Goal: Task Accomplishment & Management: Manage account settings

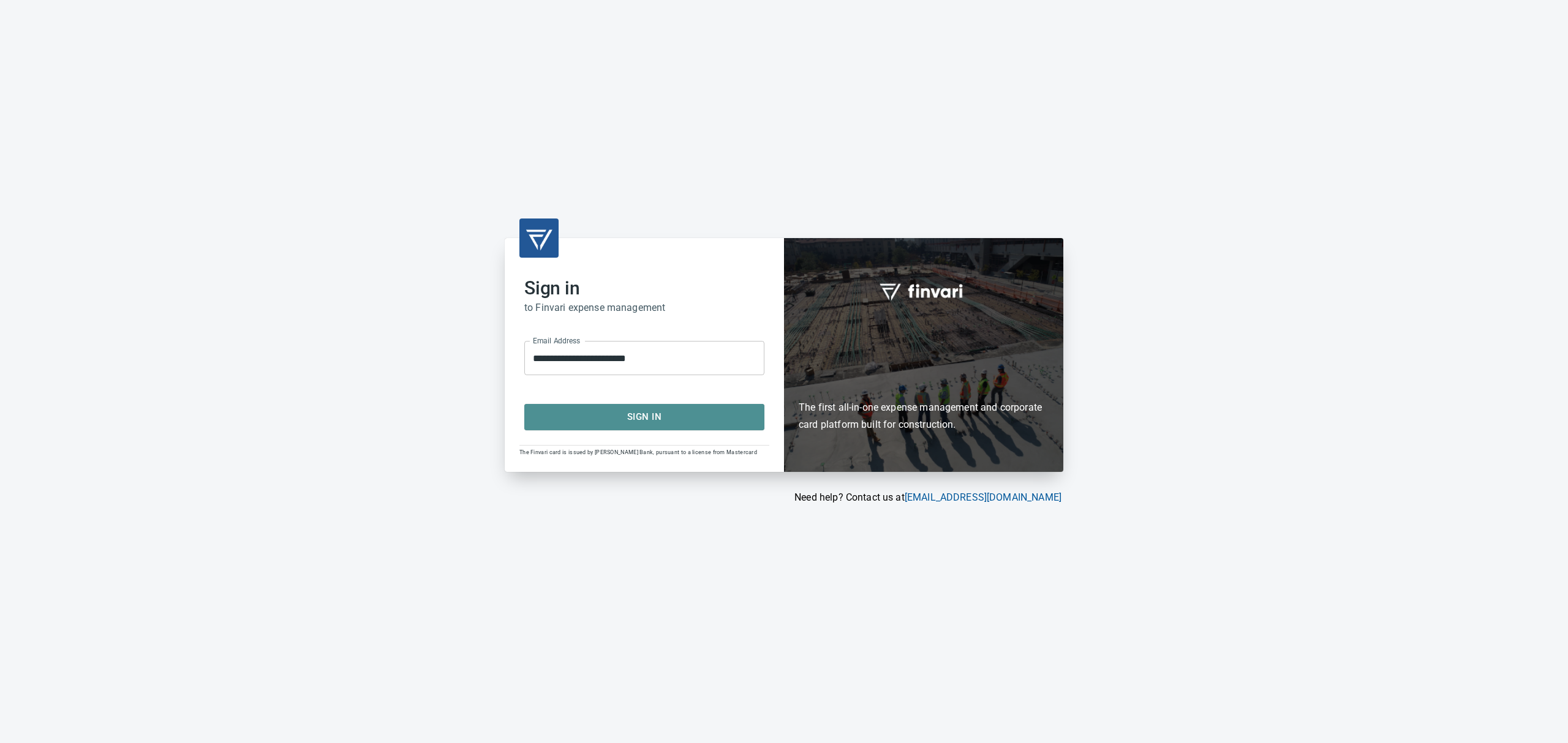
drag, startPoint x: 664, startPoint y: 420, endPoint x: 667, endPoint y: 415, distance: 5.8
click at [665, 419] on span "Sign In" at bounding box center [644, 416] width 213 height 16
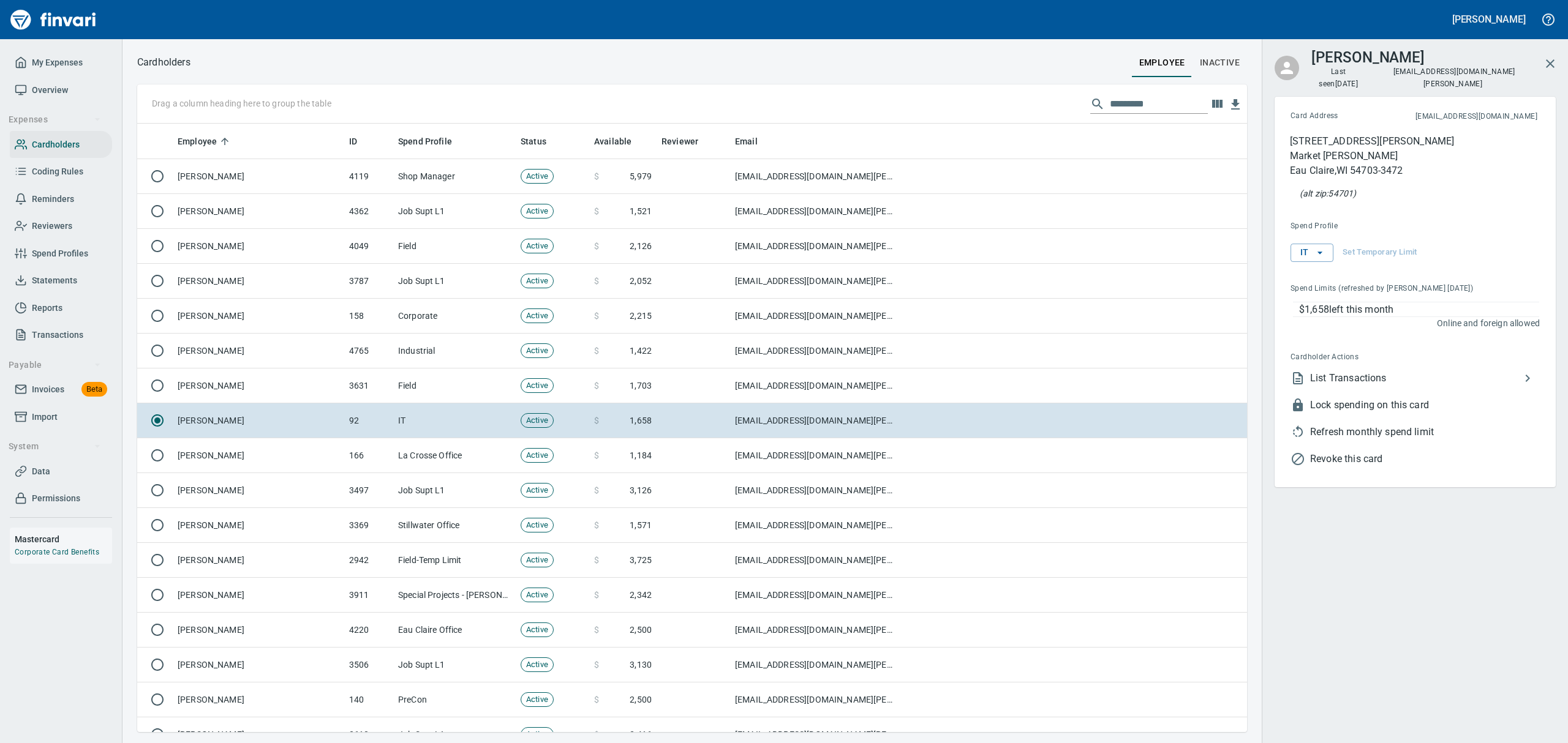
scroll to position [595, 1081]
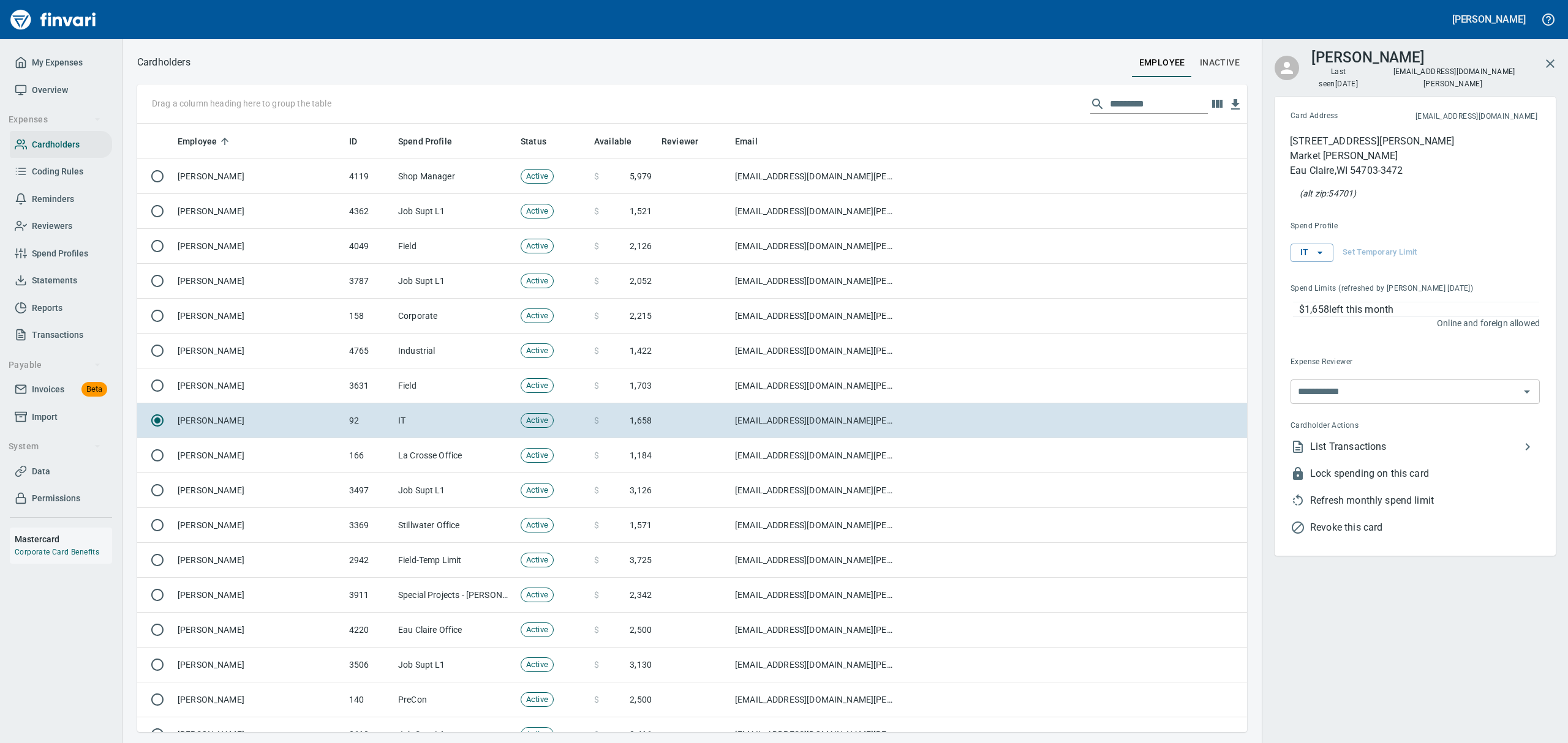
click at [1116, 100] on input "text" at bounding box center [1158, 104] width 98 height 20
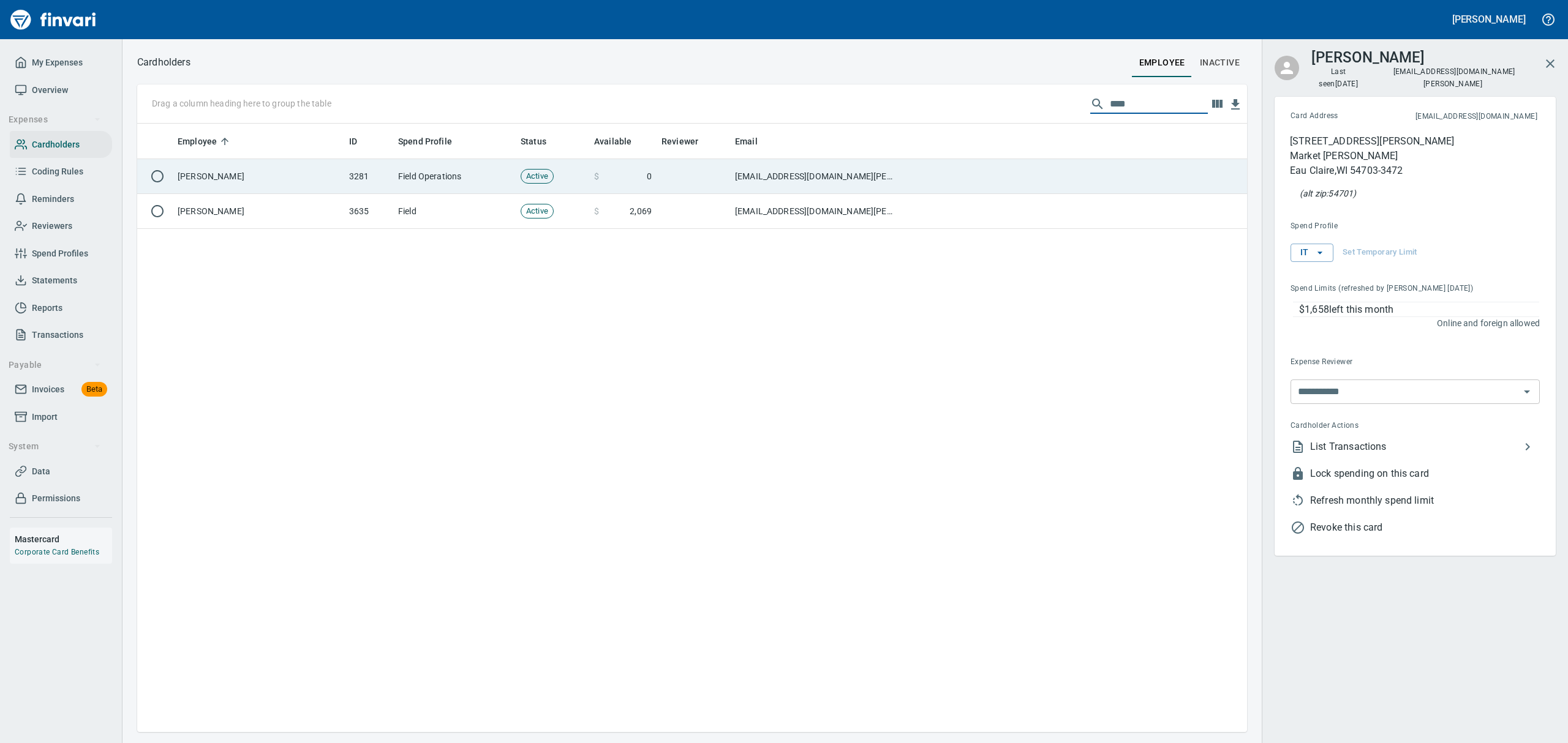
type input "****"
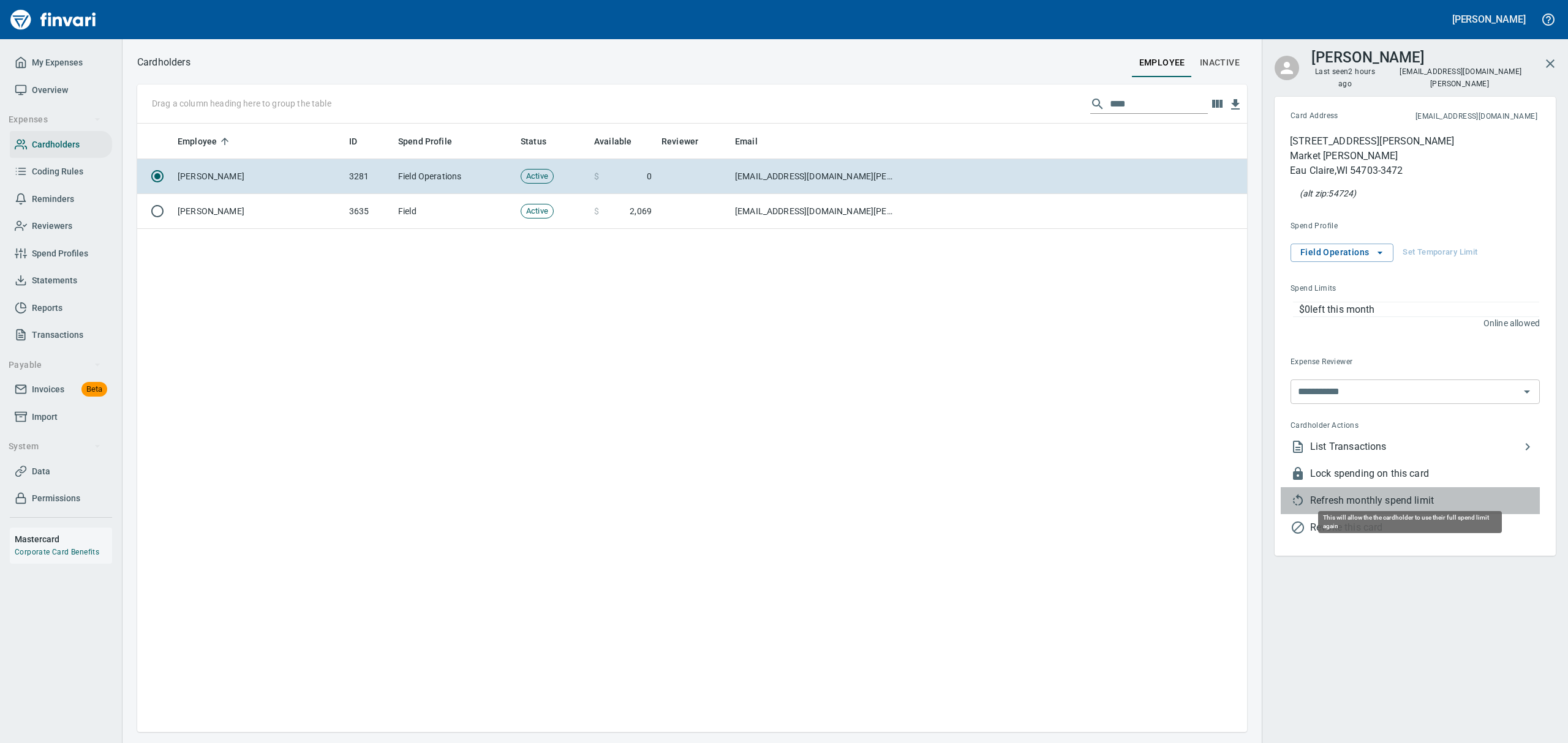
click at [1346, 493] on span "Refresh monthly spend limit" at bounding box center [1425, 500] width 230 height 14
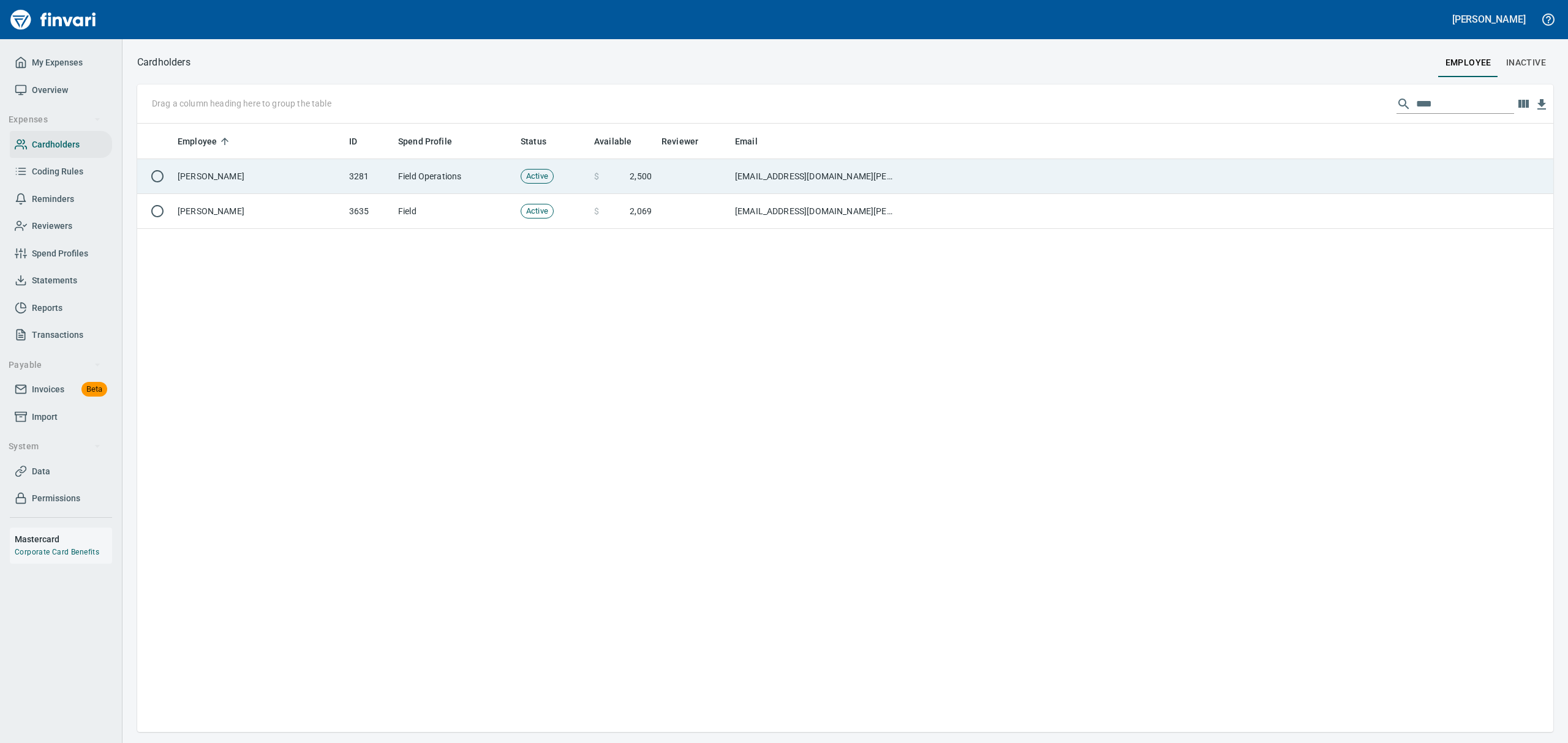
scroll to position [595, 1388]
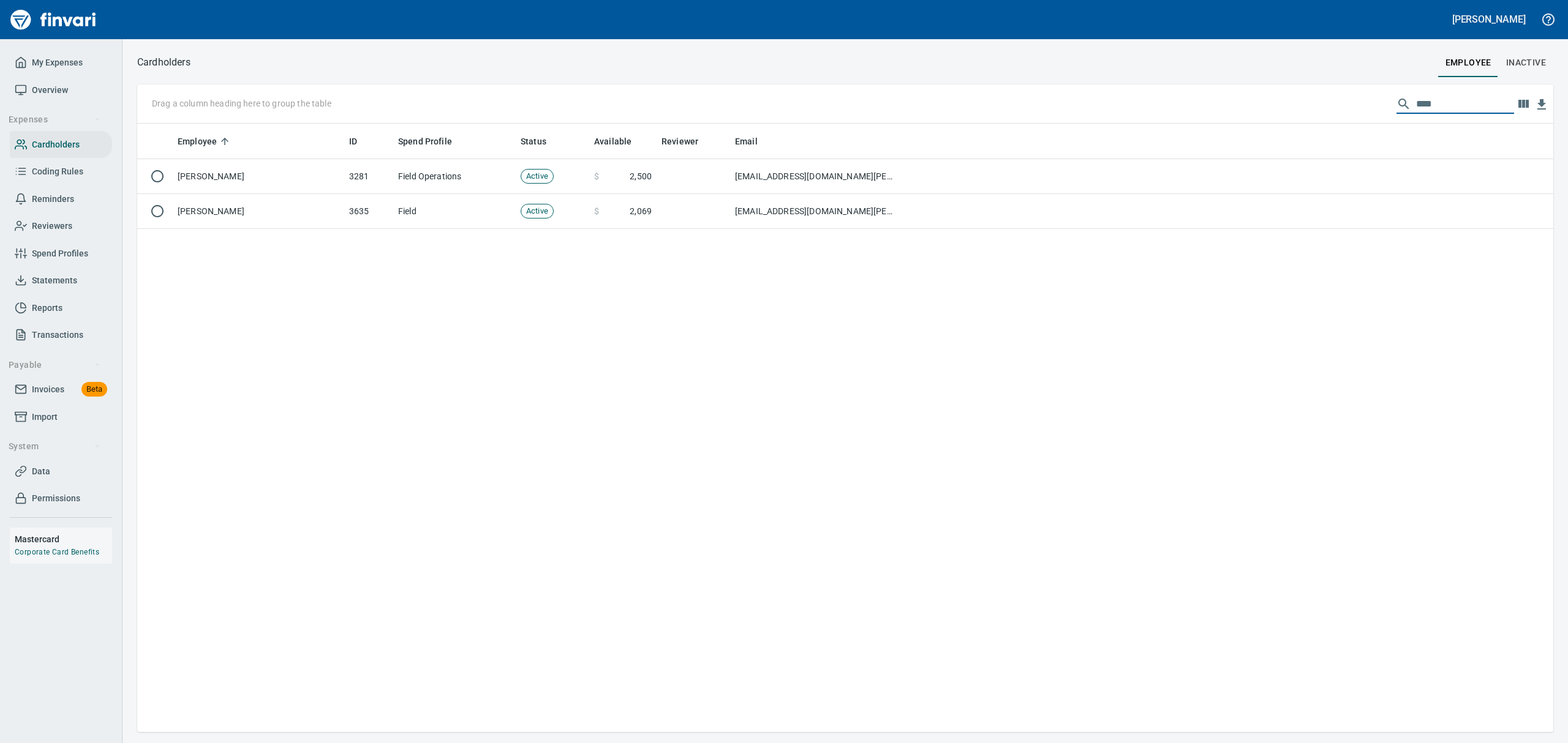
drag, startPoint x: 1370, startPoint y: 101, endPoint x: 1285, endPoint y: 81, distance: 87.3
click at [1285, 81] on div "Cardholders employee Inactive Drag a column heading here to group the table ***…" at bounding box center [845, 393] width 1445 height 678
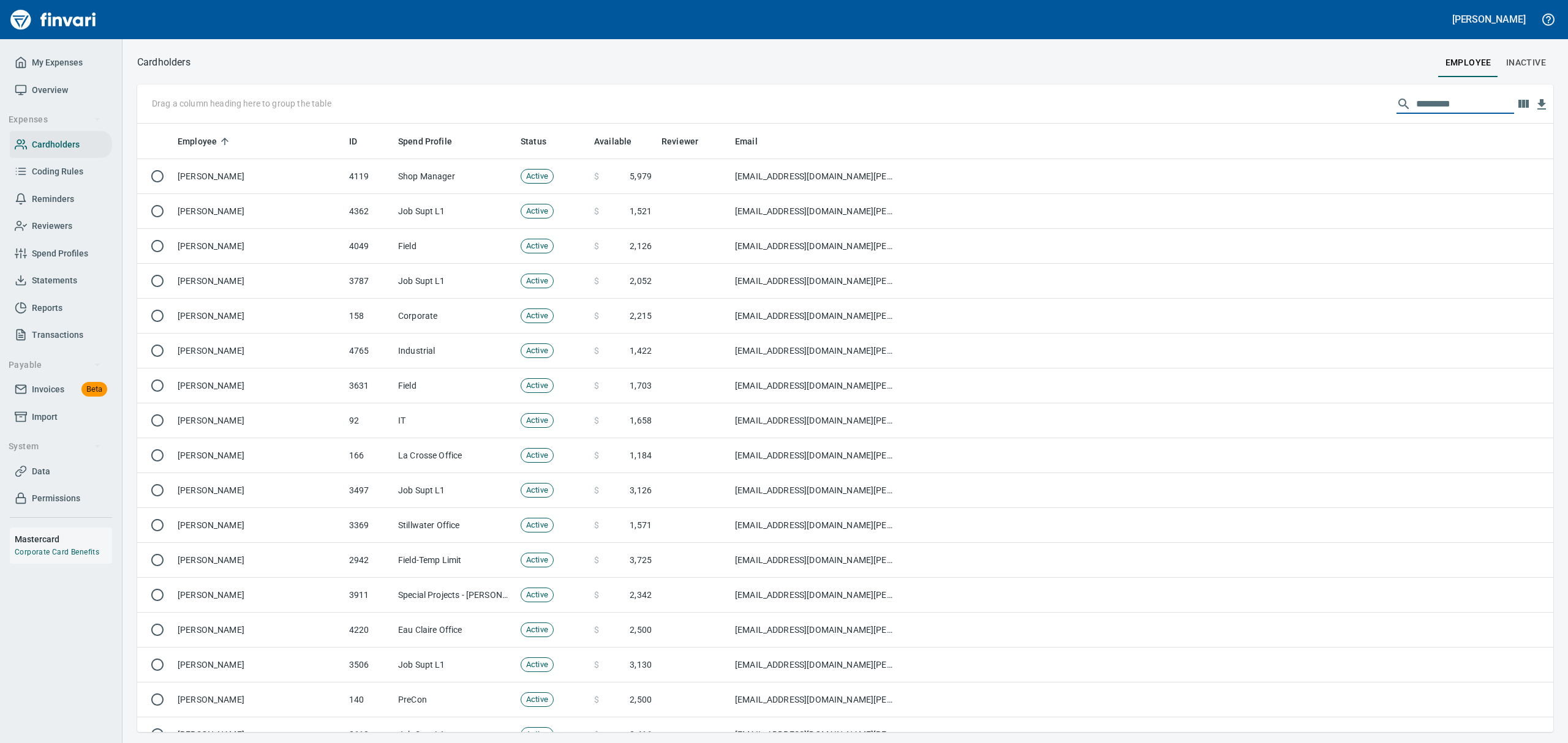
scroll to position [81, 0]
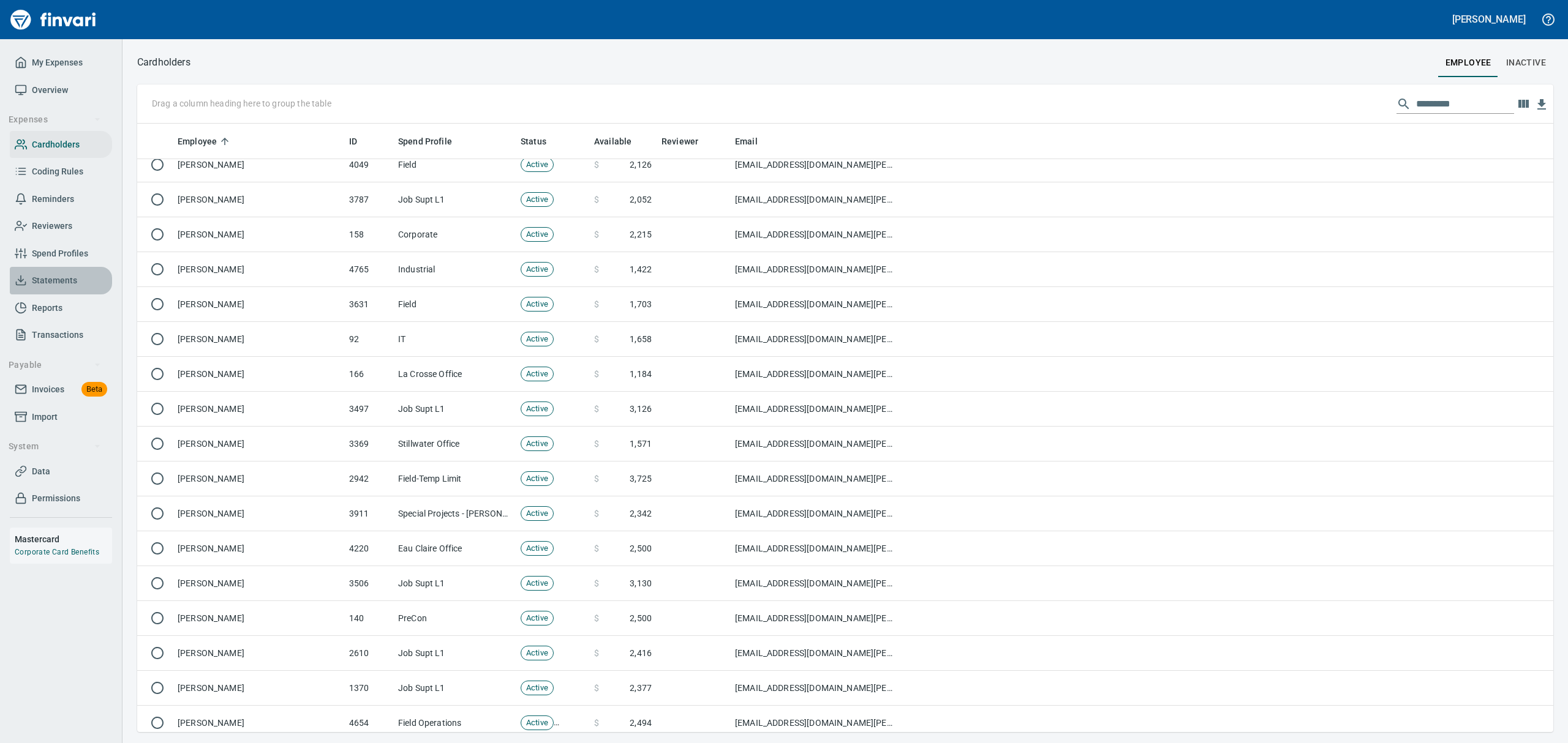
click at [59, 274] on span "Statements" at bounding box center [55, 281] width 46 height 15
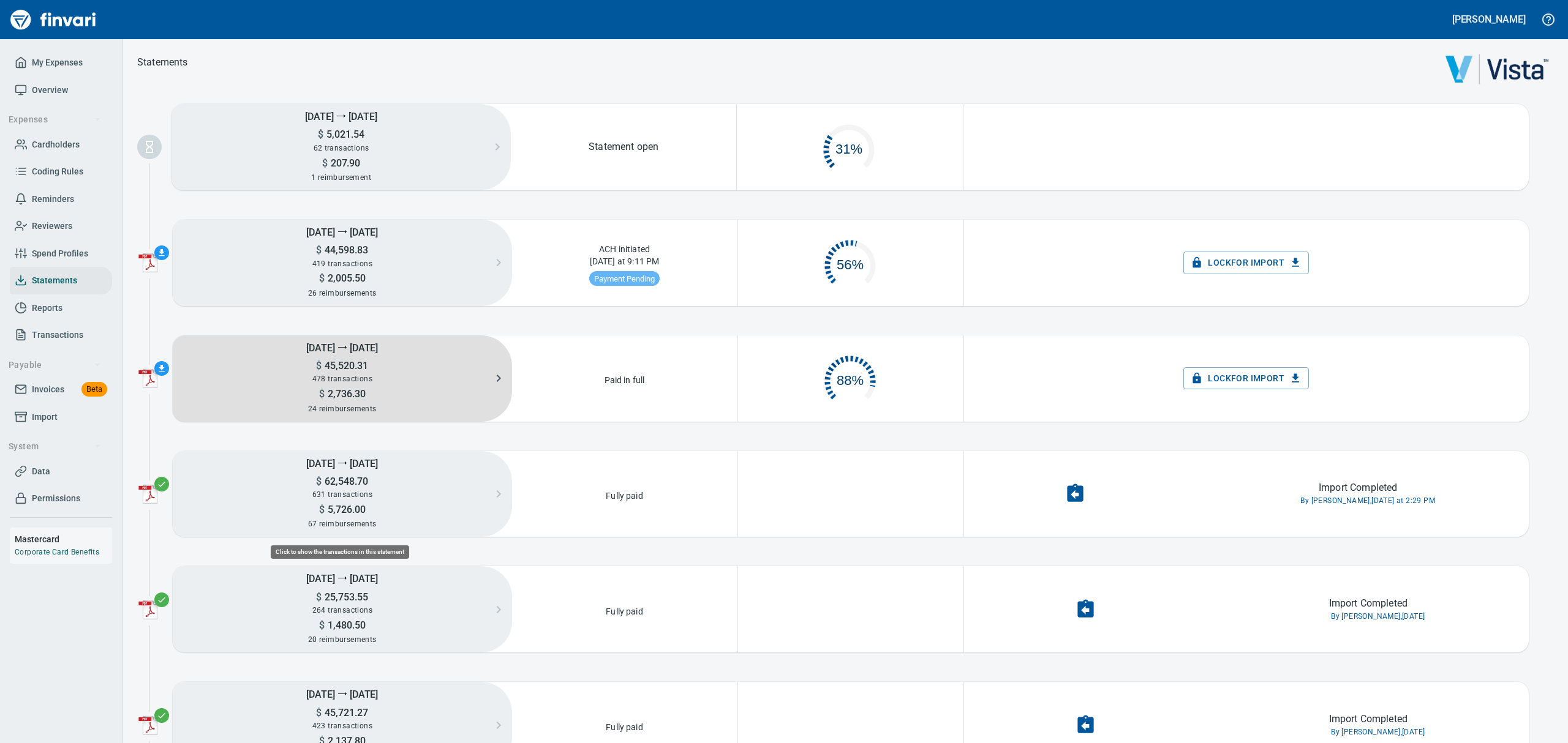
scroll to position [57, 209]
click at [361, 375] on span "478 transactions" at bounding box center [342, 378] width 60 height 8
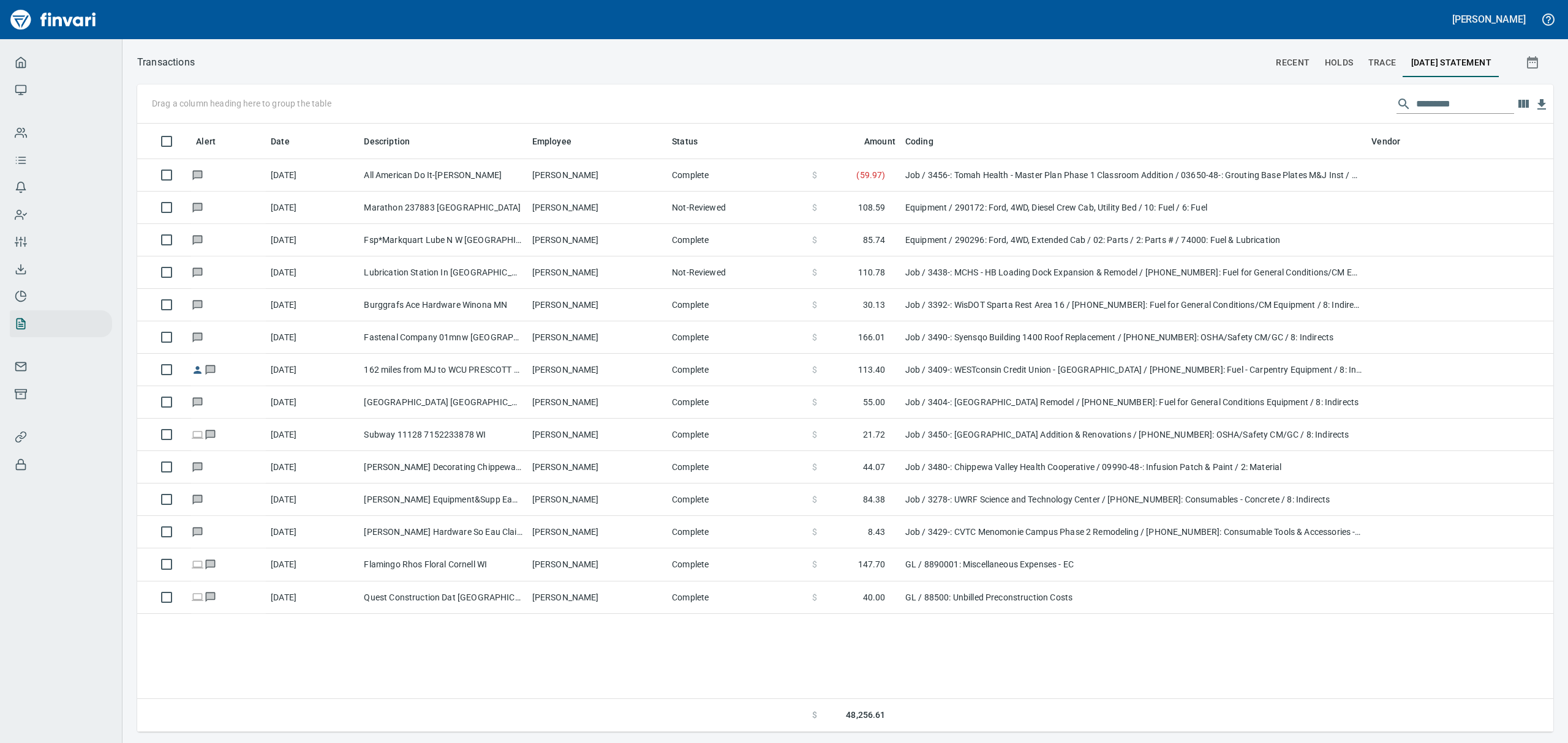
scroll to position [1, 1]
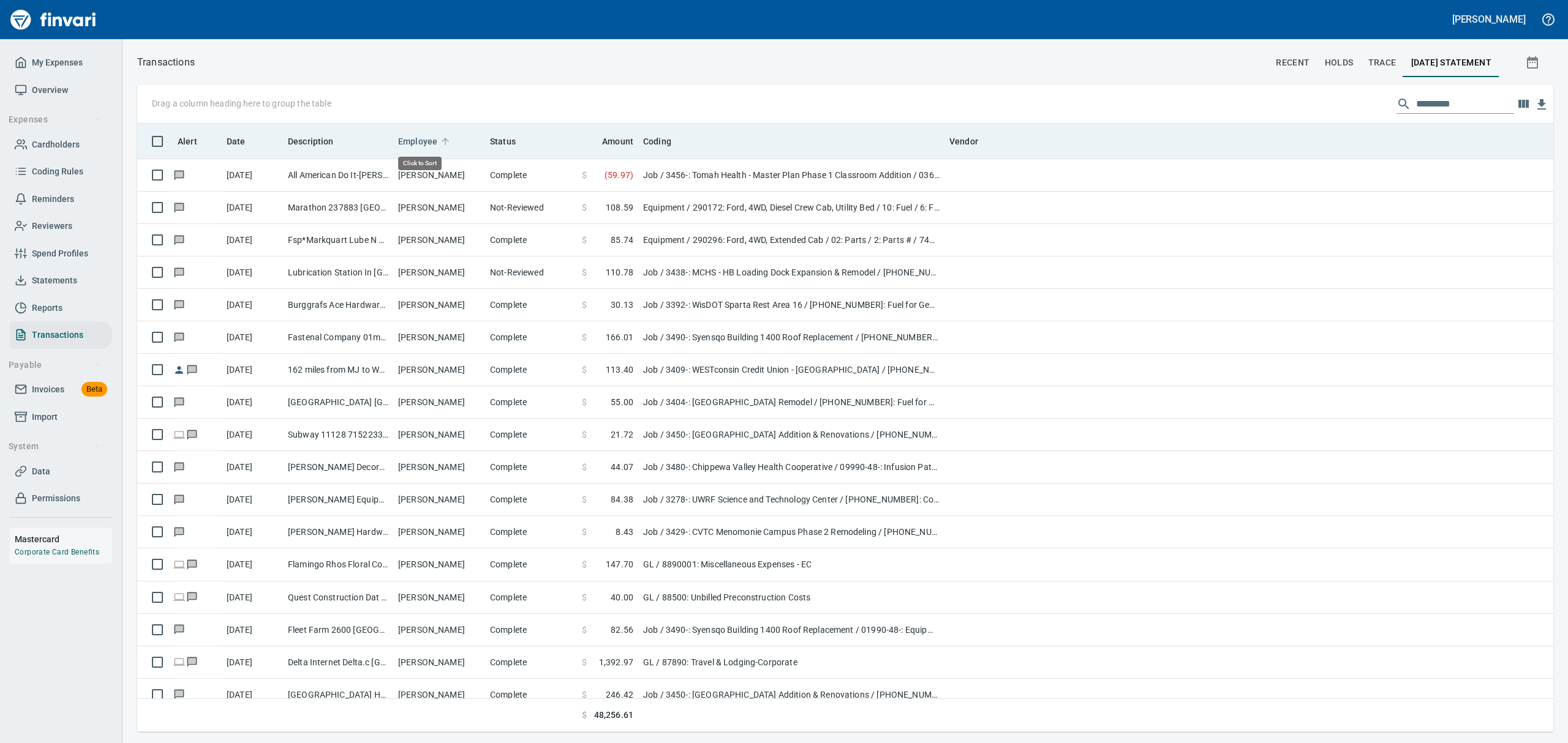
click at [422, 141] on span "Employee" at bounding box center [417, 141] width 39 height 14
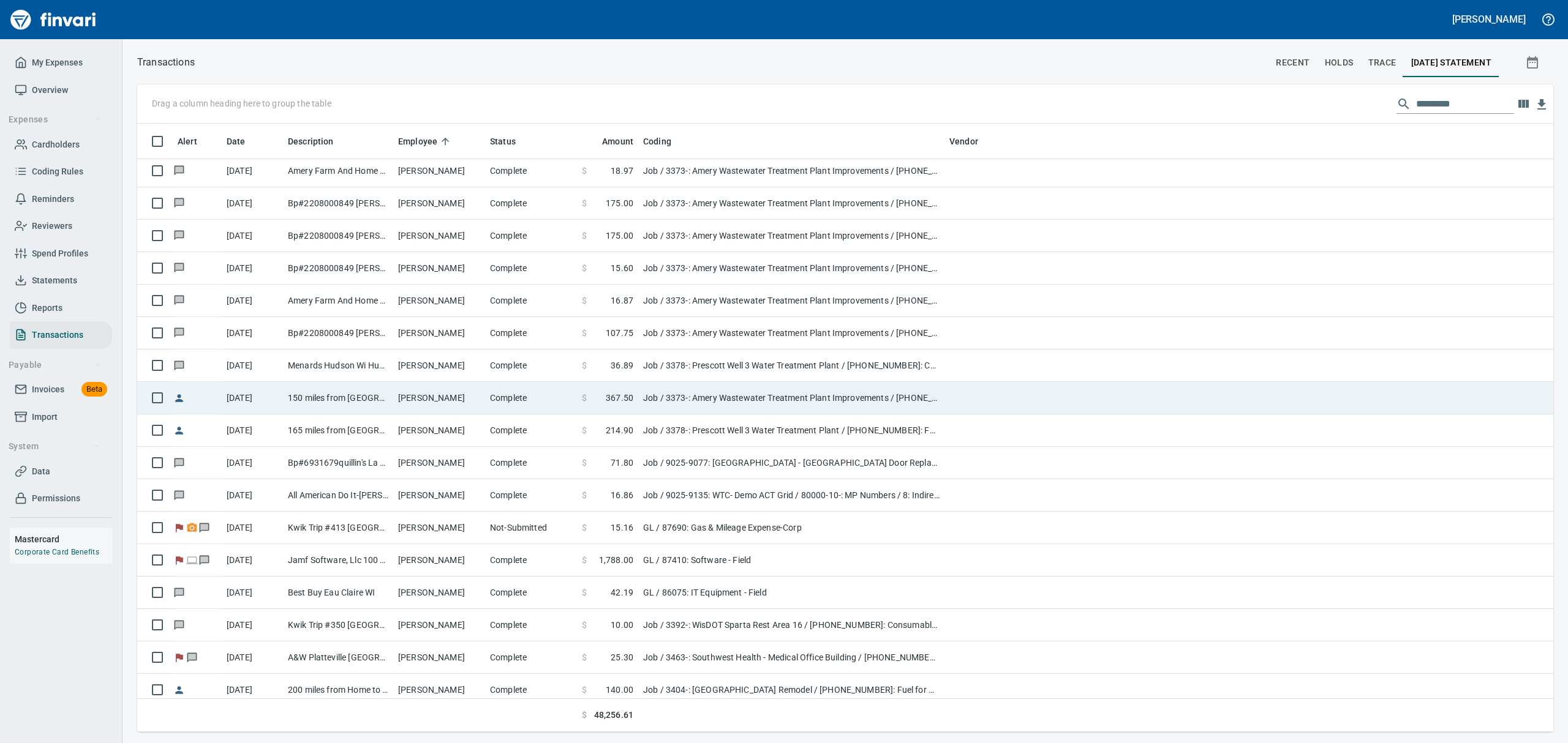
scroll to position [980, 0]
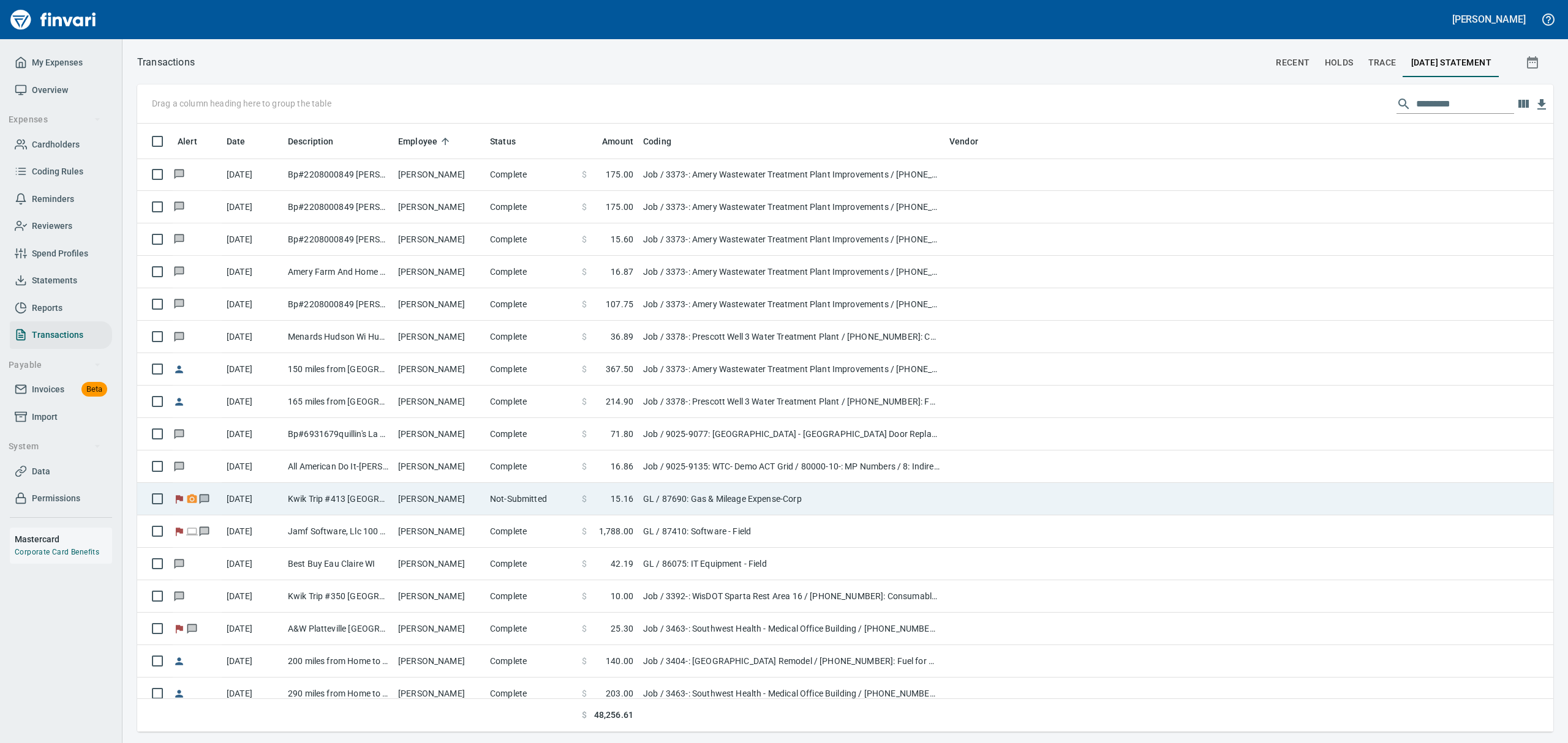
click at [471, 505] on td "[PERSON_NAME]" at bounding box center [439, 499] width 92 height 33
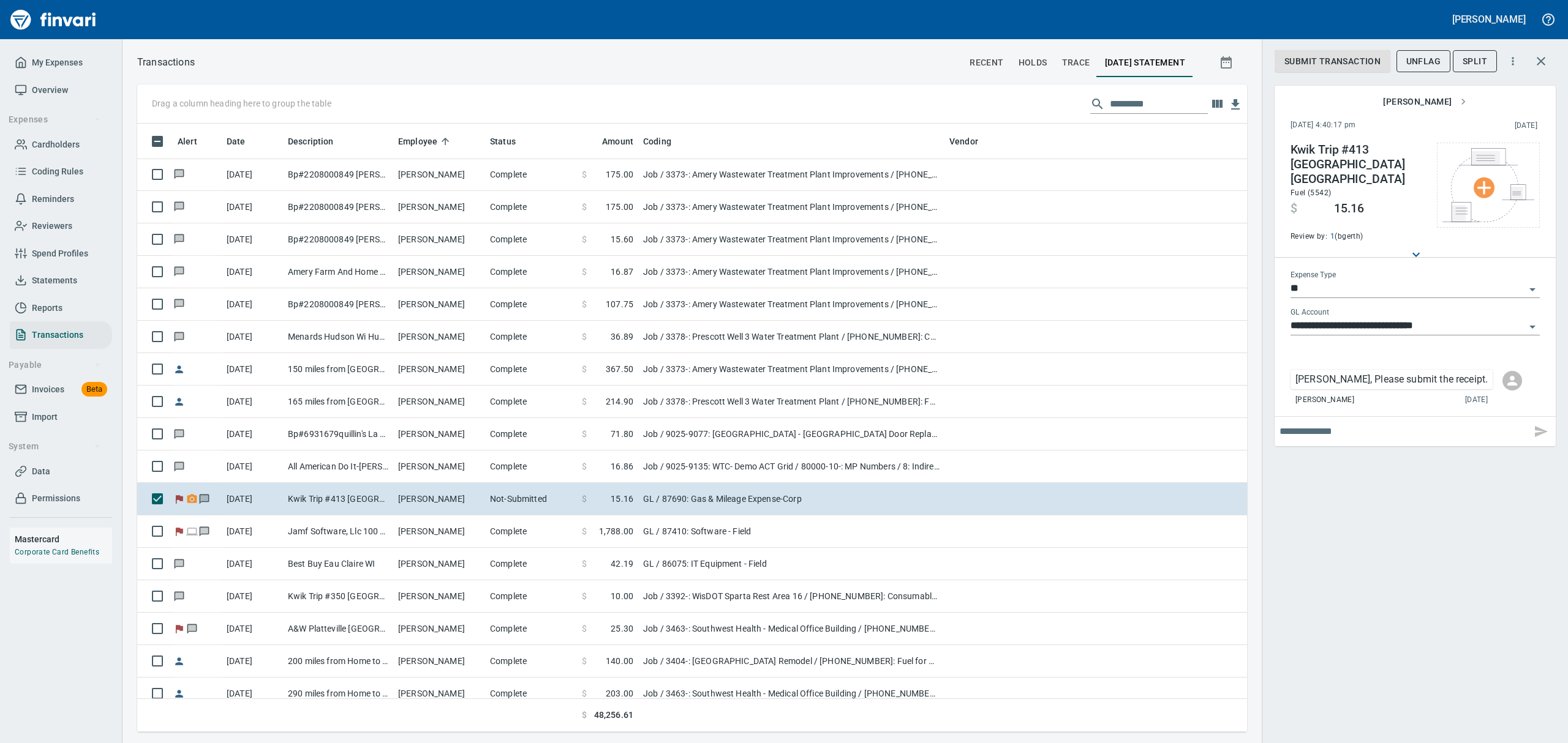
scroll to position [595, 1081]
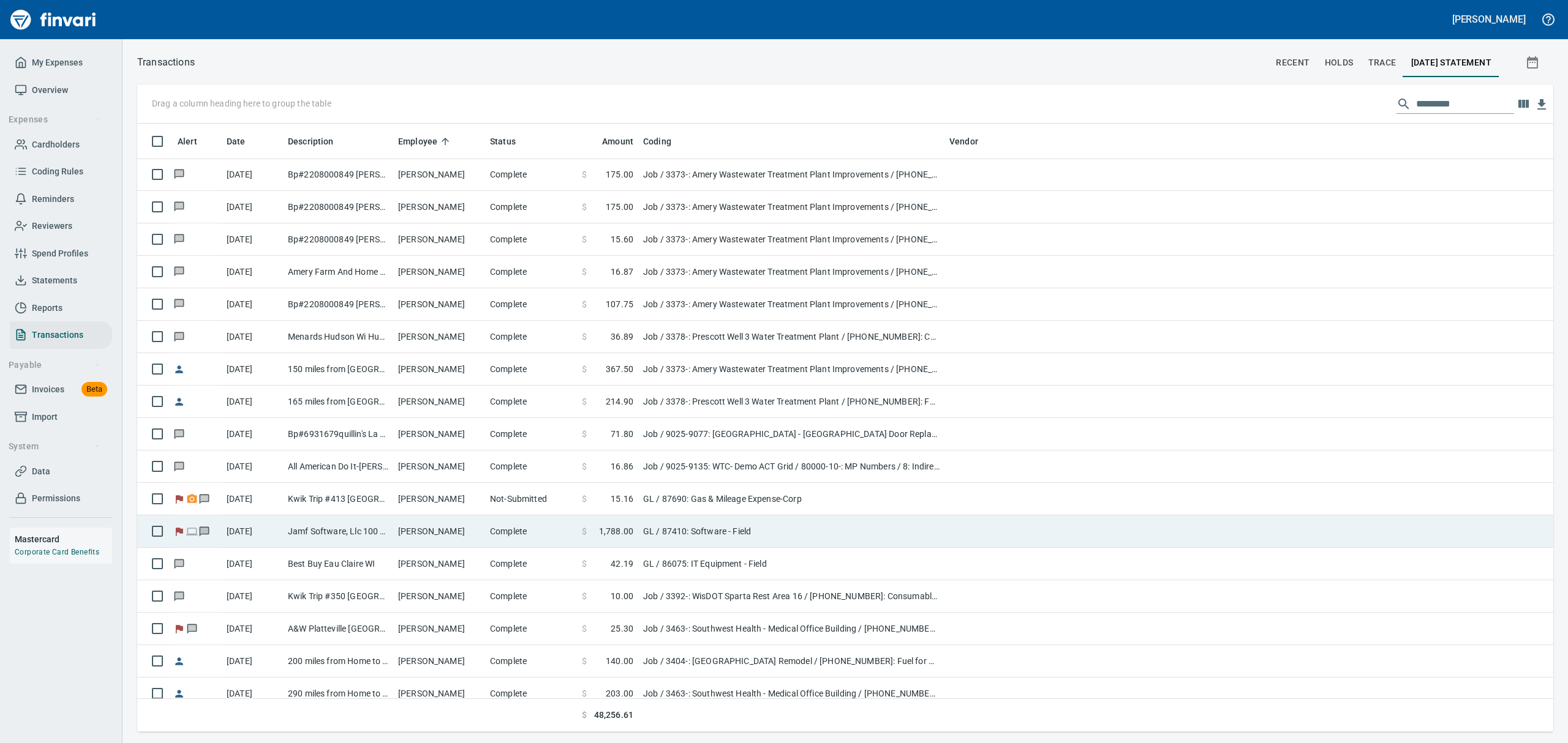
scroll to position [1, 1]
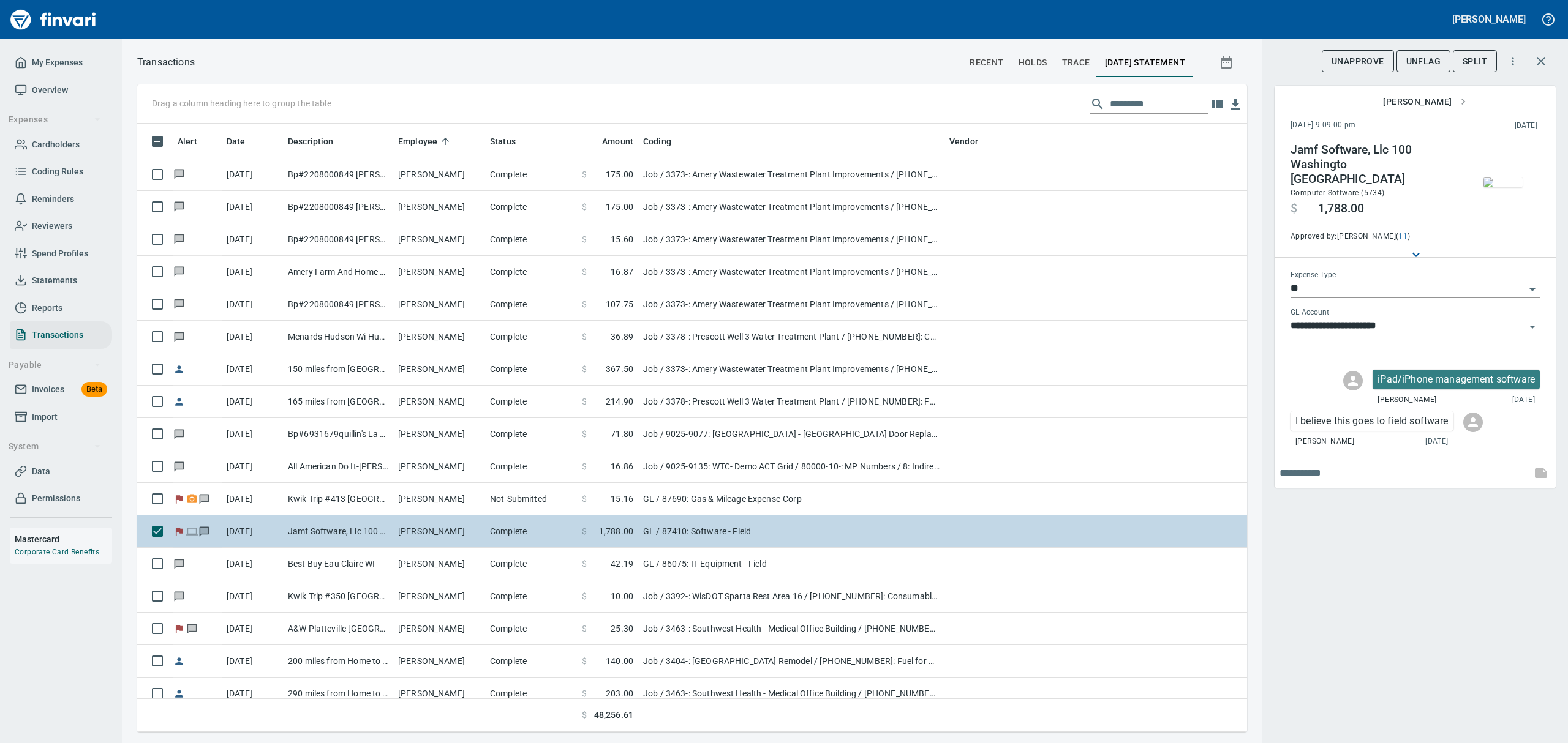
scroll to position [595, 1081]
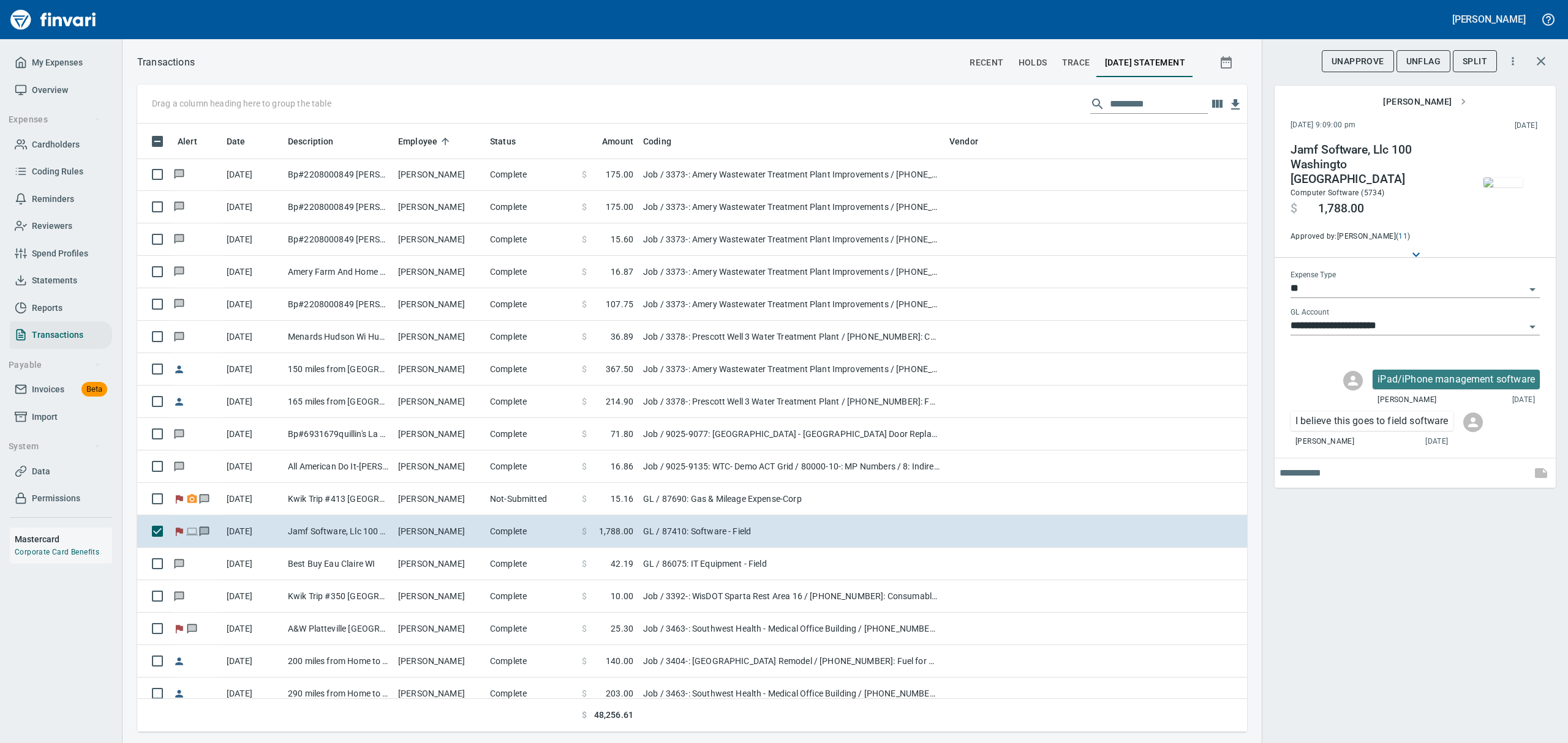
click at [1500, 177] on img "button" at bounding box center [1503, 182] width 39 height 10
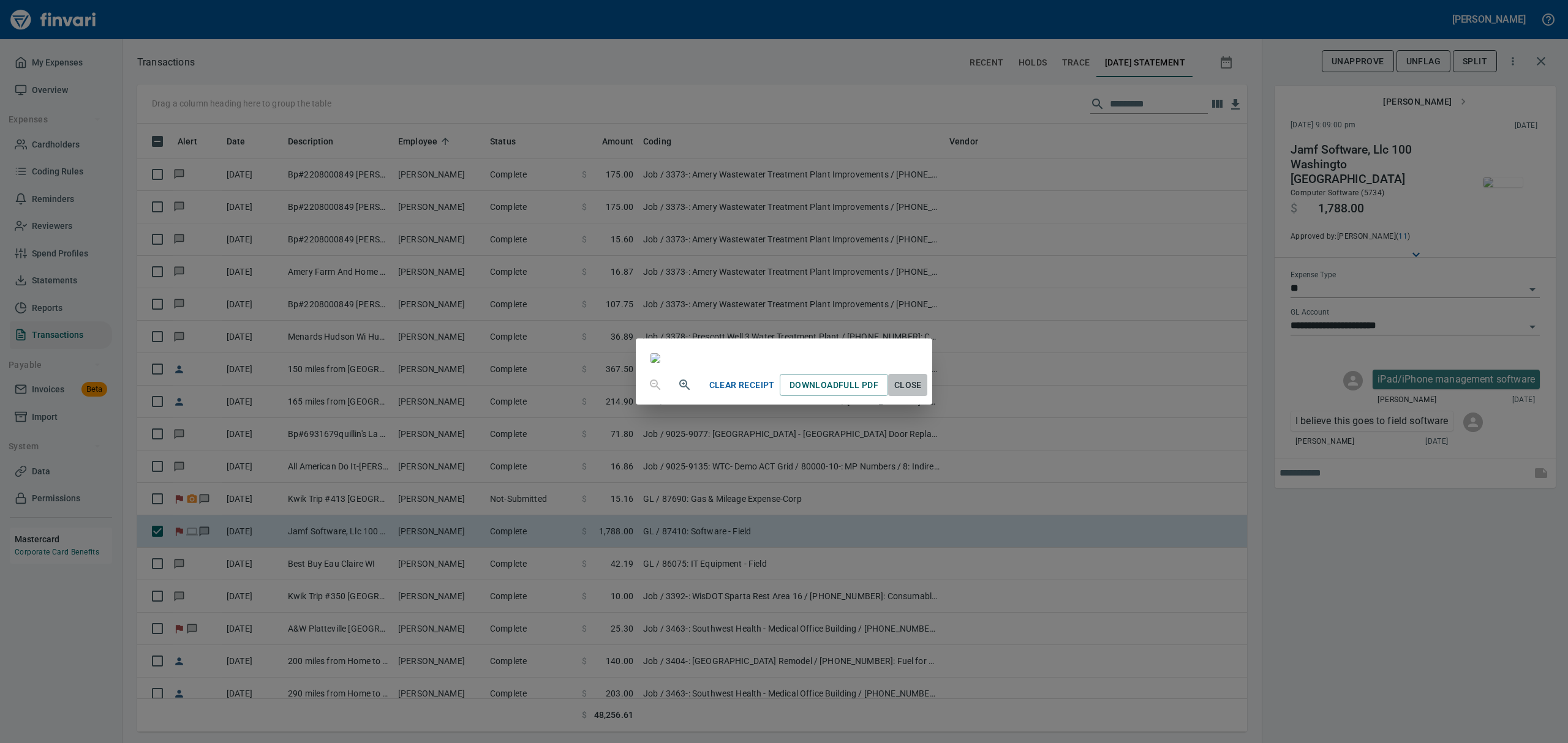
click at [928, 397] on button "Close" at bounding box center [907, 385] width 39 height 23
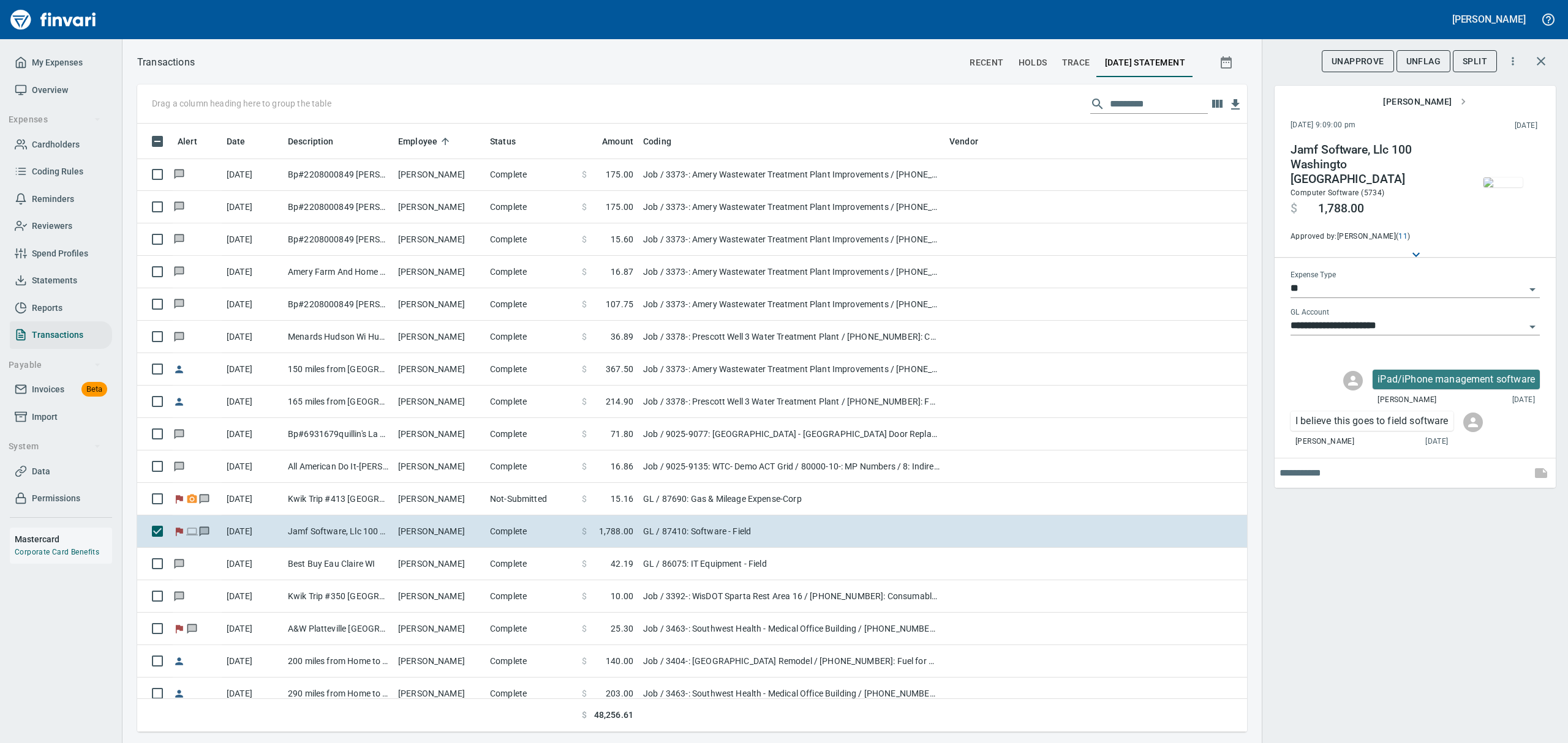
click at [1423, 58] on span "UnFlag" at bounding box center [1423, 62] width 34 height 15
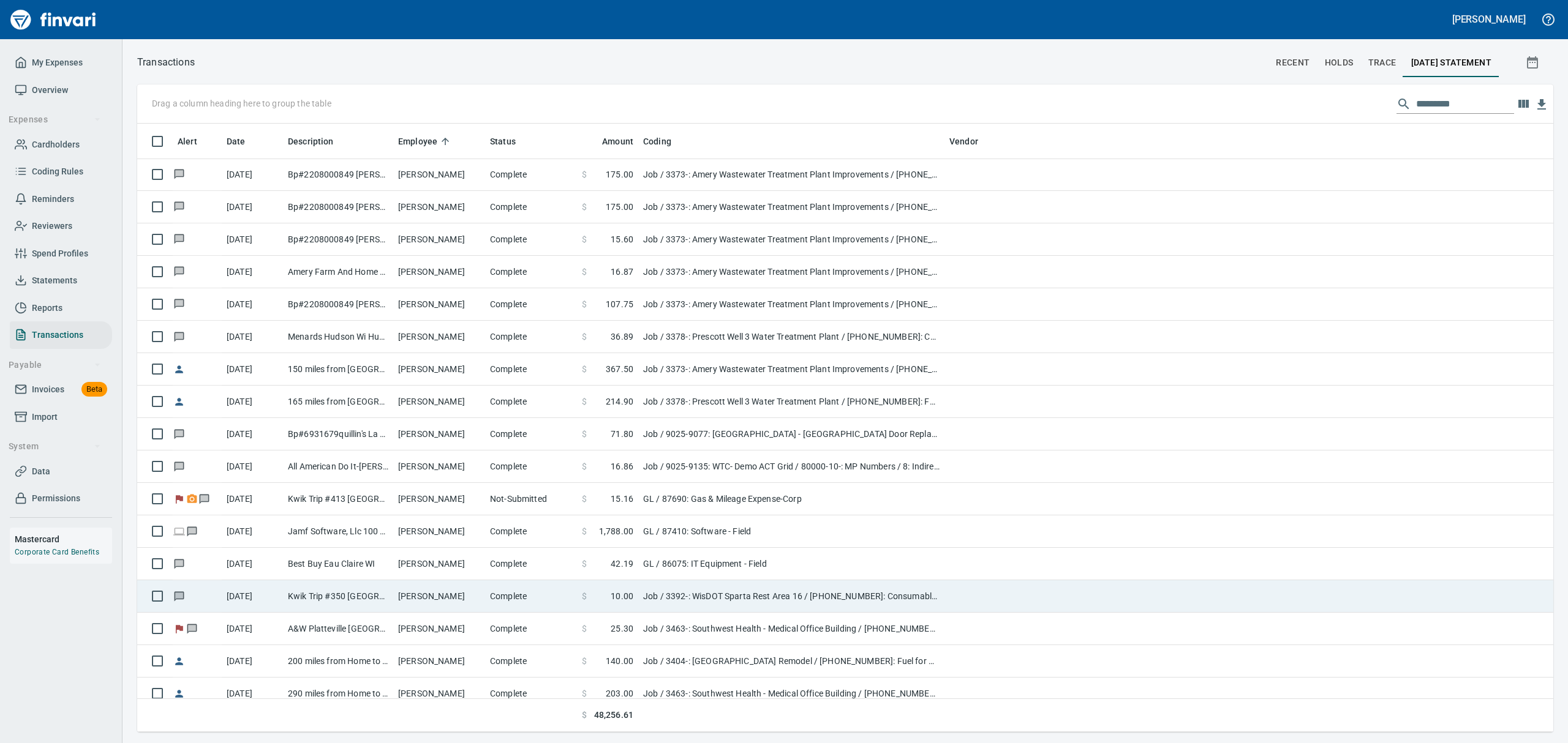
scroll to position [595, 1387]
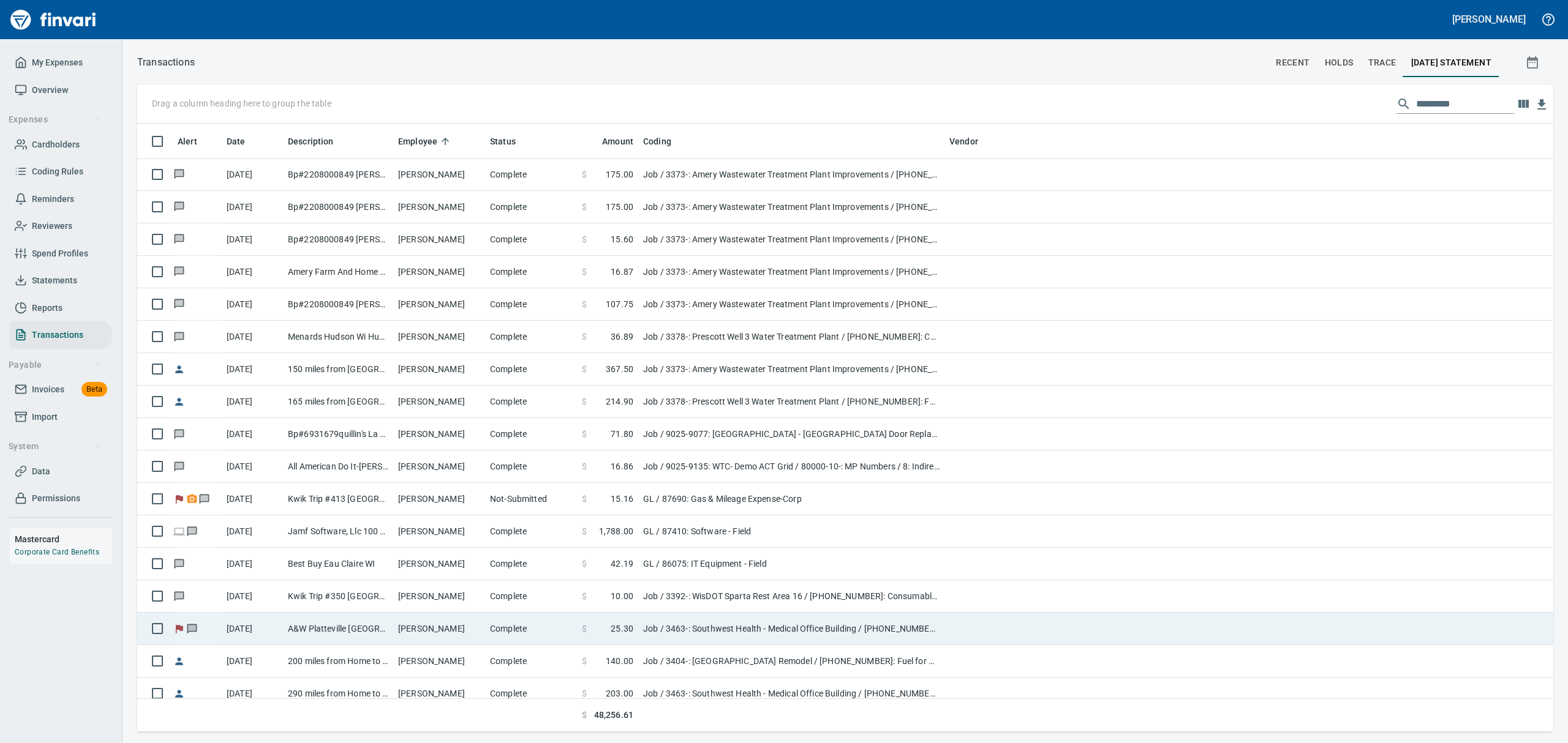
click at [334, 637] on td "A&W Platteville [GEOGRAPHIC_DATA] [GEOGRAPHIC_DATA]" at bounding box center [338, 629] width 110 height 33
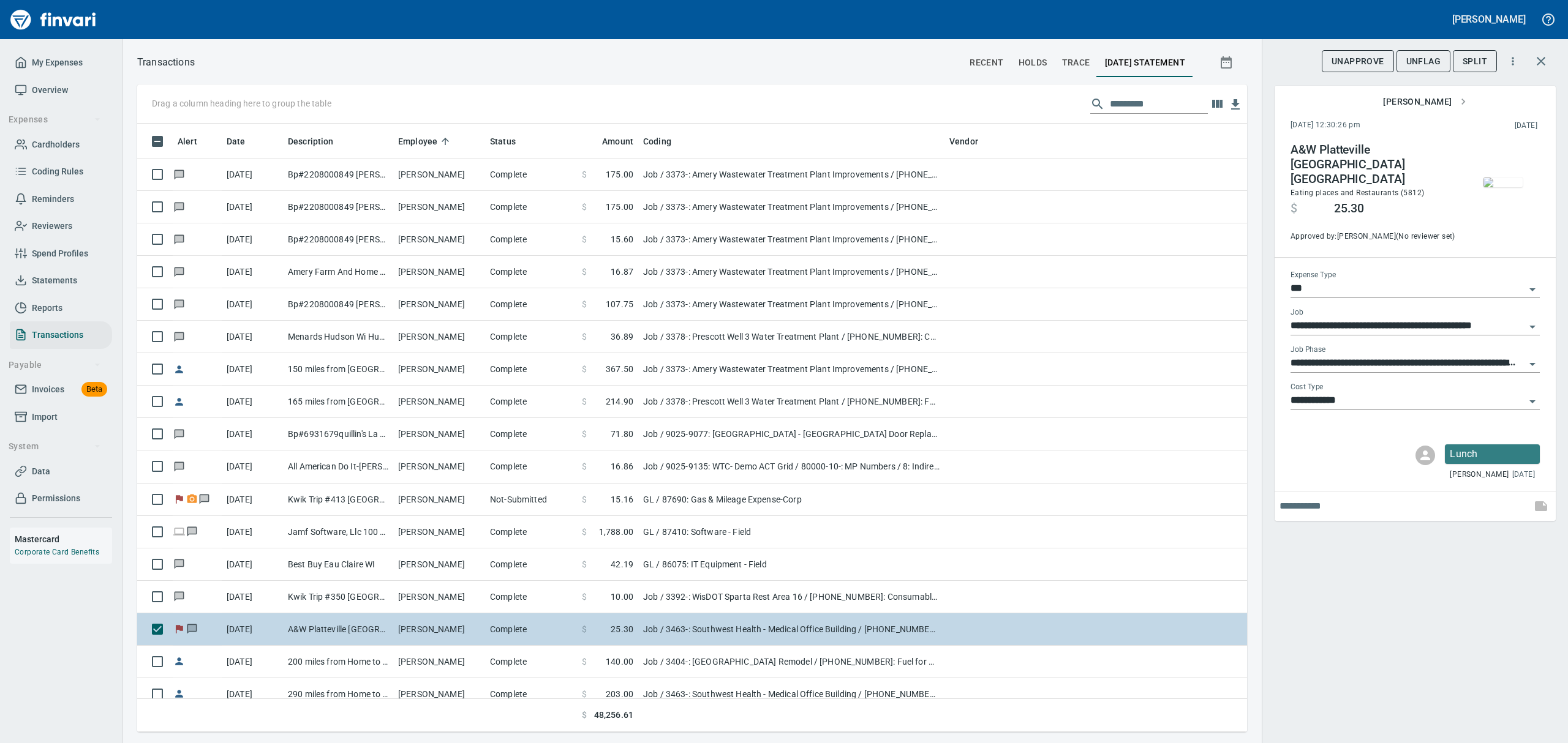
scroll to position [1061, 0]
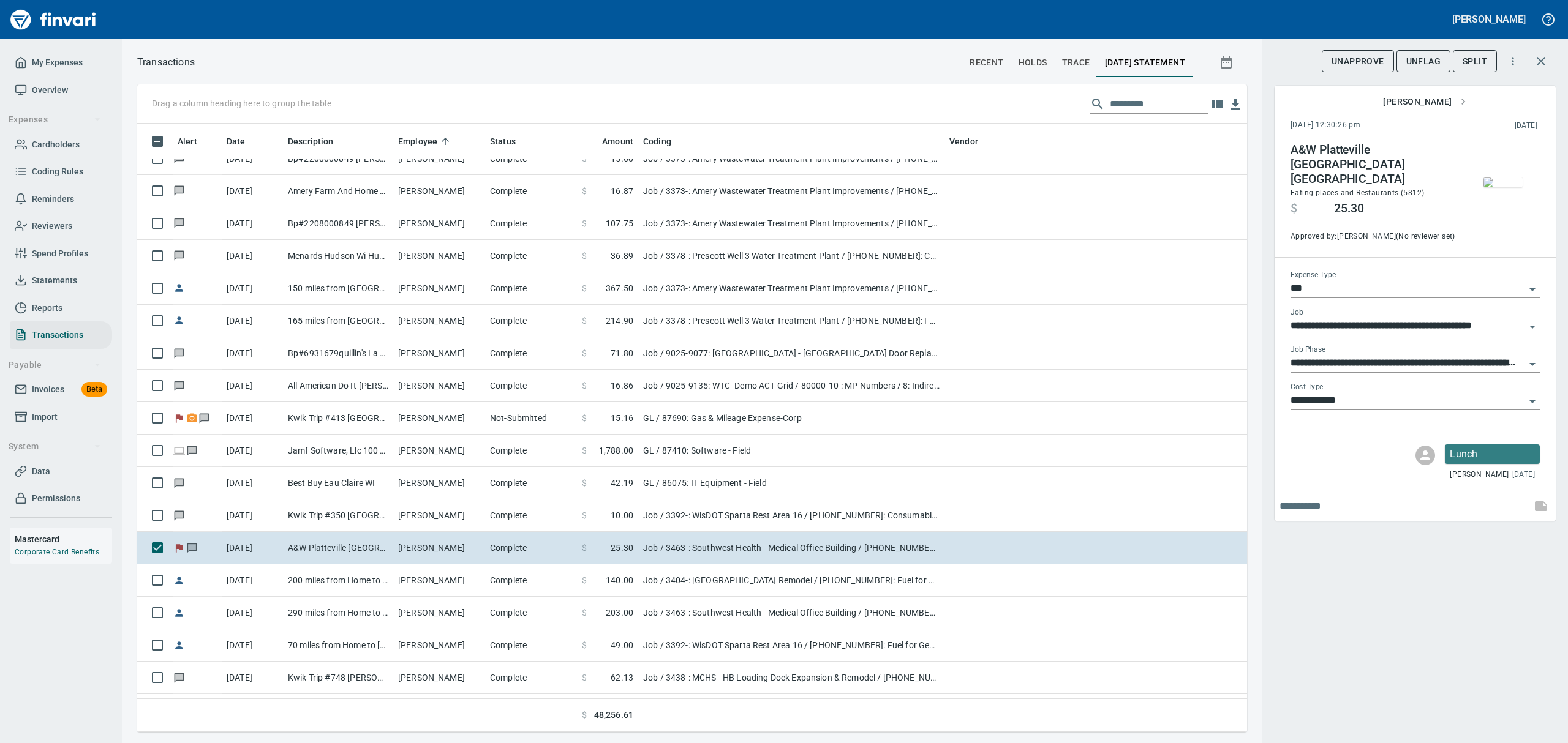
click at [1512, 177] on img "button" at bounding box center [1503, 182] width 39 height 10
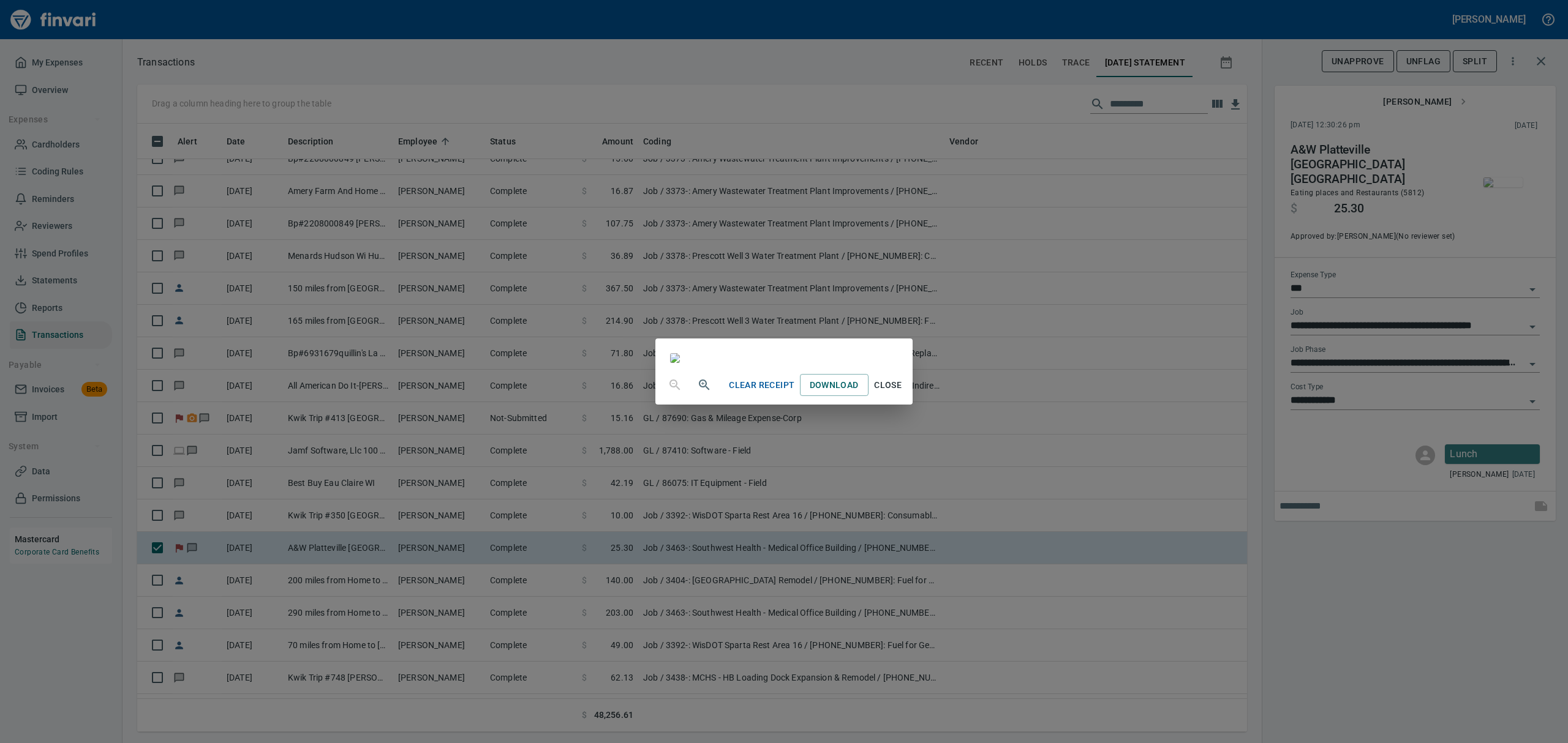
click at [1419, 58] on div "Clear Receipt Download Close" at bounding box center [784, 372] width 1568 height 743
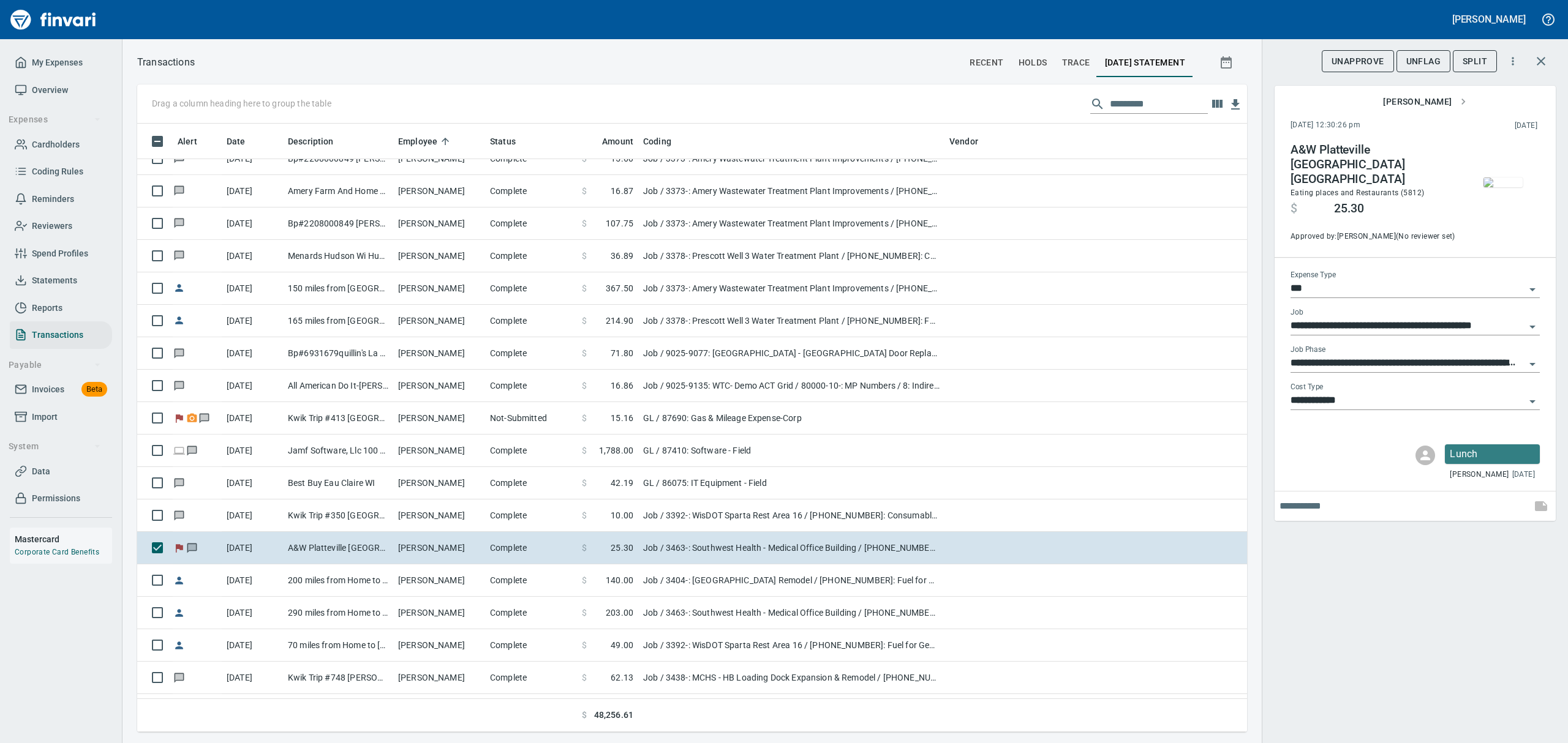
click at [1419, 58] on span "UnFlag" at bounding box center [1423, 62] width 34 height 15
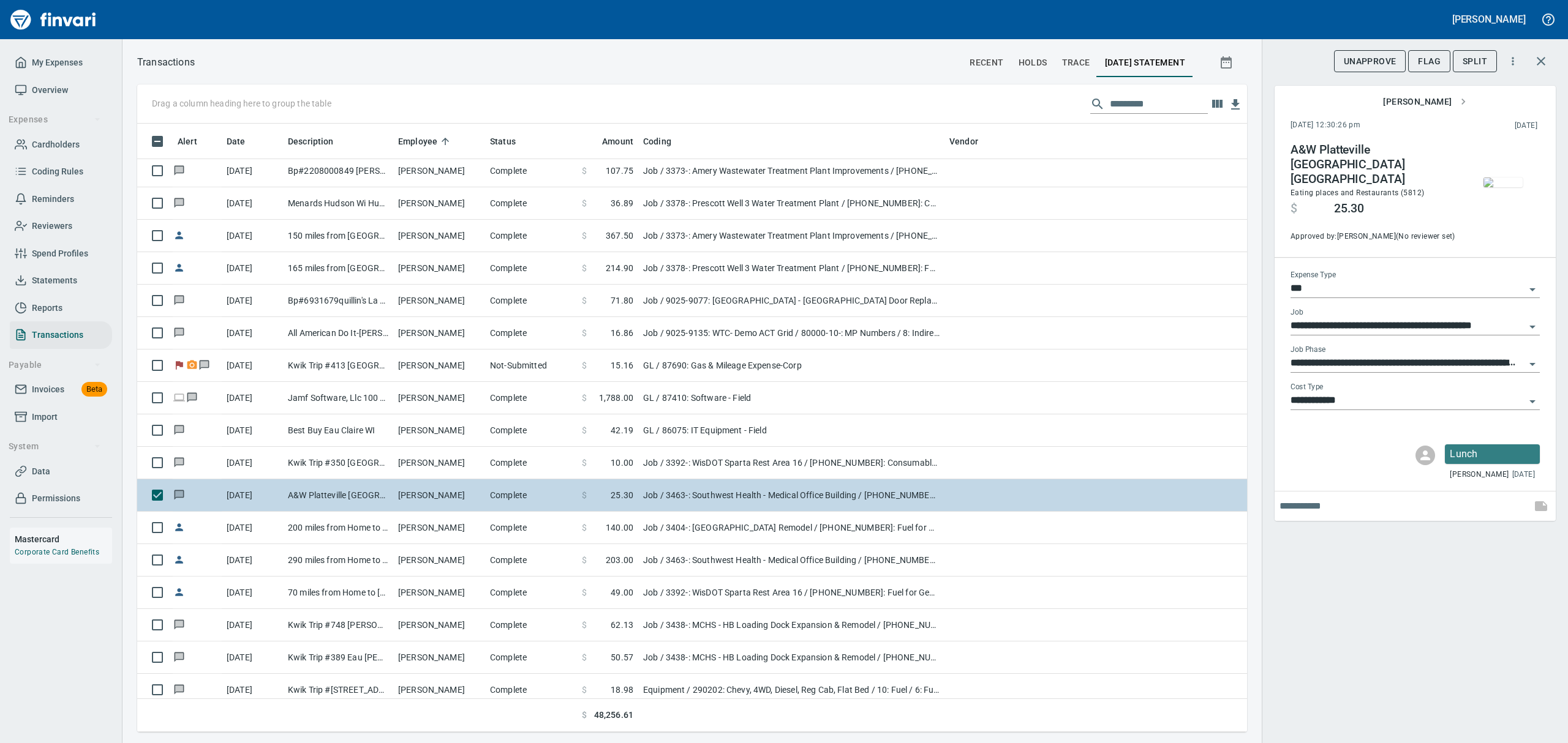
scroll to position [1143, 0]
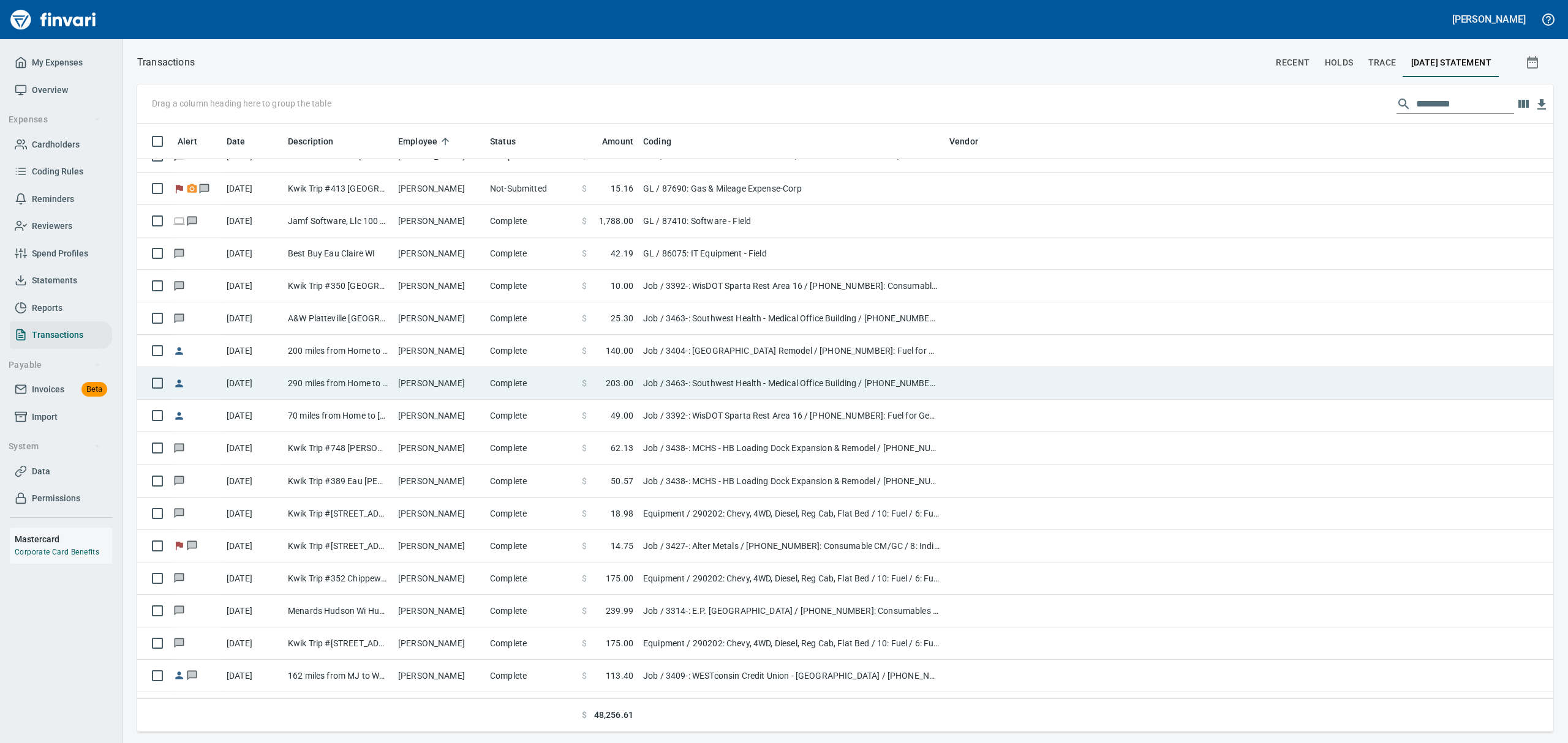
scroll to position [1306, 0]
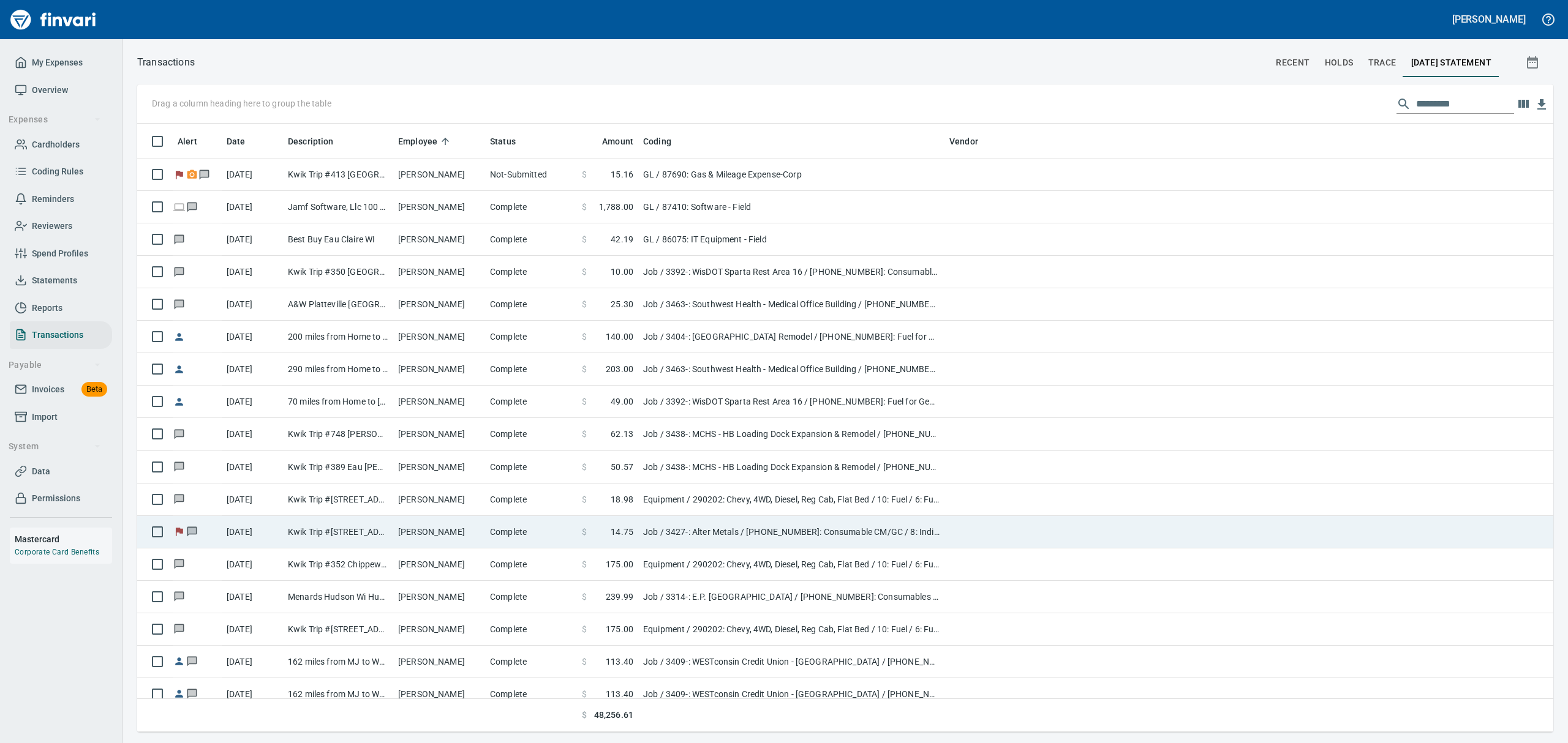
click at [314, 527] on td "Kwik Trip #[STREET_ADDRESS]" at bounding box center [338, 532] width 110 height 33
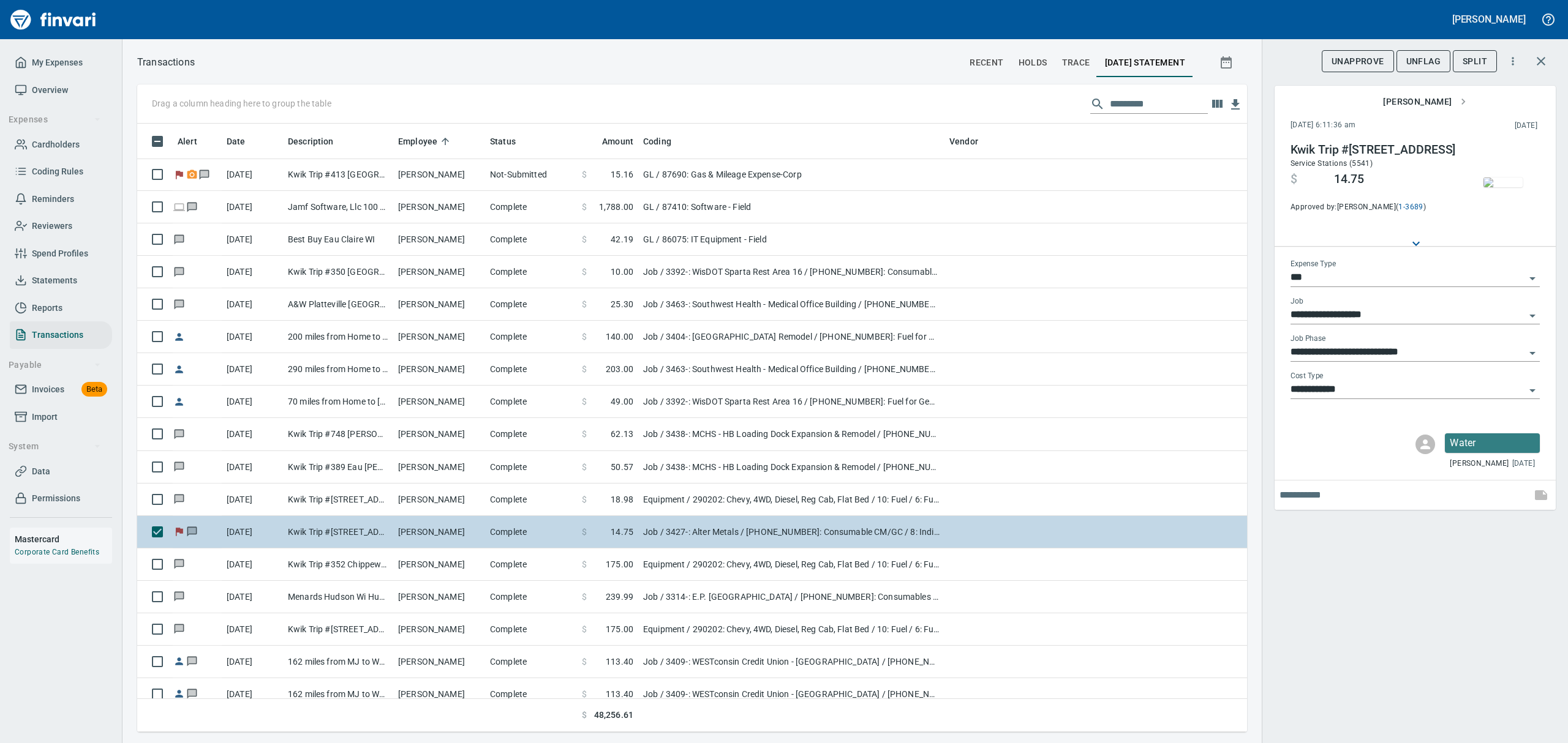
scroll to position [595, 1081]
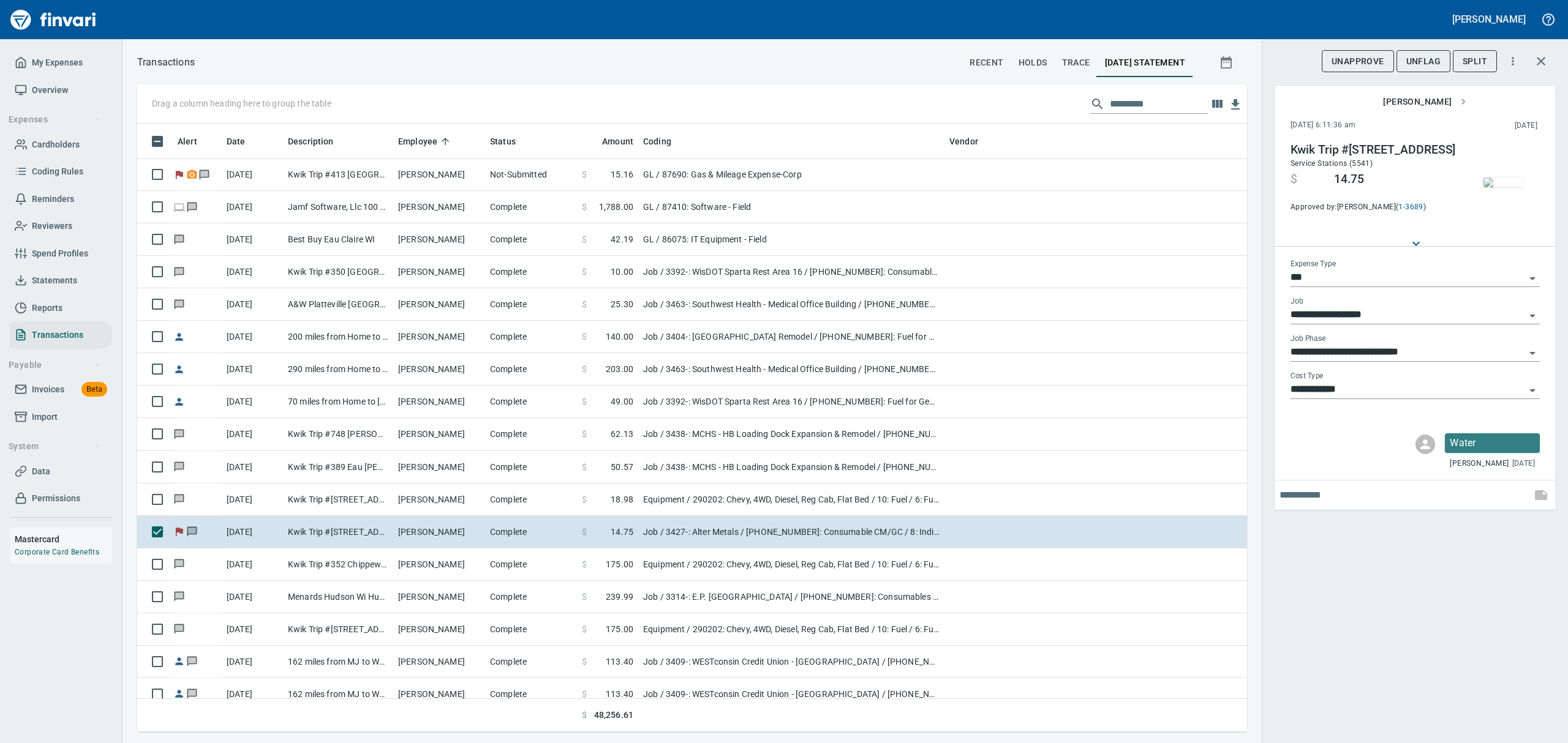
click at [1519, 183] on img "button" at bounding box center [1503, 182] width 39 height 10
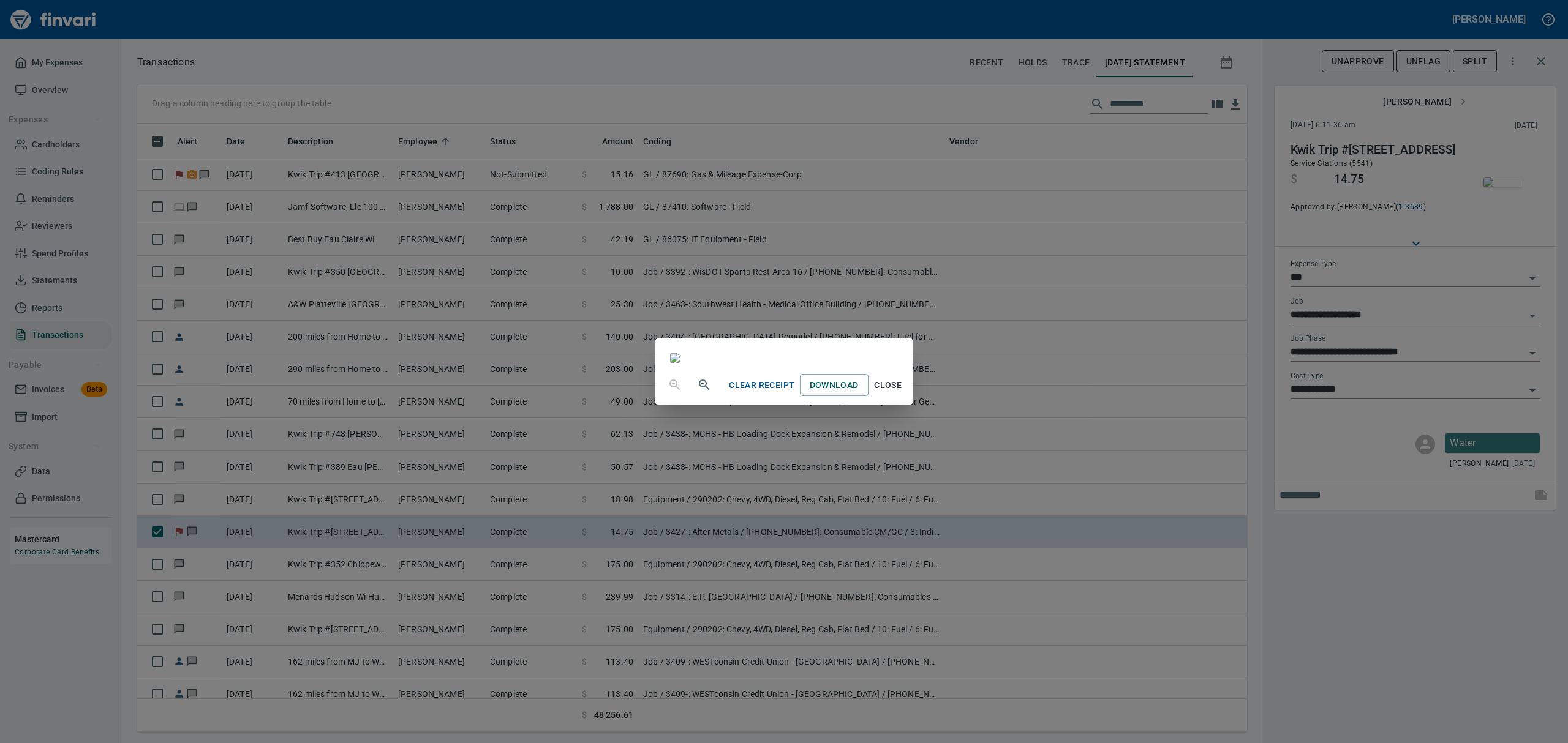
click at [903, 393] on span "Close" at bounding box center [888, 385] width 30 height 15
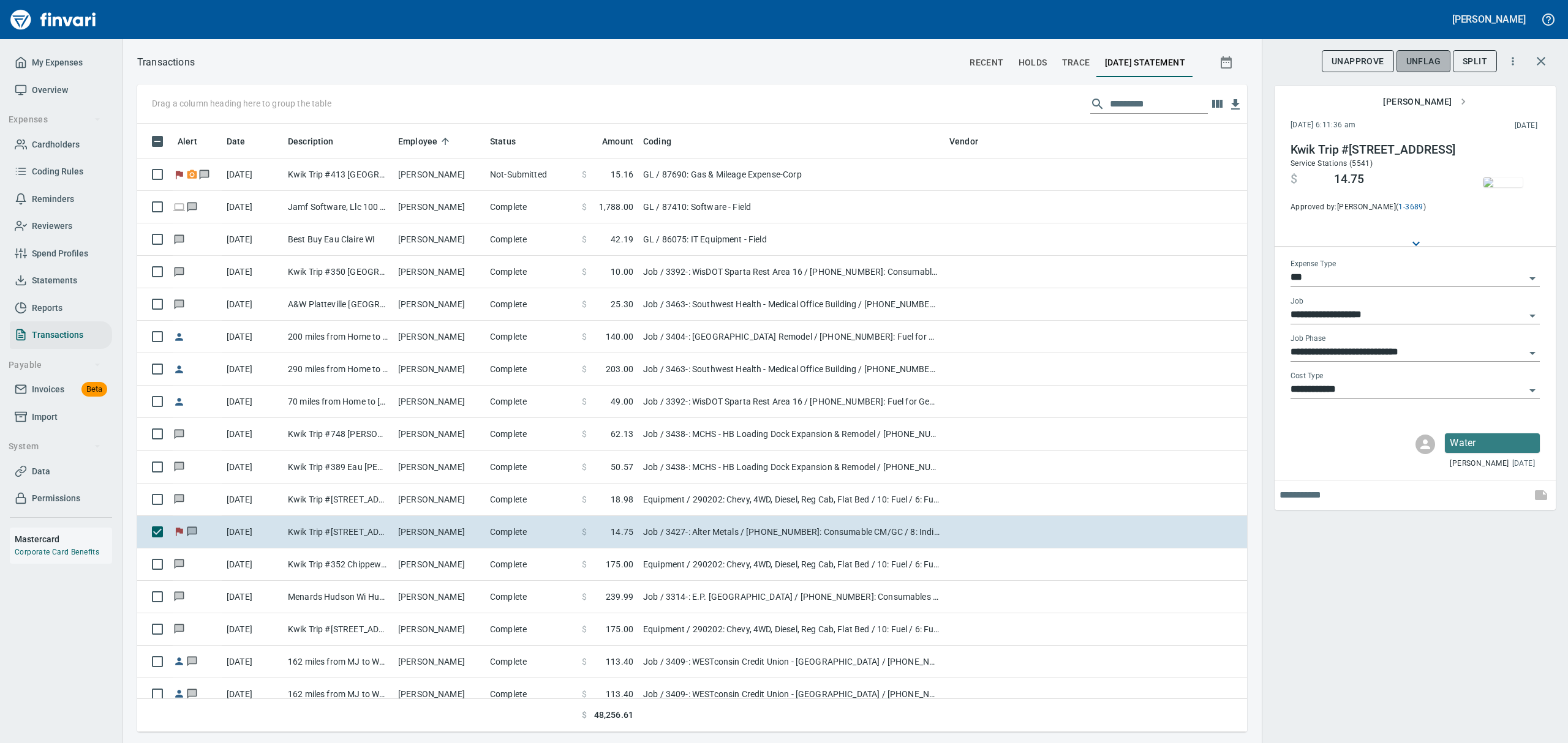
click at [1423, 62] on span "UnFlag" at bounding box center [1423, 62] width 34 height 15
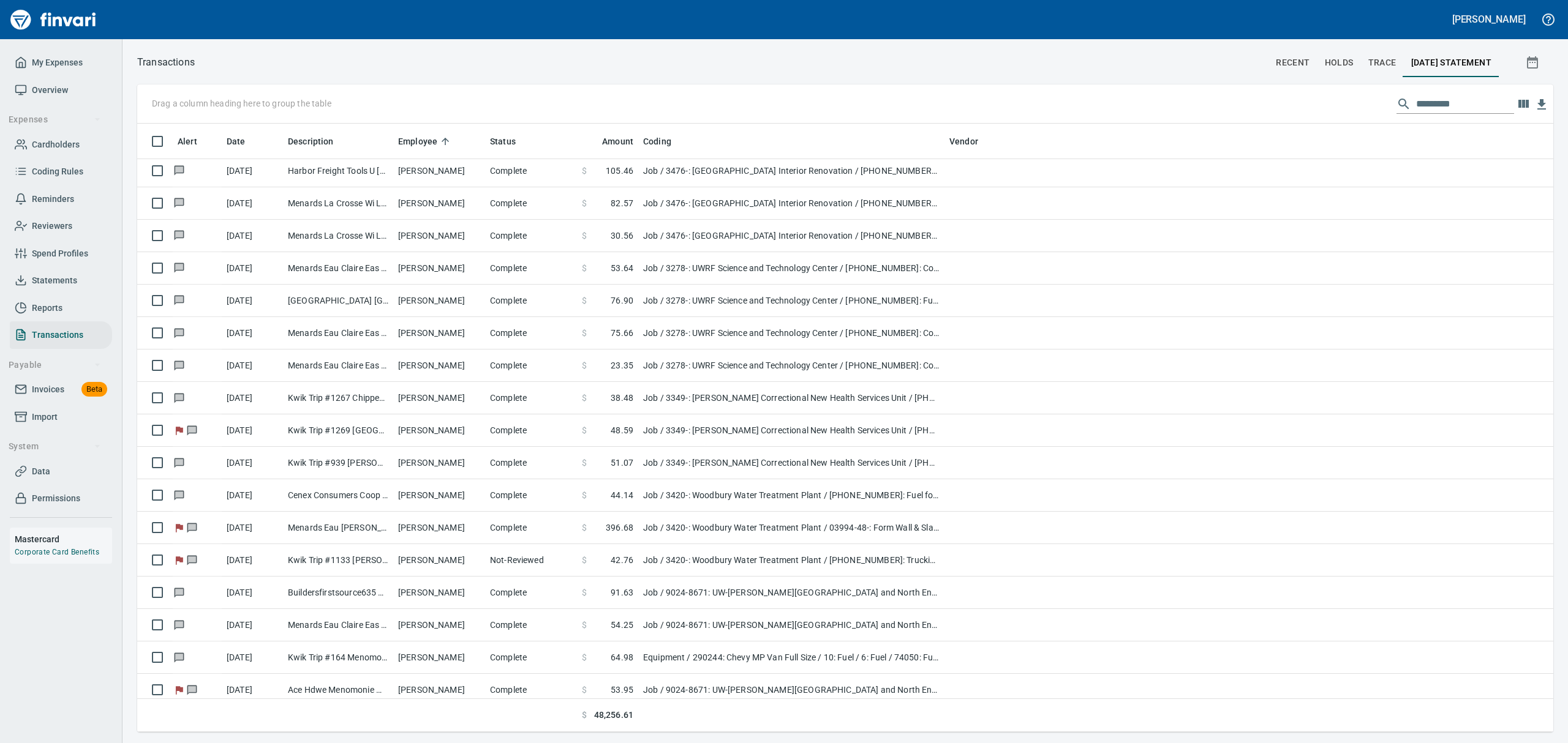
scroll to position [2368, 0]
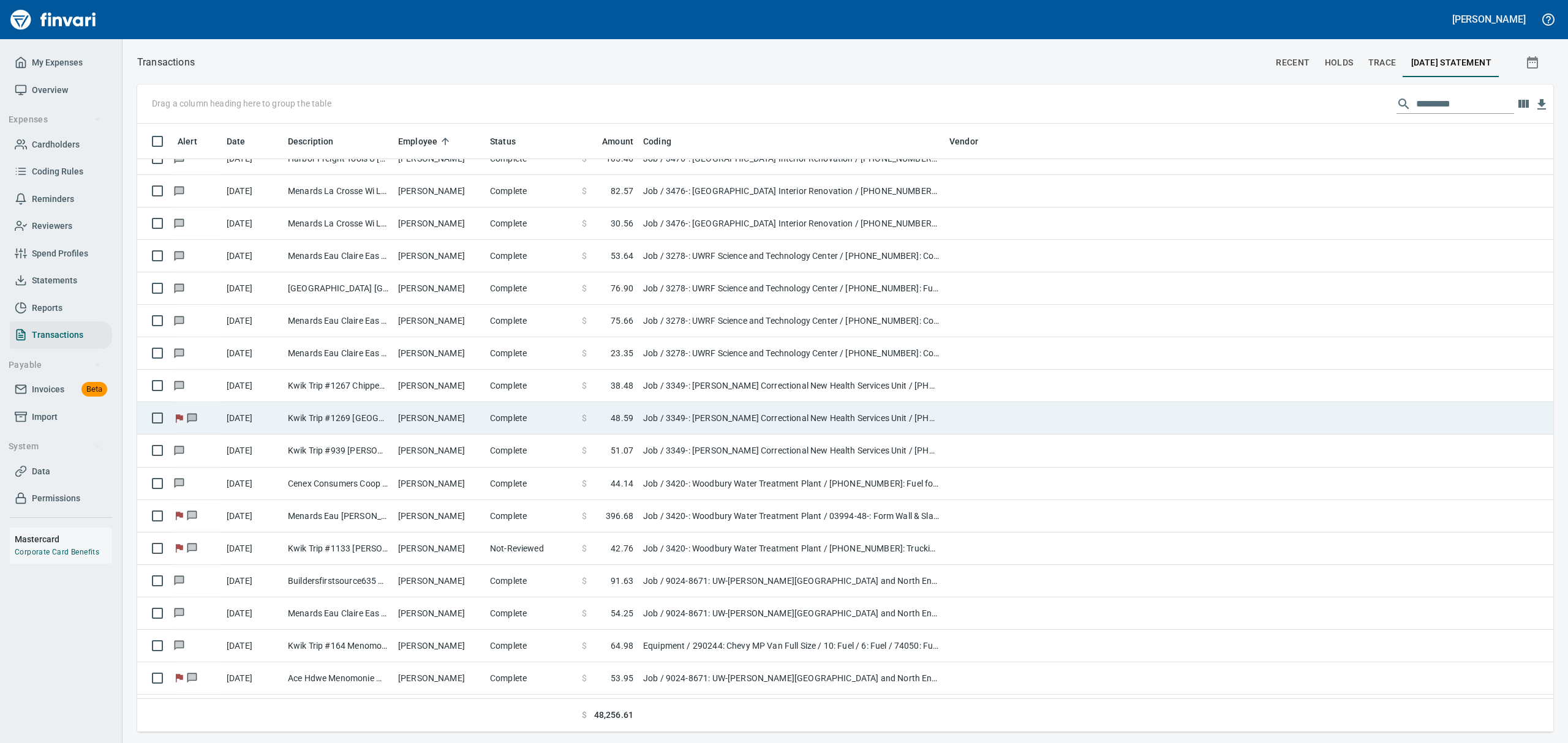
click at [407, 419] on td "[PERSON_NAME]" at bounding box center [439, 418] width 92 height 33
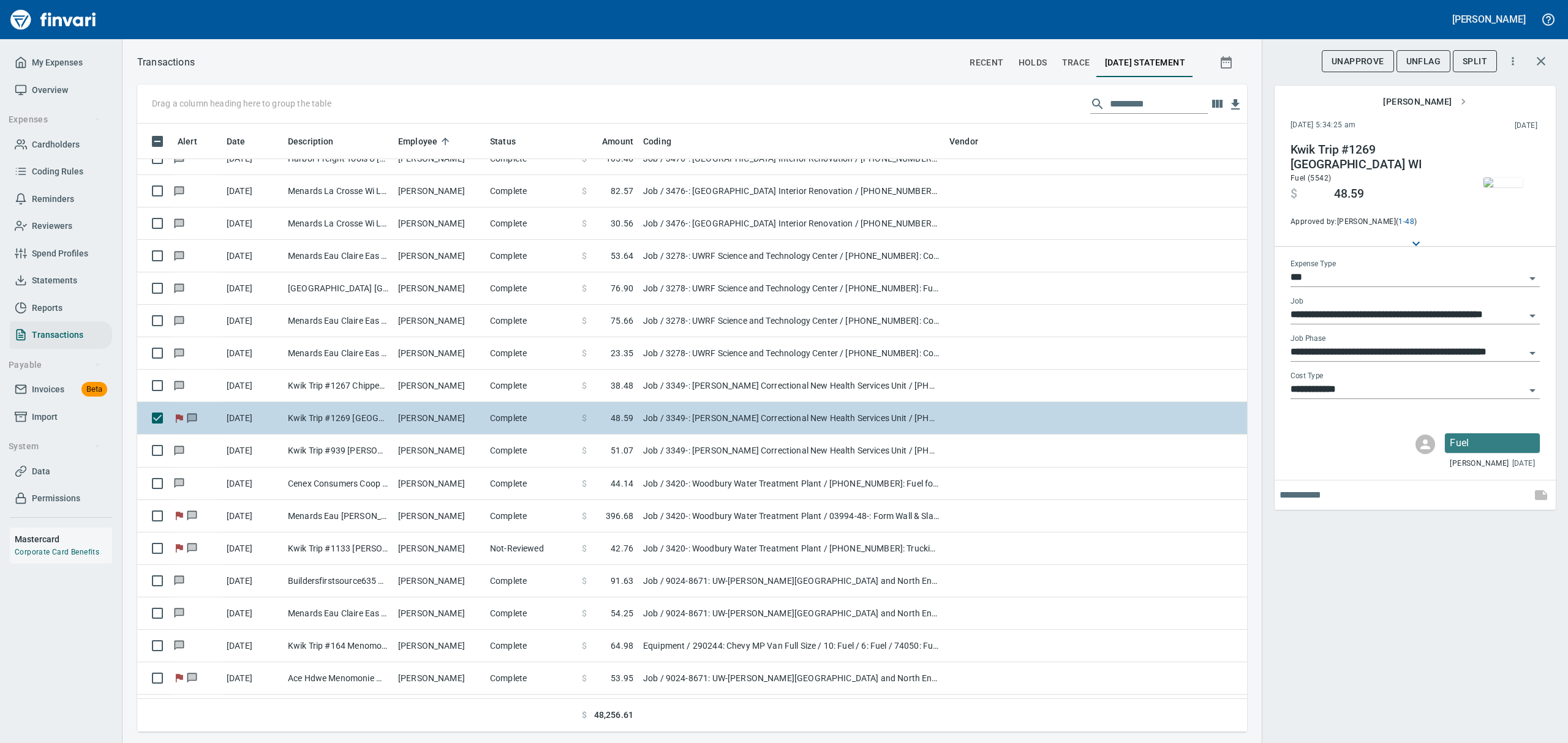
scroll to position [595, 1081]
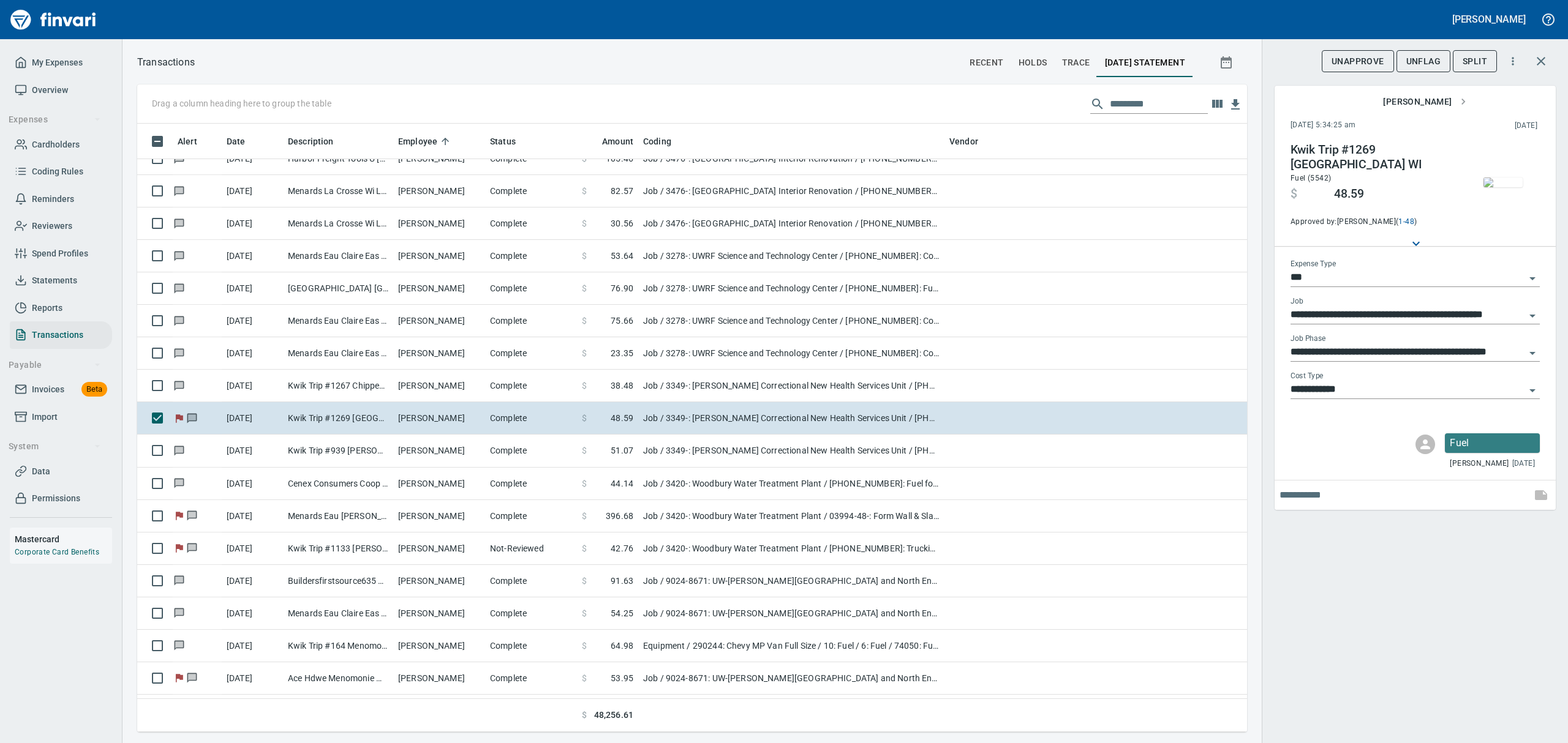
drag, startPoint x: 1416, startPoint y: 61, endPoint x: 1361, endPoint y: 67, distance: 55.3
click at [1416, 61] on span "UnFlag" at bounding box center [1423, 62] width 34 height 15
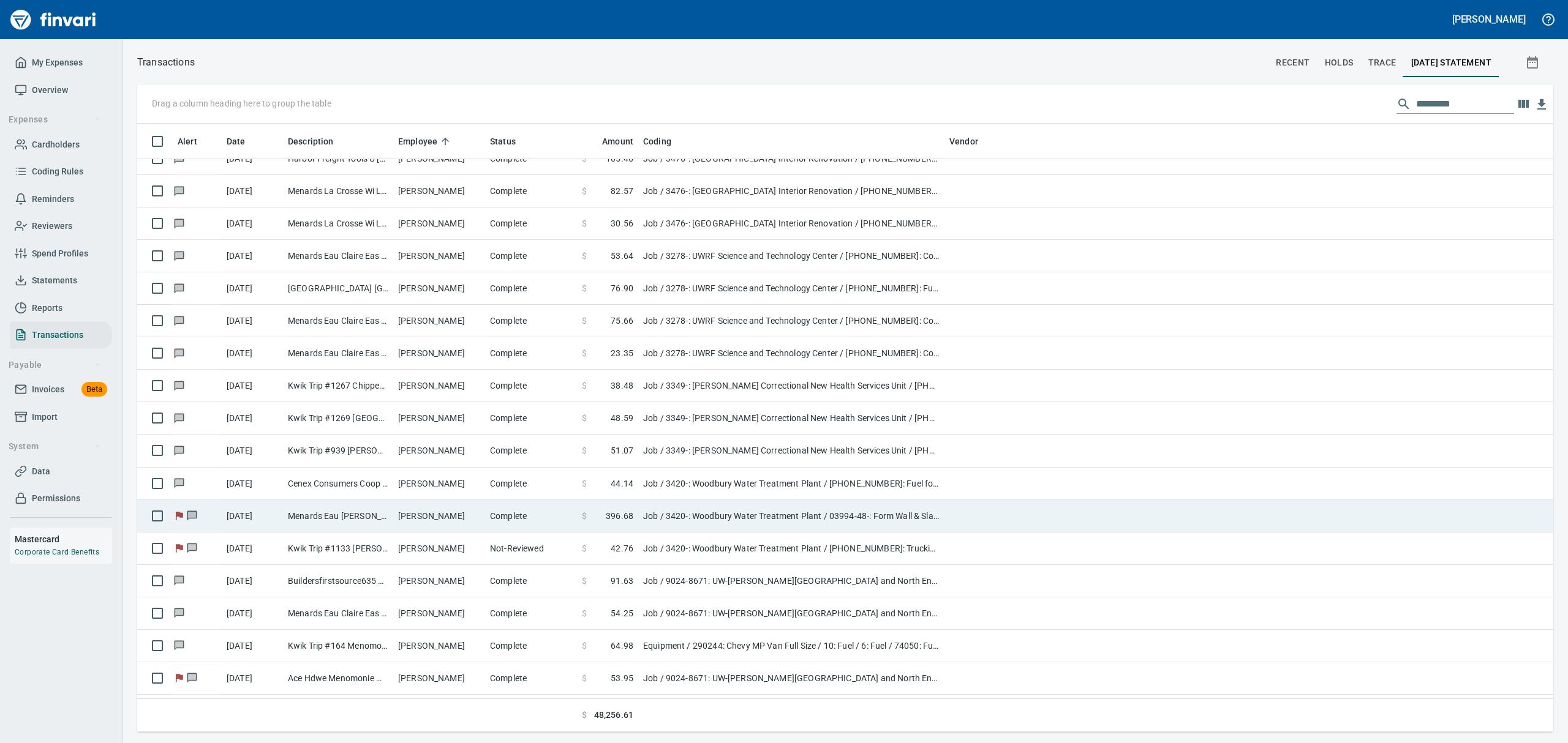
scroll to position [595, 1387]
click at [364, 515] on td "Menards Eau [PERSON_NAME] [PERSON_NAME] Eau [PERSON_NAME]" at bounding box center [338, 516] width 110 height 33
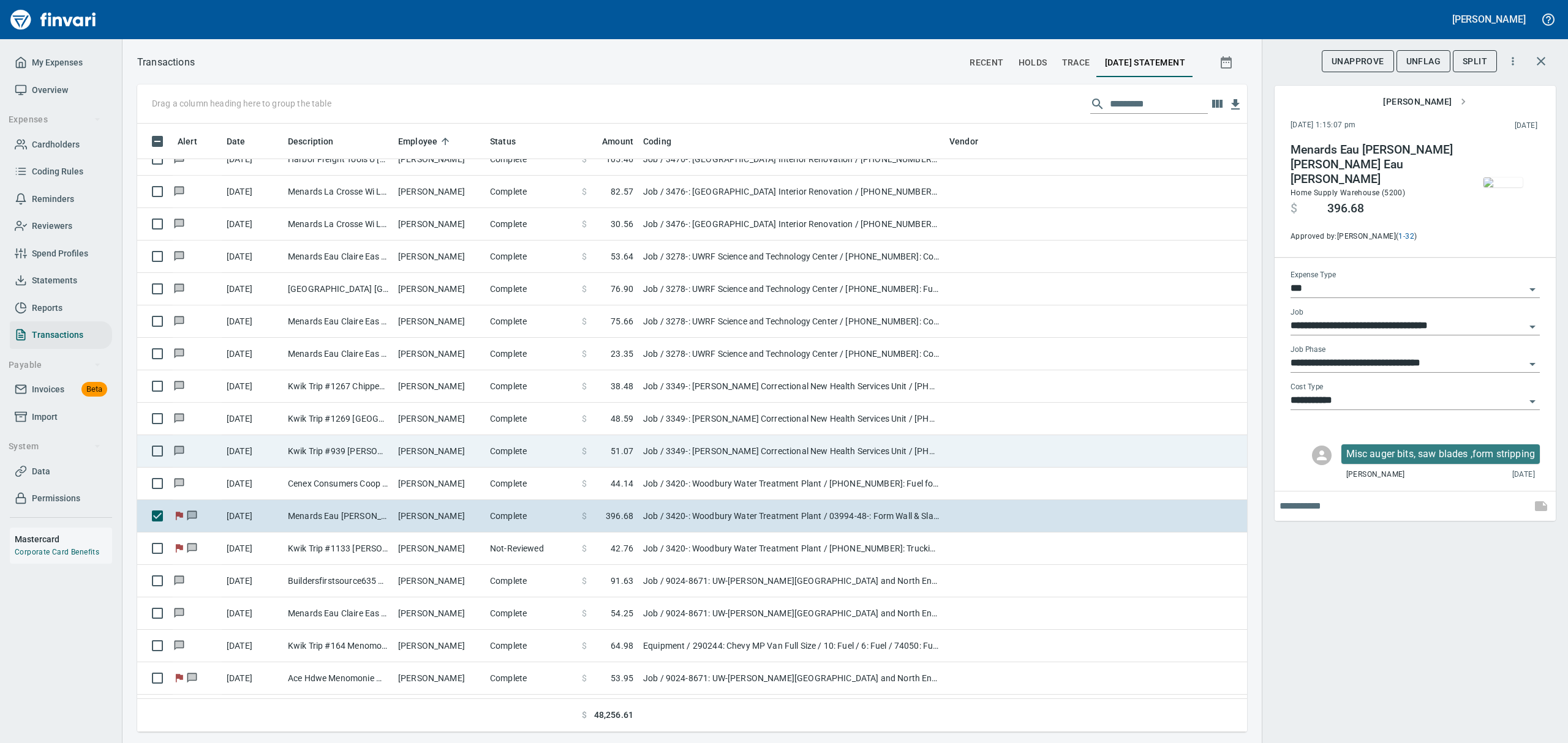
scroll to position [2449, 0]
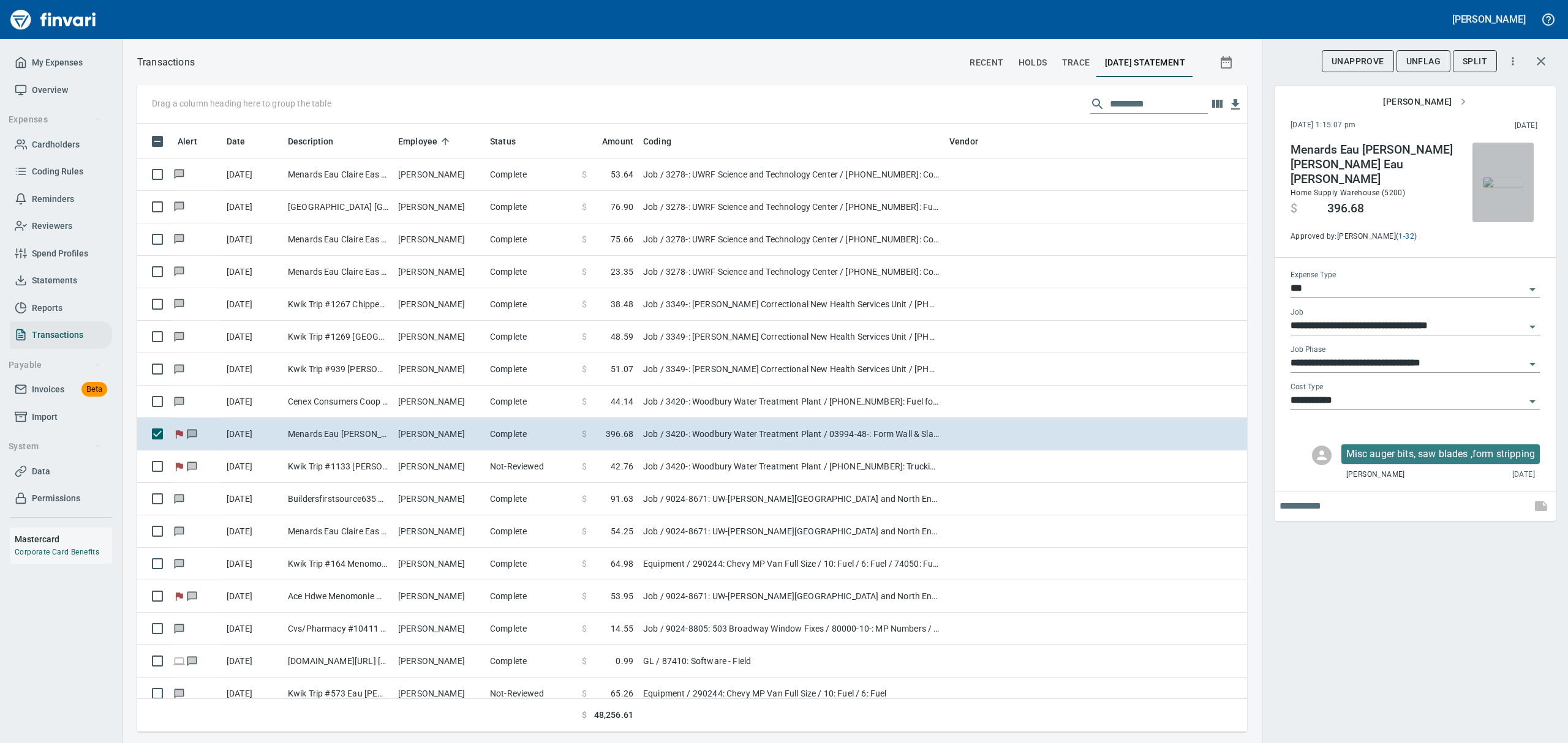
click at [1497, 180] on img "button" at bounding box center [1503, 182] width 39 height 10
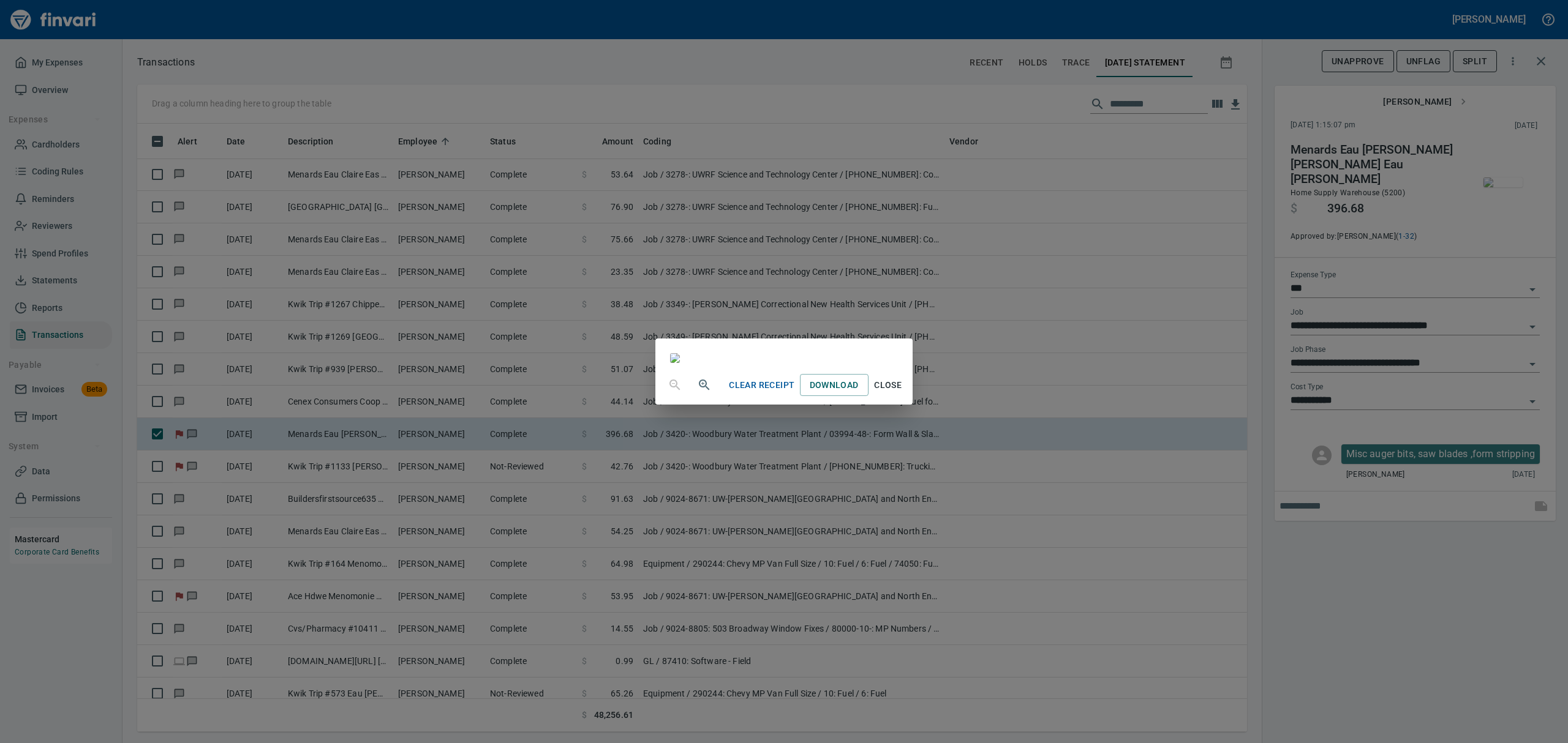
click at [903, 393] on span "Close" at bounding box center [888, 385] width 30 height 15
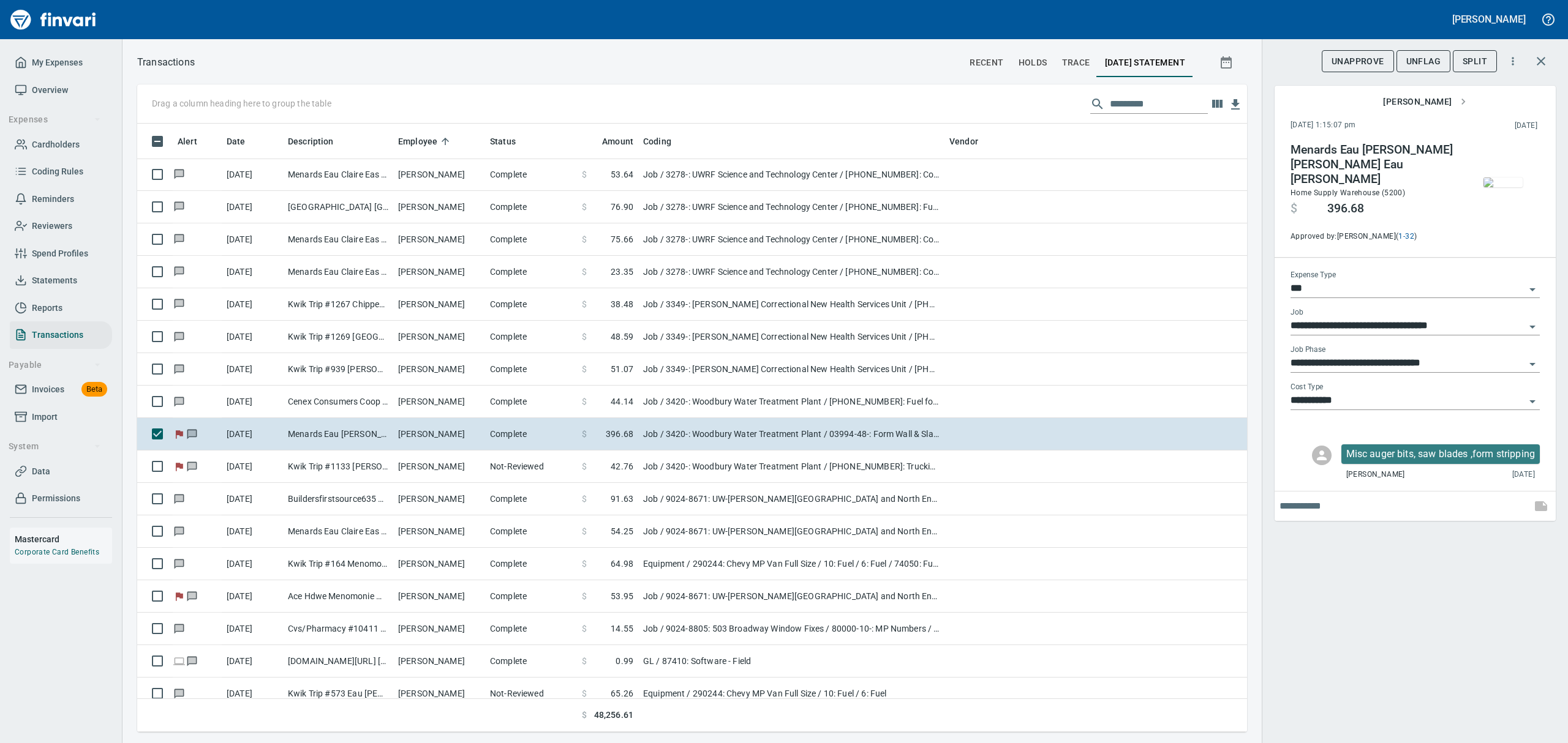
scroll to position [595, 1081]
click at [1426, 64] on span "UnFlag" at bounding box center [1423, 62] width 34 height 15
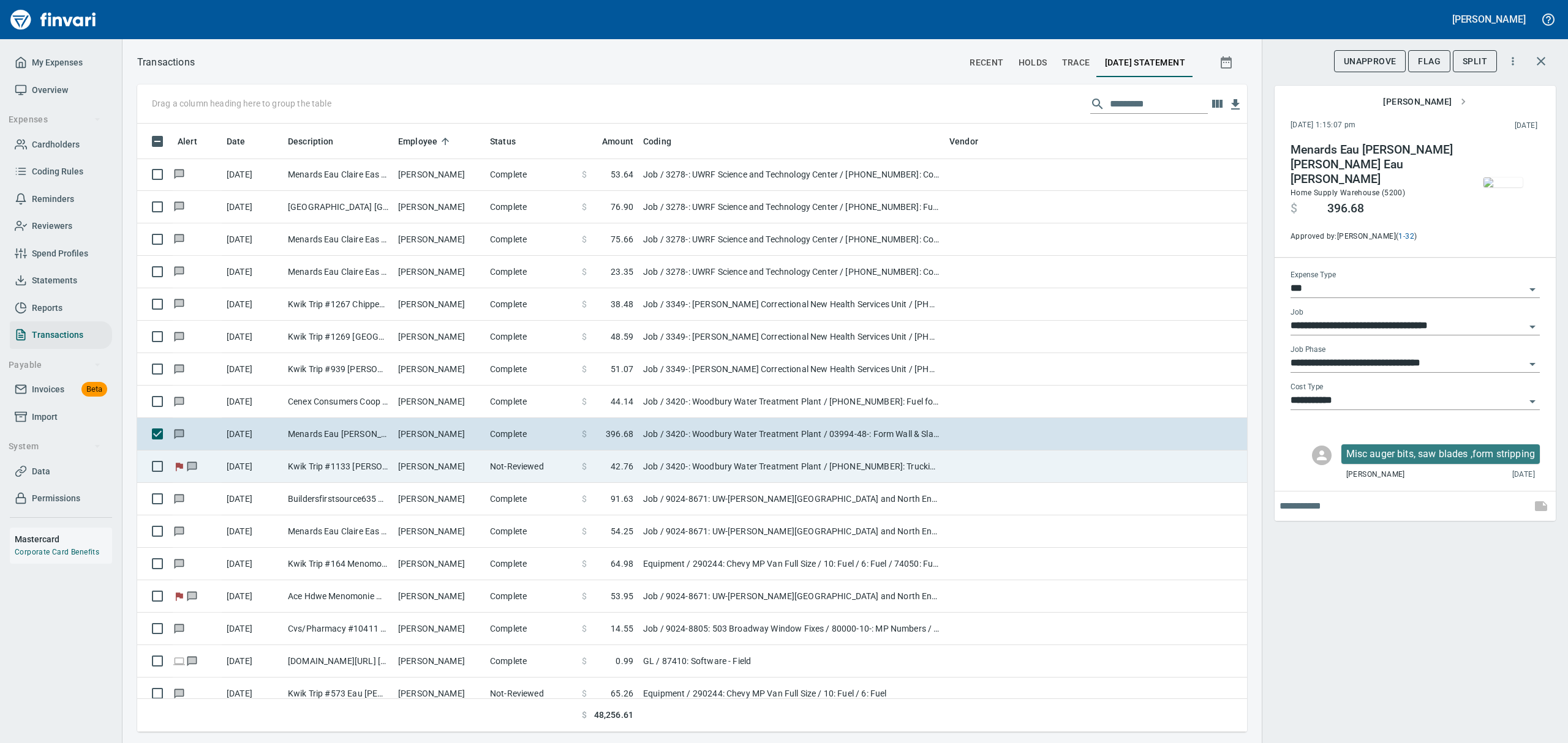
click at [344, 474] on td "Kwik Trip #1133 [PERSON_NAME] WI" at bounding box center [338, 467] width 110 height 33
type input "**********"
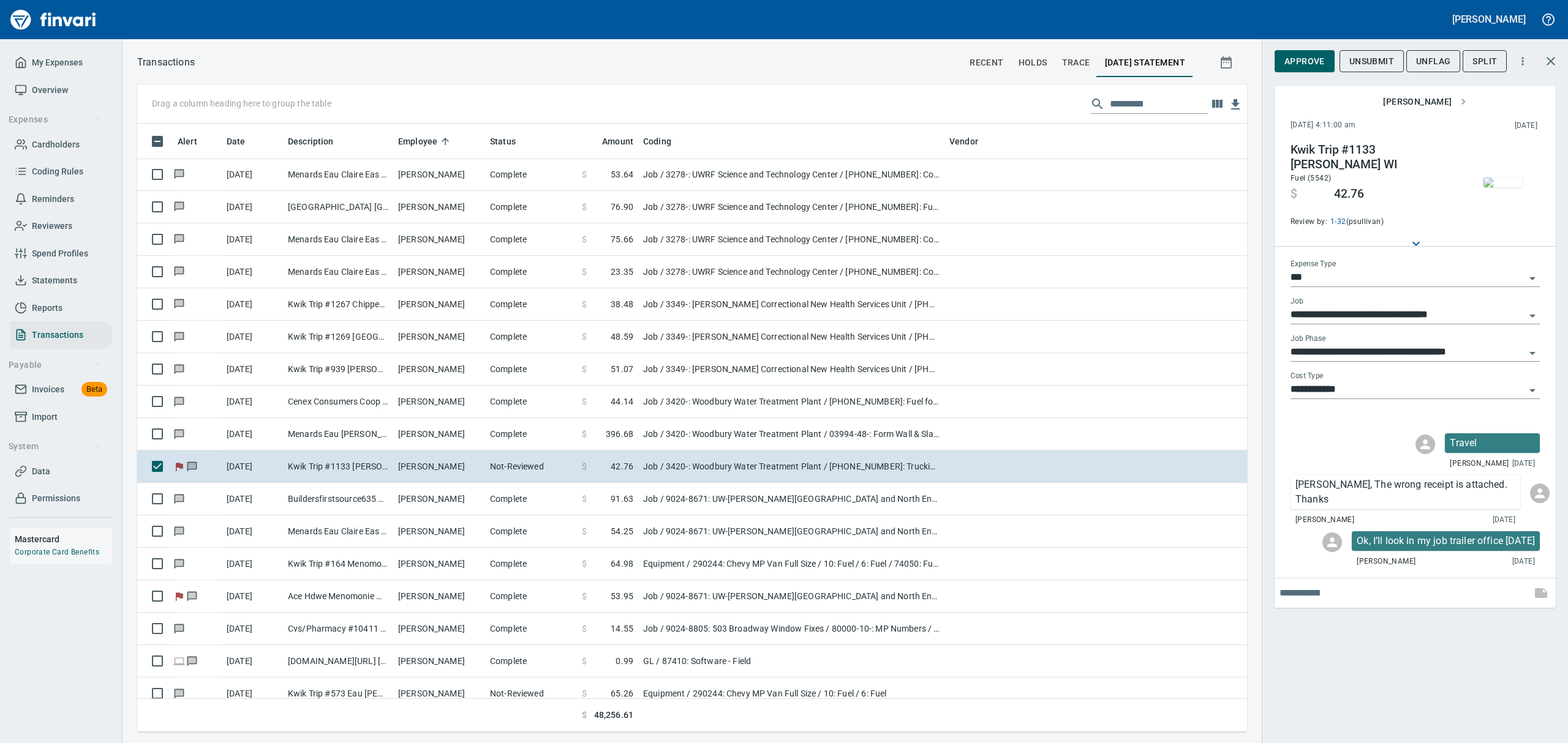
click at [1530, 353] on icon "Open" at bounding box center [1532, 352] width 14 height 14
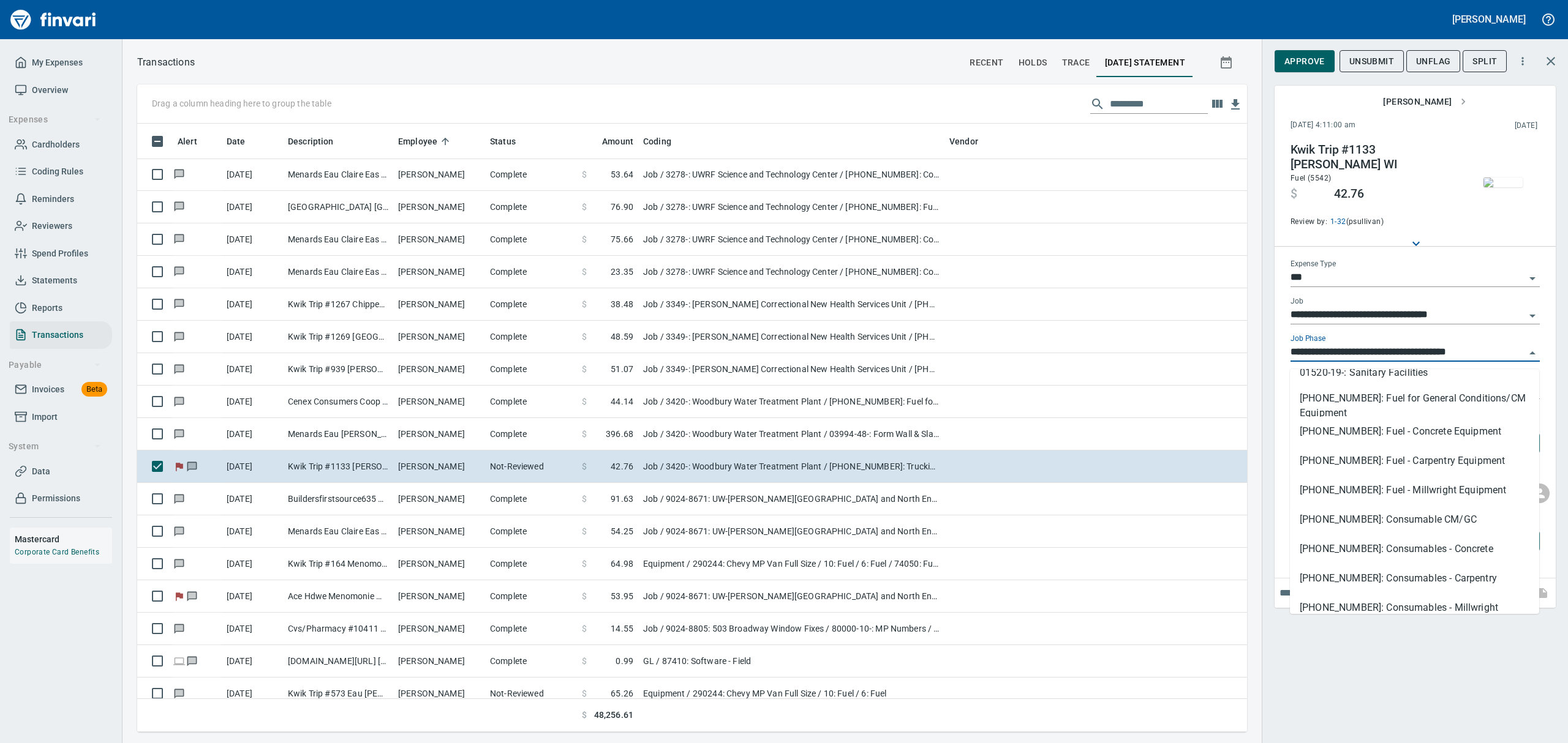
scroll to position [816, 0]
click at [1343, 397] on li "[PHONE_NUMBER]: Fuel for General Conditions/CM Equipment" at bounding box center [1414, 395] width 249 height 30
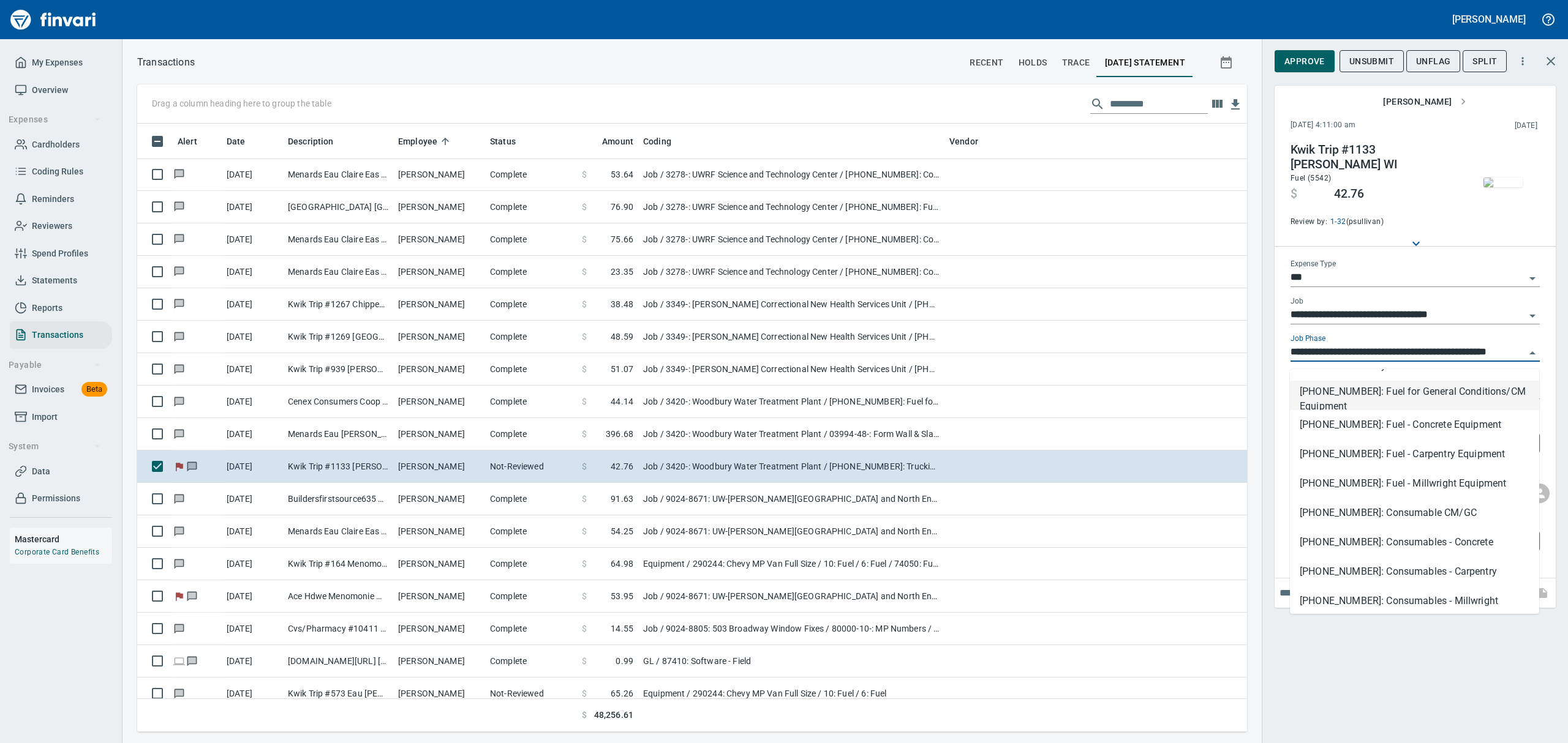
type input "**********"
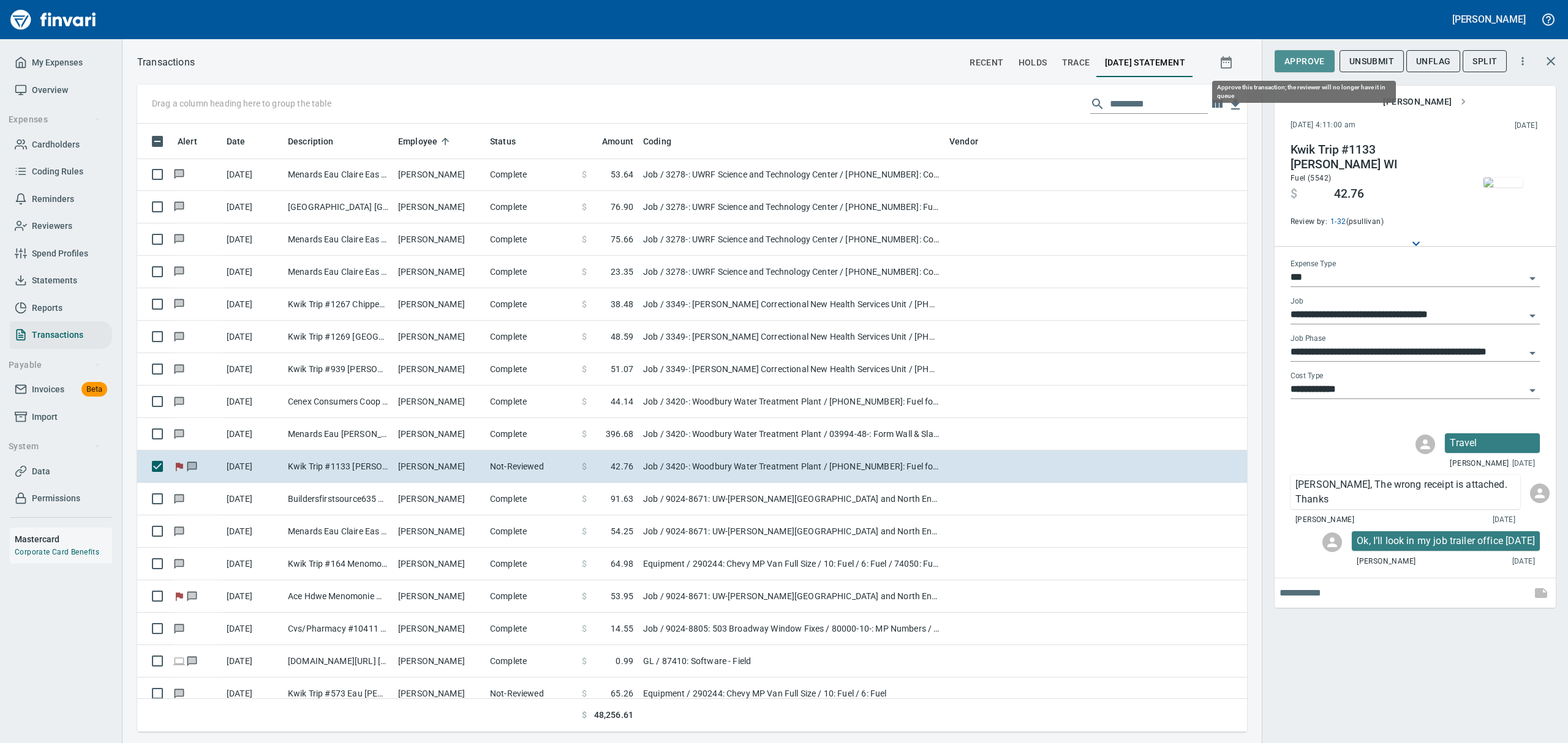
click at [1318, 62] on span "Approve" at bounding box center [1305, 62] width 40 height 15
click at [1431, 61] on span "UnFlag" at bounding box center [1423, 62] width 34 height 15
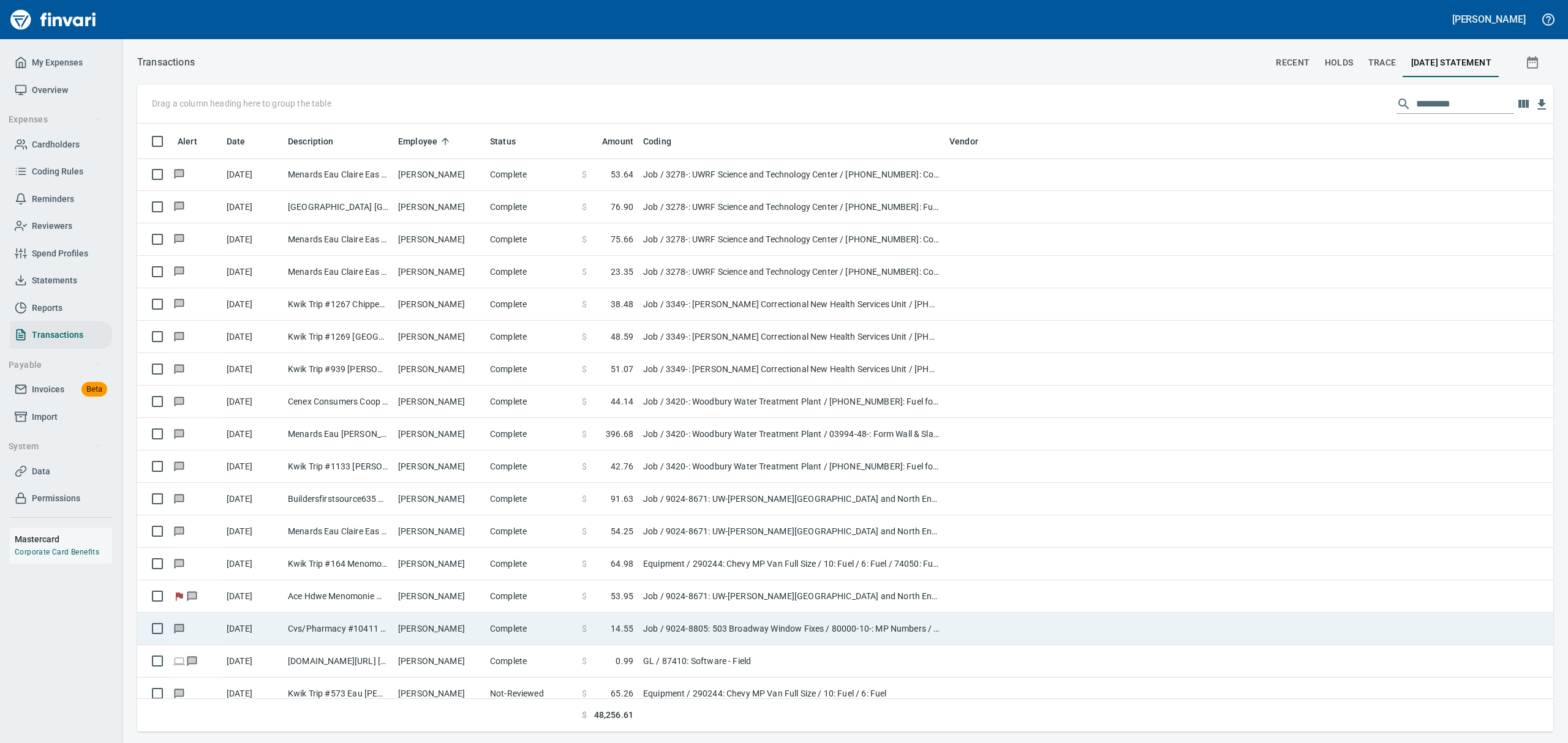
scroll to position [1, 1]
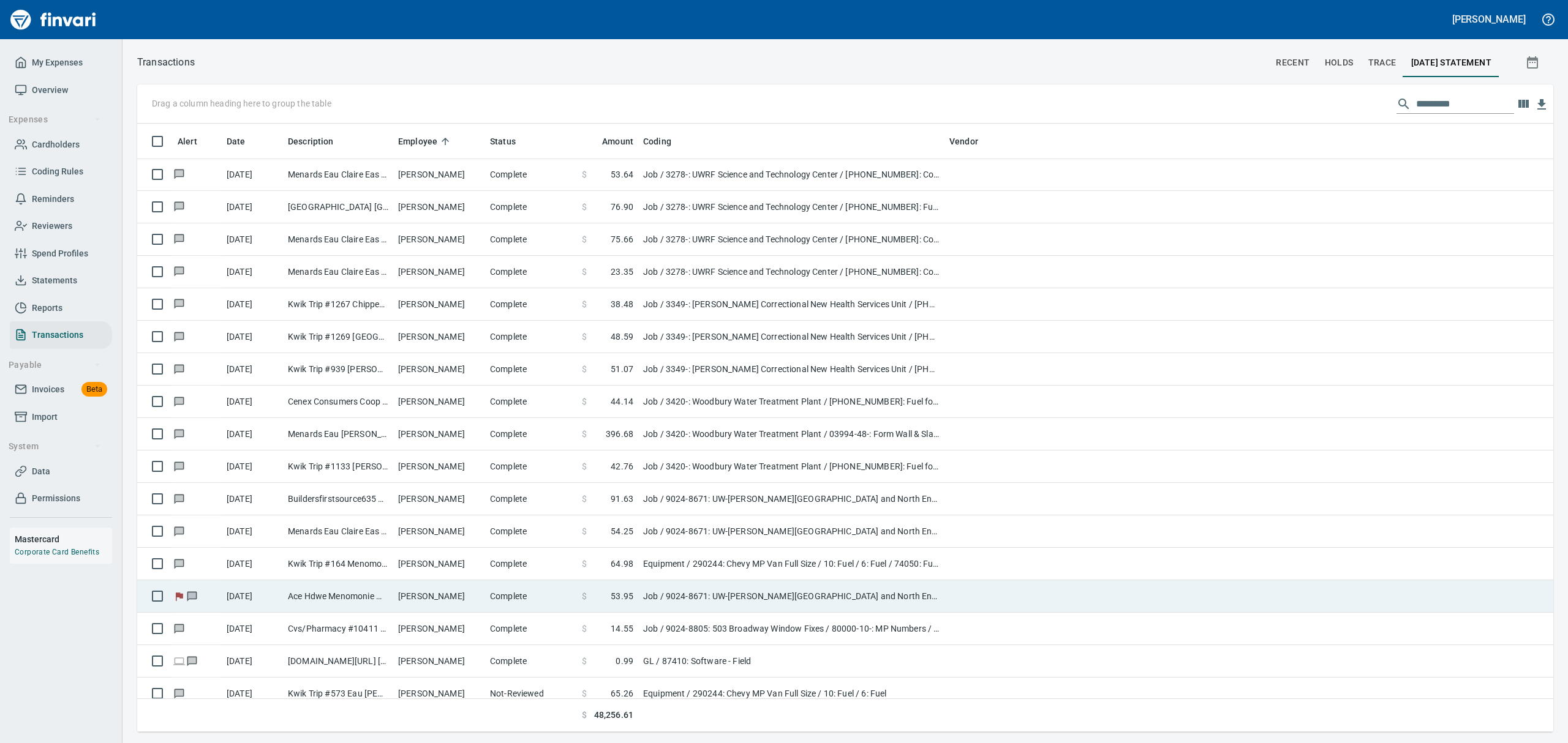
click at [349, 592] on td "Ace Hdwe Menomonie Menomonie WI" at bounding box center [338, 597] width 110 height 33
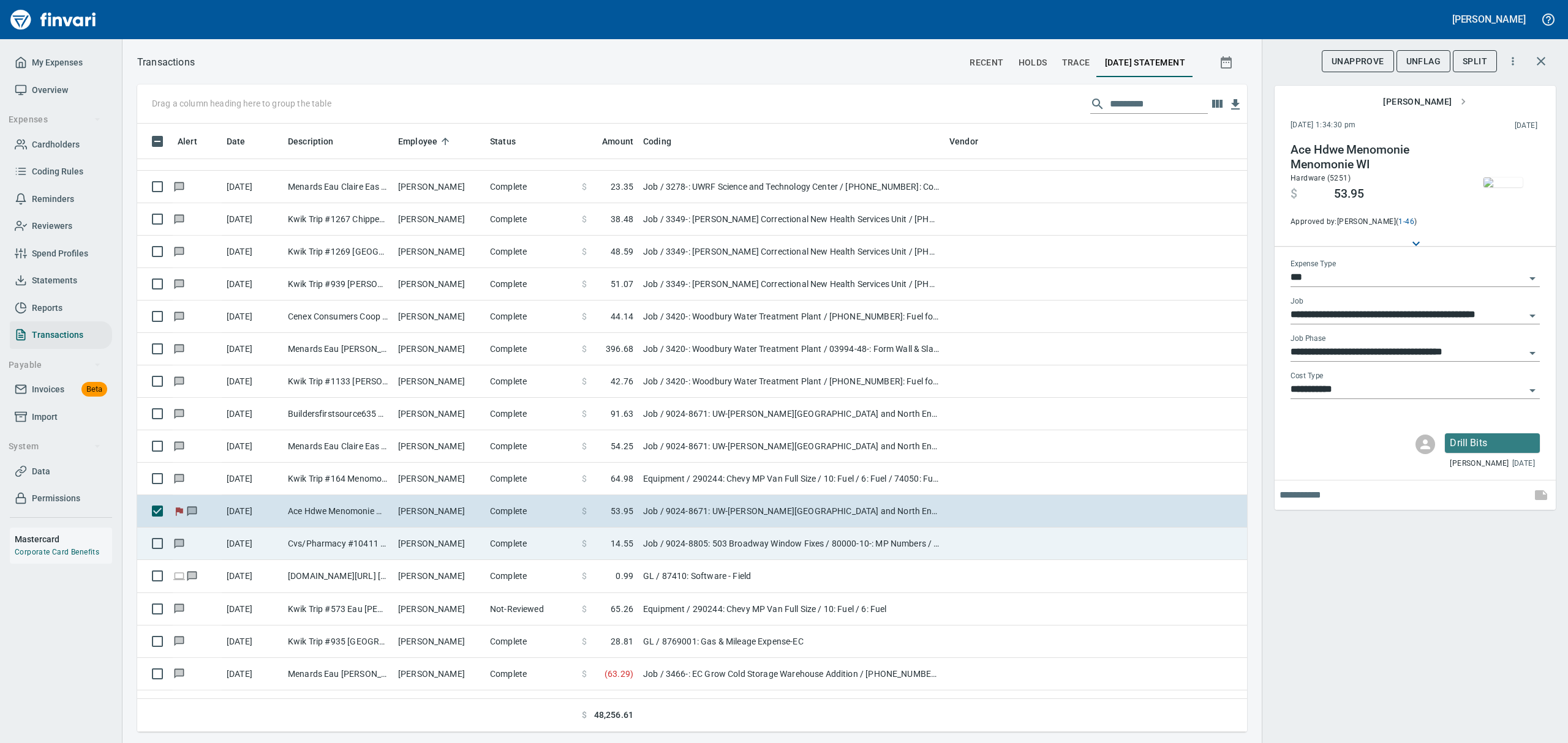
scroll to position [2694, 0]
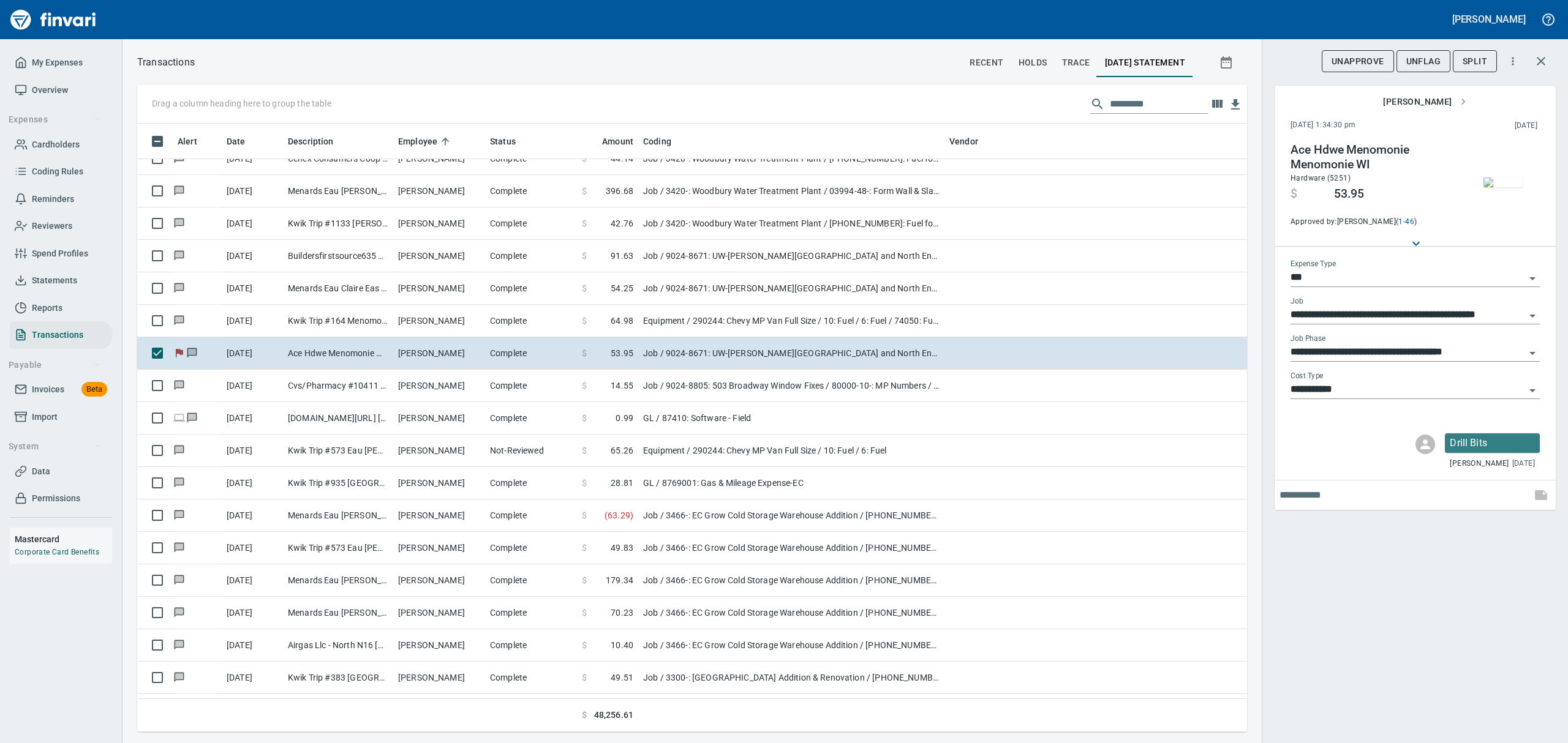
click at [1501, 187] on img "button" at bounding box center [1503, 182] width 39 height 10
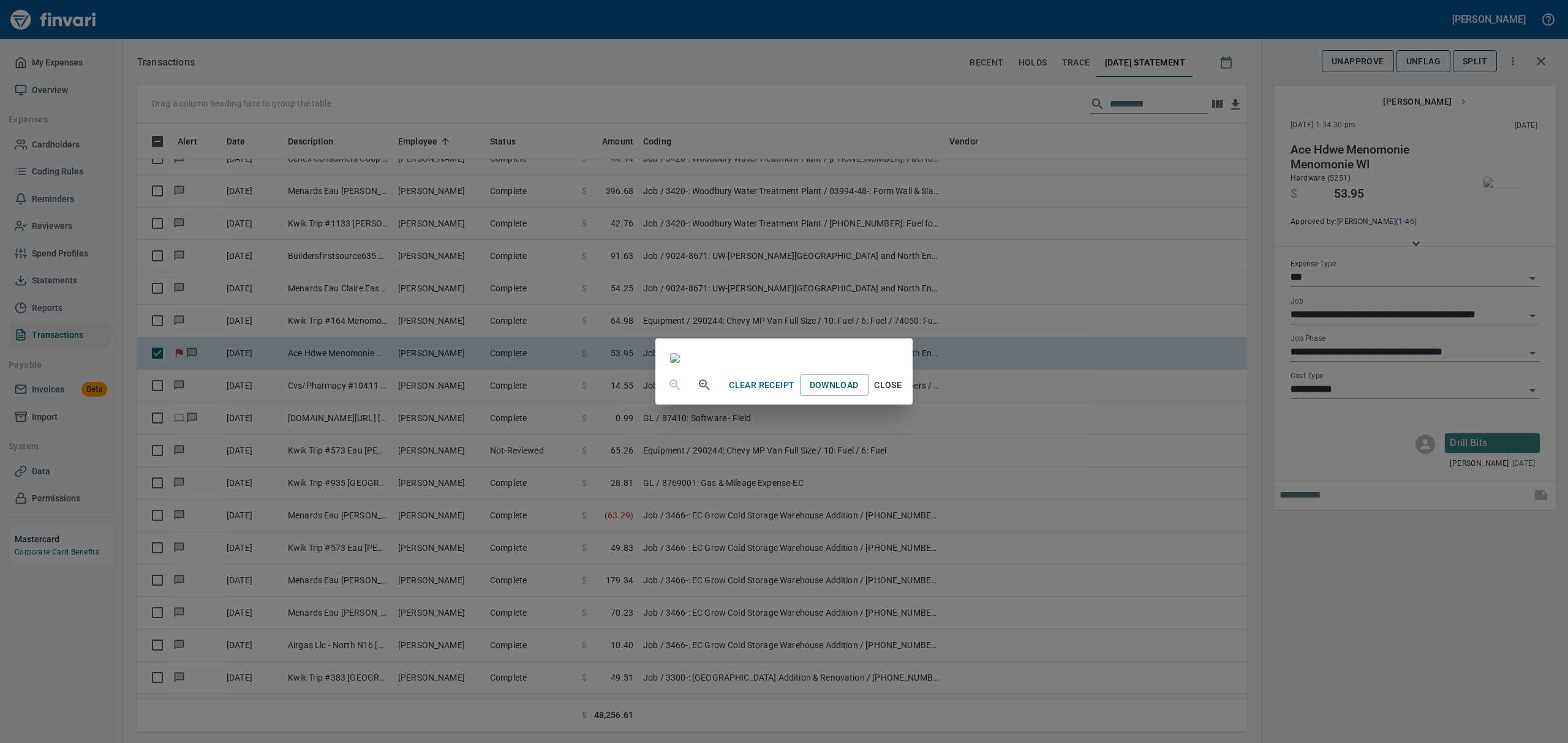
click at [908, 397] on button "Close" at bounding box center [888, 385] width 39 height 23
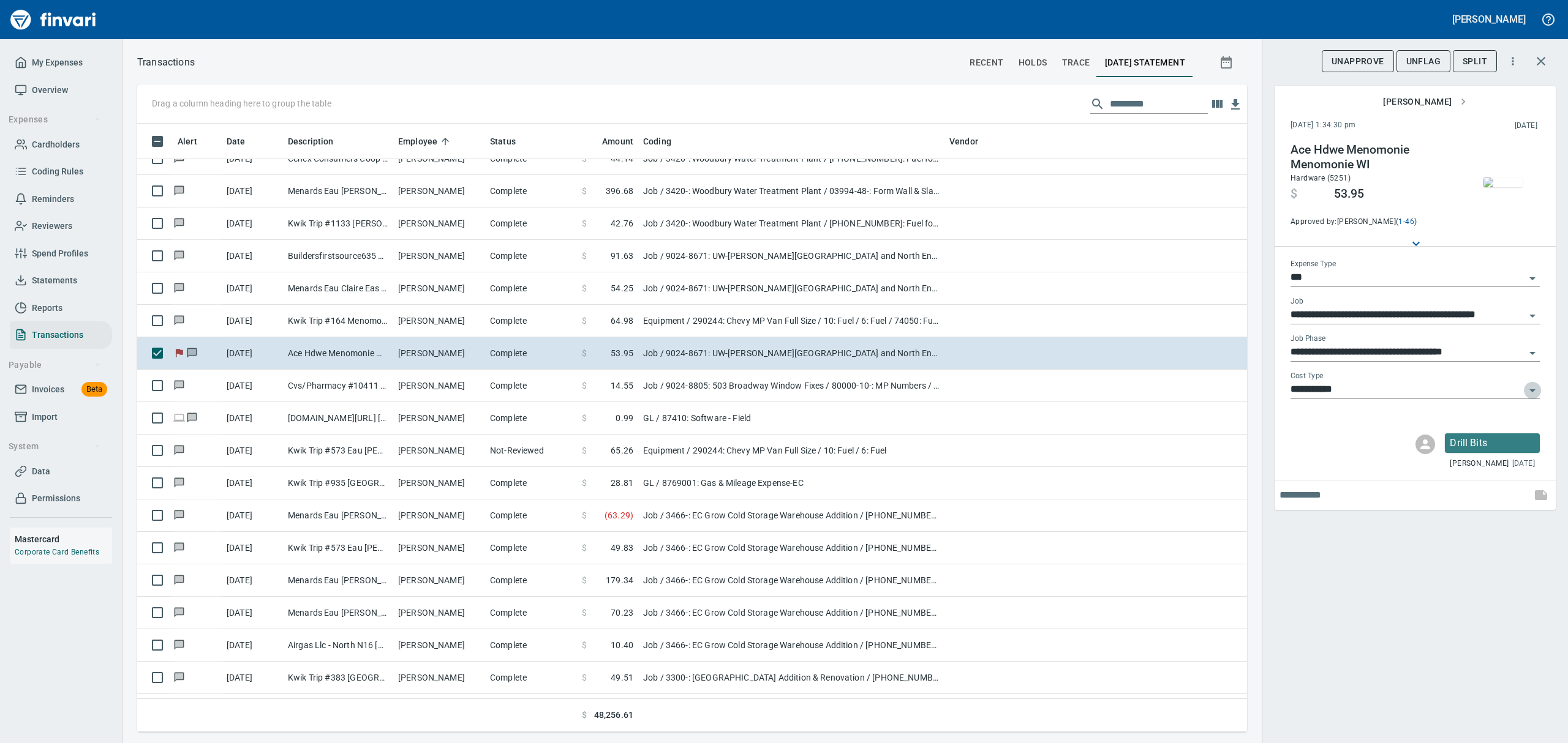
click at [1531, 388] on icon "Open" at bounding box center [1532, 391] width 14 height 14
click at [1531, 388] on icon "Close" at bounding box center [1532, 391] width 14 height 14
click at [1427, 58] on span "UnFlag" at bounding box center [1423, 62] width 34 height 15
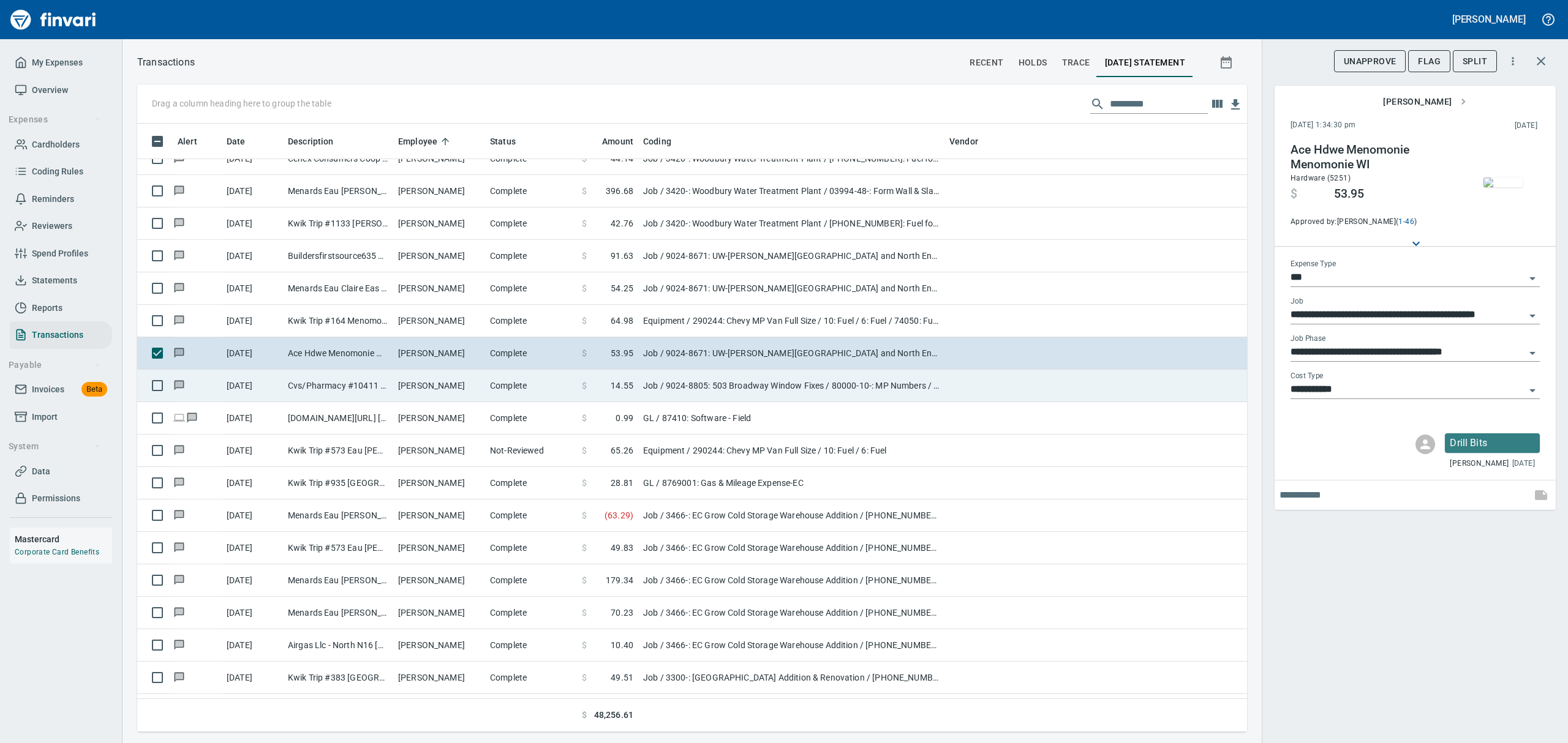
click at [338, 380] on td "Cvs/Pharmacy #10411 Menomonie WI" at bounding box center [338, 386] width 110 height 33
type input "**********"
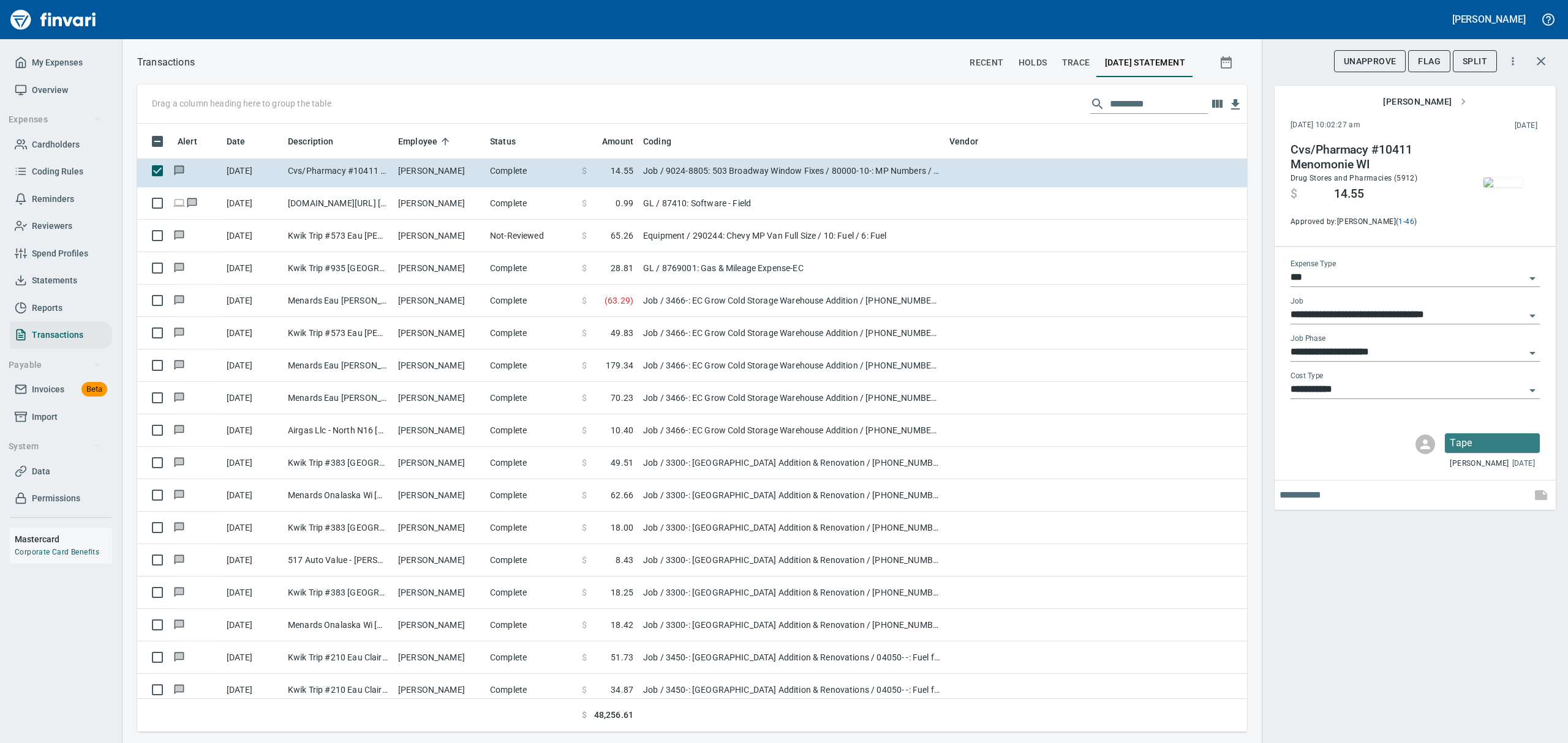
scroll to position [2776, 0]
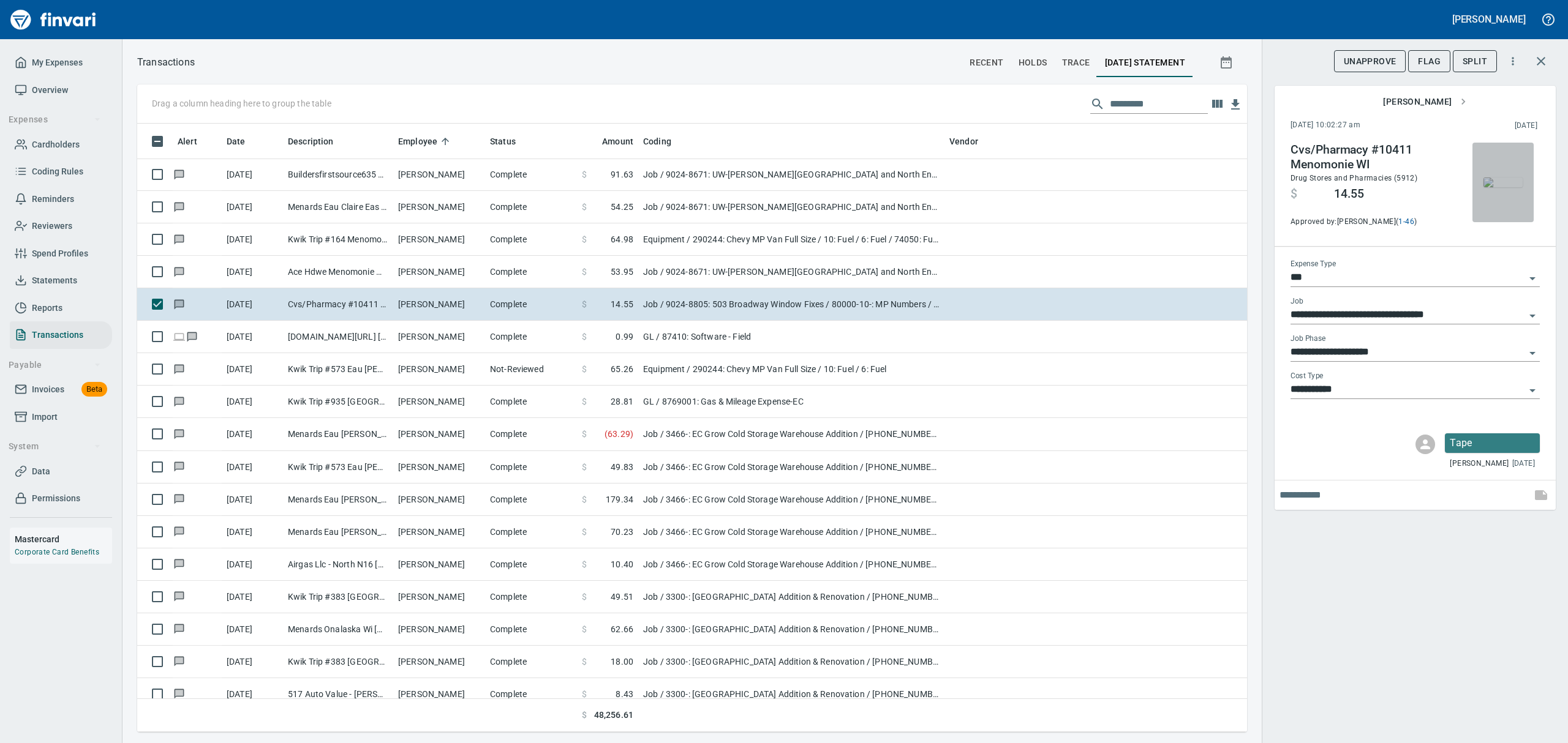
click at [1511, 177] on img "button" at bounding box center [1503, 182] width 39 height 10
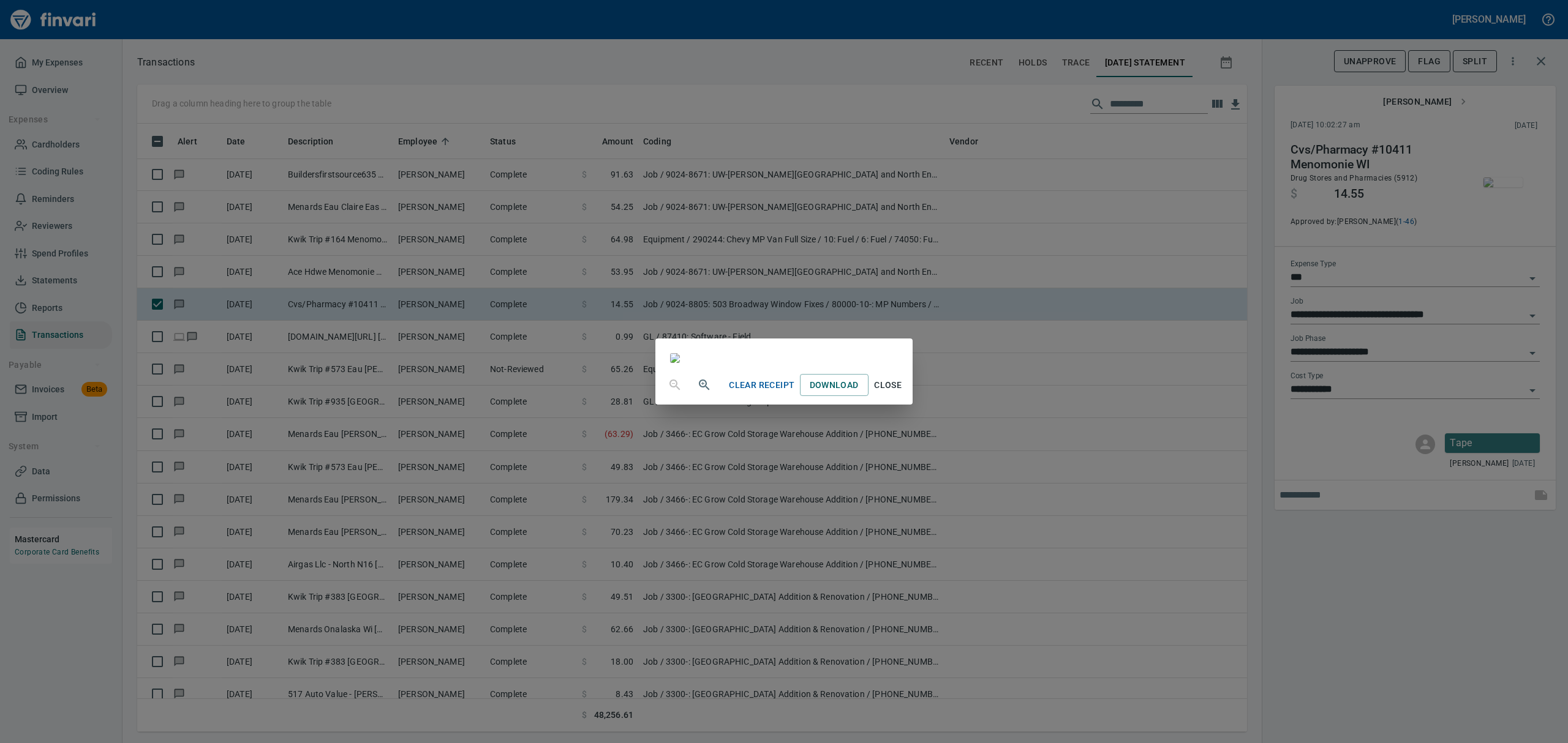
click at [903, 393] on span "Close" at bounding box center [888, 385] width 30 height 15
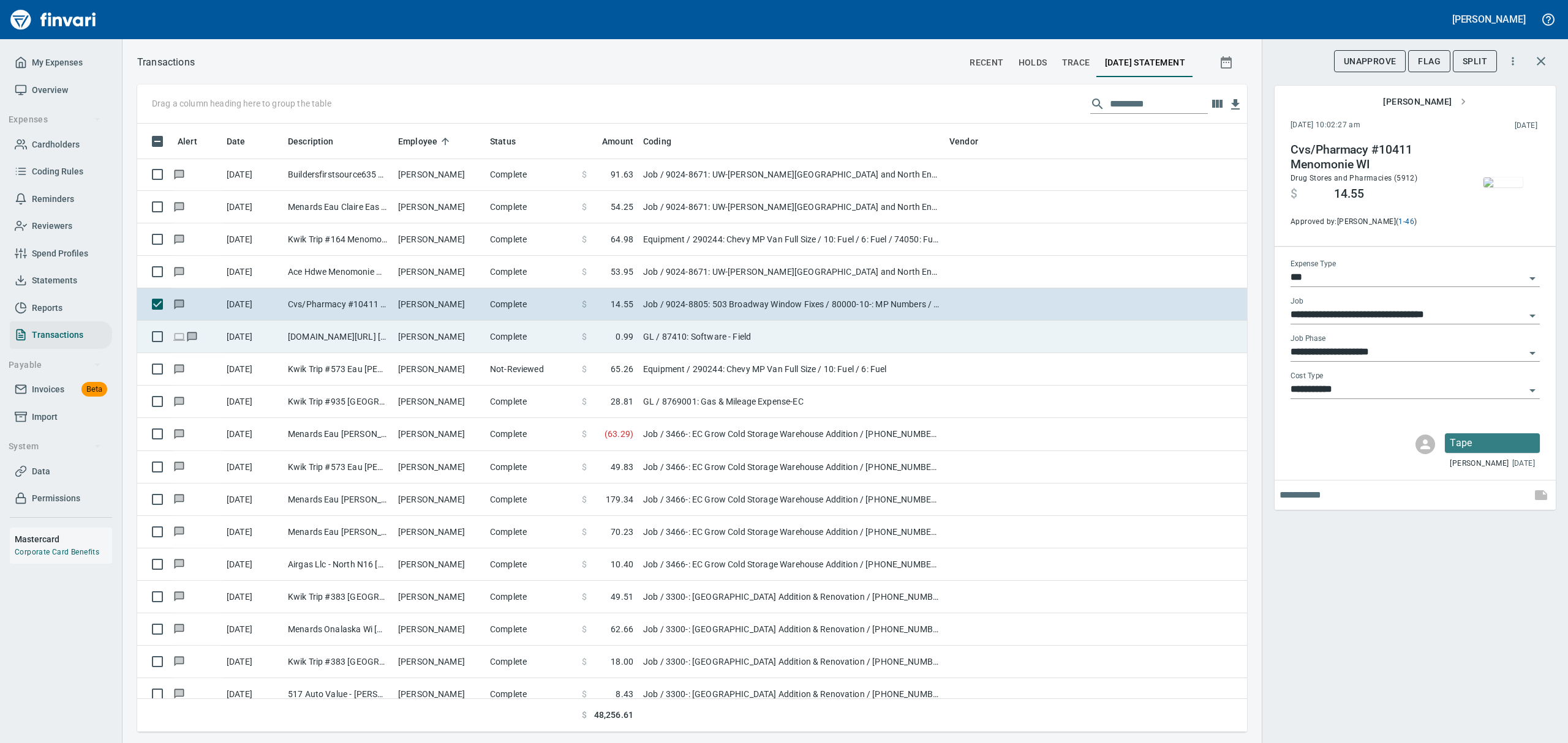
click at [351, 338] on td "[DOMAIN_NAME][URL] [PHONE_NUMBER] [GEOGRAPHIC_DATA]" at bounding box center [338, 336] width 110 height 33
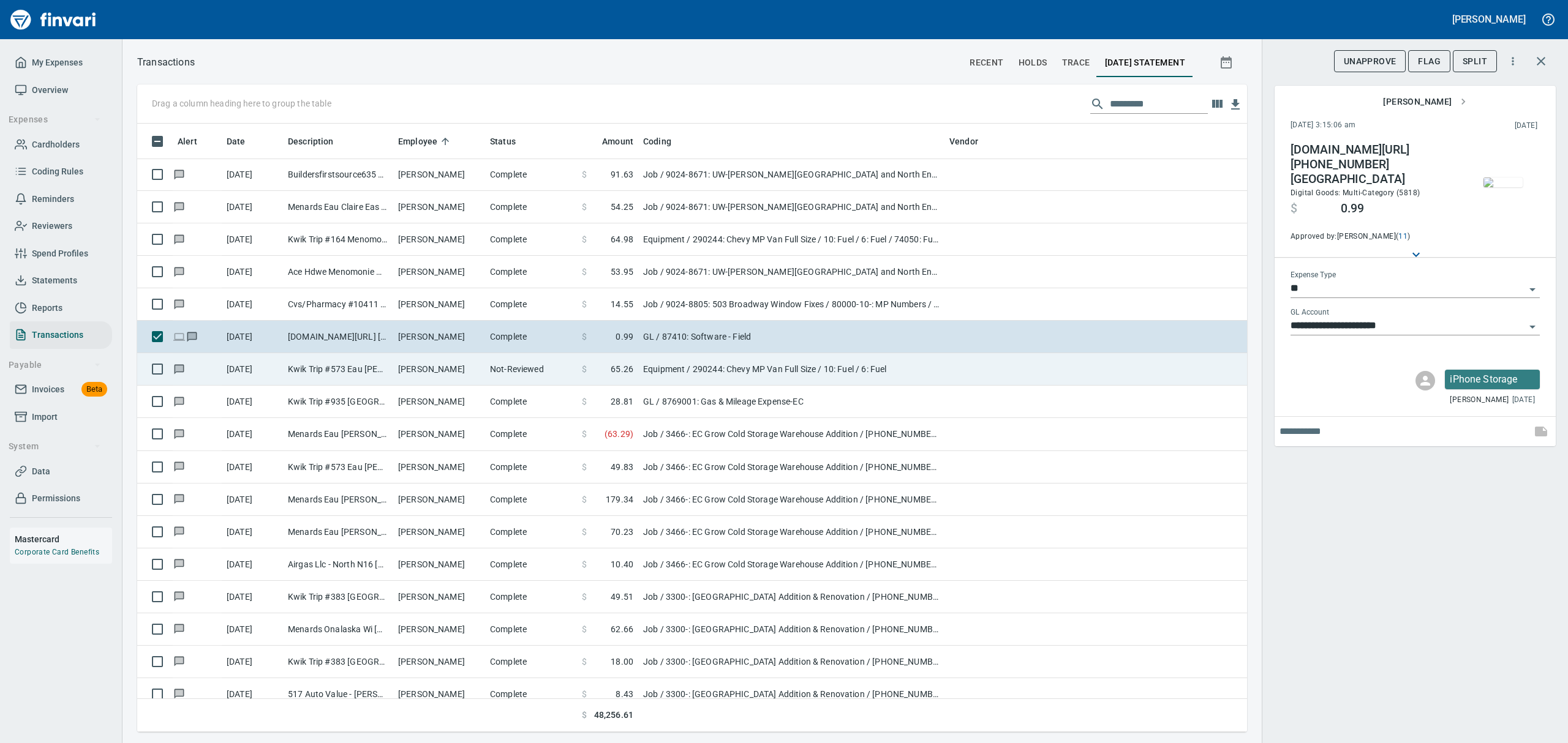
drag, startPoint x: 310, startPoint y: 368, endPoint x: 319, endPoint y: 370, distance: 9.2
click at [310, 368] on td "Kwik Trip #573 Eau [PERSON_NAME]" at bounding box center [338, 369] width 110 height 33
type input "*********"
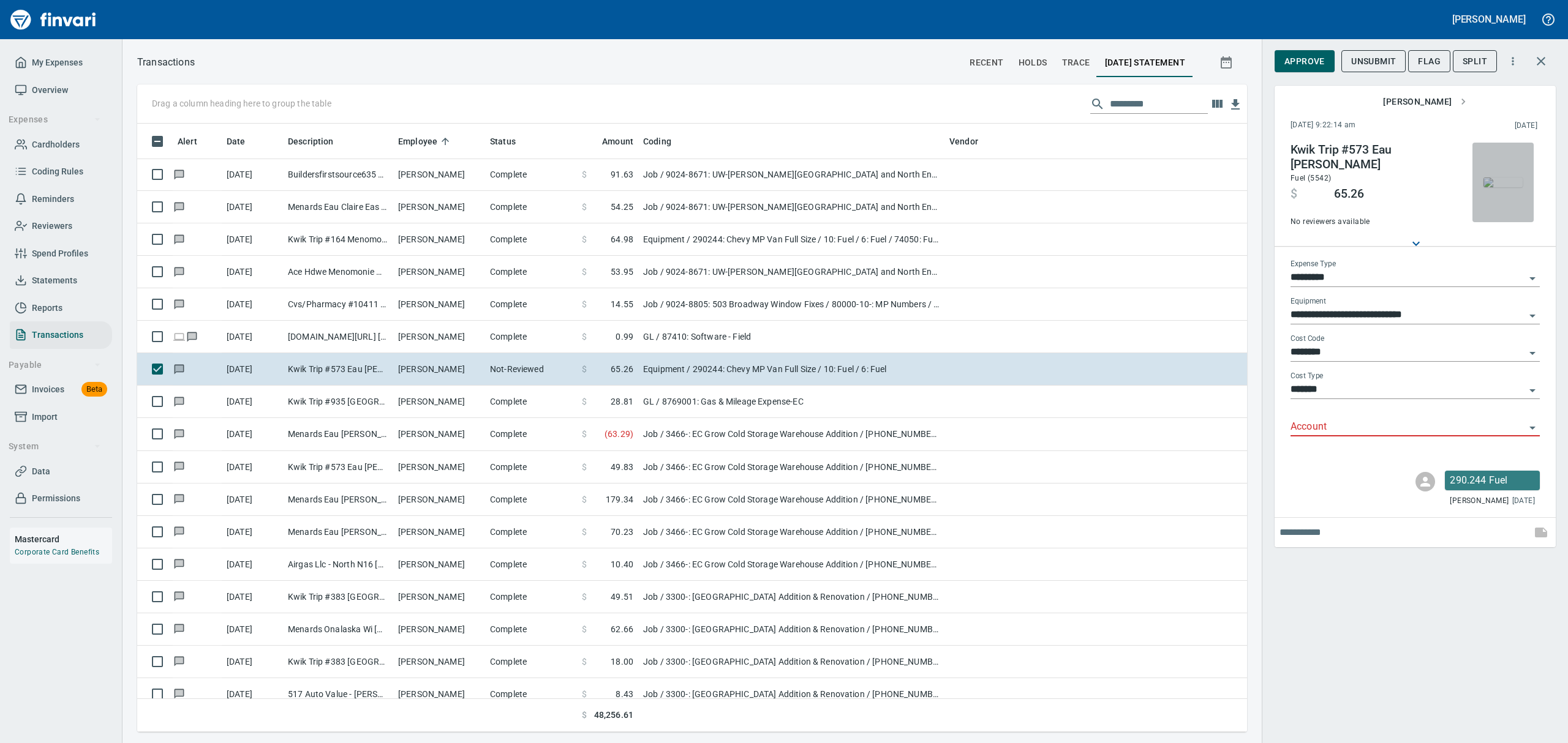
click at [1507, 183] on img "button" at bounding box center [1503, 182] width 39 height 10
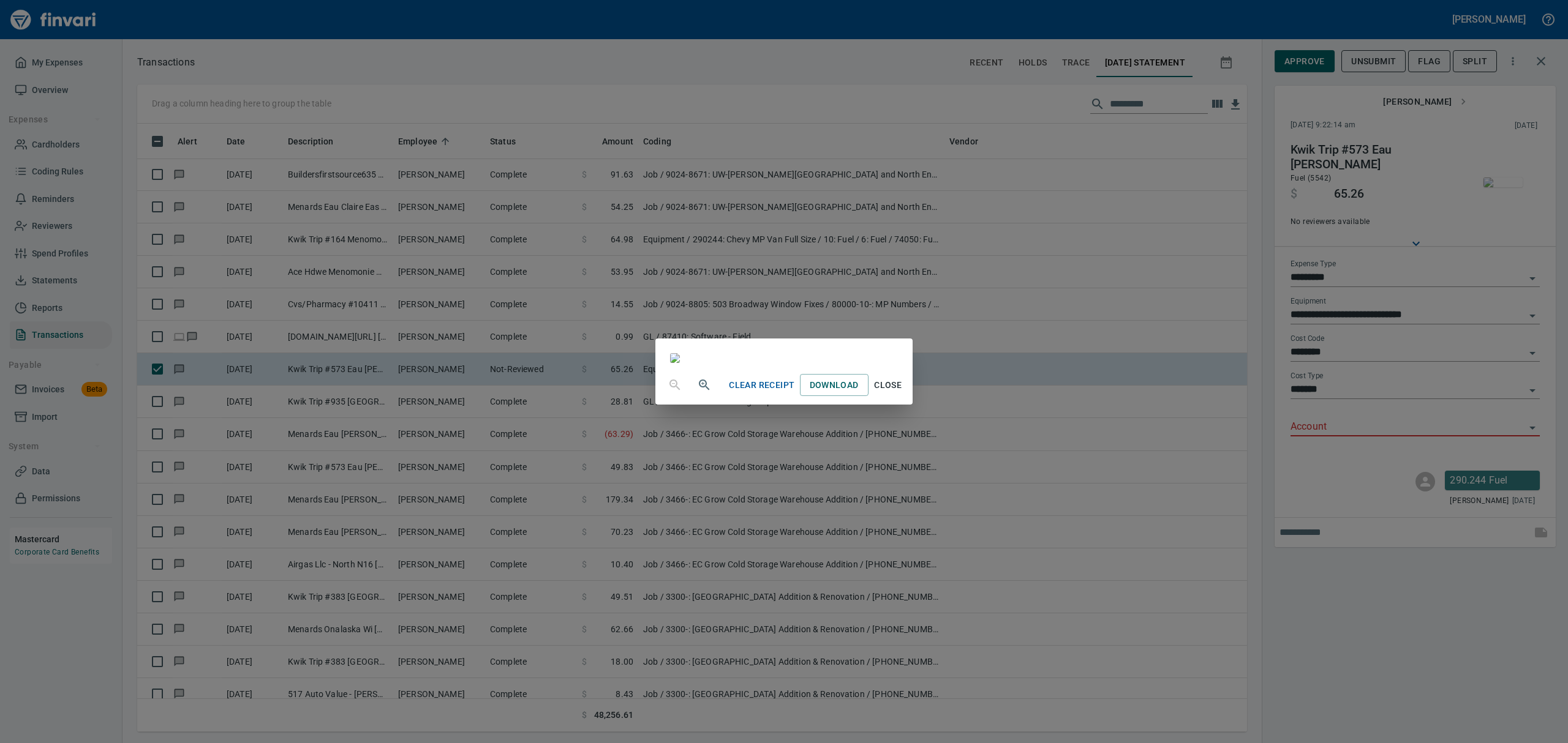
click at [912, 405] on div "Clear Receipt Download Close" at bounding box center [784, 384] width 257 height 39
click at [903, 393] on span "Close" at bounding box center [888, 385] width 30 height 15
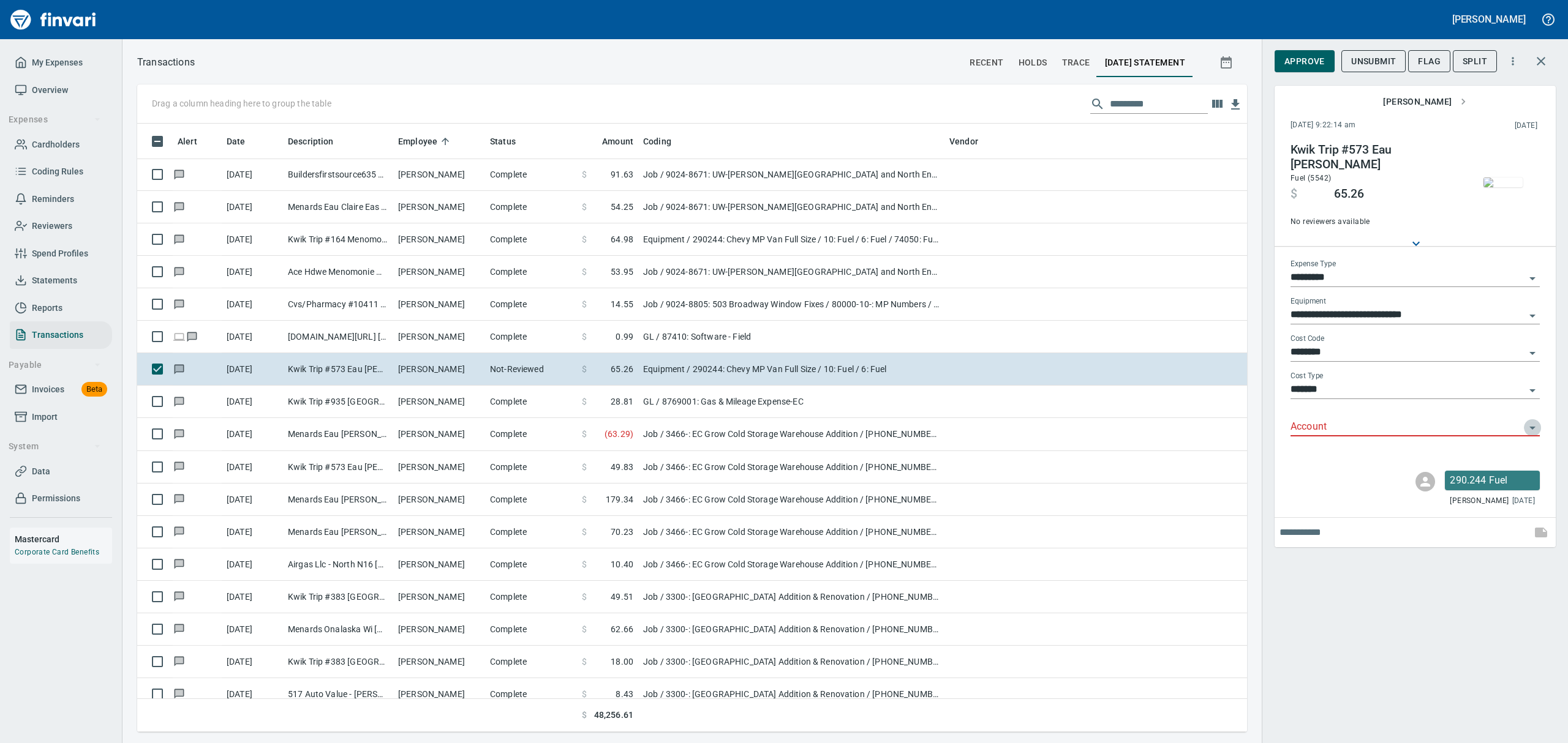
click at [1530, 429] on icon "Open" at bounding box center [1532, 428] width 14 height 14
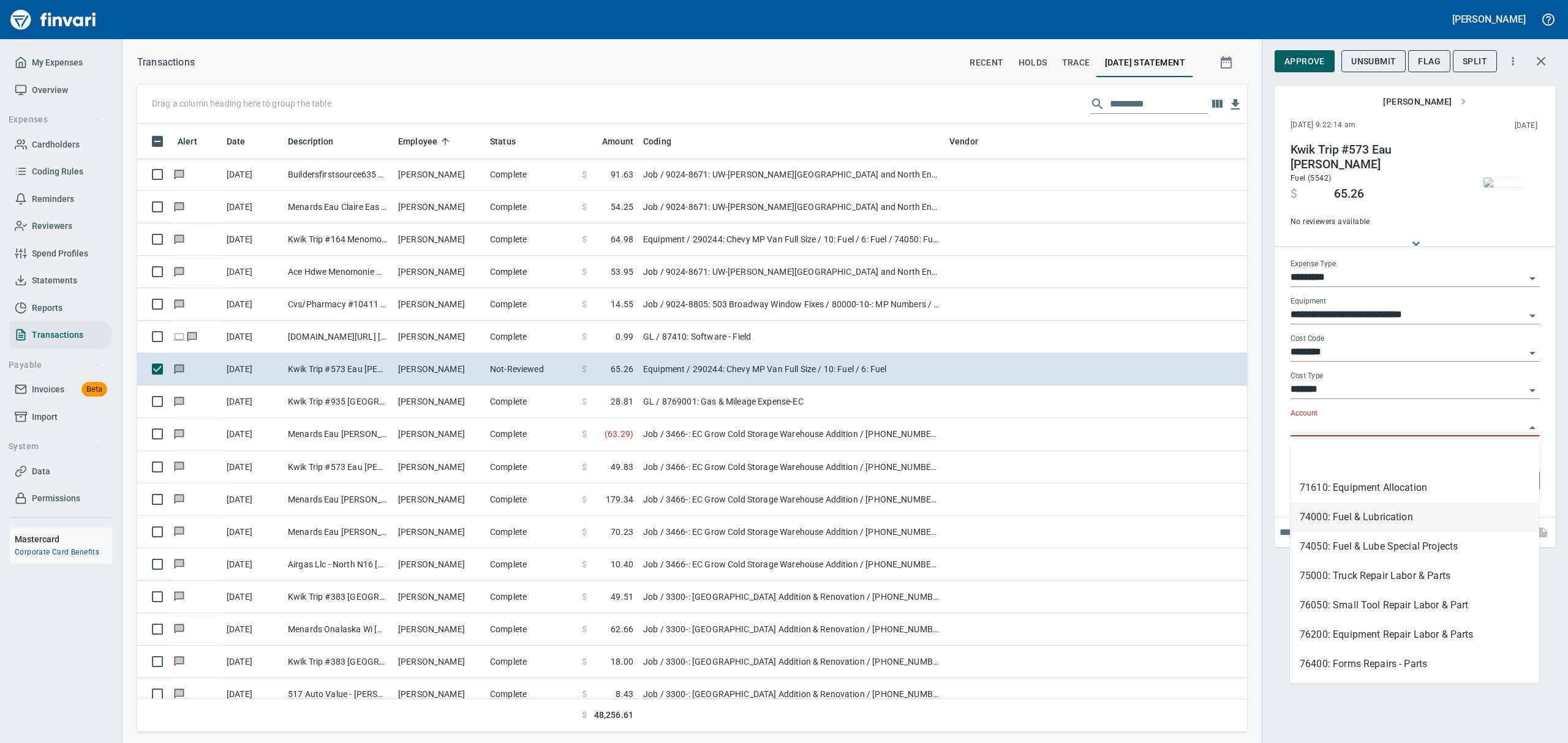
click at [1346, 515] on li "74000: Fuel & Lubrication" at bounding box center [1414, 517] width 249 height 30
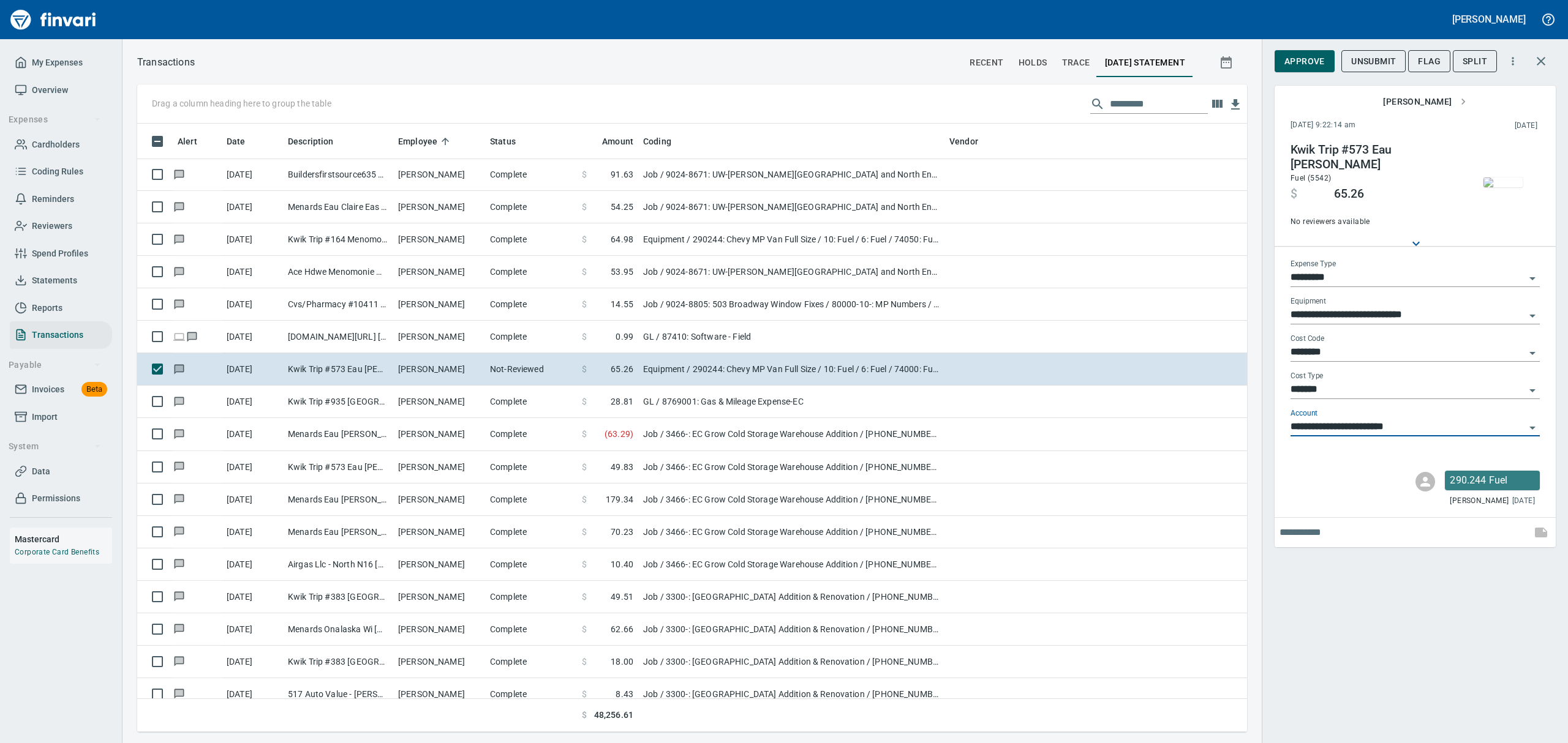
click at [1535, 427] on icon "Open" at bounding box center [1532, 428] width 14 height 14
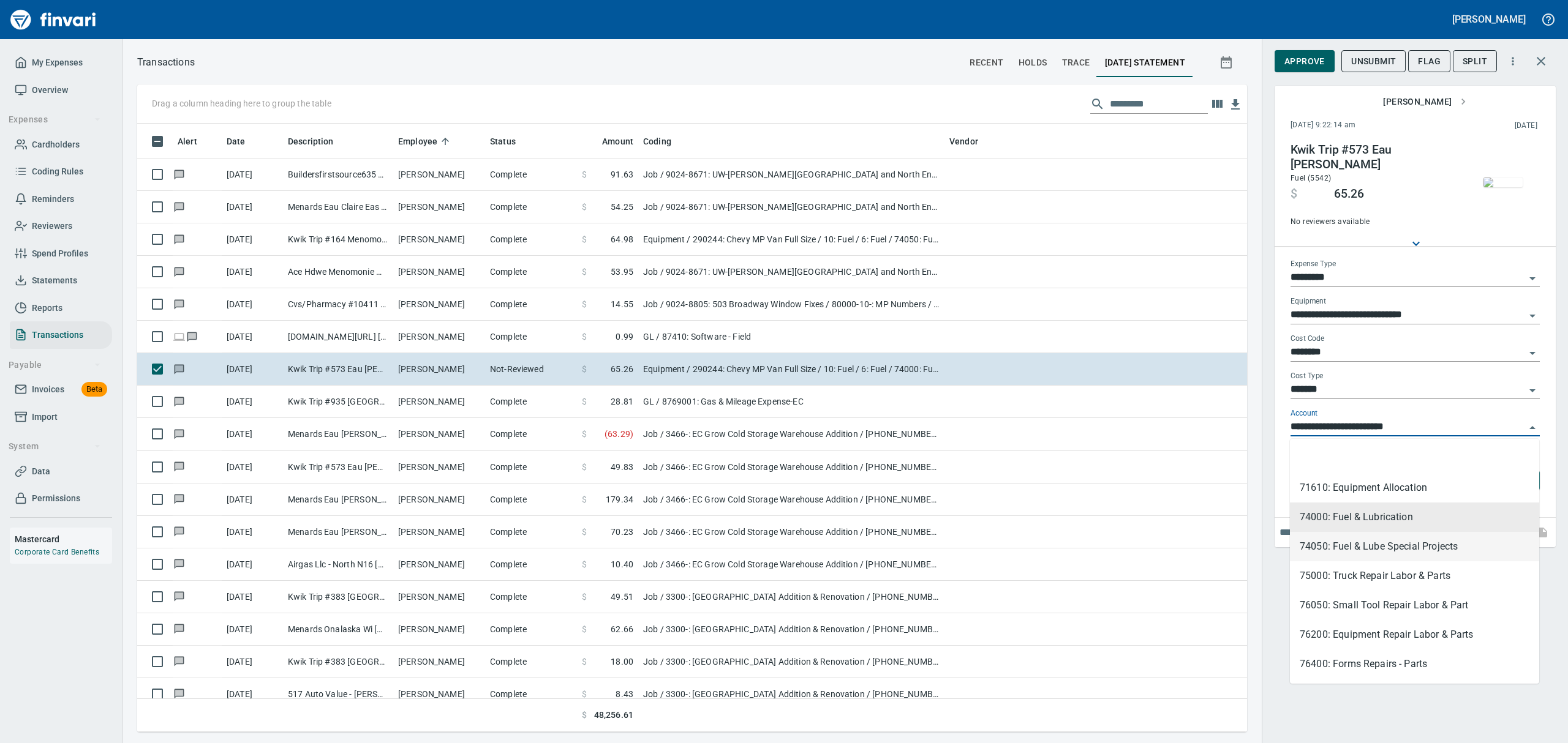
click at [1331, 547] on li "74050: Fuel & Lube Special Projects" at bounding box center [1414, 547] width 249 height 30
type input "**********"
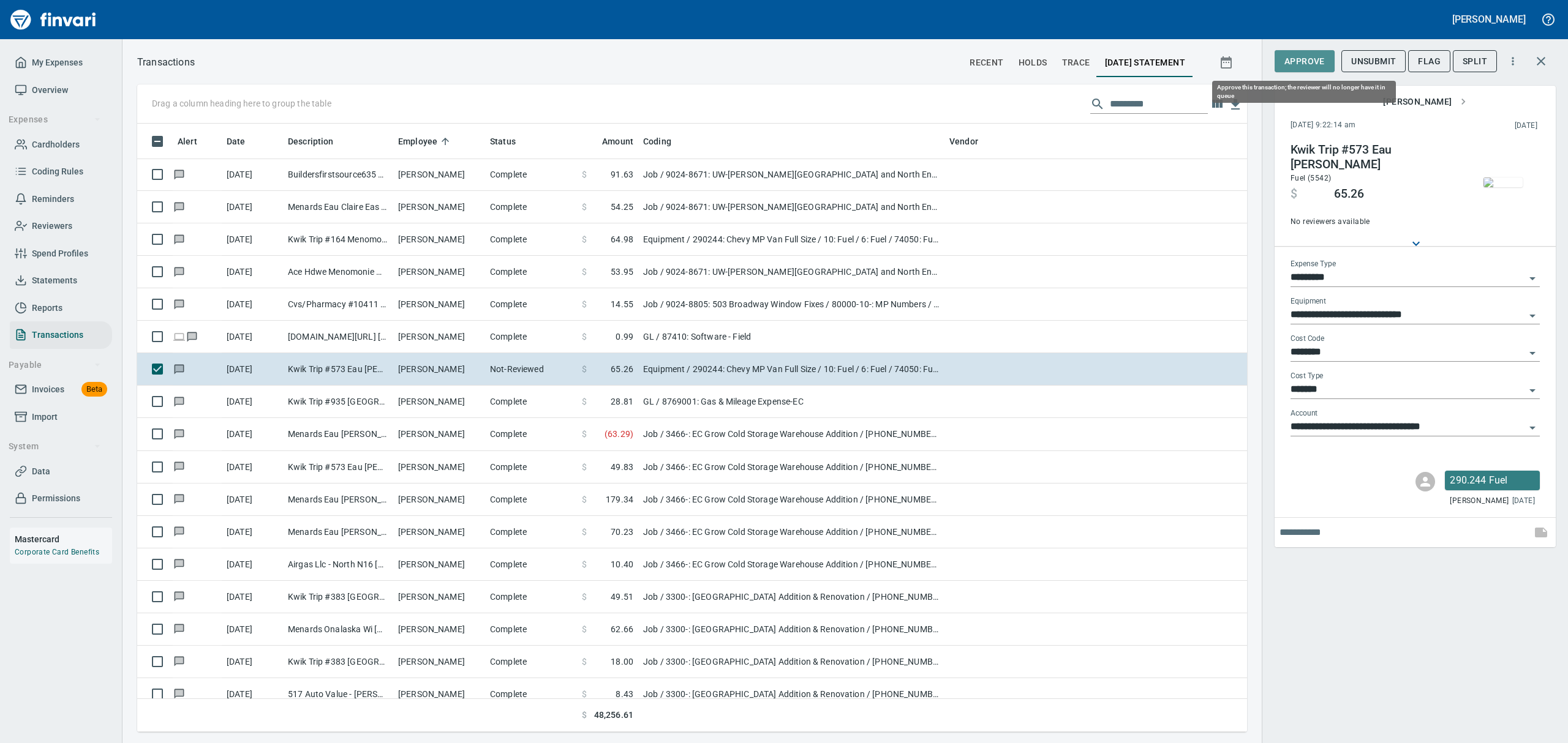
click at [1309, 64] on span "Approve" at bounding box center [1305, 62] width 40 height 15
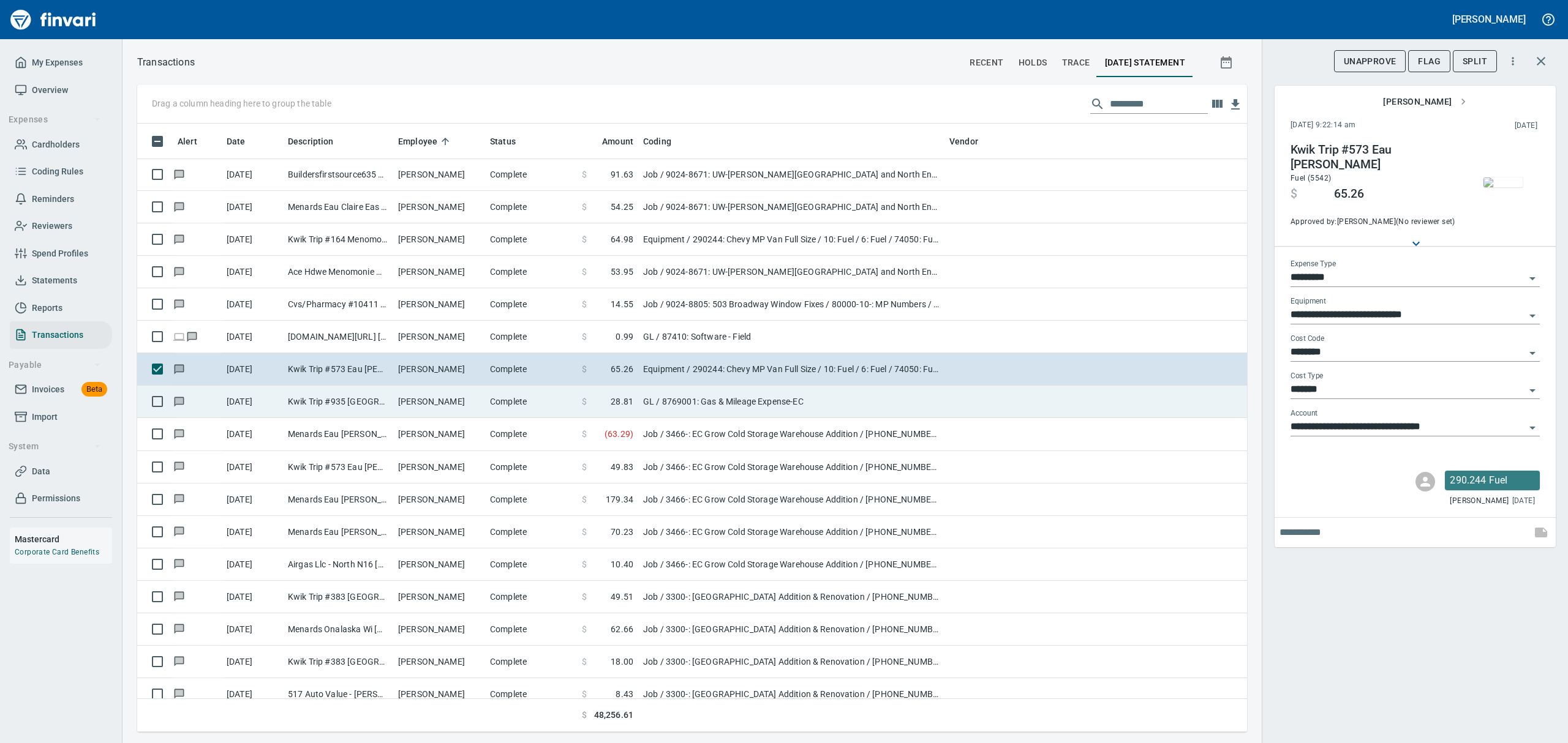
click at [368, 405] on td "Kwik Trip #935 [GEOGRAPHIC_DATA]" at bounding box center [338, 402] width 110 height 33
type input "**"
type input "**********"
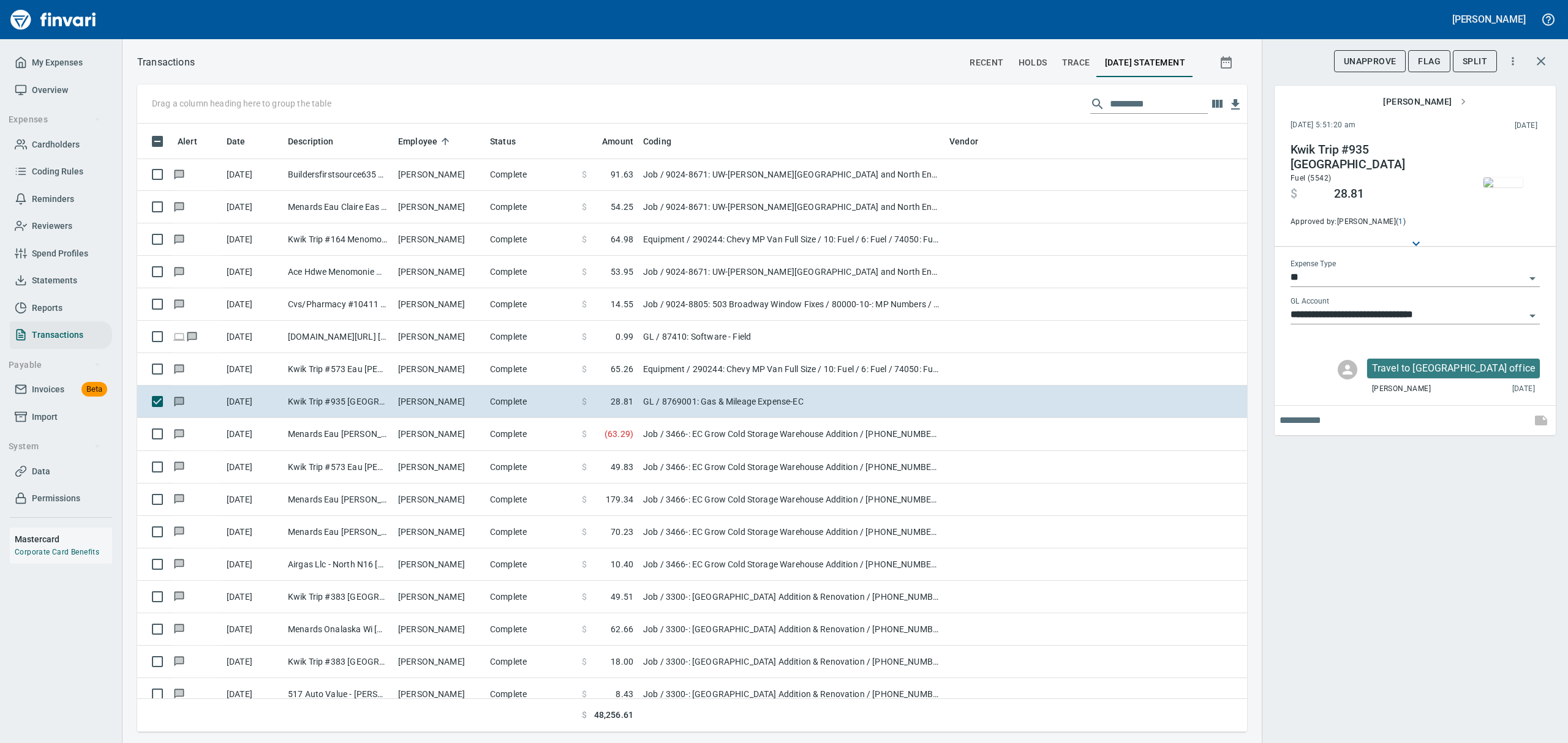
click at [1498, 180] on img "button" at bounding box center [1503, 182] width 39 height 10
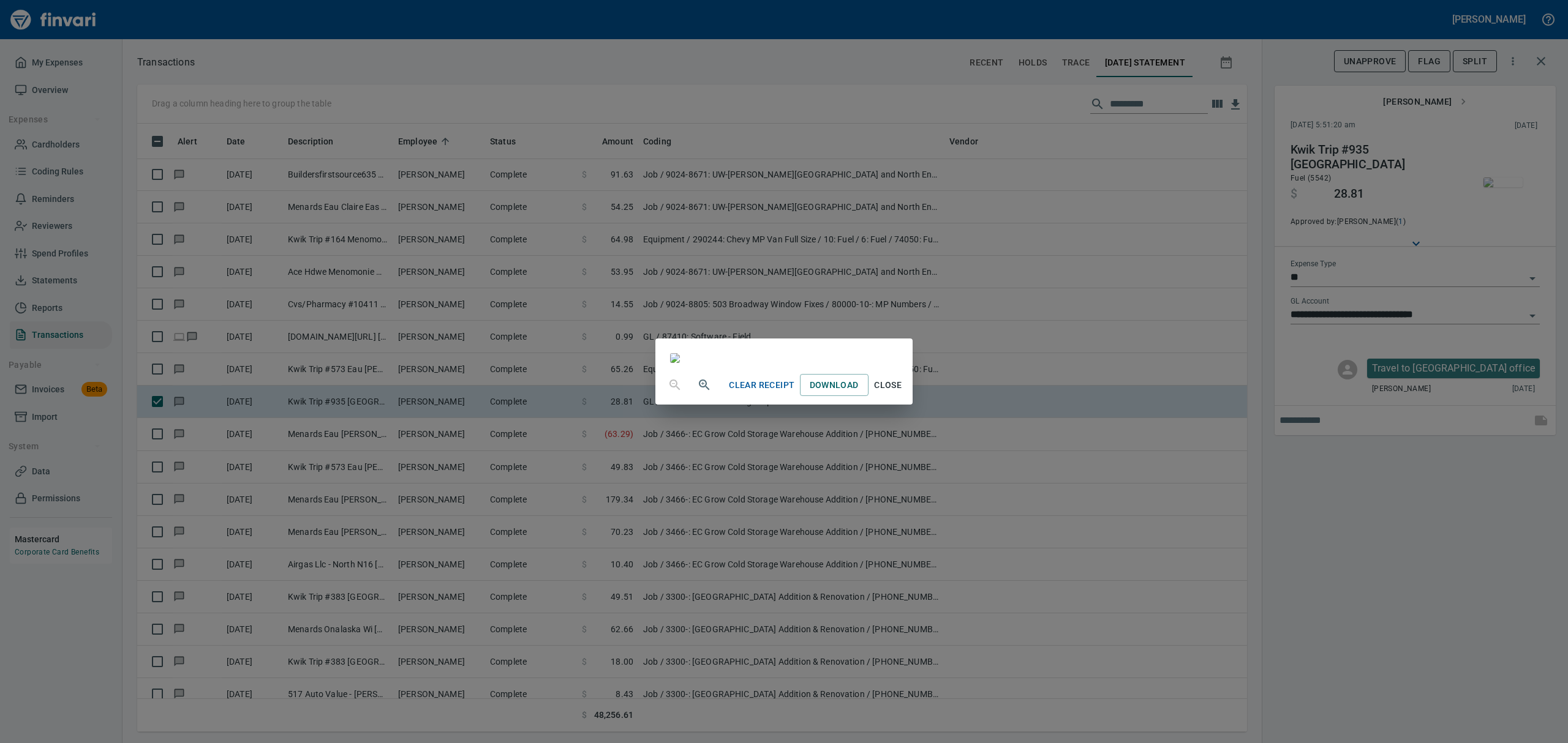
click at [903, 393] on span "Close" at bounding box center [888, 385] width 30 height 15
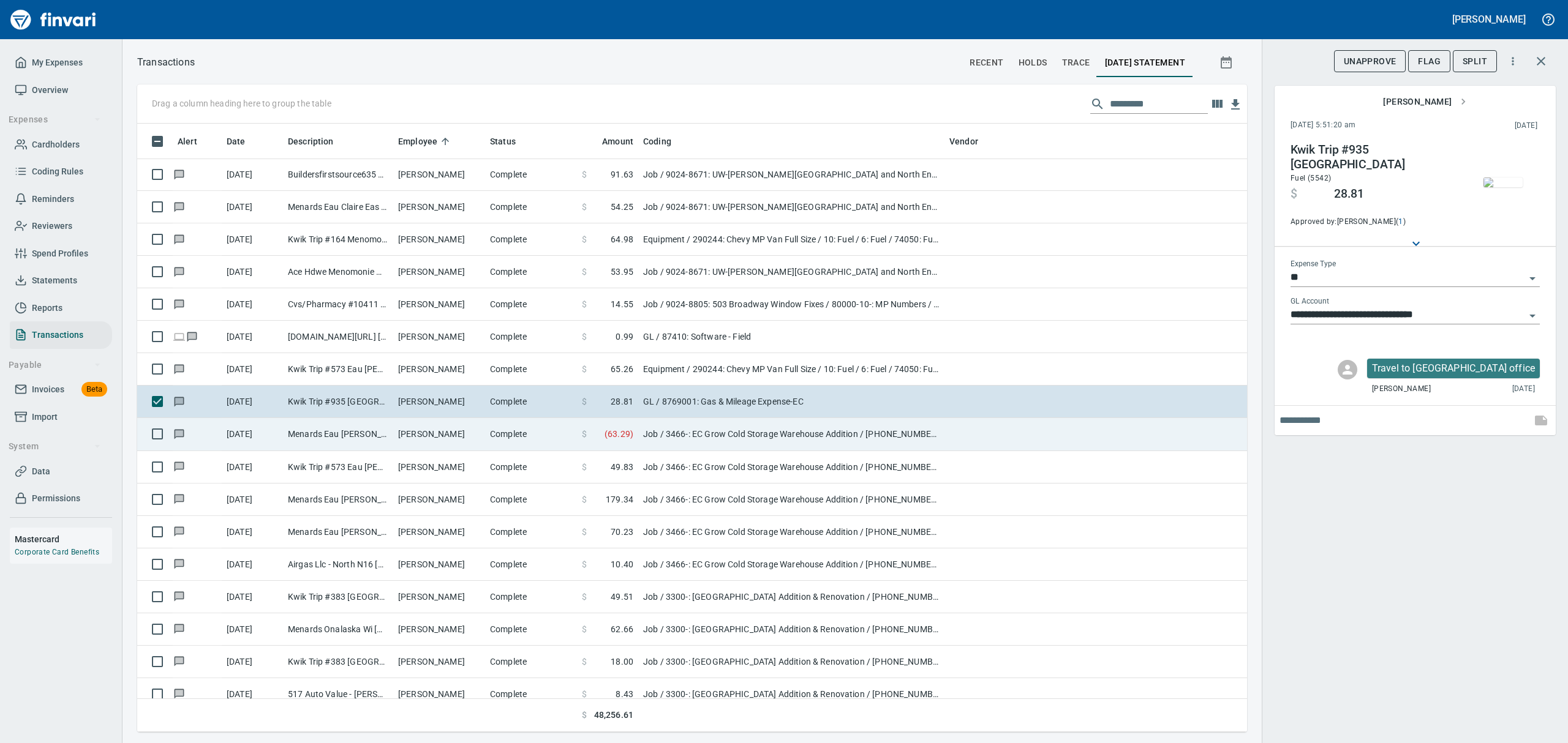
click at [429, 436] on td "[PERSON_NAME]" at bounding box center [439, 434] width 92 height 33
type input "***"
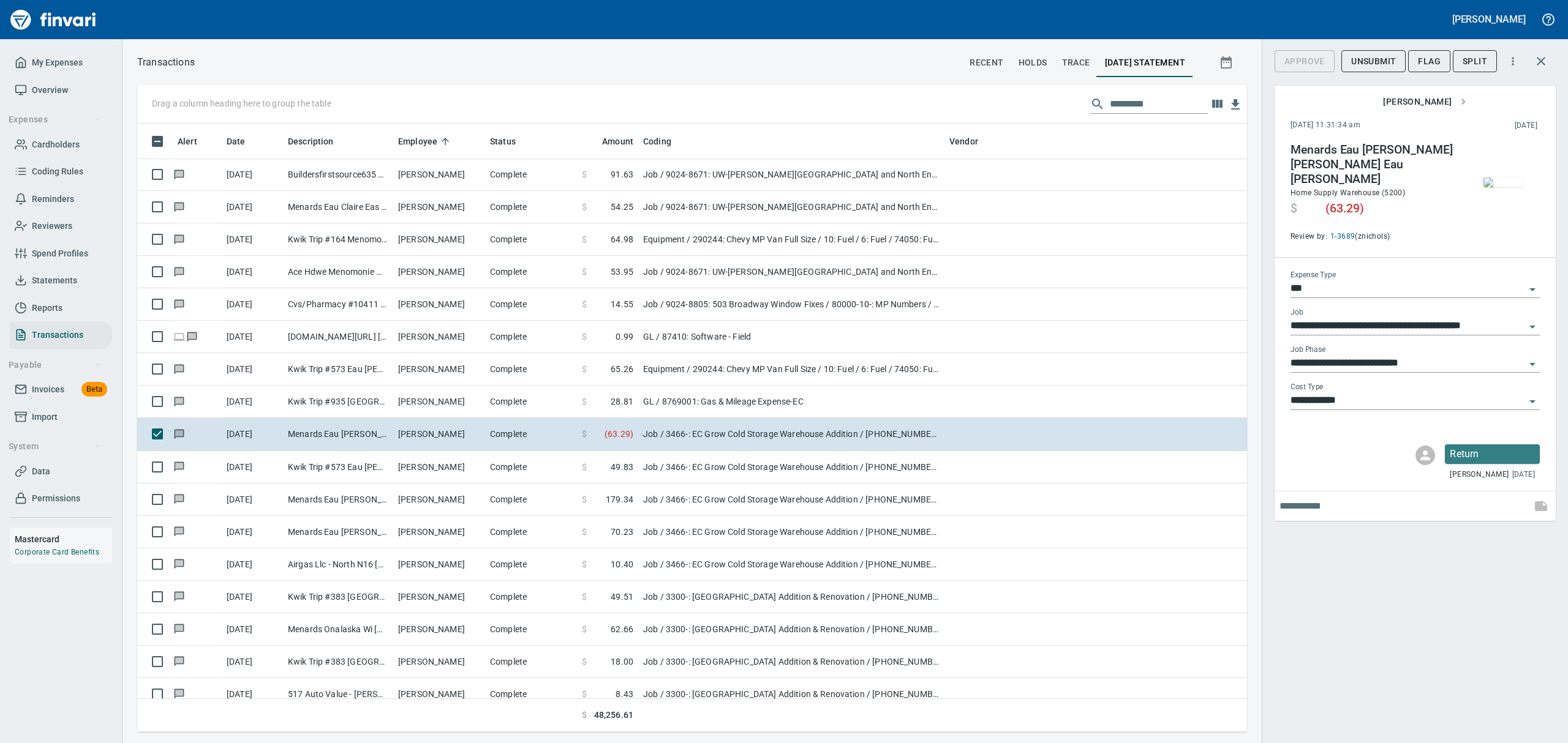
click at [1507, 177] on img "button" at bounding box center [1503, 182] width 39 height 10
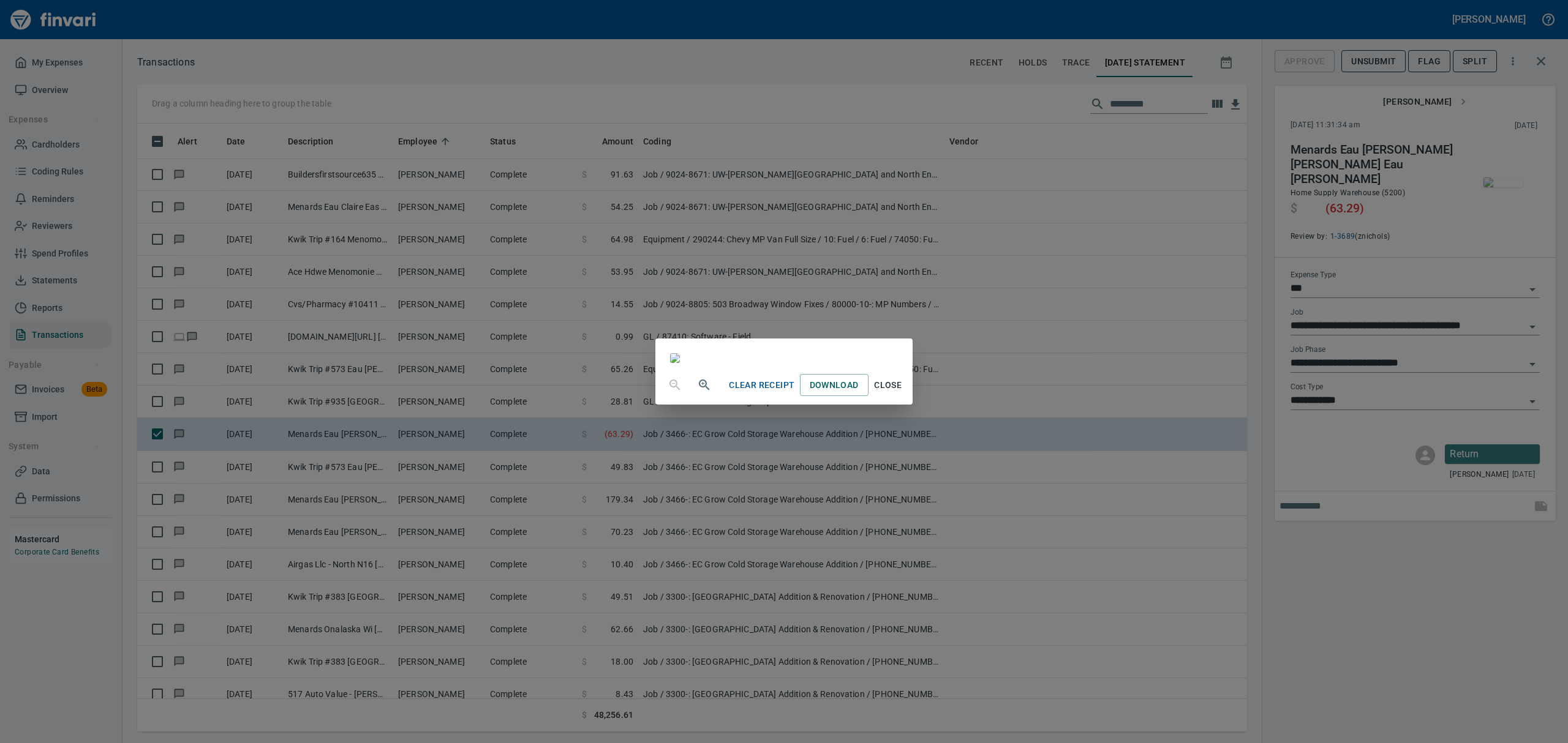
click at [903, 393] on span "Close" at bounding box center [888, 385] width 30 height 15
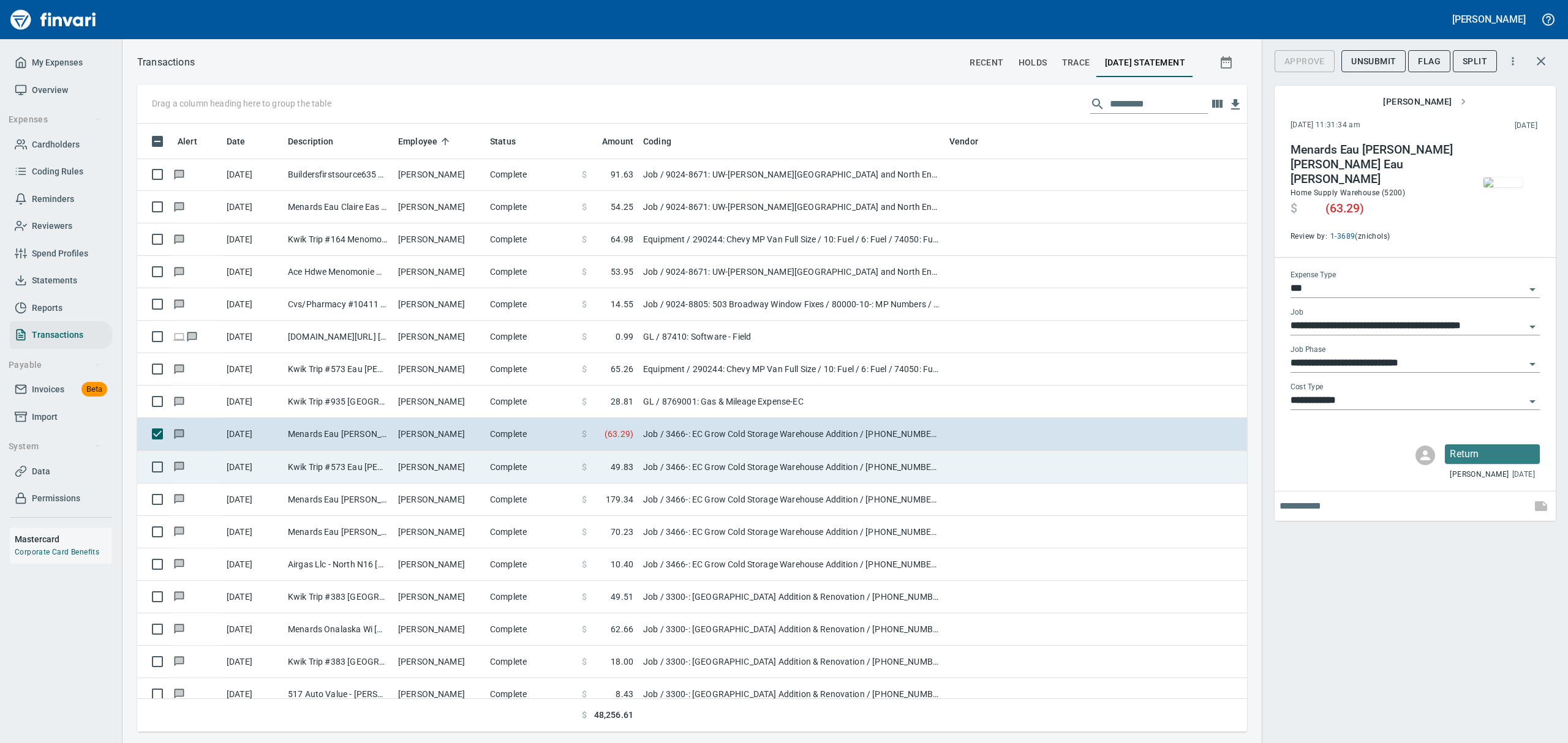
click at [324, 473] on td "Kwik Trip #573 Eau [PERSON_NAME]" at bounding box center [338, 467] width 110 height 33
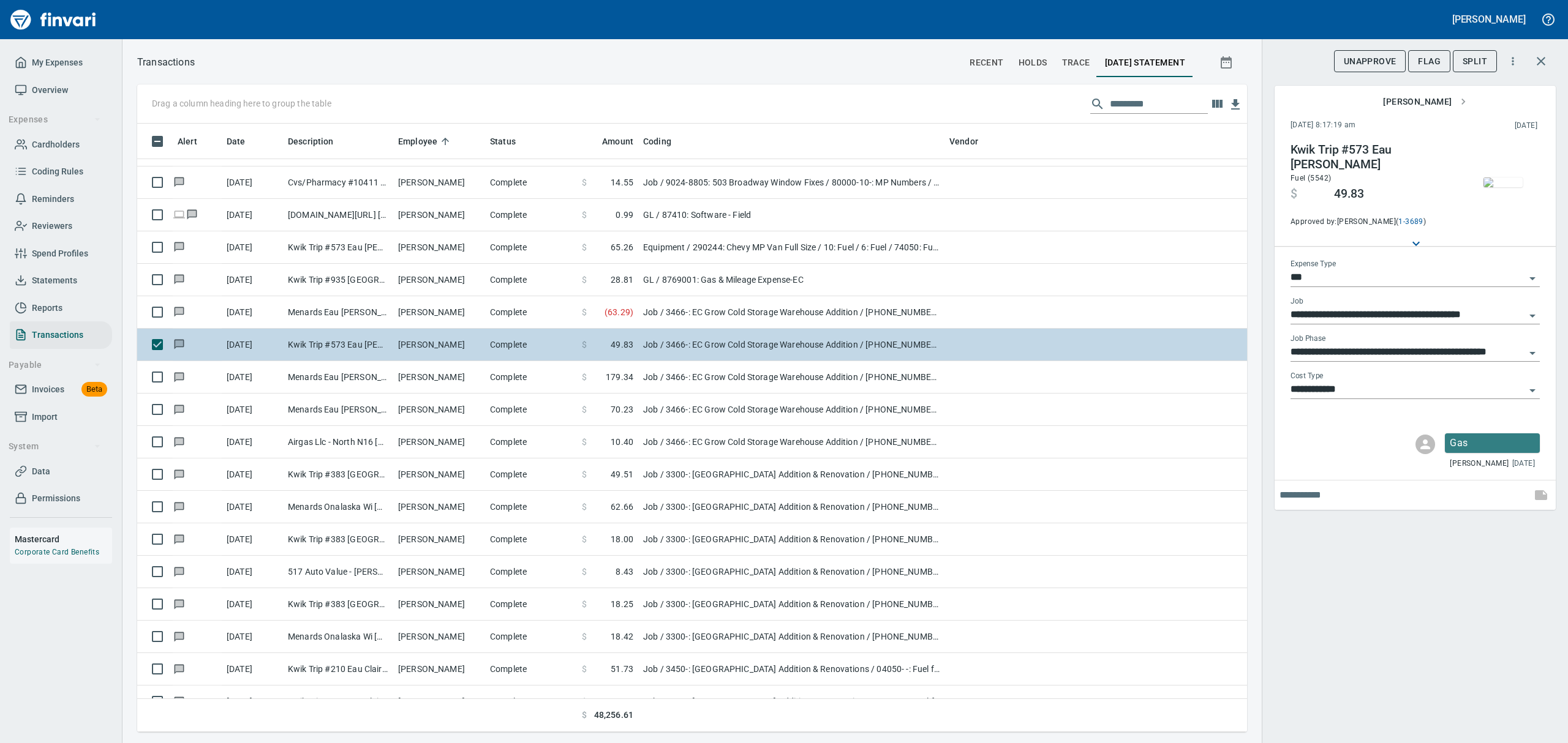
scroll to position [2939, 0]
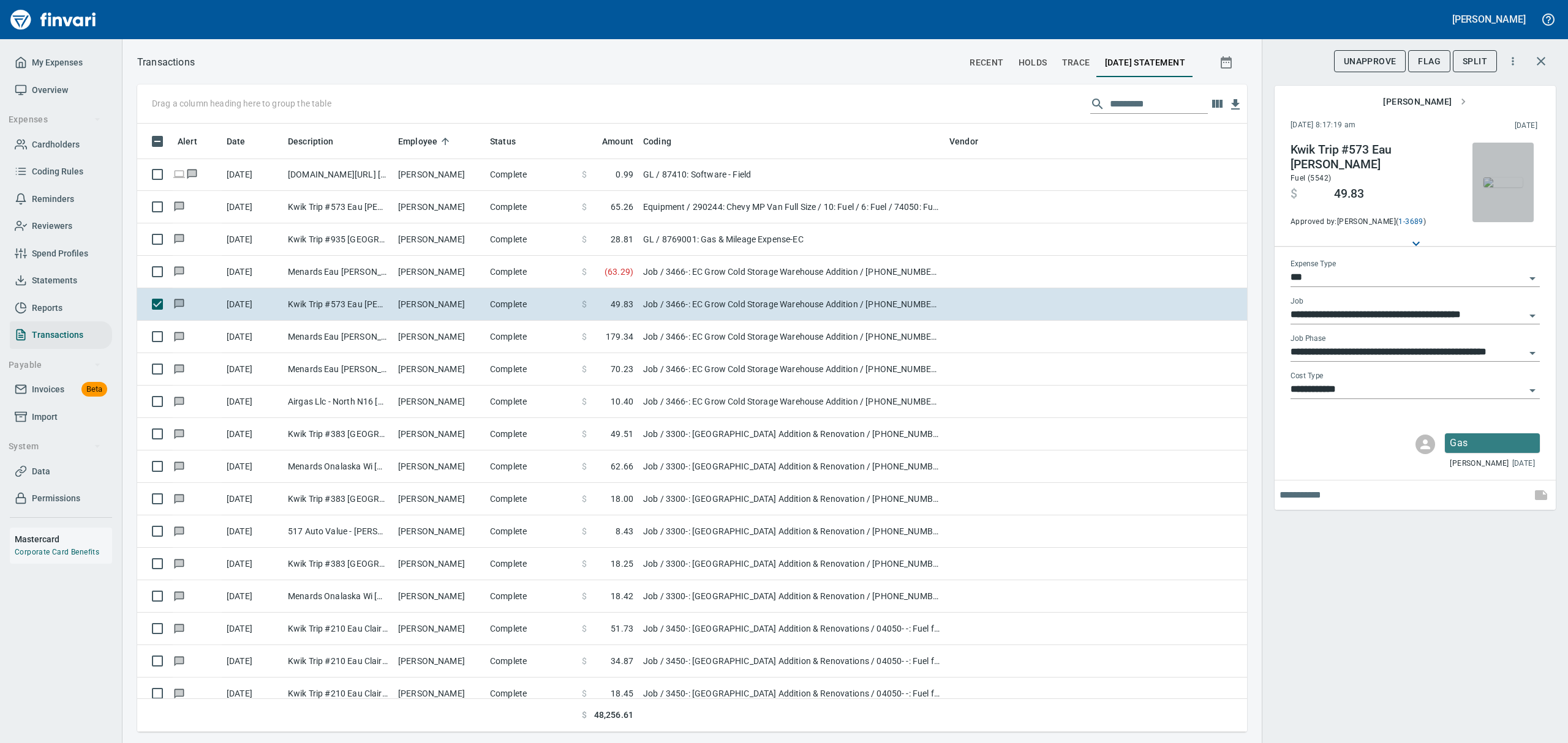
click at [1507, 187] on img "button" at bounding box center [1503, 182] width 39 height 10
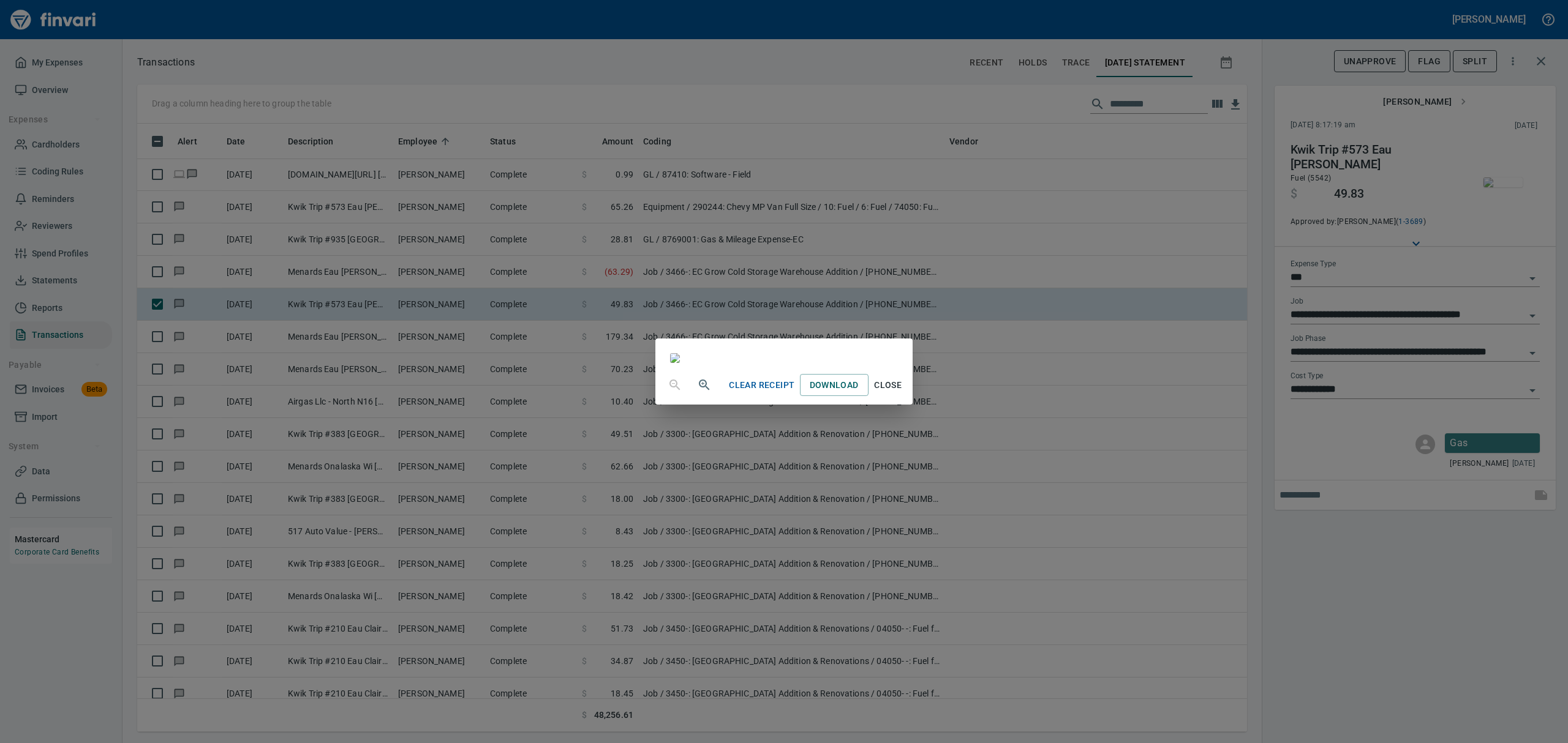
click at [903, 393] on span "Close" at bounding box center [888, 385] width 30 height 15
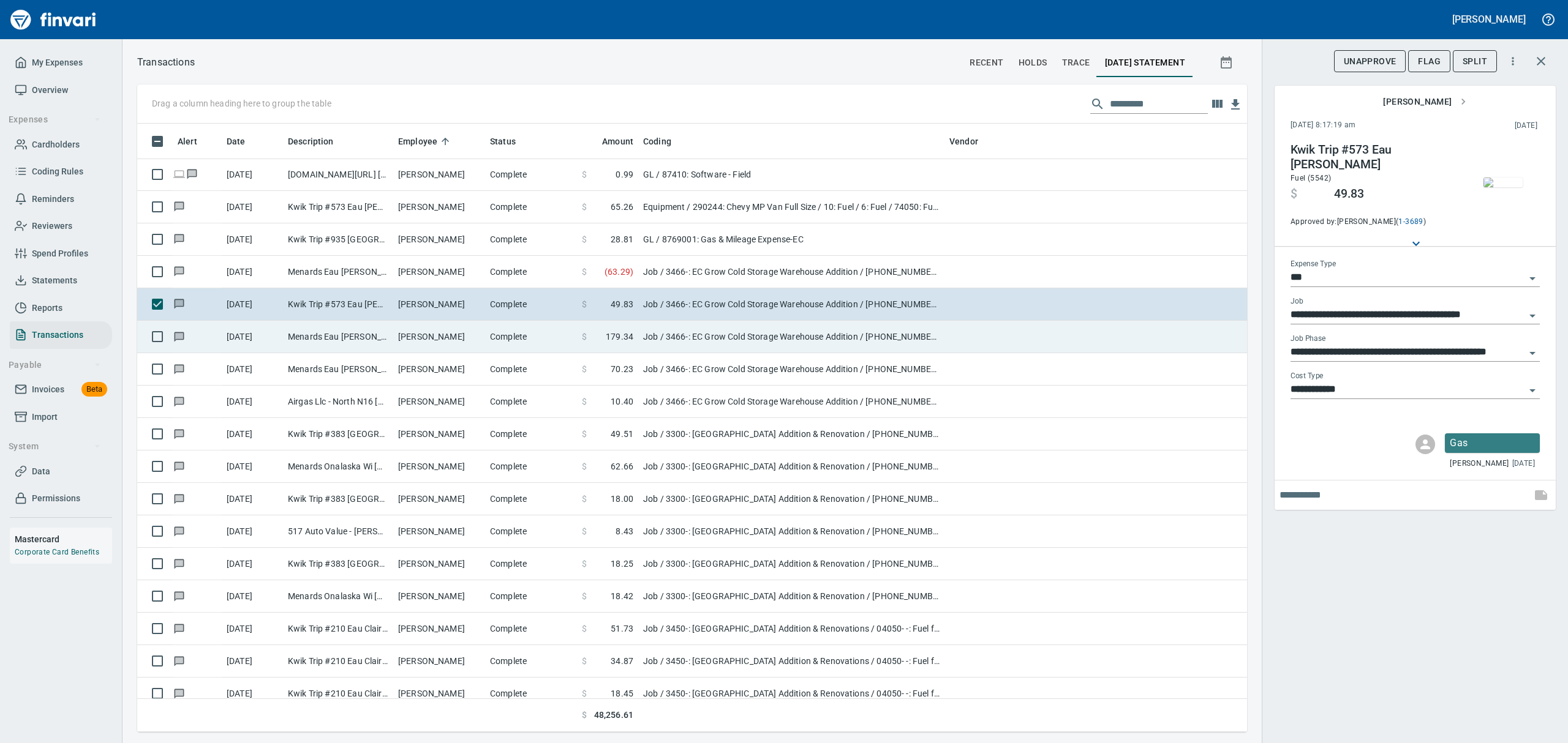
click at [369, 336] on td "Menards Eau [PERSON_NAME] [PERSON_NAME] Eau [PERSON_NAME]" at bounding box center [338, 336] width 110 height 33
type input "**********"
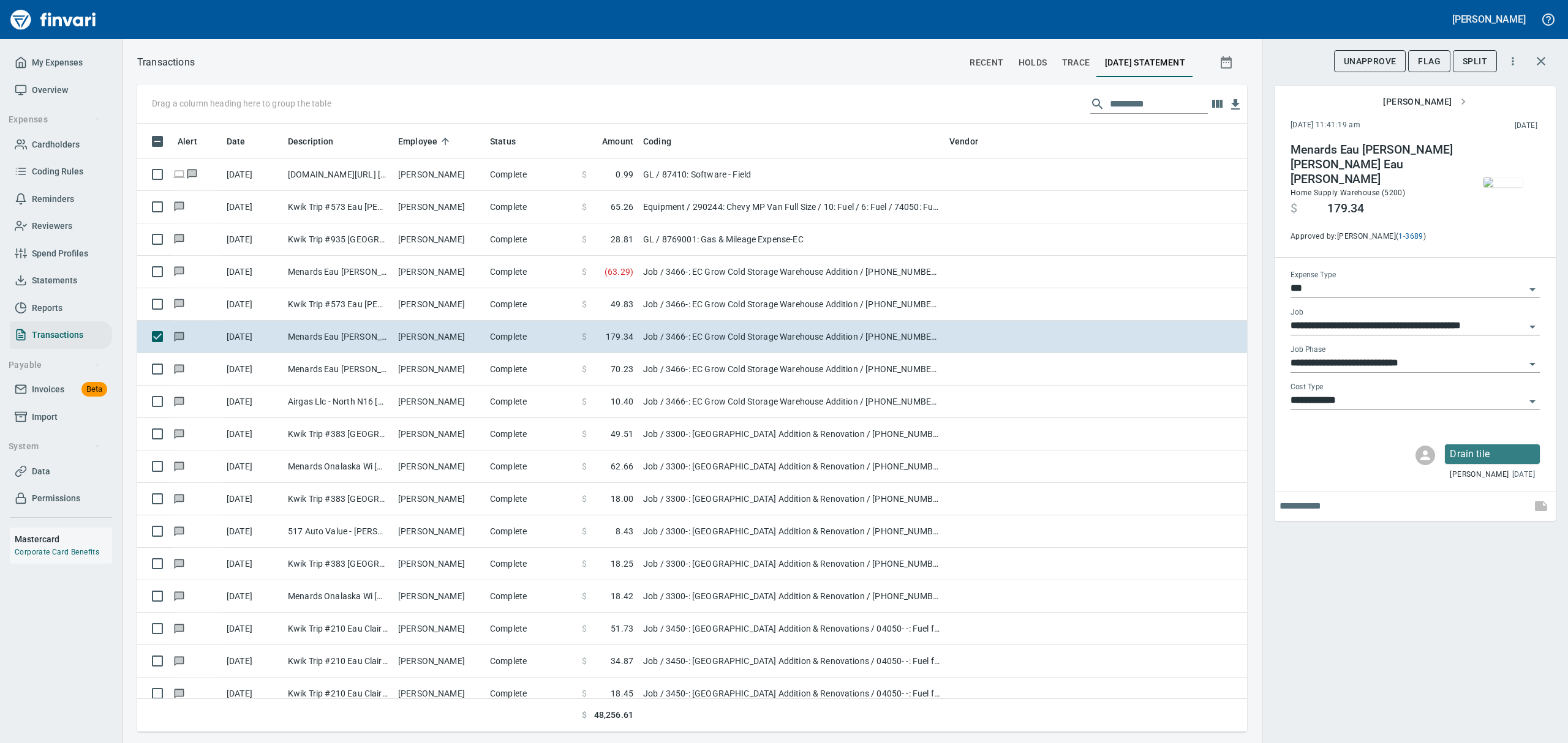
click at [1500, 181] on img "button" at bounding box center [1503, 182] width 39 height 10
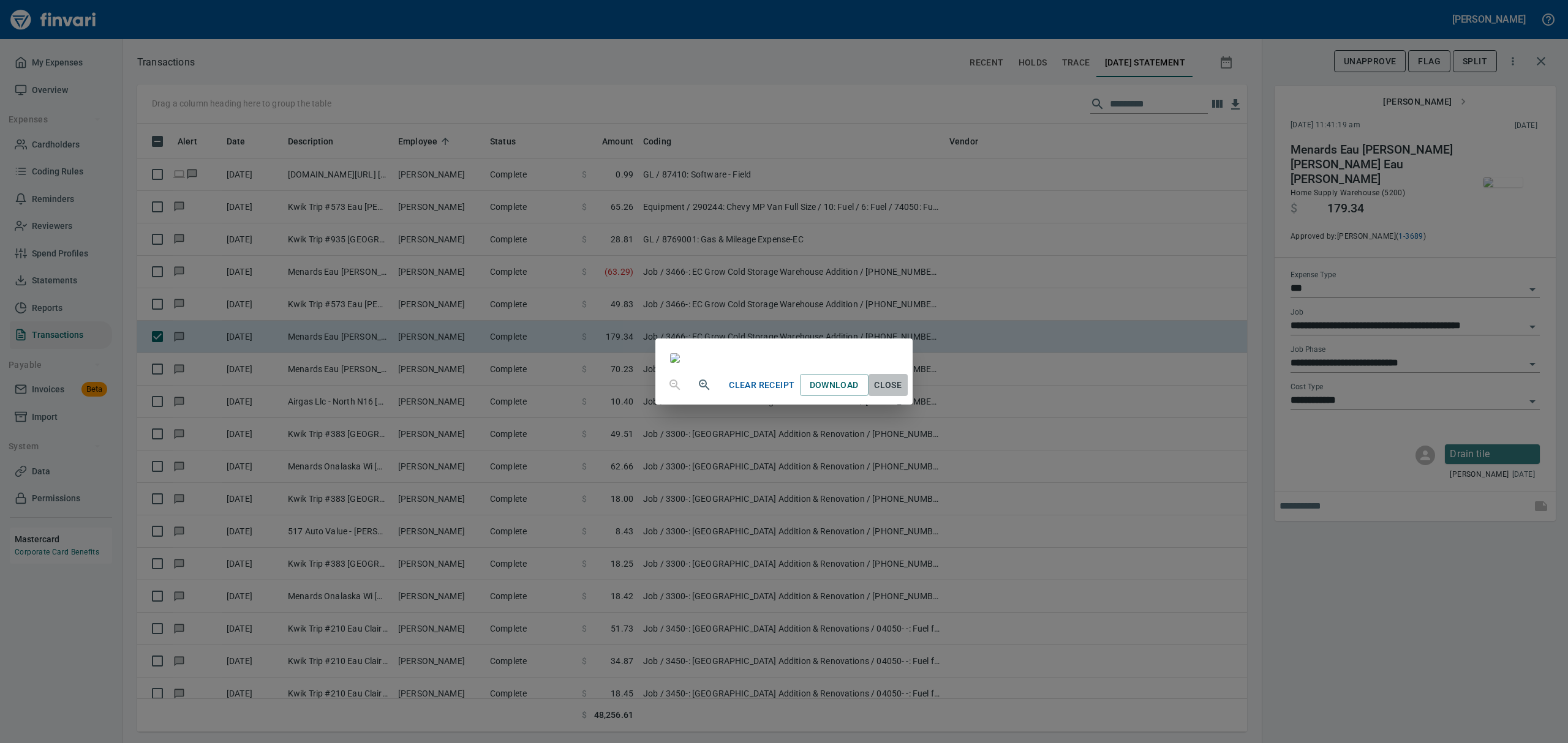
click at [903, 393] on span "Close" at bounding box center [888, 385] width 30 height 15
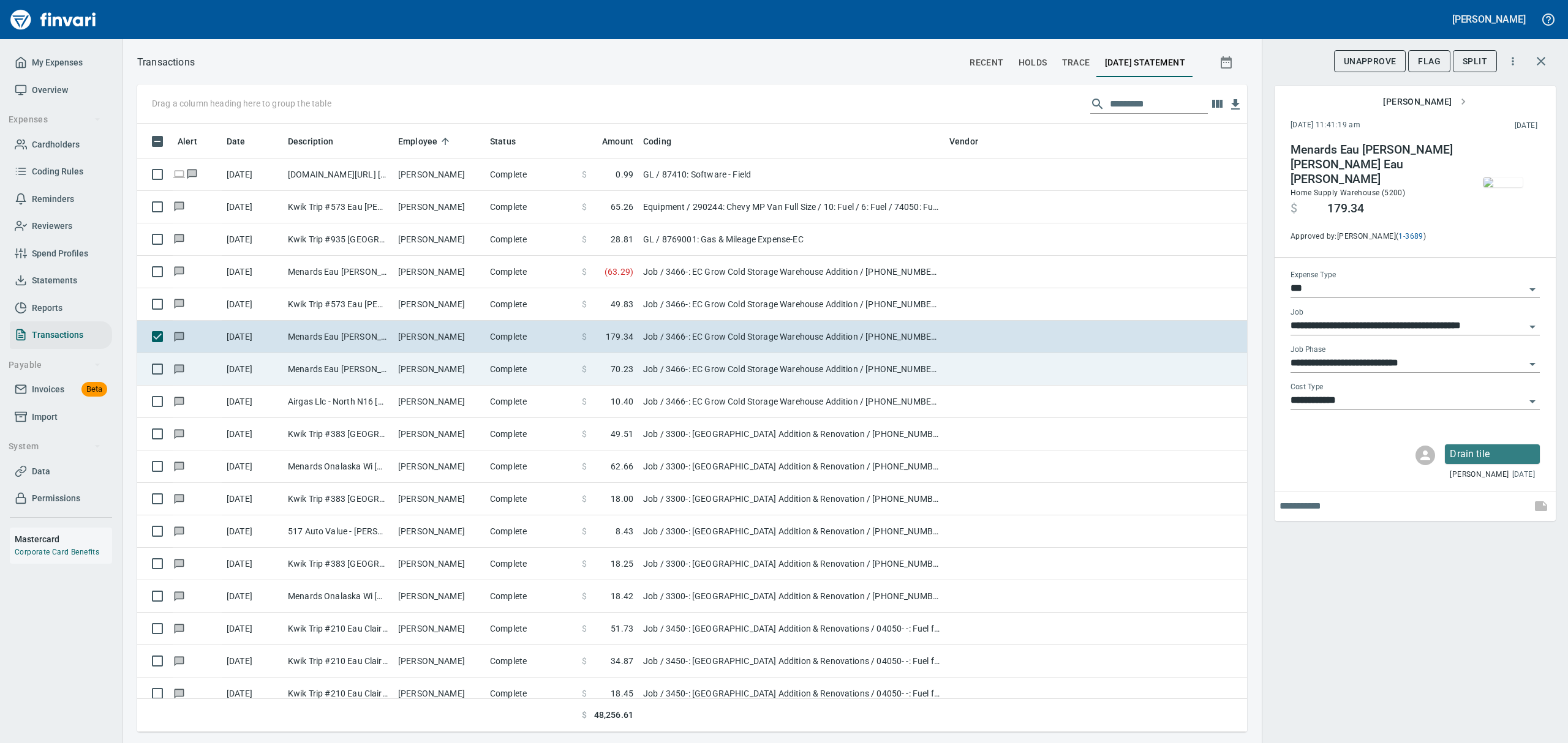
click at [421, 373] on td "[PERSON_NAME]" at bounding box center [439, 369] width 92 height 33
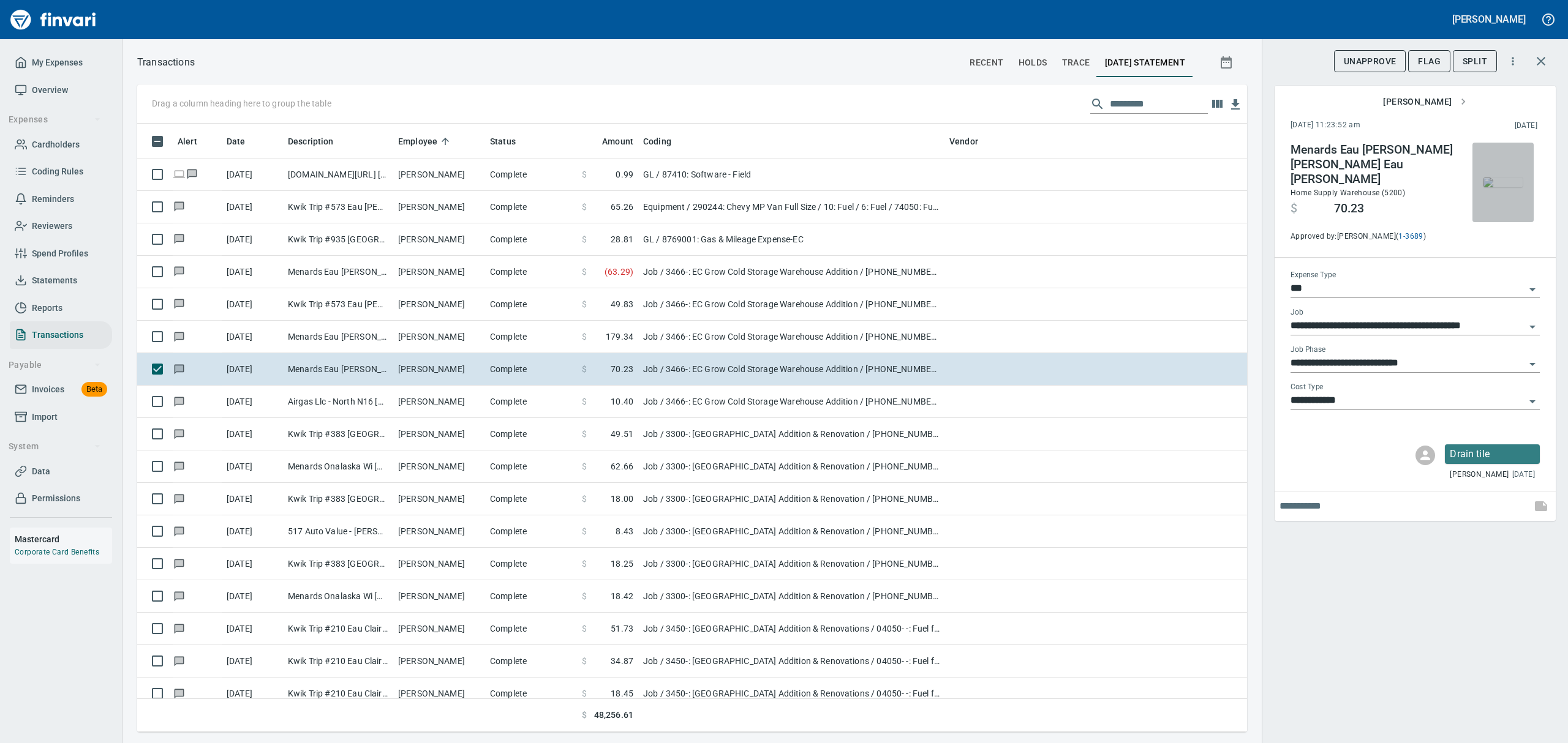
click at [1495, 177] on img "button" at bounding box center [1503, 182] width 39 height 10
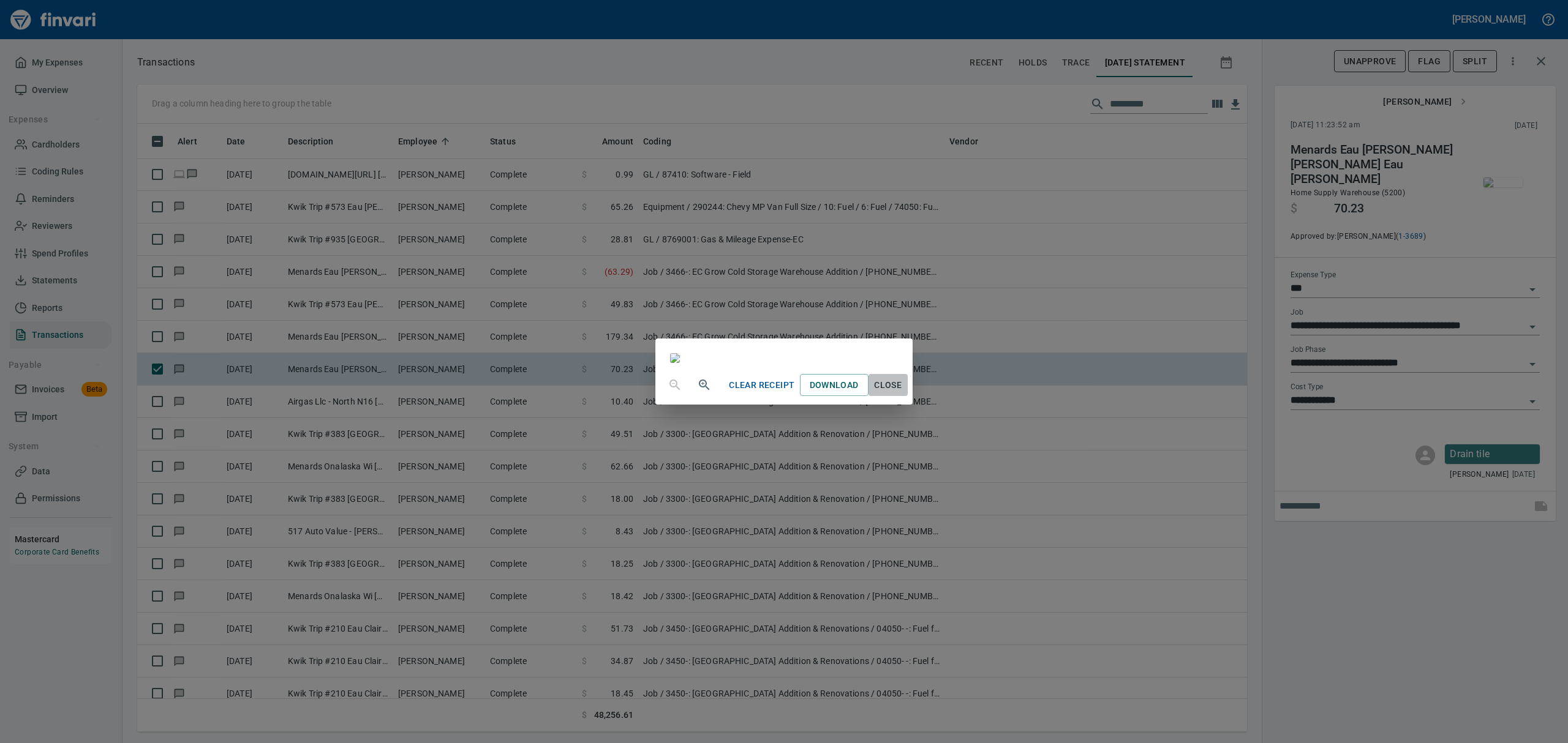
click at [903, 393] on span "Close" at bounding box center [888, 385] width 30 height 15
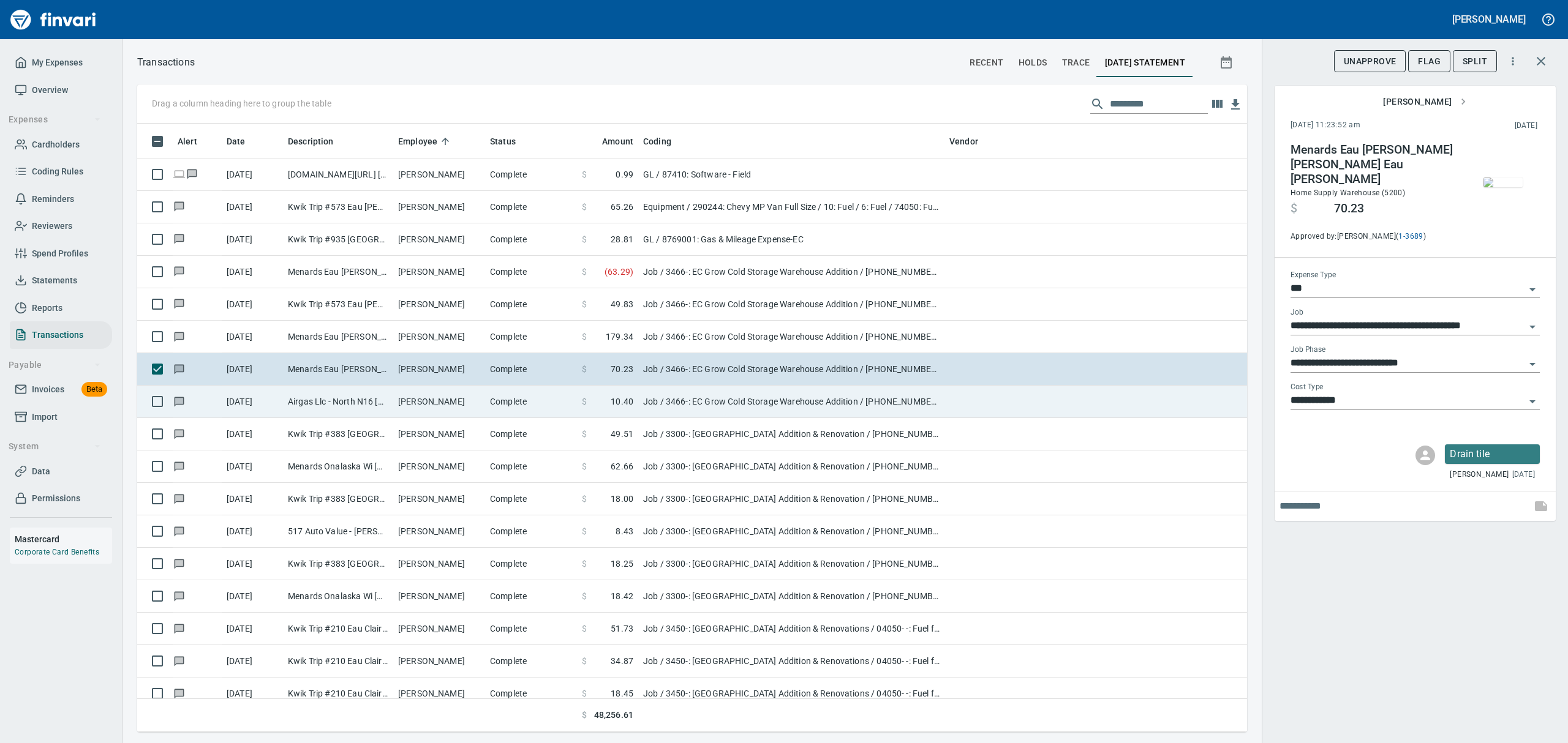
click at [351, 405] on td "Airgas Llc - North N16 [GEOGRAPHIC_DATA] [GEOGRAPHIC_DATA]" at bounding box center [338, 402] width 110 height 33
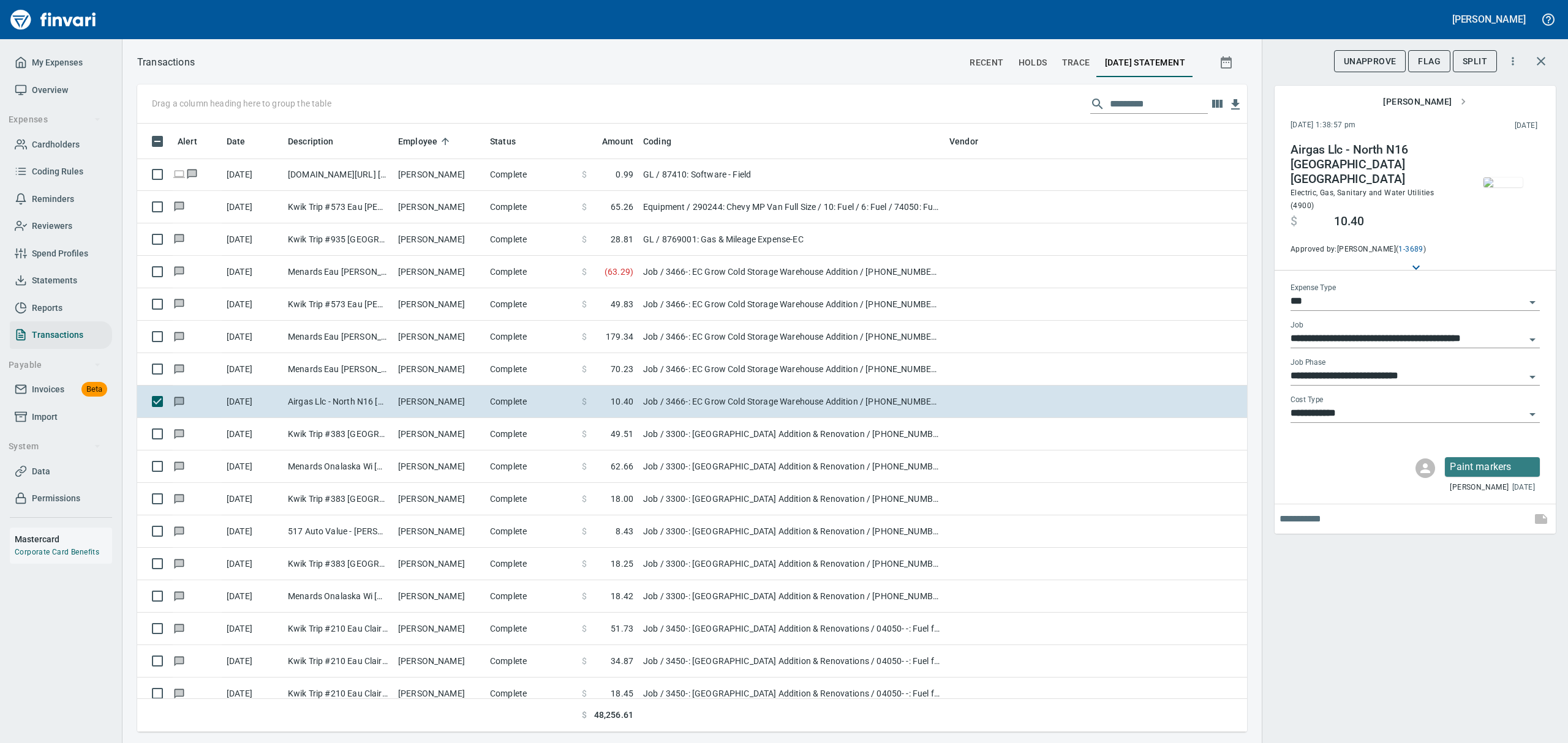
click at [1505, 187] on img "button" at bounding box center [1503, 182] width 39 height 10
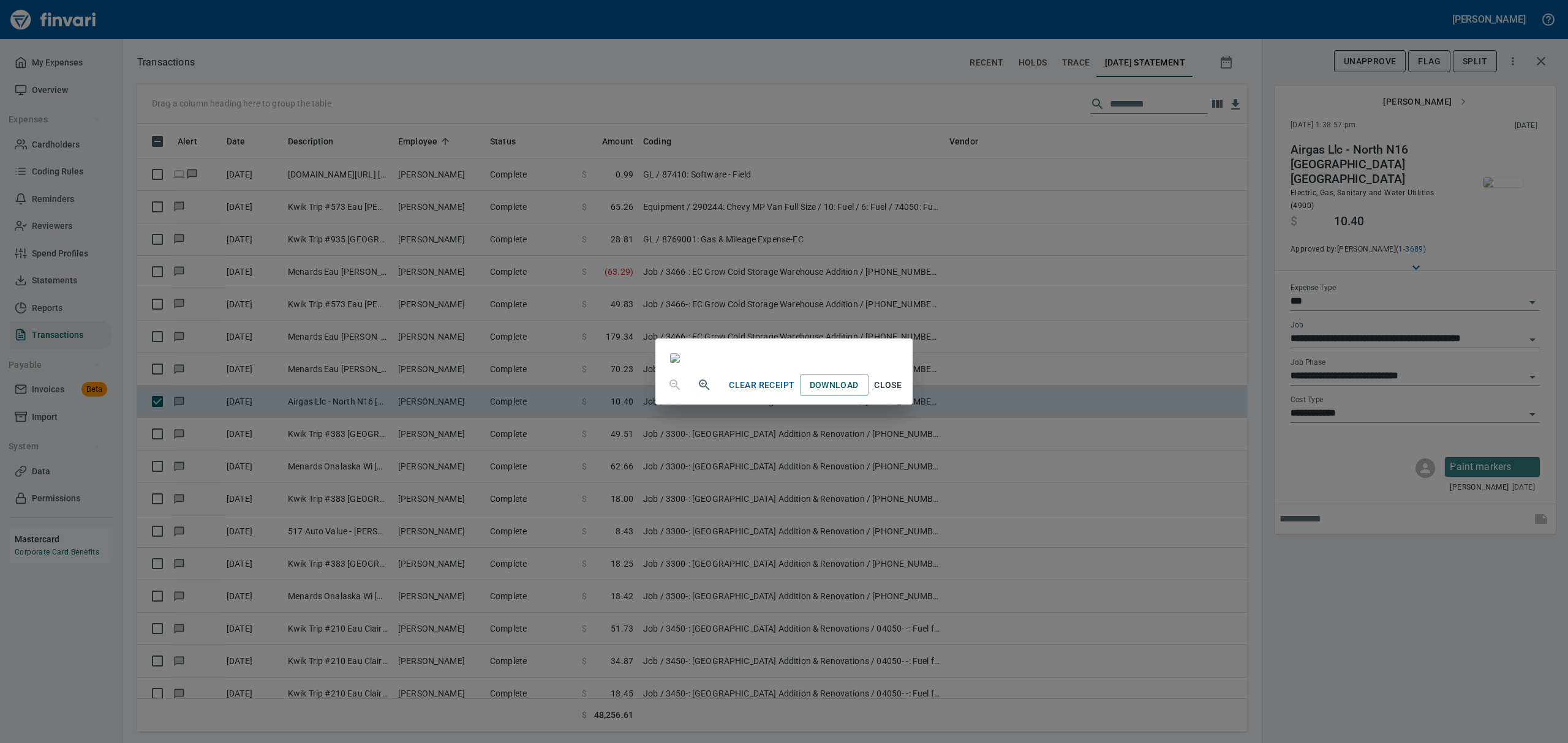
click at [903, 393] on span "Close" at bounding box center [888, 385] width 30 height 15
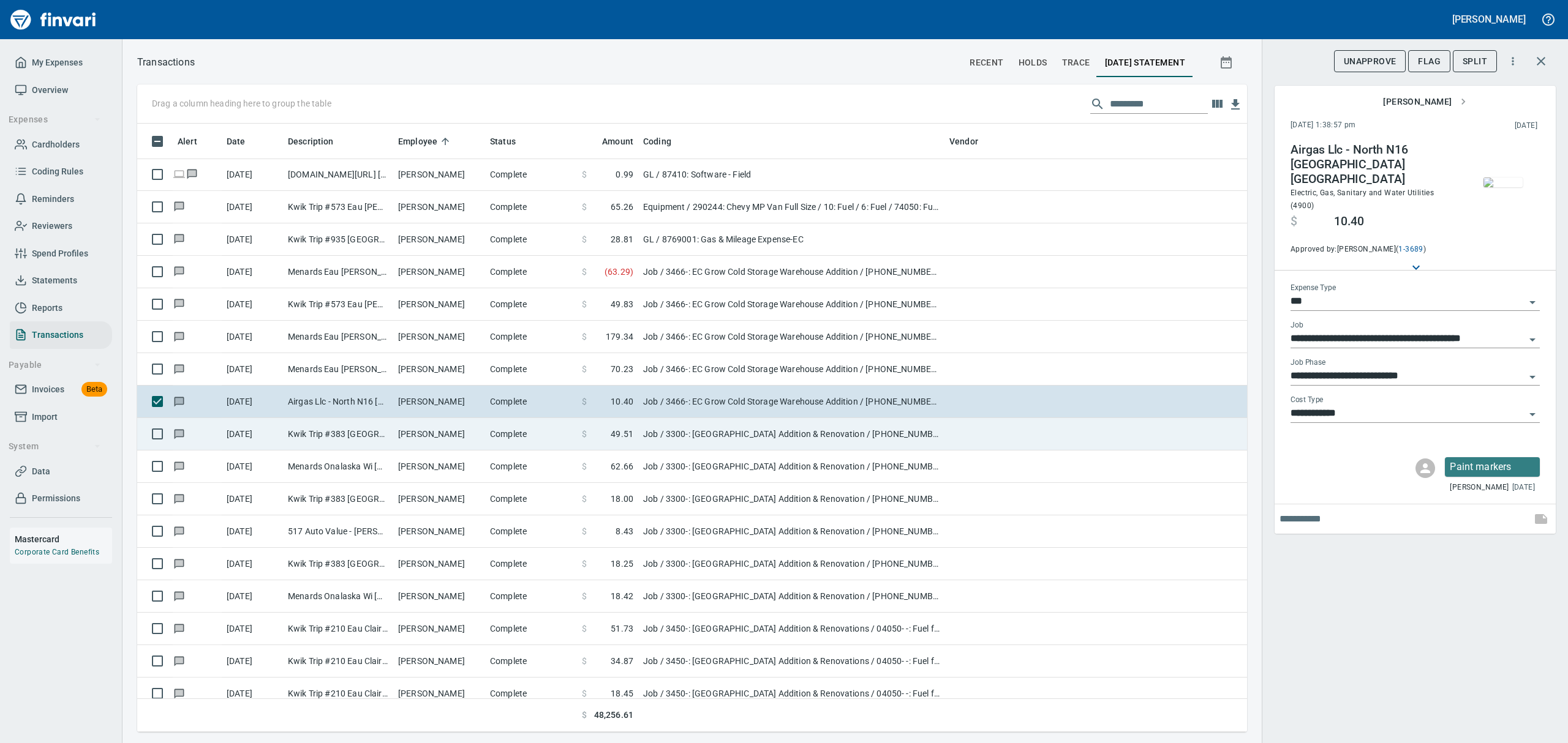
click at [429, 431] on td "[PERSON_NAME]" at bounding box center [439, 434] width 92 height 33
type input "**********"
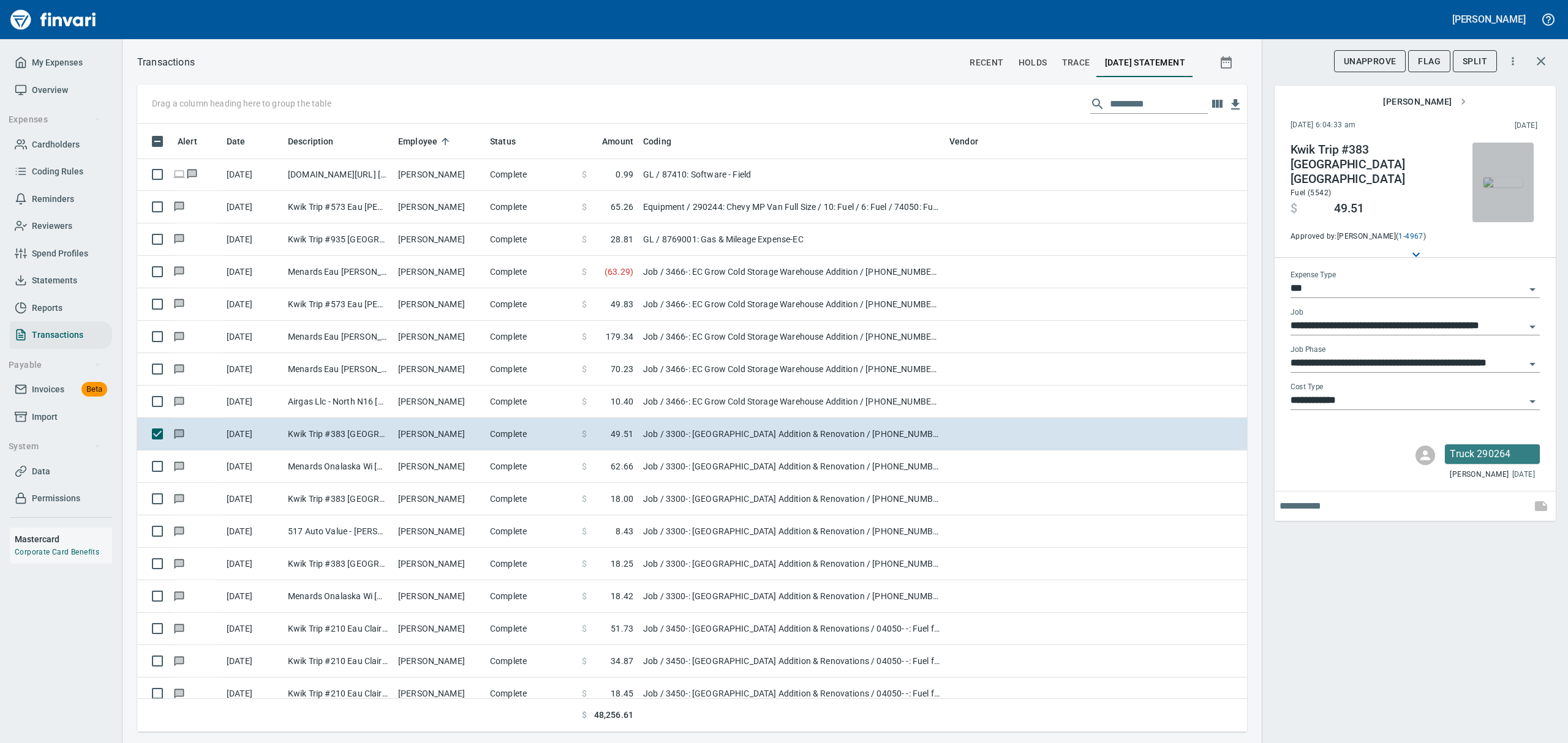
click at [1505, 187] on img "button" at bounding box center [1503, 182] width 39 height 10
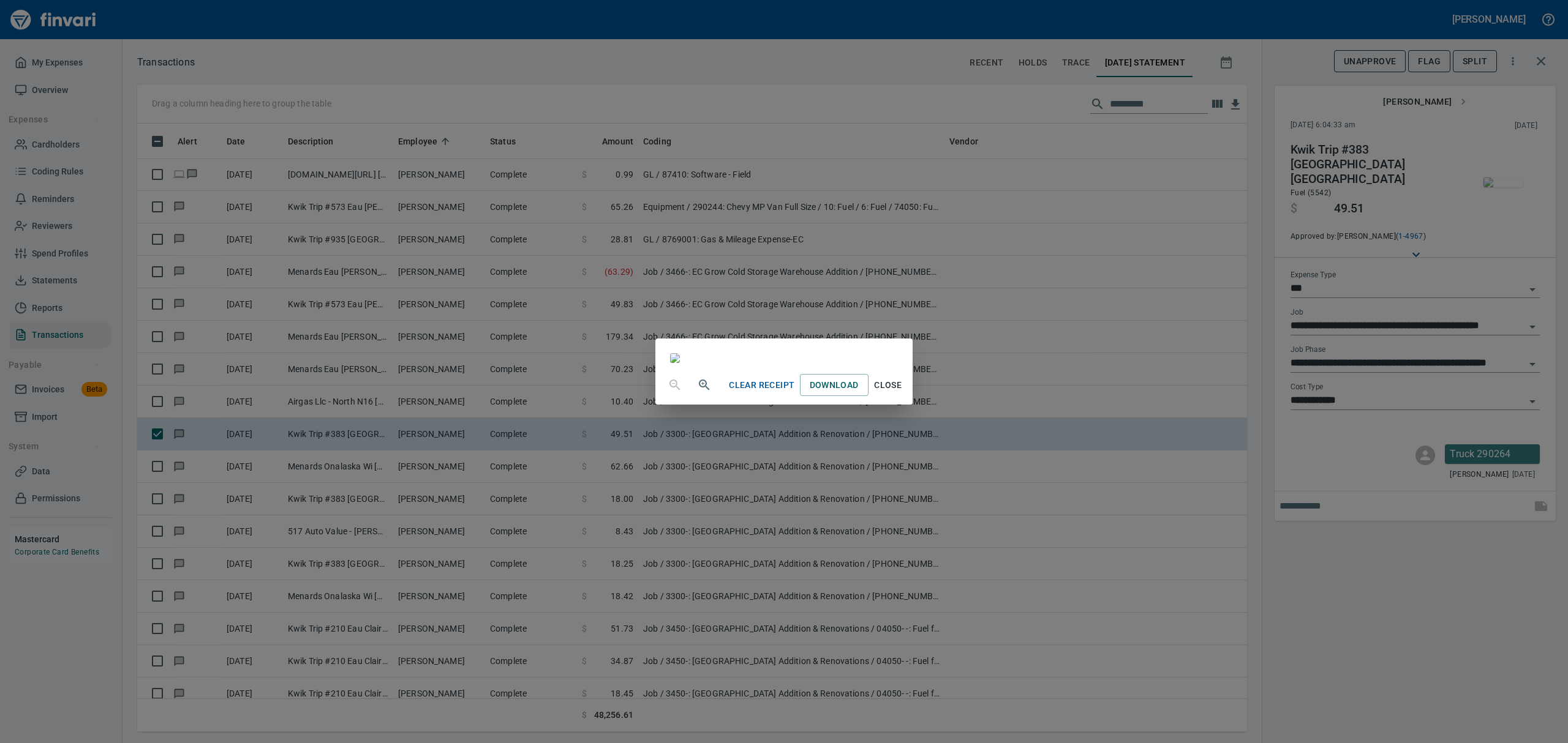
click at [903, 393] on span "Close" at bounding box center [888, 385] width 30 height 15
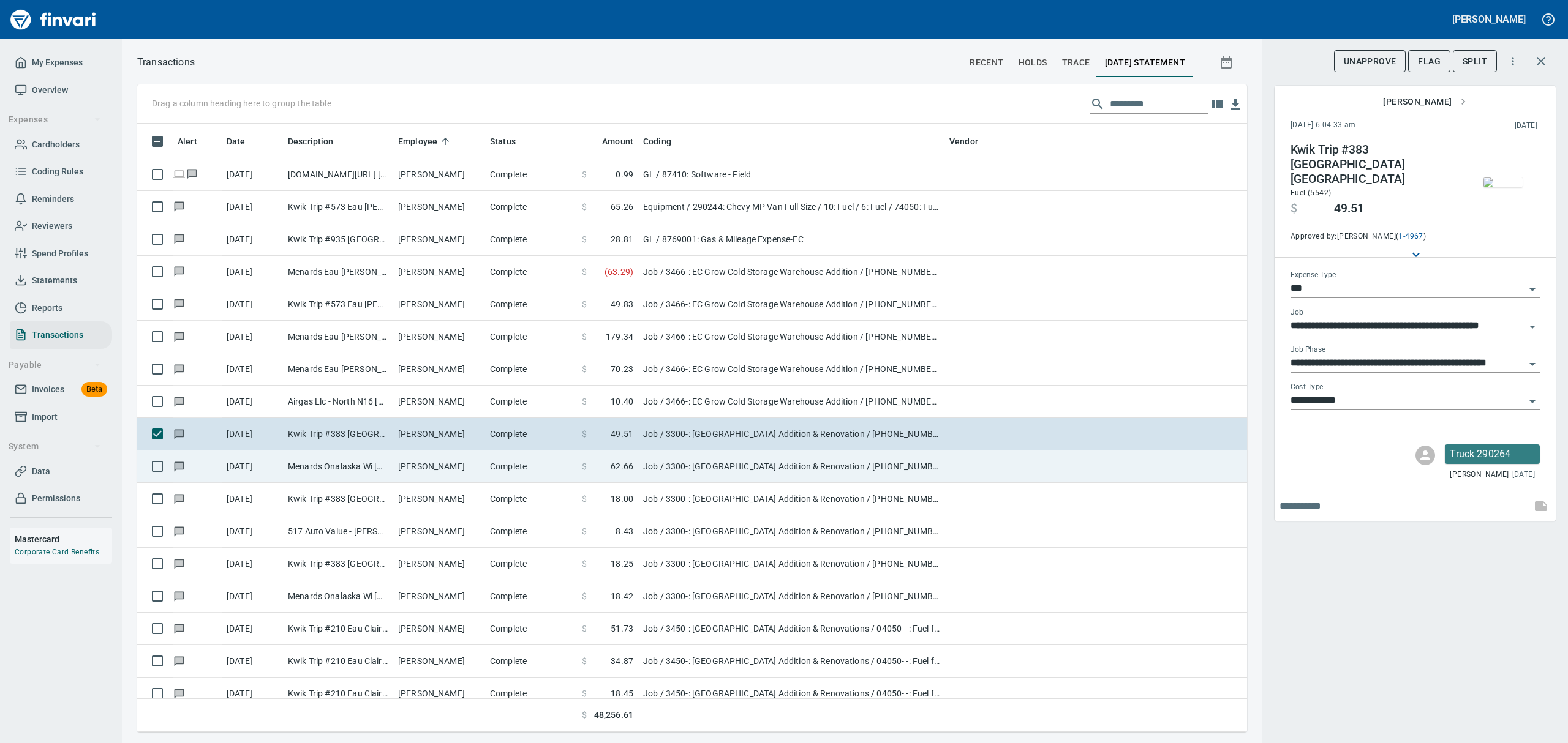
click at [331, 471] on td "Menards Onalaska Wi [GEOGRAPHIC_DATA] [GEOGRAPHIC_DATA]" at bounding box center [338, 467] width 110 height 33
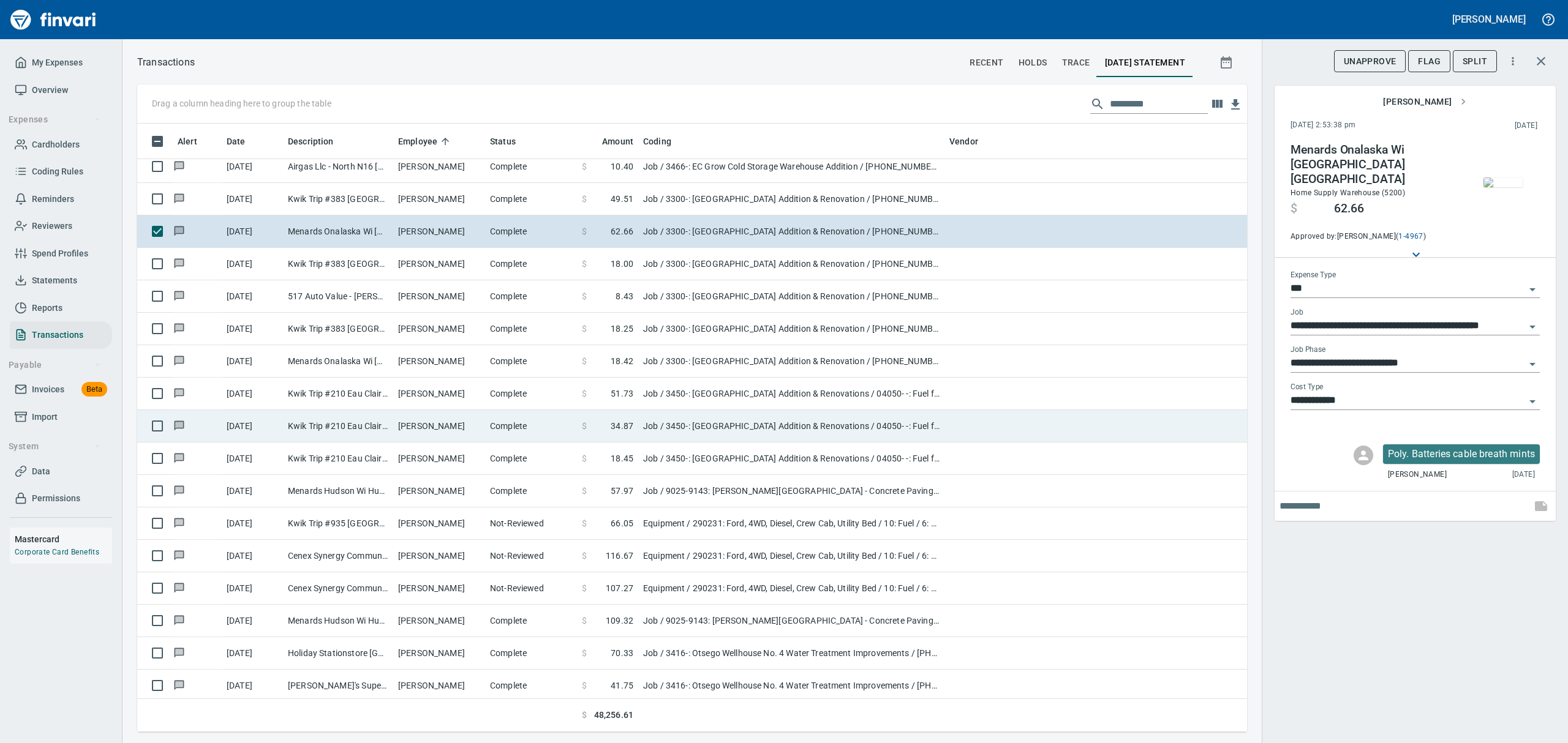
scroll to position [3184, 0]
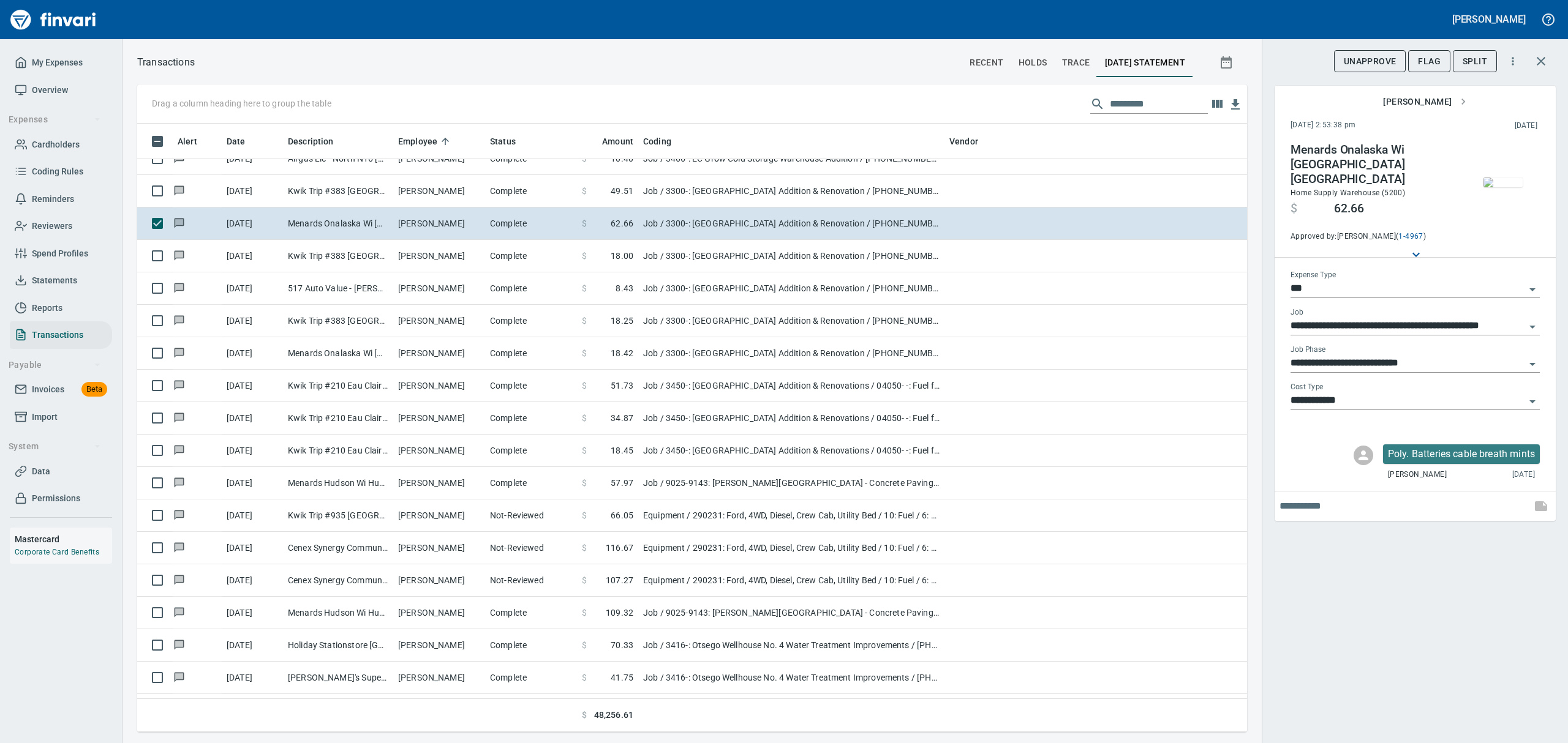
click at [1506, 180] on img "button" at bounding box center [1503, 182] width 39 height 10
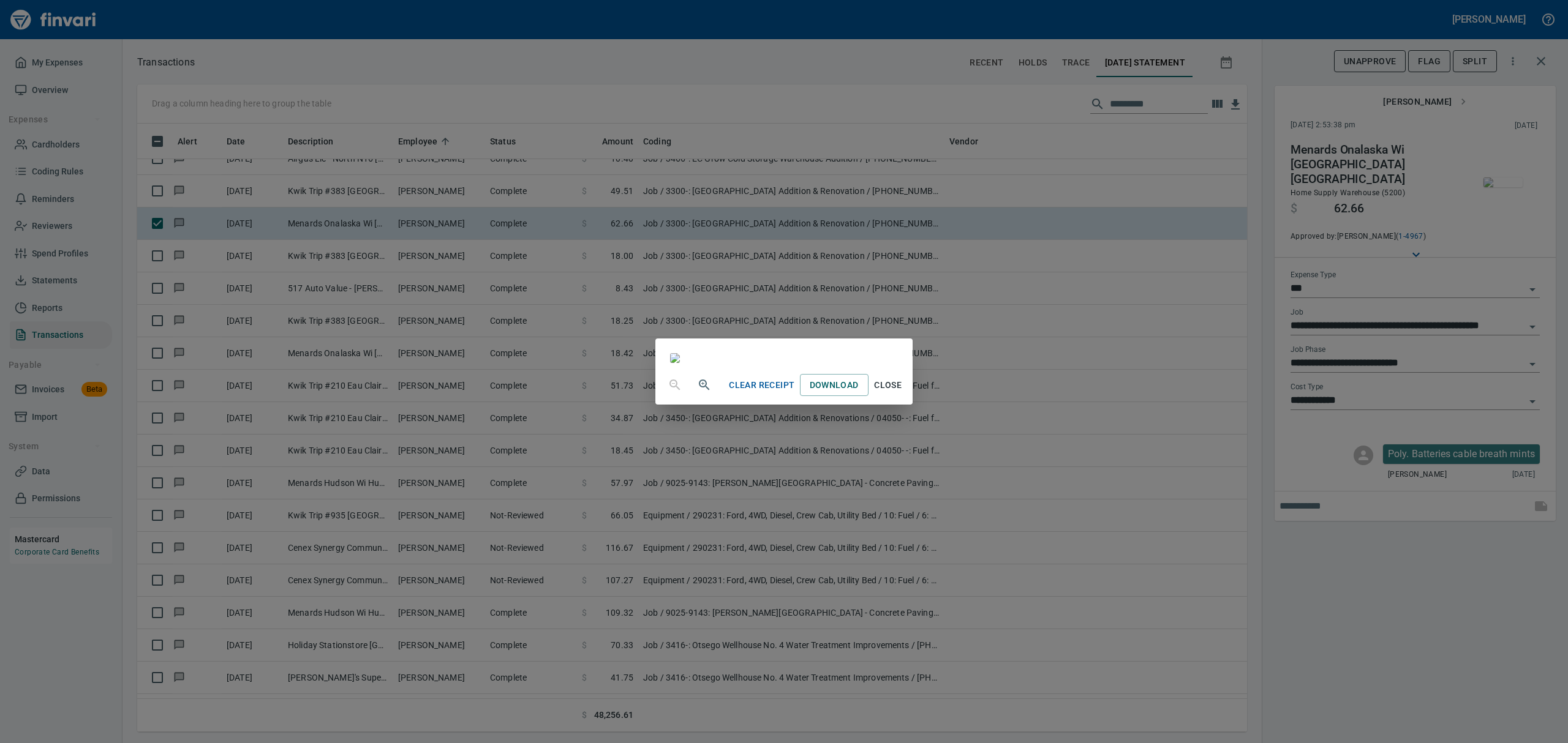
click at [903, 393] on span "Close" at bounding box center [888, 385] width 30 height 15
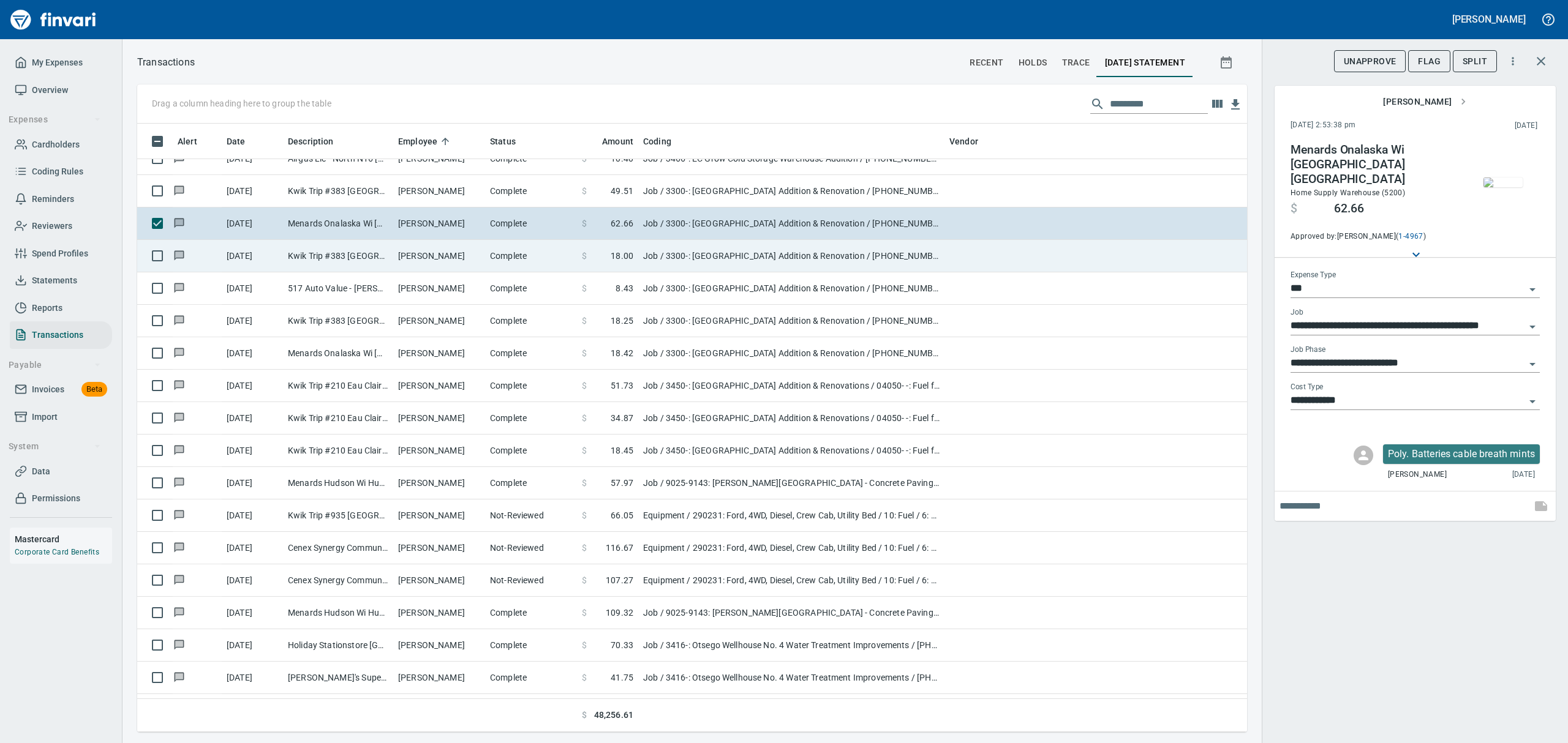
click at [327, 256] on td "Kwik Trip #383 [GEOGRAPHIC_DATA] [GEOGRAPHIC_DATA]" at bounding box center [338, 256] width 110 height 33
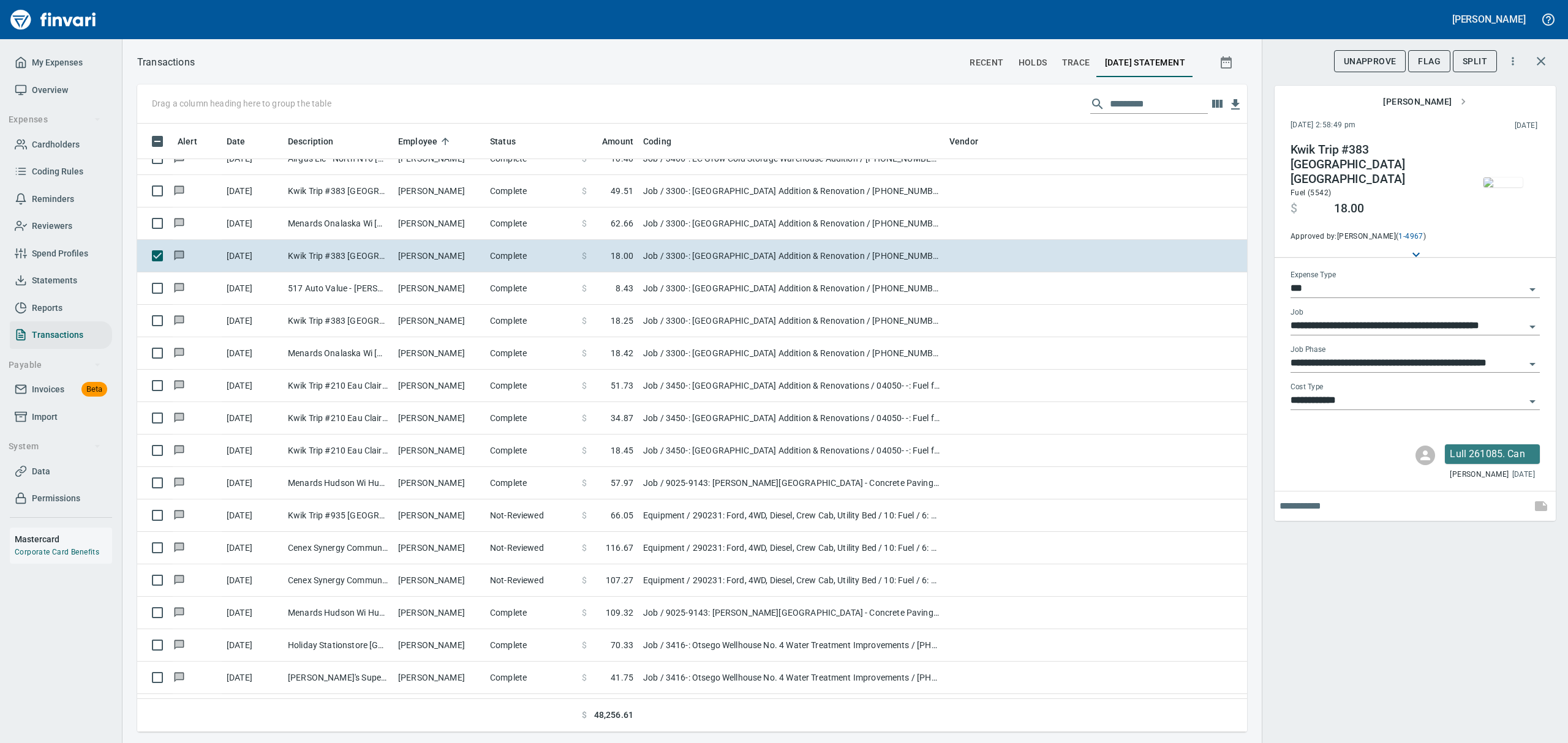
click at [1501, 180] on img "button" at bounding box center [1503, 182] width 39 height 10
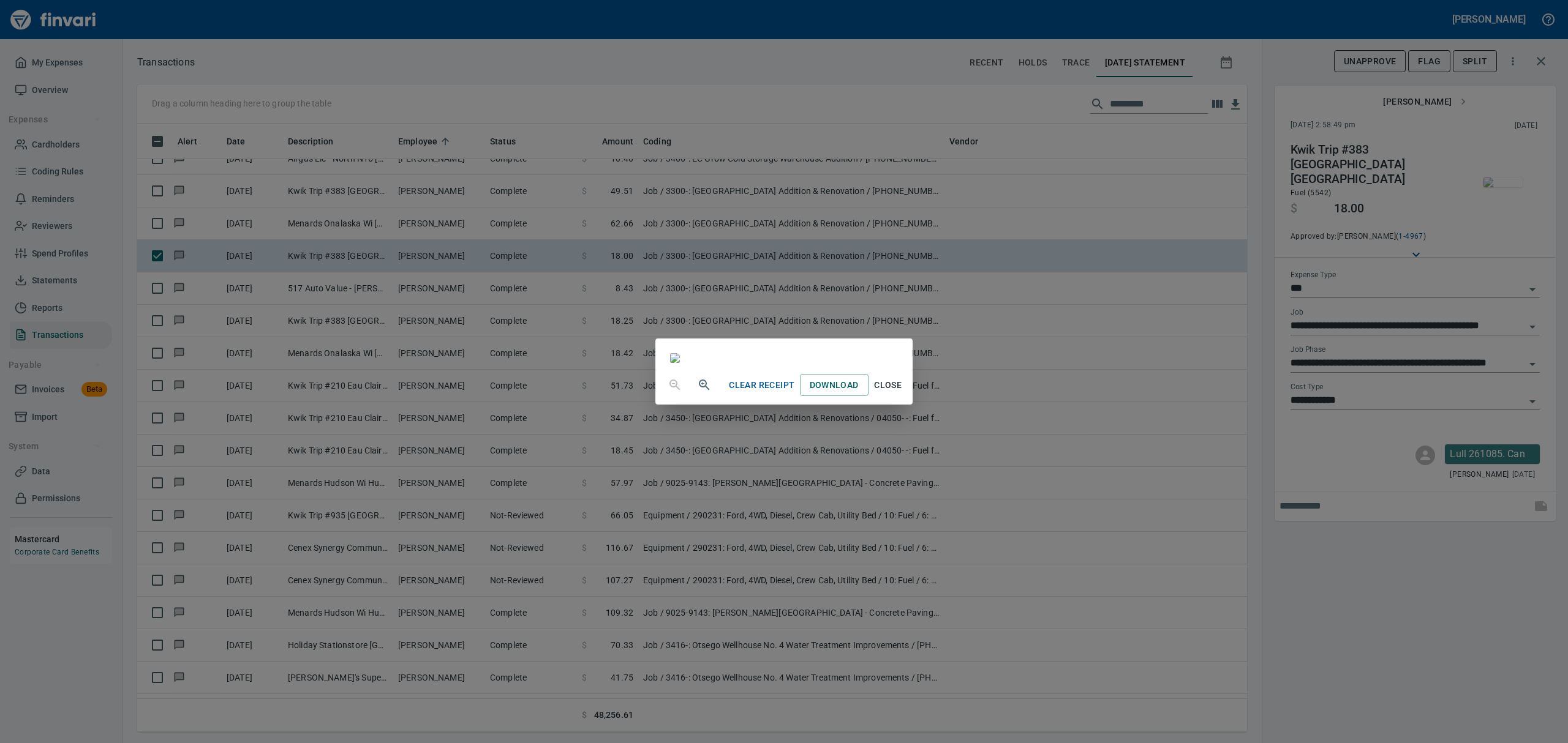
click at [903, 393] on span "Close" at bounding box center [888, 385] width 30 height 15
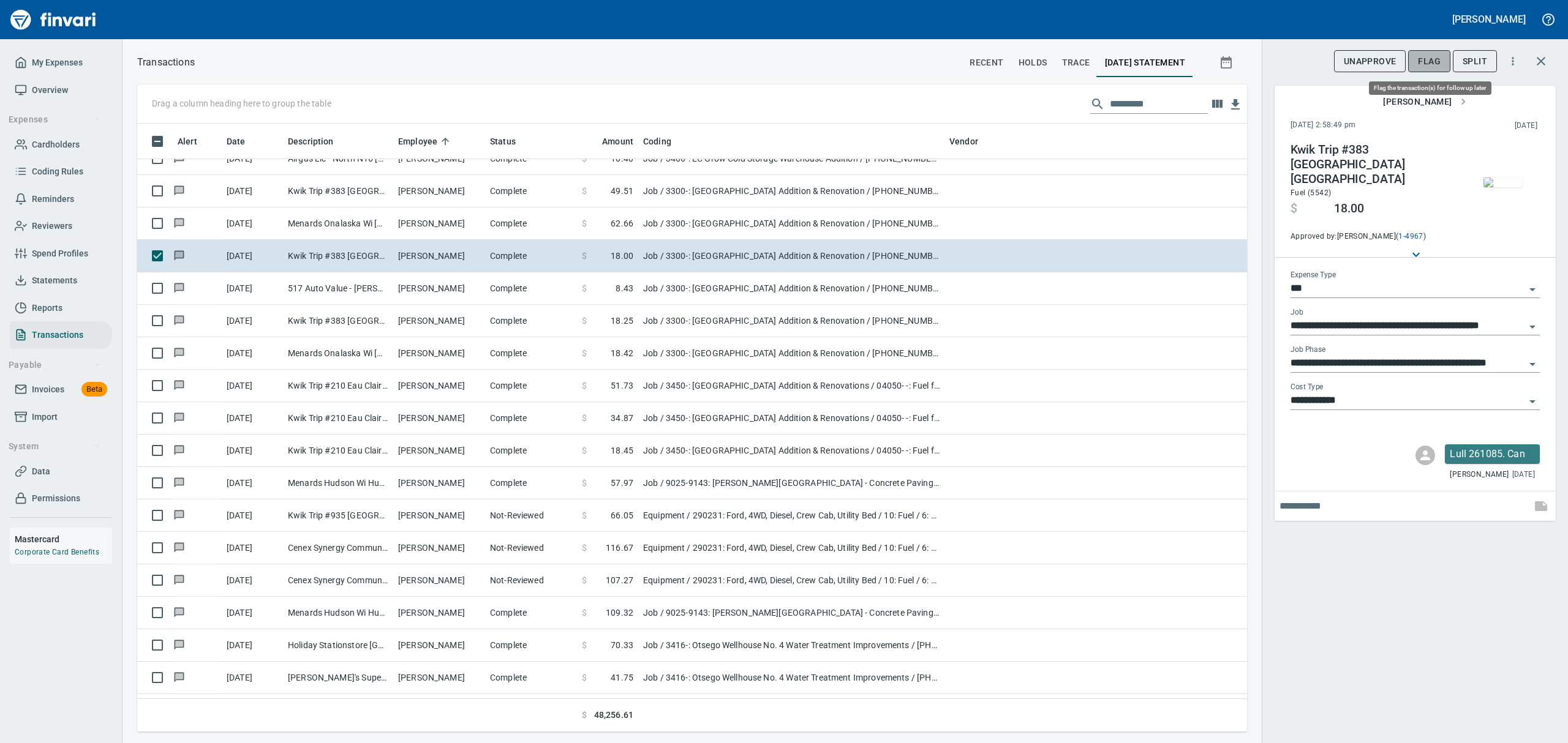
click at [1439, 59] on span "Flag" at bounding box center [1429, 62] width 23 height 15
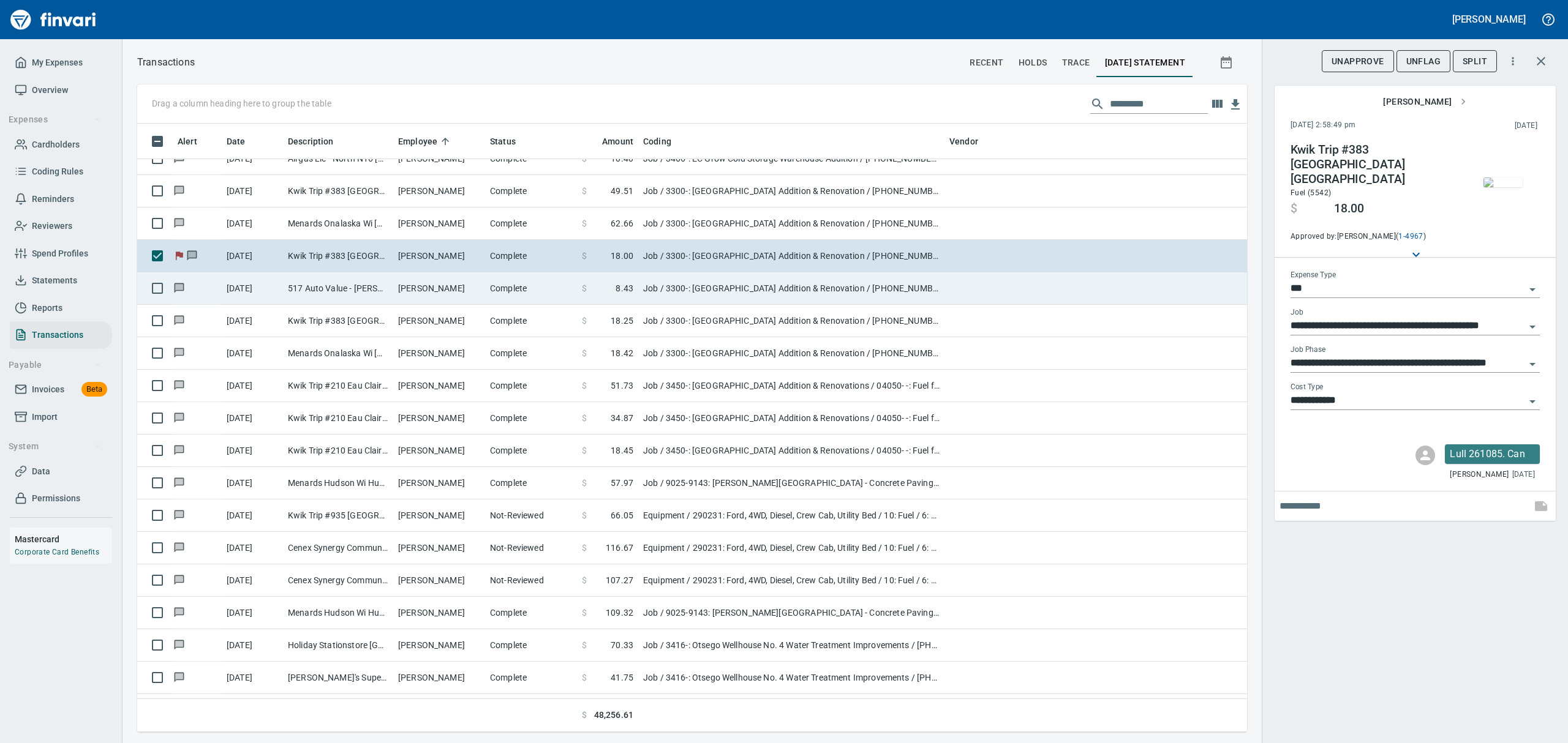
click at [295, 292] on td "517 Auto Value - [PERSON_NAME] [GEOGRAPHIC_DATA]" at bounding box center [338, 289] width 110 height 33
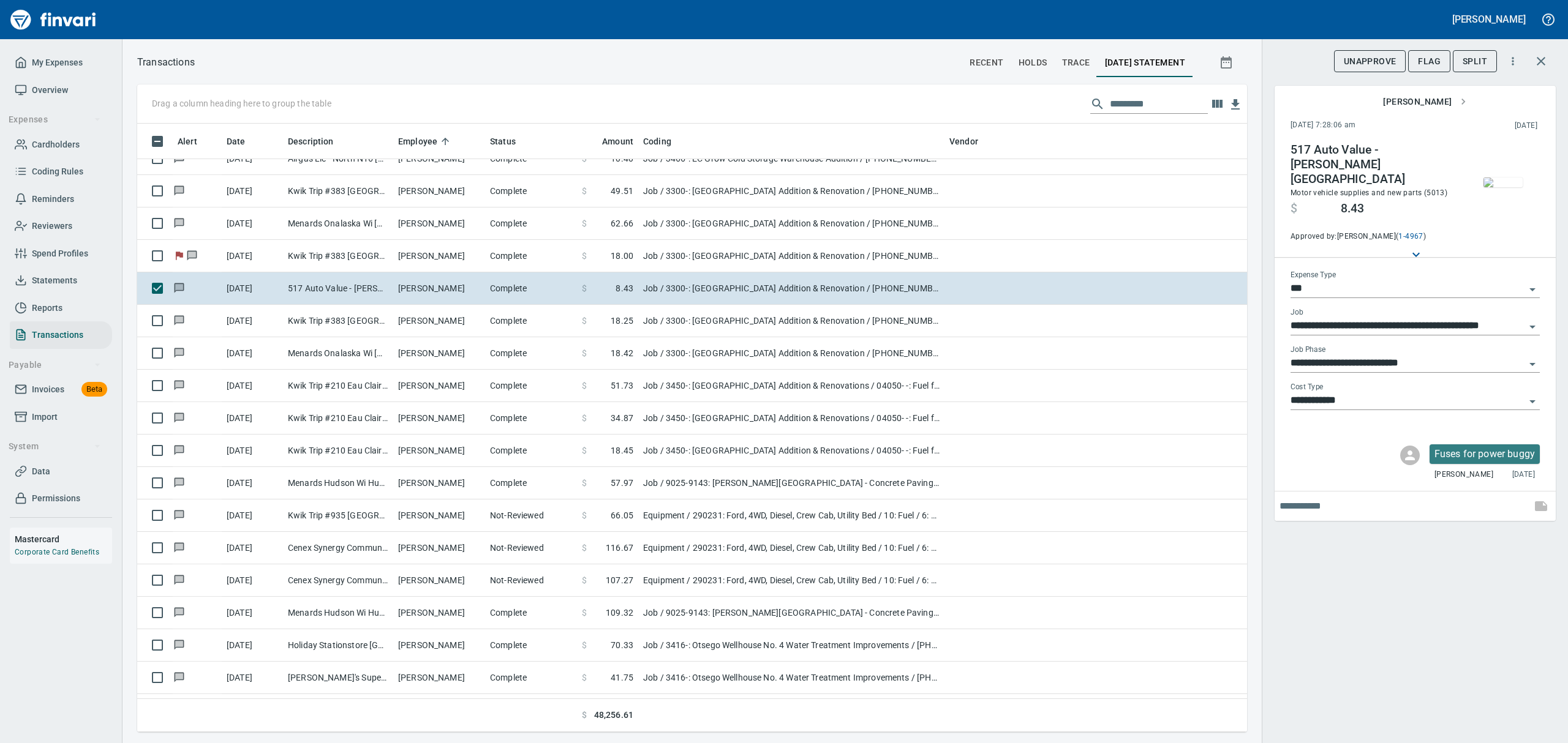
click at [1512, 187] on img "button" at bounding box center [1503, 182] width 39 height 10
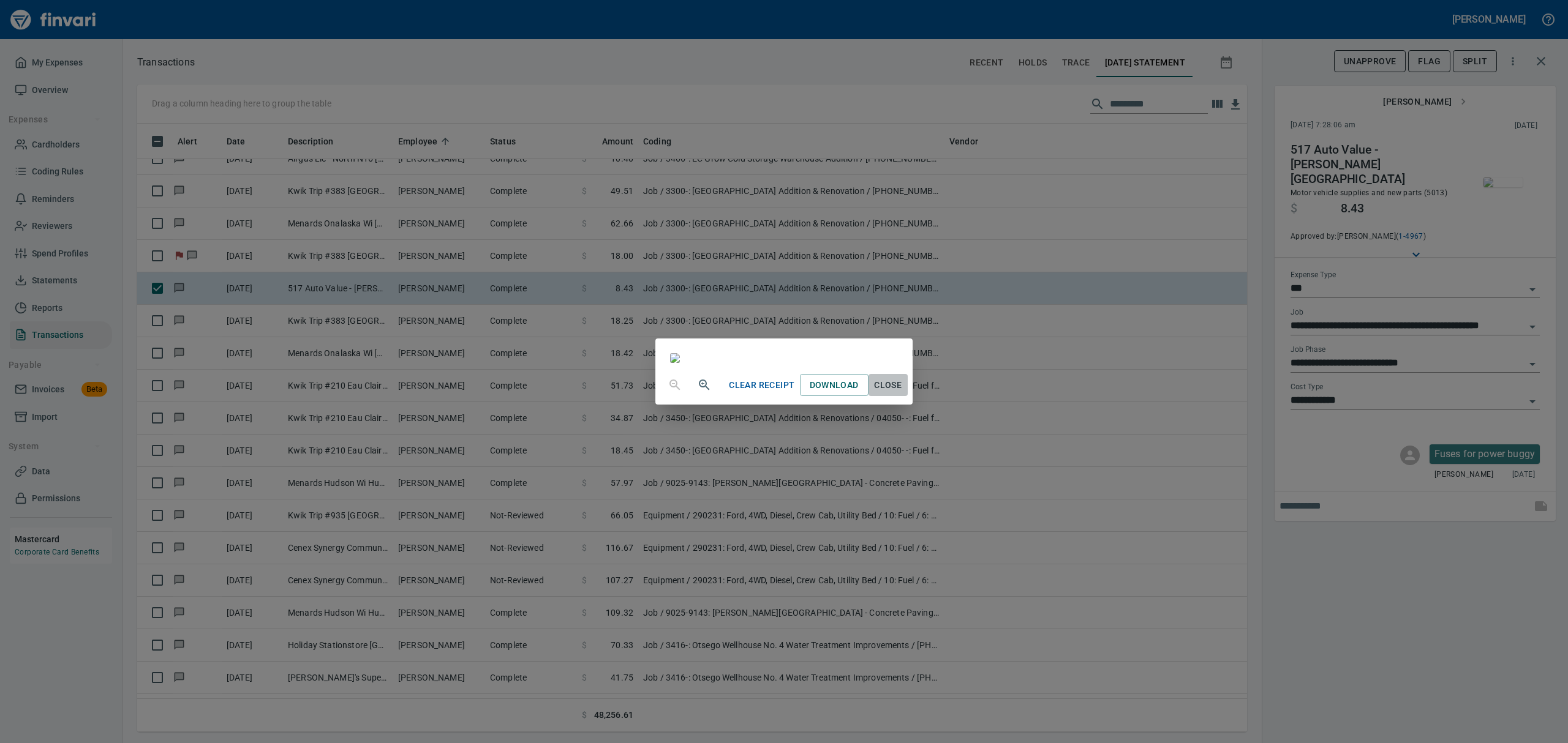
click at [903, 393] on span "Close" at bounding box center [888, 385] width 30 height 15
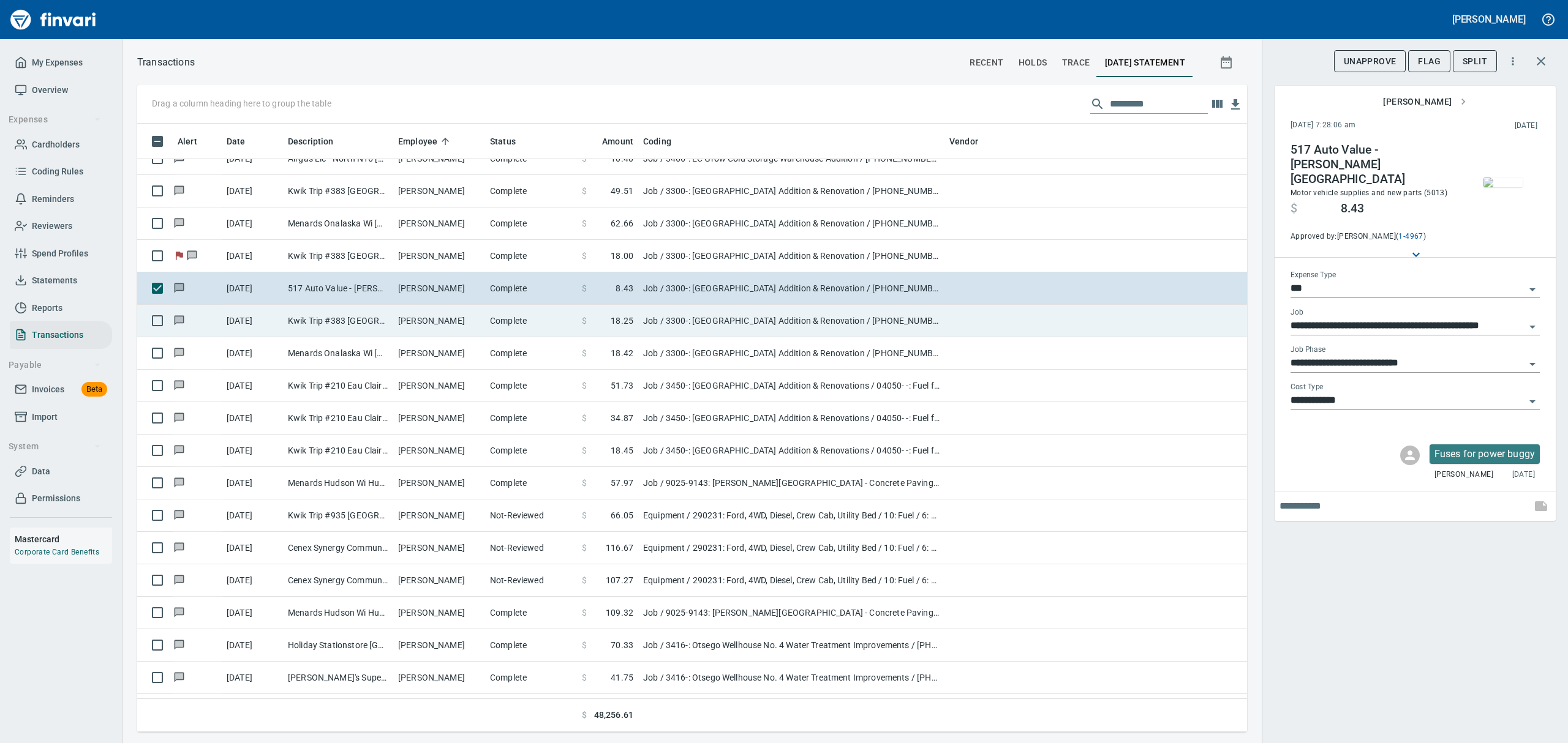
click at [400, 326] on td "[PERSON_NAME]" at bounding box center [439, 321] width 92 height 33
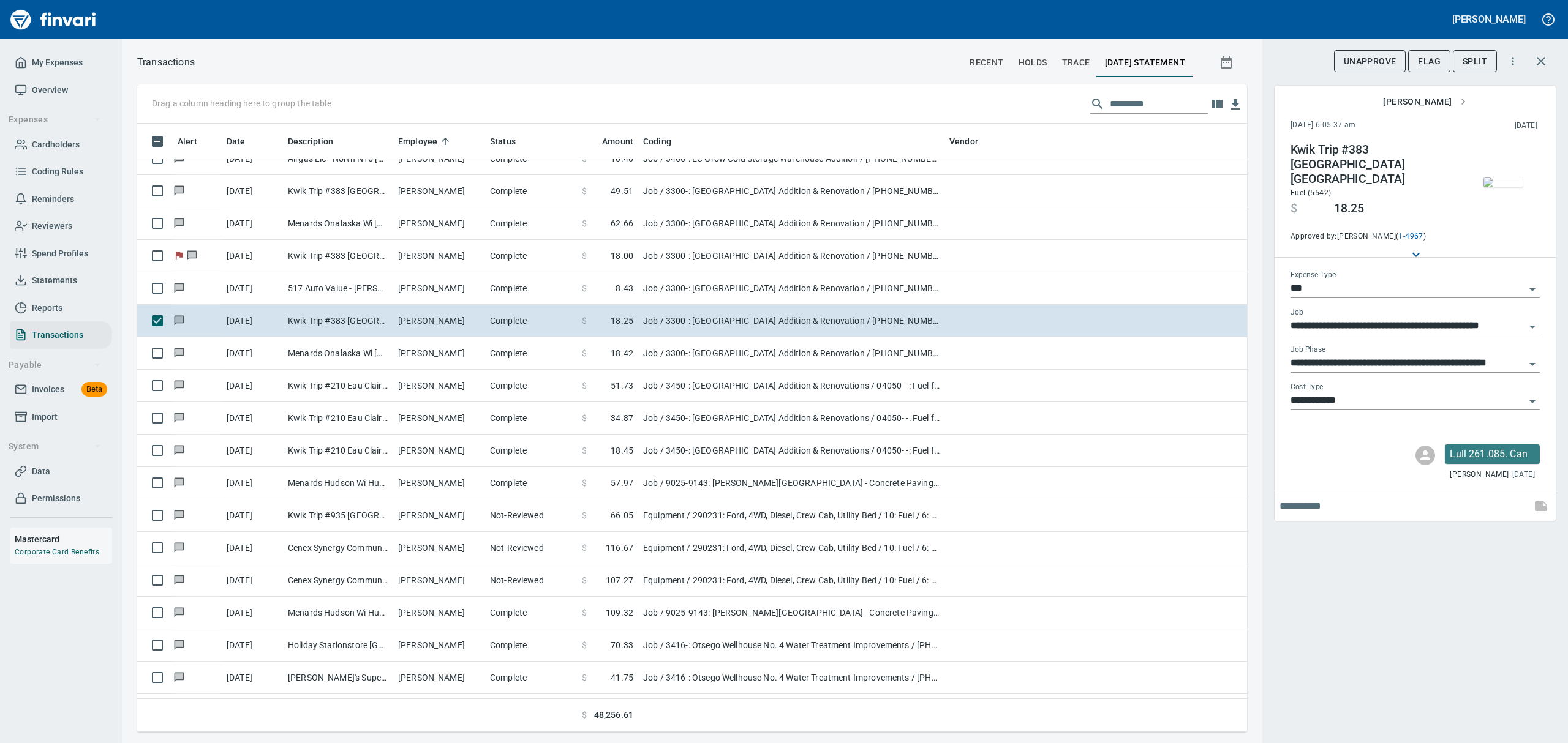
click at [1520, 187] on img "button" at bounding box center [1503, 182] width 39 height 10
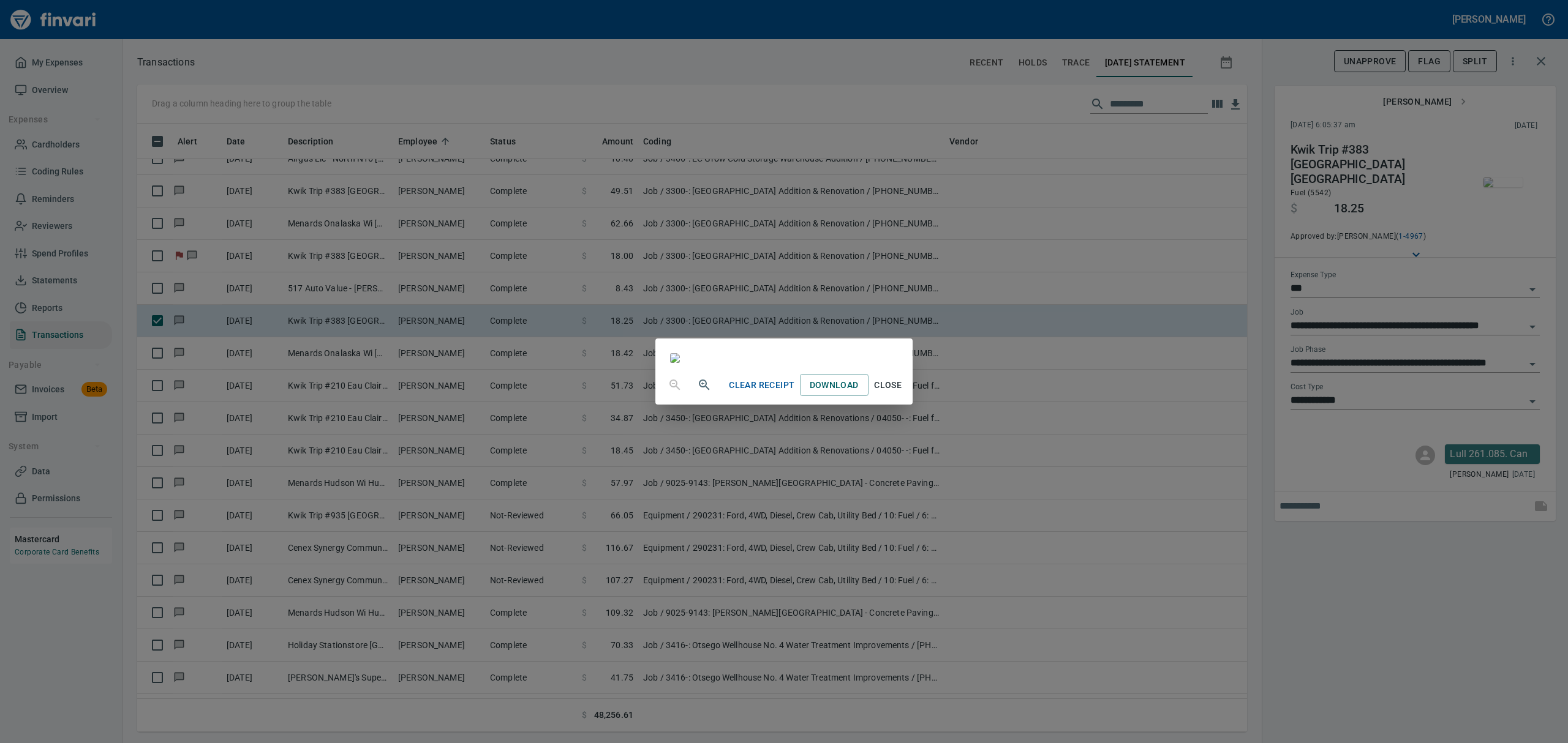
click at [903, 393] on span "Close" at bounding box center [888, 385] width 30 height 15
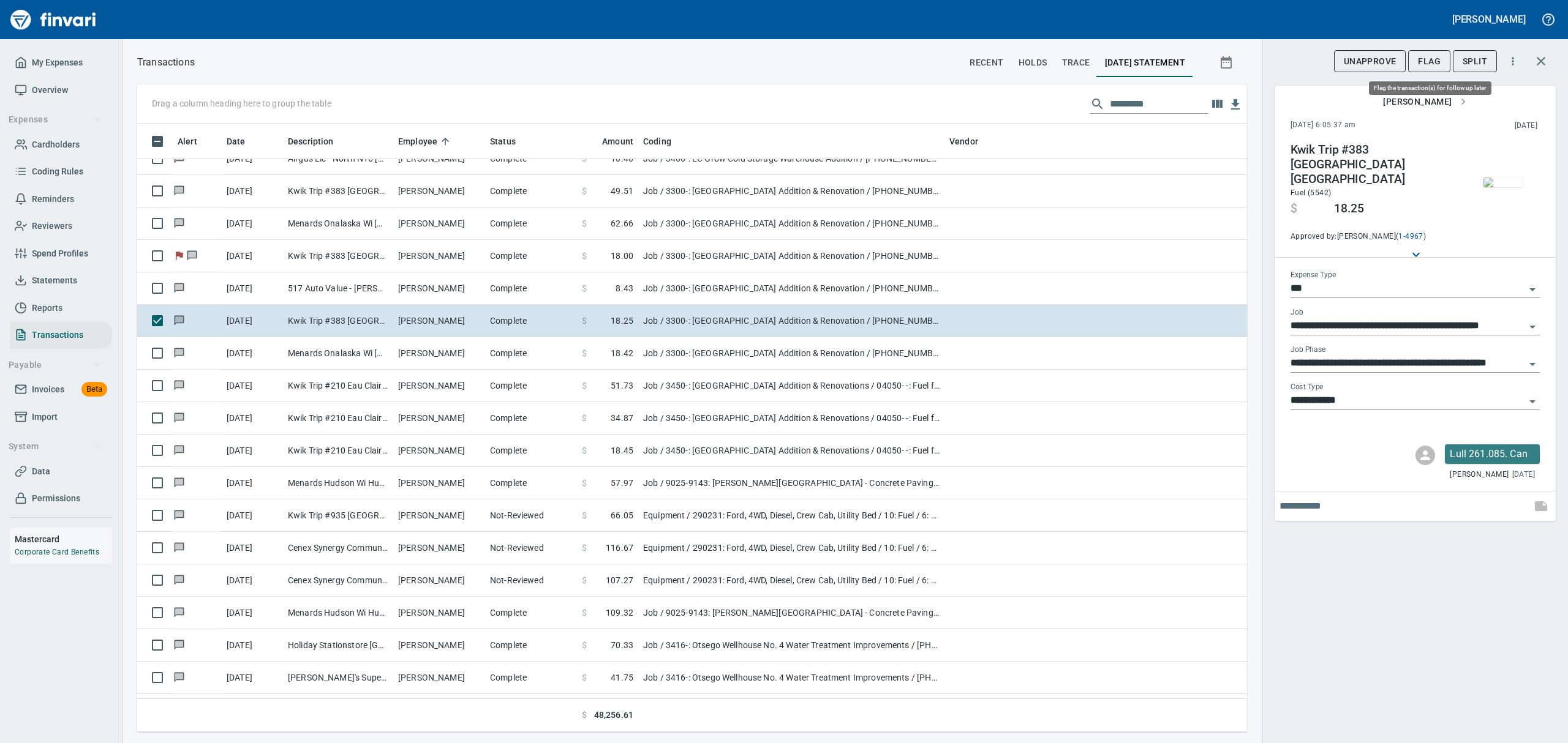
click at [1439, 54] on span "Flag" at bounding box center [1429, 62] width 23 height 15
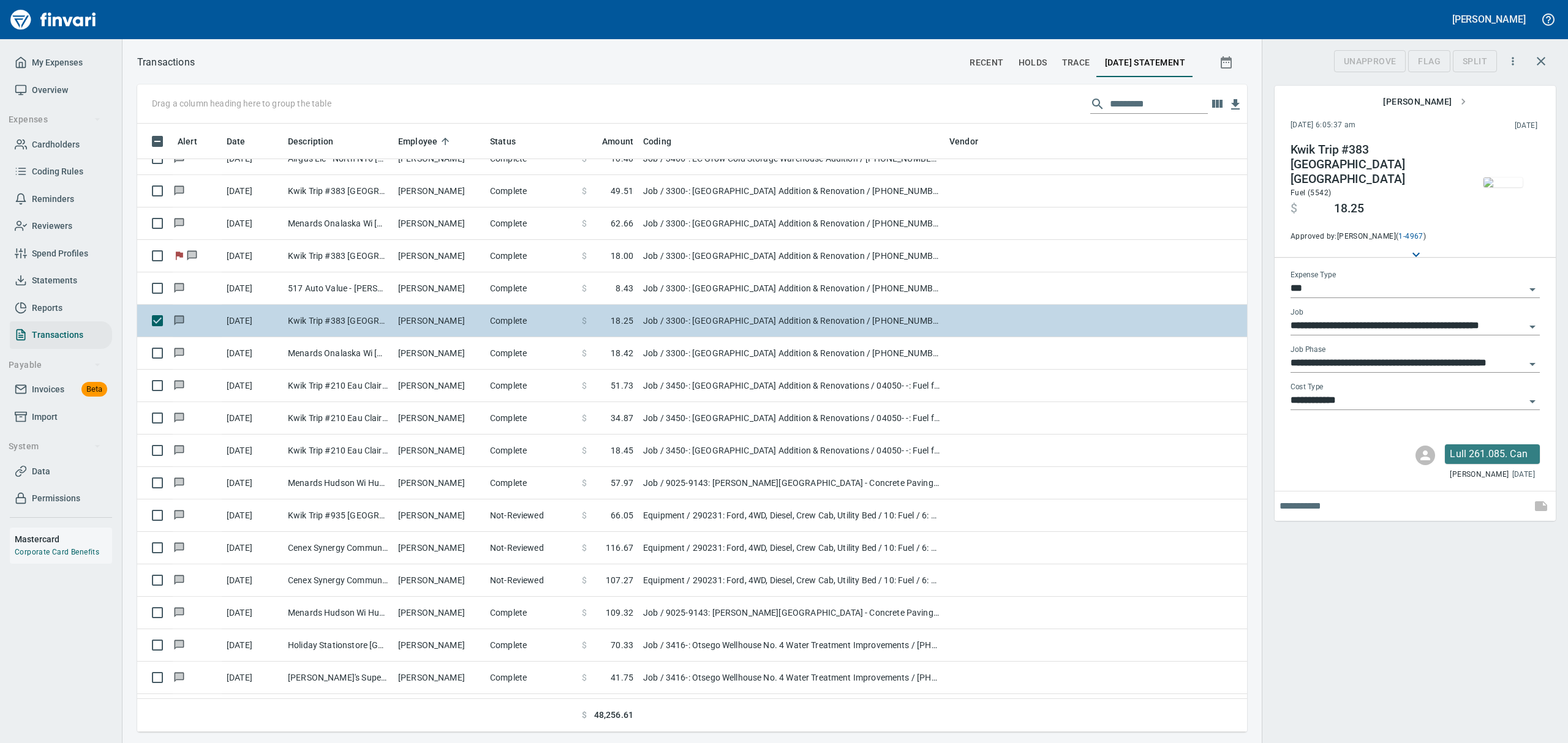
scroll to position [595, 1081]
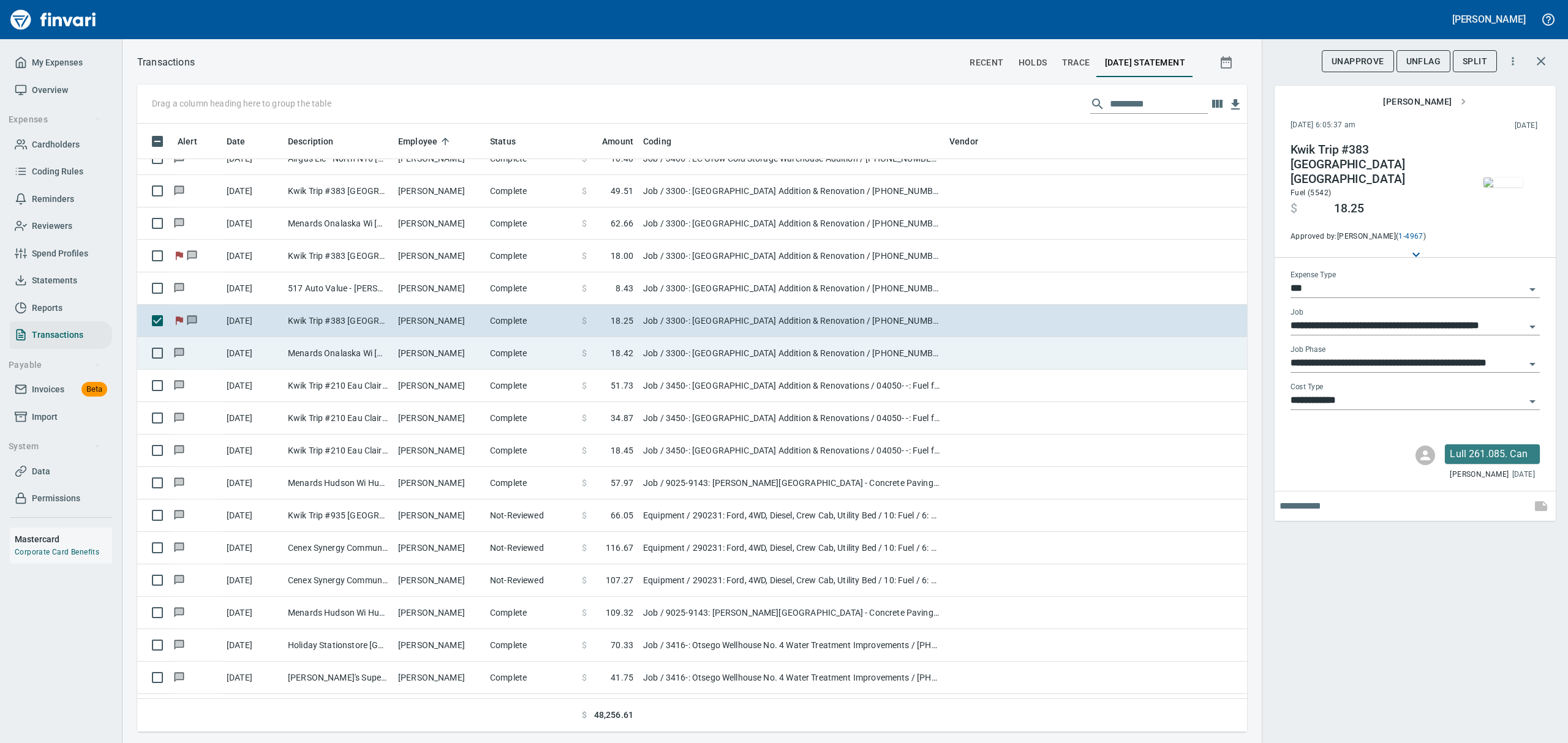
click at [318, 352] on td "Menards Onalaska Wi [GEOGRAPHIC_DATA] [GEOGRAPHIC_DATA]" at bounding box center [338, 353] width 110 height 33
type input "**********"
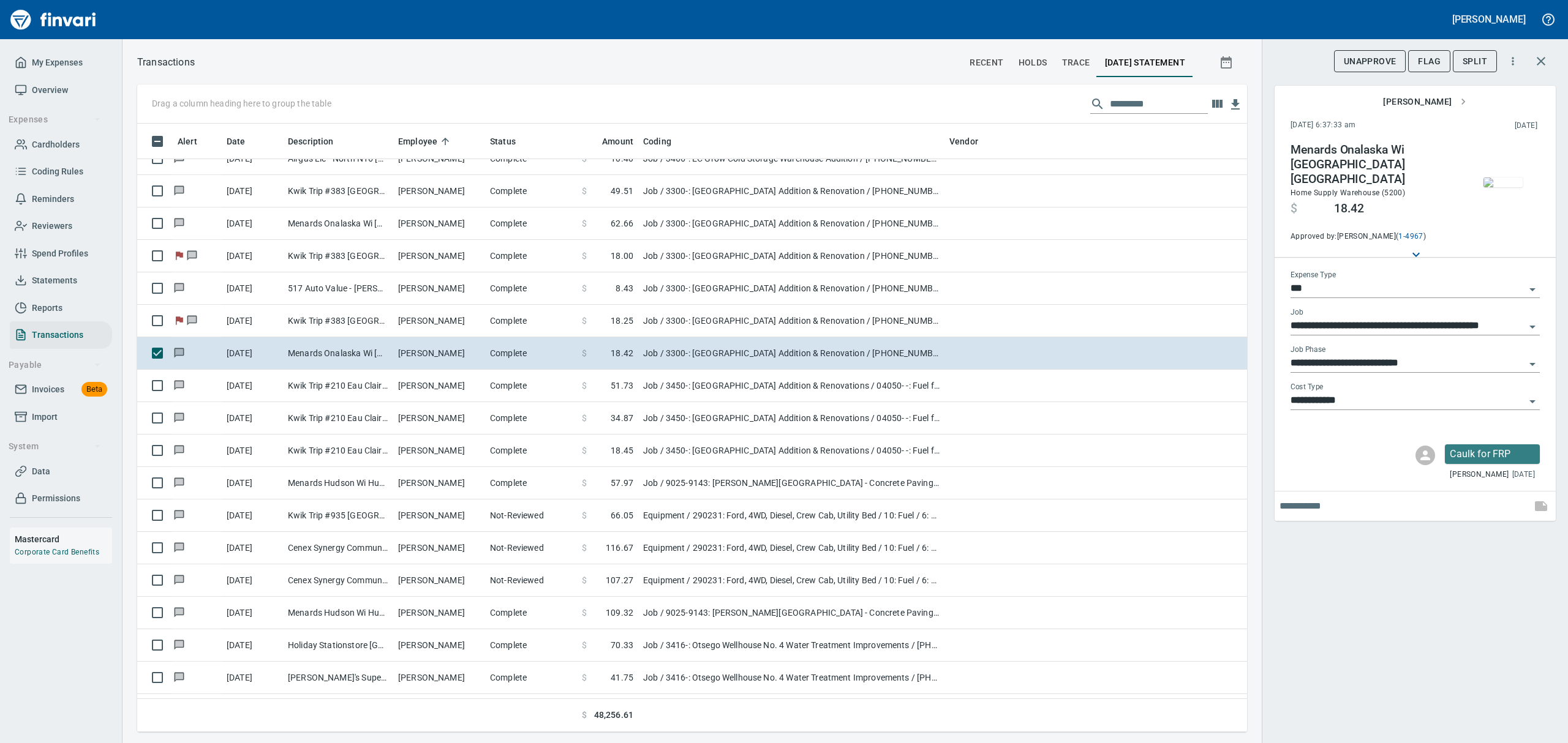
click at [1517, 177] on img "button" at bounding box center [1503, 182] width 39 height 10
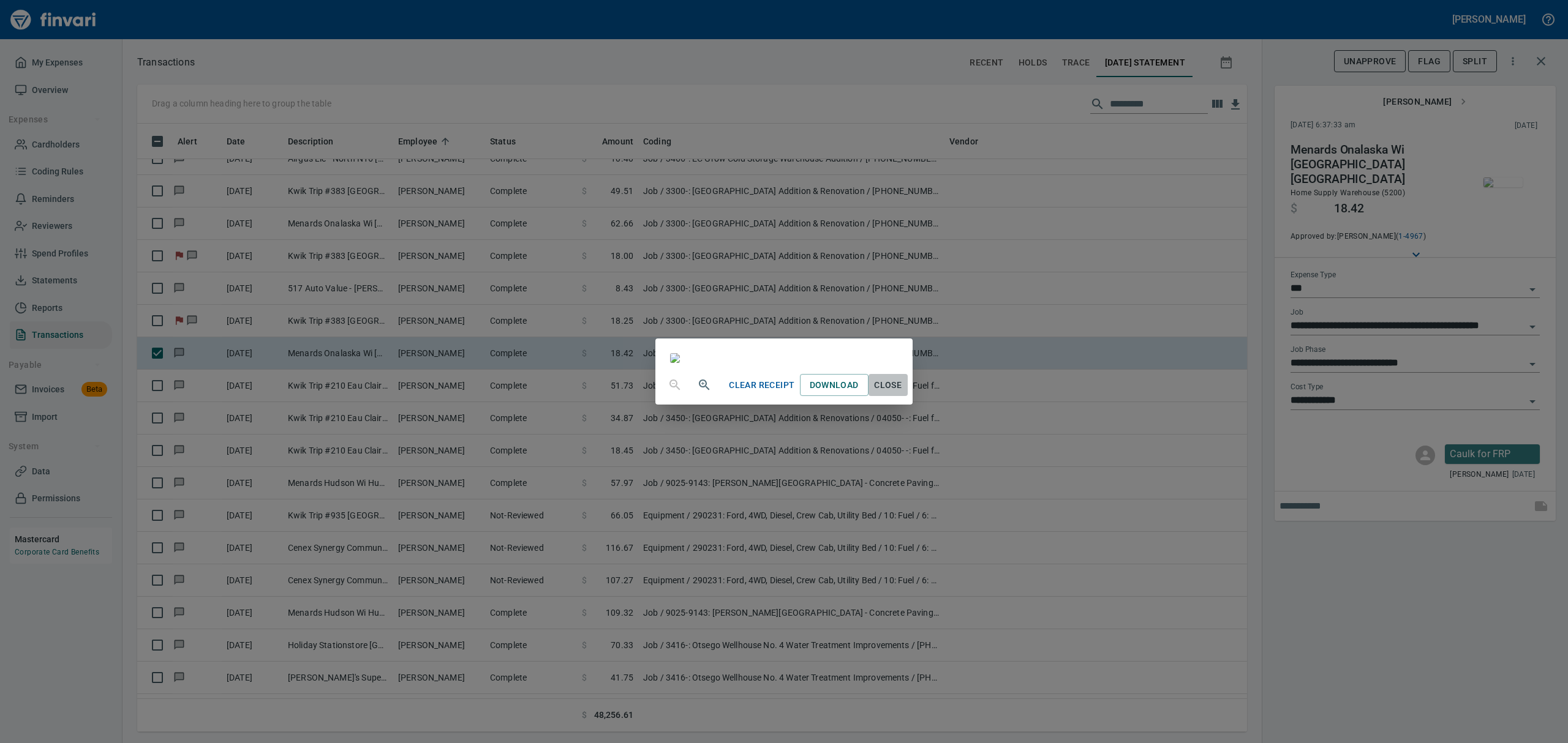
click at [903, 393] on span "Close" at bounding box center [888, 385] width 30 height 15
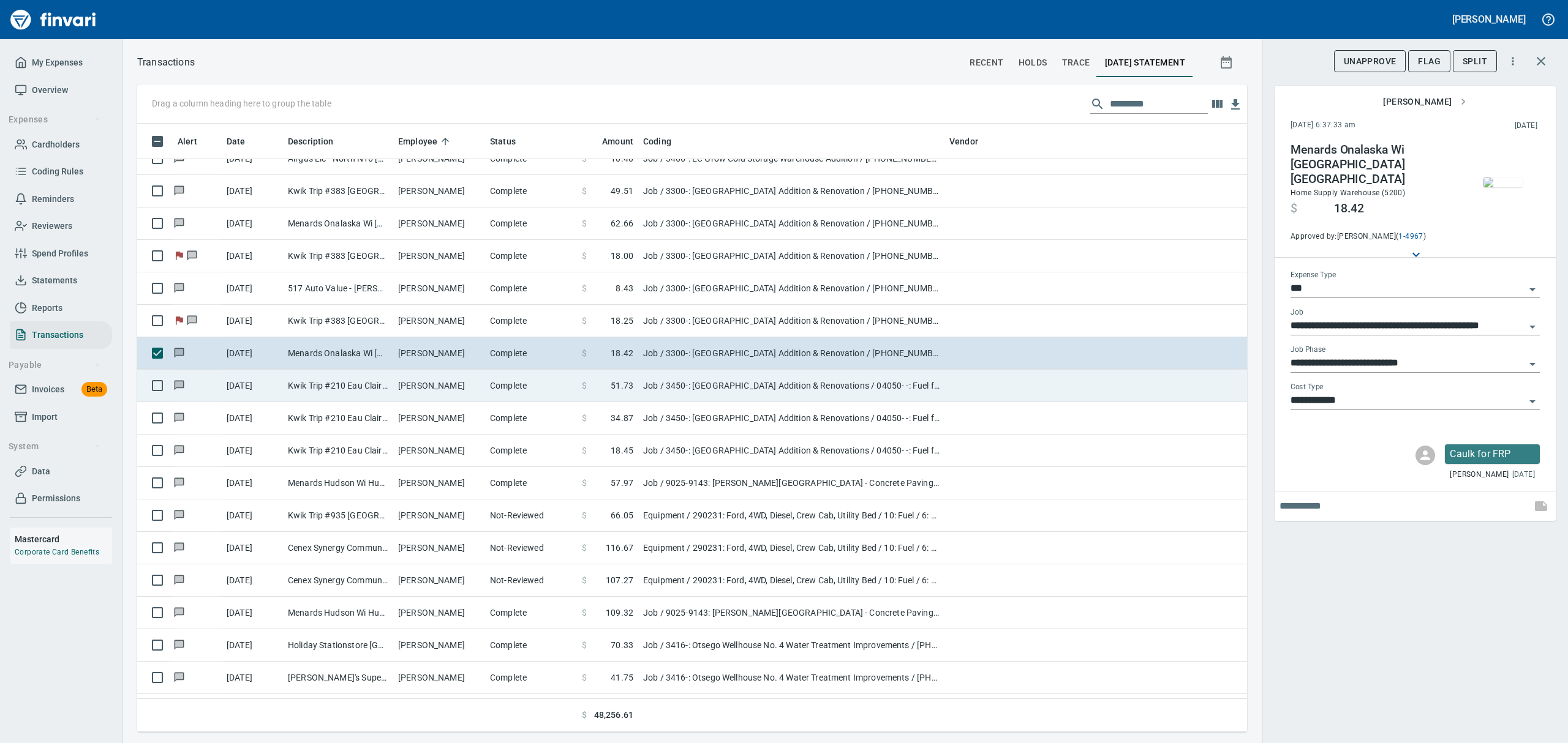
click at [316, 385] on td "Kwik Trip #210 Eau Claire WI" at bounding box center [338, 386] width 110 height 33
type input "**********"
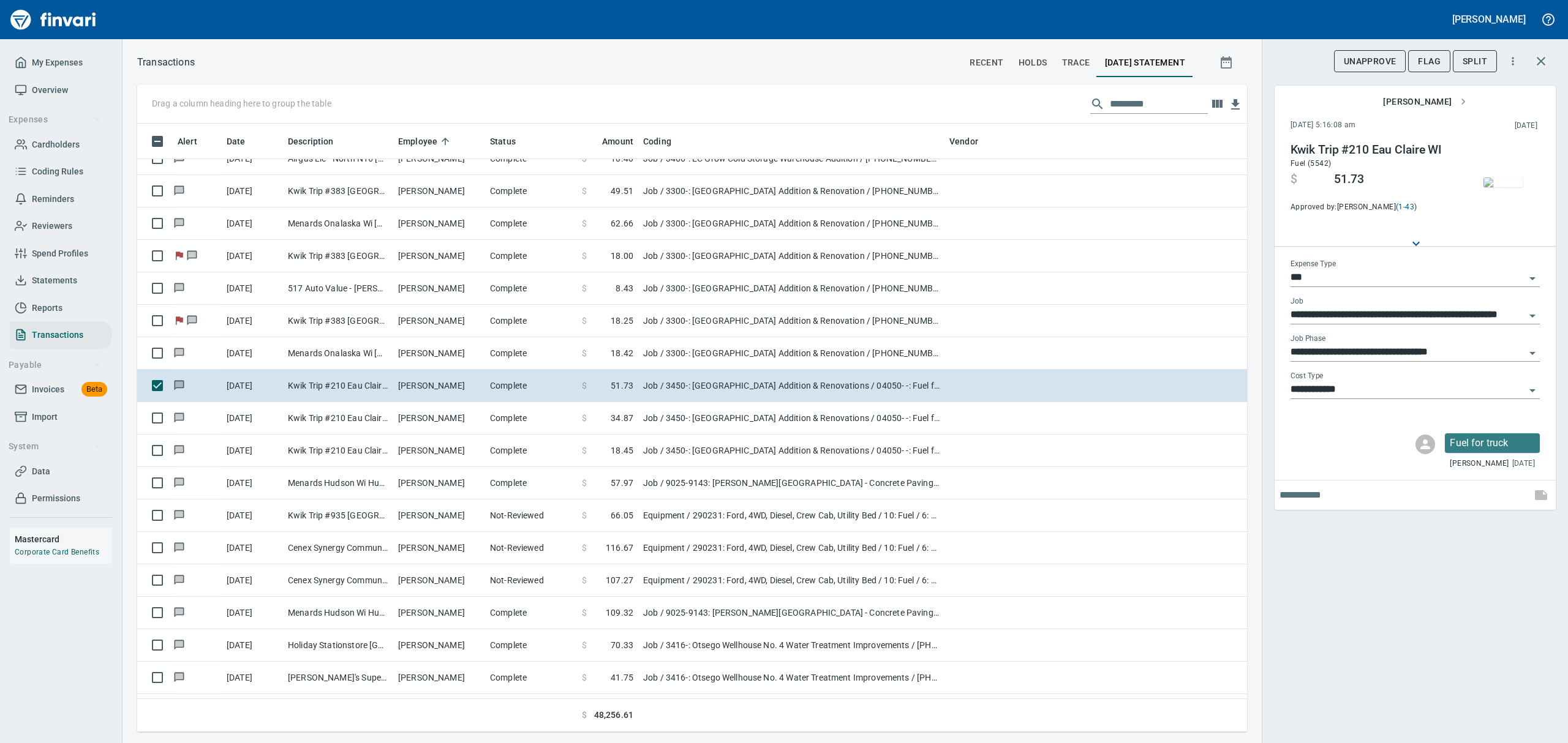
click at [1518, 187] on img "button" at bounding box center [1503, 182] width 39 height 10
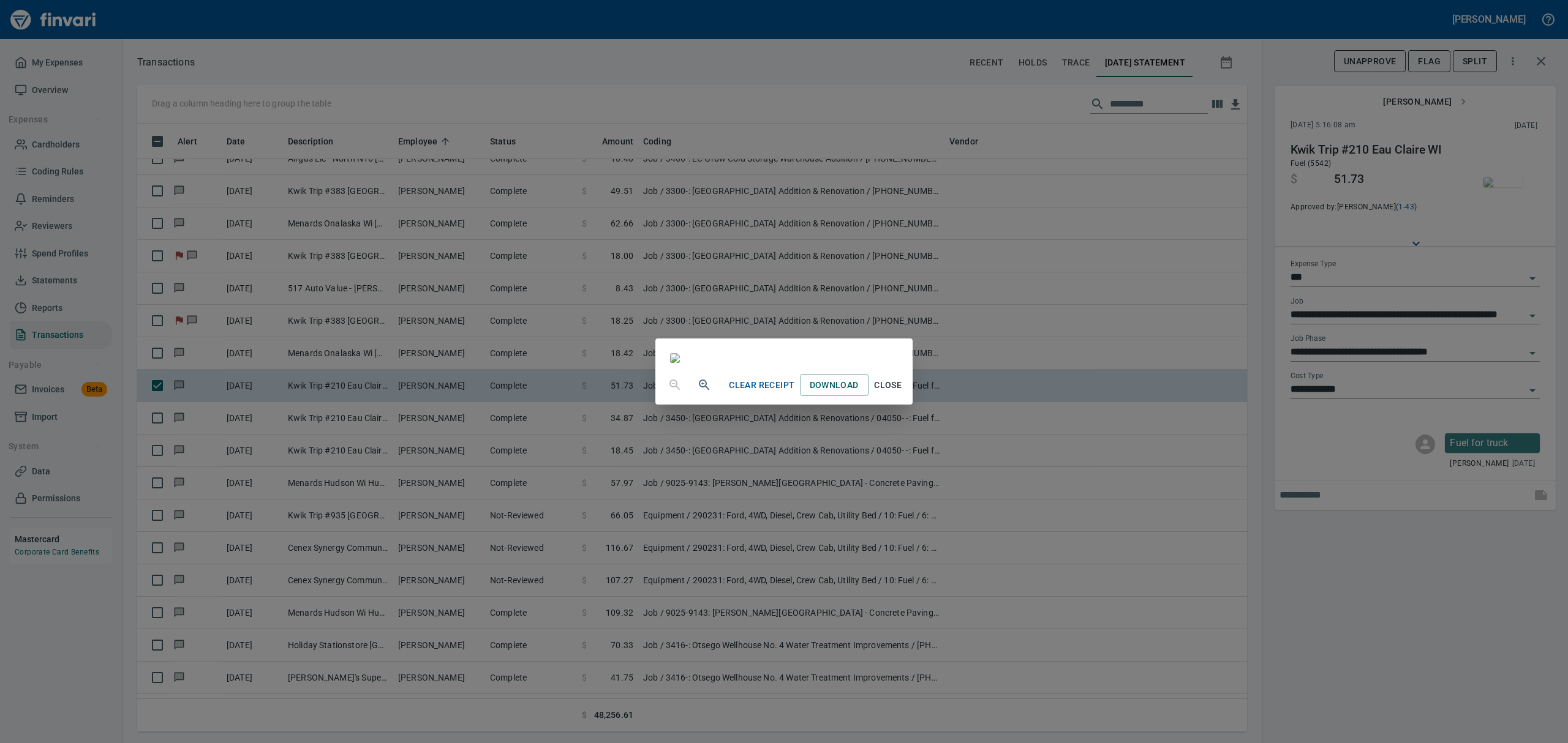
click at [903, 393] on span "Close" at bounding box center [888, 385] width 30 height 15
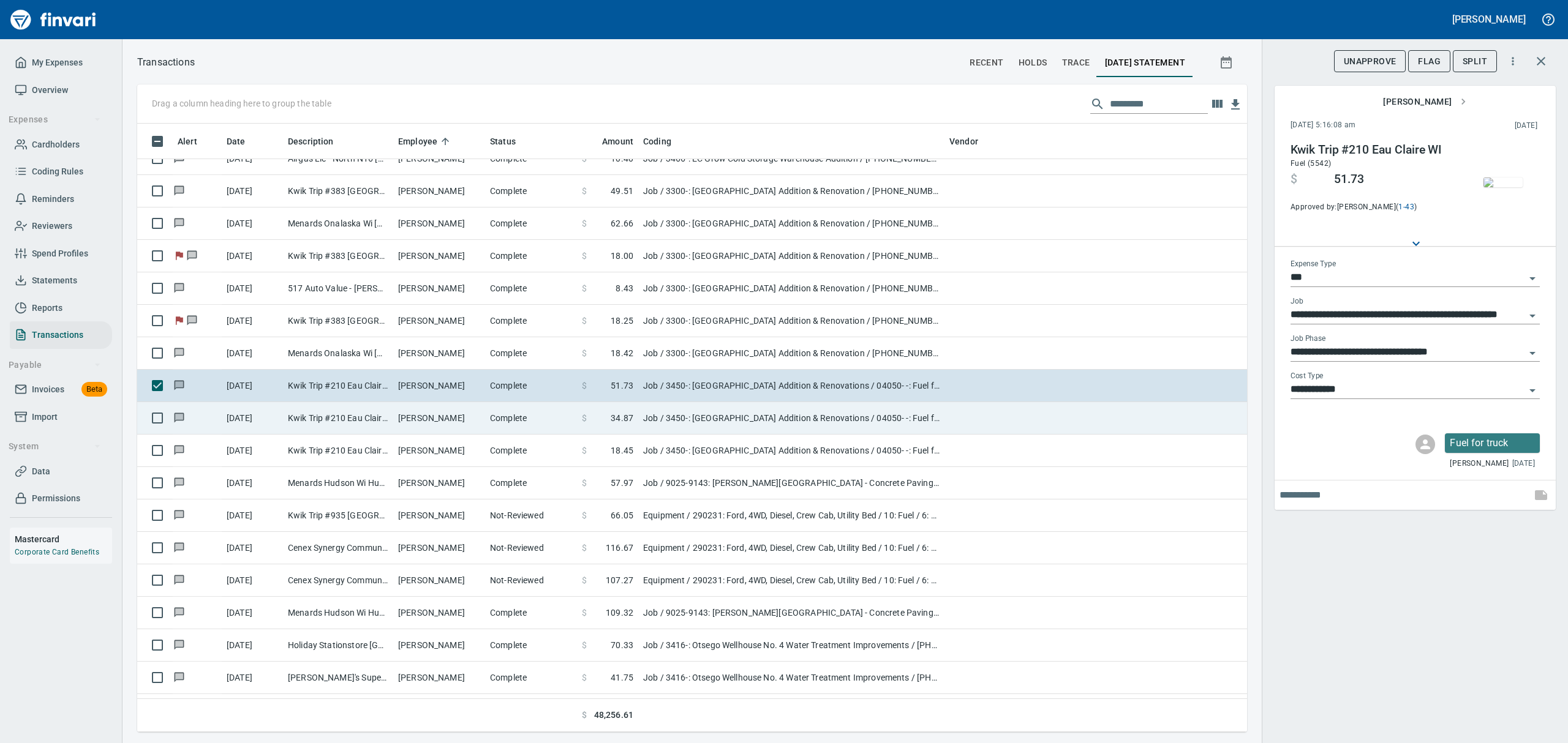
click at [337, 419] on td "Kwik Trip #210 Eau Claire WI" at bounding box center [338, 418] width 110 height 33
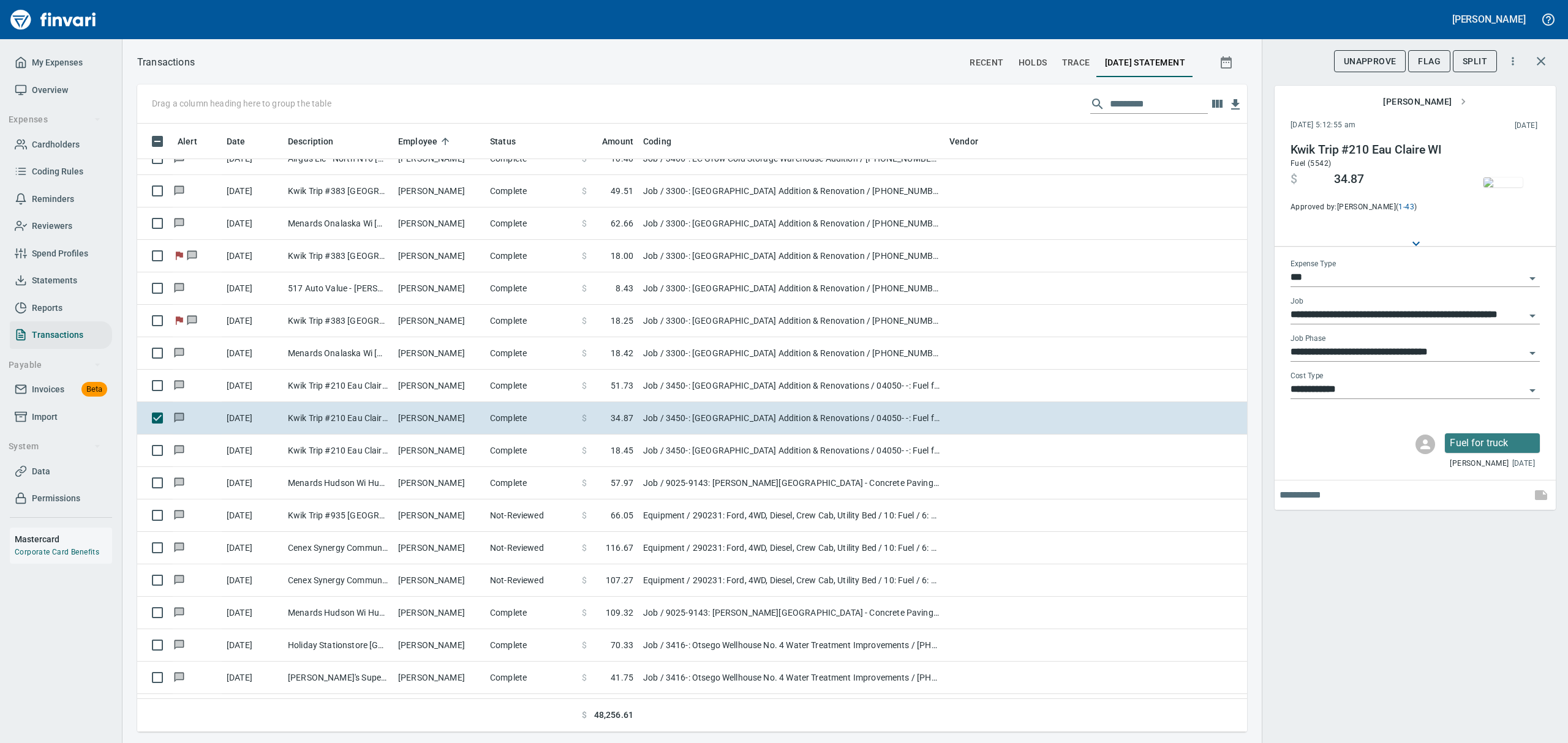
click at [1513, 187] on img "button" at bounding box center [1503, 182] width 39 height 10
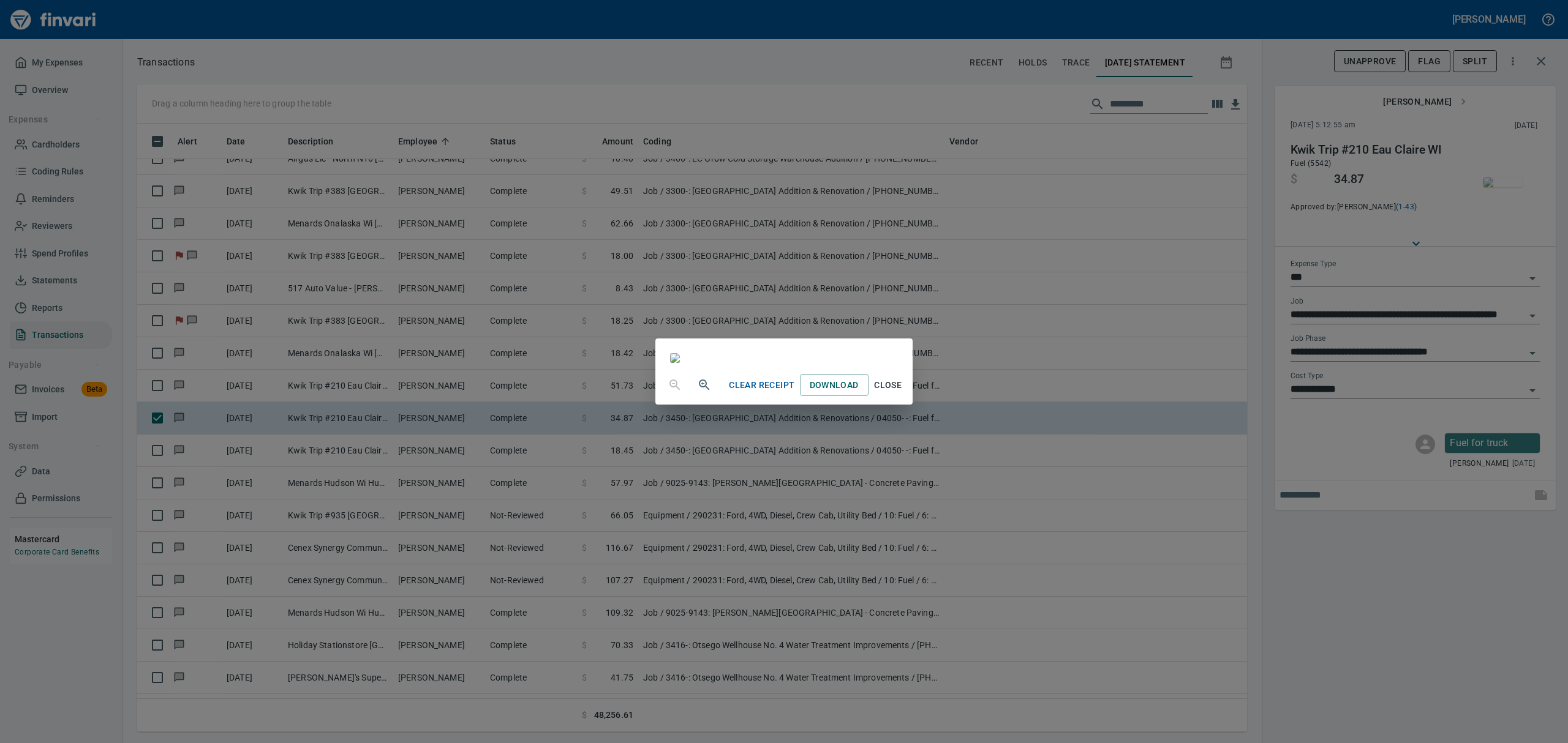
click at [903, 393] on span "Close" at bounding box center [888, 385] width 30 height 15
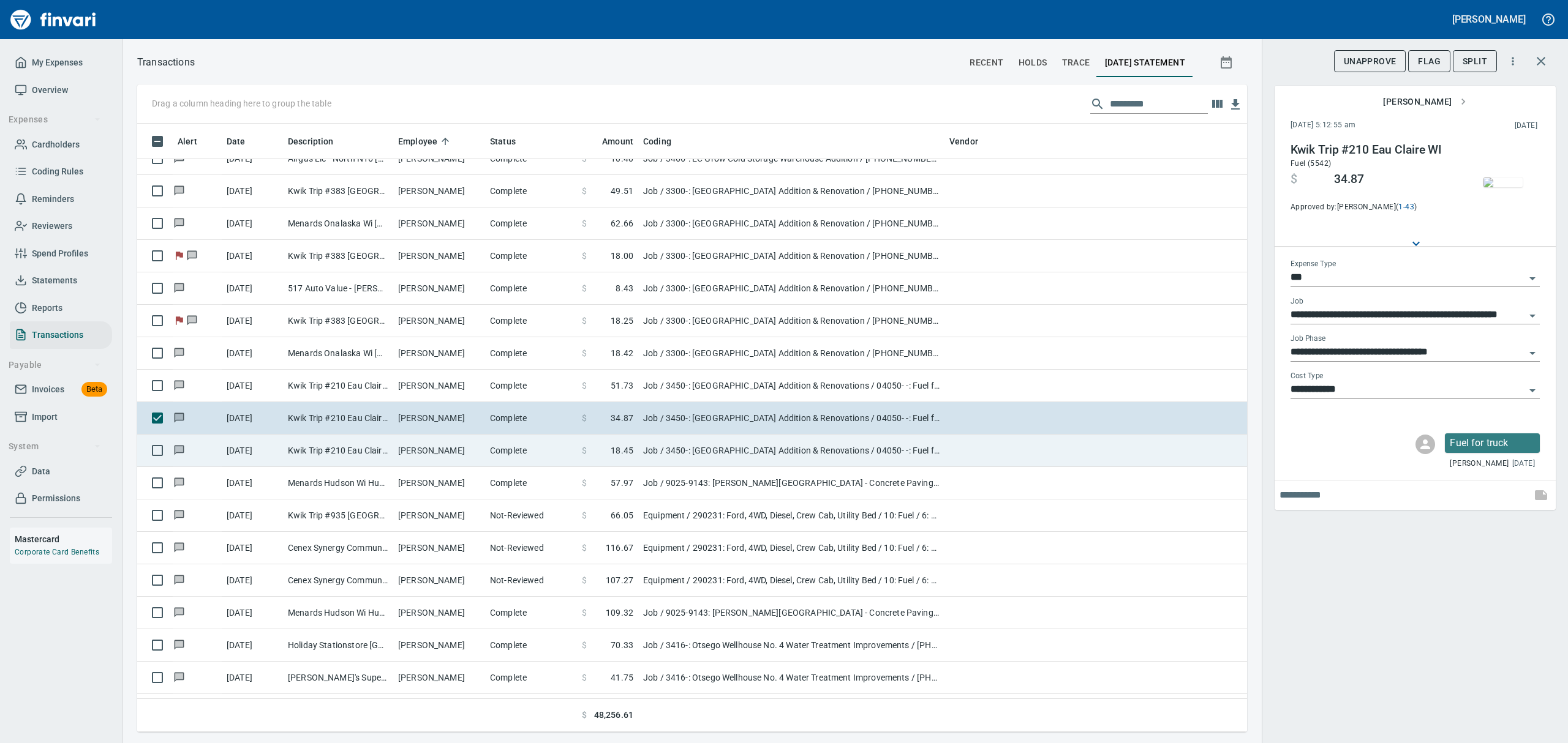
click at [364, 451] on td "Kwik Trip #210 Eau Claire WI" at bounding box center [338, 451] width 110 height 33
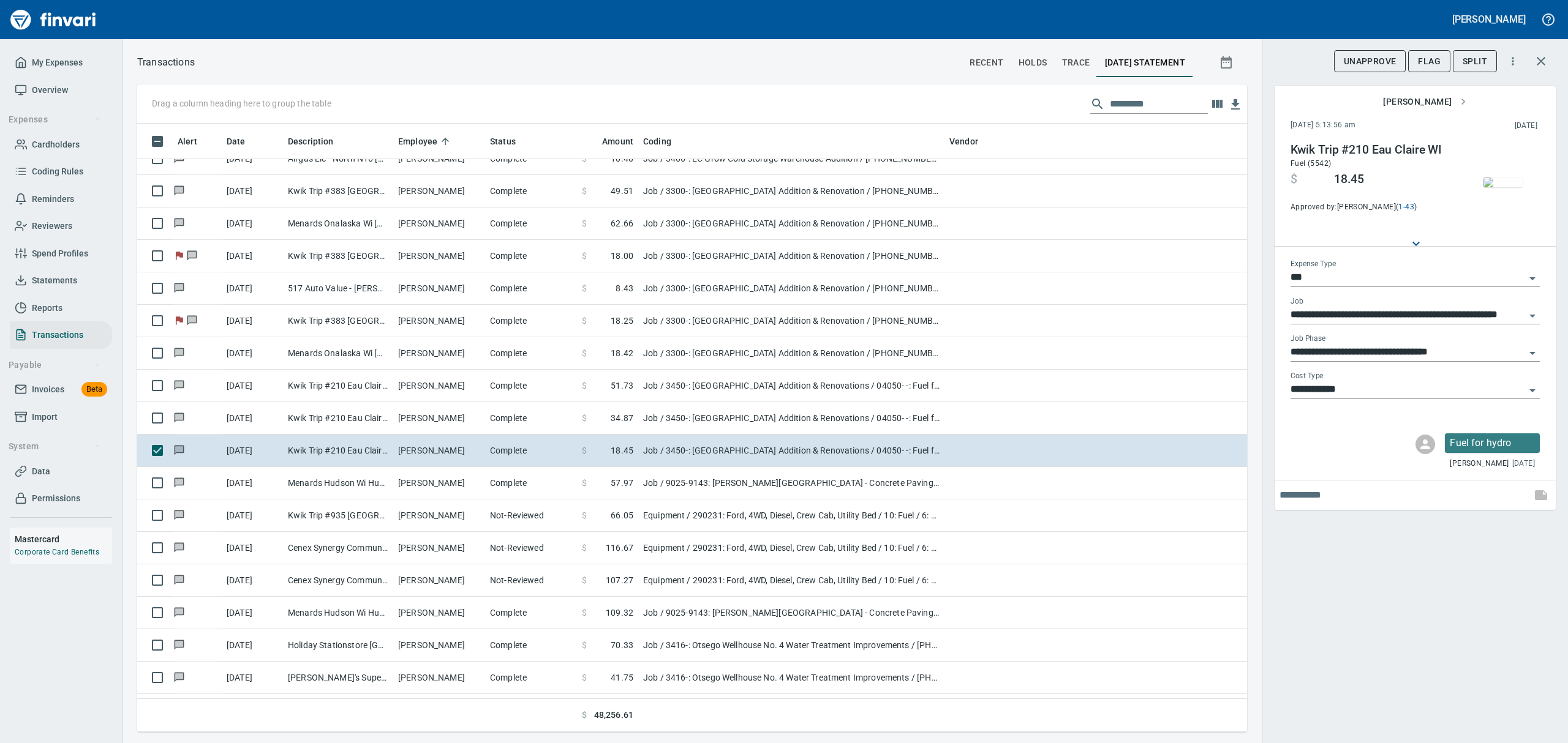
click at [1507, 187] on img "button" at bounding box center [1503, 182] width 39 height 10
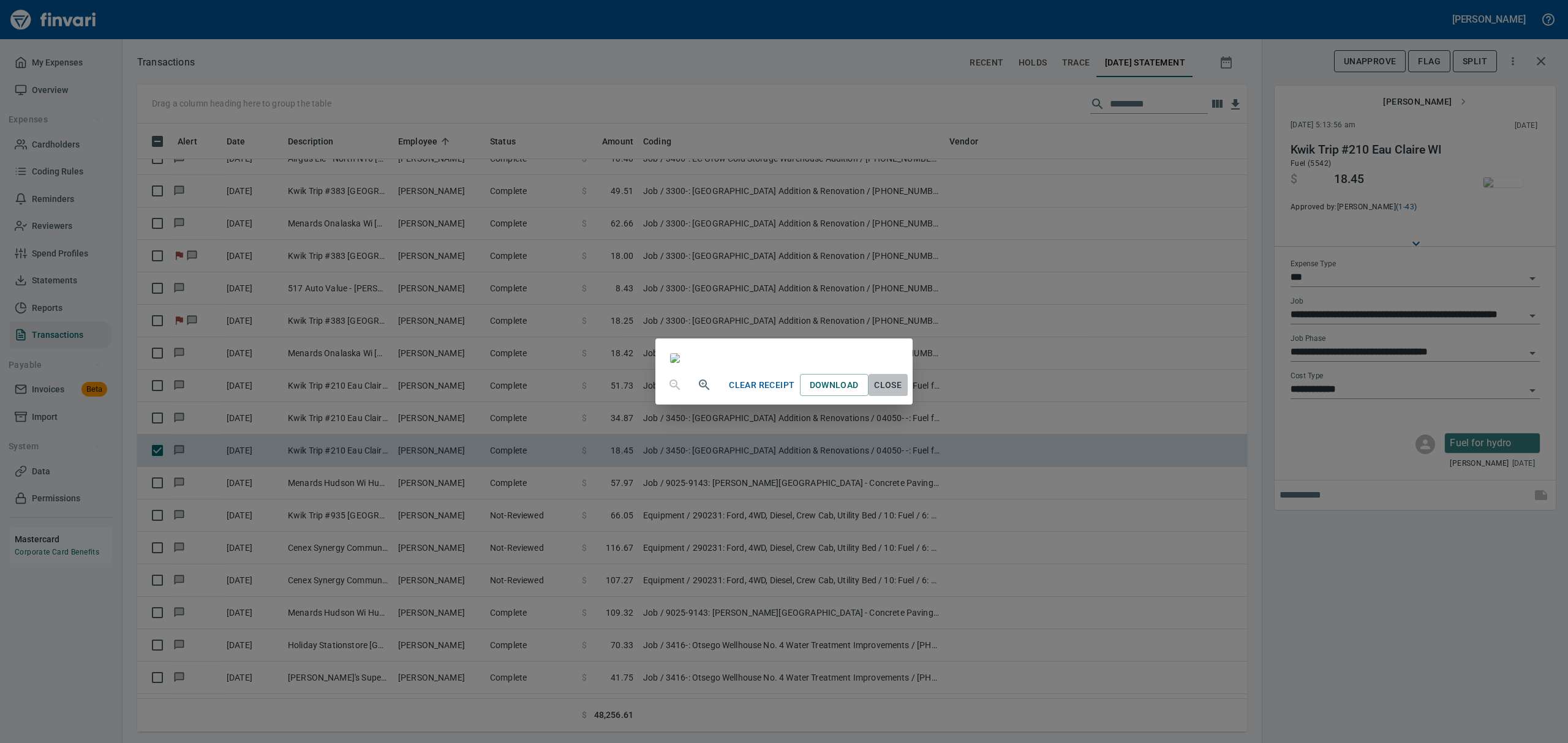
click at [903, 393] on span "Close" at bounding box center [888, 385] width 30 height 15
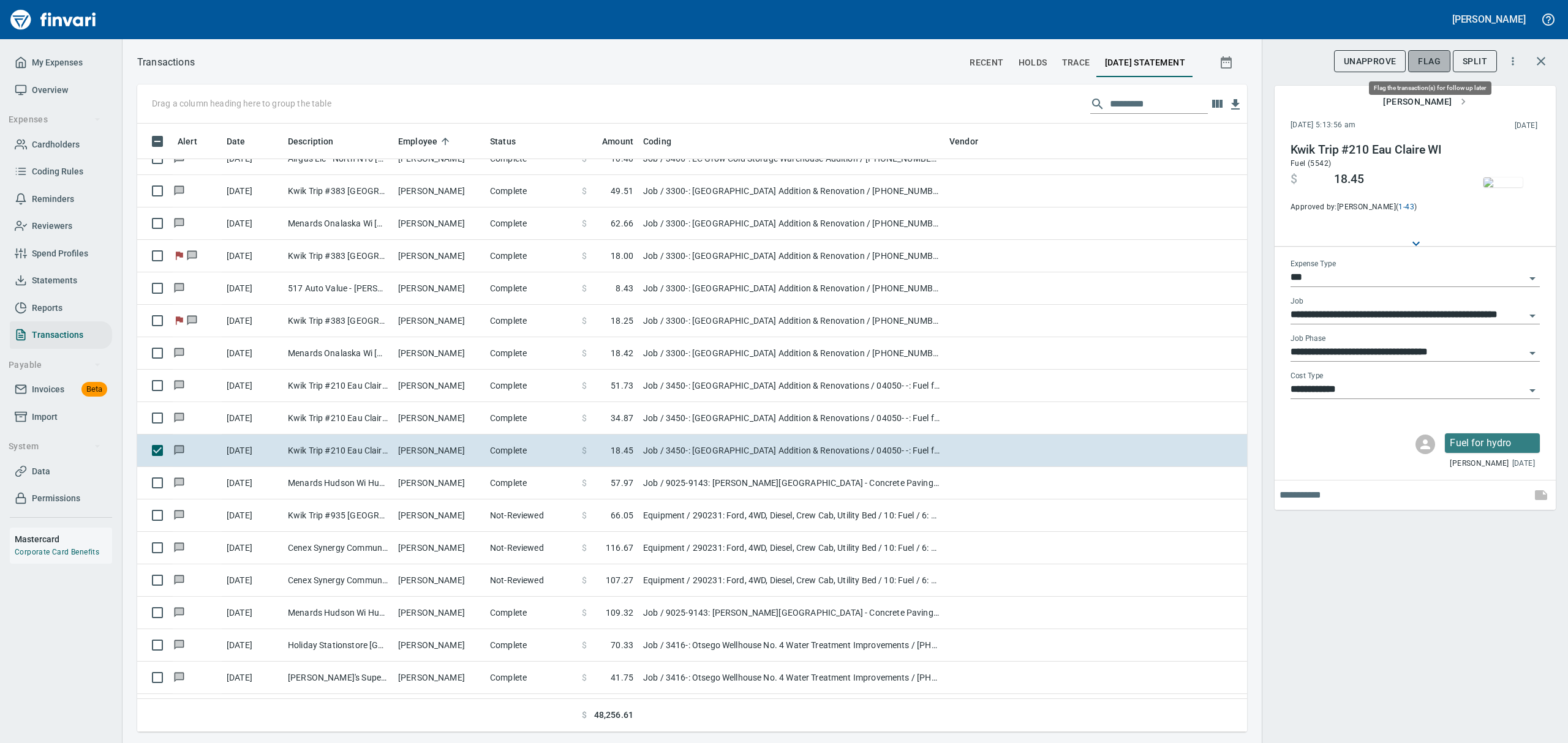
click at [1435, 55] on span "Flag" at bounding box center [1429, 62] width 23 height 15
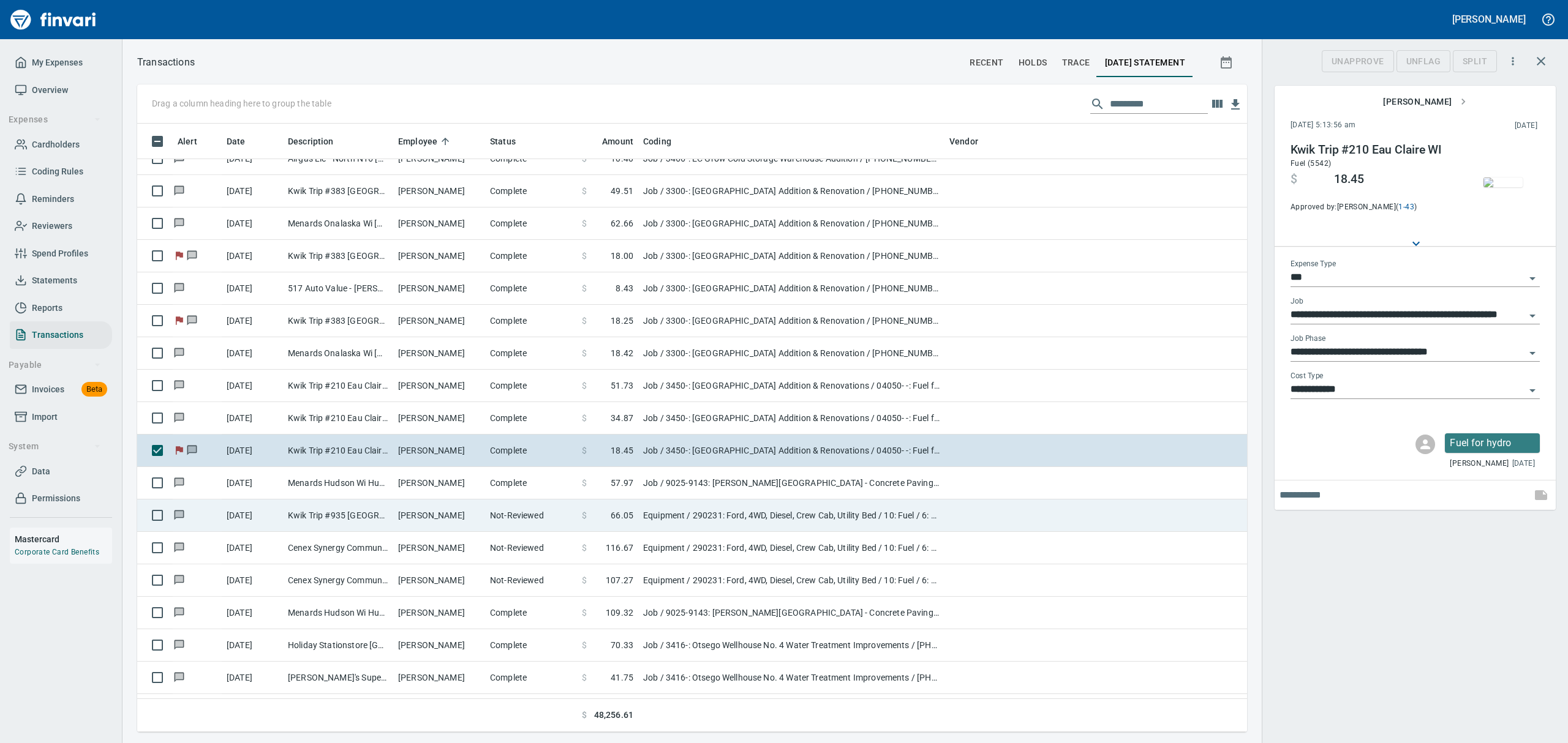
scroll to position [595, 1081]
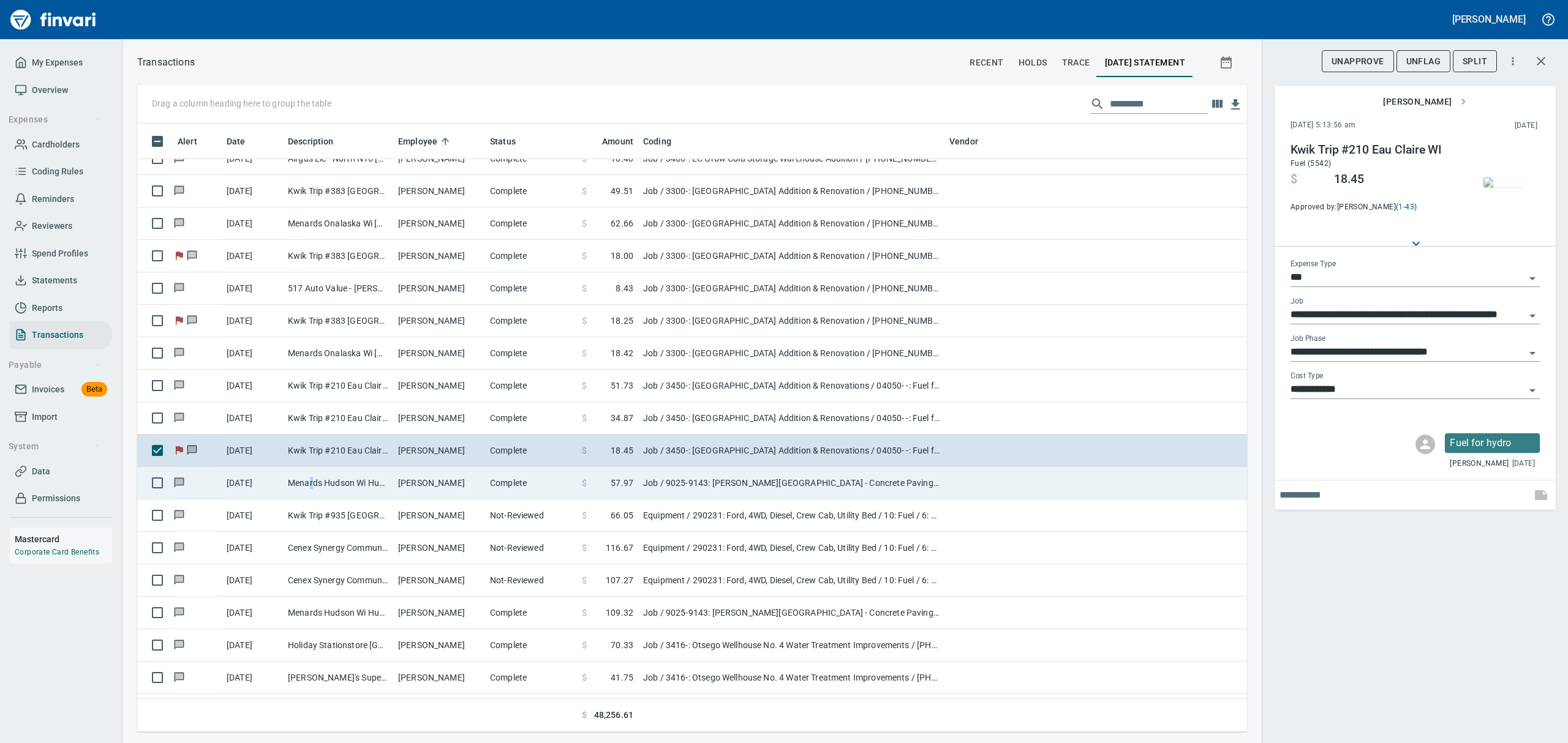
click at [312, 493] on td "Menards Hudson Wi Hudson [GEOGRAPHIC_DATA]" at bounding box center [338, 483] width 110 height 33
type input "**********"
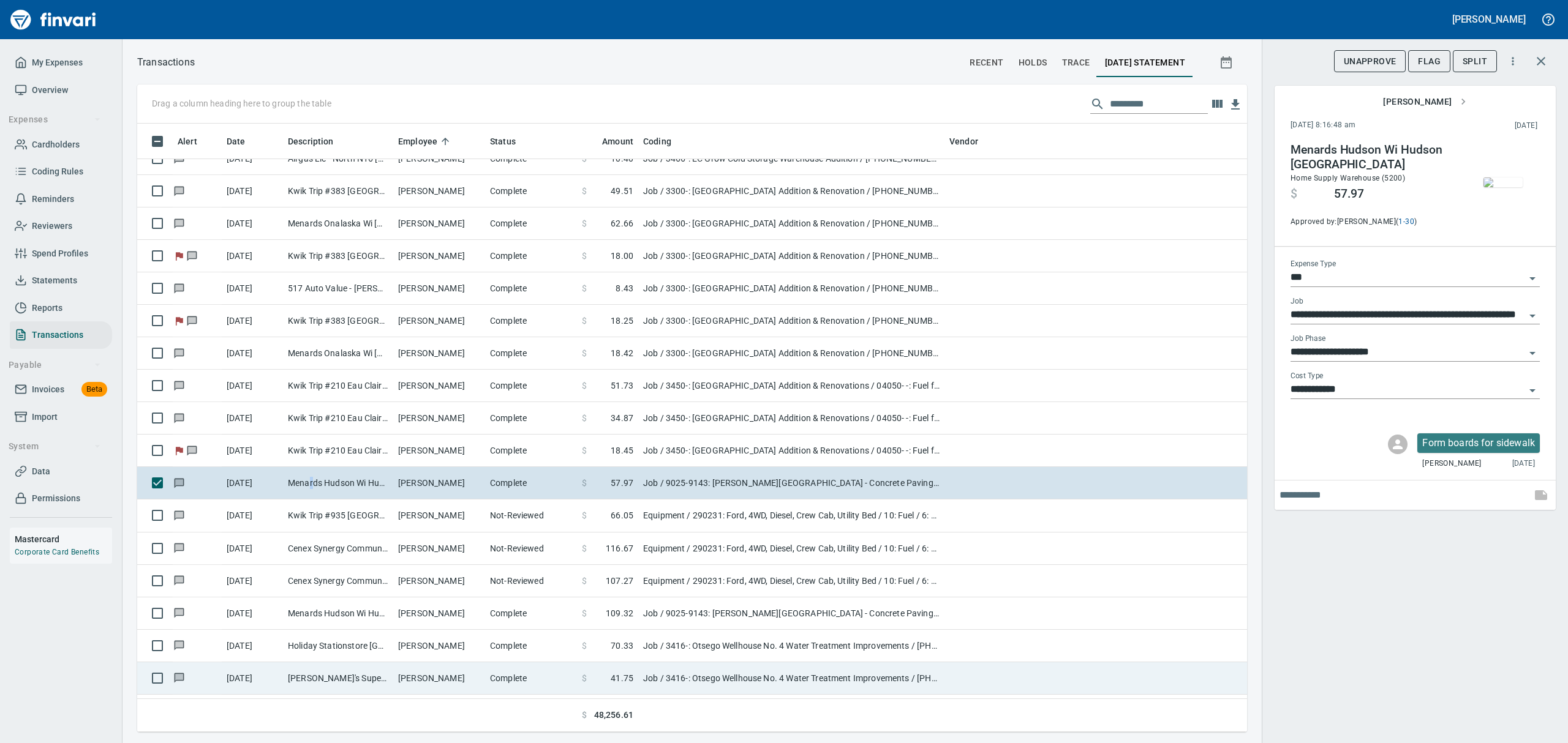
scroll to position [3347, 0]
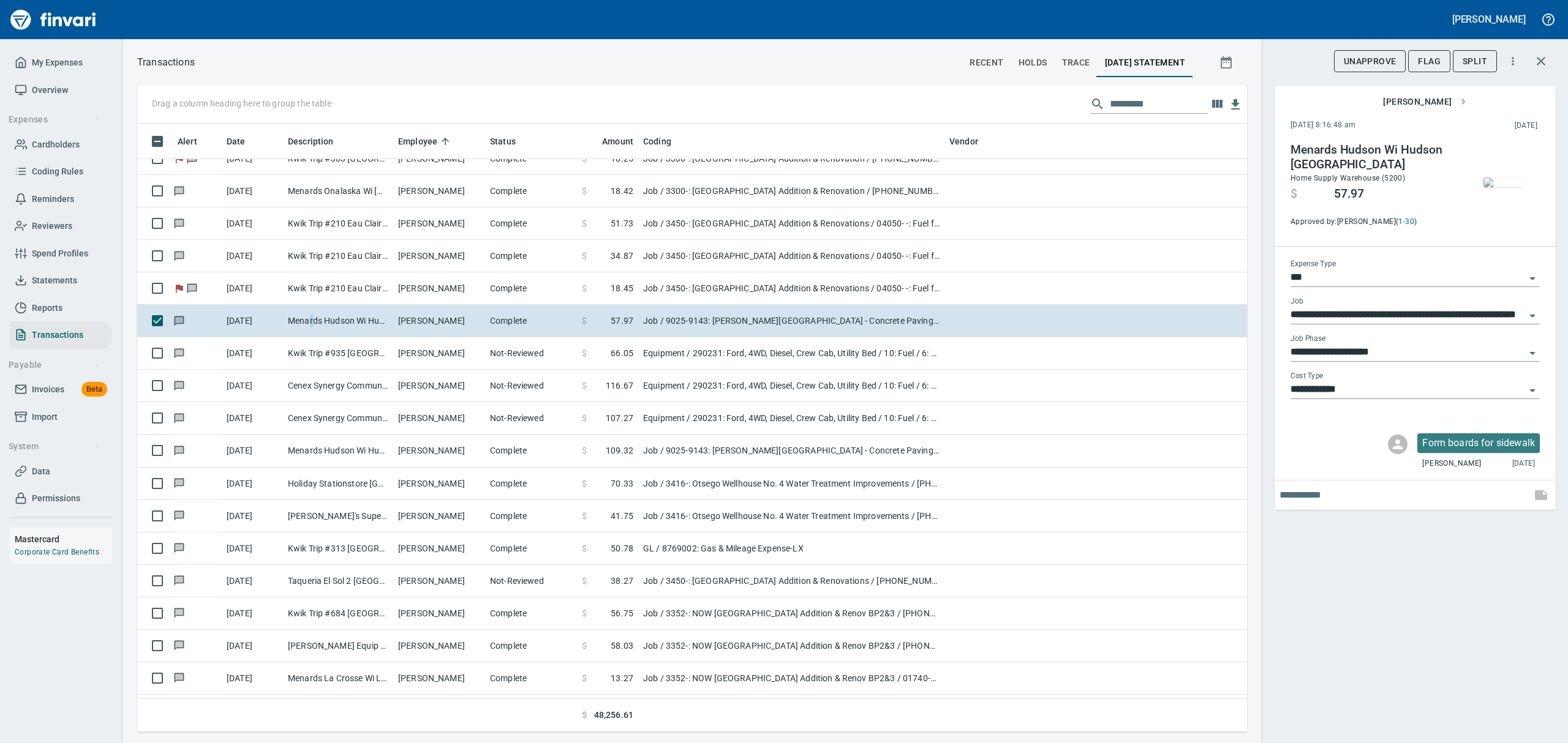
click at [1503, 187] on img "button" at bounding box center [1503, 182] width 39 height 10
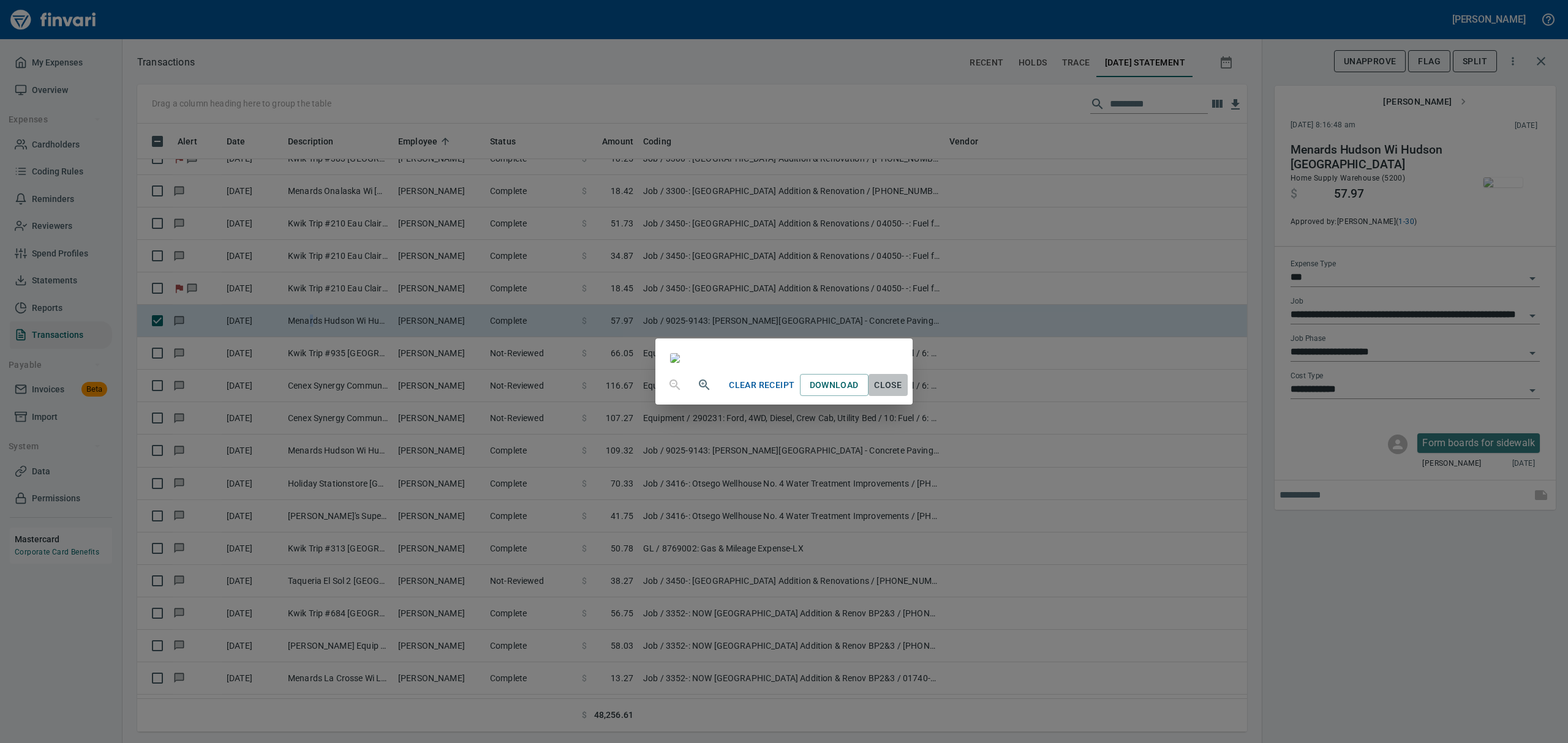
click at [903, 393] on span "Close" at bounding box center [888, 385] width 30 height 15
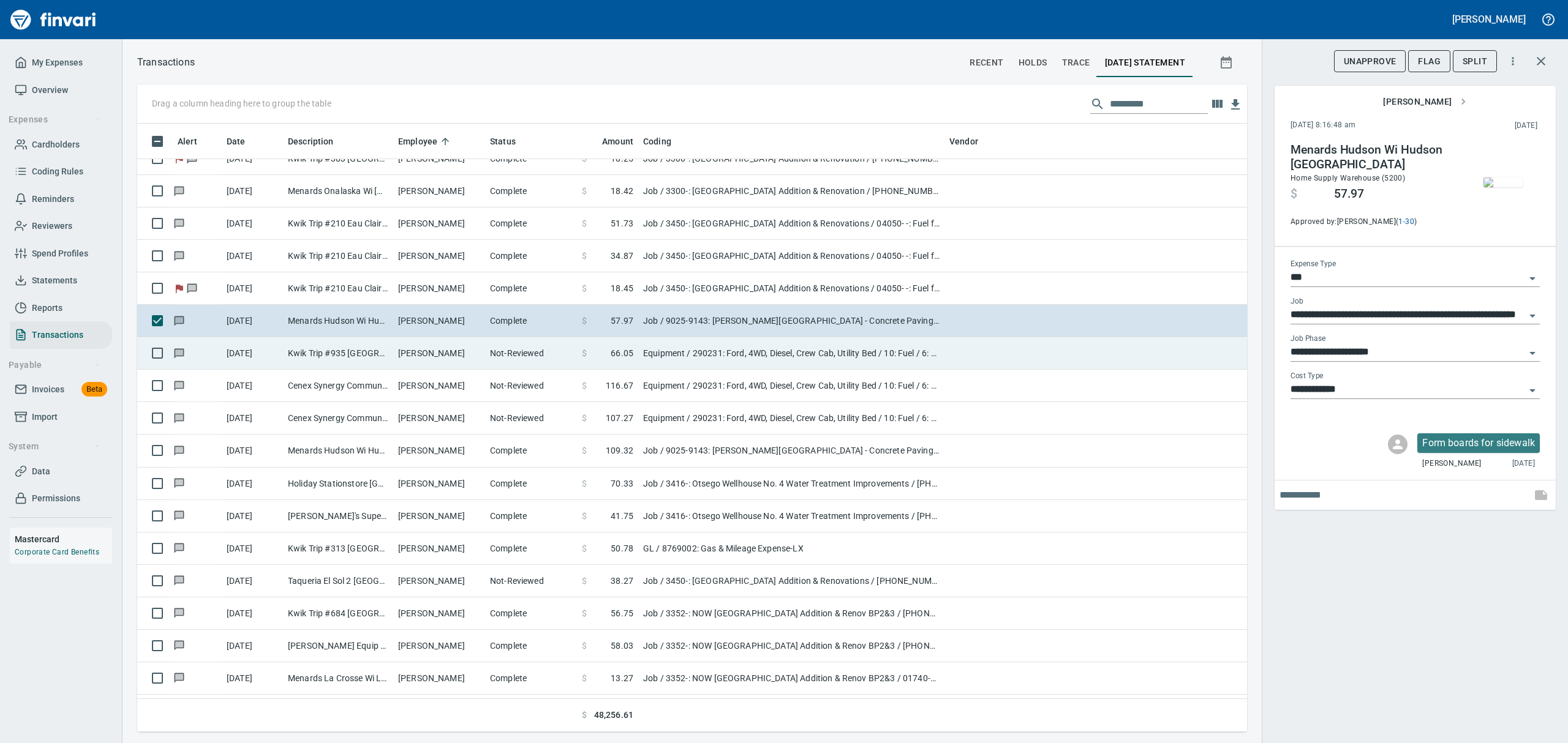
click at [270, 359] on td "[DATE]" at bounding box center [252, 353] width 61 height 33
type input "*********"
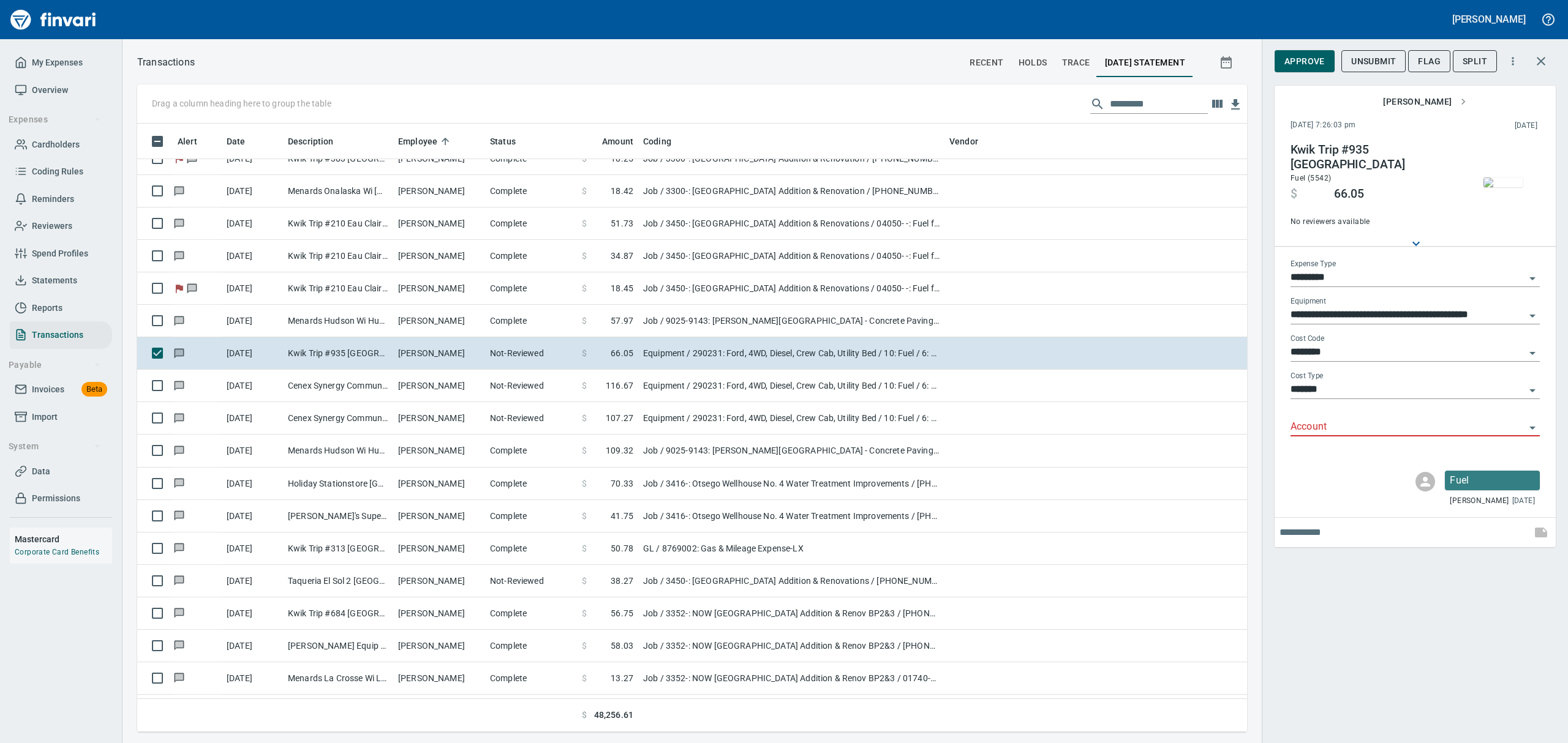
click at [1499, 187] on img "button" at bounding box center [1503, 182] width 39 height 10
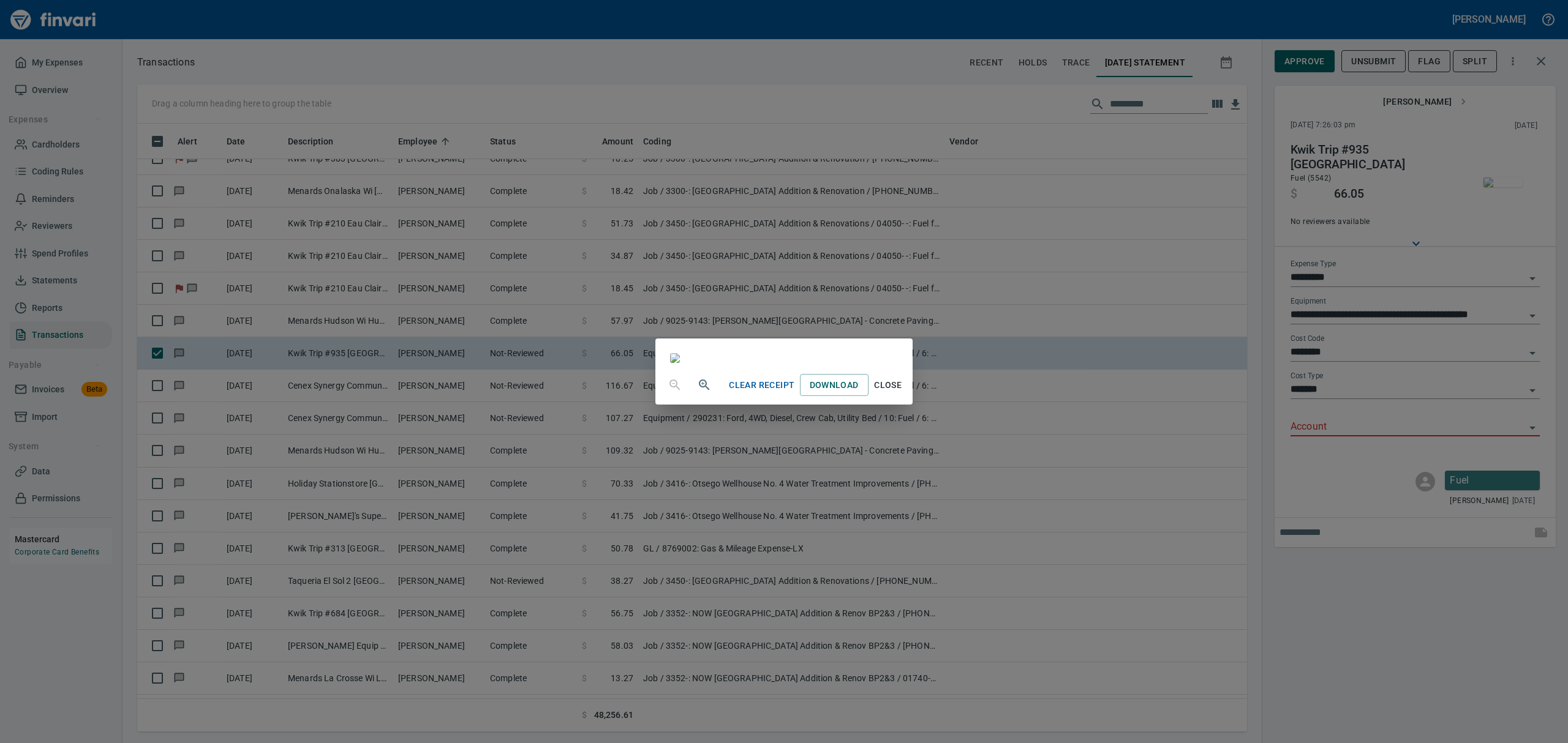
click at [903, 393] on span "Close" at bounding box center [888, 385] width 30 height 15
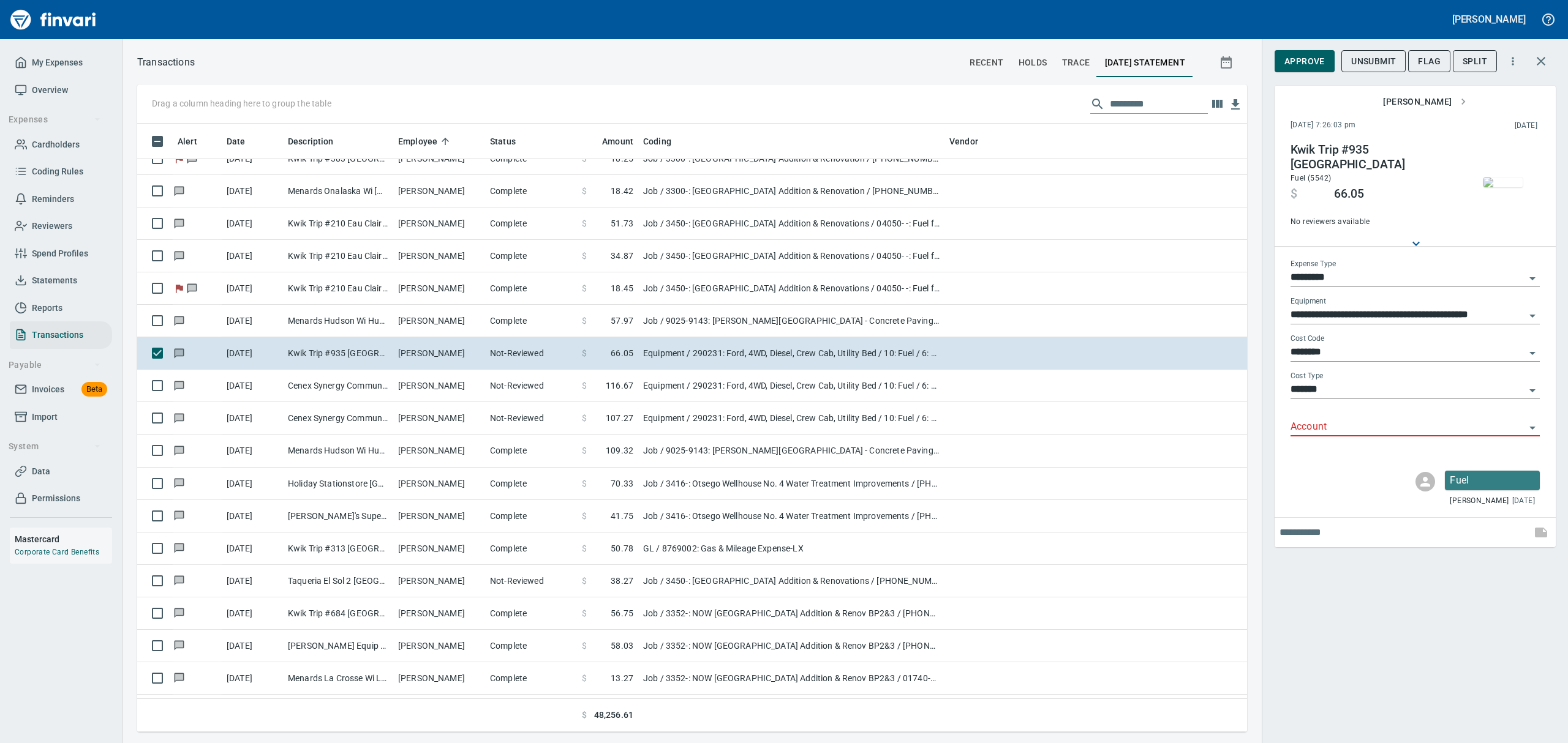
click at [1532, 425] on icon "Open" at bounding box center [1532, 428] width 14 height 14
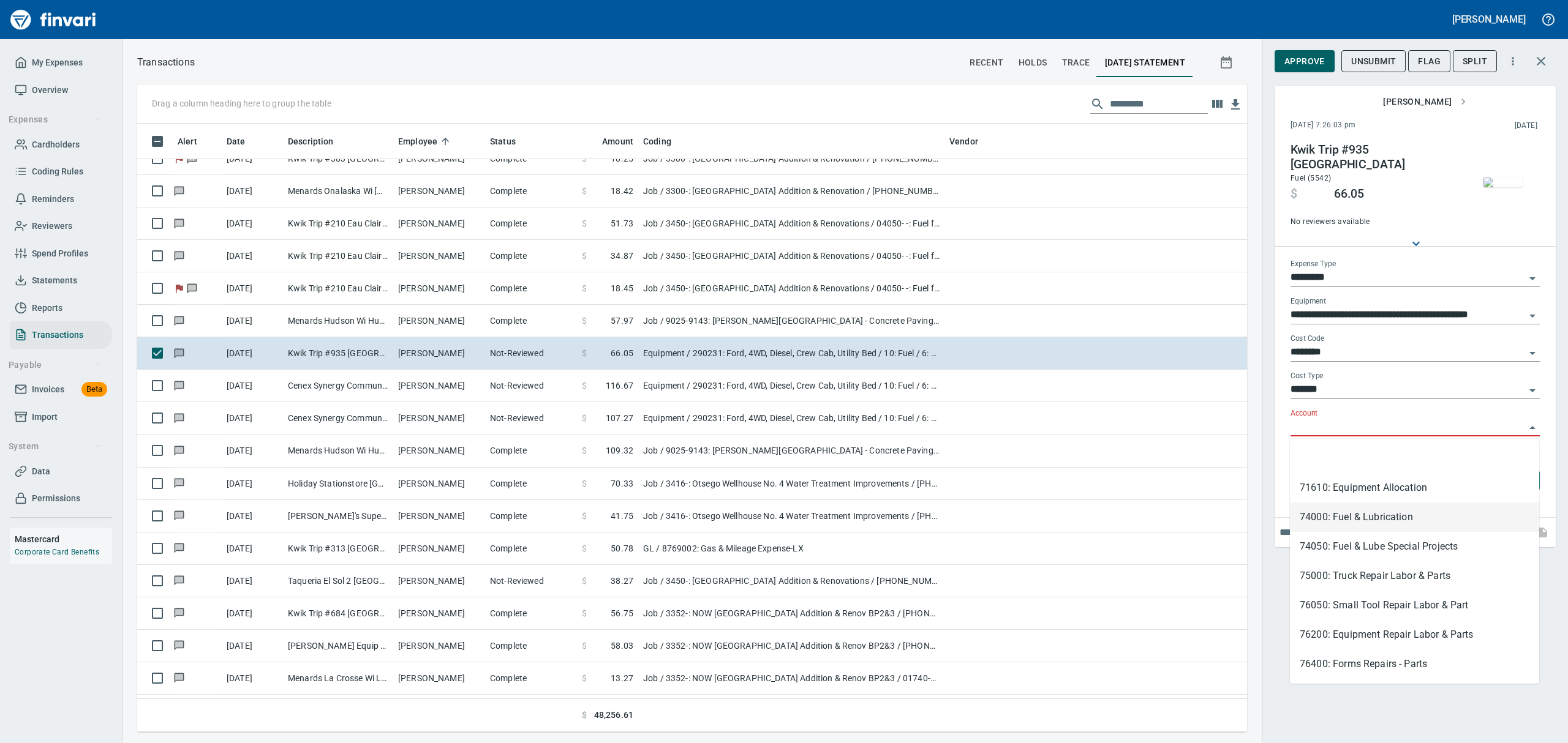
click at [1363, 513] on li "74000: Fuel & Lubrication" at bounding box center [1414, 517] width 249 height 30
type input "**********"
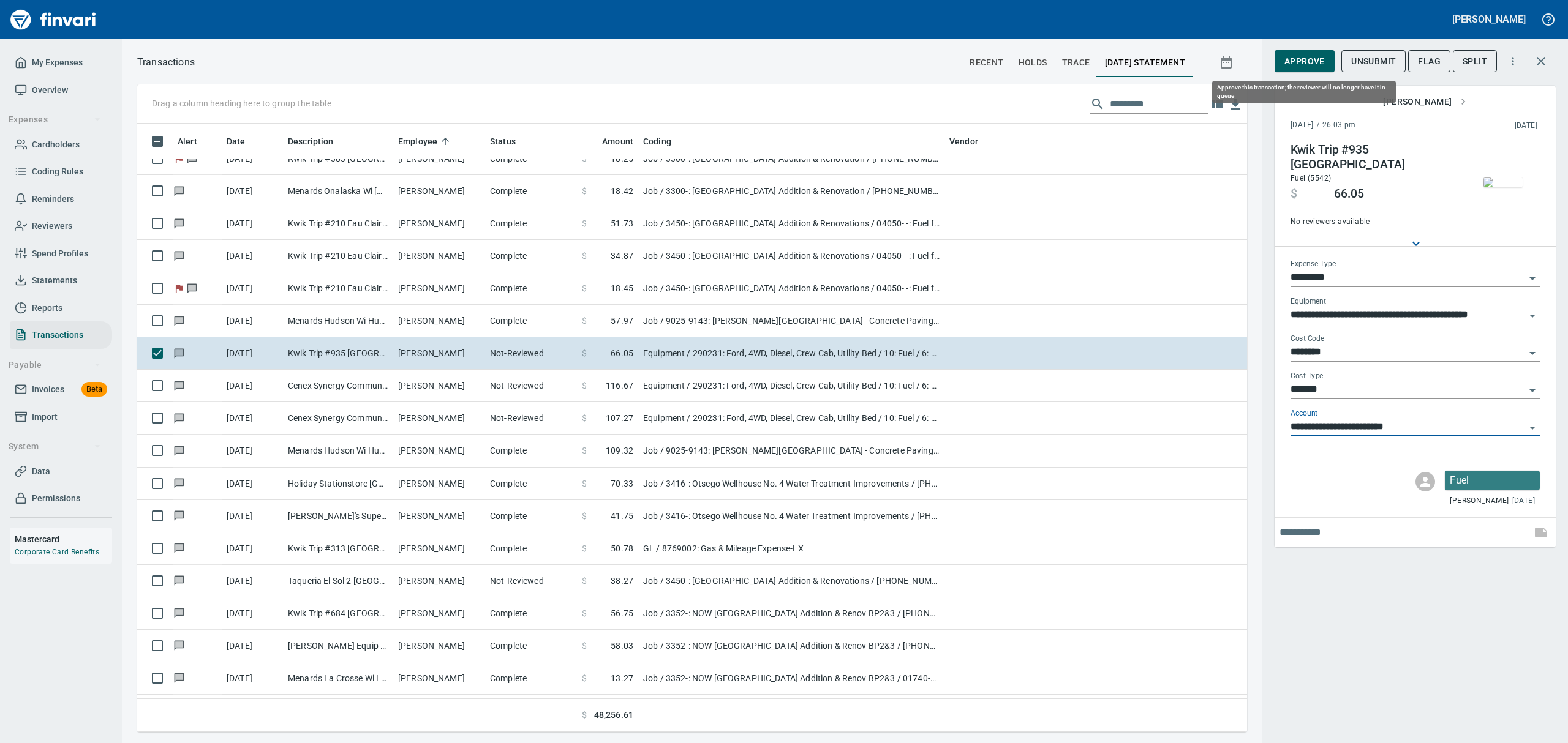
click at [1284, 59] on button "Approve" at bounding box center [1305, 62] width 60 height 23
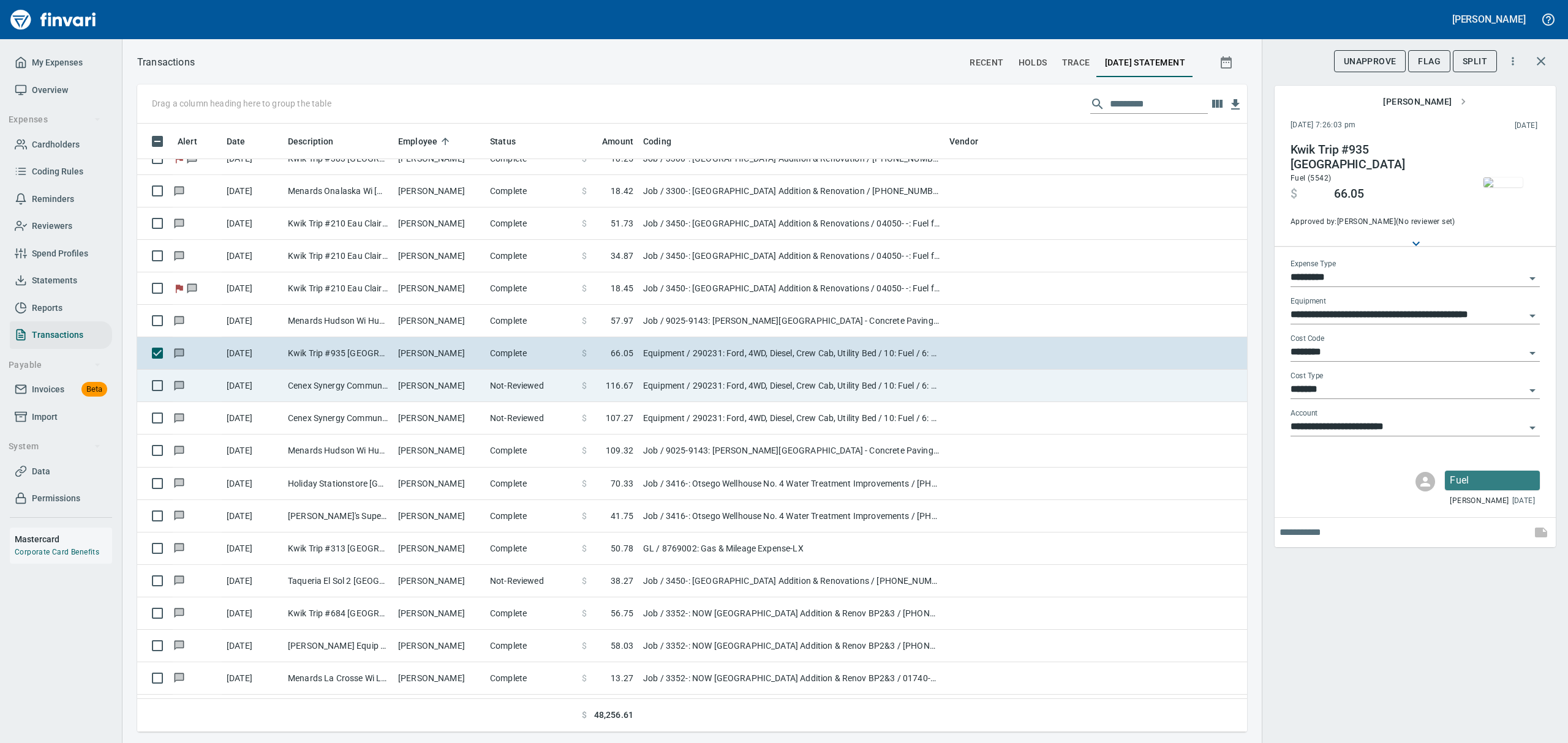
click at [386, 393] on td "Cenex Synergy Communit Cumberalnd WI" at bounding box center [338, 386] width 110 height 33
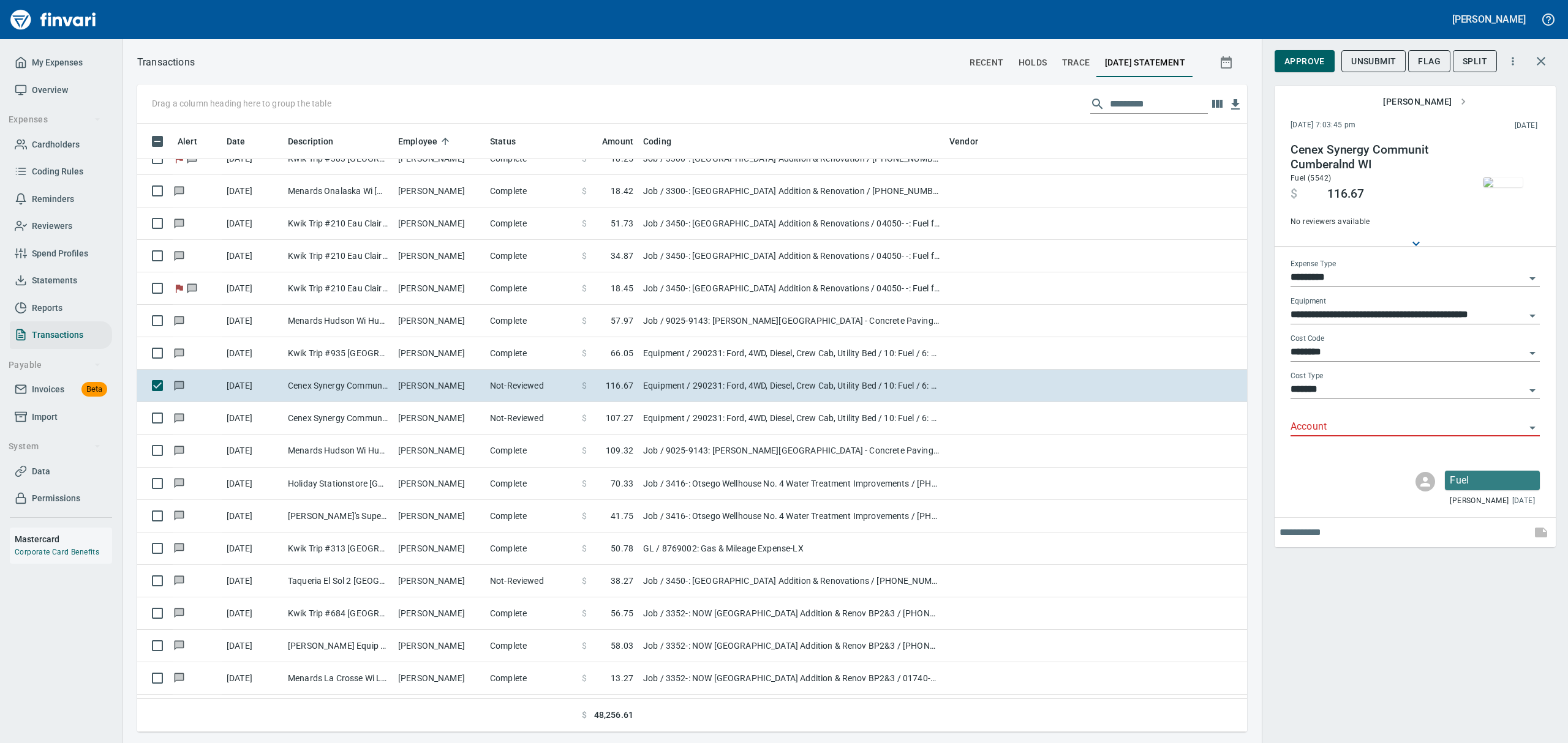
click at [1507, 177] on img "button" at bounding box center [1503, 182] width 39 height 10
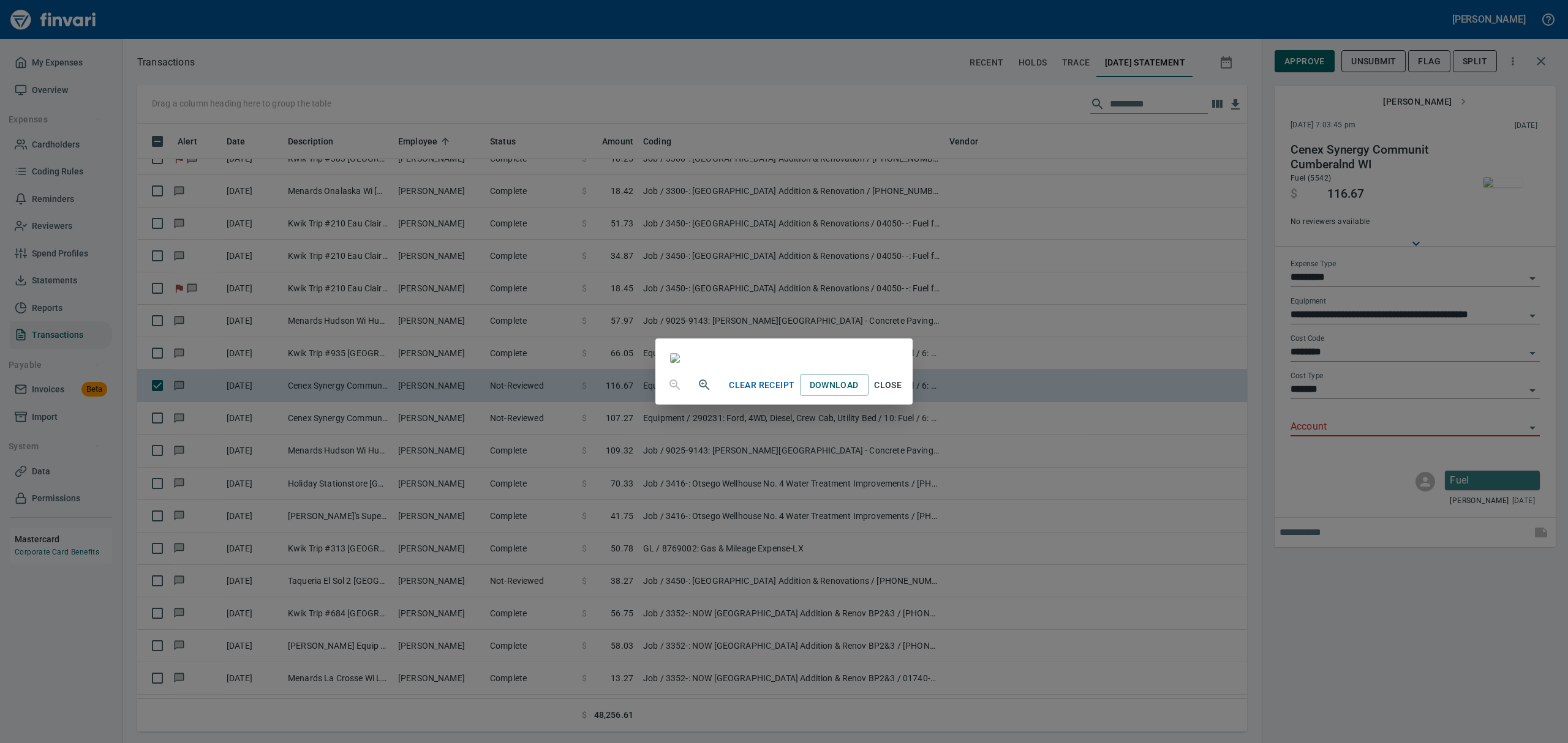
click at [908, 397] on button "Close" at bounding box center [888, 385] width 39 height 23
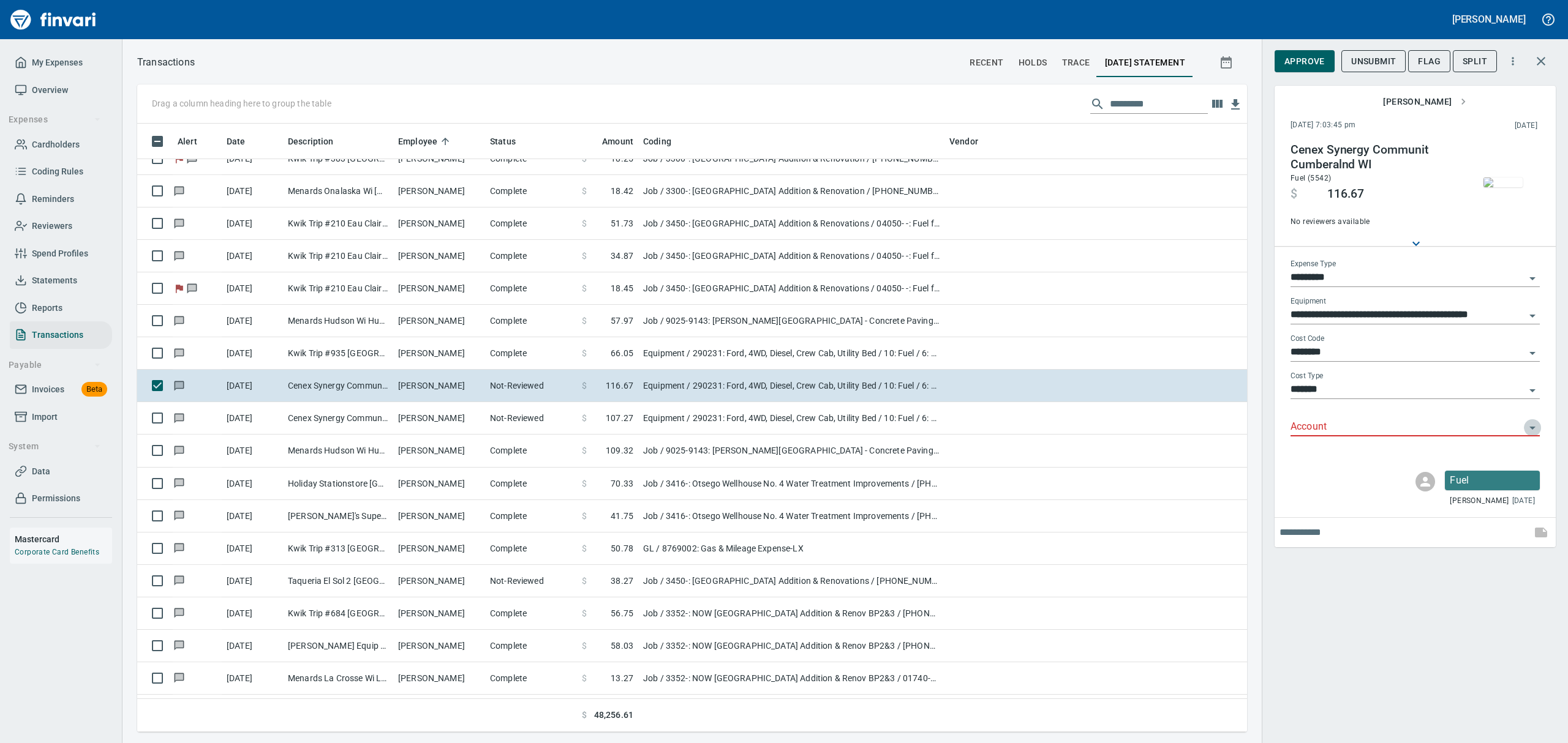
click at [1531, 427] on icon "Open" at bounding box center [1532, 429] width 6 height 3
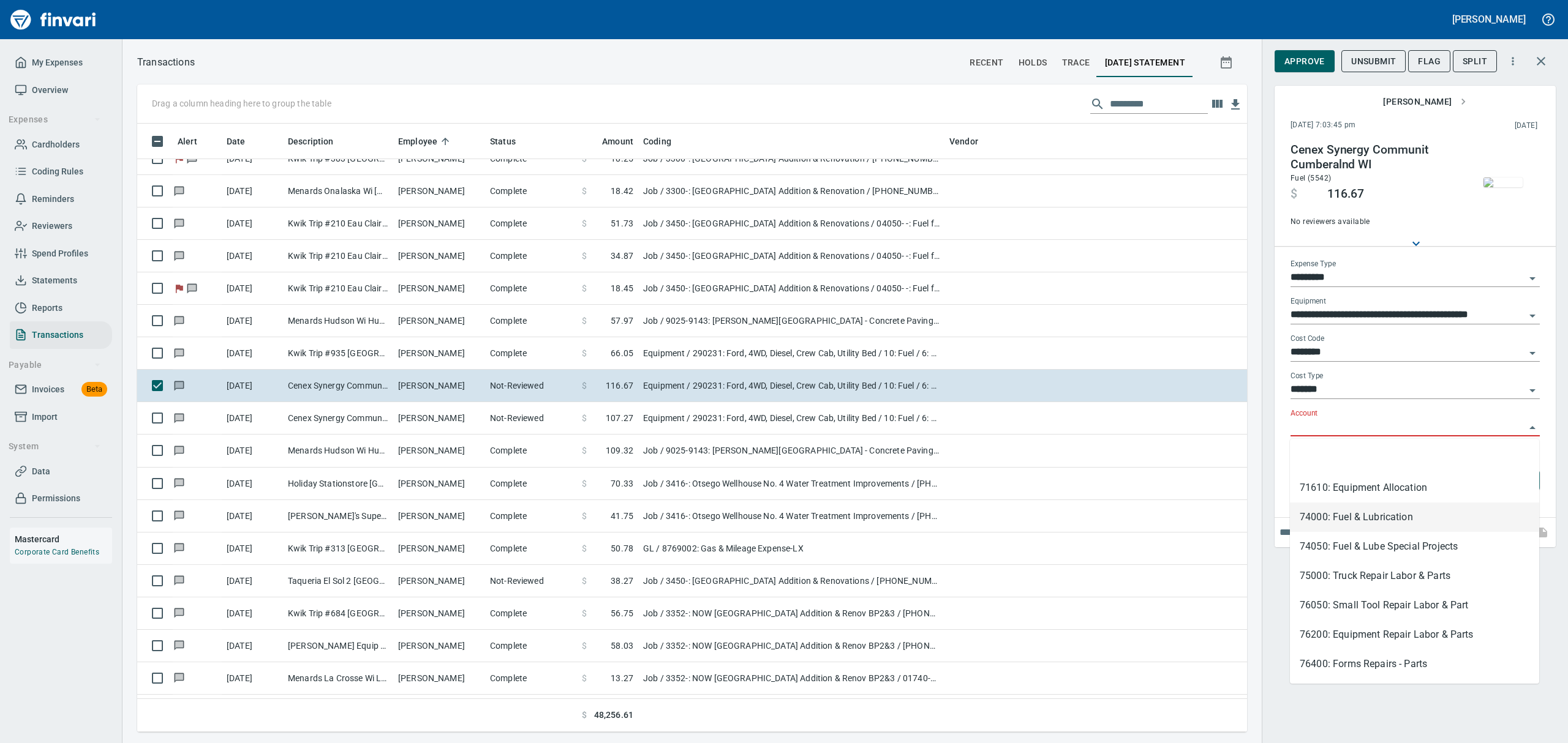
click at [1330, 518] on li "74000: Fuel & Lubrication" at bounding box center [1414, 517] width 249 height 30
type input "**********"
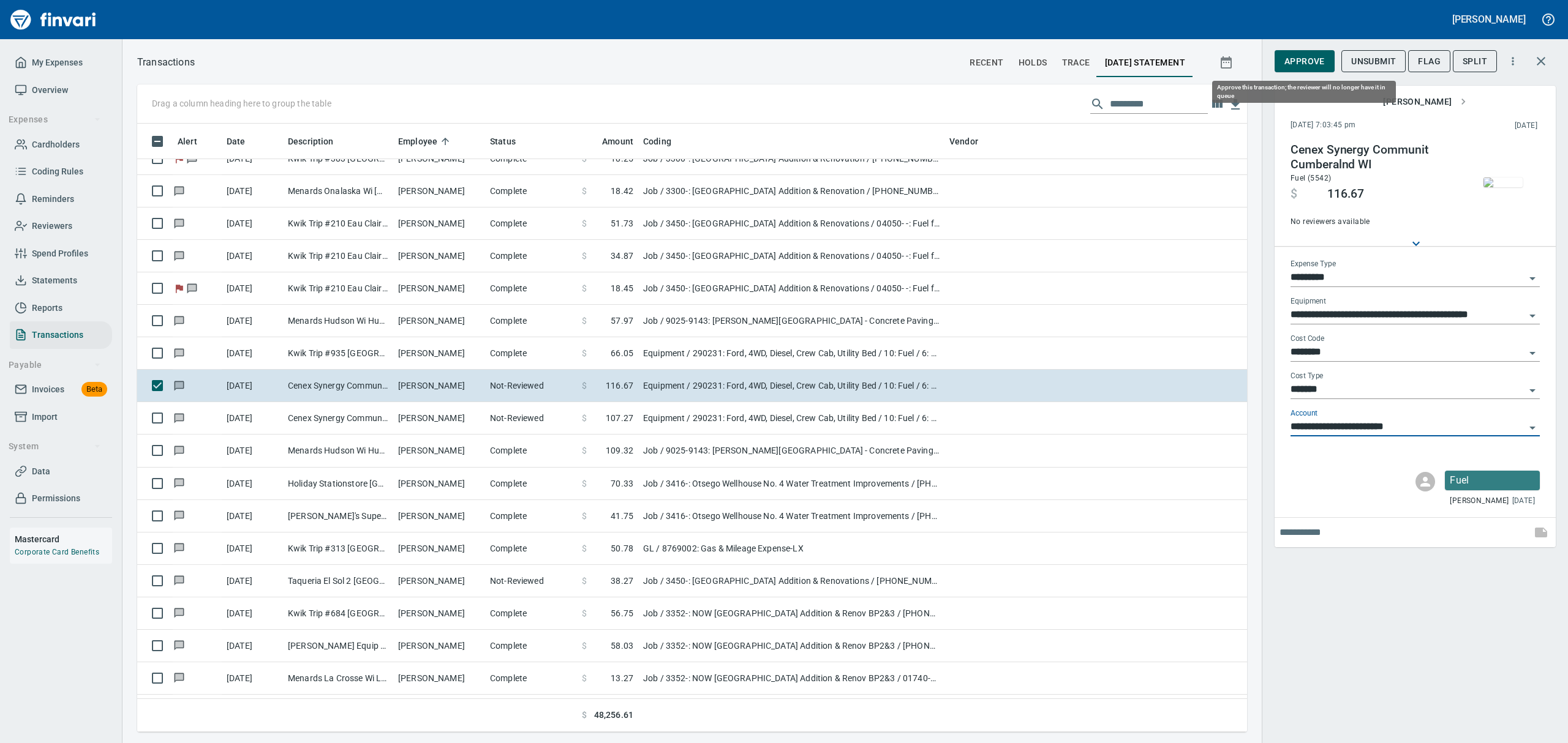
click at [1310, 56] on span "Approve" at bounding box center [1305, 62] width 40 height 15
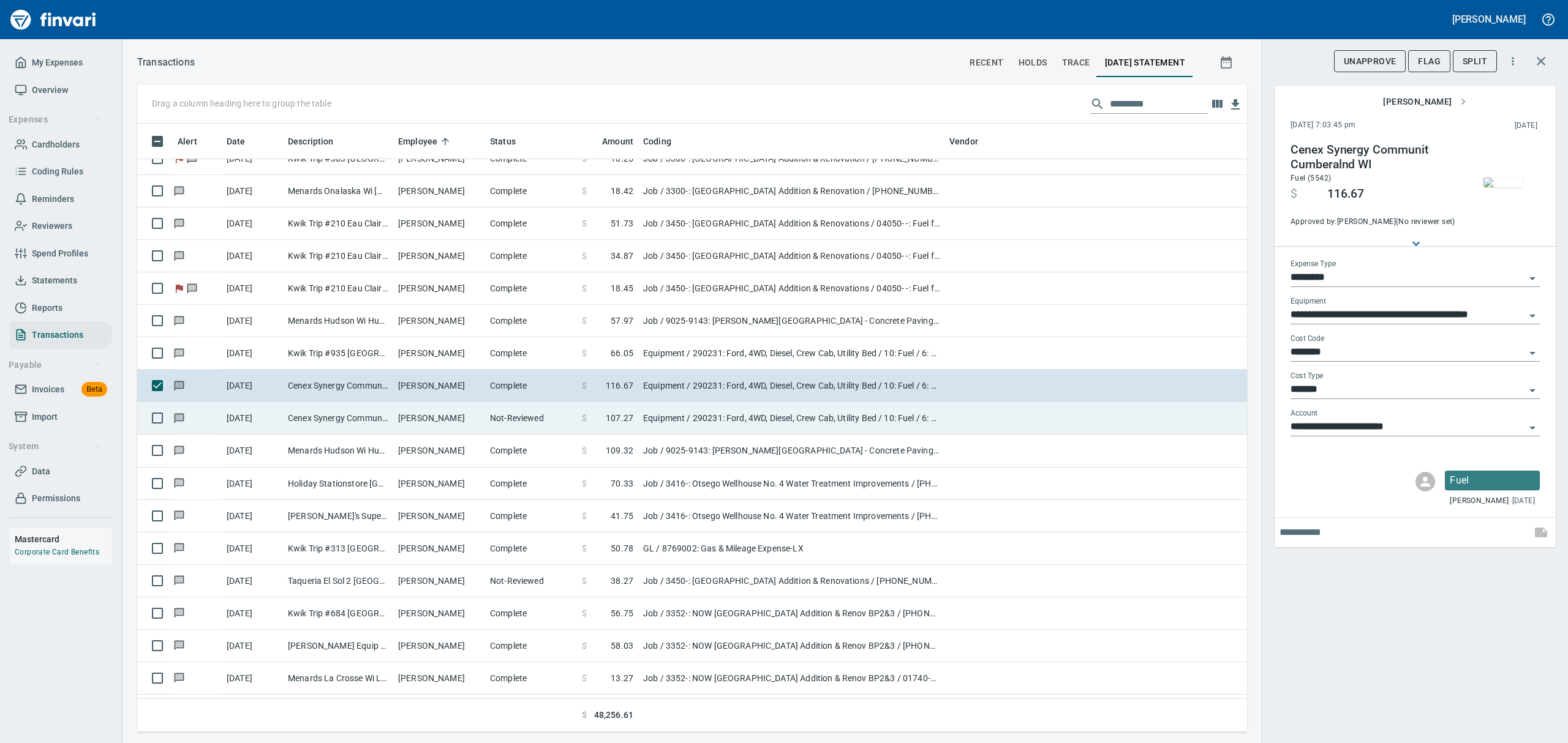
click at [324, 427] on td "Cenex Synergy Communit Cumberalnd WI" at bounding box center [338, 418] width 110 height 33
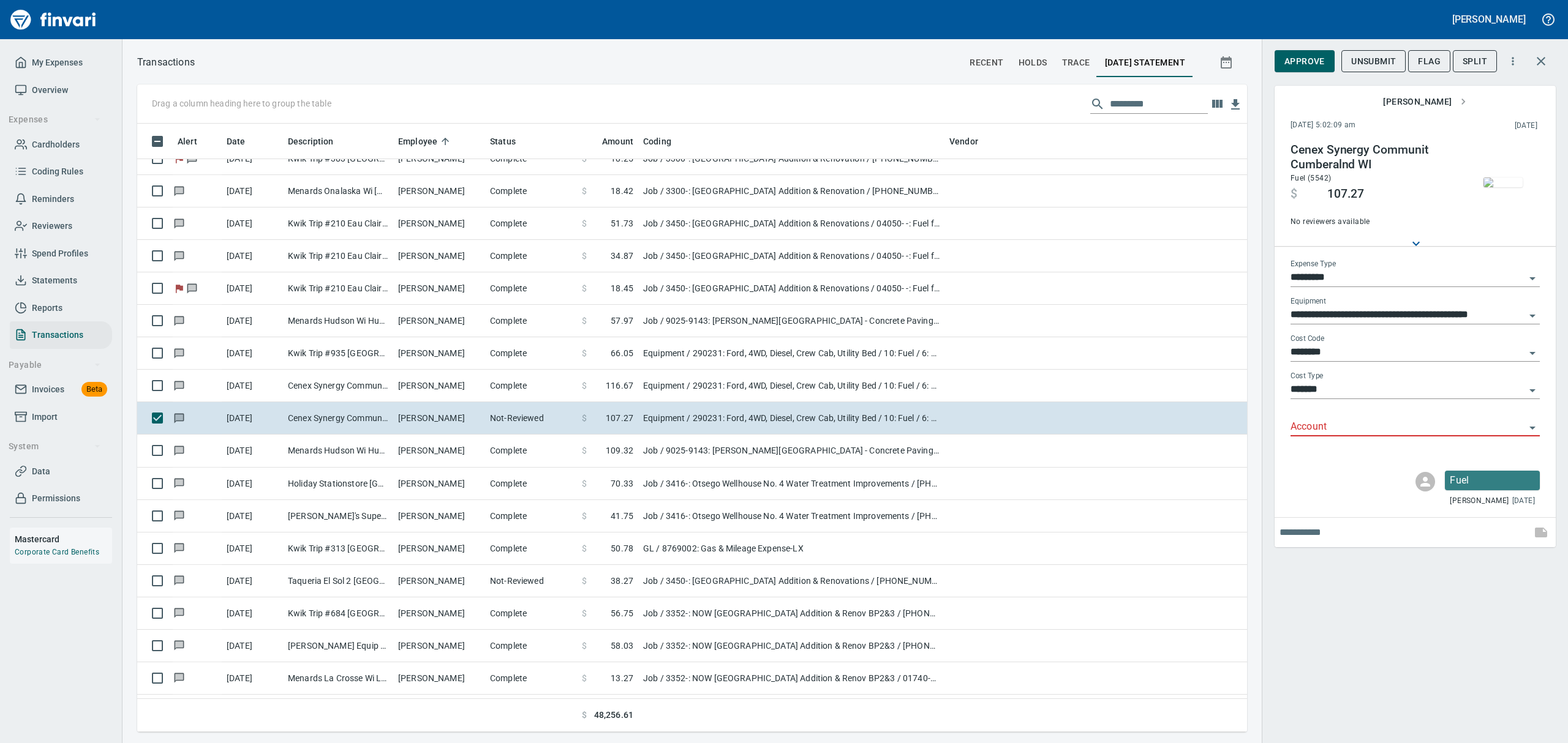
click at [1495, 180] on img "button" at bounding box center [1503, 182] width 39 height 10
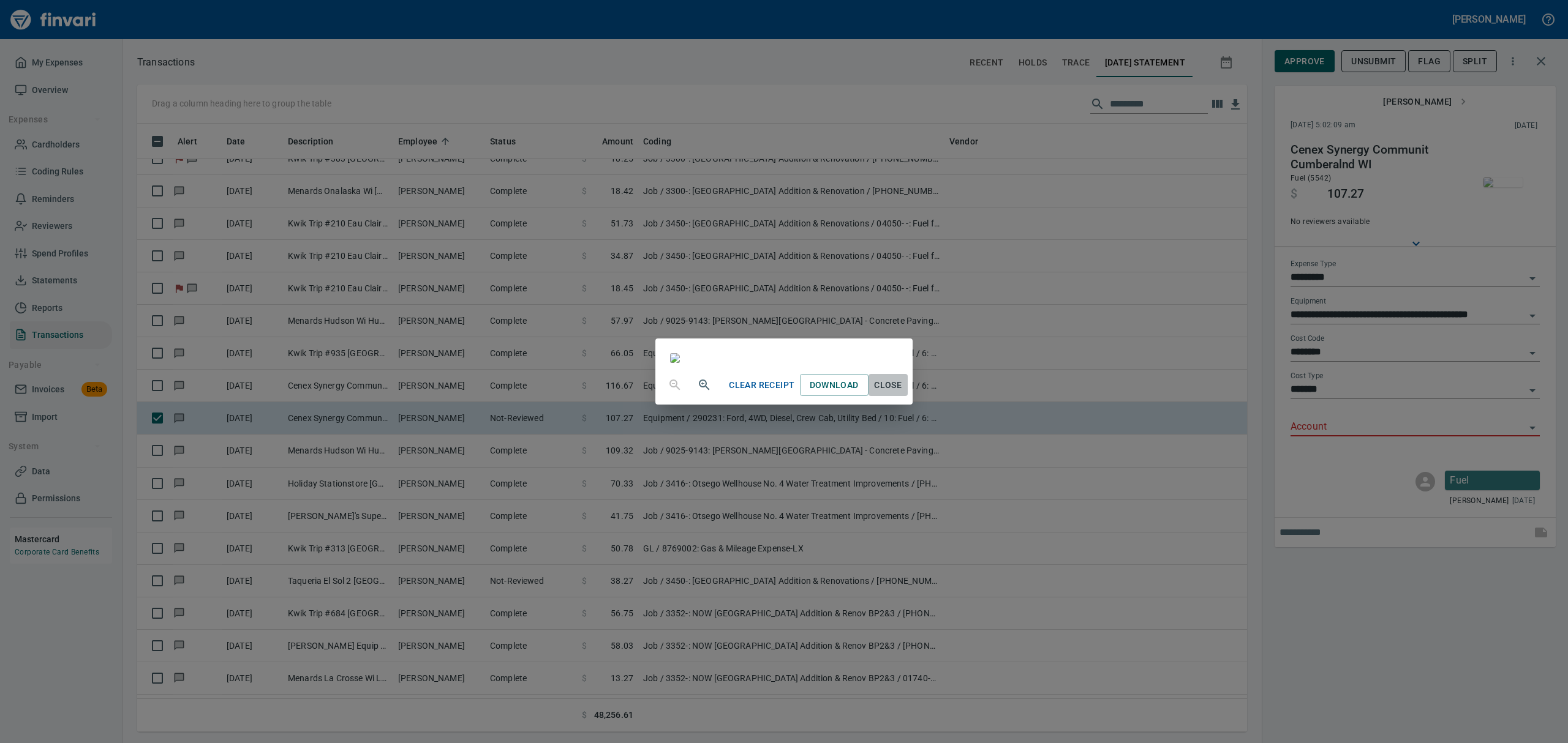
click at [903, 393] on span "Close" at bounding box center [888, 385] width 30 height 15
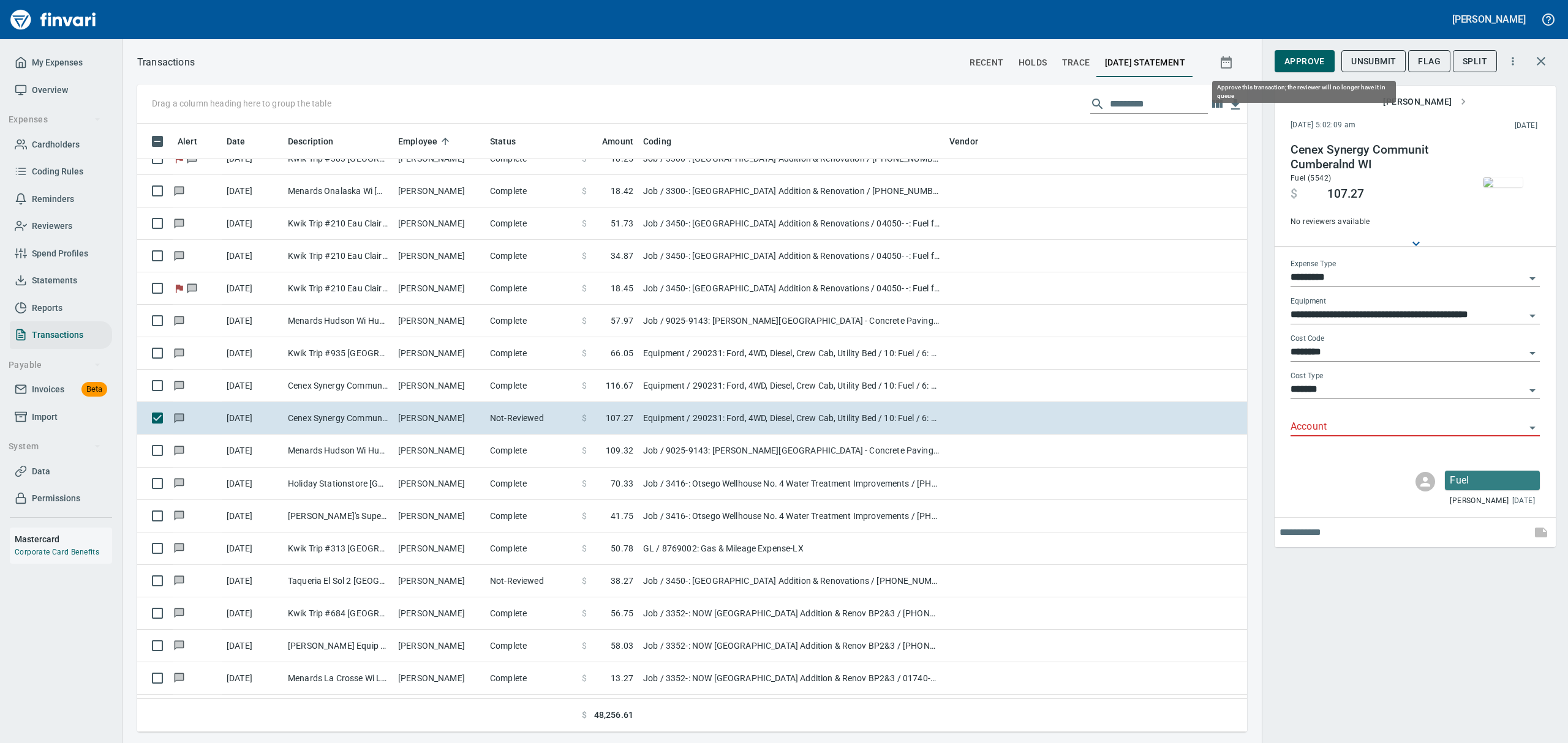
click at [1302, 66] on span "Approve" at bounding box center [1305, 62] width 40 height 15
click at [1532, 429] on icon "Open" at bounding box center [1532, 429] width 6 height 3
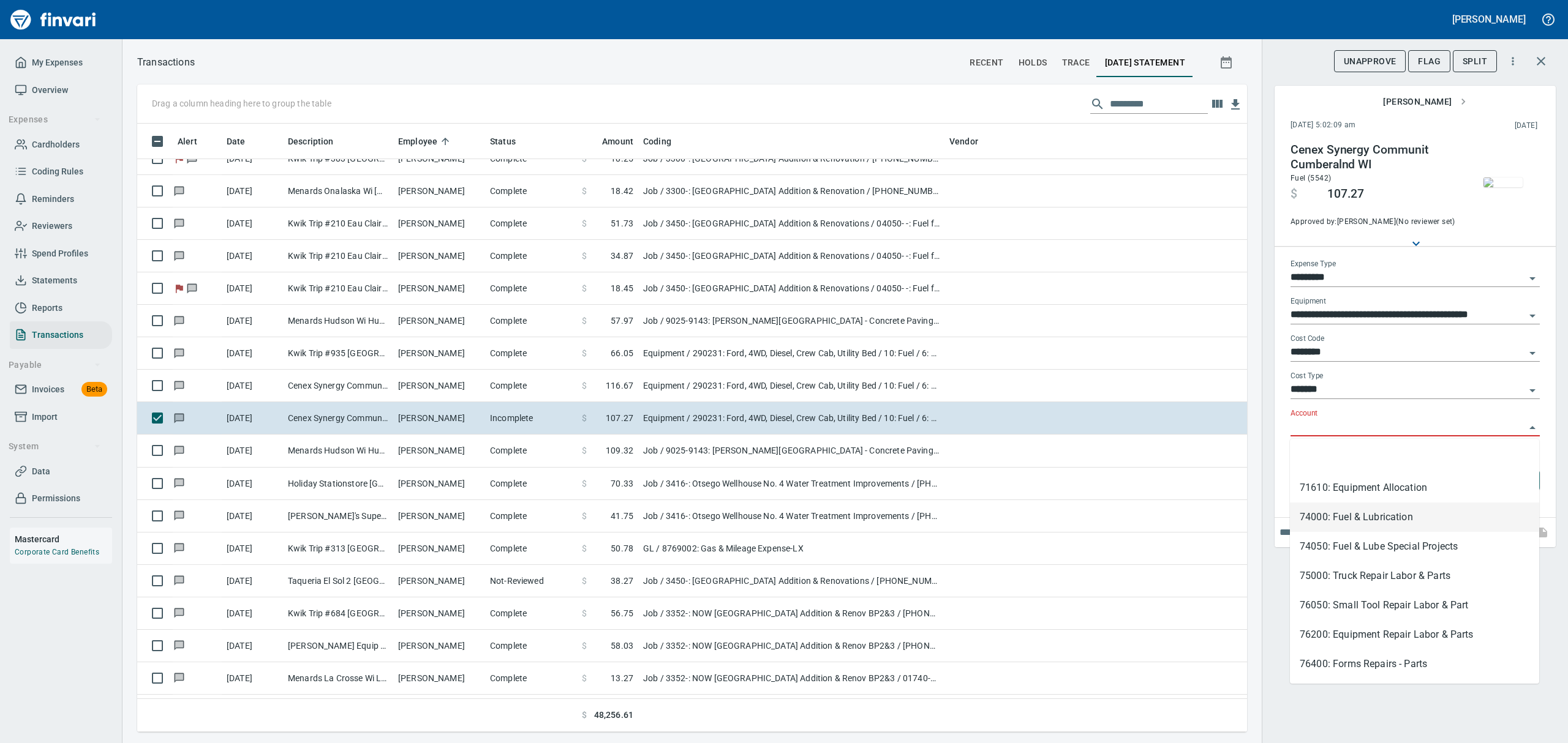
click at [1321, 517] on li "74000: Fuel & Lubrication" at bounding box center [1414, 517] width 249 height 30
type input "**********"
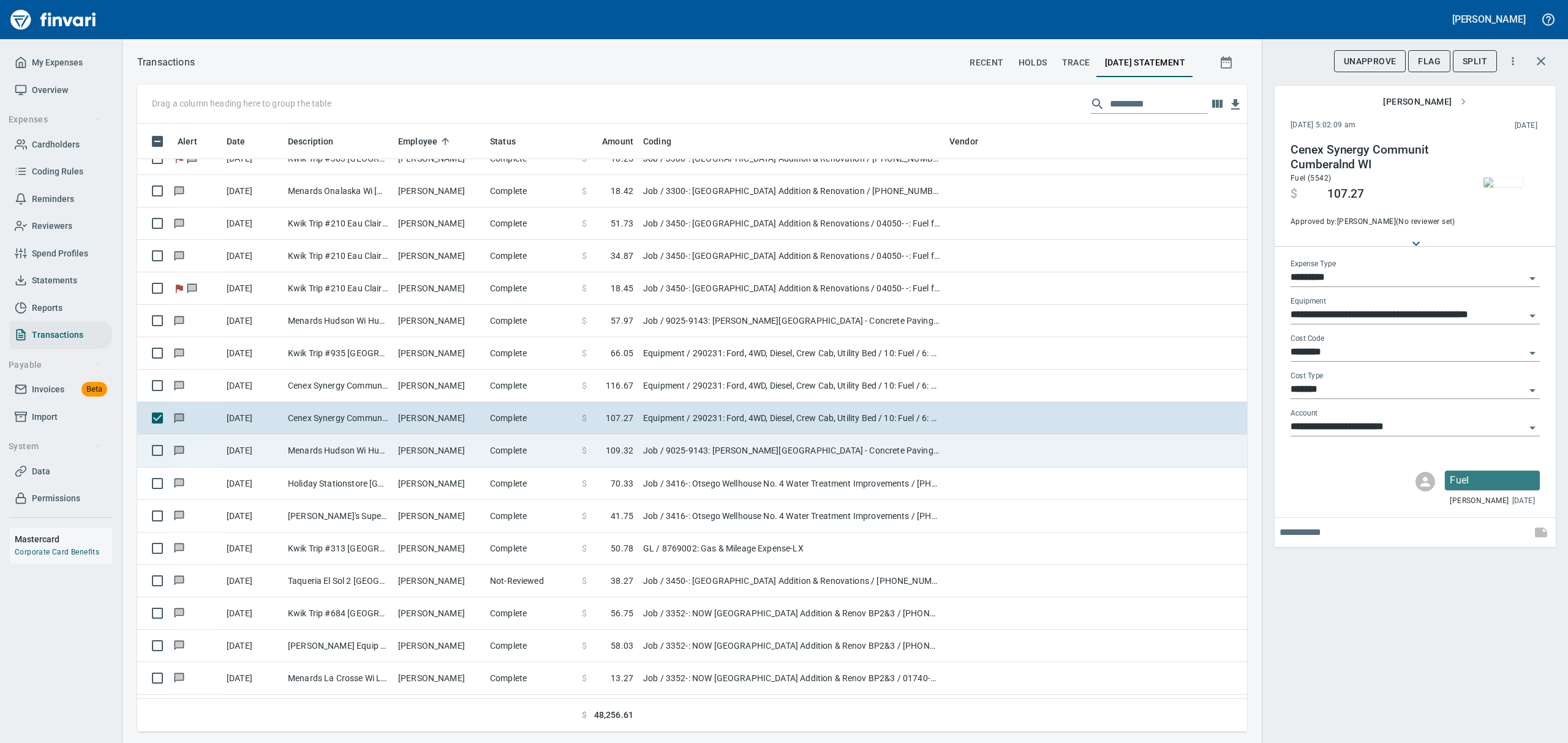
click at [381, 455] on td "Menards Hudson Wi Hudson [GEOGRAPHIC_DATA]" at bounding box center [338, 451] width 110 height 33
type input "***"
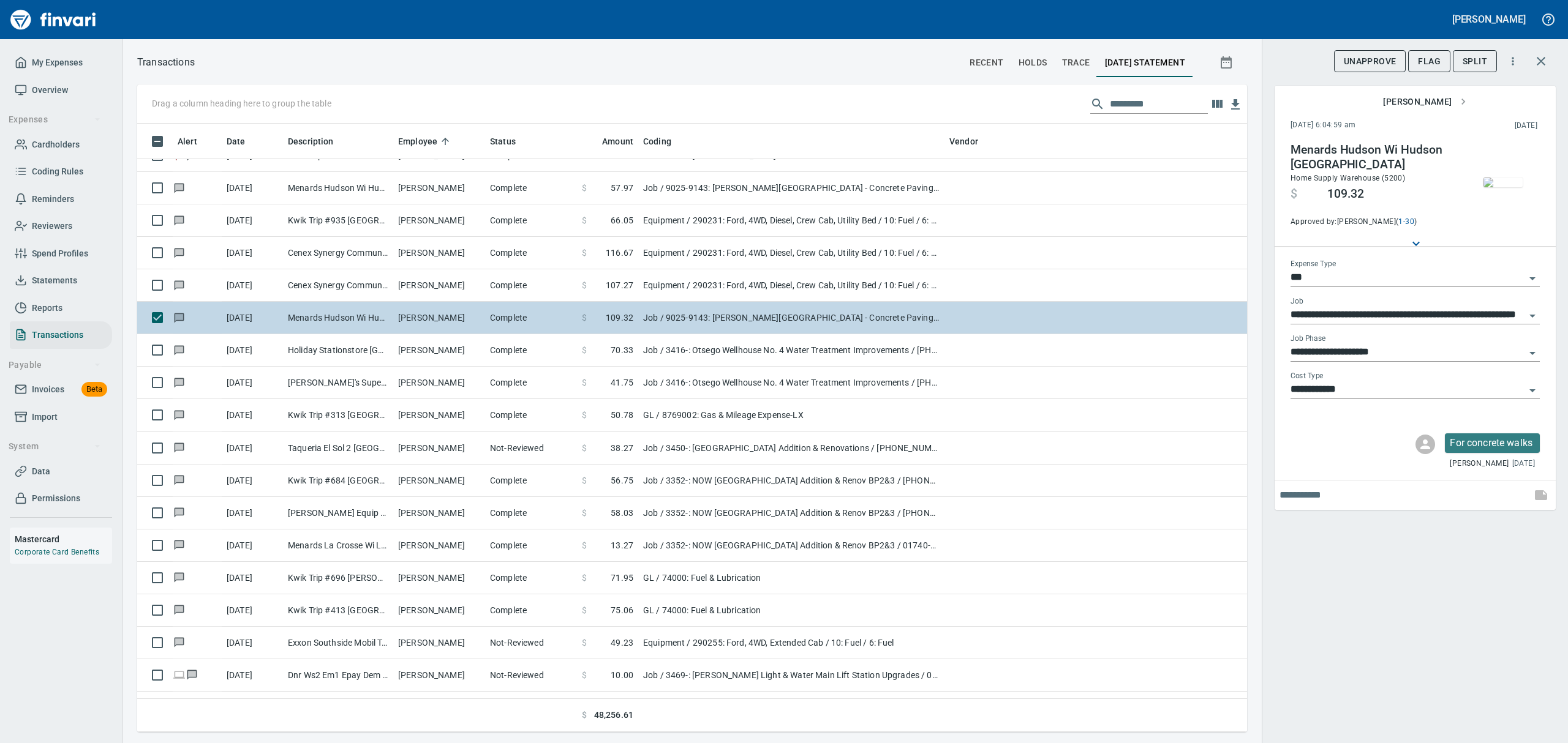
scroll to position [3510, 0]
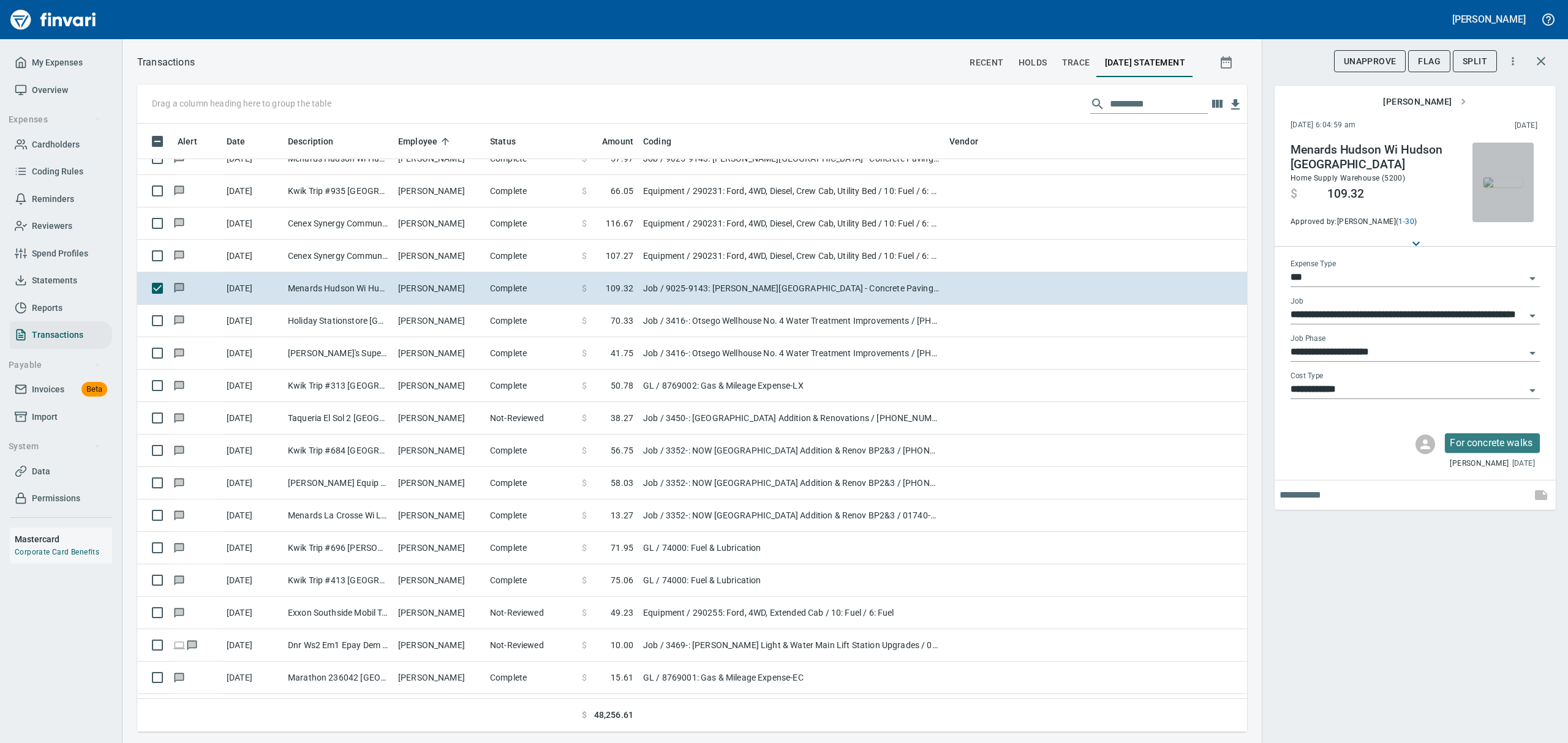
click at [1505, 187] on img "button" at bounding box center [1503, 182] width 39 height 10
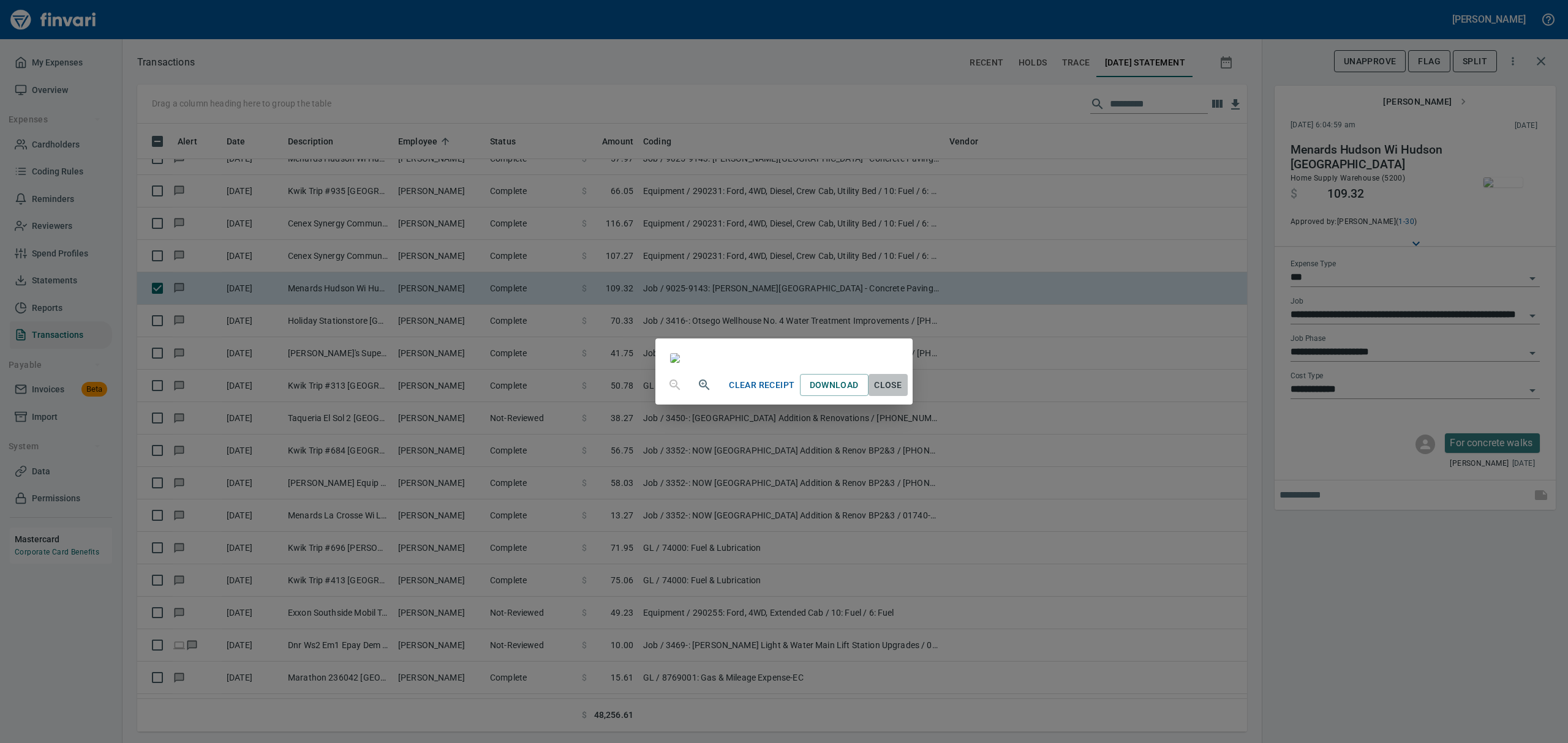
click at [903, 393] on span "Close" at bounding box center [888, 385] width 30 height 15
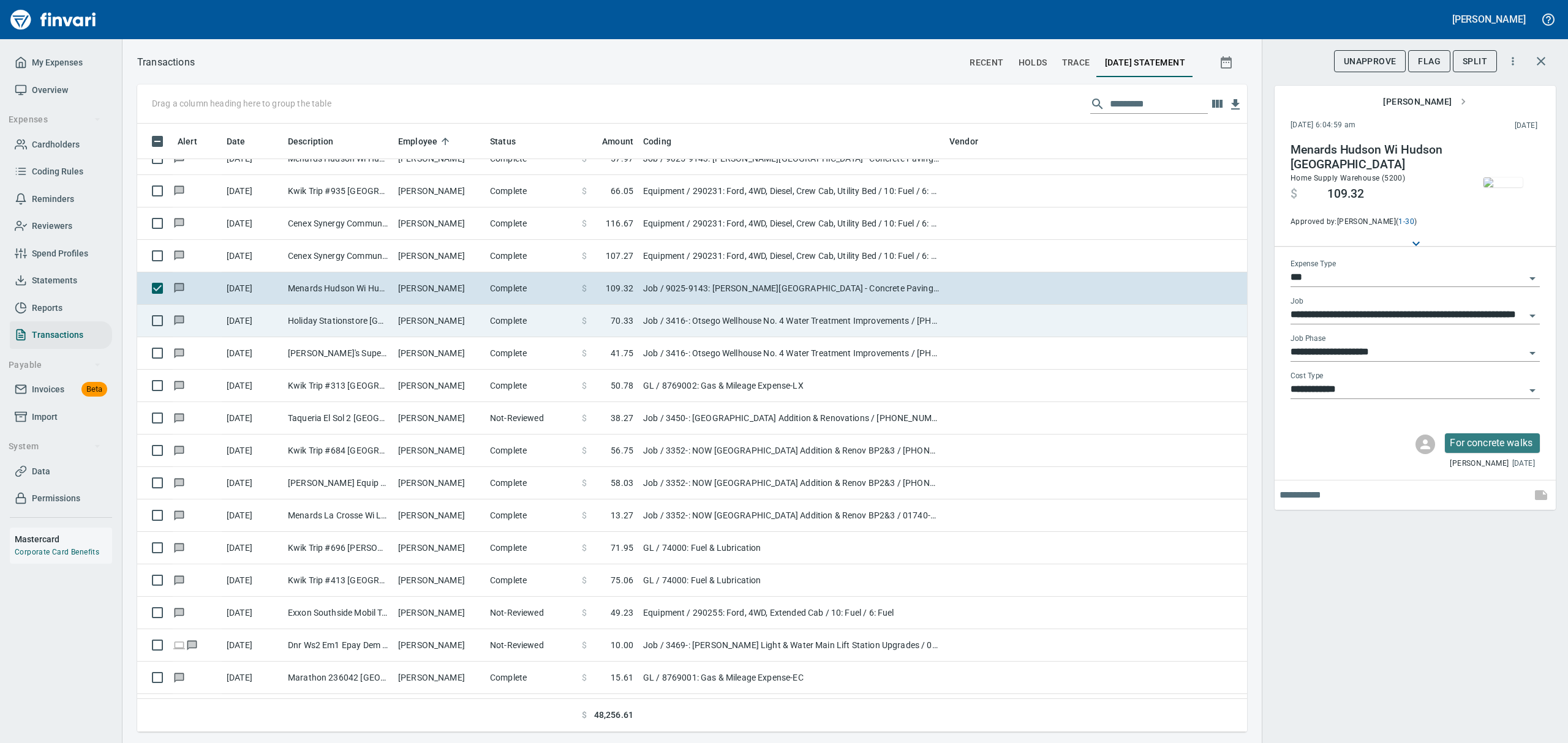
click at [306, 320] on td "Holiday Stationstore [GEOGRAPHIC_DATA]" at bounding box center [338, 321] width 110 height 33
type input "**********"
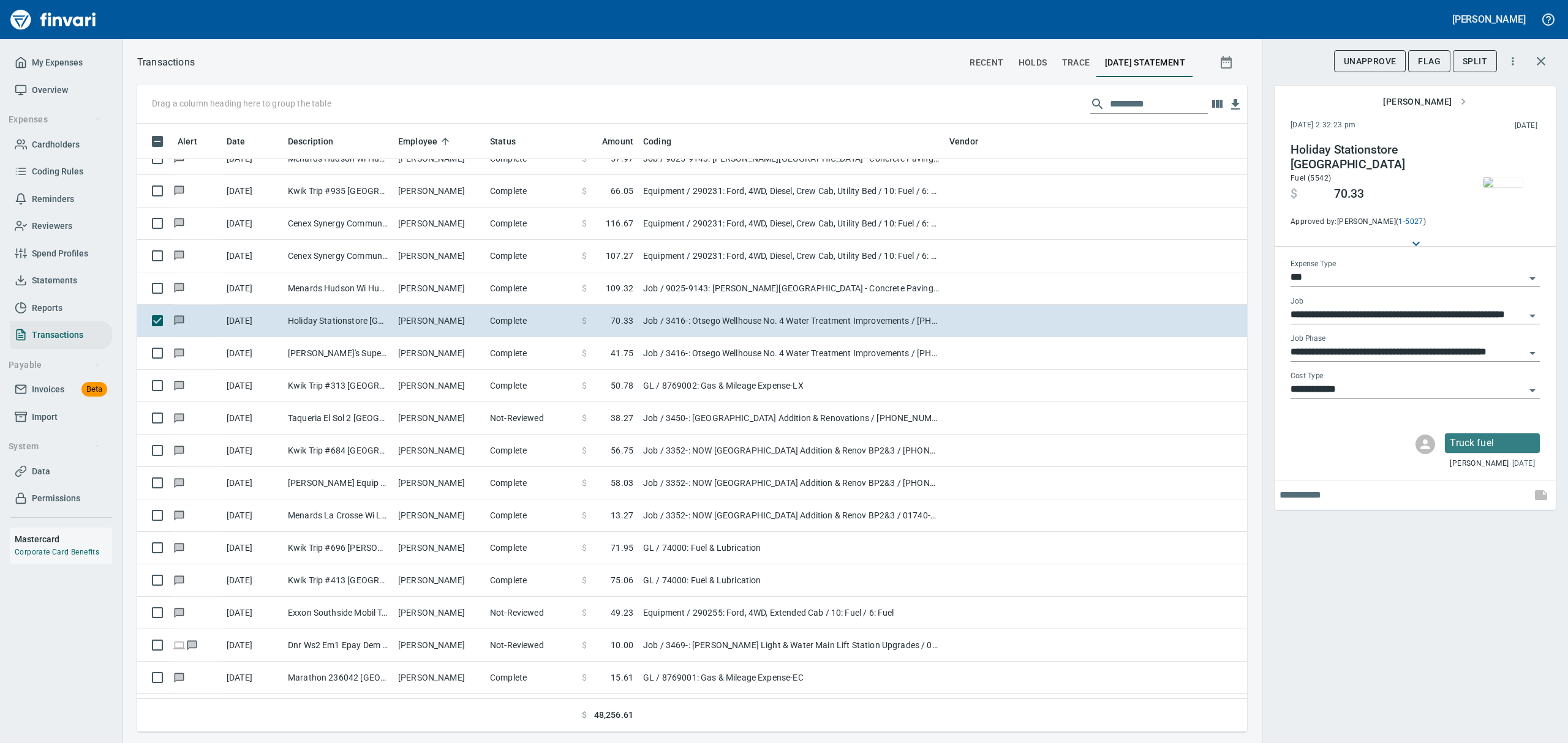
click at [1507, 177] on img "button" at bounding box center [1503, 182] width 39 height 10
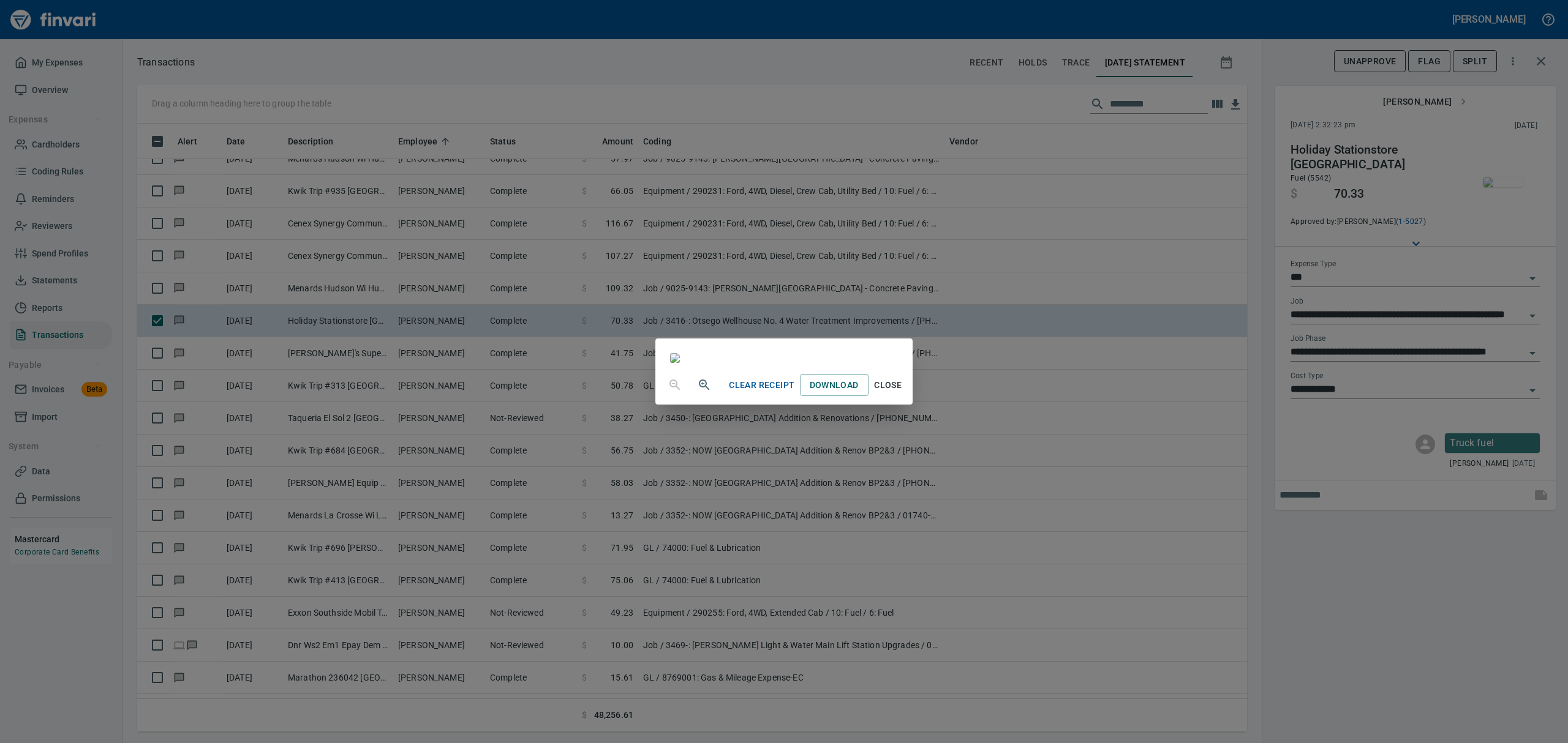
click at [903, 393] on span "Close" at bounding box center [888, 385] width 30 height 15
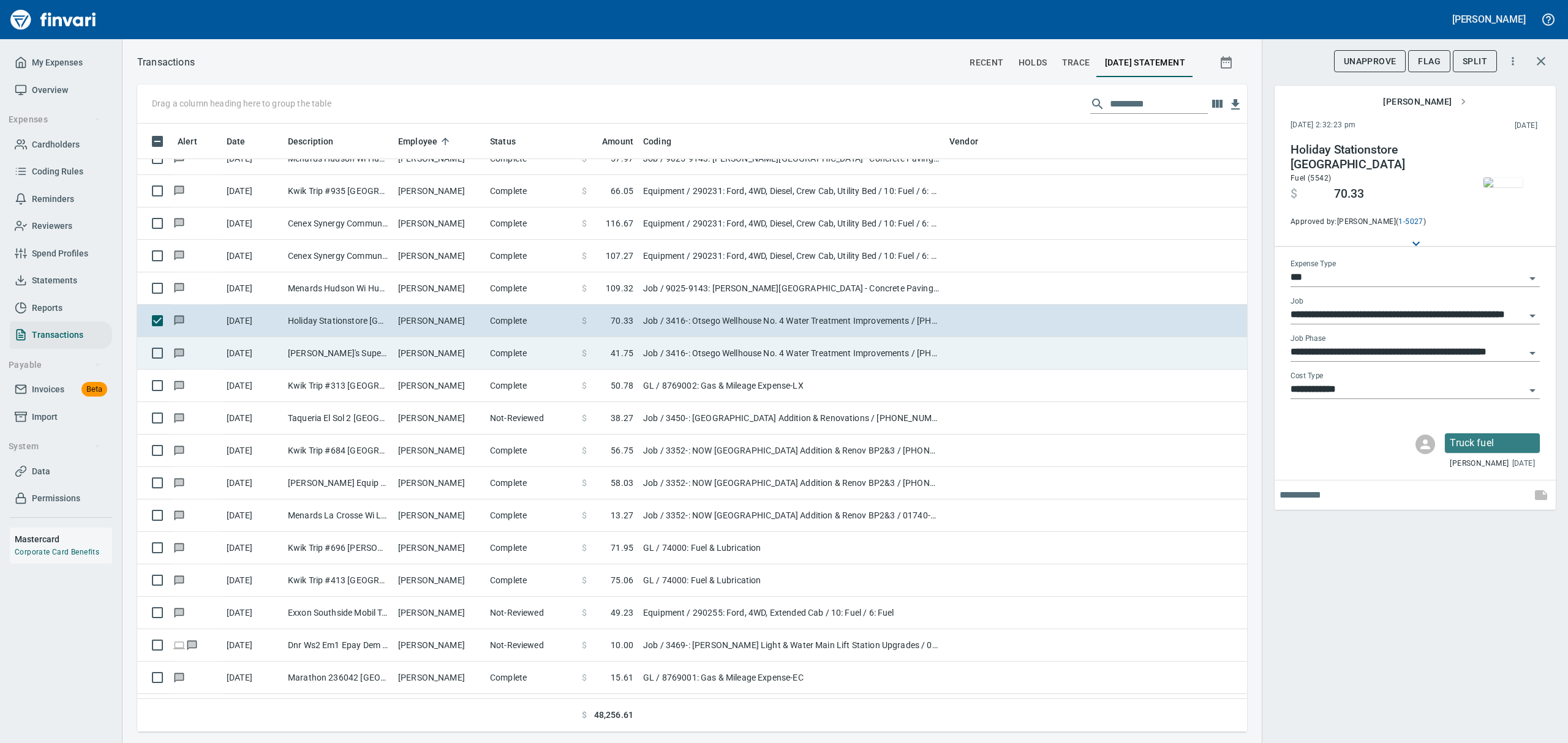
click at [340, 358] on td "[PERSON_NAME]'s Superette #7 (F Andover MN" at bounding box center [338, 353] width 110 height 33
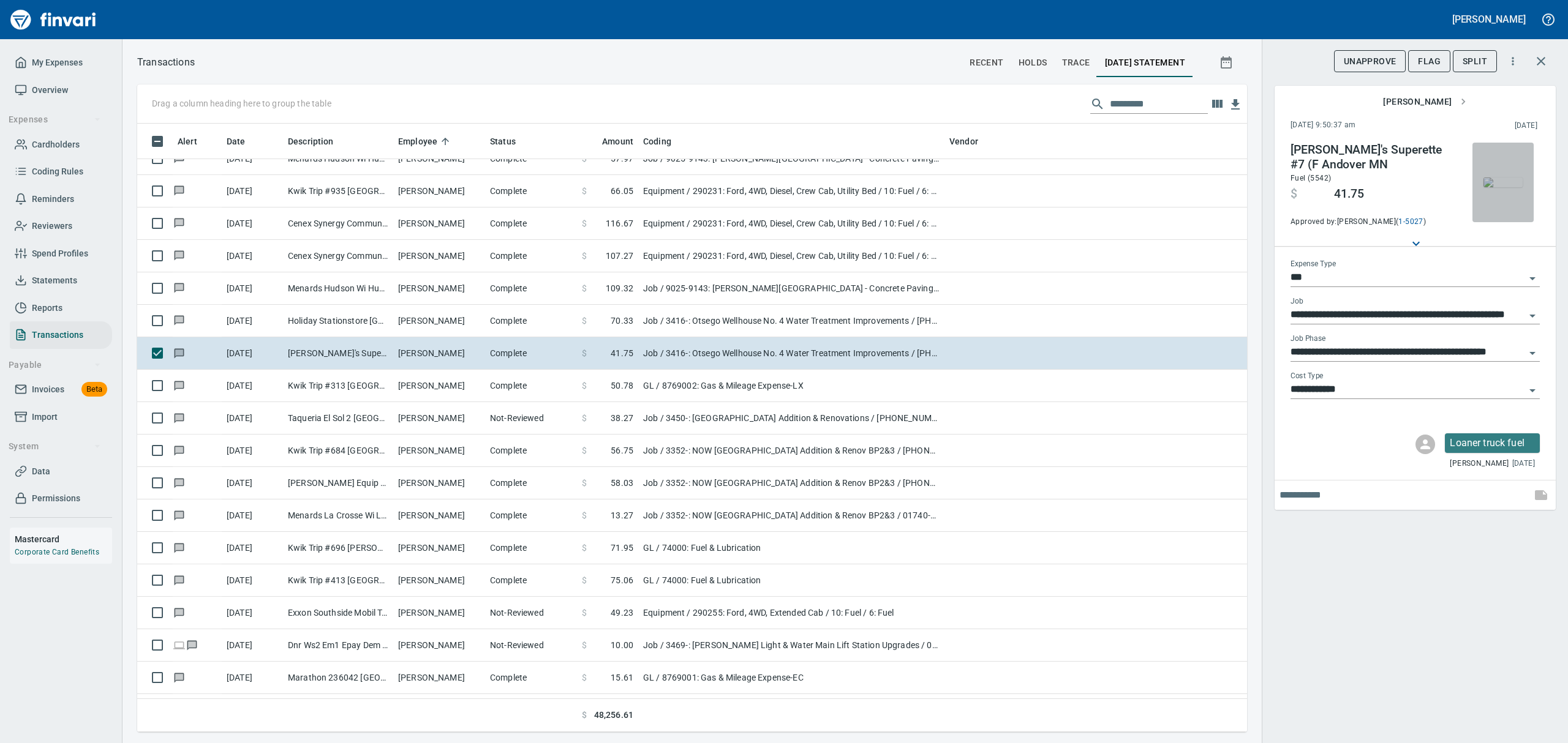
click at [1505, 179] on img "button" at bounding box center [1503, 182] width 39 height 10
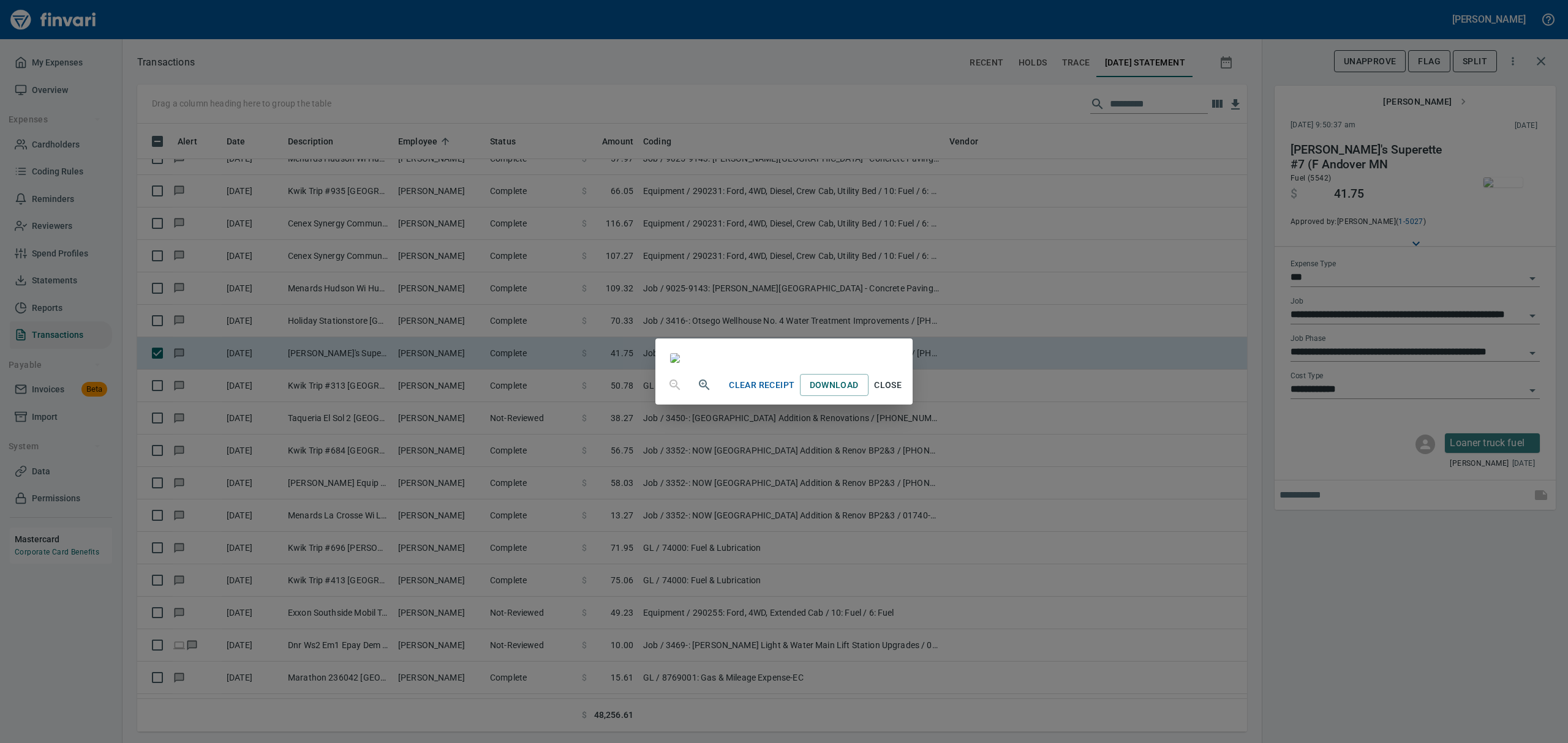
click at [903, 393] on span "Close" at bounding box center [888, 385] width 30 height 15
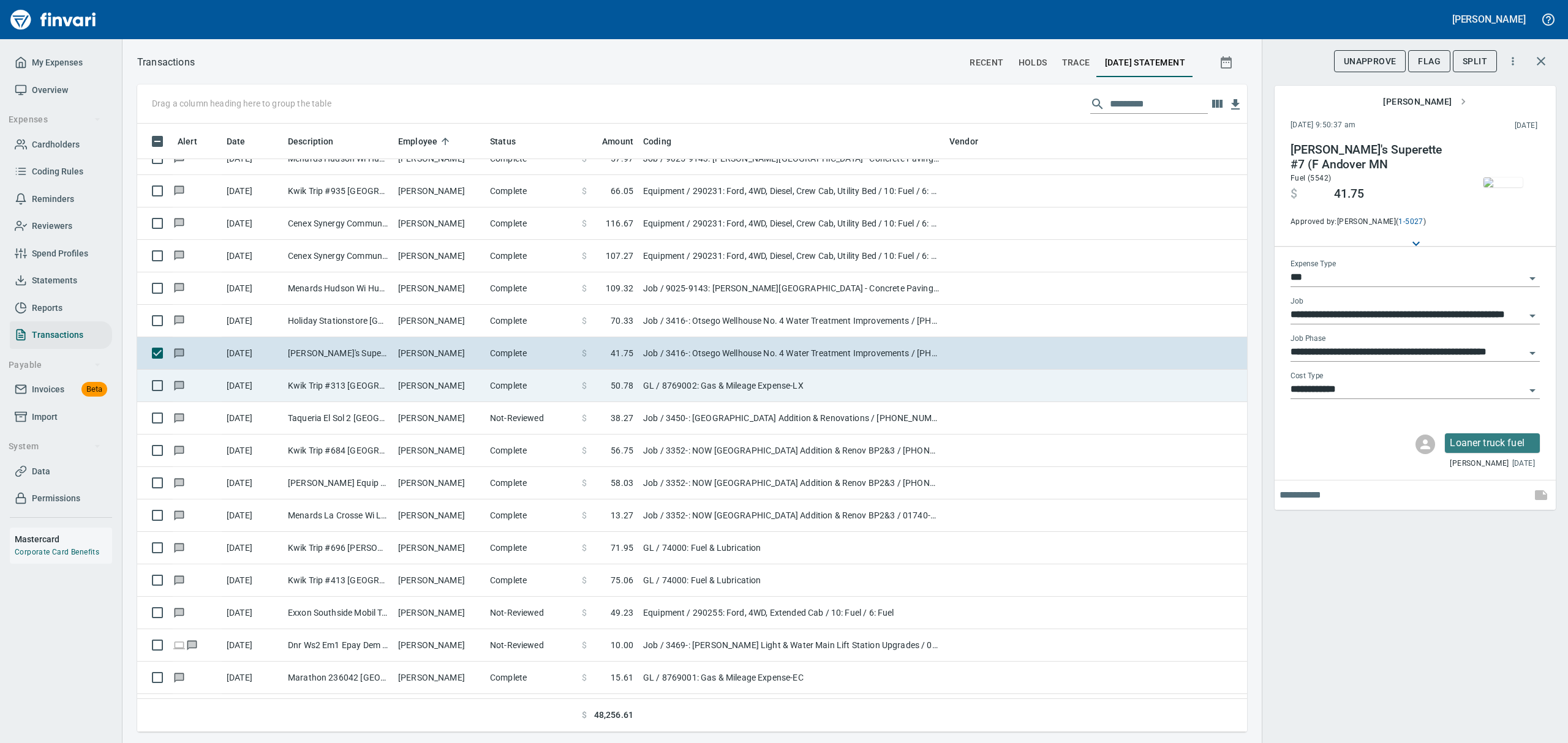
click at [356, 393] on td "Kwik Trip #313 [GEOGRAPHIC_DATA] [GEOGRAPHIC_DATA]" at bounding box center [338, 386] width 110 height 33
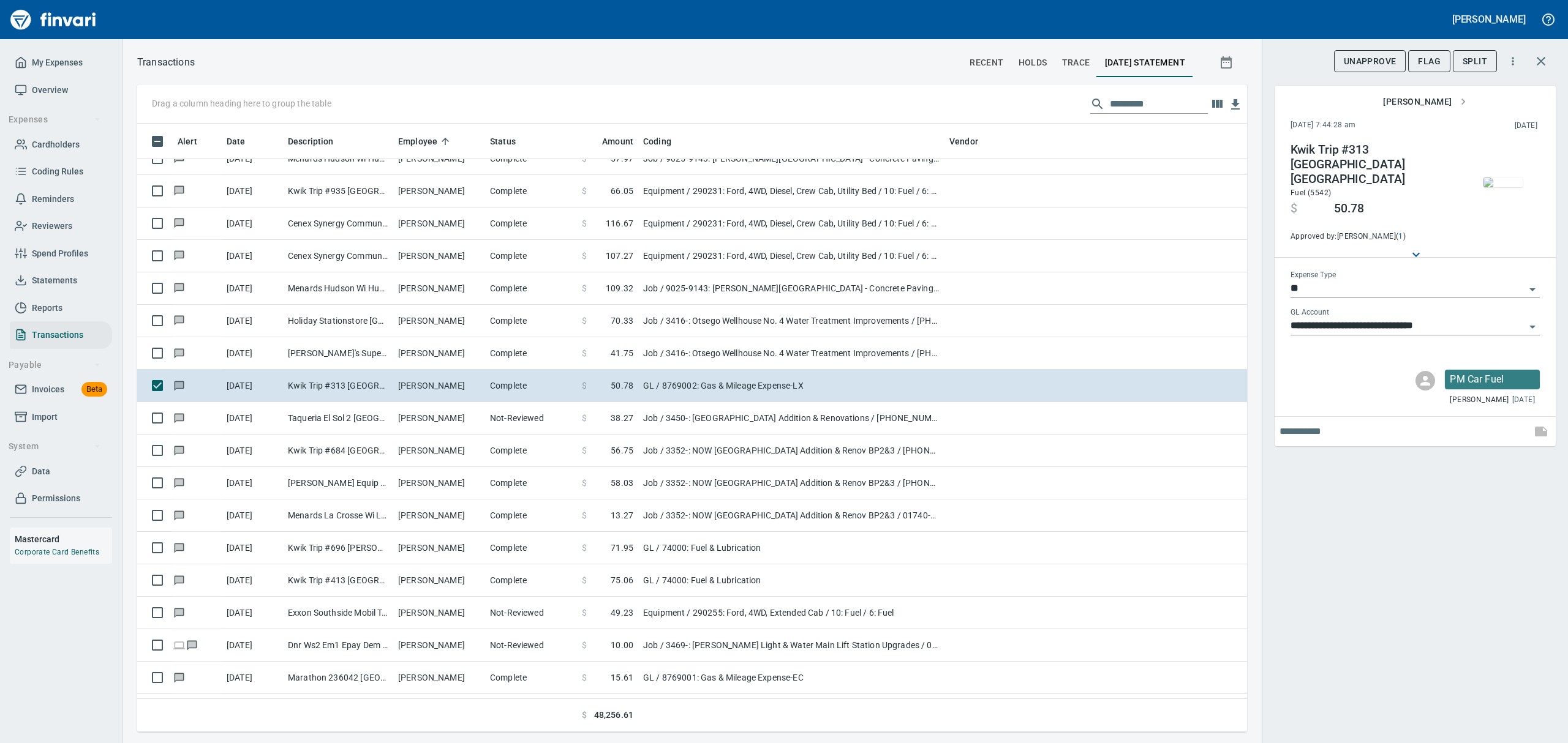
click at [1503, 187] on img "button" at bounding box center [1503, 182] width 39 height 10
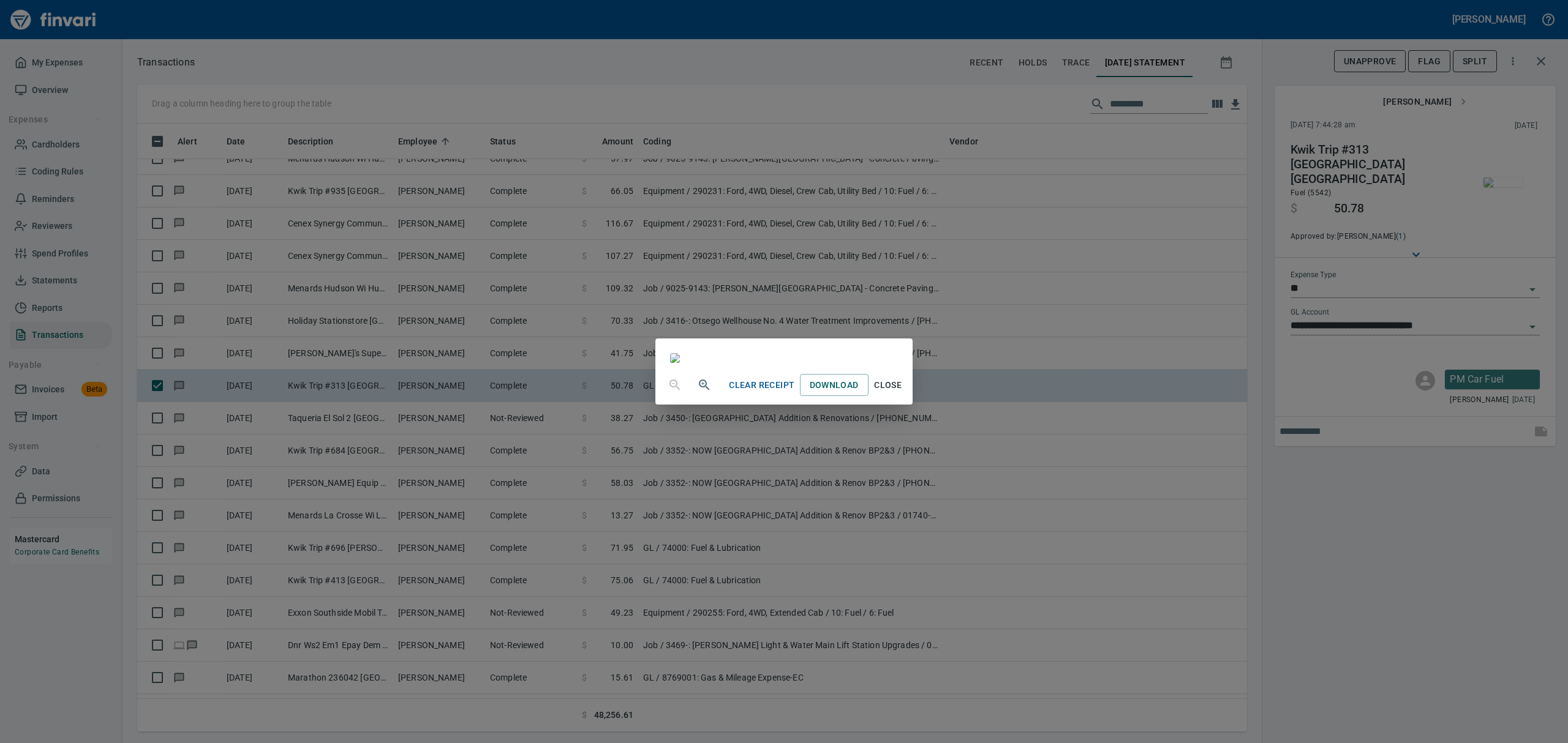
click at [903, 393] on span "Close" at bounding box center [888, 385] width 30 height 15
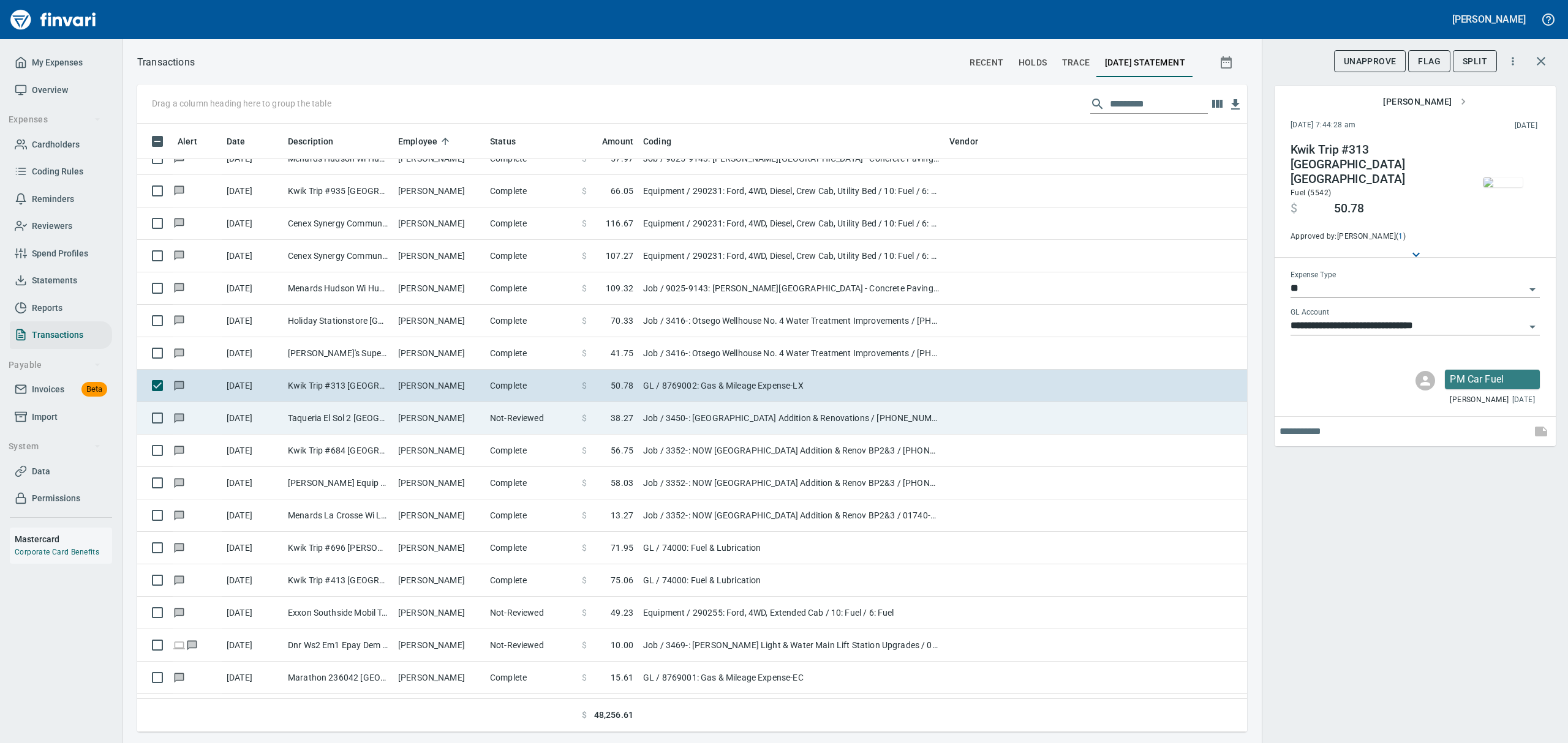
click at [371, 412] on td "Taqueria El Sol 2 [GEOGRAPHIC_DATA] [GEOGRAPHIC_DATA]" at bounding box center [338, 418] width 110 height 33
type input "***"
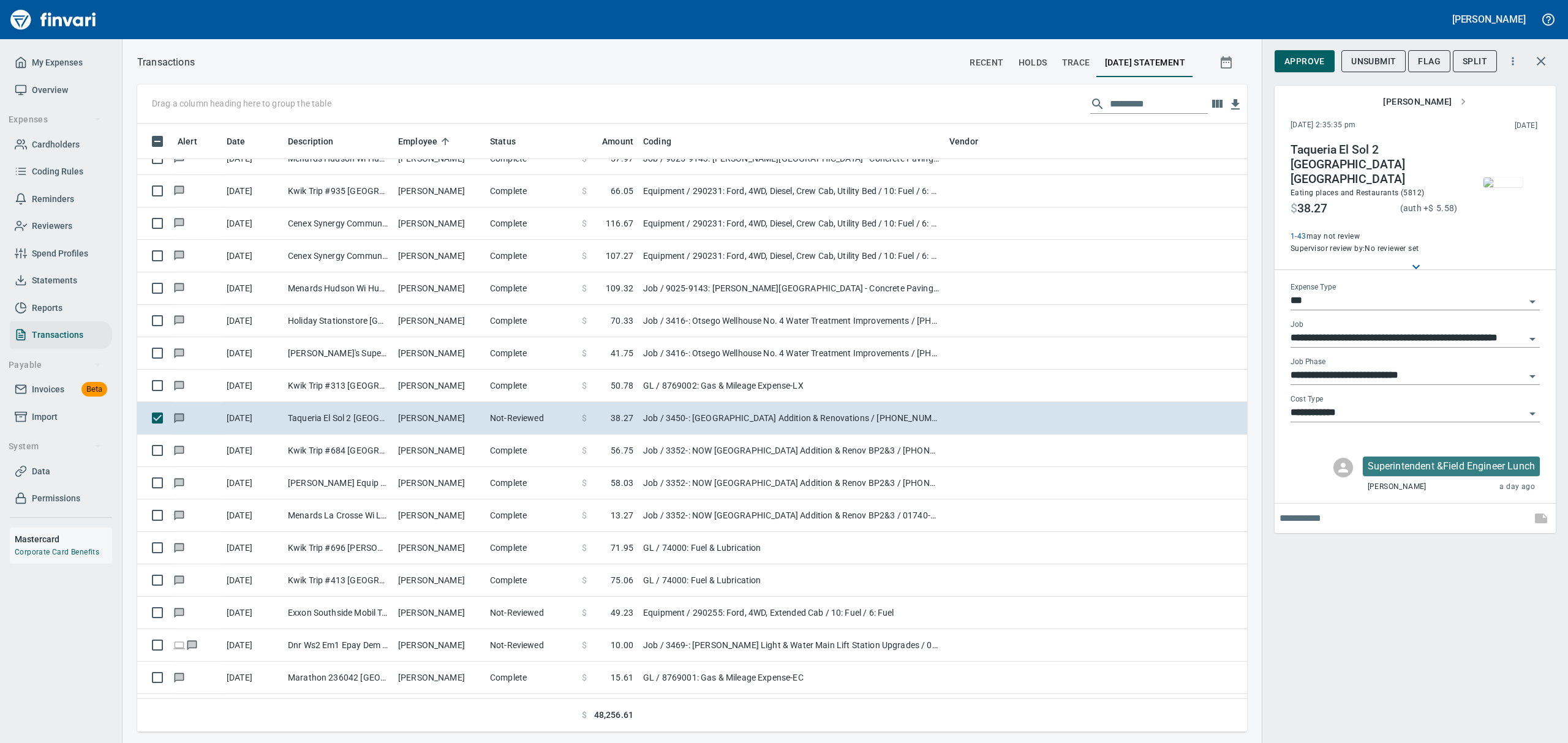
click at [1515, 182] on img "button" at bounding box center [1503, 182] width 39 height 10
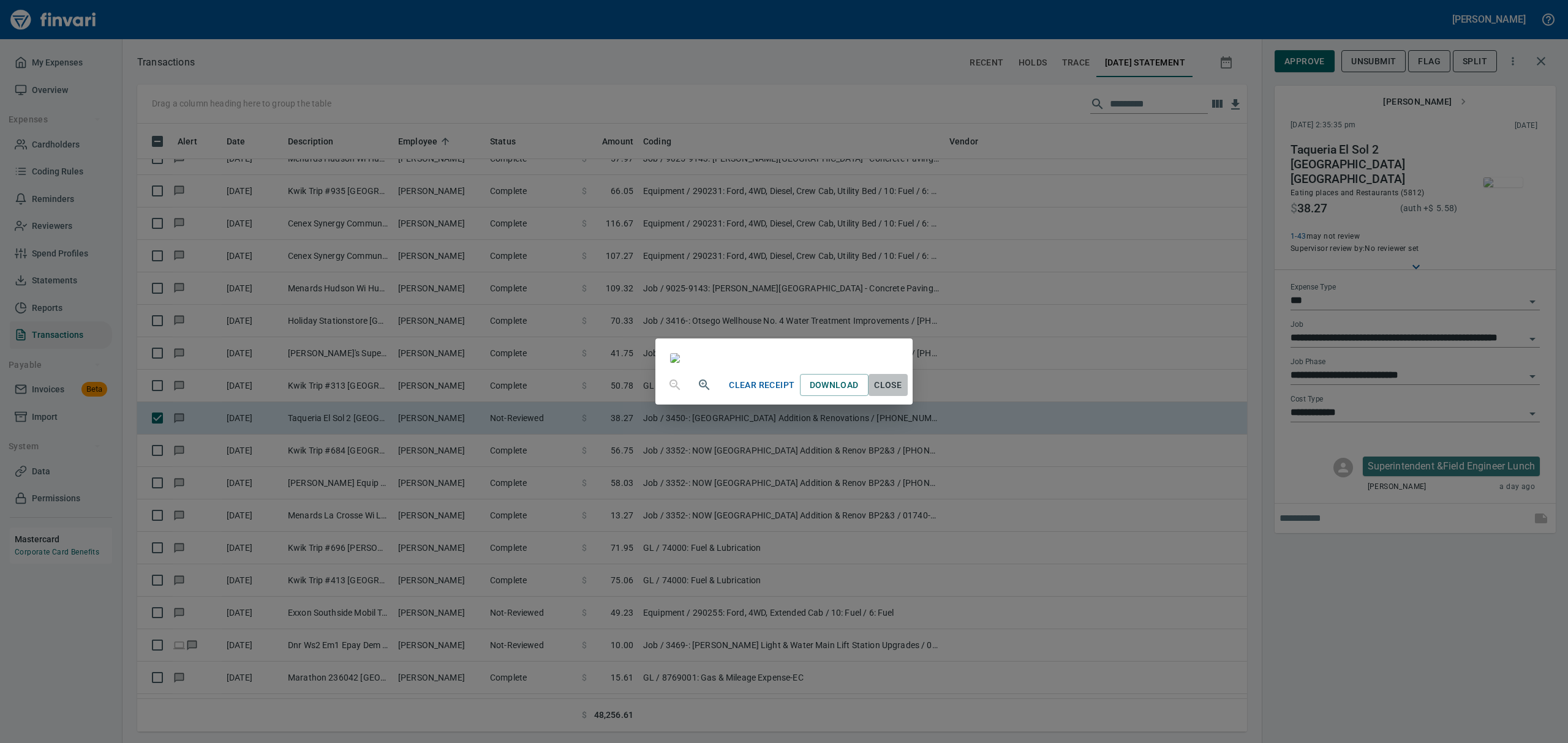
click at [903, 393] on span "Close" at bounding box center [888, 385] width 30 height 15
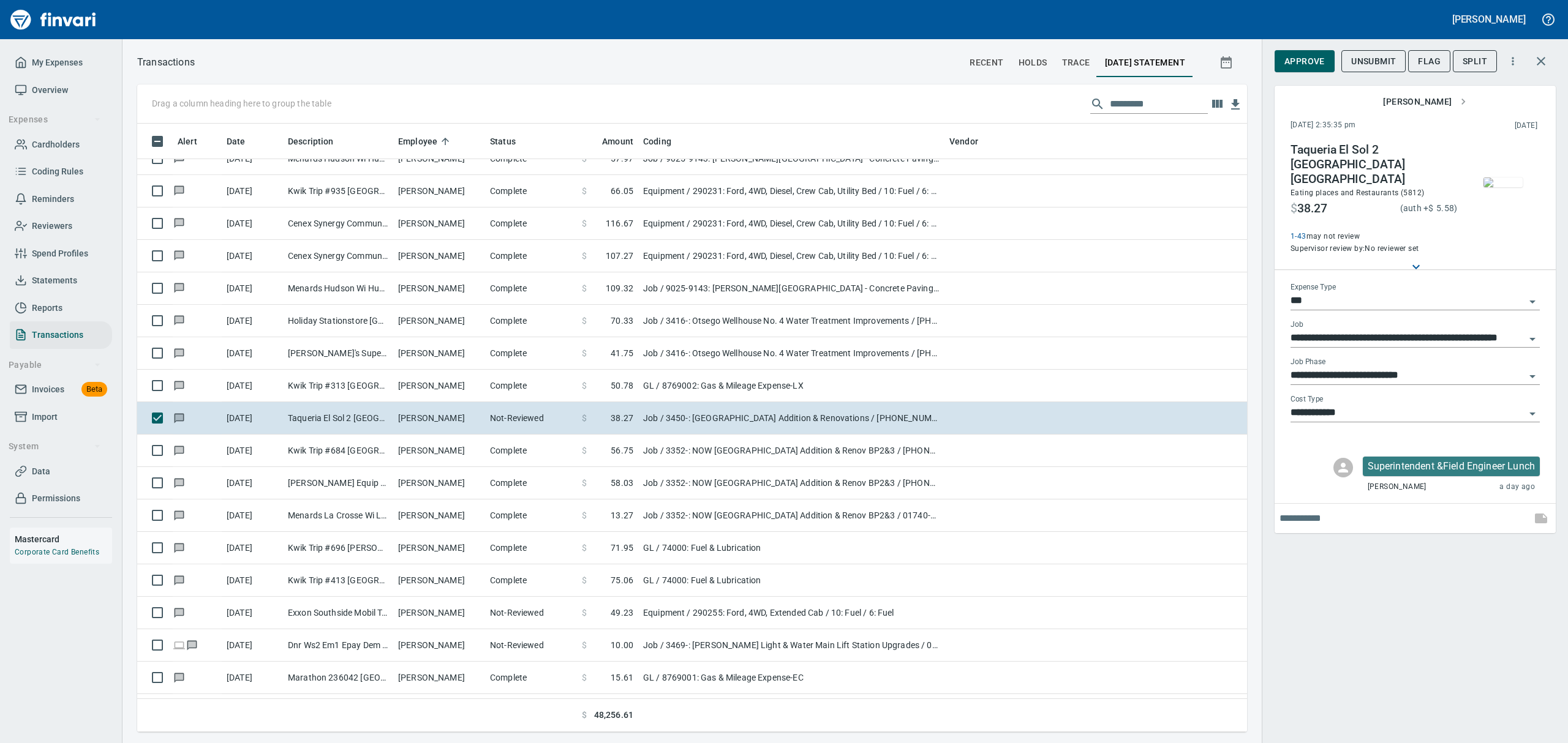
scroll to position [595, 1081]
click at [1308, 54] on span "Approve" at bounding box center [1305, 62] width 40 height 15
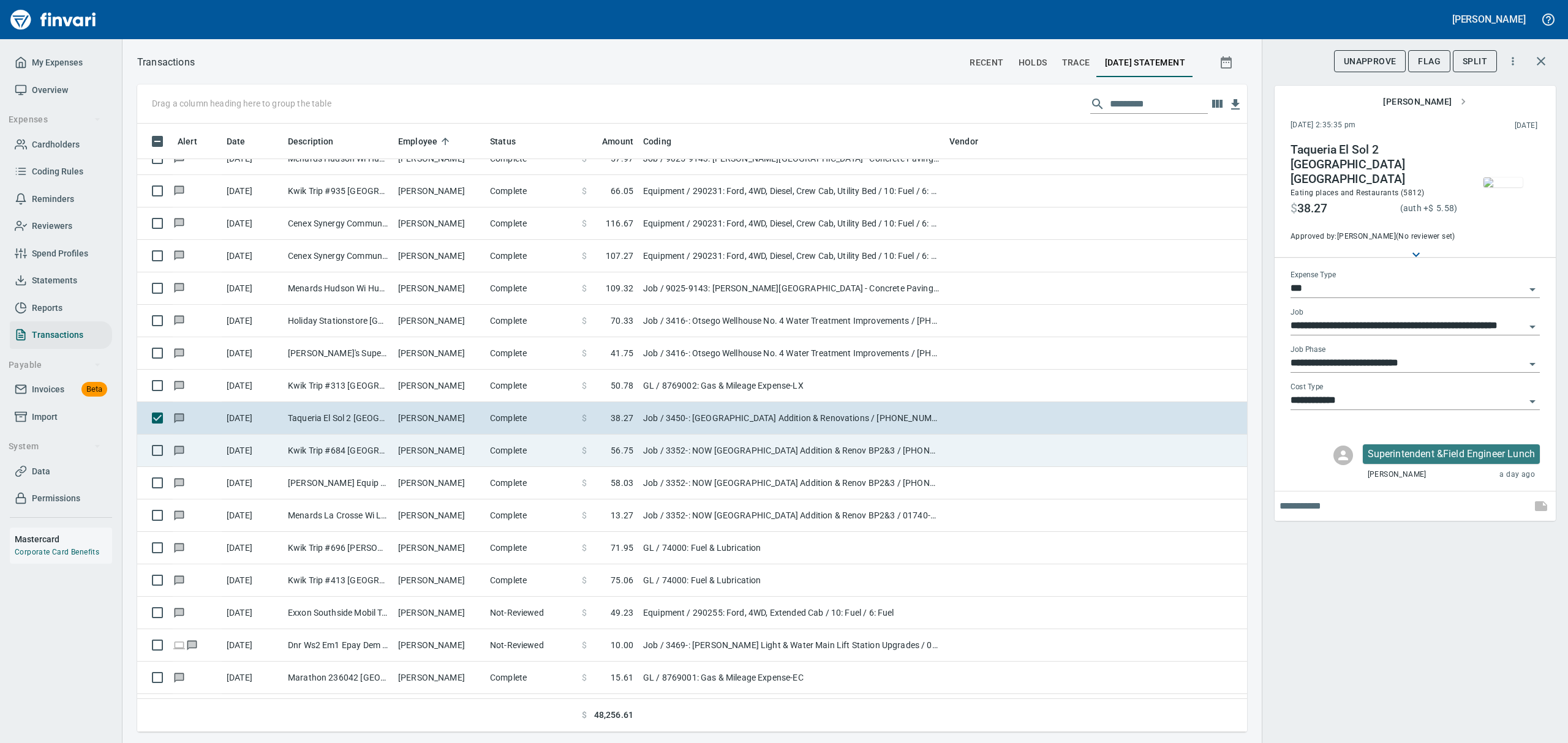
click at [402, 452] on td "[PERSON_NAME]" at bounding box center [439, 451] width 92 height 33
type input "**********"
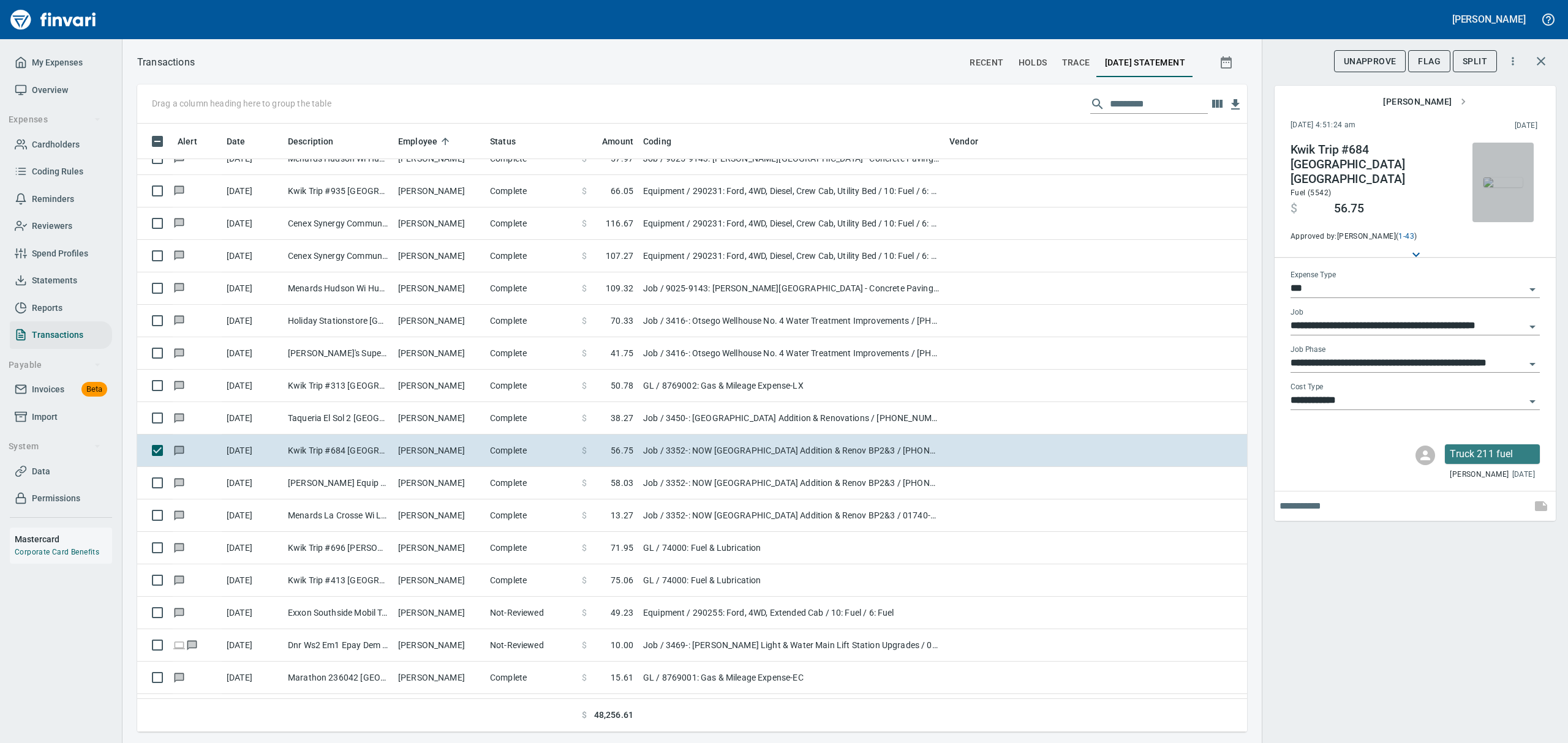
click at [1499, 177] on img "button" at bounding box center [1503, 182] width 39 height 10
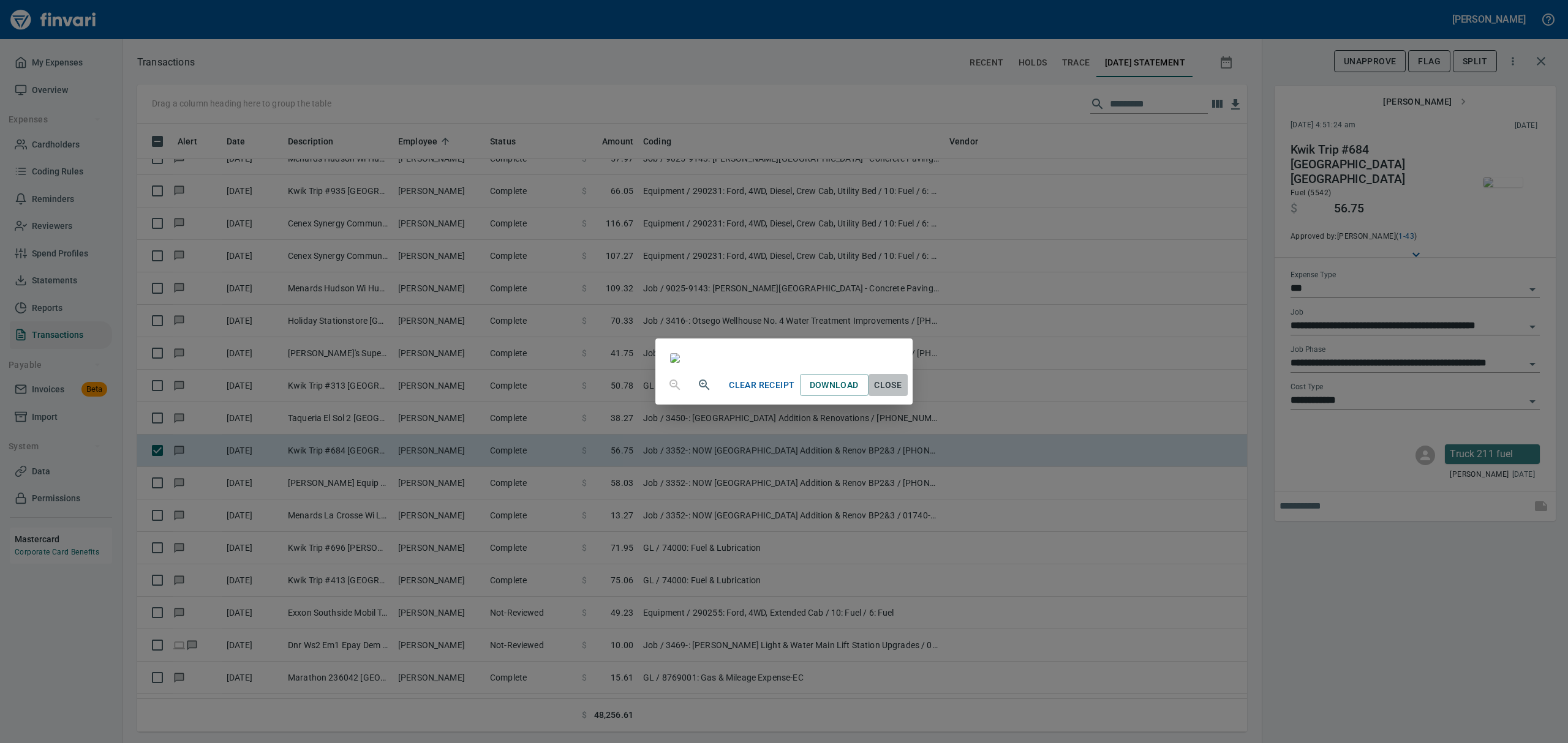
click at [903, 393] on span "Close" at bounding box center [888, 385] width 30 height 15
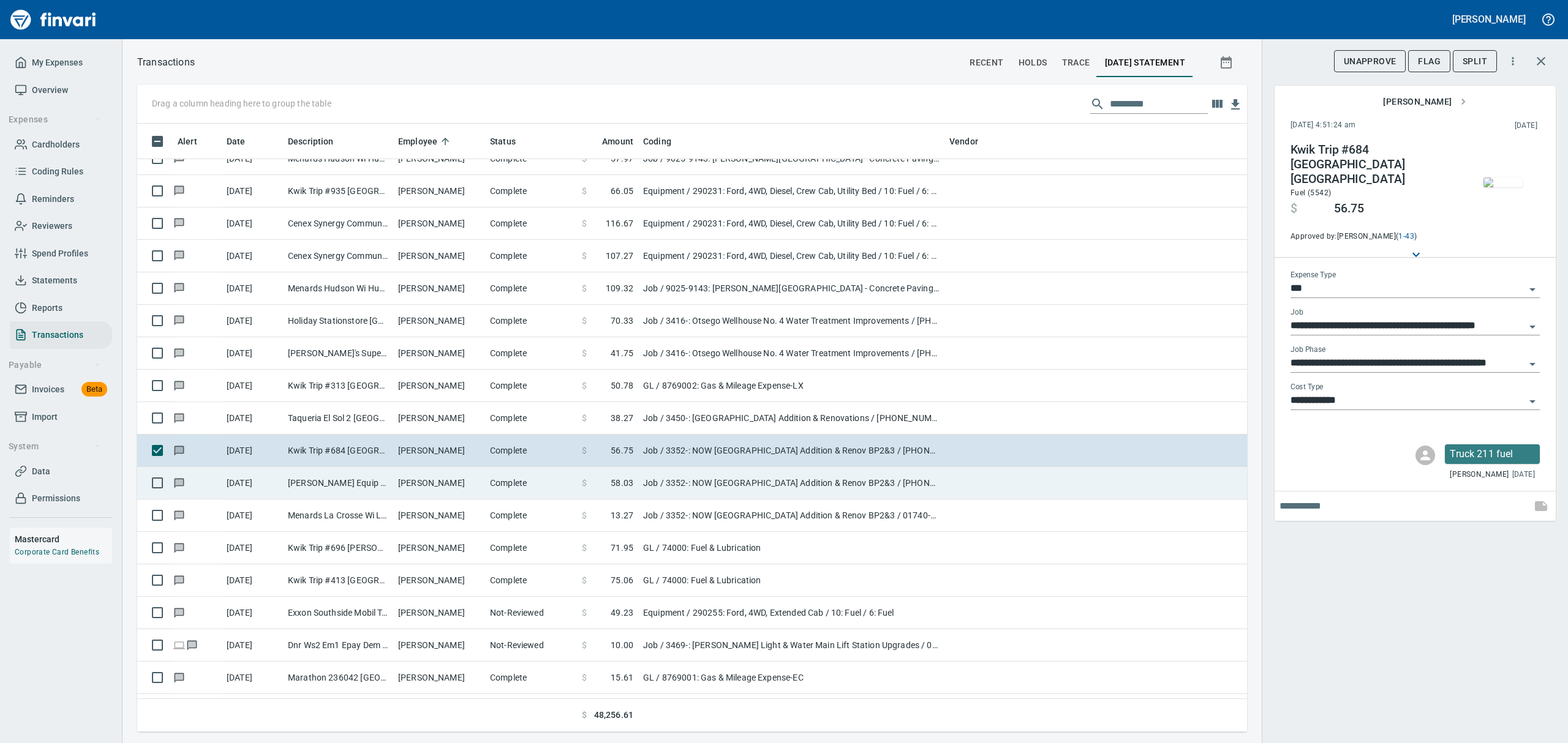
click at [356, 481] on td "[PERSON_NAME] Equip & Supply [GEOGRAPHIC_DATA] [GEOGRAPHIC_DATA]" at bounding box center [338, 483] width 110 height 33
type input "**********"
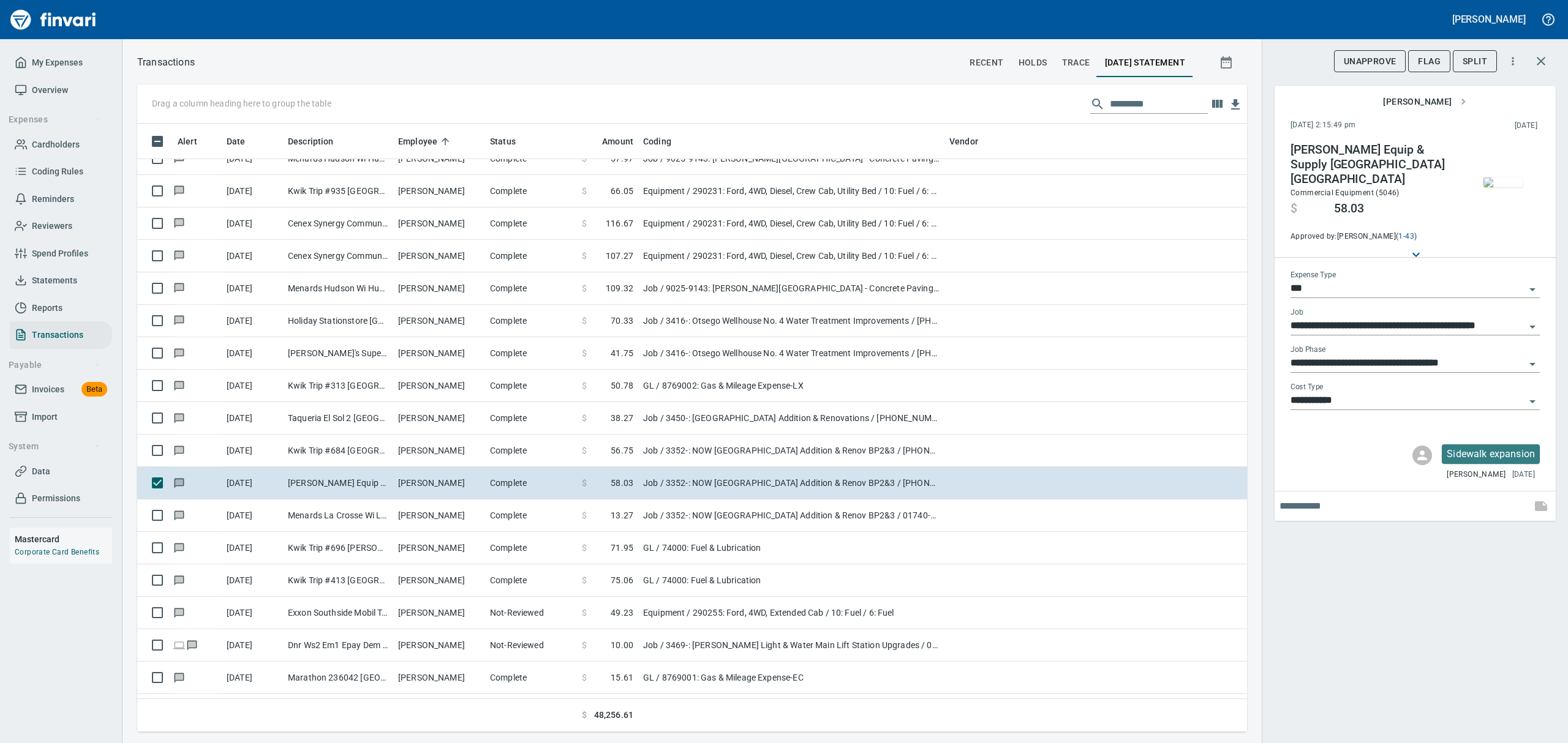
click at [1506, 177] on img "button" at bounding box center [1503, 182] width 39 height 10
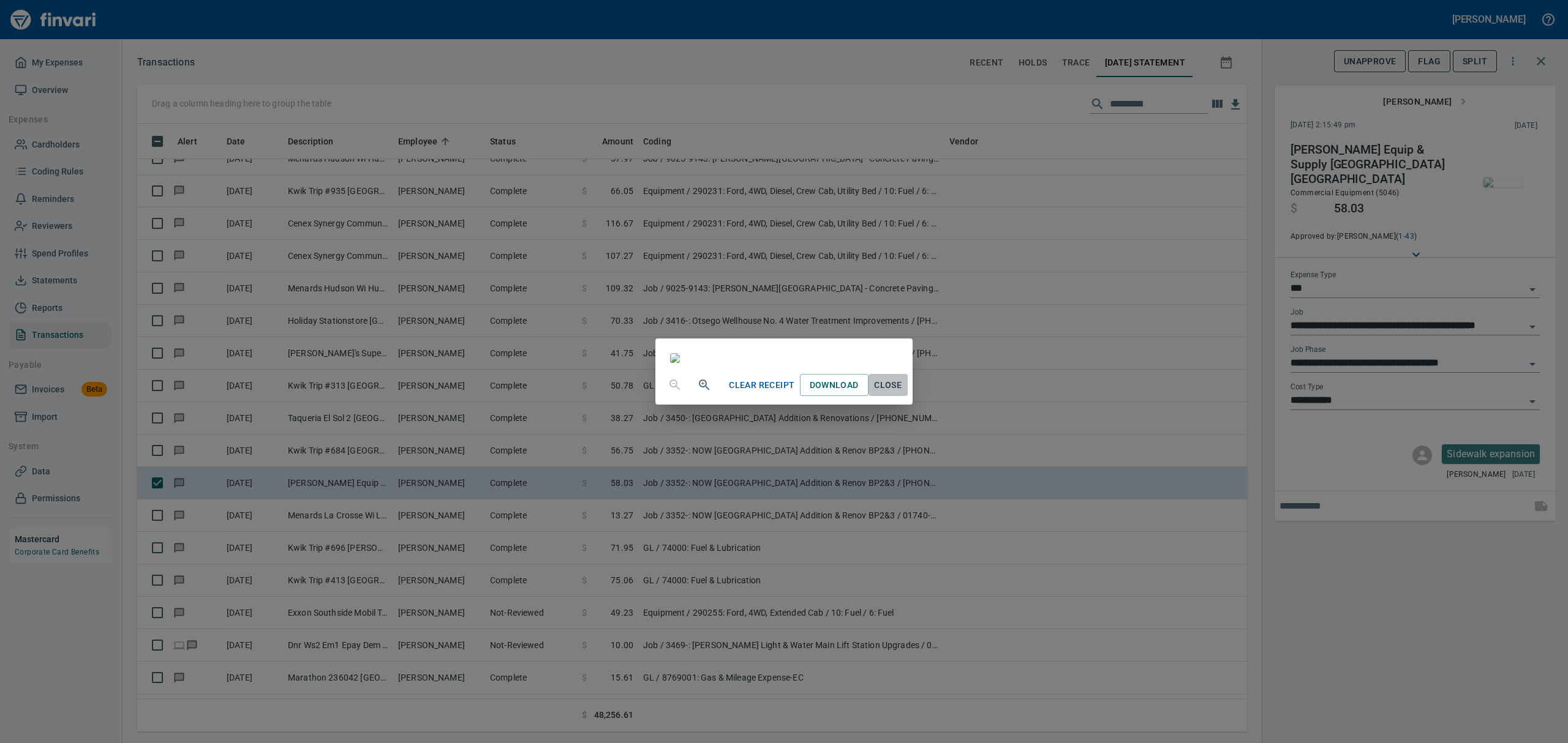
click at [903, 393] on span "Close" at bounding box center [888, 385] width 30 height 15
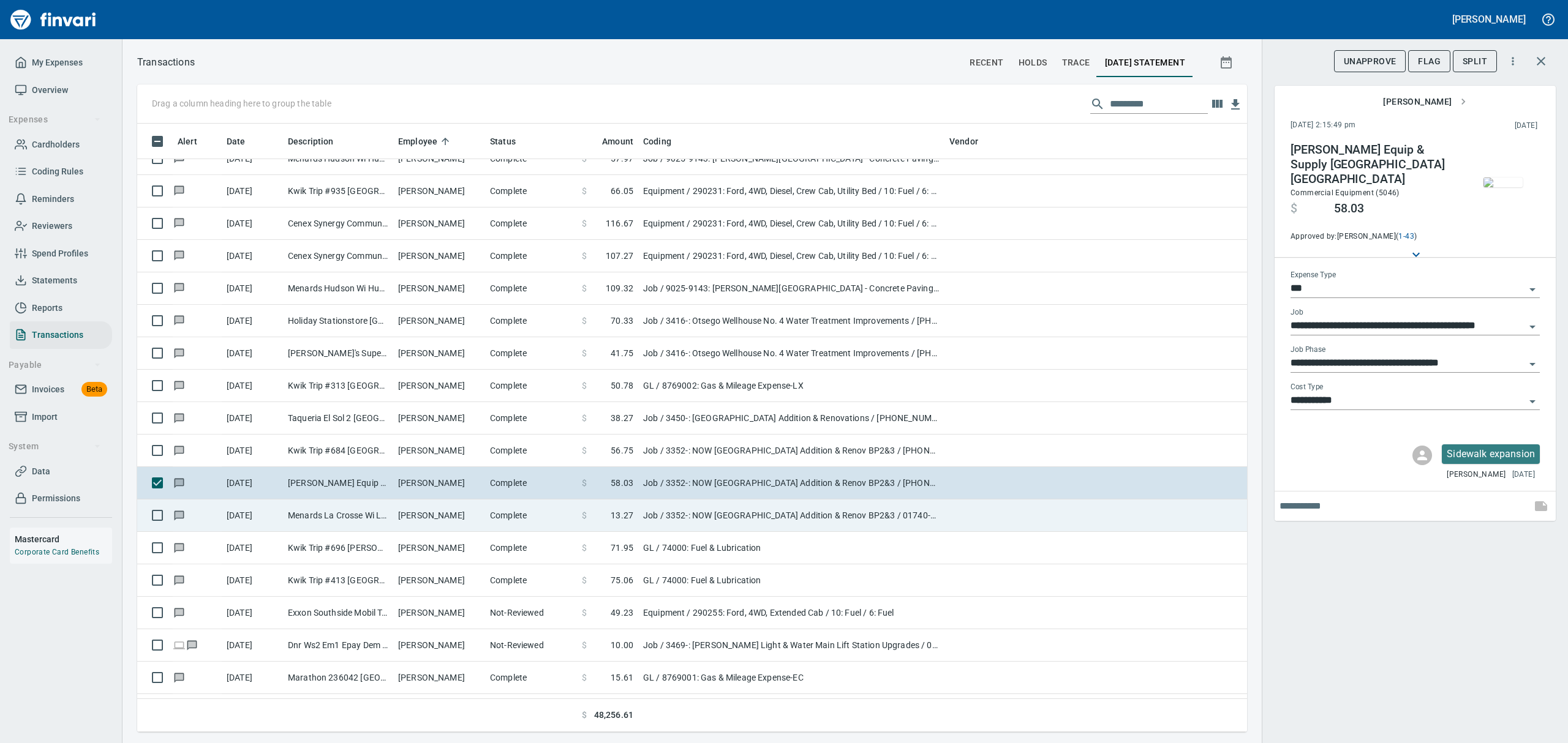
click at [307, 515] on td "Menards La Crosse Wi La Crosse [GEOGRAPHIC_DATA]" at bounding box center [338, 515] width 110 height 33
type input "**********"
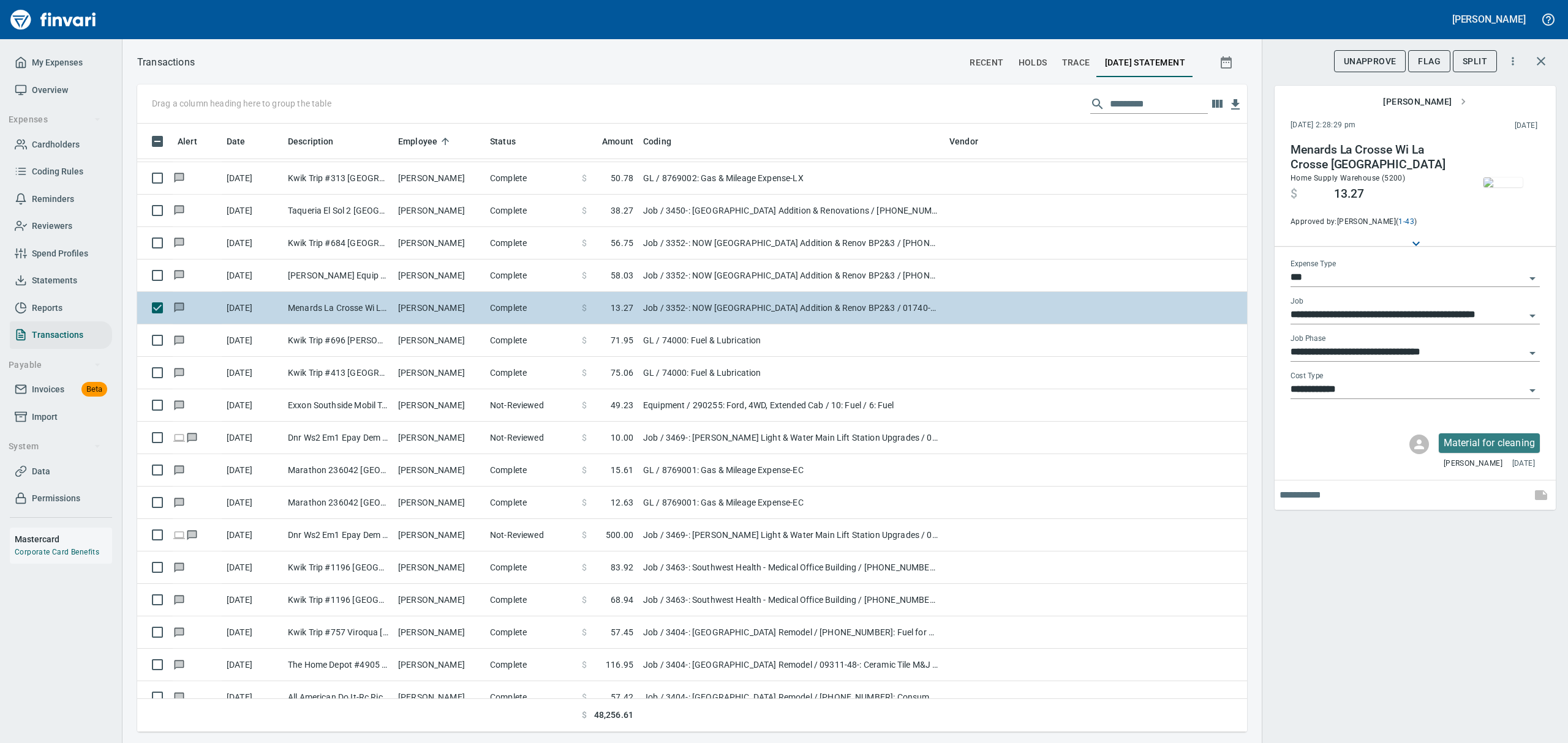
scroll to position [3755, 0]
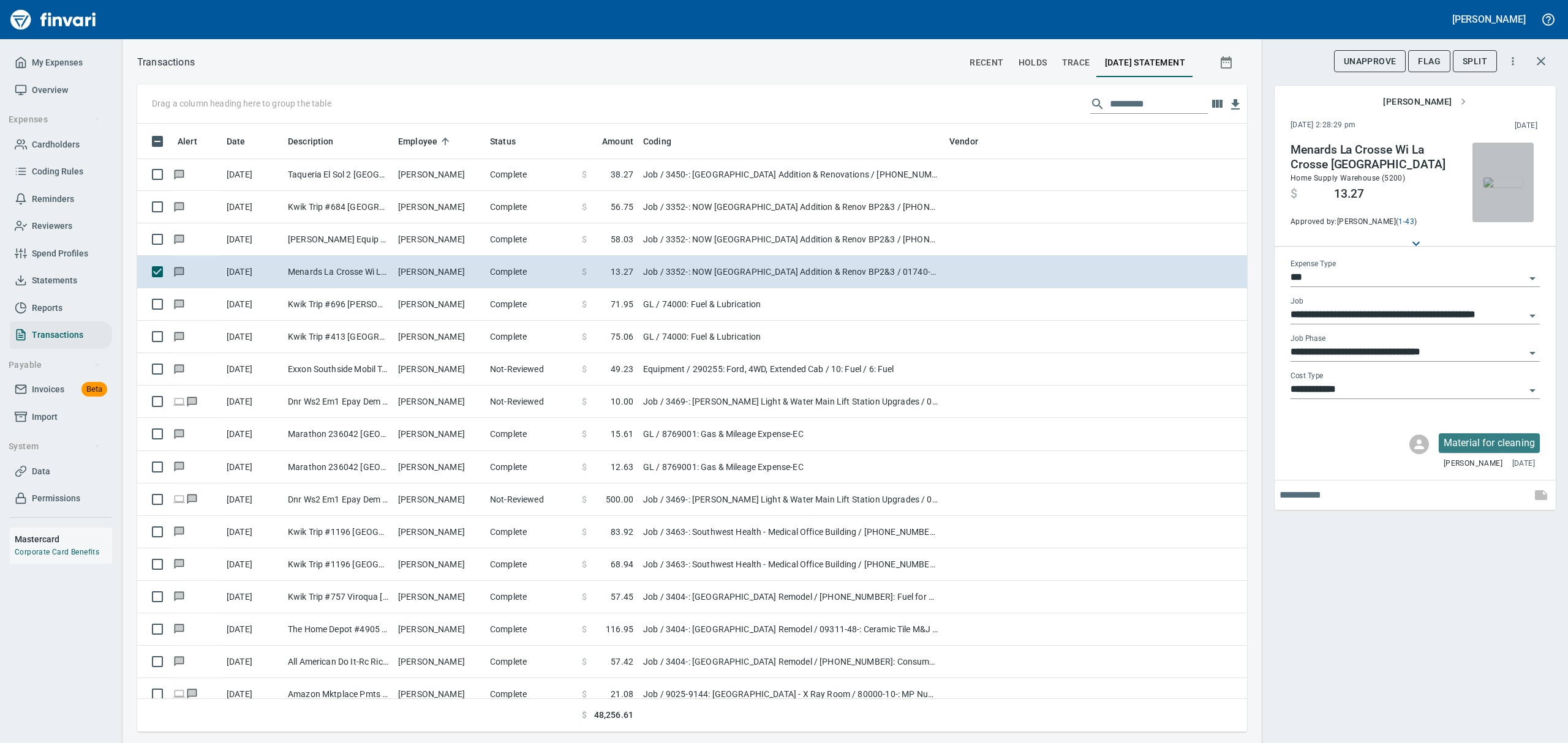
click at [1507, 177] on img "button" at bounding box center [1503, 182] width 39 height 10
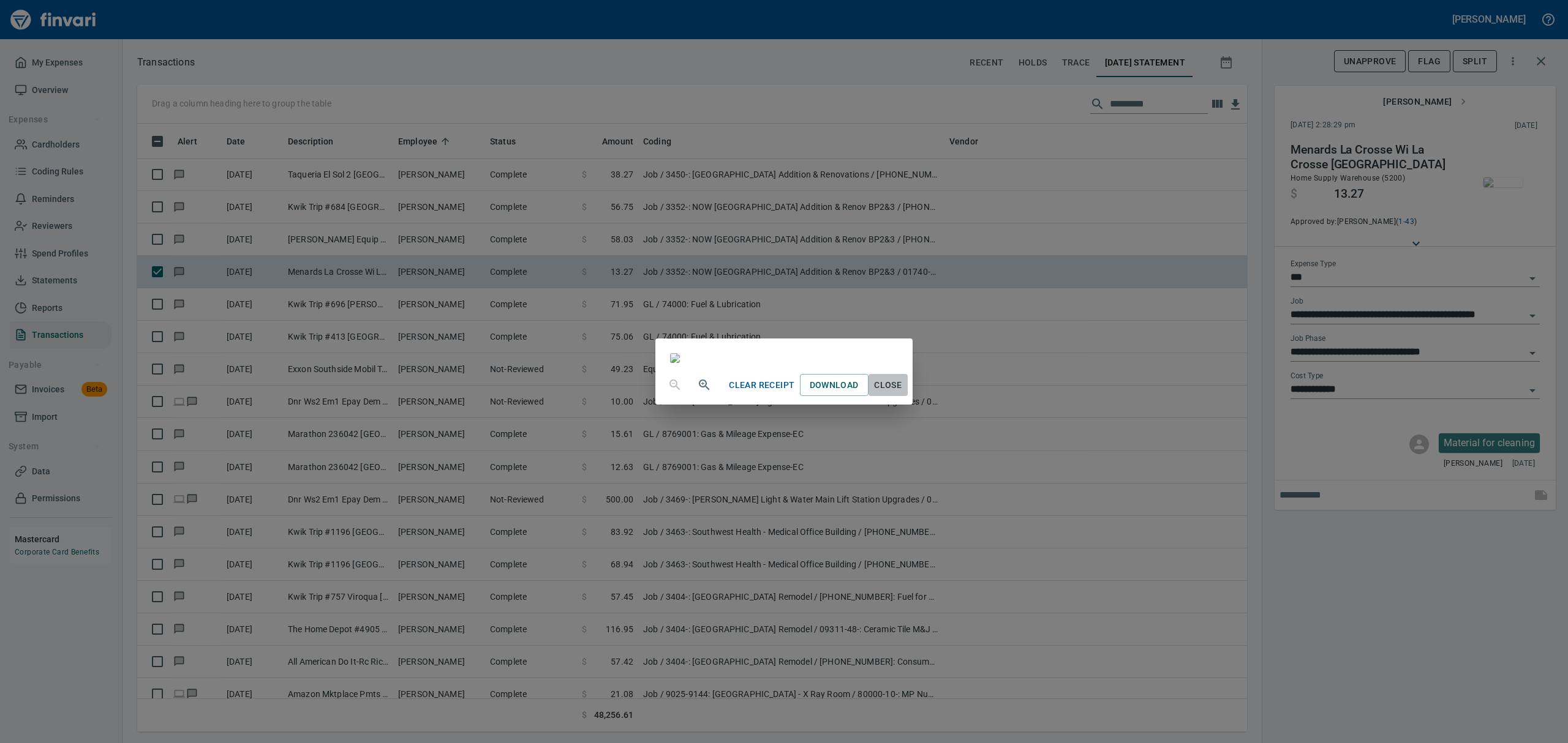
click at [903, 393] on span "Close" at bounding box center [888, 385] width 30 height 15
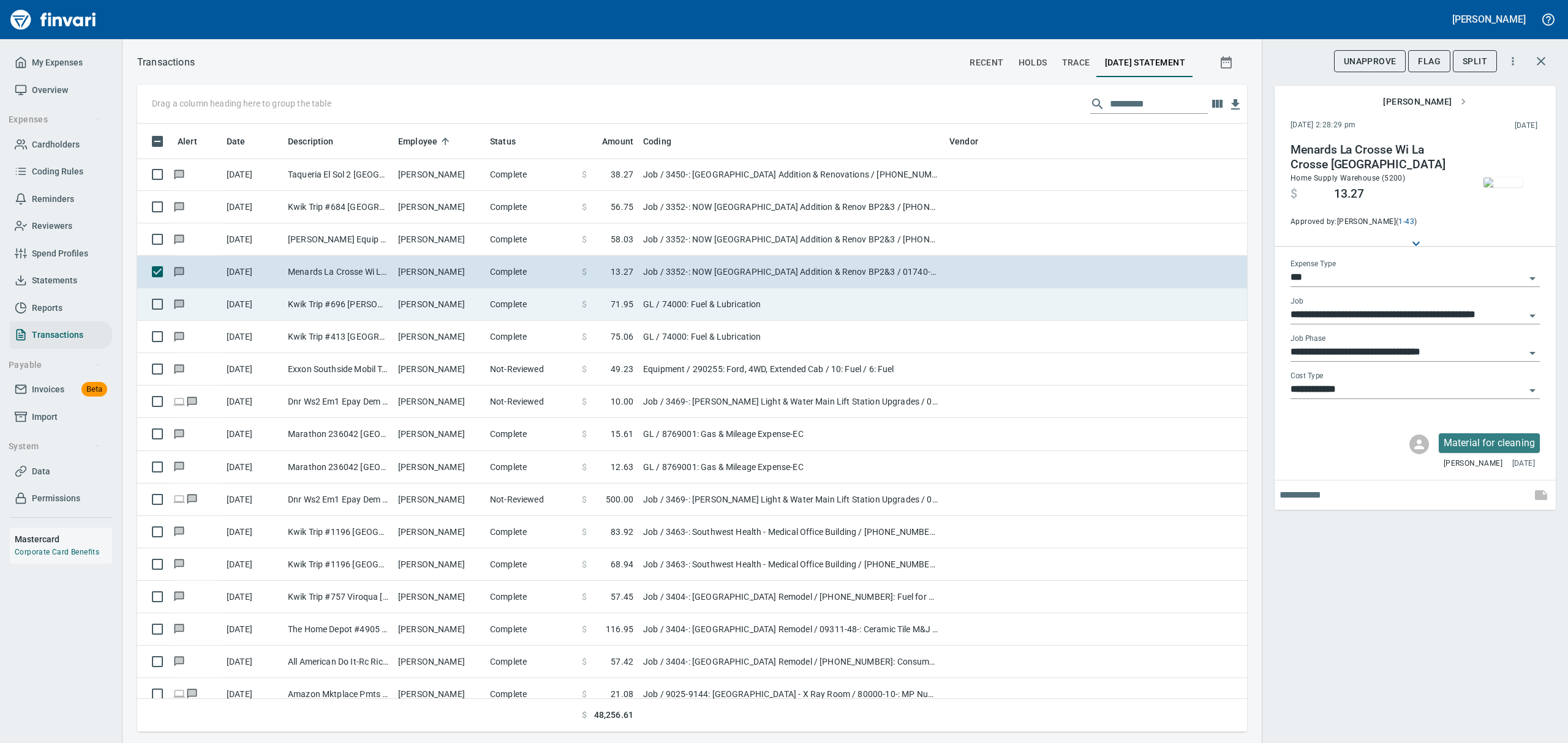
click at [415, 302] on td "[PERSON_NAME]" at bounding box center [439, 305] width 92 height 33
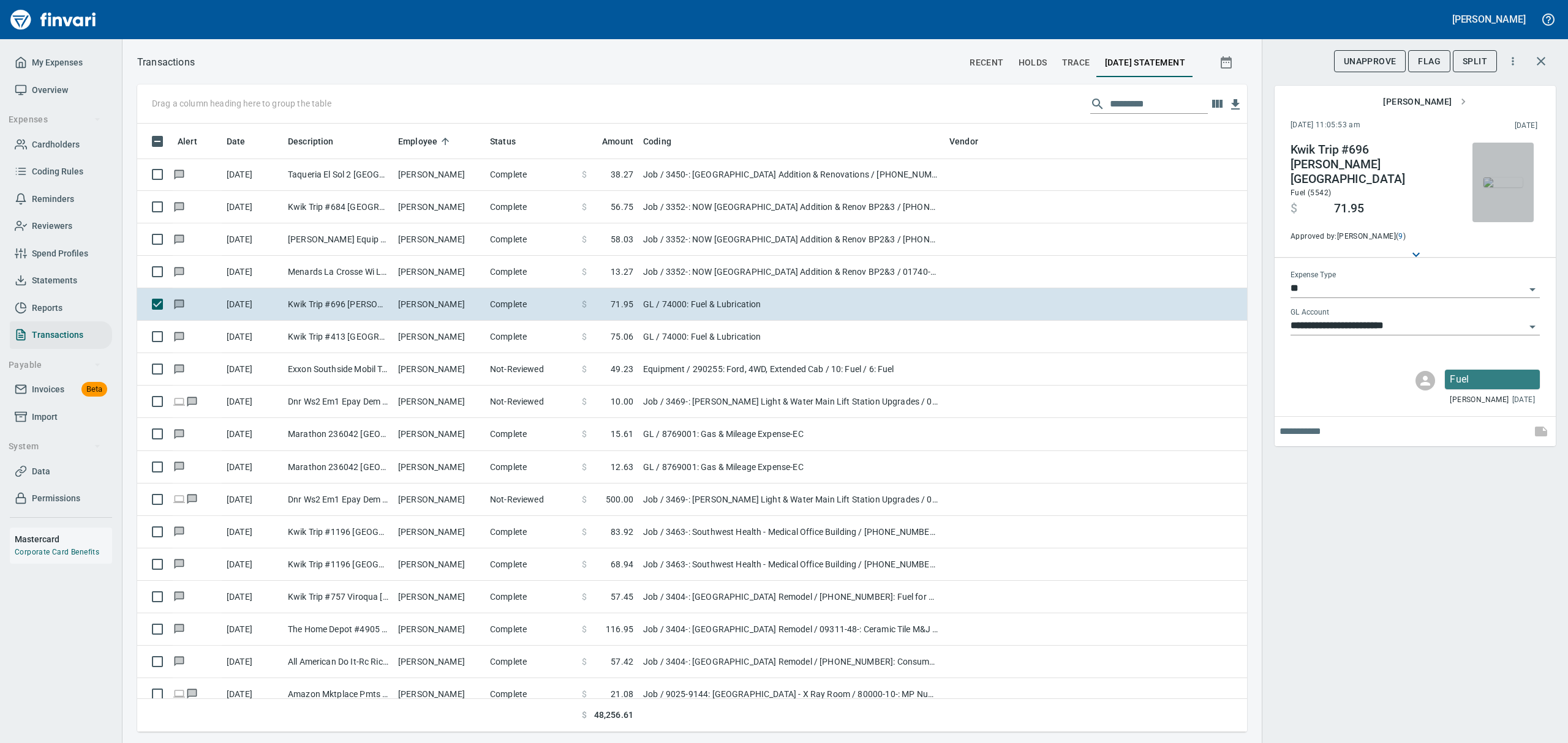
click at [1504, 187] on img "button" at bounding box center [1503, 182] width 39 height 10
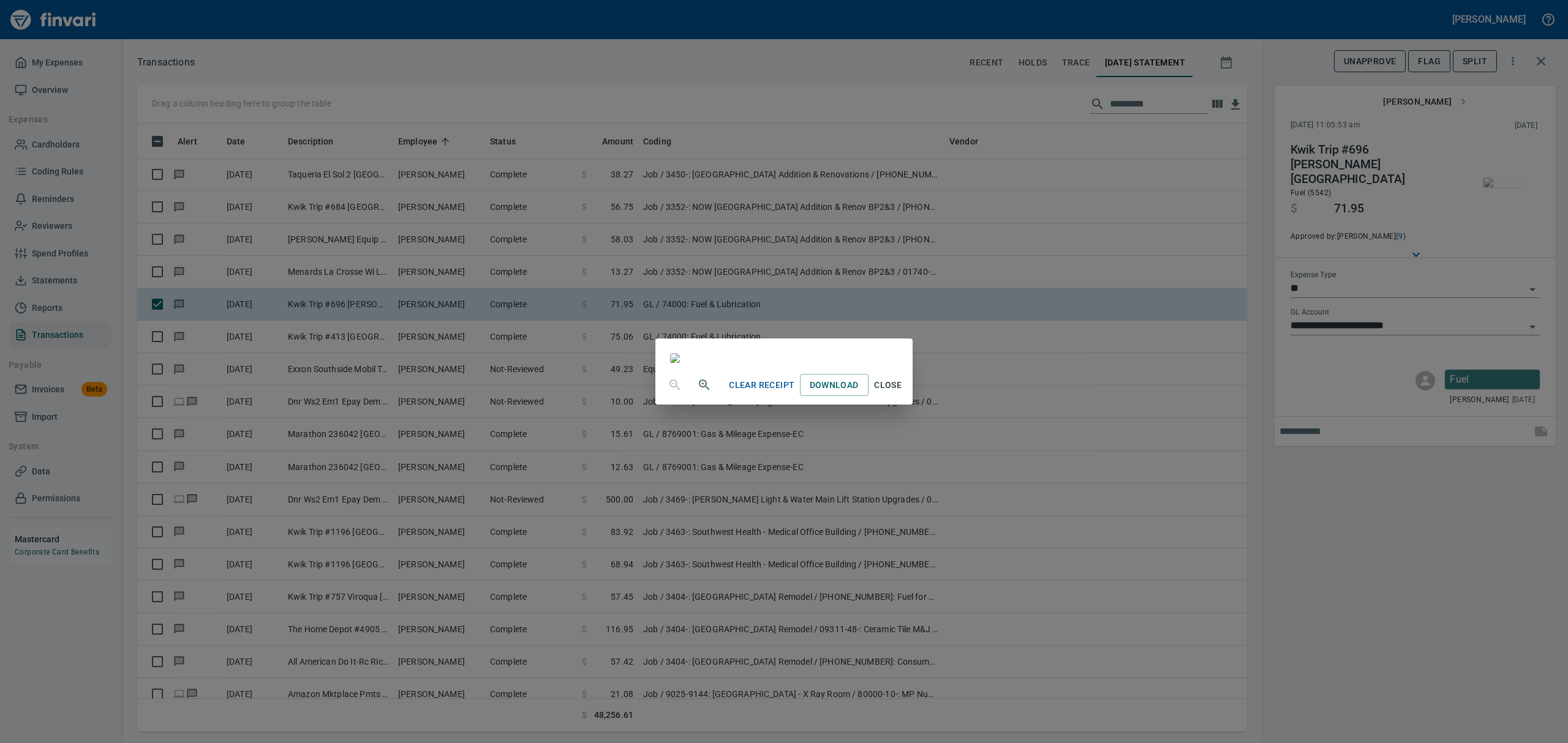
click at [903, 393] on span "Close" at bounding box center [888, 385] width 30 height 15
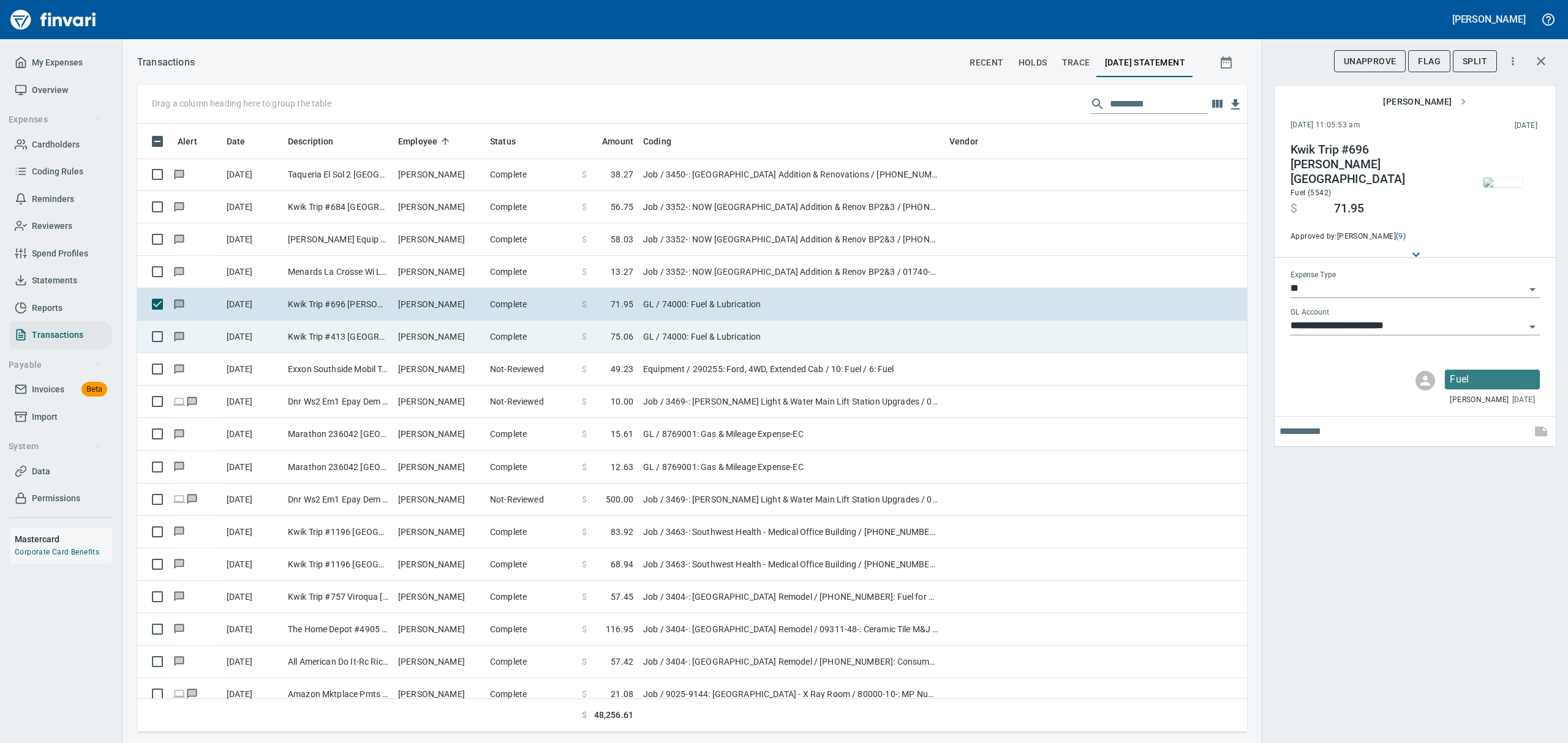
click at [420, 336] on td "[PERSON_NAME]" at bounding box center [439, 336] width 92 height 33
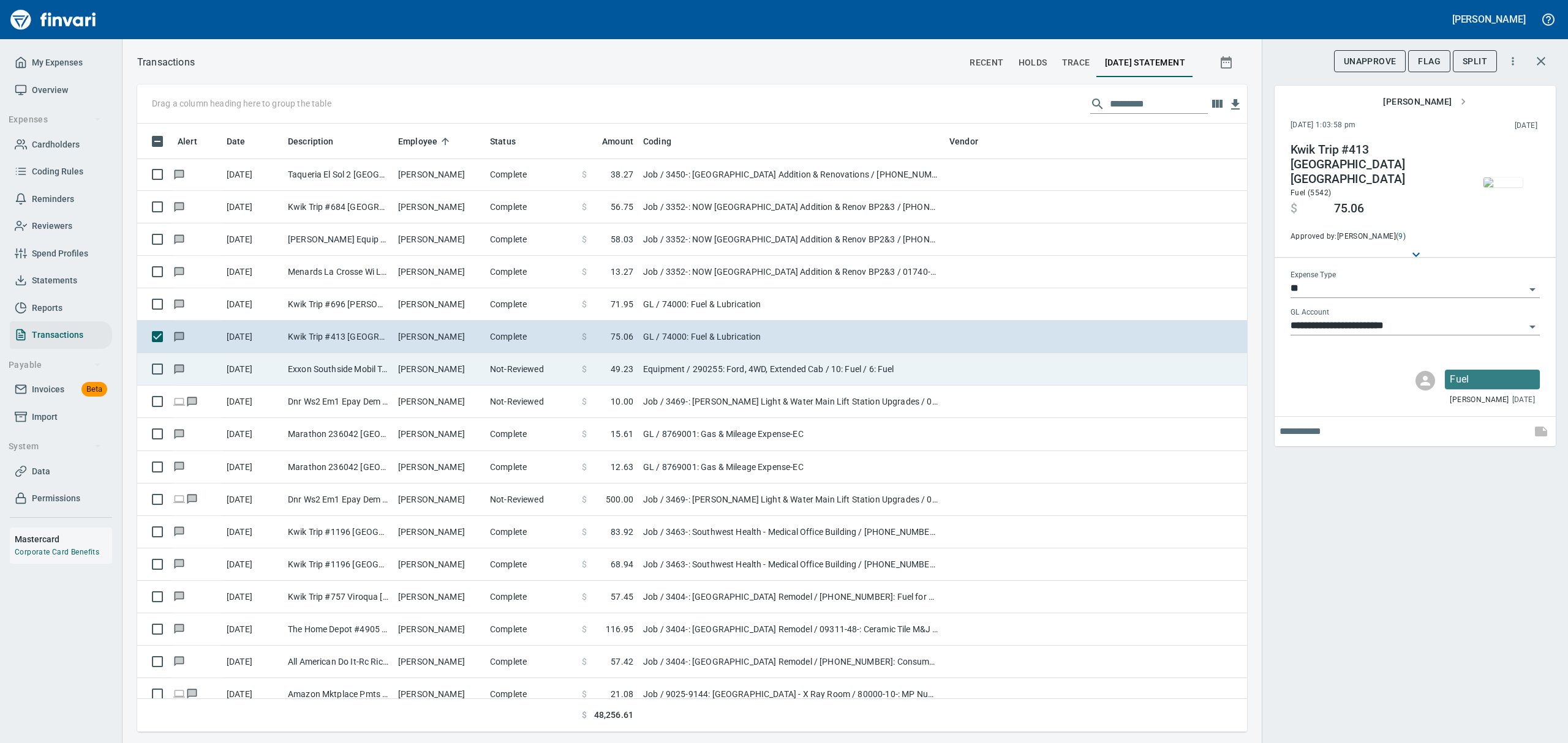
click at [420, 368] on td "[PERSON_NAME]" at bounding box center [439, 369] width 92 height 33
type input "*********"
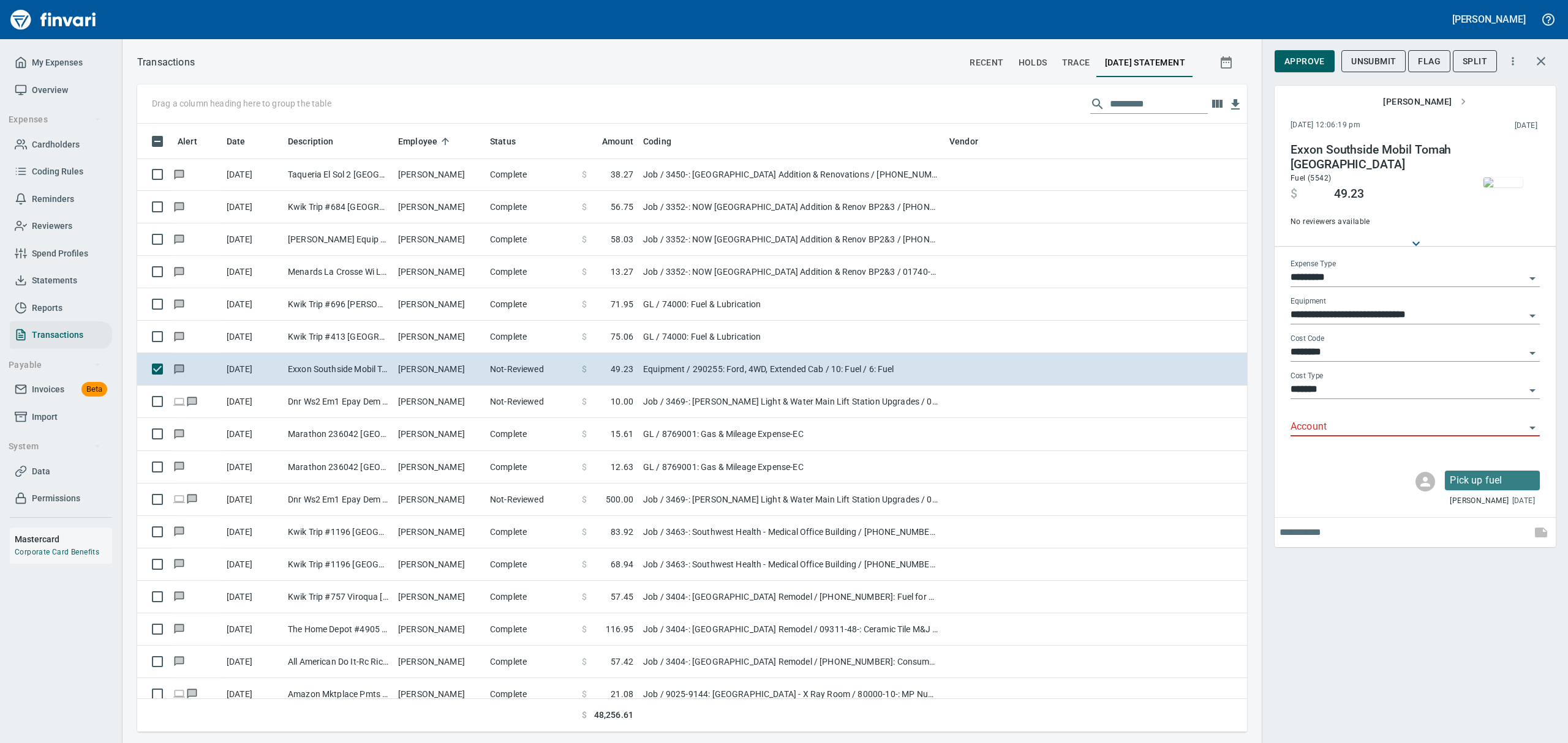
click at [1512, 187] on img "button" at bounding box center [1503, 182] width 39 height 10
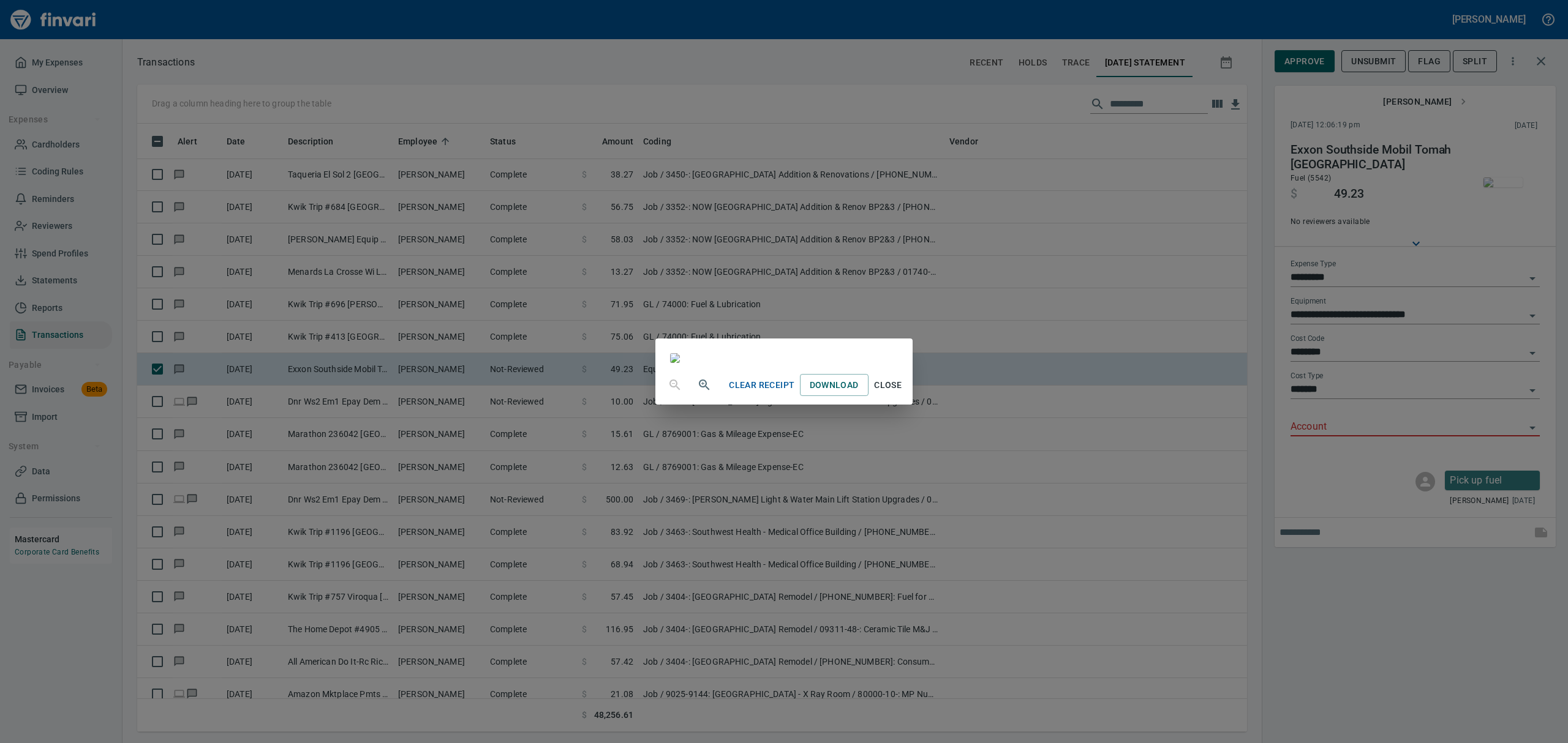
click at [903, 393] on span "Close" at bounding box center [888, 385] width 30 height 15
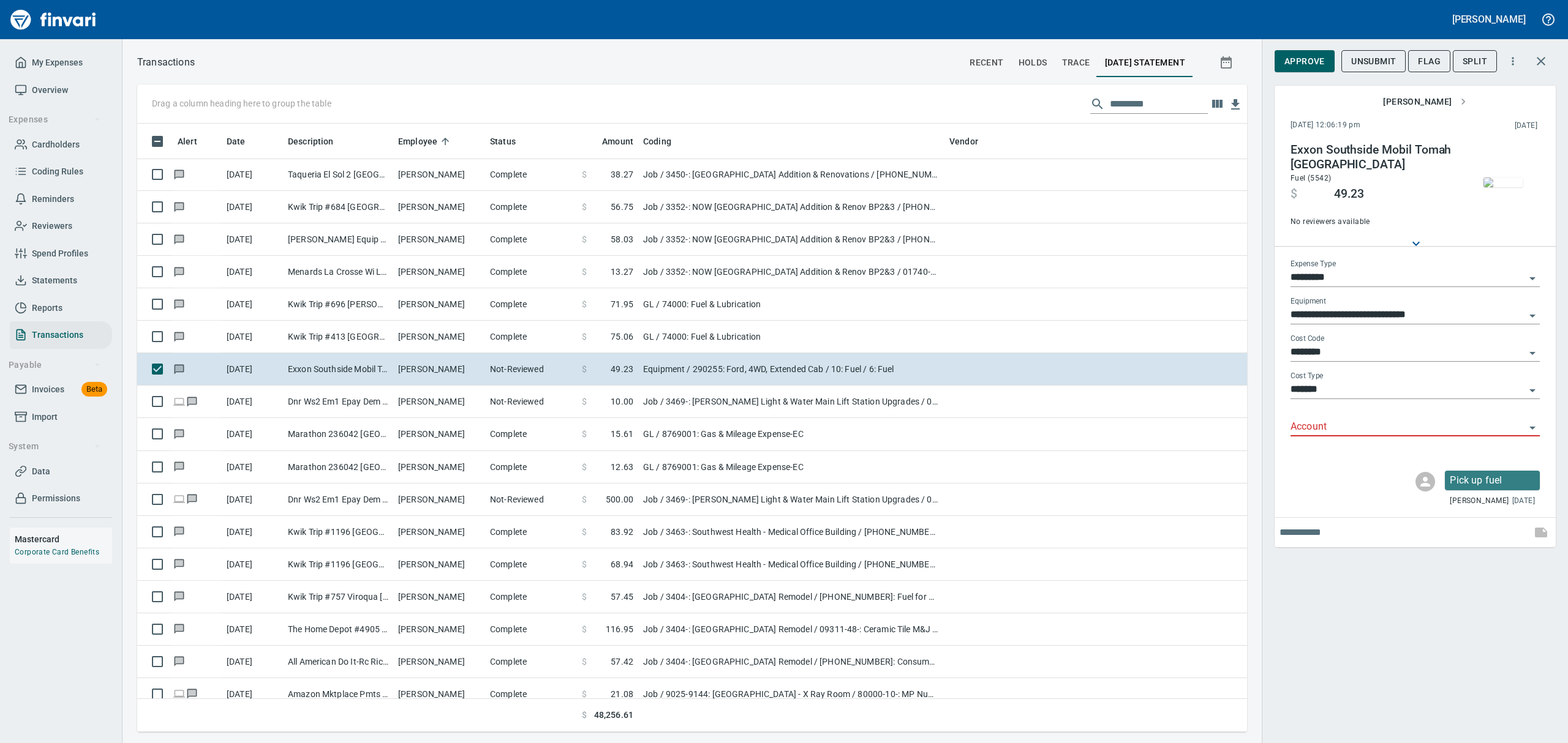
click at [1534, 277] on icon "Open" at bounding box center [1532, 279] width 6 height 3
click at [1311, 368] on li "GL" at bounding box center [1414, 368] width 249 height 30
type input "**"
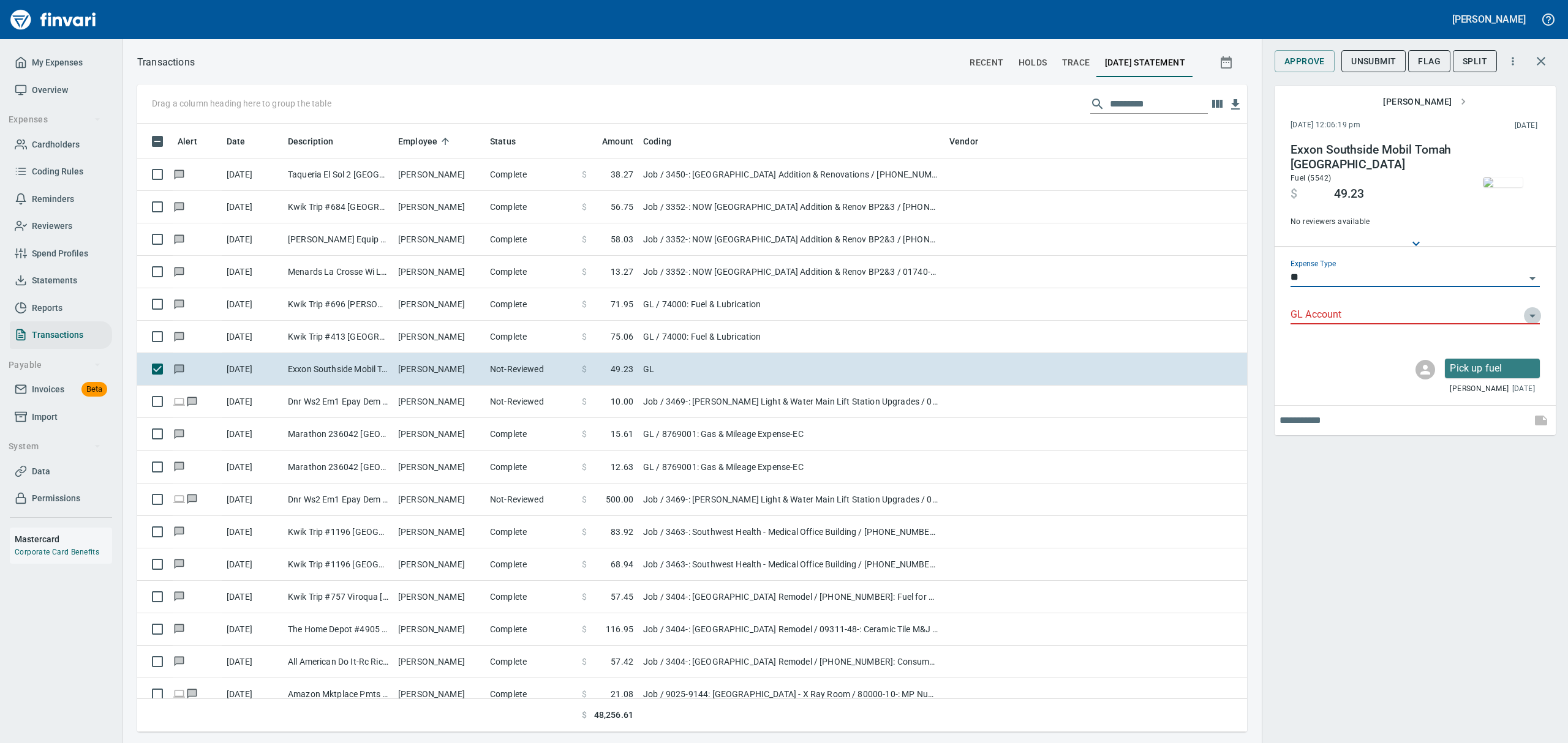
click at [1534, 316] on icon "Open" at bounding box center [1532, 316] width 6 height 3
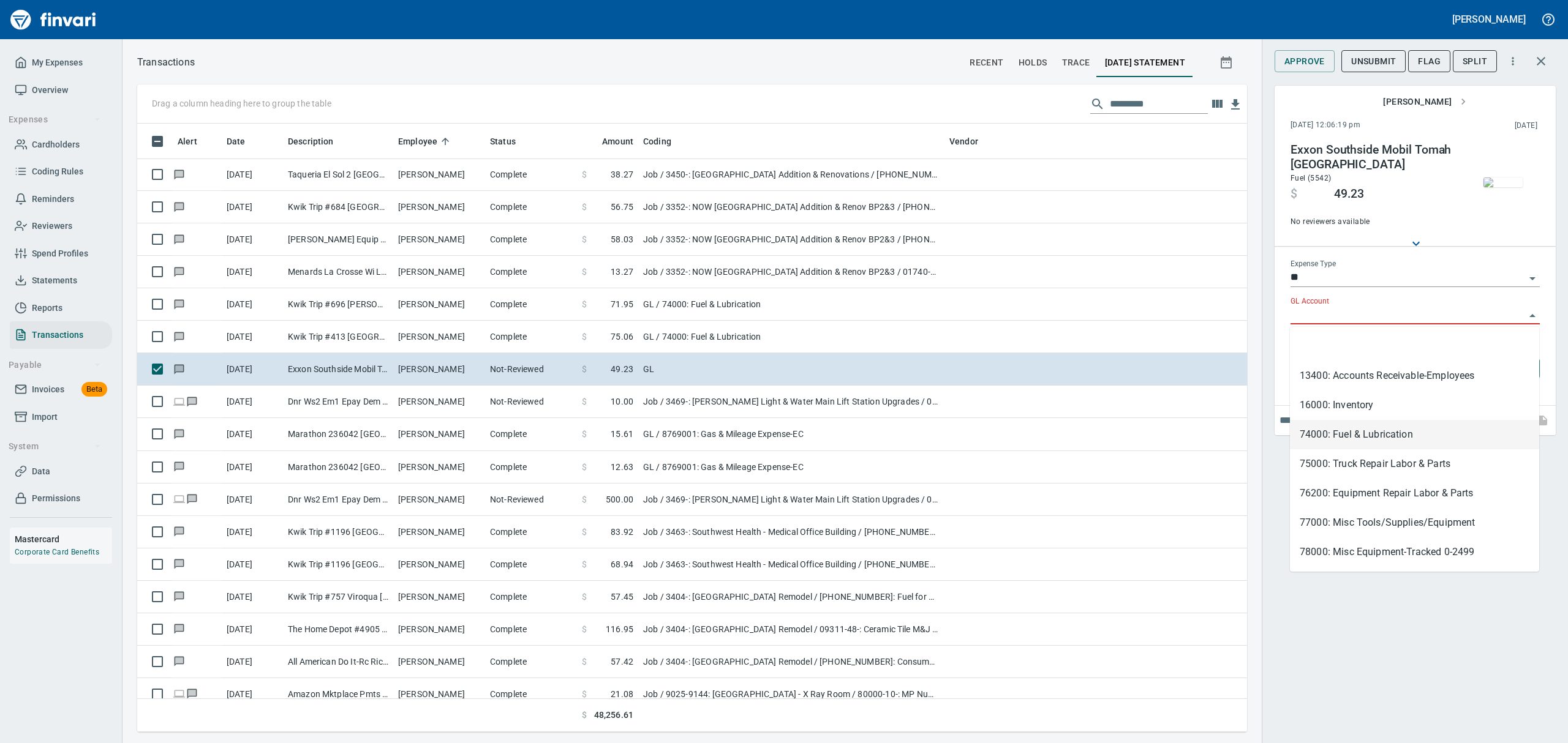
click at [1317, 439] on li "74000: Fuel & Lubrication" at bounding box center [1414, 435] width 249 height 30
type input "**********"
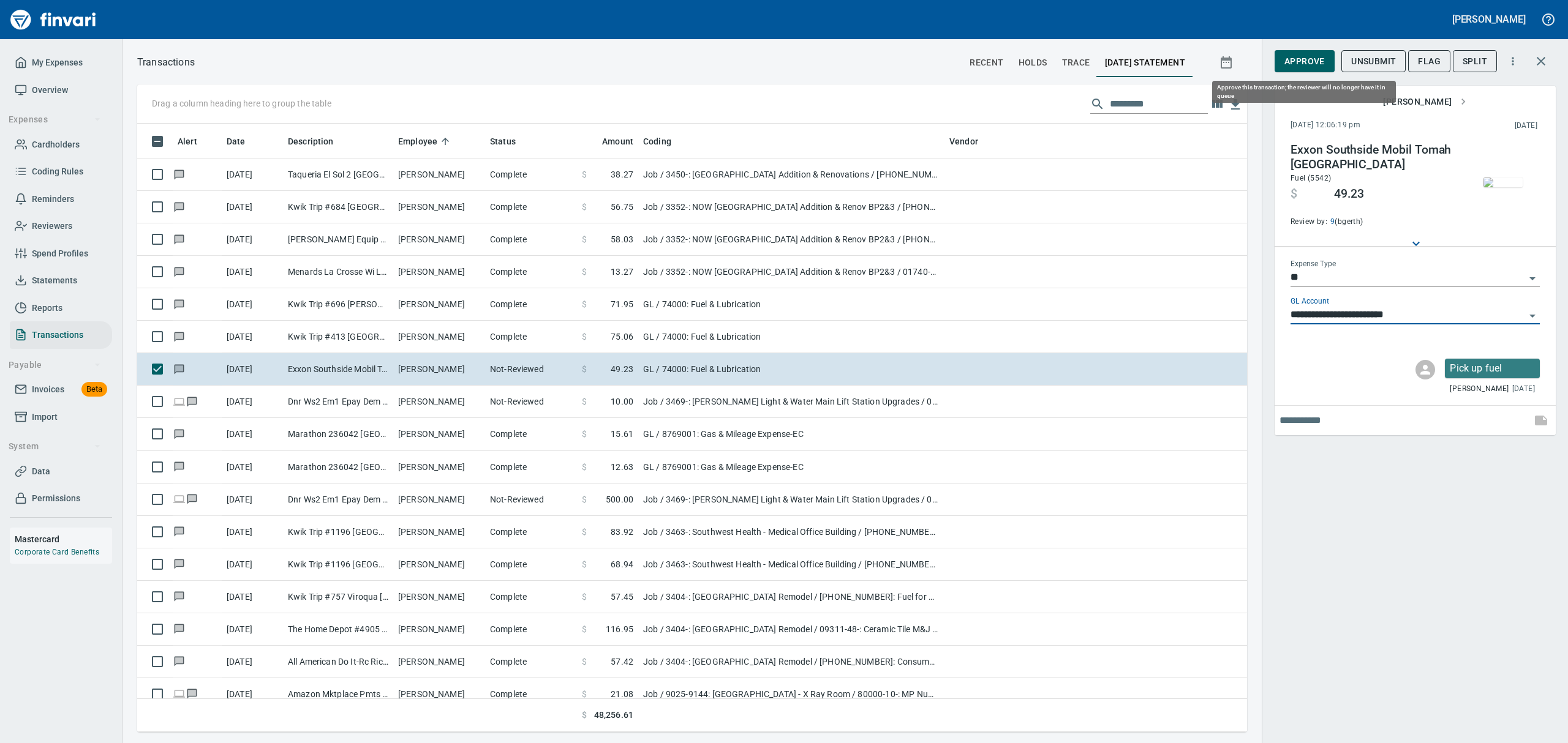
click at [1301, 62] on span "Approve" at bounding box center [1305, 62] width 40 height 15
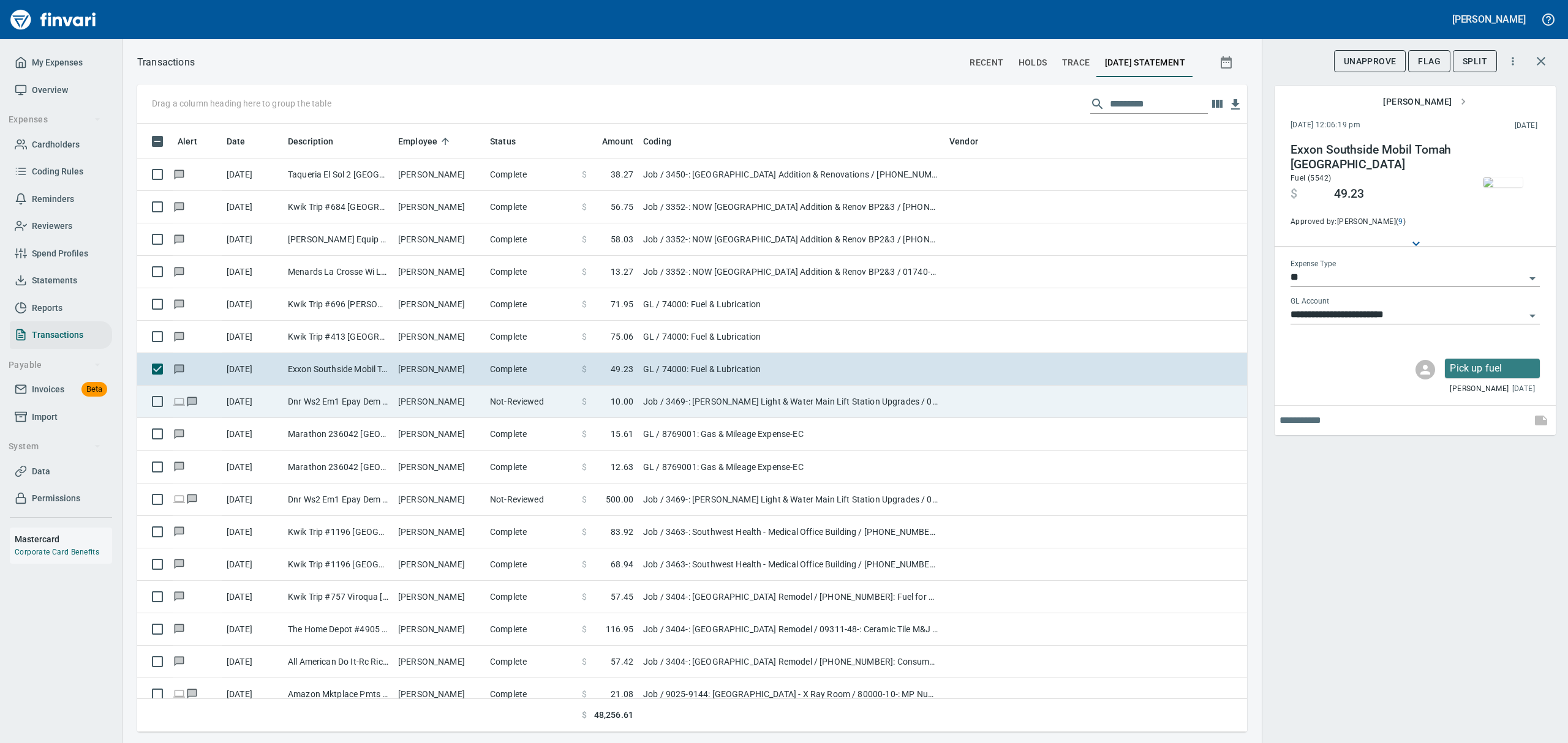
click at [317, 405] on td "Dnr Ws2 Em1 Epay Dem S [GEOGRAPHIC_DATA]" at bounding box center [338, 402] width 110 height 33
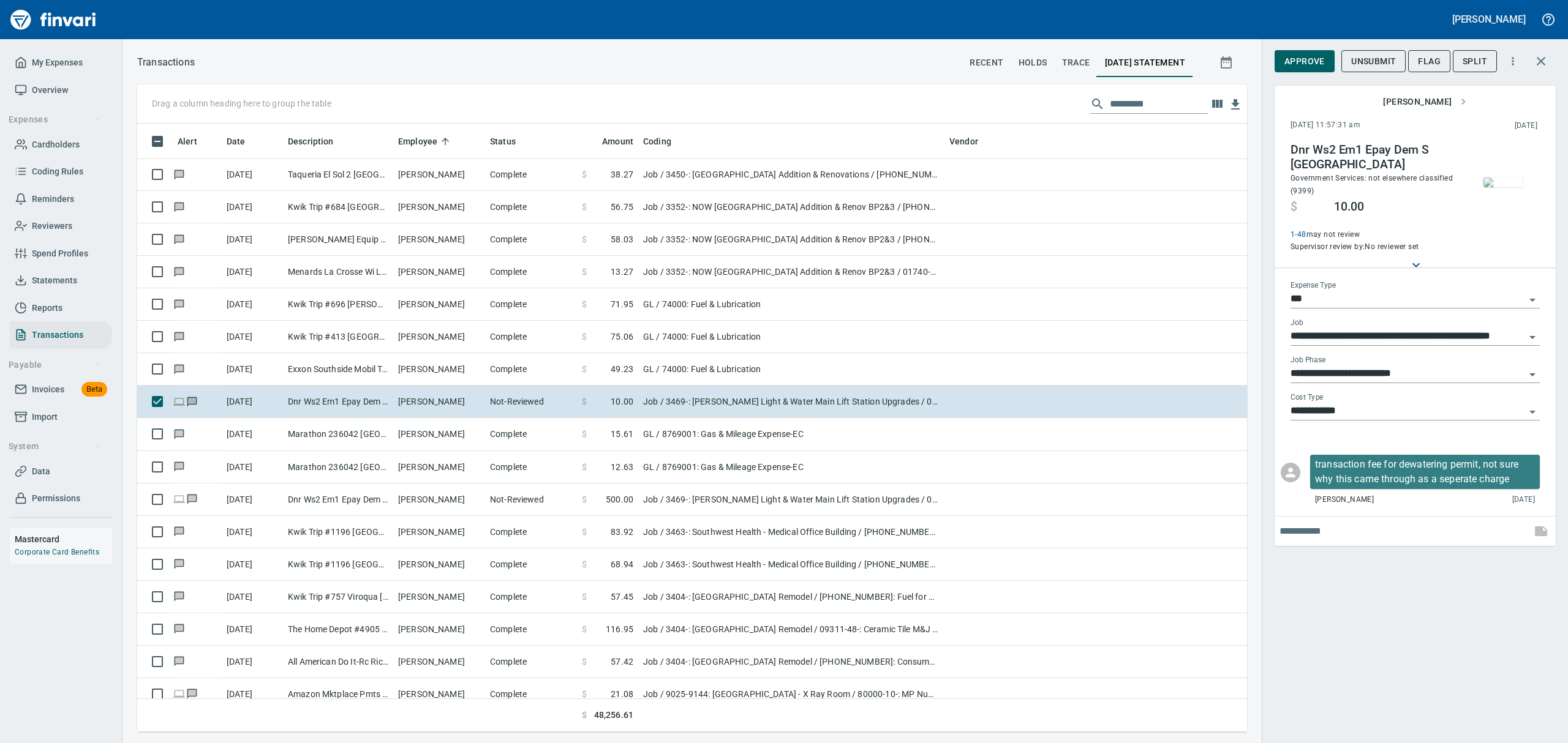
scroll to position [595, 1081]
click at [1509, 187] on img "button" at bounding box center [1503, 182] width 39 height 10
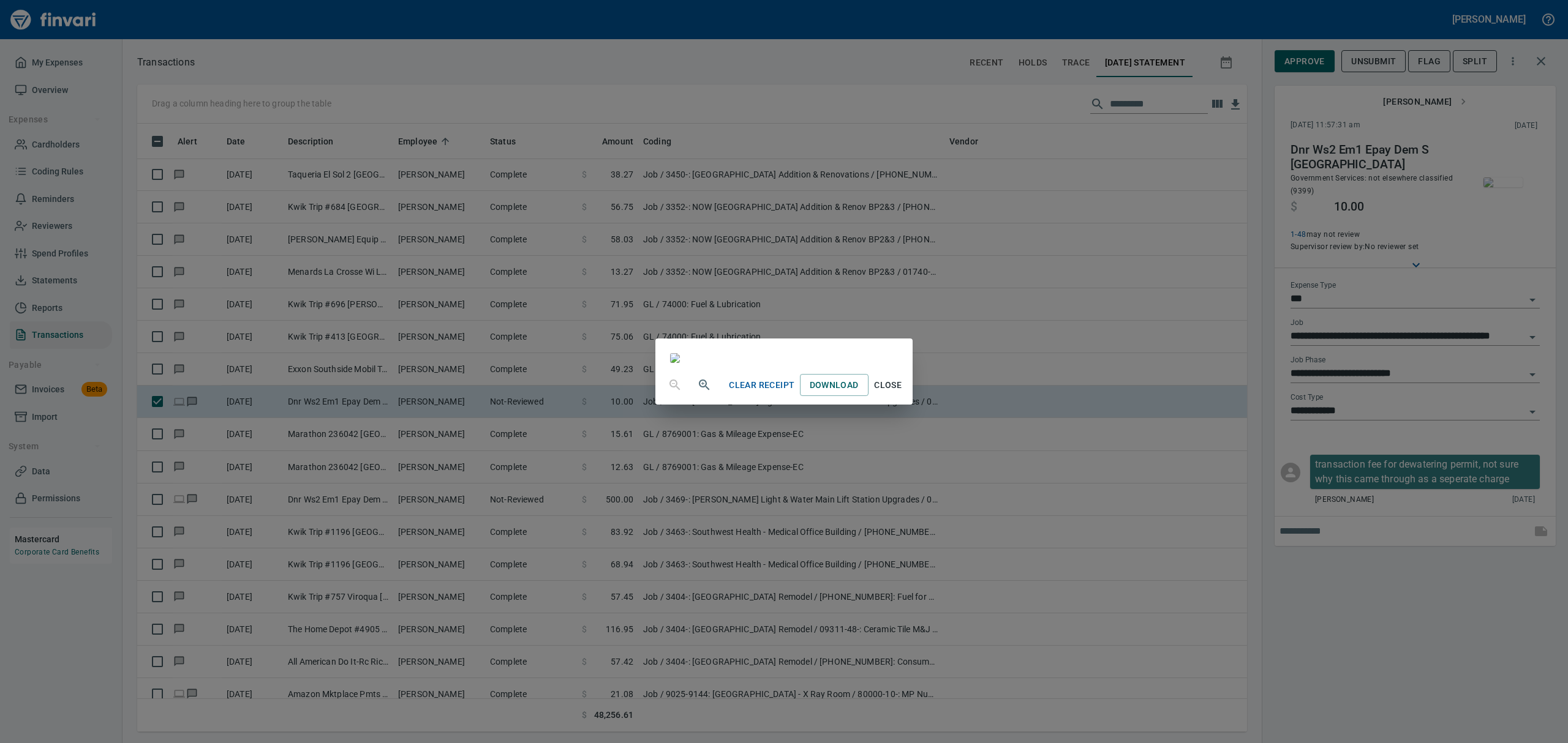
click at [903, 393] on span "Close" at bounding box center [888, 385] width 30 height 15
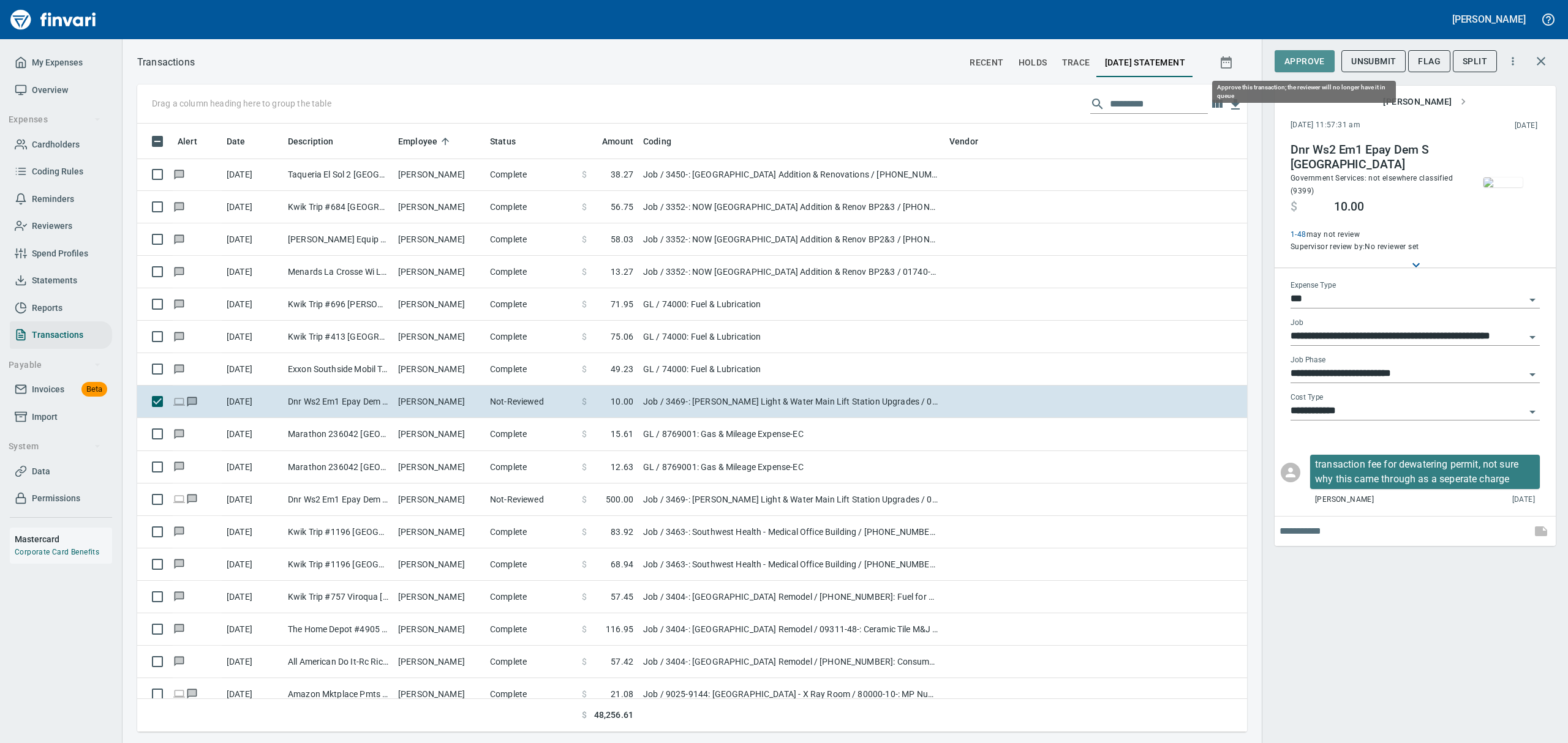
click at [1295, 59] on span "Approve" at bounding box center [1305, 62] width 40 height 15
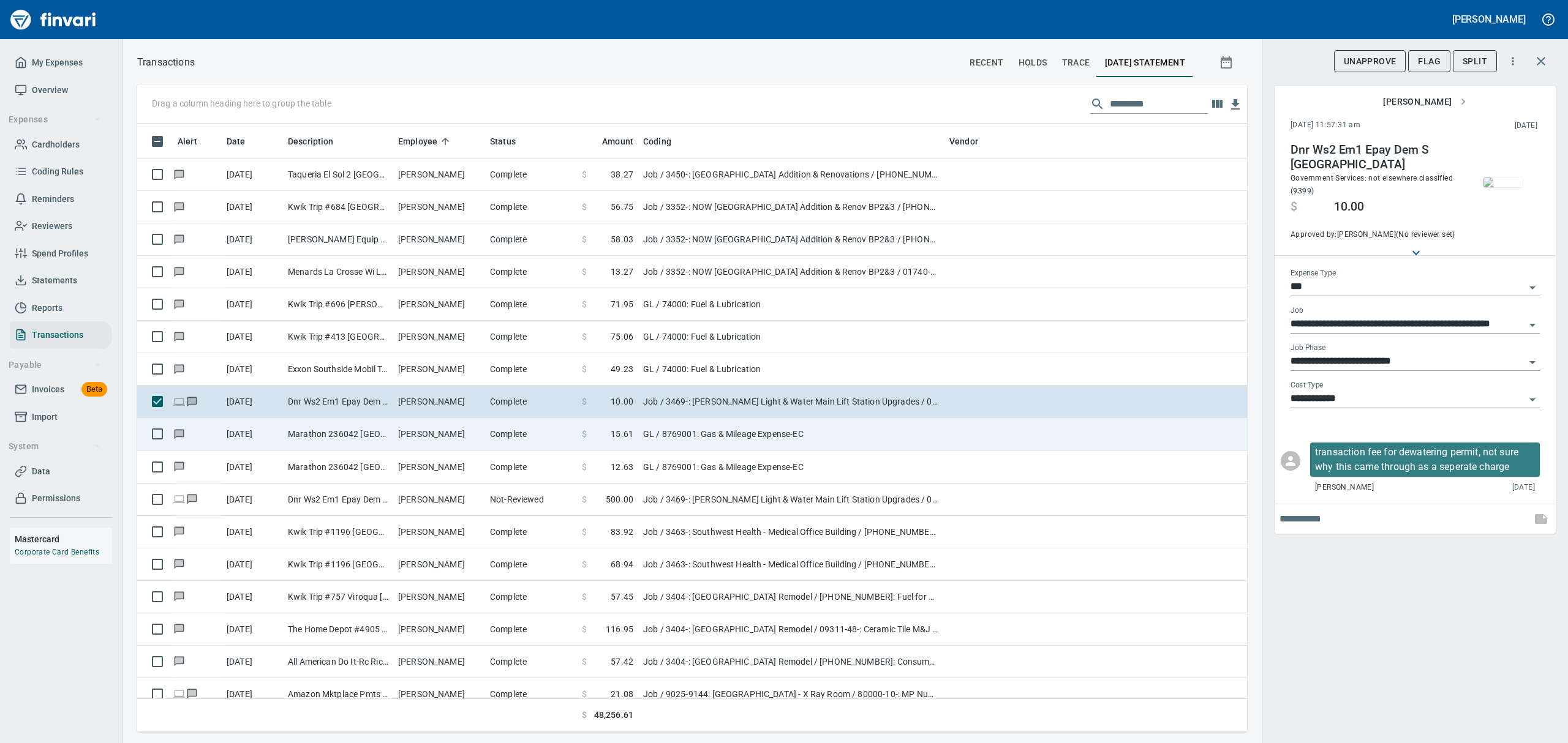
click at [319, 436] on td "Marathon 236042 [GEOGRAPHIC_DATA]" at bounding box center [338, 434] width 110 height 33
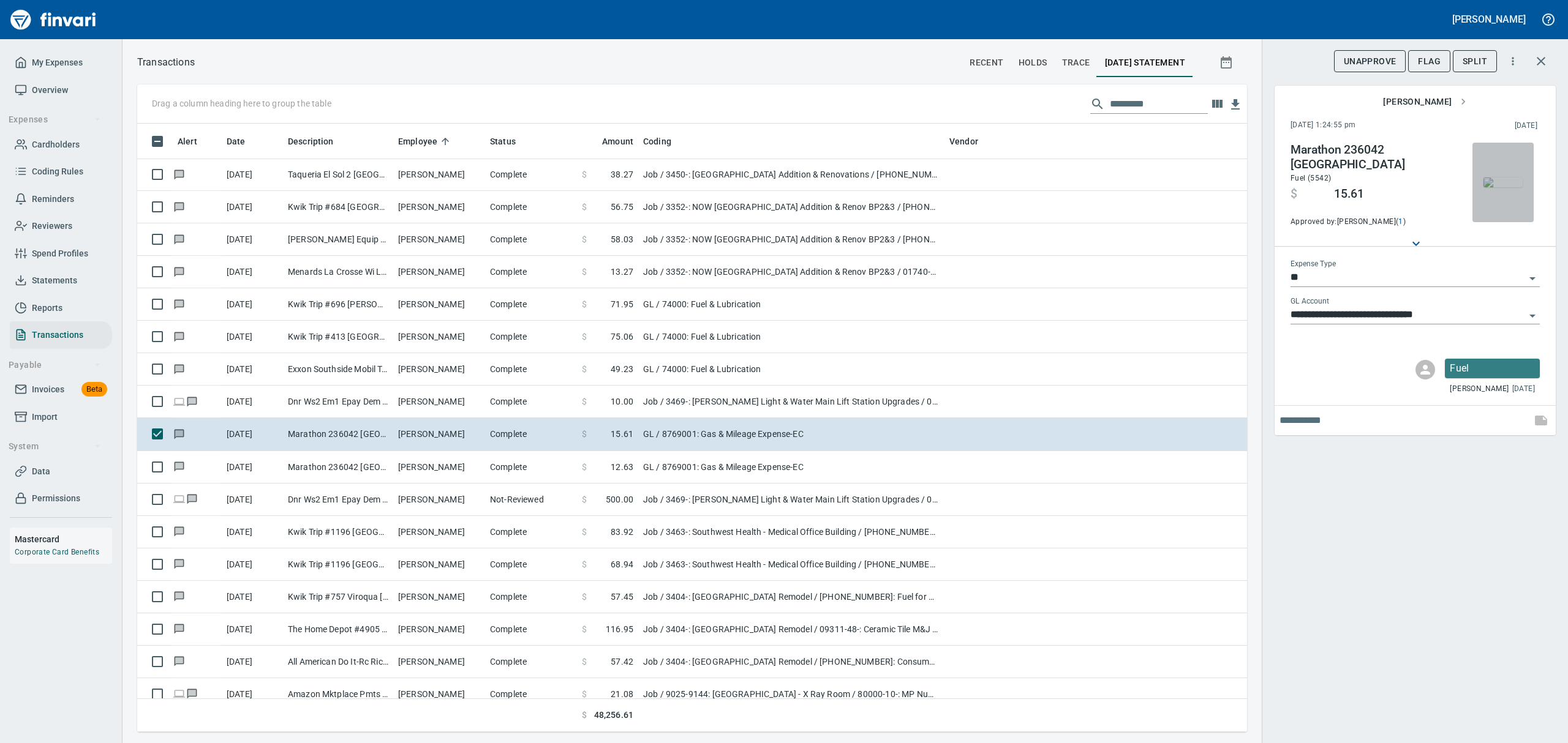
click at [1488, 177] on img "button" at bounding box center [1503, 182] width 39 height 10
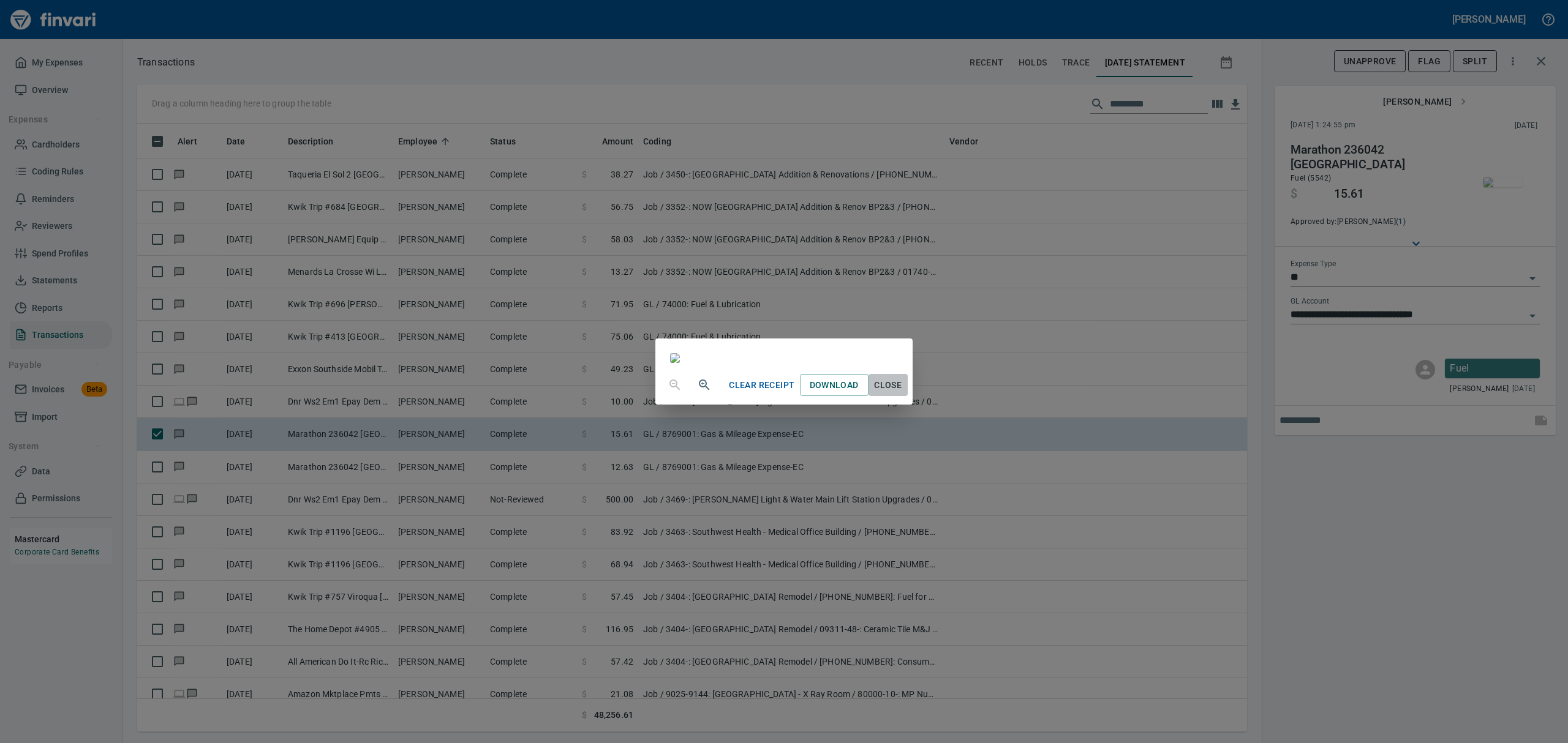
click at [903, 393] on span "Close" at bounding box center [888, 385] width 30 height 15
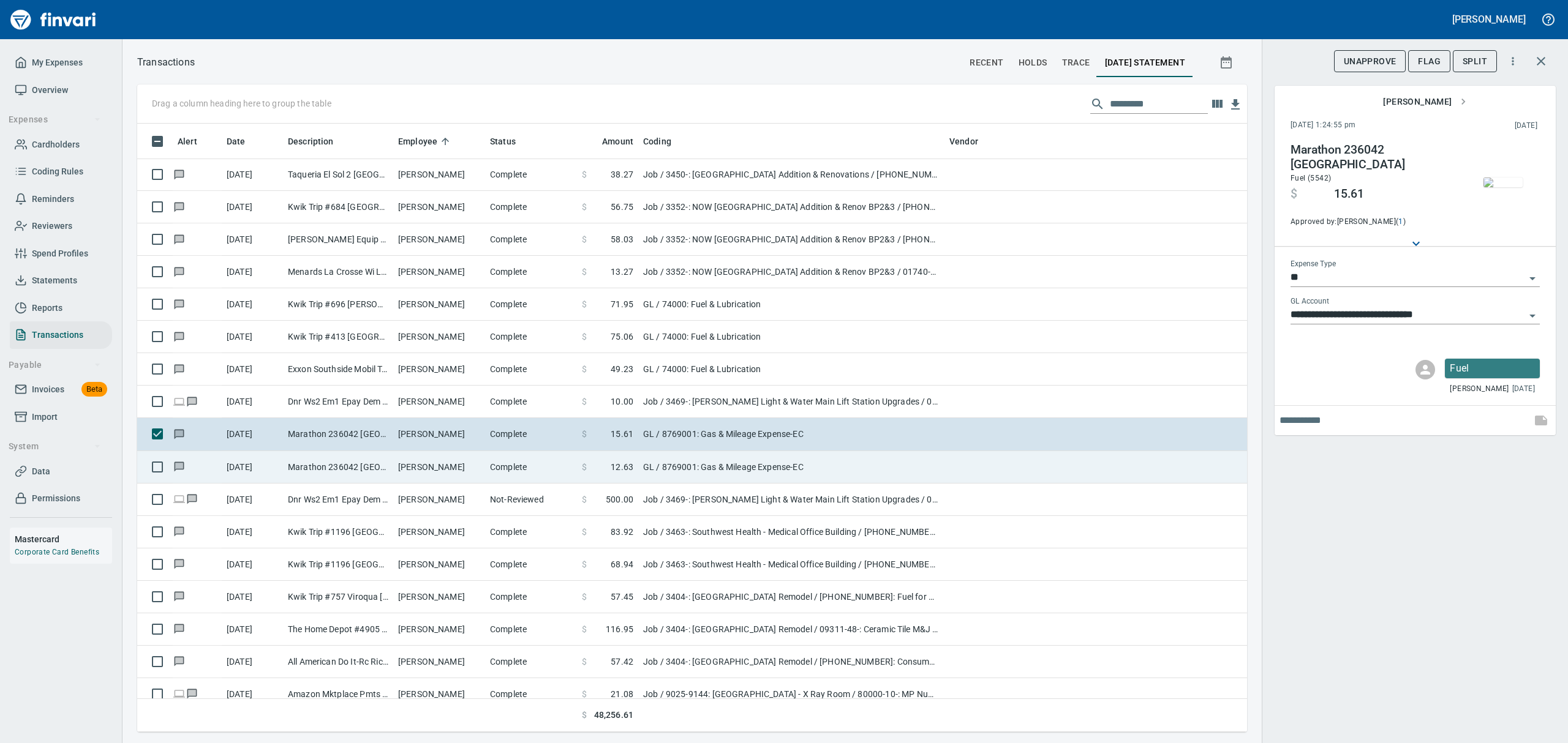
click at [277, 467] on td "[DATE]" at bounding box center [252, 467] width 61 height 33
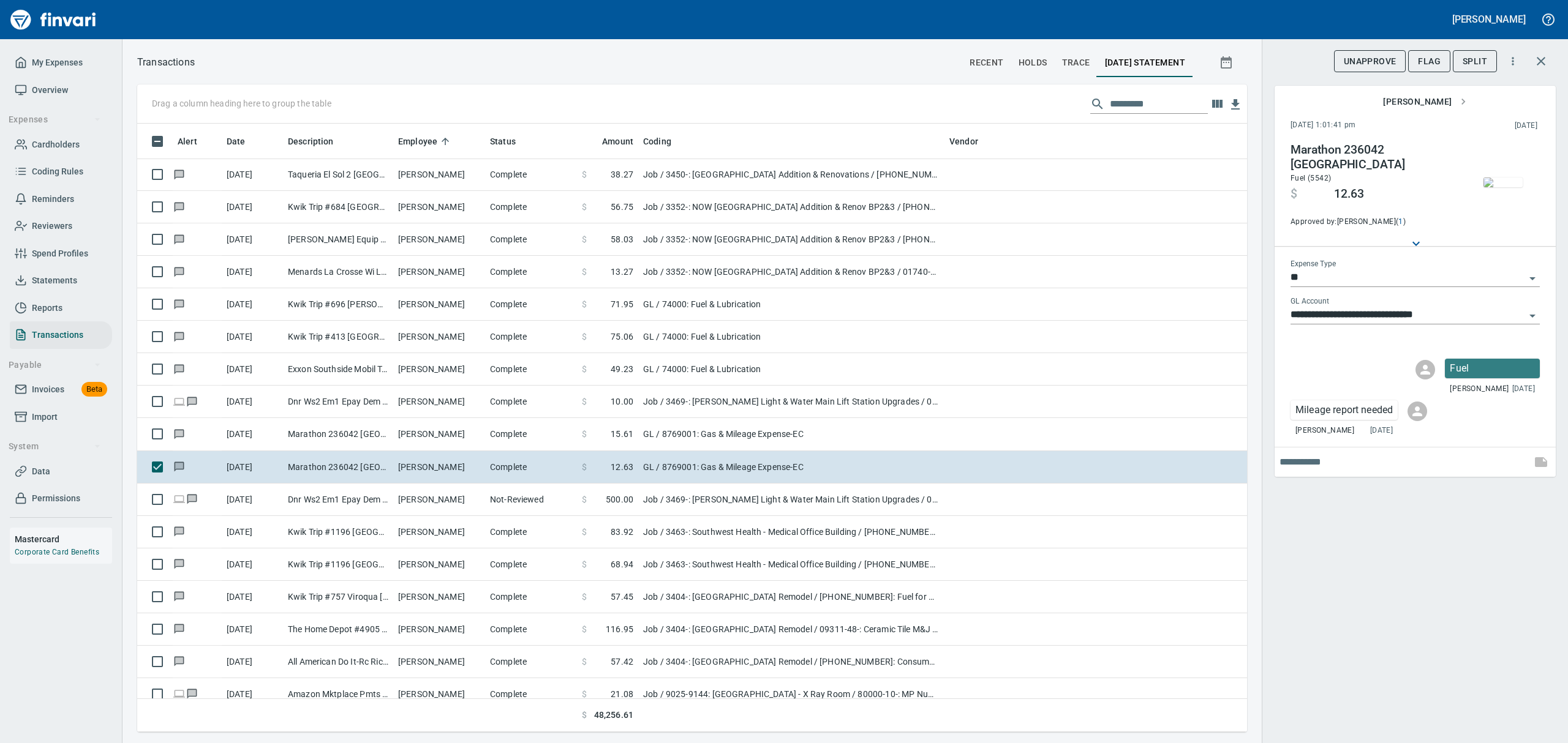
click at [1503, 187] on img "button" at bounding box center [1503, 182] width 39 height 10
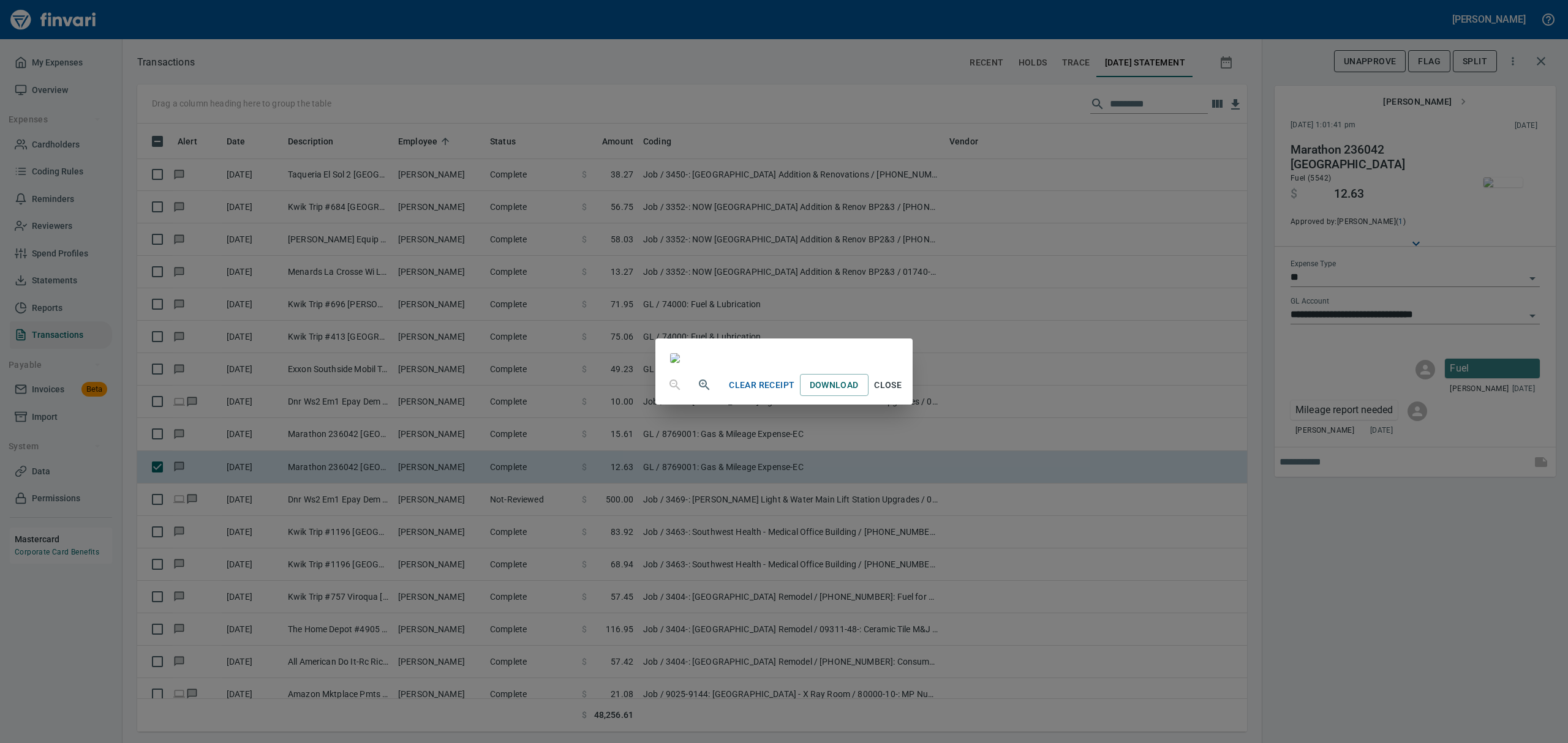
click at [903, 393] on span "Close" at bounding box center [888, 385] width 30 height 15
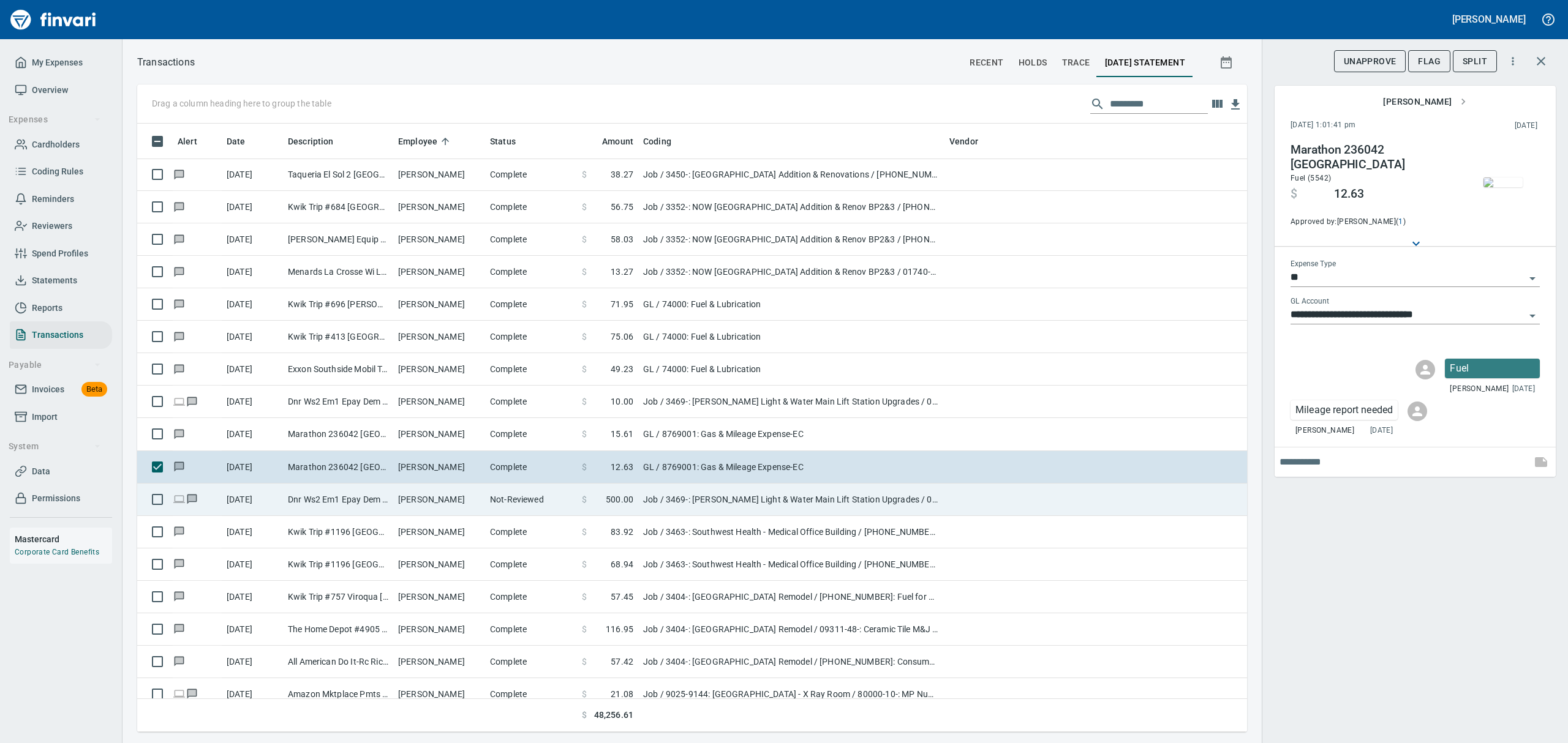
click at [346, 496] on td "Dnr Ws2 Em1 Epay Dem S [GEOGRAPHIC_DATA]" at bounding box center [338, 499] width 110 height 33
type input "***"
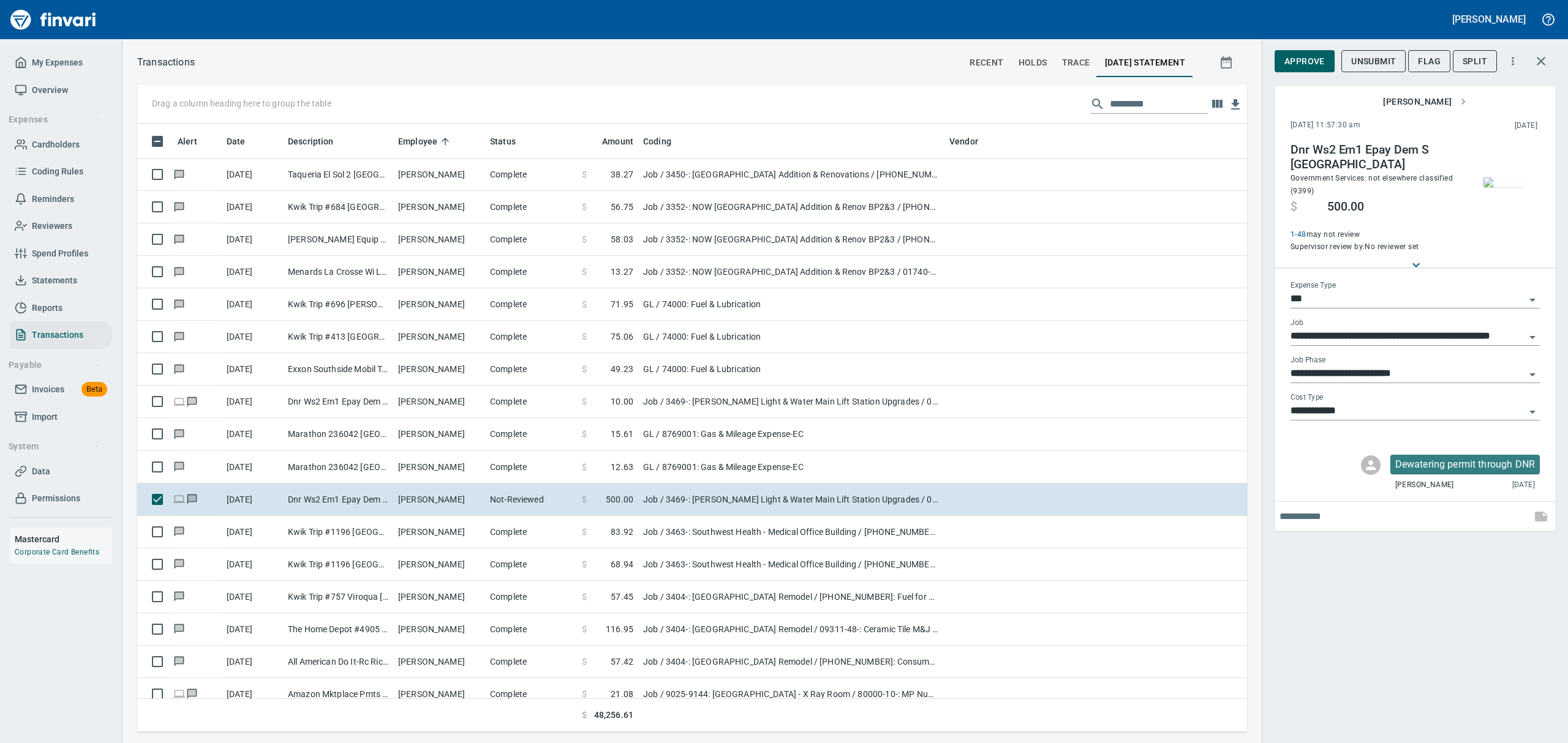
click at [1497, 183] on img "button" at bounding box center [1503, 182] width 39 height 10
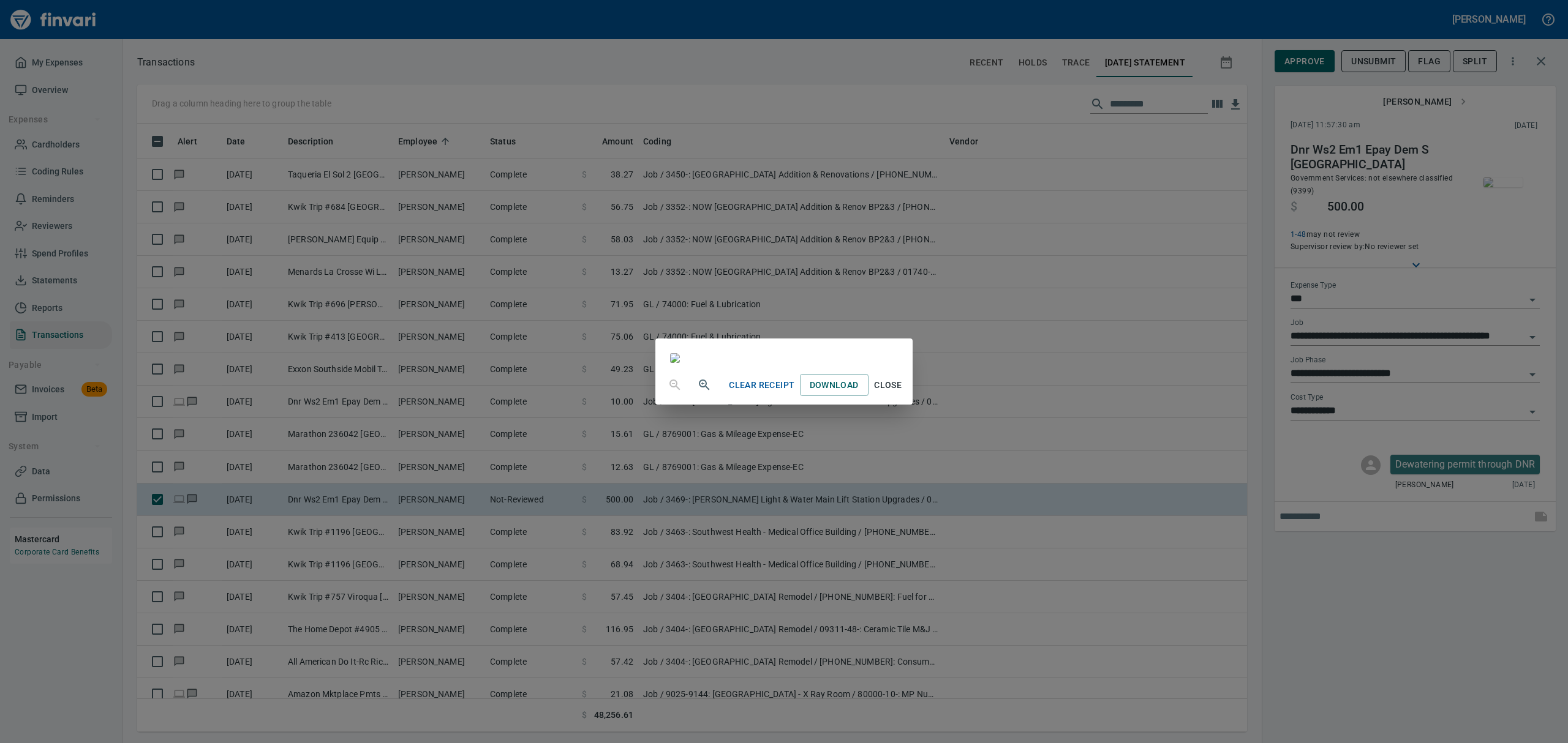
click at [903, 393] on span "Close" at bounding box center [888, 385] width 30 height 15
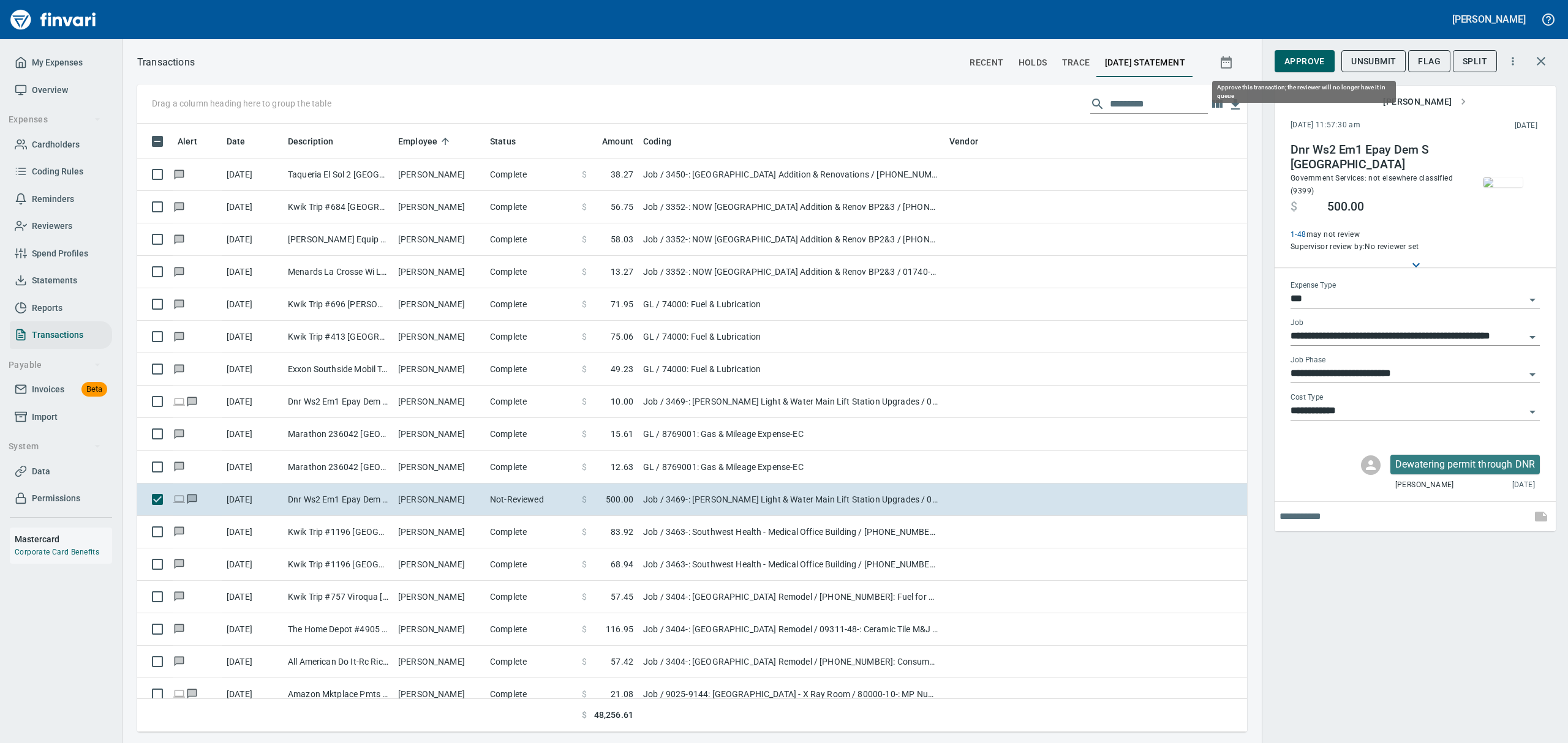
click at [1321, 62] on span "Approve" at bounding box center [1305, 62] width 40 height 15
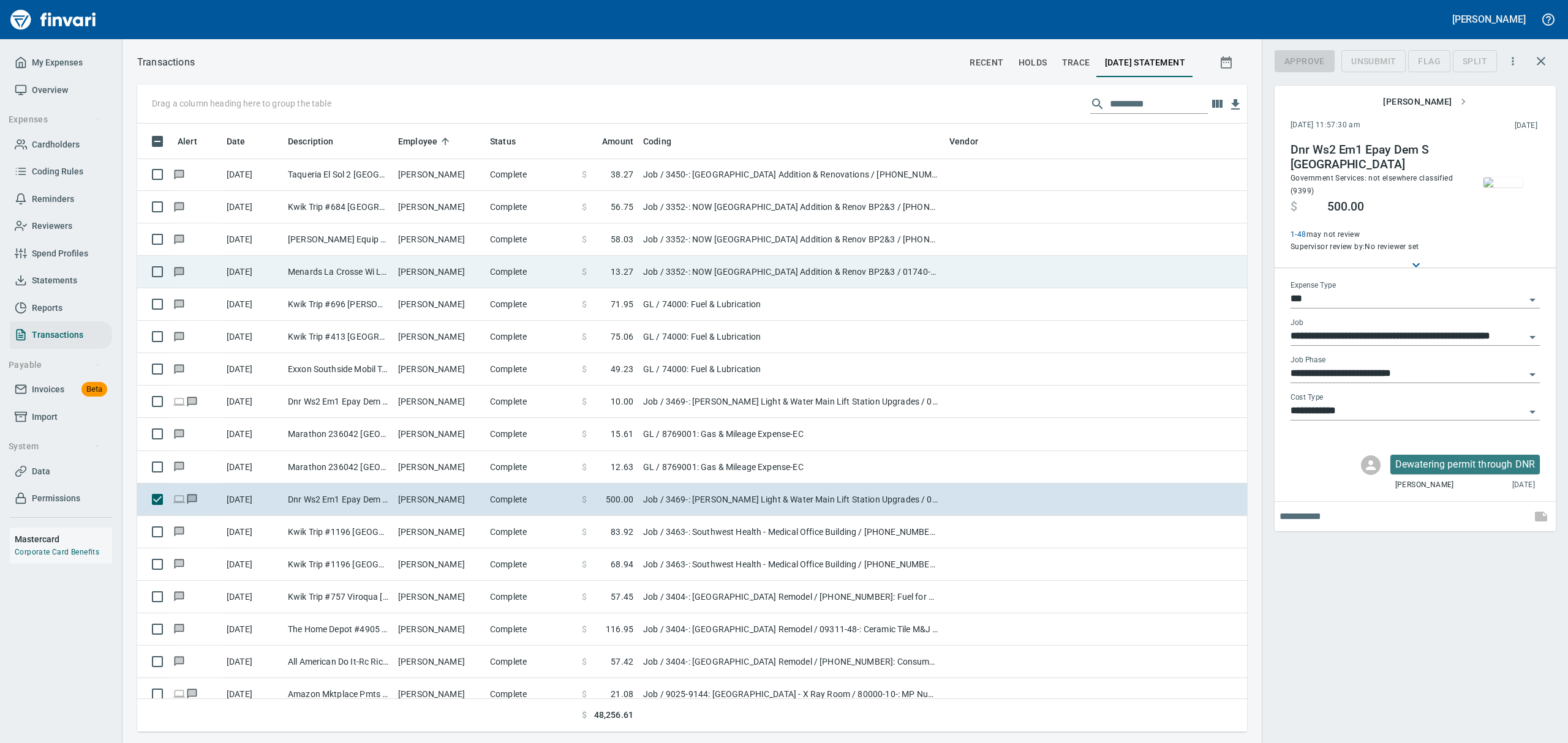
scroll to position [595, 1081]
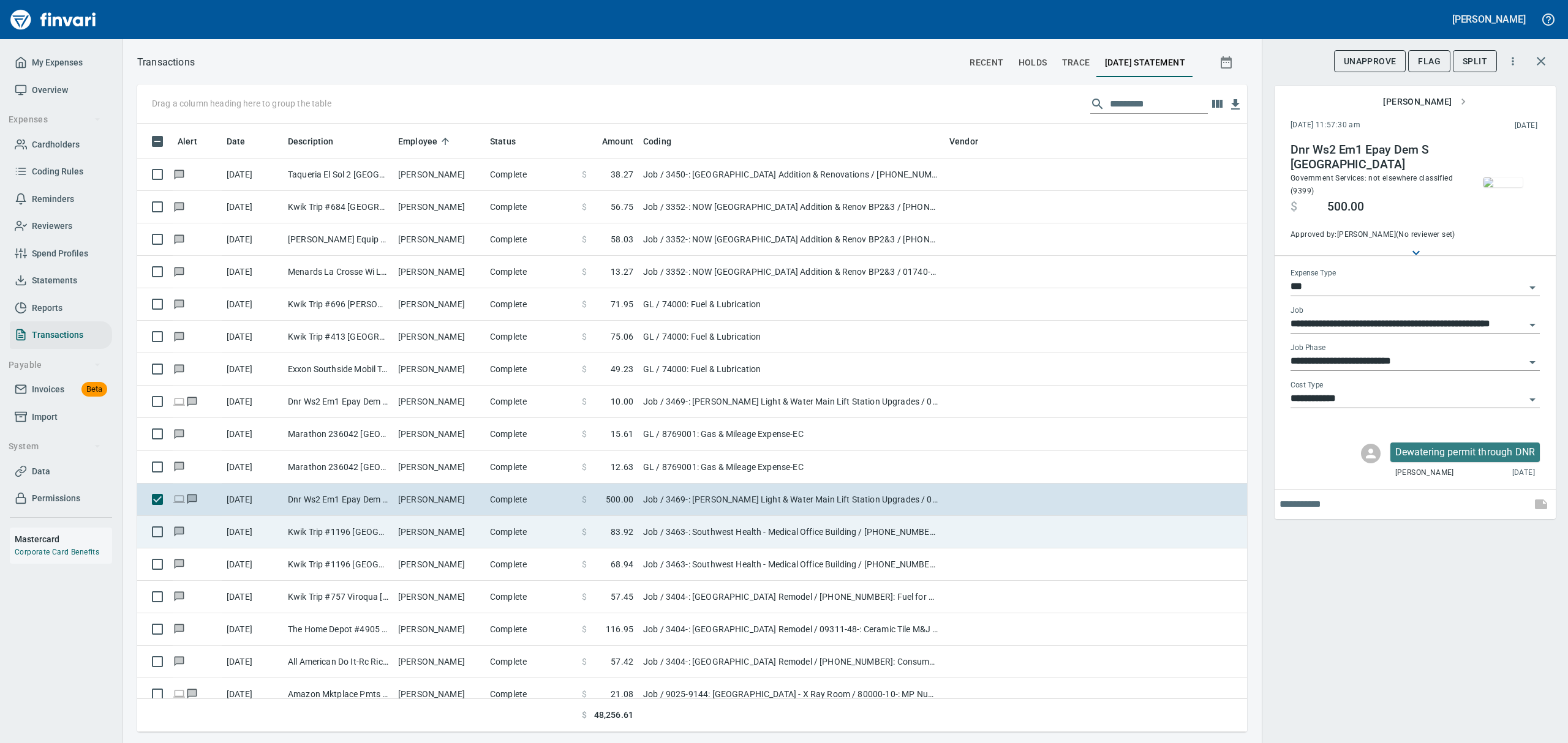
click at [370, 534] on td "Kwik Trip #1196 [GEOGRAPHIC_DATA] [GEOGRAPHIC_DATA]" at bounding box center [338, 532] width 110 height 33
type input "**********"
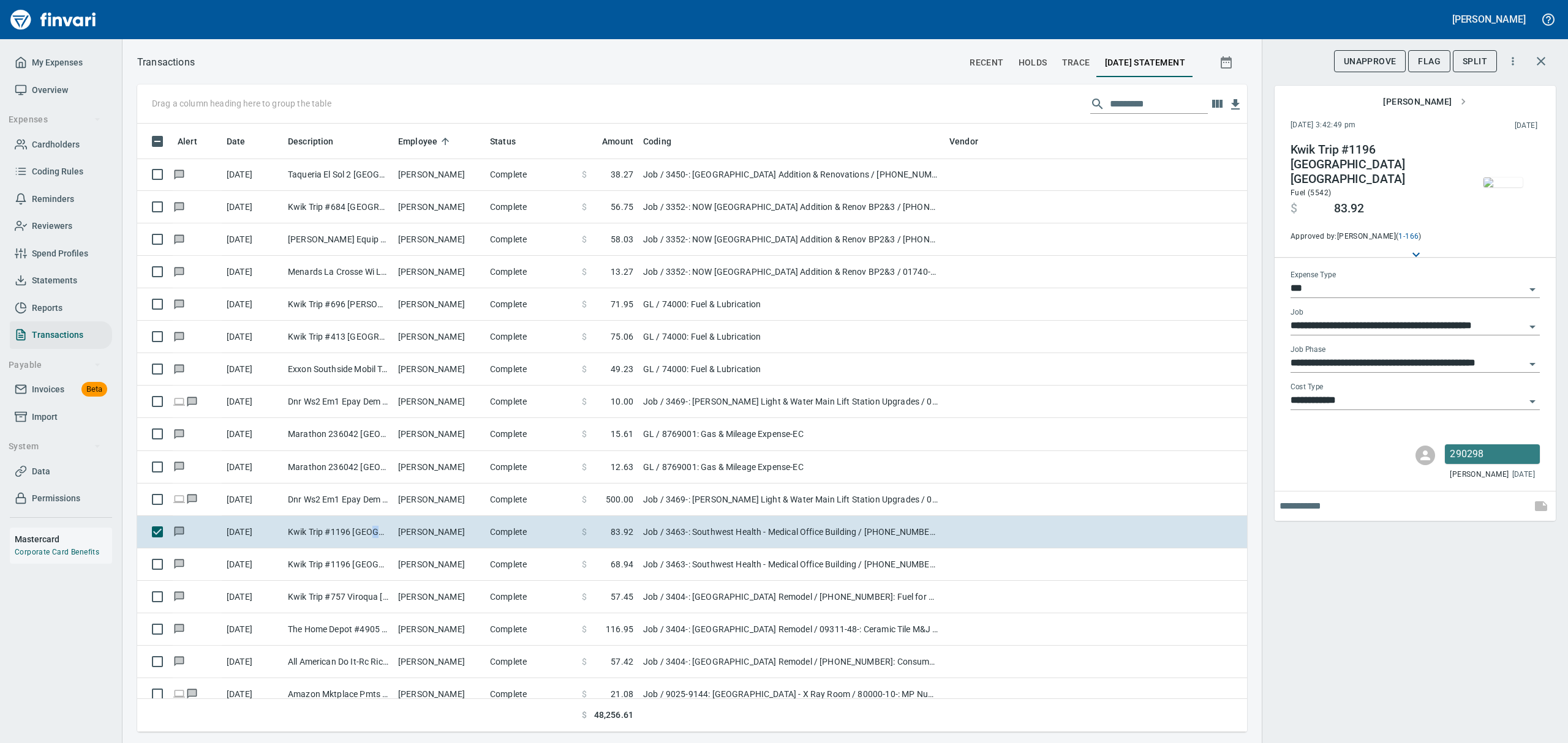
scroll to position [595, 1081]
click at [1503, 181] on img "button" at bounding box center [1503, 182] width 39 height 10
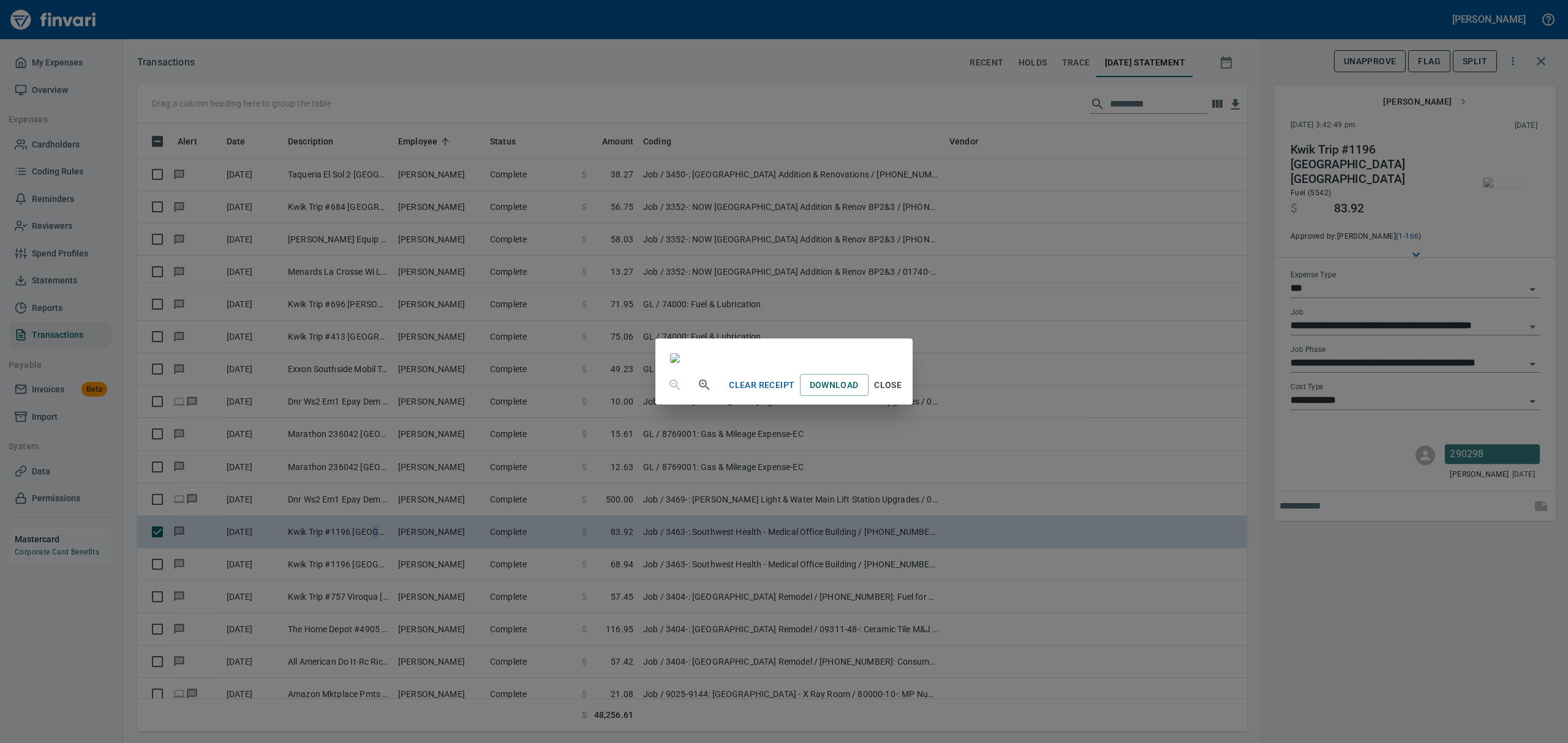
click at [903, 393] on span "Close" at bounding box center [888, 385] width 30 height 15
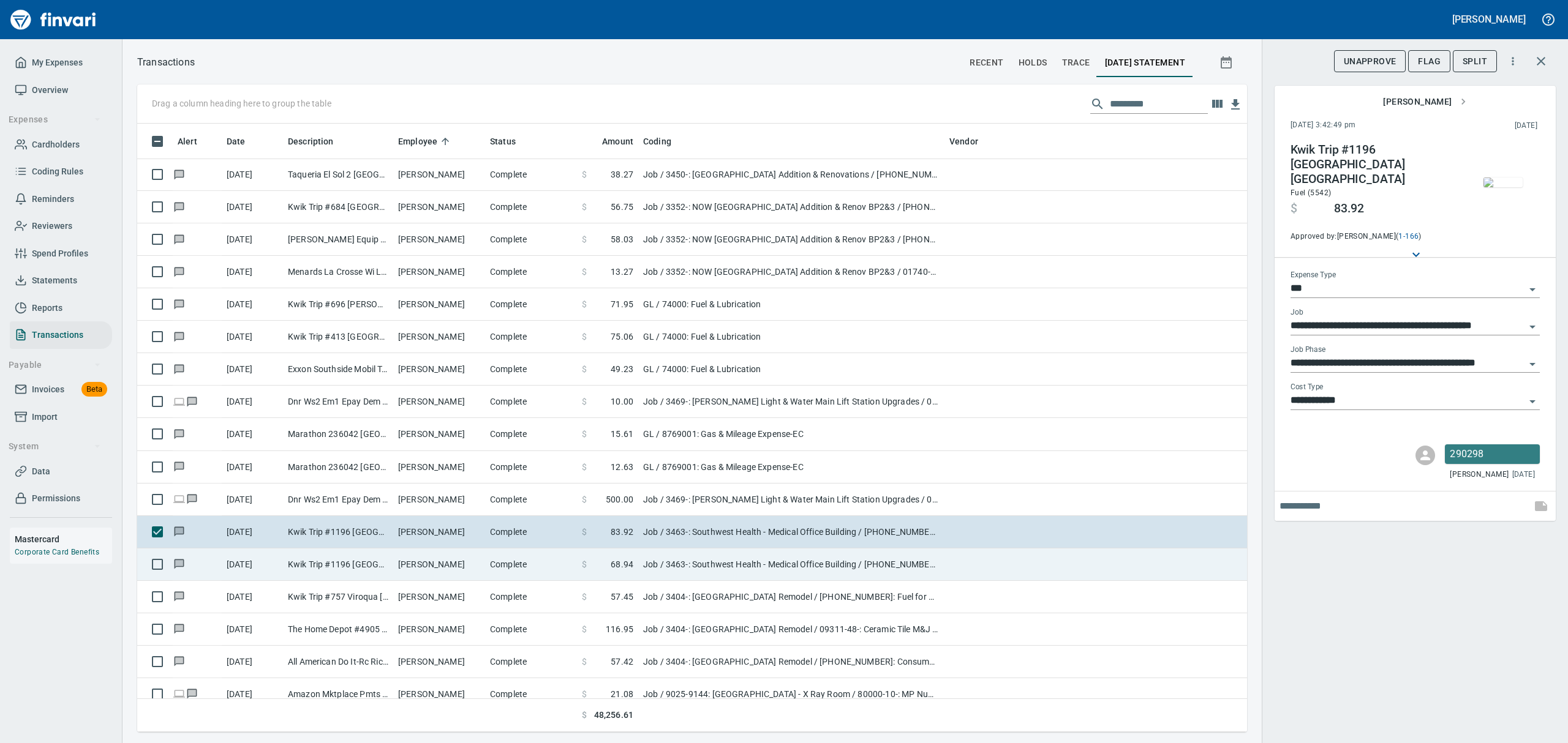
click at [305, 569] on td "Kwik Trip #1196 [GEOGRAPHIC_DATA] [GEOGRAPHIC_DATA]" at bounding box center [338, 565] width 110 height 33
type input "**********"
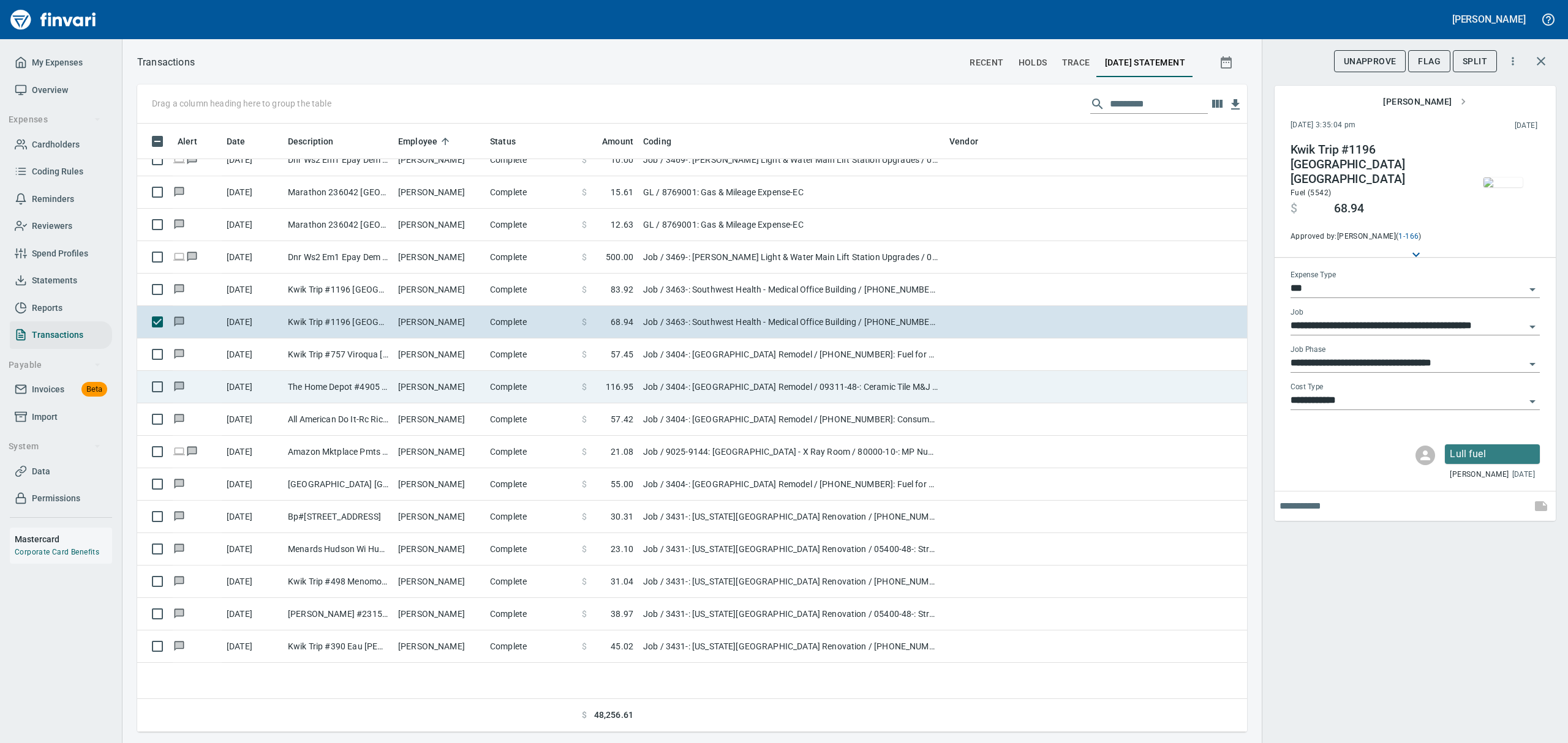
scroll to position [4000, 0]
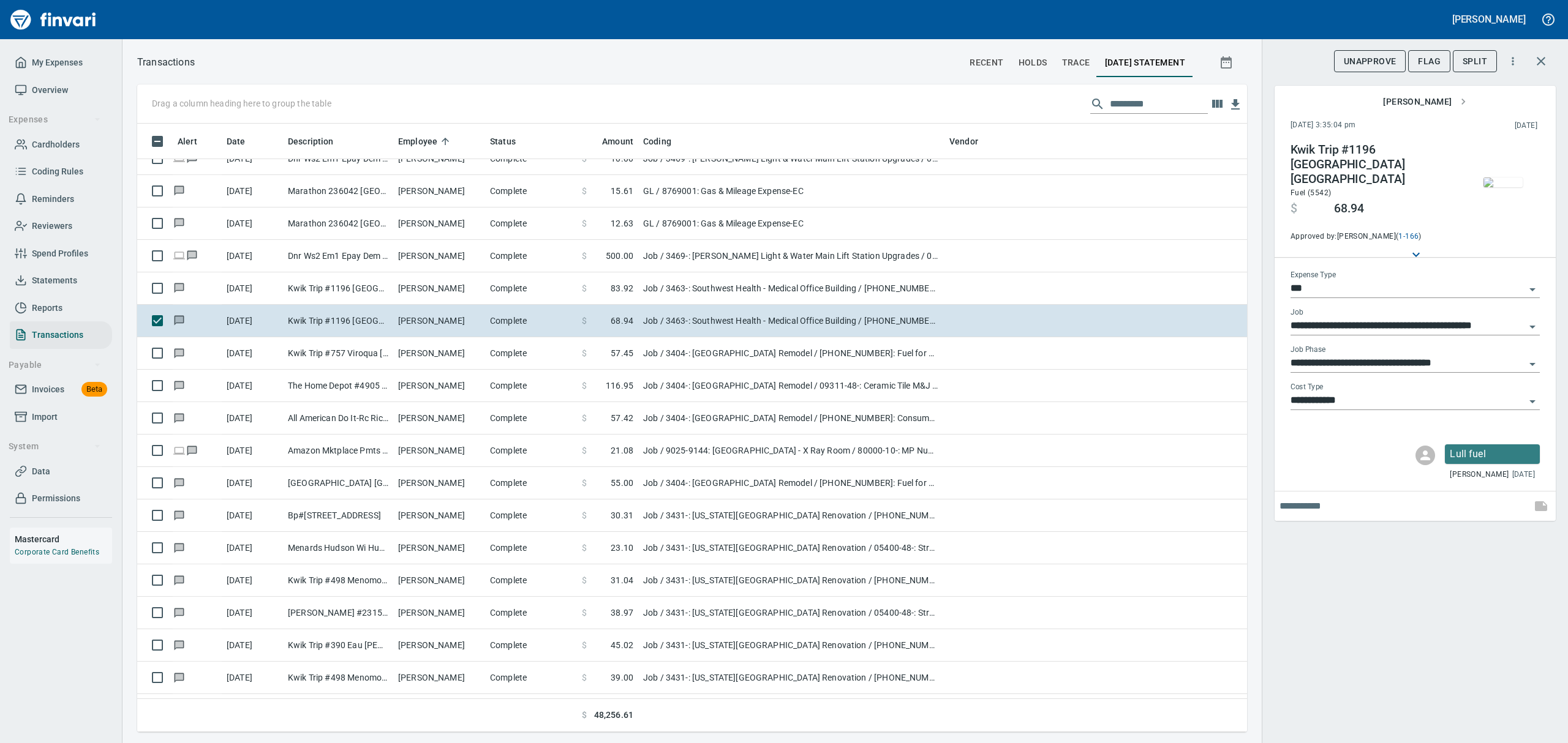
click at [1499, 187] on img "button" at bounding box center [1503, 182] width 39 height 10
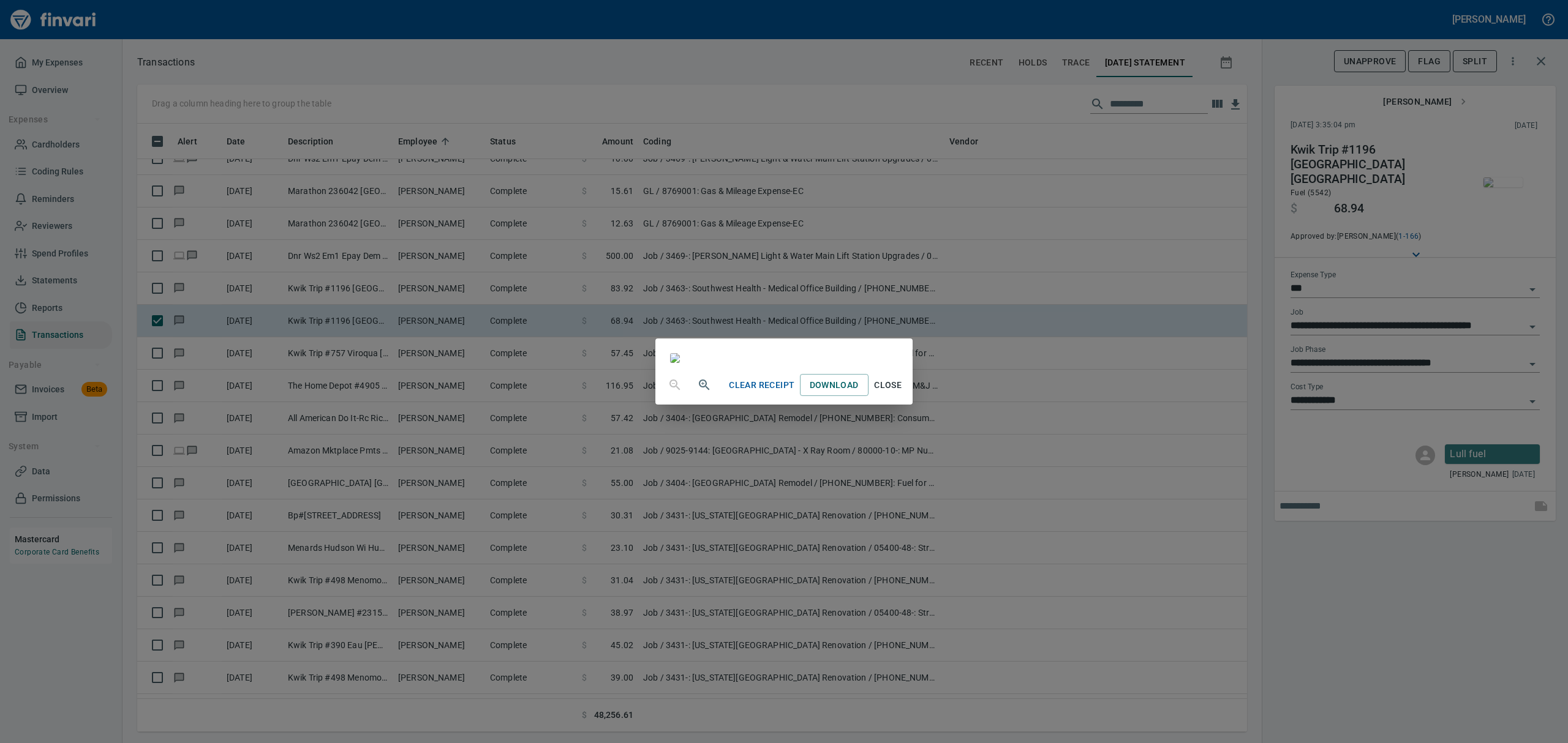
click at [903, 393] on span "Close" at bounding box center [888, 385] width 30 height 15
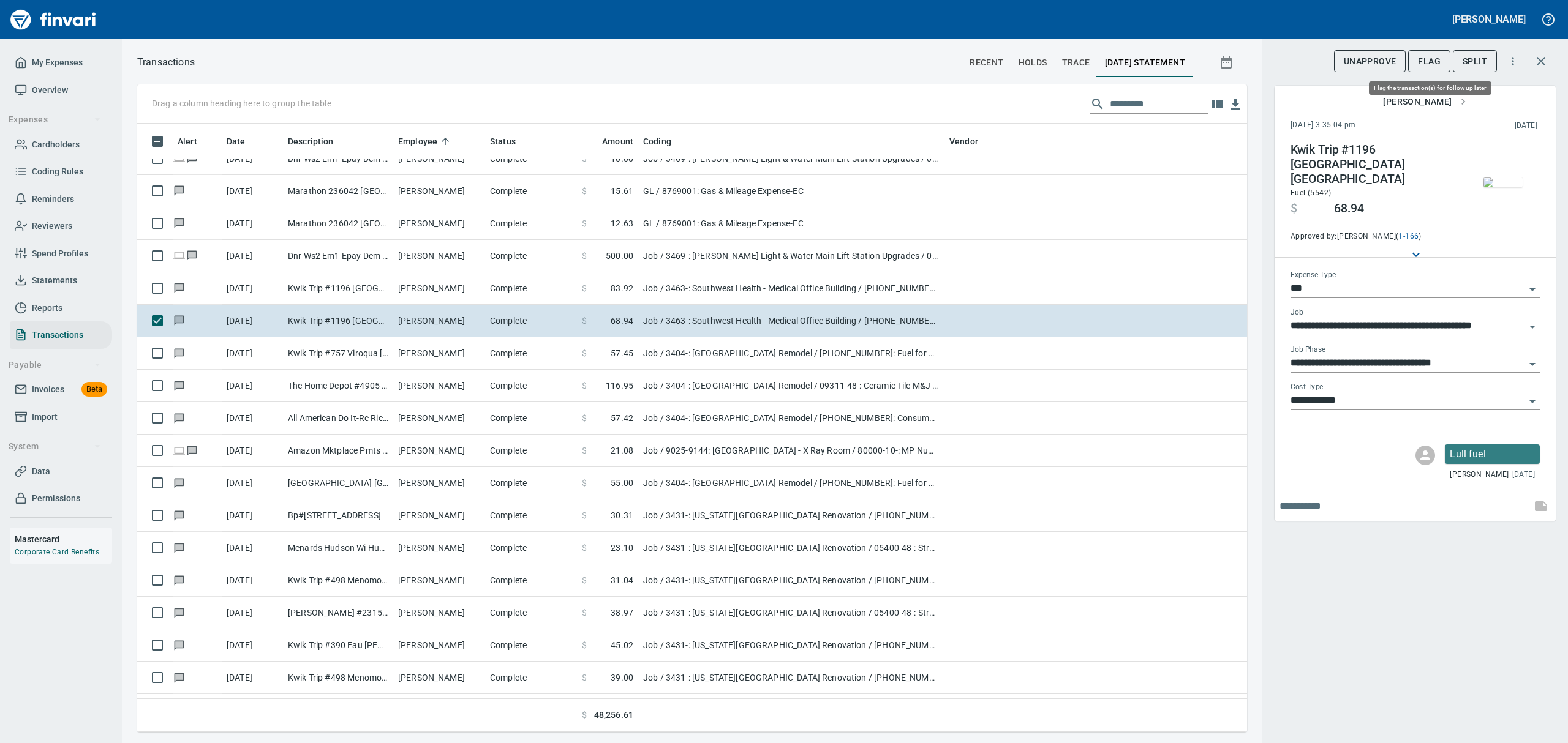
click at [1419, 52] on button "Flag" at bounding box center [1429, 62] width 42 height 23
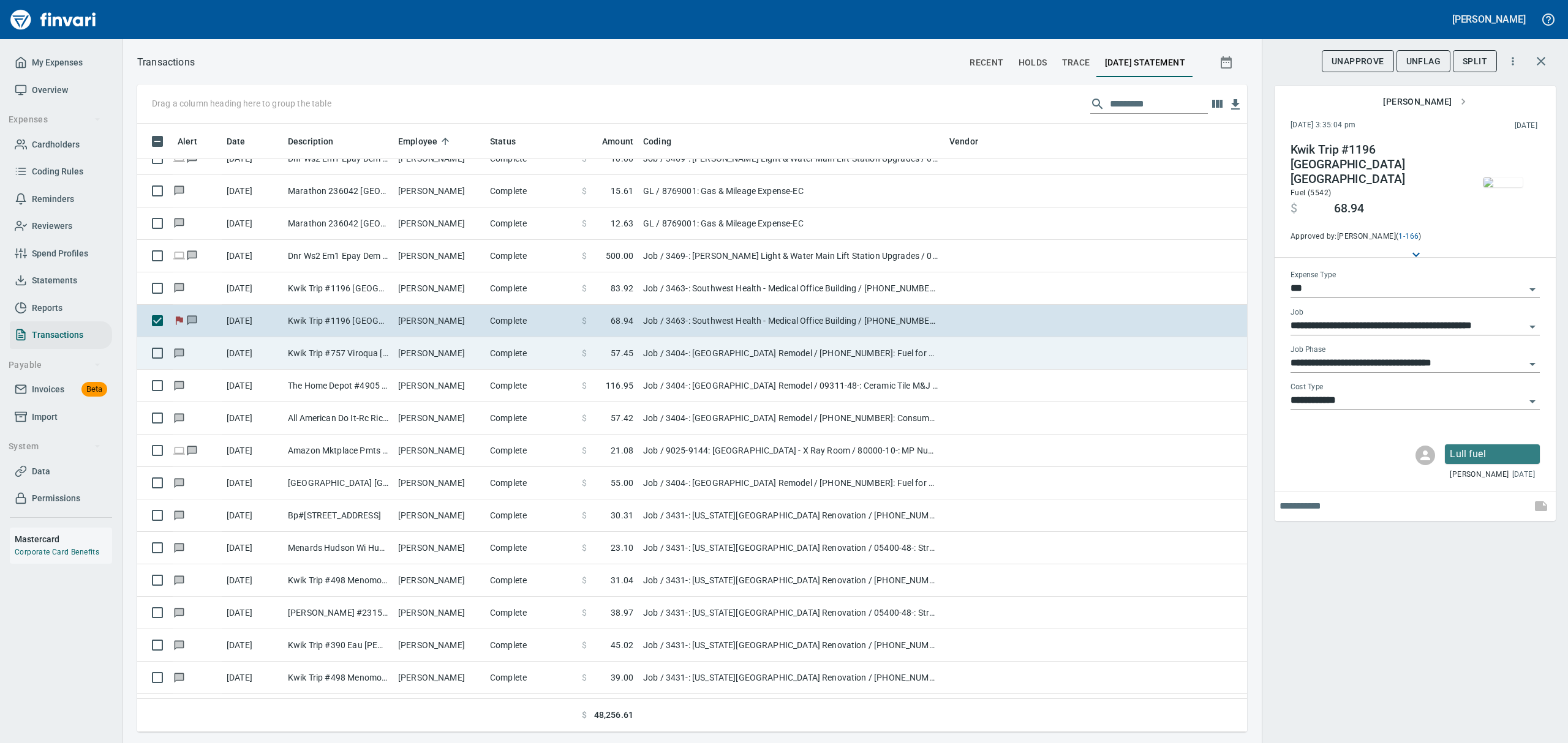
click at [410, 356] on td "[PERSON_NAME]" at bounding box center [439, 353] width 92 height 33
type input "**********"
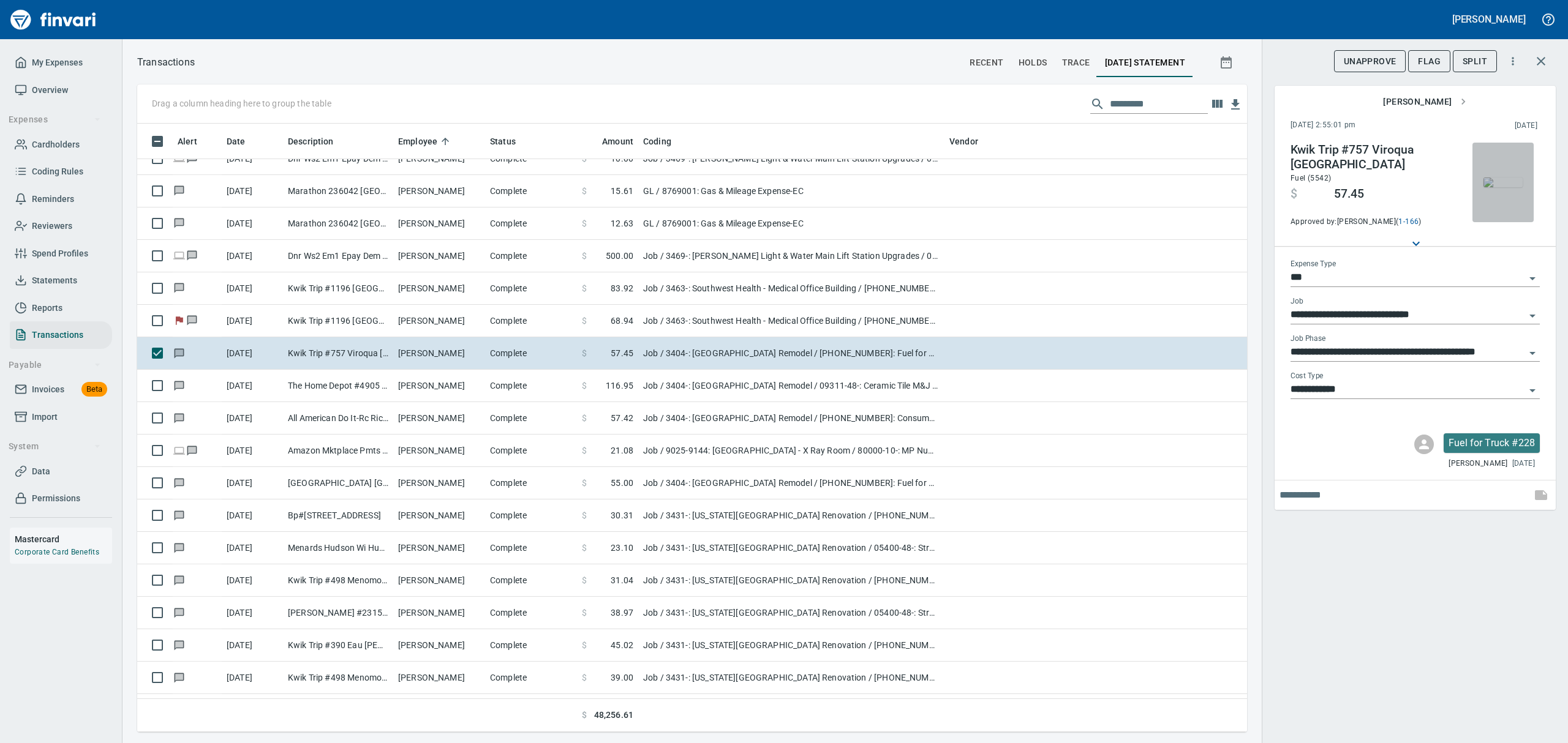
click at [1499, 187] on img "button" at bounding box center [1503, 182] width 39 height 10
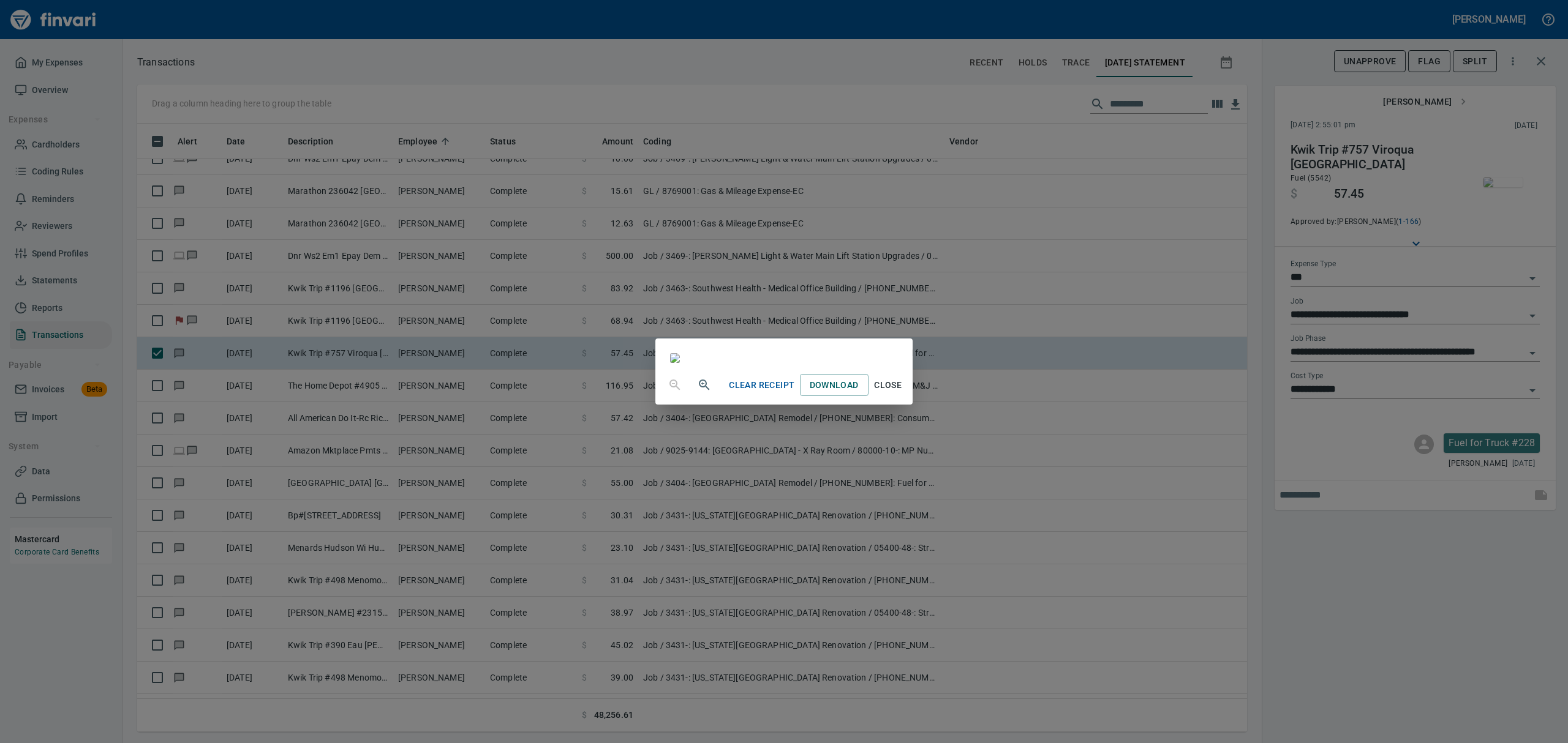
click at [903, 393] on span "Close" at bounding box center [888, 385] width 30 height 15
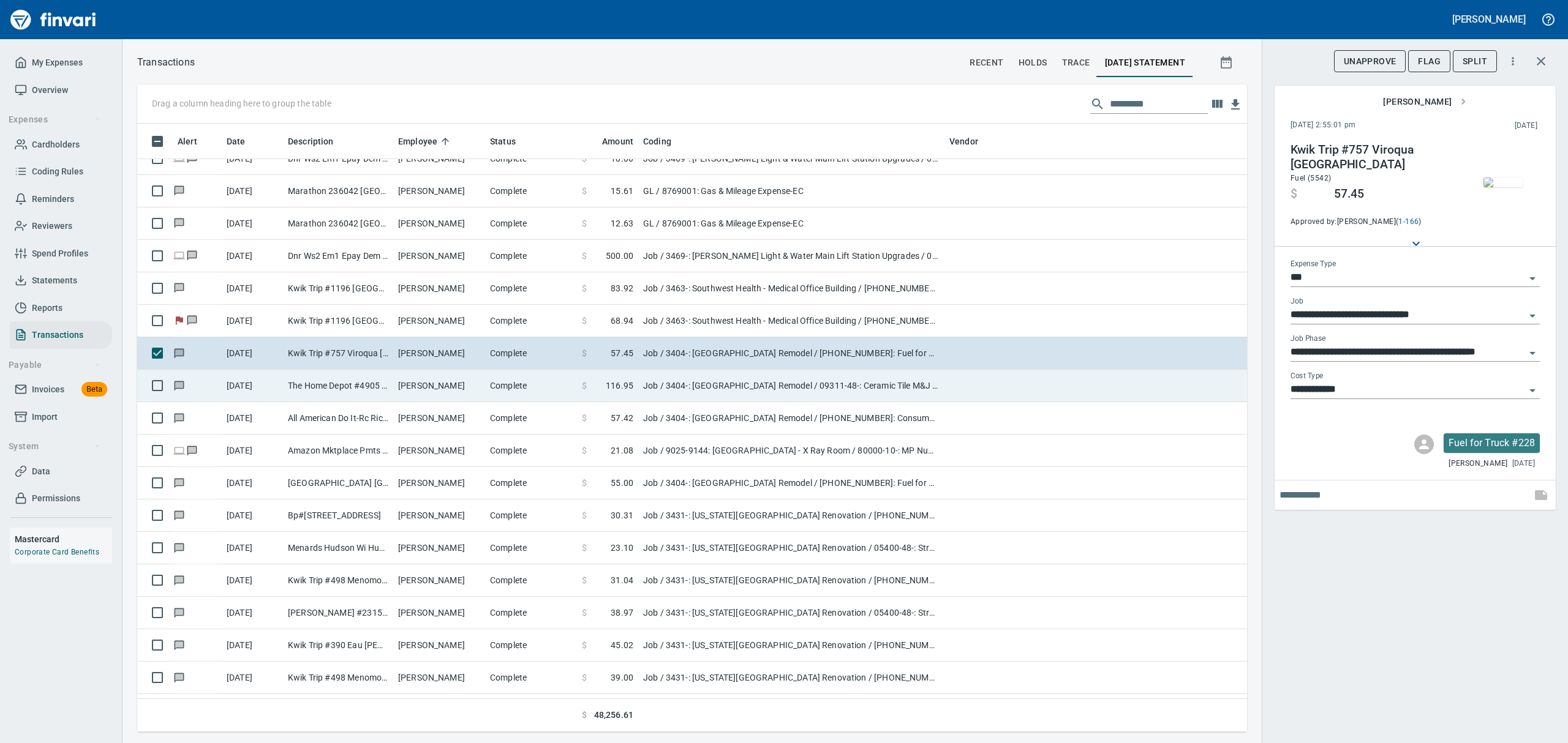
click at [283, 390] on td "The Home Depot #4905 [GEOGRAPHIC_DATA] WI" at bounding box center [338, 386] width 110 height 33
type input "**********"
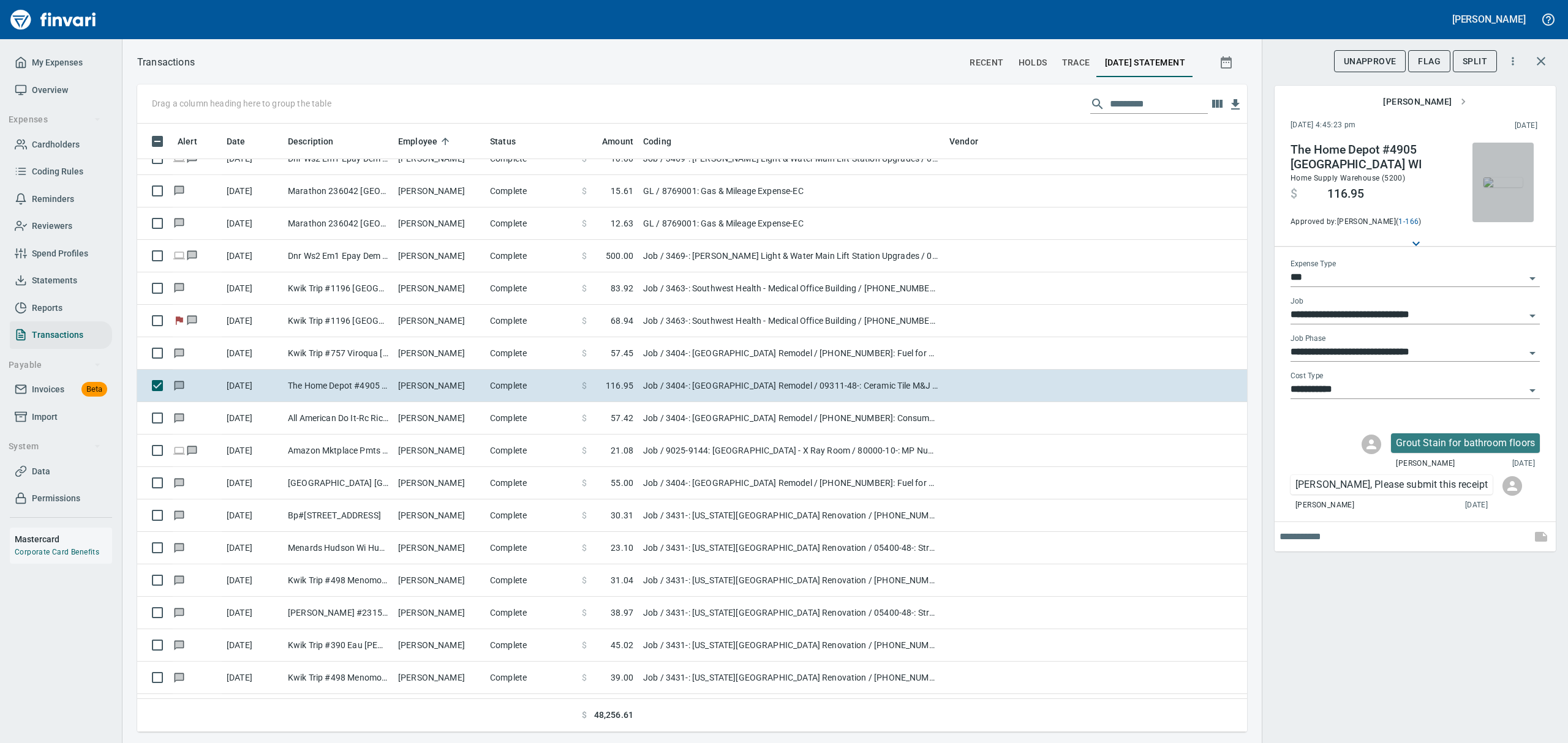
click at [1508, 187] on img "button" at bounding box center [1503, 182] width 39 height 10
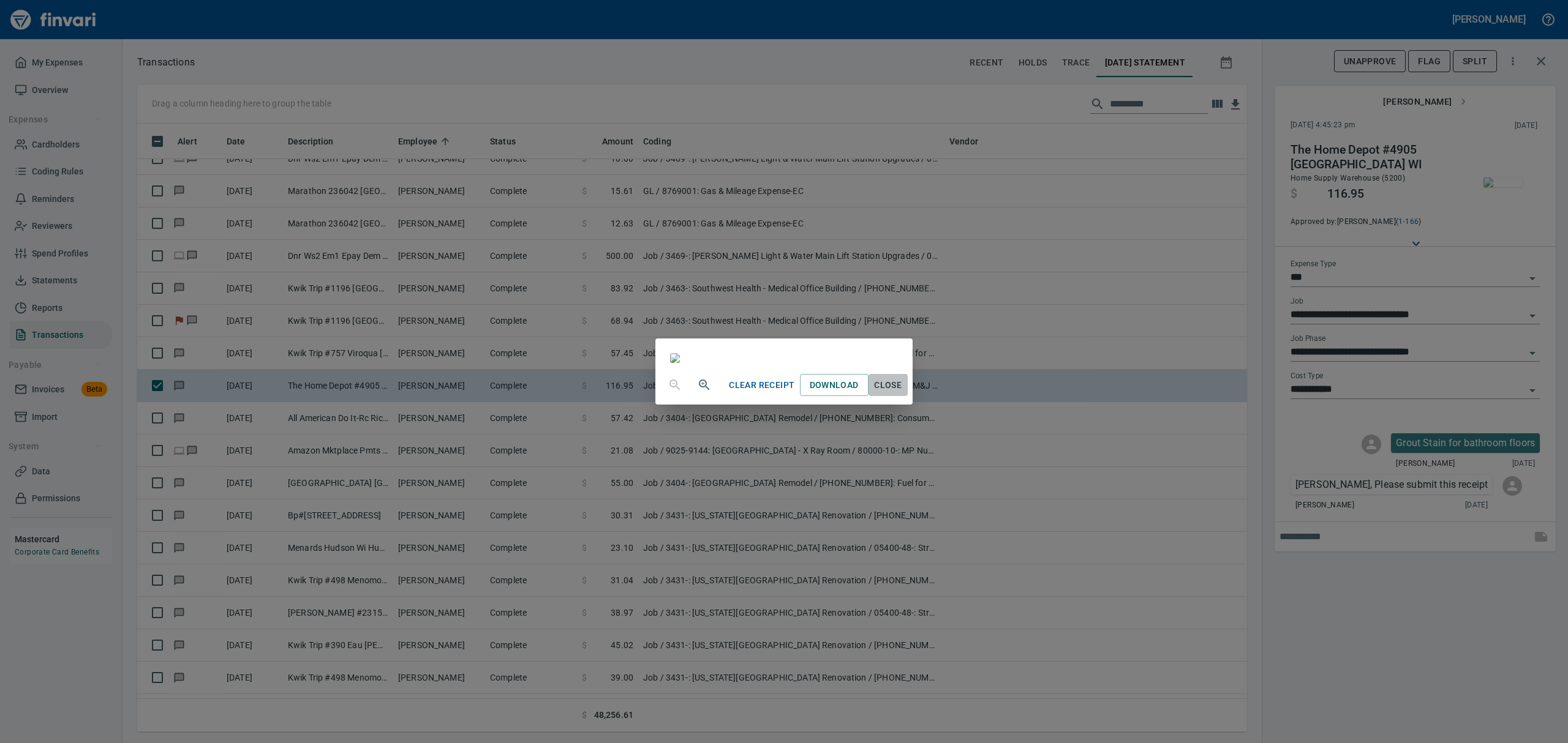
click at [903, 393] on span "Close" at bounding box center [888, 385] width 30 height 15
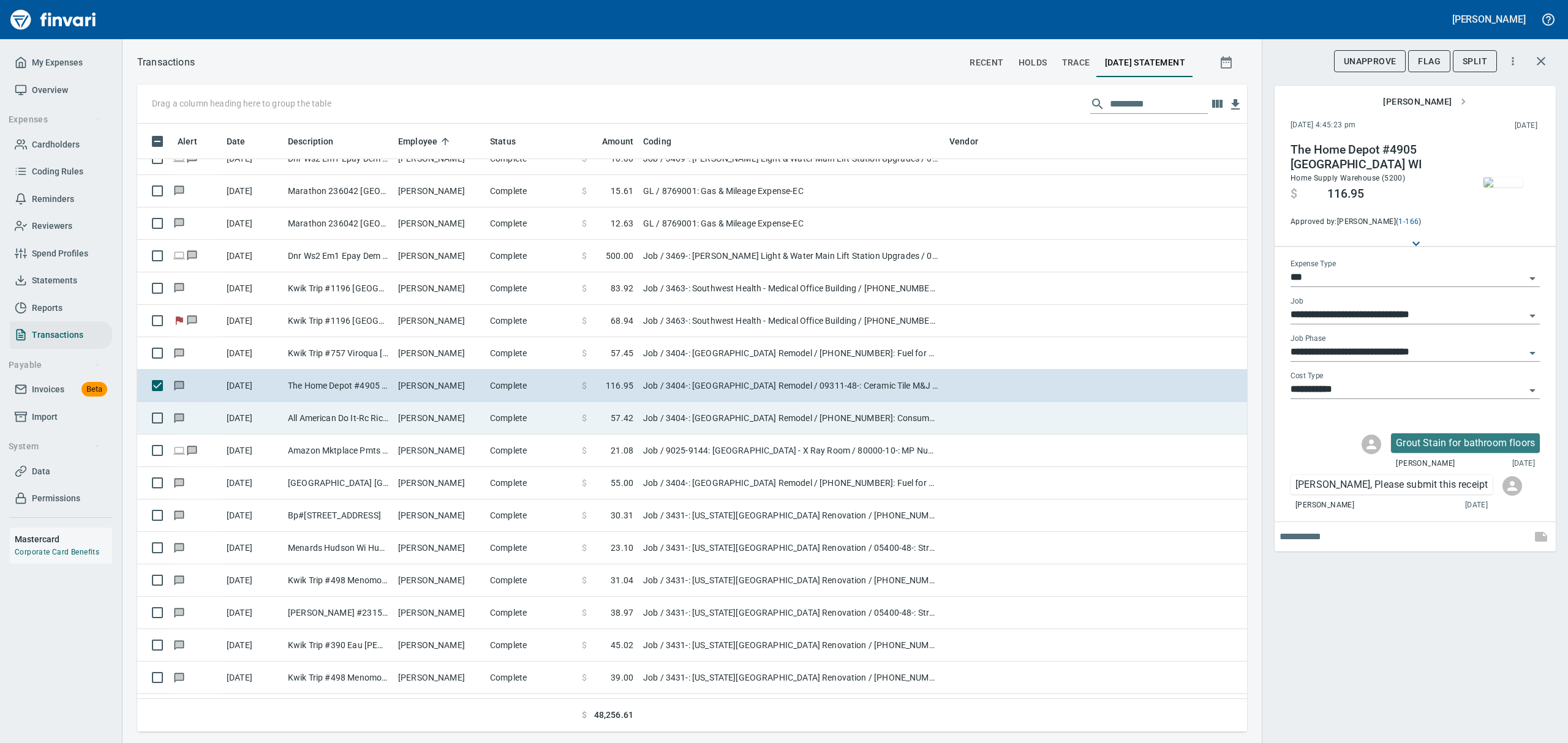
click at [380, 415] on td "All American Do It-Rc Richland Cent [GEOGRAPHIC_DATA]" at bounding box center [338, 418] width 110 height 33
type input "**********"
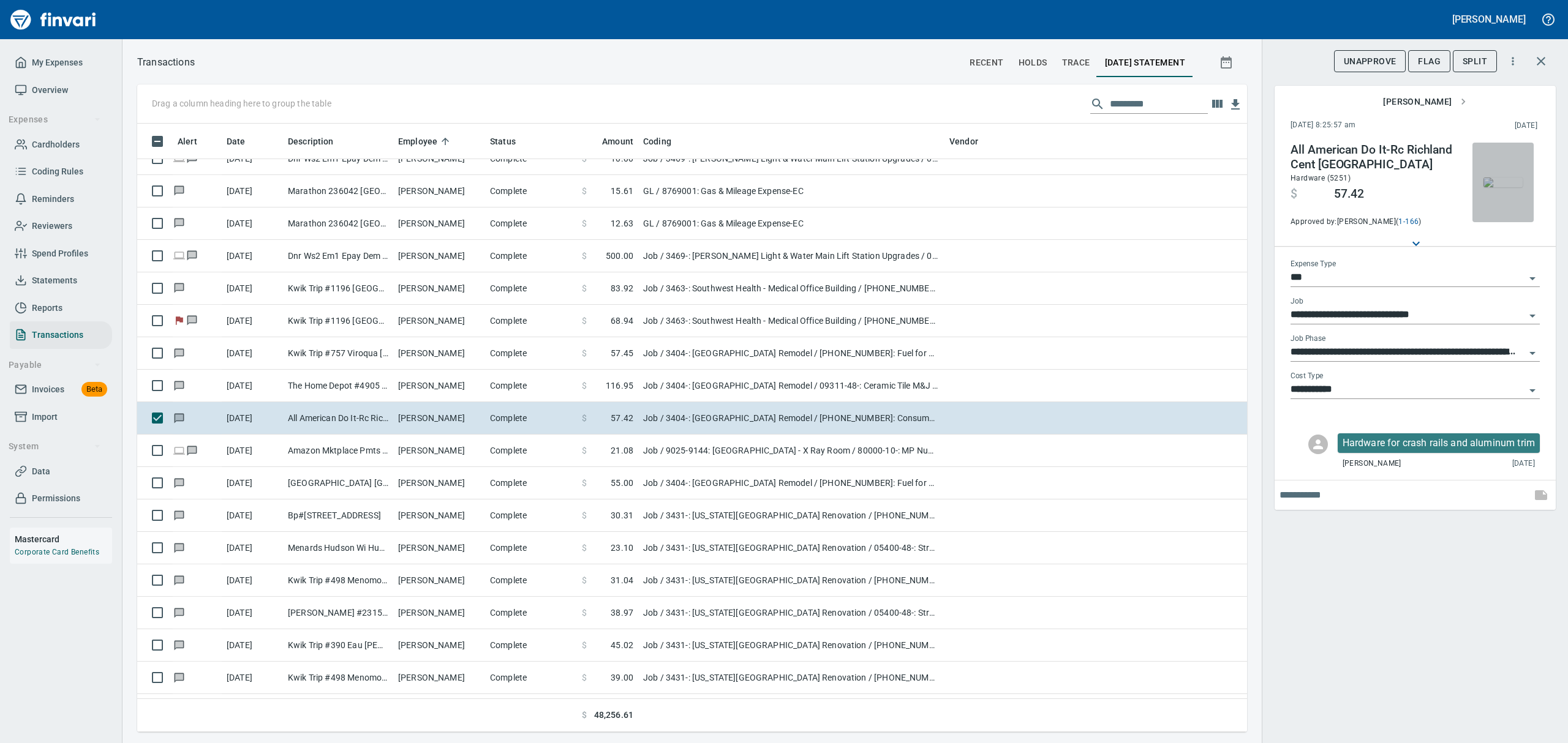
click at [1505, 187] on img "button" at bounding box center [1503, 182] width 39 height 10
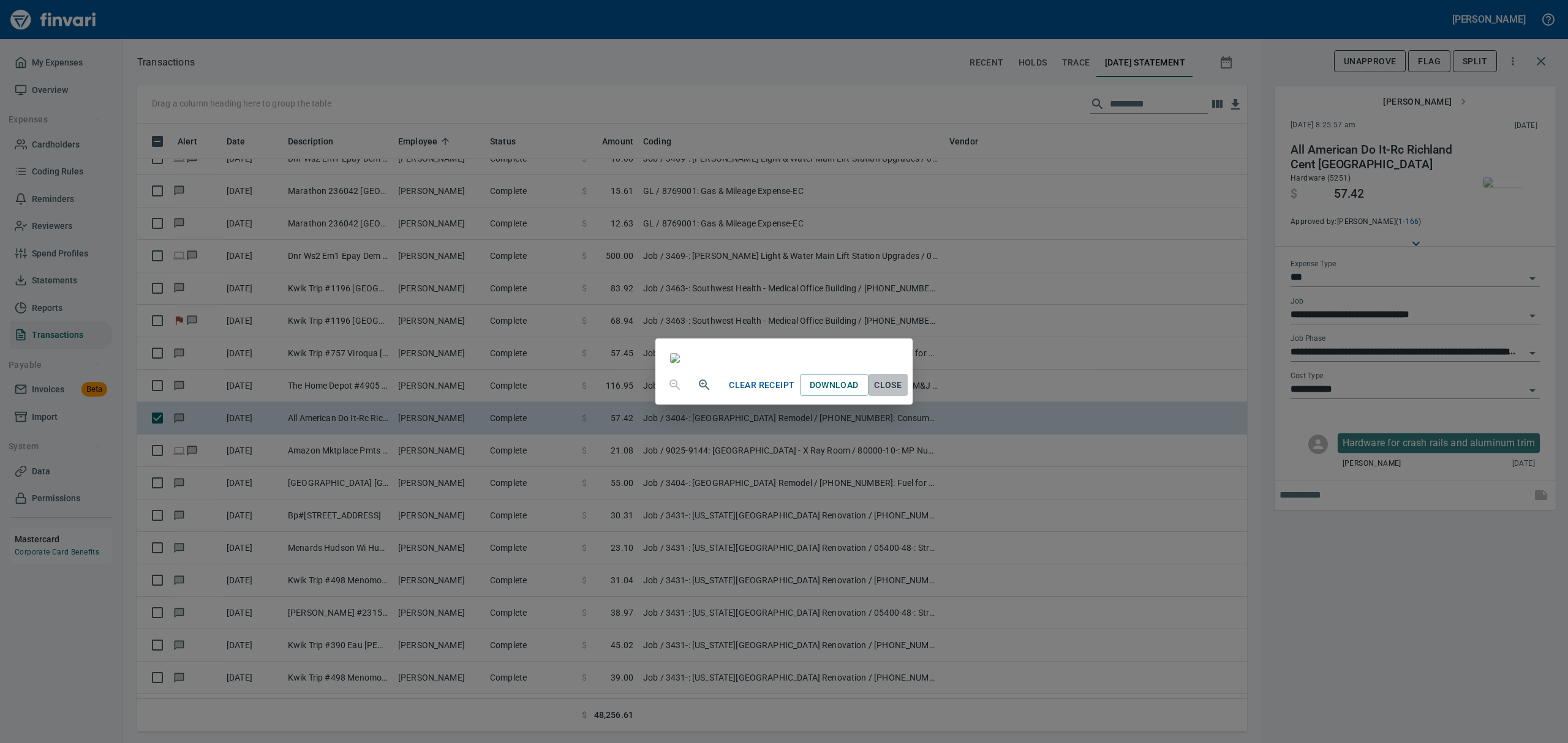
click at [903, 393] on span "Close" at bounding box center [888, 385] width 30 height 15
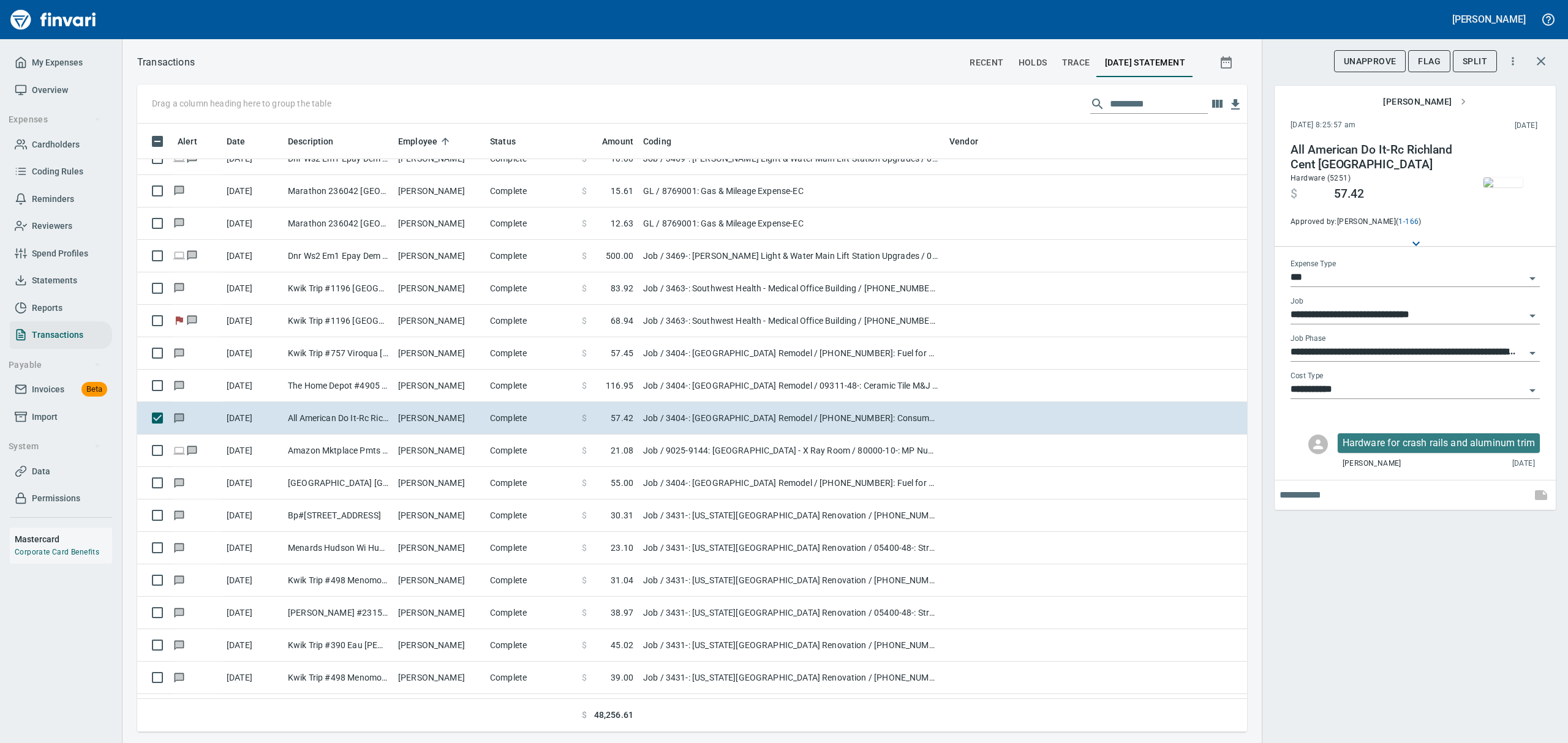
click at [1529, 390] on icon "Open" at bounding box center [1532, 391] width 6 height 3
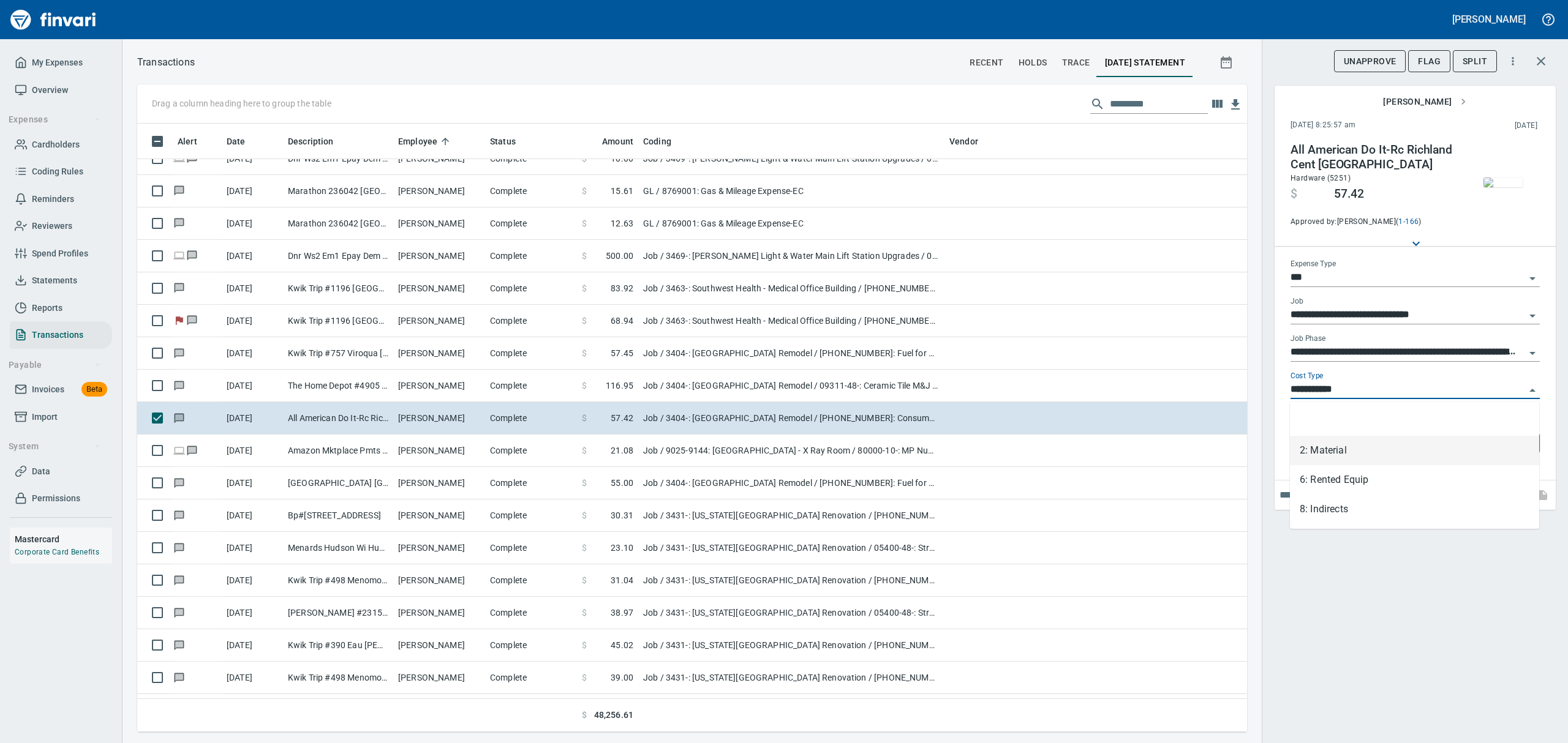
scroll to position [595, 1081]
click at [1318, 507] on li "8: Indirects" at bounding box center [1414, 509] width 249 height 30
type input "**********"
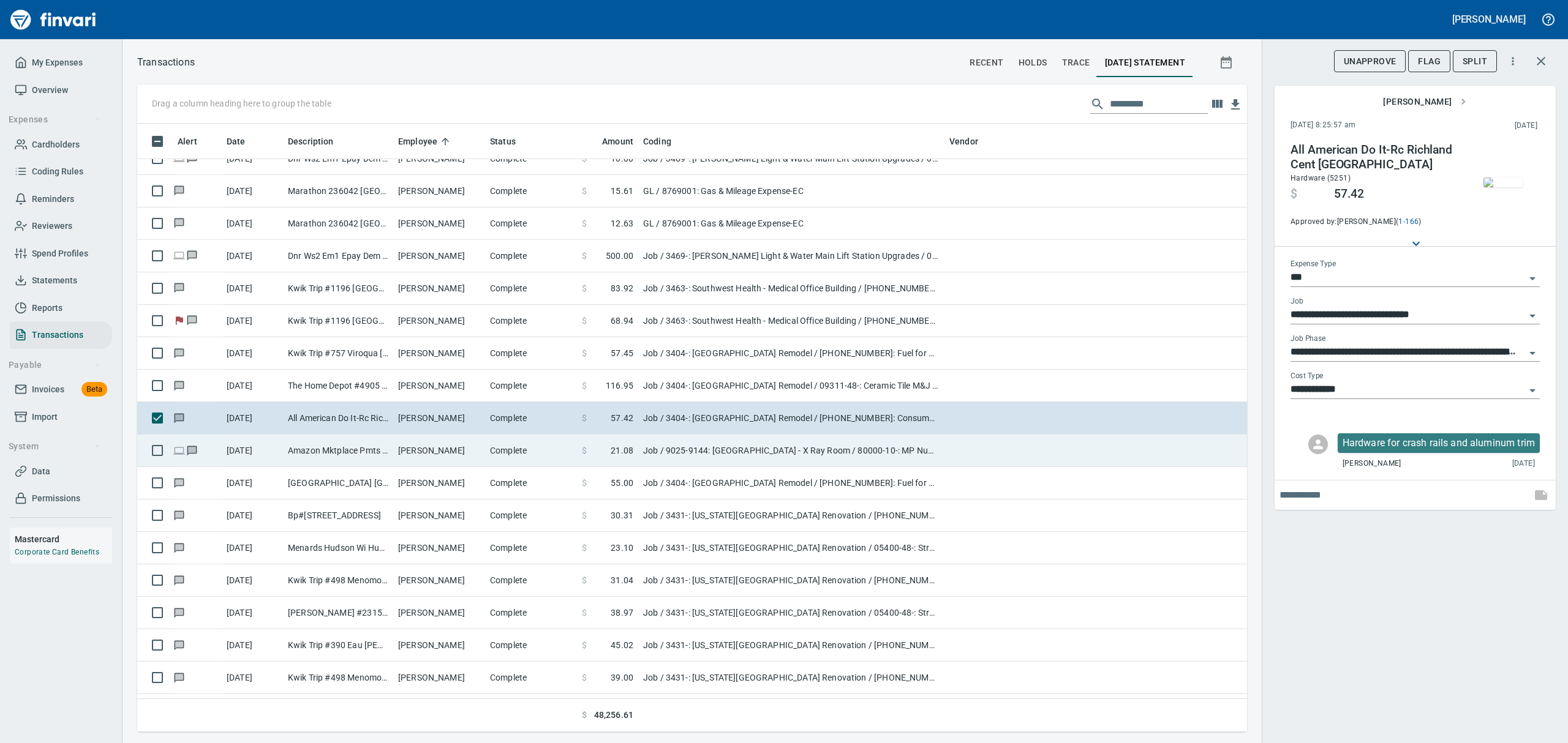
click at [354, 447] on td "Amazon Mktplace Pmts [DOMAIN_NAME][URL] WA" at bounding box center [338, 451] width 110 height 33
type input "**********"
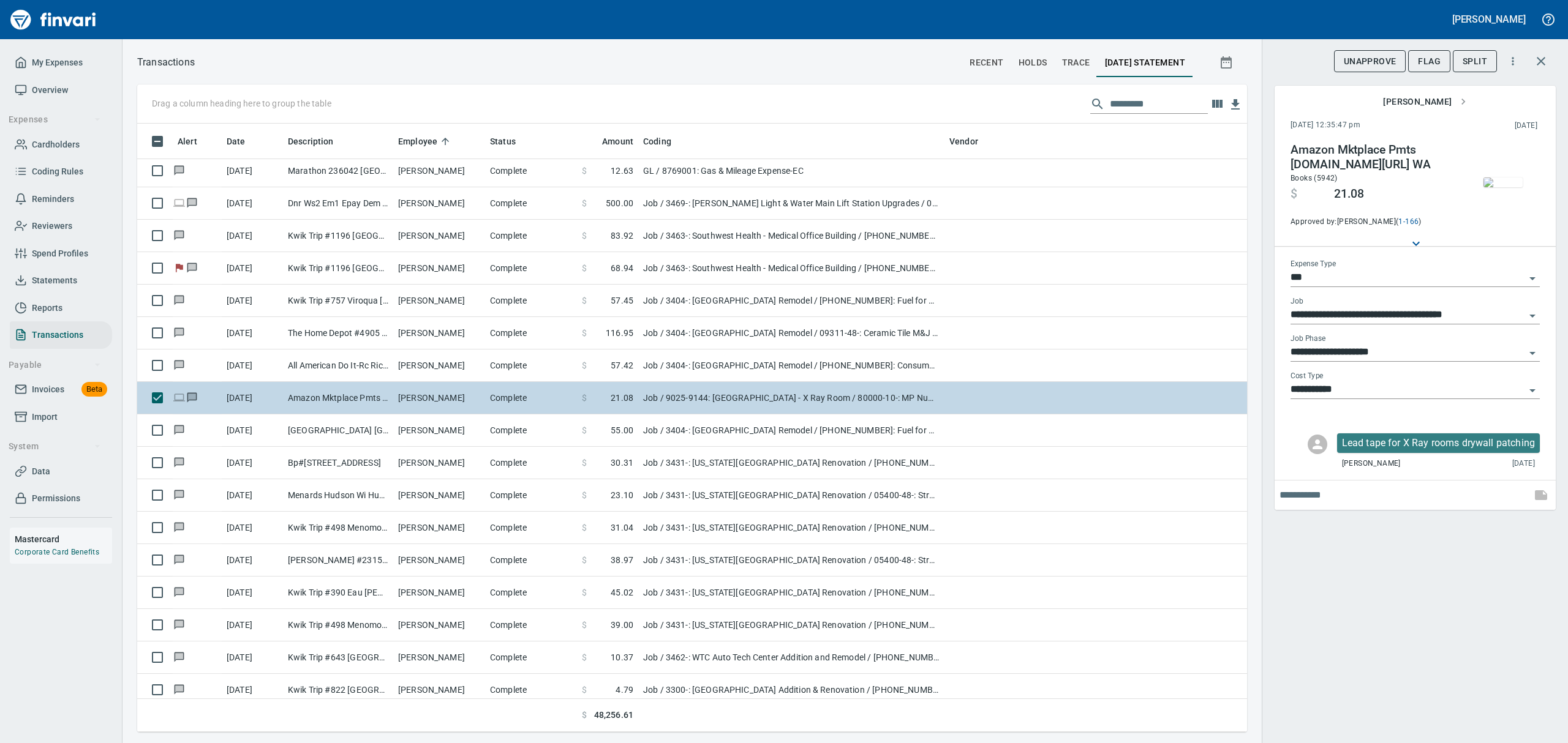
scroll to position [4082, 0]
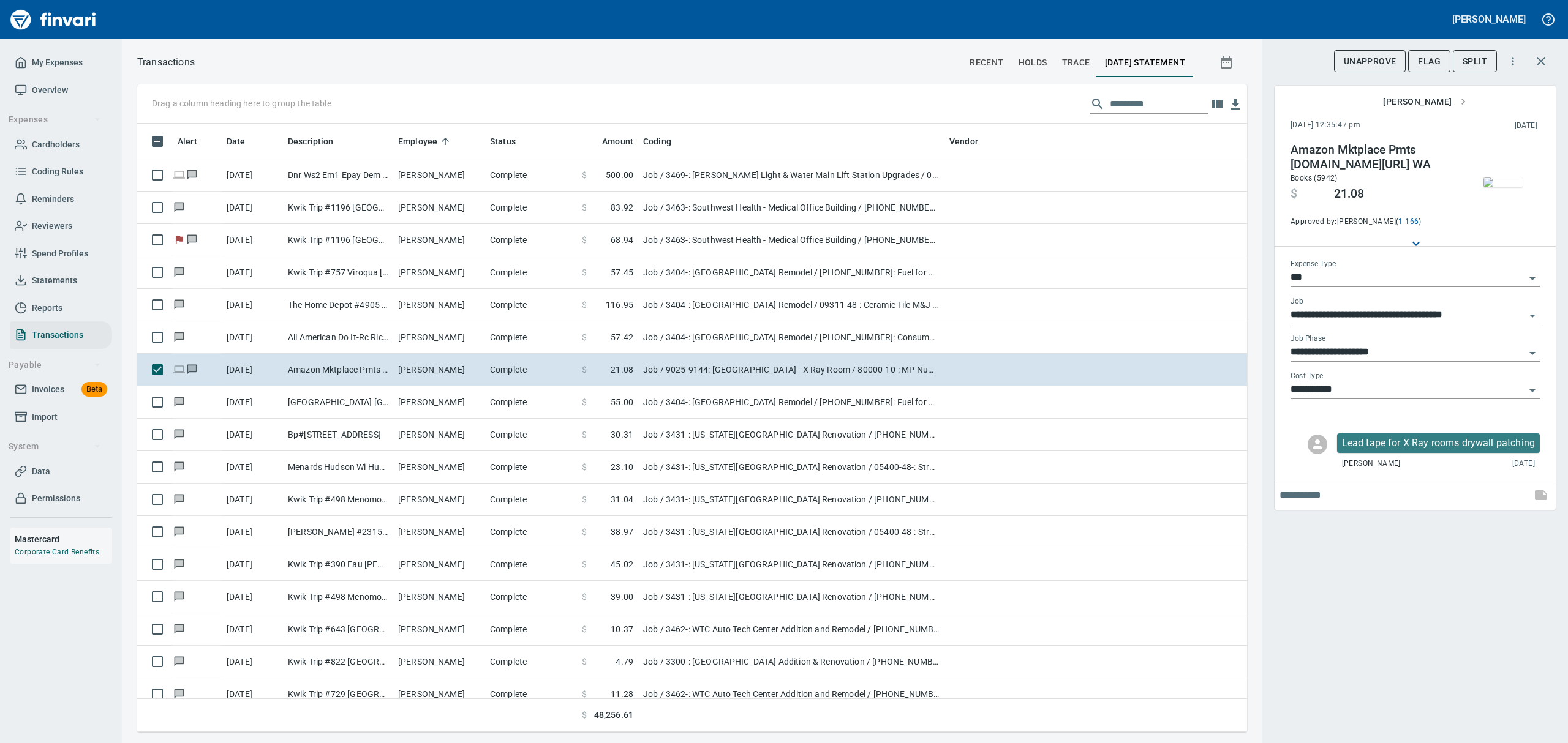
click at [1522, 184] on img "button" at bounding box center [1503, 182] width 39 height 10
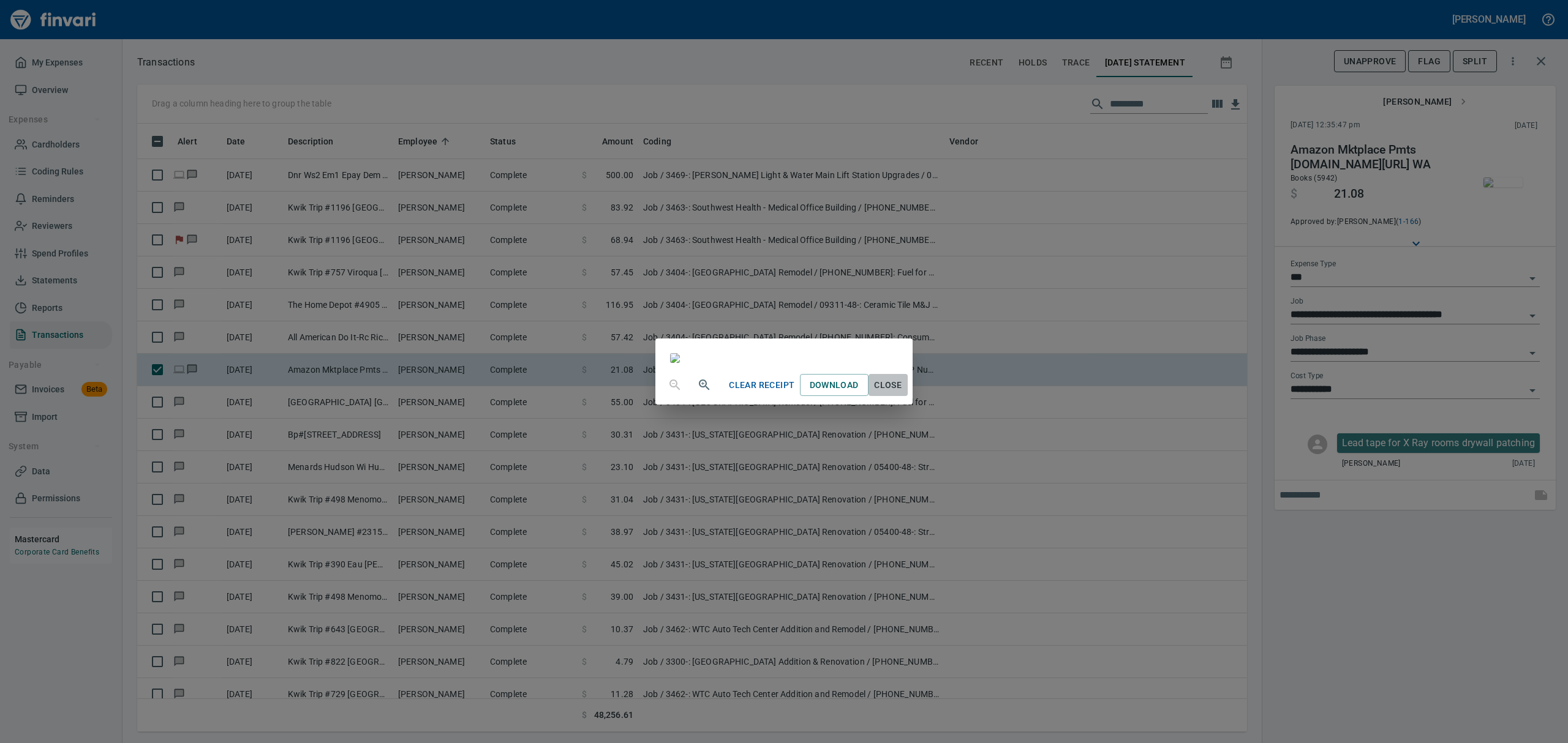
click at [908, 397] on button "Close" at bounding box center [888, 385] width 39 height 23
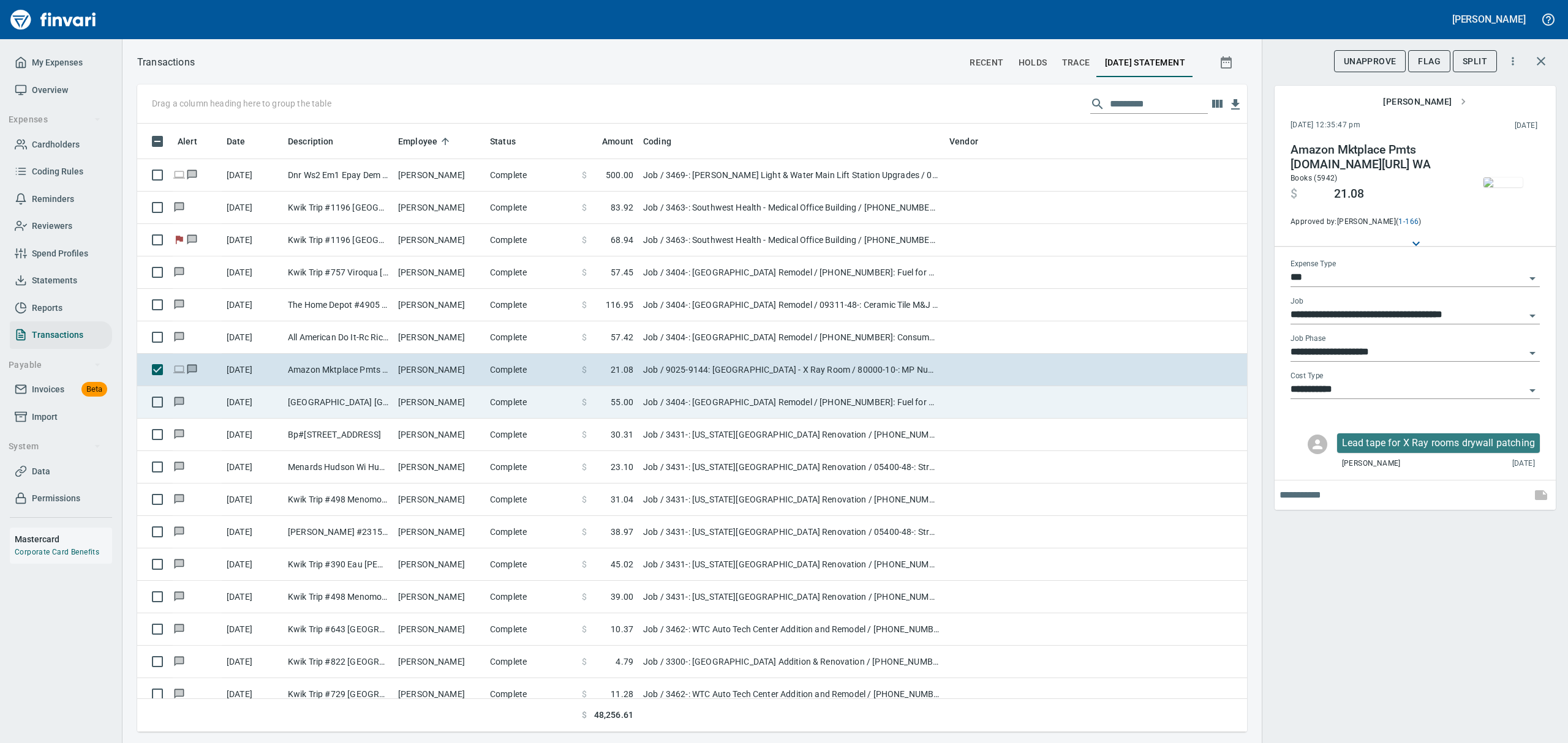
click at [302, 402] on td "[GEOGRAPHIC_DATA] [GEOGRAPHIC_DATA]" at bounding box center [338, 403] width 110 height 33
type input "**********"
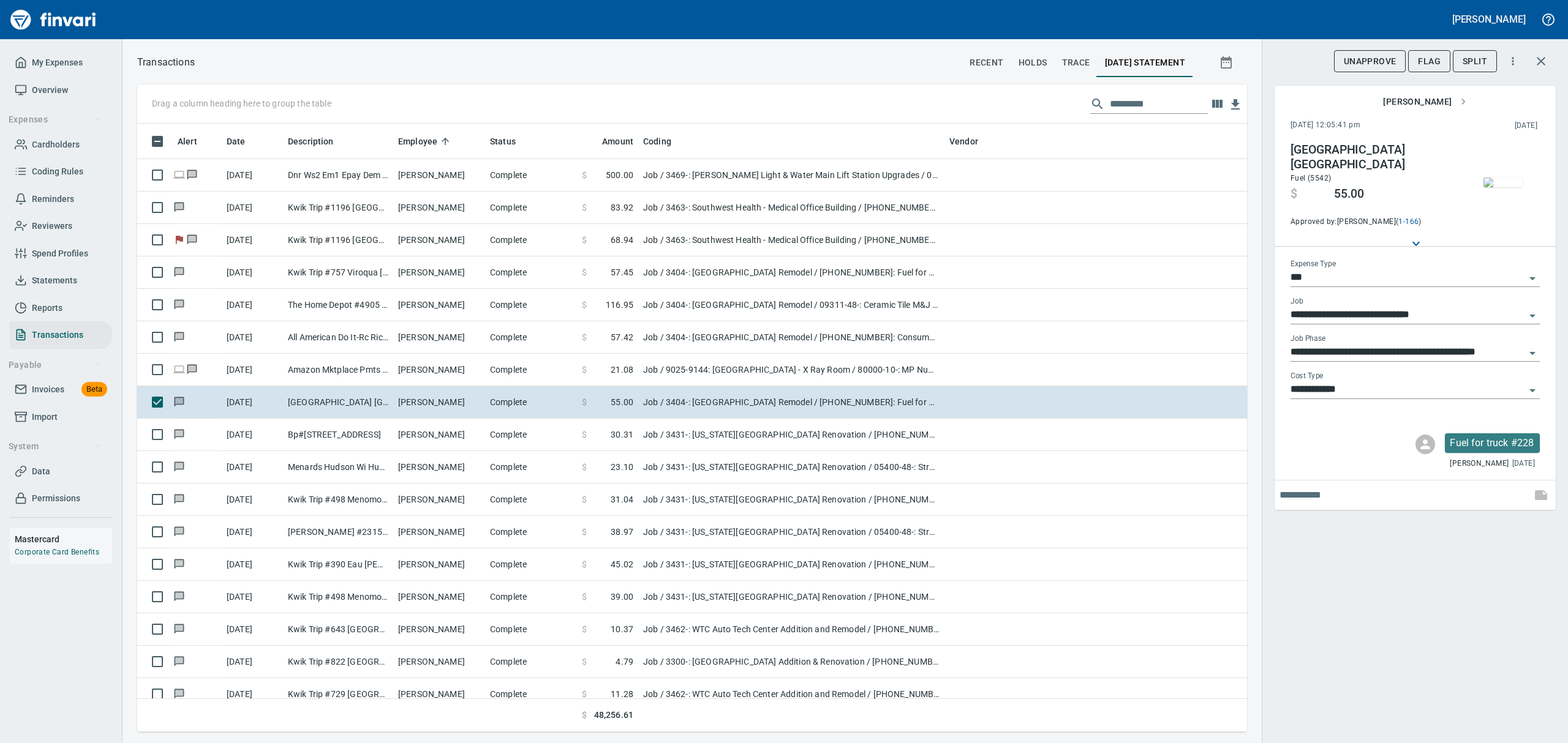
click at [1501, 177] on img "button" at bounding box center [1503, 182] width 39 height 10
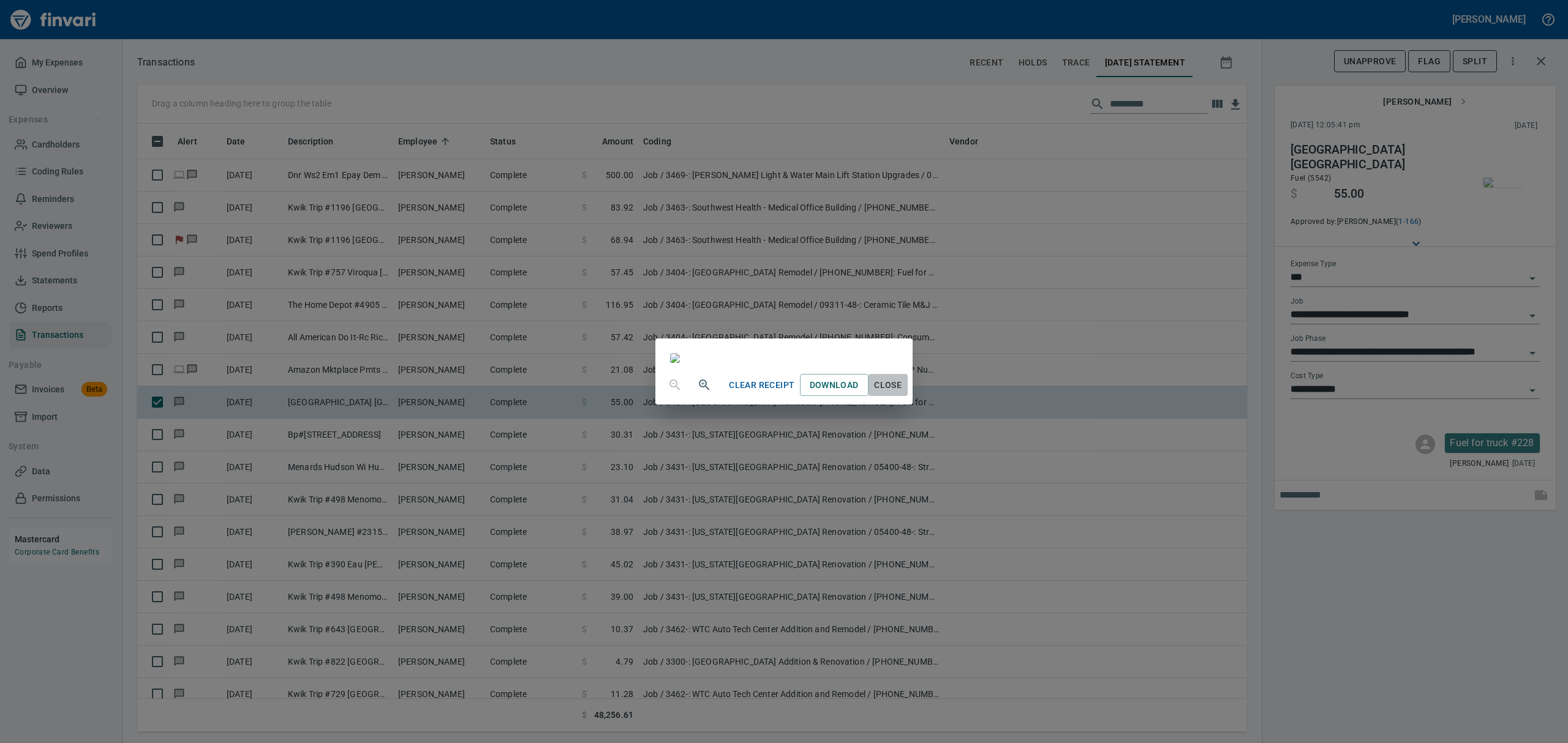
click at [908, 397] on button "Close" at bounding box center [888, 385] width 39 height 23
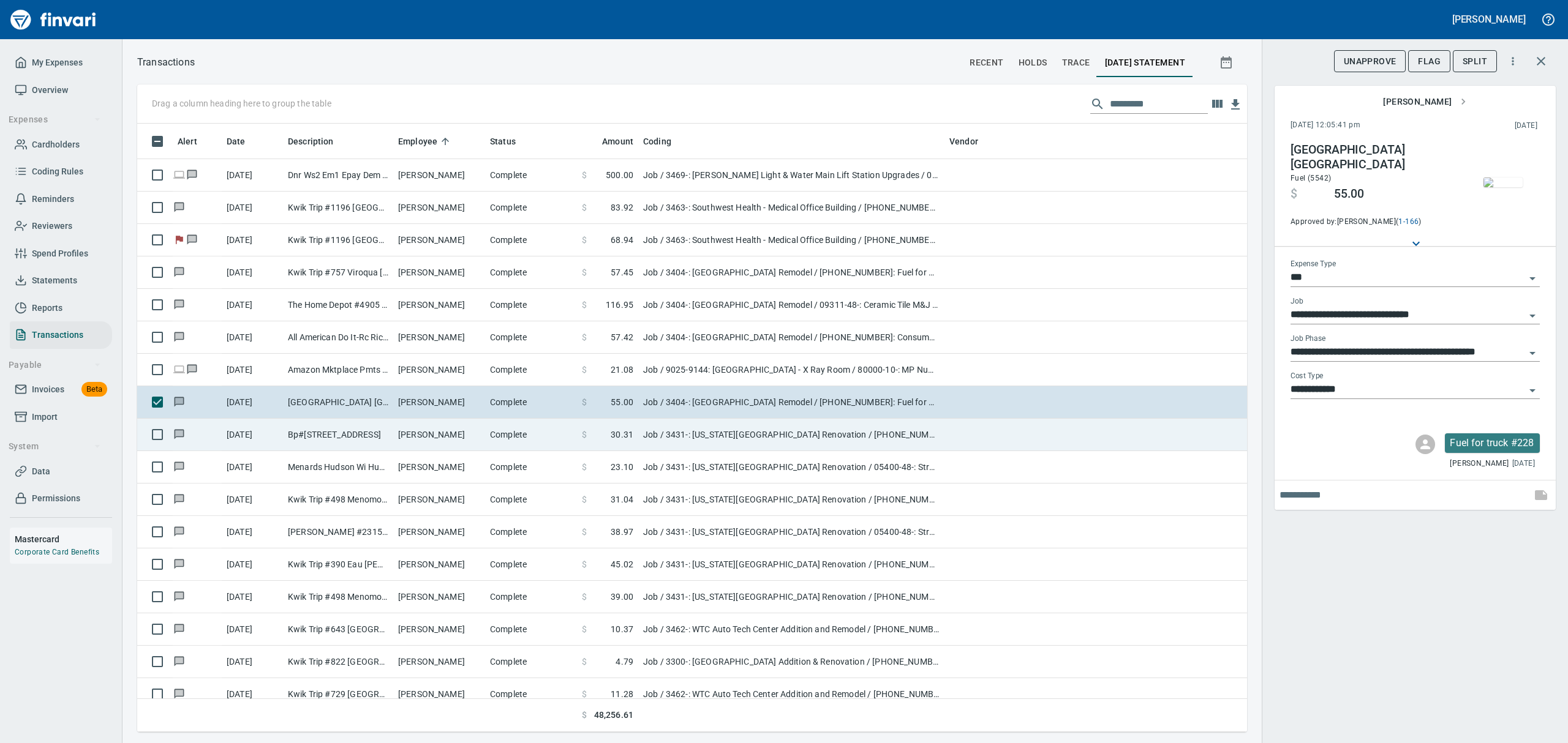
click at [318, 433] on td "Bp#[STREET_ADDRESS]" at bounding box center [338, 435] width 110 height 33
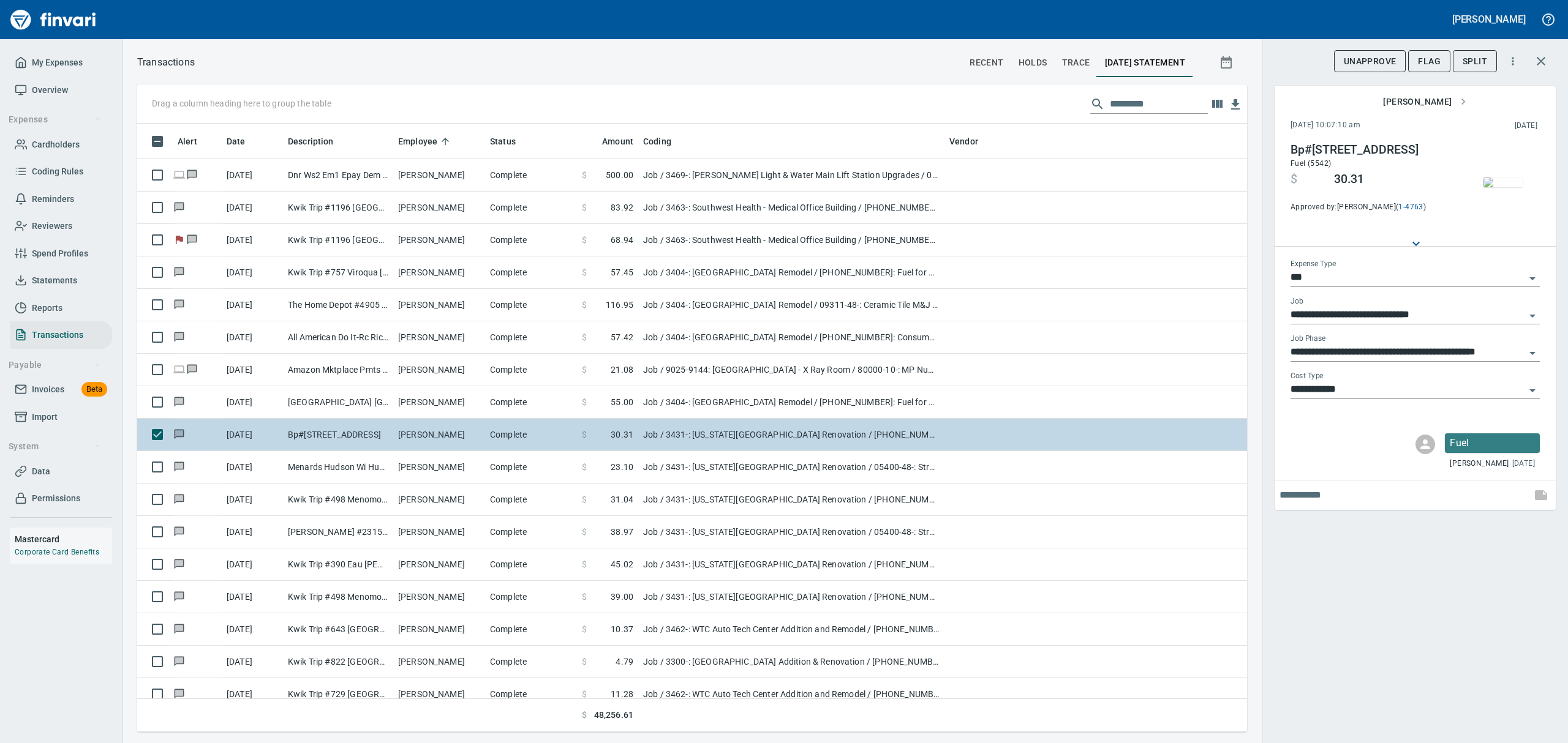
type input "**********"
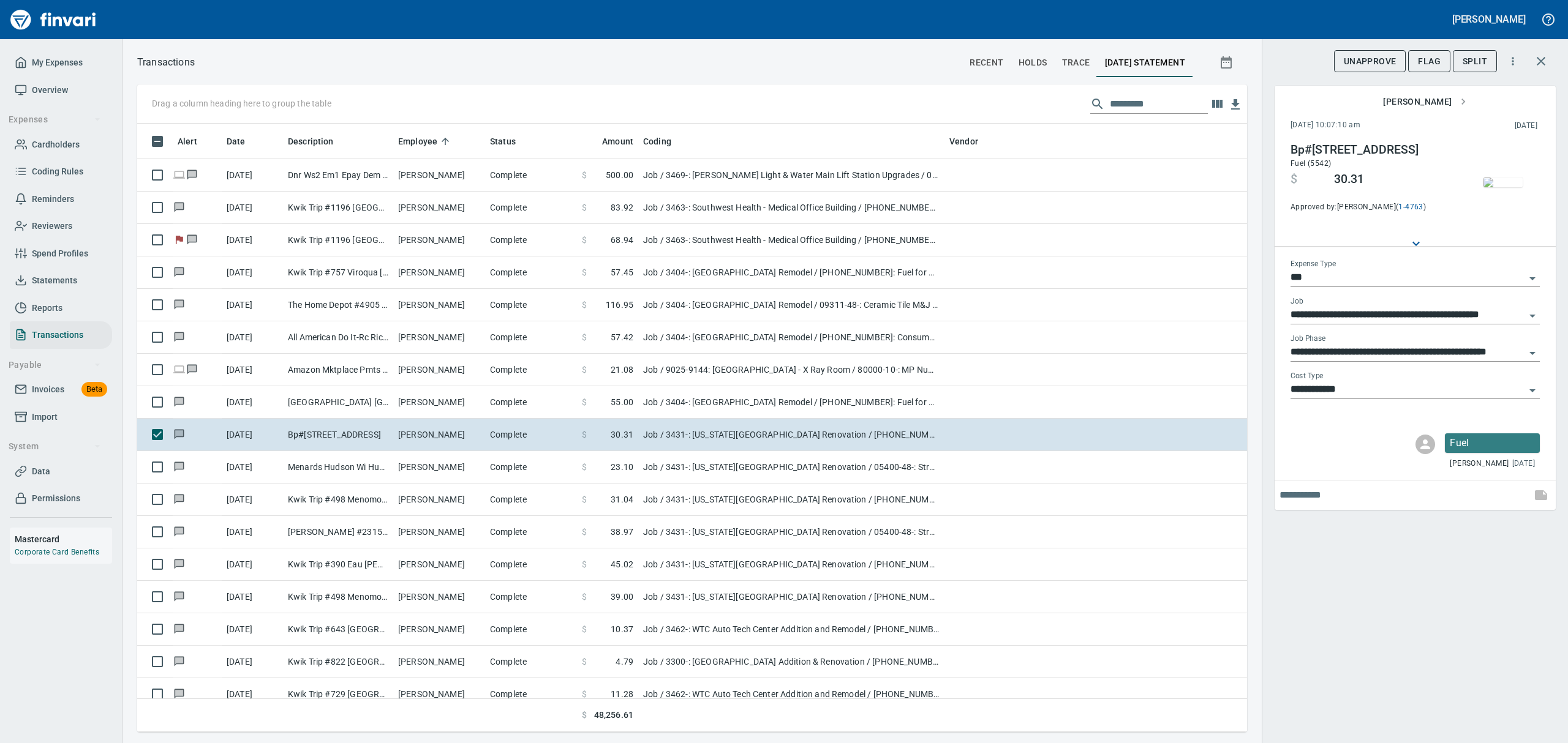
click at [1507, 177] on img "button" at bounding box center [1503, 182] width 39 height 10
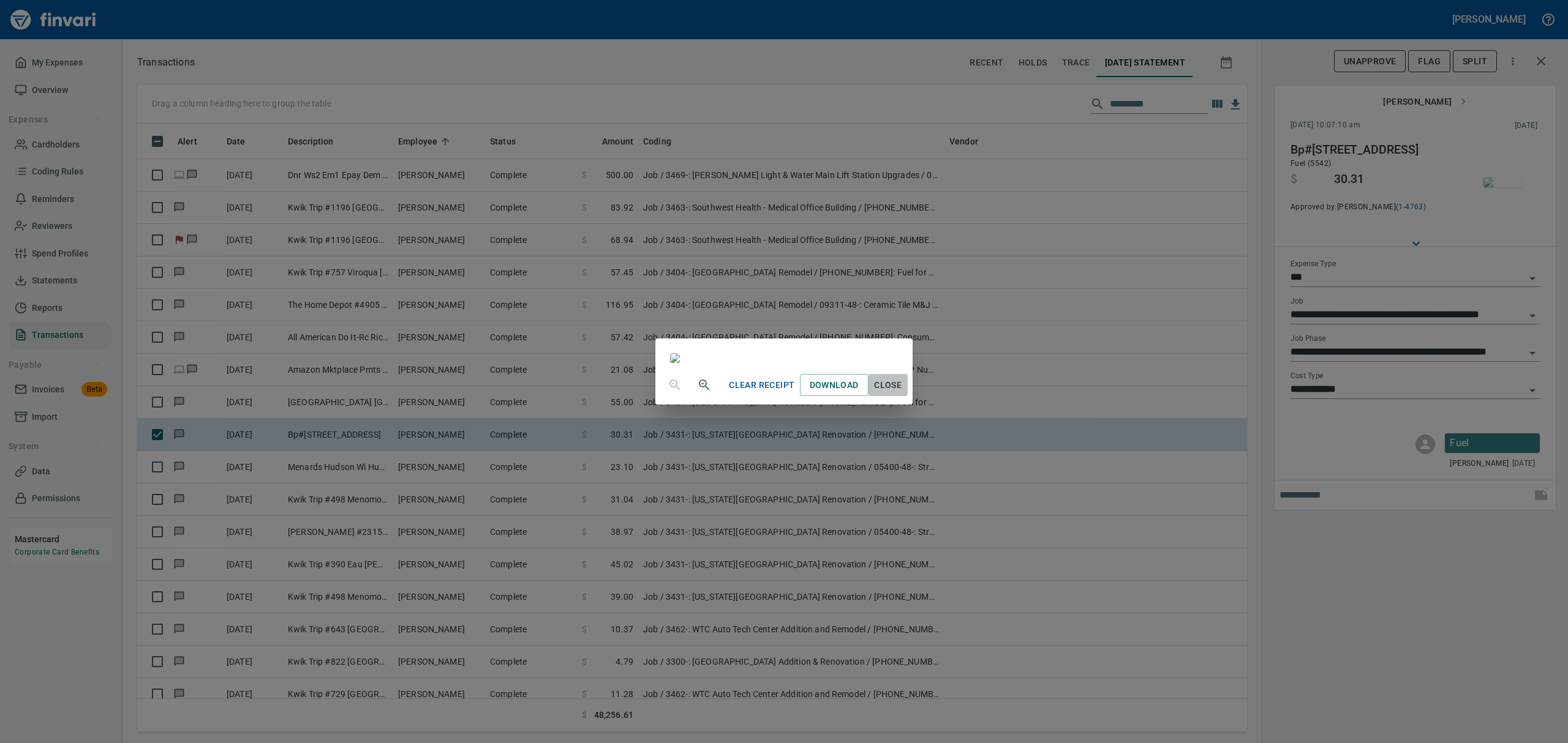
click at [903, 393] on span "Close" at bounding box center [888, 385] width 30 height 15
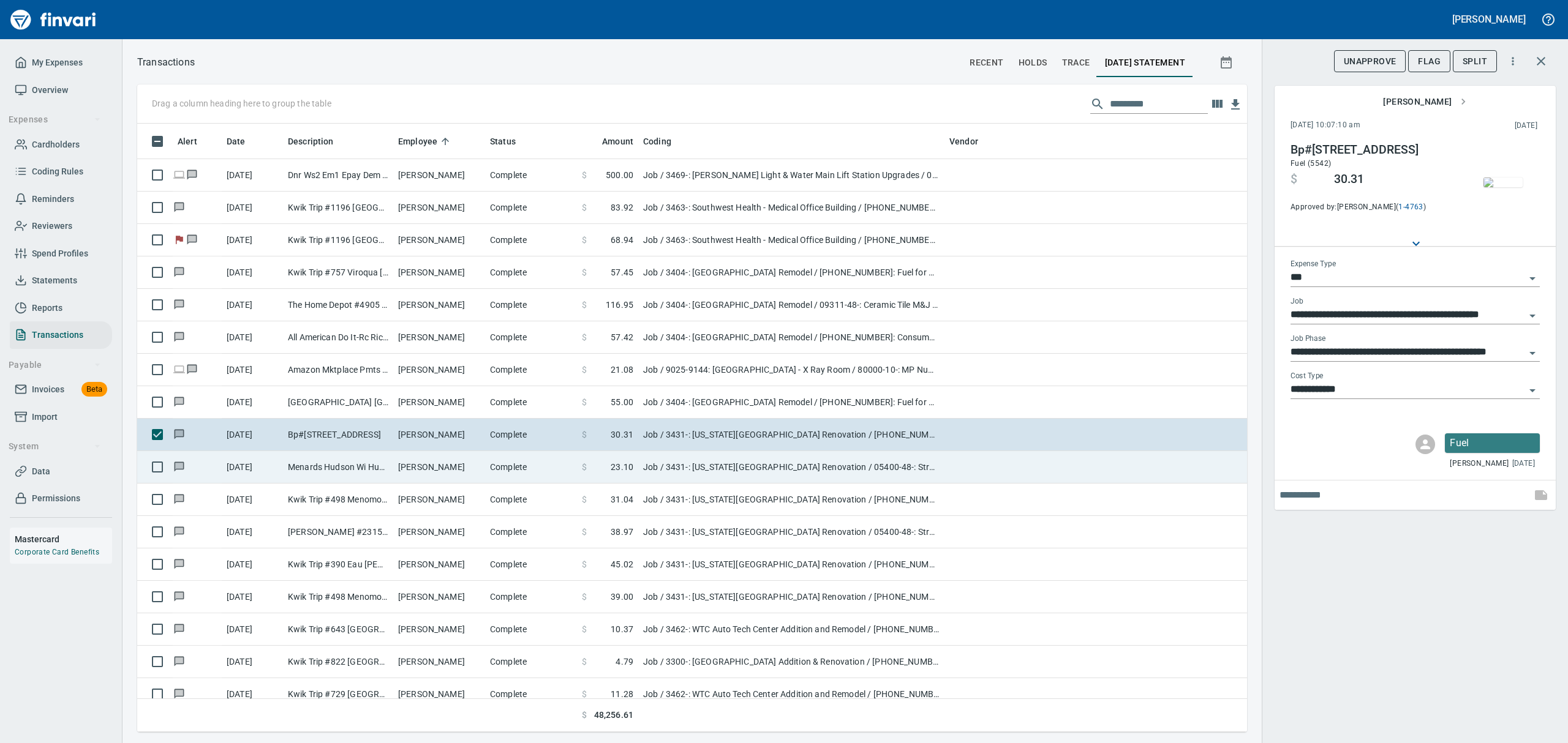
click at [424, 469] on td "[PERSON_NAME]" at bounding box center [439, 467] width 92 height 33
type input "**********"
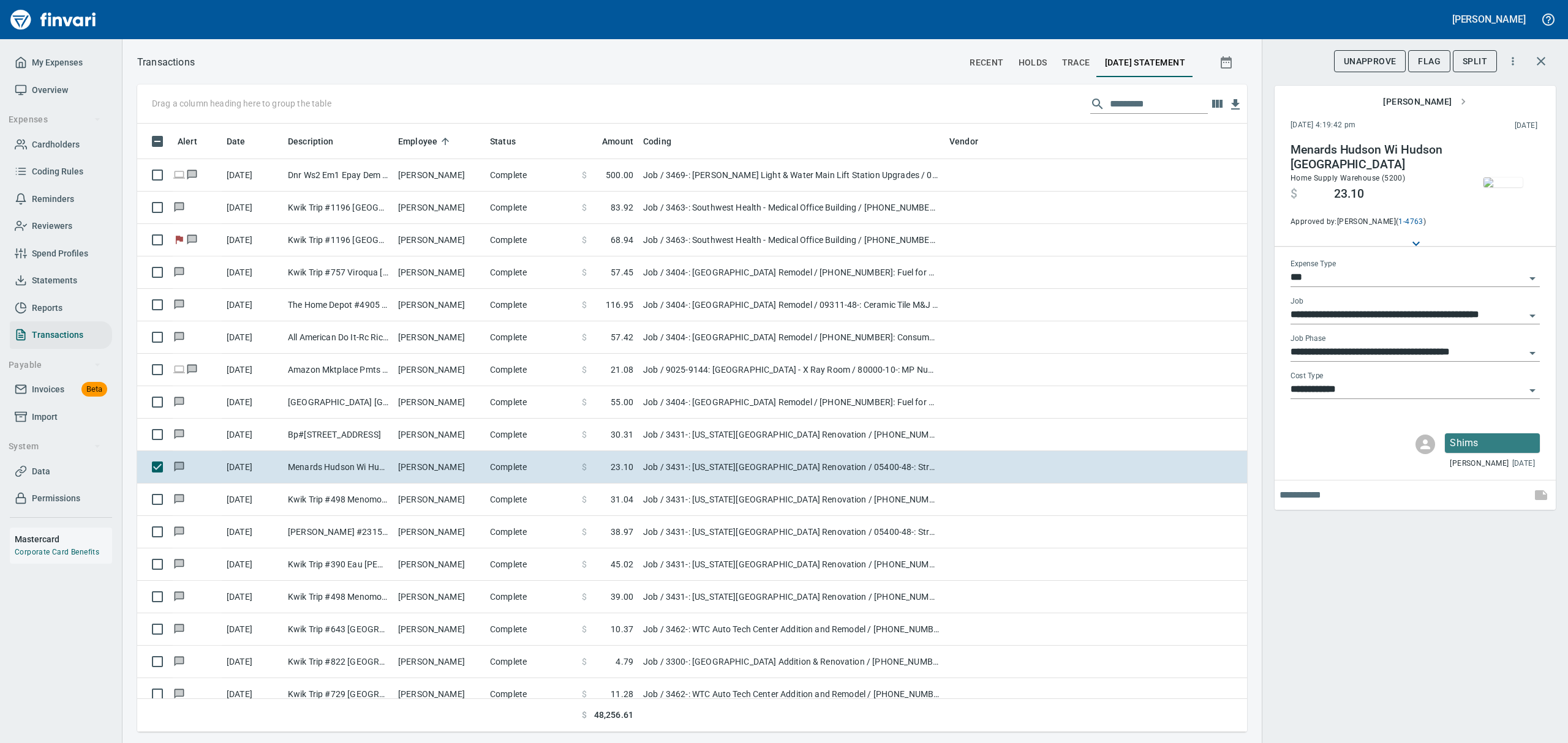
click at [1504, 182] on img "button" at bounding box center [1503, 182] width 39 height 10
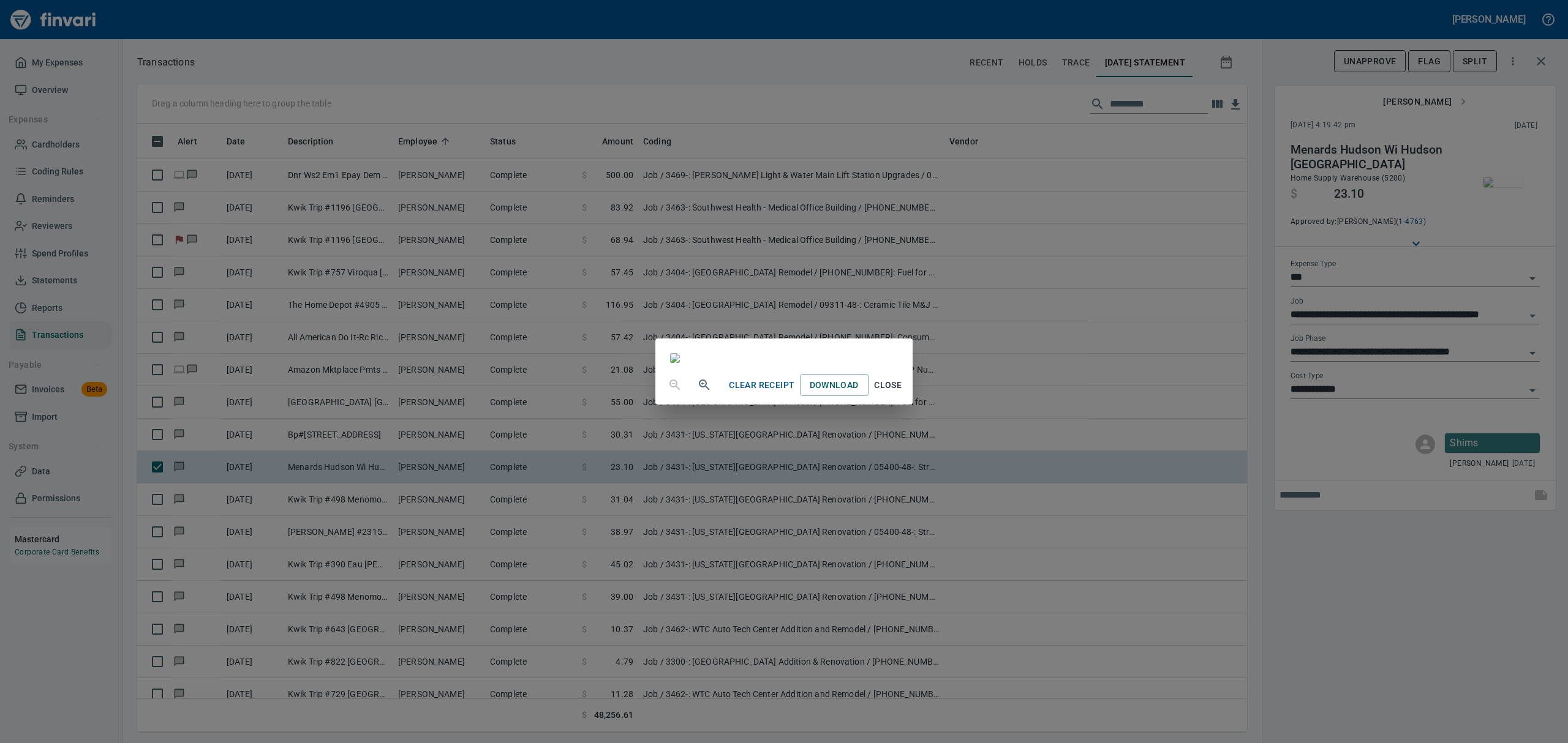
click at [903, 393] on span "Close" at bounding box center [888, 385] width 30 height 15
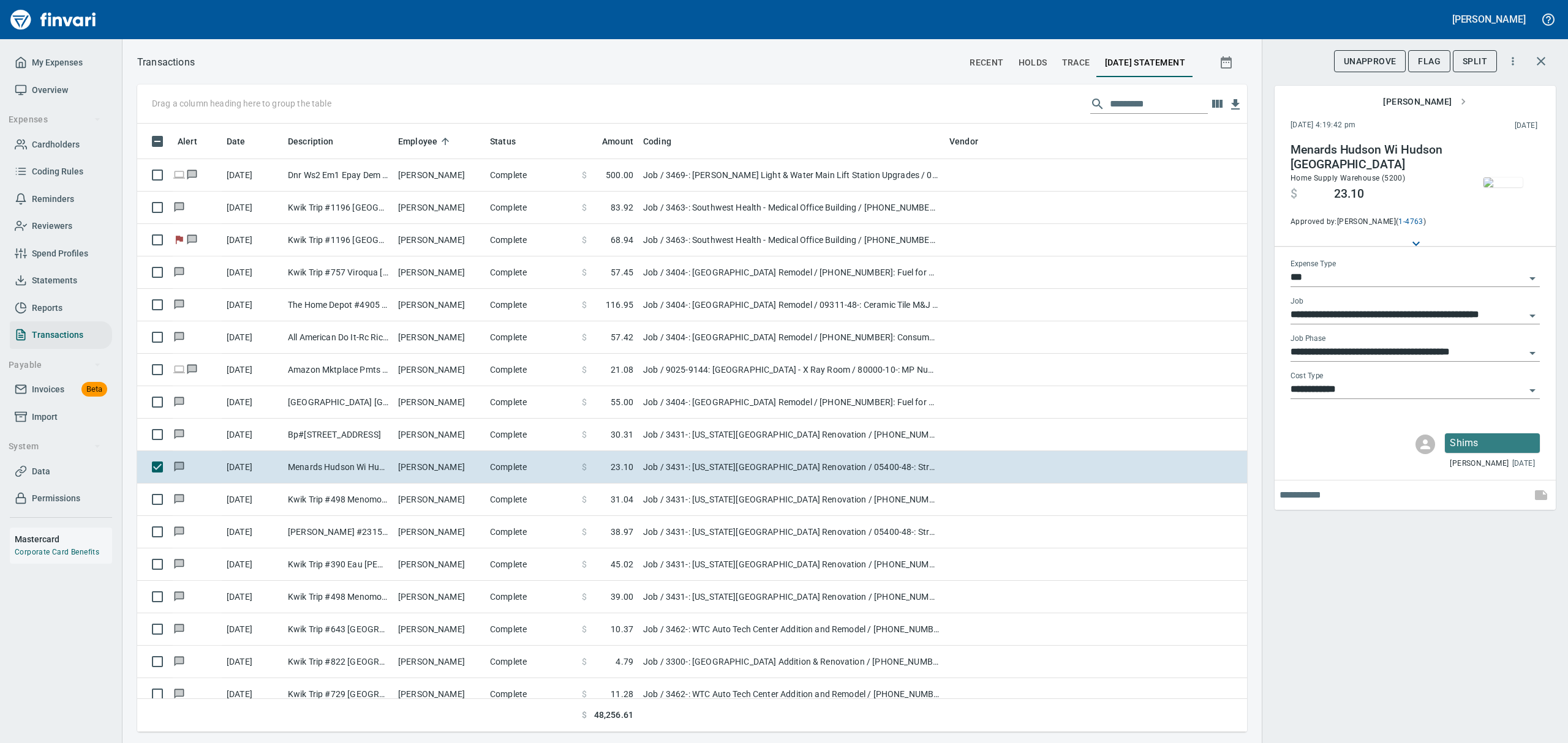
click at [1532, 386] on icon "Open" at bounding box center [1532, 391] width 14 height 14
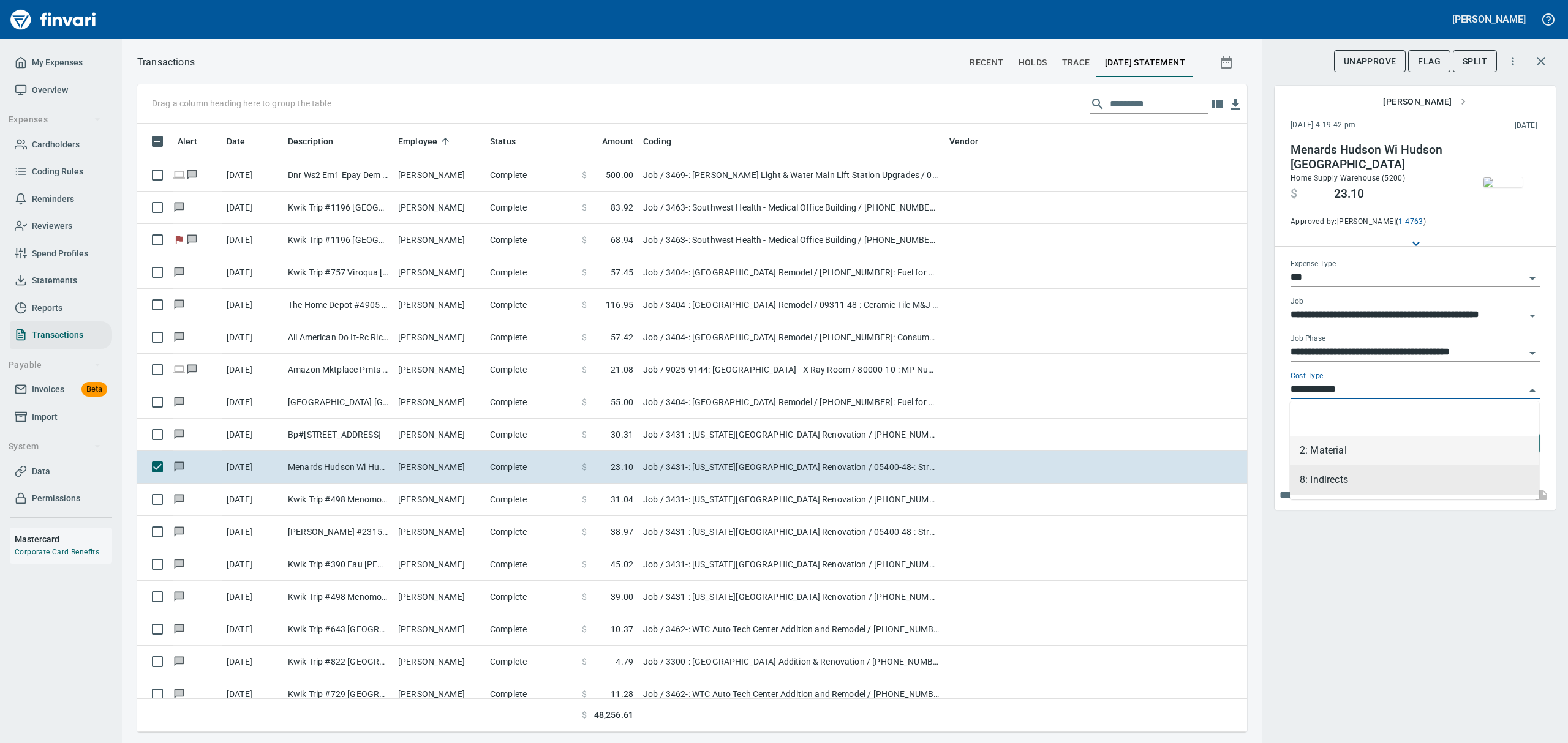
click at [1317, 451] on li "2: Material" at bounding box center [1414, 451] width 249 height 30
type input "**********"
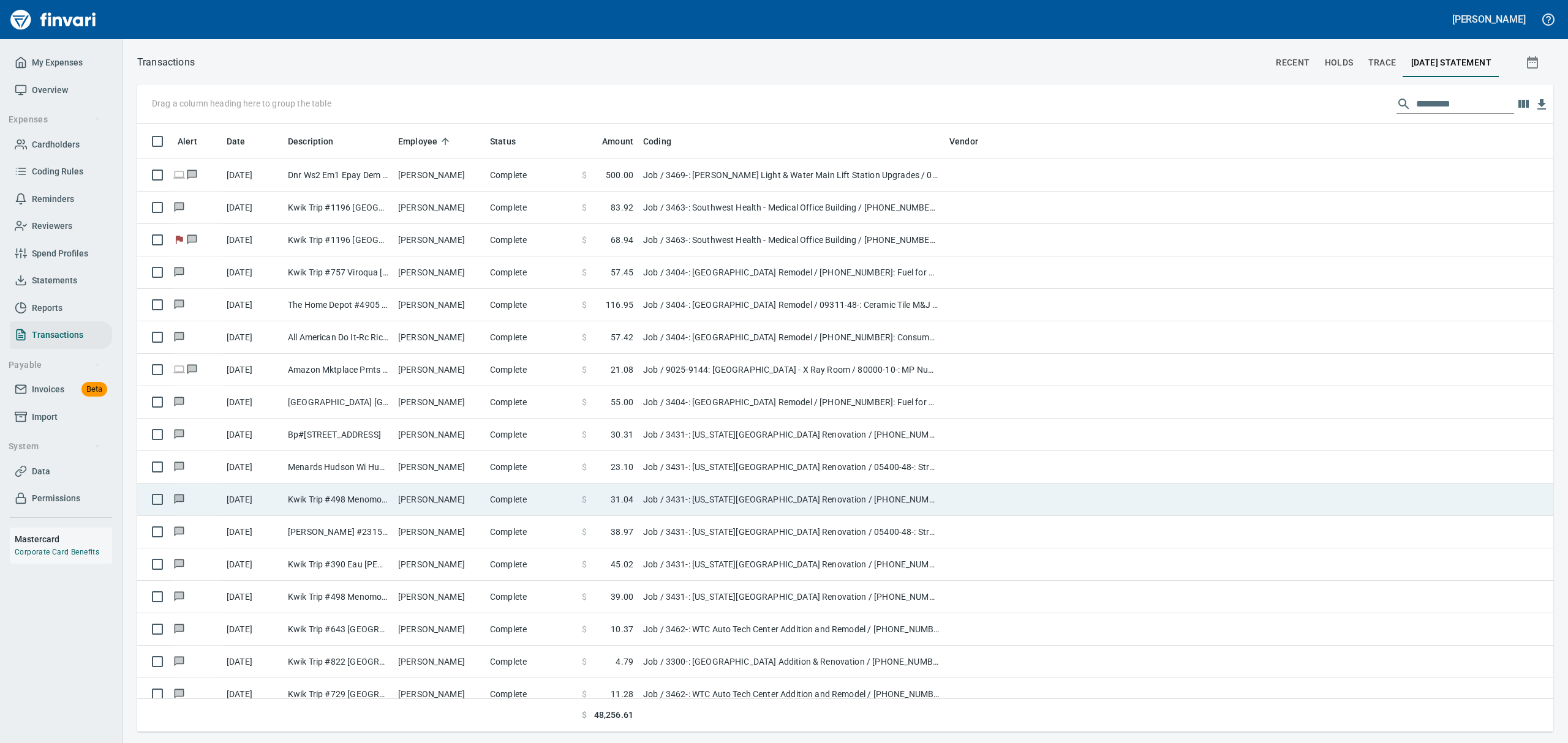
scroll to position [1, 1]
click at [353, 496] on td "Kwik Trip #498 Menomonie [GEOGRAPHIC_DATA]" at bounding box center [338, 499] width 110 height 33
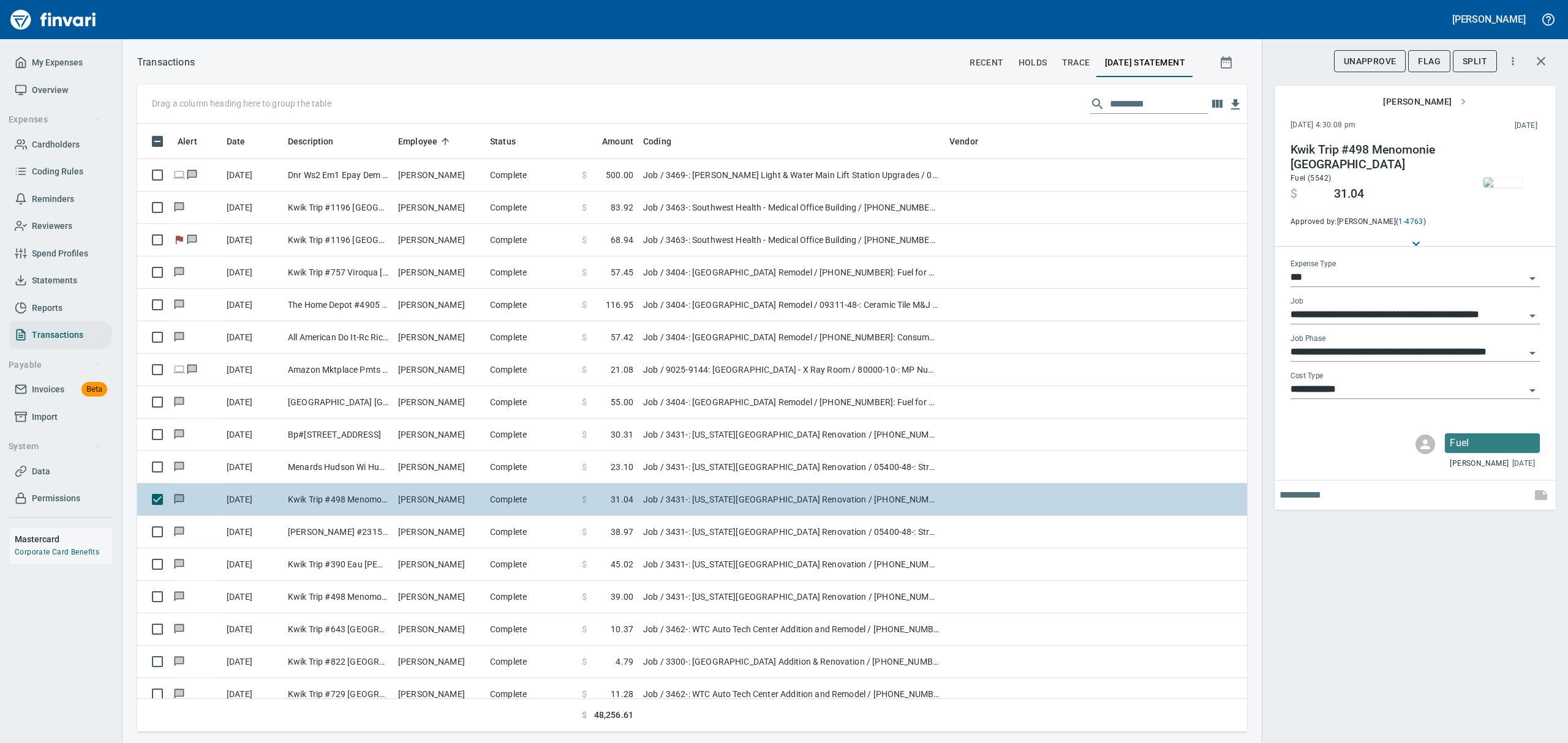
scroll to position [595, 1081]
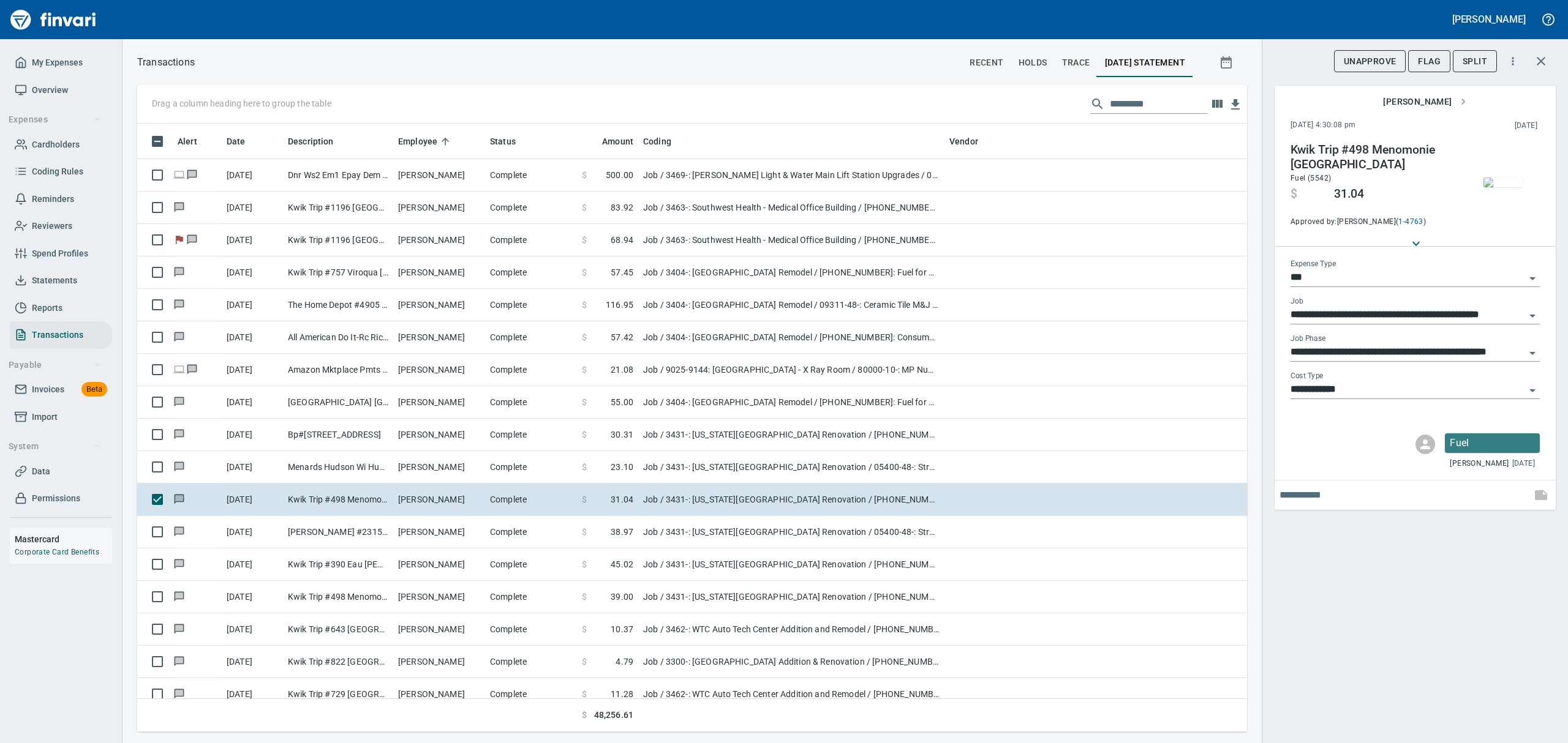
click at [1498, 177] on img "button" at bounding box center [1503, 182] width 39 height 10
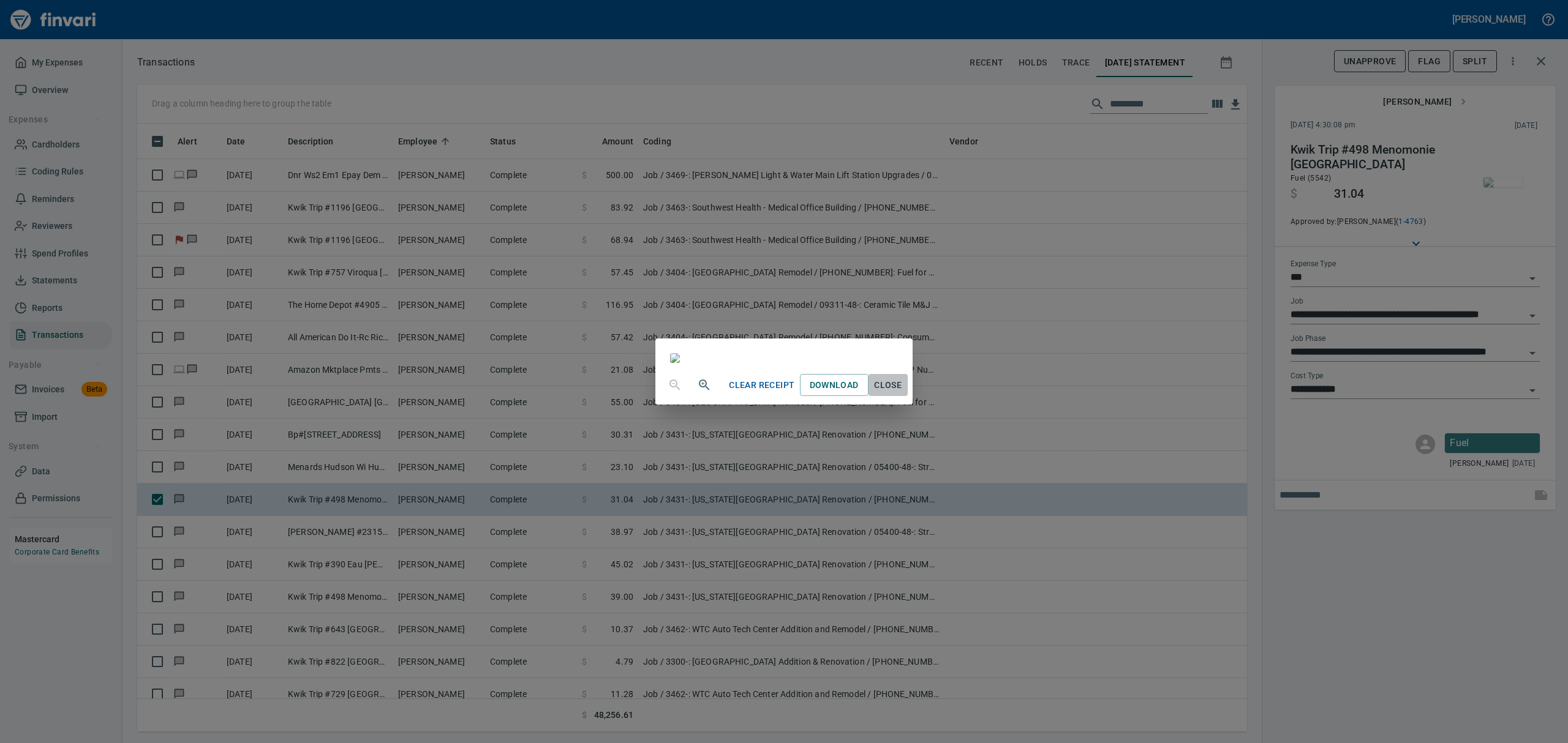
click at [903, 393] on span "Close" at bounding box center [888, 385] width 30 height 15
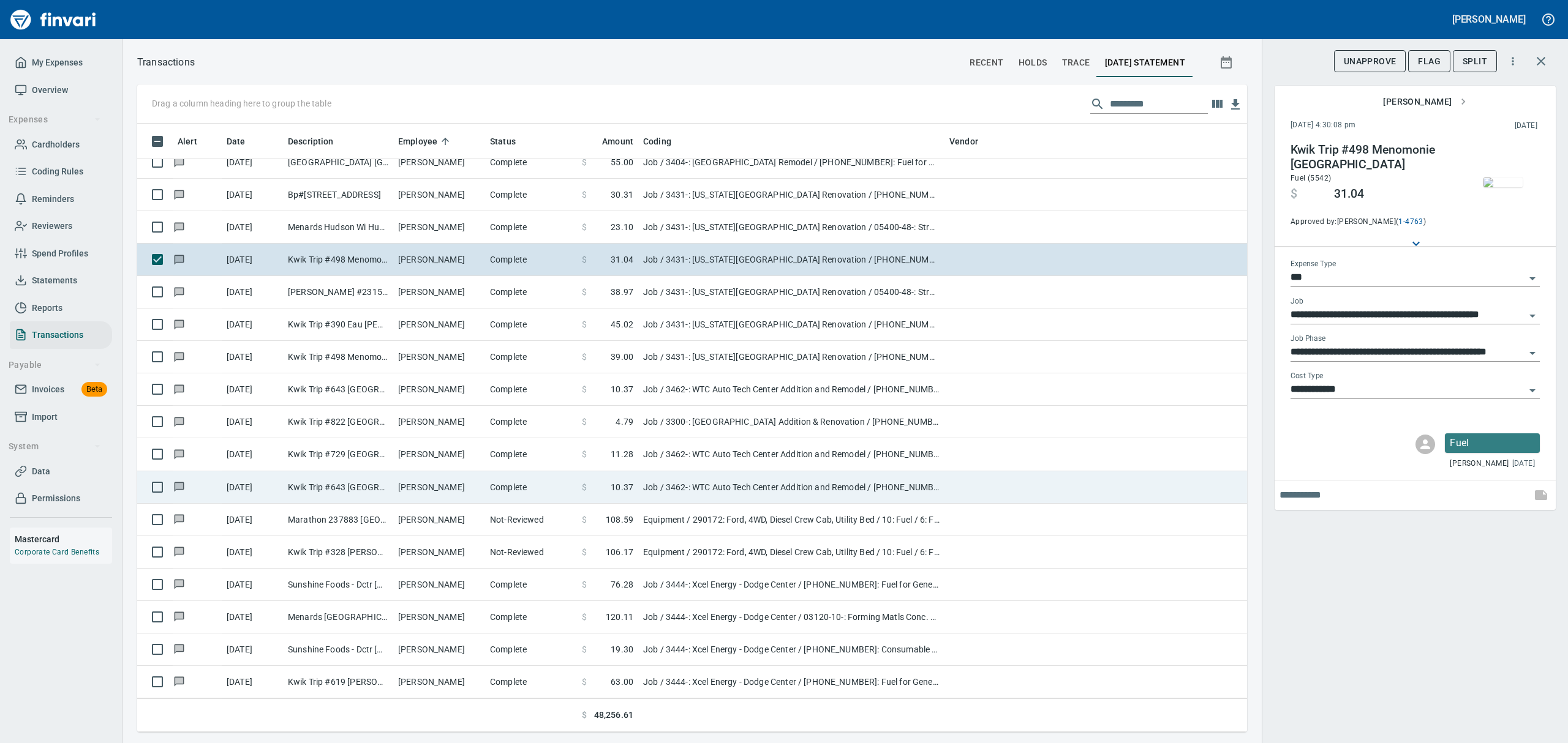
scroll to position [4326, 0]
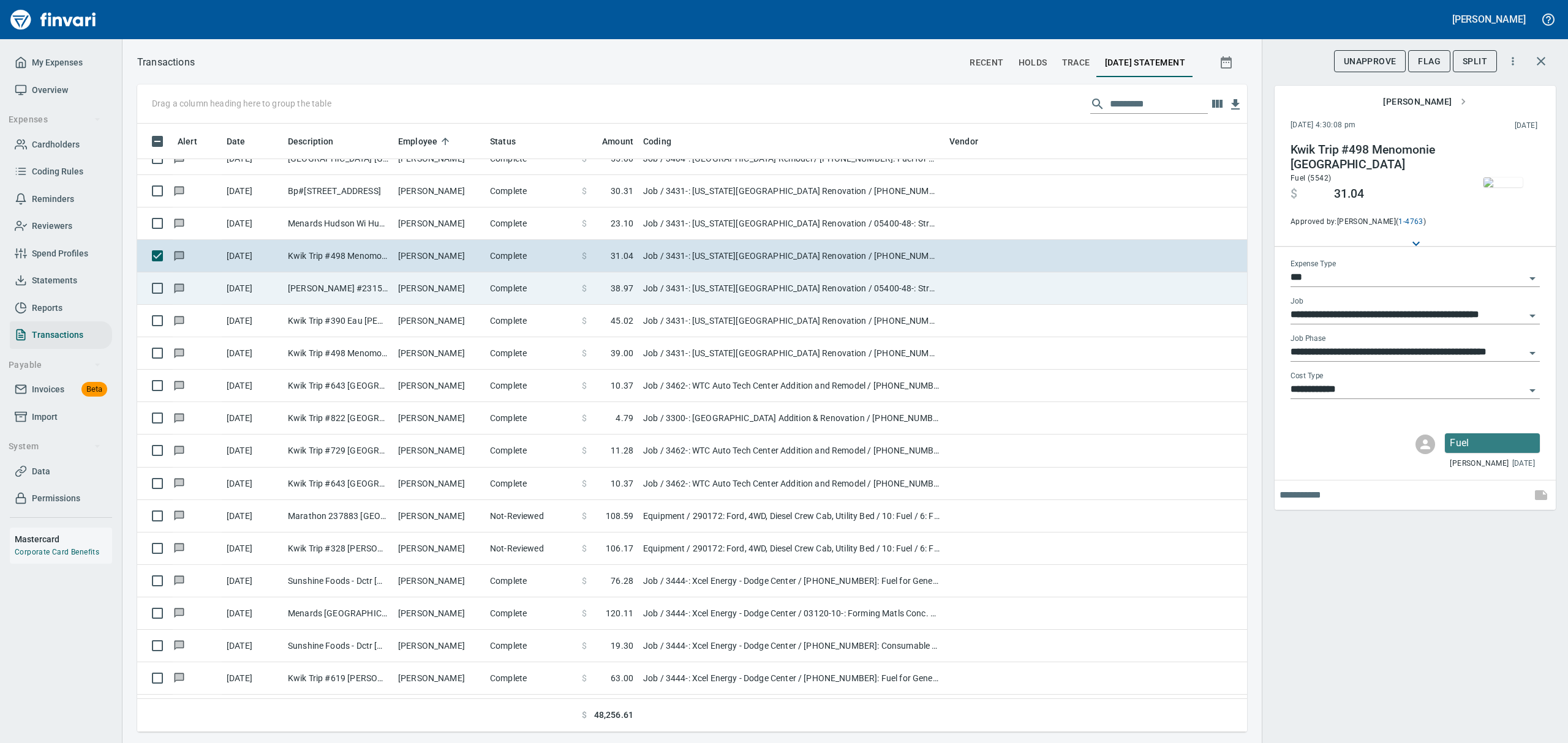
click at [407, 289] on td "[PERSON_NAME]" at bounding box center [439, 289] width 92 height 33
type input "**********"
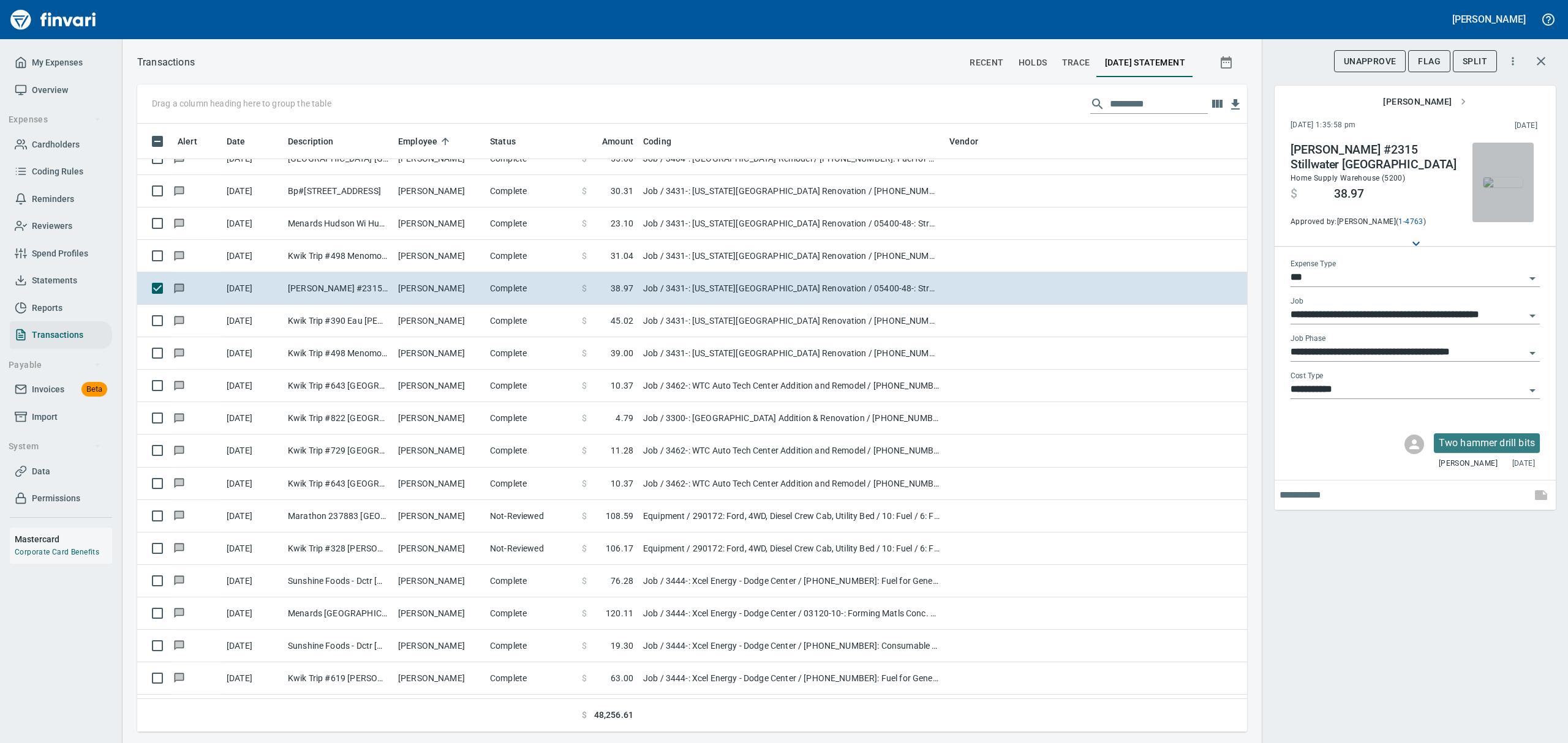
click at [1493, 177] on img "button" at bounding box center [1503, 182] width 39 height 10
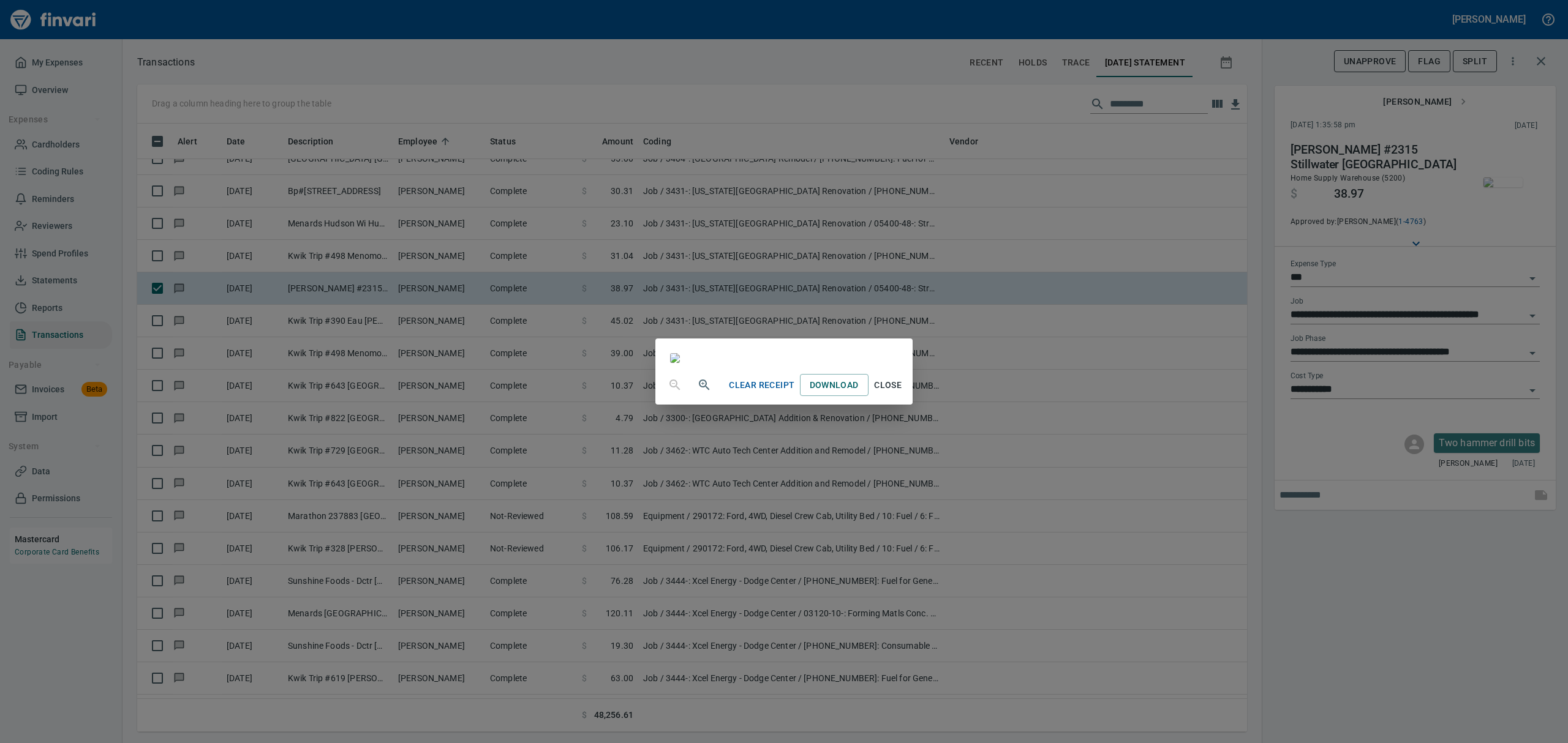
click at [903, 393] on span "Close" at bounding box center [888, 385] width 30 height 15
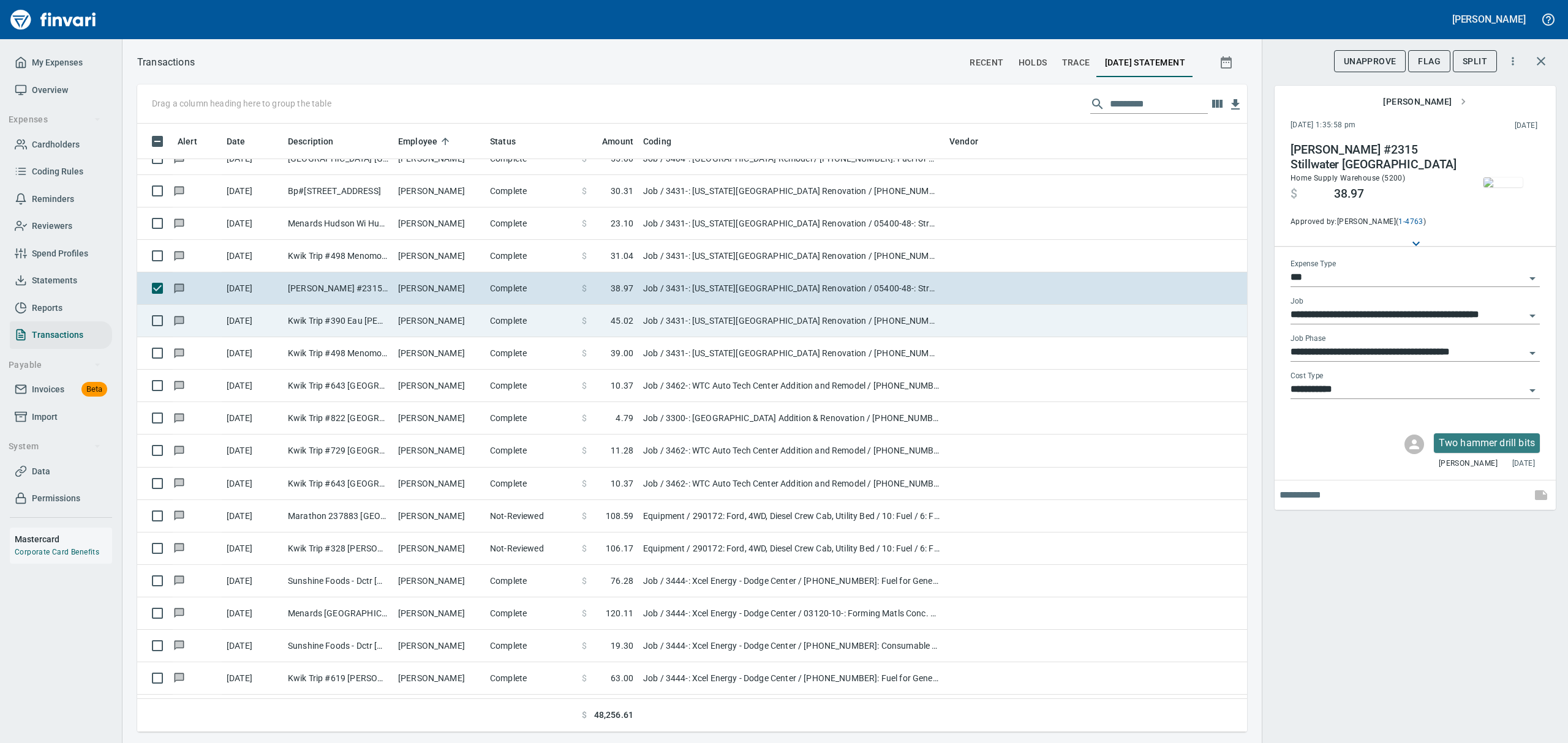
click at [330, 319] on td "Kwik Trip #390 Eau [PERSON_NAME]" at bounding box center [338, 321] width 110 height 33
type input "**********"
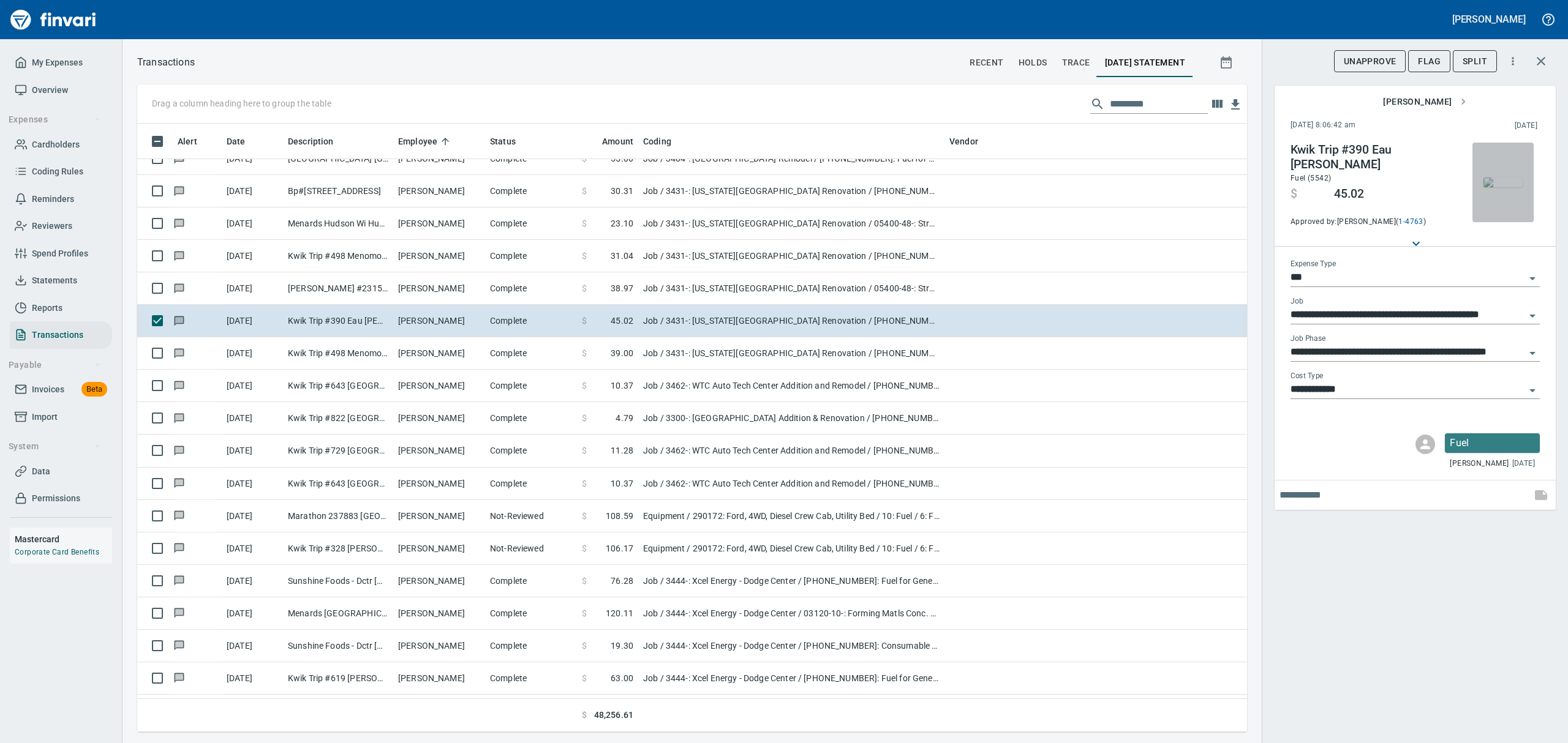
click at [1512, 179] on img "button" at bounding box center [1503, 182] width 39 height 10
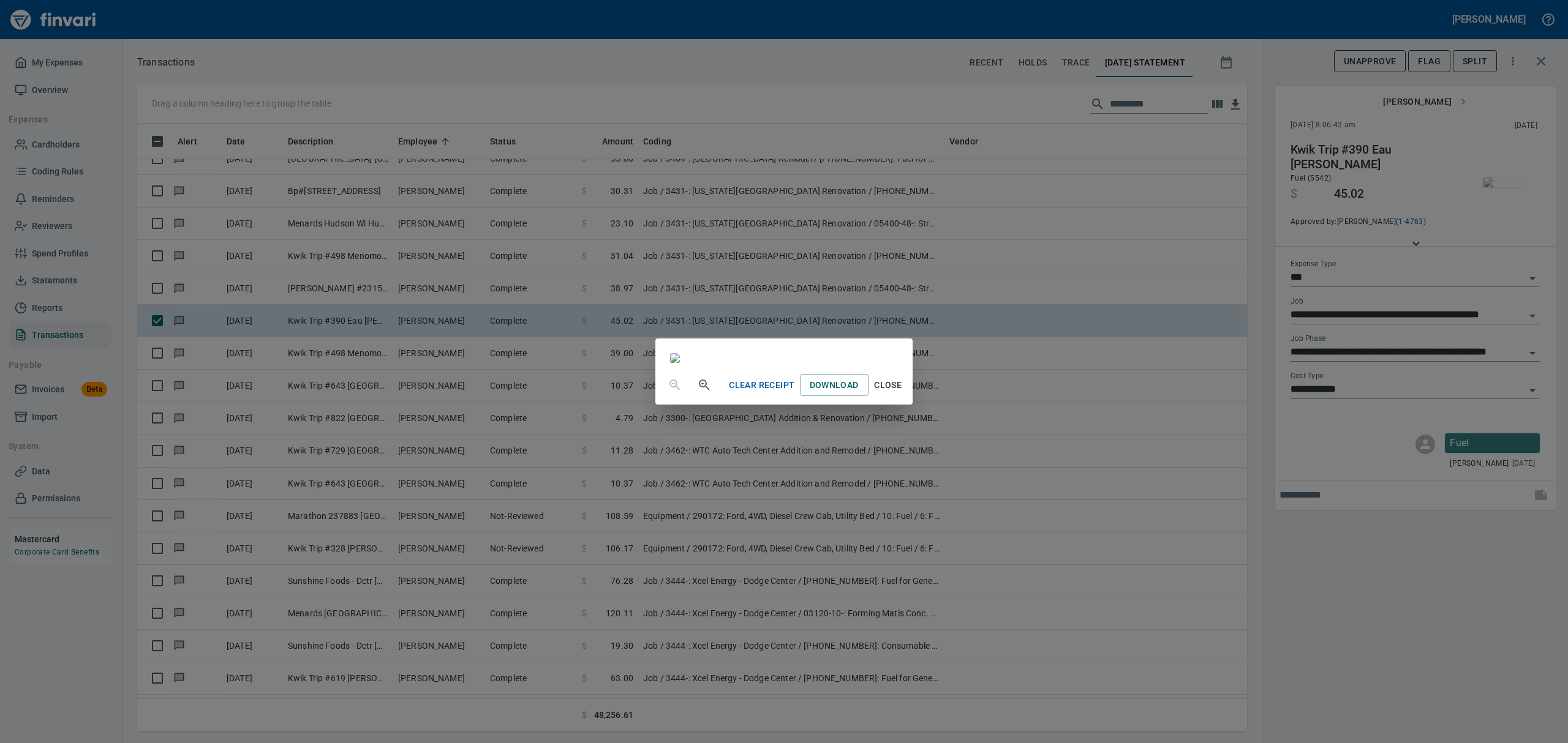
click at [903, 393] on span "Close" at bounding box center [888, 385] width 30 height 15
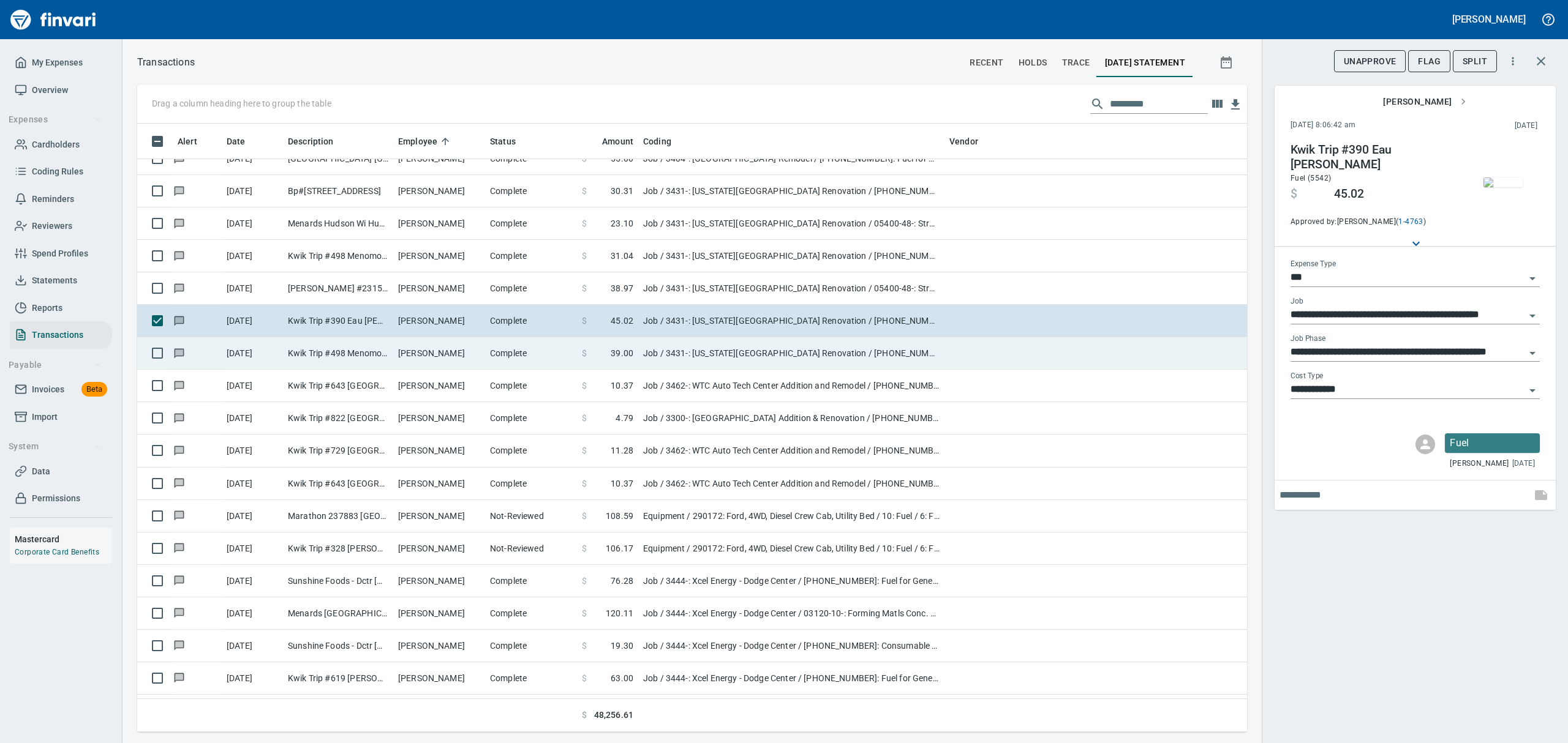
click at [356, 358] on td "Kwik Trip #498 Menomonie [GEOGRAPHIC_DATA]" at bounding box center [338, 353] width 110 height 33
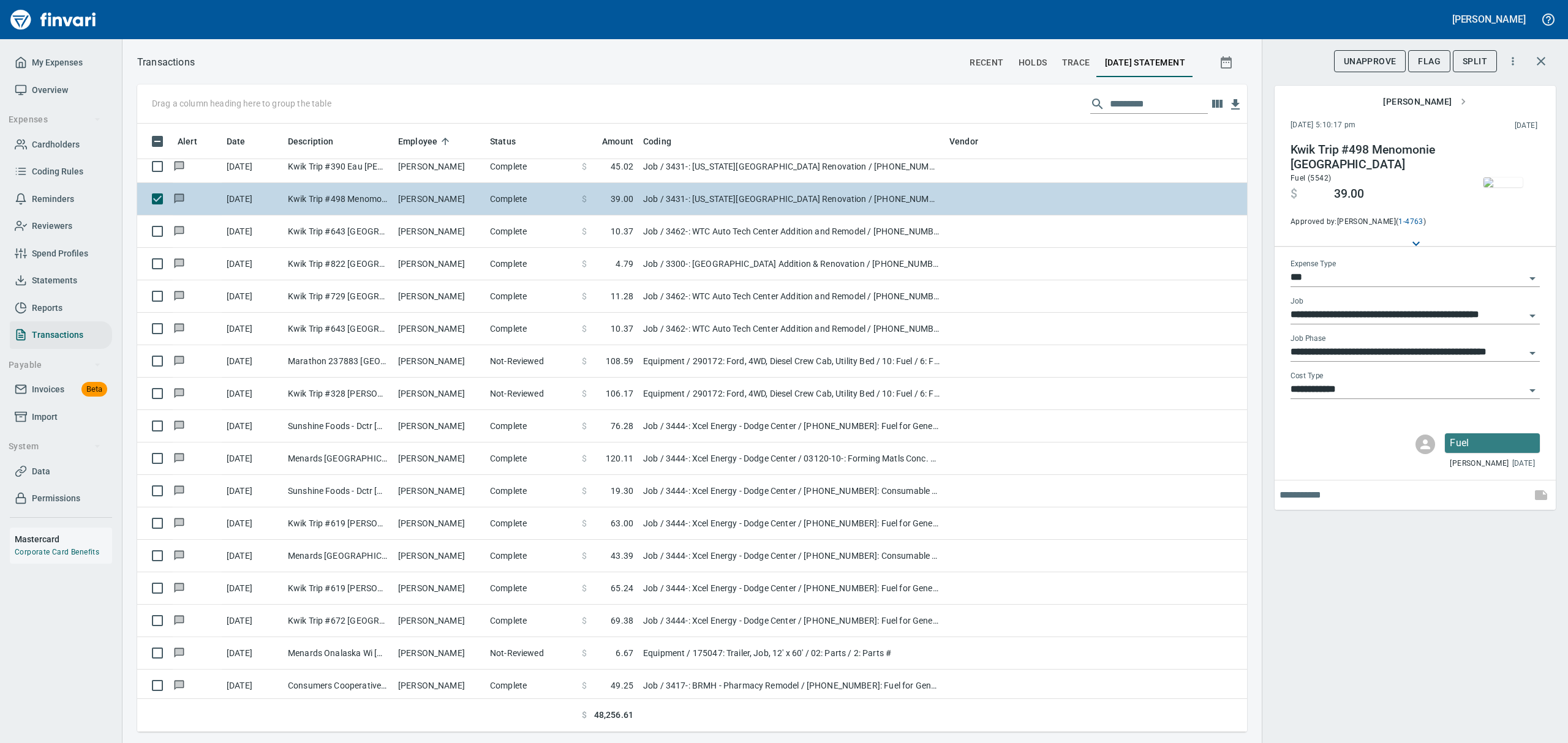
scroll to position [4490, 0]
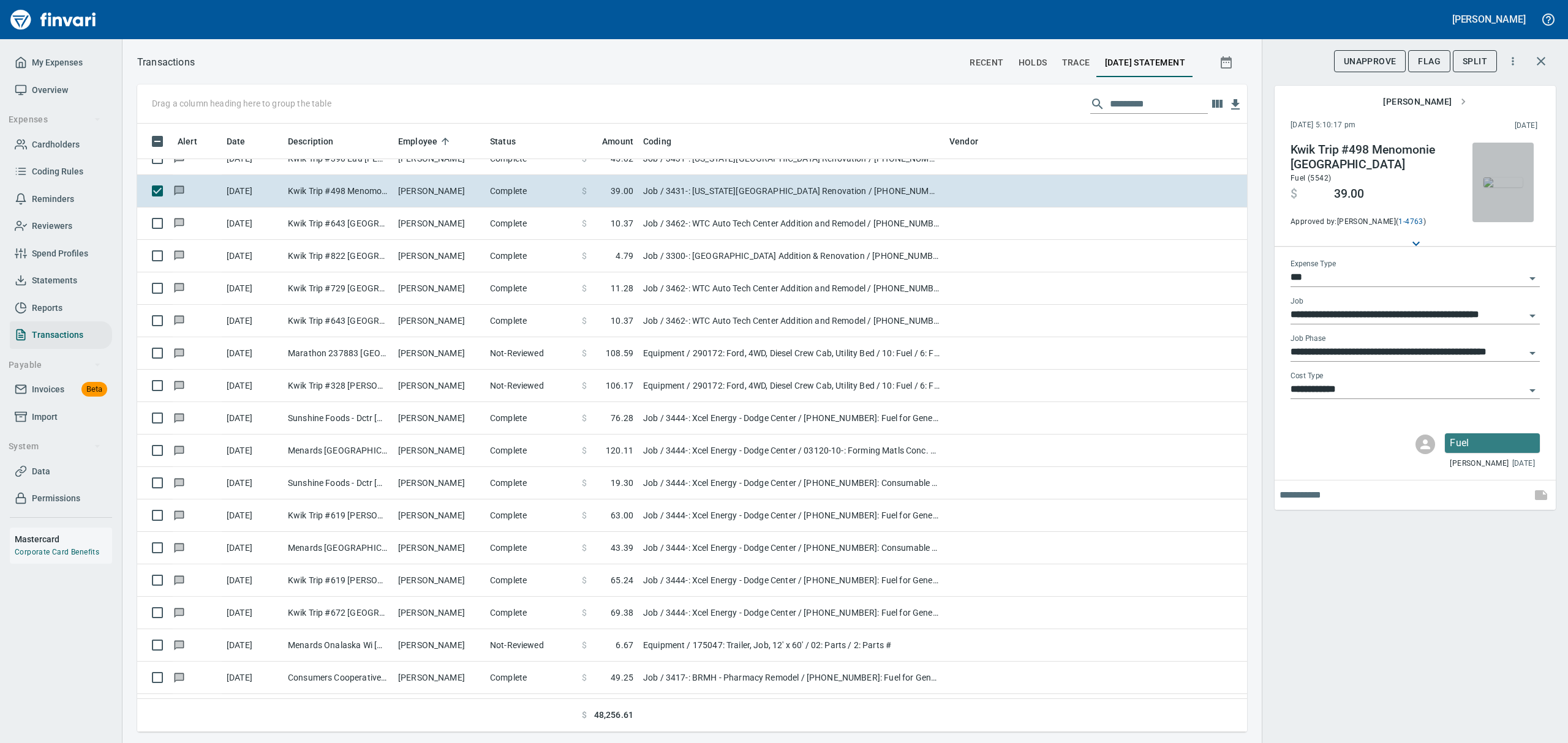
click at [1509, 180] on img "button" at bounding box center [1503, 182] width 39 height 10
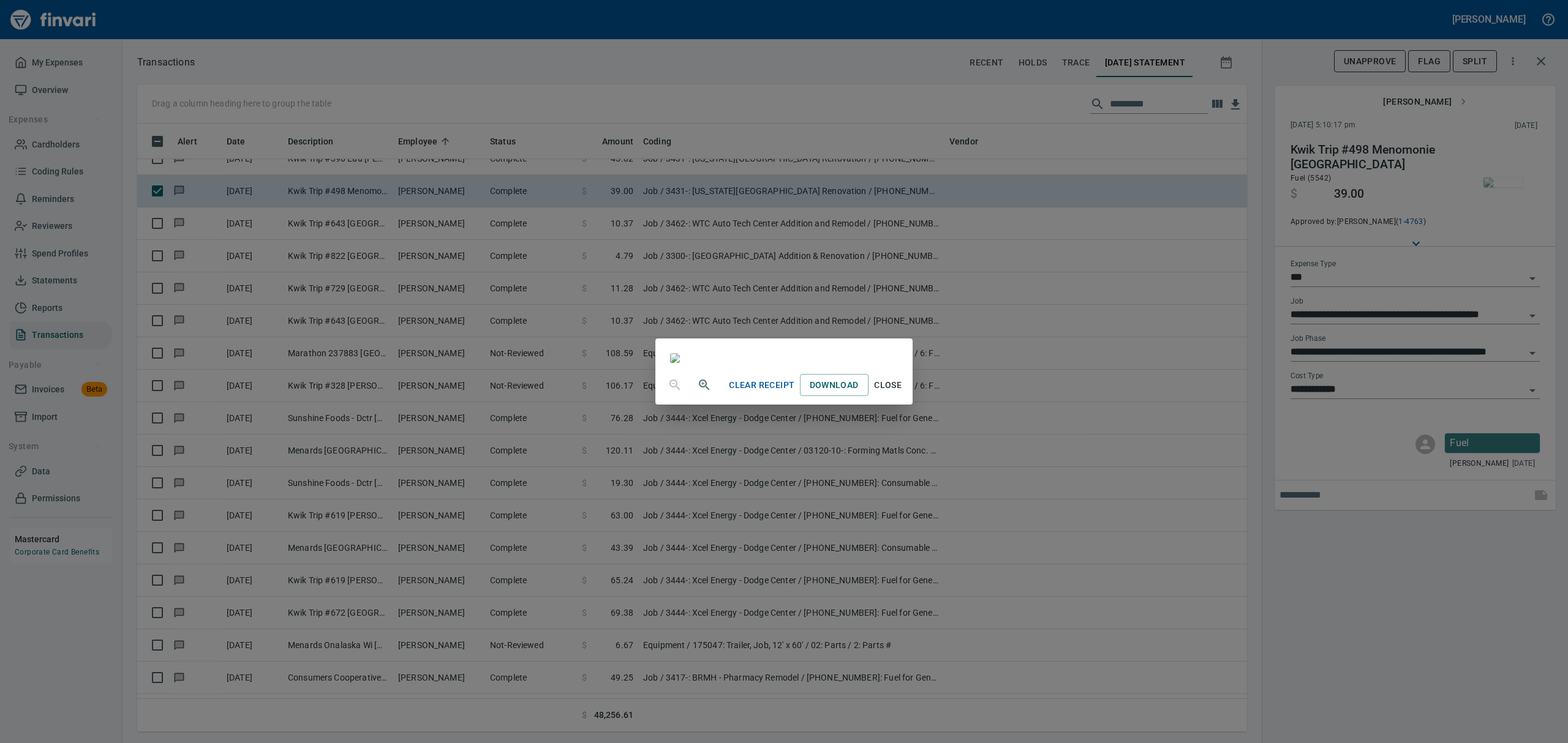
click at [903, 393] on span "Close" at bounding box center [888, 385] width 30 height 15
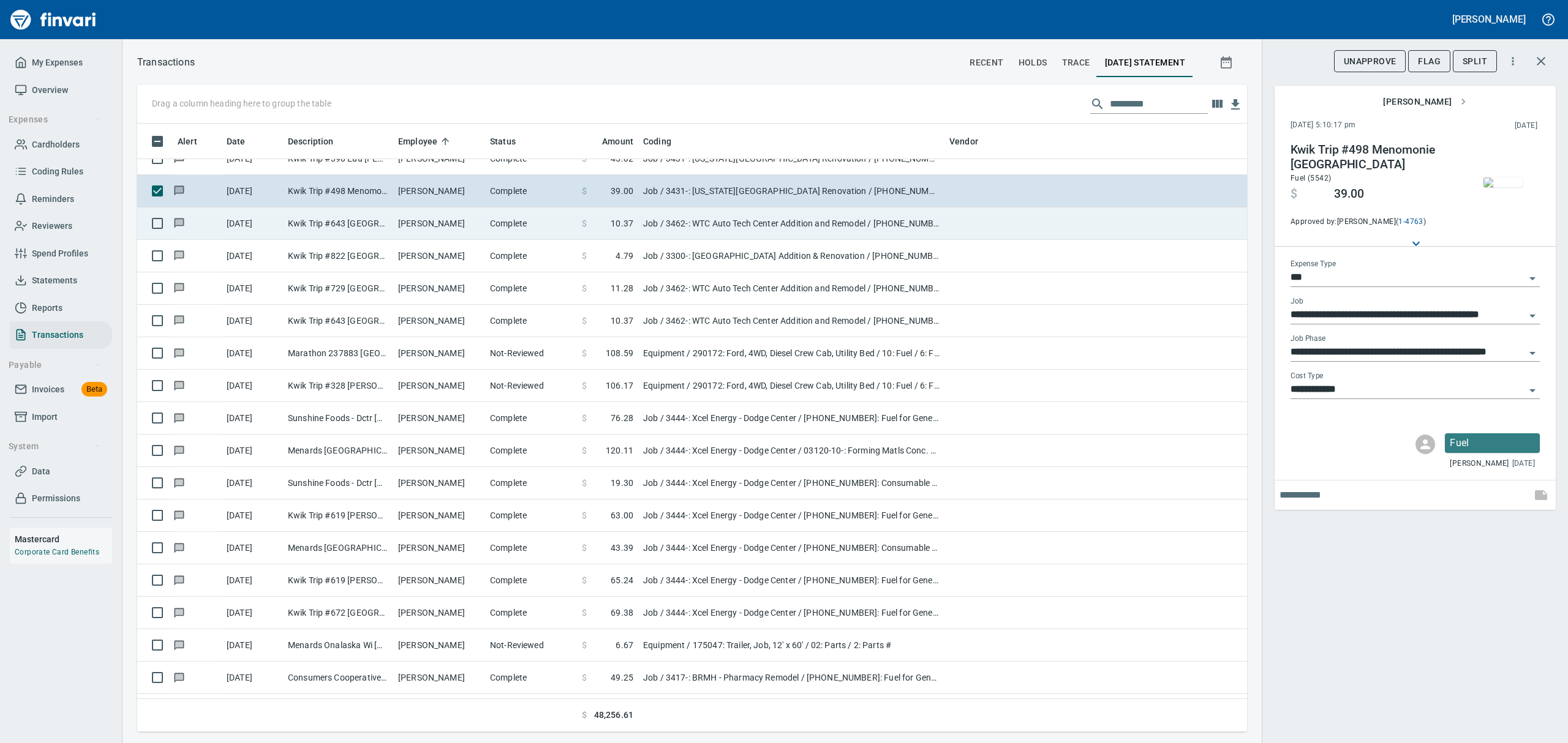
click at [388, 213] on td "Kwik Trip #643 [GEOGRAPHIC_DATA] WI" at bounding box center [338, 224] width 110 height 33
type input "**********"
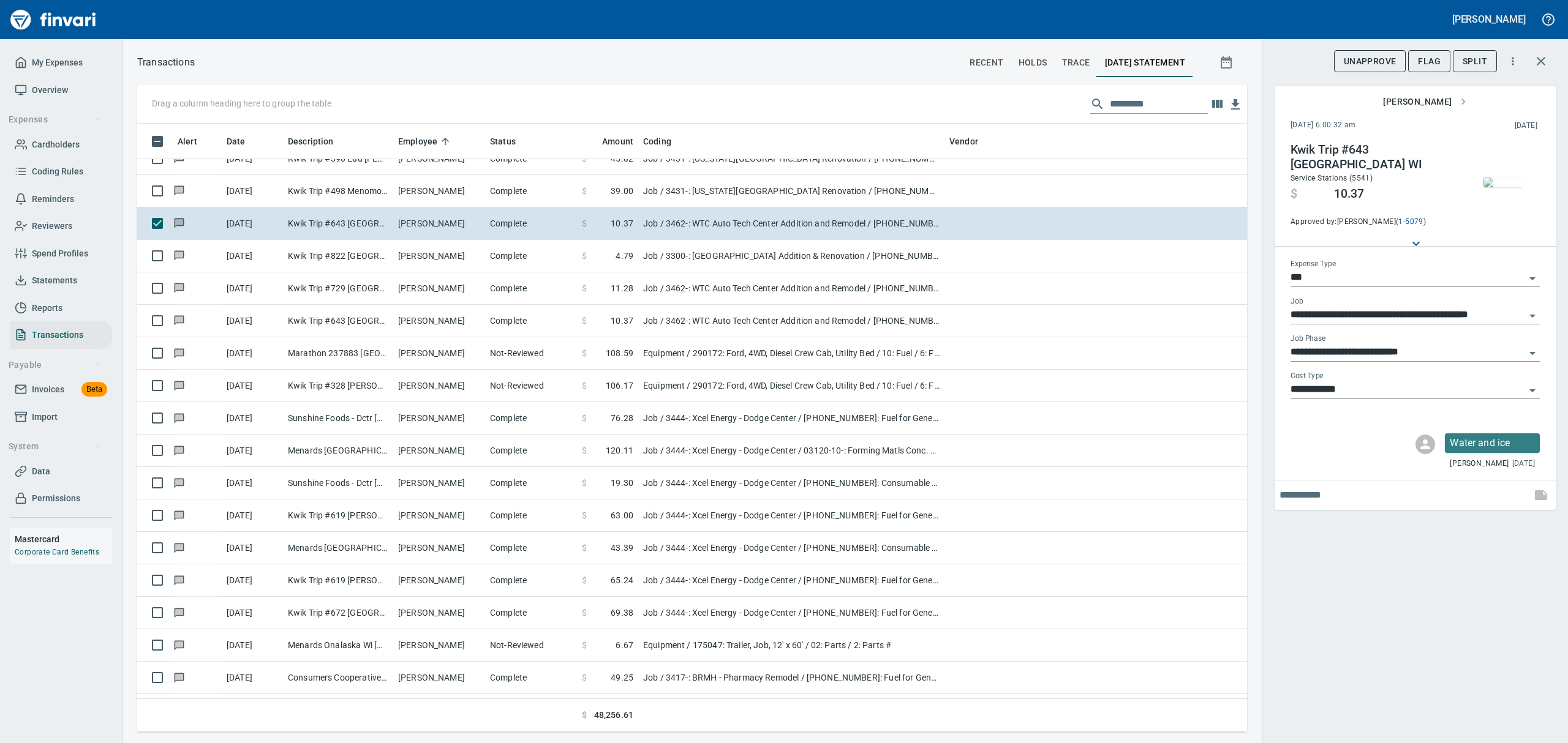
click at [1503, 177] on img "button" at bounding box center [1503, 182] width 39 height 10
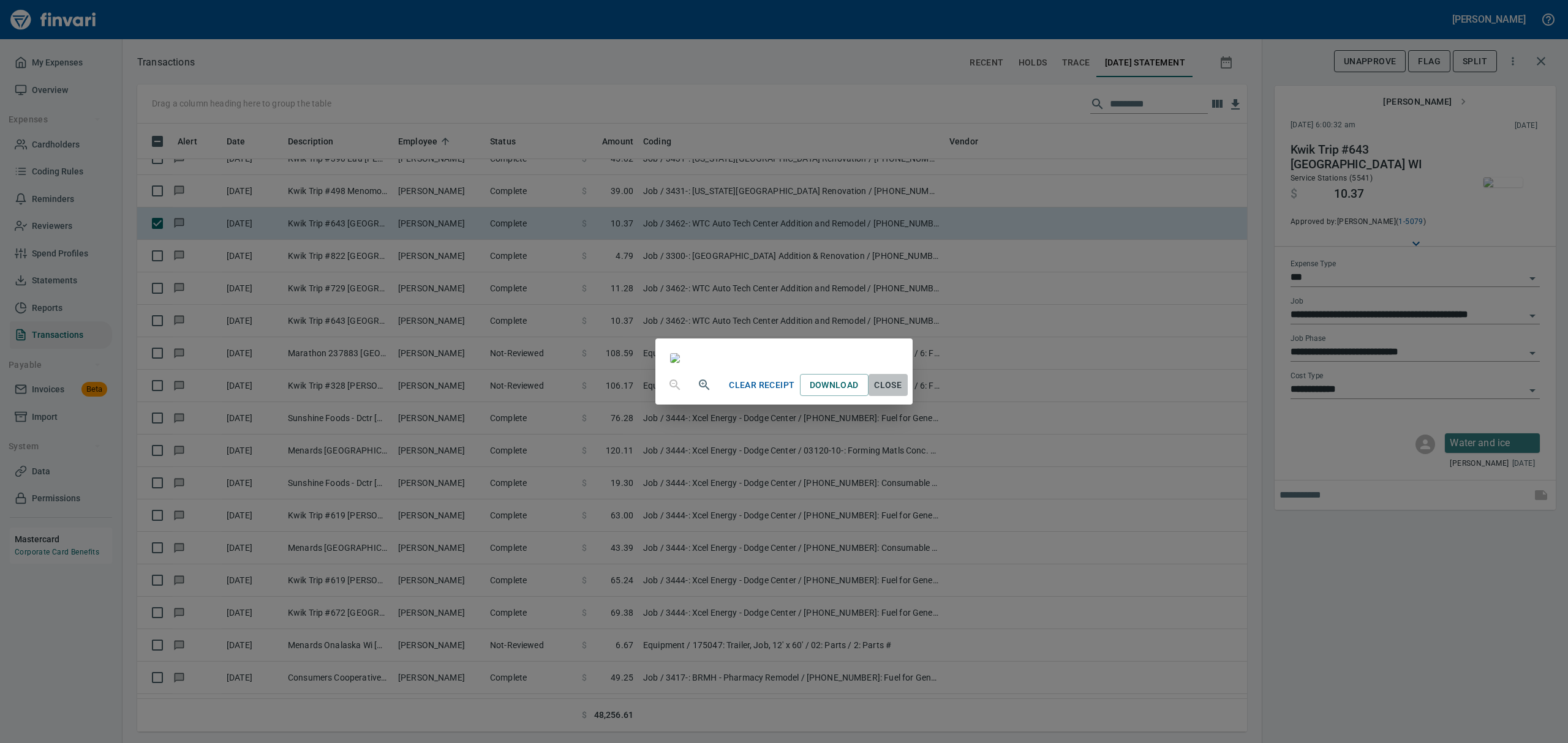
click at [903, 393] on span "Close" at bounding box center [888, 385] width 30 height 15
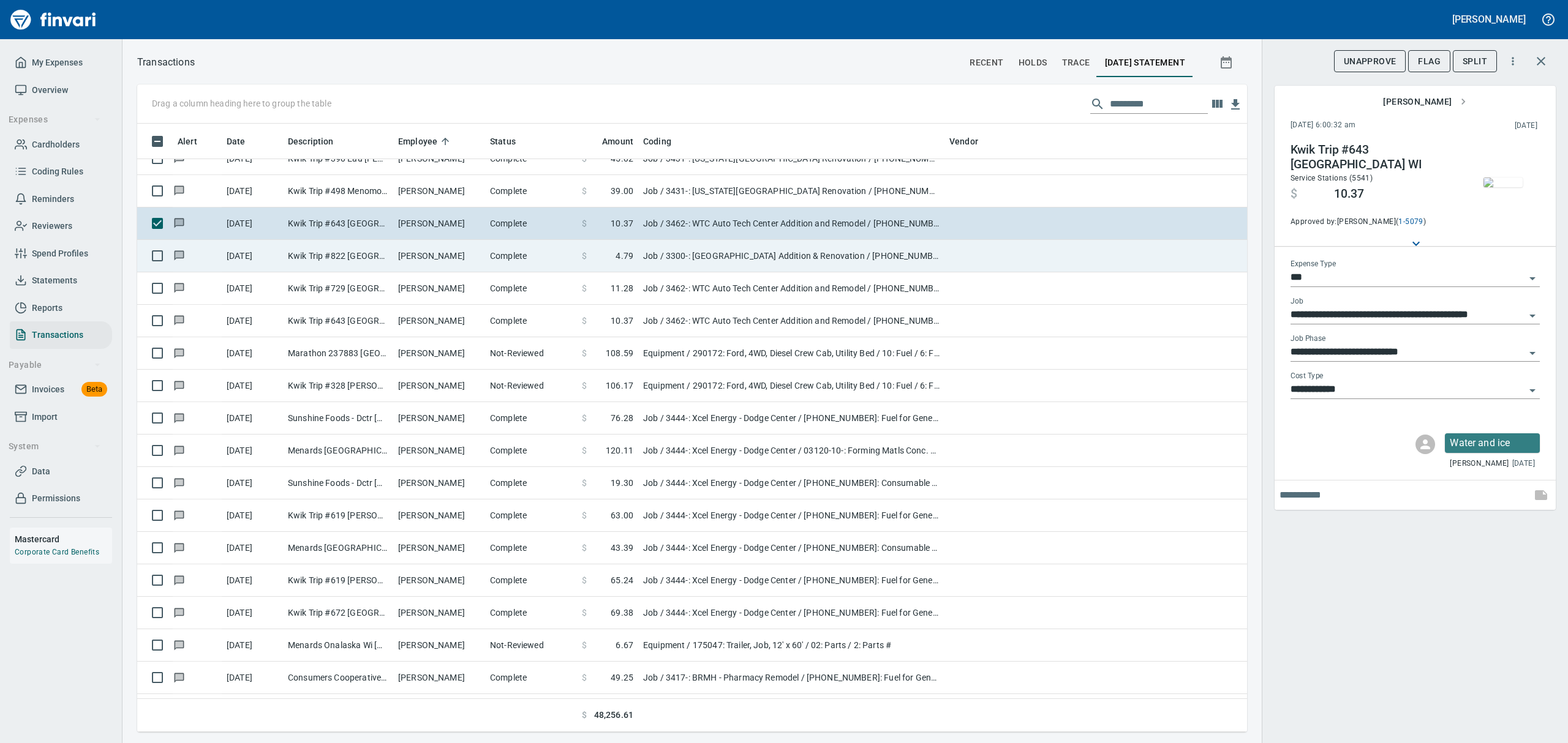
click at [346, 258] on td "Kwik Trip #822 [GEOGRAPHIC_DATA] [GEOGRAPHIC_DATA]" at bounding box center [338, 256] width 110 height 33
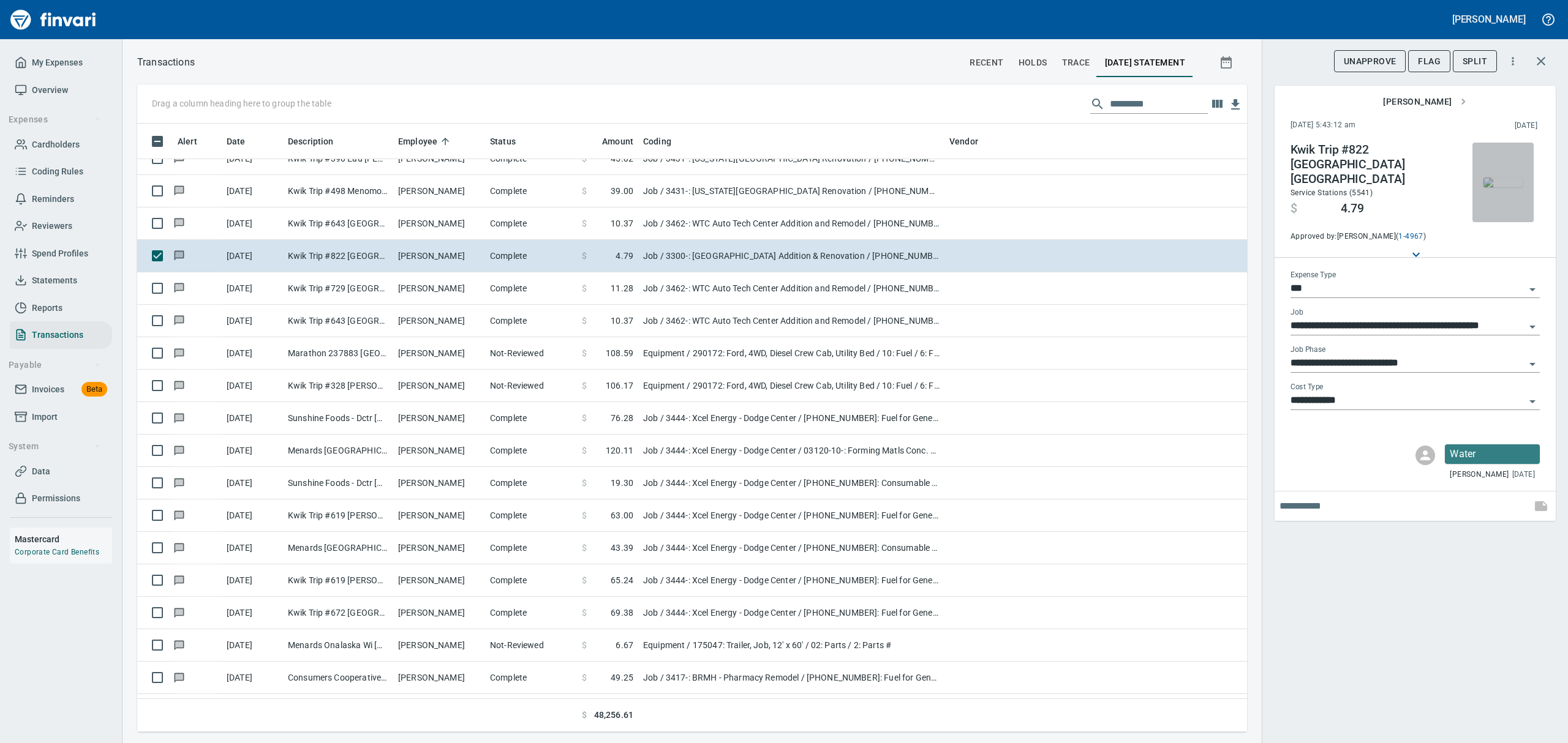
click at [1510, 187] on img "button" at bounding box center [1503, 182] width 39 height 10
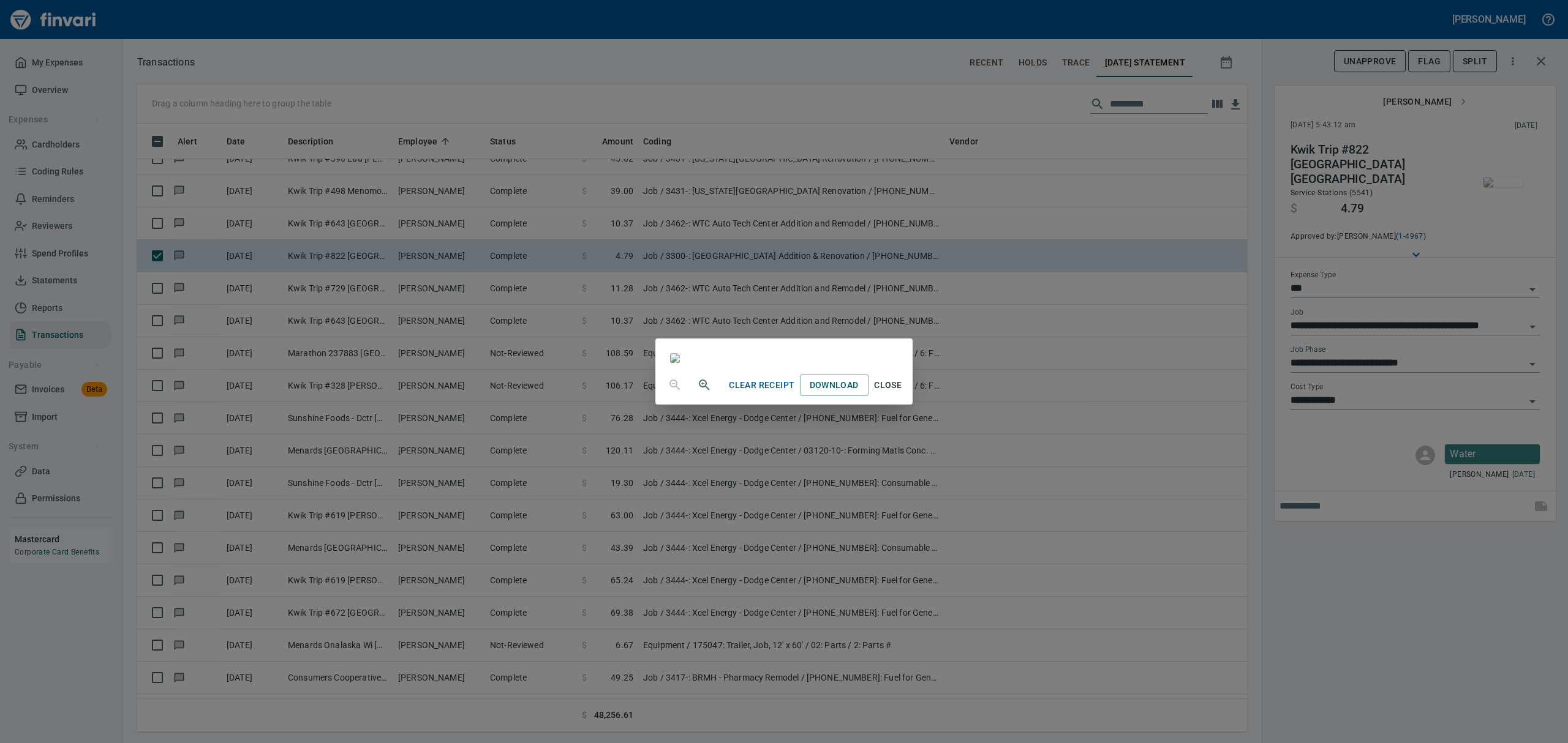
click at [903, 393] on span "Close" at bounding box center [888, 385] width 30 height 15
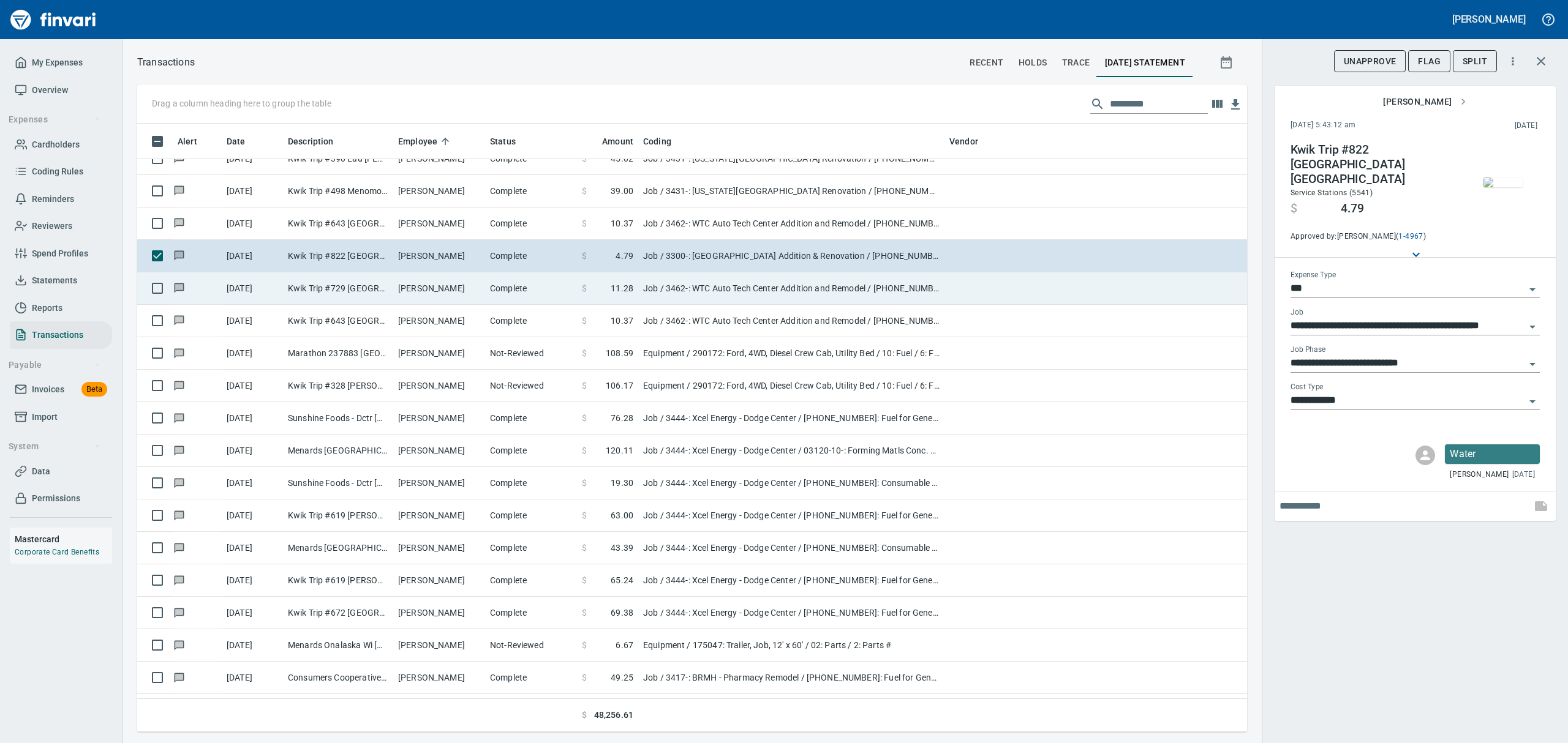
click at [366, 290] on td "Kwik Trip #729 [GEOGRAPHIC_DATA] [GEOGRAPHIC_DATA]" at bounding box center [338, 289] width 110 height 33
type input "**********"
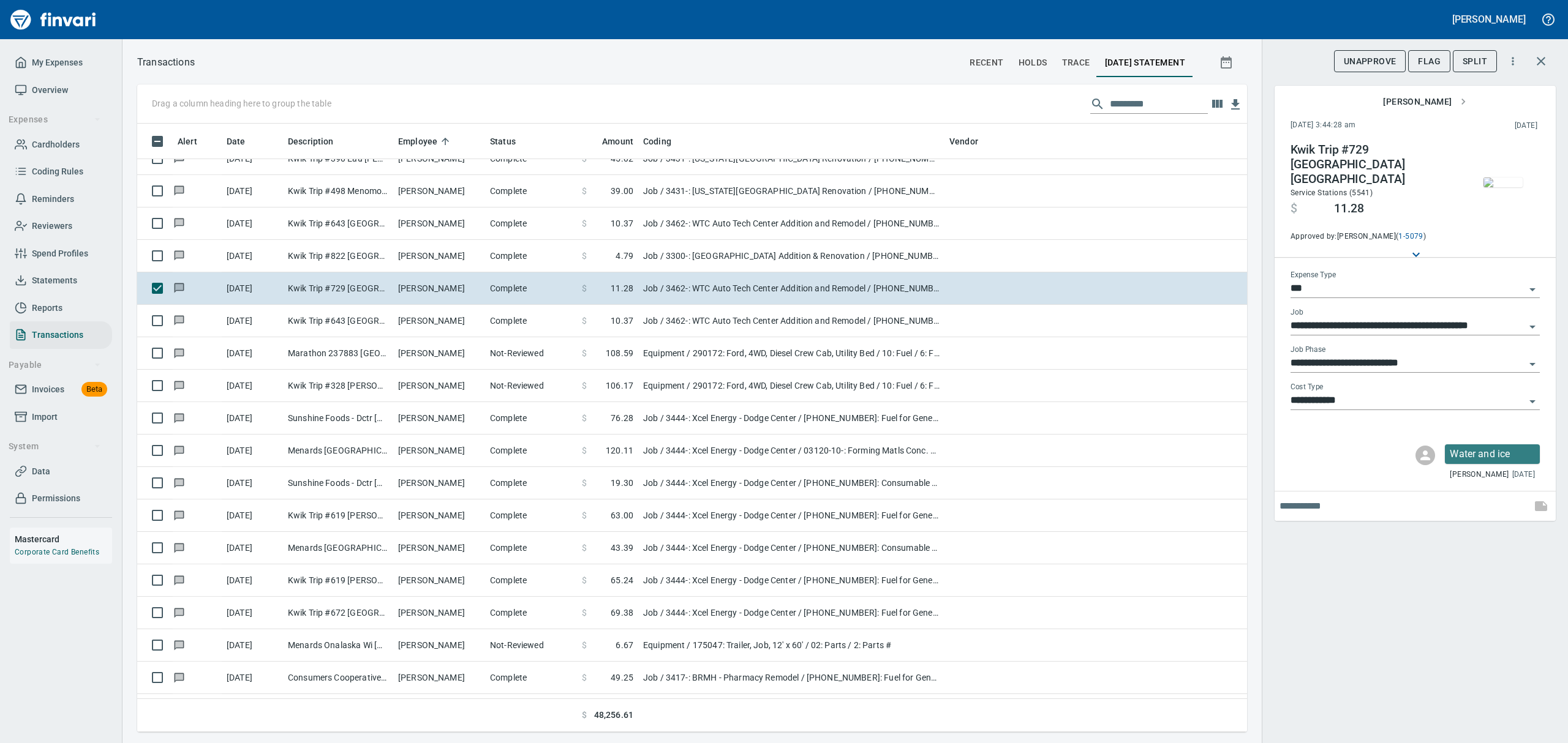
click at [1503, 187] on img "button" at bounding box center [1503, 182] width 39 height 10
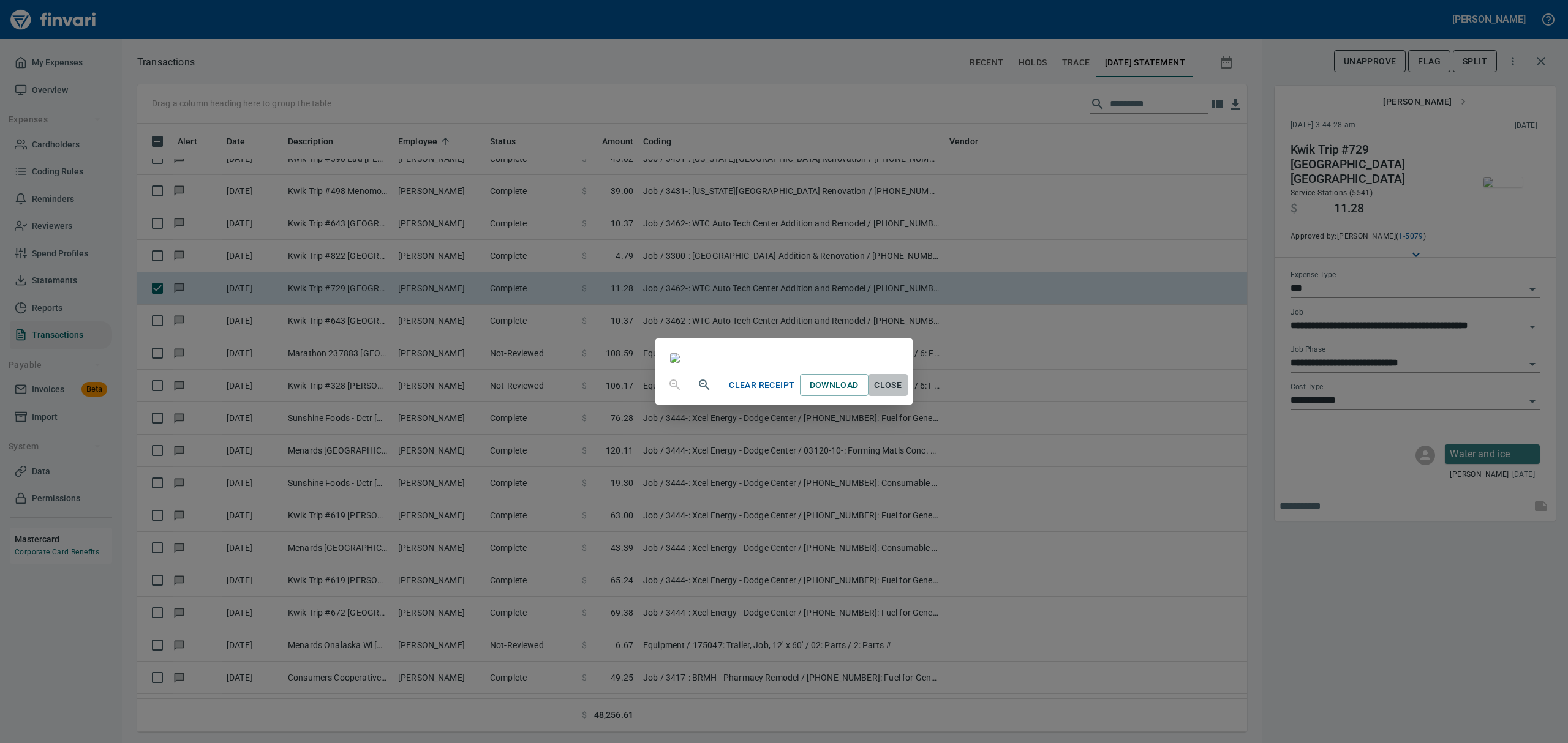
click at [903, 393] on span "Close" at bounding box center [888, 385] width 30 height 15
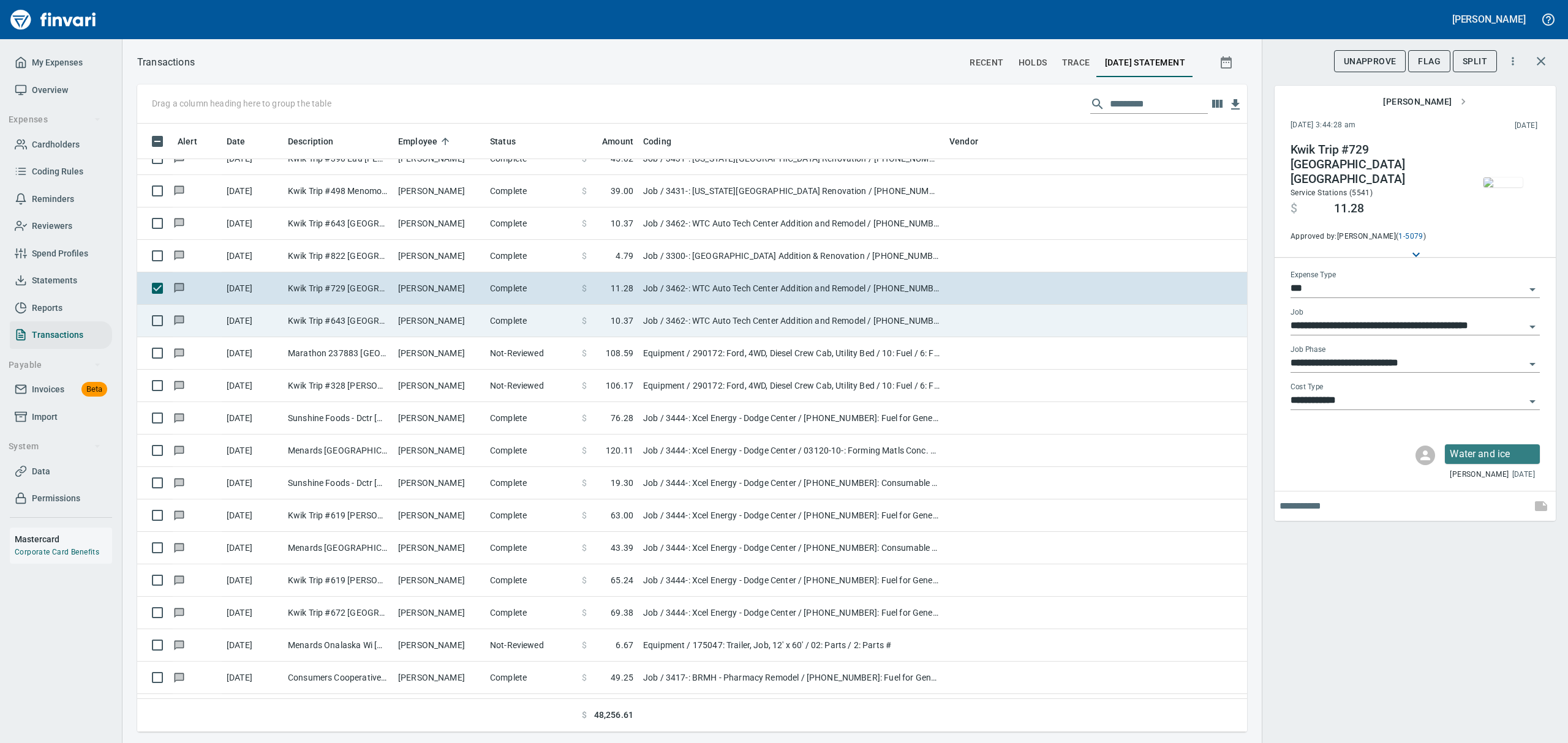
click at [348, 320] on td "Kwik Trip #643 [GEOGRAPHIC_DATA] WI" at bounding box center [338, 321] width 110 height 33
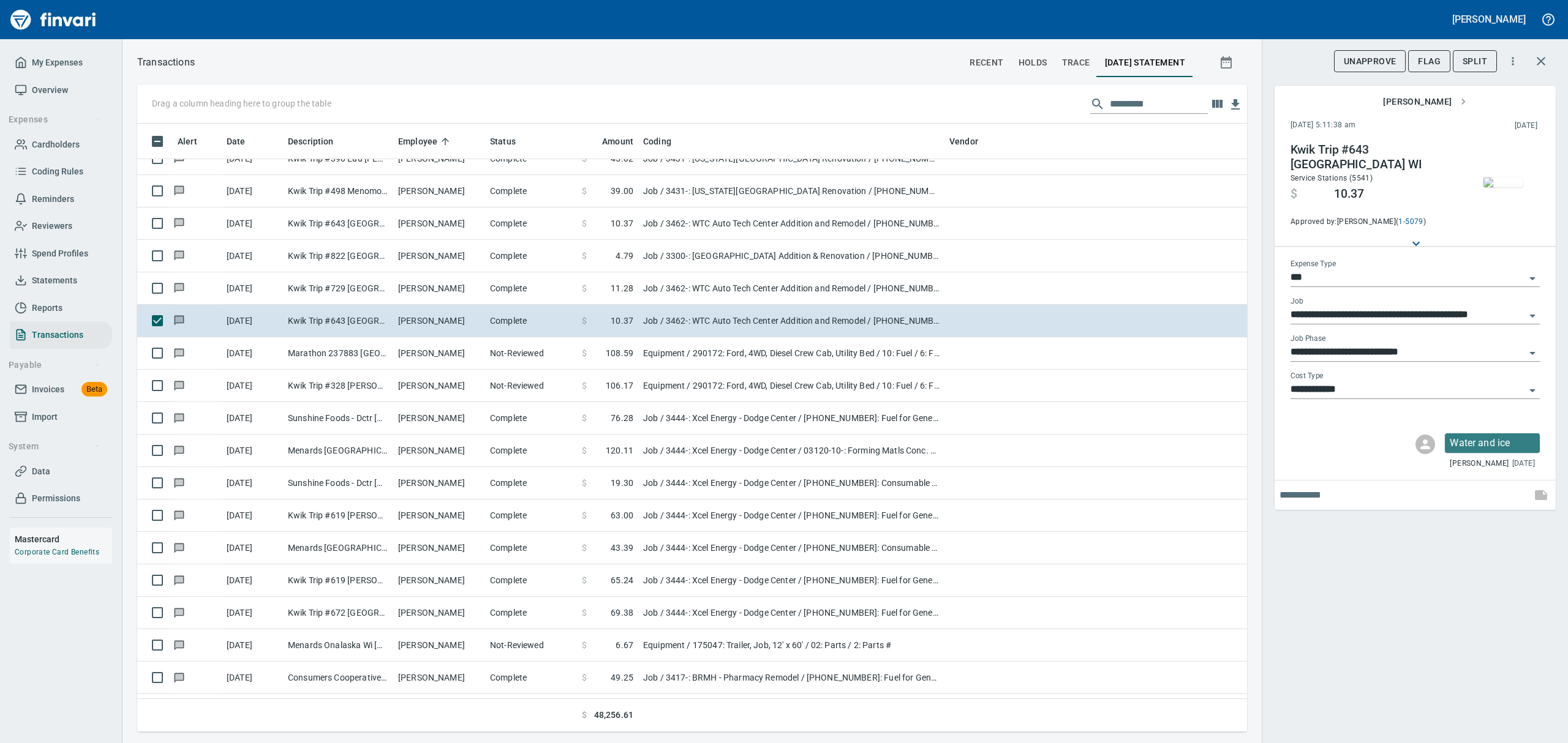
click at [1515, 177] on img "button" at bounding box center [1503, 182] width 39 height 10
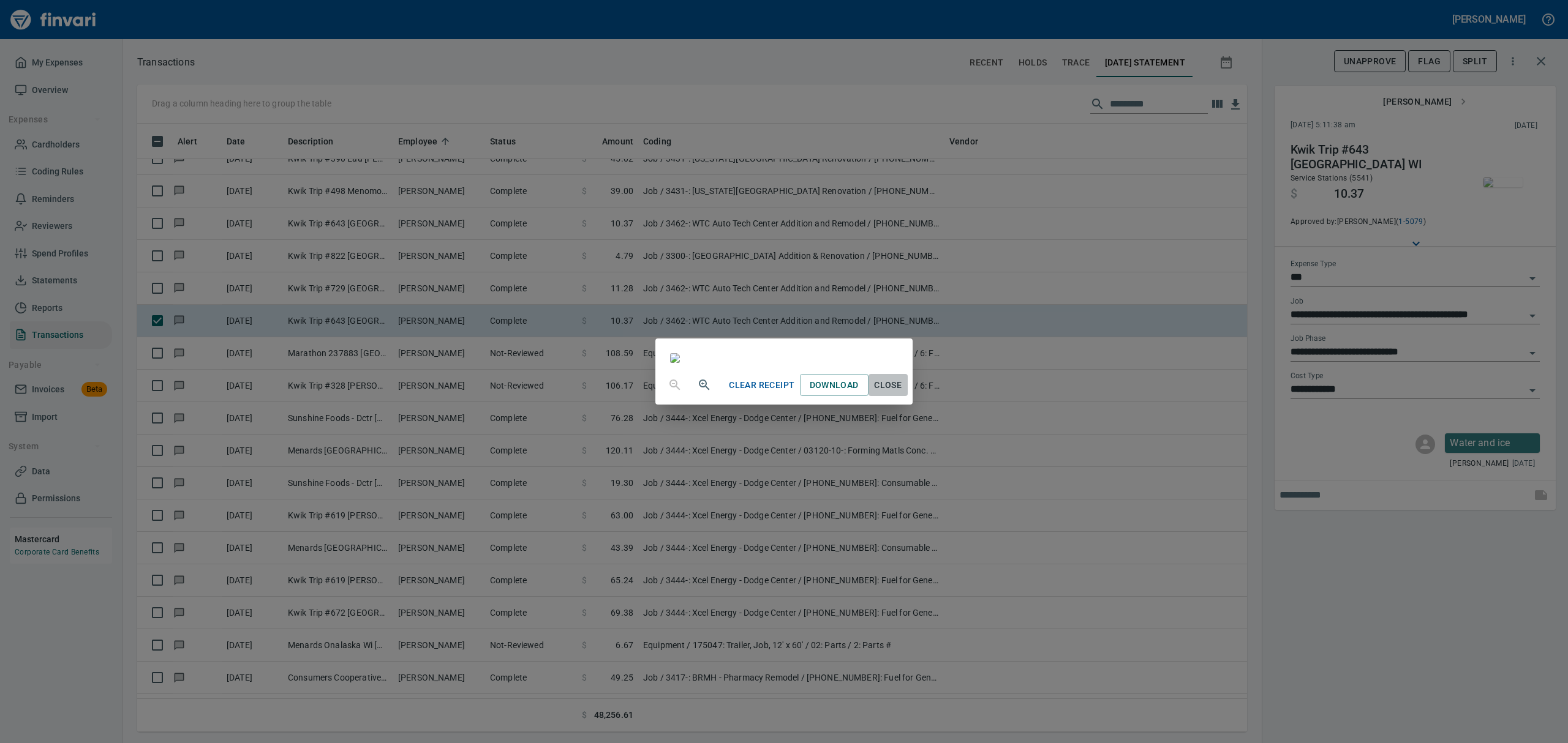
click at [903, 393] on span "Close" at bounding box center [888, 385] width 30 height 15
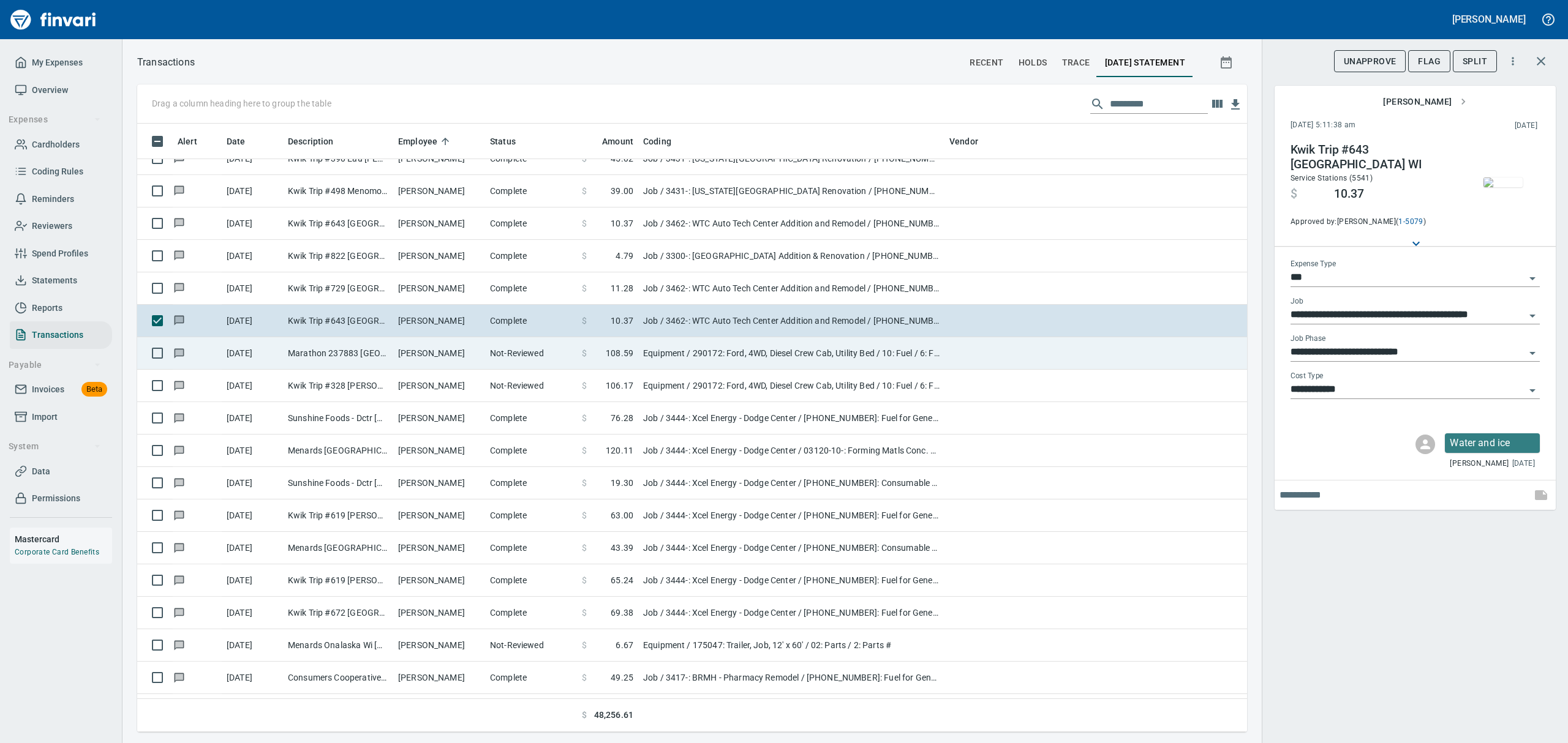
click at [318, 346] on td "Marathon 237883 [GEOGRAPHIC_DATA]" at bounding box center [338, 353] width 110 height 33
type input "*********"
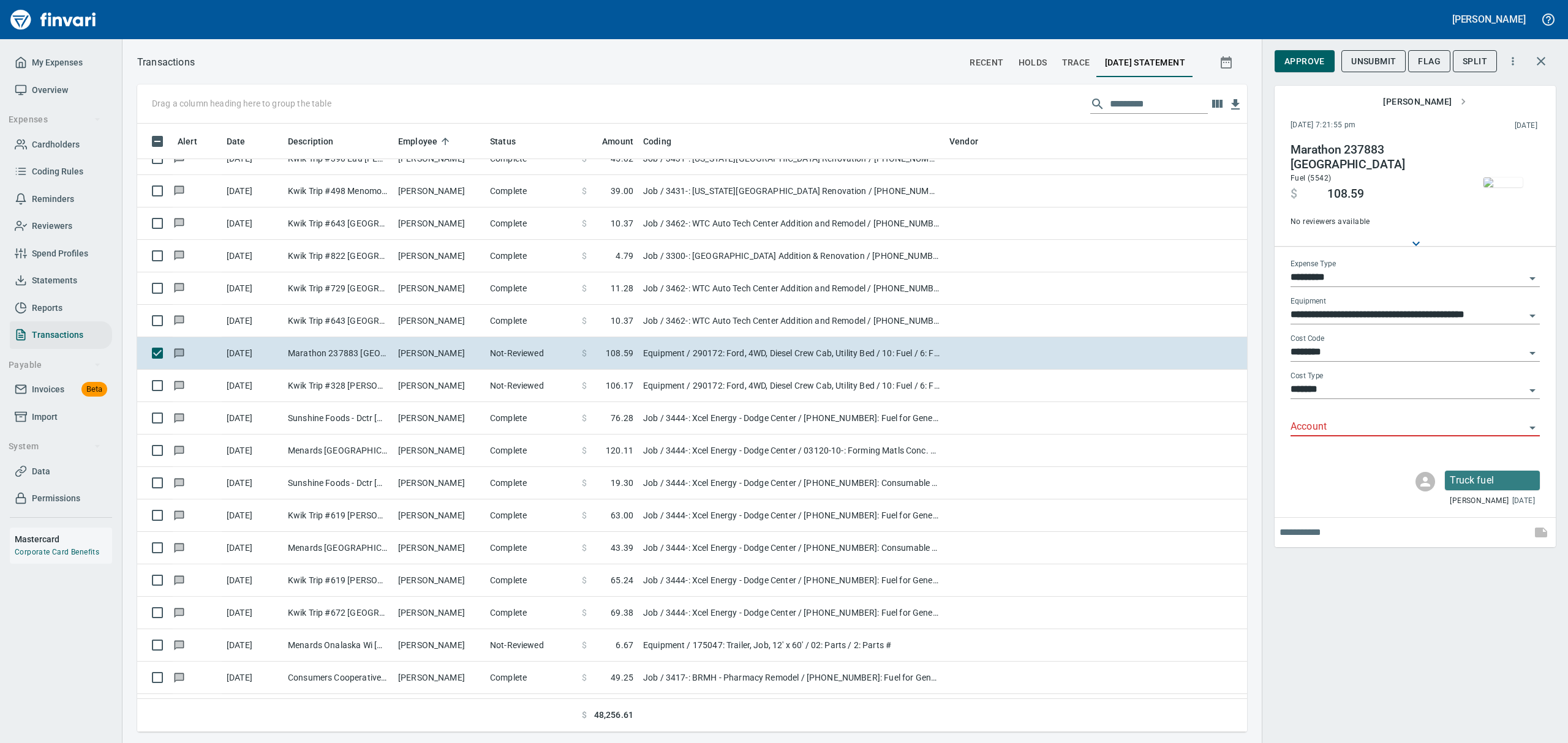
click at [1513, 177] on img "button" at bounding box center [1503, 182] width 39 height 10
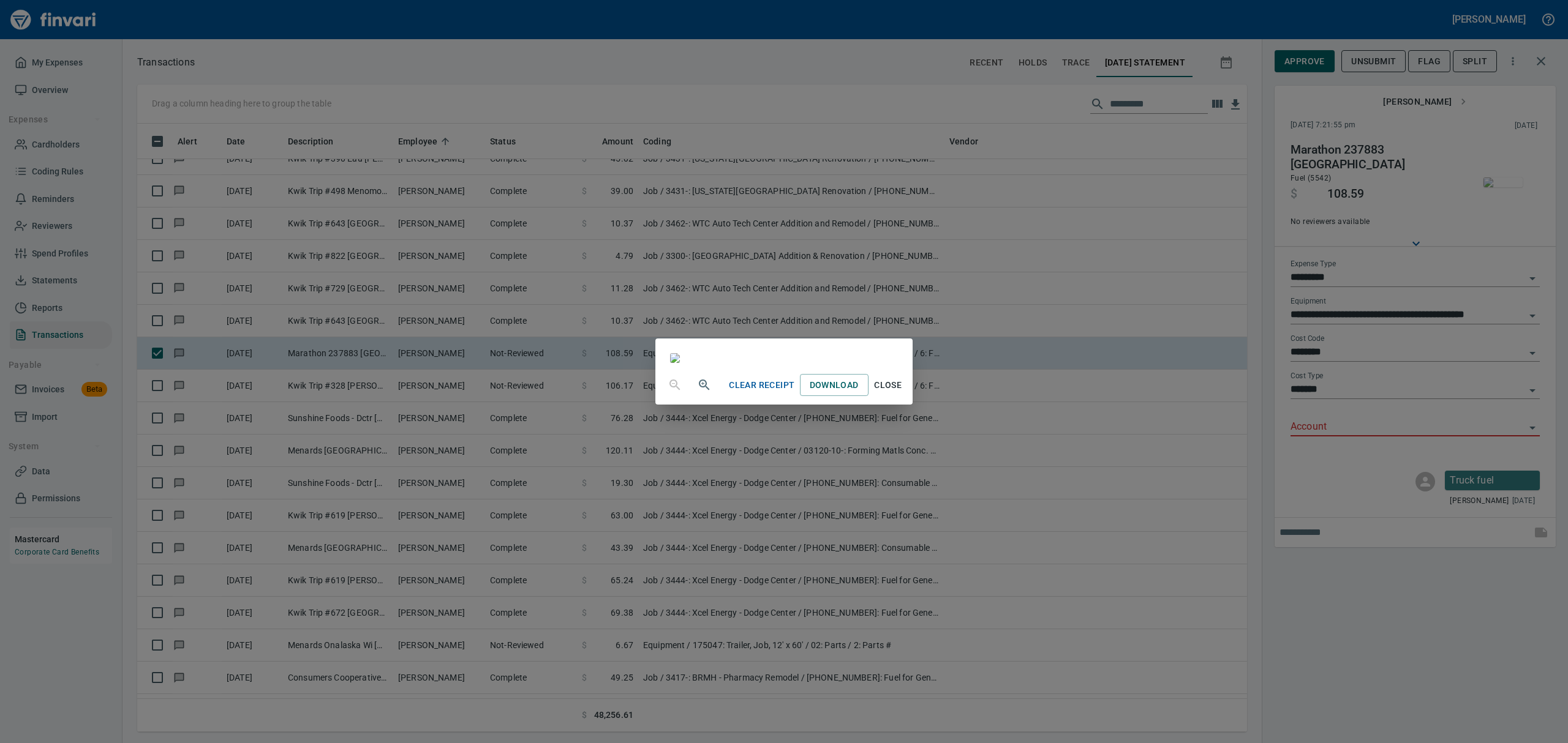
click at [903, 393] on span "Close" at bounding box center [888, 385] width 30 height 15
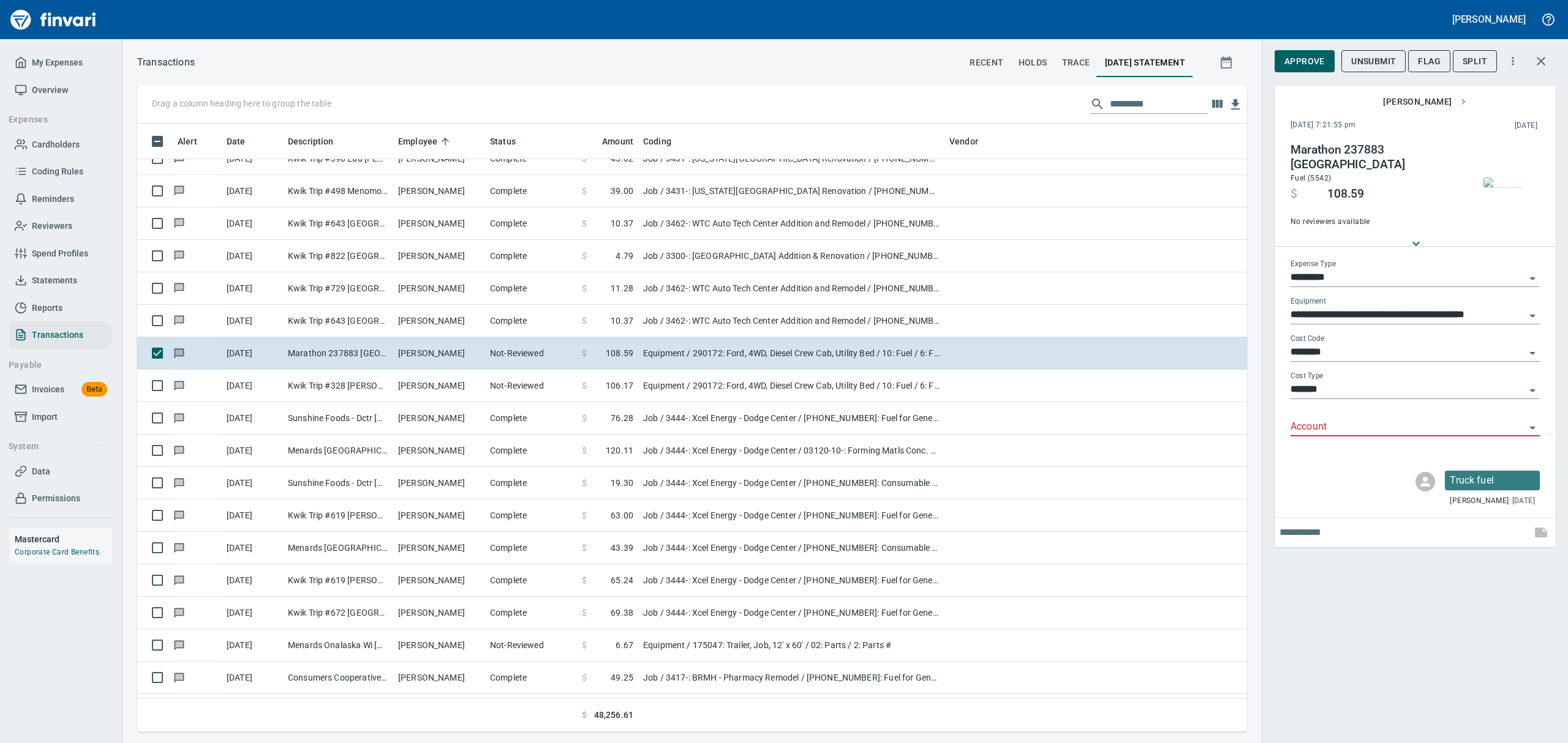
click at [1532, 427] on icon "Open" at bounding box center [1532, 429] width 6 height 3
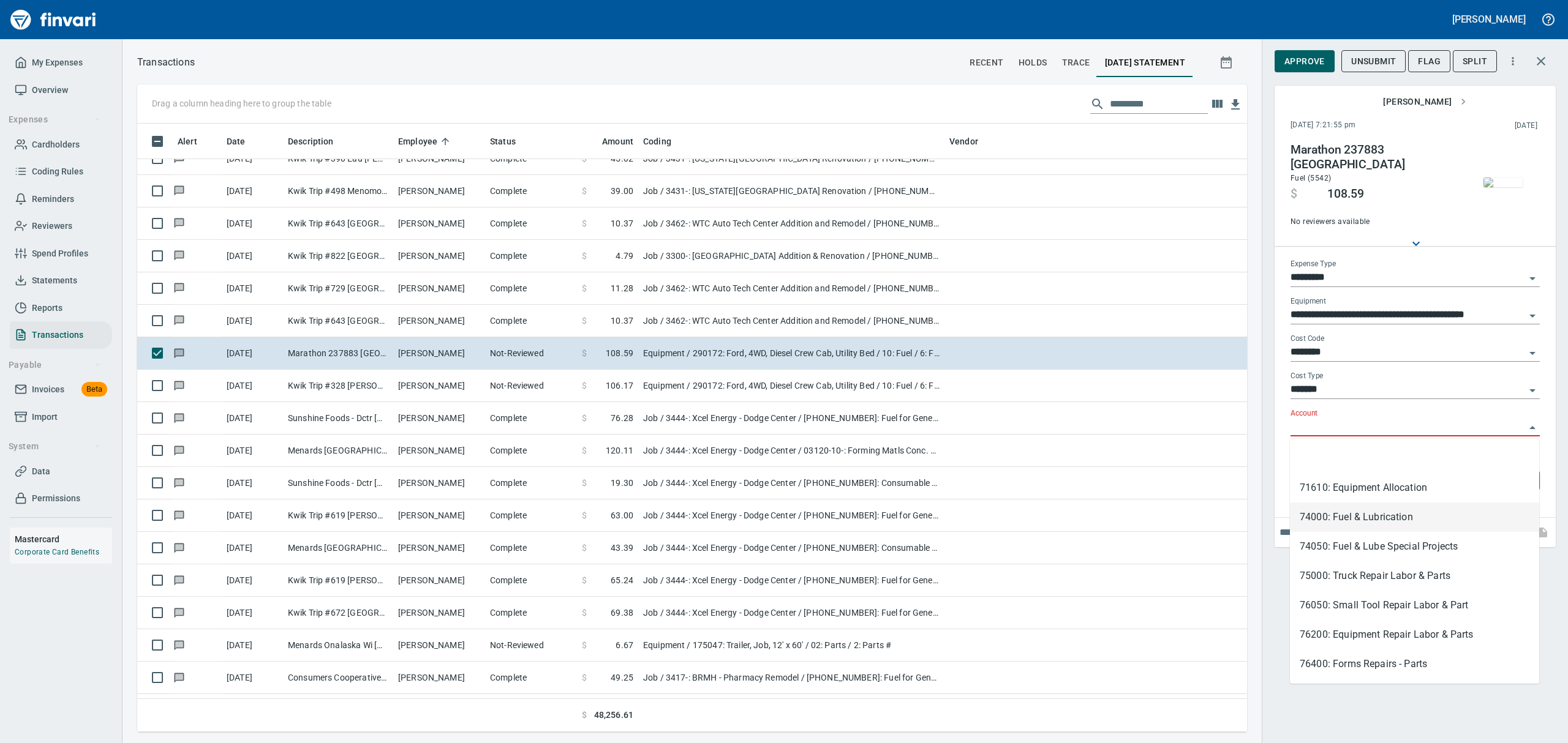
click at [1340, 515] on li "74000: Fuel & Lubrication" at bounding box center [1414, 517] width 249 height 30
type input "**********"
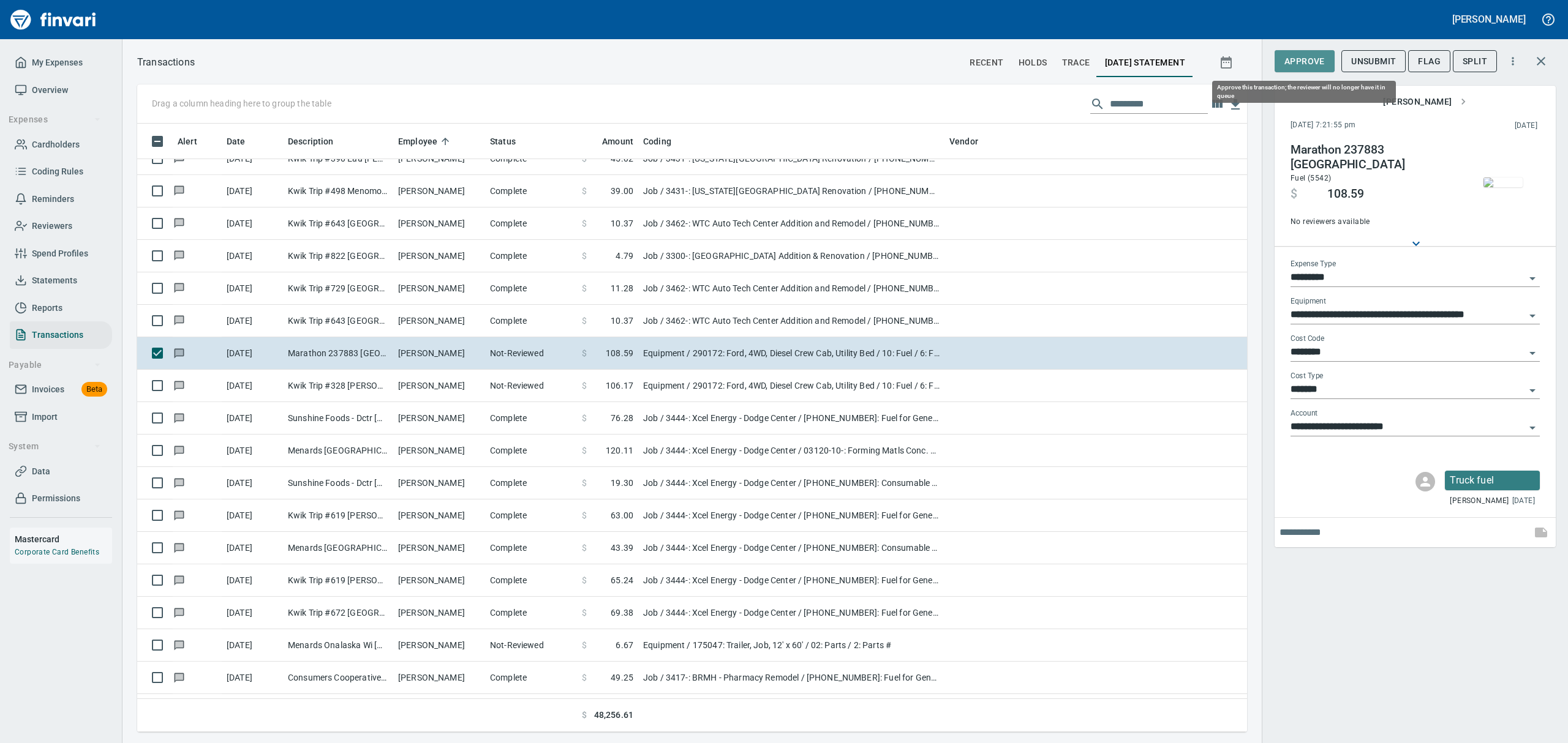
click at [1301, 62] on span "Approve" at bounding box center [1305, 62] width 40 height 15
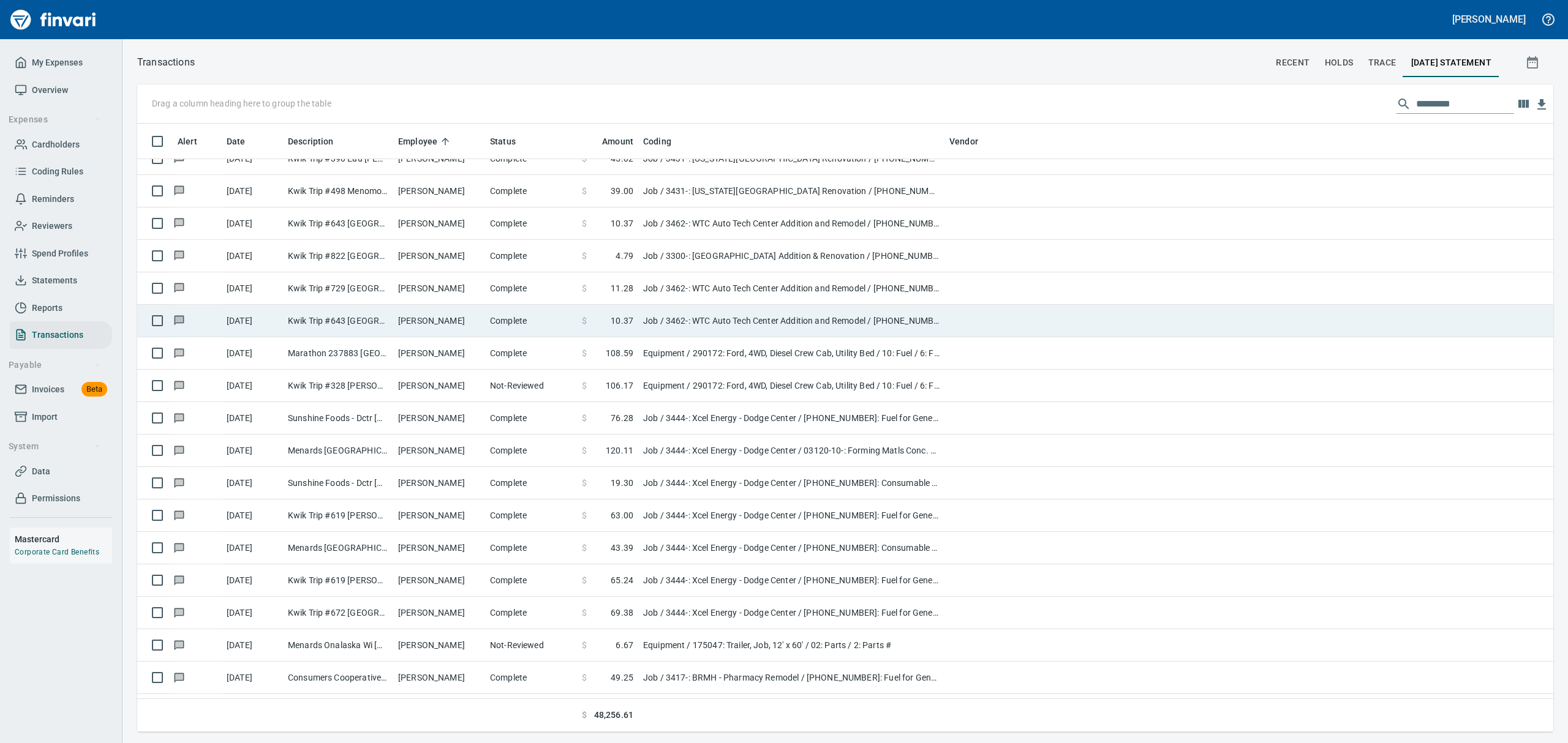
scroll to position [595, 1375]
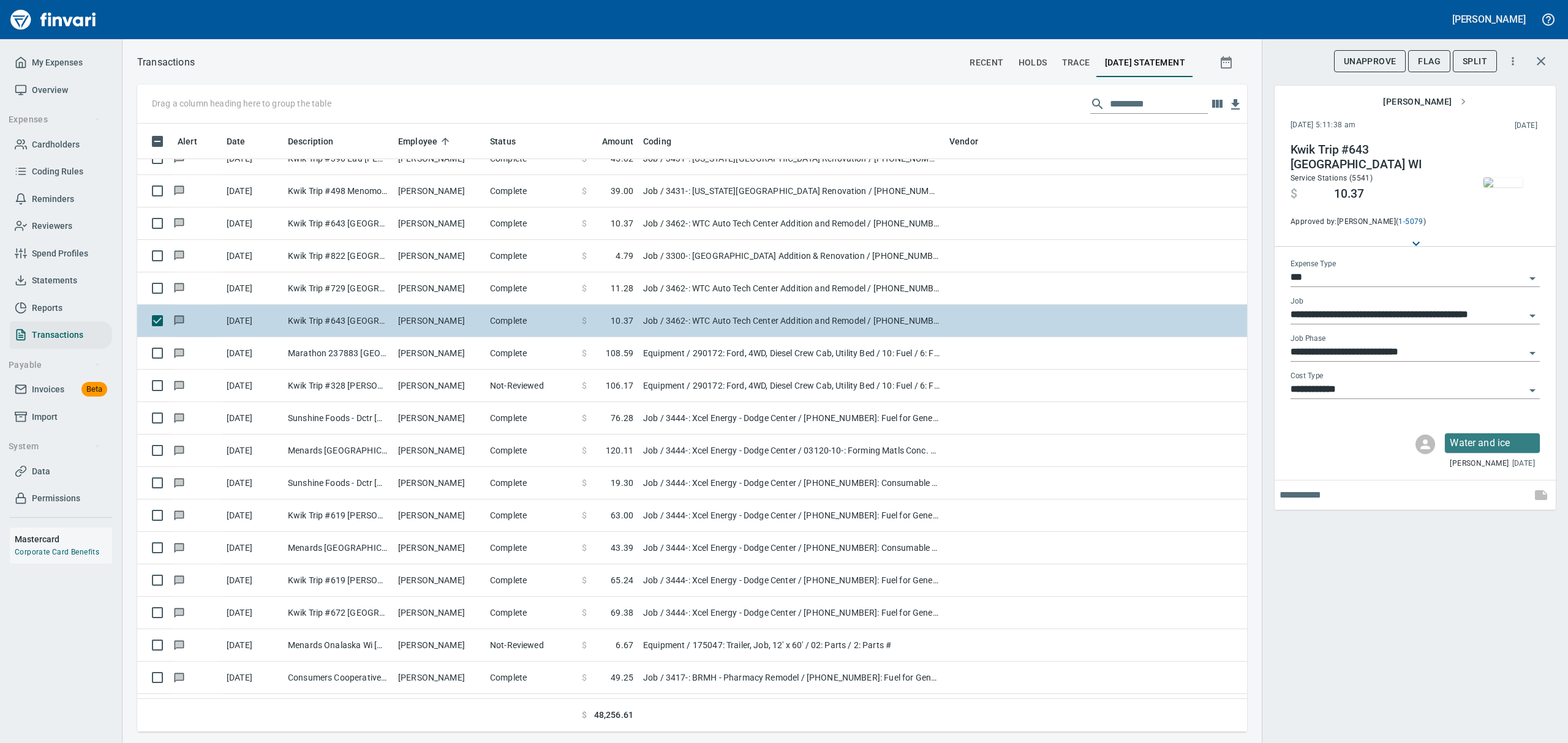
scroll to position [595, 1081]
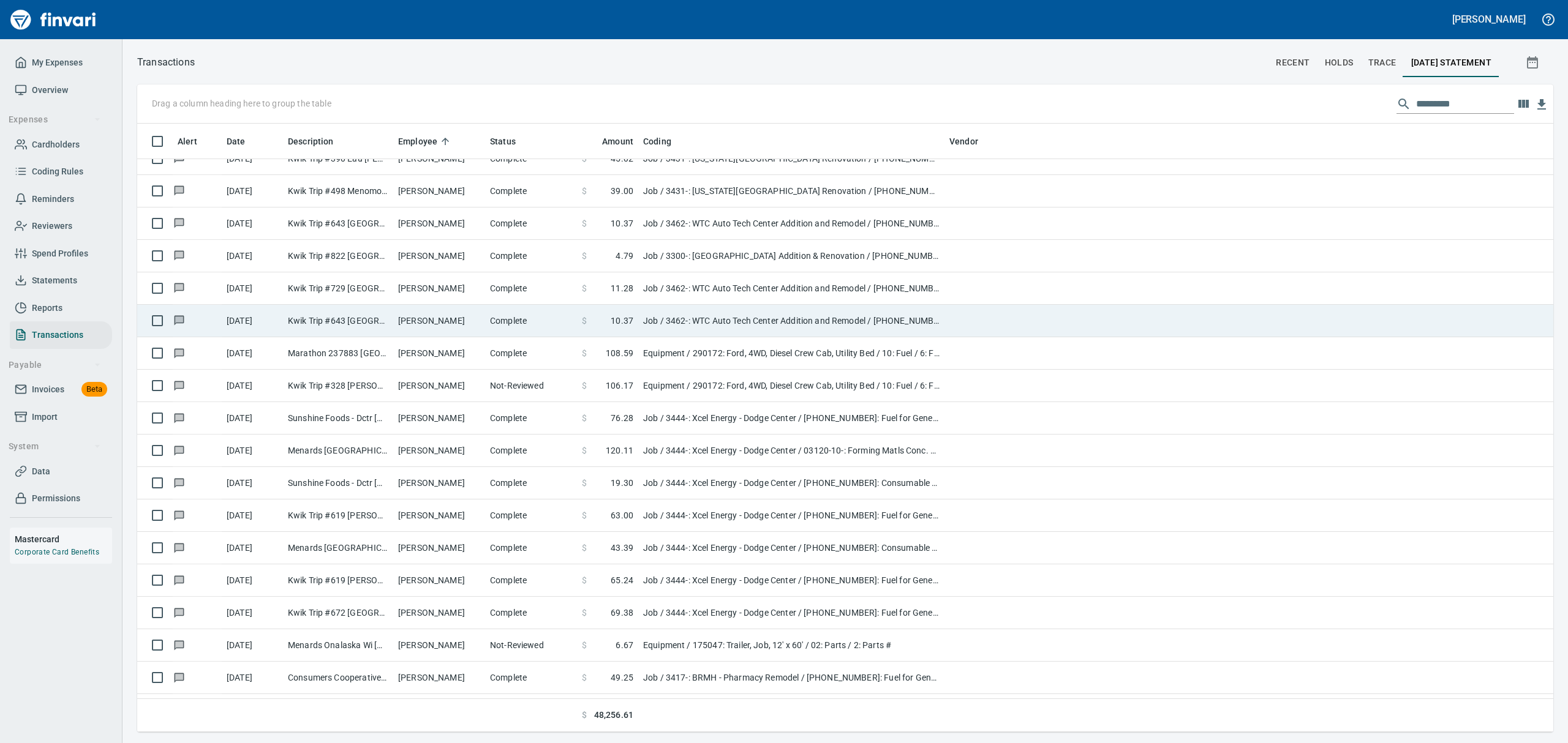
scroll to position [595, 1375]
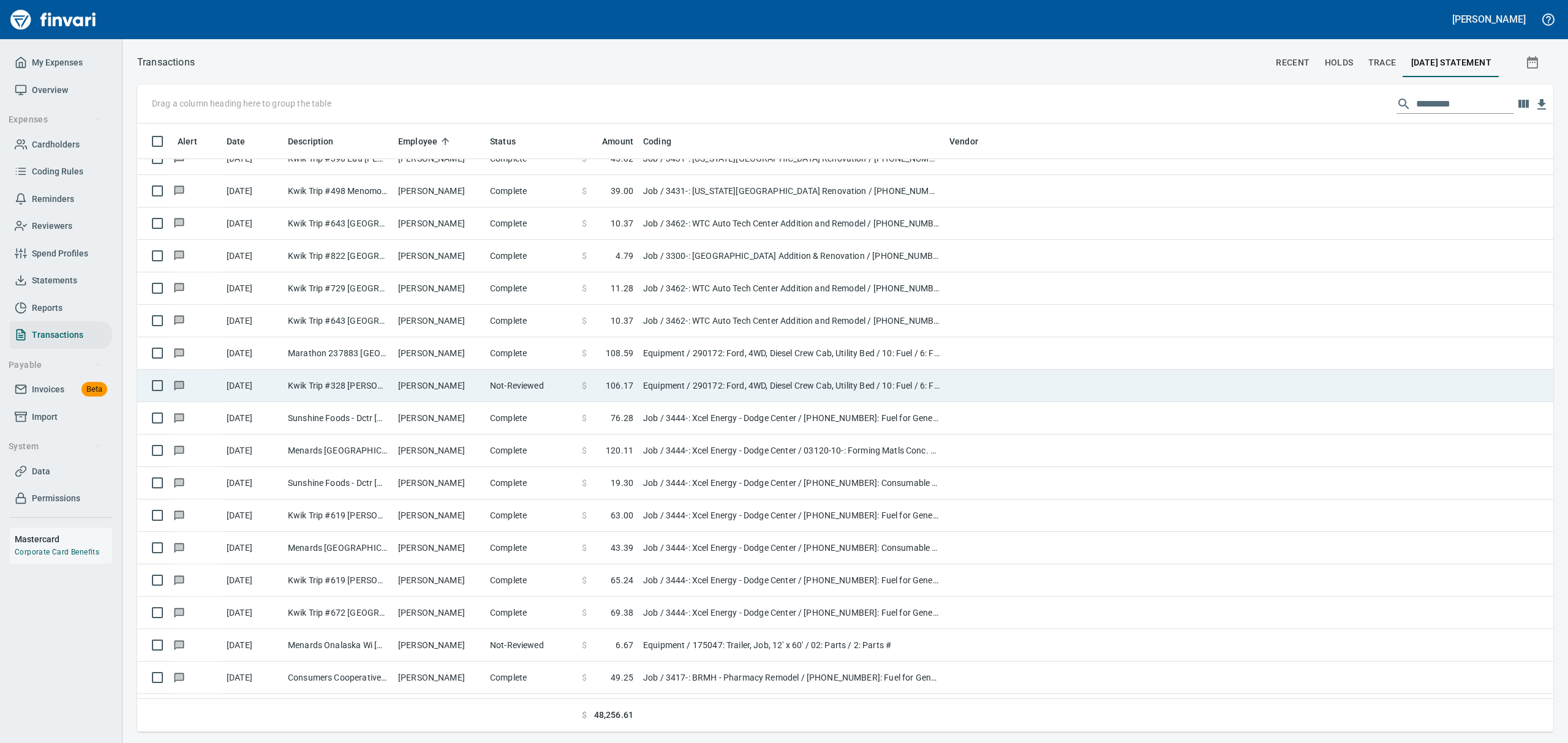
click at [356, 393] on td "Kwik Trip #328 [PERSON_NAME] [GEOGRAPHIC_DATA]" at bounding box center [338, 386] width 110 height 33
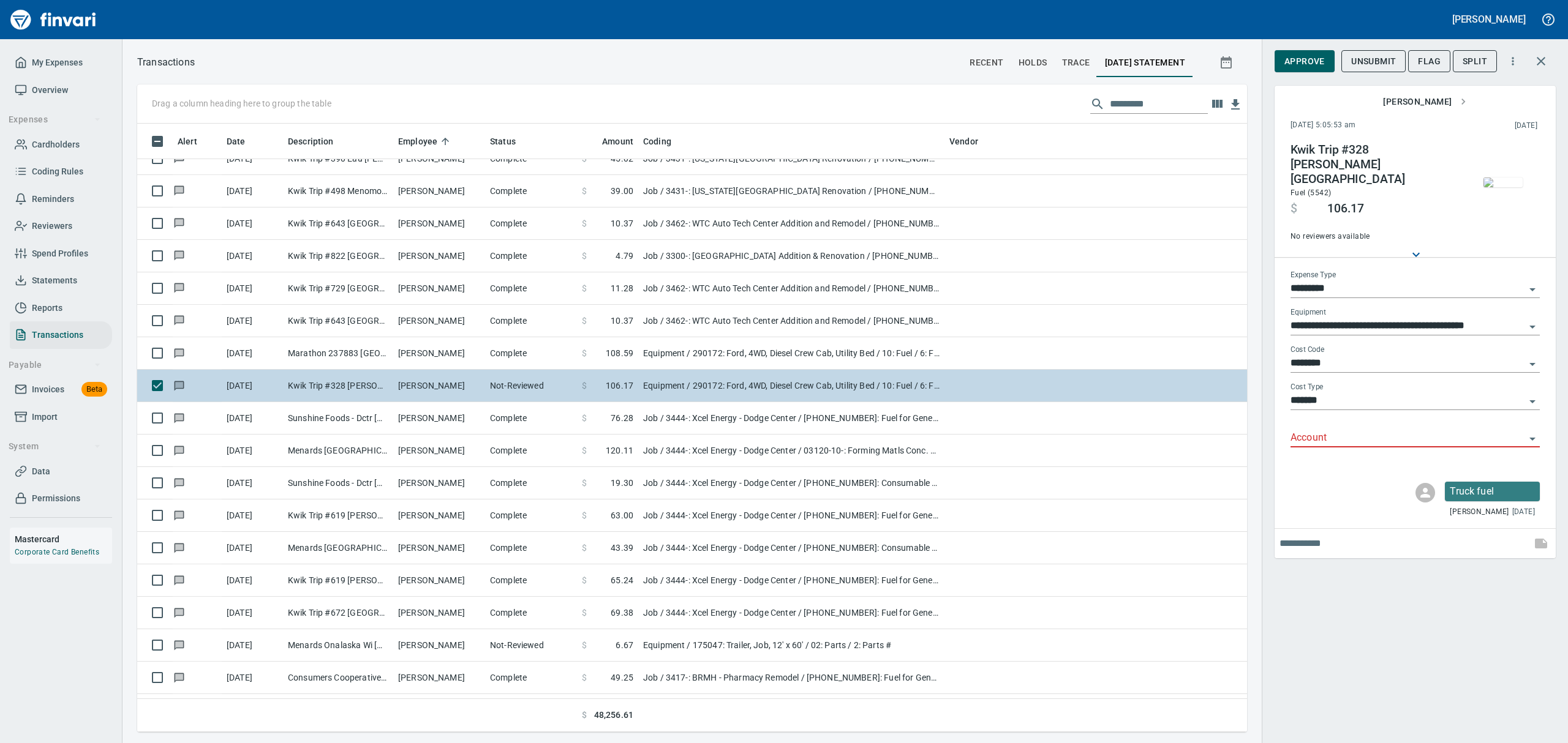
scroll to position [595, 1081]
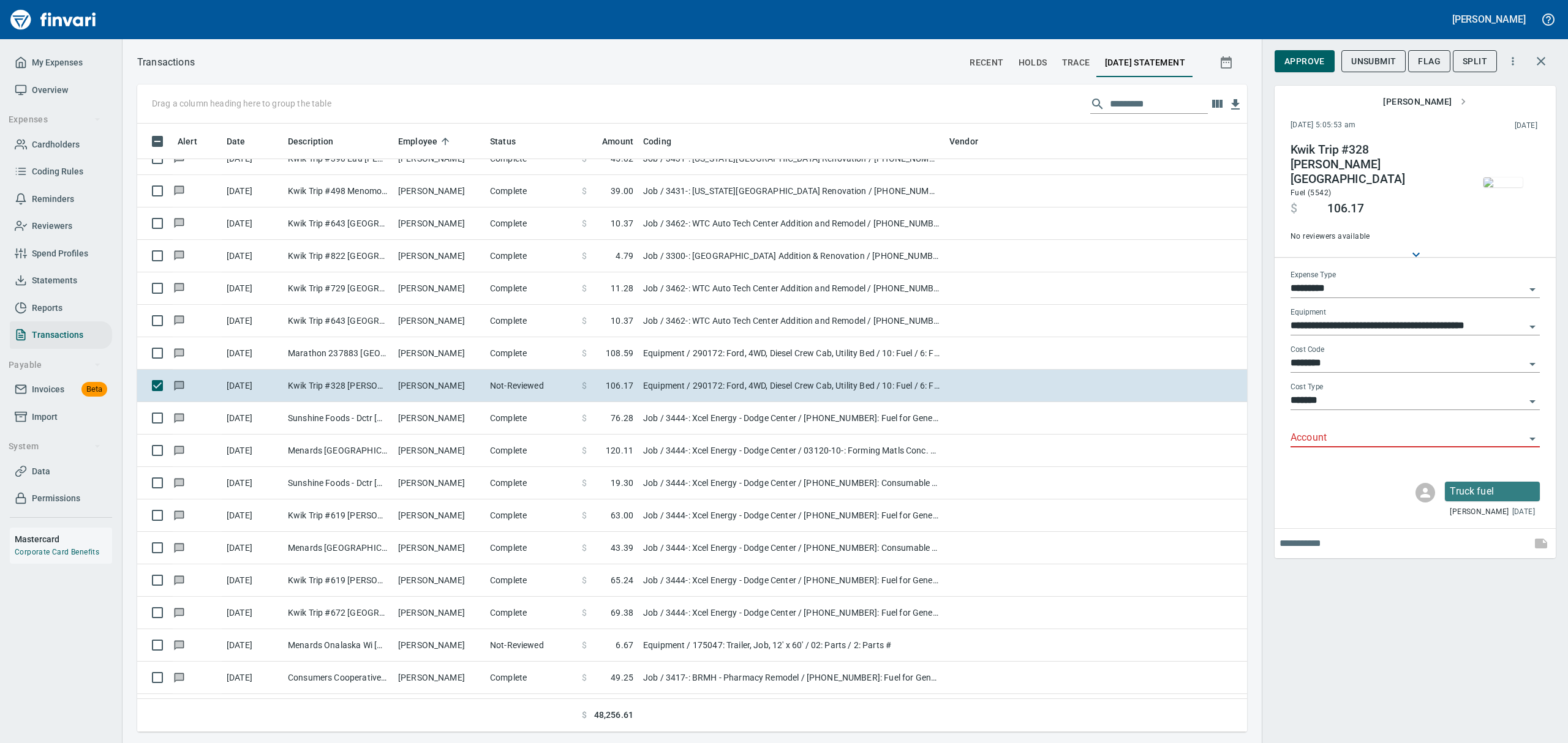
click at [1524, 187] on span "button" at bounding box center [1503, 182] width 52 height 10
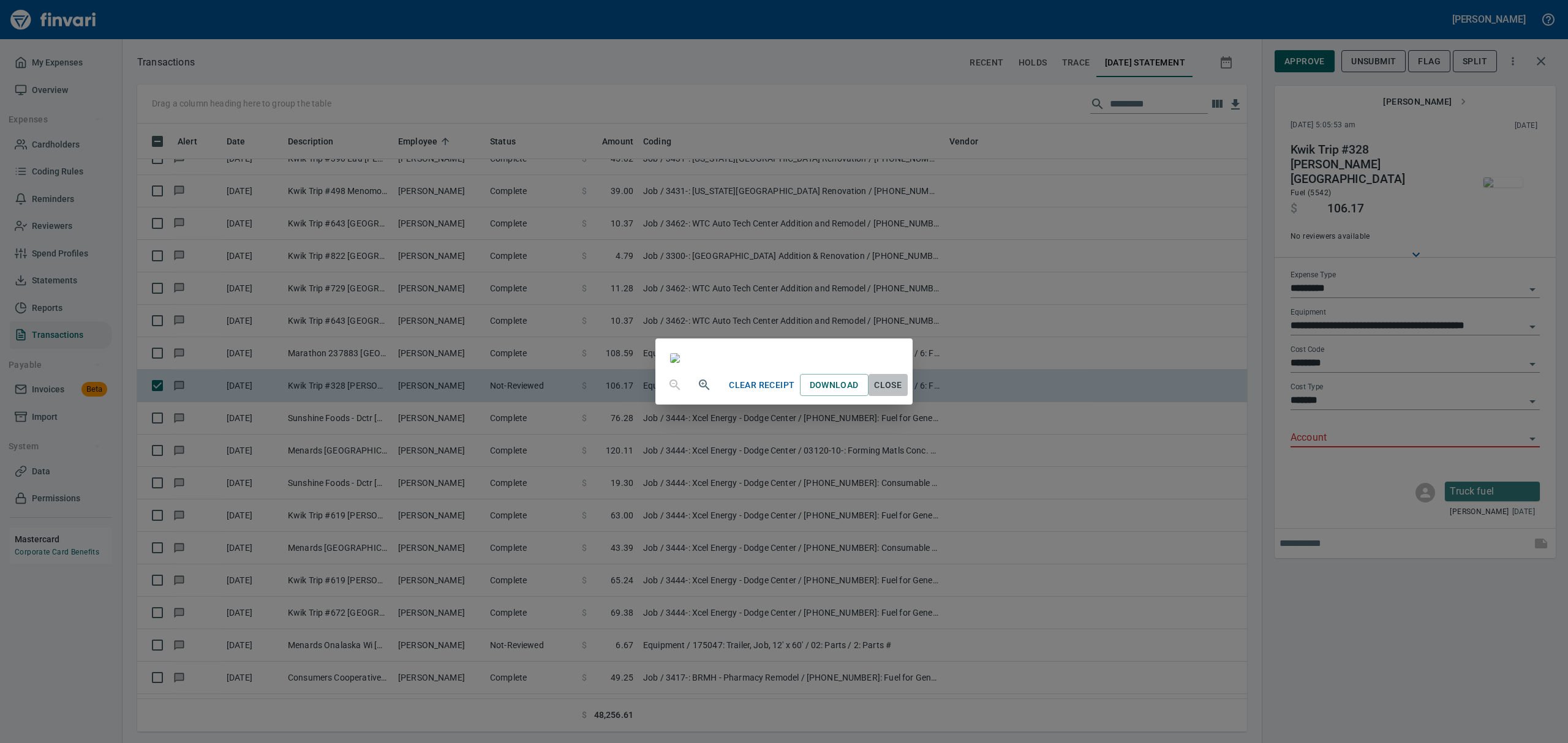
click at [903, 393] on span "Close" at bounding box center [888, 385] width 30 height 15
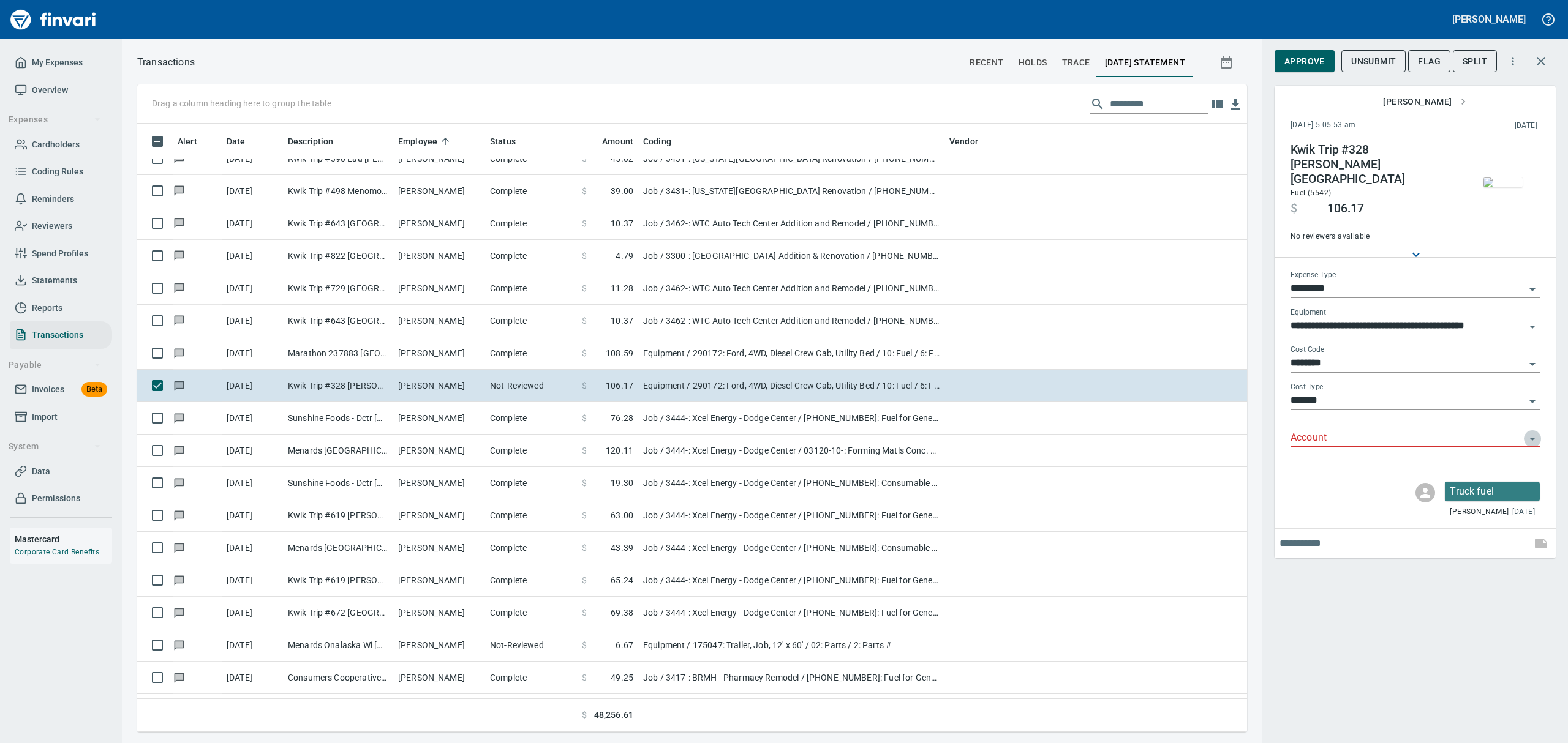
click at [1536, 432] on icon "Open" at bounding box center [1532, 438] width 14 height 14
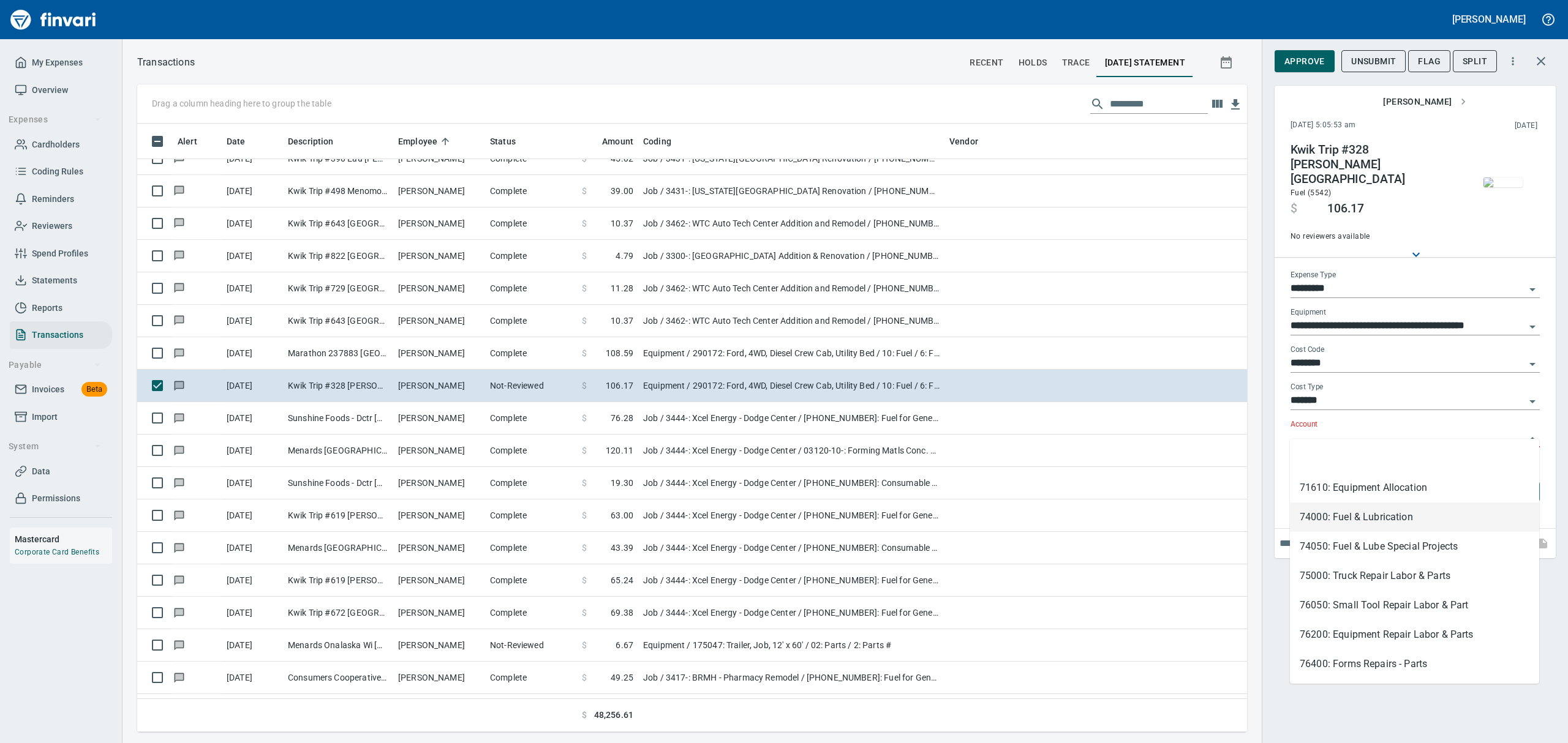
click at [1344, 525] on li "74000: Fuel & Lubrication" at bounding box center [1414, 517] width 249 height 30
type input "**********"
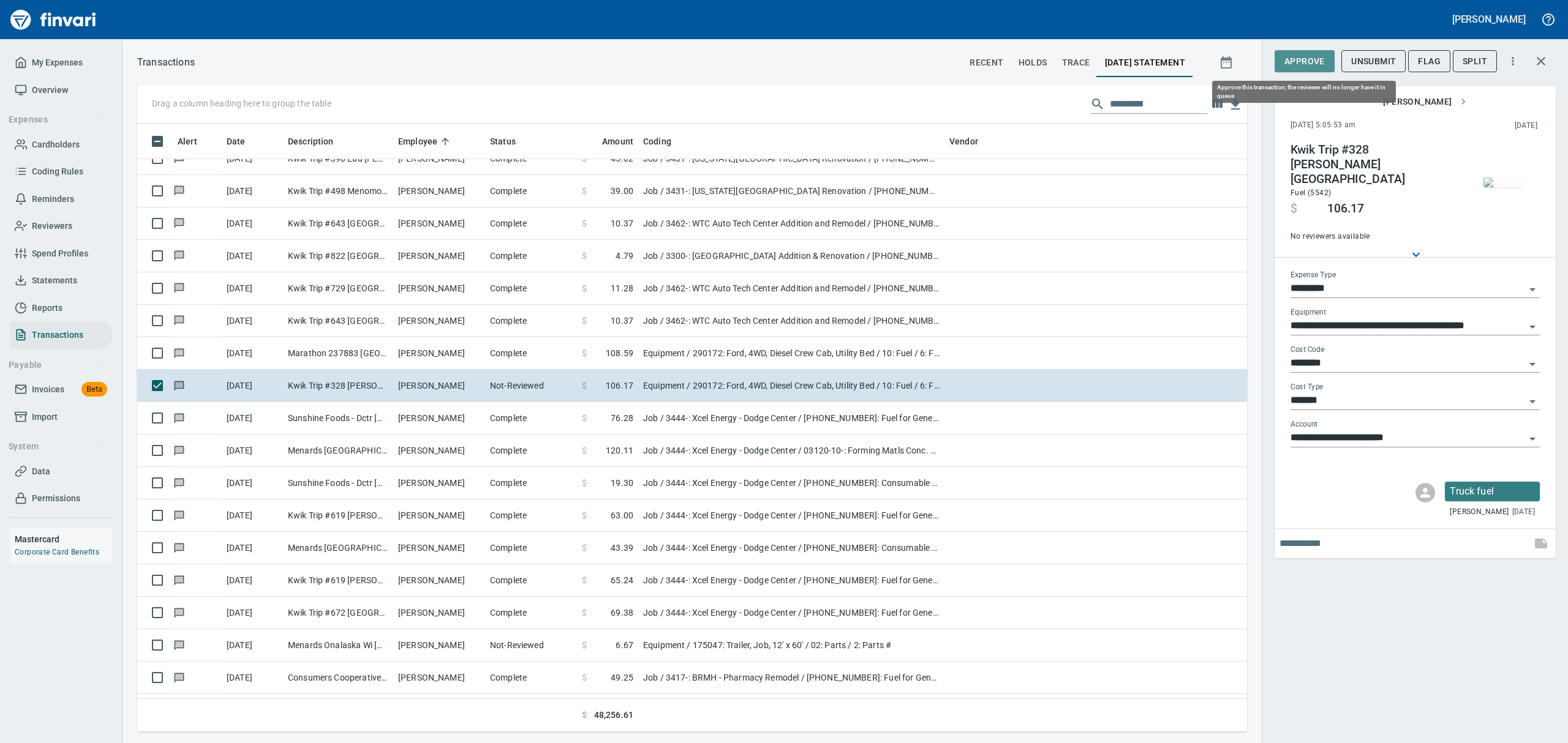
click at [1316, 60] on span "Approve" at bounding box center [1305, 62] width 40 height 15
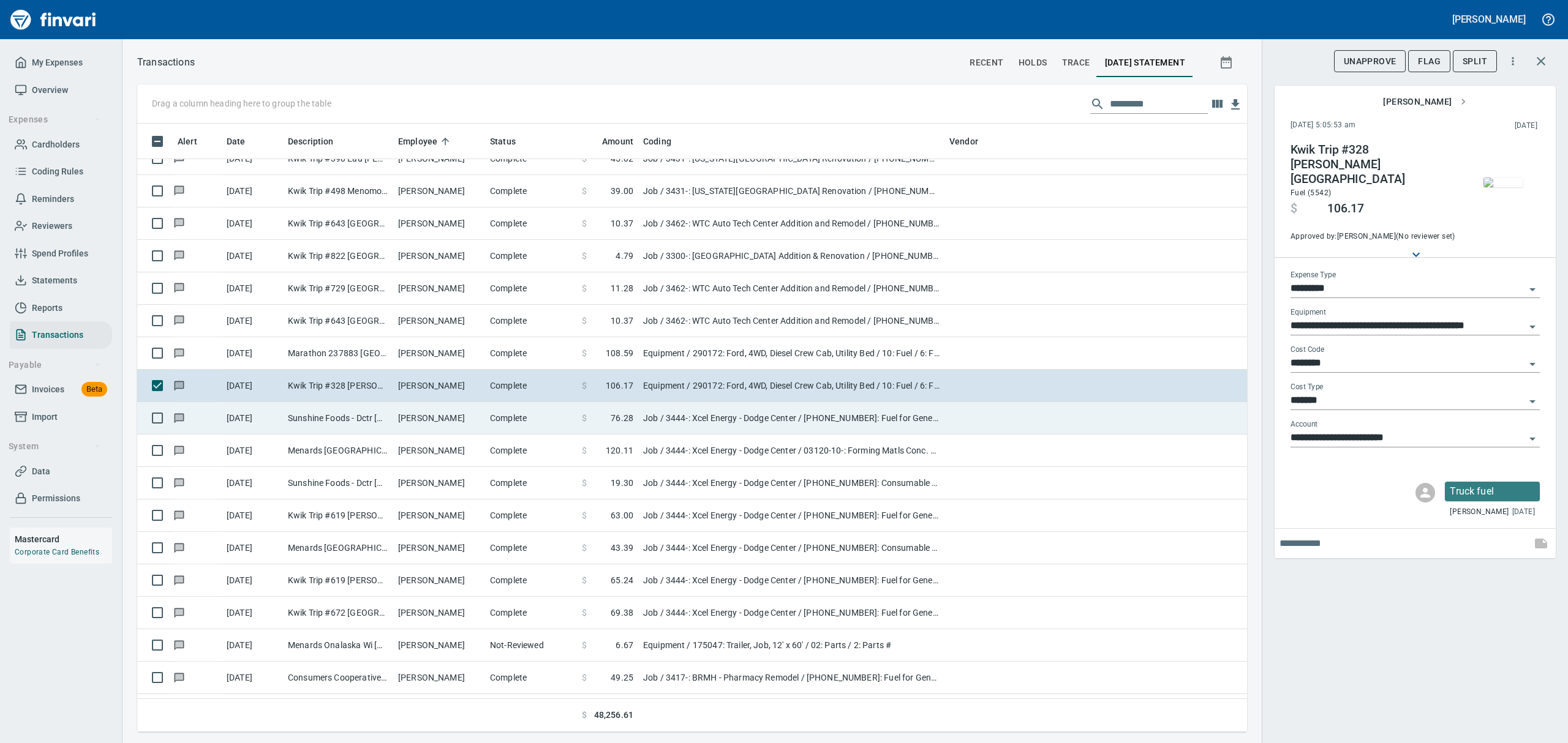
click at [318, 425] on td "Sunshine Foods - Dctr [GEOGRAPHIC_DATA] [GEOGRAPHIC_DATA]" at bounding box center [338, 418] width 110 height 33
type input "***"
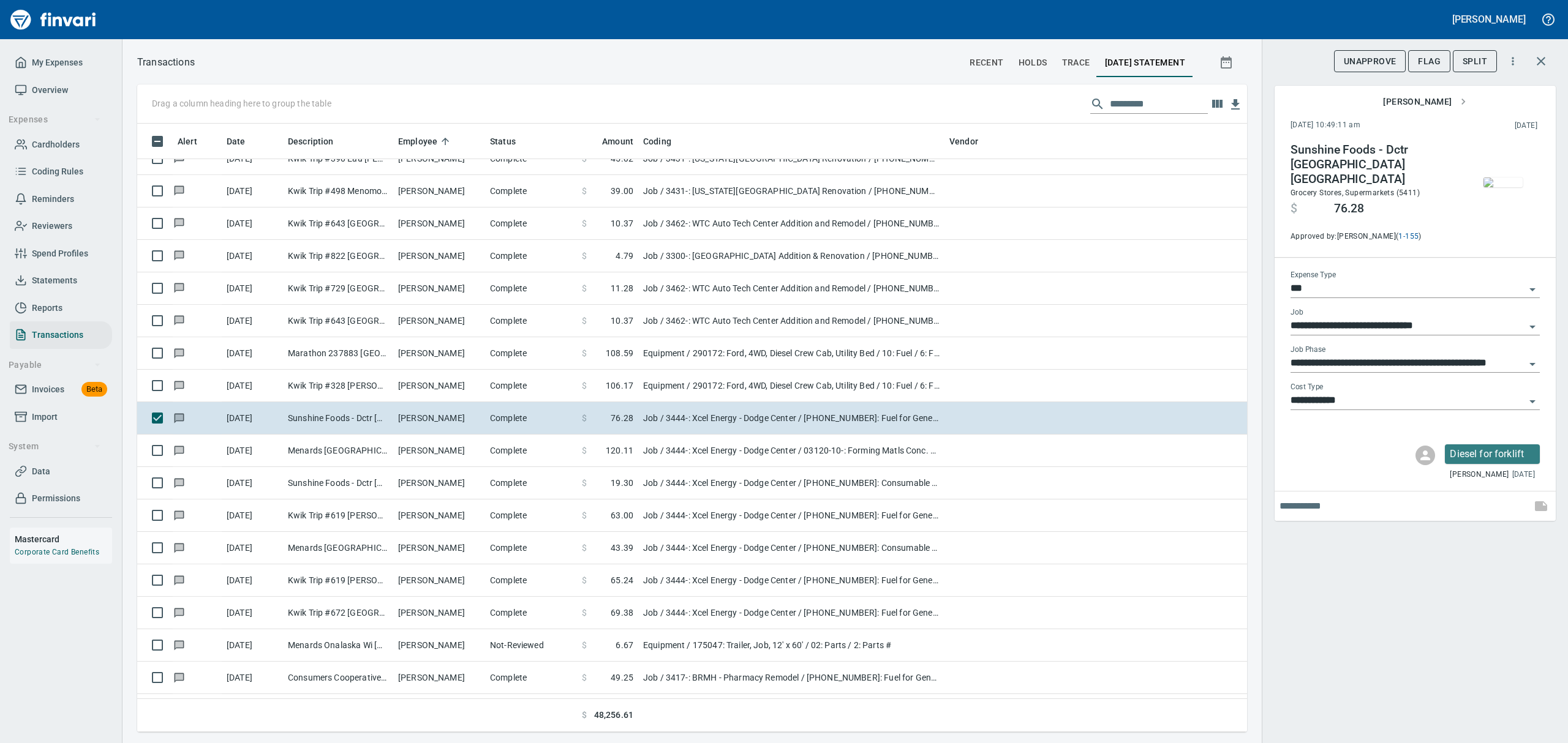
scroll to position [595, 1081]
click at [1503, 184] on img "button" at bounding box center [1503, 182] width 39 height 10
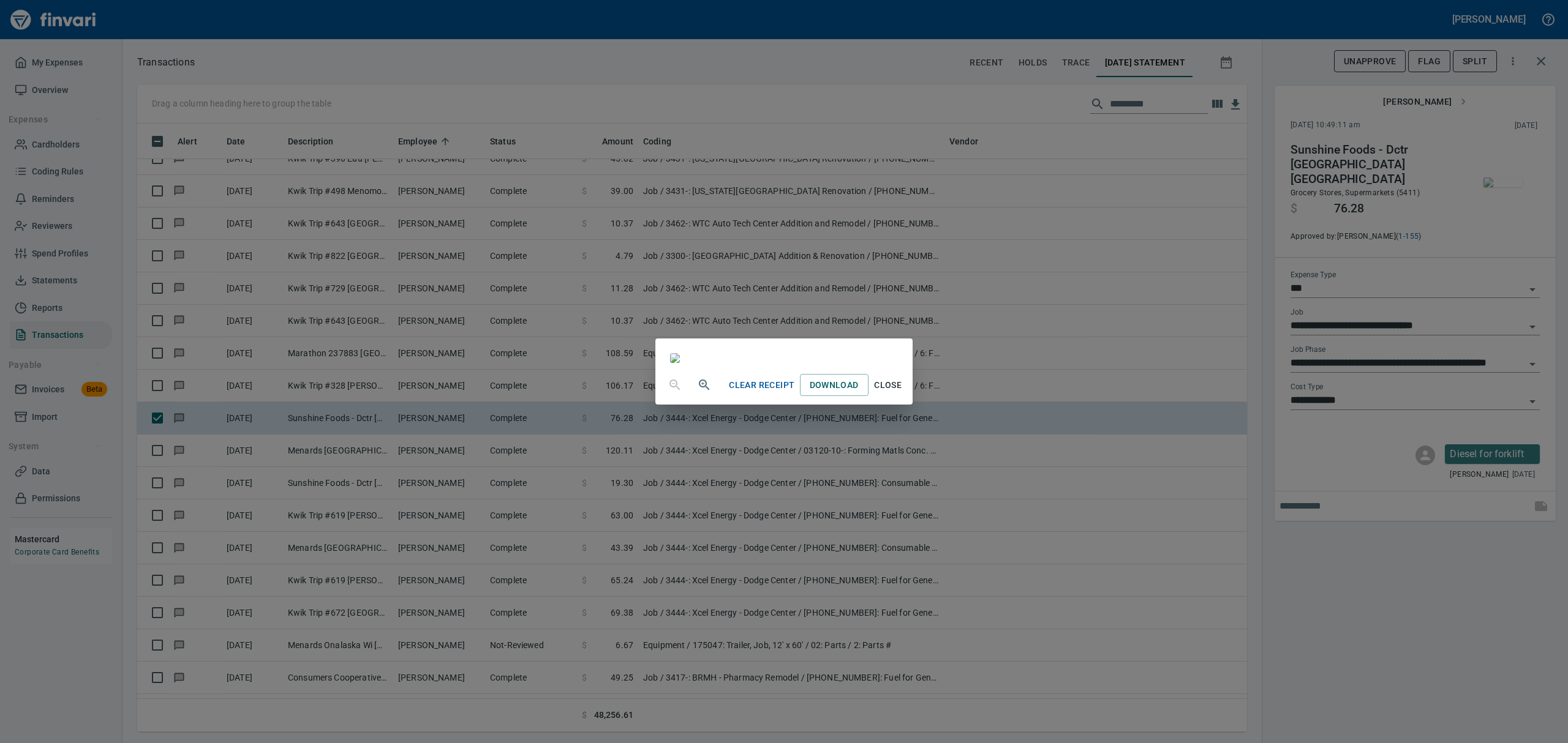
click at [903, 393] on span "Close" at bounding box center [888, 385] width 30 height 15
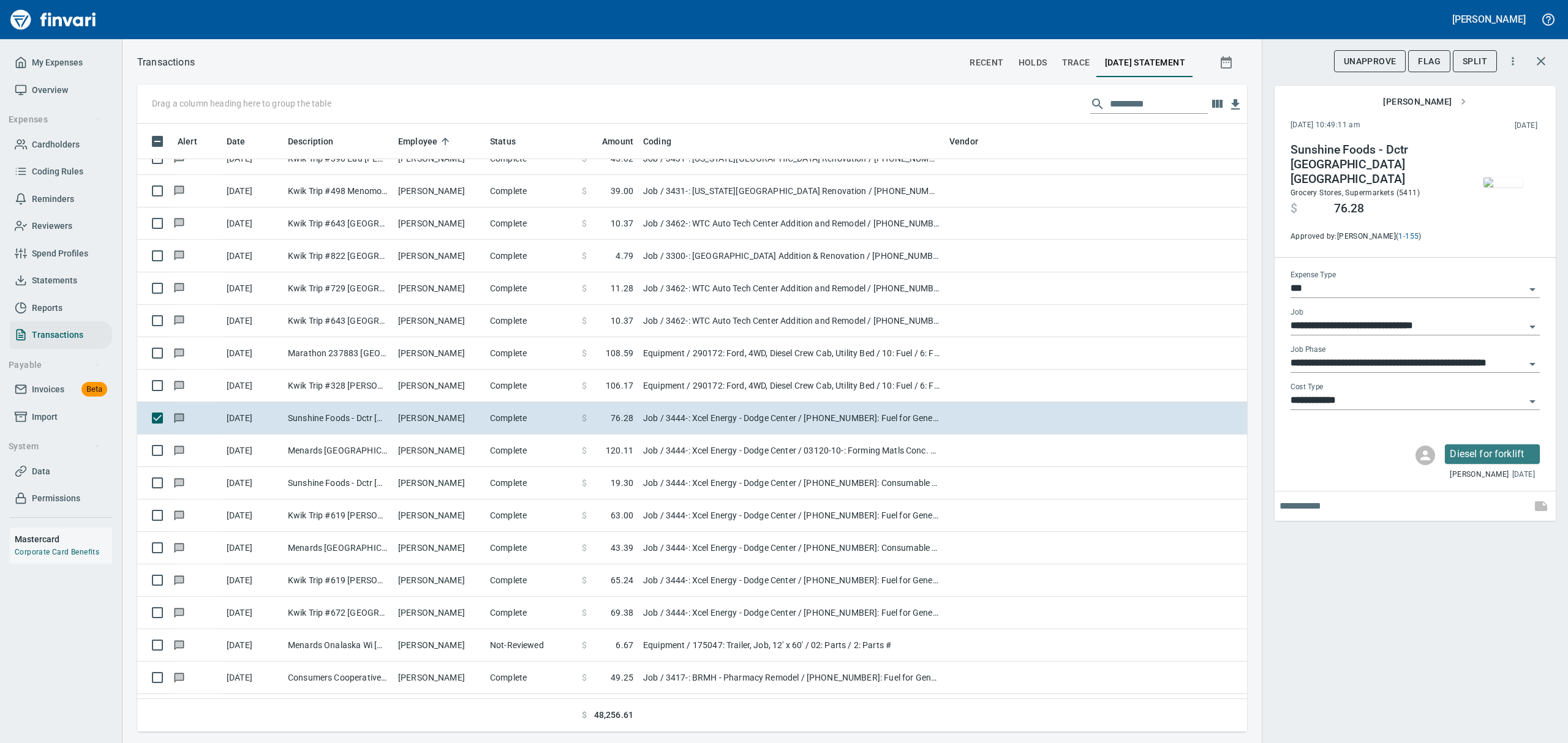
click at [1425, 66] on span "Flag" at bounding box center [1429, 62] width 23 height 15
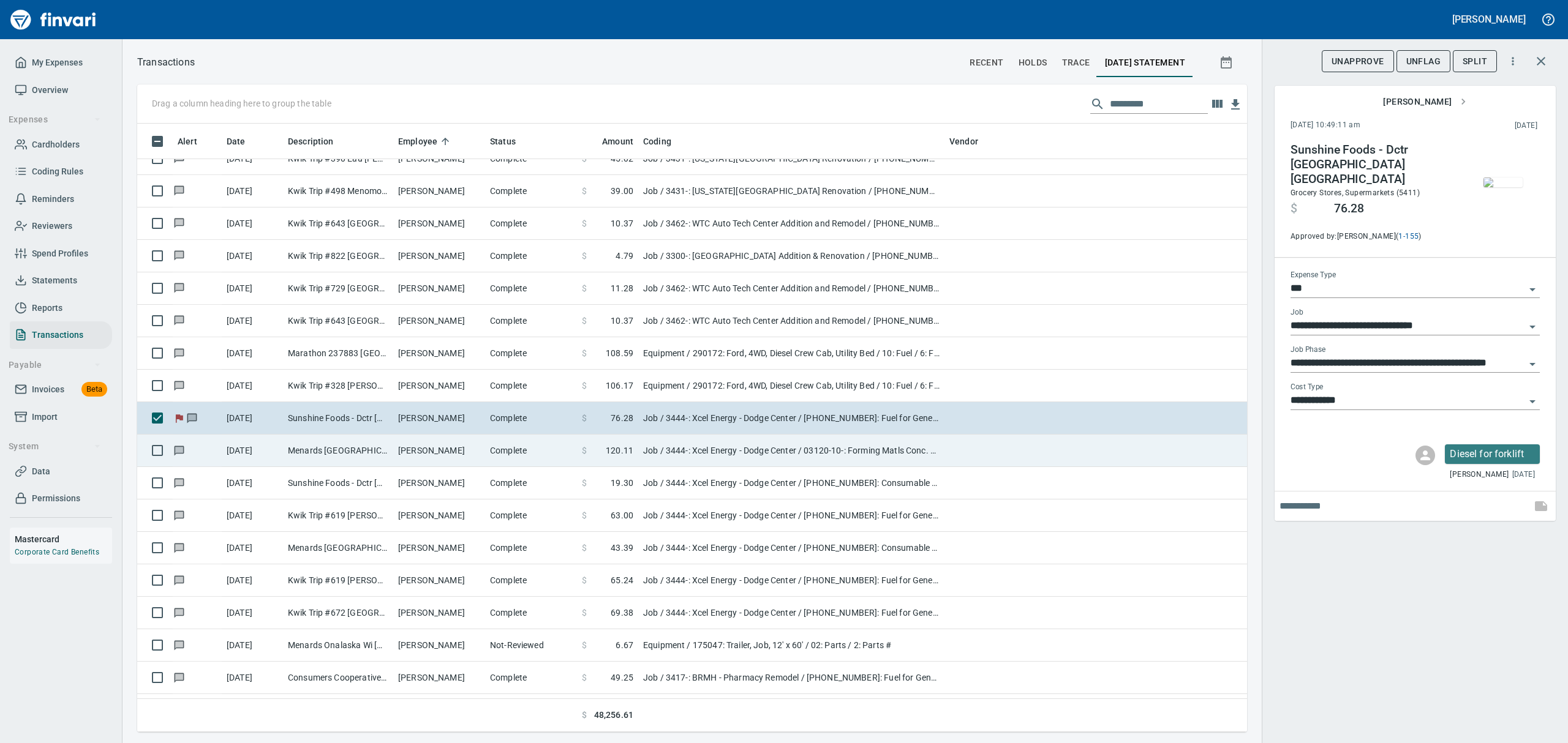
click at [366, 458] on td "Menards [GEOGRAPHIC_DATA] Sout [GEOGRAPHIC_DATA] [GEOGRAPHIC_DATA]" at bounding box center [338, 451] width 110 height 33
type input "**********"
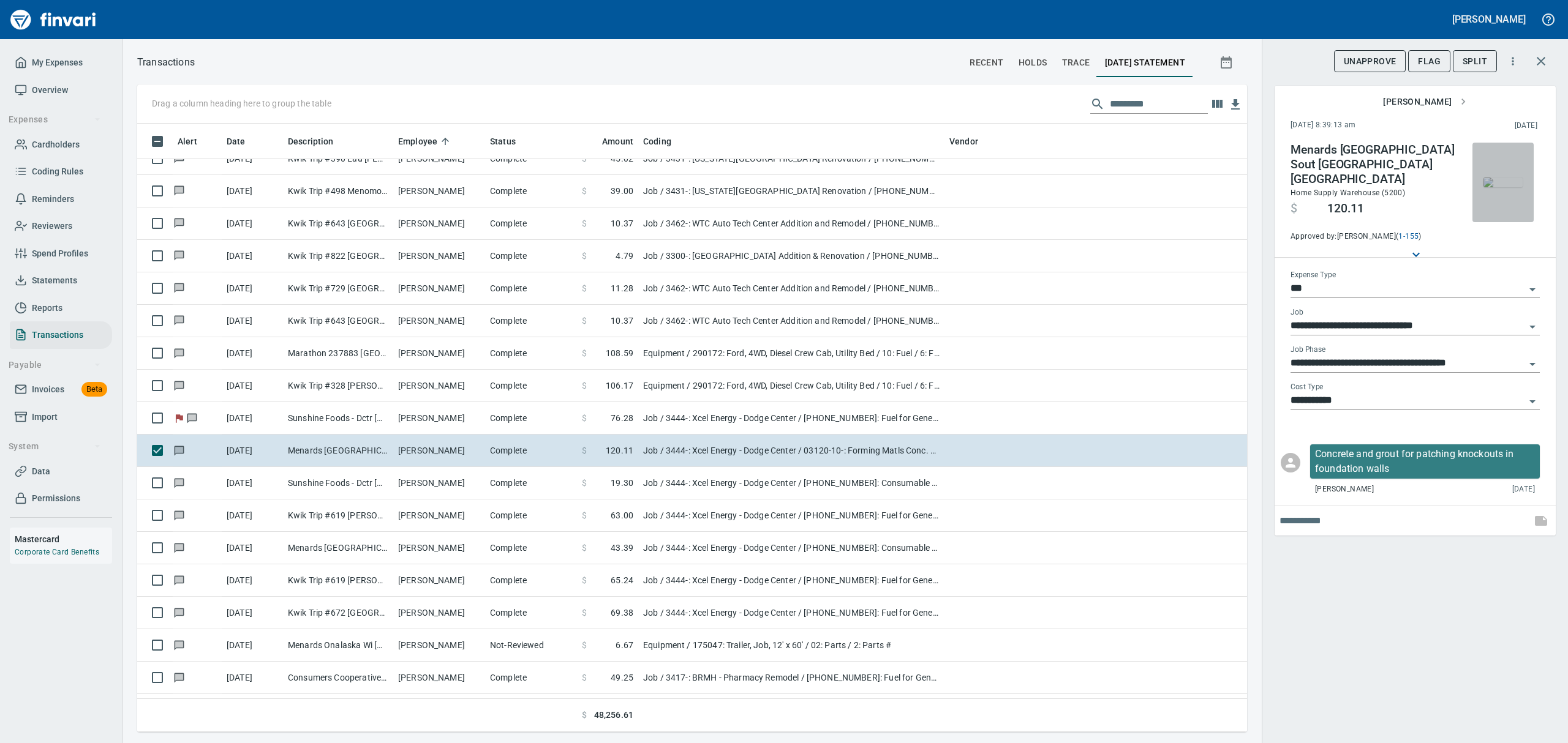
click at [1502, 182] on img "button" at bounding box center [1503, 182] width 39 height 10
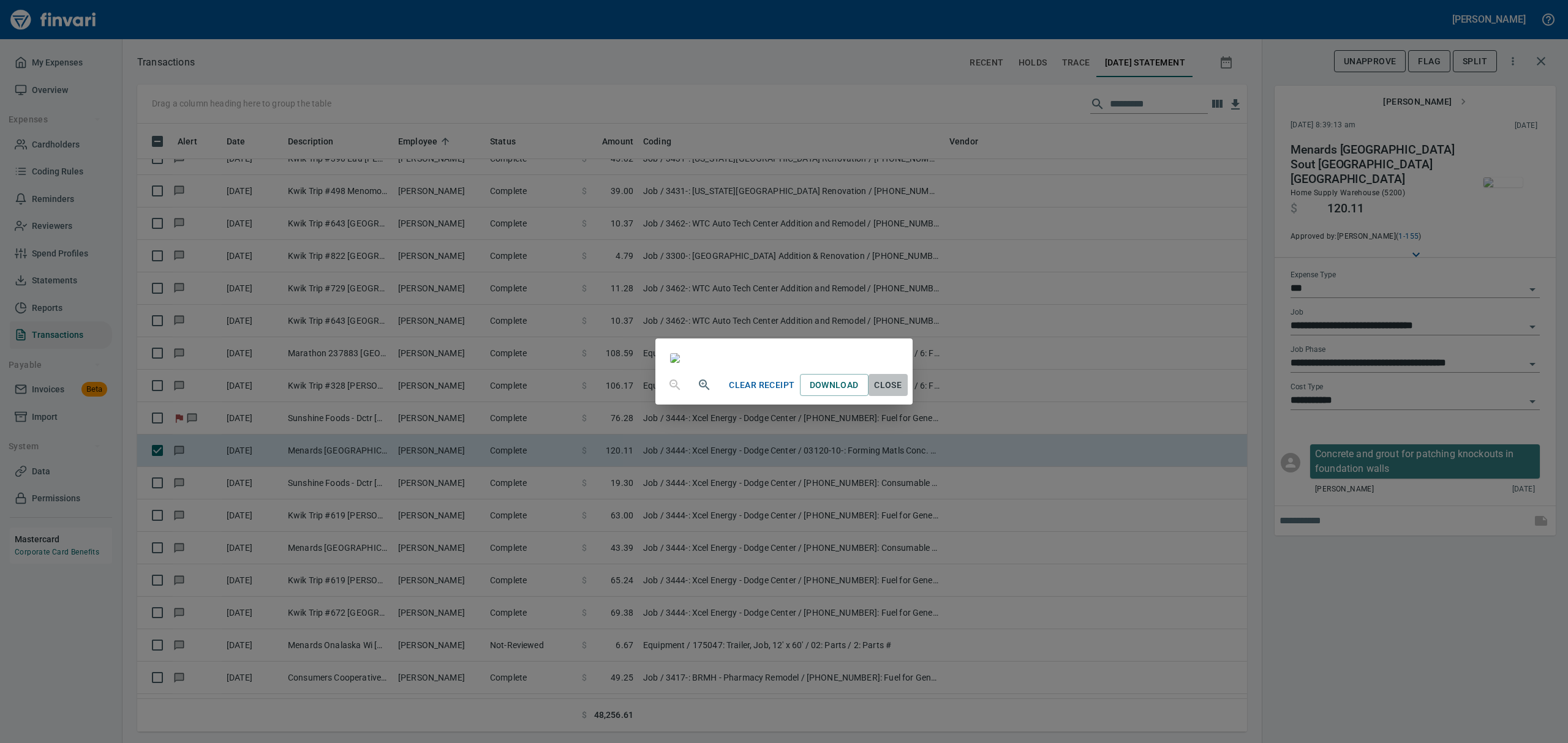
click at [903, 393] on span "Close" at bounding box center [888, 385] width 30 height 15
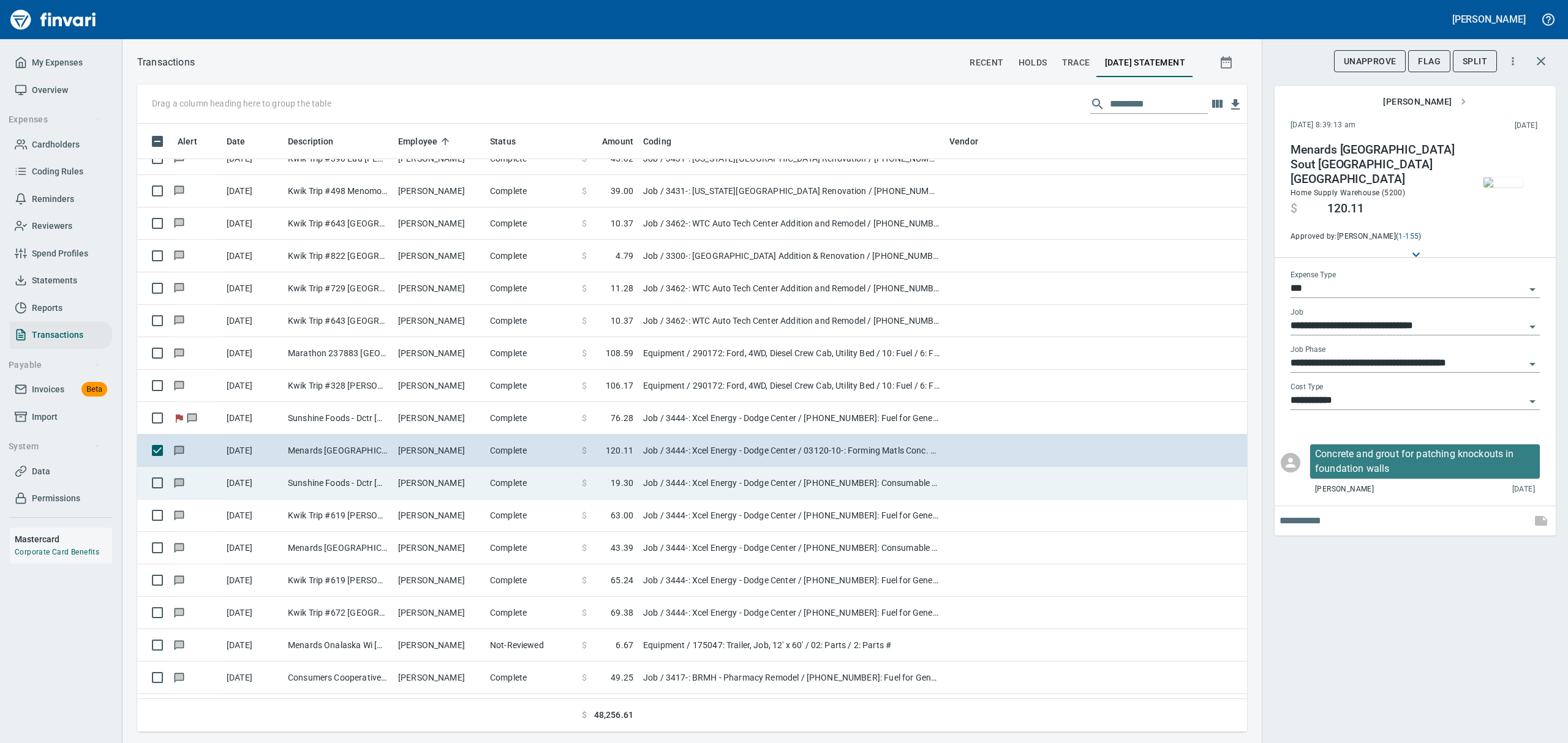
click at [365, 487] on td "Sunshine Foods - Dctr [GEOGRAPHIC_DATA] [GEOGRAPHIC_DATA]" at bounding box center [338, 483] width 110 height 33
type input "**********"
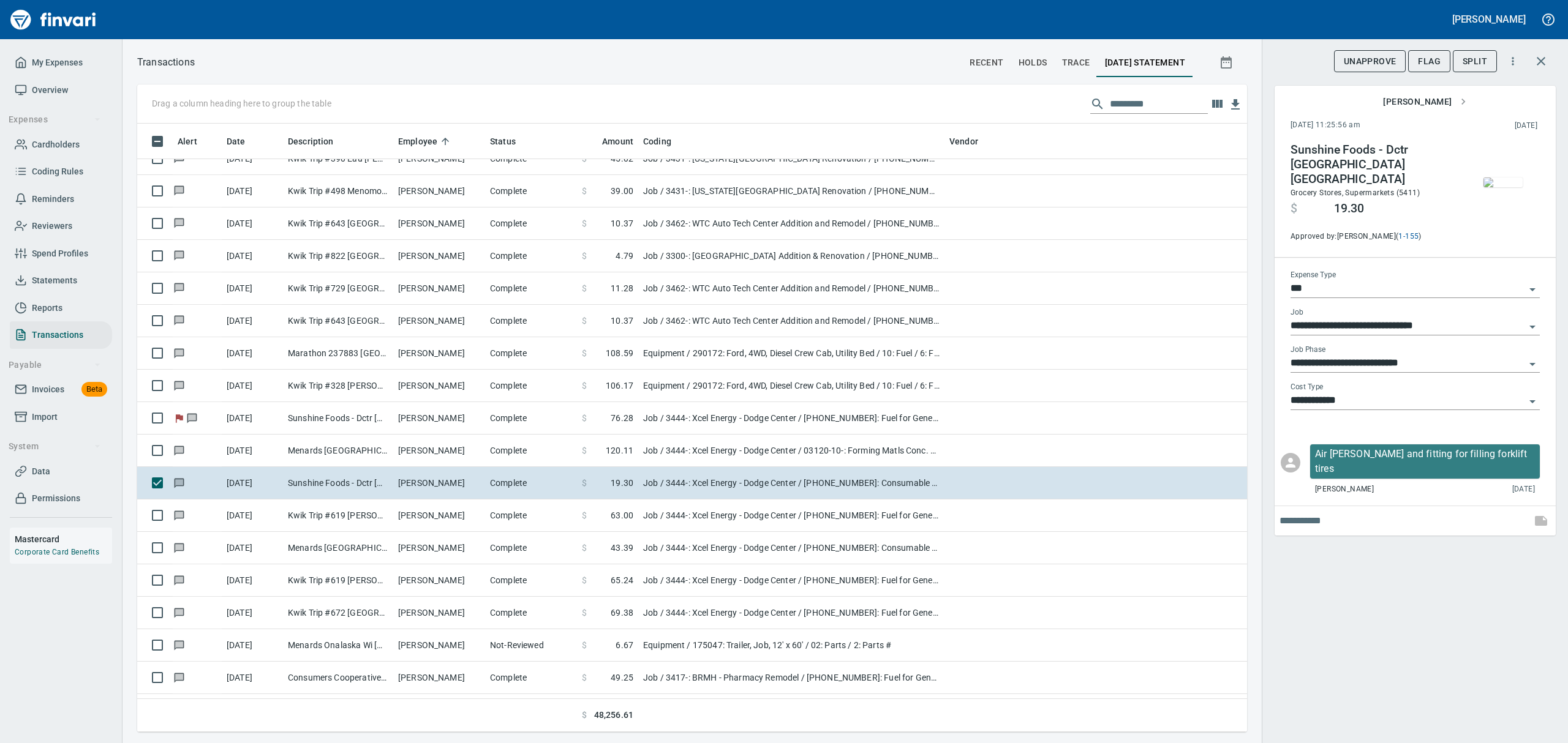
click at [1515, 187] on img "button" at bounding box center [1503, 182] width 39 height 10
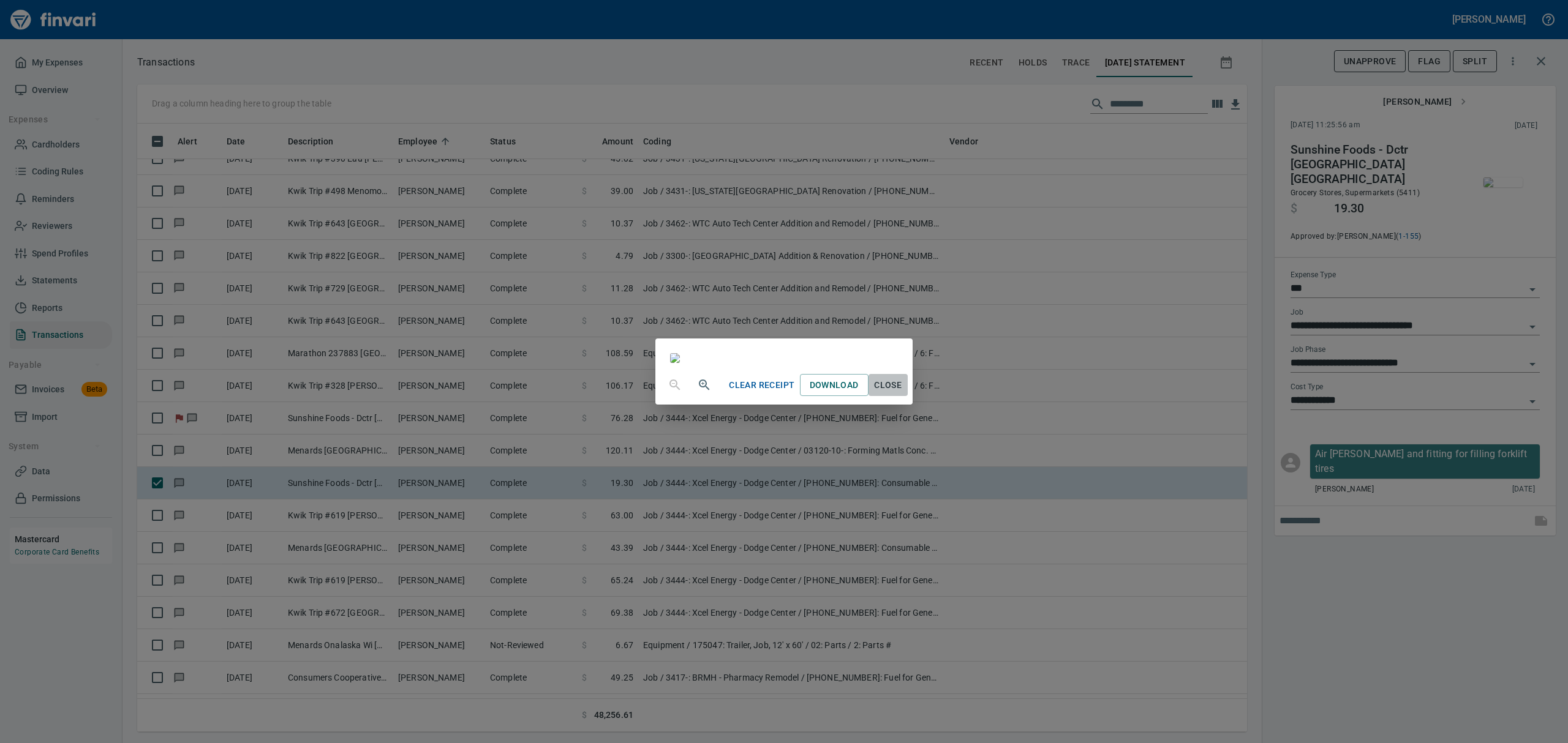
click at [903, 393] on span "Close" at bounding box center [888, 385] width 30 height 15
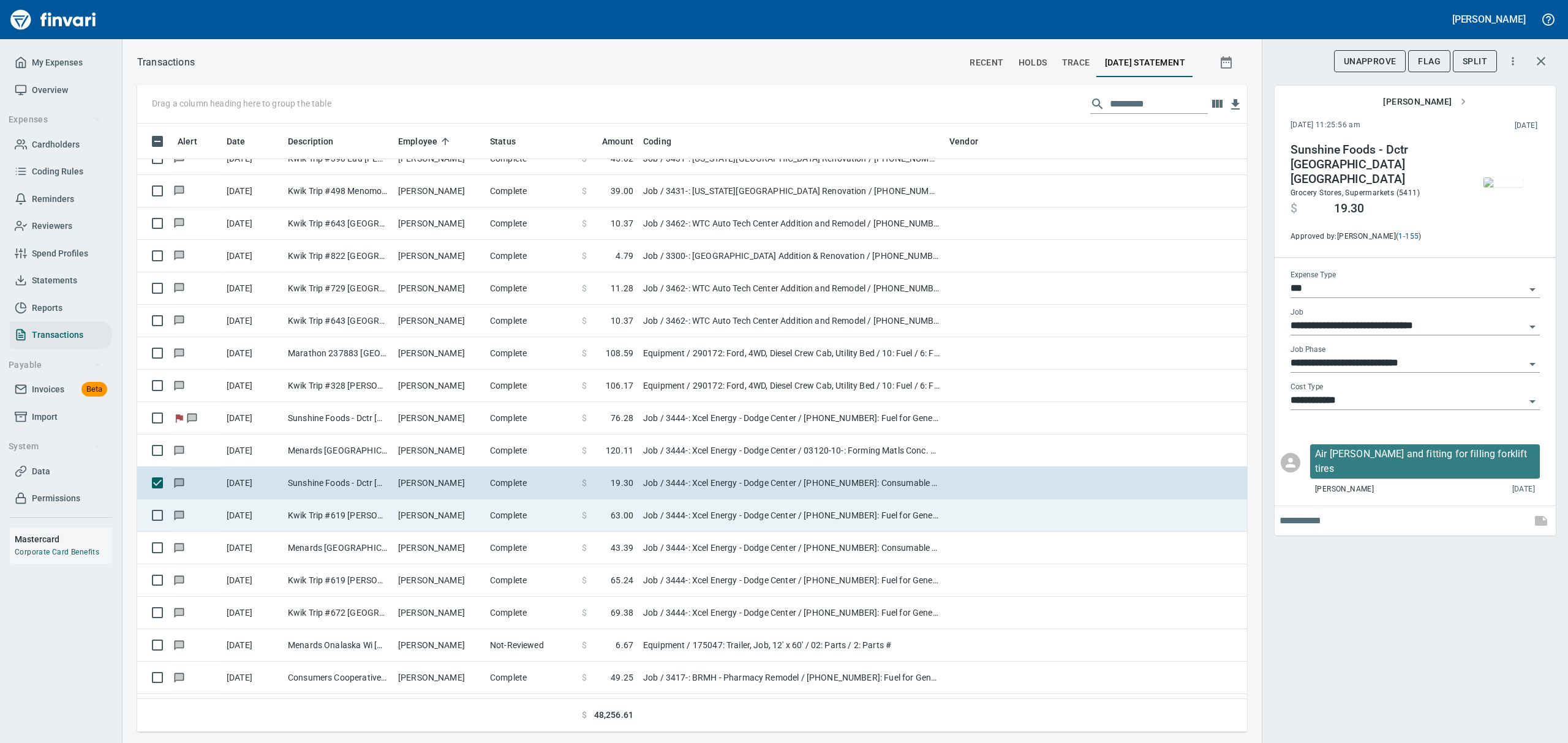
click at [420, 511] on td "[PERSON_NAME]" at bounding box center [439, 515] width 92 height 33
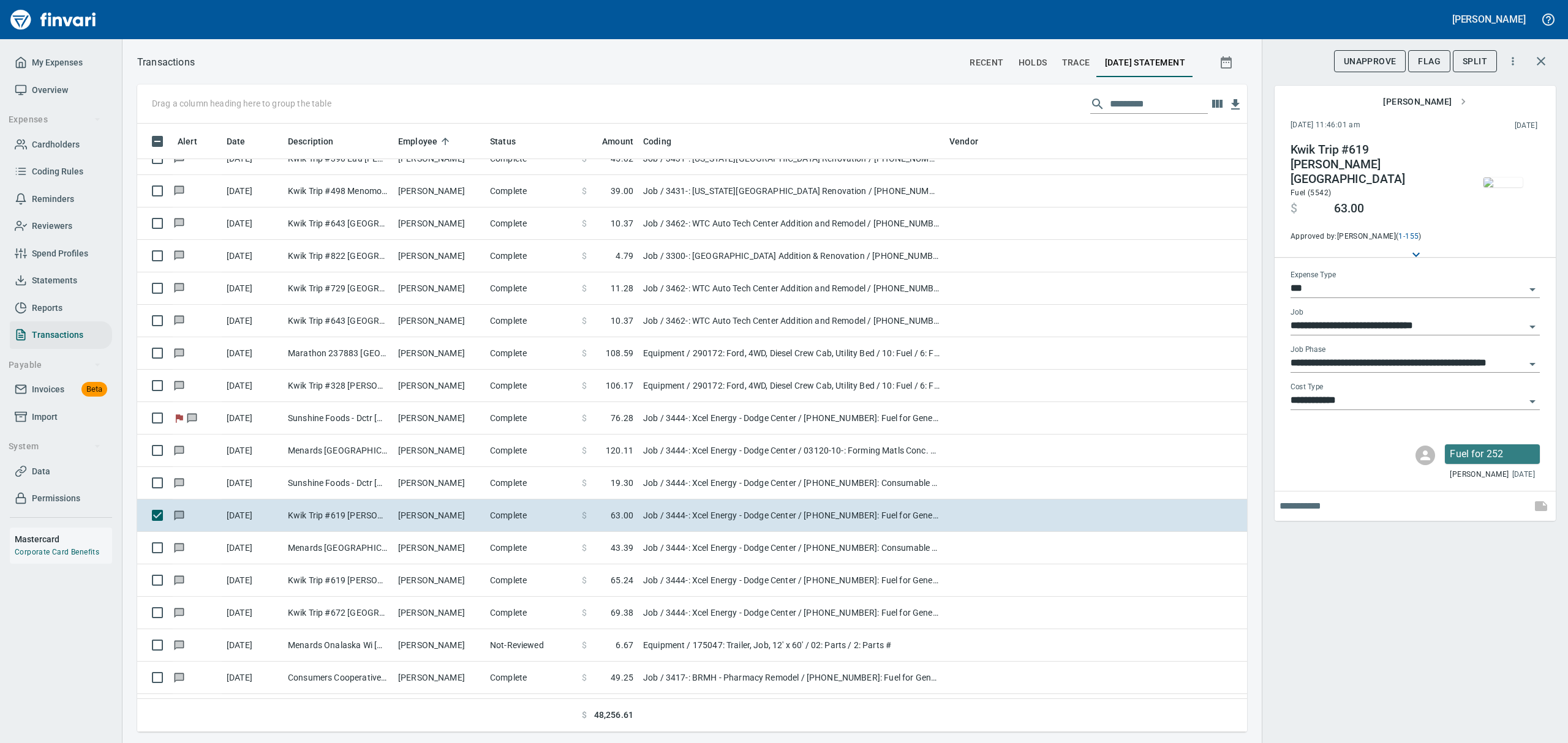
click at [1507, 177] on img "button" at bounding box center [1503, 182] width 39 height 10
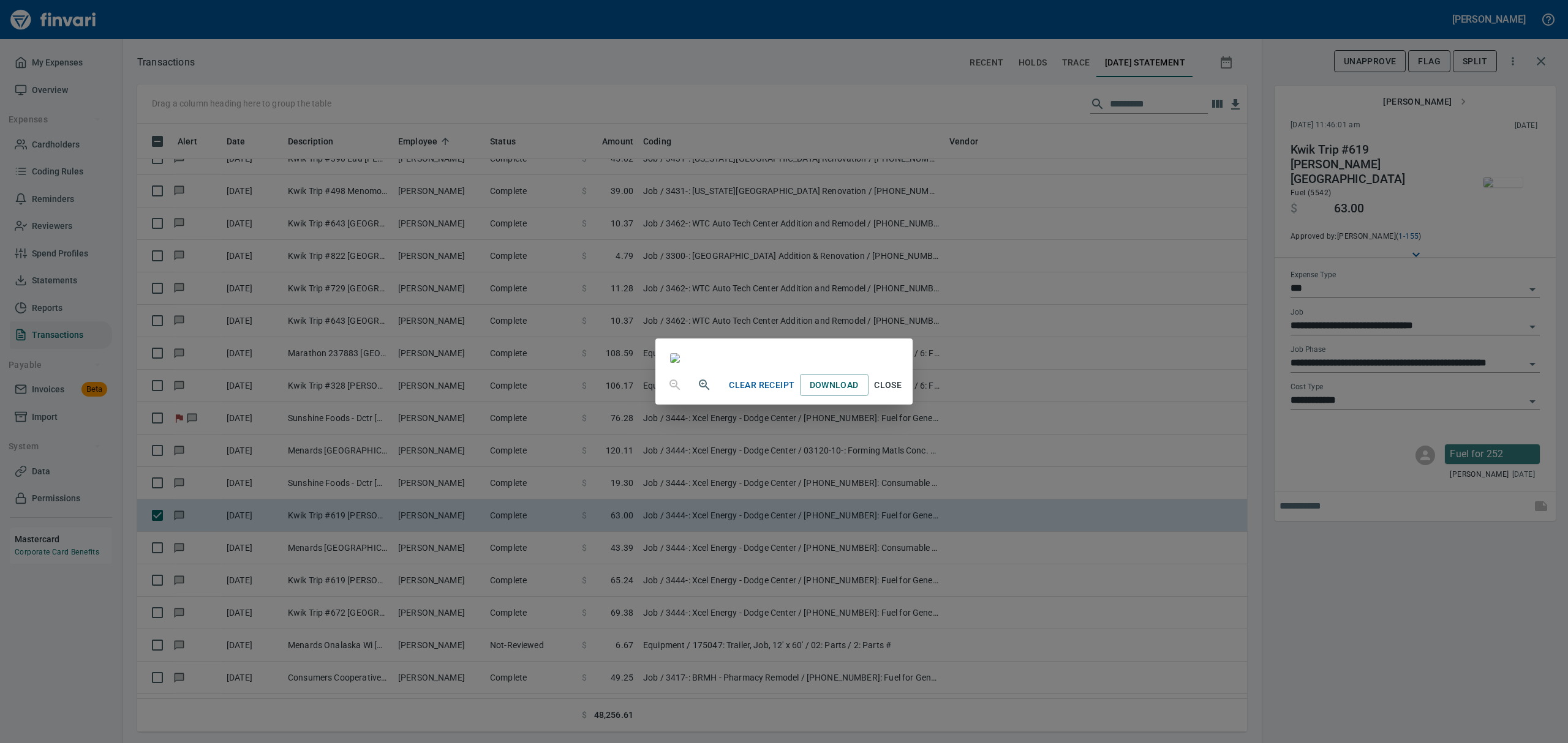
click at [903, 393] on span "Close" at bounding box center [888, 385] width 30 height 15
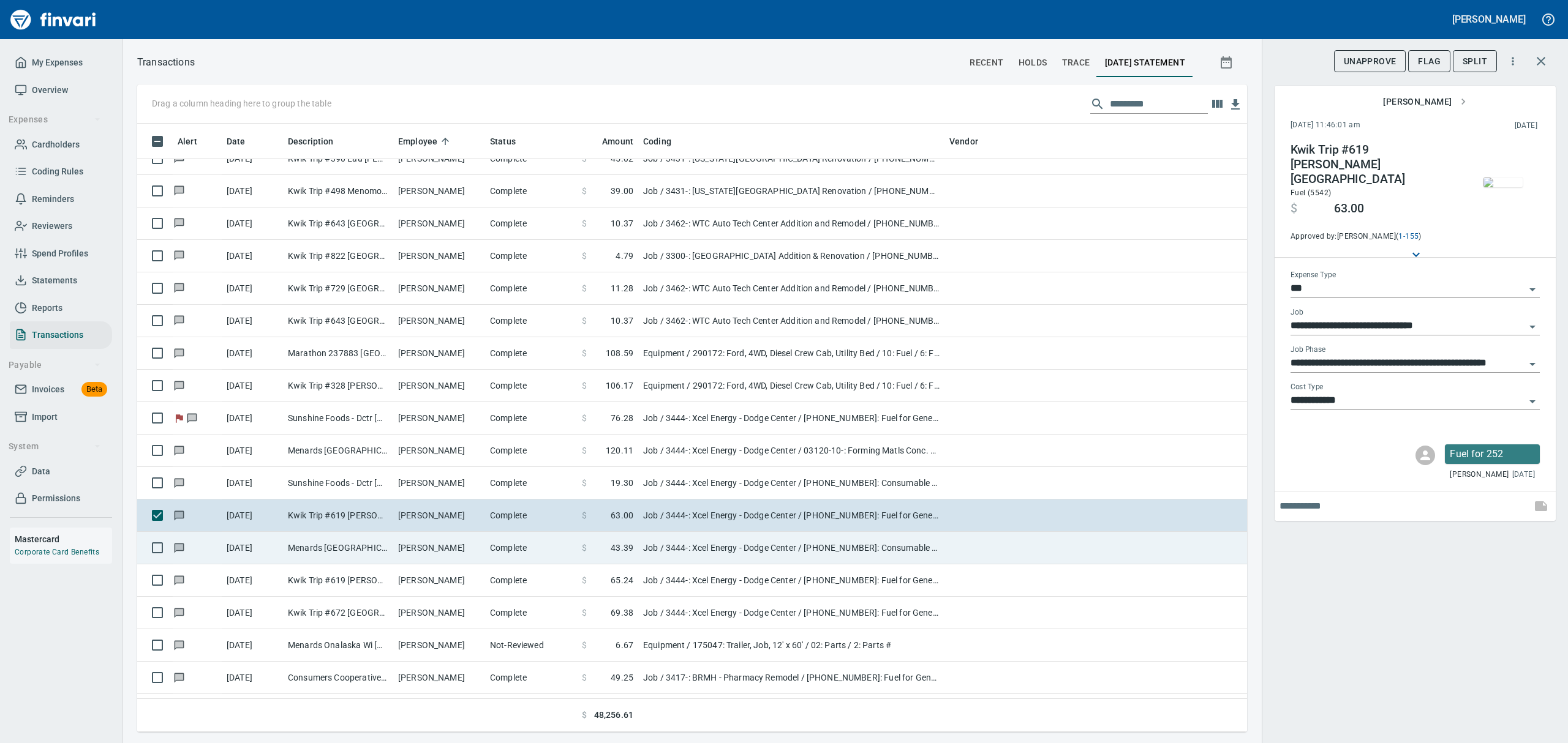
click at [329, 546] on td "Menards [GEOGRAPHIC_DATA] Sout [GEOGRAPHIC_DATA] [GEOGRAPHIC_DATA]" at bounding box center [338, 548] width 110 height 33
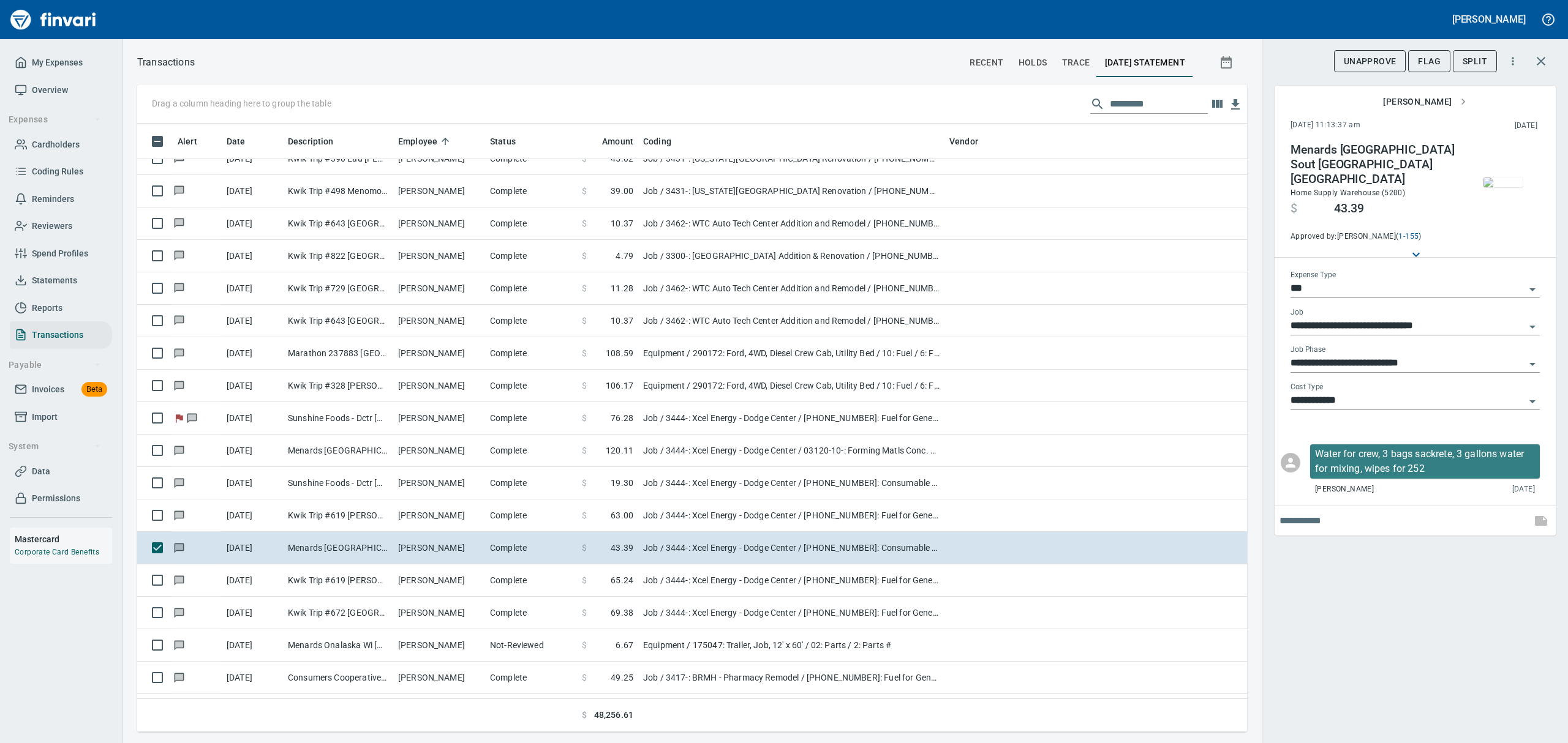
click at [1513, 177] on img "button" at bounding box center [1503, 182] width 39 height 10
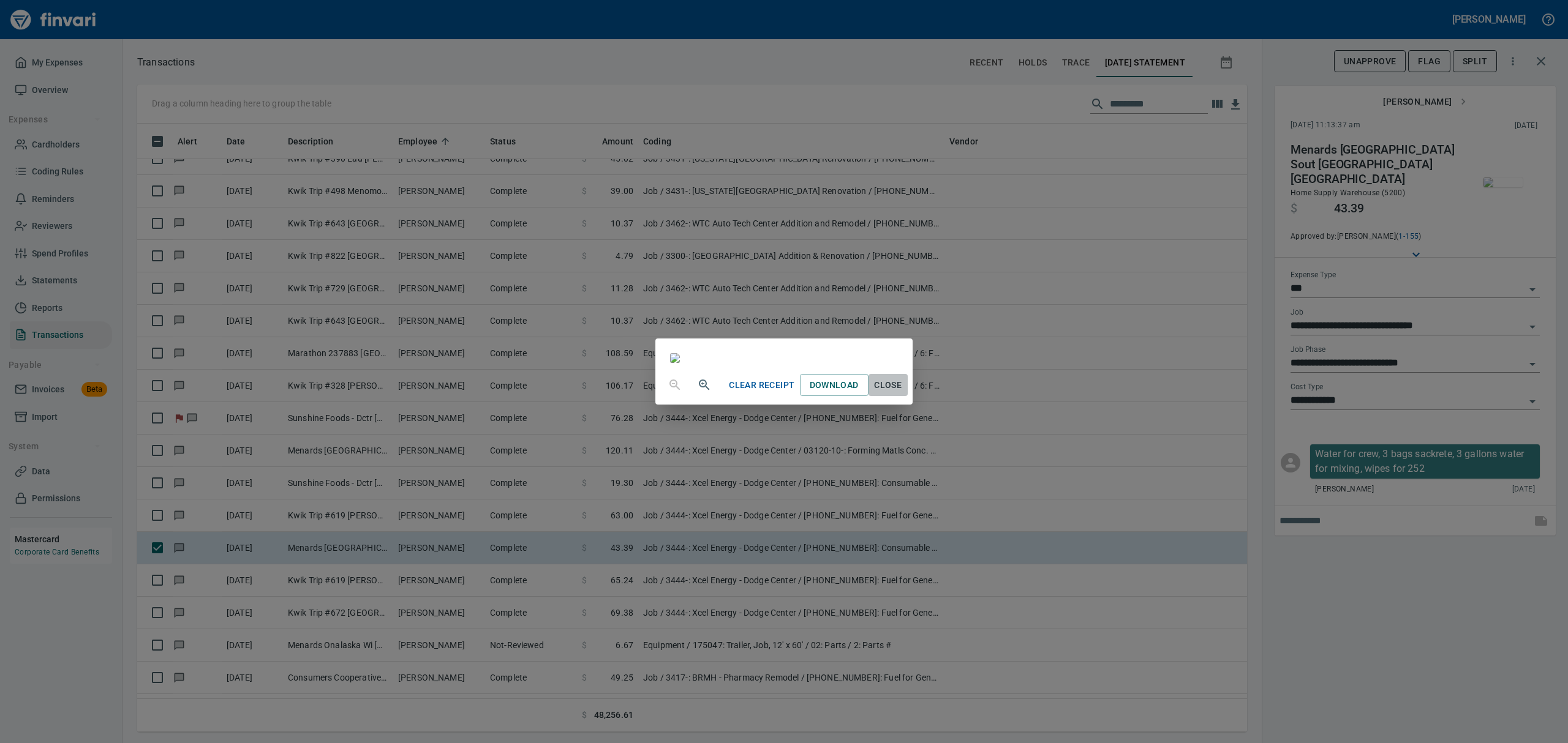
click at [903, 393] on span "Close" at bounding box center [888, 385] width 30 height 15
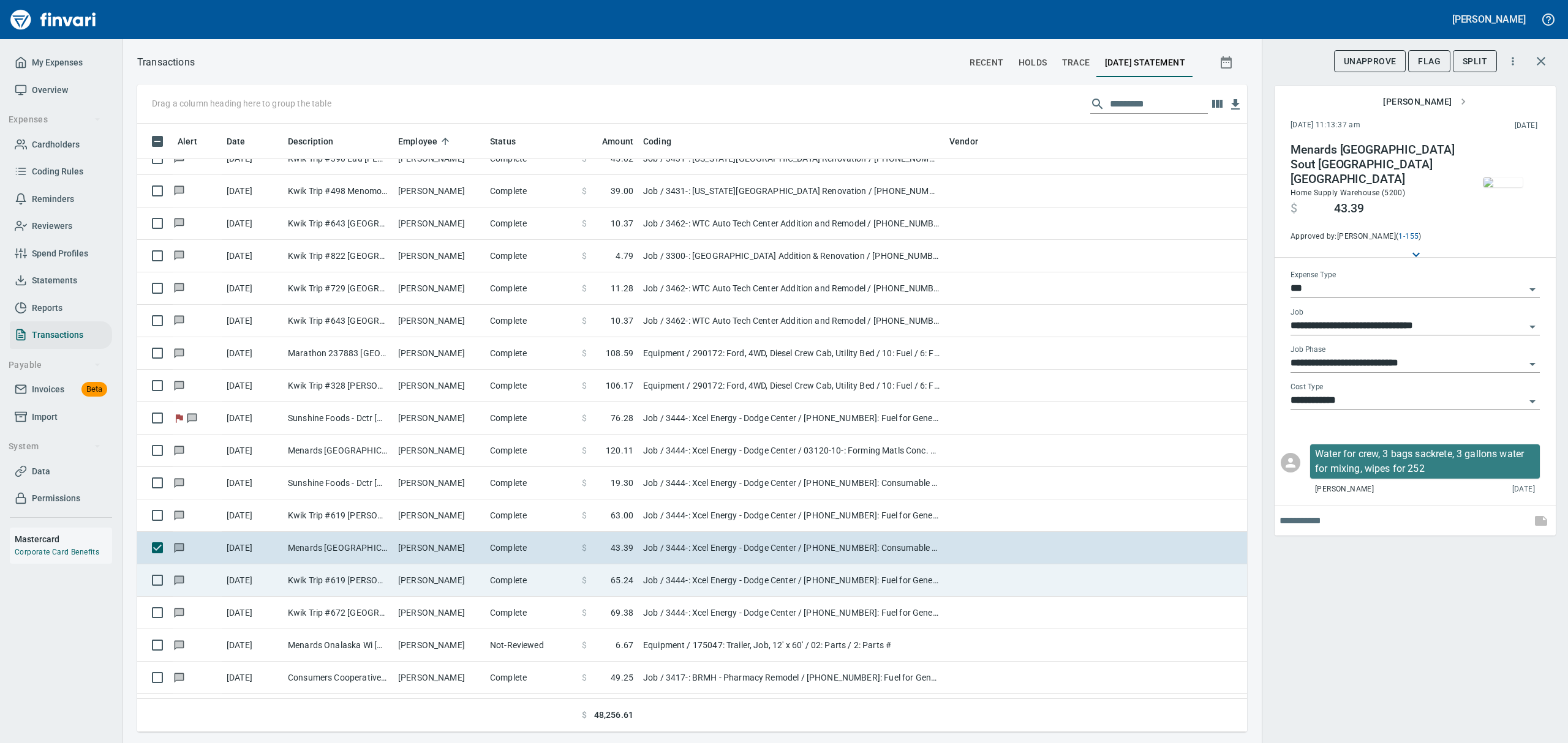
click at [372, 579] on td "Kwik Trip #619 [PERSON_NAME] [GEOGRAPHIC_DATA]" at bounding box center [338, 581] width 110 height 33
type input "**********"
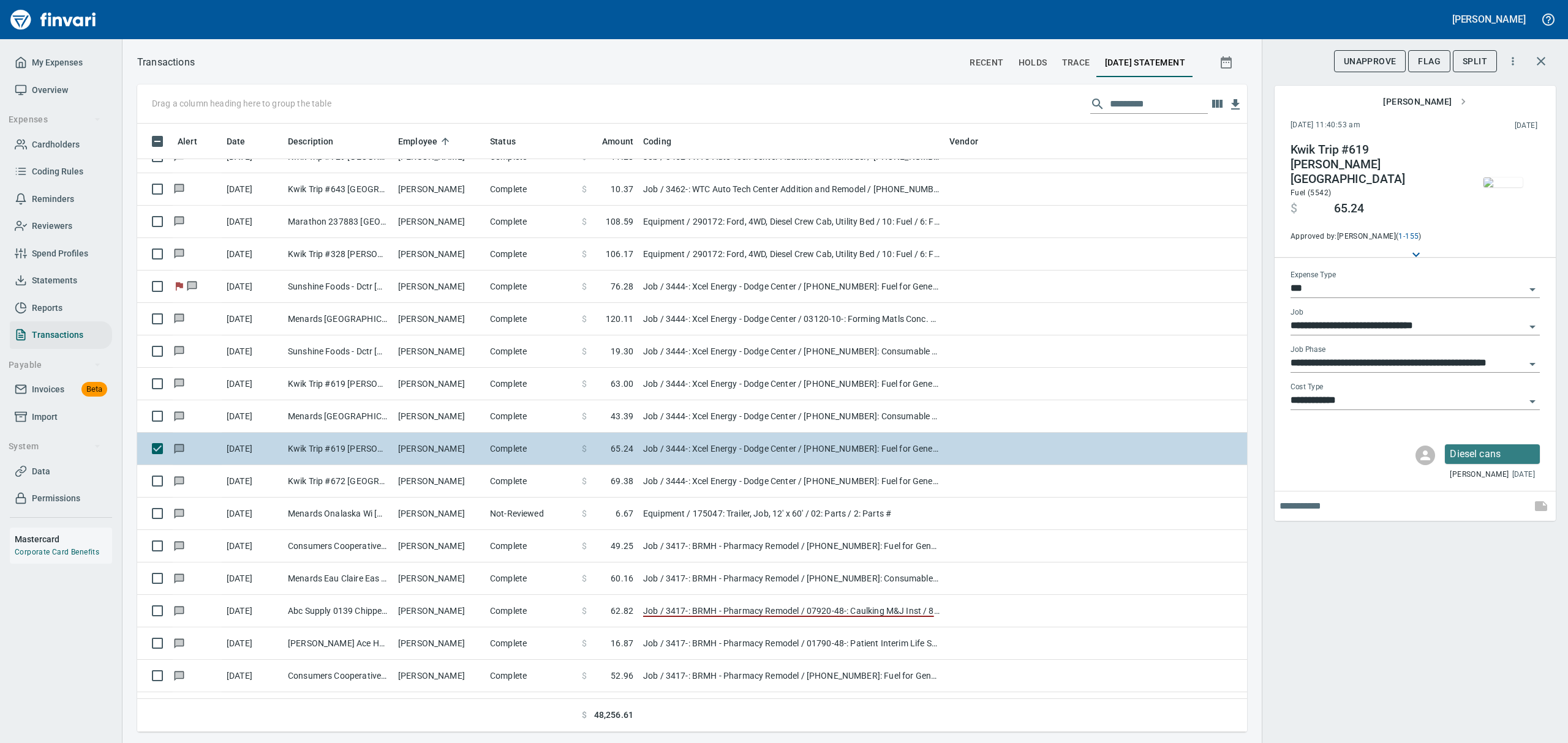
scroll to position [4735, 0]
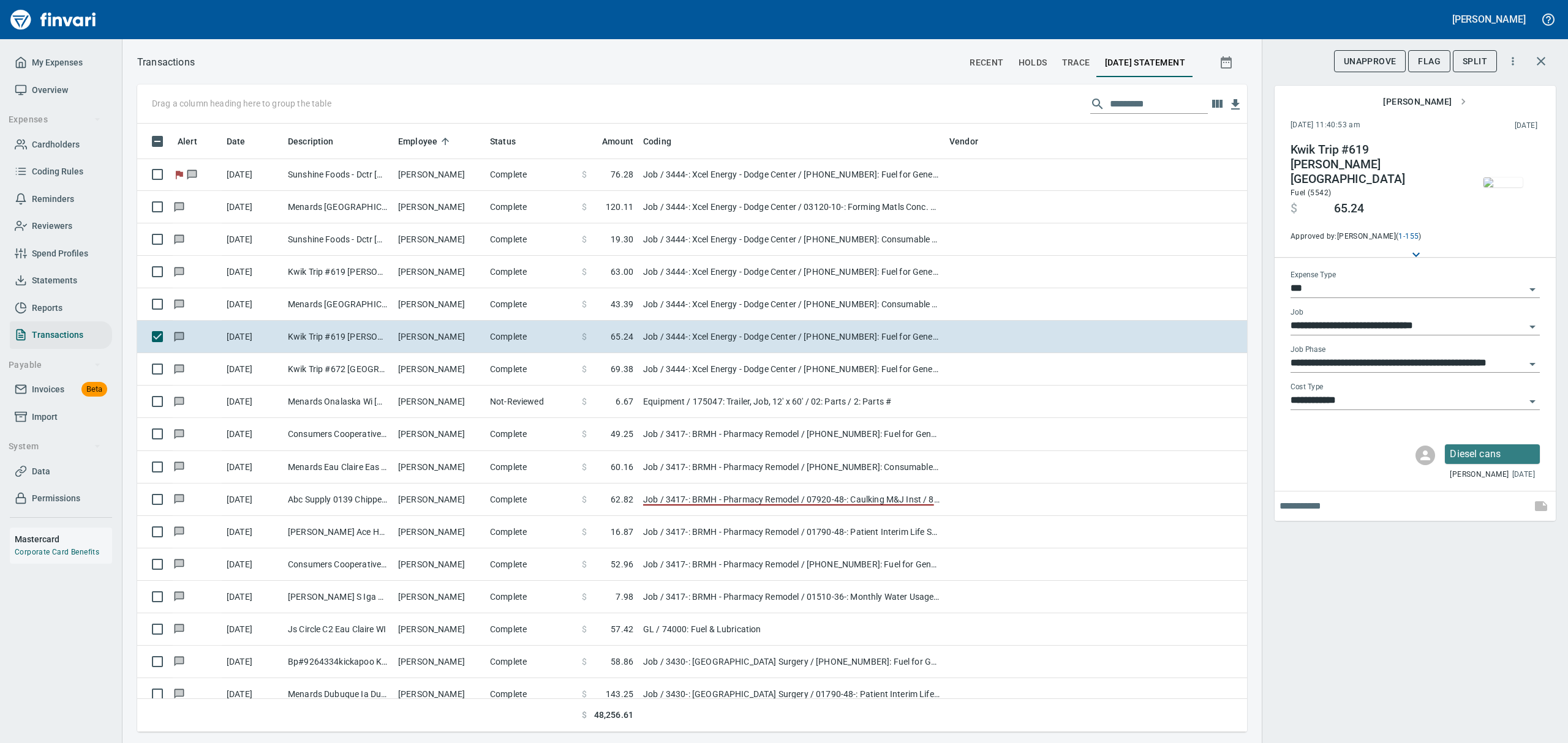
click at [1512, 187] on img "button" at bounding box center [1503, 182] width 39 height 10
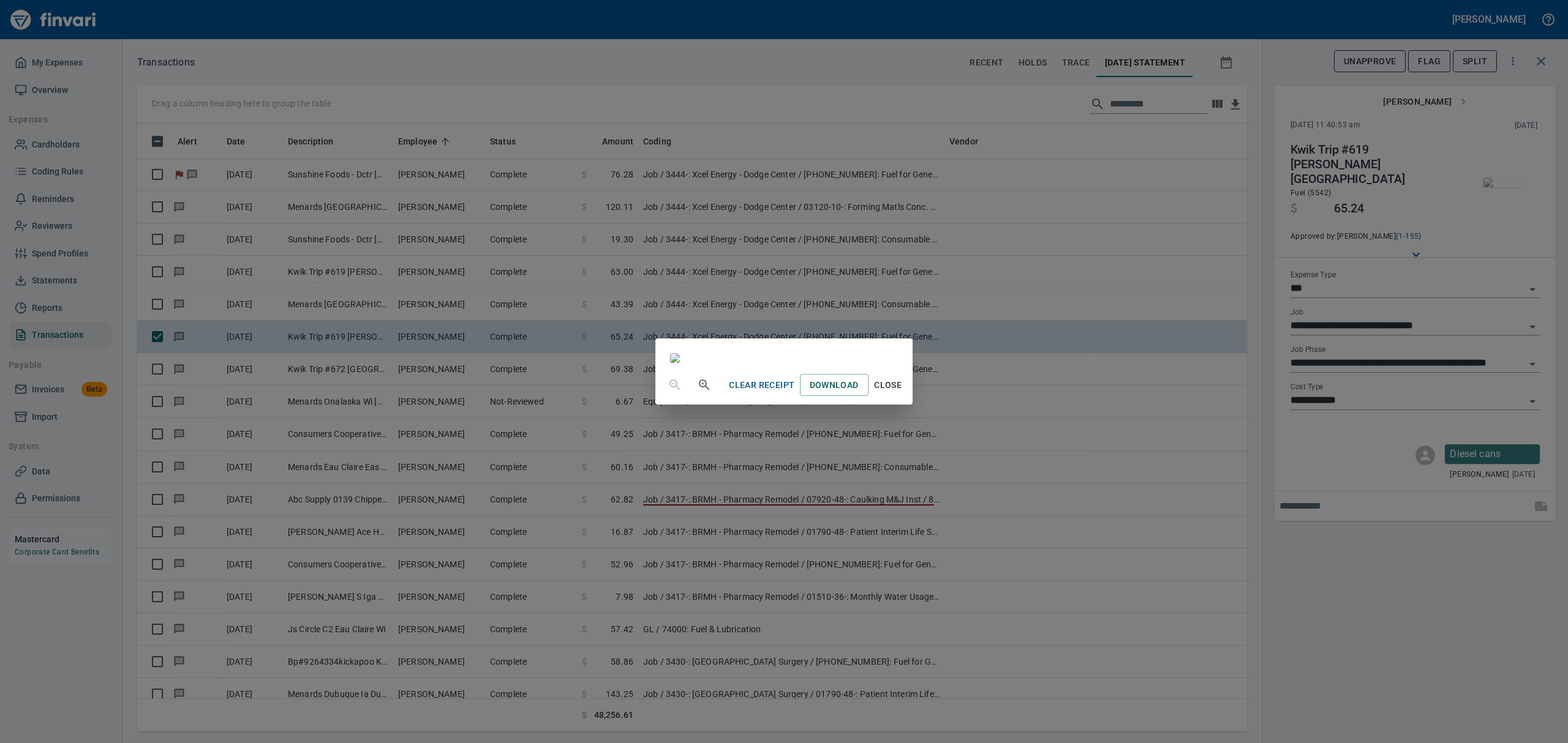
click at [903, 393] on span "Close" at bounding box center [888, 385] width 30 height 15
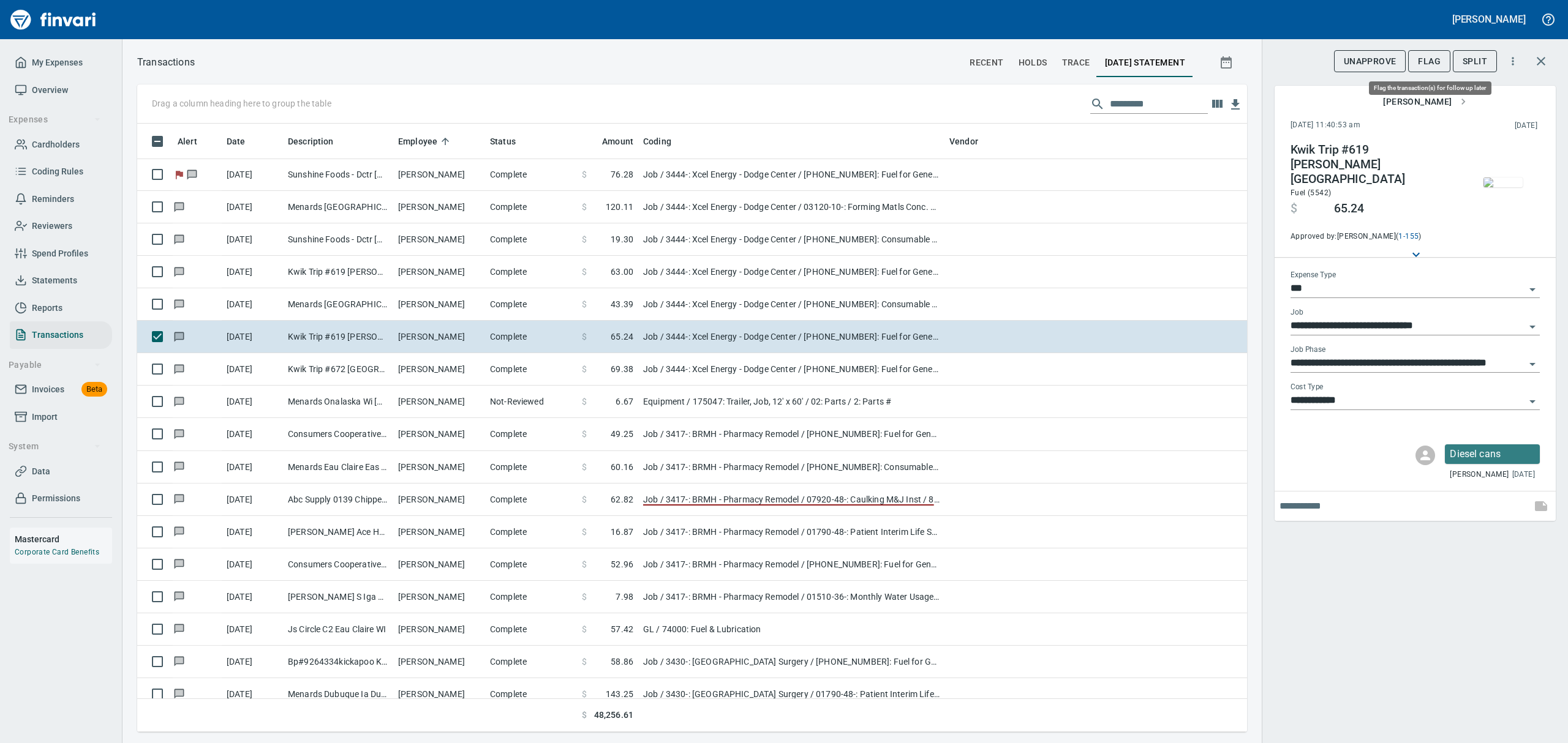
click at [1432, 62] on span "Flag" at bounding box center [1429, 62] width 23 height 15
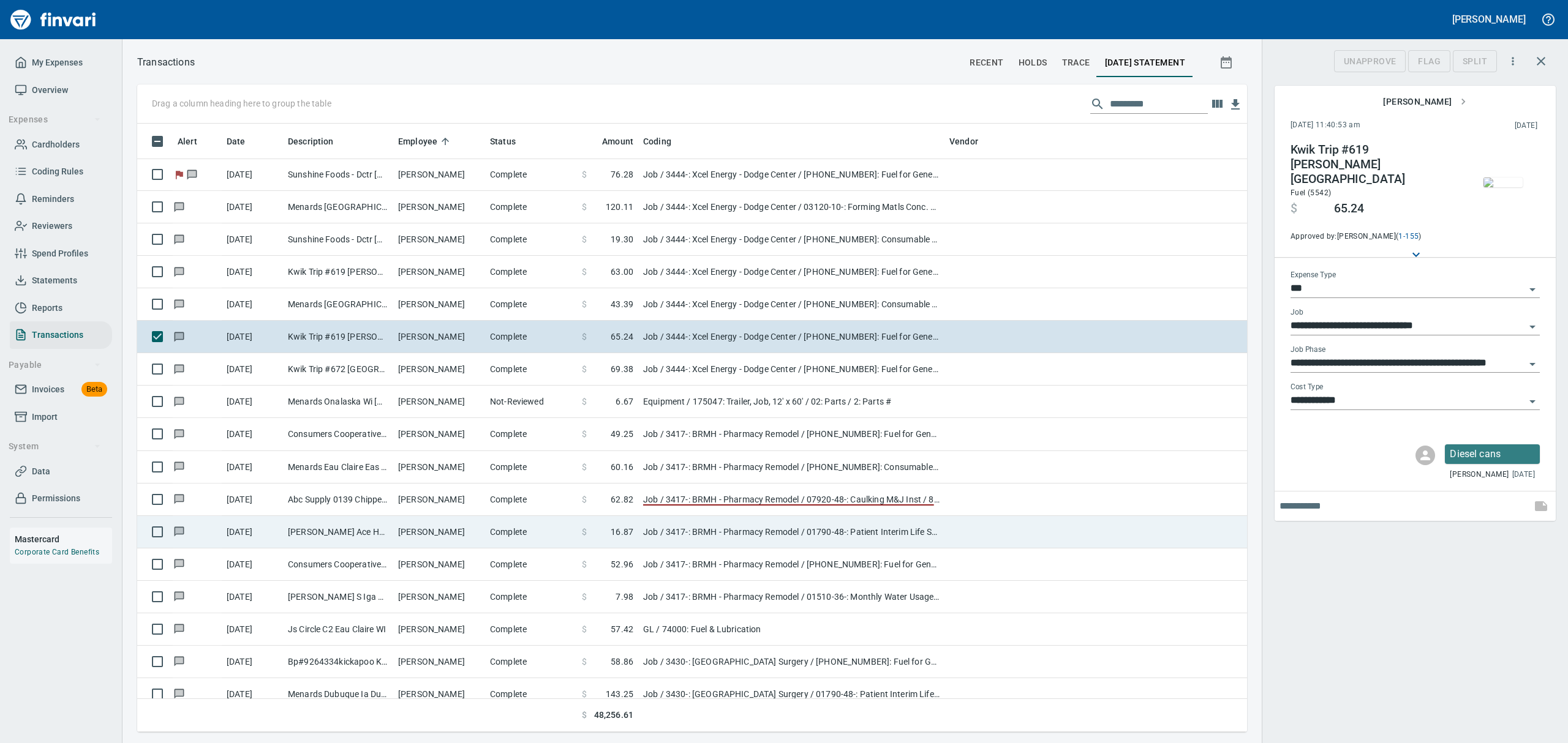
scroll to position [595, 1081]
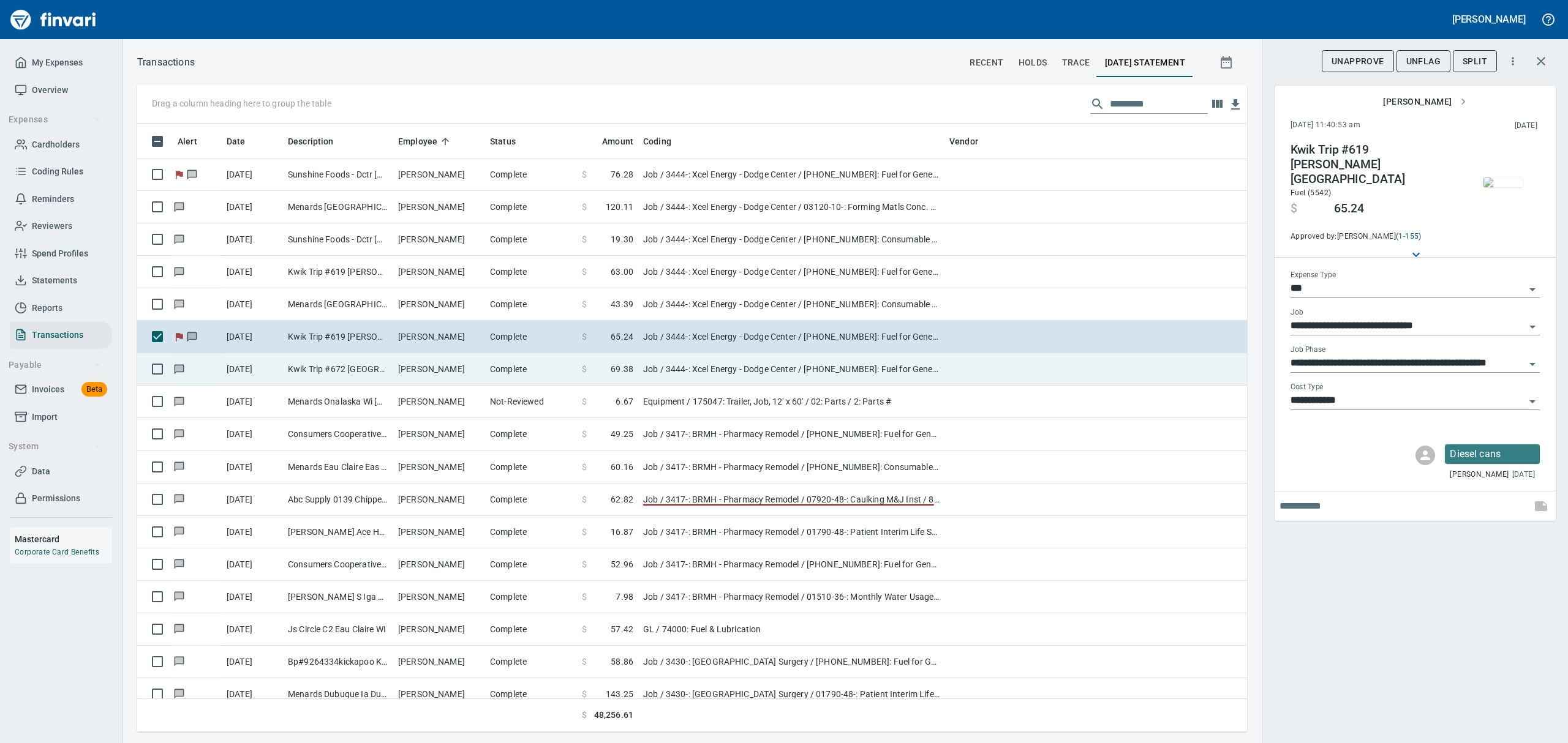
click at [331, 368] on td "Kwik Trip #672 [GEOGRAPHIC_DATA] [GEOGRAPHIC_DATA]" at bounding box center [338, 369] width 110 height 33
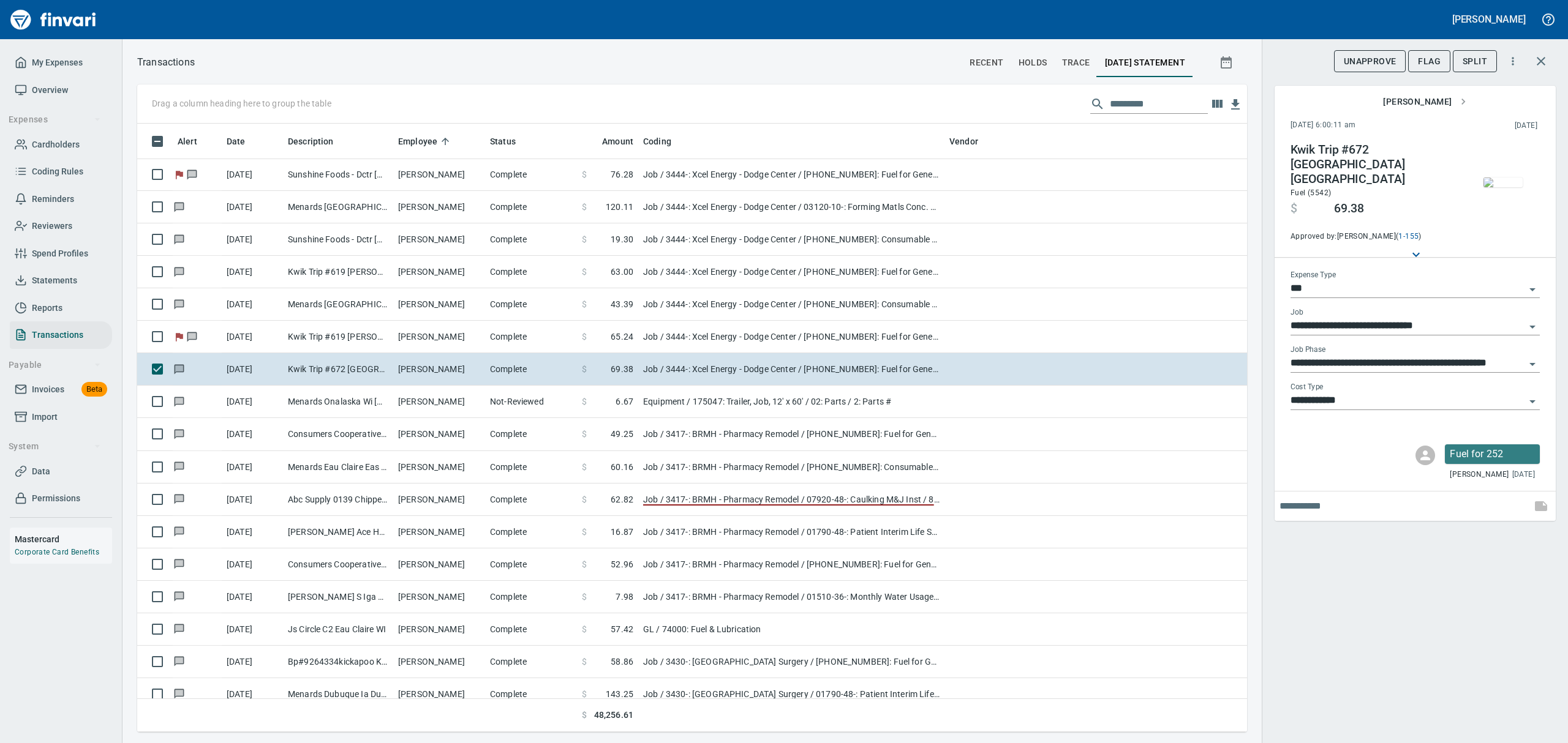
click at [1504, 187] on img "button" at bounding box center [1503, 182] width 39 height 10
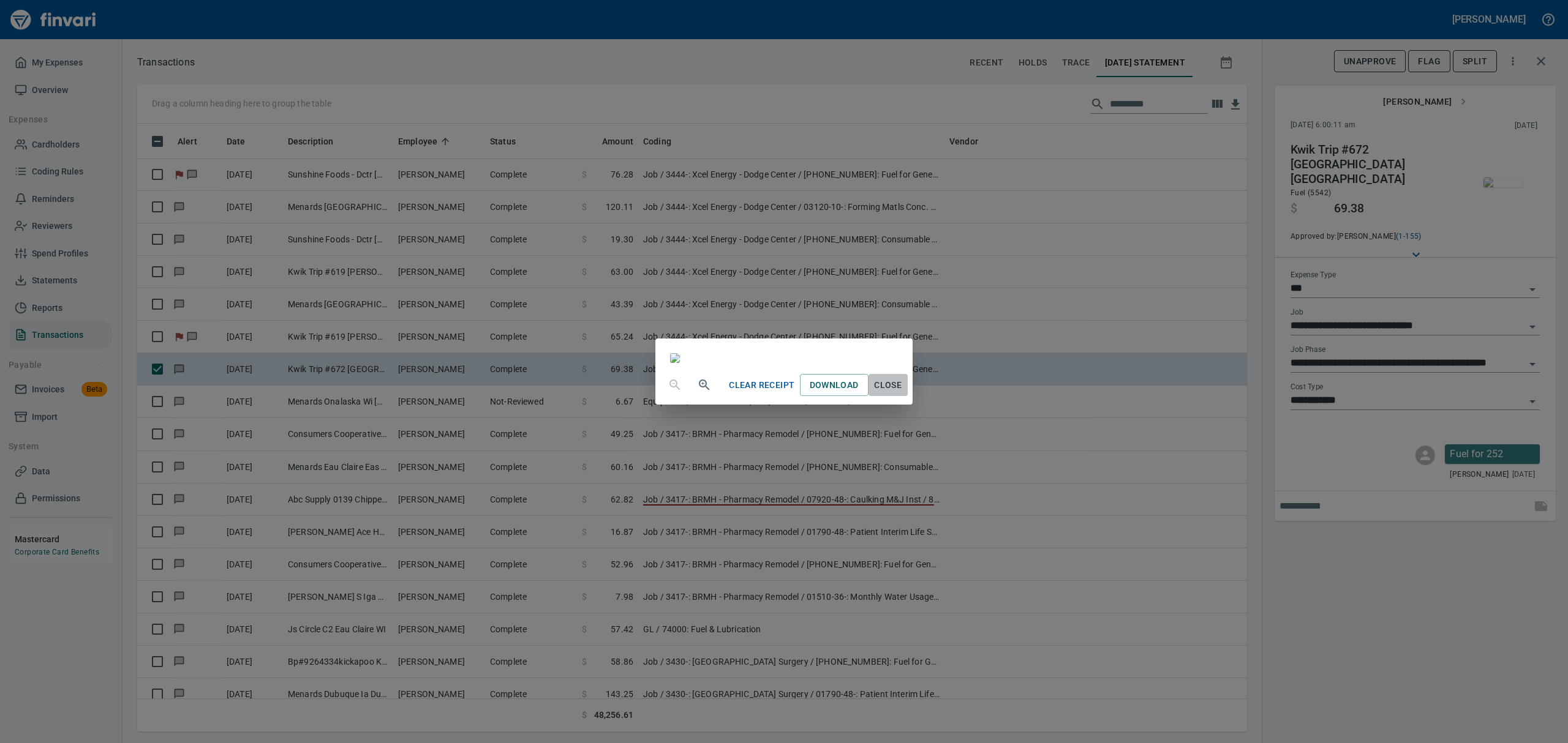
click at [903, 393] on span "Close" at bounding box center [888, 385] width 30 height 15
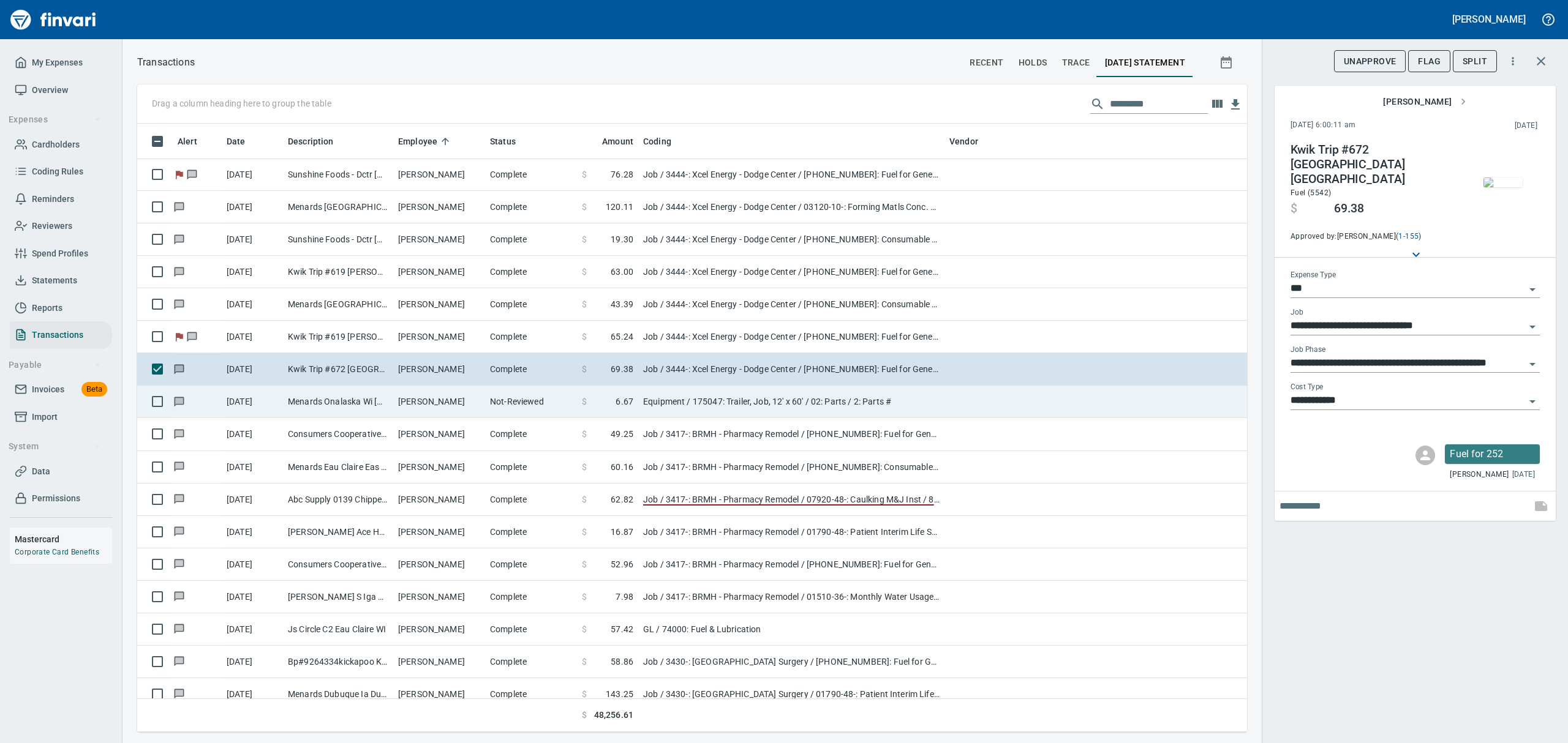
click at [378, 404] on td "Menards Onalaska Wi [GEOGRAPHIC_DATA] [GEOGRAPHIC_DATA]" at bounding box center [338, 402] width 110 height 33
type input "*********"
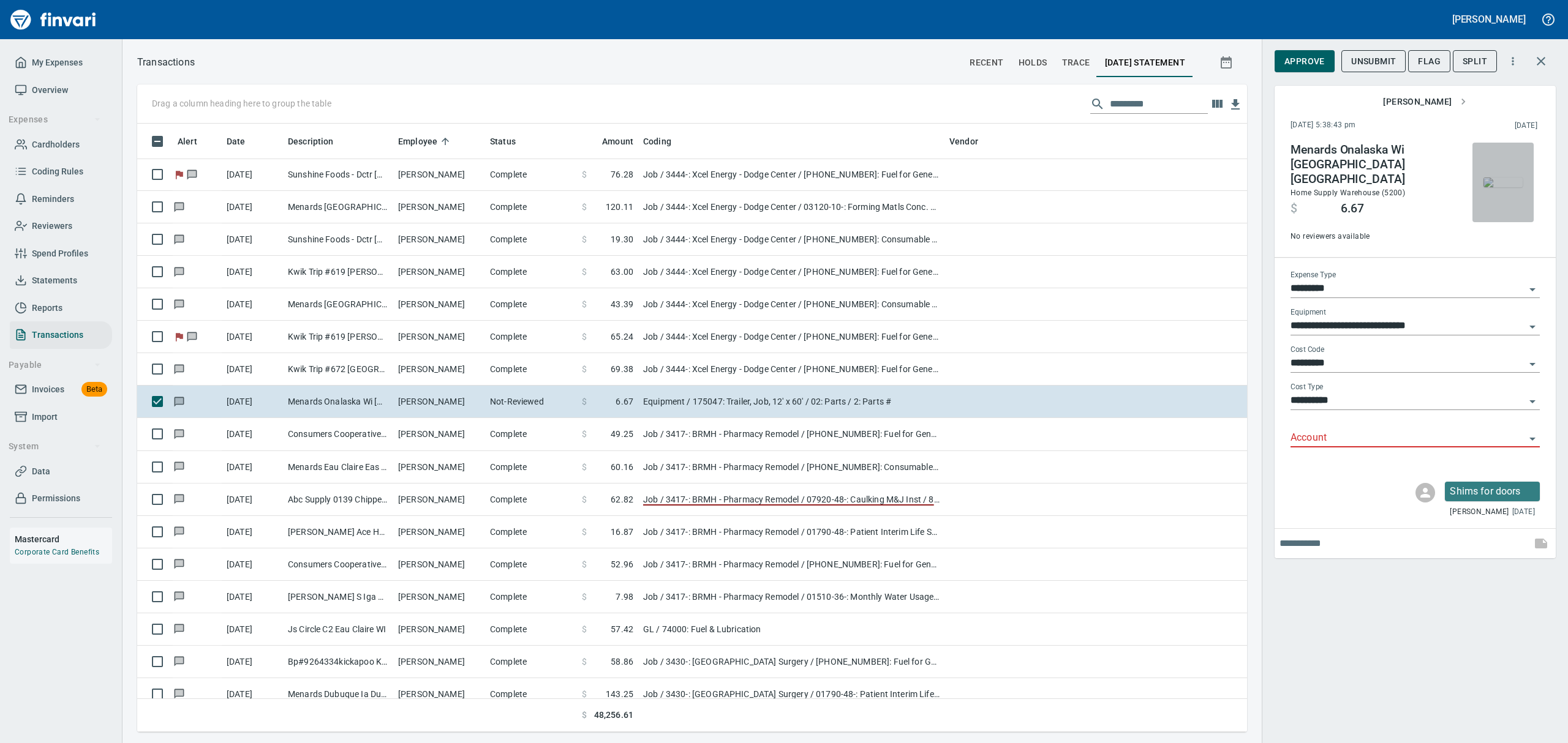
click at [1502, 187] on img "button" at bounding box center [1503, 182] width 39 height 10
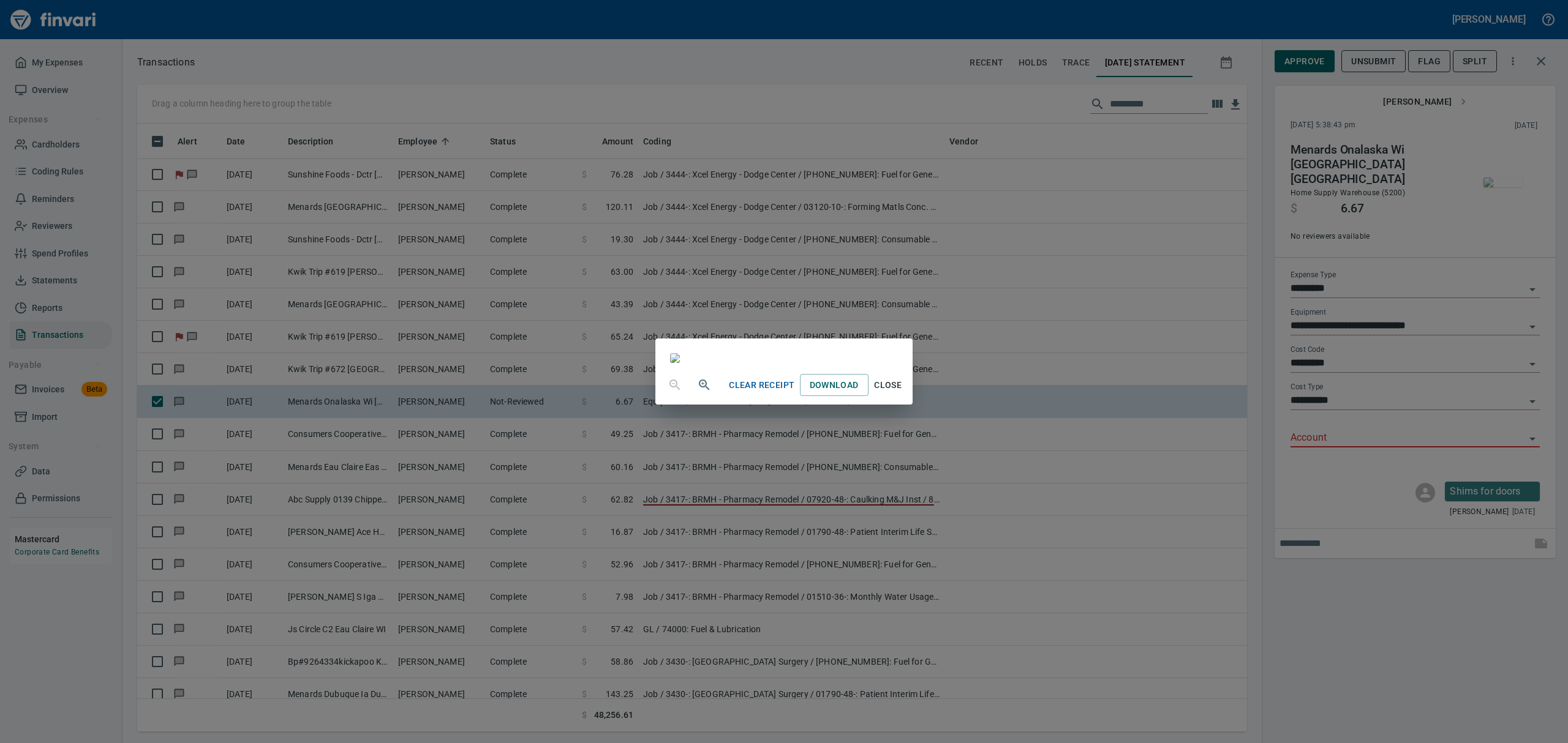
click at [903, 393] on span "Close" at bounding box center [888, 385] width 30 height 15
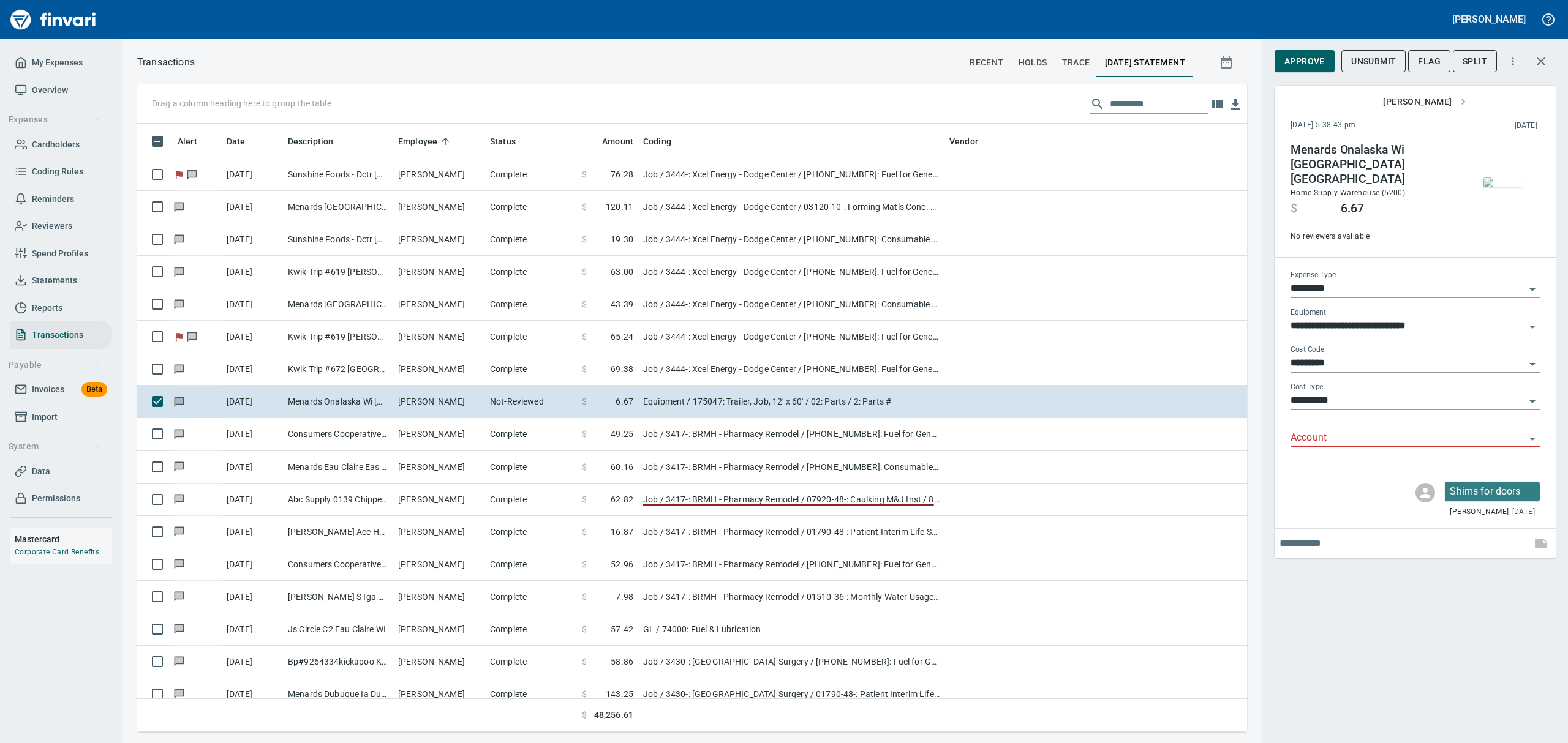
click at [1531, 432] on icon "Open" at bounding box center [1532, 438] width 14 height 14
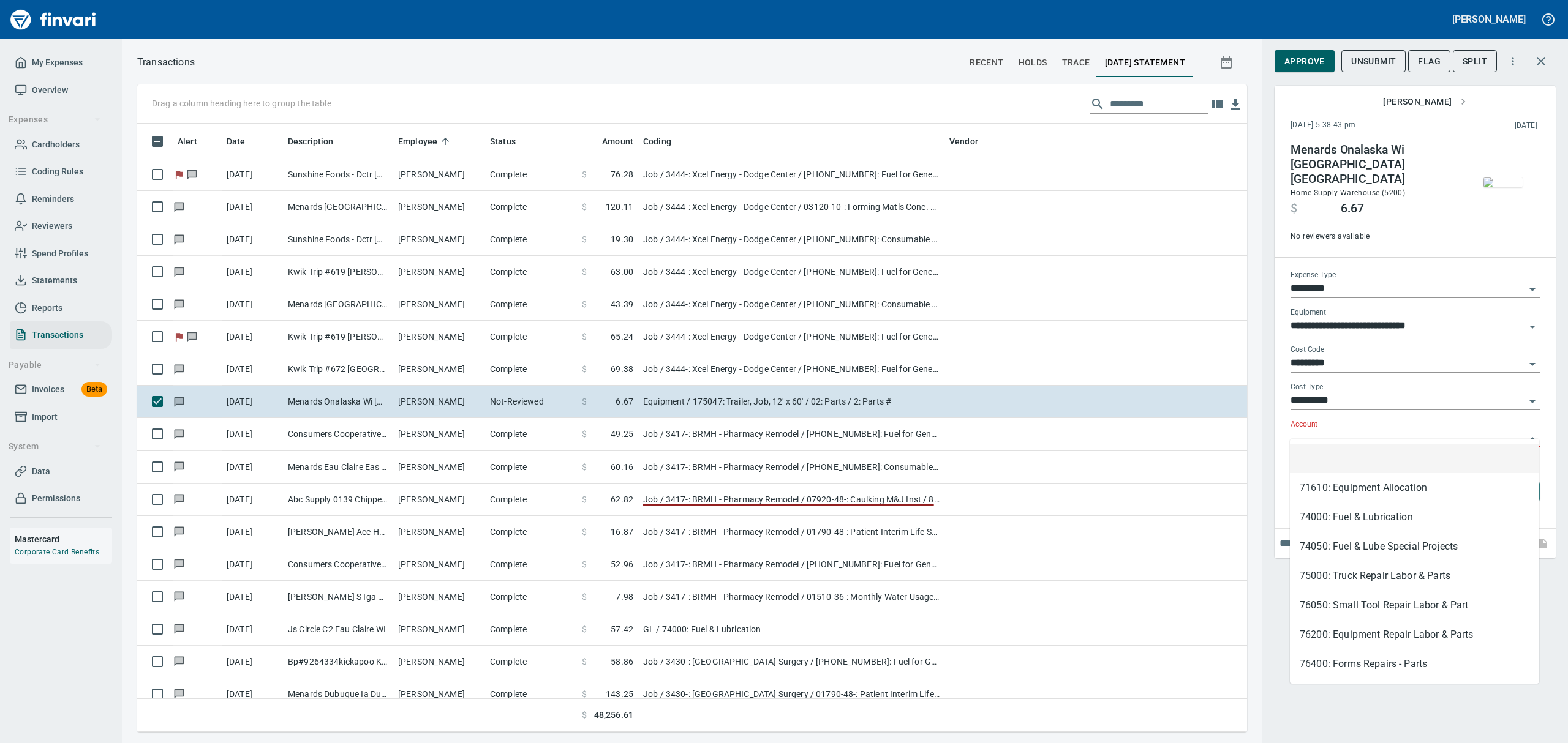
scroll to position [595, 1081]
click at [1331, 635] on li "76200: Equipment Repair Labor & Parts" at bounding box center [1414, 635] width 249 height 30
type input "**********"
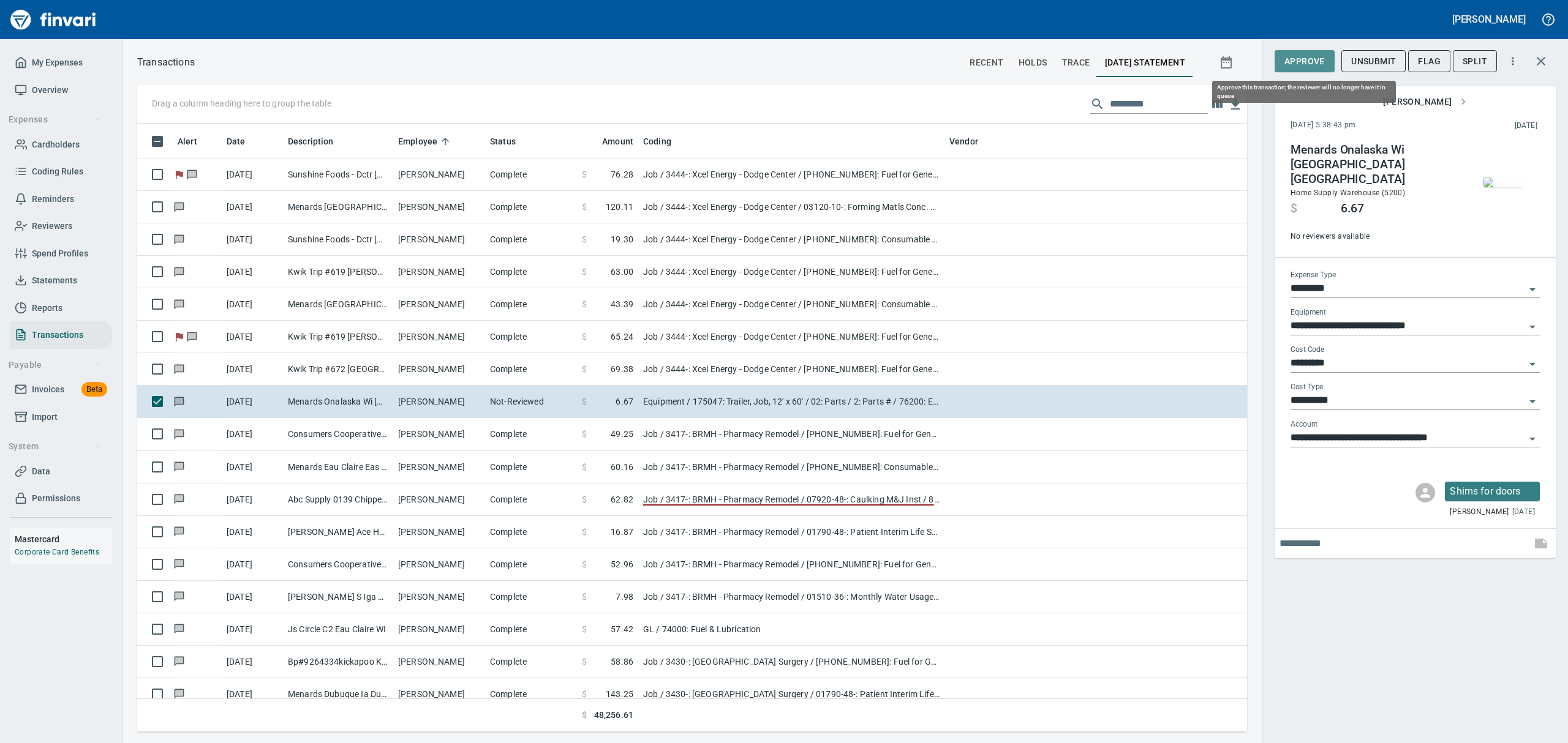
click at [1314, 60] on span "Approve" at bounding box center [1305, 62] width 40 height 15
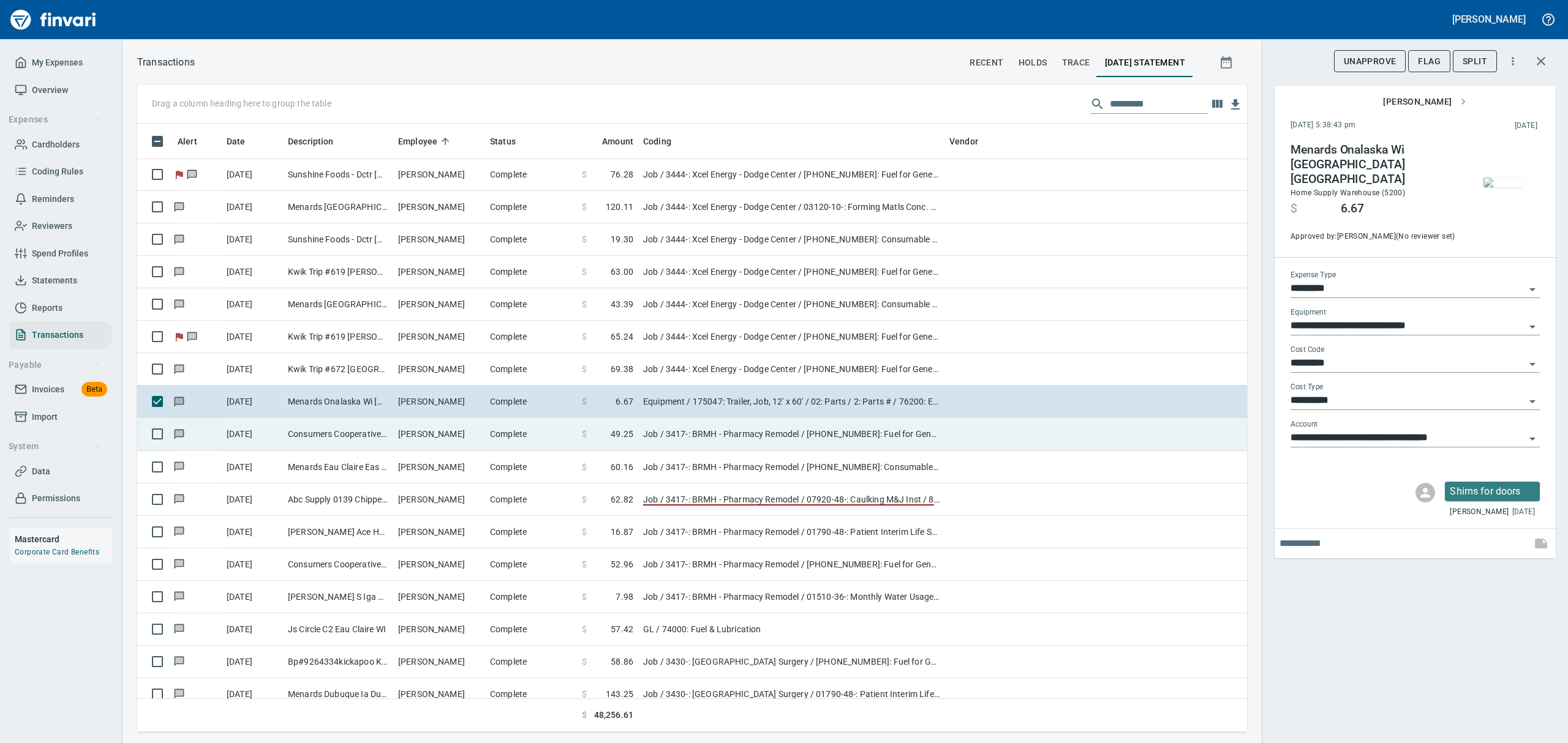
click at [283, 440] on td "Consumers Cooperative Pigeon Falls [GEOGRAPHIC_DATA]" at bounding box center [338, 434] width 110 height 33
type input "***"
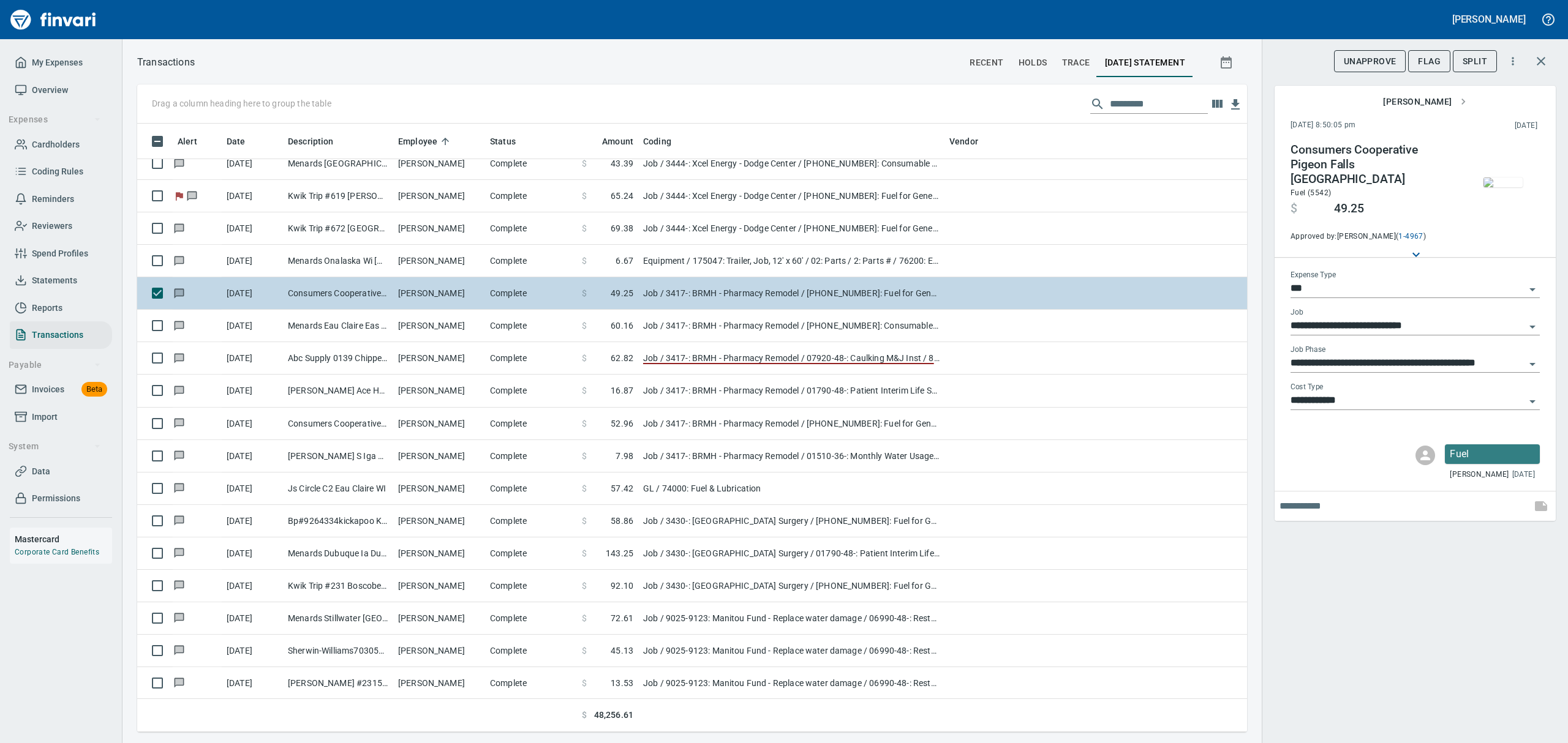
scroll to position [4899, 0]
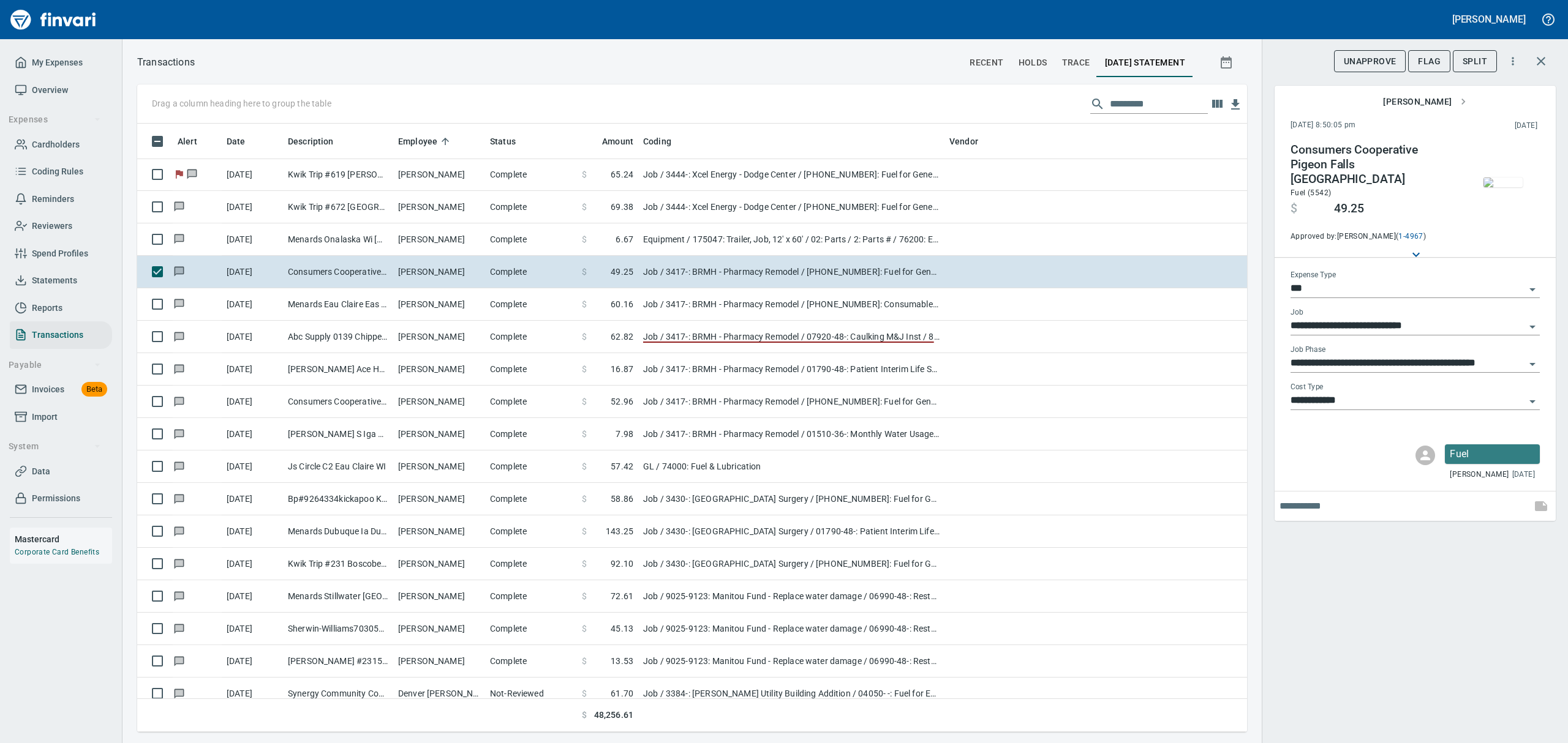
click at [1510, 177] on img "button" at bounding box center [1503, 182] width 39 height 10
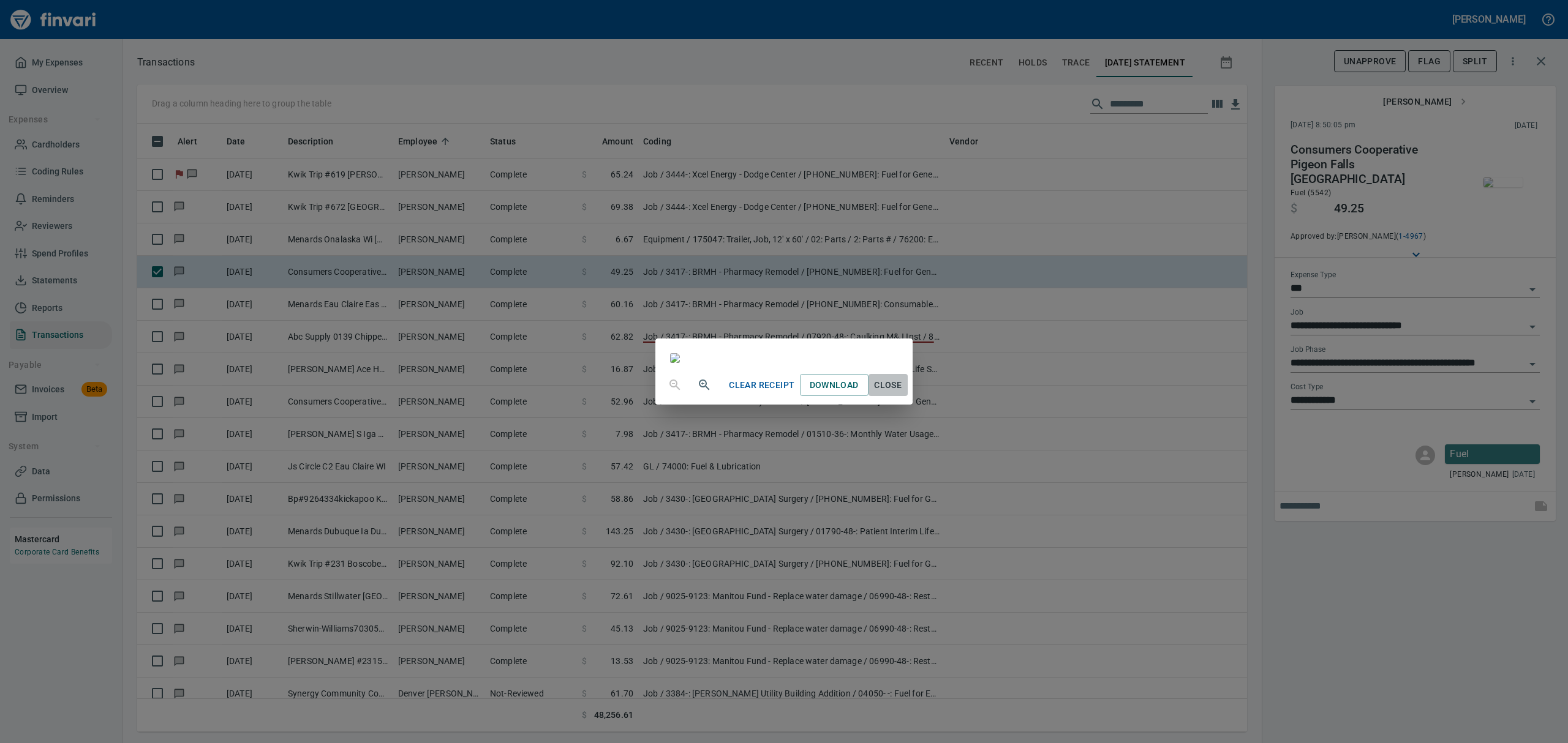
click at [903, 393] on span "Close" at bounding box center [888, 385] width 30 height 15
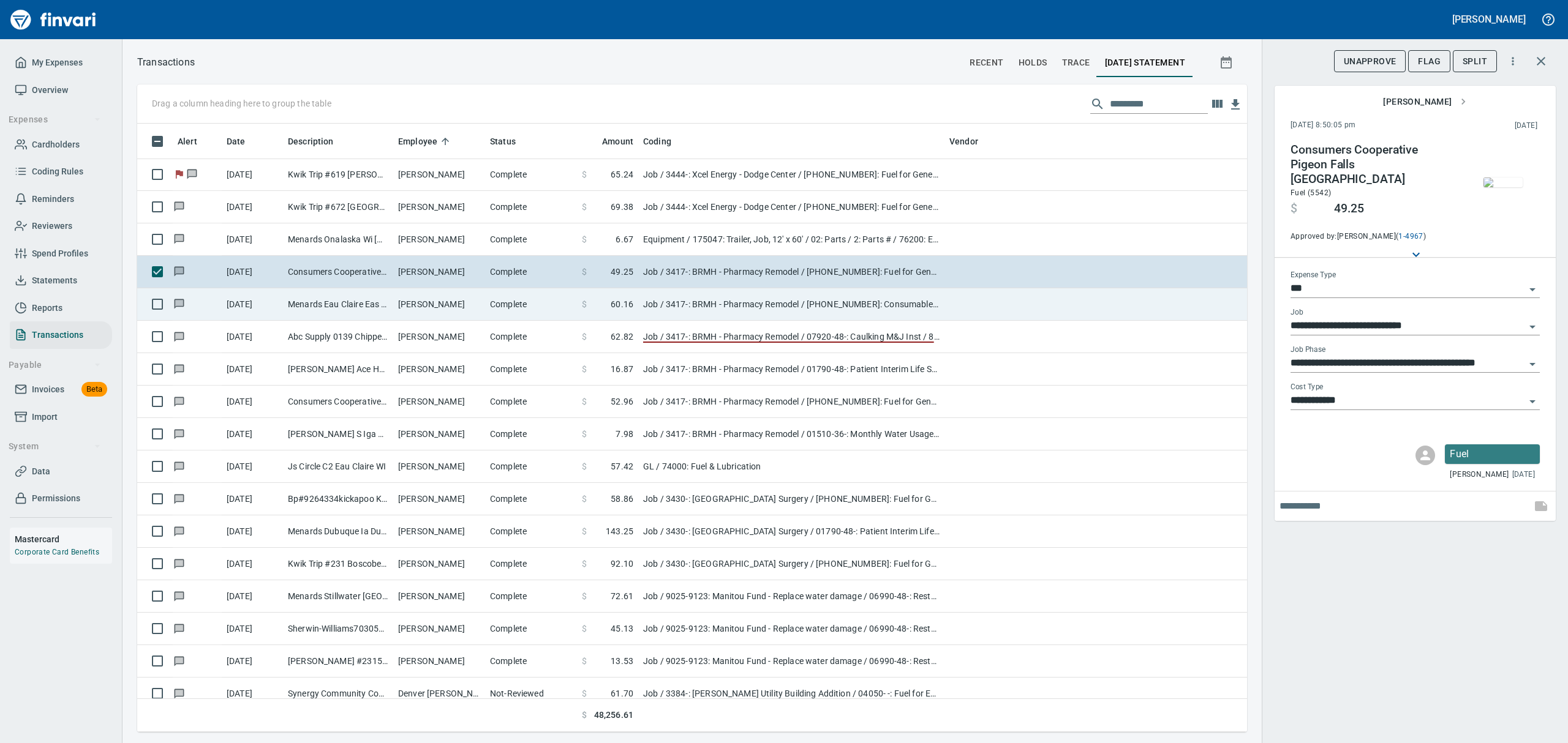
click at [295, 302] on td "Menards Eau Claire Eas Eau Claire WI" at bounding box center [338, 305] width 110 height 33
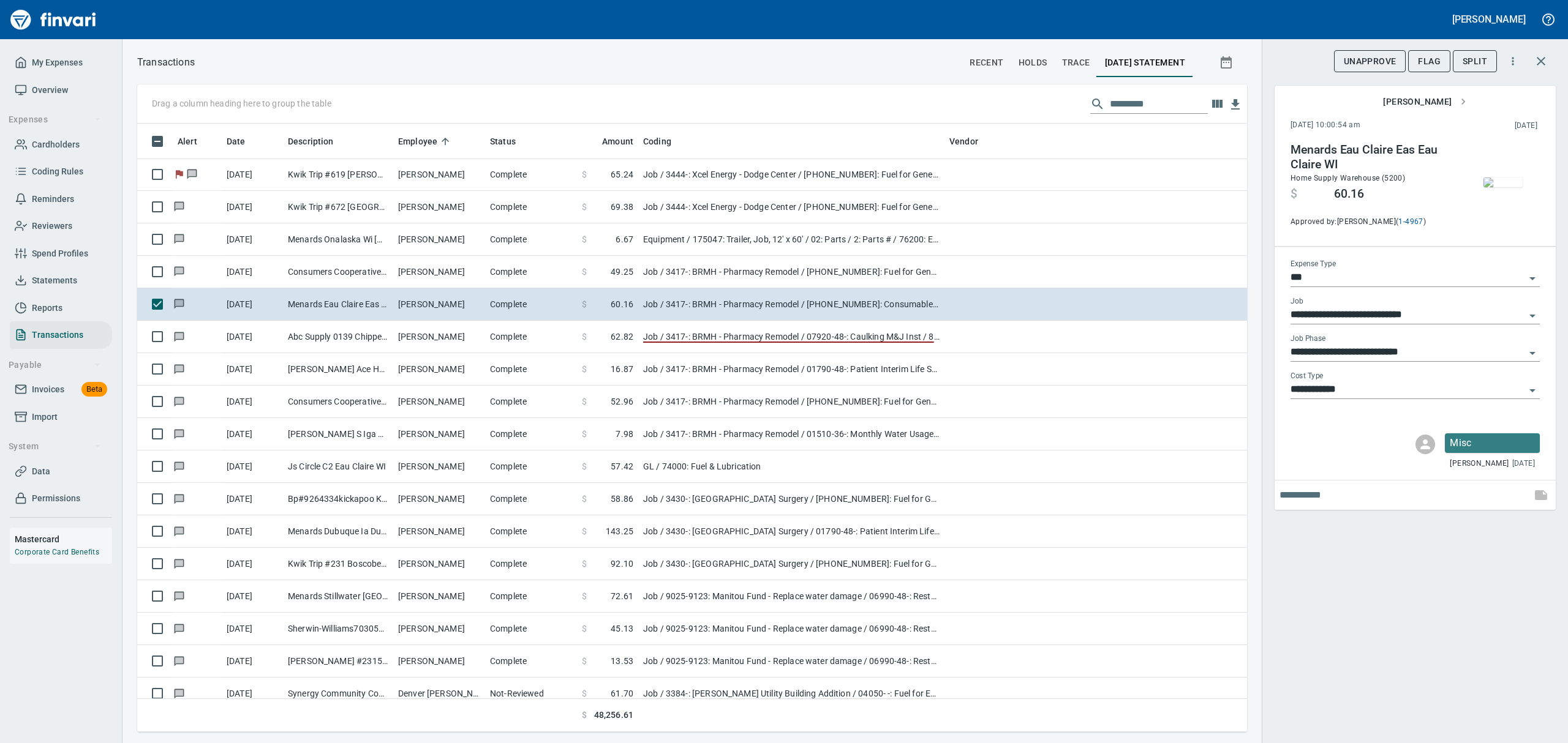
click at [1504, 177] on img "button" at bounding box center [1503, 182] width 39 height 10
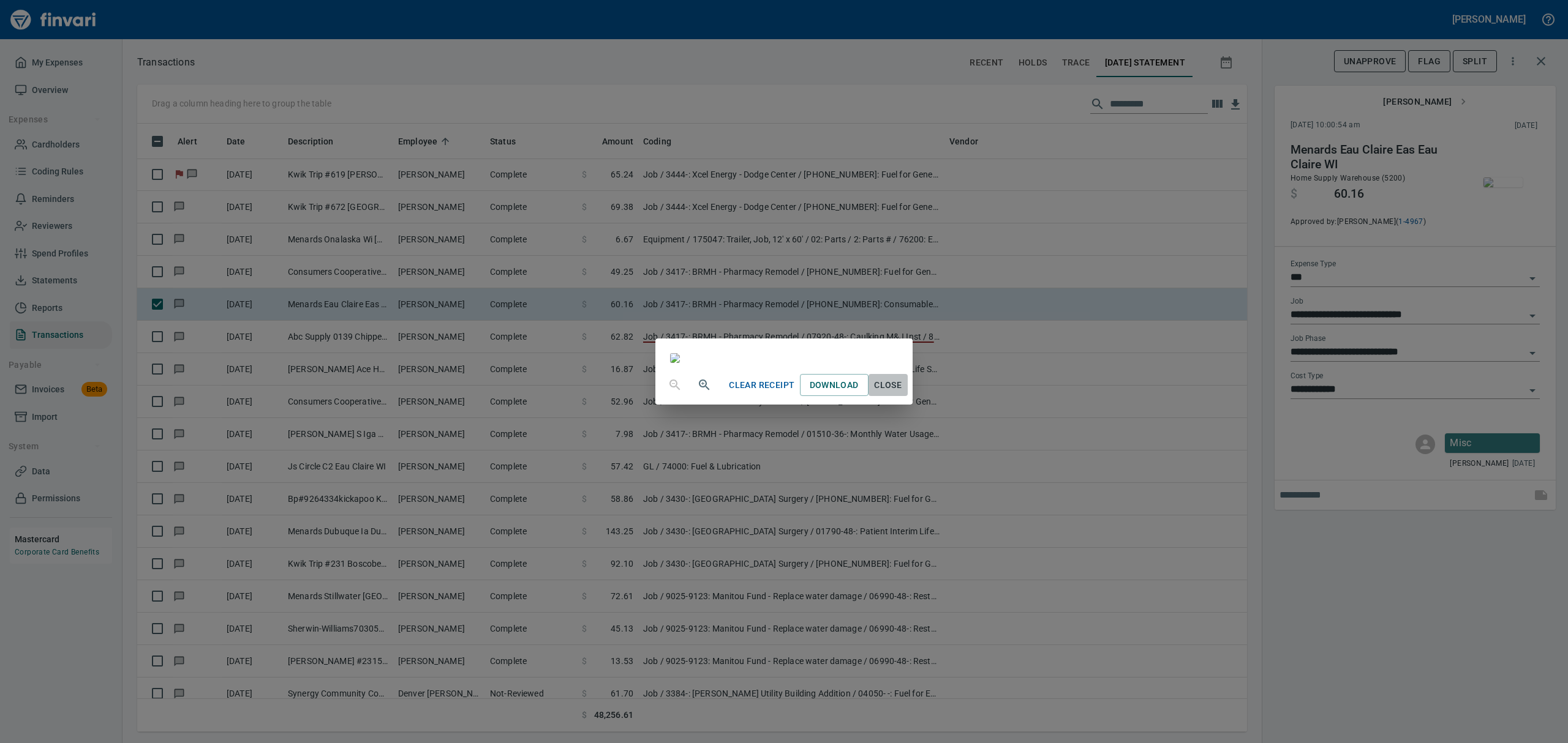
click at [903, 393] on span "Close" at bounding box center [888, 385] width 30 height 15
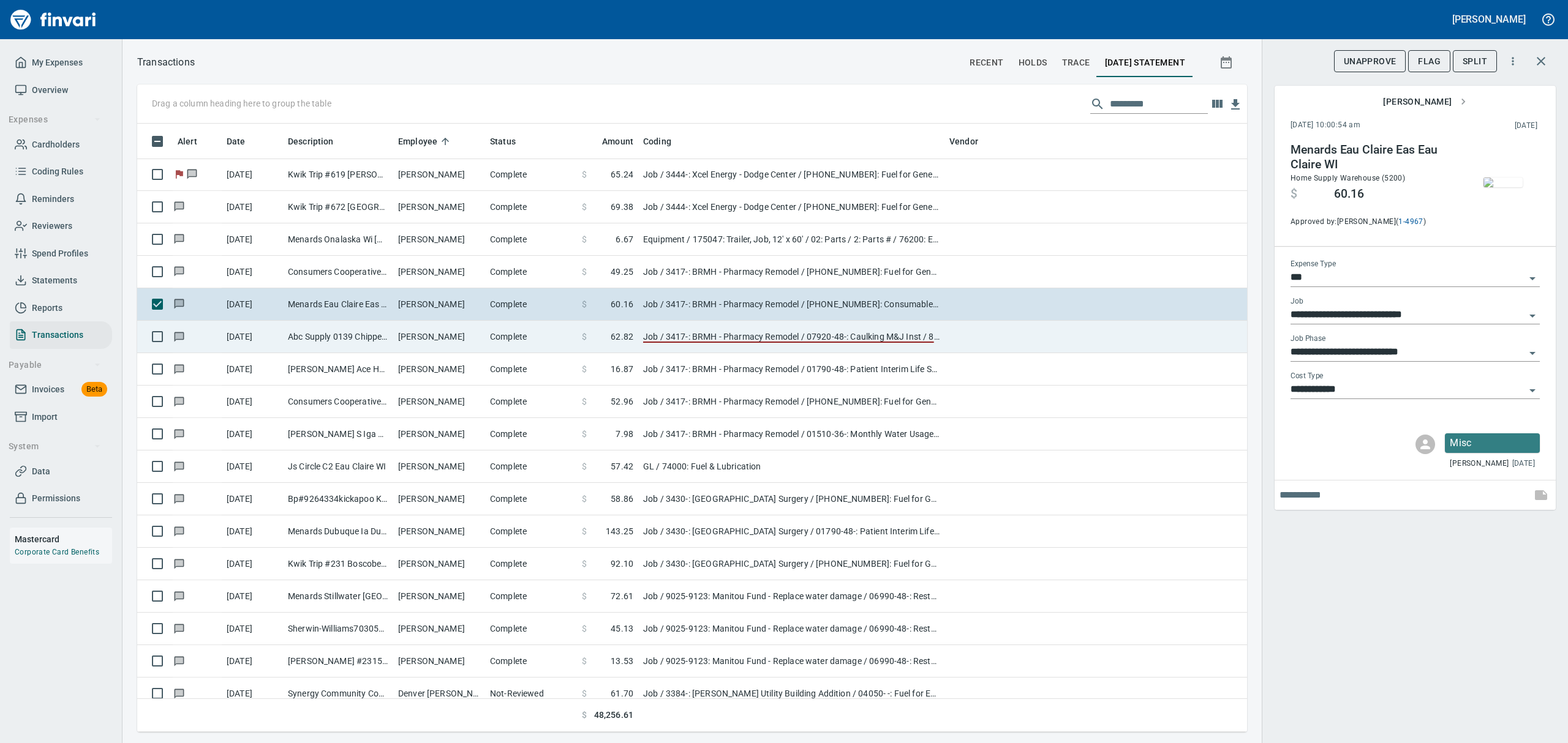
click at [341, 343] on td "Abc Supply 0139 Chippewa Fls [GEOGRAPHIC_DATA]" at bounding box center [338, 336] width 110 height 33
type input "**********"
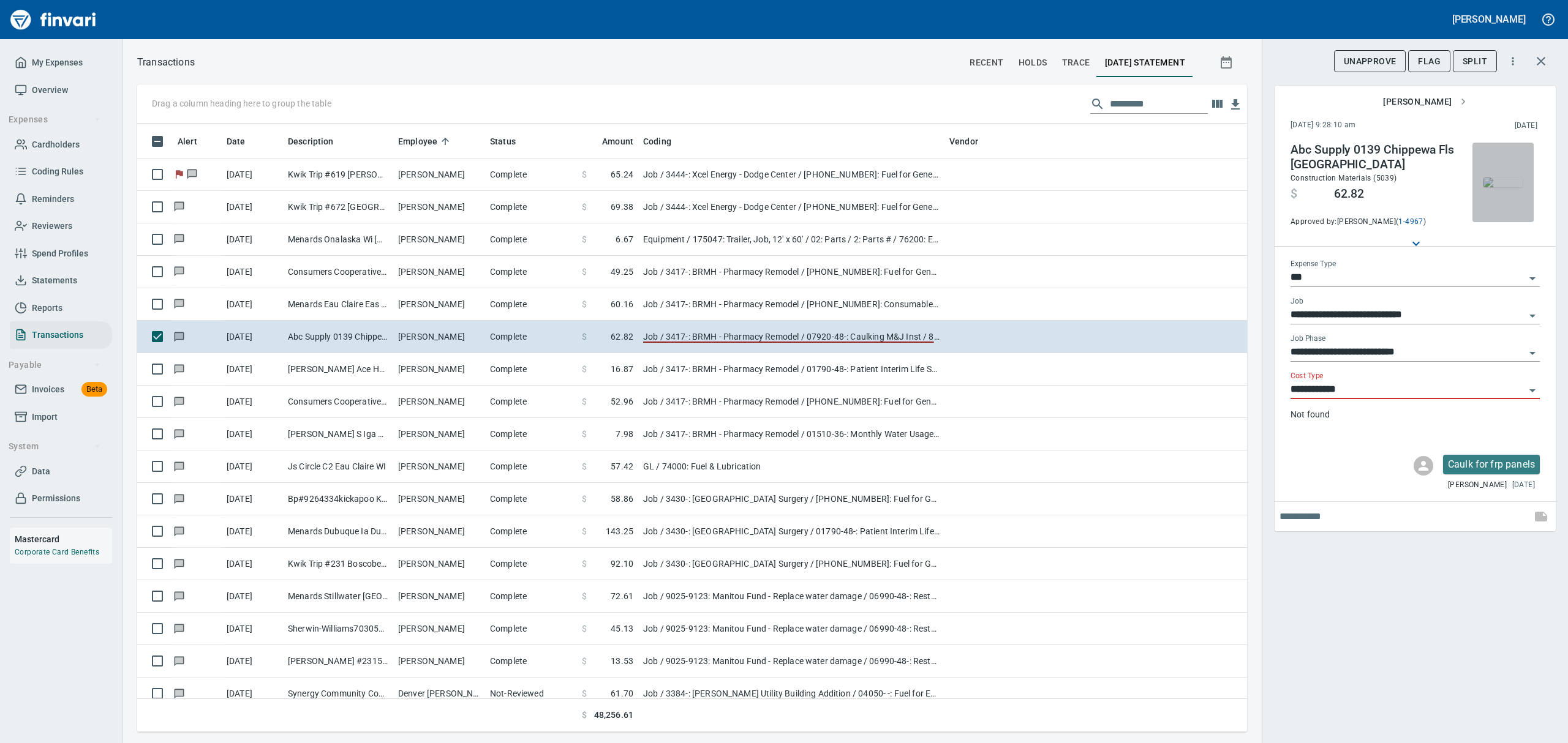
click at [1499, 184] on img "button" at bounding box center [1503, 182] width 39 height 10
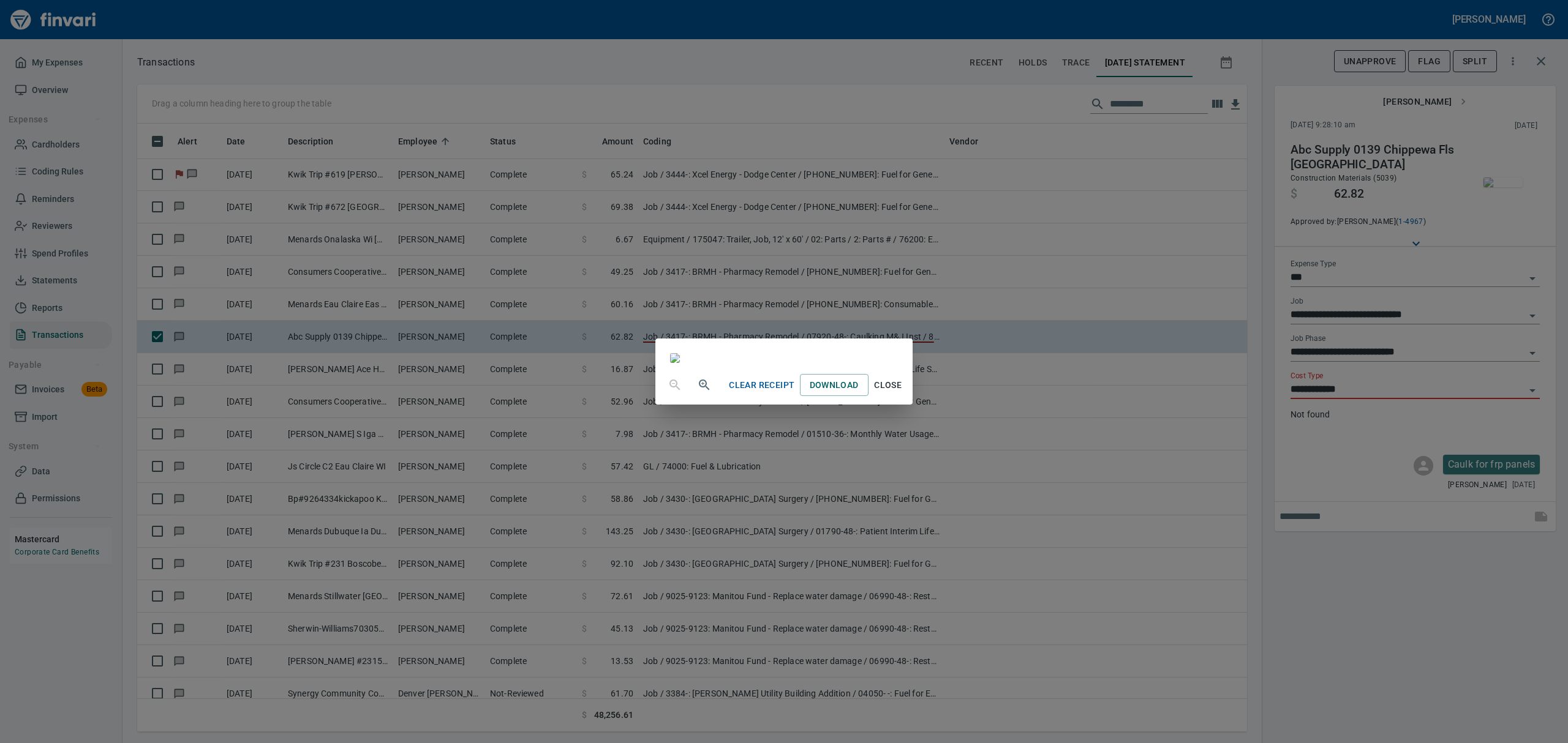
click at [903, 393] on span "Close" at bounding box center [888, 385] width 30 height 15
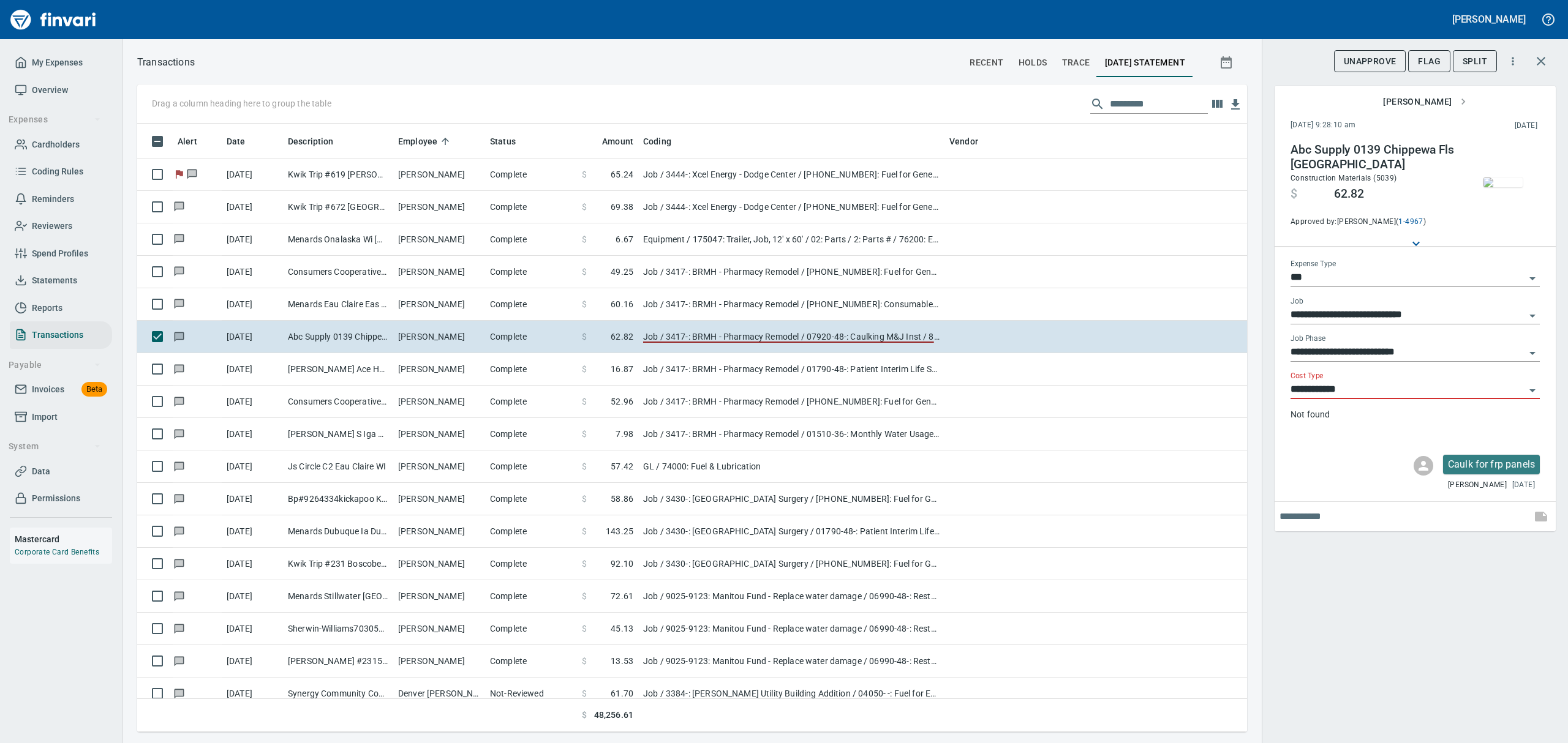
click at [1532, 390] on icon "Open" at bounding box center [1532, 391] width 6 height 3
click at [1518, 390] on input "**********" at bounding box center [1408, 390] width 235 height 18
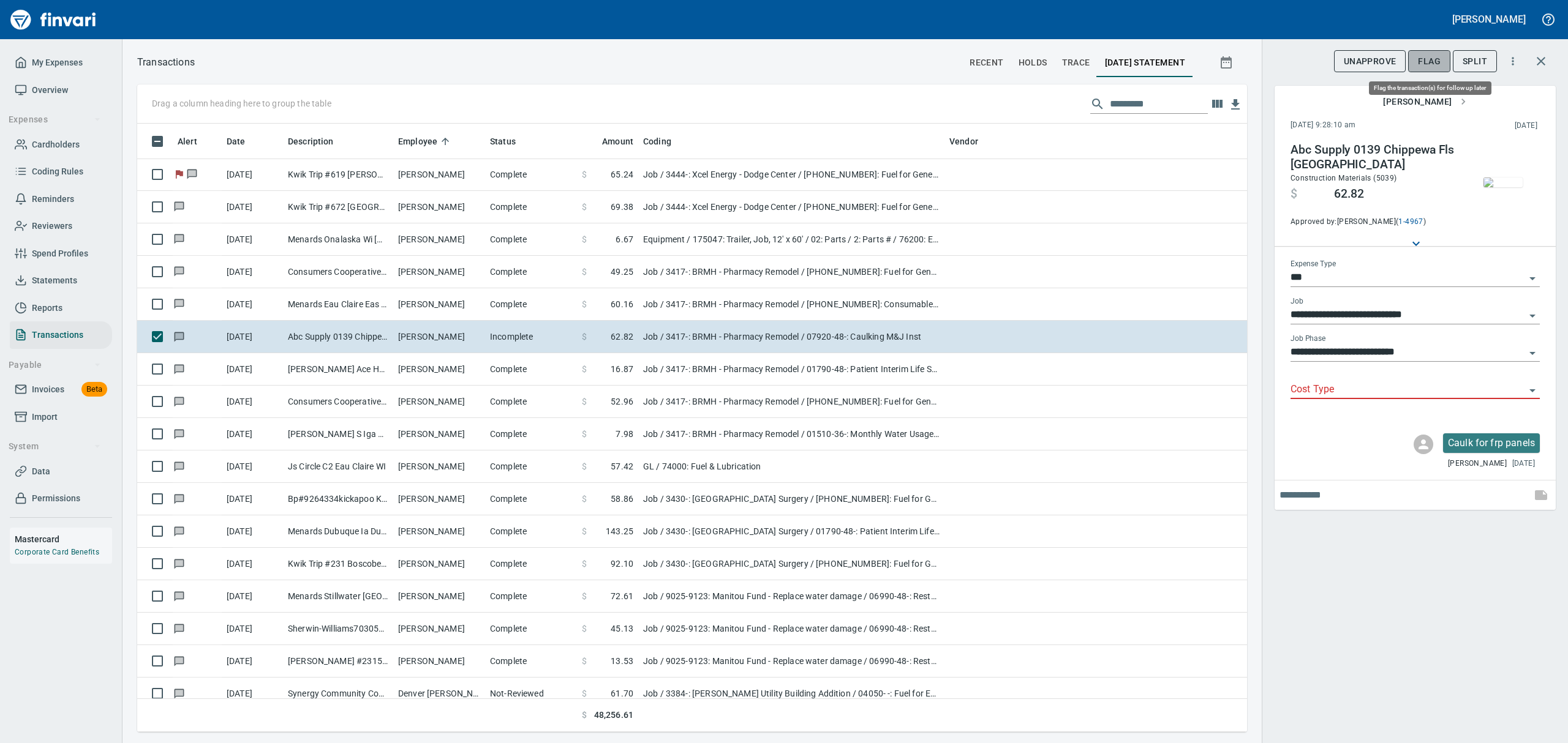
click at [1429, 58] on span "Flag" at bounding box center [1429, 62] width 23 height 15
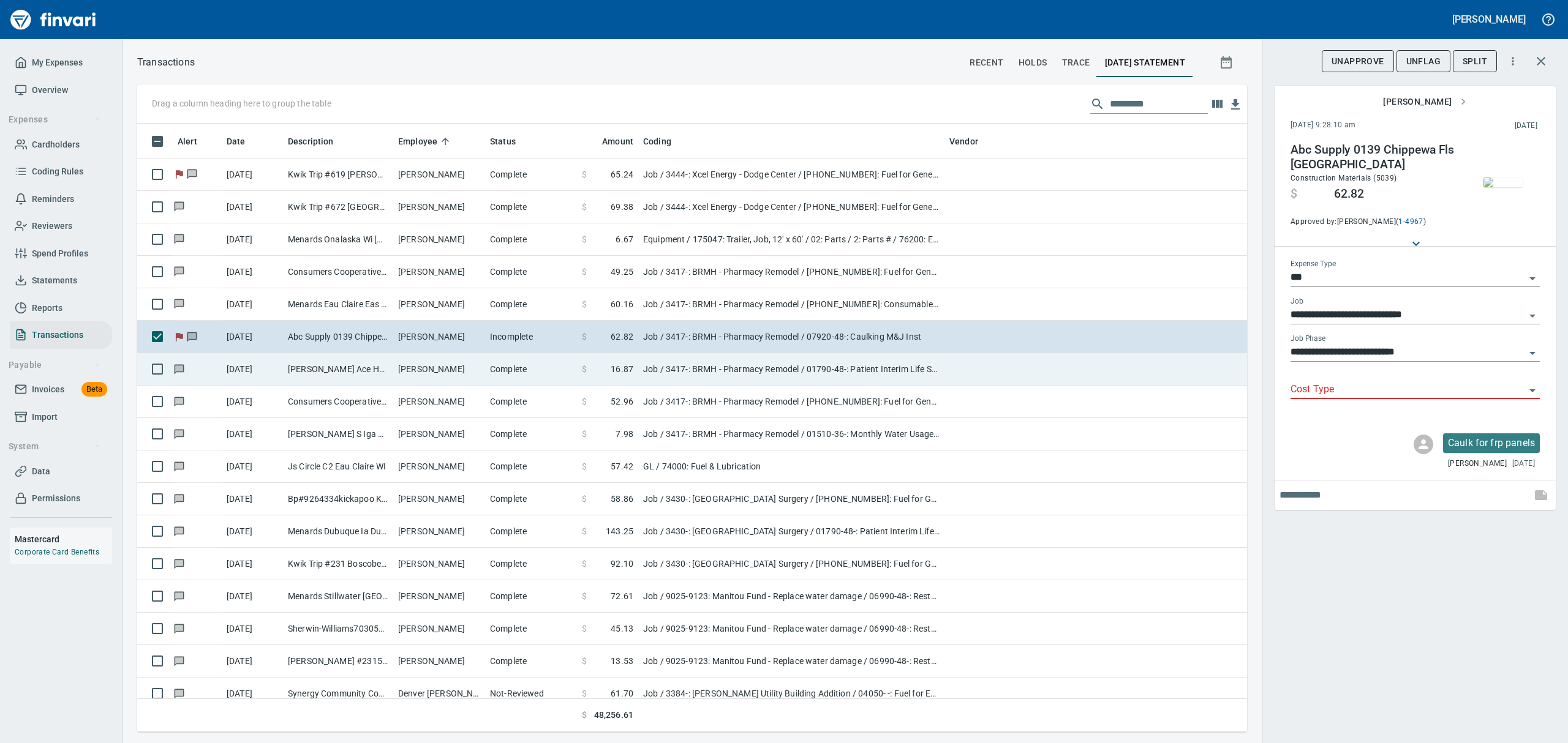
click at [298, 368] on td "[PERSON_NAME] Ace Home Cente Blk River Fls WI" at bounding box center [338, 369] width 110 height 33
type input "**********"
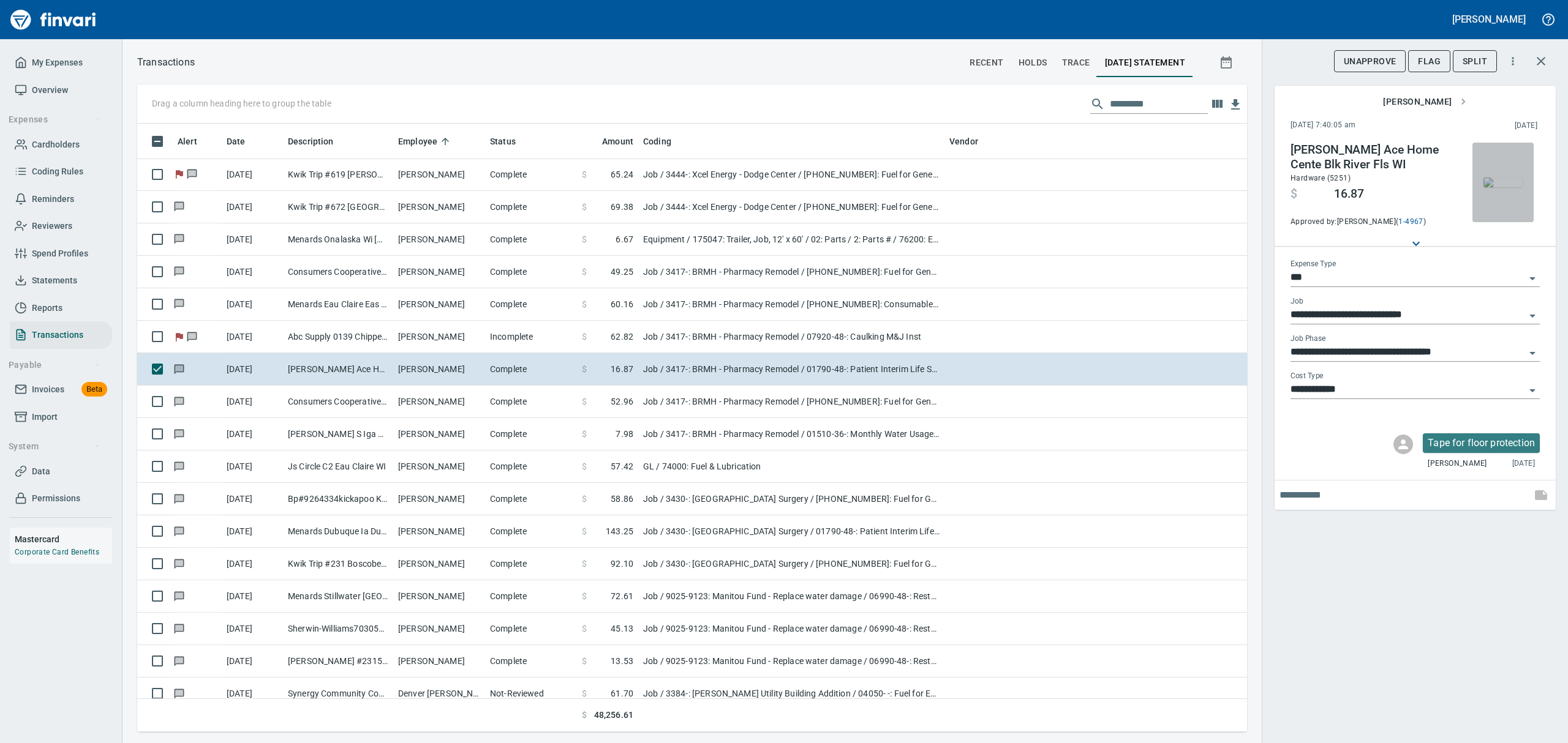
click at [1499, 182] on img "button" at bounding box center [1503, 182] width 39 height 10
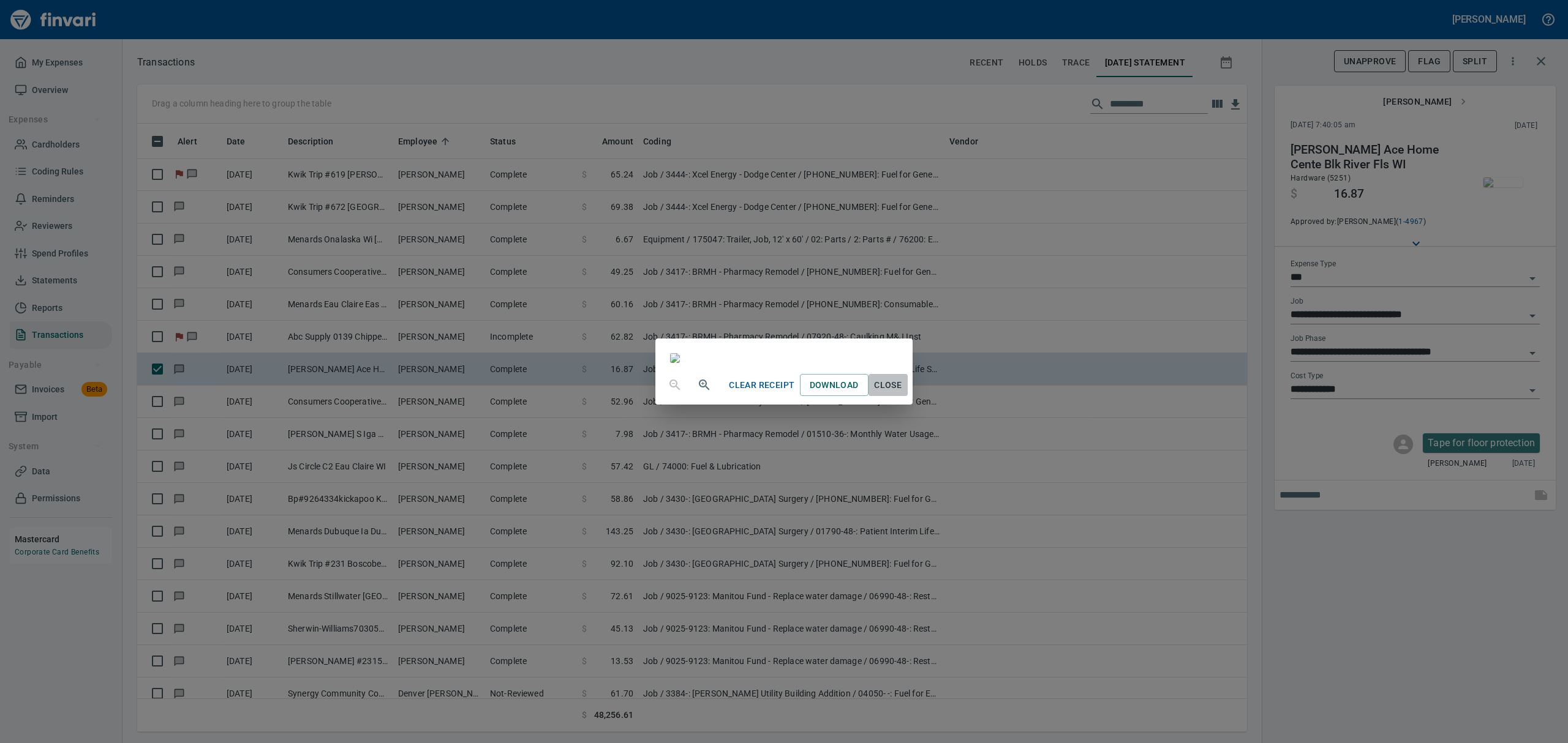
click at [903, 393] on span "Close" at bounding box center [888, 385] width 30 height 15
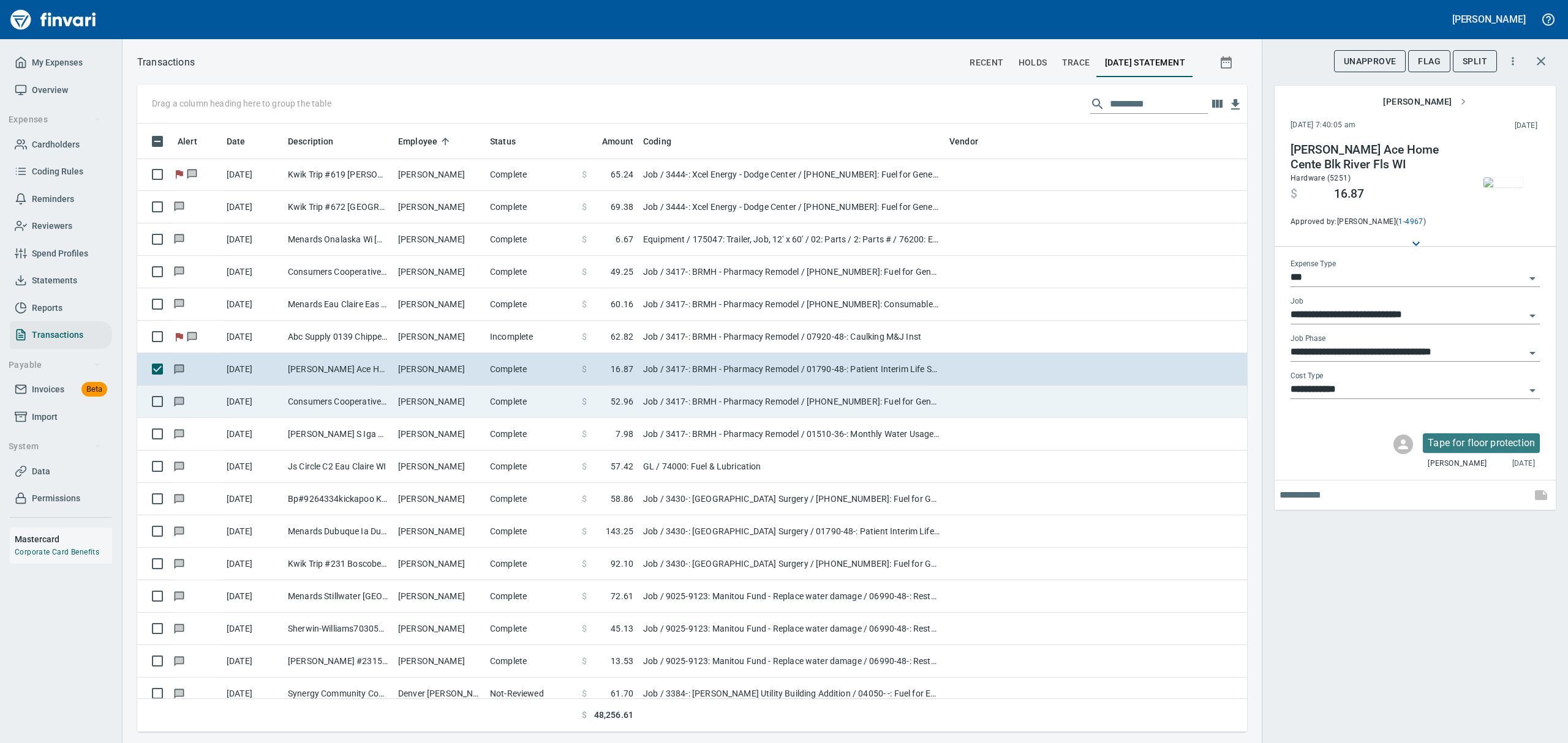
click at [282, 400] on td "[DATE]" at bounding box center [252, 402] width 61 height 33
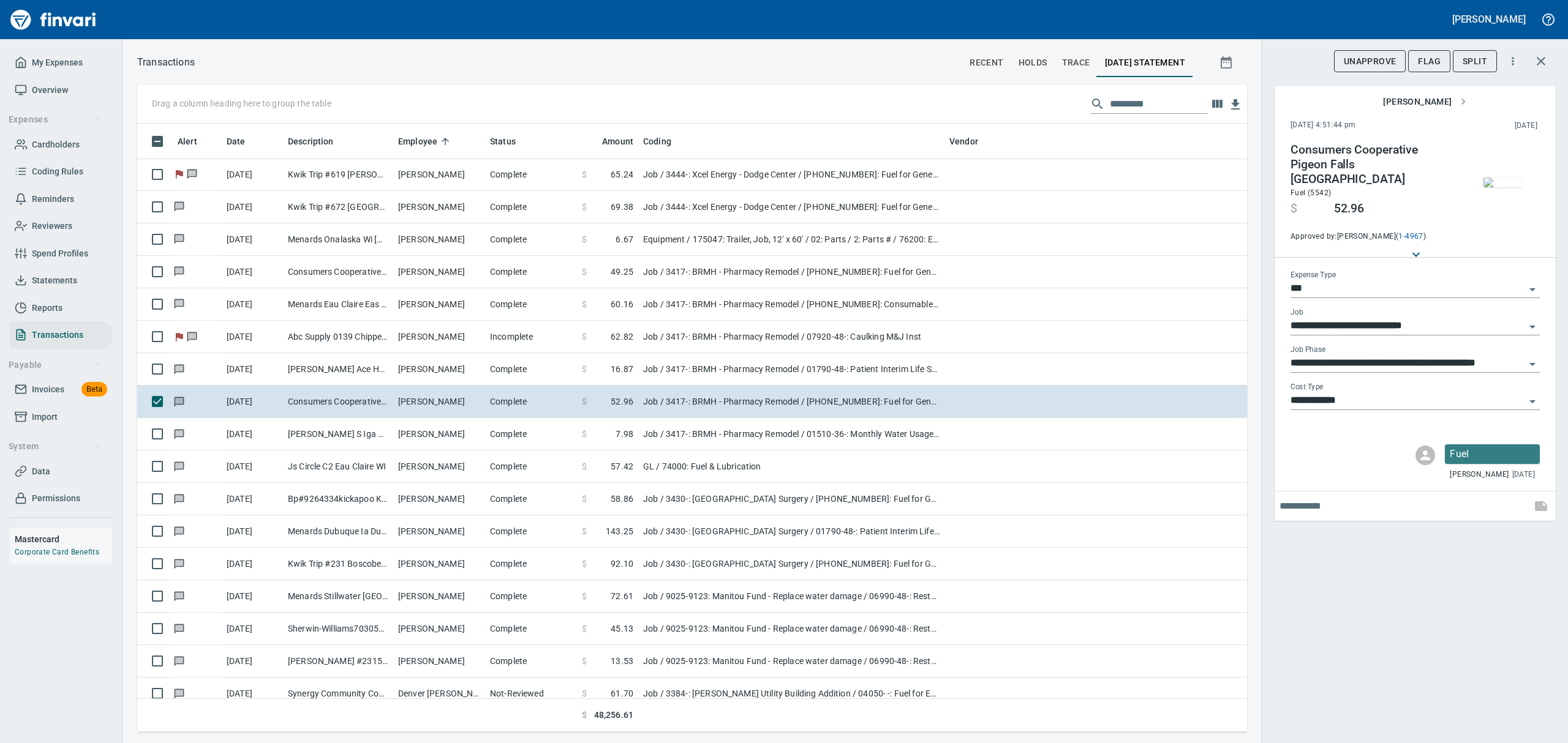
click at [1515, 183] on img "button" at bounding box center [1503, 182] width 39 height 10
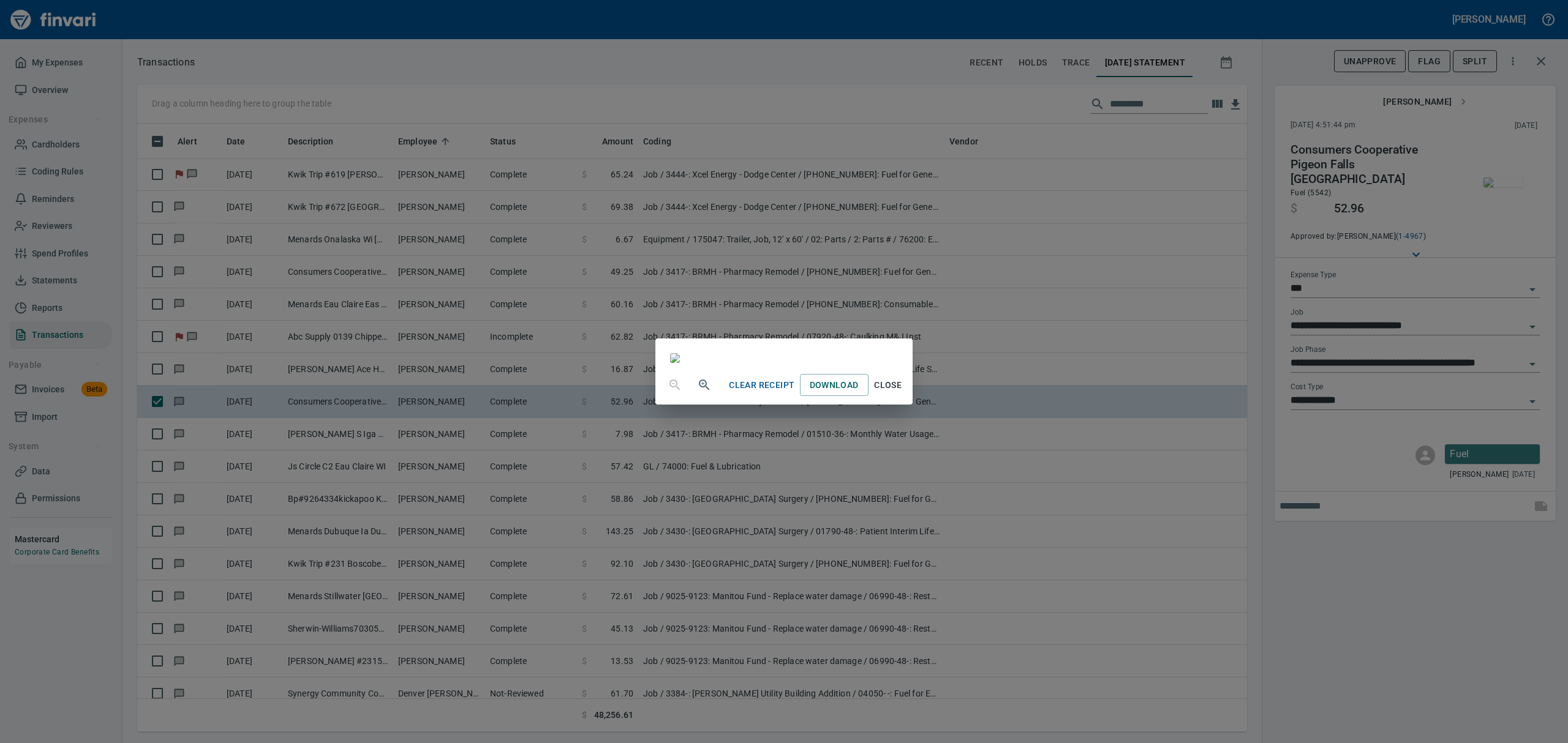
click at [903, 393] on span "Close" at bounding box center [888, 385] width 30 height 15
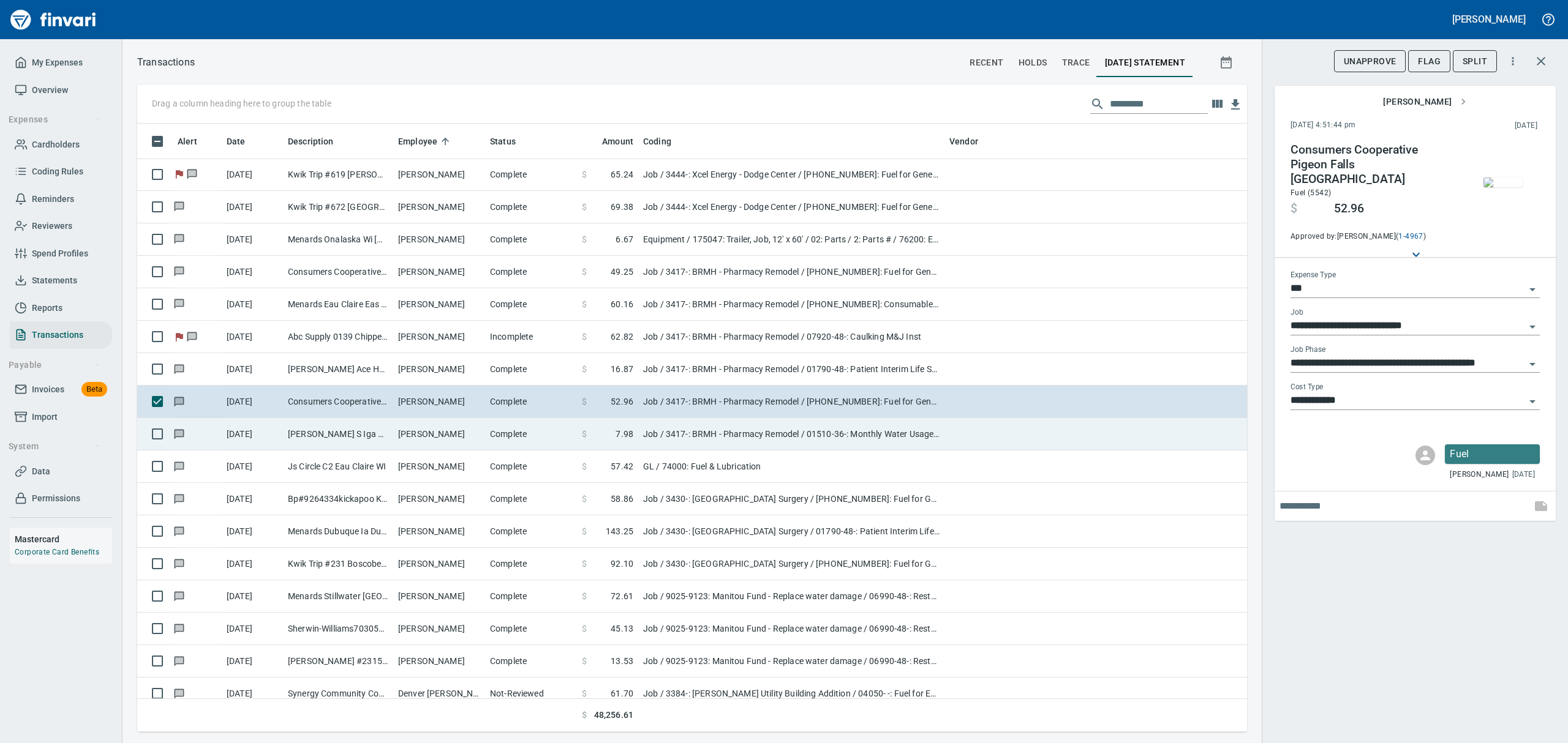
click at [381, 437] on td "[PERSON_NAME] S Iga Black RiV Black River F WI" at bounding box center [338, 434] width 110 height 33
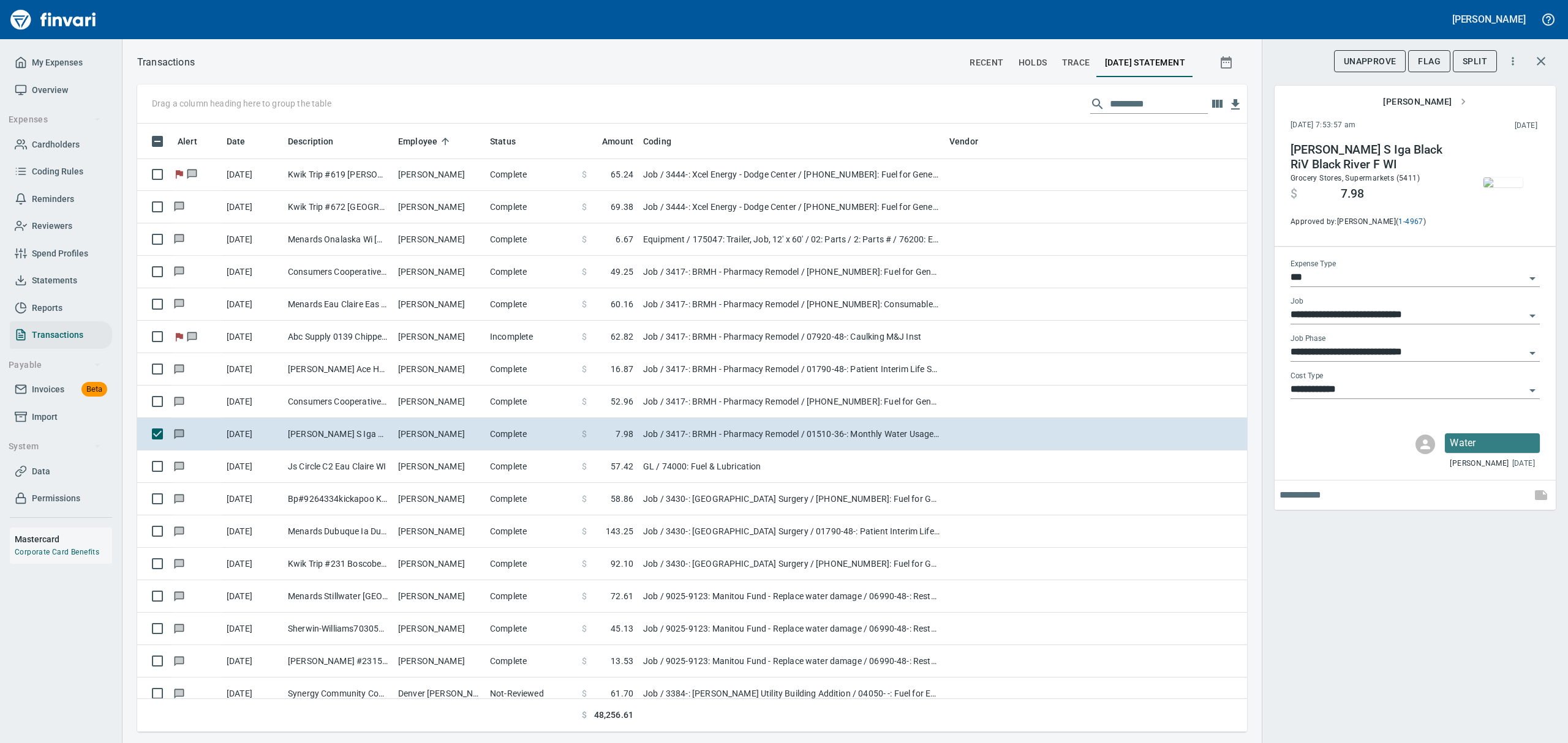
click at [1509, 187] on img "button" at bounding box center [1503, 182] width 39 height 10
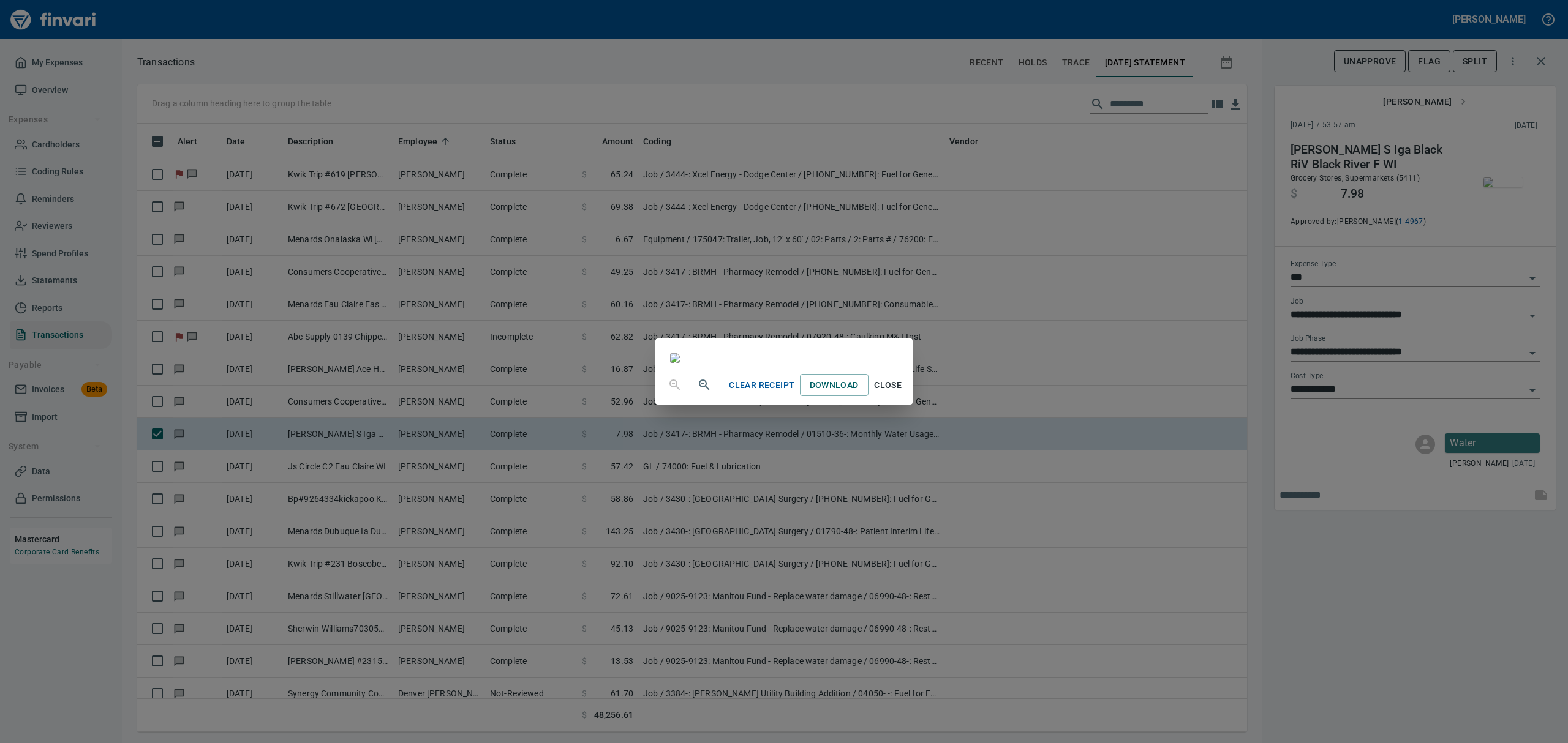
click at [903, 393] on span "Close" at bounding box center [888, 385] width 30 height 15
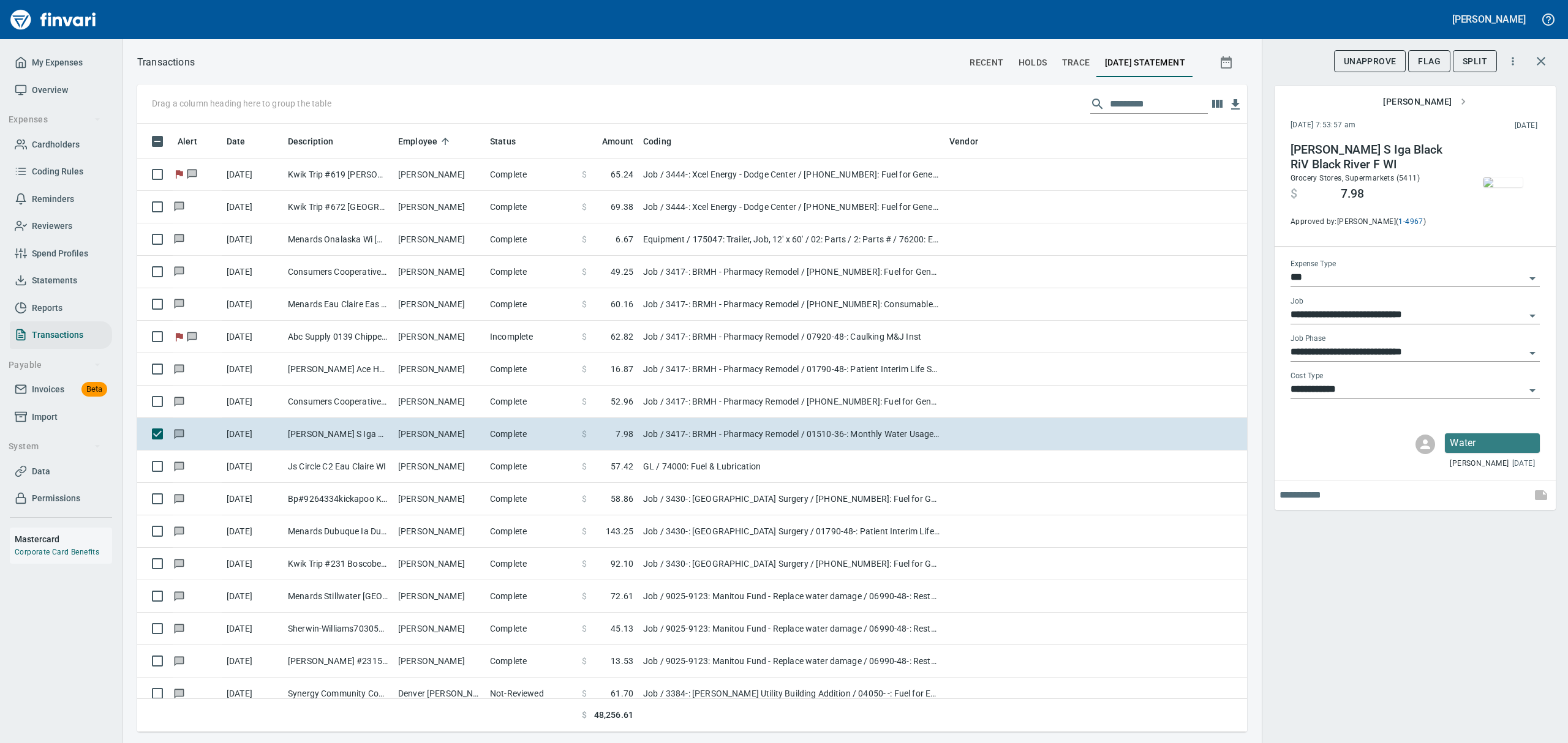
click at [1534, 356] on icon "Open" at bounding box center [1532, 352] width 14 height 14
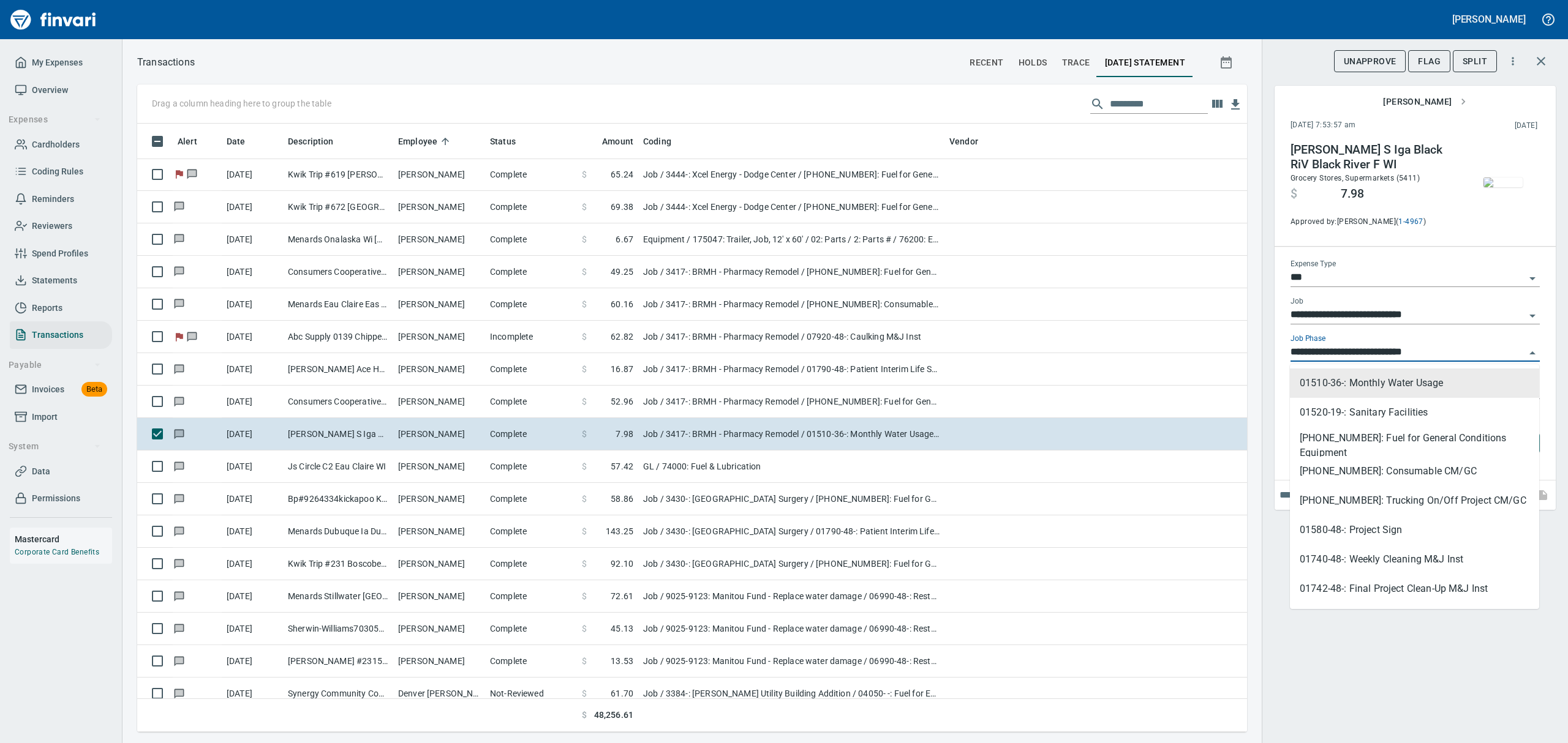
scroll to position [269, 0]
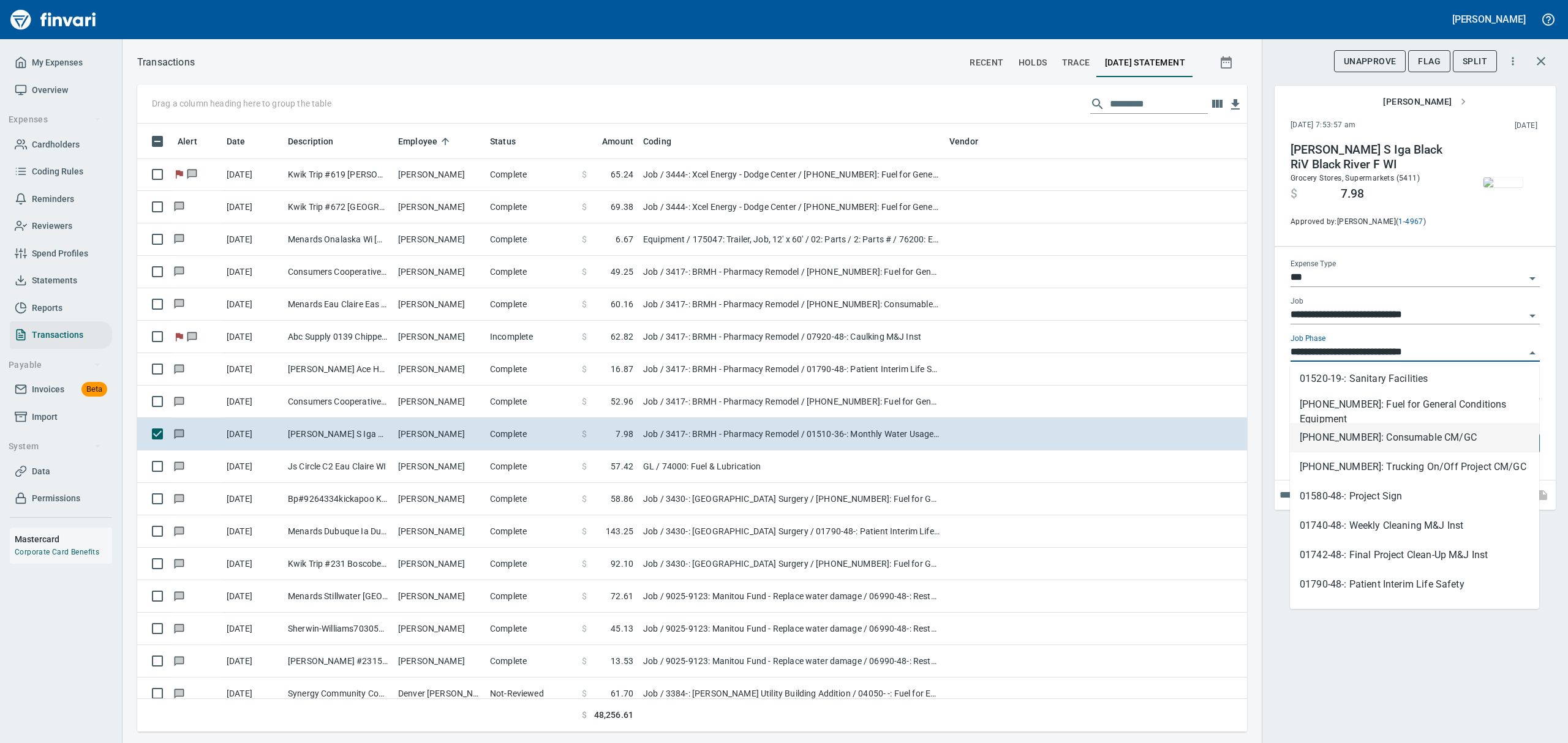
click at [1397, 436] on li "[PHONE_NUMBER]: Consumable CM/GC" at bounding box center [1414, 438] width 249 height 30
type input "**********"
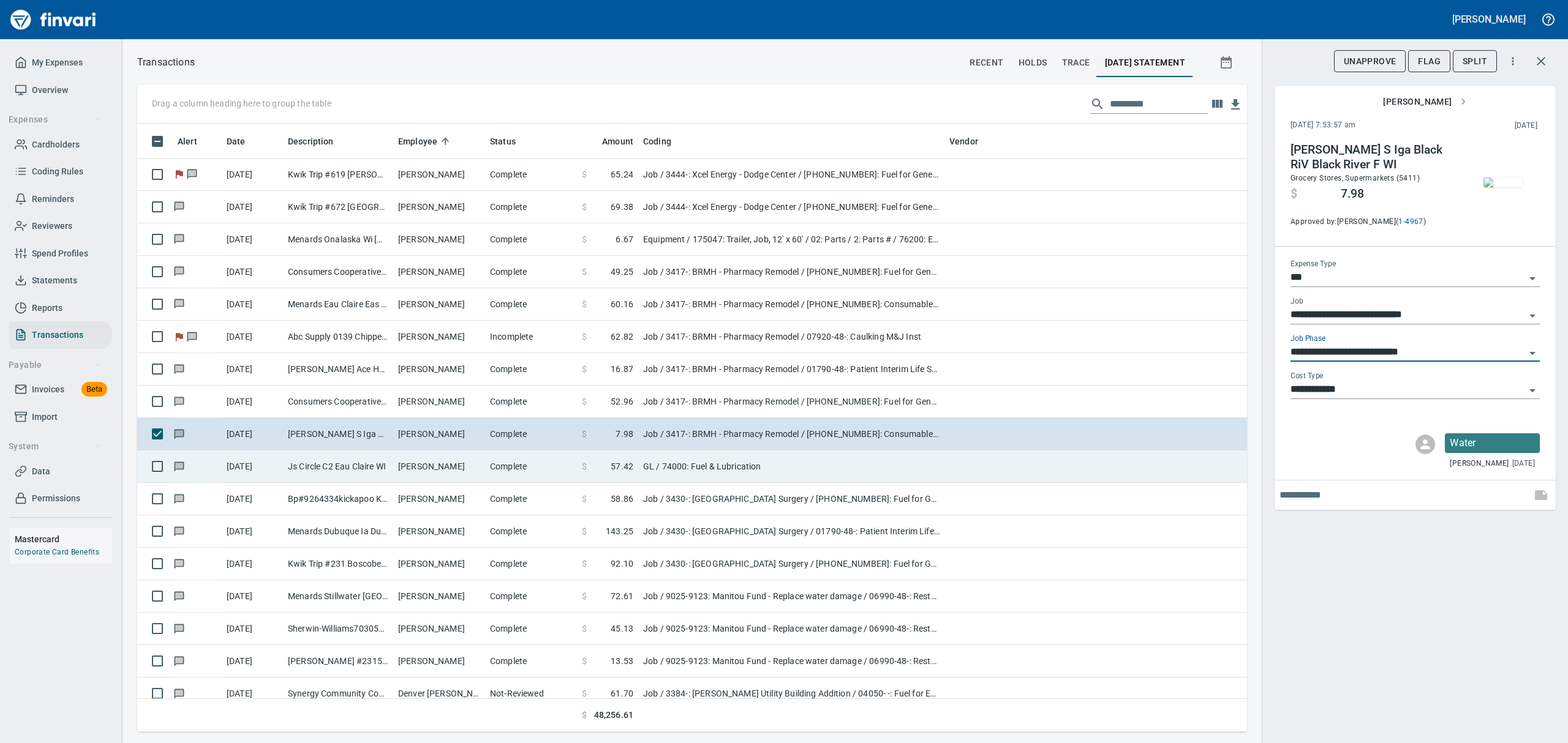
click at [349, 464] on td "Js Circle C2 Eau Claire WI" at bounding box center [338, 467] width 110 height 33
type input "**"
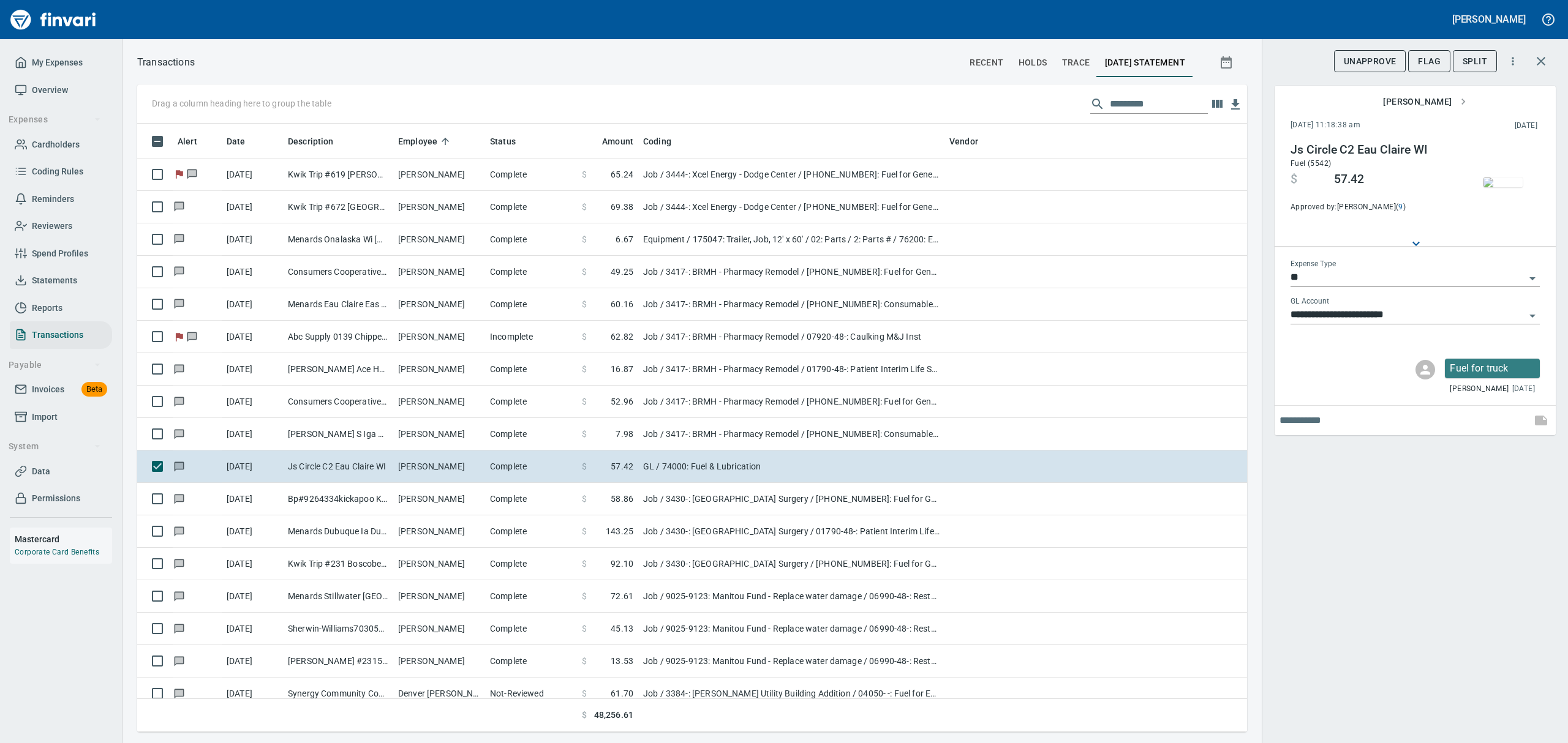
click at [1500, 183] on img "button" at bounding box center [1503, 182] width 39 height 10
click at [1503, 177] on img "button" at bounding box center [1503, 182] width 39 height 10
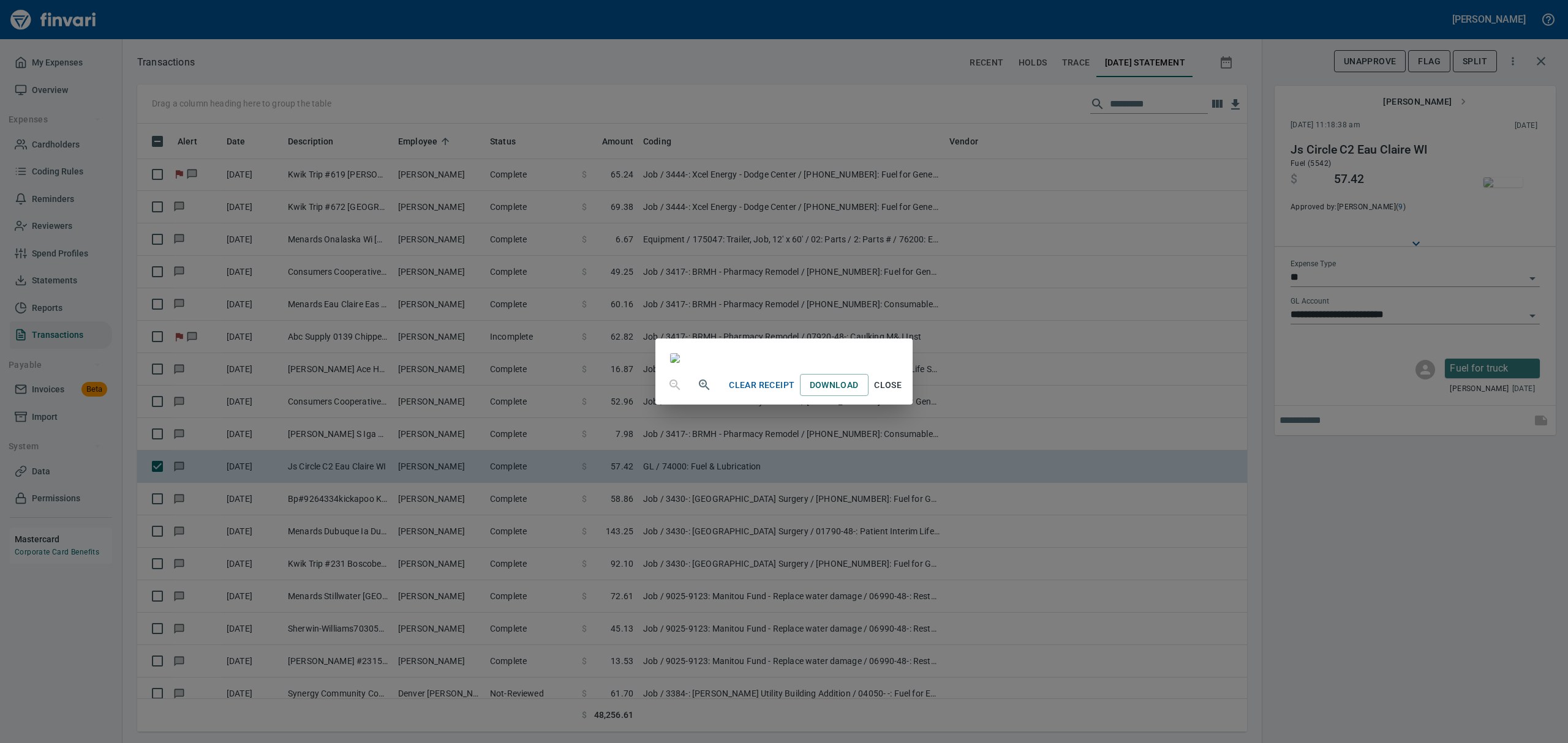
click at [903, 393] on span "Close" at bounding box center [888, 385] width 30 height 15
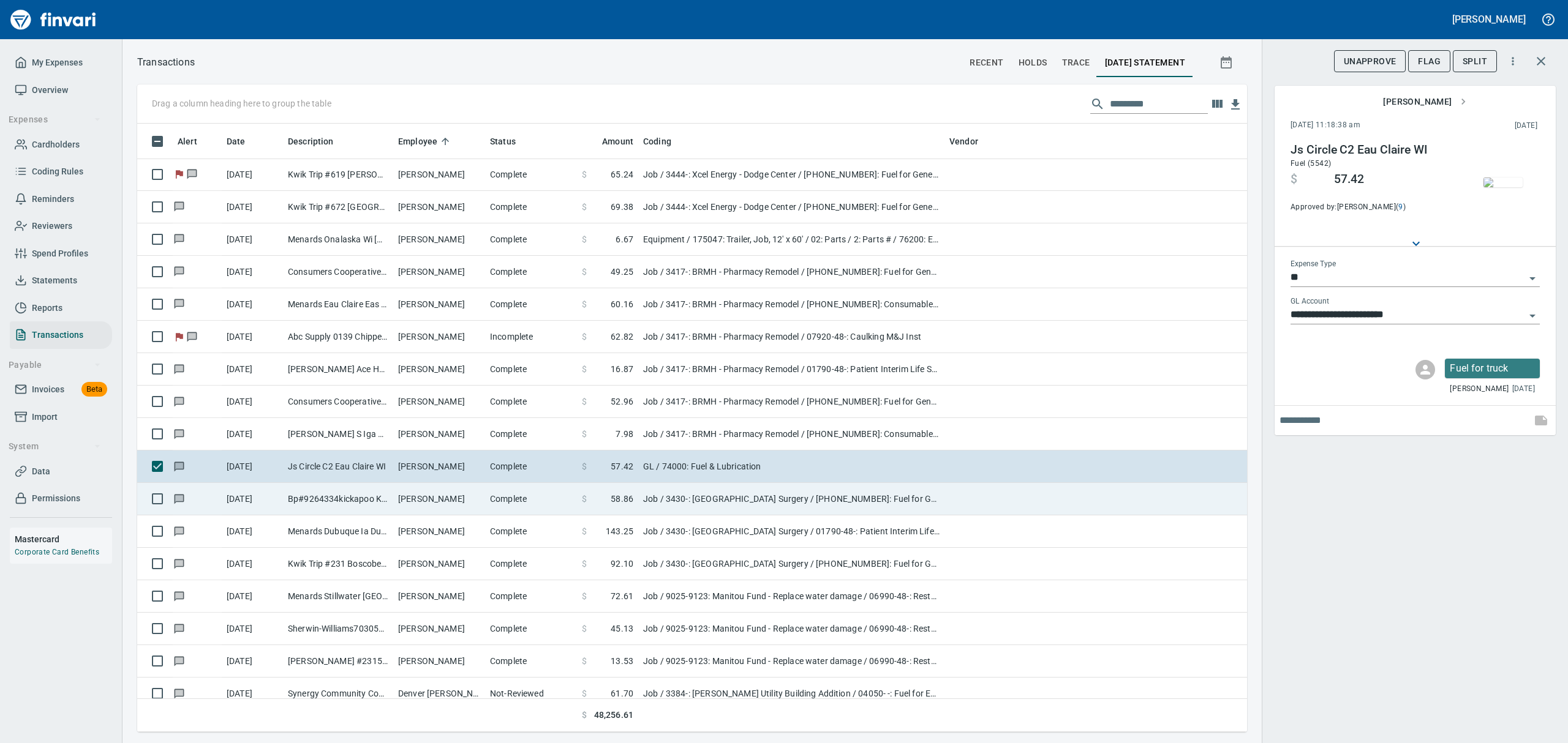
click at [457, 502] on td "[PERSON_NAME]" at bounding box center [439, 499] width 92 height 33
type input "***"
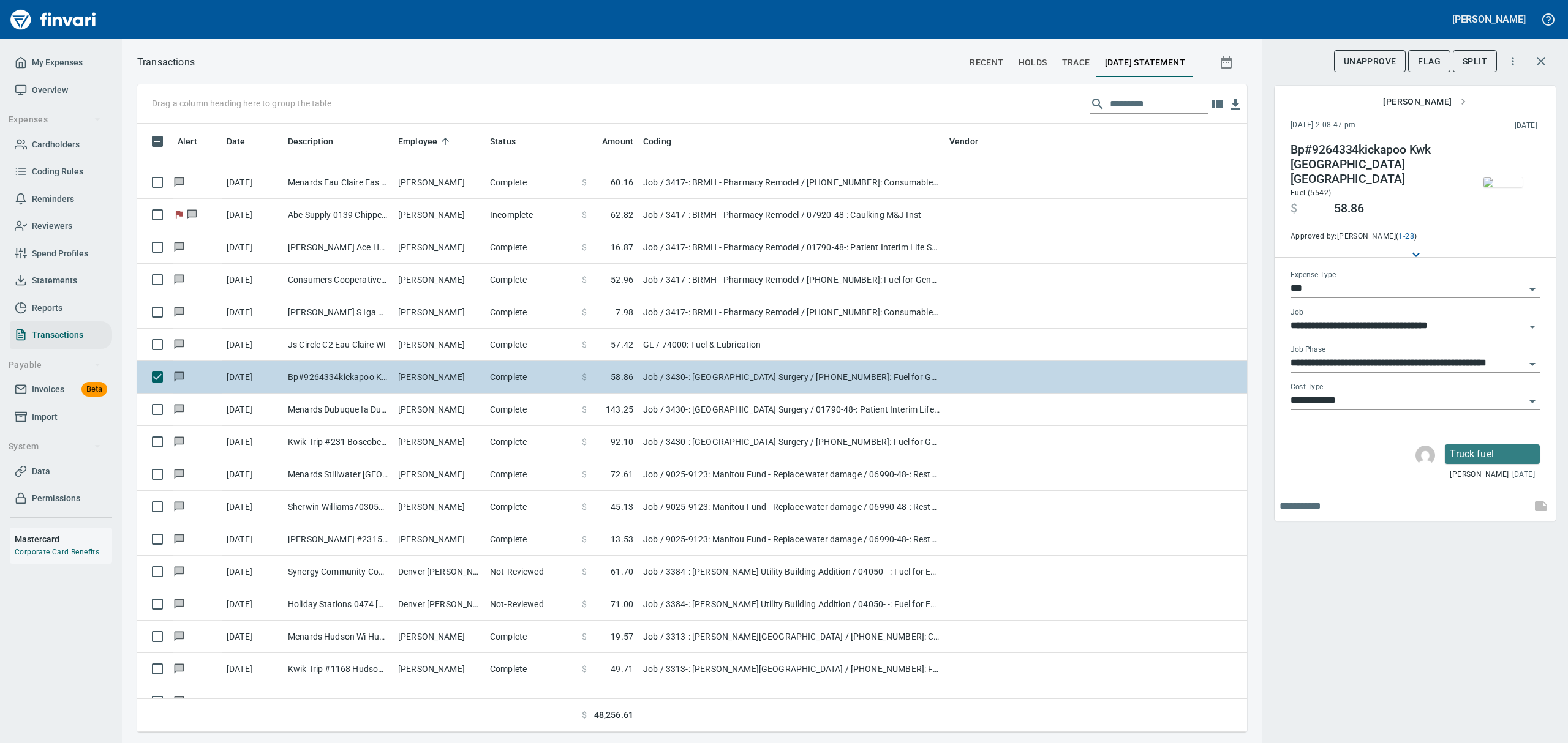
scroll to position [5062, 0]
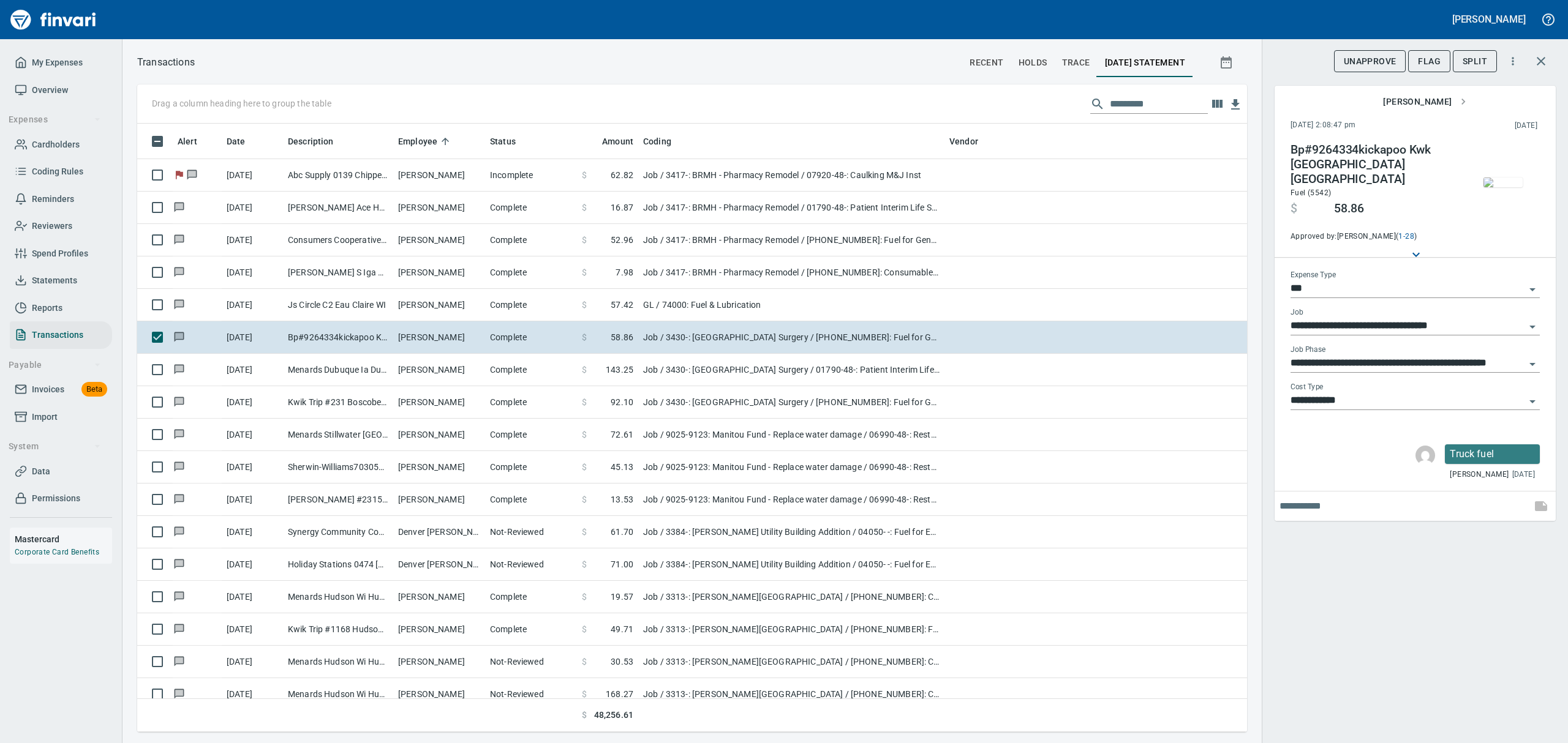
click at [1515, 179] on img "button" at bounding box center [1503, 182] width 39 height 10
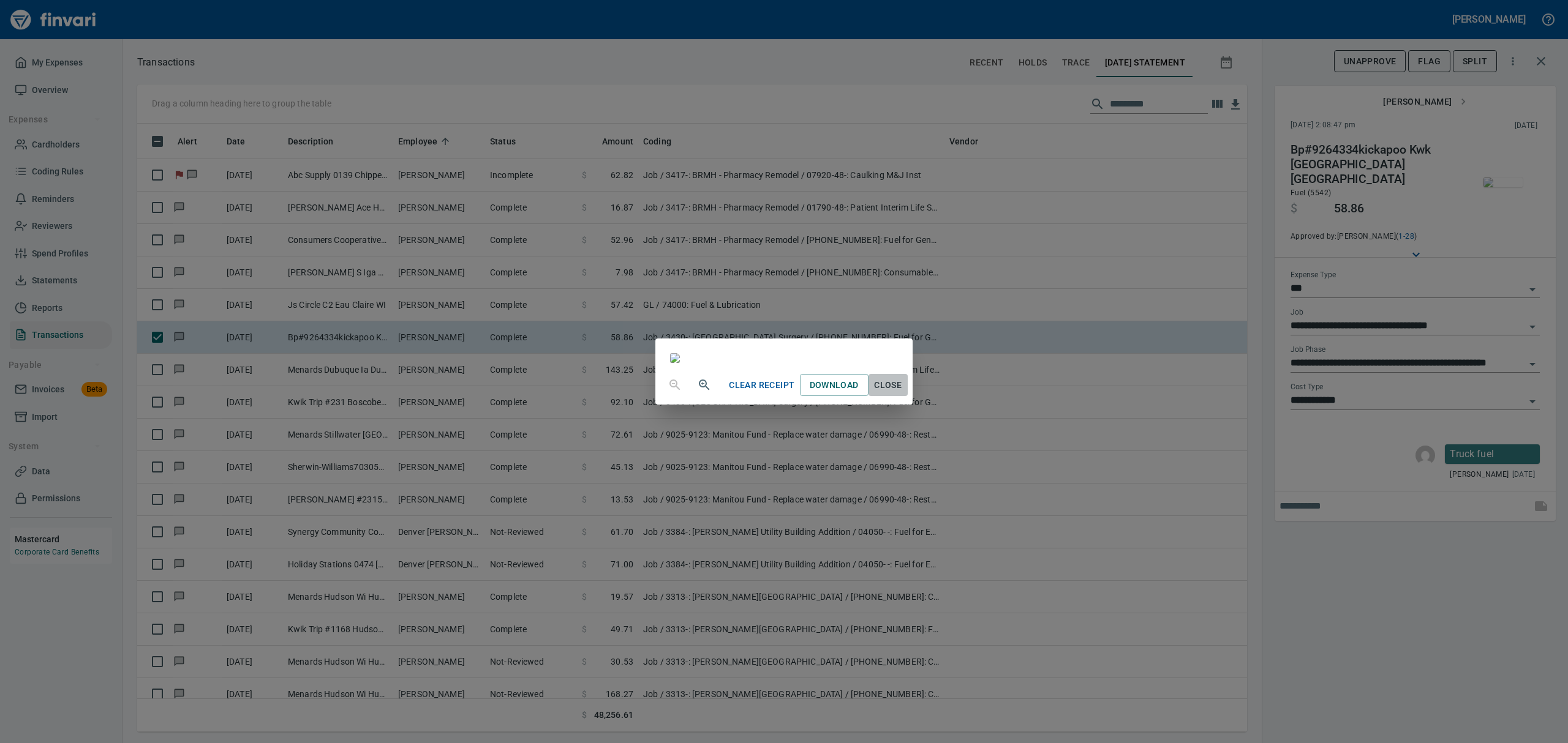
click at [903, 393] on span "Close" at bounding box center [888, 385] width 30 height 15
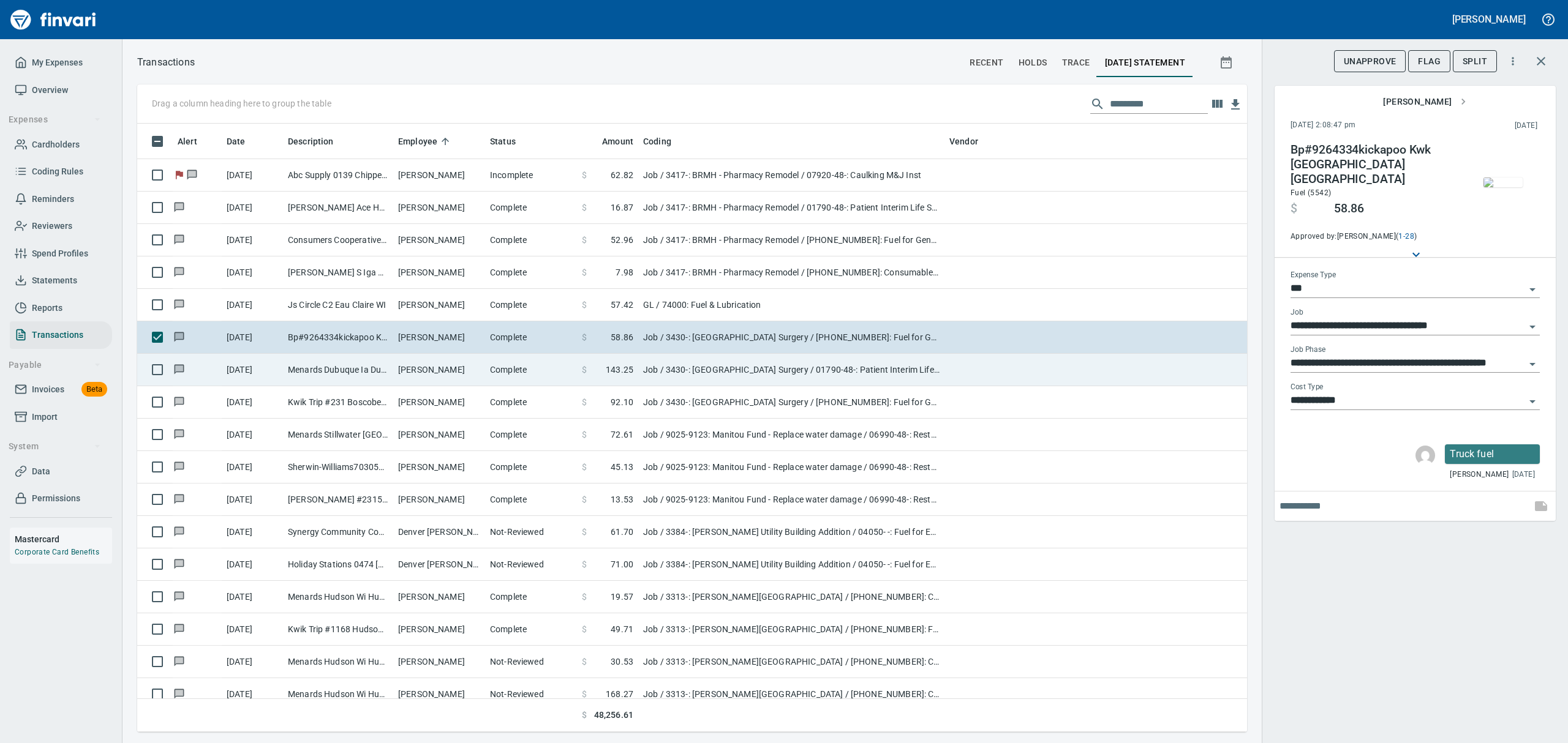
click at [310, 375] on td "Menards Dubuque Ia Dubuque [GEOGRAPHIC_DATA]" at bounding box center [338, 370] width 110 height 33
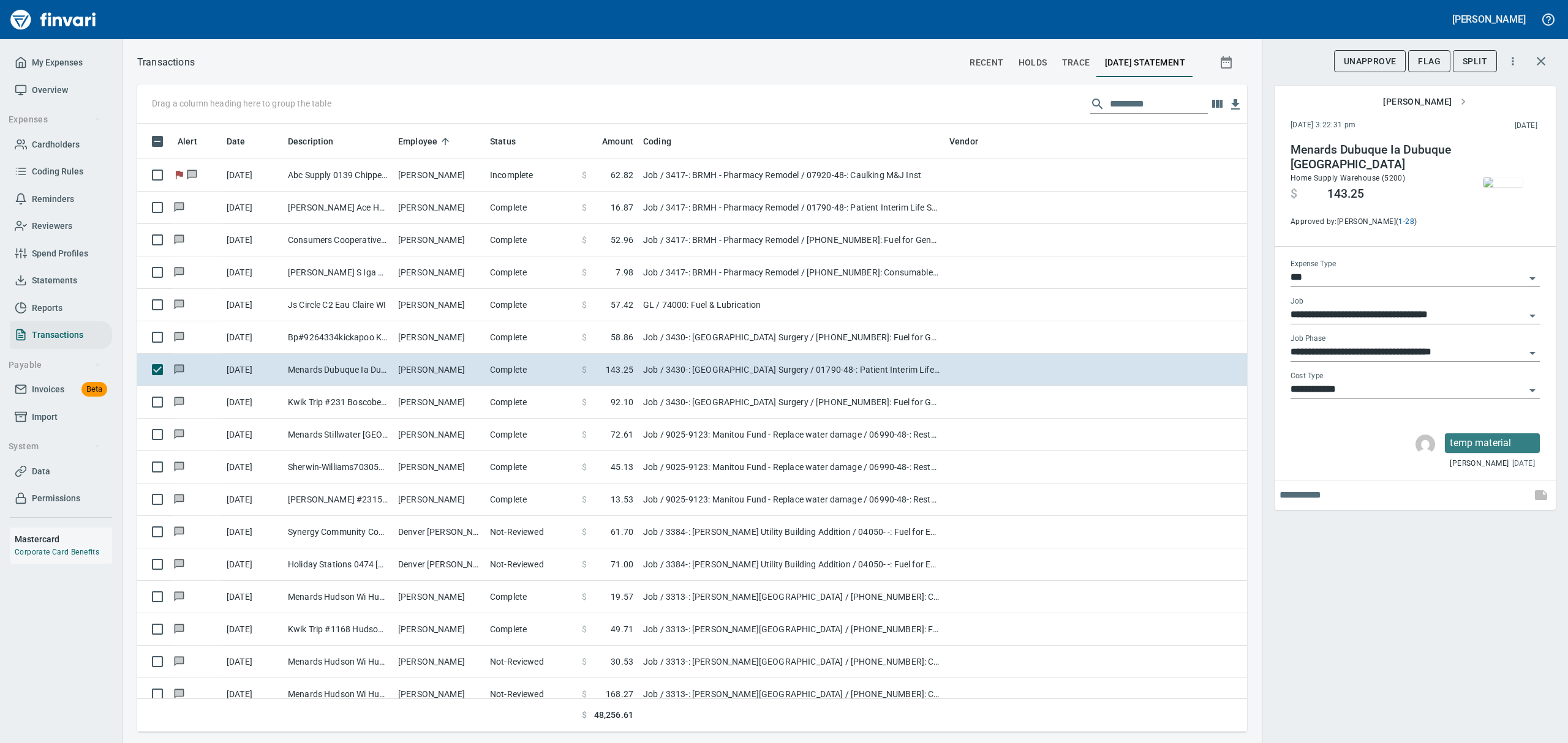
click at [1496, 187] on img "button" at bounding box center [1503, 182] width 39 height 10
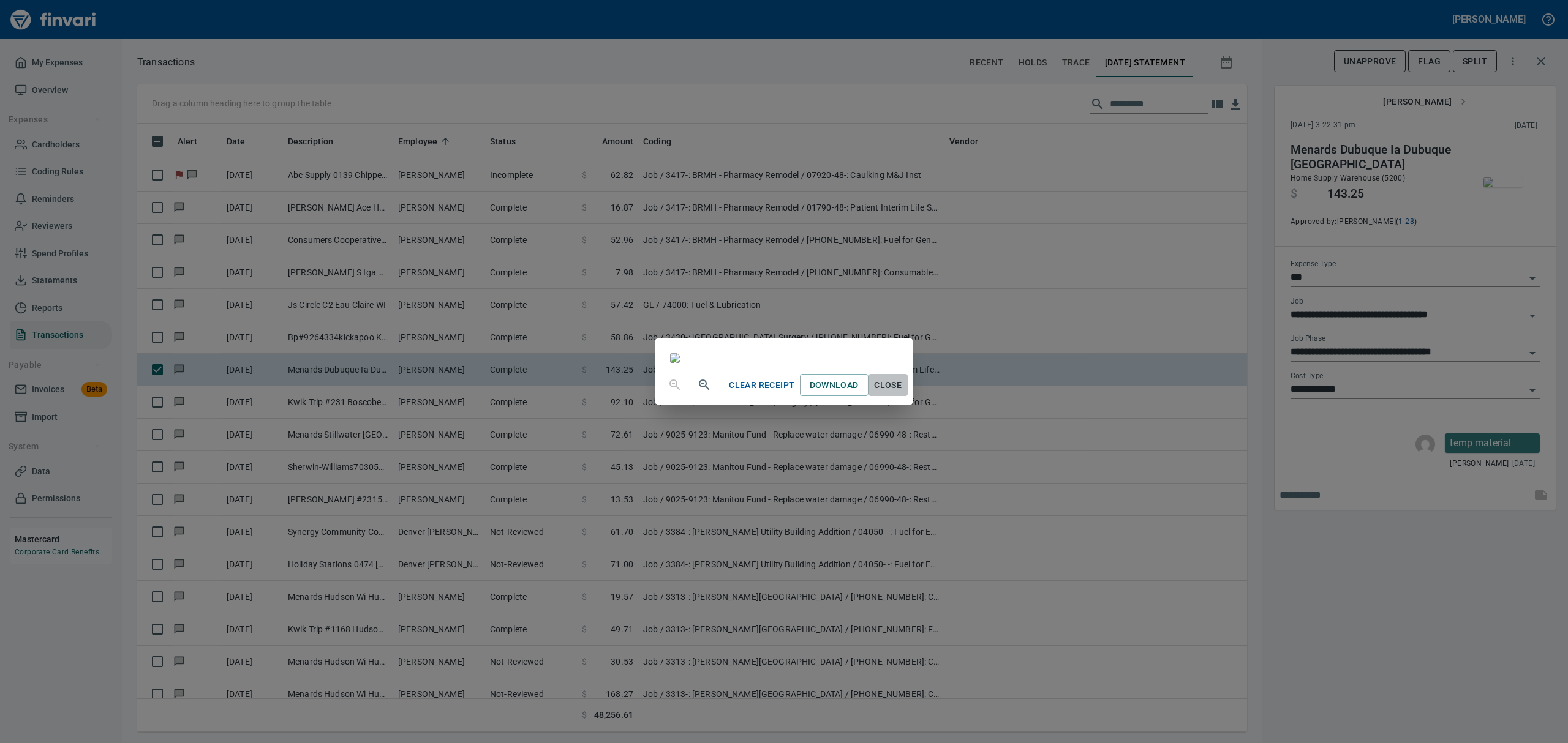
click at [903, 393] on span "Close" at bounding box center [888, 385] width 30 height 15
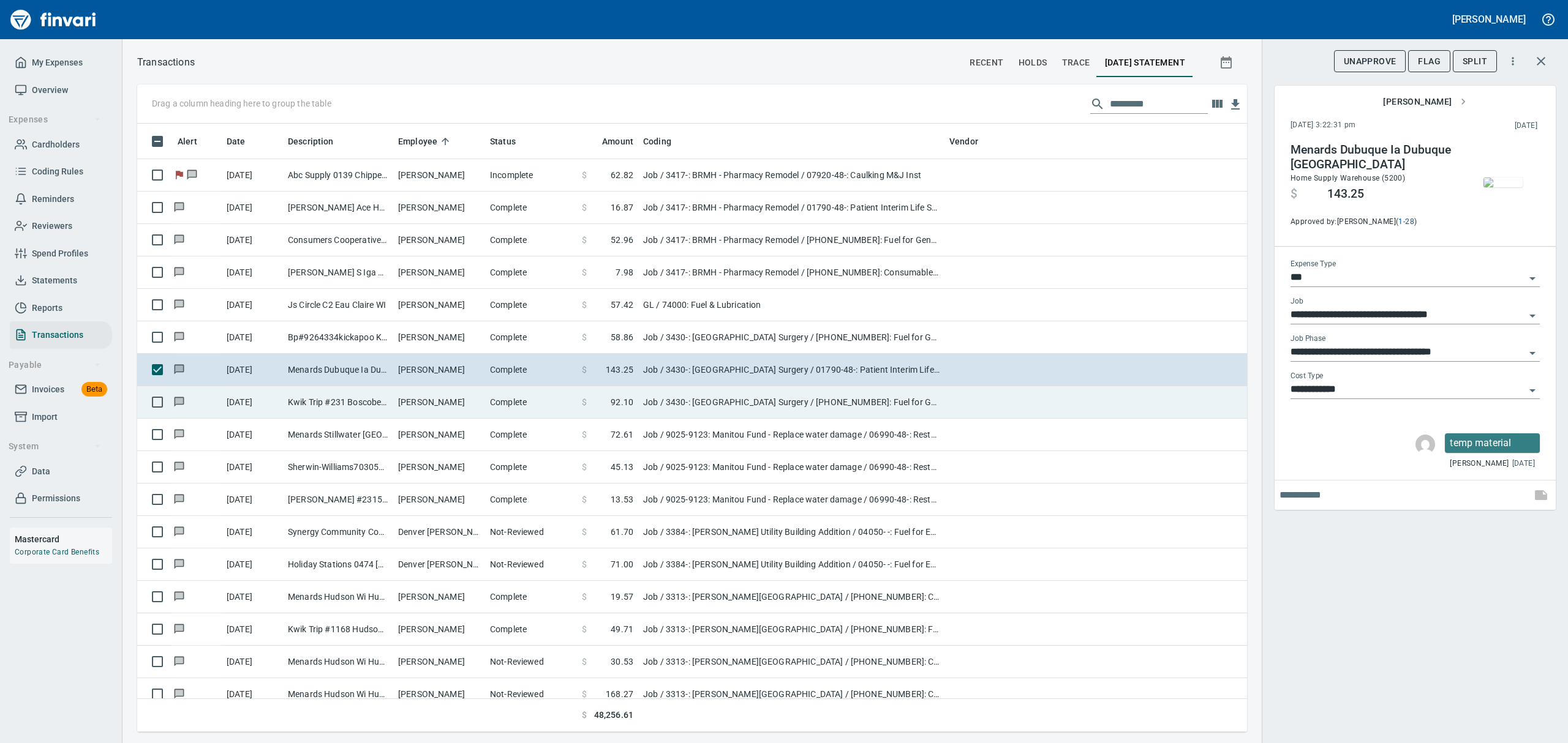
click at [449, 405] on td "[PERSON_NAME]" at bounding box center [439, 403] width 92 height 33
type input "**********"
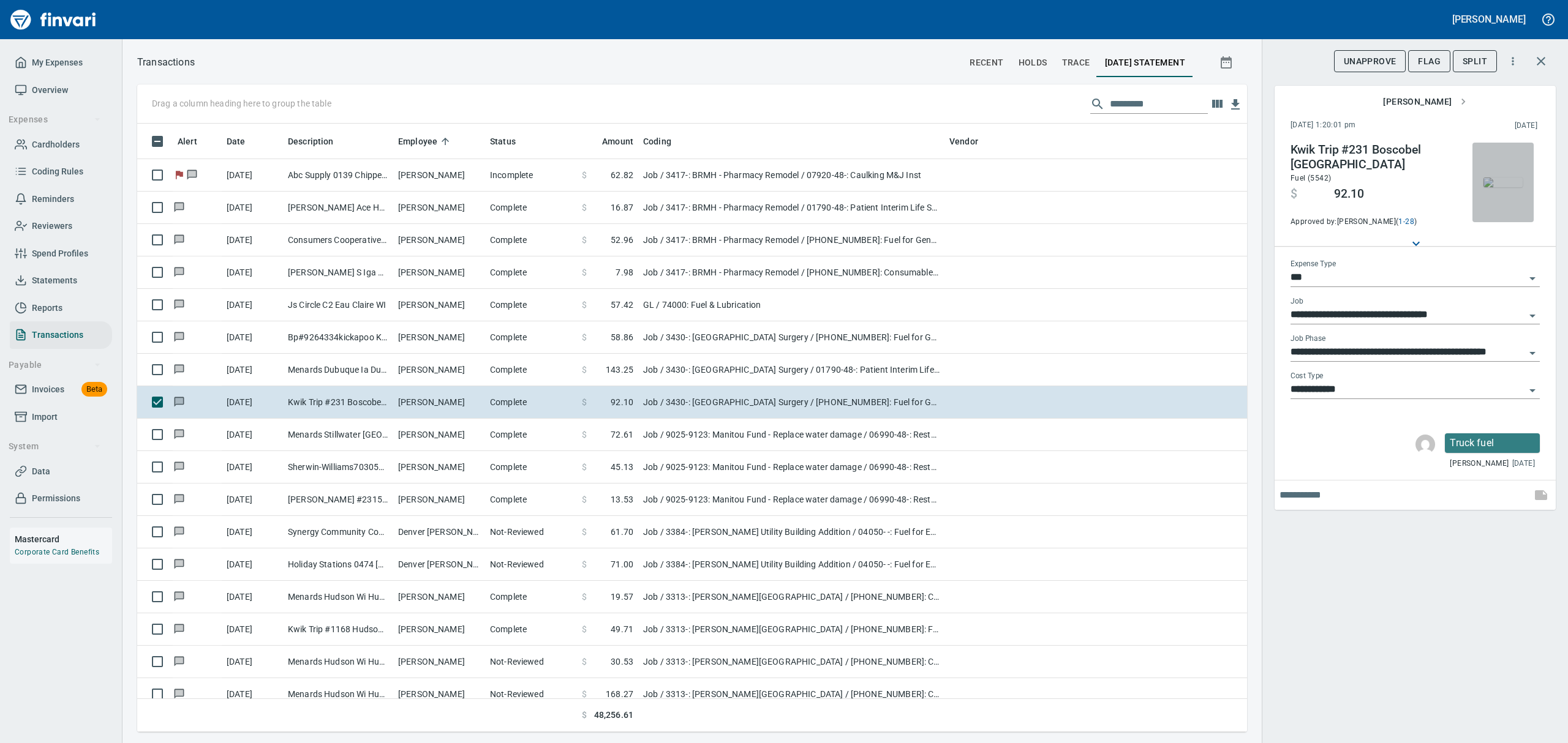
click at [1514, 187] on img "button" at bounding box center [1503, 182] width 39 height 10
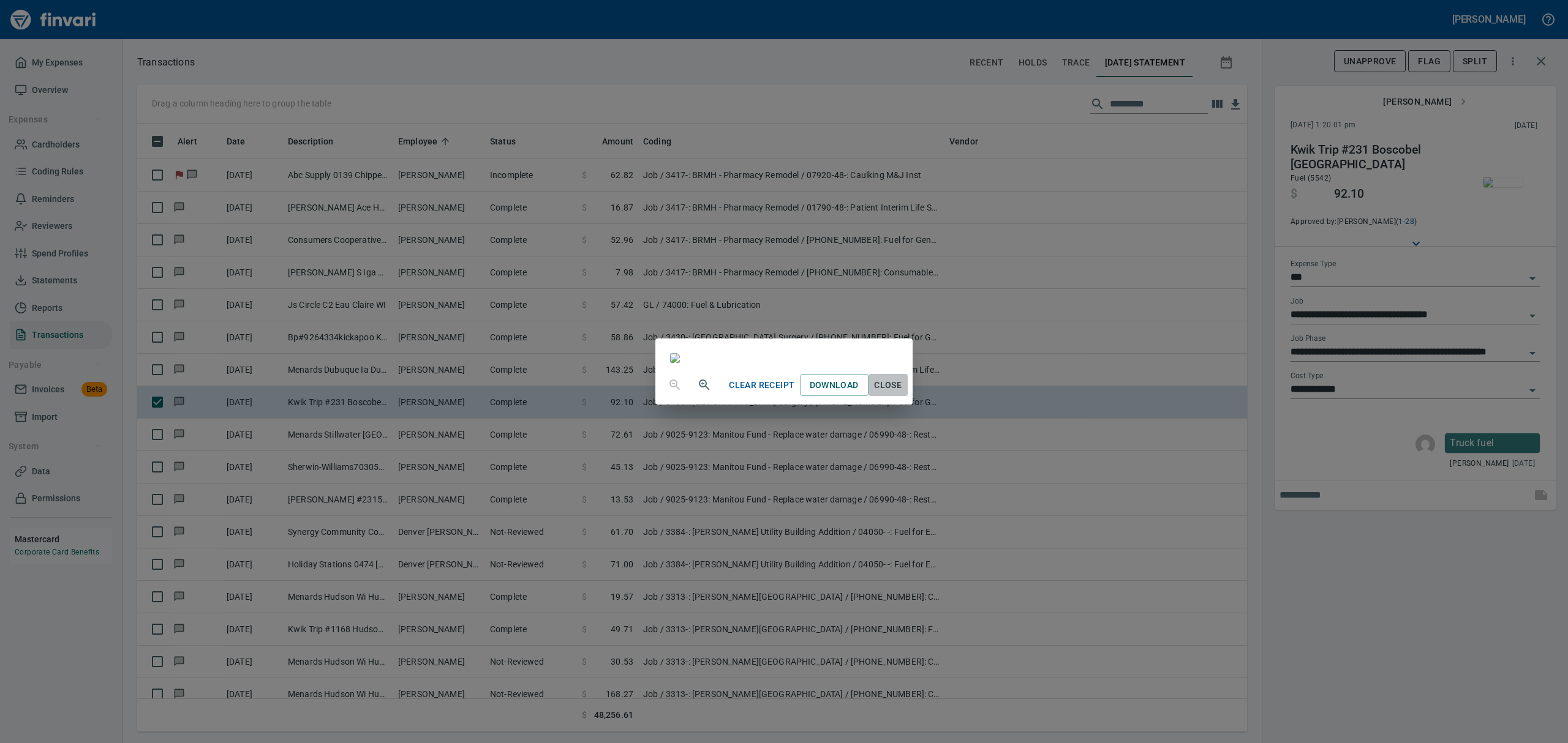
click at [903, 393] on span "Close" at bounding box center [888, 385] width 30 height 15
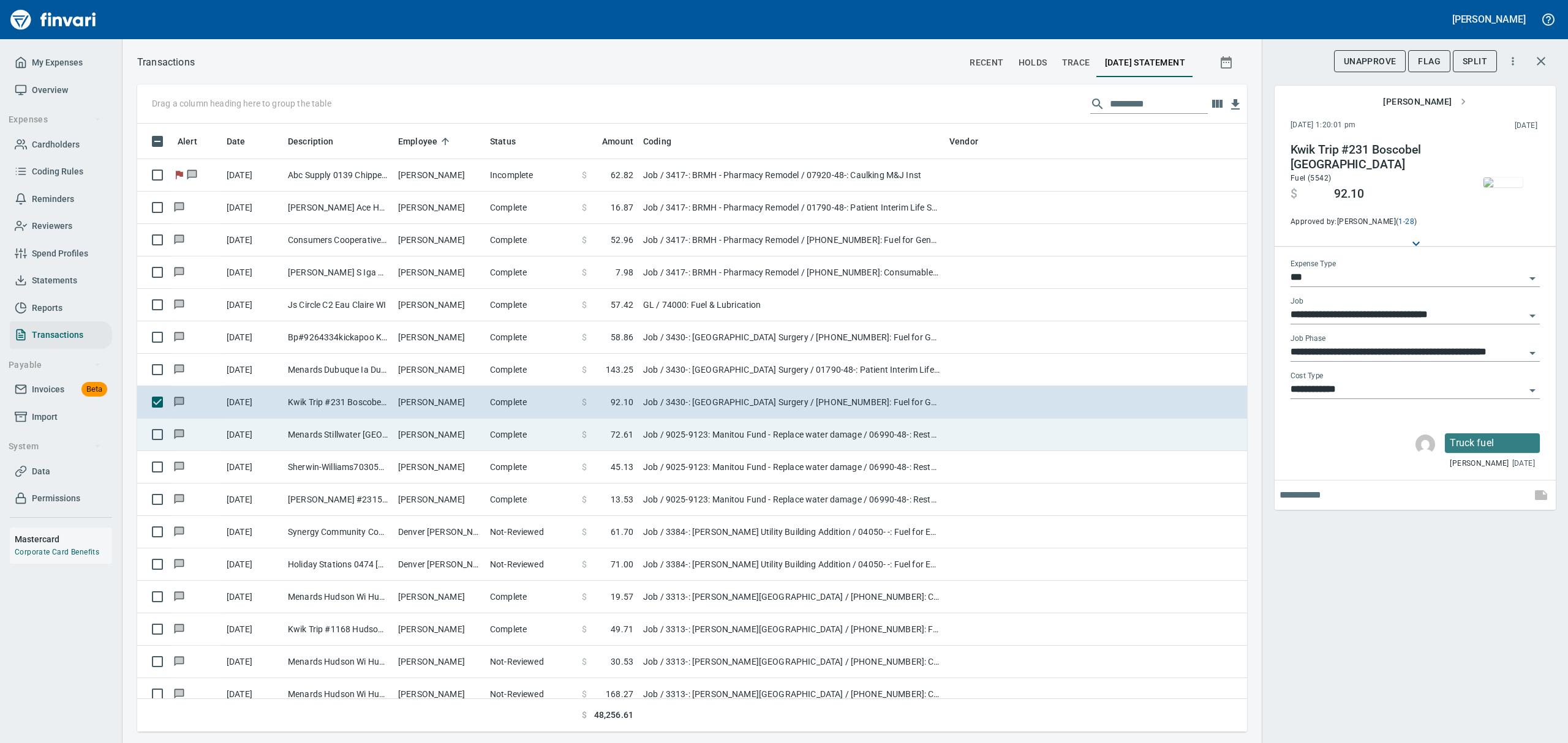
click at [361, 430] on td "Menards Stillwater [GEOGRAPHIC_DATA] [GEOGRAPHIC_DATA] [GEOGRAPHIC_DATA]" at bounding box center [338, 435] width 110 height 33
type input "**********"
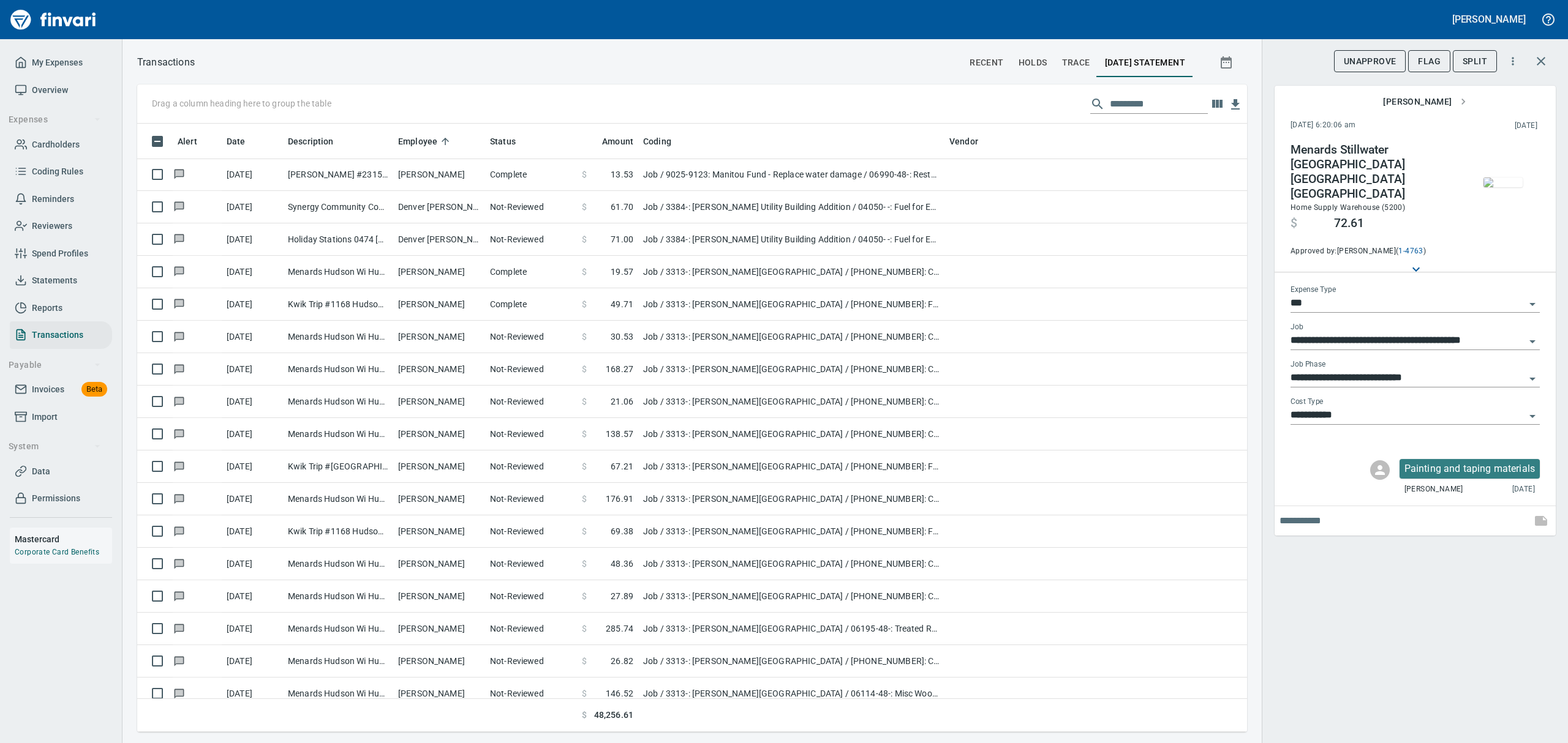
scroll to position [5306, 0]
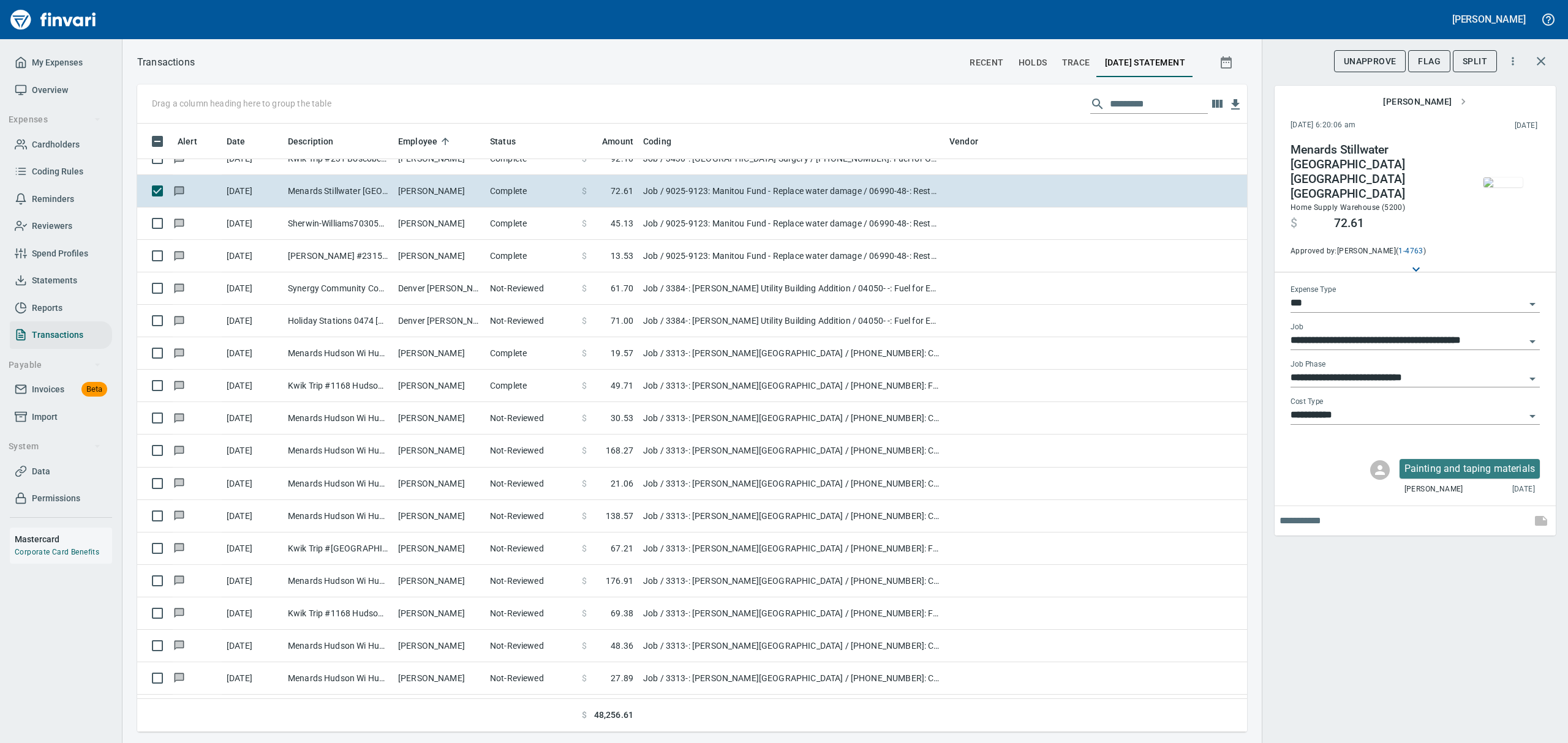
click at [1502, 211] on button "button" at bounding box center [1503, 182] width 61 height 80
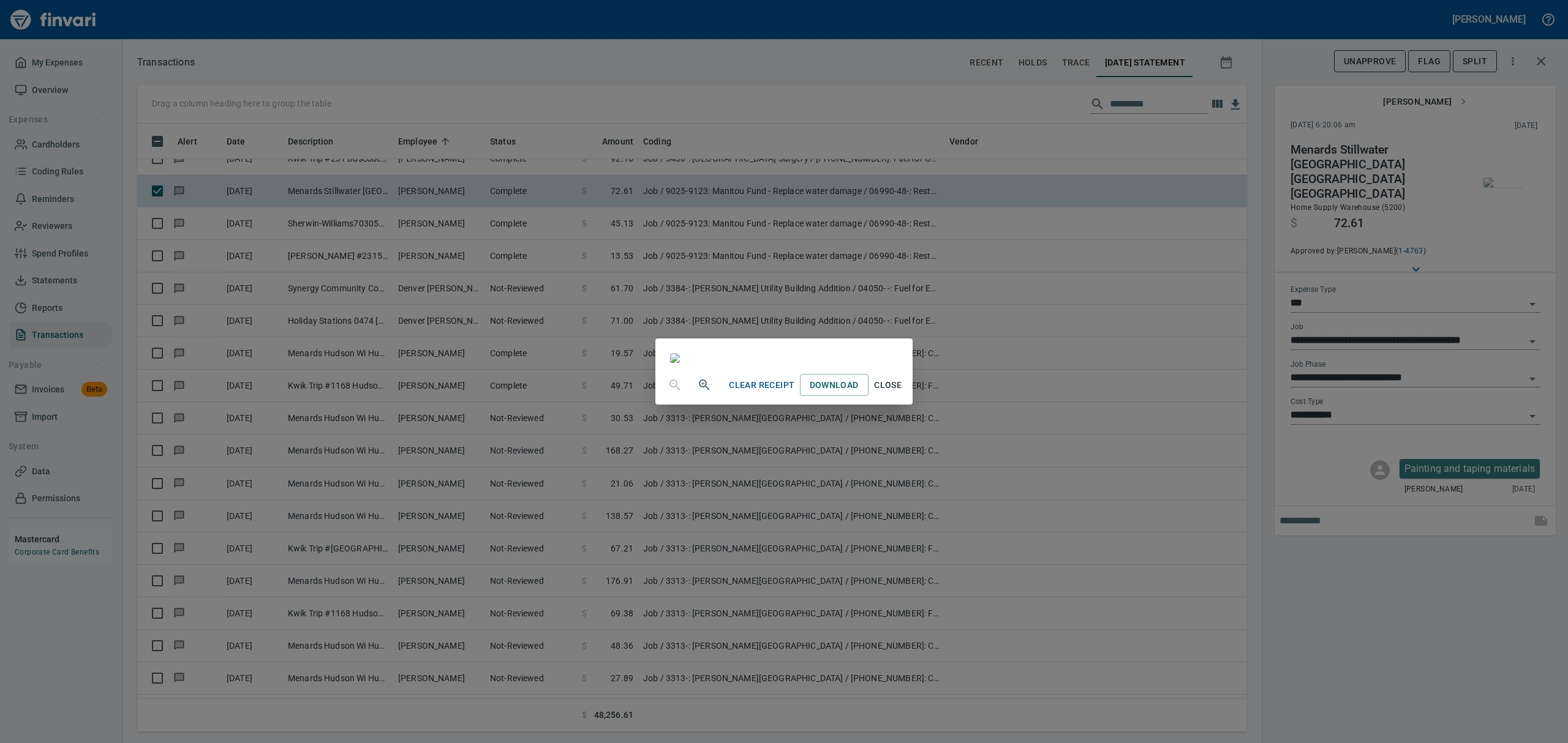
click at [903, 393] on span "Close" at bounding box center [888, 385] width 30 height 15
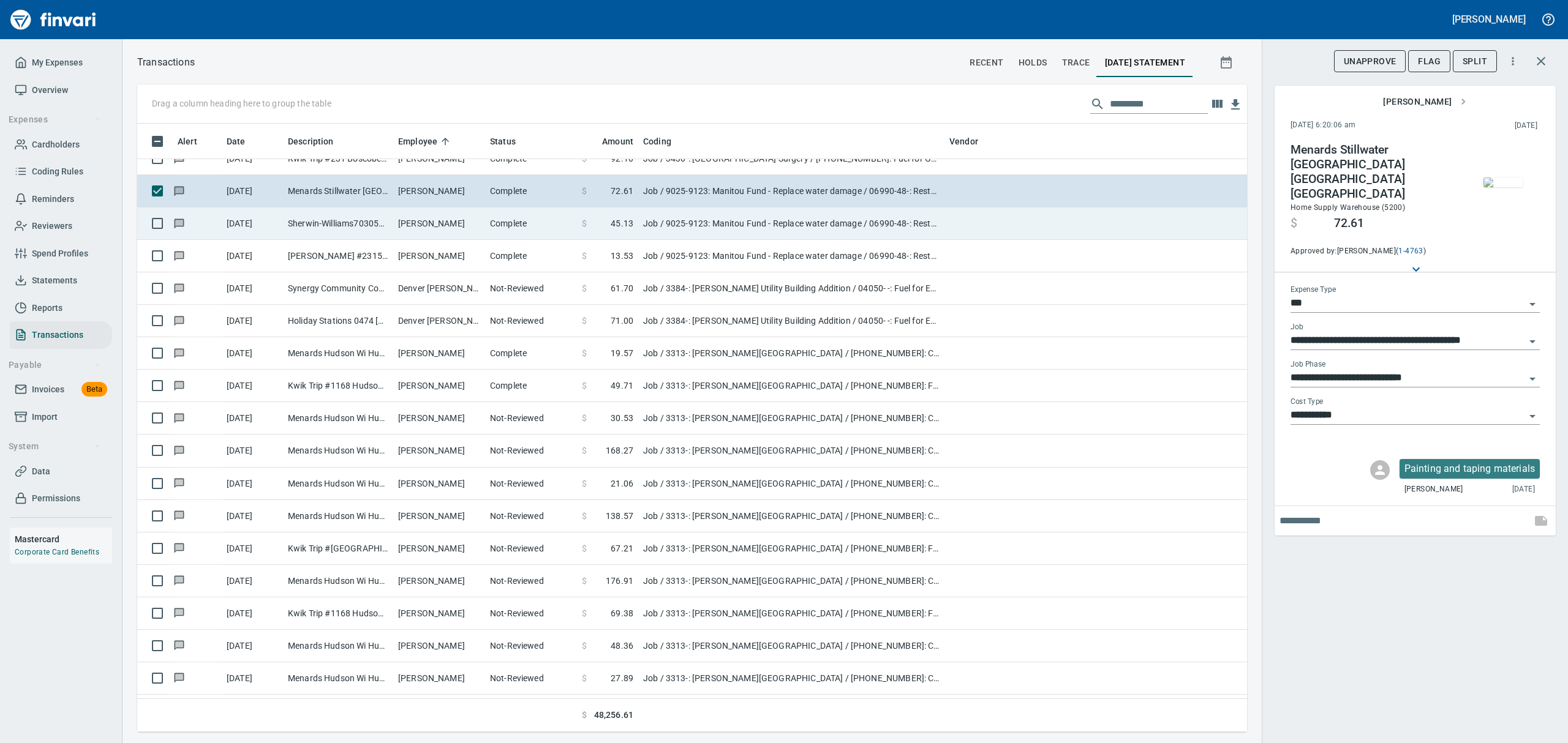
click at [413, 227] on td "[PERSON_NAME]" at bounding box center [439, 224] width 92 height 33
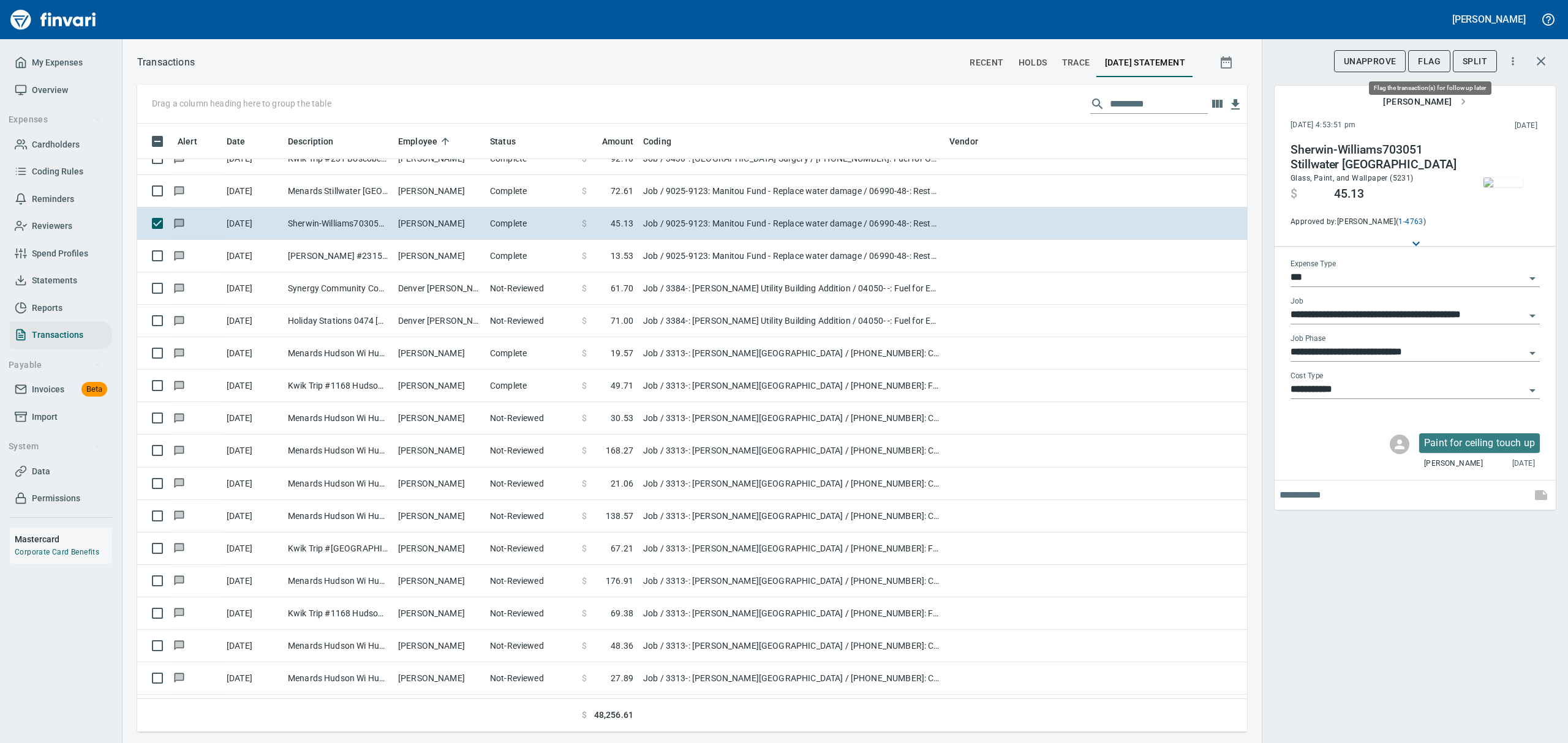
drag, startPoint x: 1439, startPoint y: 57, endPoint x: 1432, endPoint y: 57, distance: 7.0
click at [1439, 57] on span "Flag" at bounding box center [1429, 62] width 23 height 15
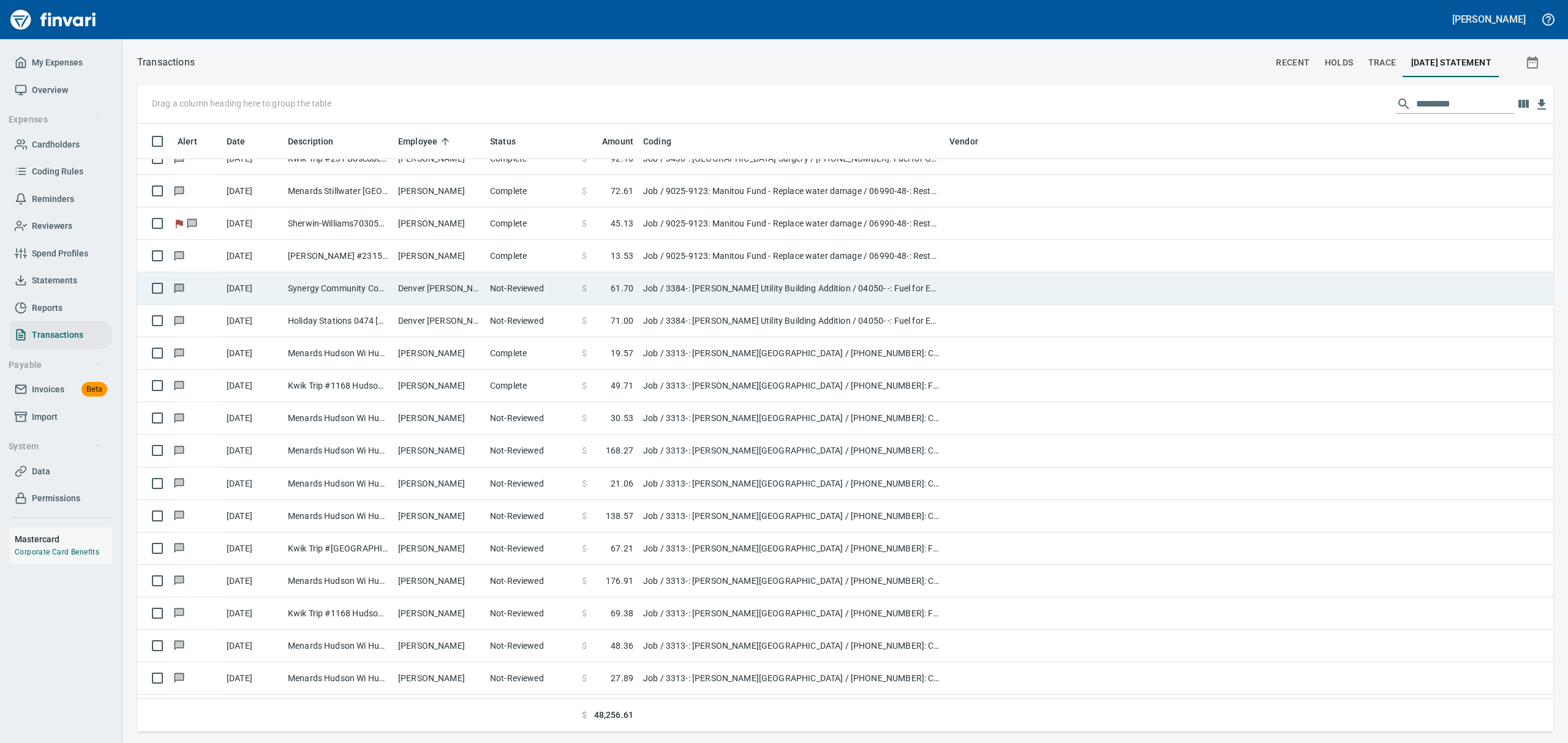
scroll to position [1, 1]
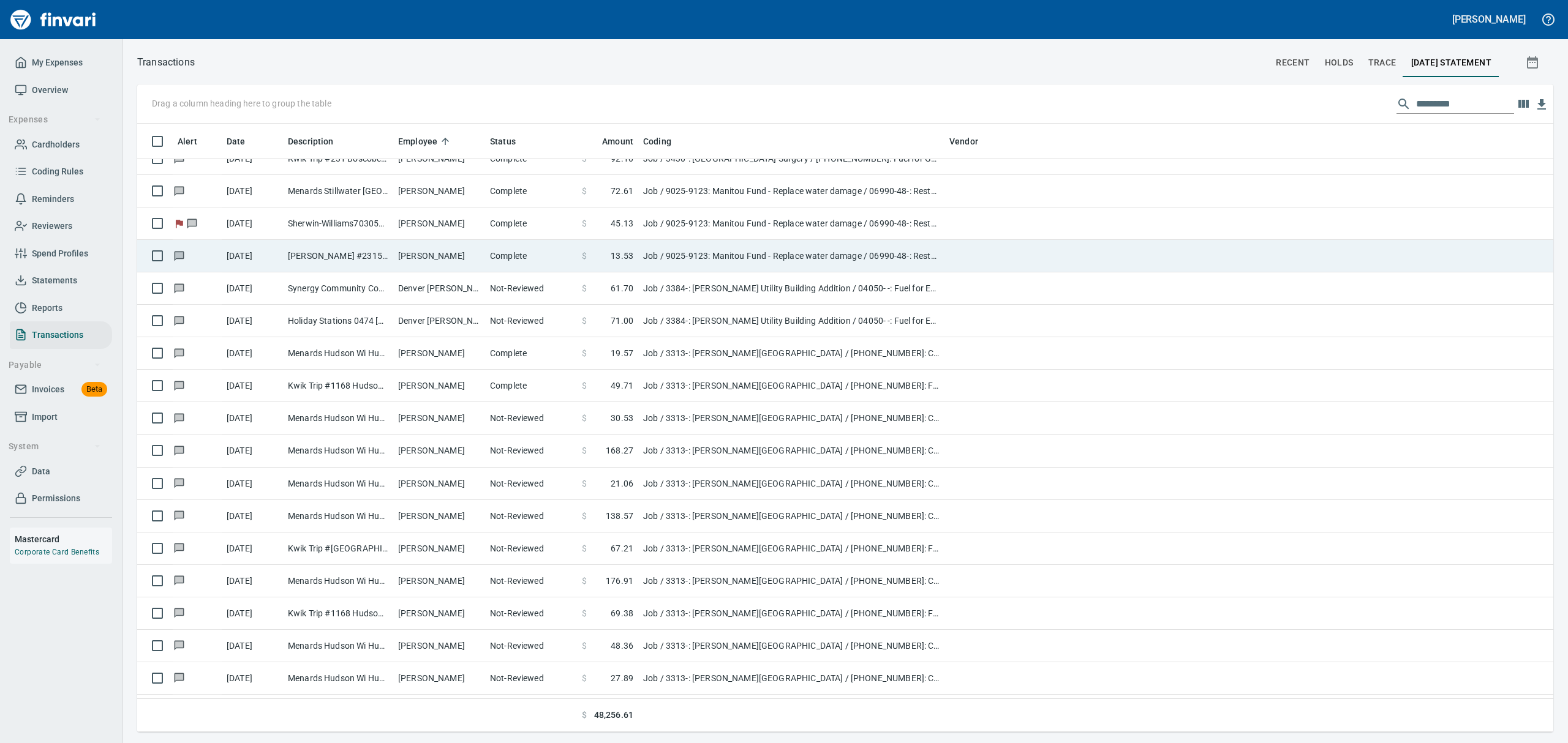
click at [299, 258] on td "[PERSON_NAME] #2315 Stillwater [GEOGRAPHIC_DATA]" at bounding box center [338, 256] width 110 height 33
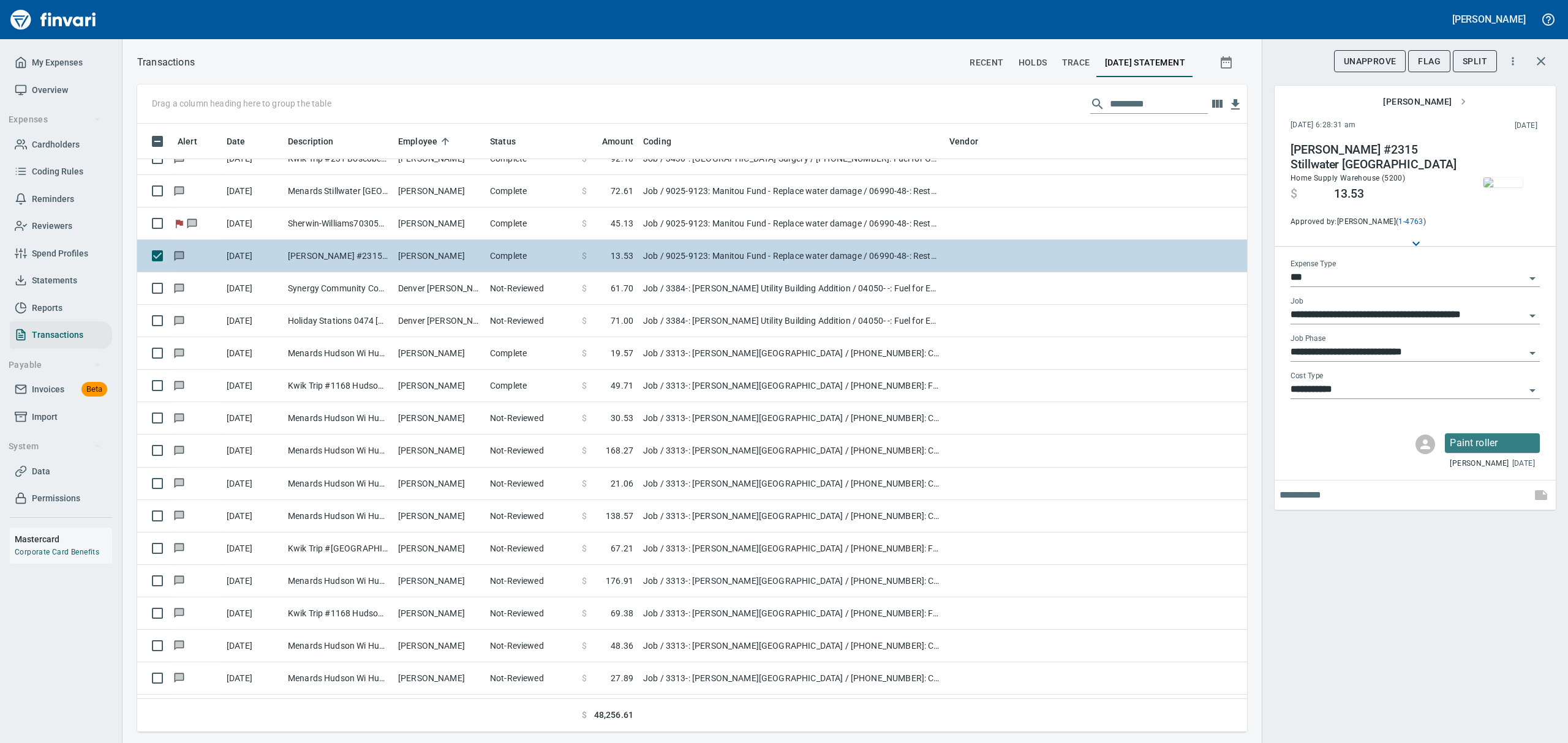
scroll to position [595, 1081]
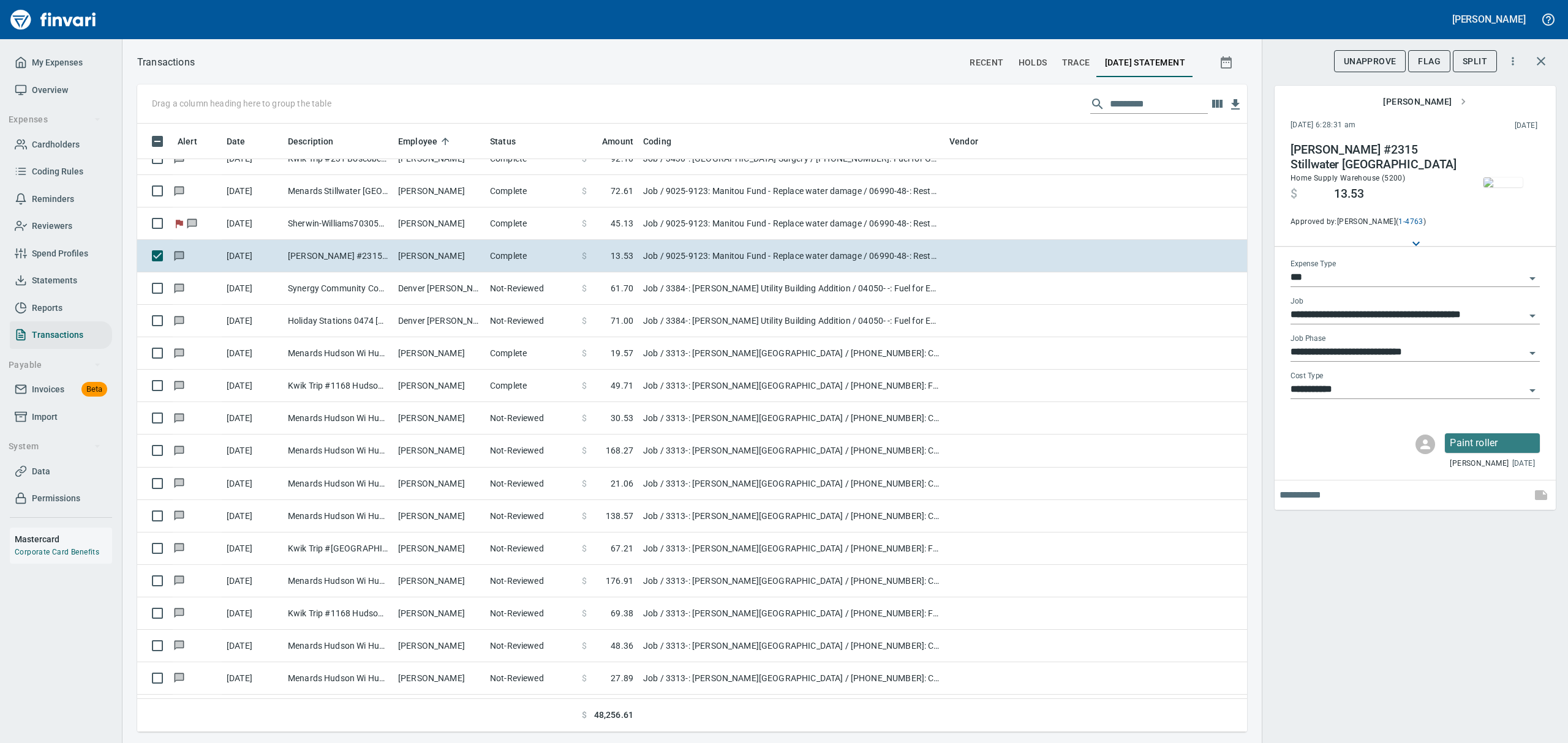
click at [1497, 177] on img "button" at bounding box center [1503, 182] width 39 height 10
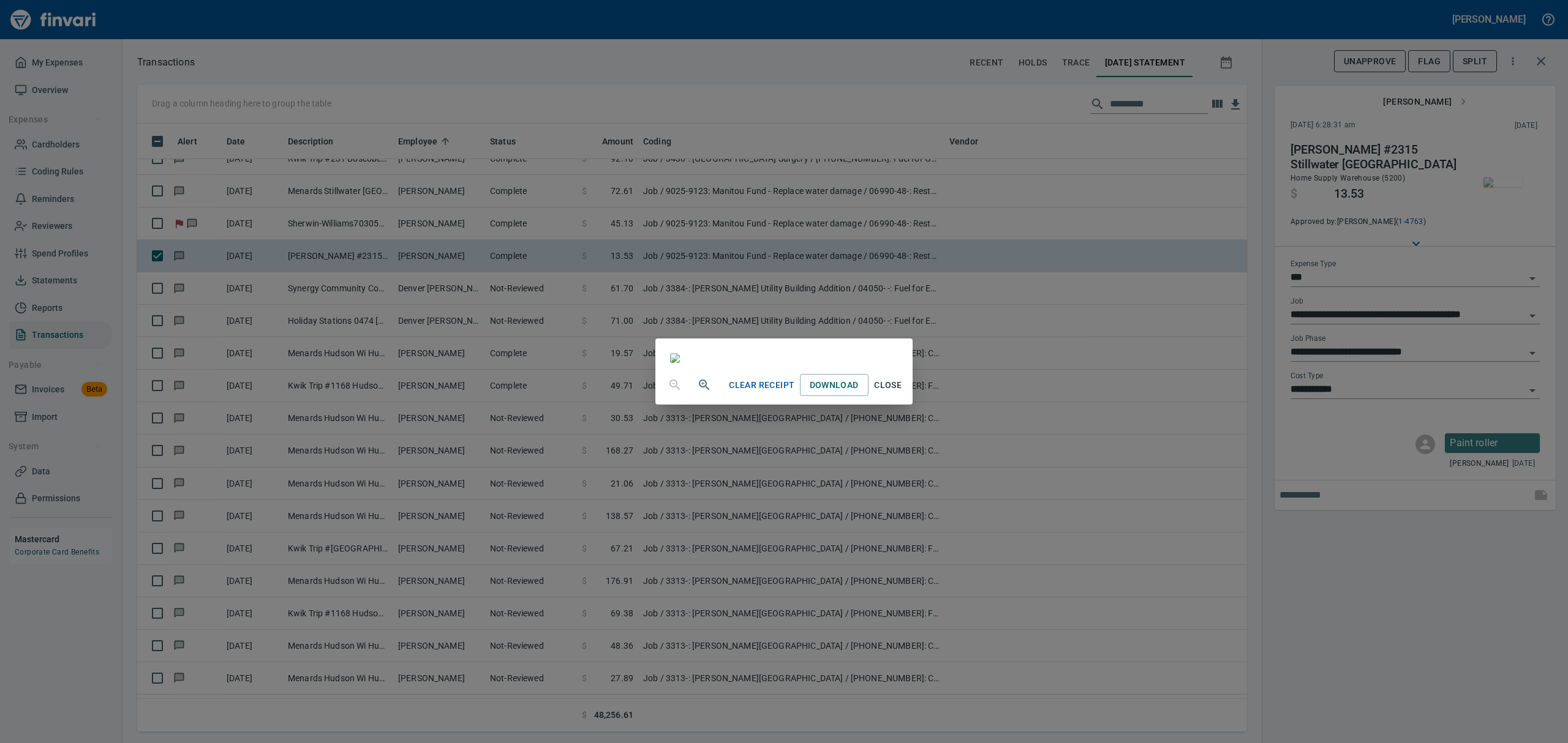
click at [903, 393] on span "Close" at bounding box center [888, 385] width 30 height 15
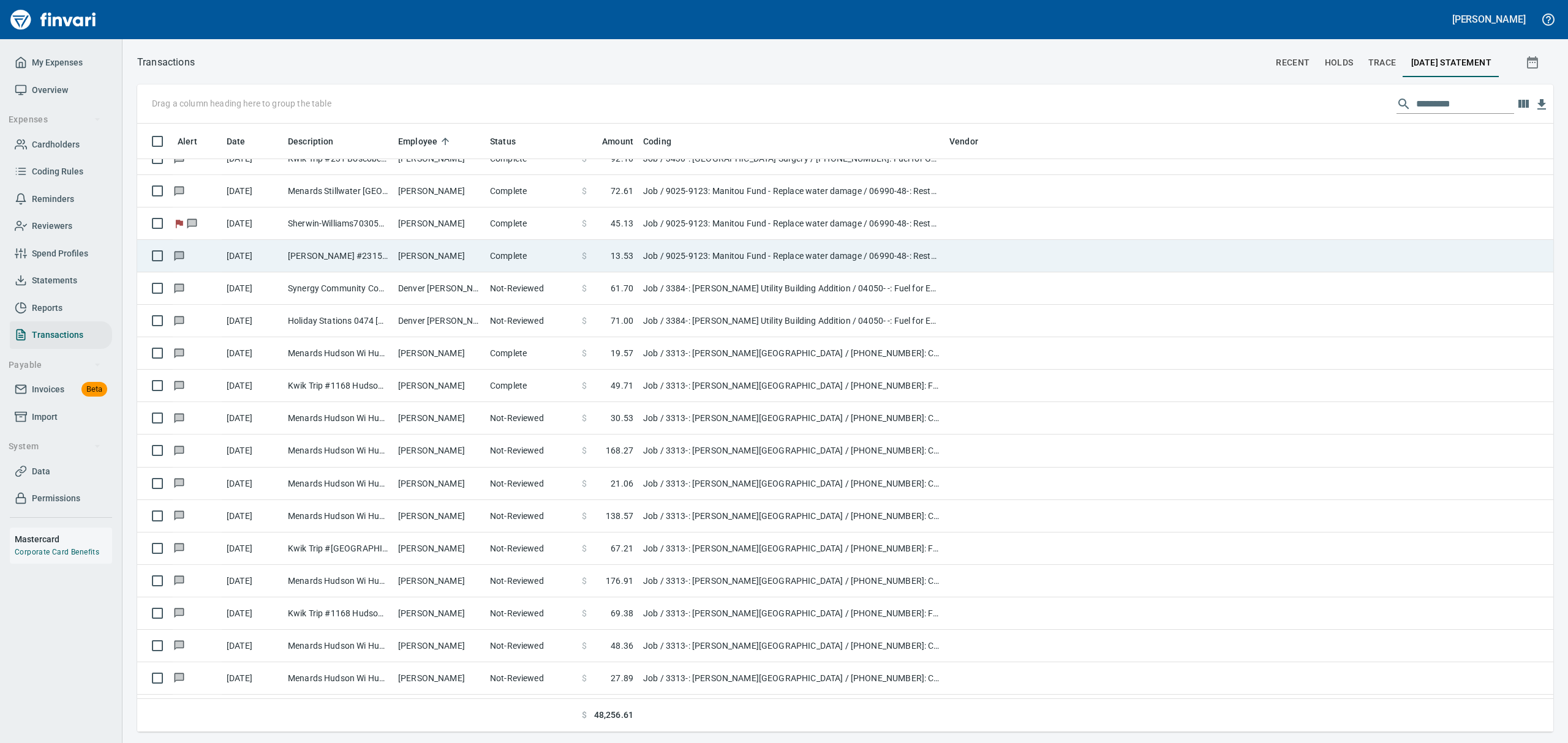
scroll to position [595, 1387]
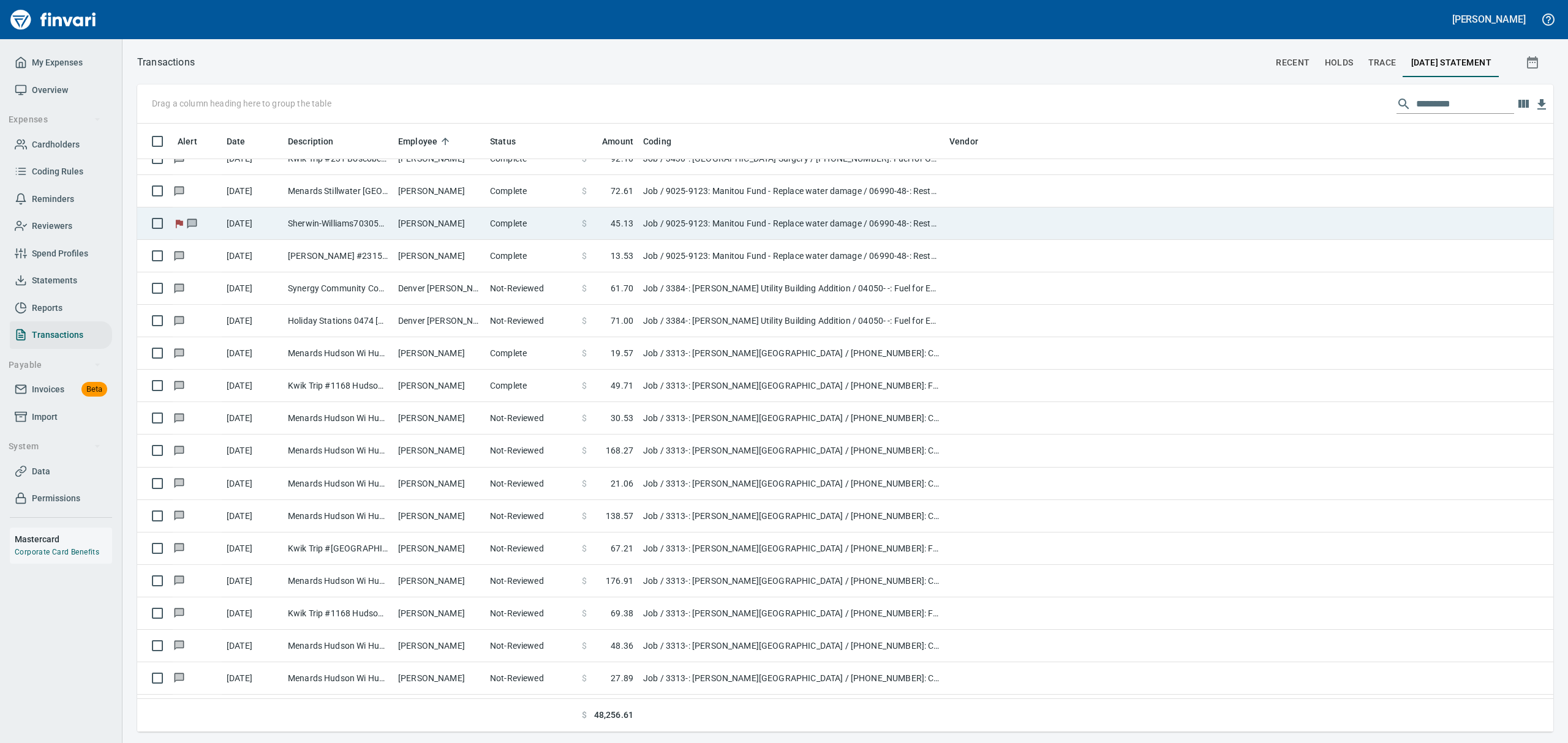
click at [305, 214] on td "Sherwin-Williams703051 Stillwater [GEOGRAPHIC_DATA]" at bounding box center [338, 224] width 110 height 33
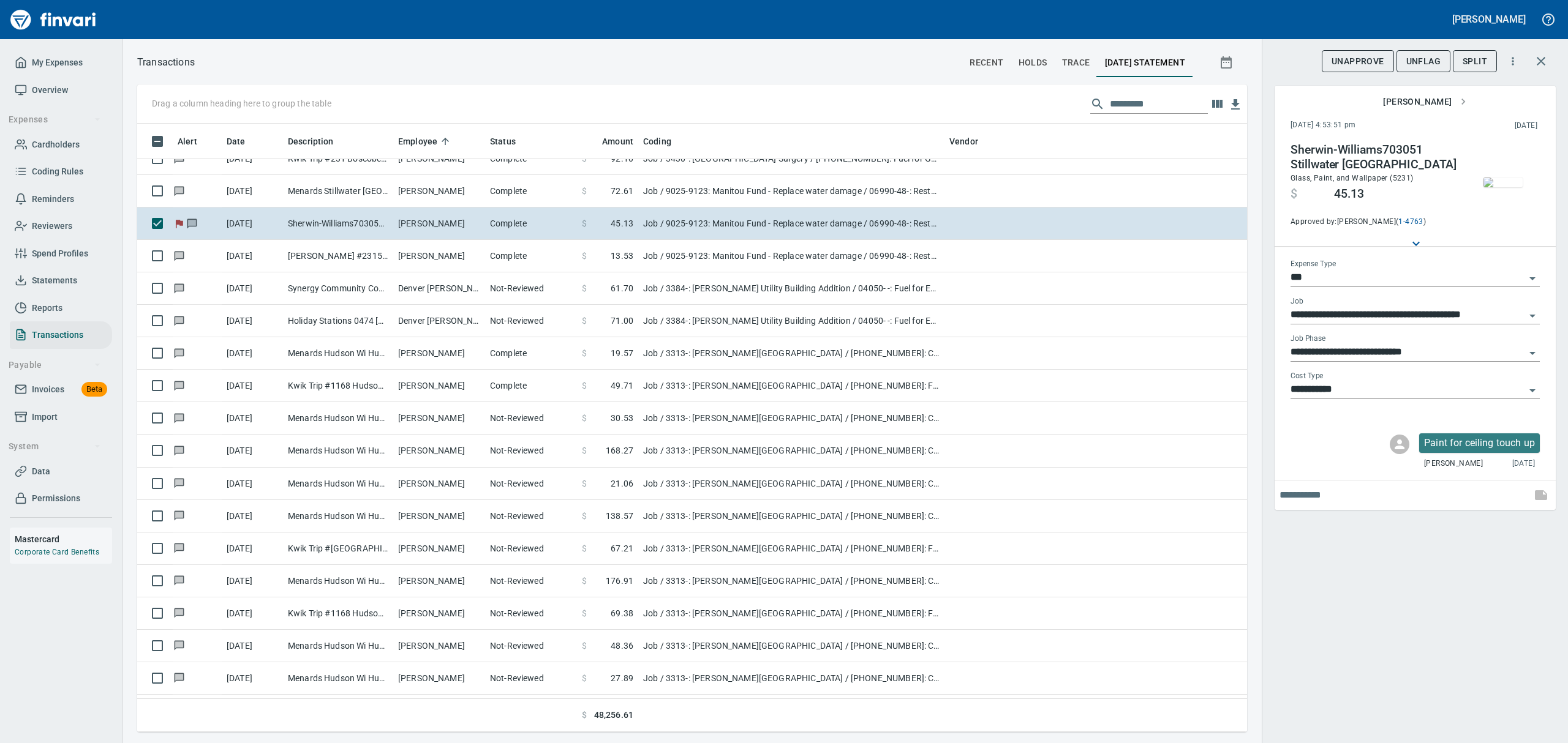
scroll to position [595, 1081]
click at [1425, 60] on span "UnFlag" at bounding box center [1423, 62] width 34 height 15
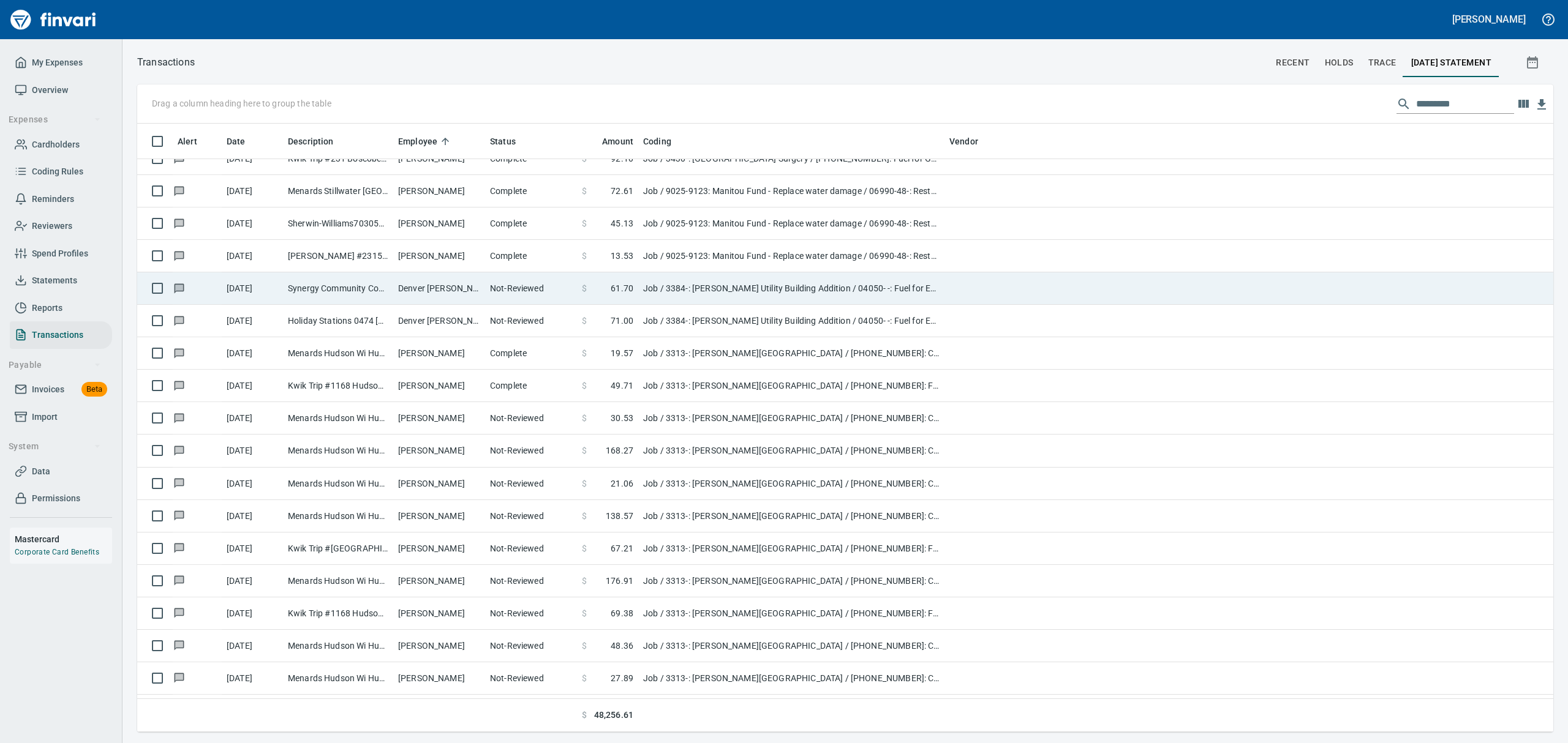
scroll to position [1, 1]
click at [363, 292] on td "Synergy Community Coop Ridgeland [GEOGRAPHIC_DATA]" at bounding box center [338, 289] width 110 height 33
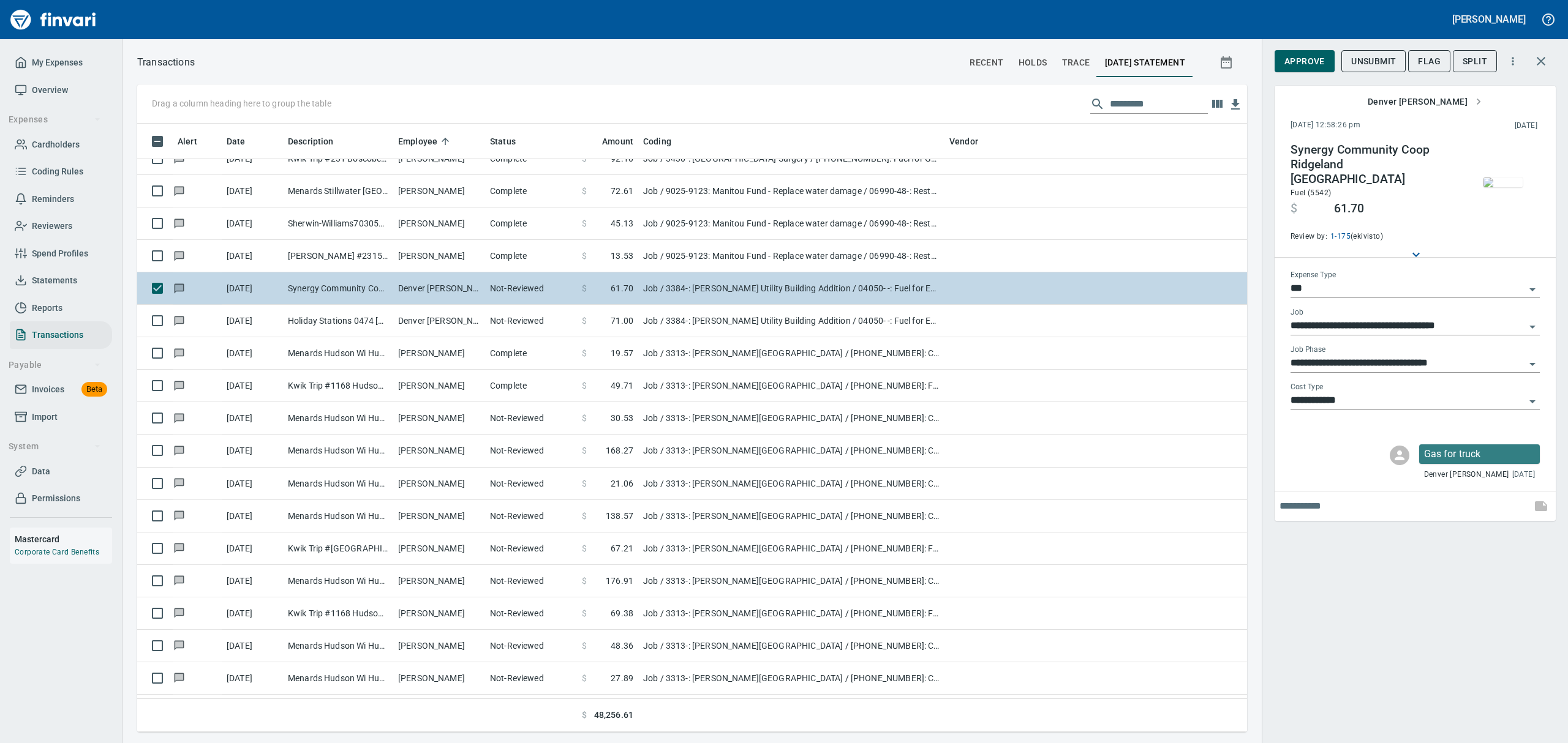
scroll to position [595, 1081]
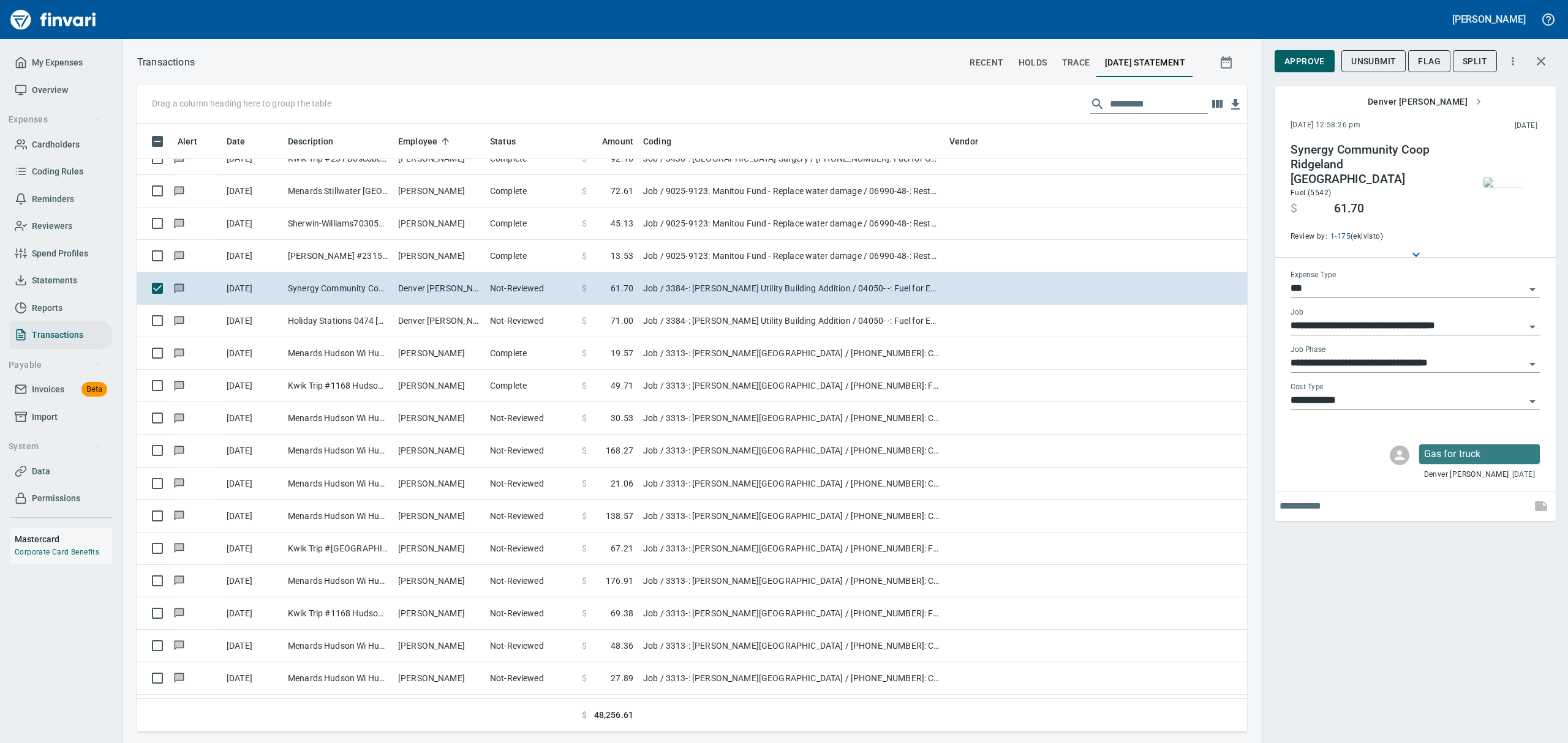
click at [1503, 187] on img "button" at bounding box center [1503, 182] width 39 height 10
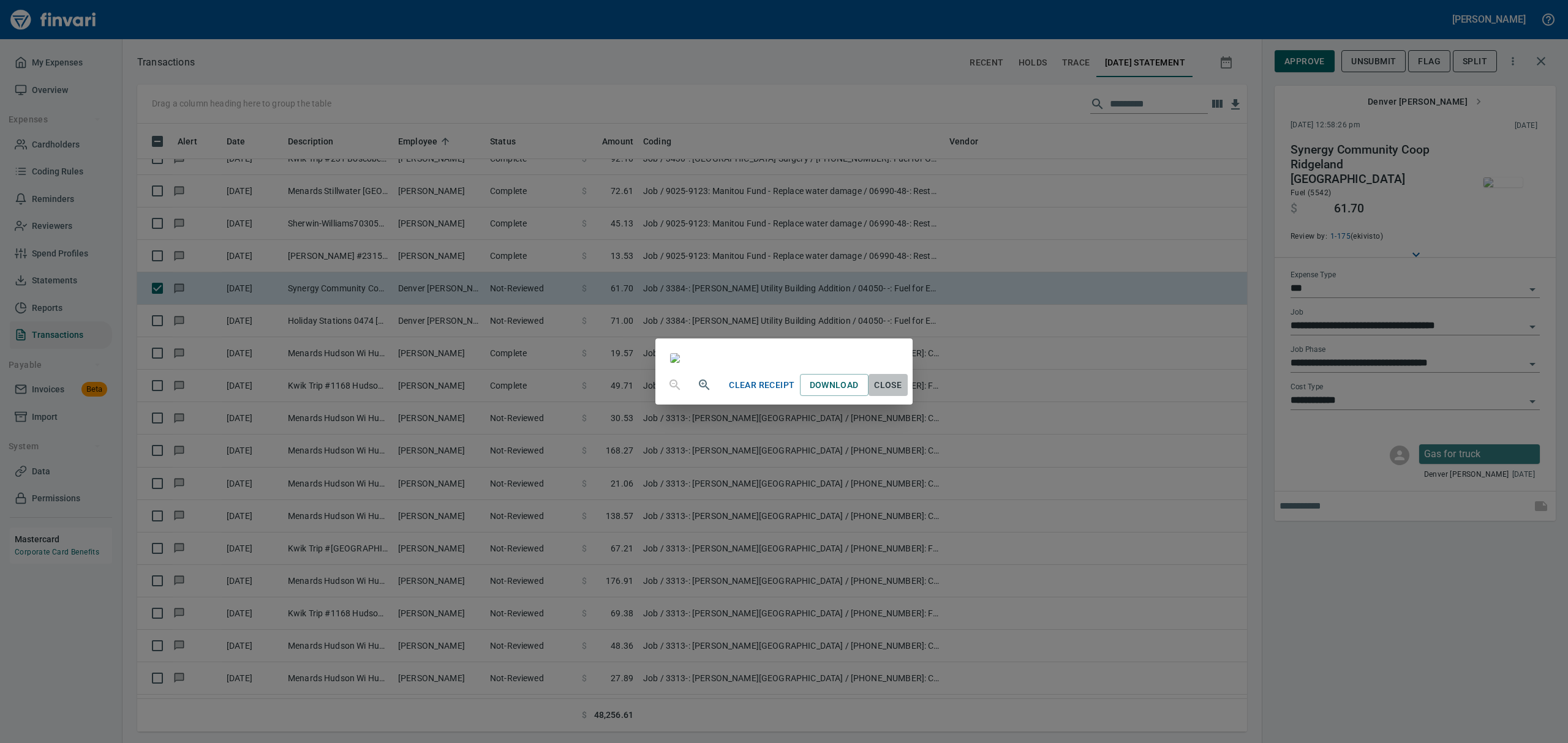
click at [903, 393] on span "Close" at bounding box center [888, 385] width 30 height 15
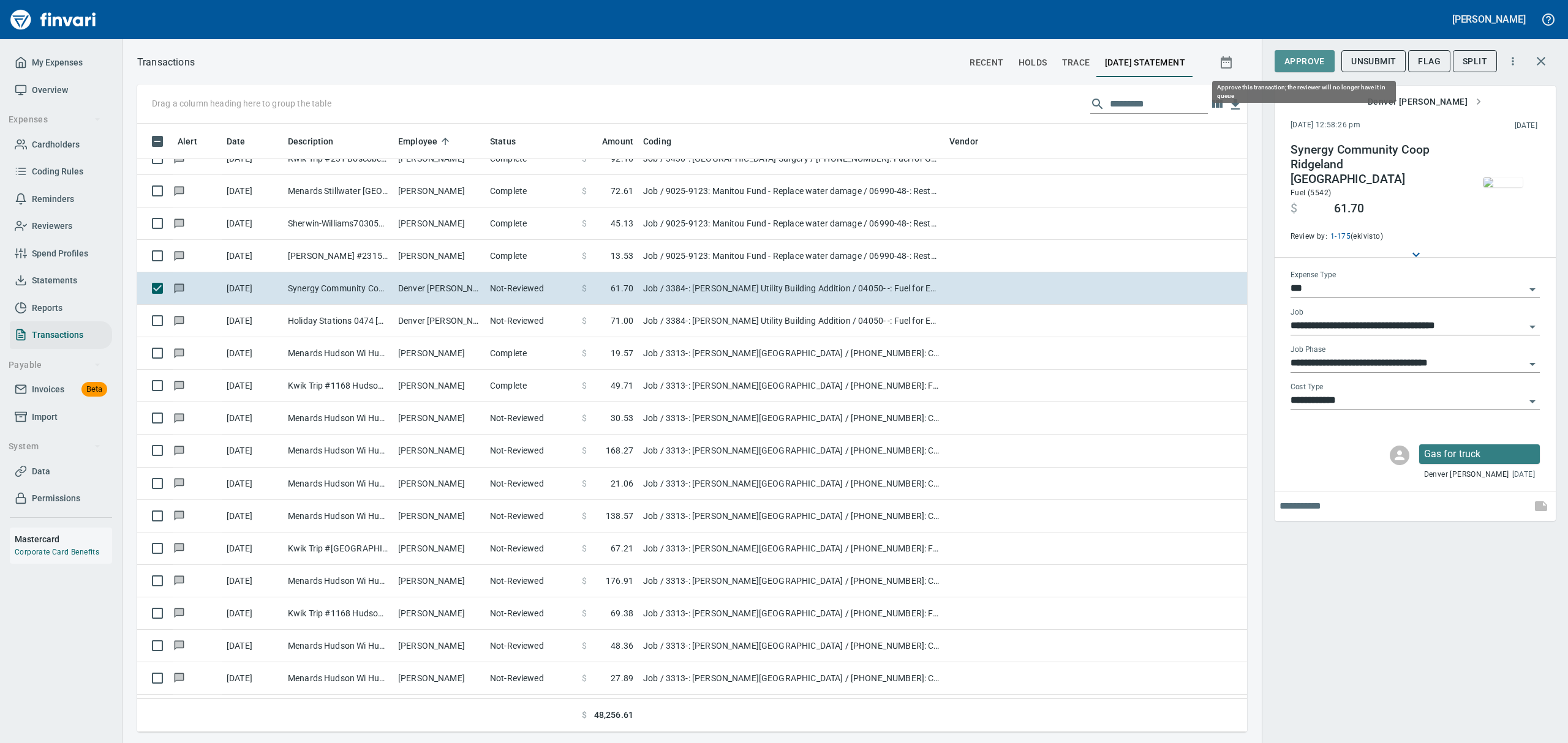
drag, startPoint x: 1308, startPoint y: 61, endPoint x: 1253, endPoint y: 12, distance: 73.7
click at [1308, 60] on span "Approve" at bounding box center [1305, 62] width 40 height 15
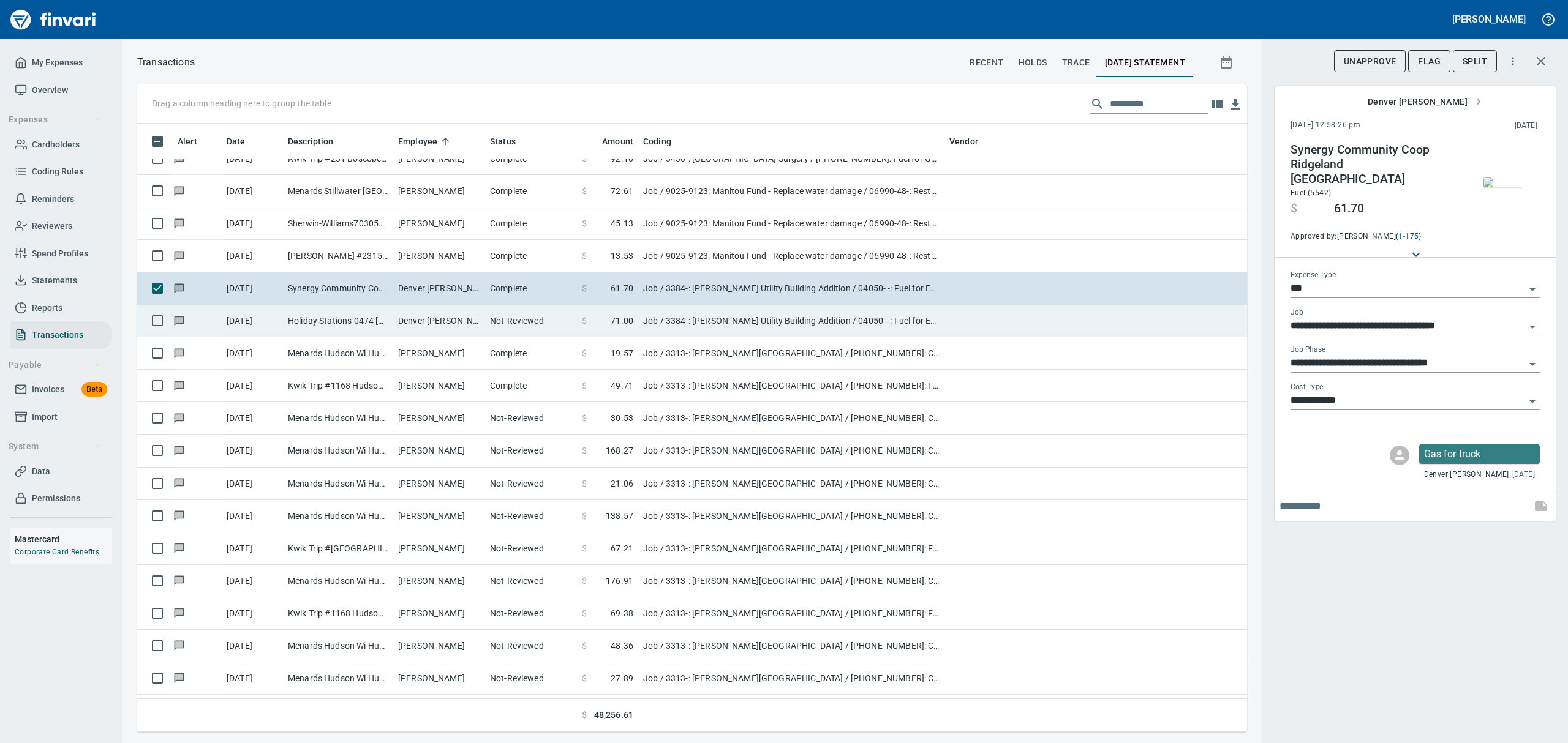
click at [340, 327] on td "Holiday Stations 0474 [GEOGRAPHIC_DATA]" at bounding box center [338, 321] width 110 height 33
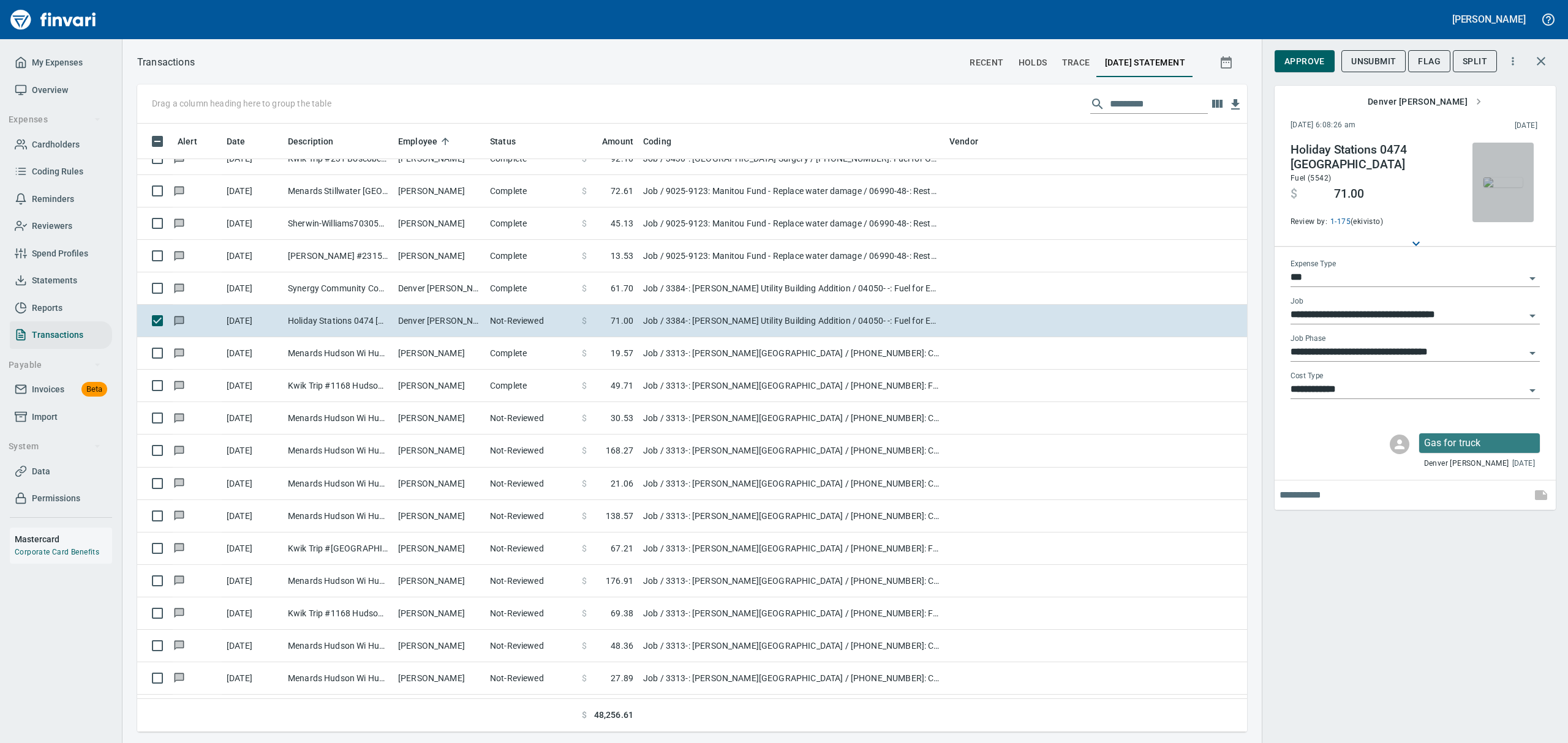
click at [1490, 187] on img "button" at bounding box center [1503, 182] width 39 height 10
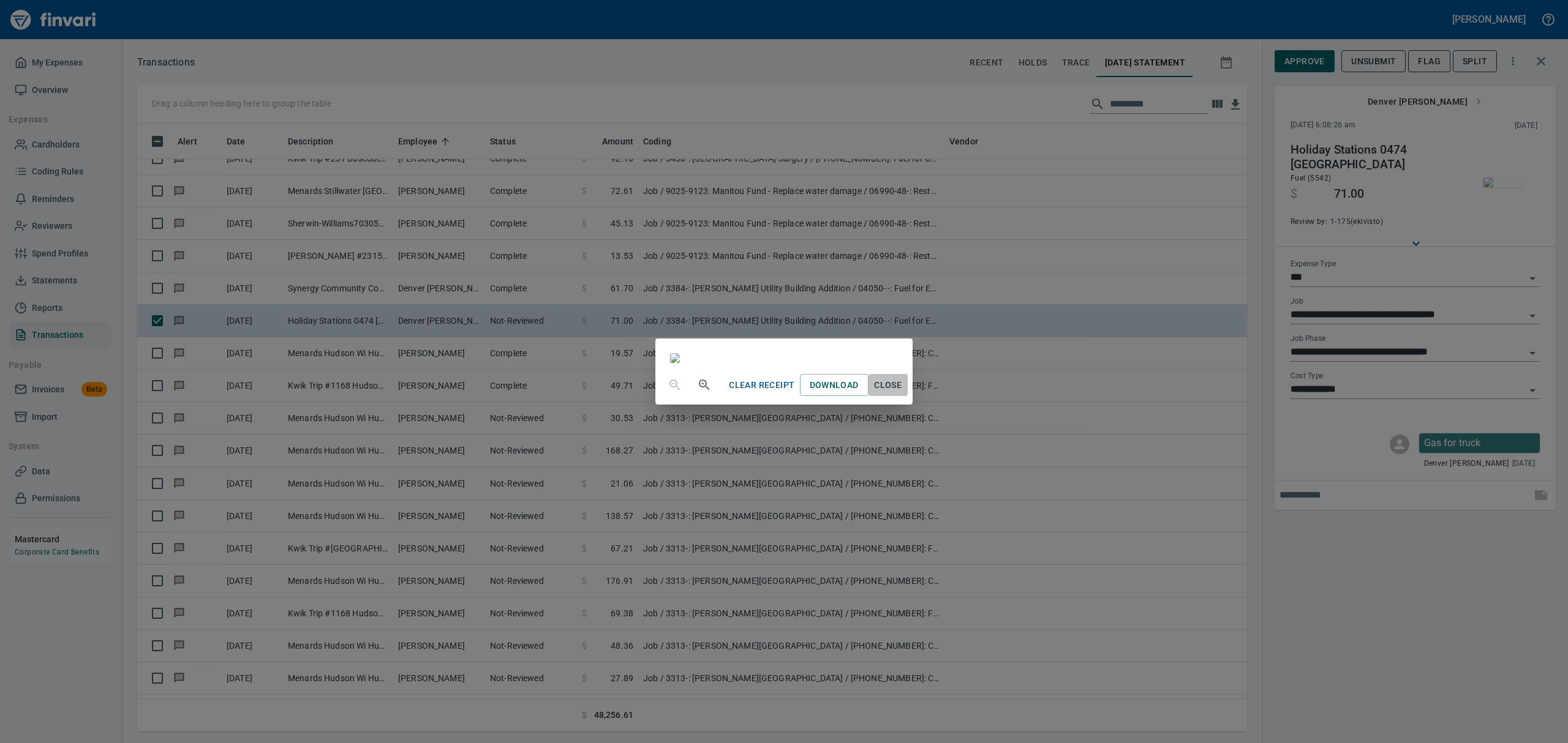
click at [903, 393] on span "Close" at bounding box center [888, 385] width 30 height 15
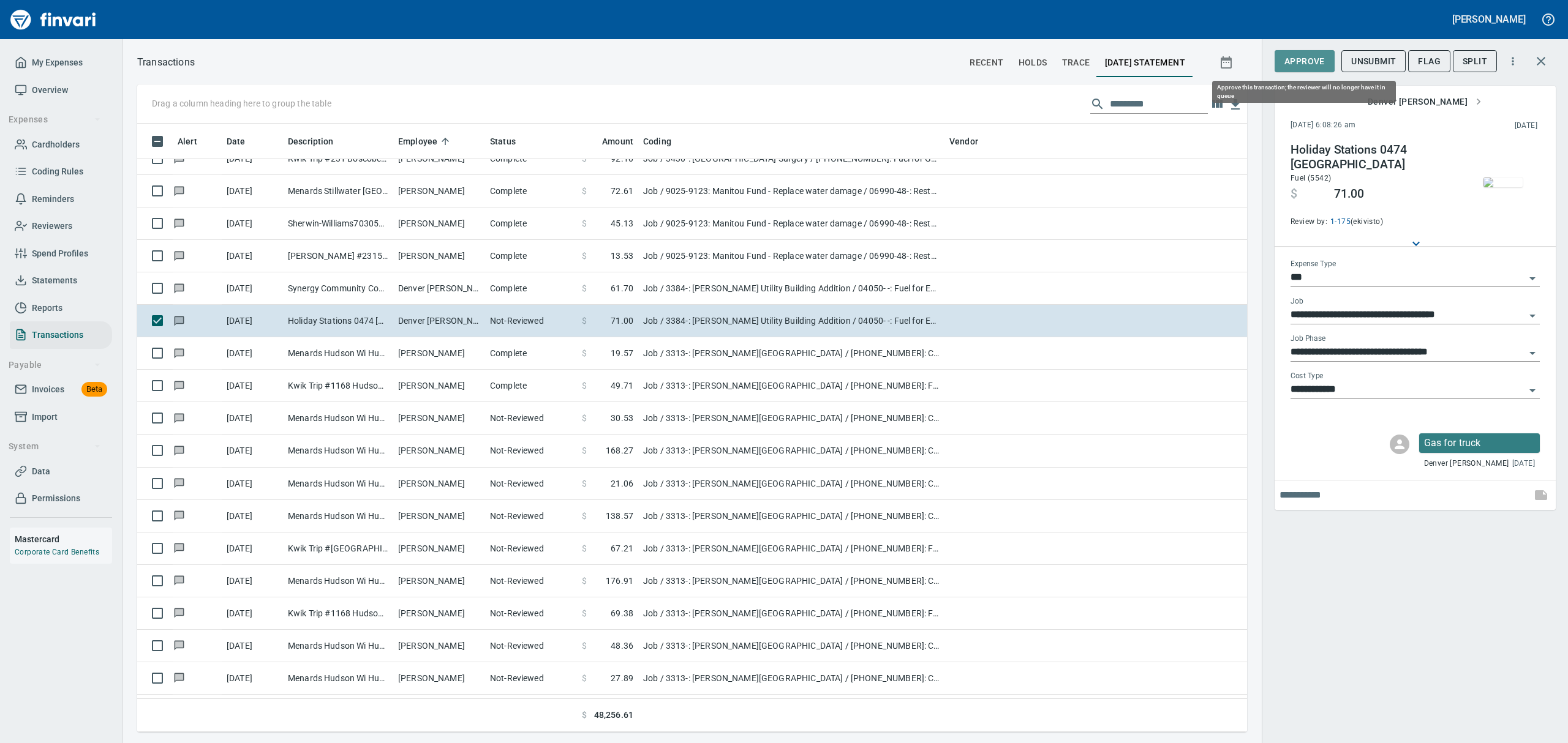
click at [1310, 62] on span "Approve" at bounding box center [1305, 62] width 40 height 15
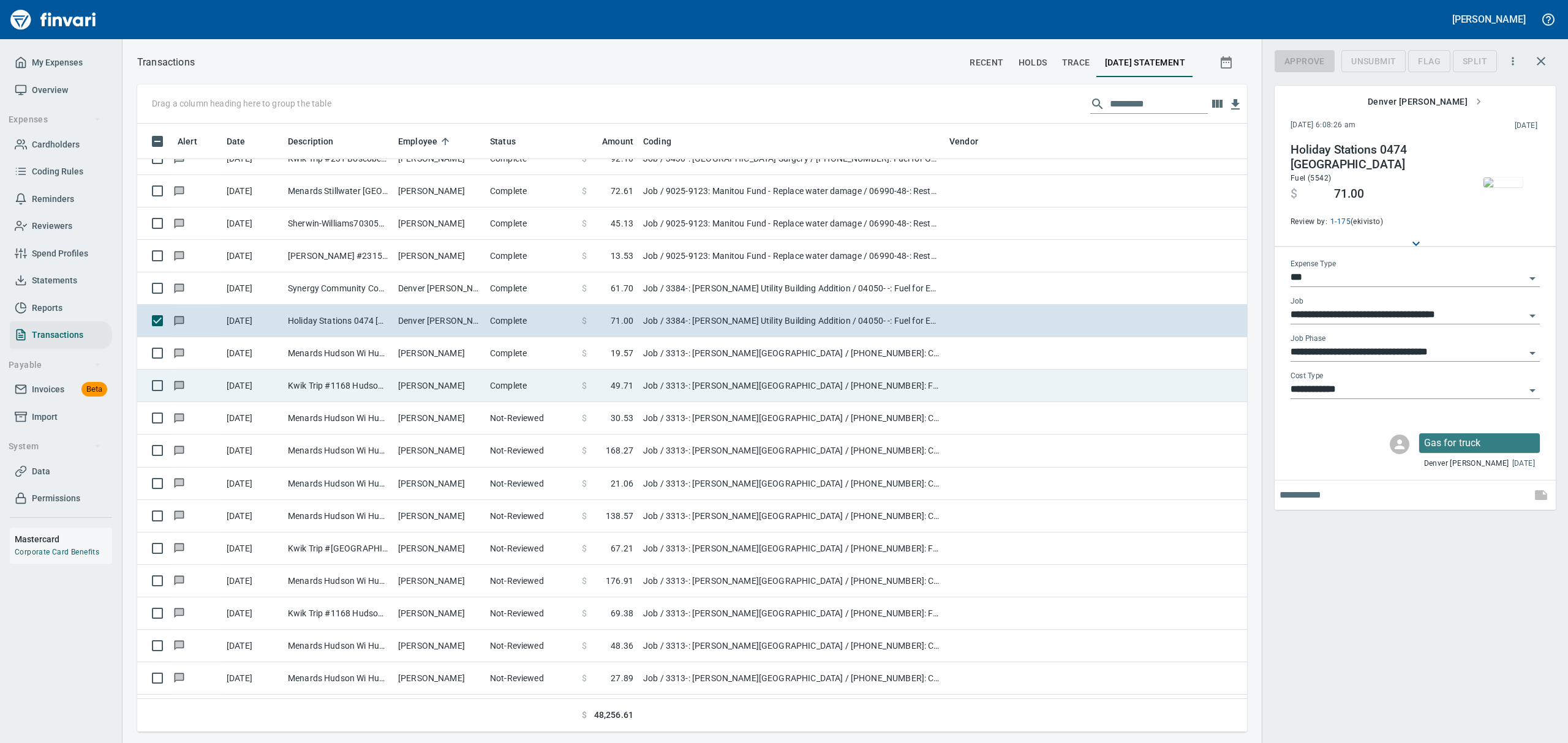
scroll to position [595, 1081]
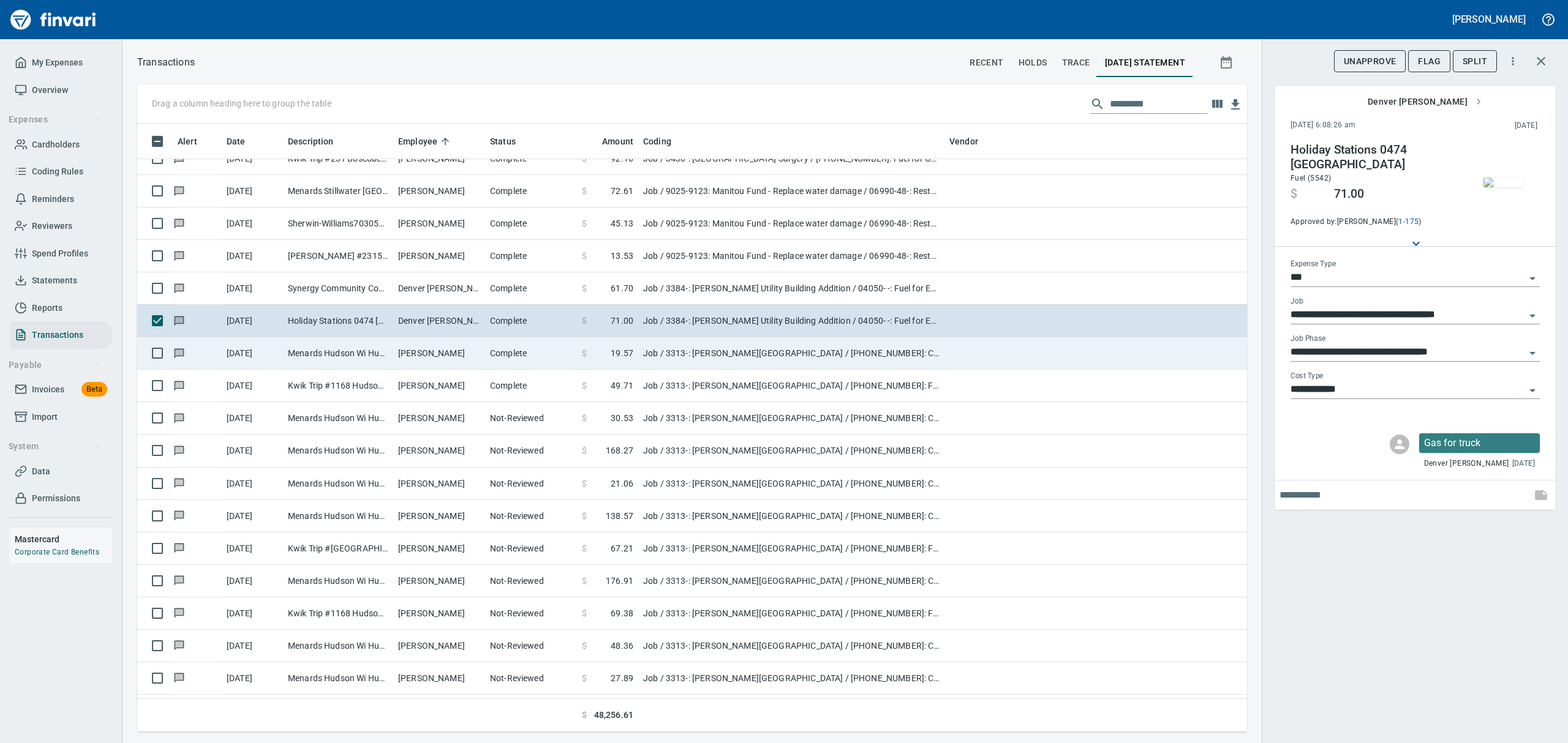
click at [340, 356] on td "Menards Hudson Wi Hudson [GEOGRAPHIC_DATA]" at bounding box center [338, 353] width 110 height 33
type input "**********"
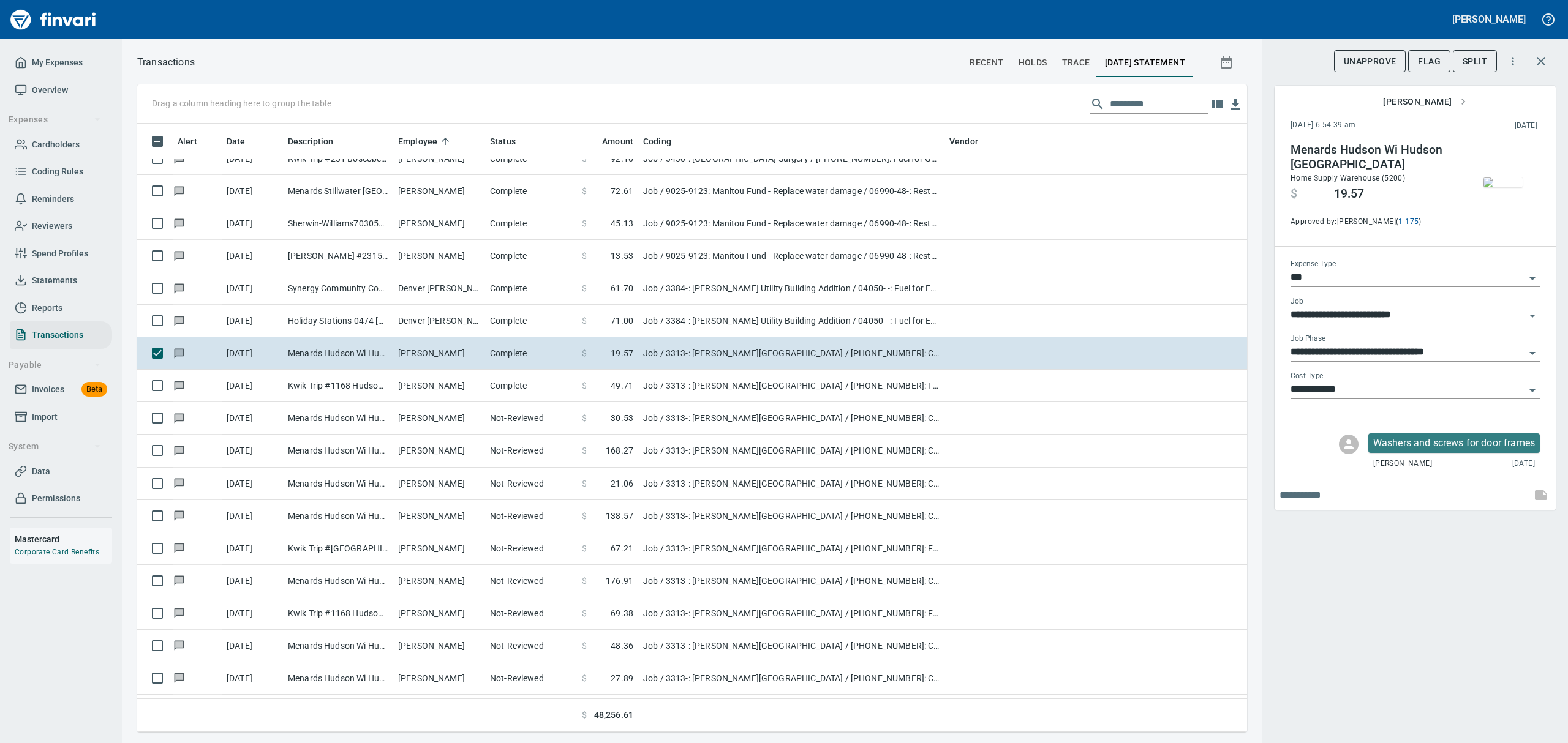
click at [1498, 180] on img "button" at bounding box center [1503, 182] width 39 height 10
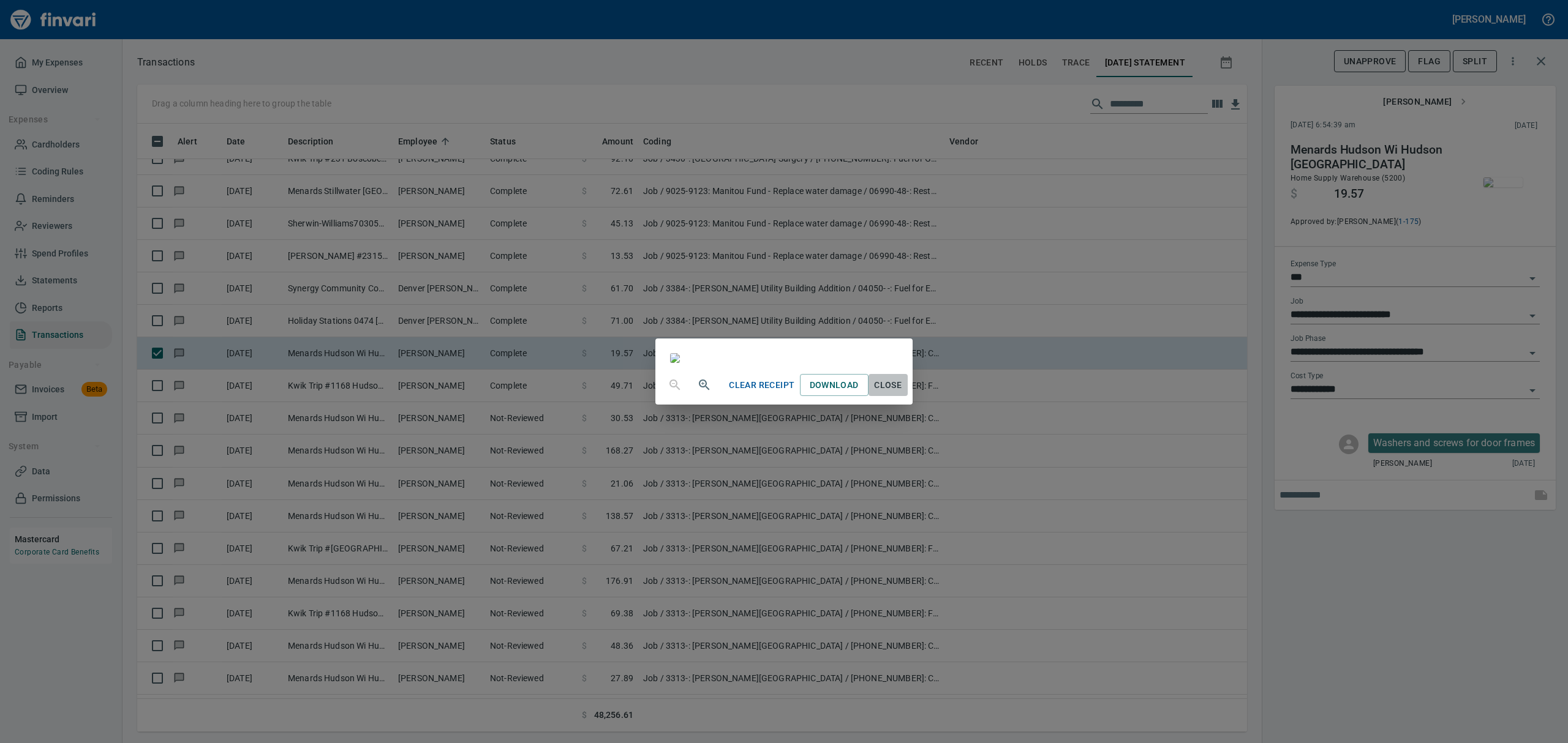
click at [908, 397] on button "Close" at bounding box center [888, 385] width 39 height 23
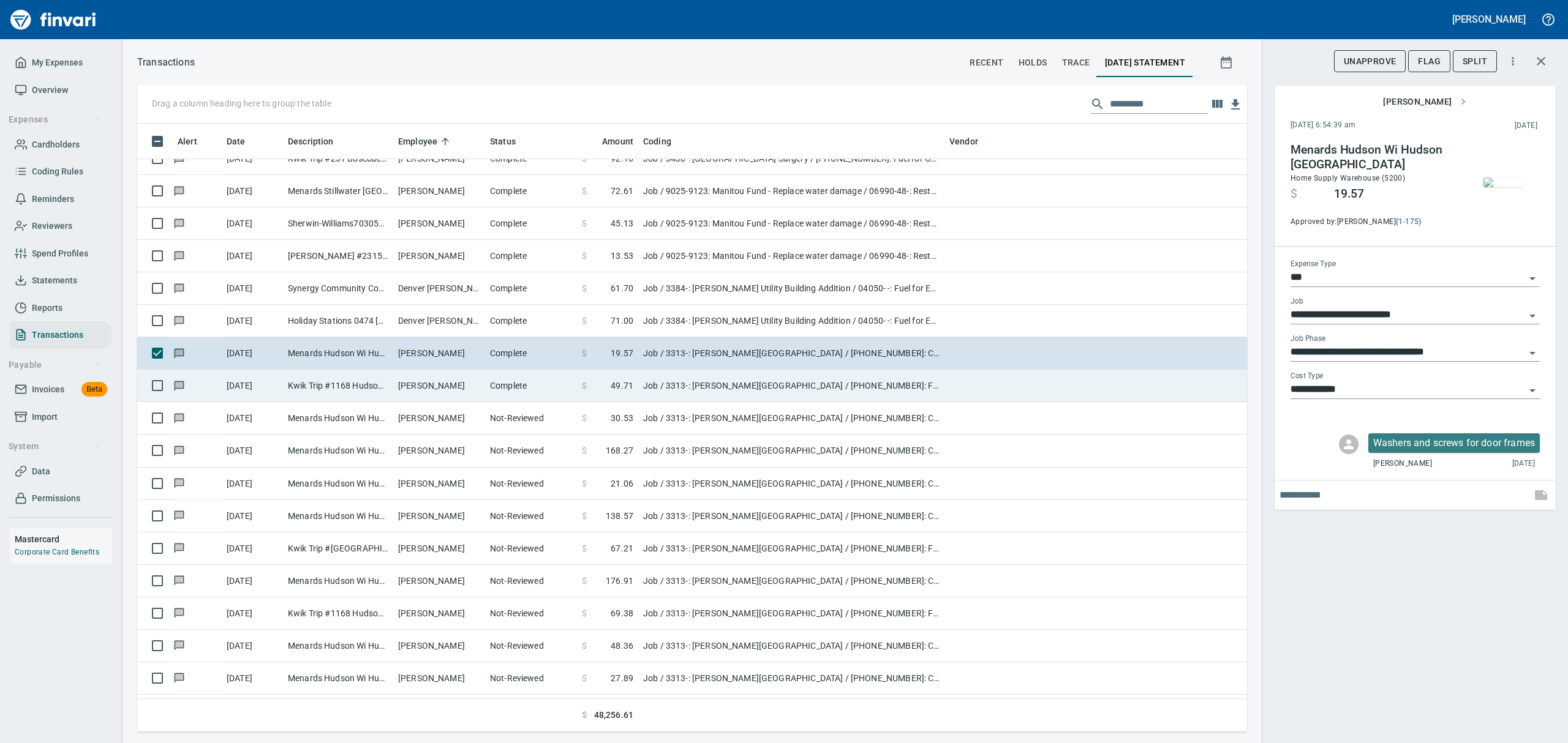
click at [271, 392] on td "[DATE]" at bounding box center [252, 386] width 61 height 33
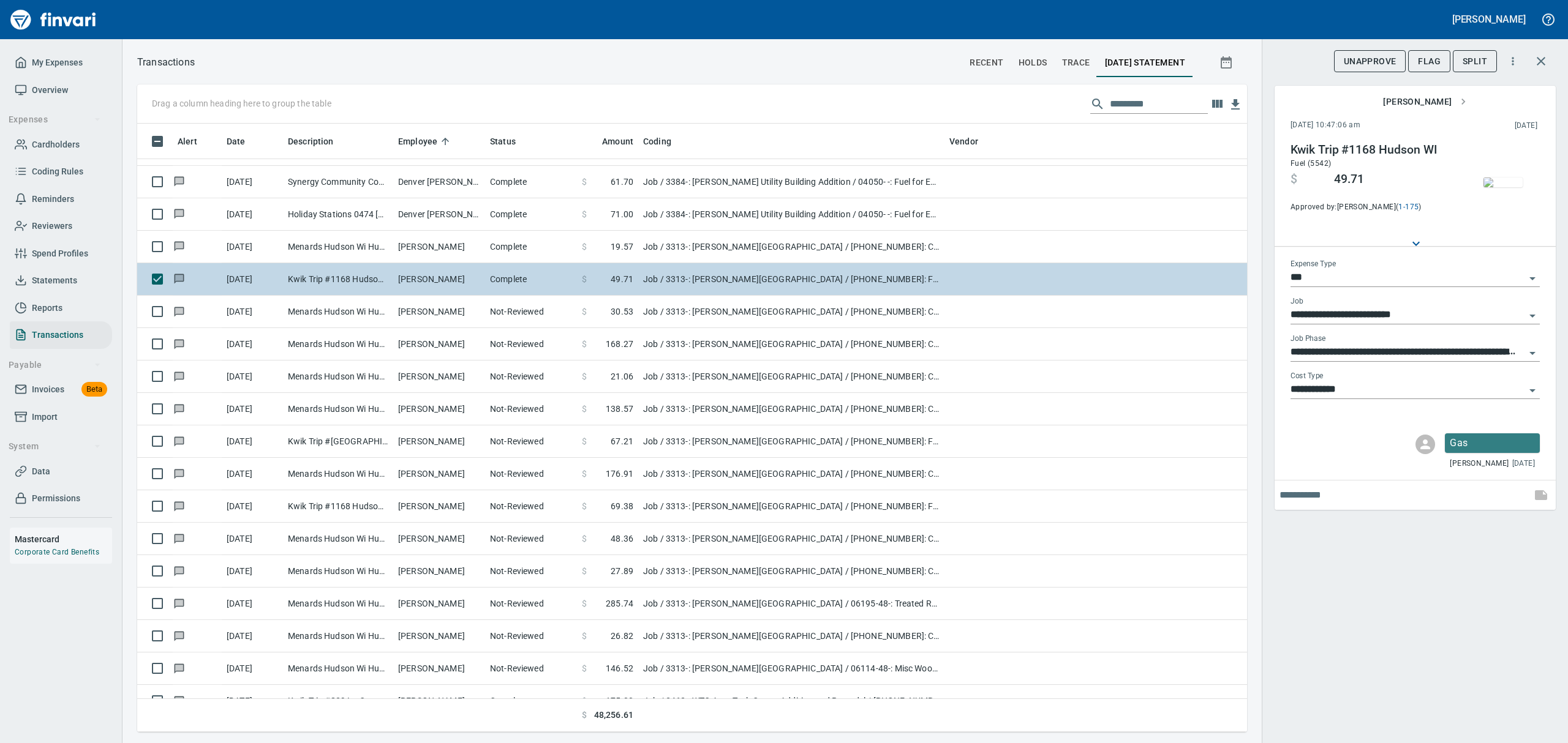
scroll to position [5388, 0]
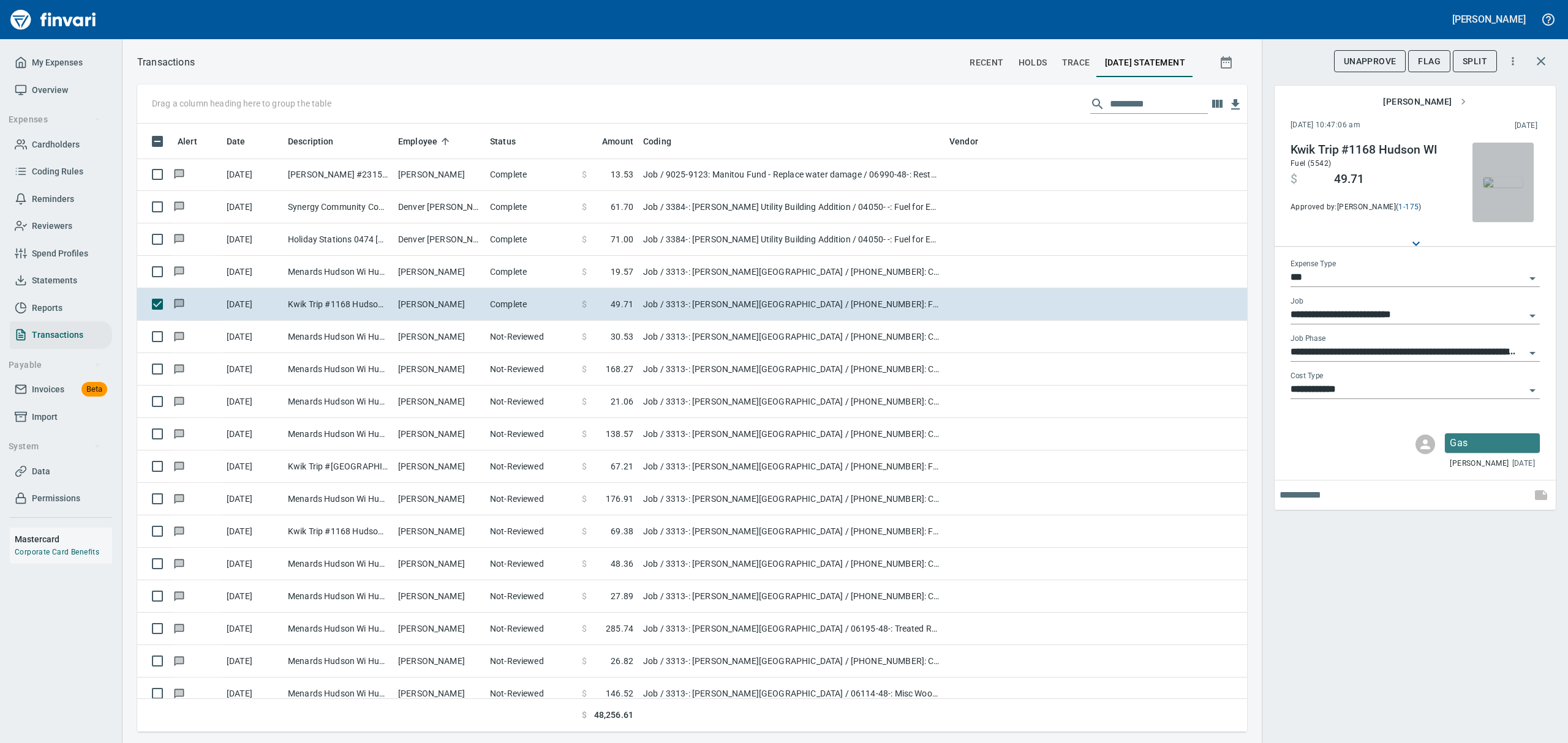
click at [1503, 177] on img "button" at bounding box center [1503, 182] width 39 height 10
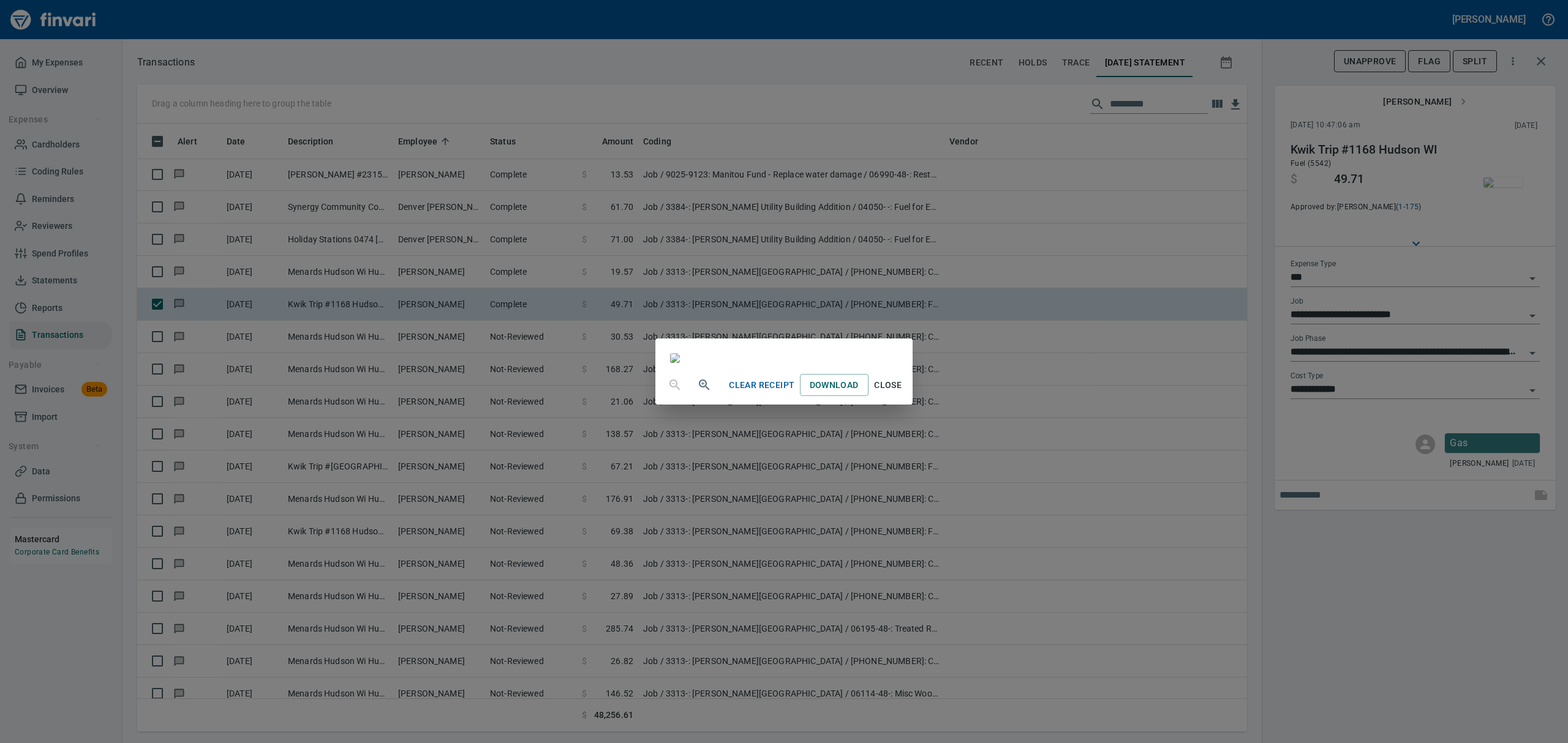
click at [903, 393] on span "Close" at bounding box center [888, 385] width 30 height 15
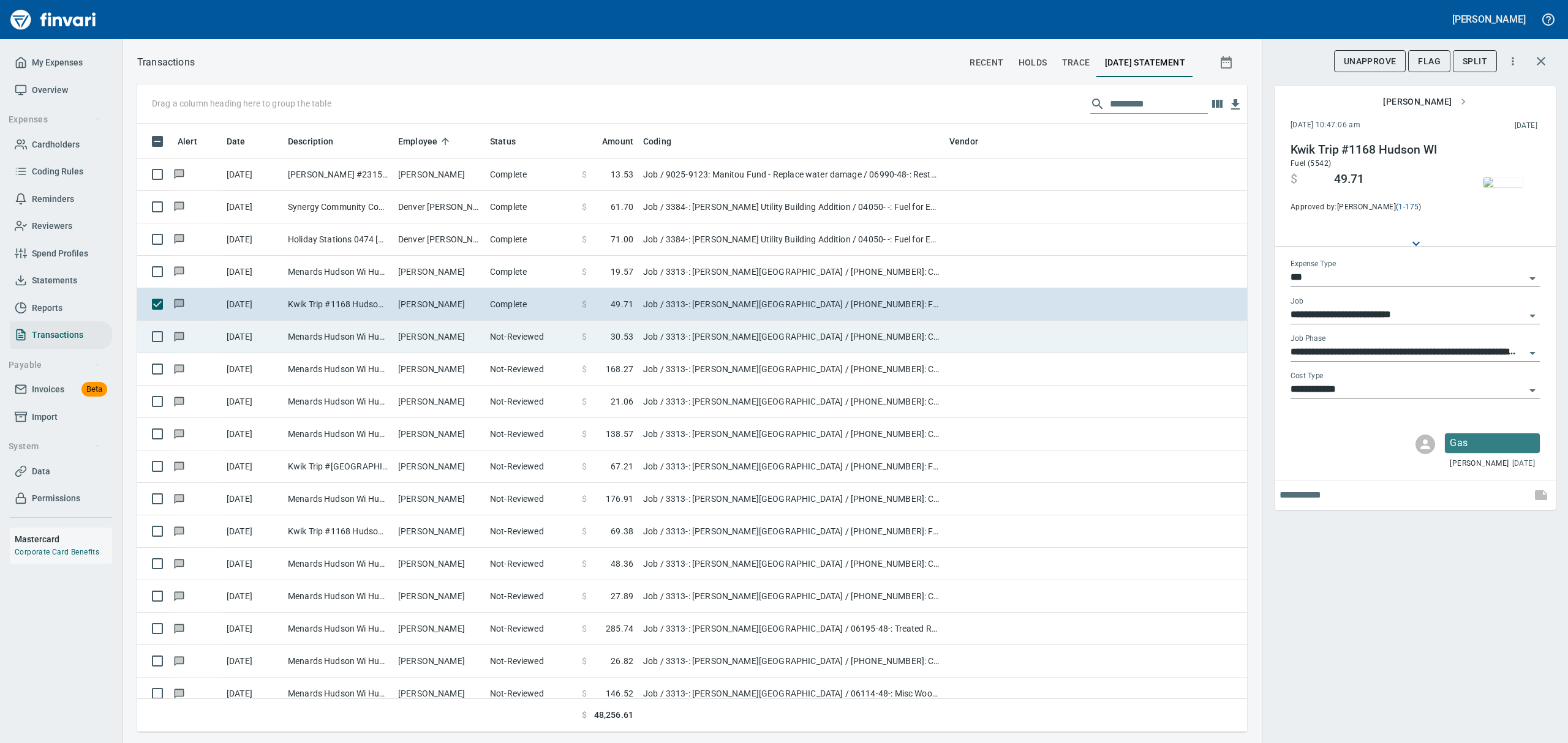
click at [305, 333] on td "Menards Hudson Wi Hudson [GEOGRAPHIC_DATA]" at bounding box center [338, 336] width 110 height 33
type input "**********"
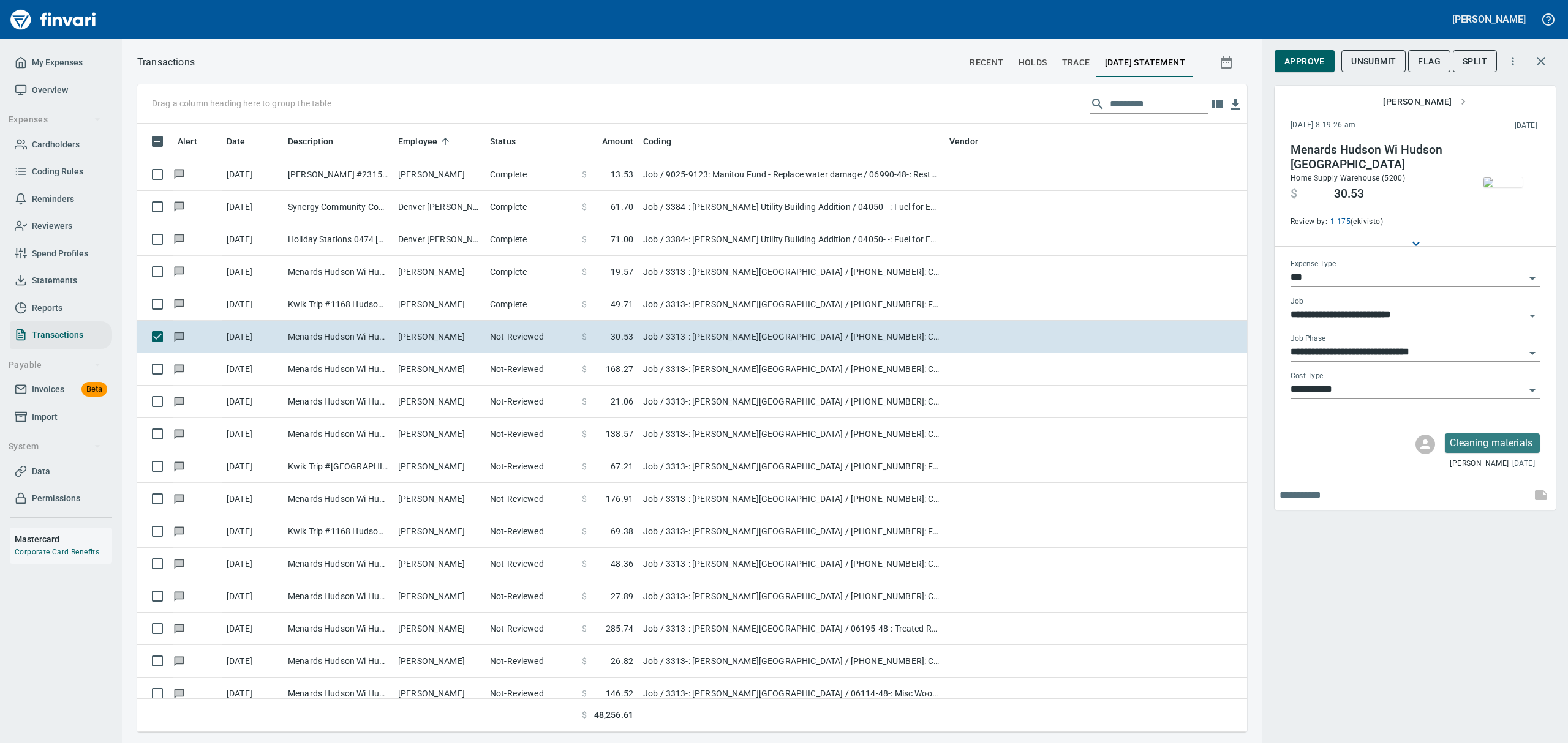
click at [1503, 187] on img "button" at bounding box center [1503, 182] width 39 height 10
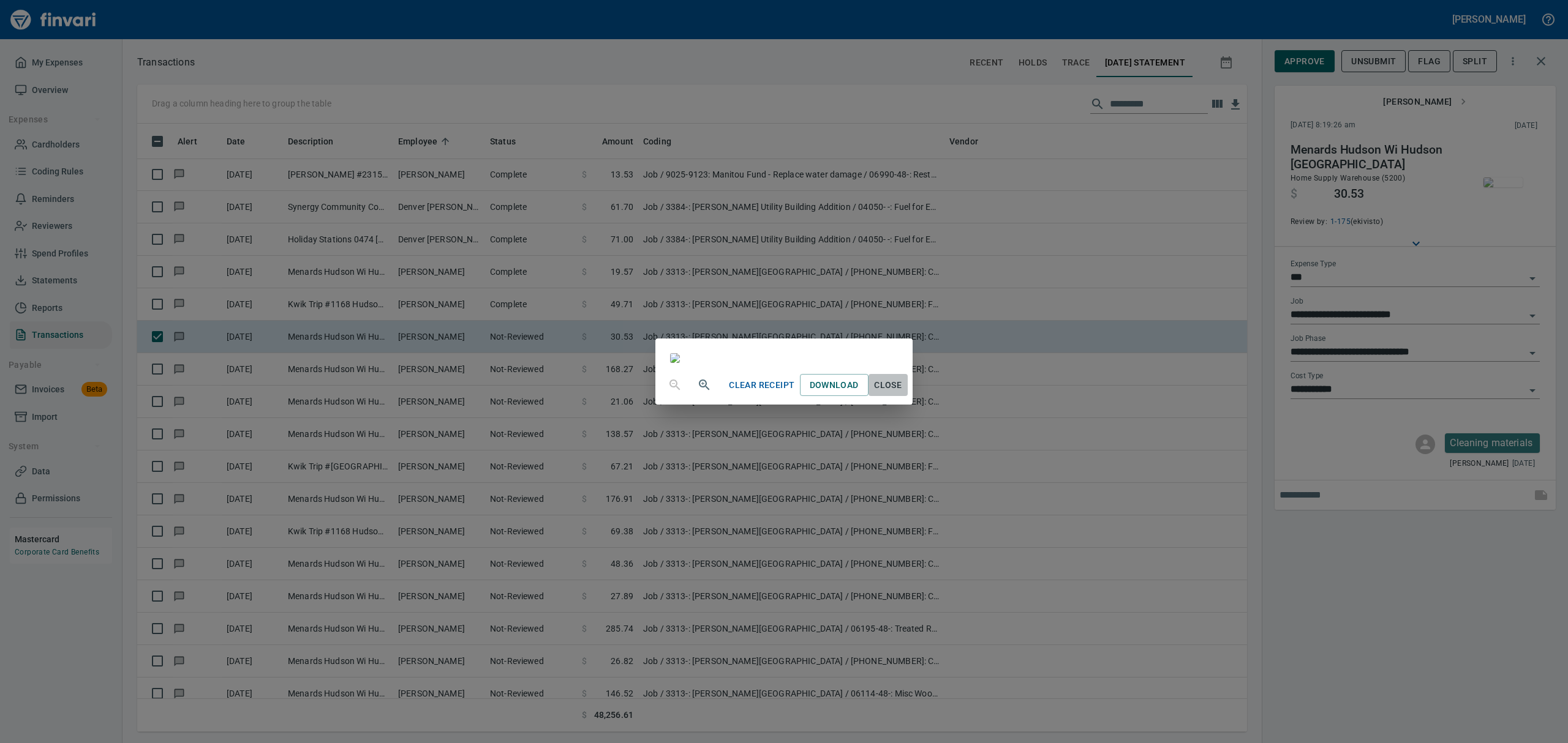
click at [903, 393] on span "Close" at bounding box center [888, 385] width 30 height 15
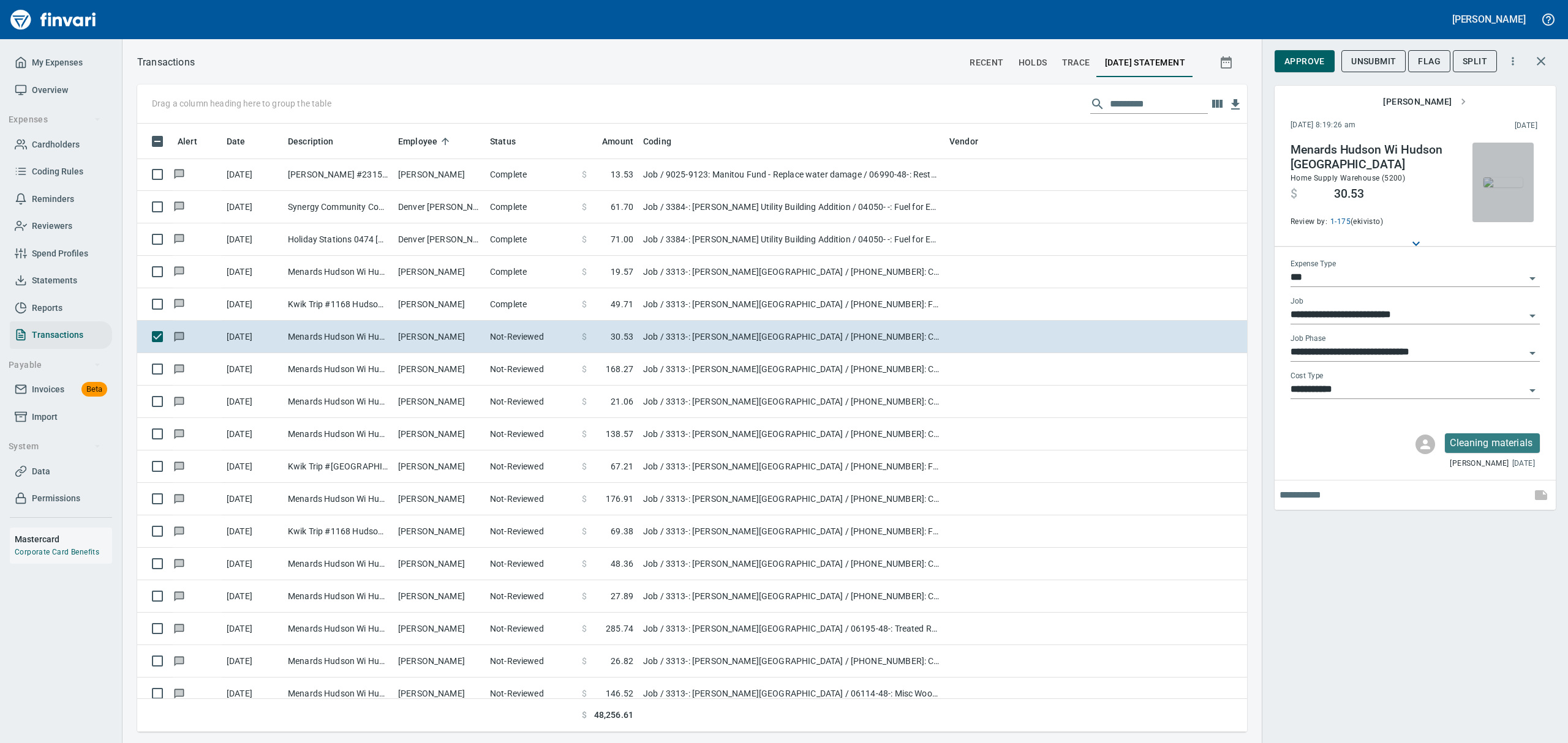
click at [1498, 177] on img "button" at bounding box center [1503, 182] width 39 height 10
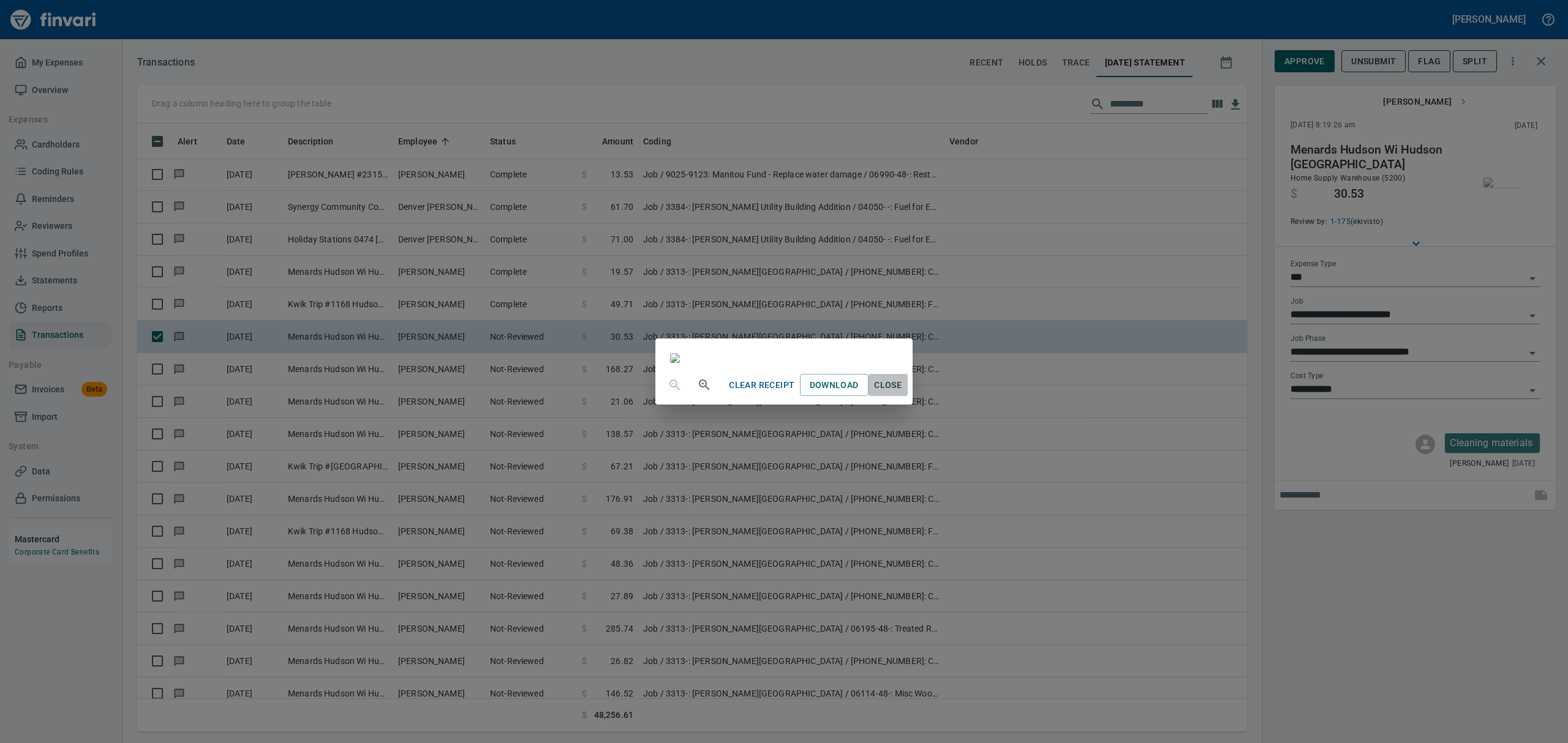
drag, startPoint x: 1008, startPoint y: 694, endPoint x: 995, endPoint y: 684, distance: 16.4
click at [903, 393] on span "Close" at bounding box center [888, 385] width 30 height 15
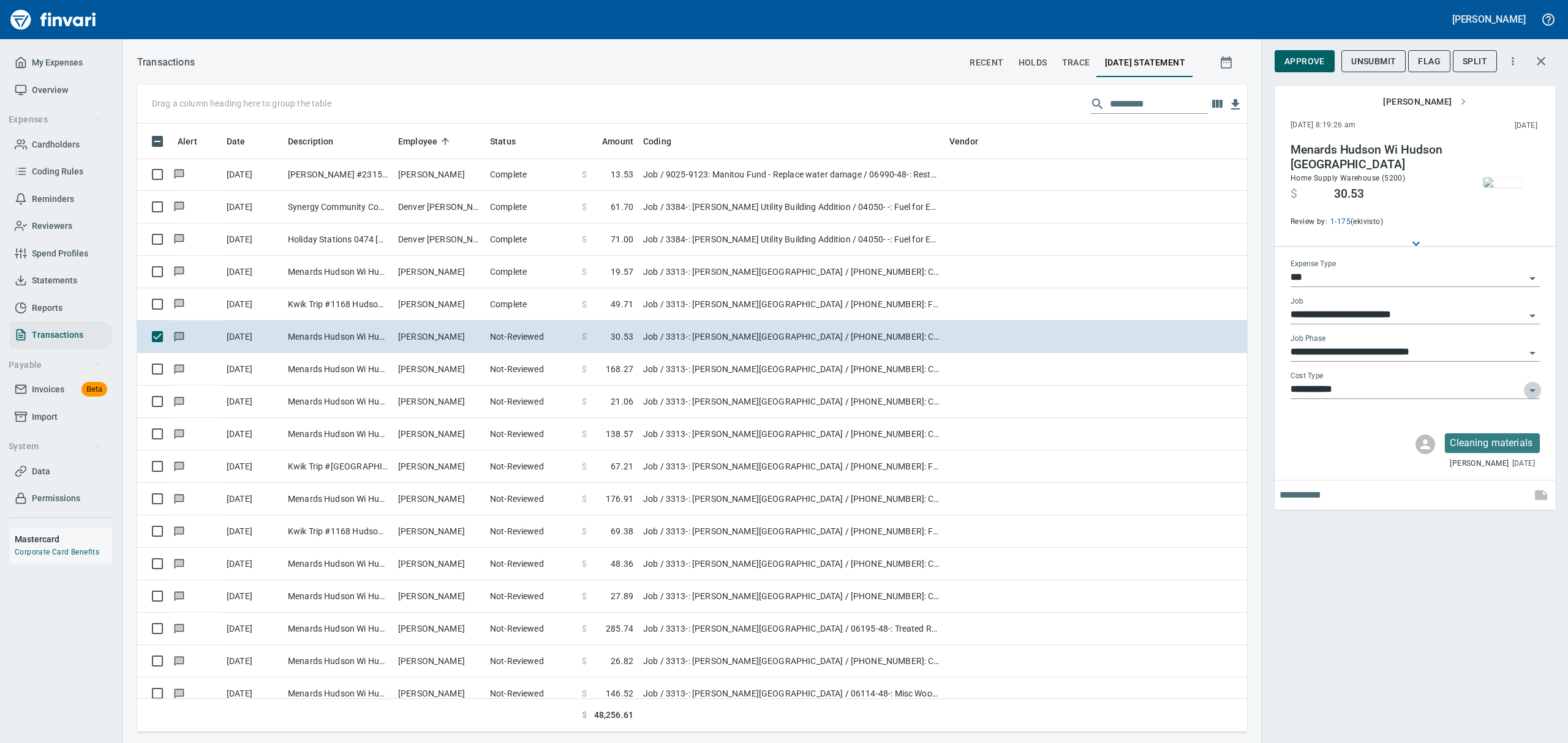
click at [1534, 391] on icon "Open" at bounding box center [1532, 391] width 14 height 14
click at [1437, 461] on li "2: Material" at bounding box center [1414, 451] width 249 height 30
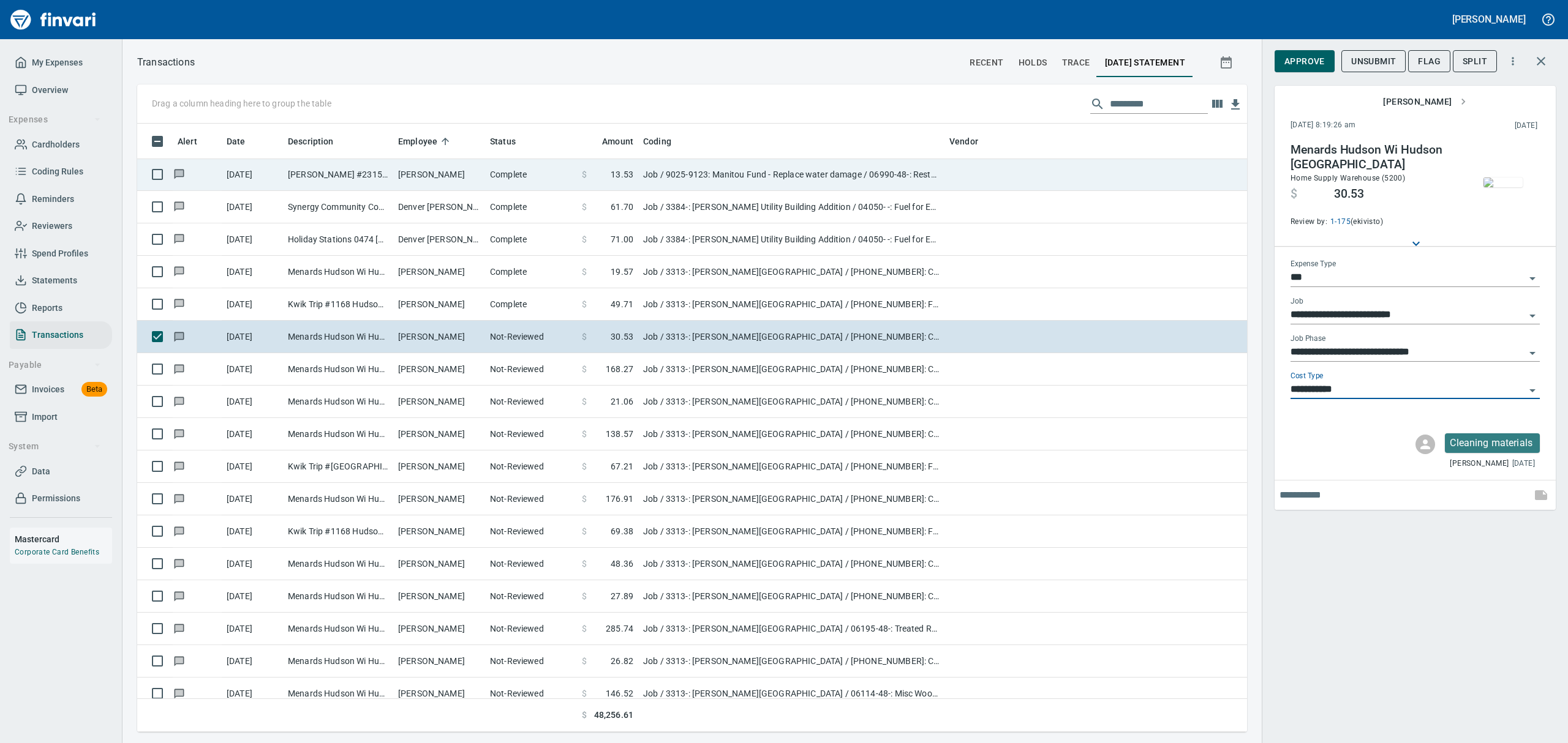
click at [1292, 62] on span "Approve" at bounding box center [1305, 62] width 40 height 15
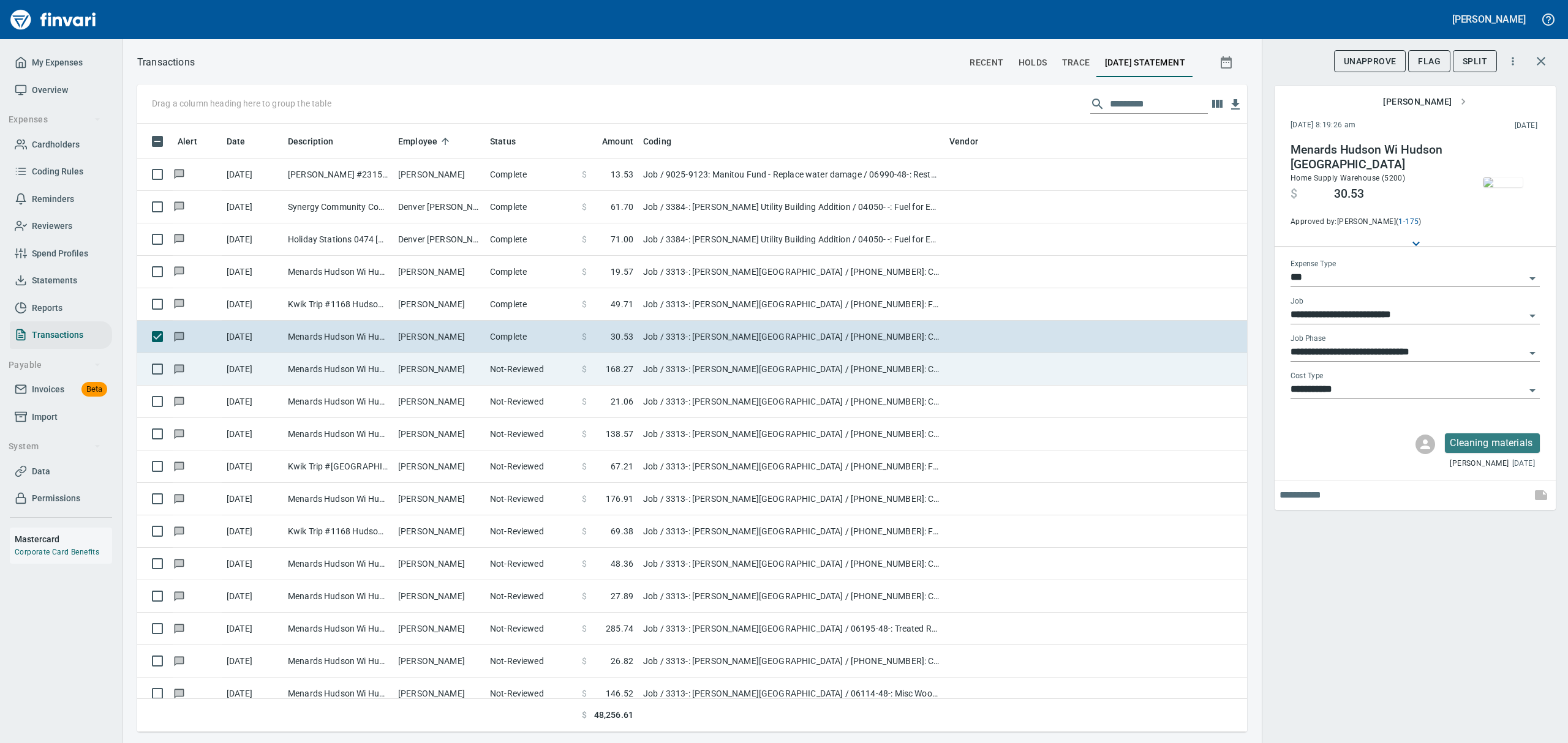
click at [250, 368] on td "[DATE]" at bounding box center [252, 369] width 61 height 33
type input "**********"
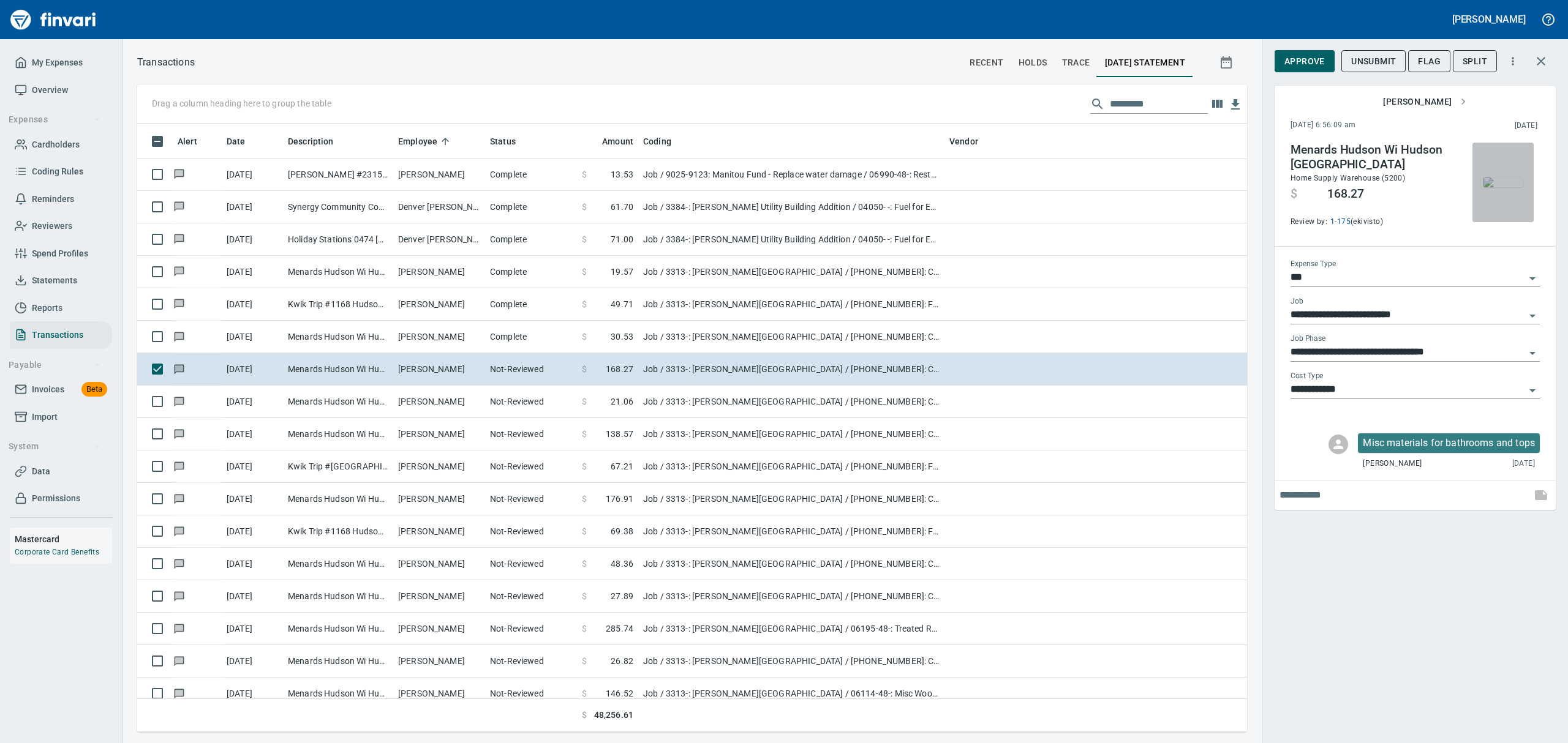
click at [1509, 185] on img "button" at bounding box center [1503, 182] width 39 height 10
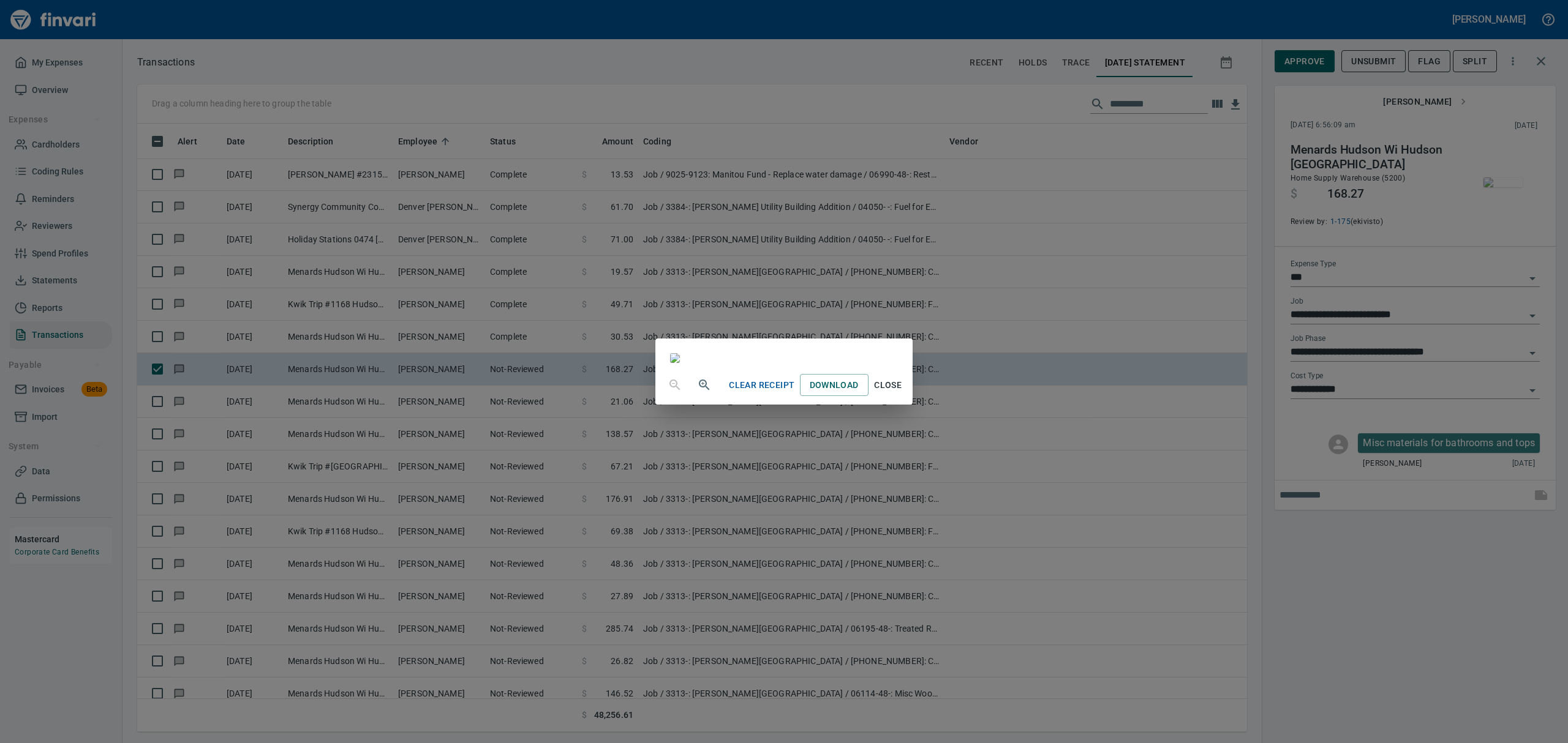
click at [903, 393] on span "Close" at bounding box center [888, 385] width 30 height 15
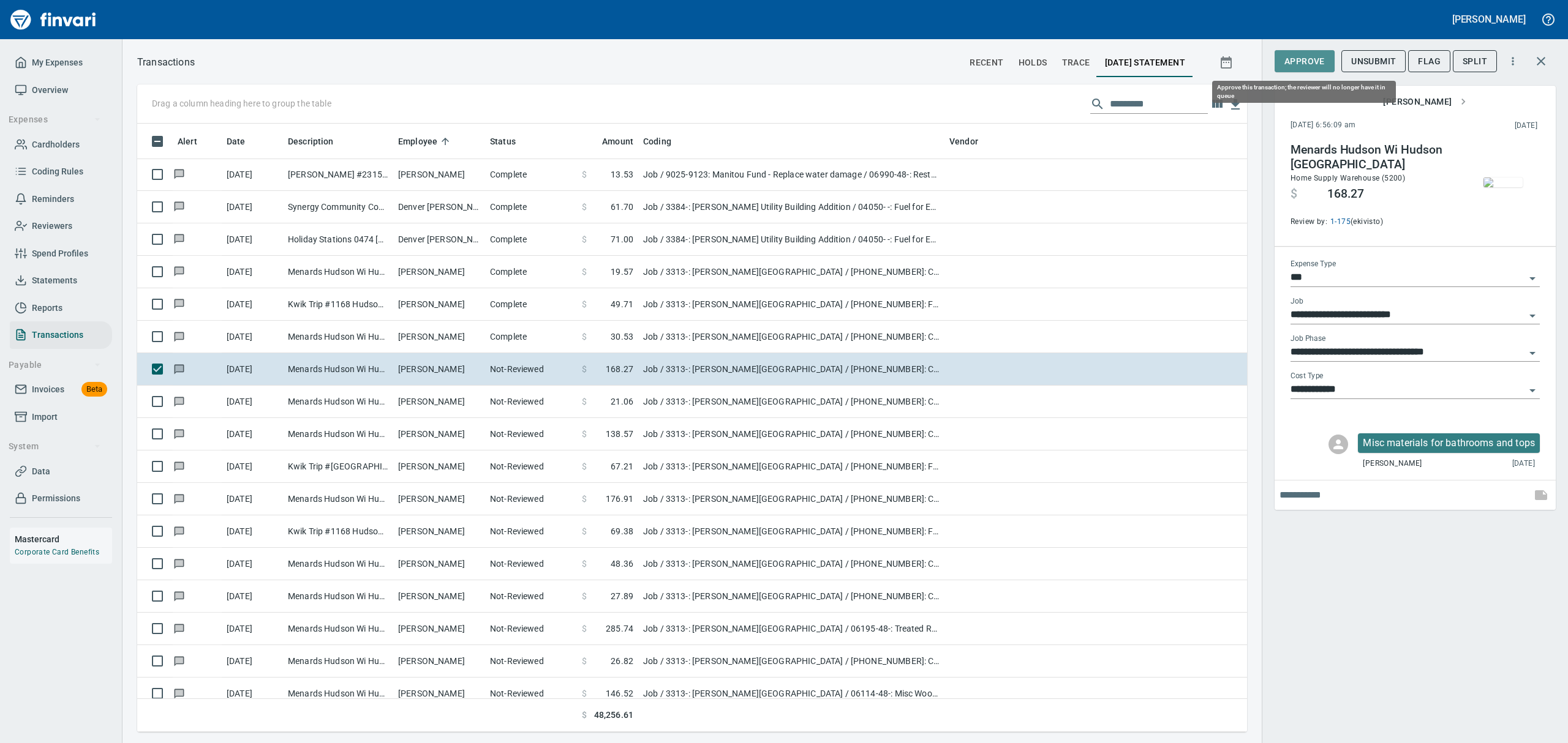
click at [1292, 52] on button "Approve" at bounding box center [1305, 62] width 60 height 23
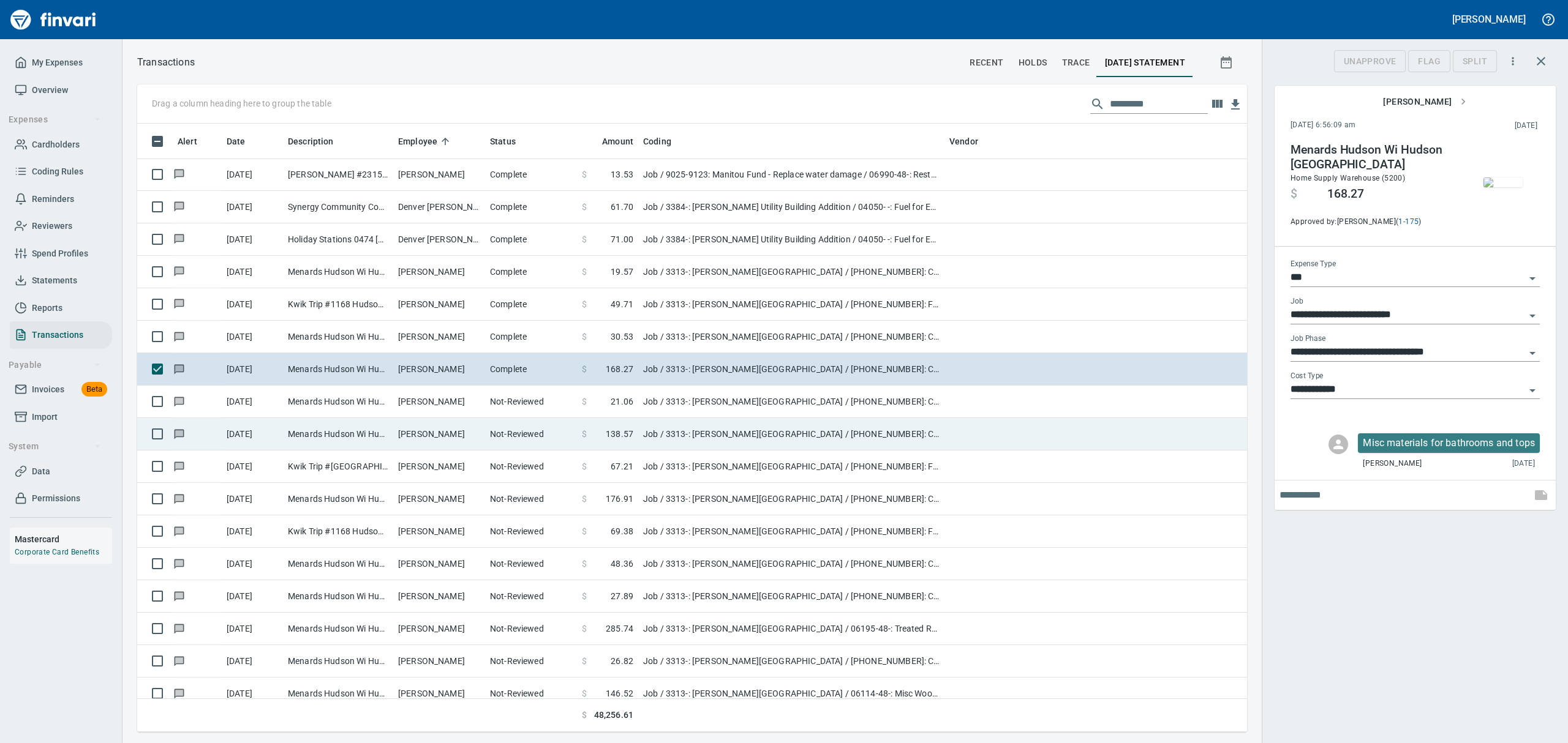
scroll to position [595, 1081]
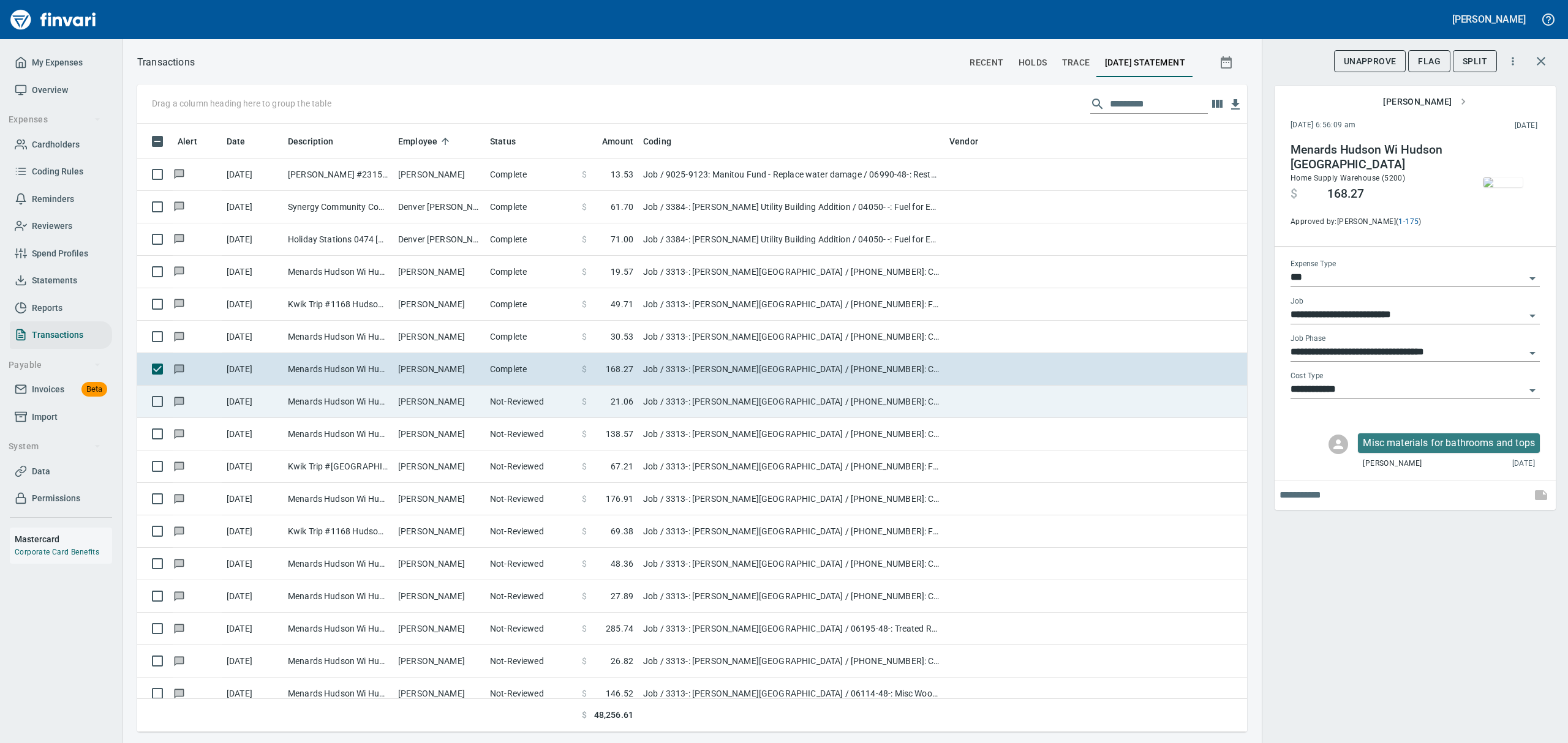
click at [351, 409] on td "Menards Hudson Wi Hudson [GEOGRAPHIC_DATA]" at bounding box center [338, 402] width 110 height 33
type input "**********"
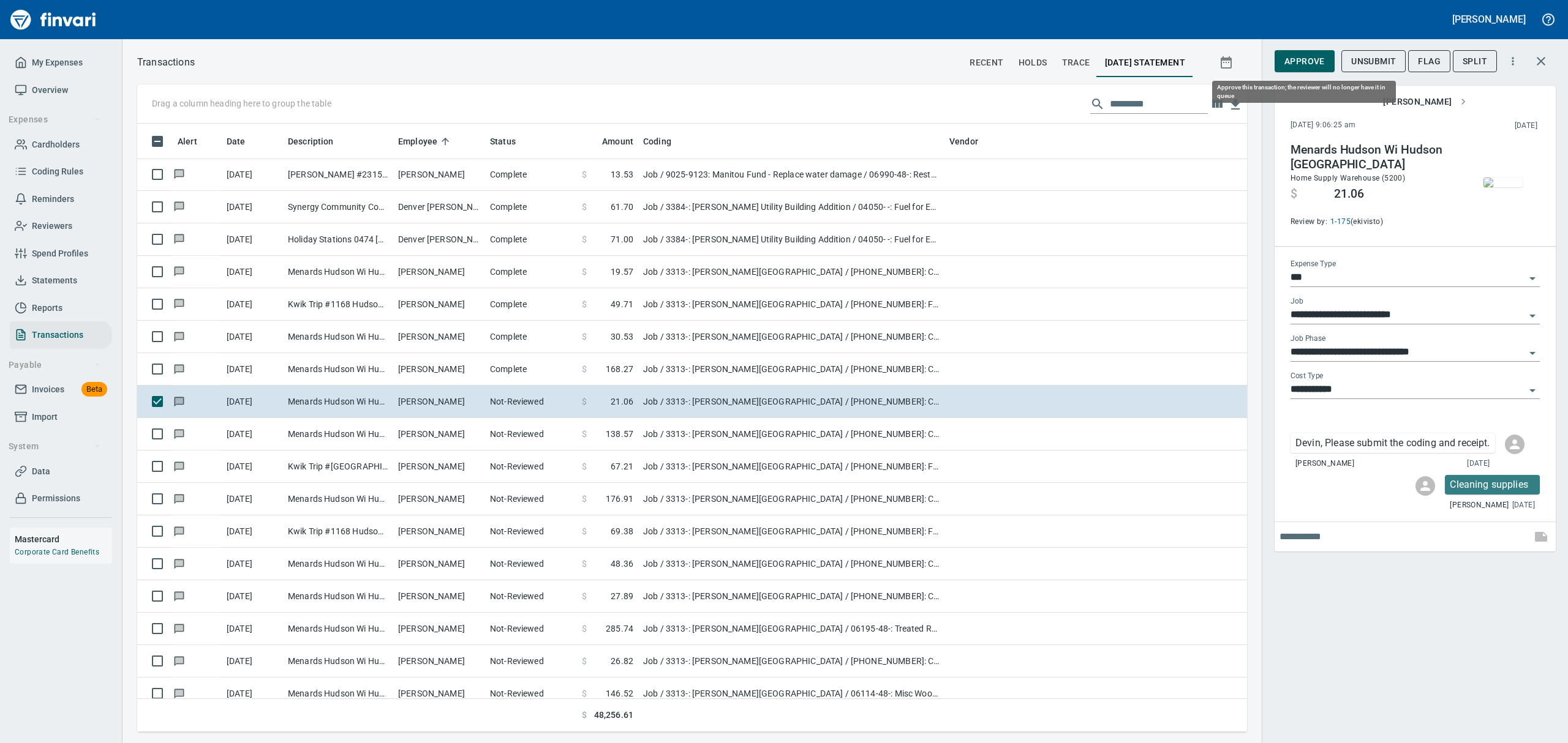
click at [1297, 60] on span "Approve" at bounding box center [1305, 62] width 40 height 15
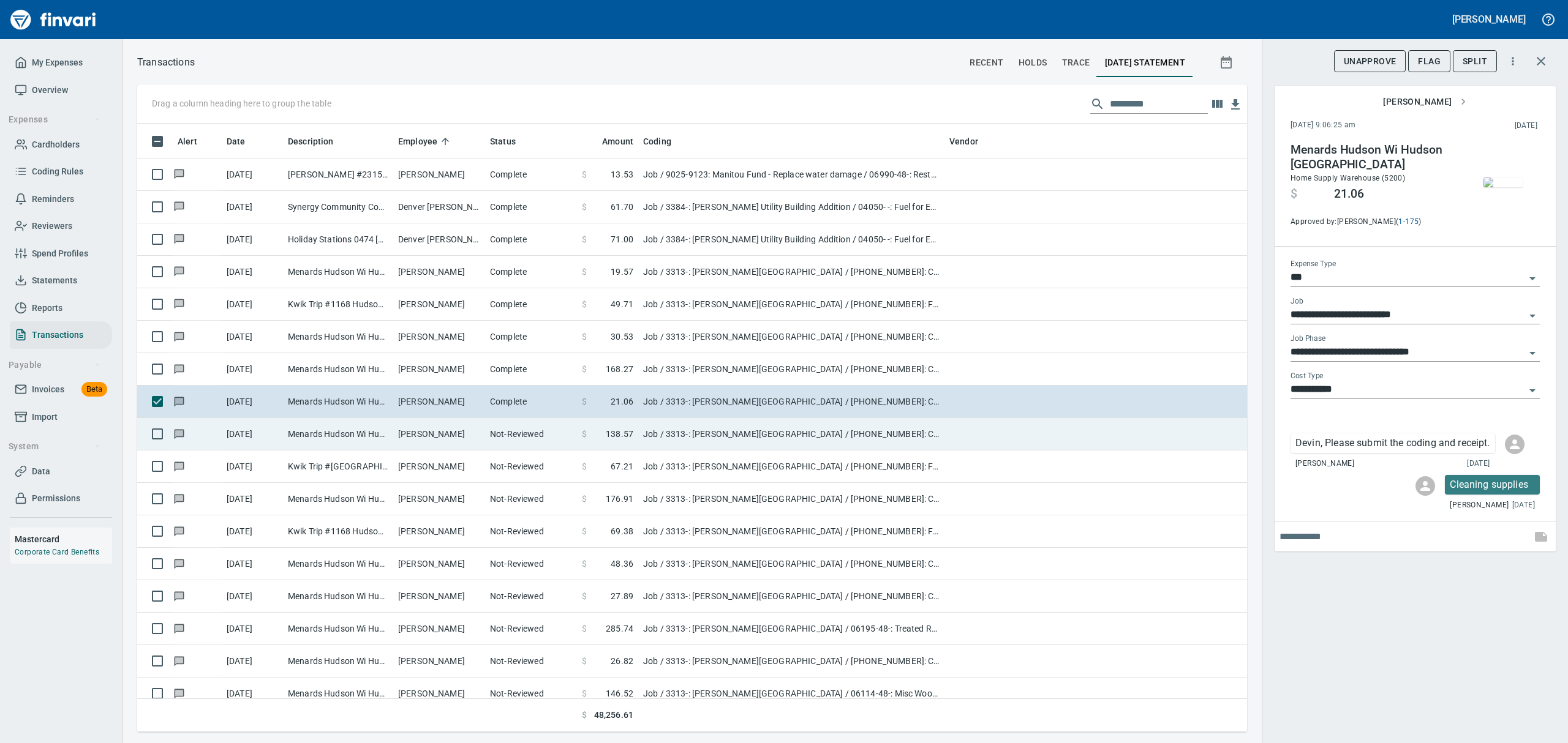
click at [366, 431] on td "Menards Hudson Wi Hudson [GEOGRAPHIC_DATA]" at bounding box center [338, 434] width 110 height 33
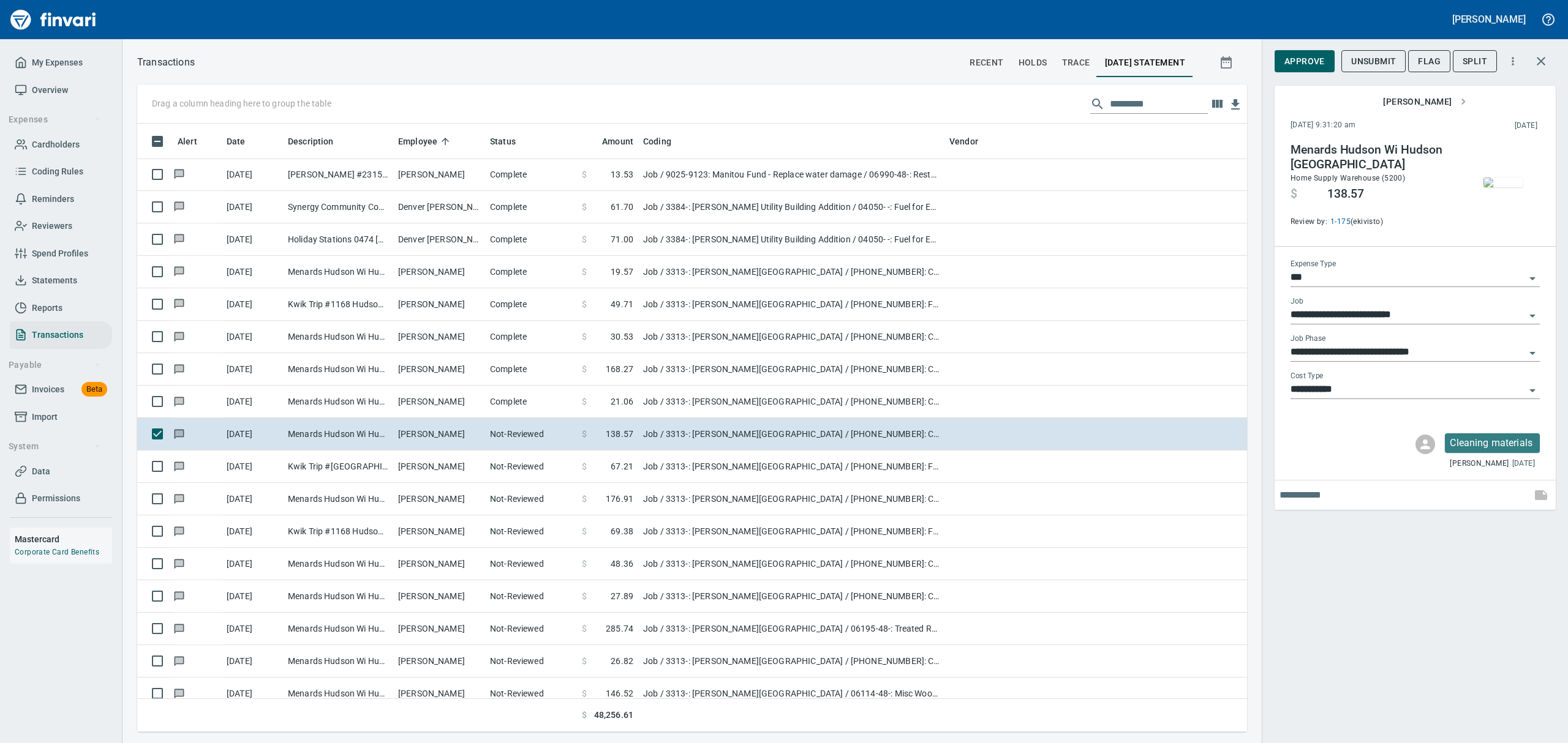
click at [1520, 187] on img "button" at bounding box center [1503, 182] width 39 height 10
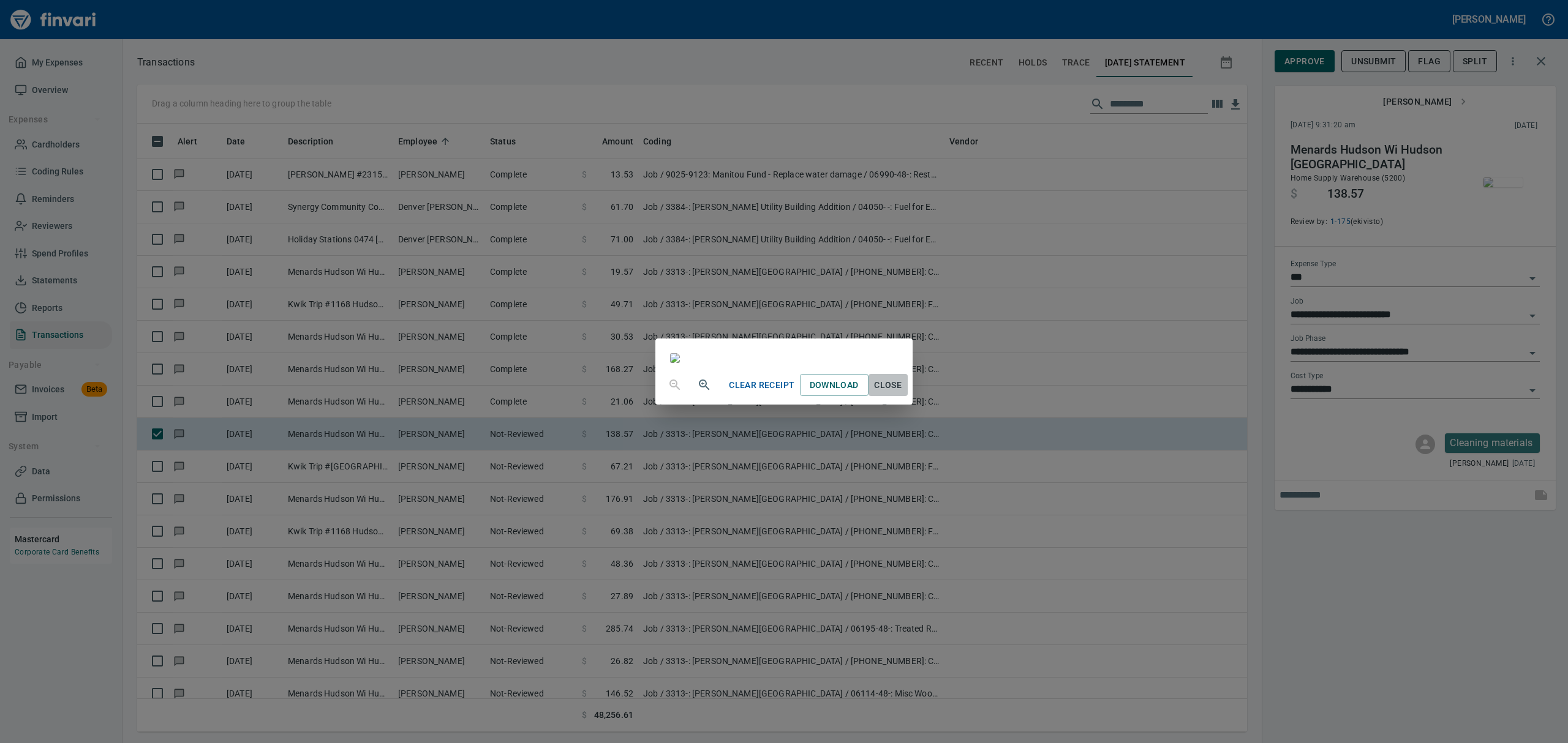
click at [903, 393] on span "Close" at bounding box center [888, 385] width 30 height 15
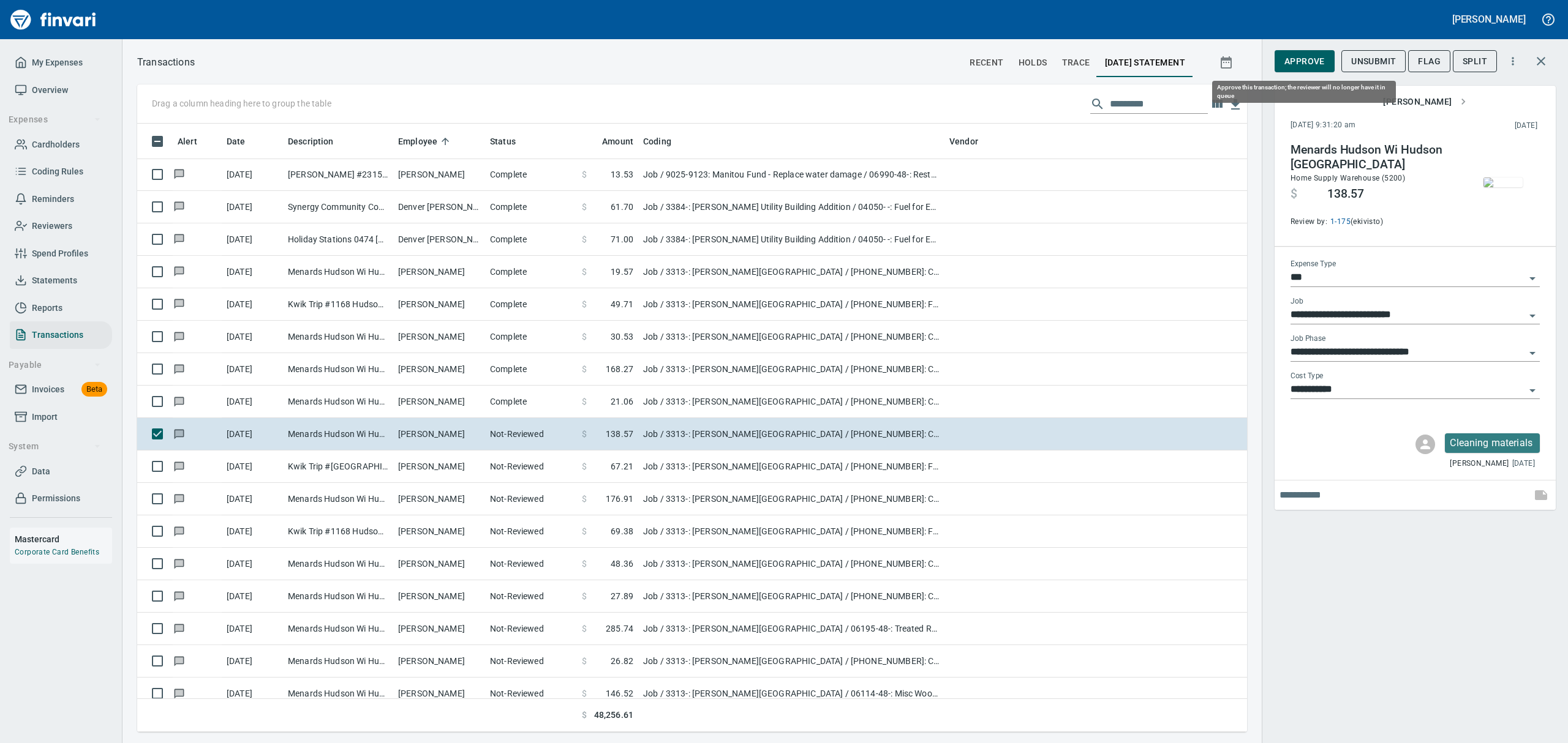
click at [1301, 59] on span "Approve" at bounding box center [1305, 62] width 40 height 15
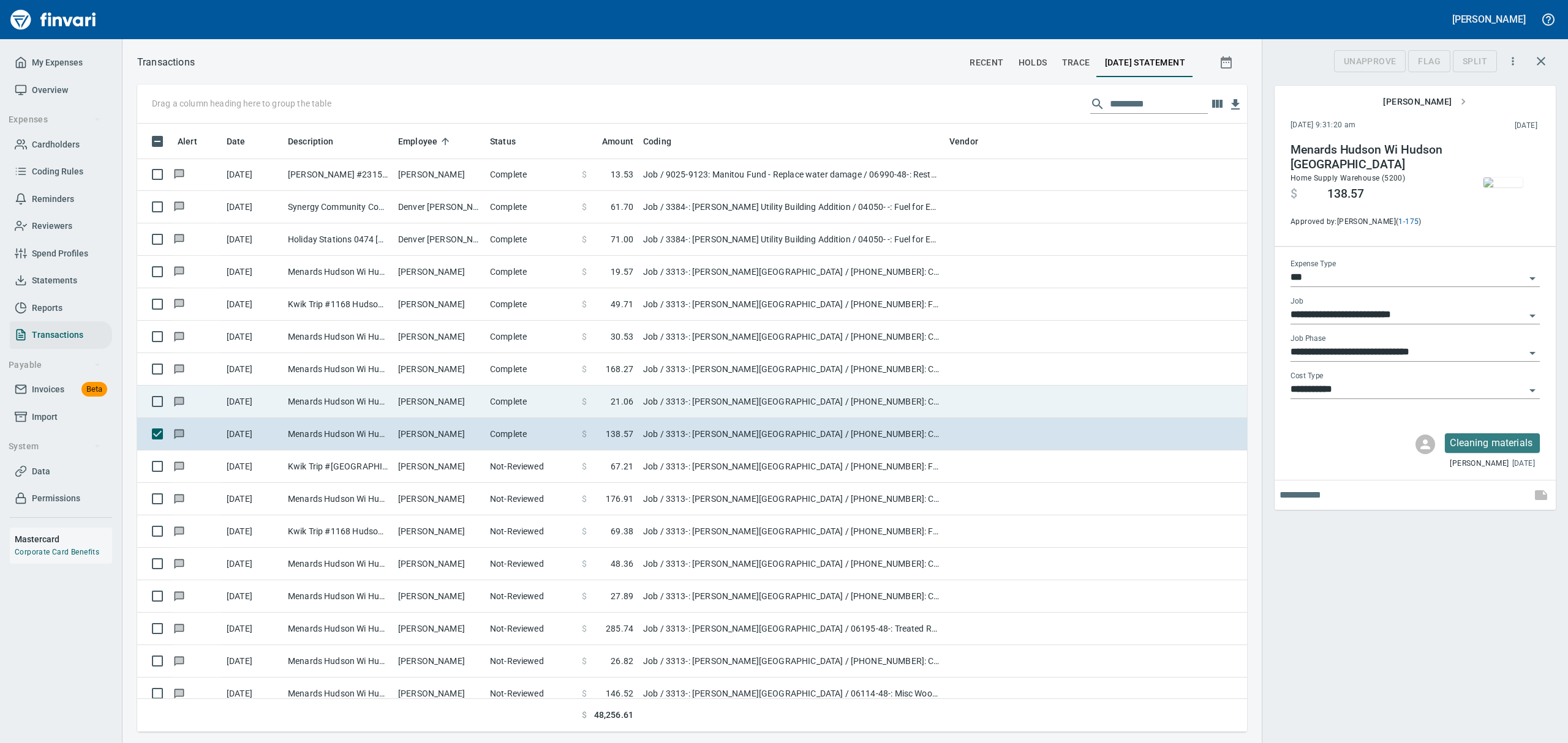
scroll to position [595, 1081]
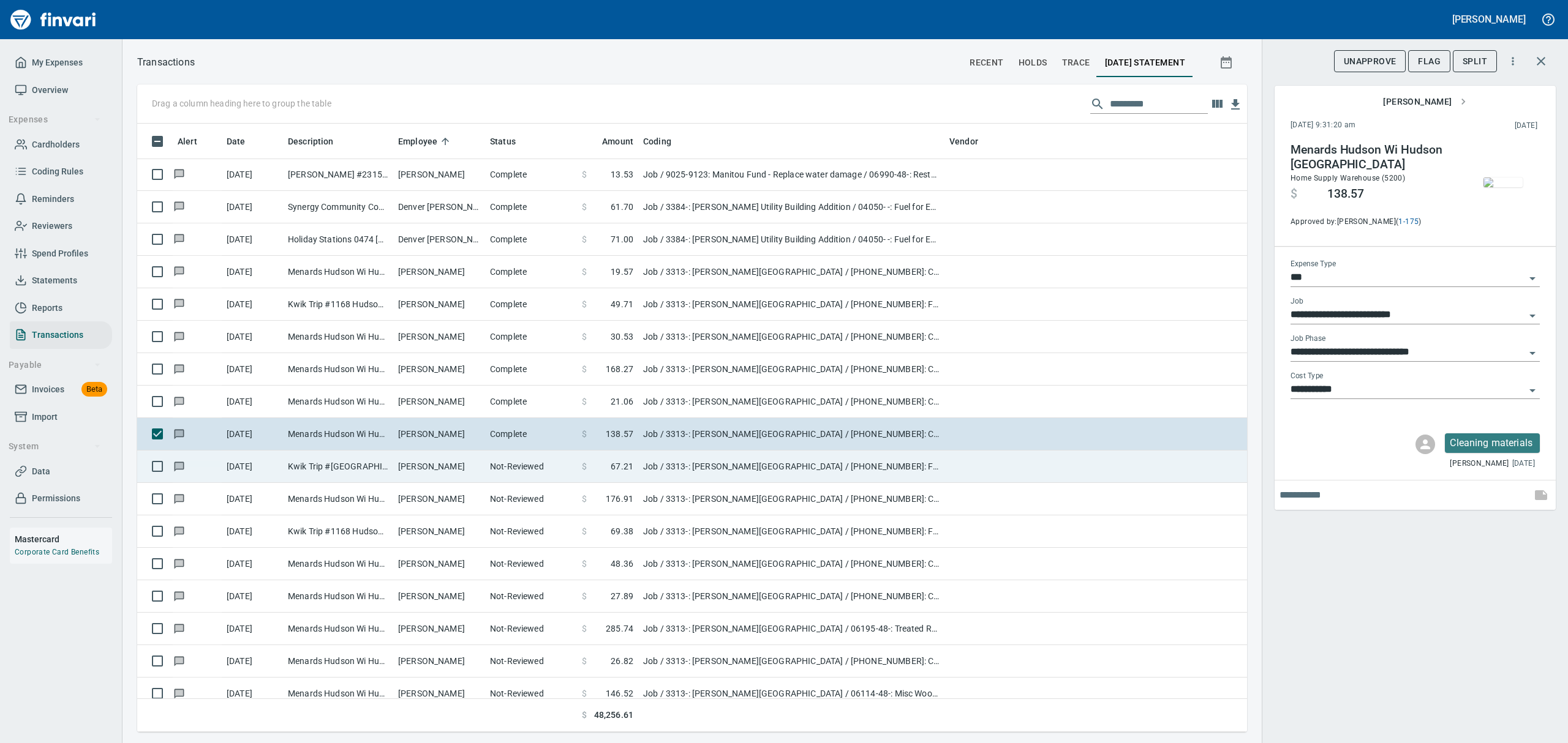
click at [308, 461] on td "Kwik Trip #[GEOGRAPHIC_DATA] [GEOGRAPHIC_DATA]" at bounding box center [338, 467] width 110 height 33
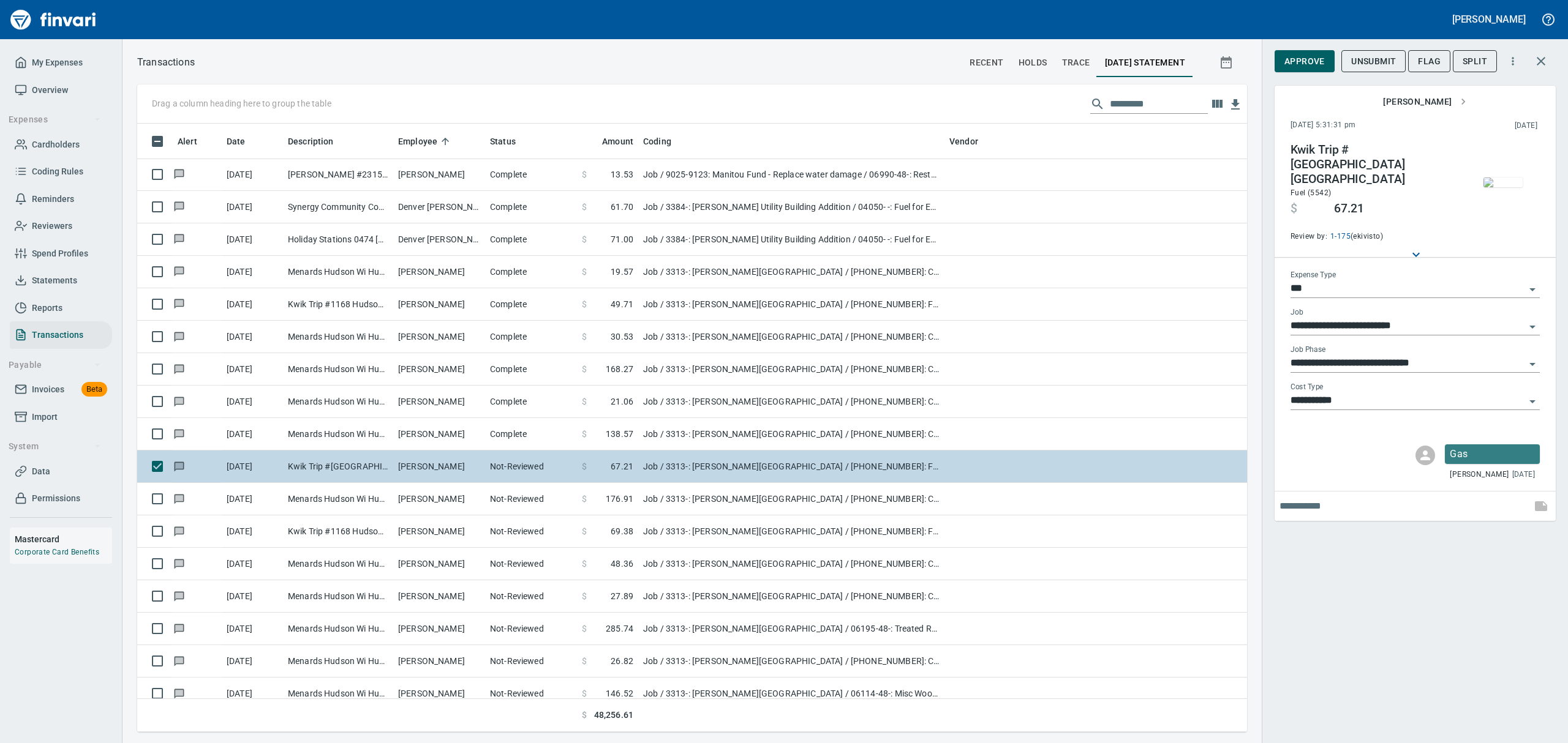
type input "**********"
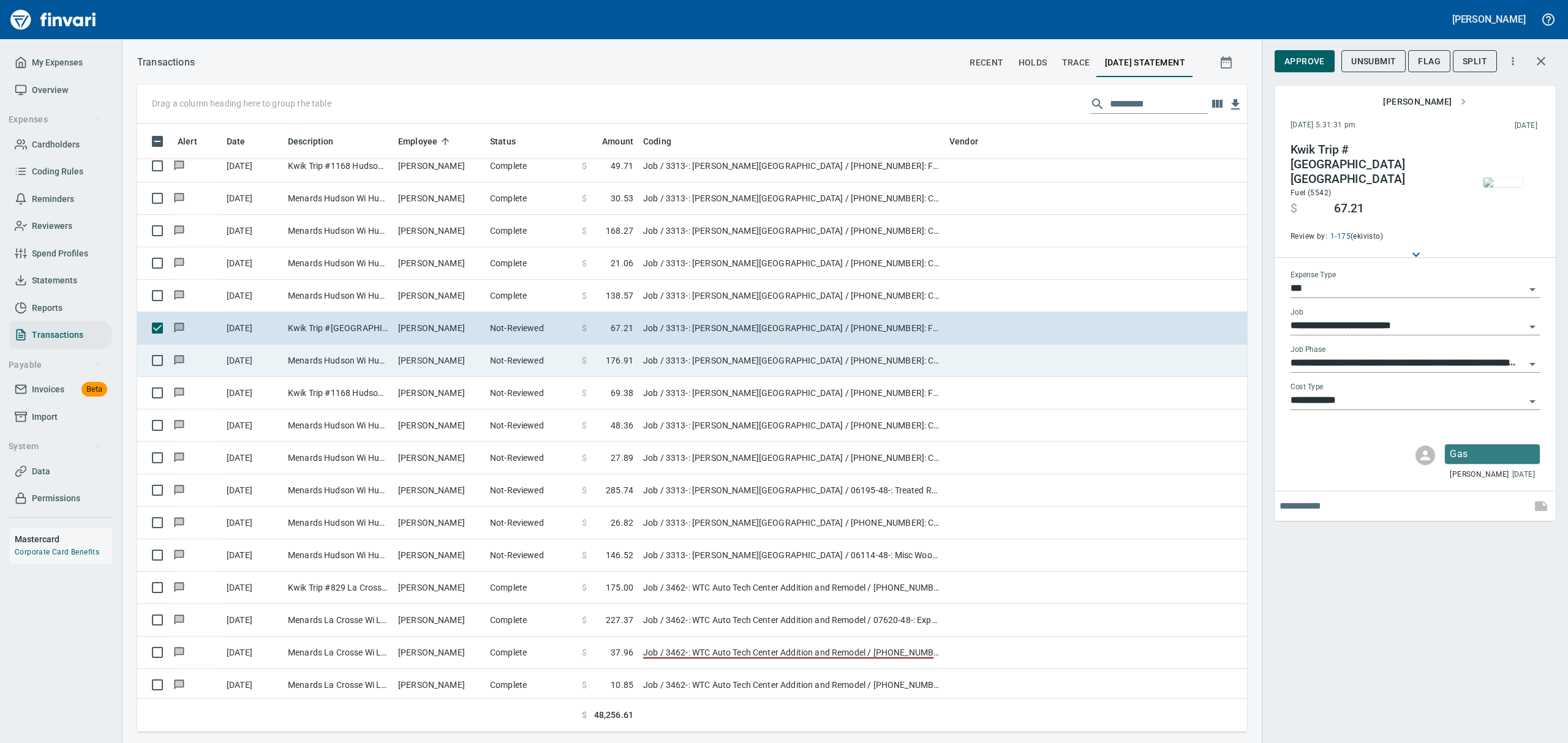
scroll to position [5551, 0]
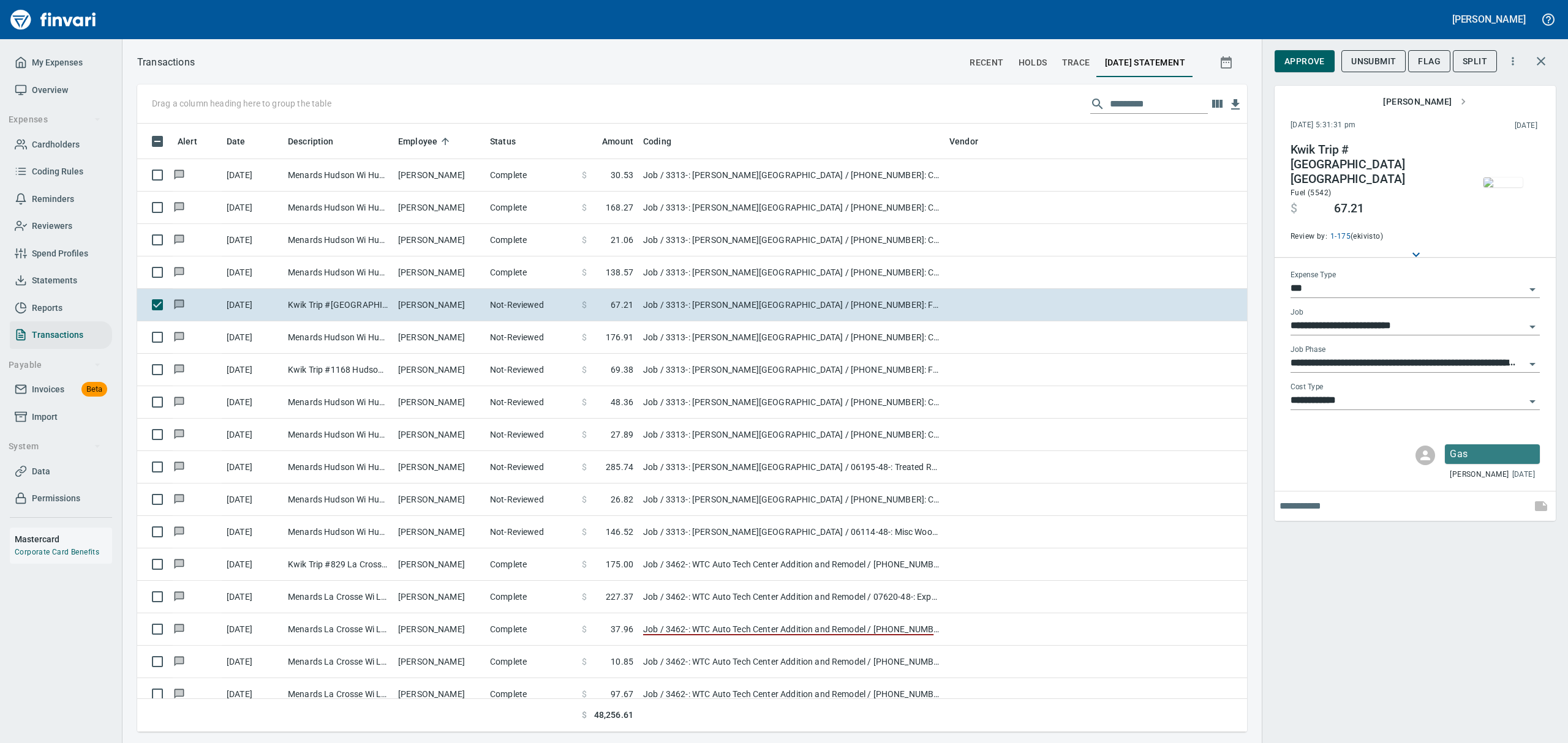
click at [1511, 187] on img "button" at bounding box center [1503, 182] width 39 height 10
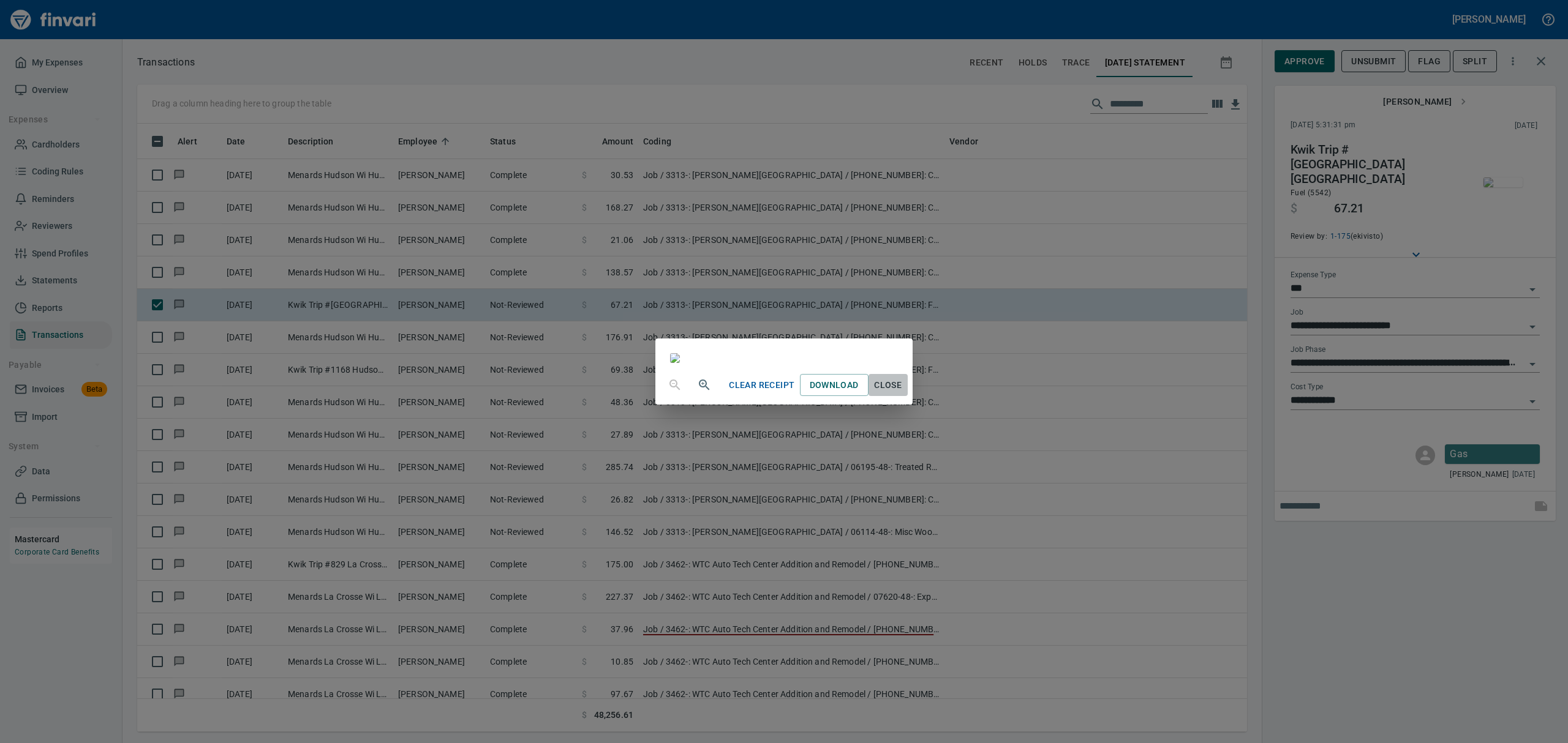
click at [903, 393] on span "Close" at bounding box center [888, 385] width 30 height 15
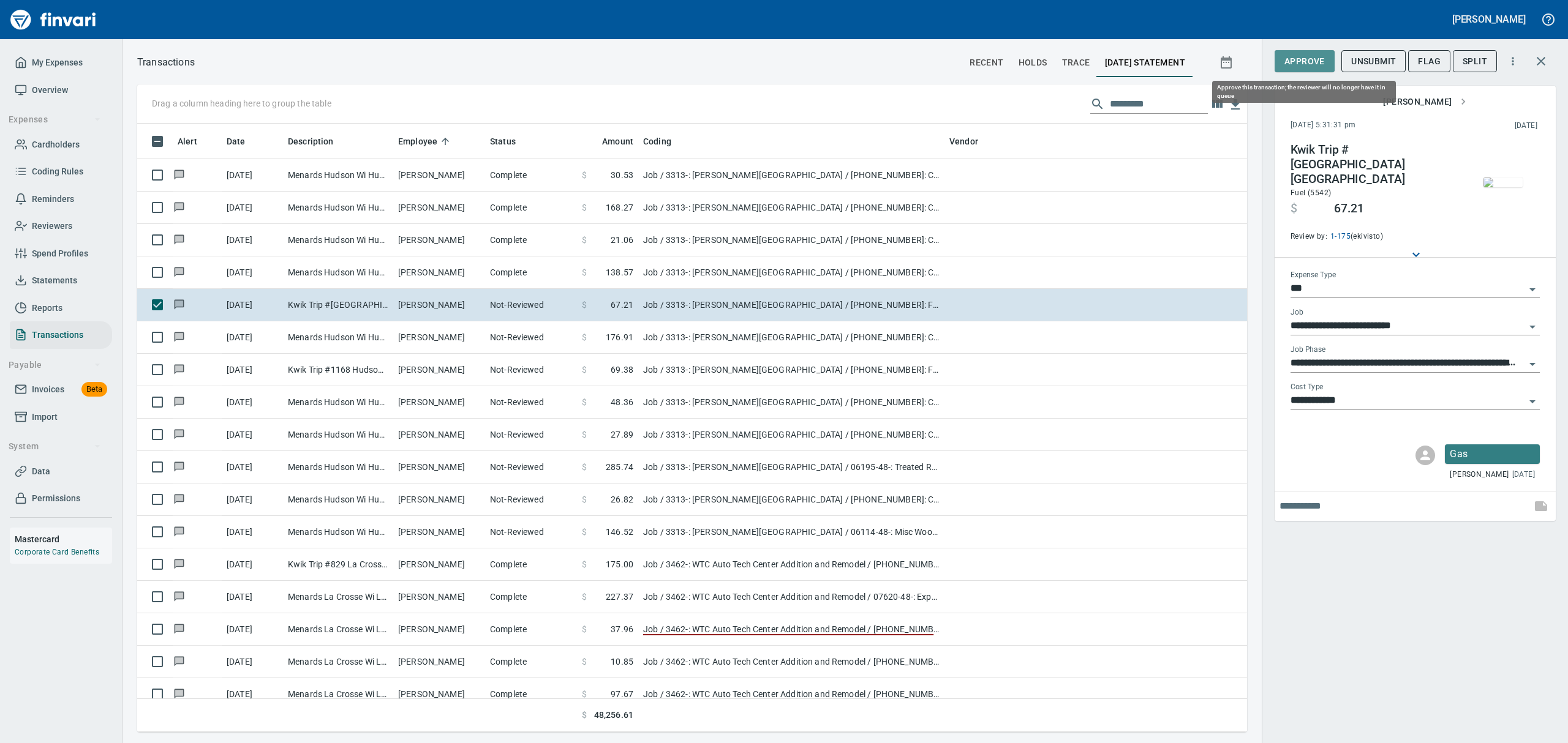
click at [1311, 59] on span "Approve" at bounding box center [1305, 62] width 40 height 15
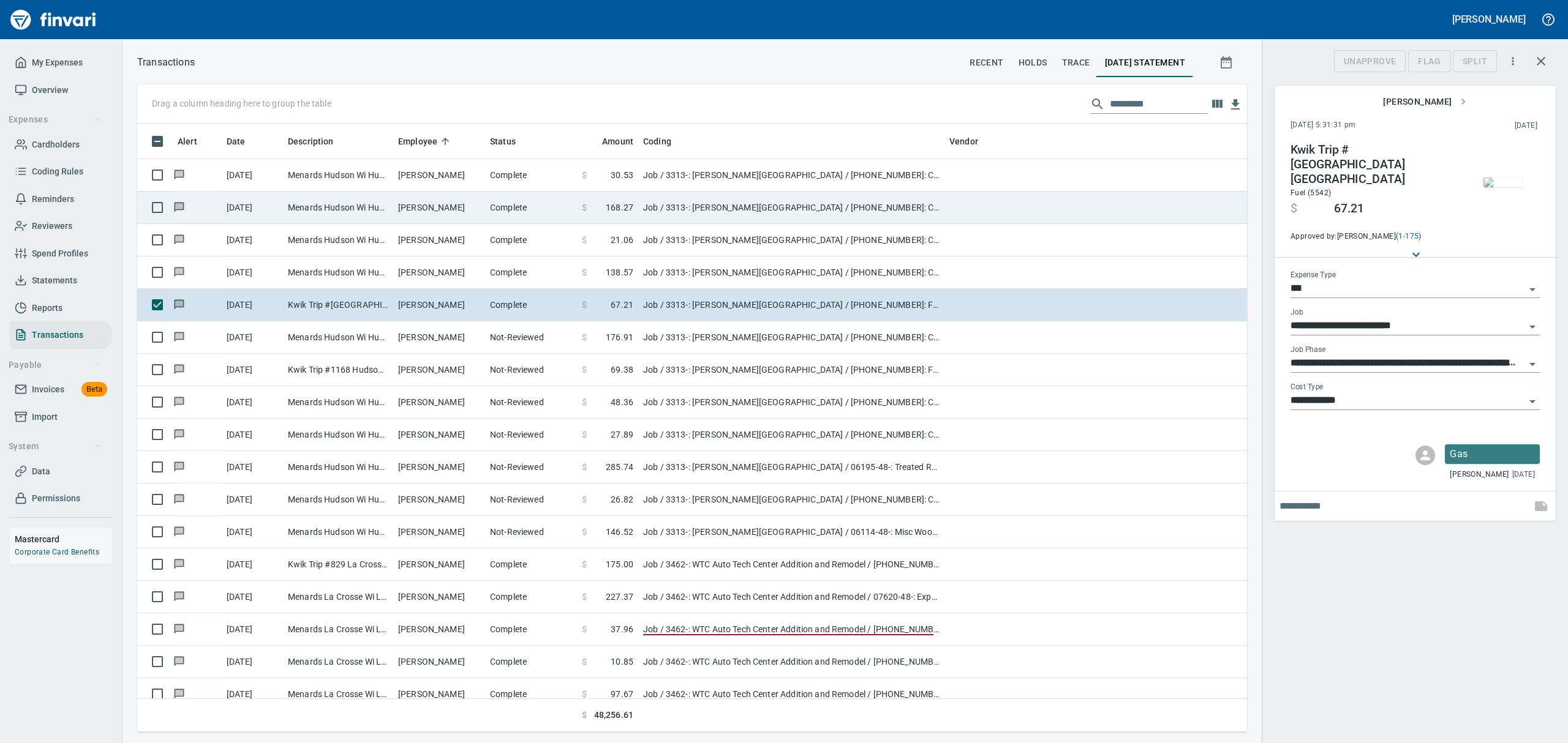
scroll to position [595, 1081]
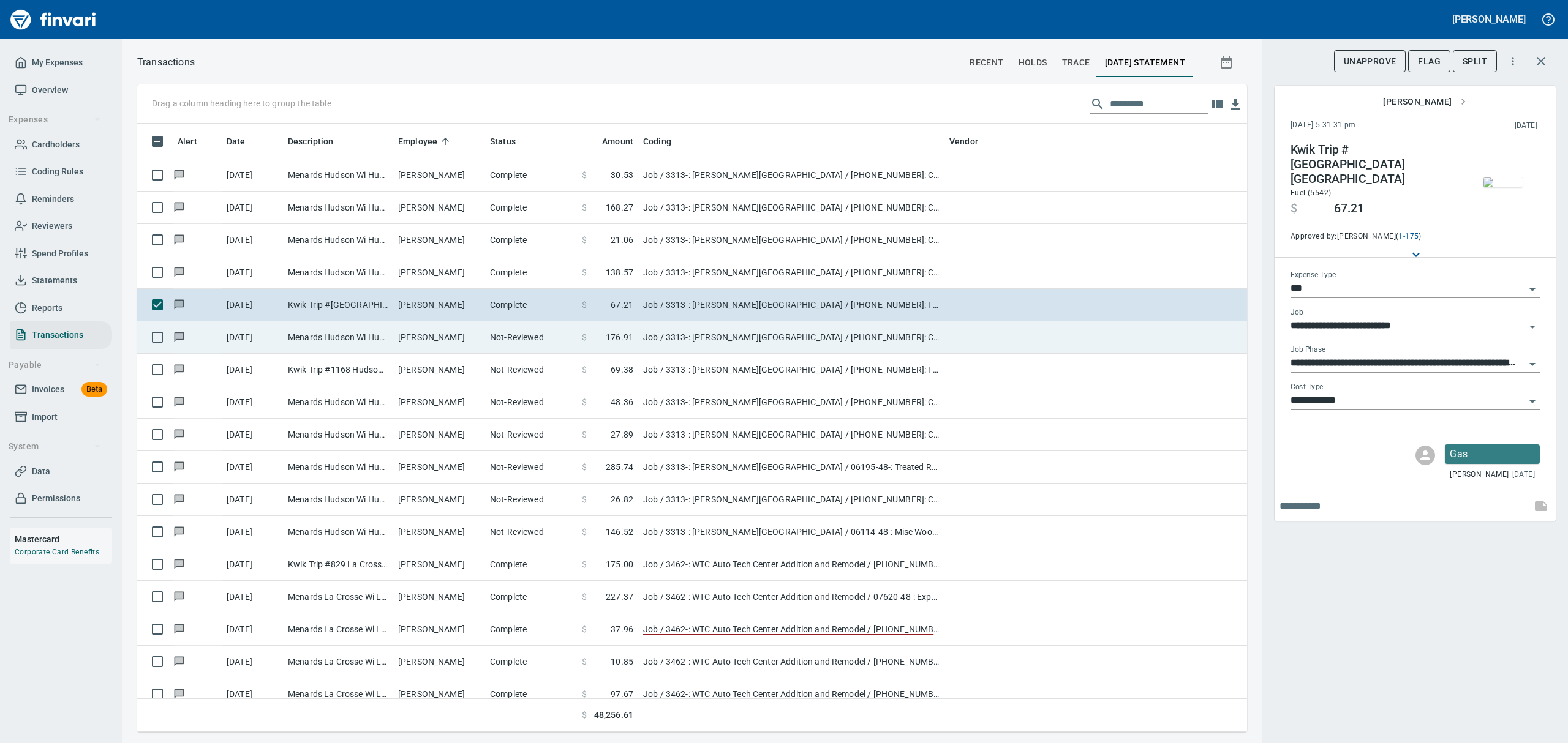
click at [331, 340] on td "Menards Hudson Wi Hudson [GEOGRAPHIC_DATA]" at bounding box center [338, 337] width 110 height 33
type input "**********"
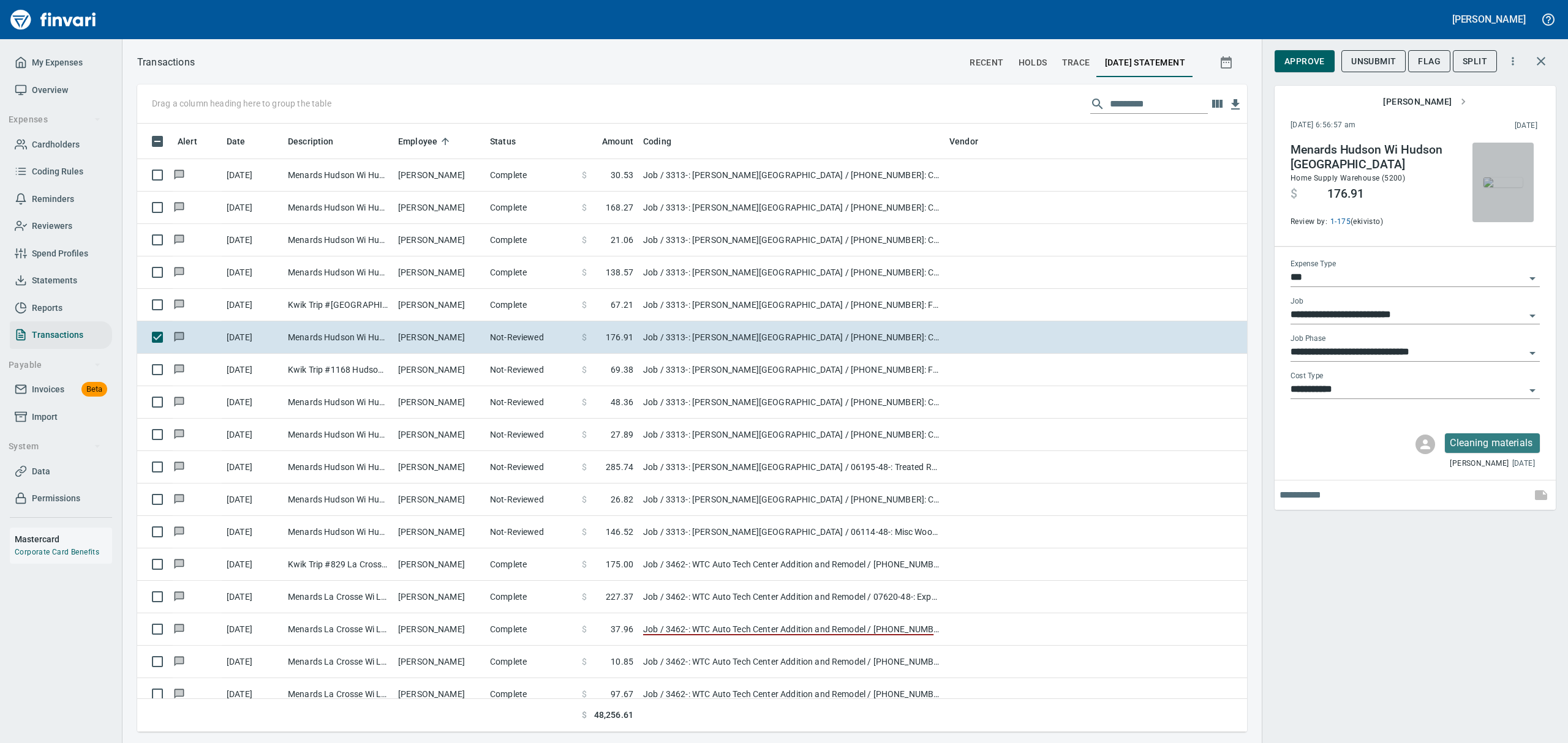
click at [1525, 187] on span "button" at bounding box center [1503, 182] width 52 height 10
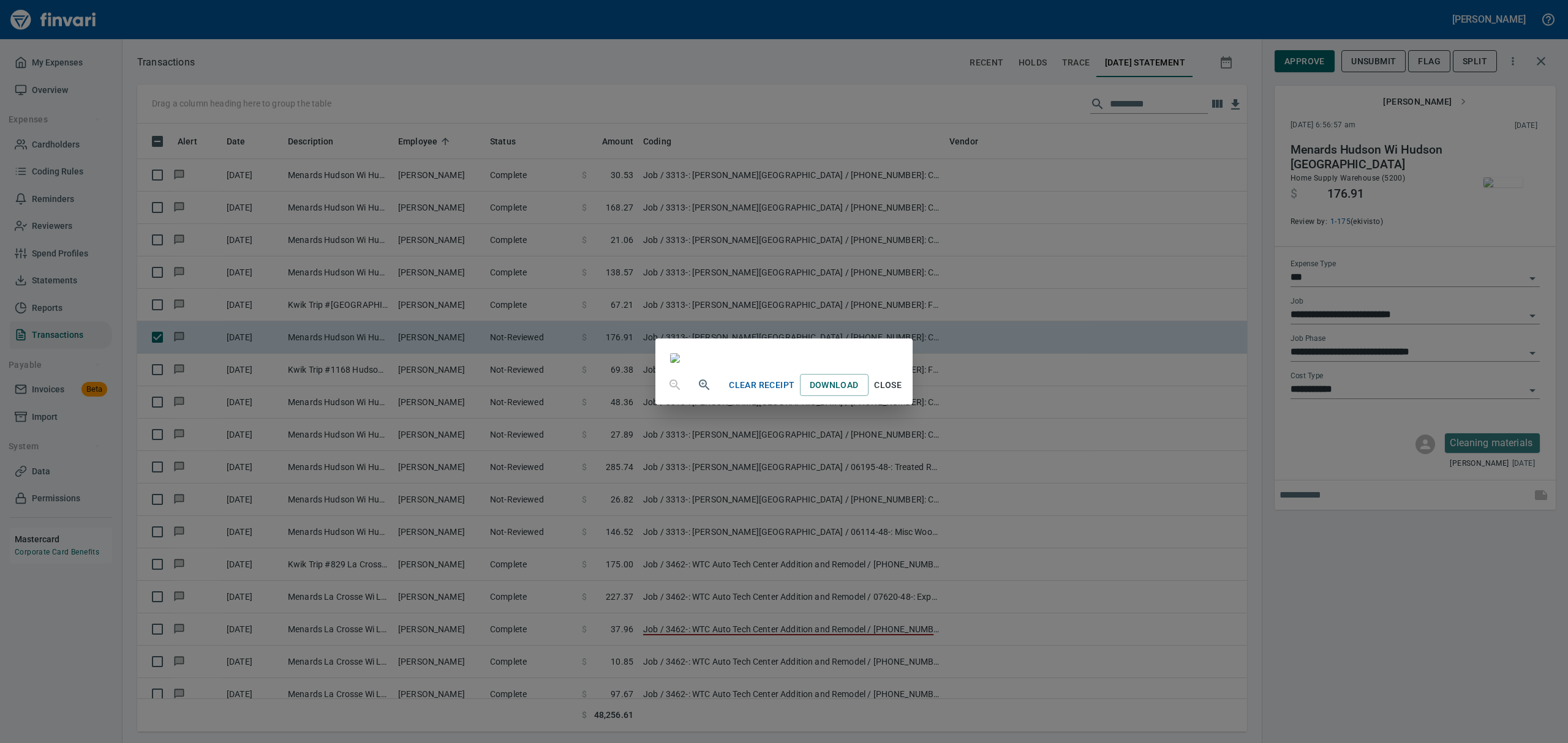
click at [903, 393] on span "Close" at bounding box center [888, 385] width 30 height 15
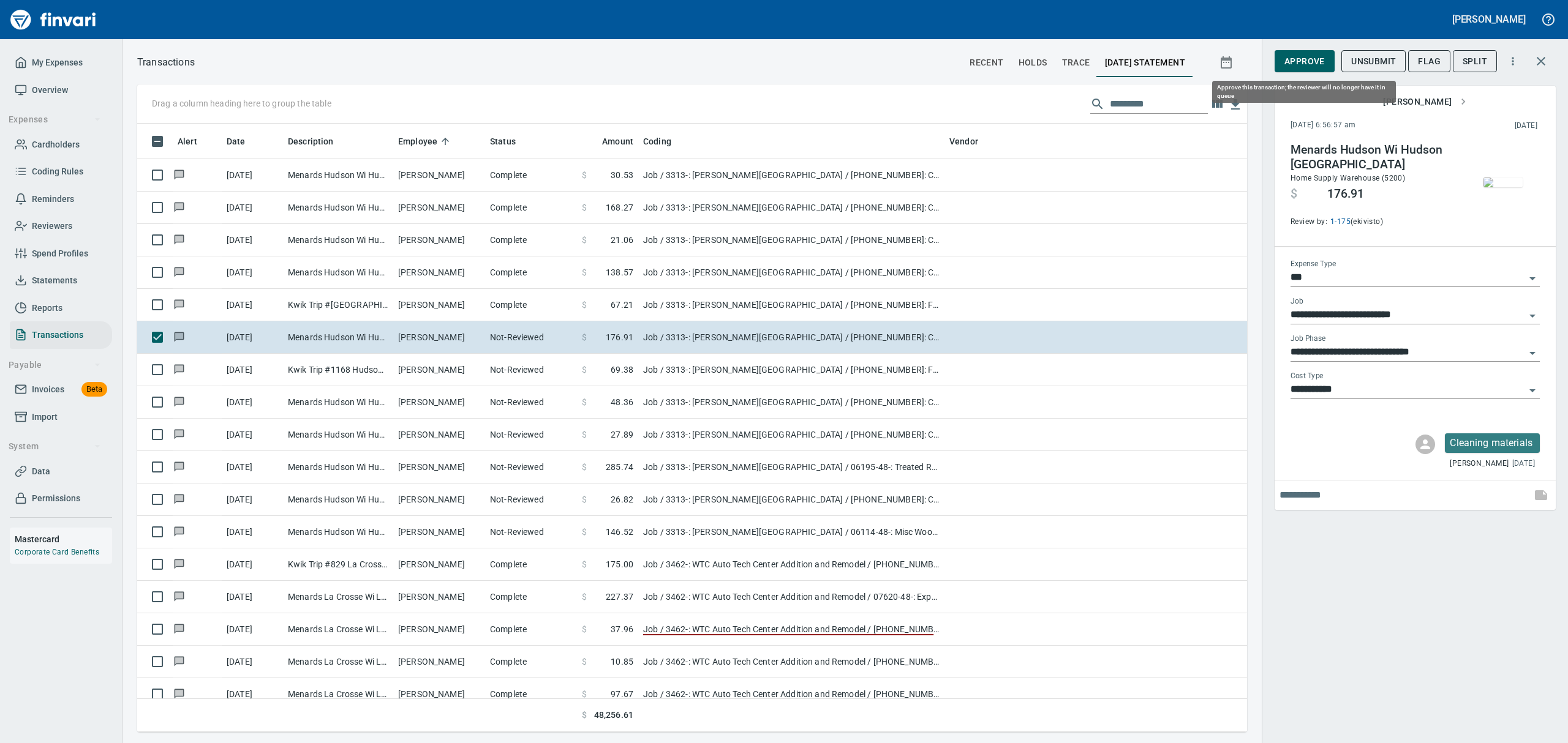
click at [1320, 61] on span "Approve" at bounding box center [1305, 62] width 40 height 15
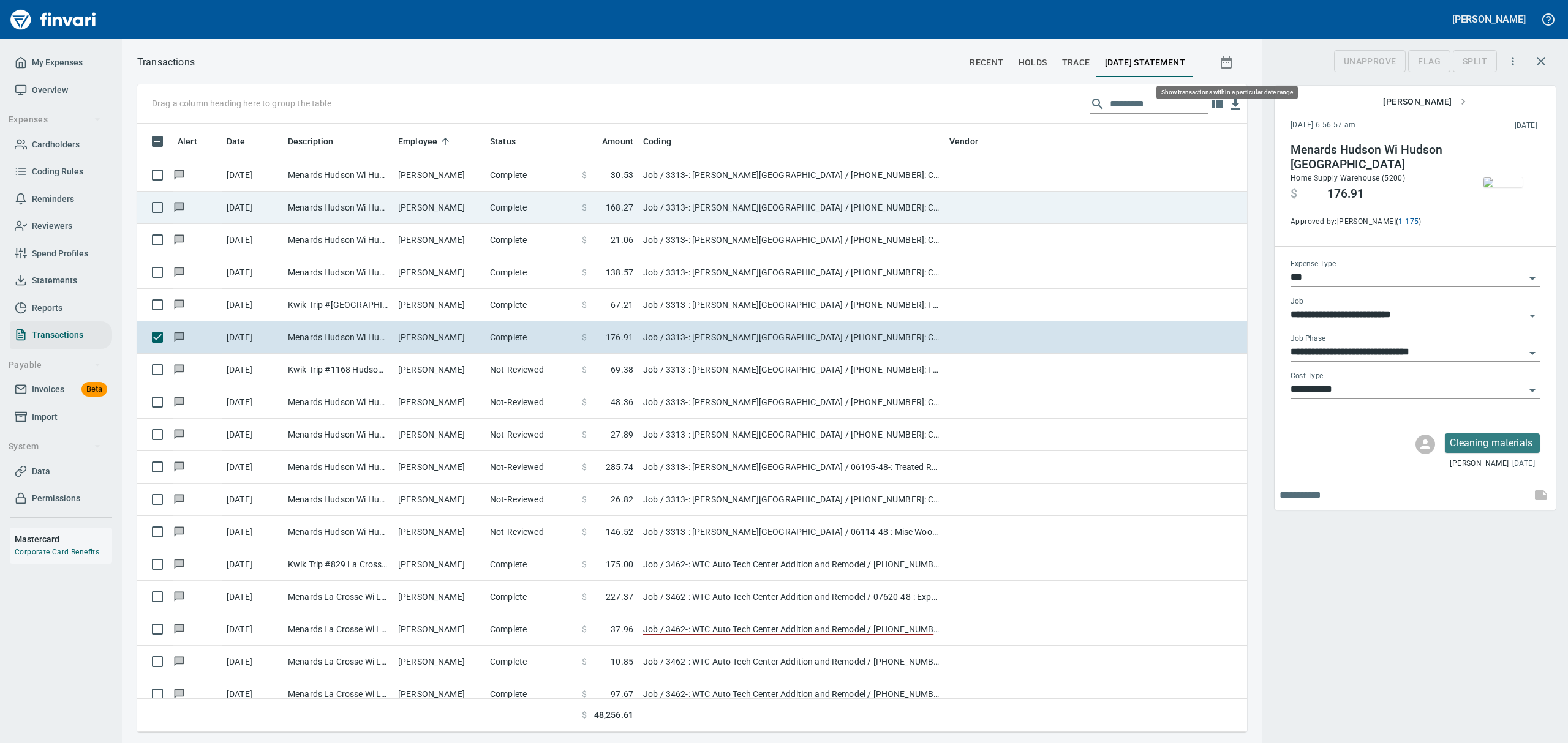
scroll to position [595, 1081]
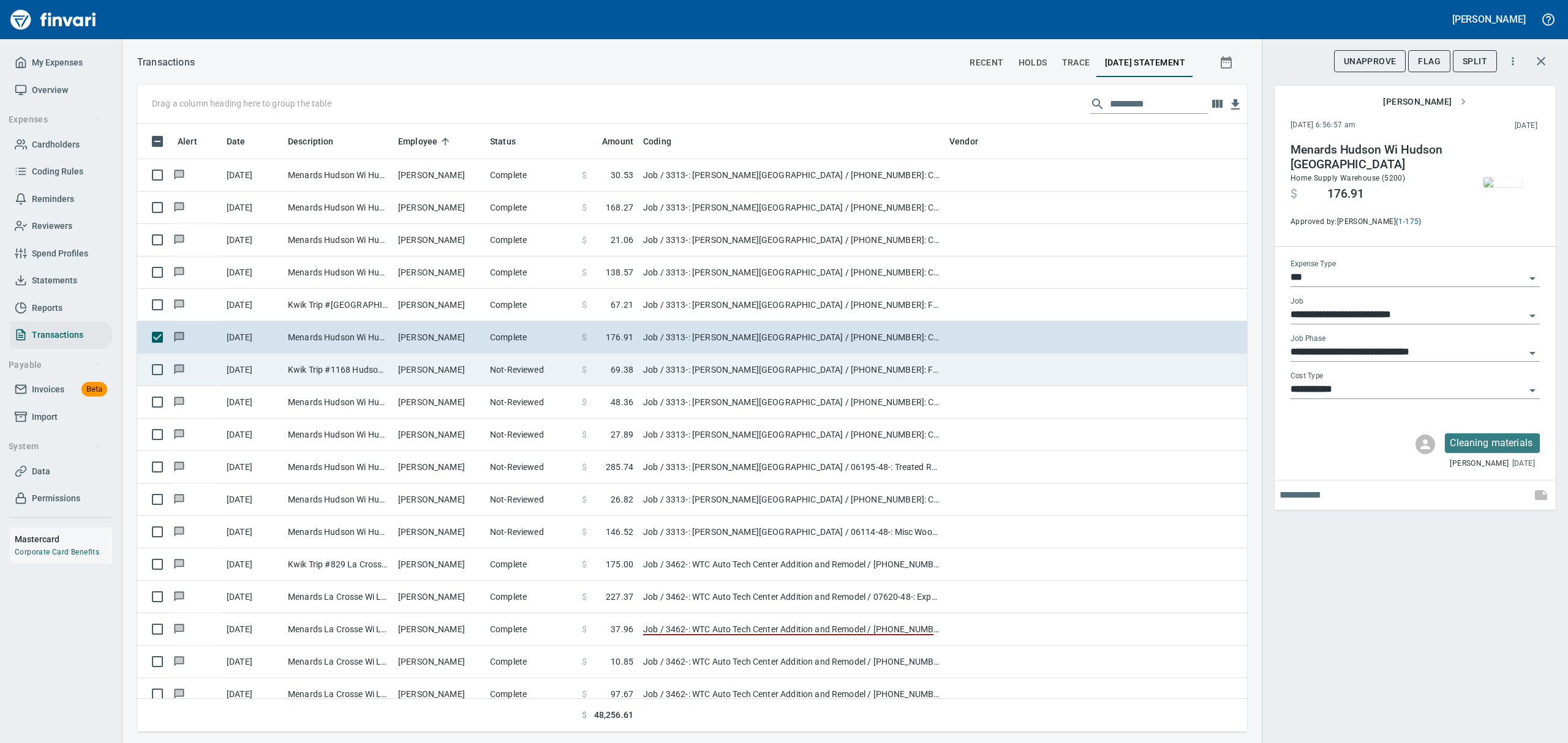
click at [381, 376] on td "Kwik Trip #1168 Hudson WI" at bounding box center [338, 370] width 110 height 33
type input "**********"
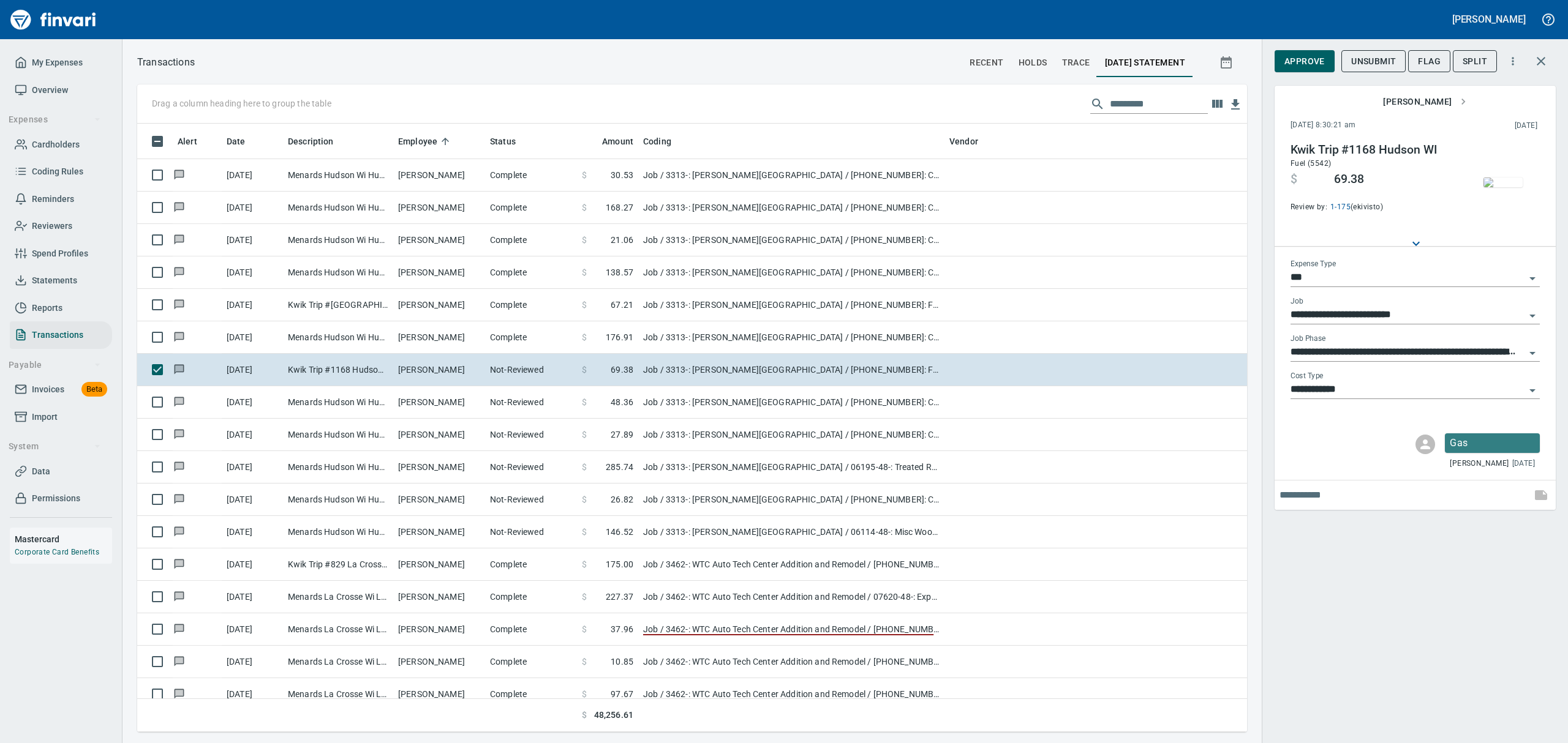
click at [1498, 182] on img "button" at bounding box center [1503, 182] width 39 height 10
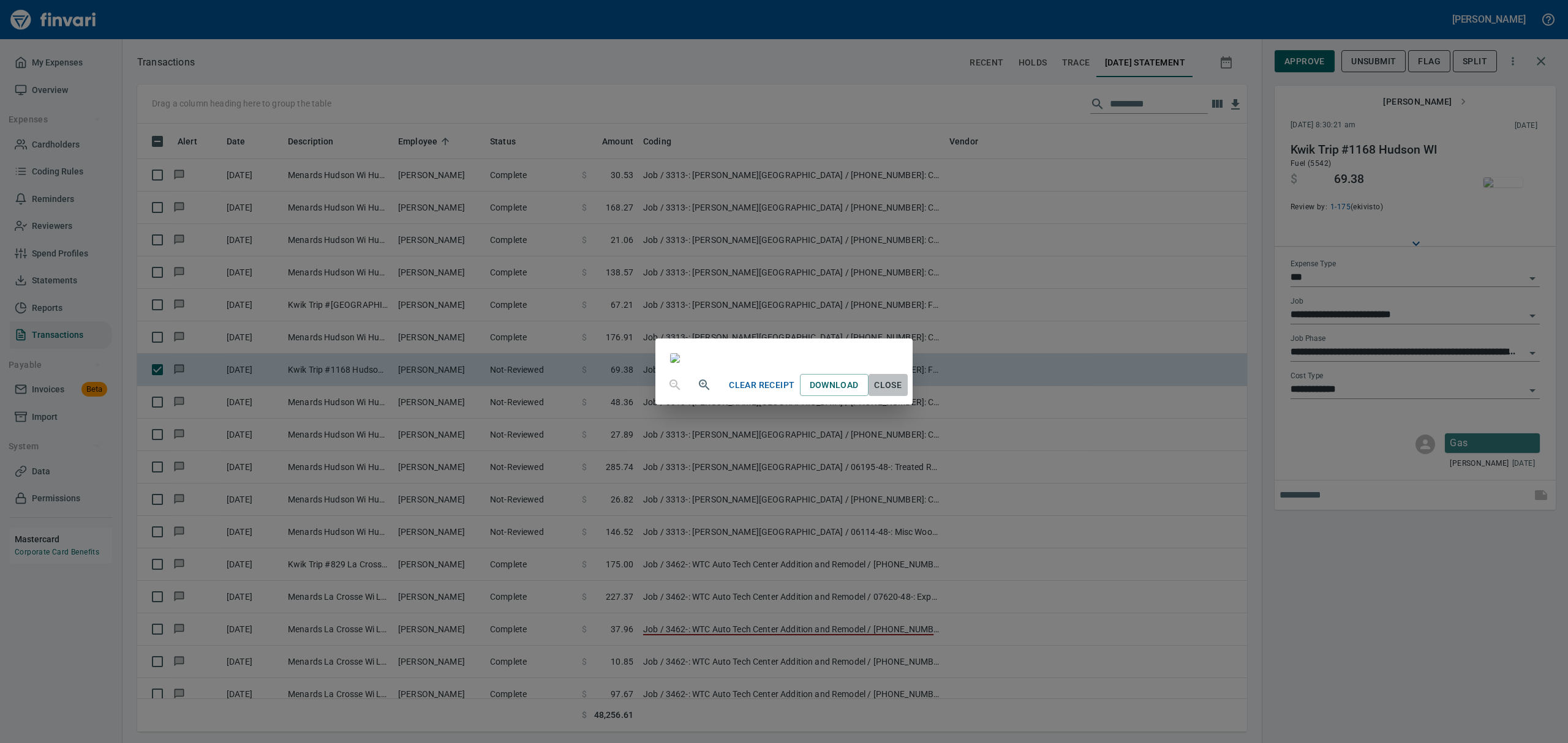
click at [908, 397] on button "Close" at bounding box center [888, 385] width 39 height 23
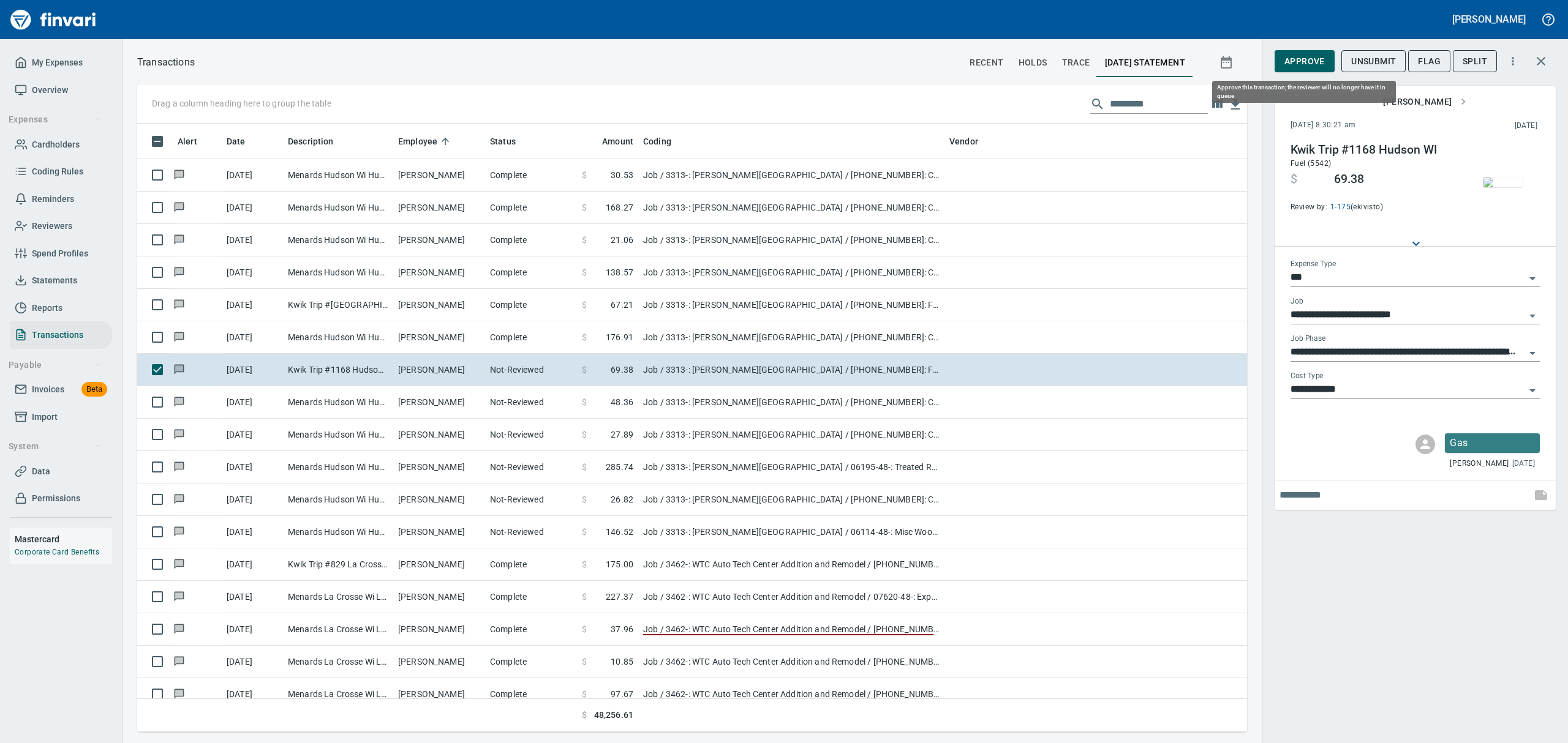
click at [1299, 55] on span "Approve" at bounding box center [1305, 62] width 40 height 15
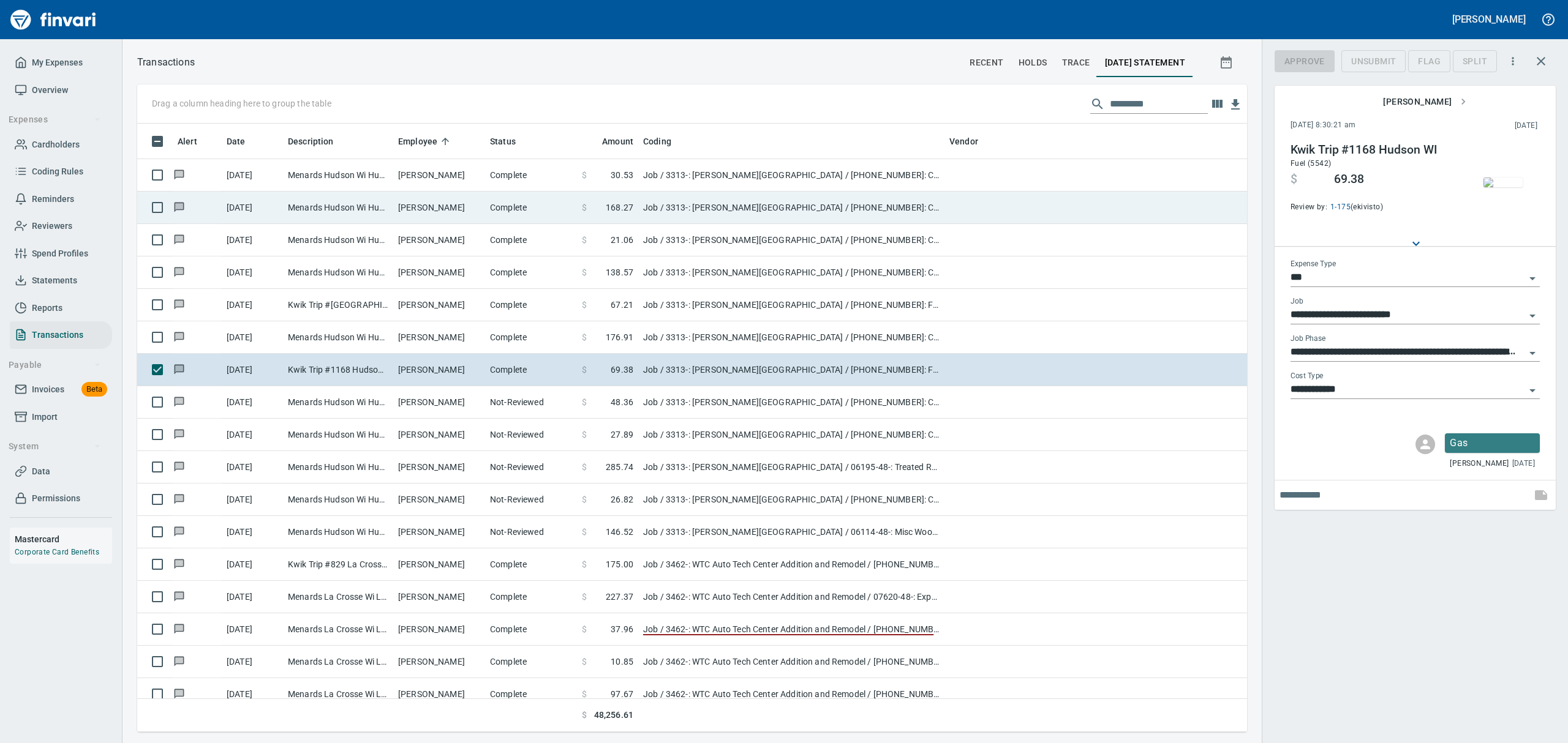
scroll to position [595, 1081]
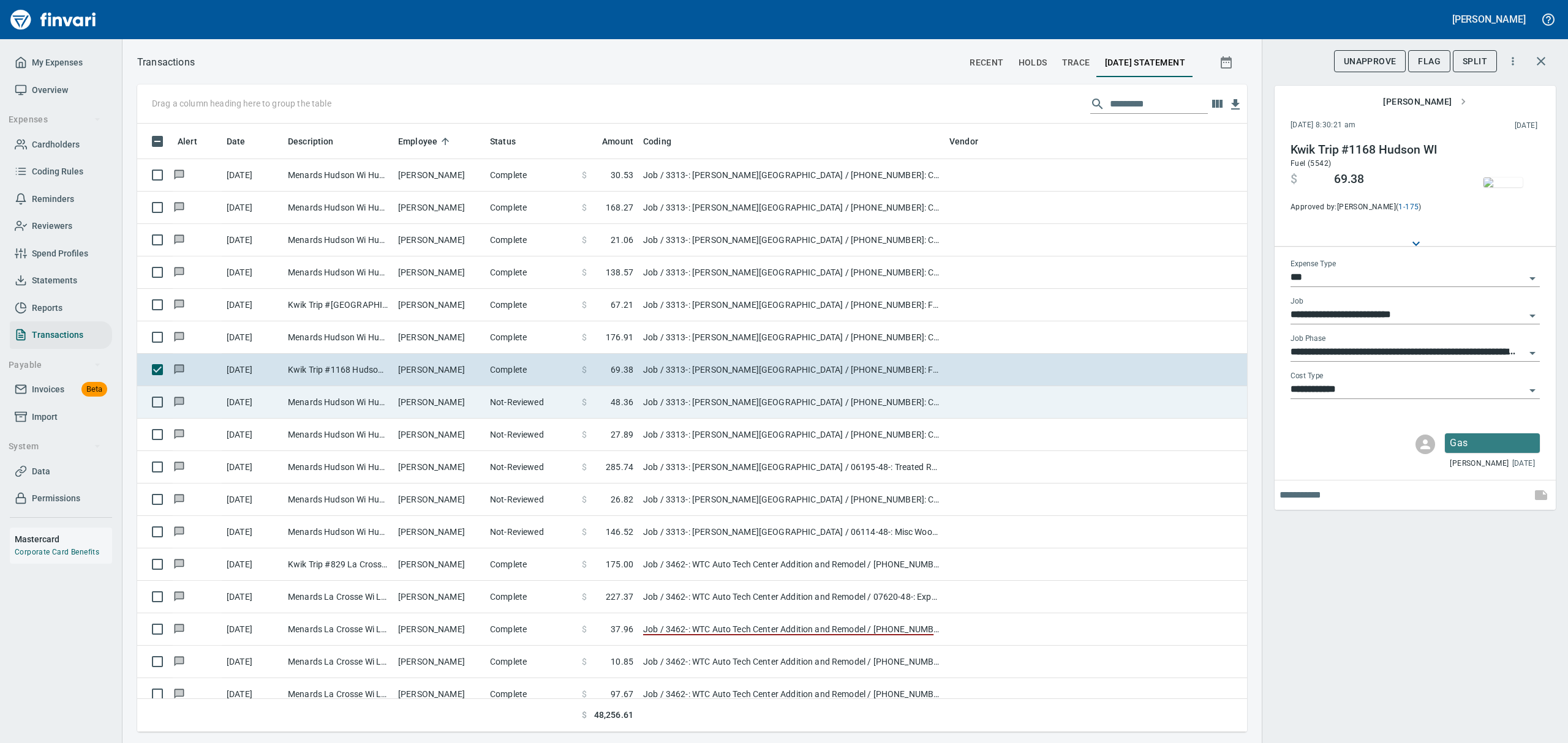
click at [349, 400] on td "Menards Hudson Wi Hudson [GEOGRAPHIC_DATA]" at bounding box center [338, 403] width 110 height 33
type input "**********"
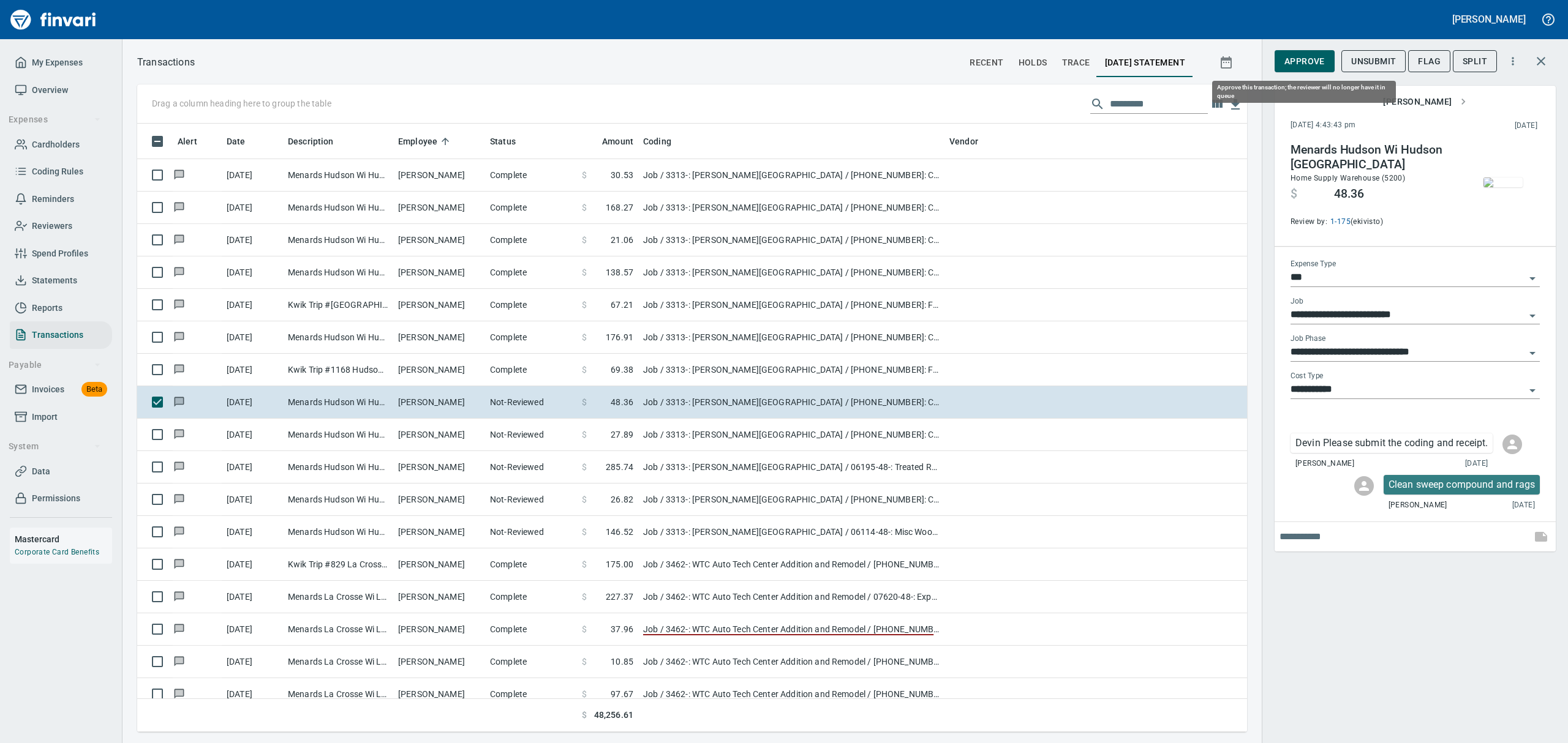
click at [1292, 58] on span "Approve" at bounding box center [1305, 62] width 40 height 15
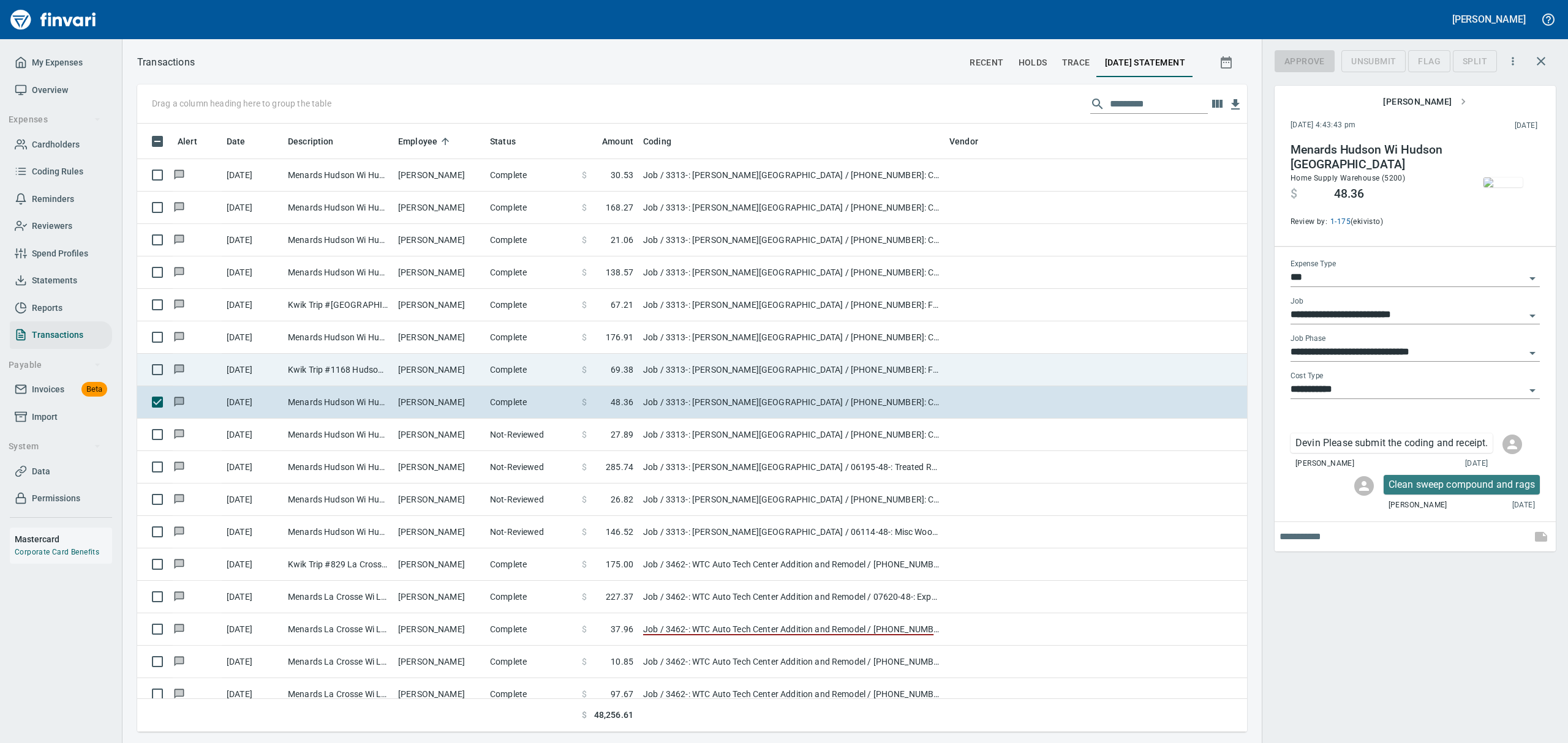
scroll to position [595, 1081]
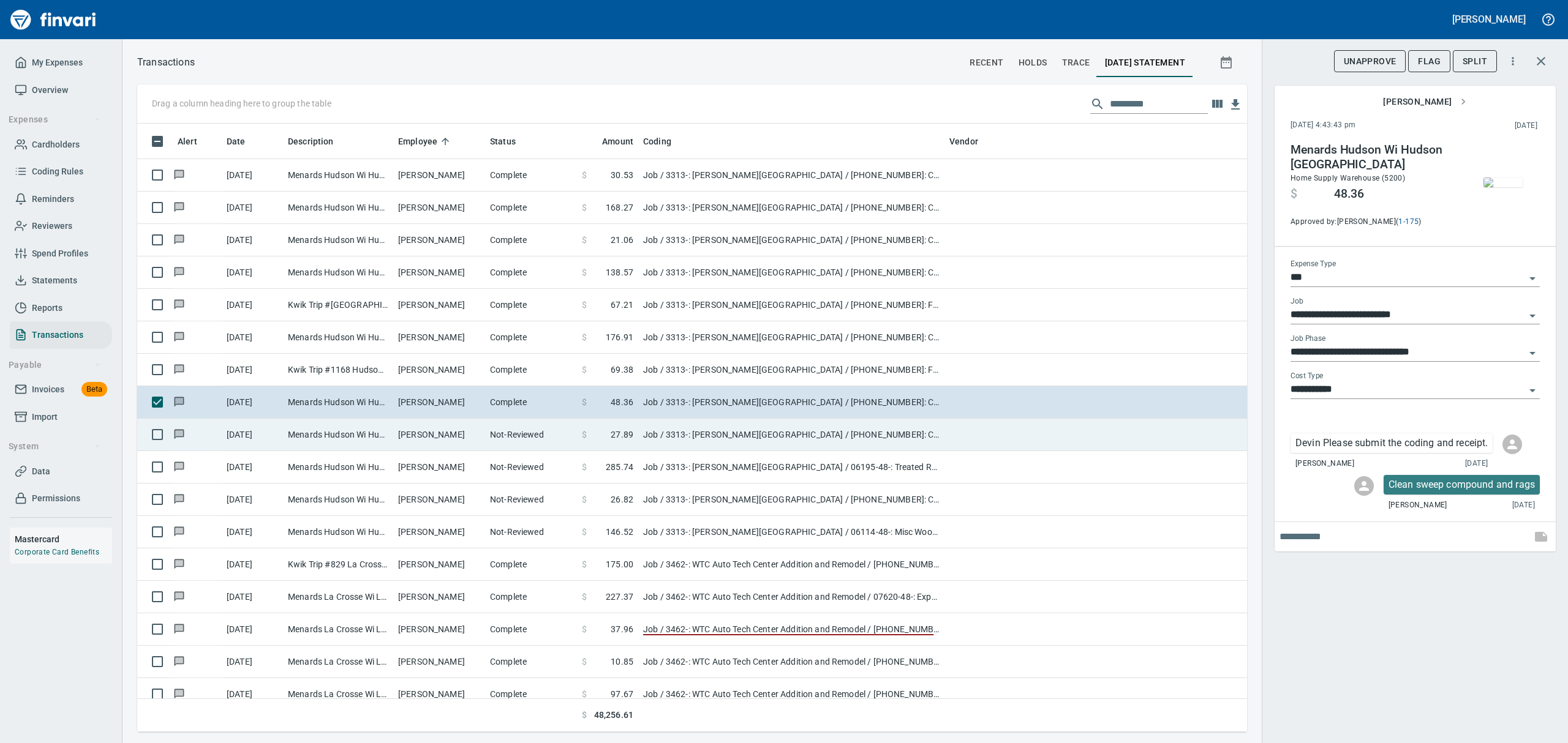
click at [442, 429] on td "[PERSON_NAME]" at bounding box center [439, 435] width 92 height 33
type input "**********"
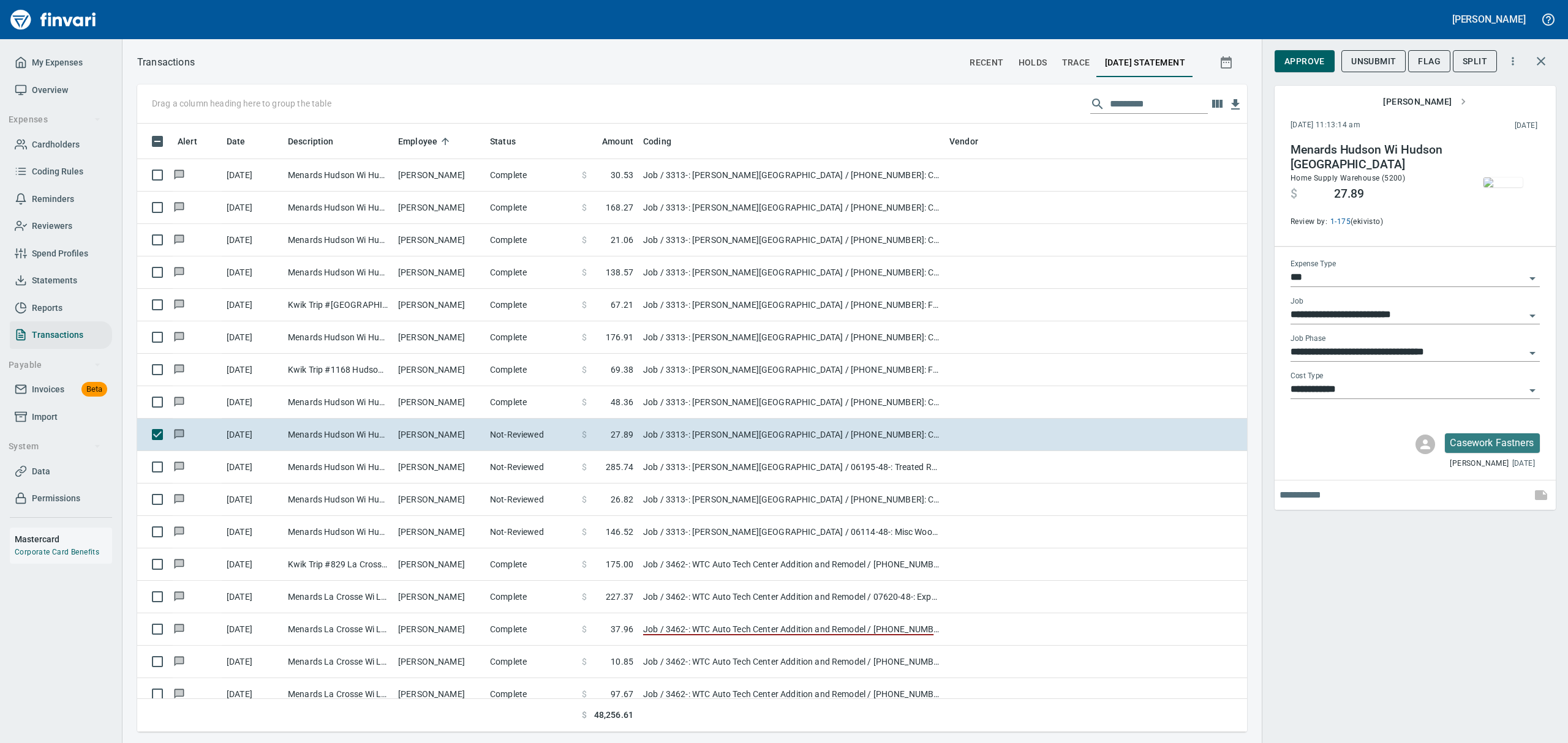
click at [1498, 181] on img "button" at bounding box center [1503, 182] width 39 height 10
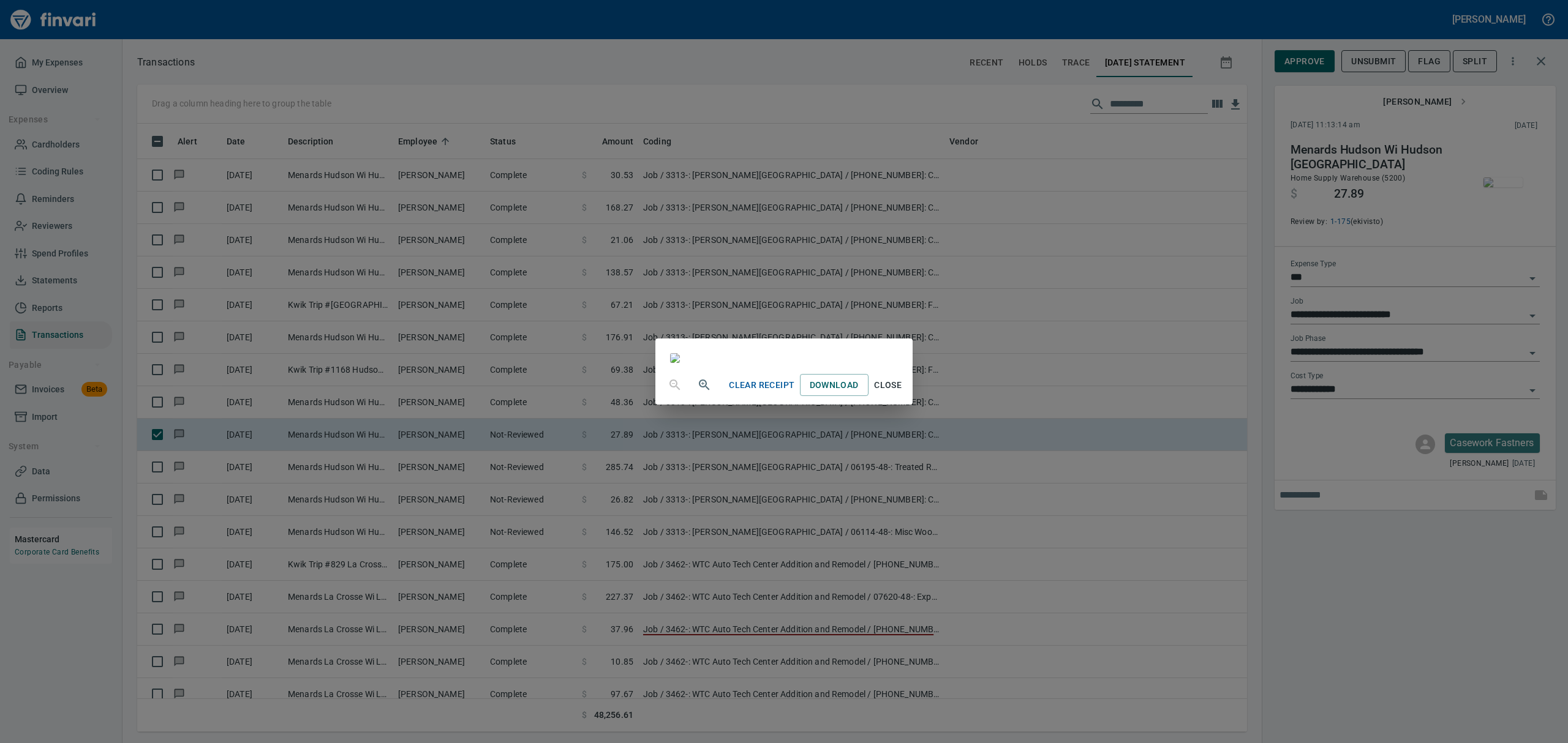
click at [903, 393] on span "Close" at bounding box center [888, 385] width 30 height 15
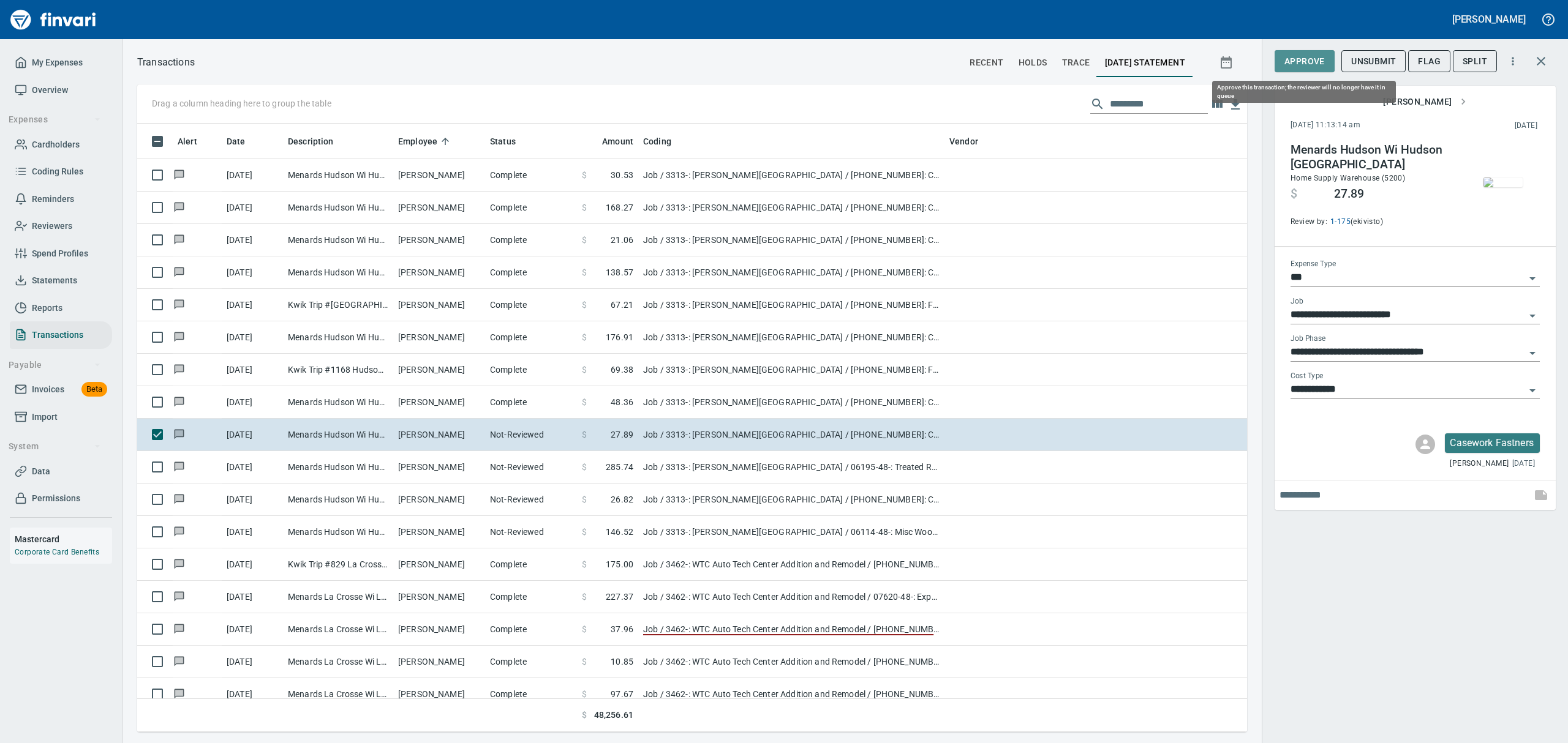
click at [1294, 60] on span "Approve" at bounding box center [1305, 62] width 40 height 15
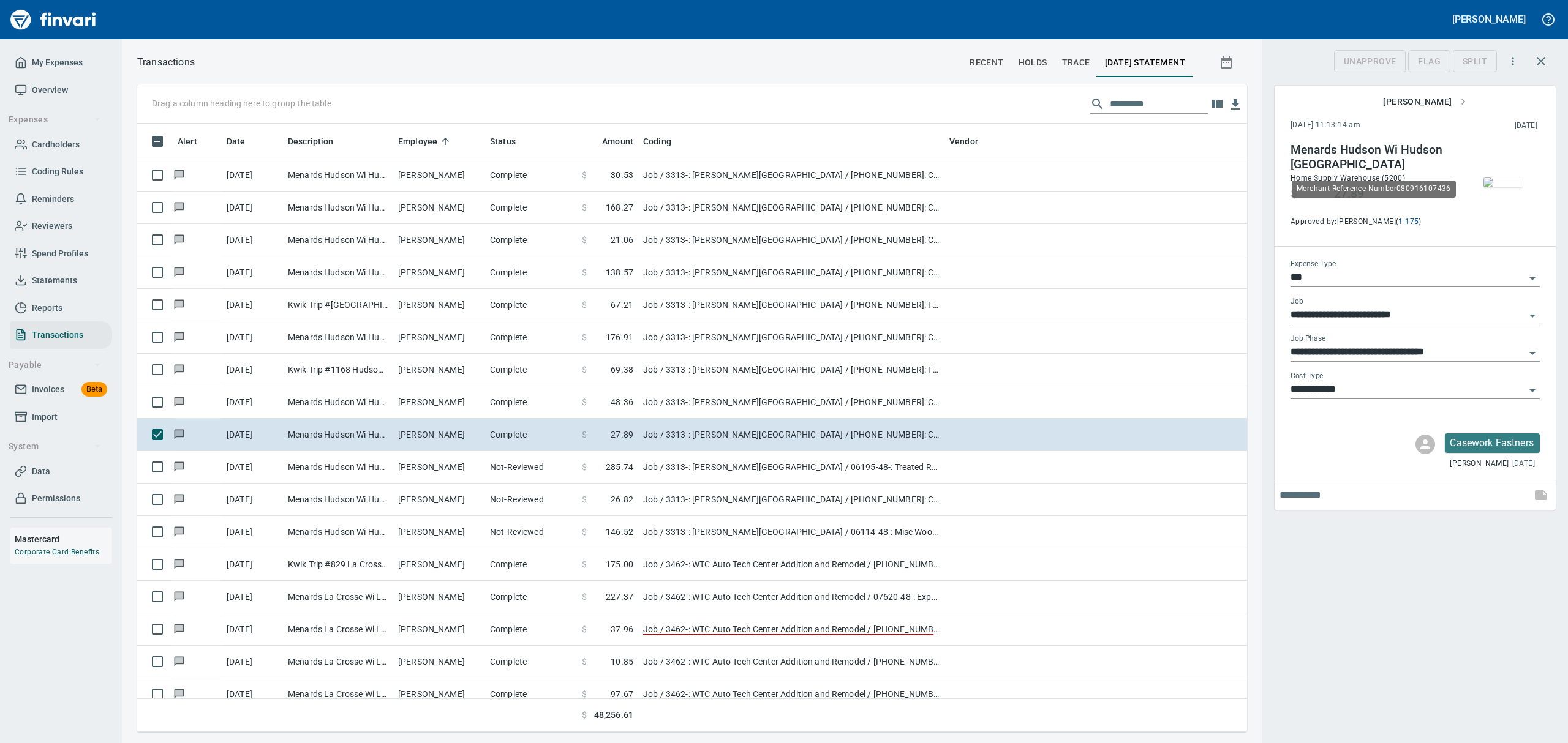
scroll to position [595, 1081]
click at [1503, 187] on img "button" at bounding box center [1503, 182] width 39 height 10
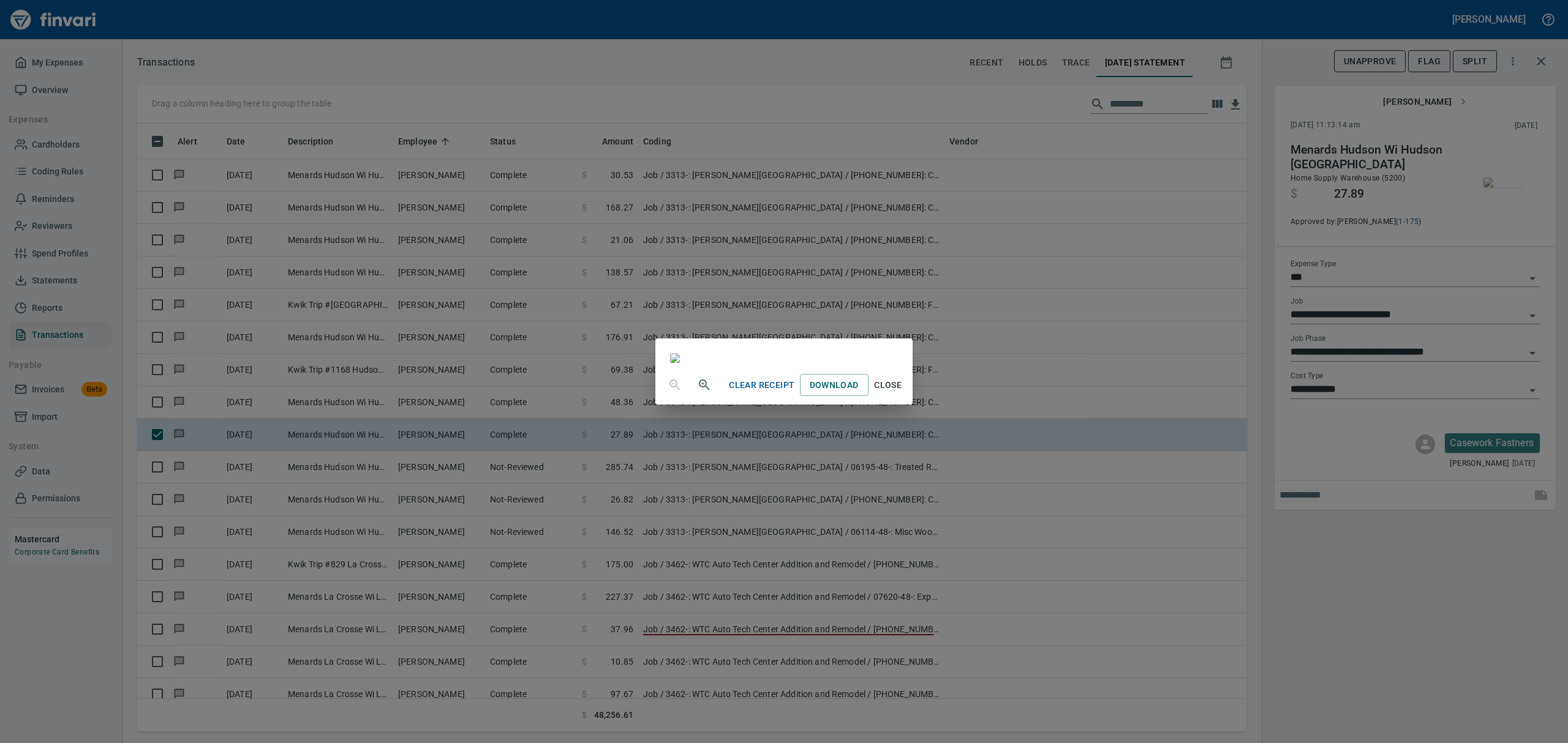
click at [903, 393] on span "Close" at bounding box center [888, 385] width 30 height 15
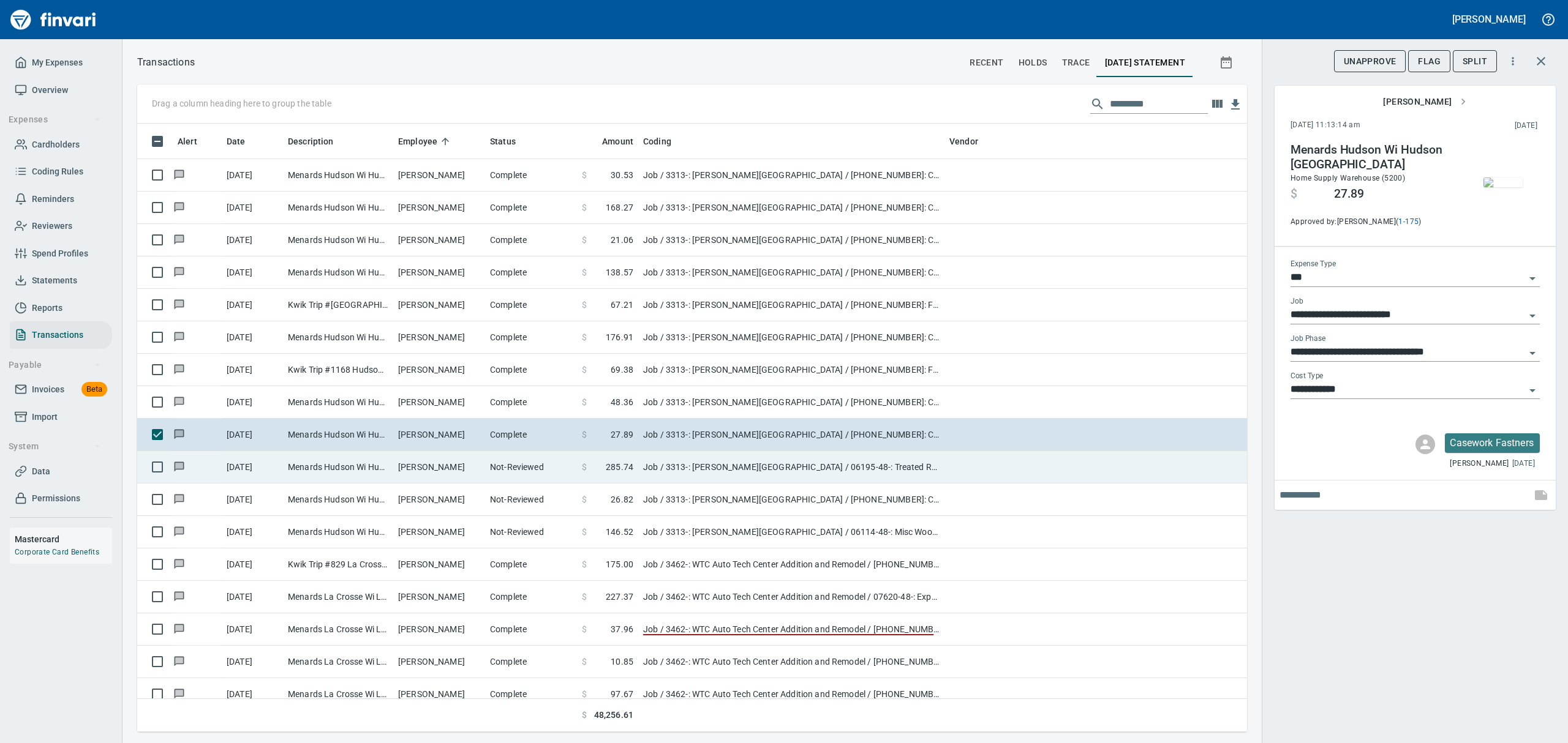
click at [330, 475] on td "Menards Hudson Wi Hudson [GEOGRAPHIC_DATA]" at bounding box center [338, 467] width 110 height 33
type input "**********"
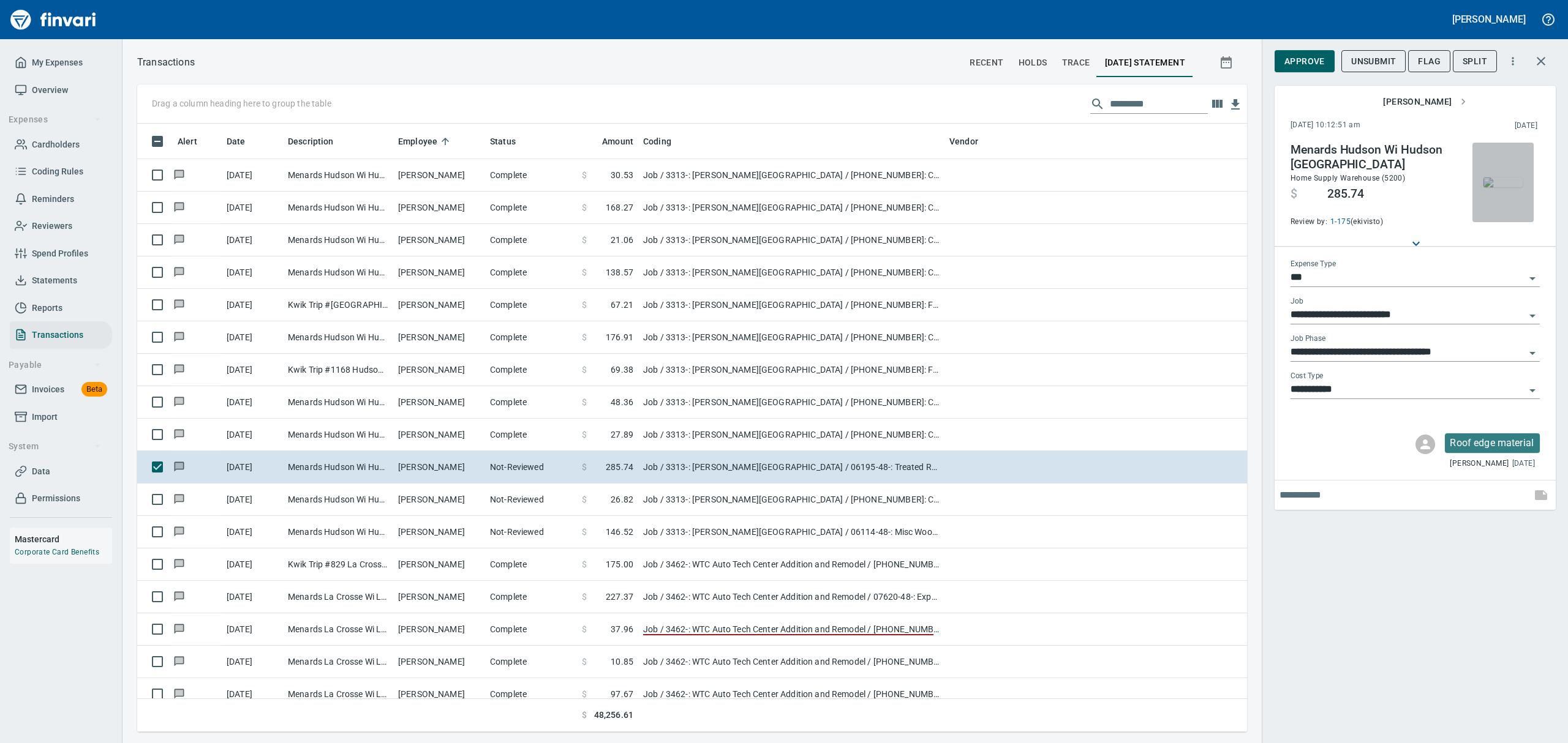
click at [1509, 187] on img "button" at bounding box center [1503, 182] width 39 height 10
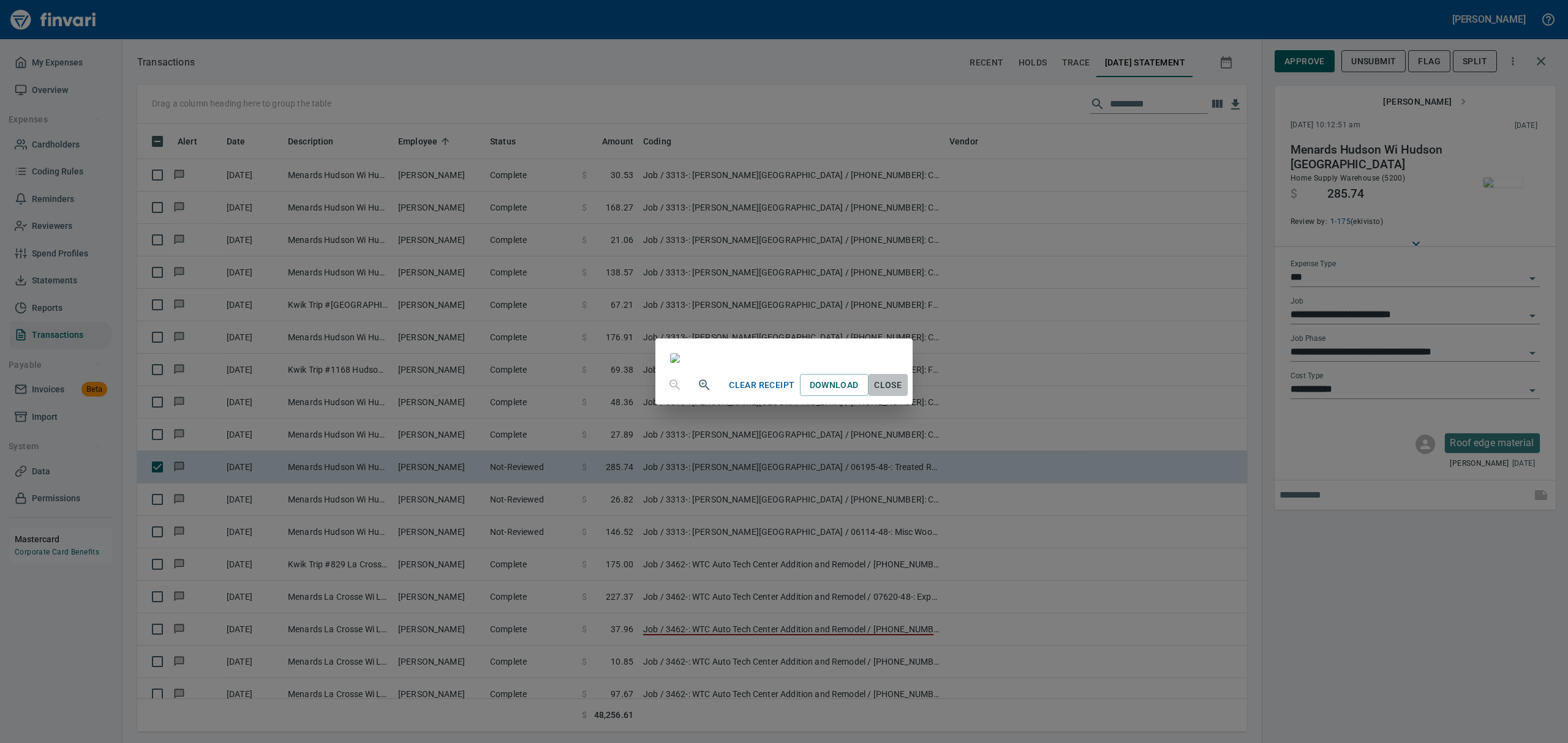
click at [903, 393] on span "Close" at bounding box center [888, 385] width 30 height 15
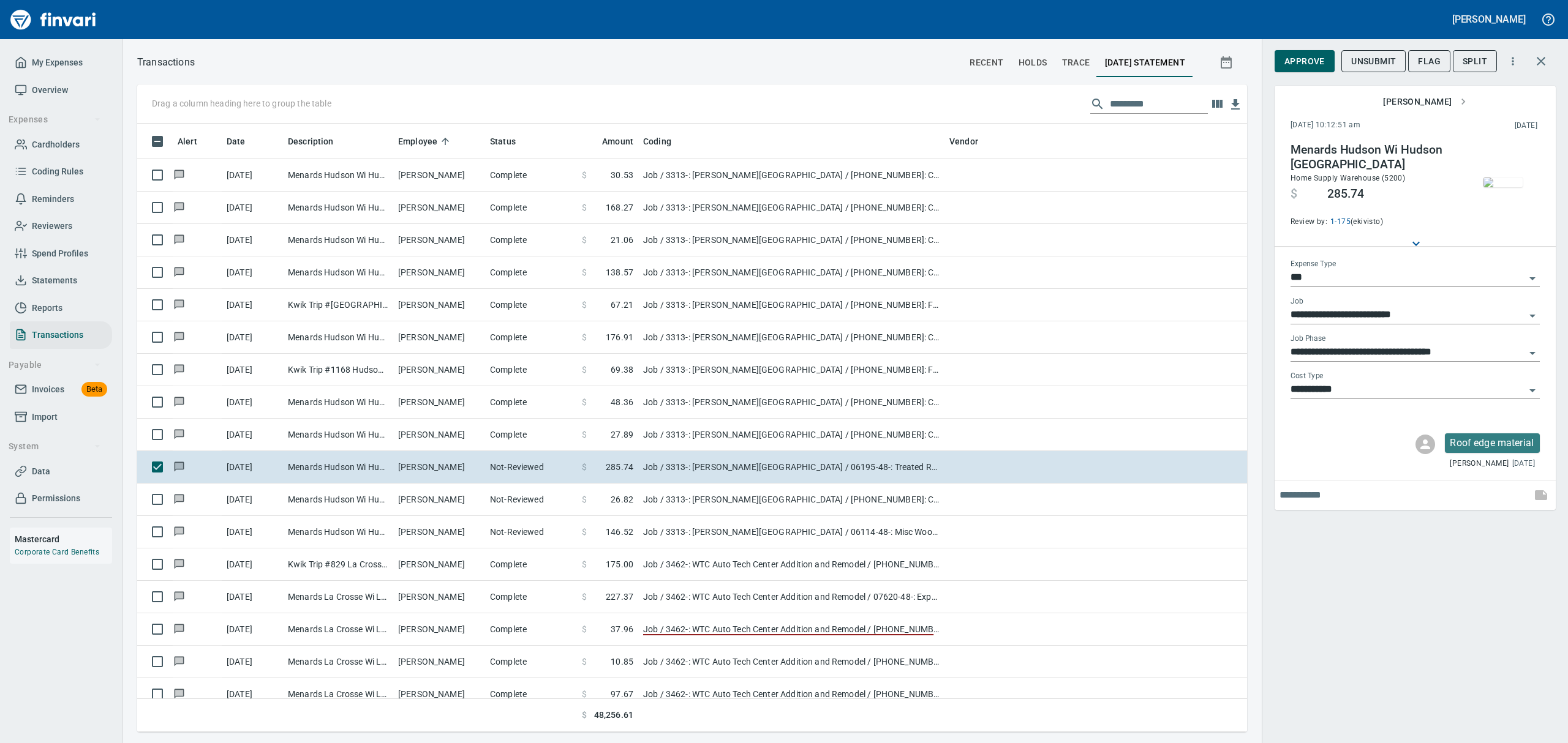
click at [1496, 177] on img "button" at bounding box center [1503, 182] width 39 height 10
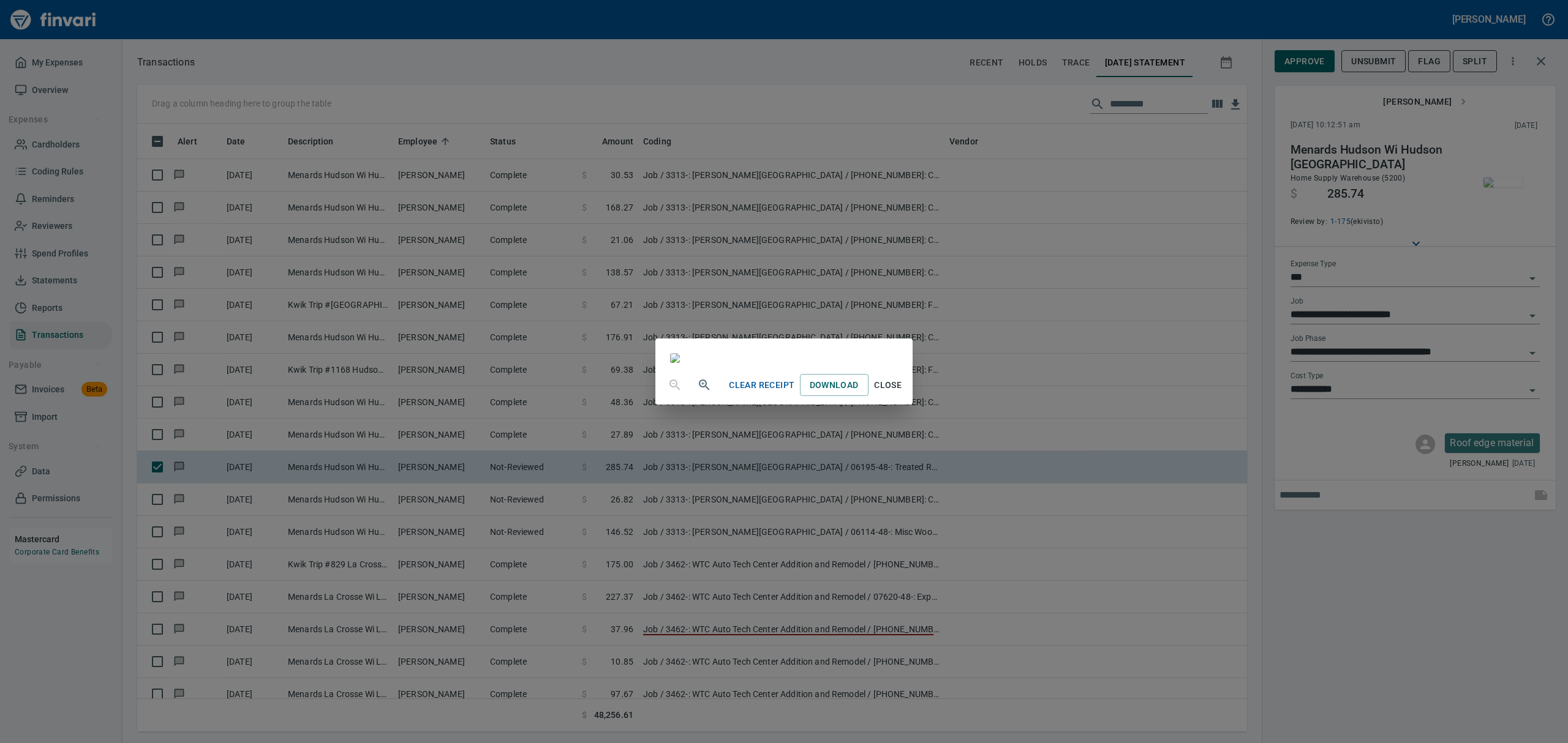
click at [903, 393] on span "Close" at bounding box center [888, 385] width 30 height 15
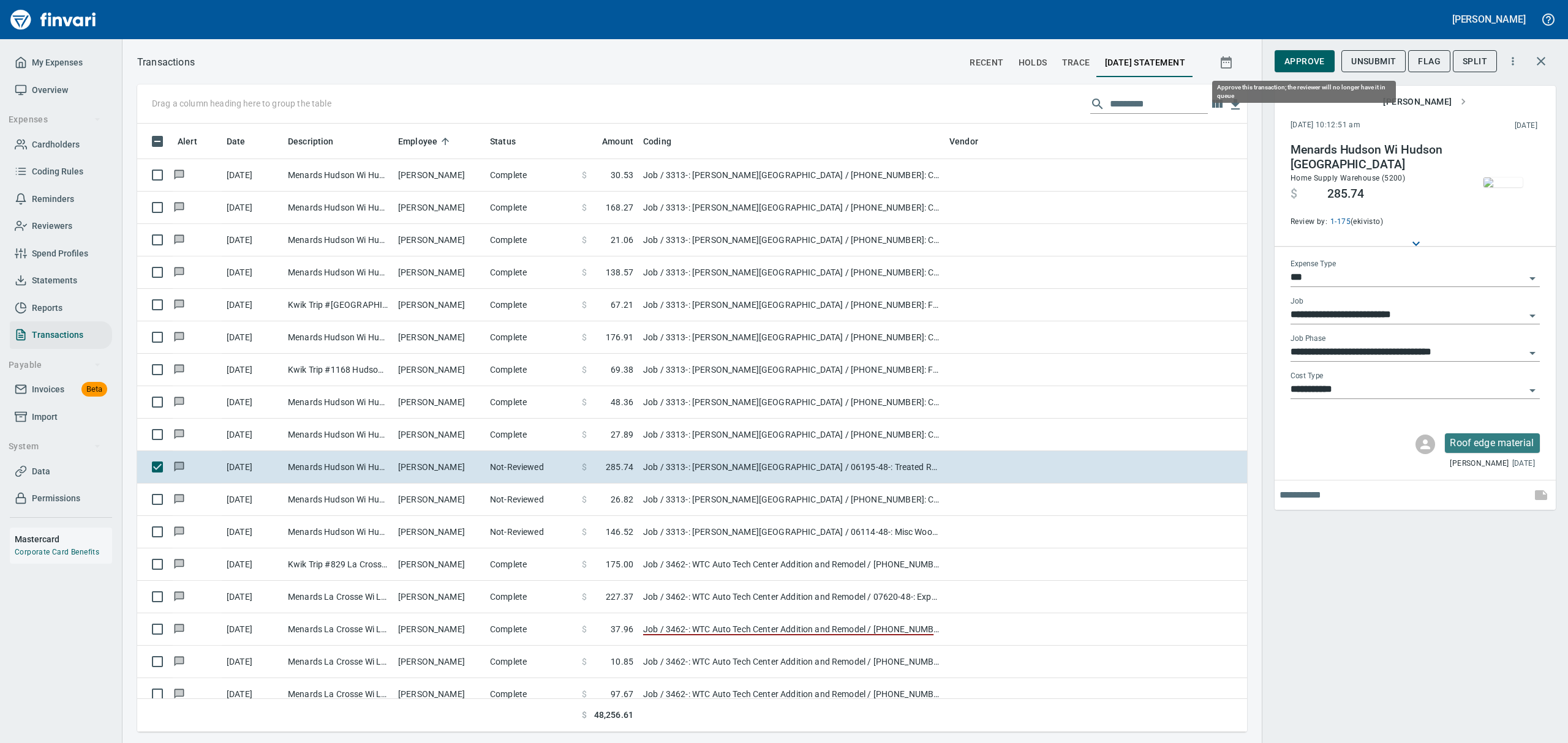
click at [1311, 57] on span "Approve" at bounding box center [1305, 62] width 40 height 15
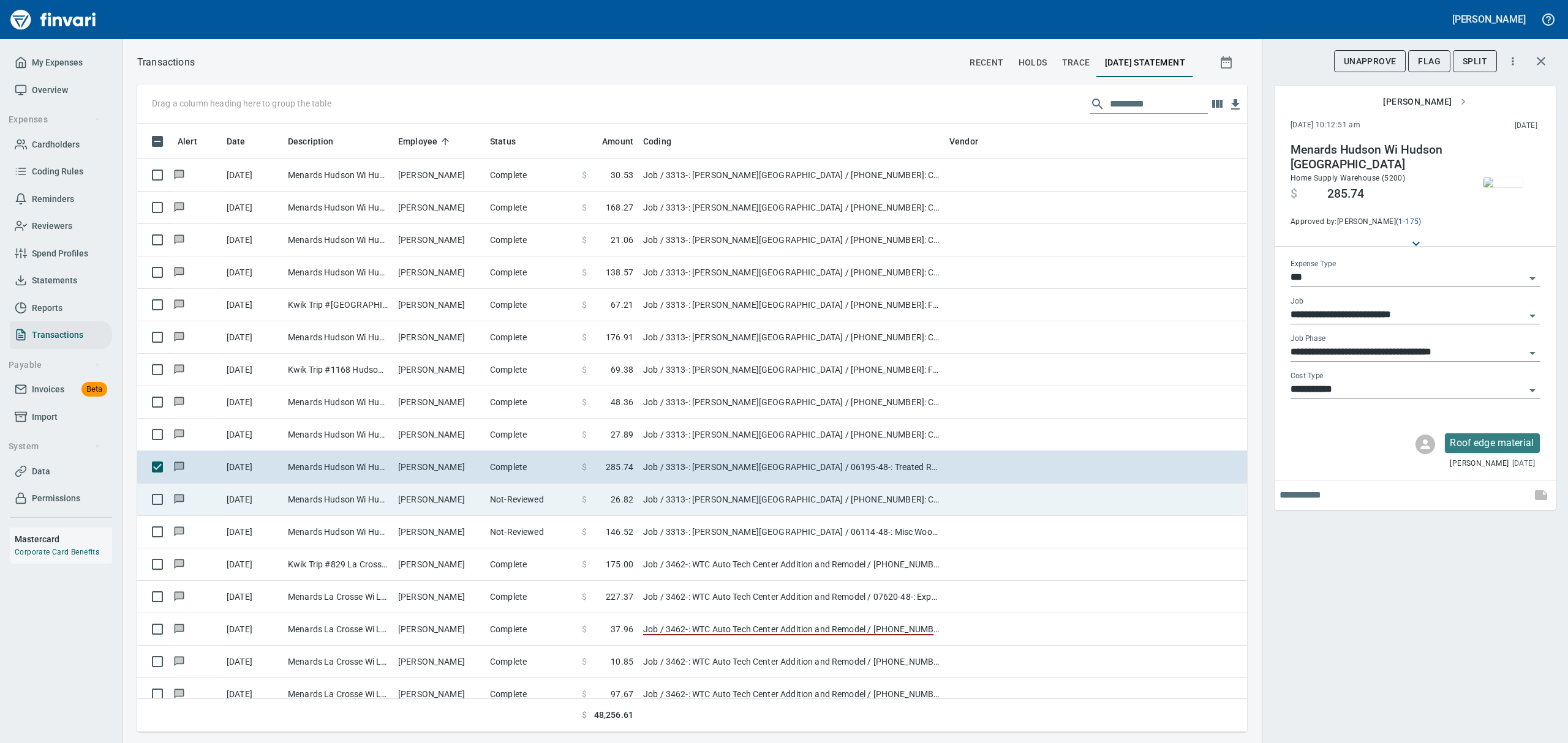
click at [200, 505] on td at bounding box center [197, 499] width 49 height 33
type input "**********"
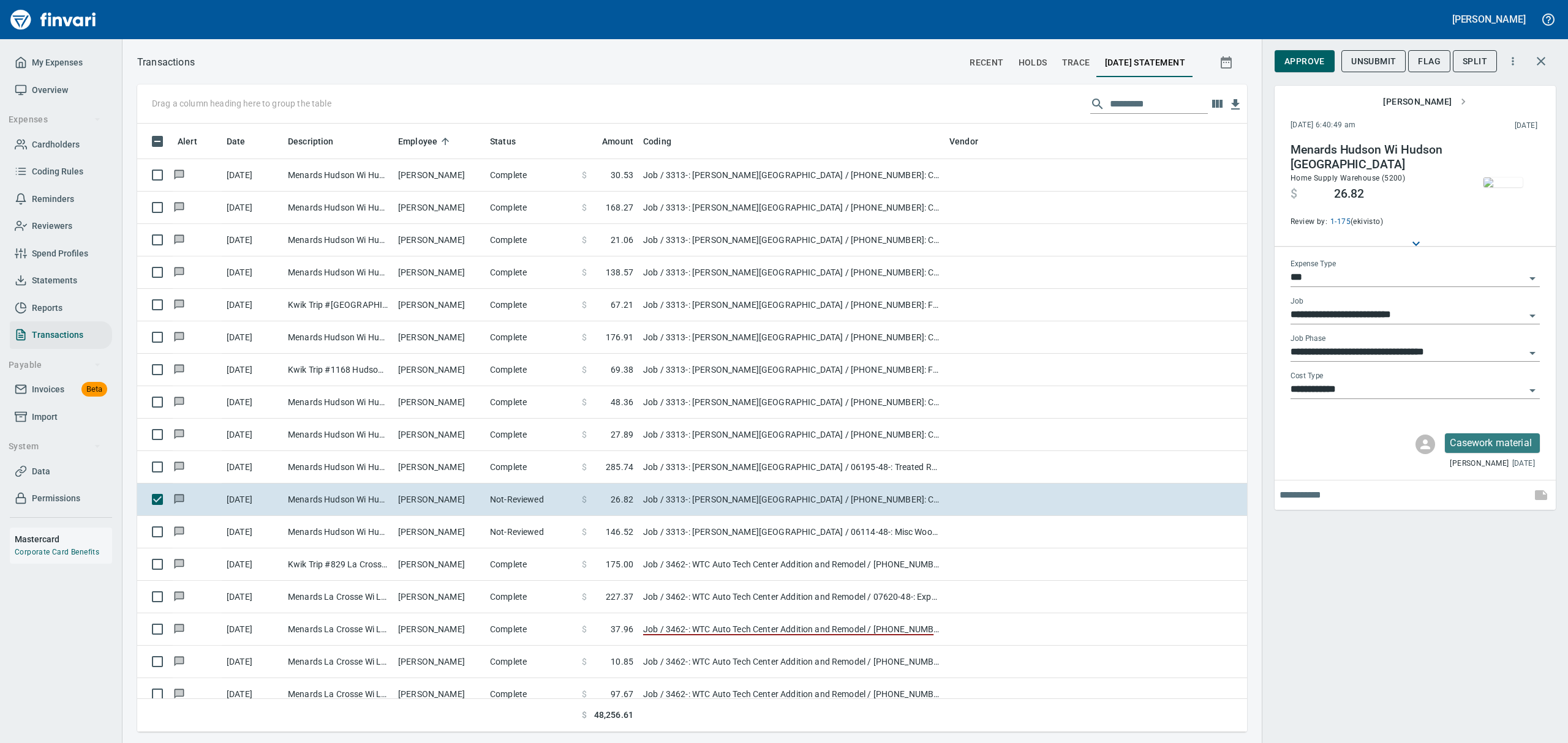
click at [1510, 187] on img "button" at bounding box center [1503, 182] width 39 height 10
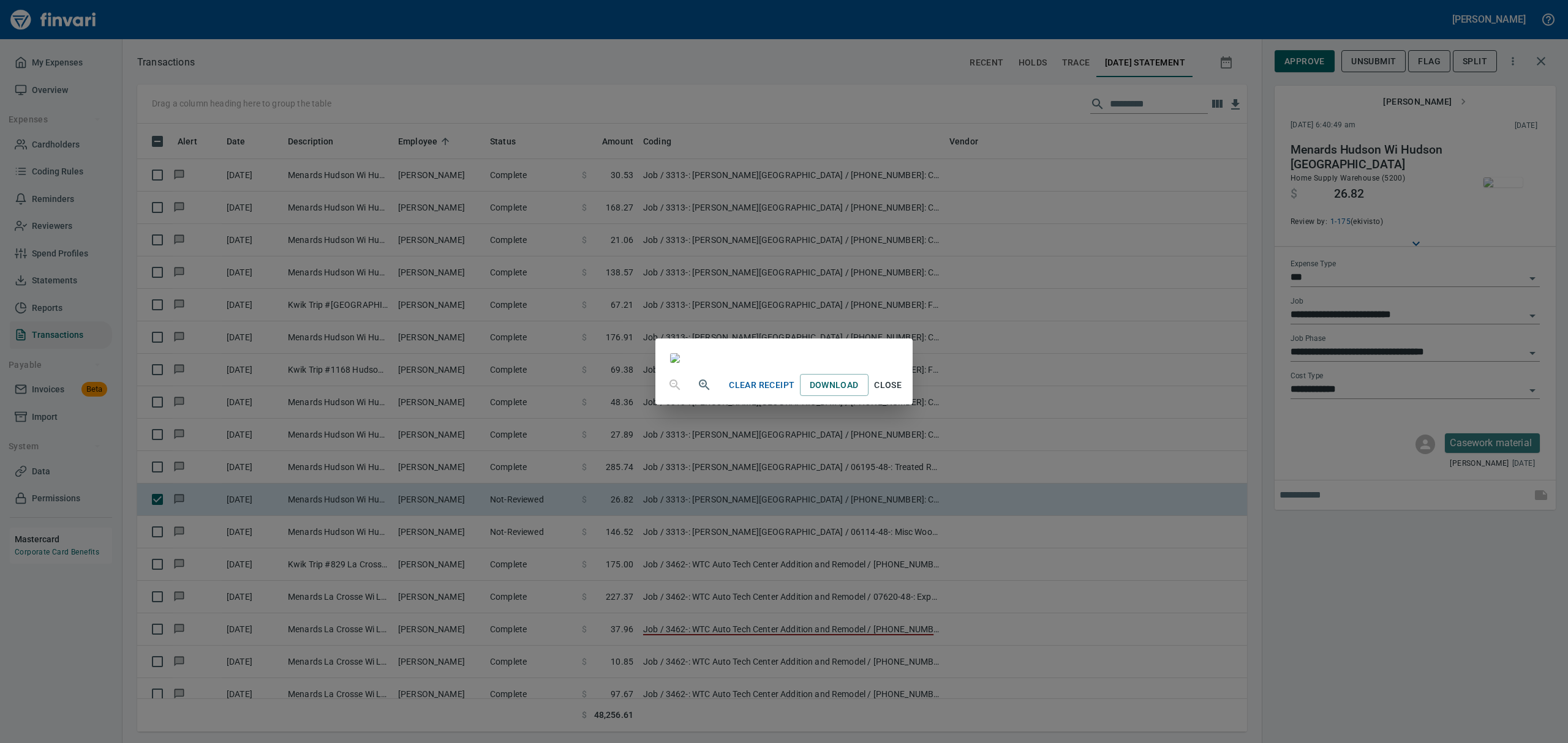
click at [908, 397] on button "Close" at bounding box center [888, 385] width 39 height 23
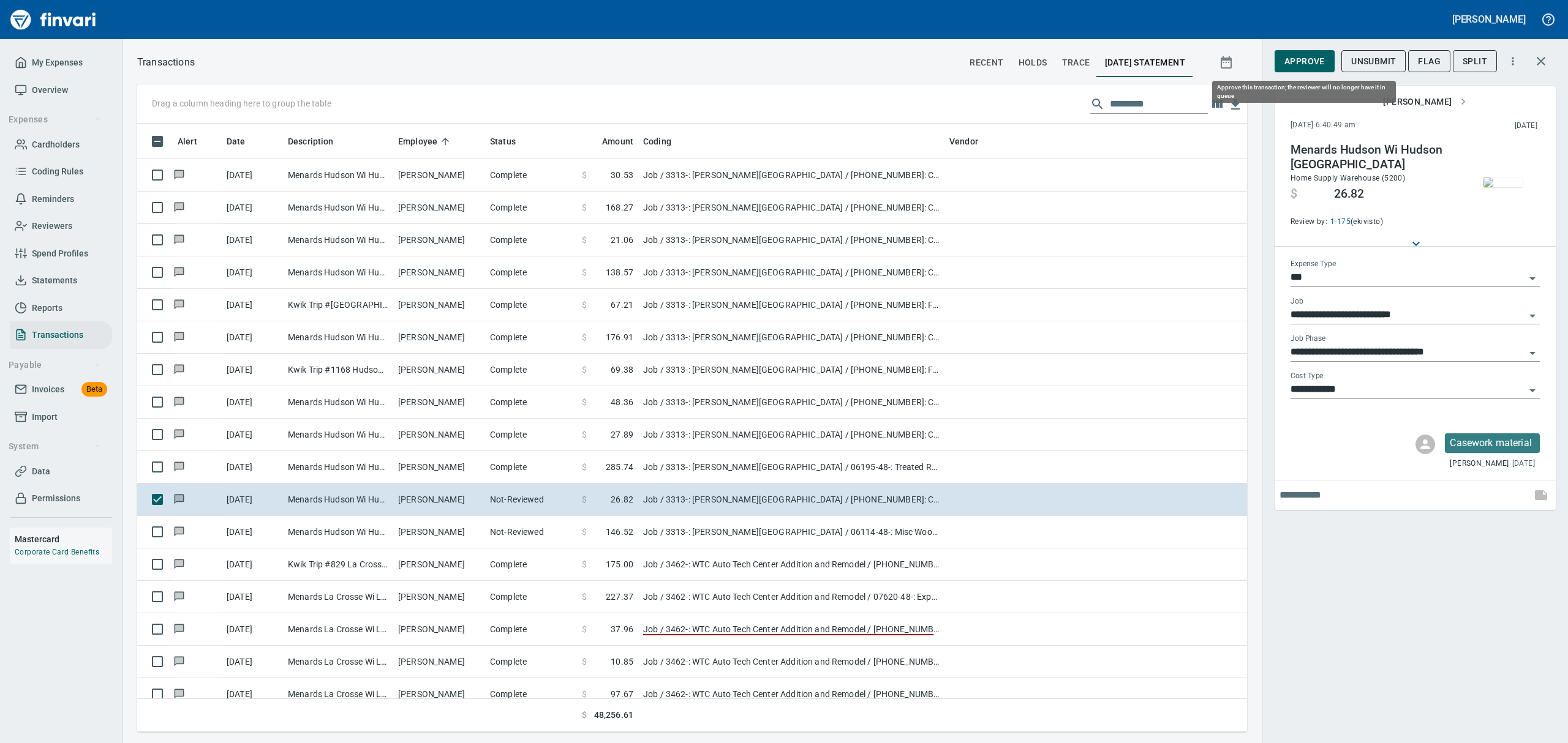
click at [1316, 60] on span "Approve" at bounding box center [1305, 62] width 40 height 15
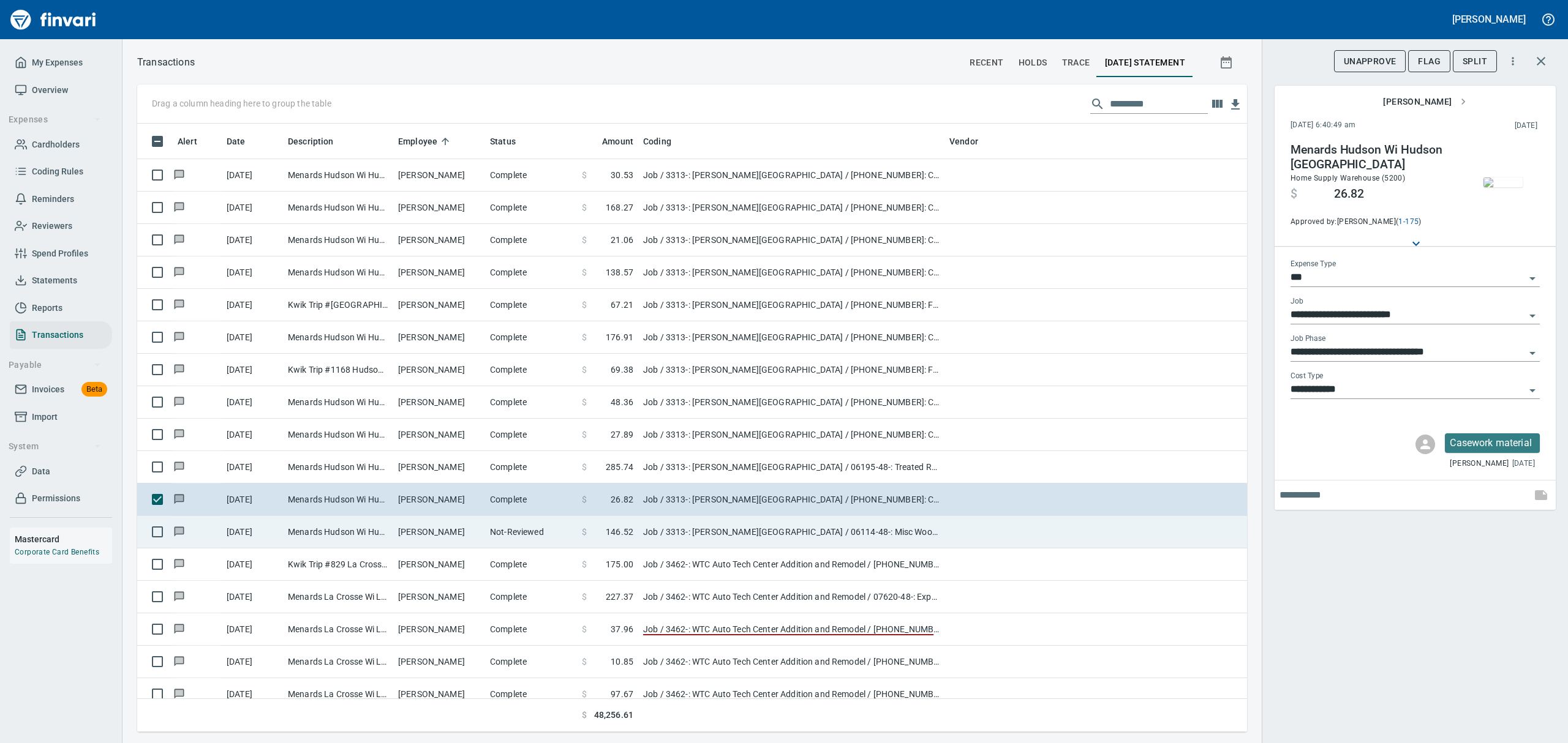
click at [395, 534] on td "[PERSON_NAME]" at bounding box center [439, 532] width 92 height 33
type input "**********"
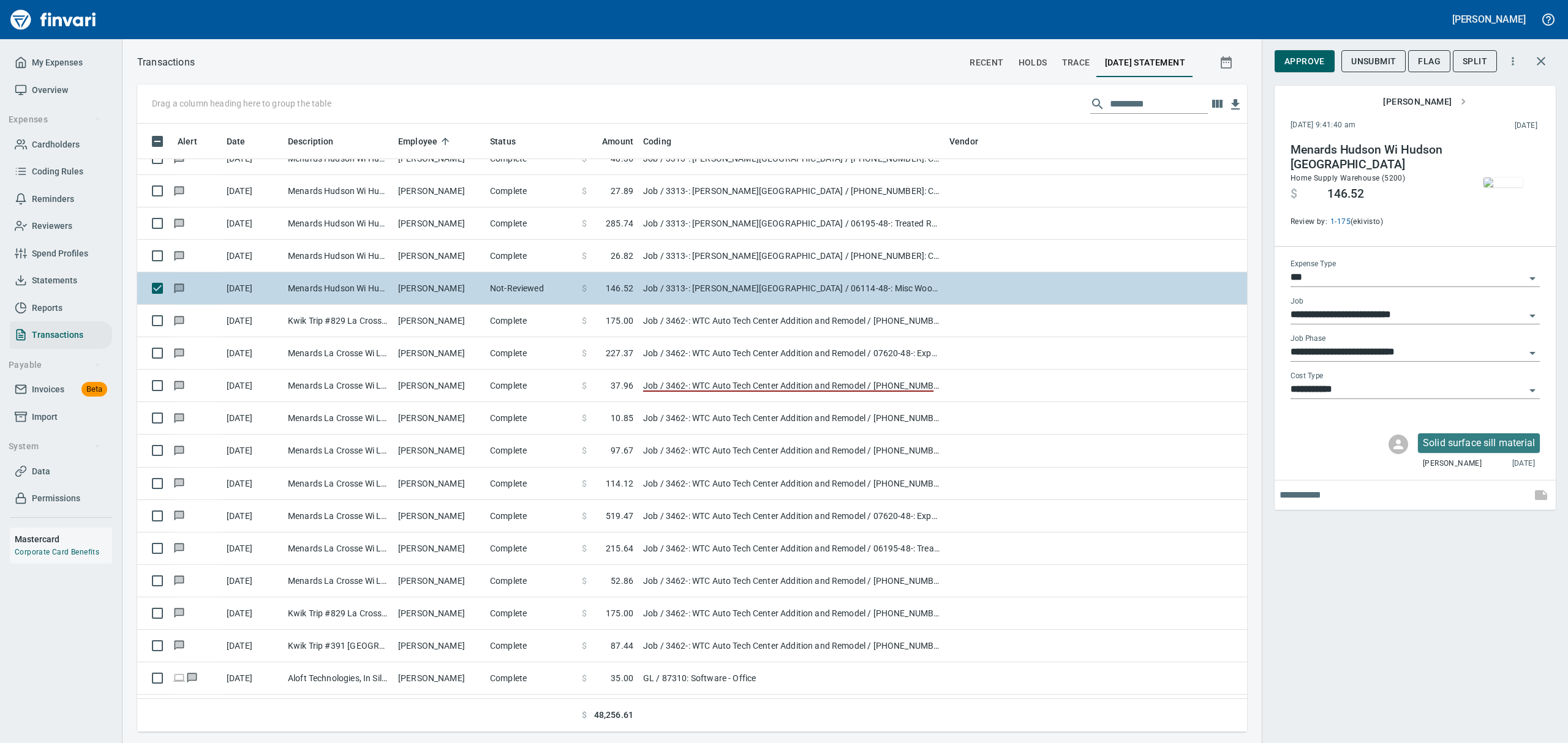
scroll to position [5879, 0]
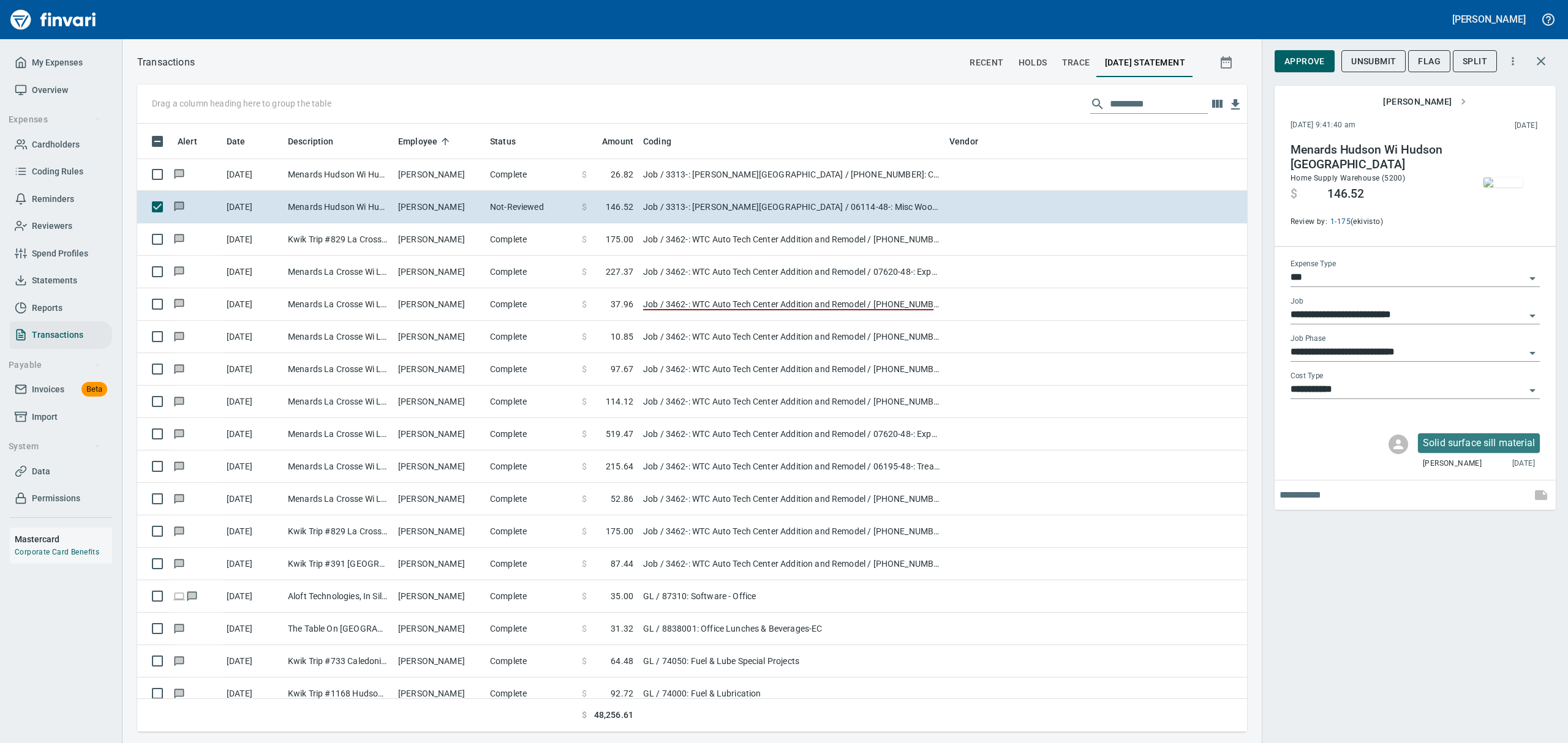
click at [1506, 177] on img "button" at bounding box center [1503, 182] width 39 height 10
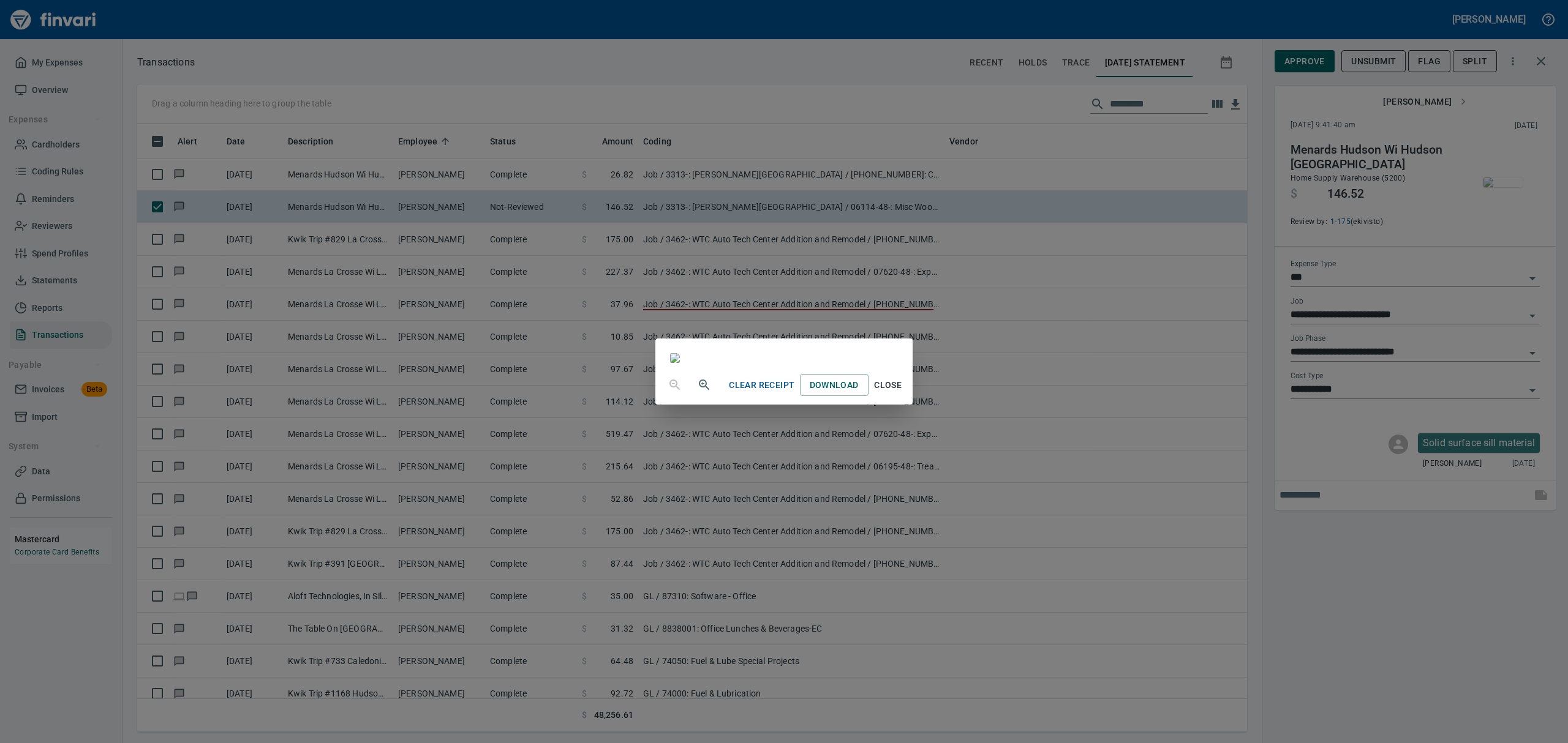
click at [903, 393] on span "Close" at bounding box center [888, 385] width 30 height 15
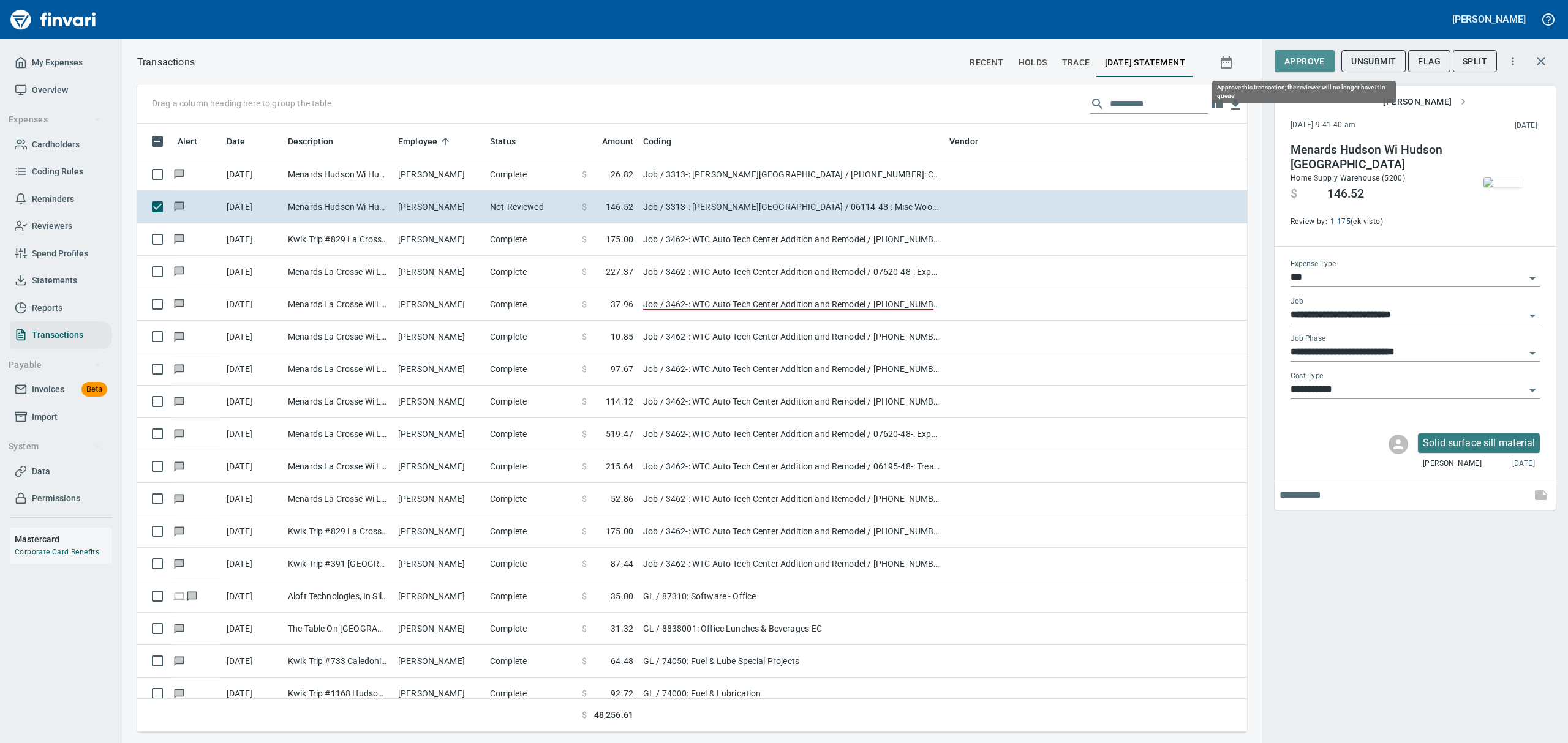
click at [1301, 55] on span "Approve" at bounding box center [1305, 62] width 40 height 15
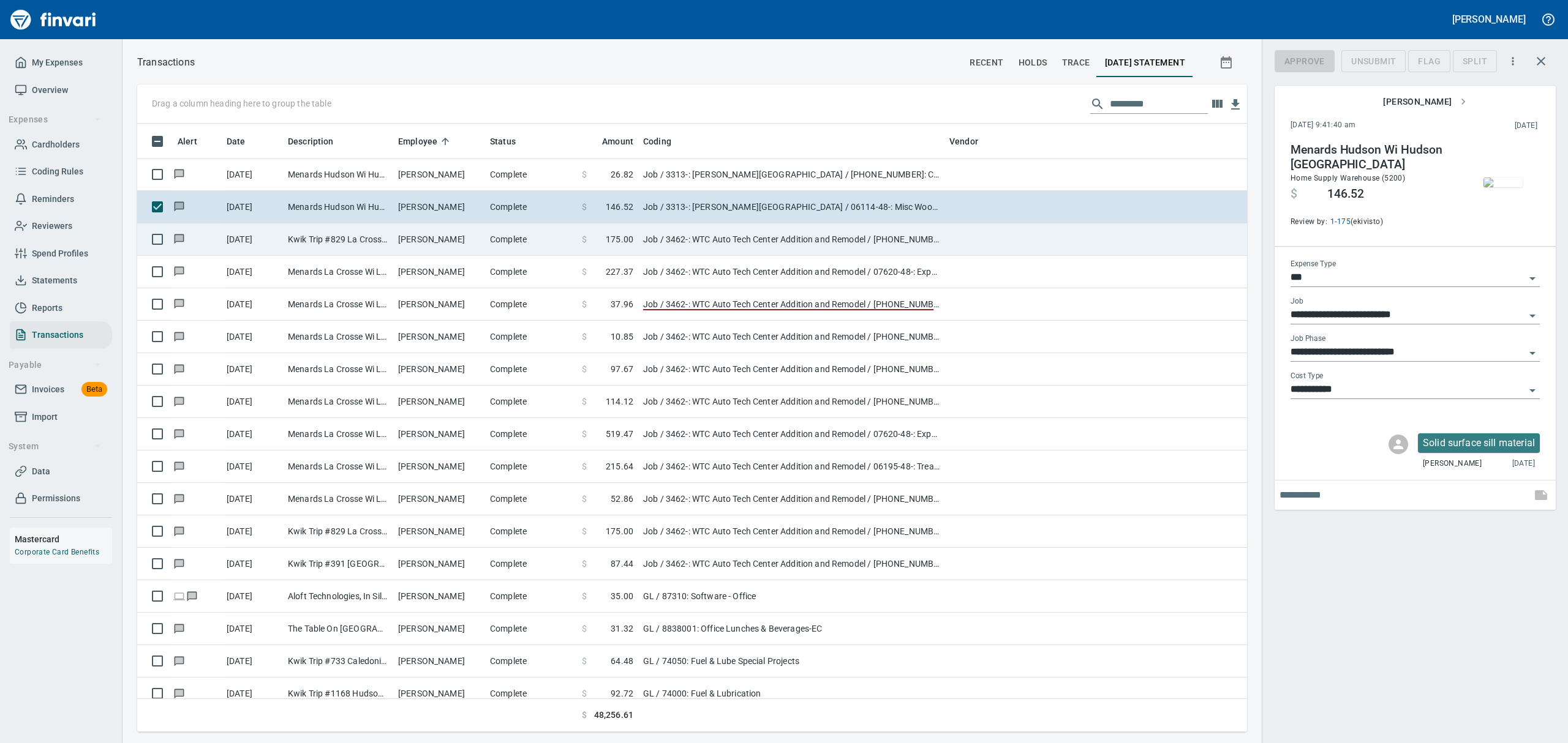
scroll to position [595, 1081]
click at [412, 236] on td "[PERSON_NAME]" at bounding box center [439, 240] width 92 height 33
type input "**********"
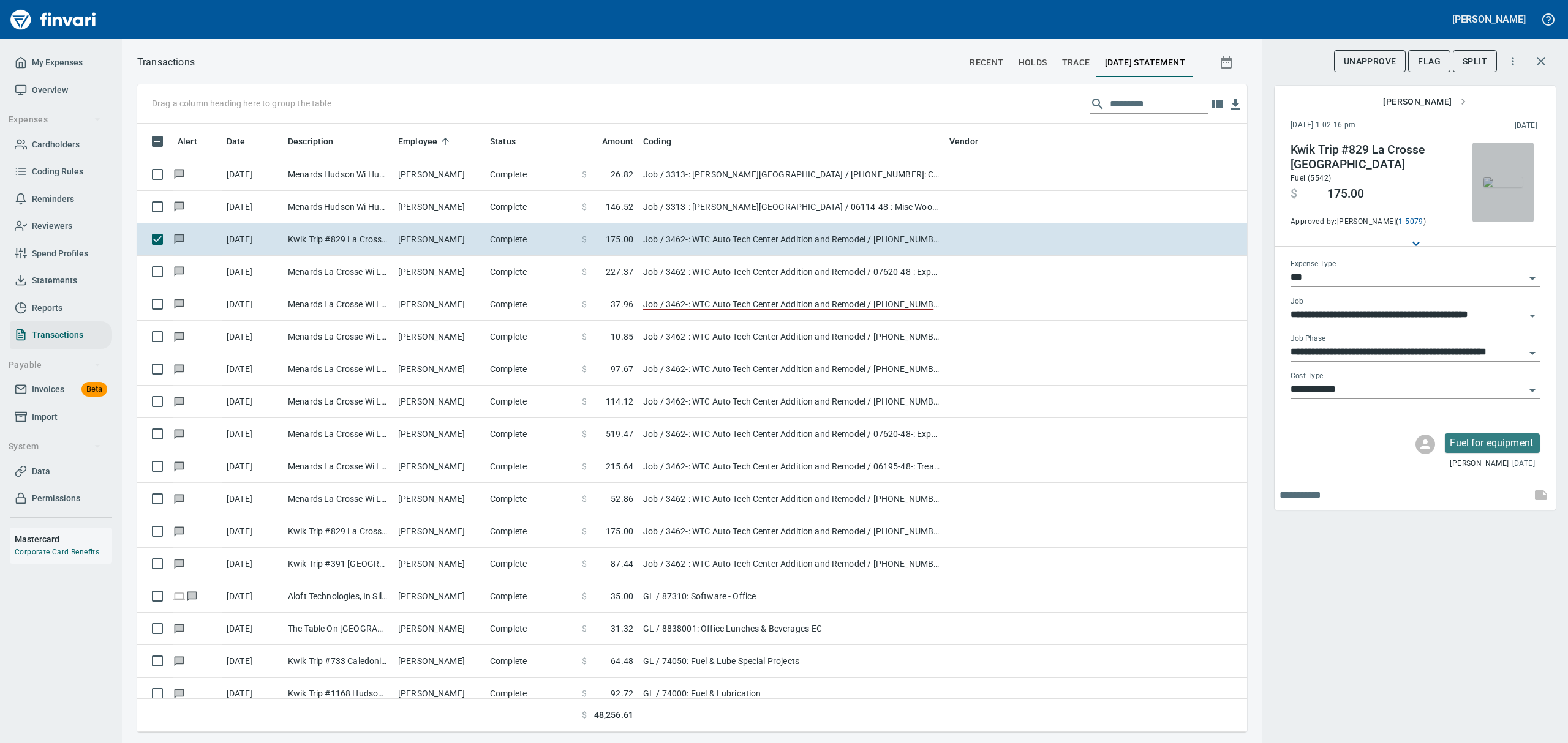
click at [1498, 187] on img "button" at bounding box center [1503, 182] width 39 height 10
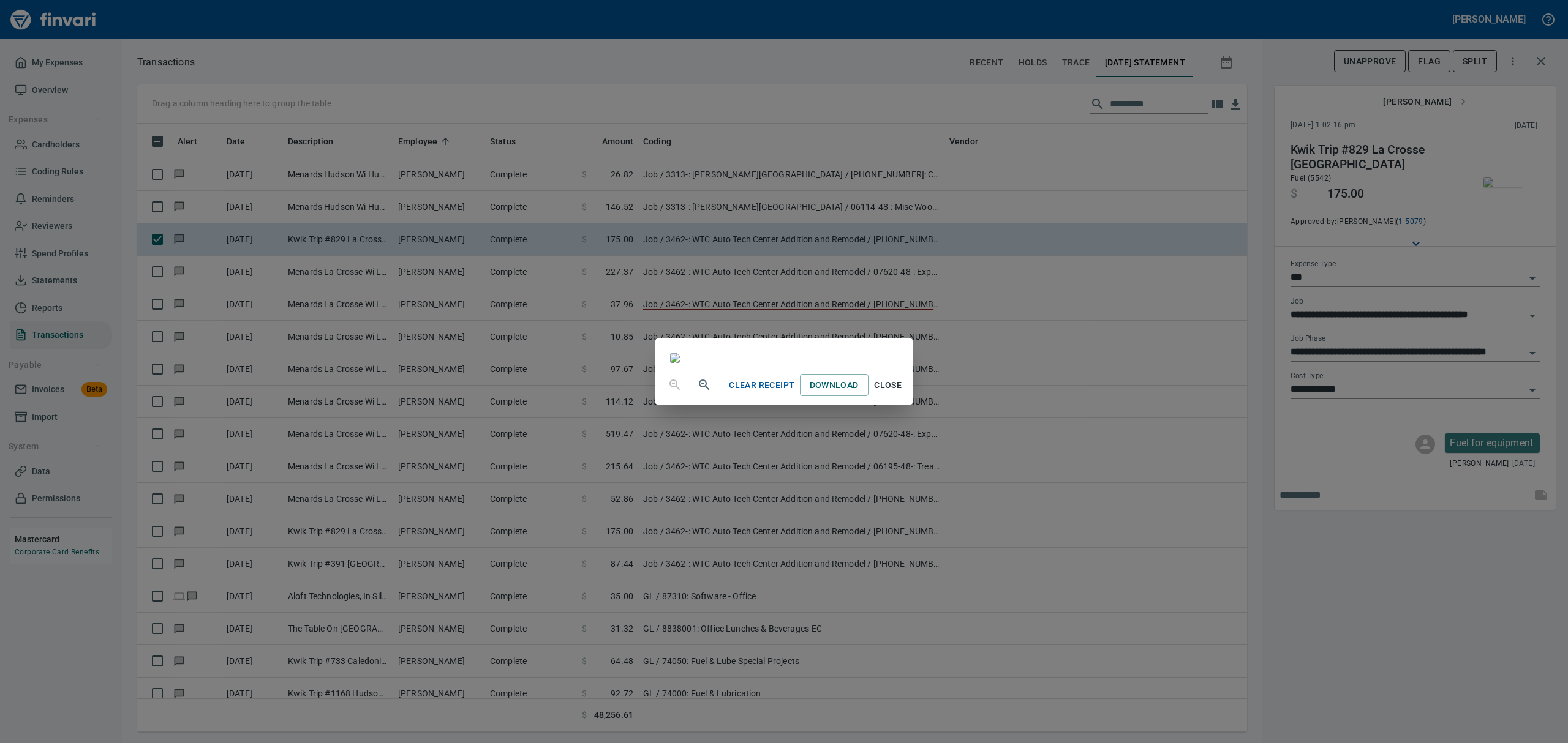
click at [903, 393] on span "Close" at bounding box center [888, 385] width 30 height 15
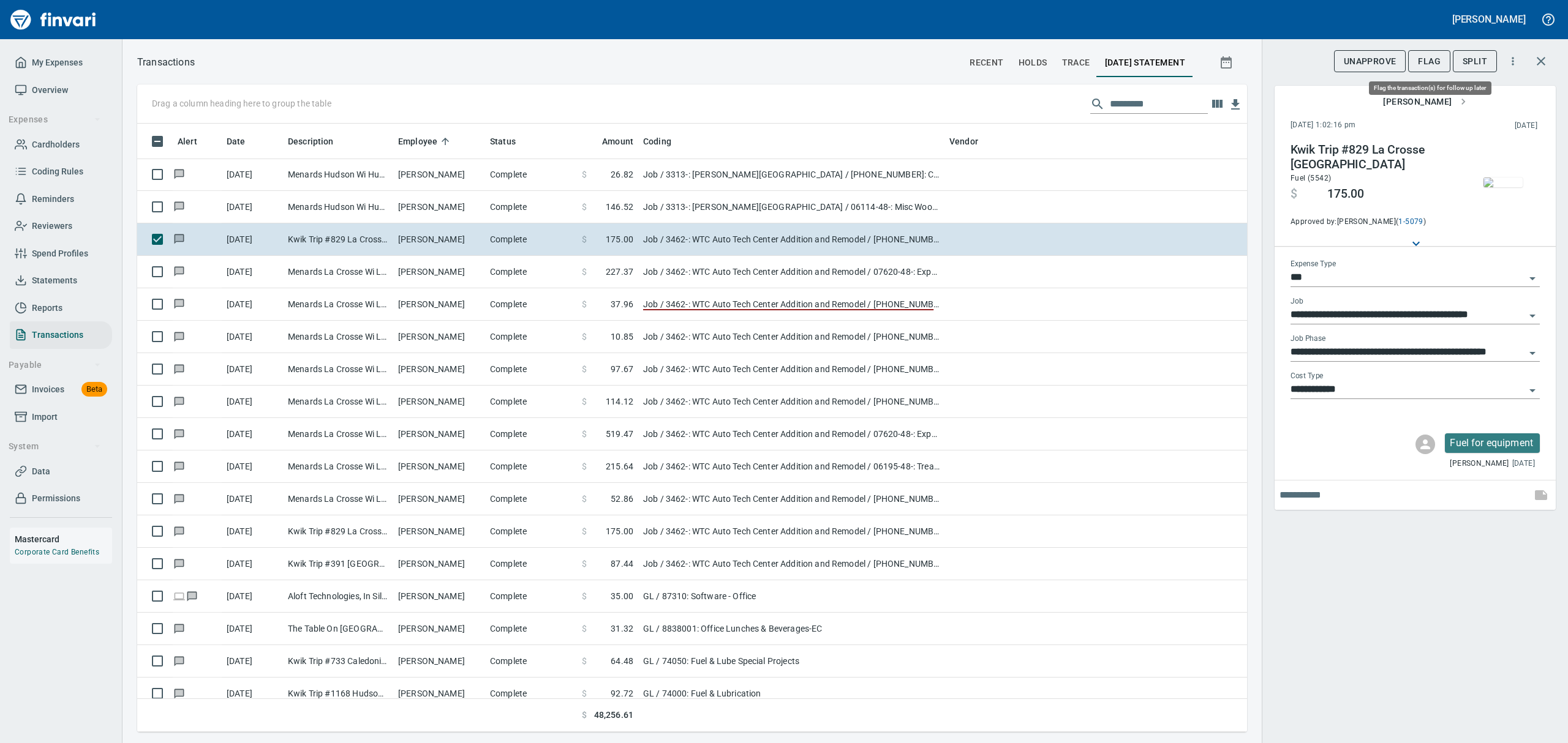
click at [1424, 64] on span "Flag" at bounding box center [1429, 62] width 23 height 15
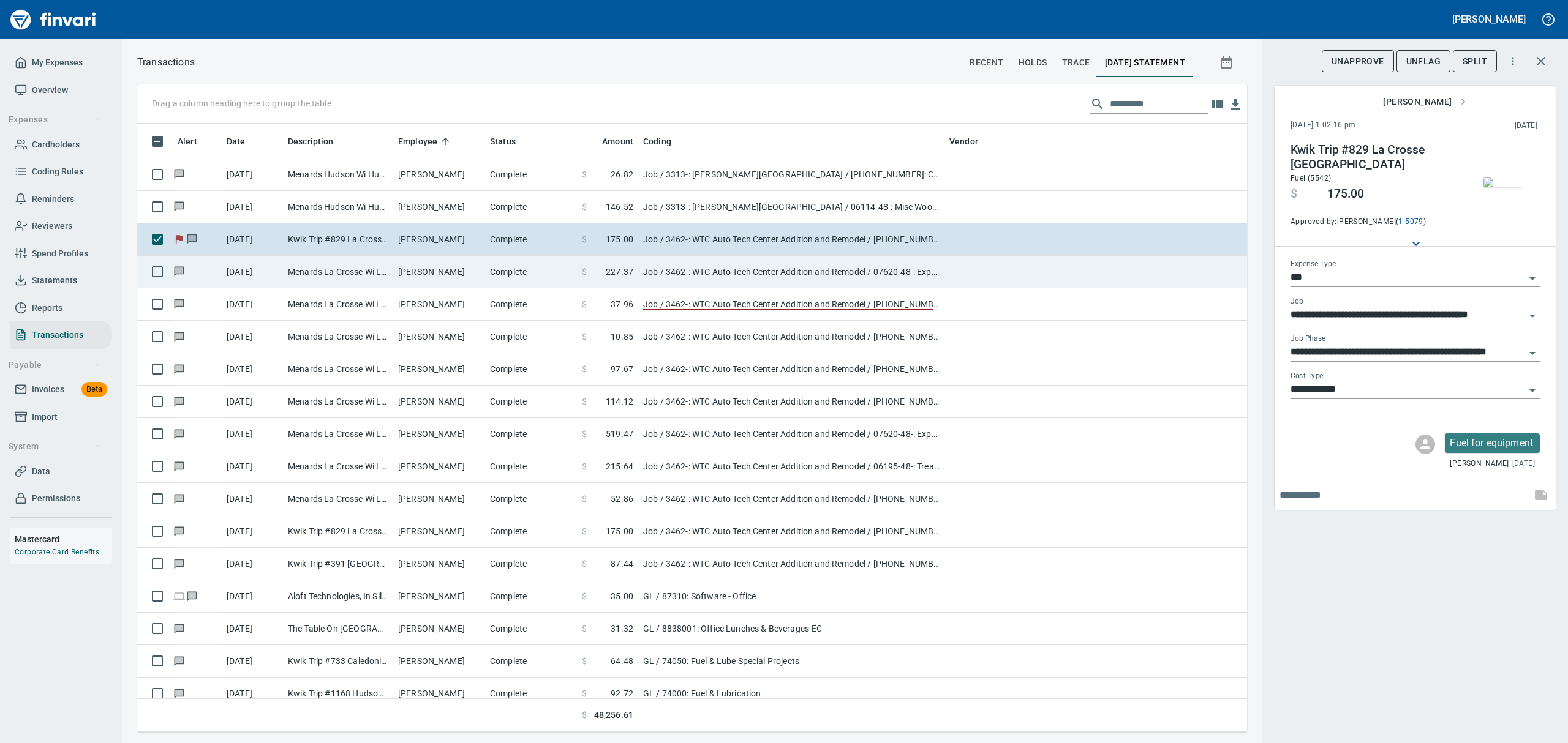
click at [403, 275] on td "[PERSON_NAME]" at bounding box center [439, 272] width 92 height 33
type input "**********"
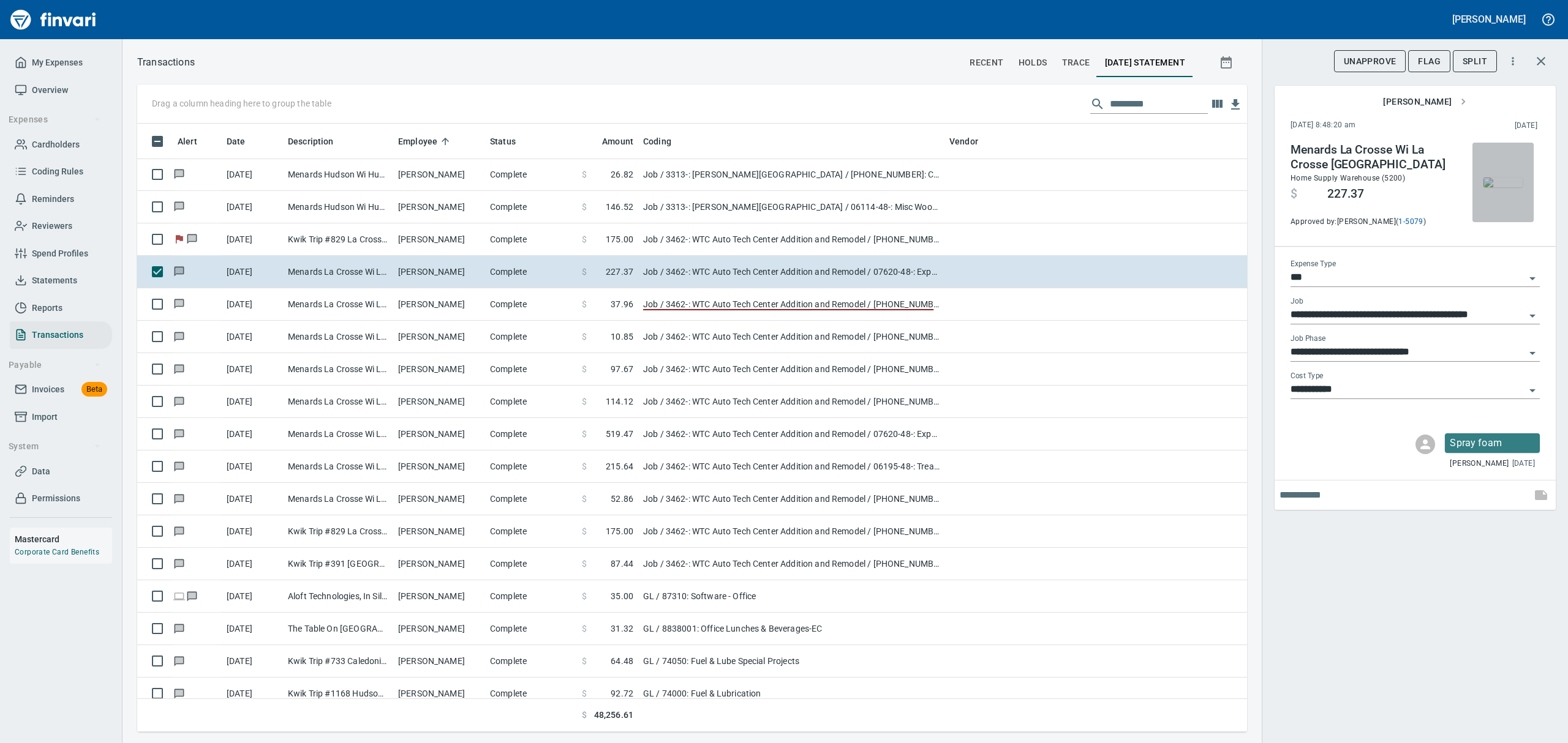
click at [1493, 179] on img "button" at bounding box center [1503, 182] width 39 height 10
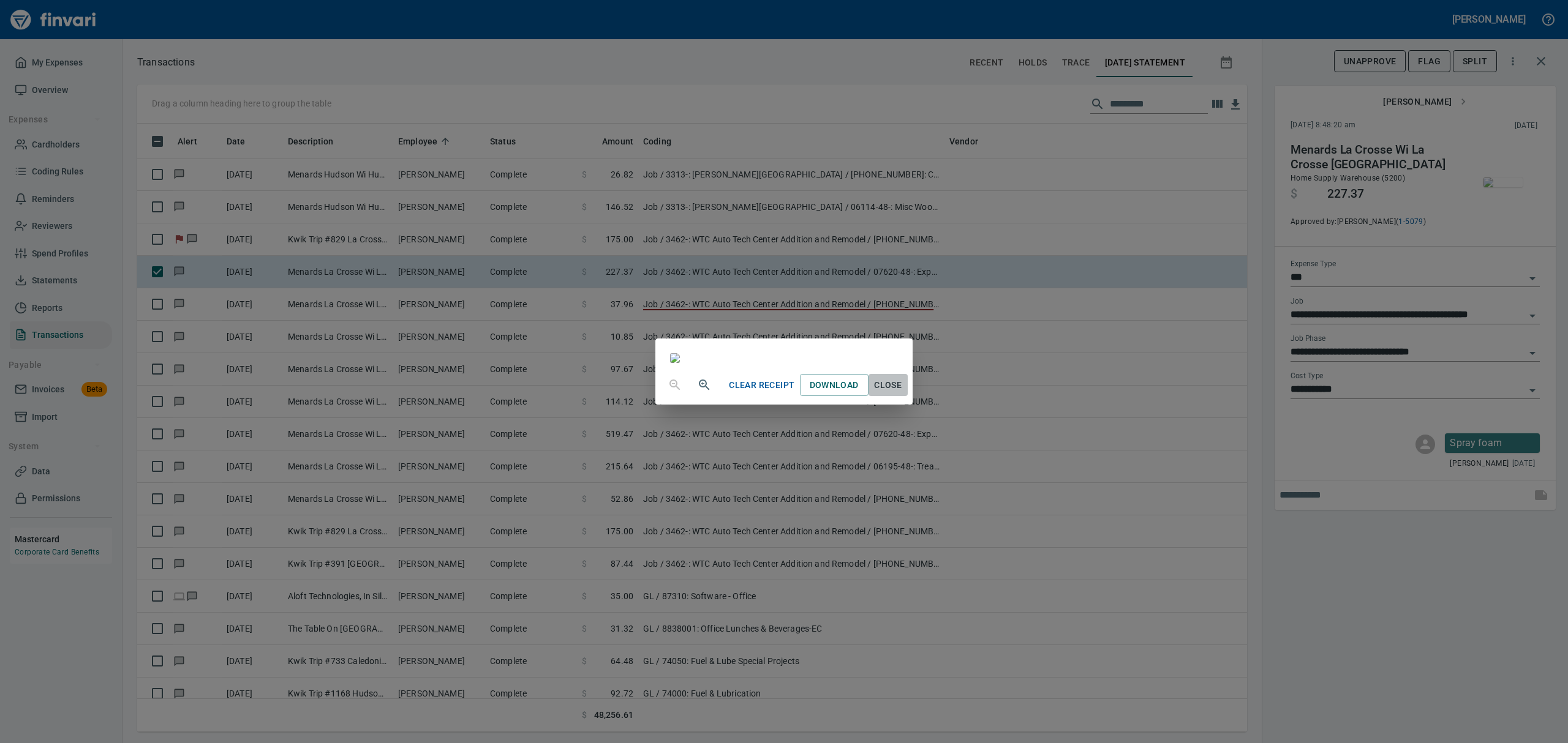
click at [903, 393] on span "Close" at bounding box center [888, 385] width 30 height 15
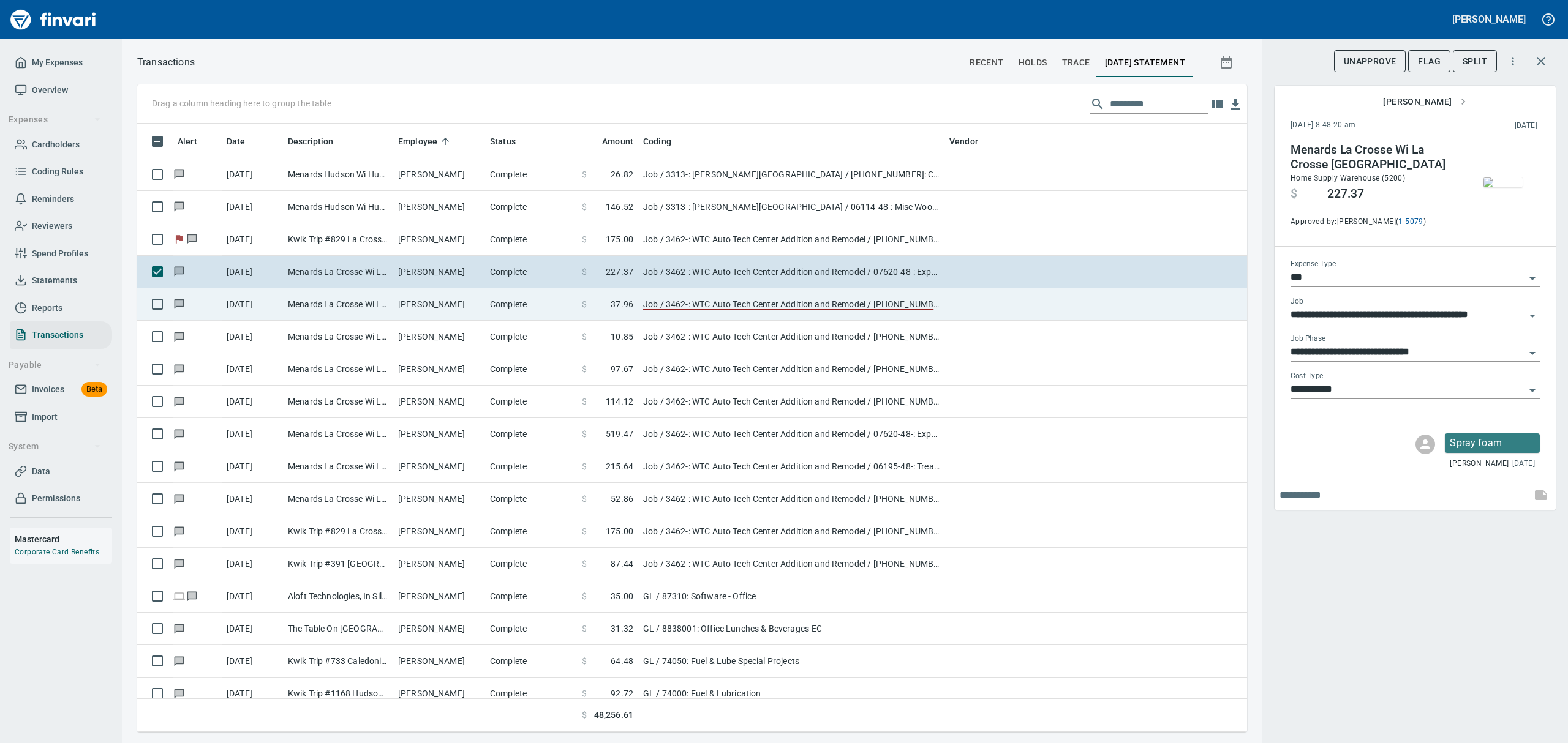
click at [374, 299] on td "Menards La Crosse Wi La Crosse [GEOGRAPHIC_DATA]" at bounding box center [338, 305] width 110 height 33
type input "**********"
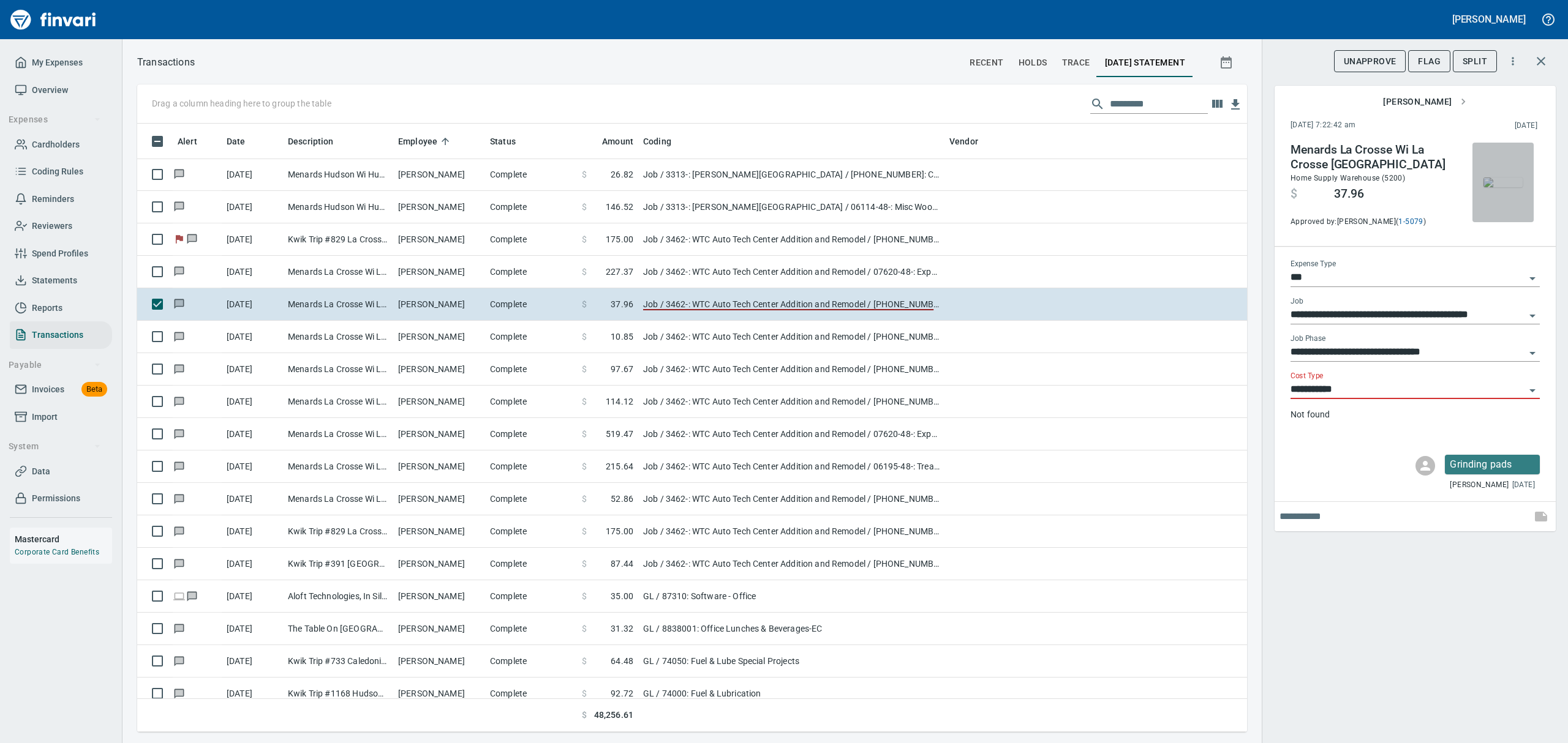
click at [1505, 187] on img "button" at bounding box center [1503, 182] width 39 height 10
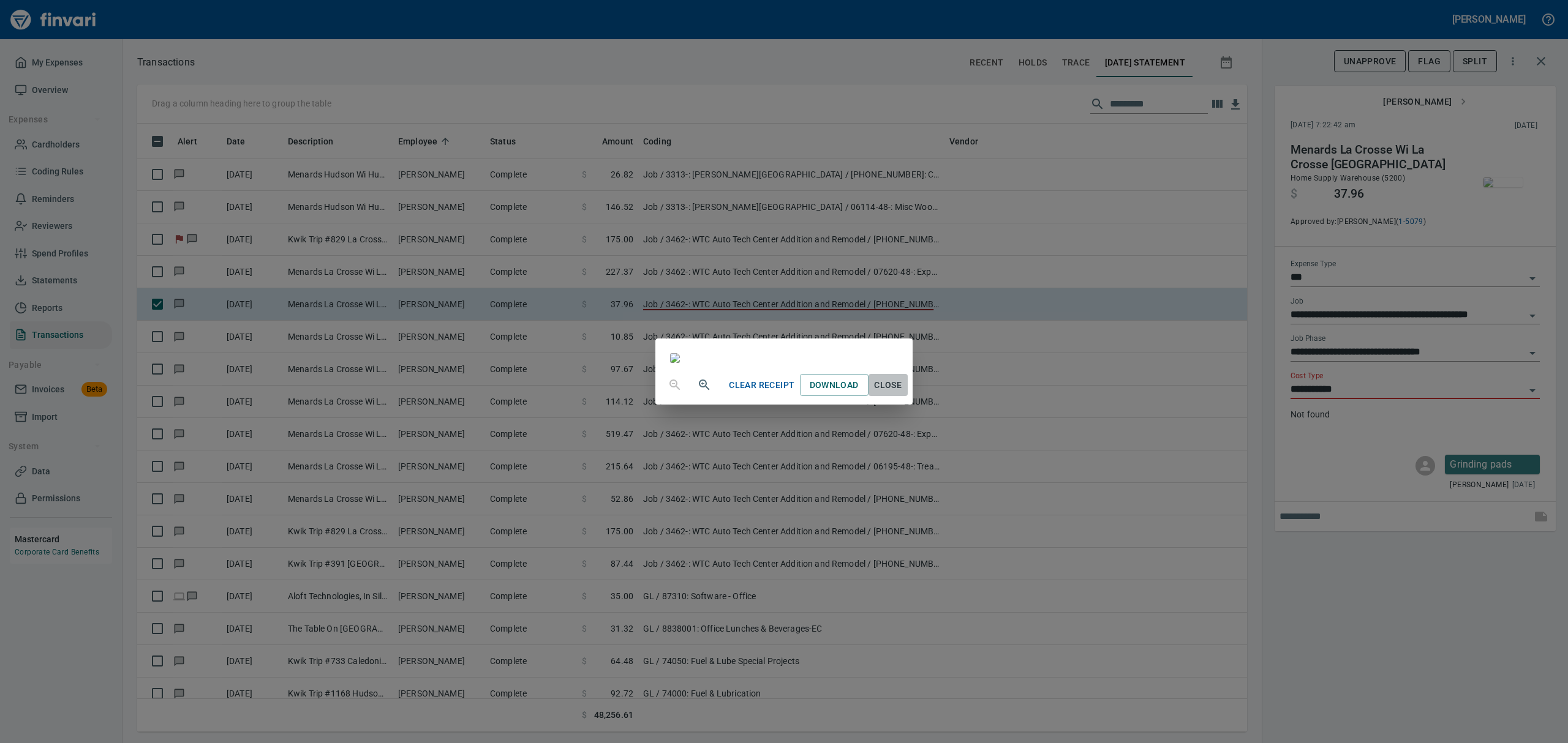
click at [903, 393] on span "Close" at bounding box center [888, 385] width 30 height 15
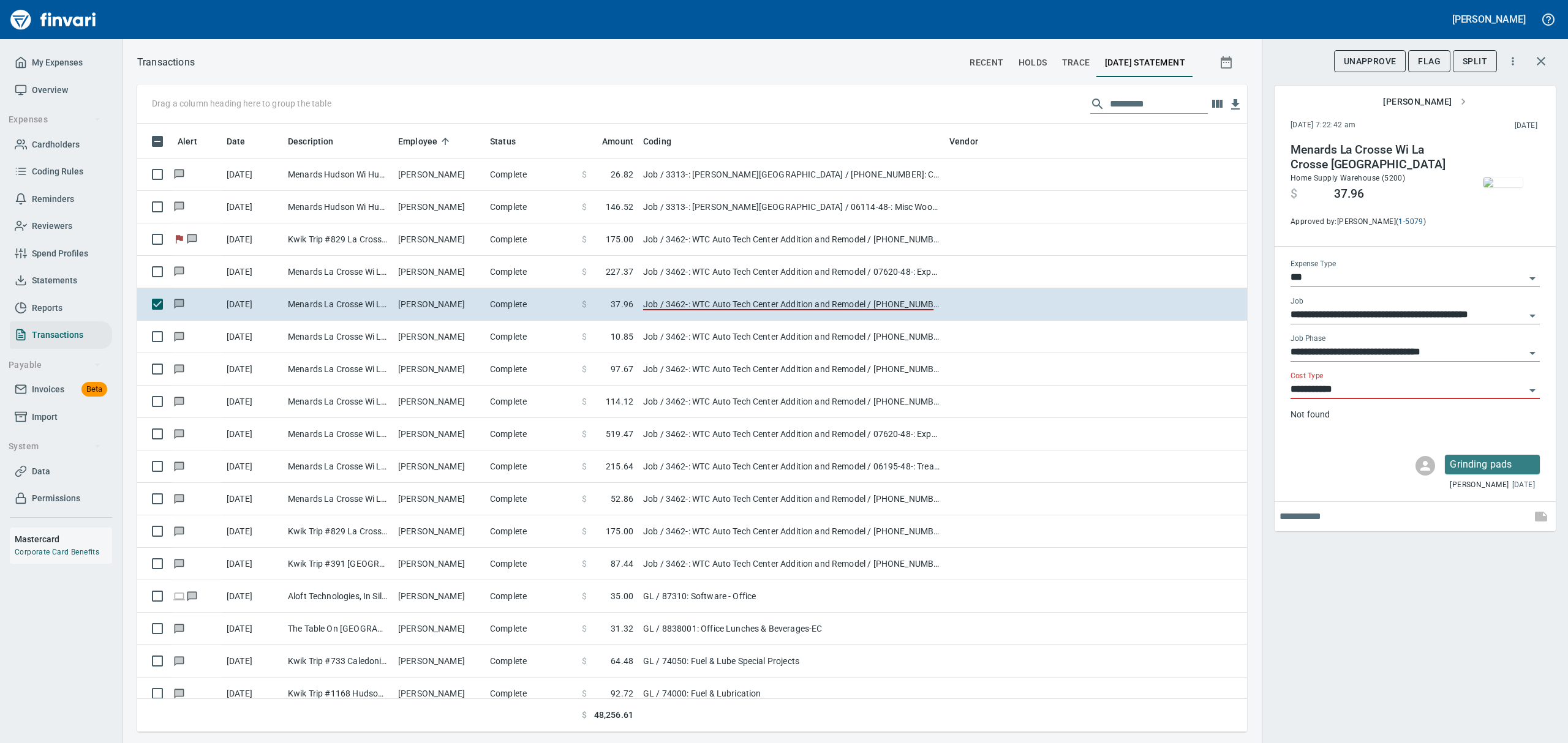
click at [1532, 387] on icon "Open" at bounding box center [1532, 391] width 14 height 14
click at [1307, 446] on li "8: Indirects" at bounding box center [1414, 451] width 249 height 30
type input "**********"
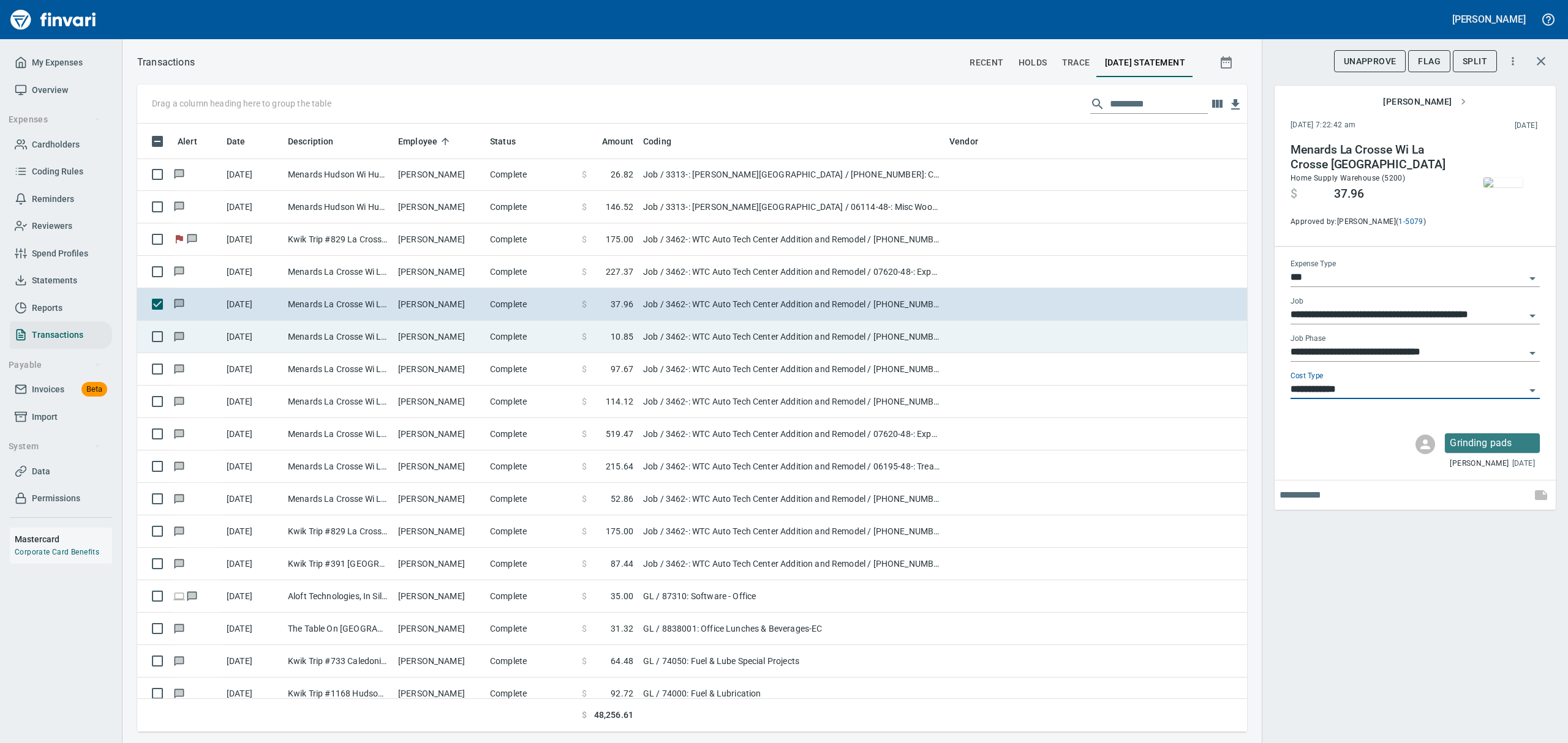
click at [364, 333] on td "Menards La Crosse Wi La Crosse [GEOGRAPHIC_DATA]" at bounding box center [338, 336] width 110 height 33
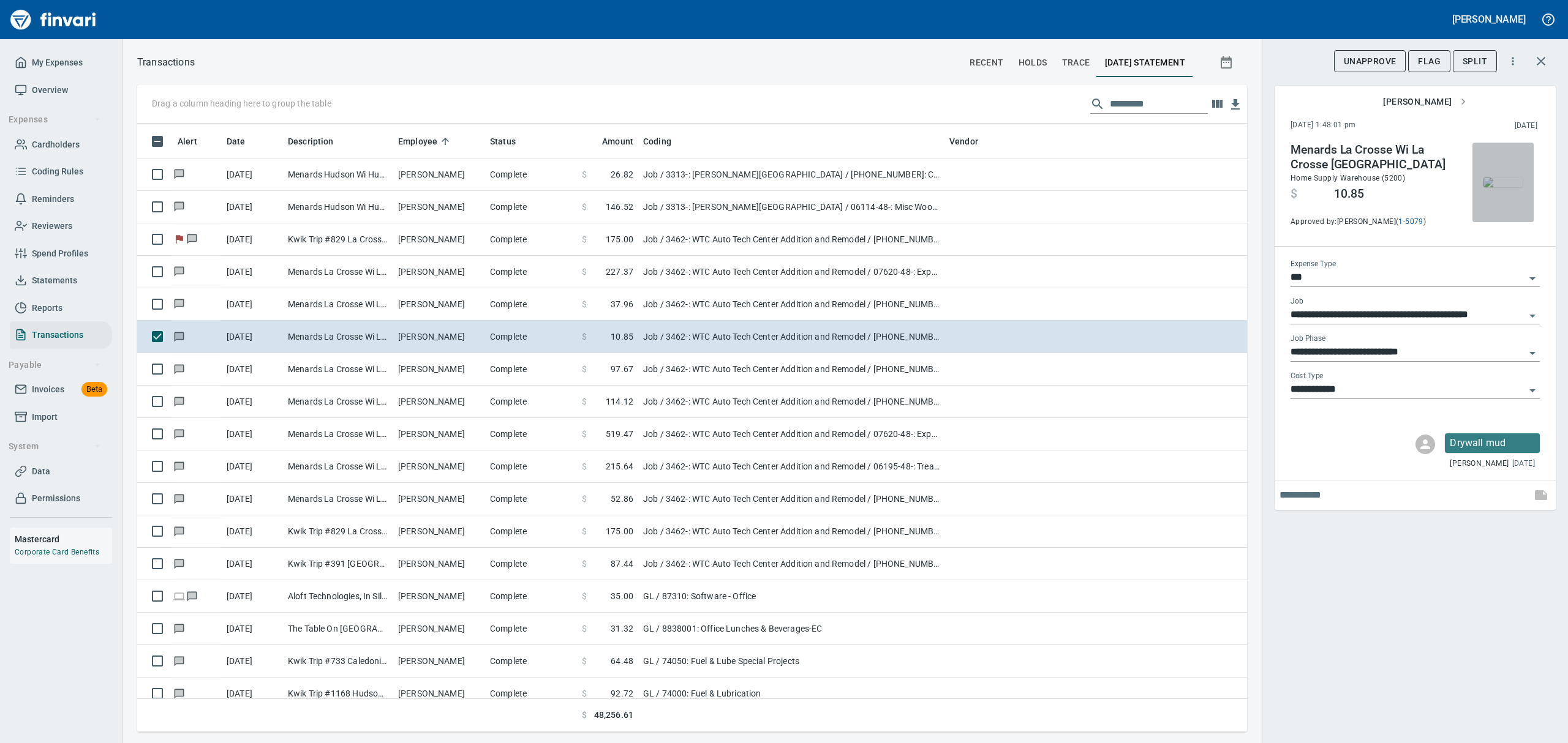
click at [1507, 187] on img "button" at bounding box center [1503, 182] width 39 height 10
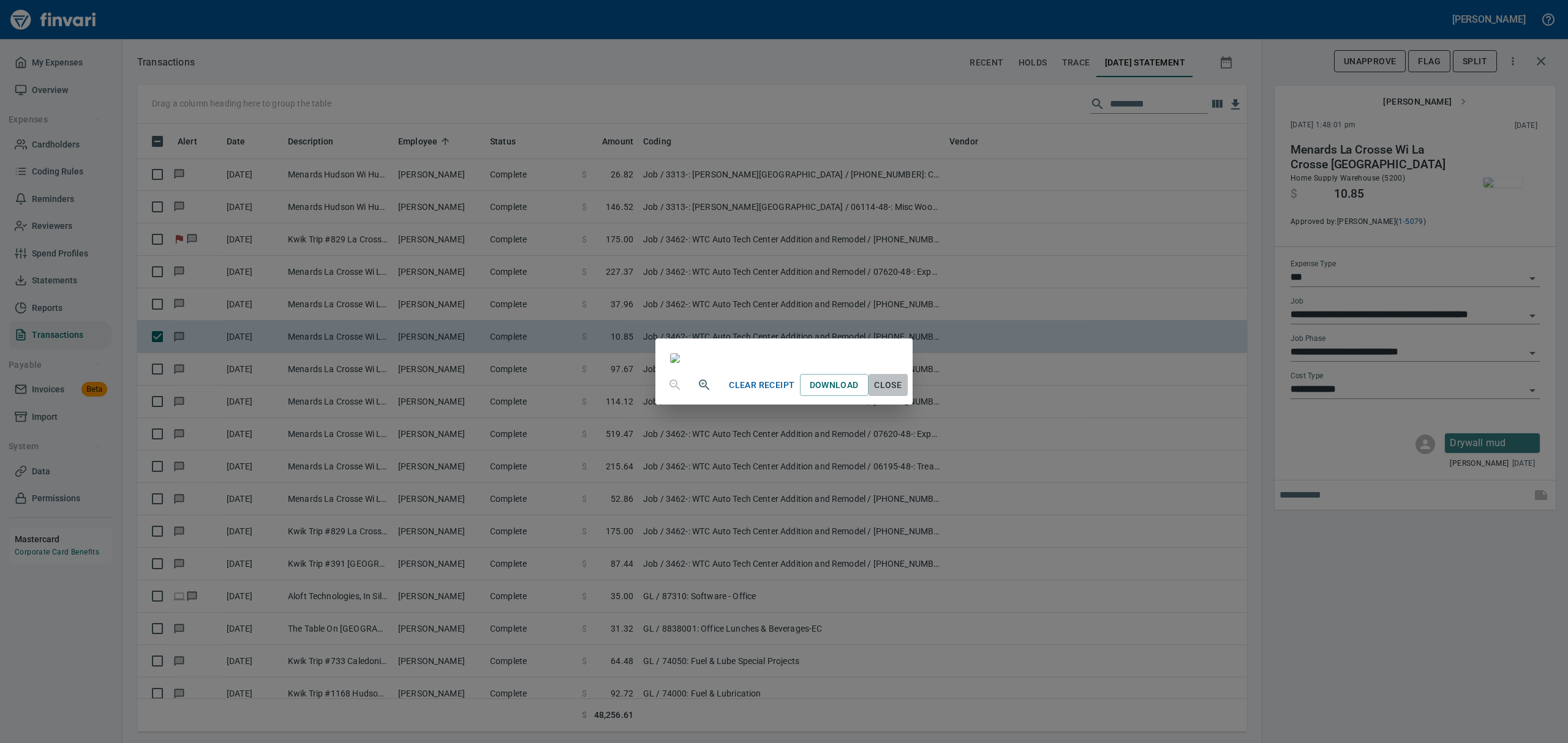
click at [903, 393] on span "Close" at bounding box center [888, 385] width 30 height 15
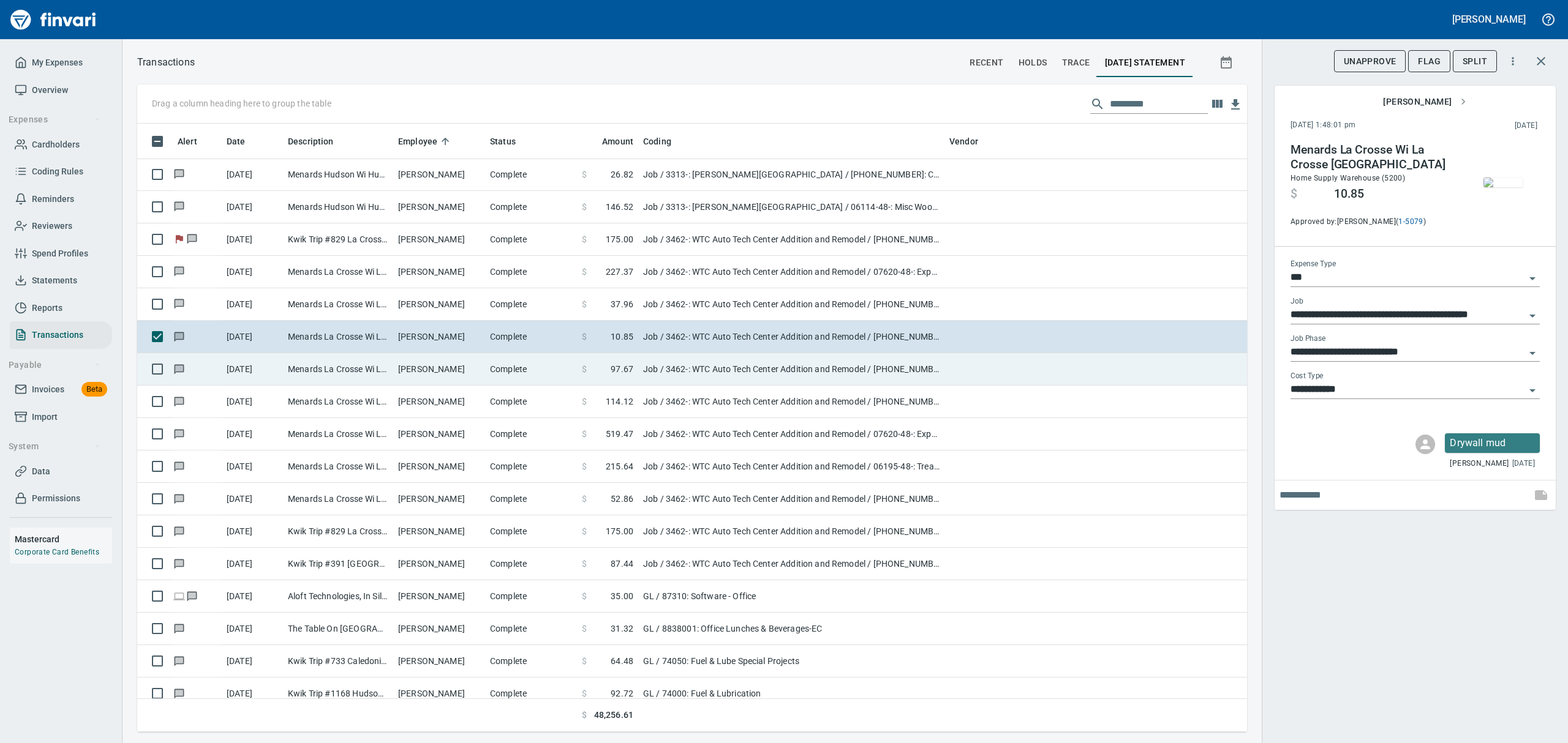
click at [305, 371] on td "Menards La Crosse Wi La Crosse [GEOGRAPHIC_DATA]" at bounding box center [338, 369] width 110 height 33
type input "**********"
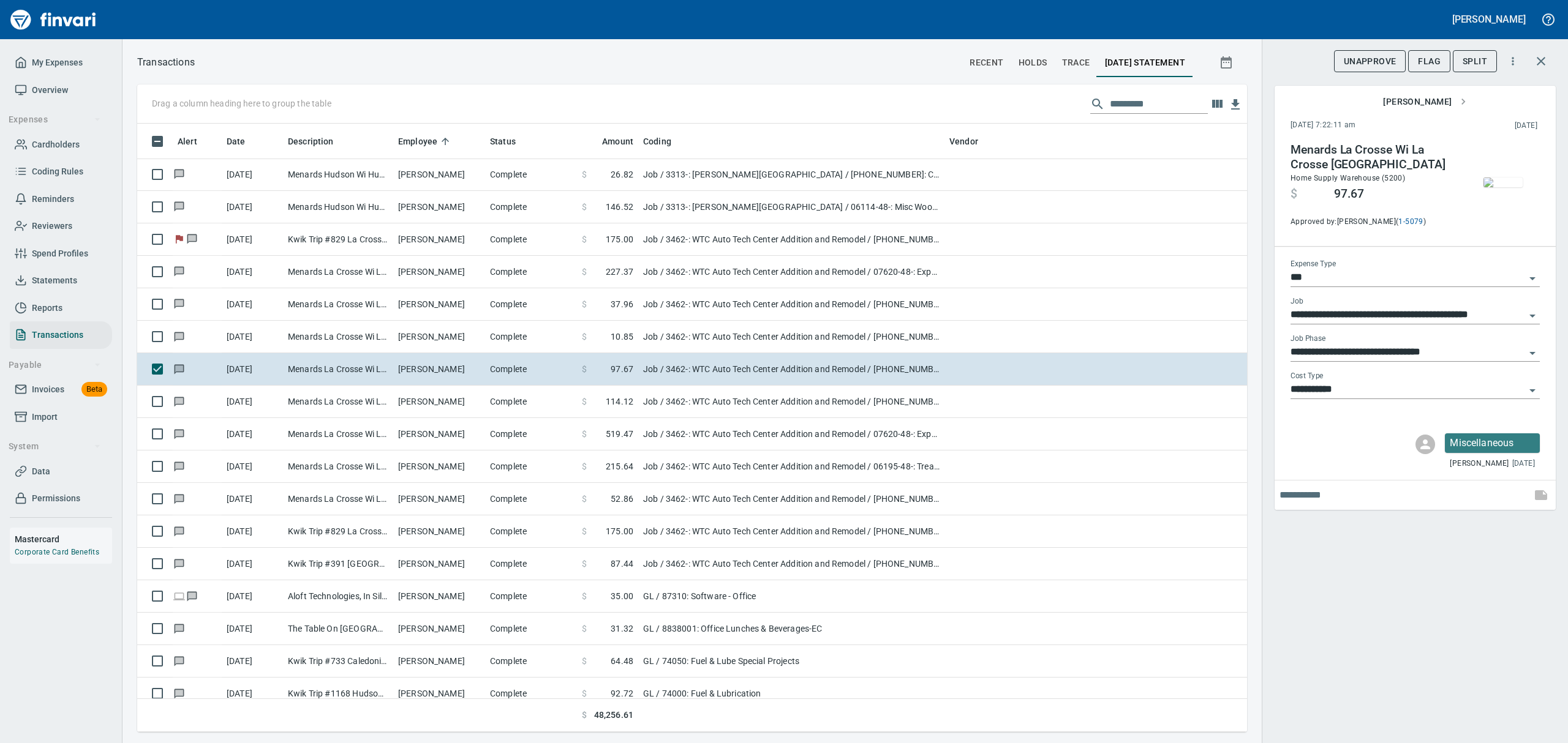
click at [1512, 187] on img "button" at bounding box center [1503, 182] width 39 height 10
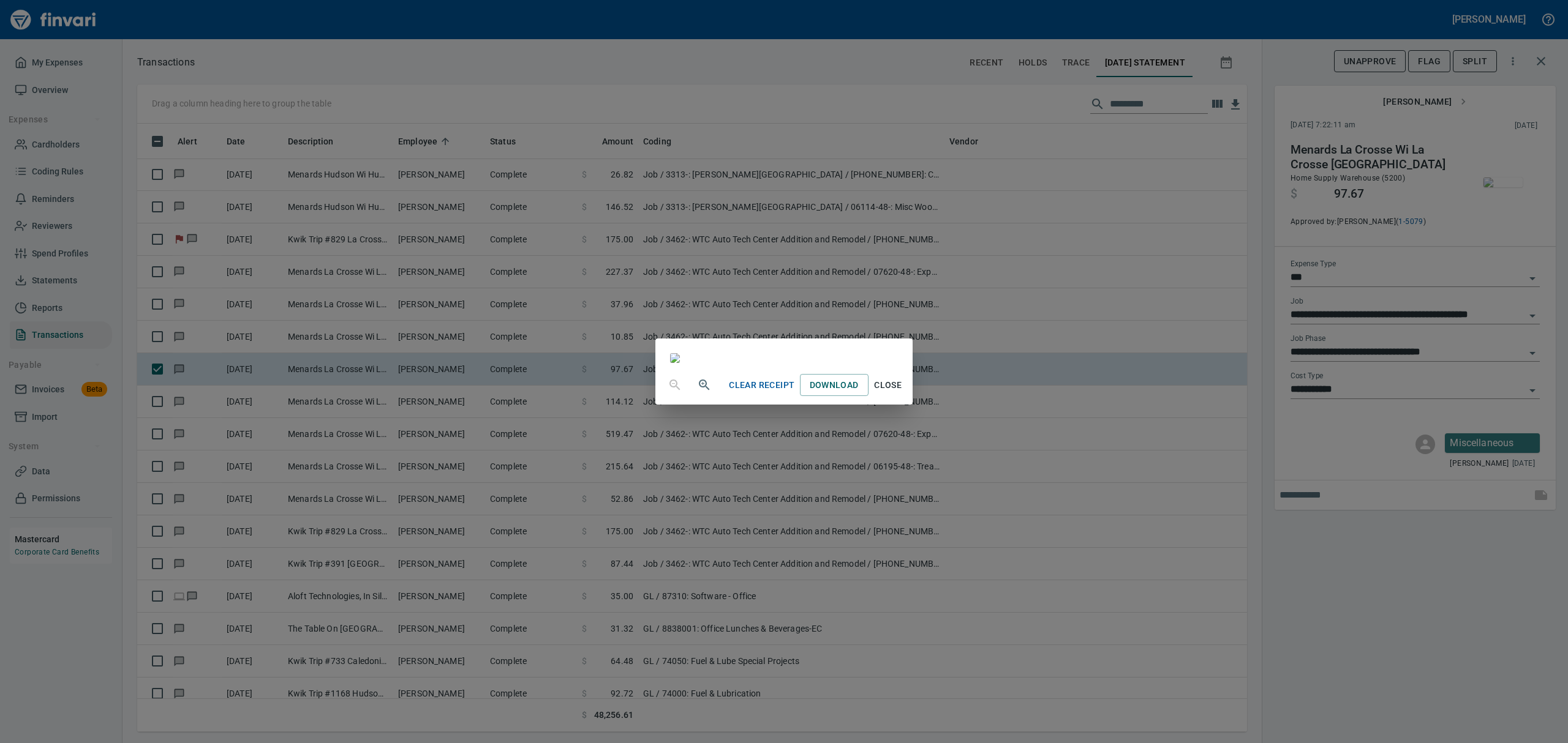
click at [903, 393] on span "Close" at bounding box center [888, 385] width 30 height 15
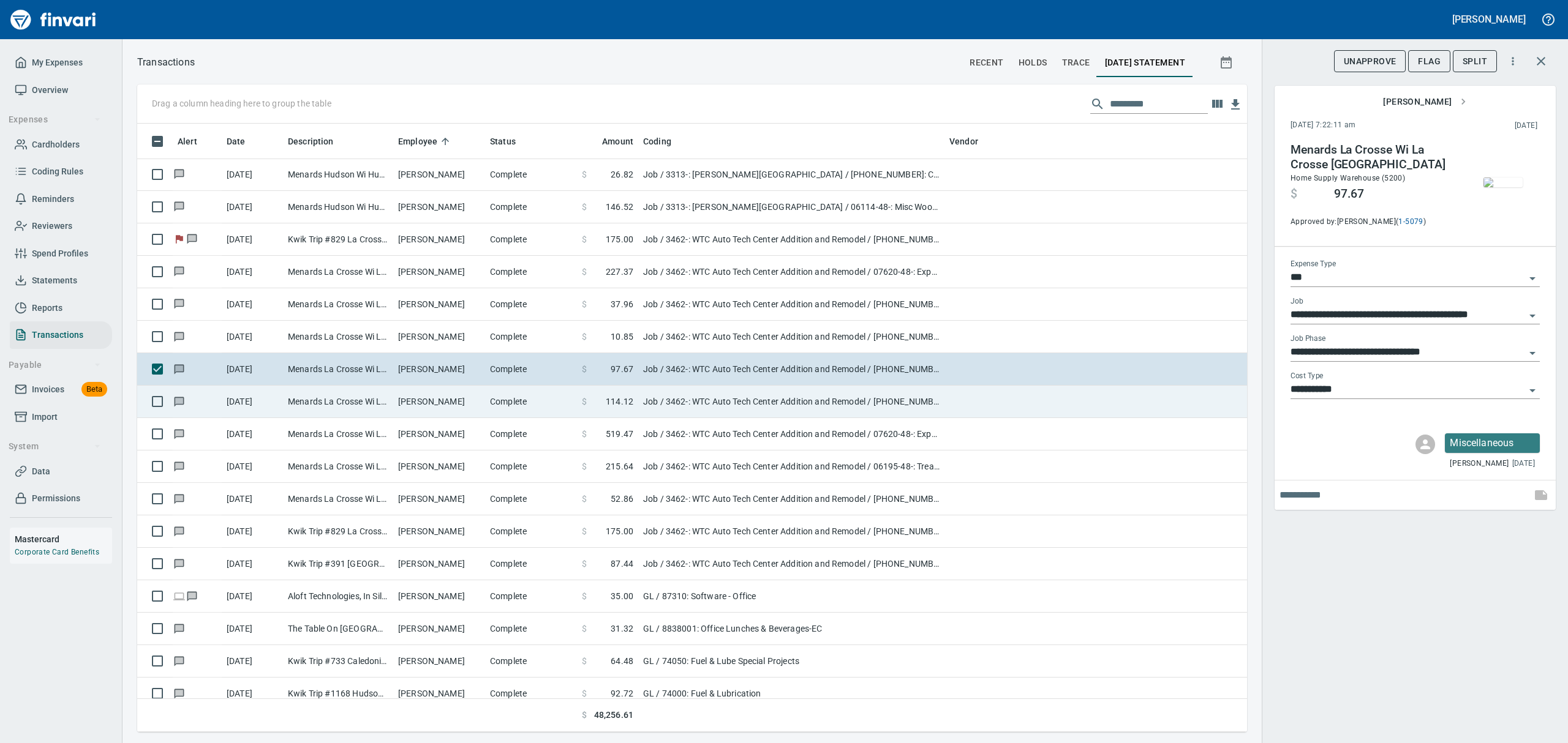
click at [315, 399] on td "Menards La Crosse Wi La Crosse [GEOGRAPHIC_DATA]" at bounding box center [338, 402] width 110 height 33
type input "**********"
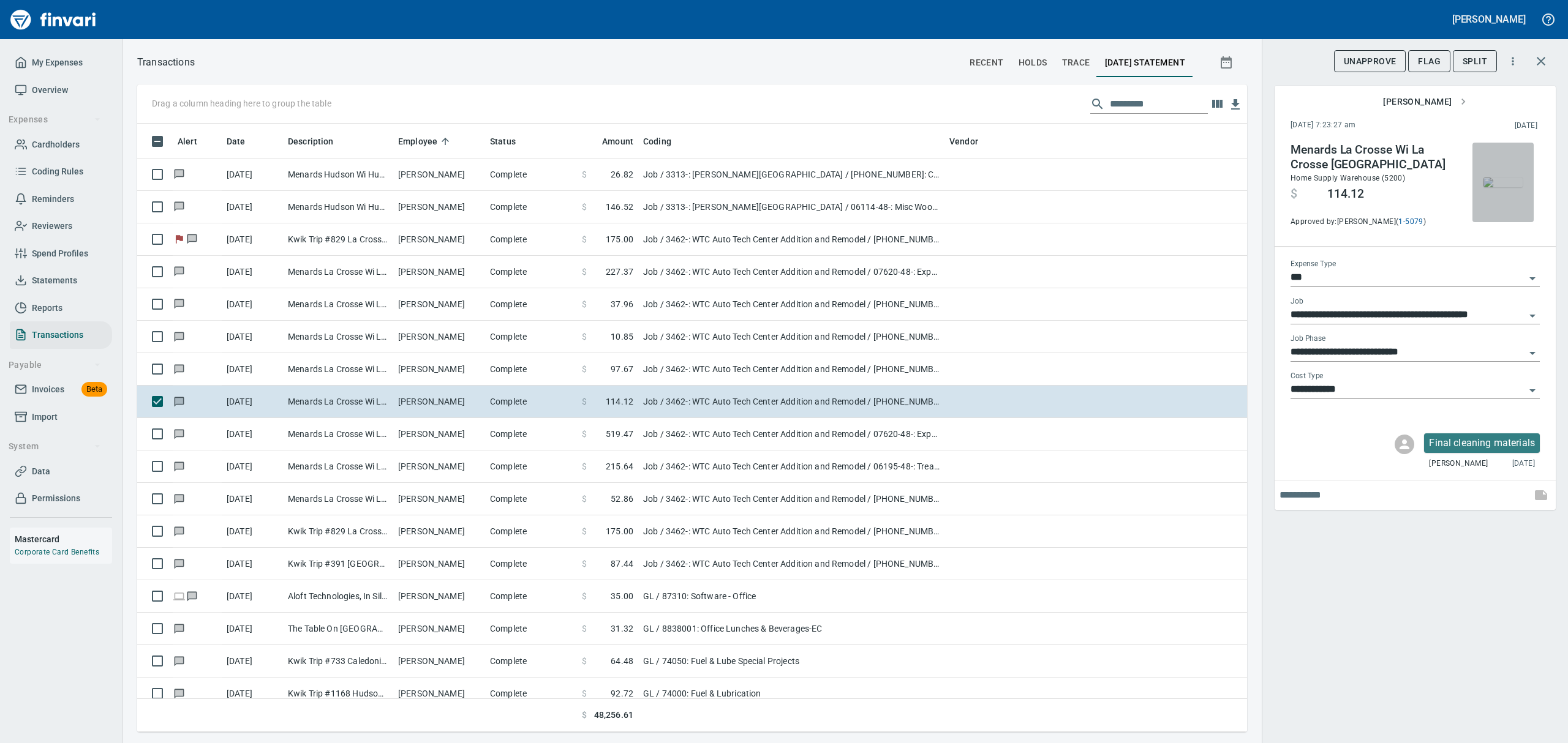
click at [1507, 187] on img "button" at bounding box center [1503, 182] width 39 height 10
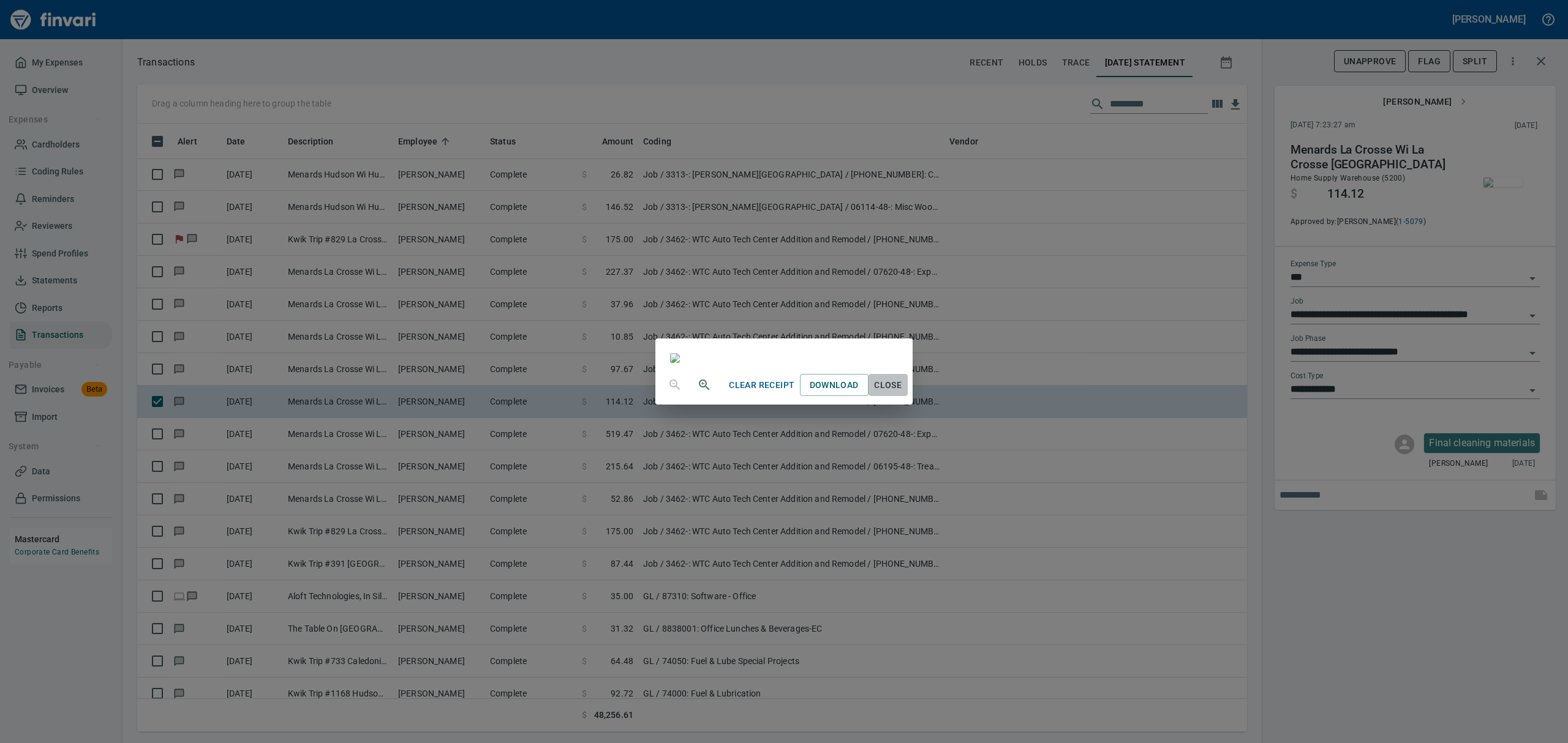
click at [903, 393] on span "Close" at bounding box center [888, 385] width 30 height 15
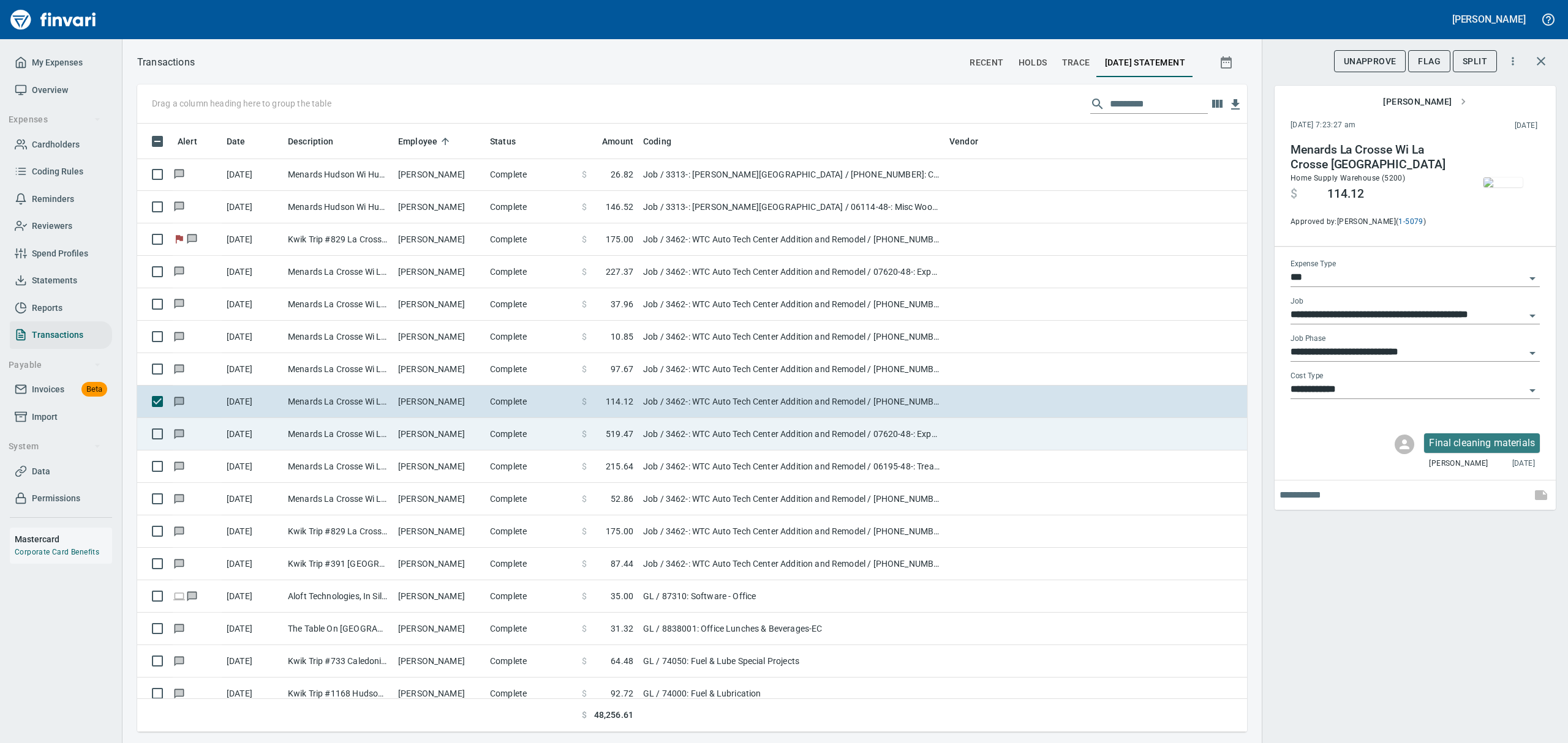
click at [346, 434] on td "Menards La Crosse Wi La Crosse [GEOGRAPHIC_DATA]" at bounding box center [338, 434] width 110 height 33
type input "**********"
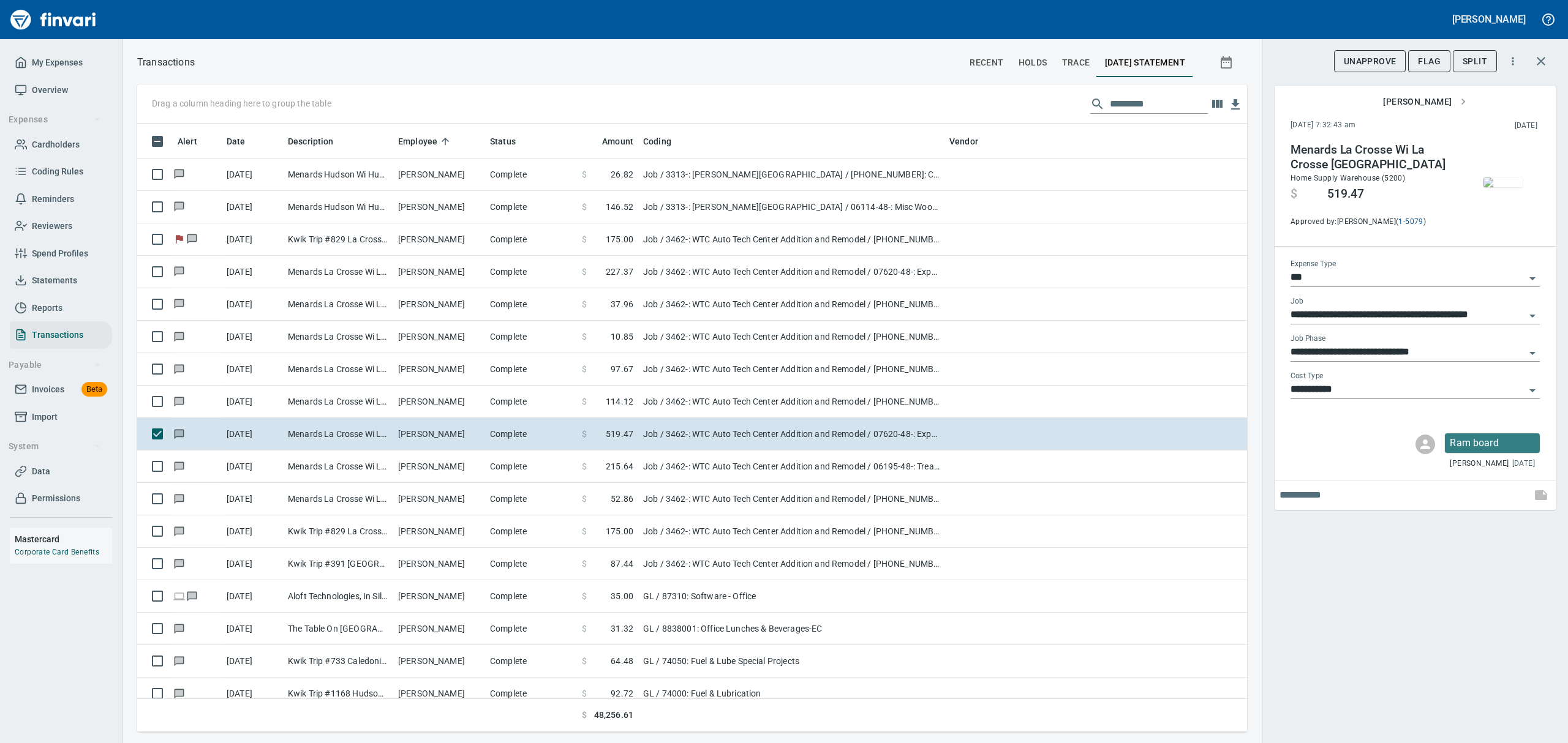
click at [1503, 181] on img "button" at bounding box center [1503, 182] width 39 height 10
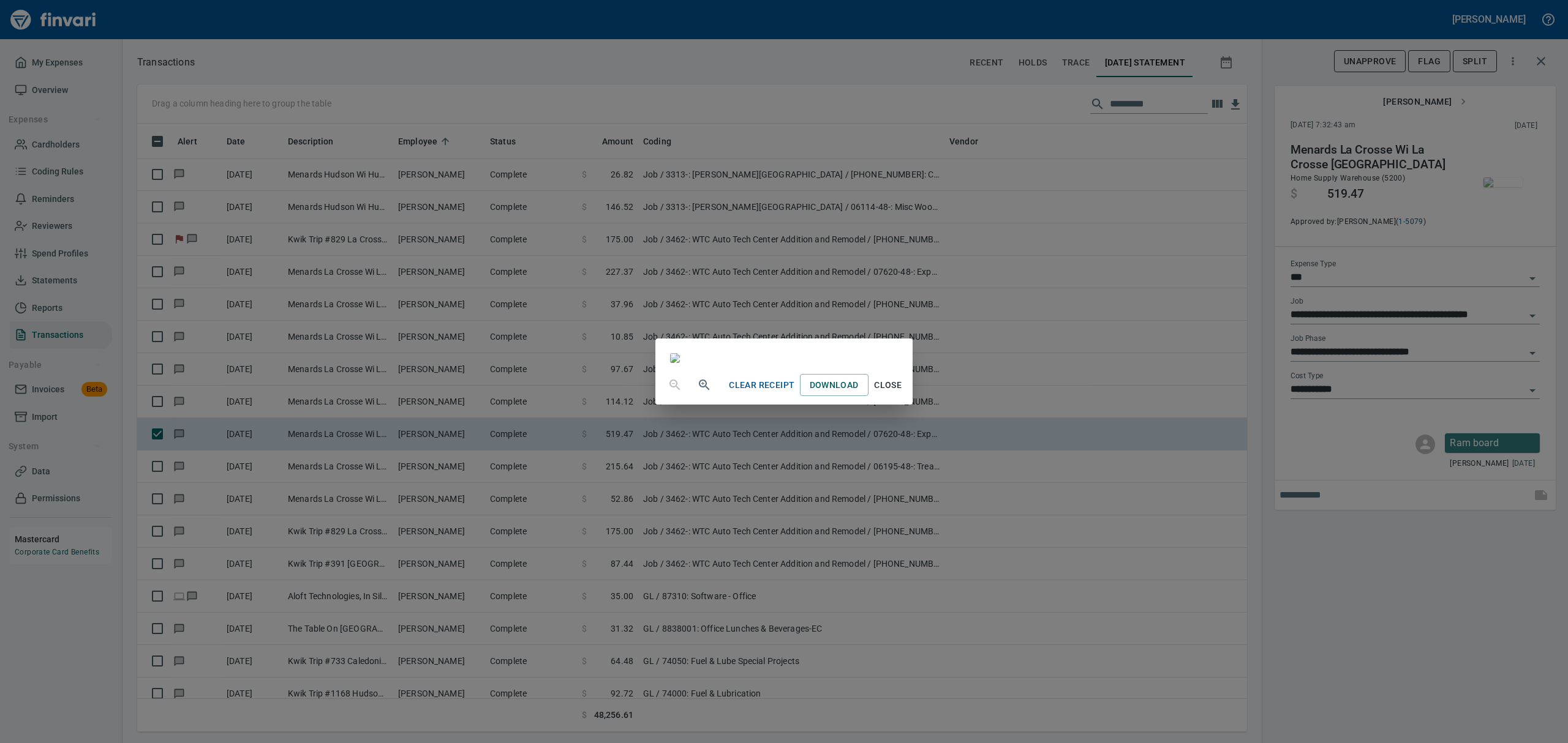
click at [903, 393] on span "Close" at bounding box center [888, 385] width 30 height 15
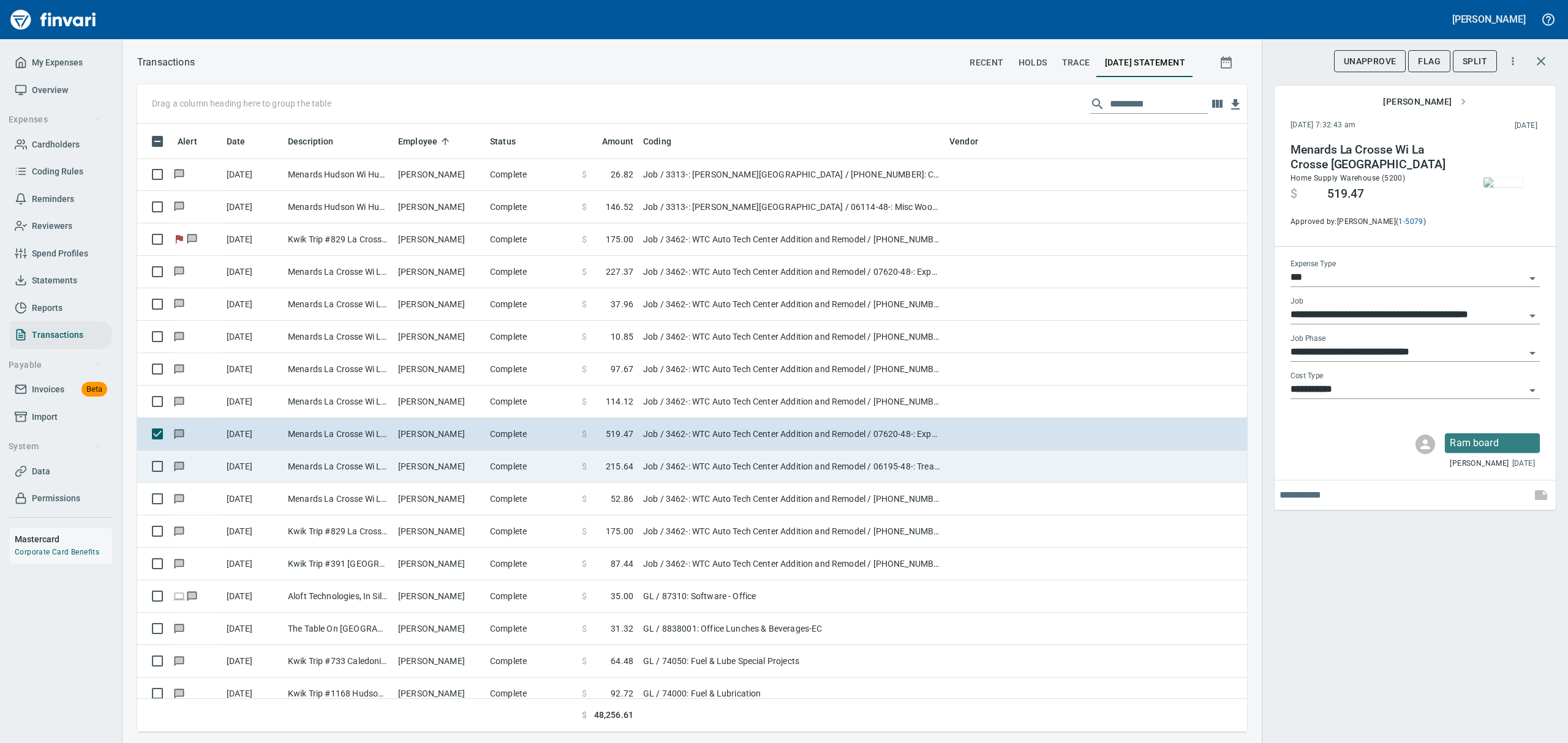
click at [403, 468] on td "[PERSON_NAME]" at bounding box center [439, 467] width 92 height 33
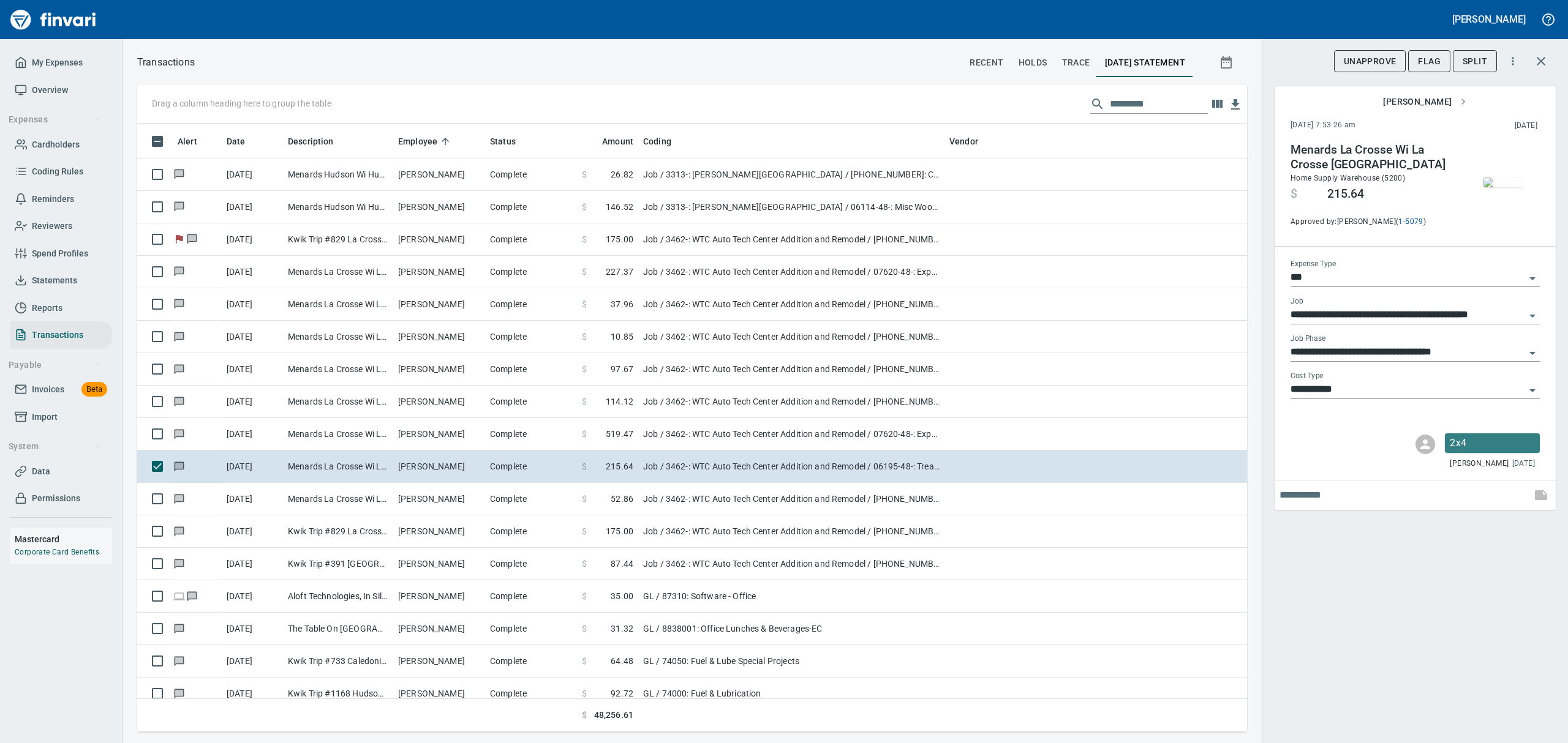
click at [1507, 187] on img "button" at bounding box center [1503, 182] width 39 height 10
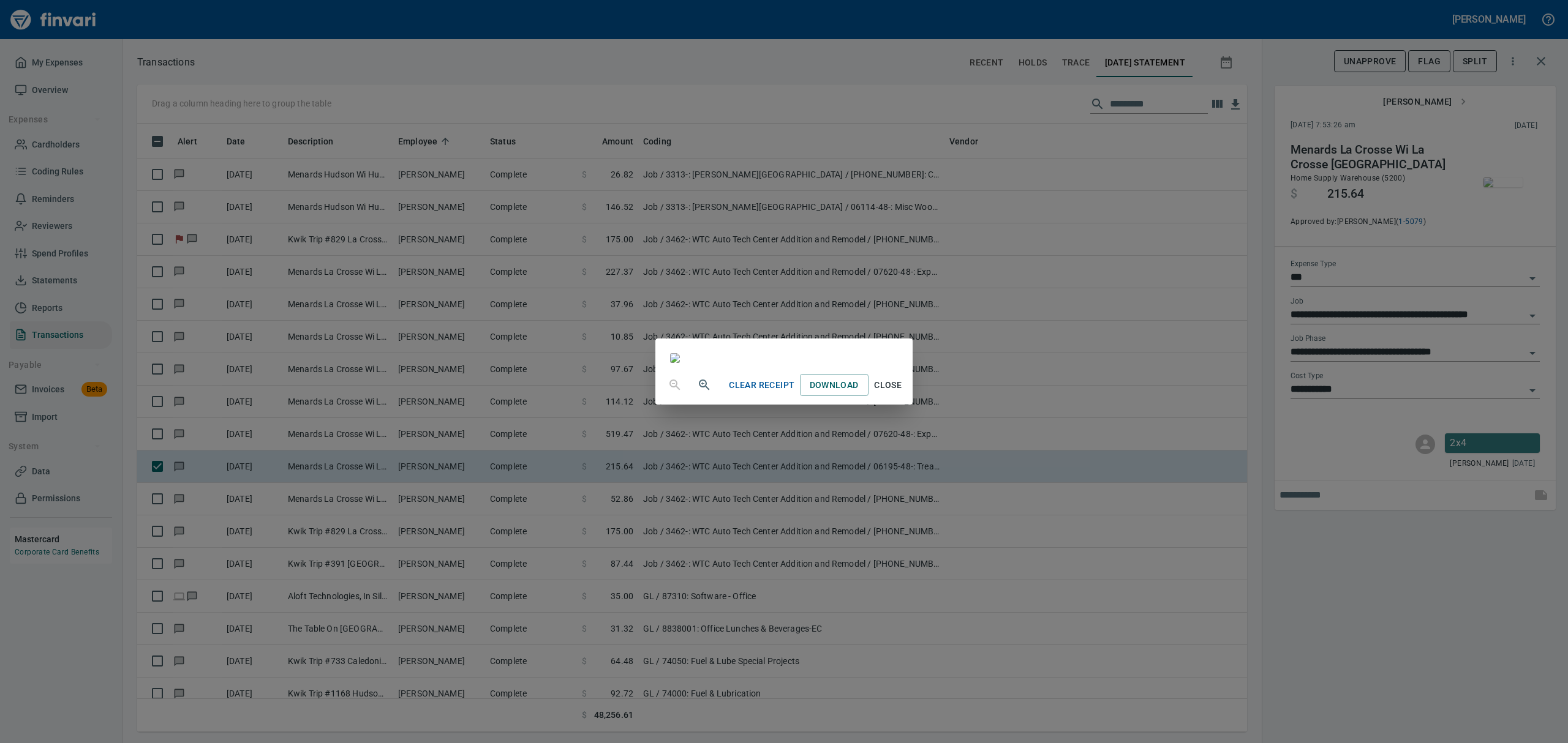
click at [903, 393] on span "Close" at bounding box center [888, 385] width 30 height 15
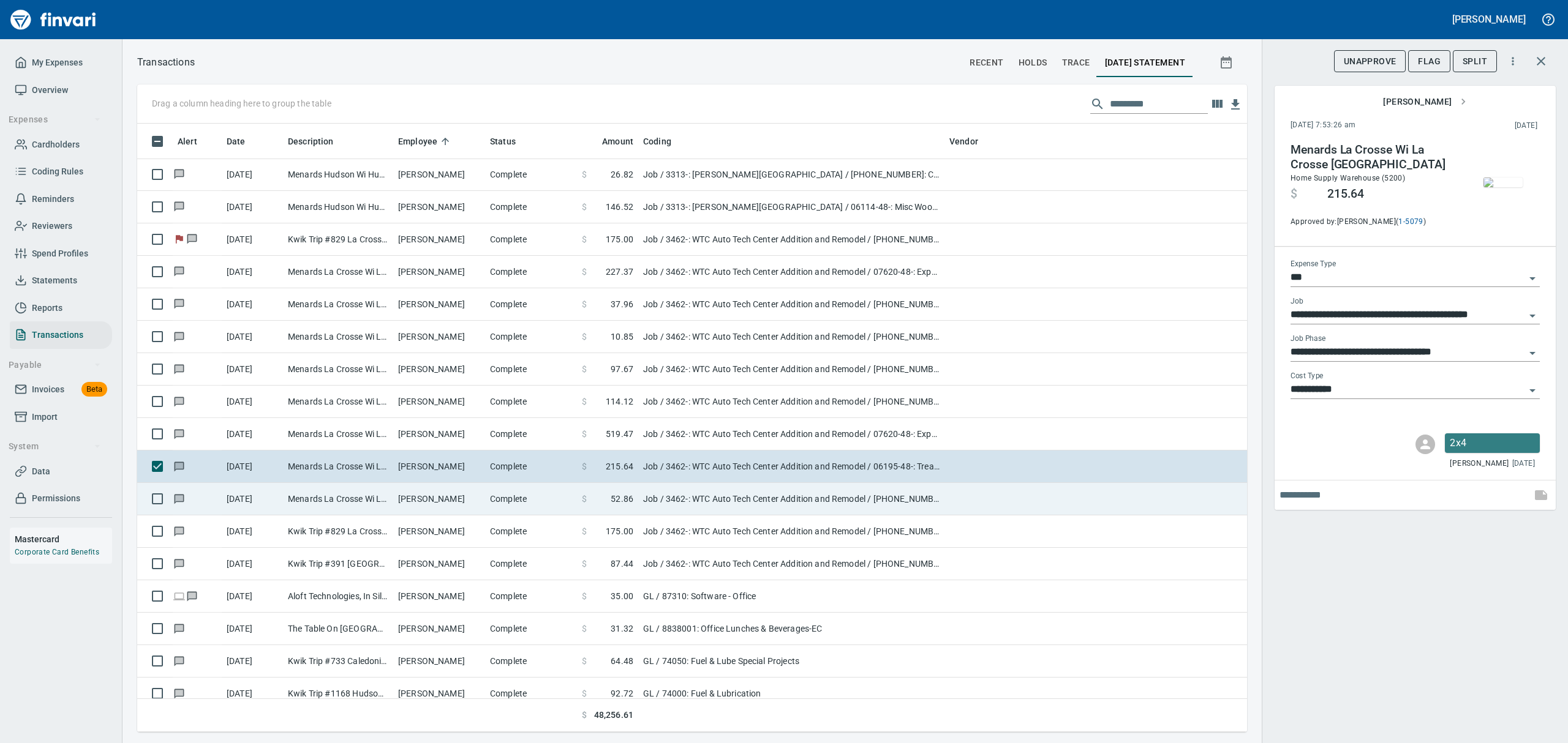
click at [332, 500] on td "Menards La Crosse Wi La Crosse [GEOGRAPHIC_DATA]" at bounding box center [338, 499] width 110 height 33
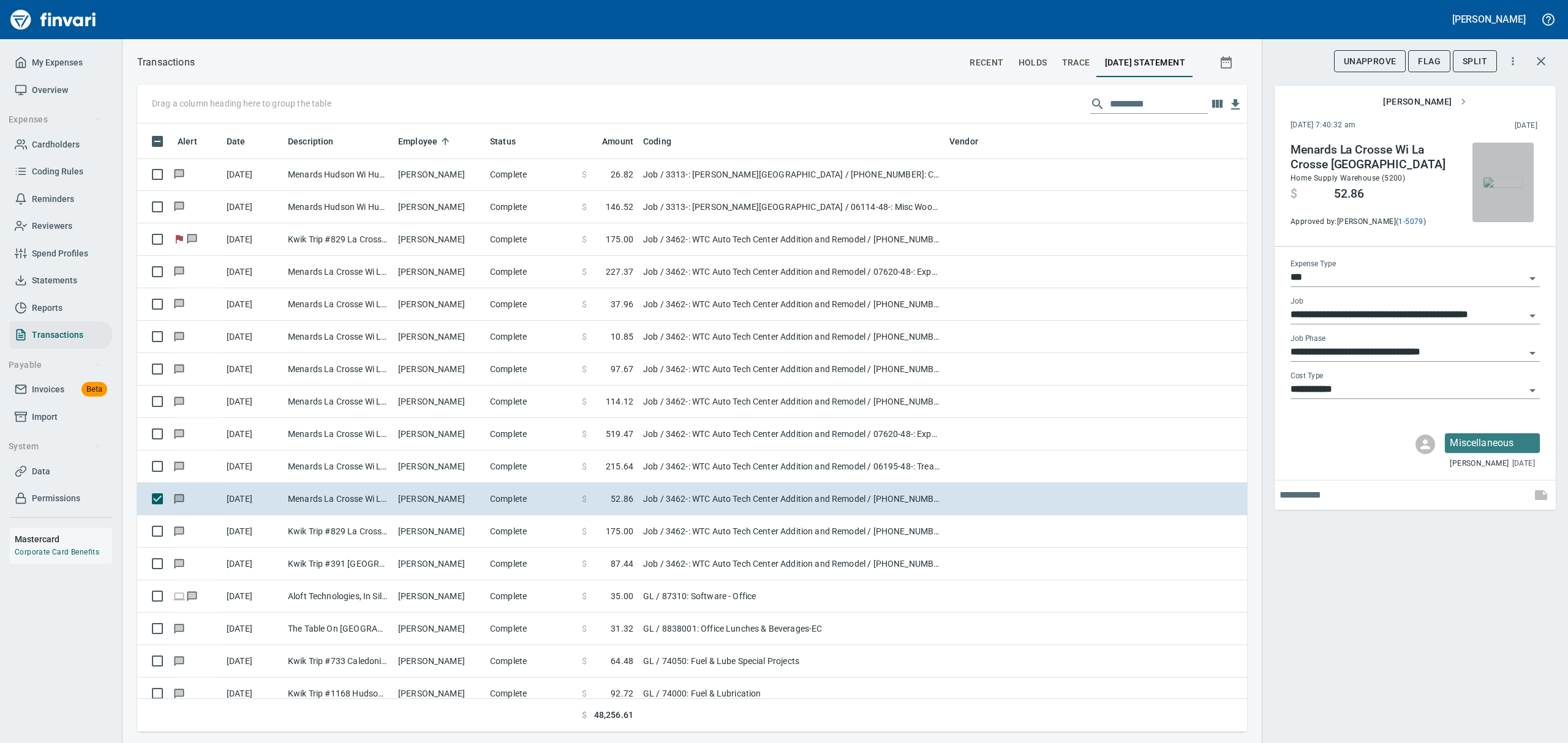
click at [1529, 173] on button "button" at bounding box center [1503, 182] width 61 height 80
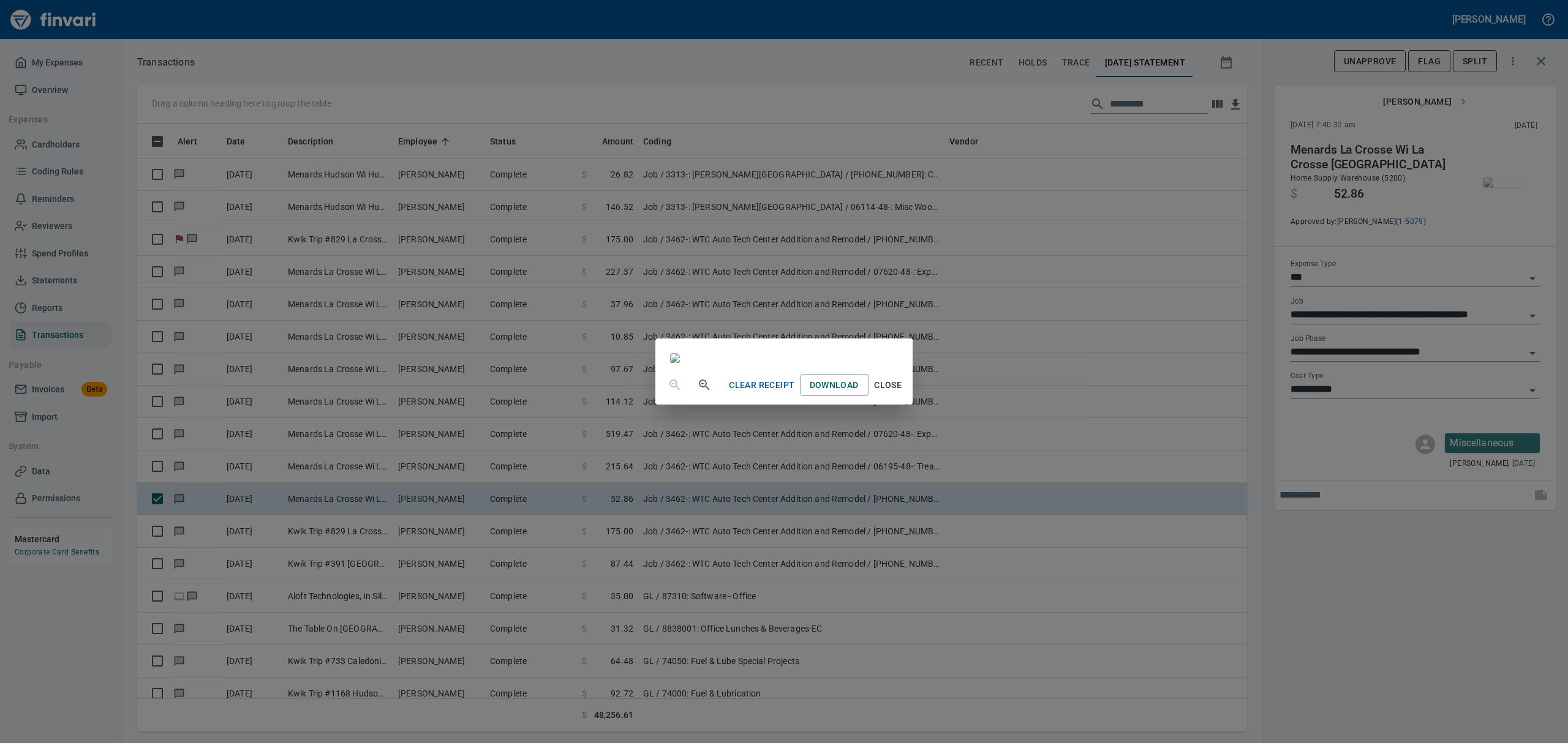
click at [912, 405] on div "Clear Receipt Download Close" at bounding box center [784, 384] width 257 height 39
click at [903, 393] on span "Close" at bounding box center [888, 385] width 30 height 15
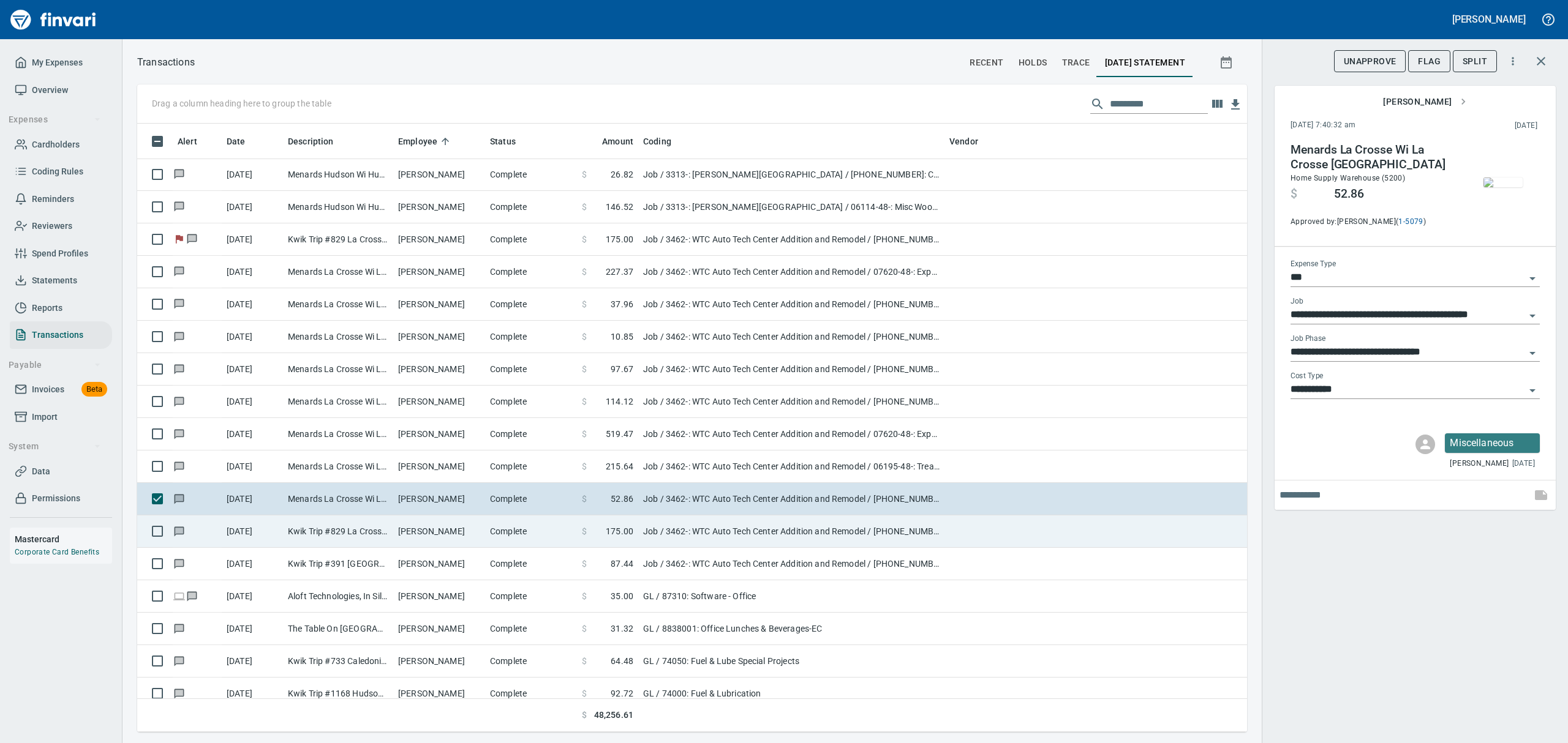
click at [310, 535] on td "Kwik Trip #829 La Crosse [GEOGRAPHIC_DATA]" at bounding box center [338, 531] width 110 height 33
type input "**********"
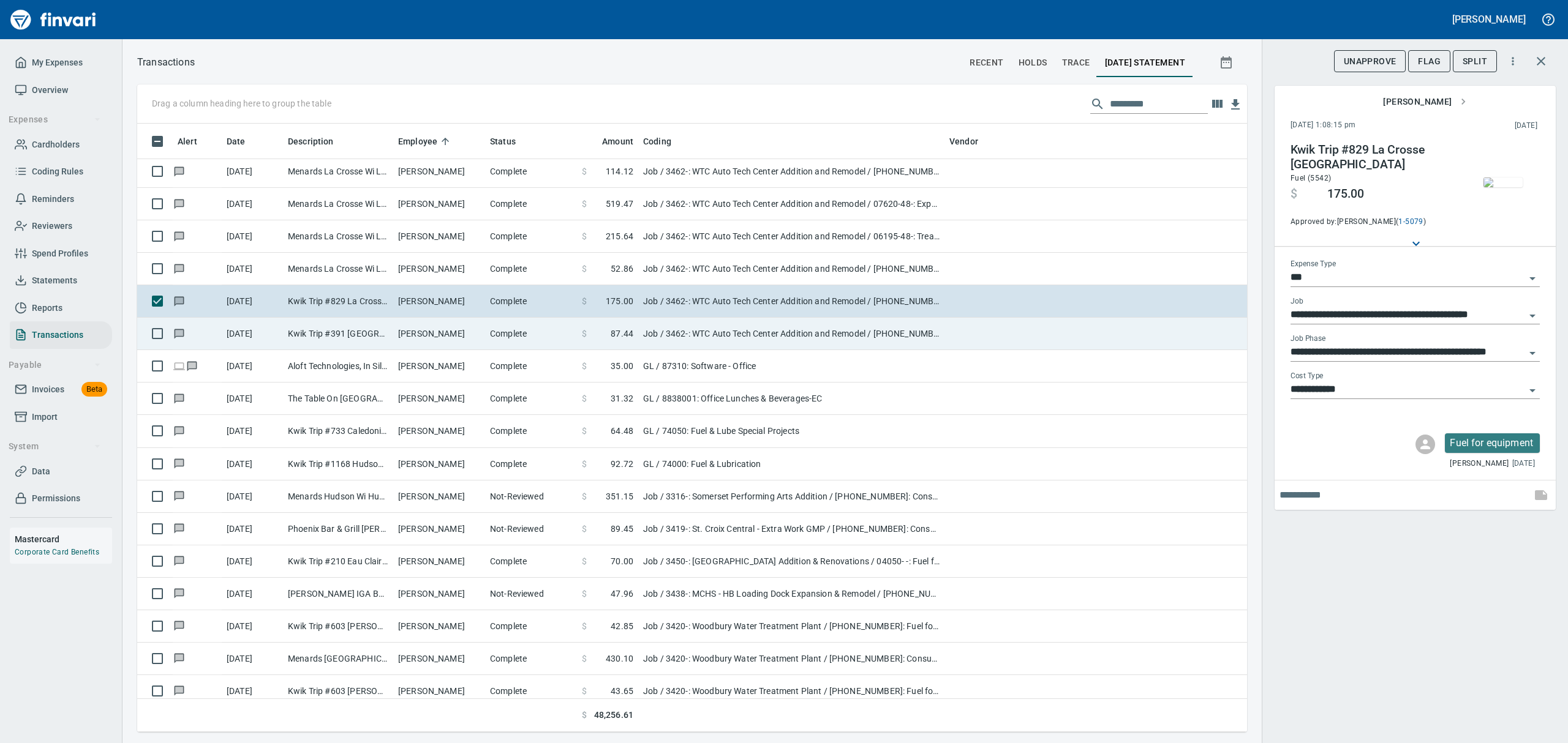
scroll to position [6123, 0]
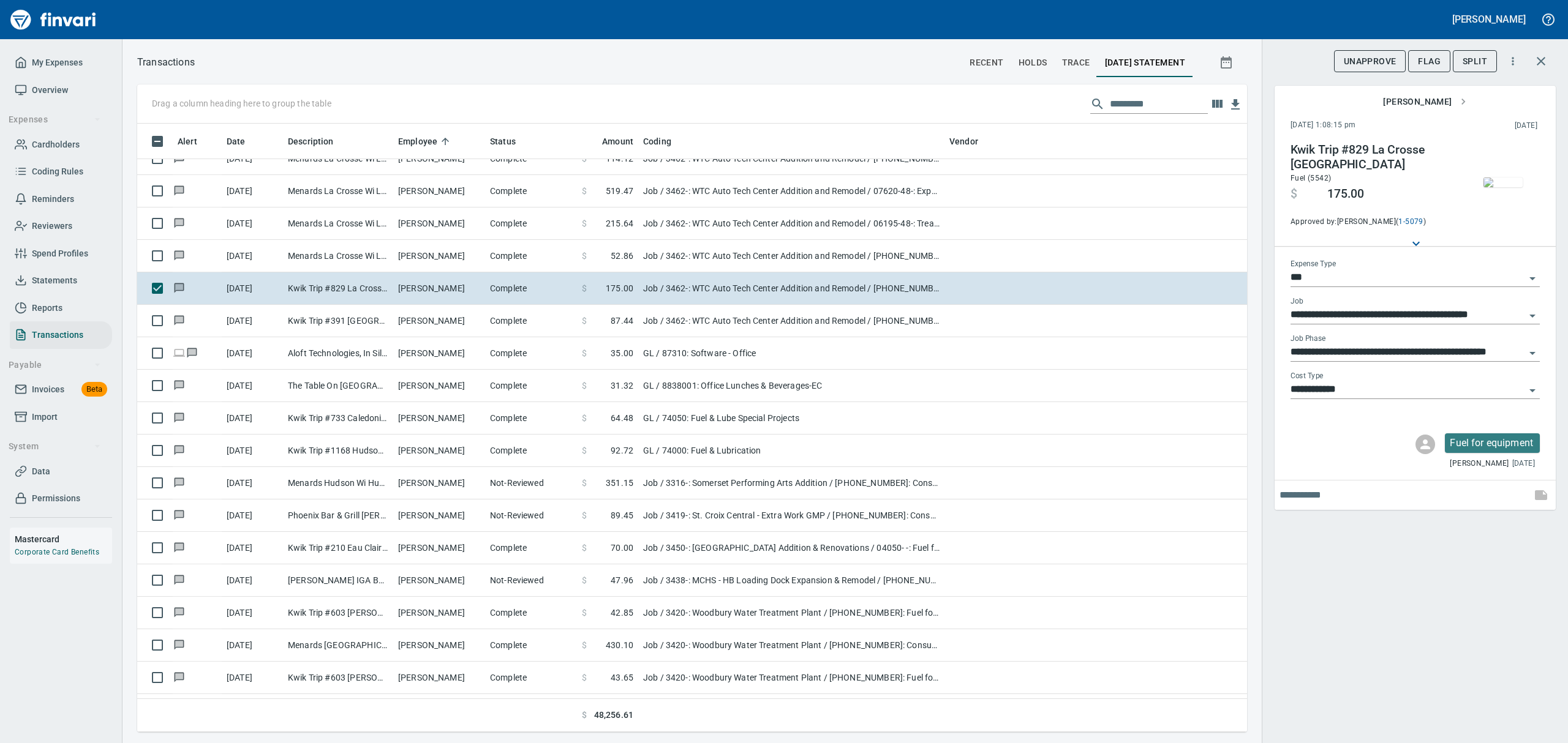
click at [1496, 187] on img "button" at bounding box center [1503, 182] width 39 height 10
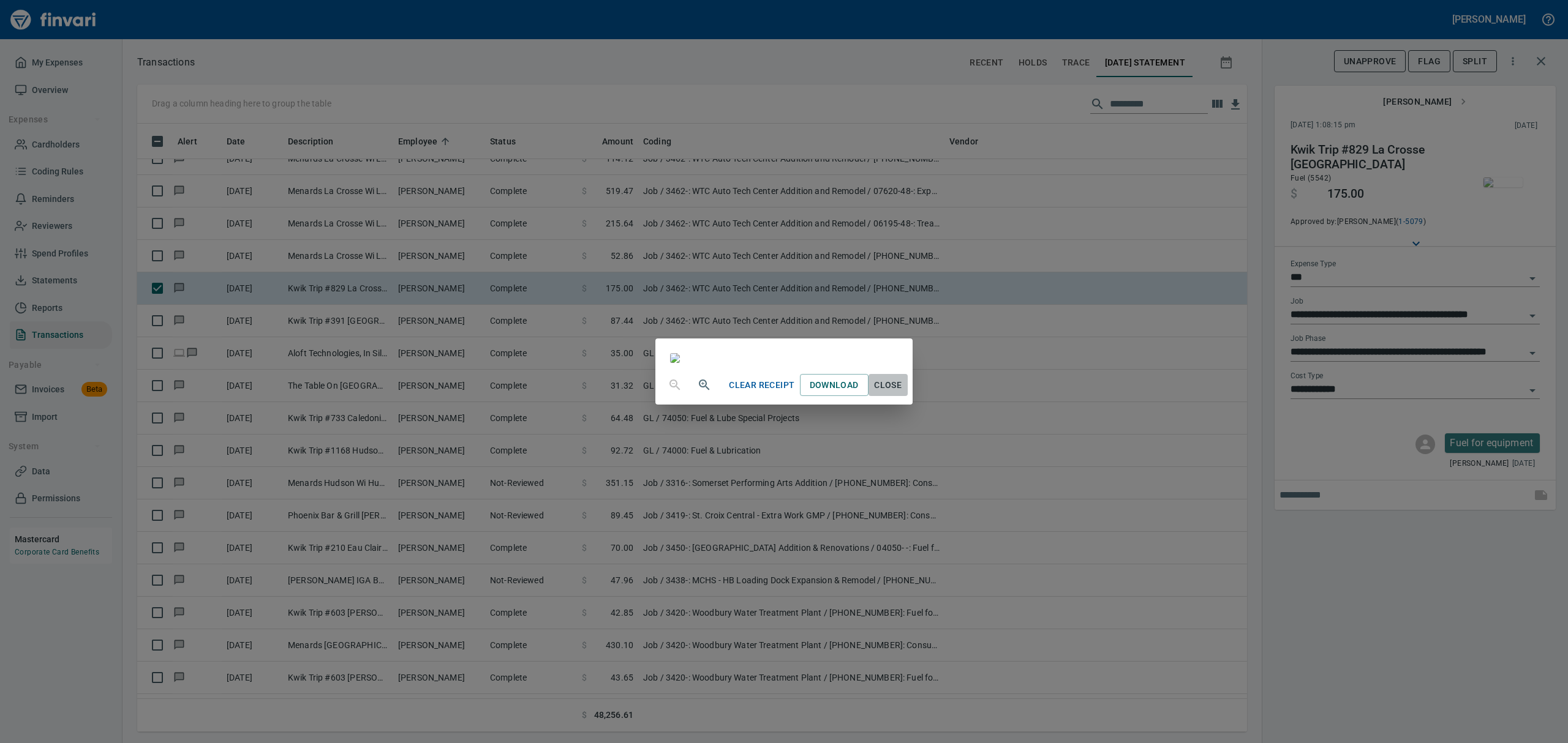
click at [903, 393] on span "Close" at bounding box center [888, 385] width 30 height 15
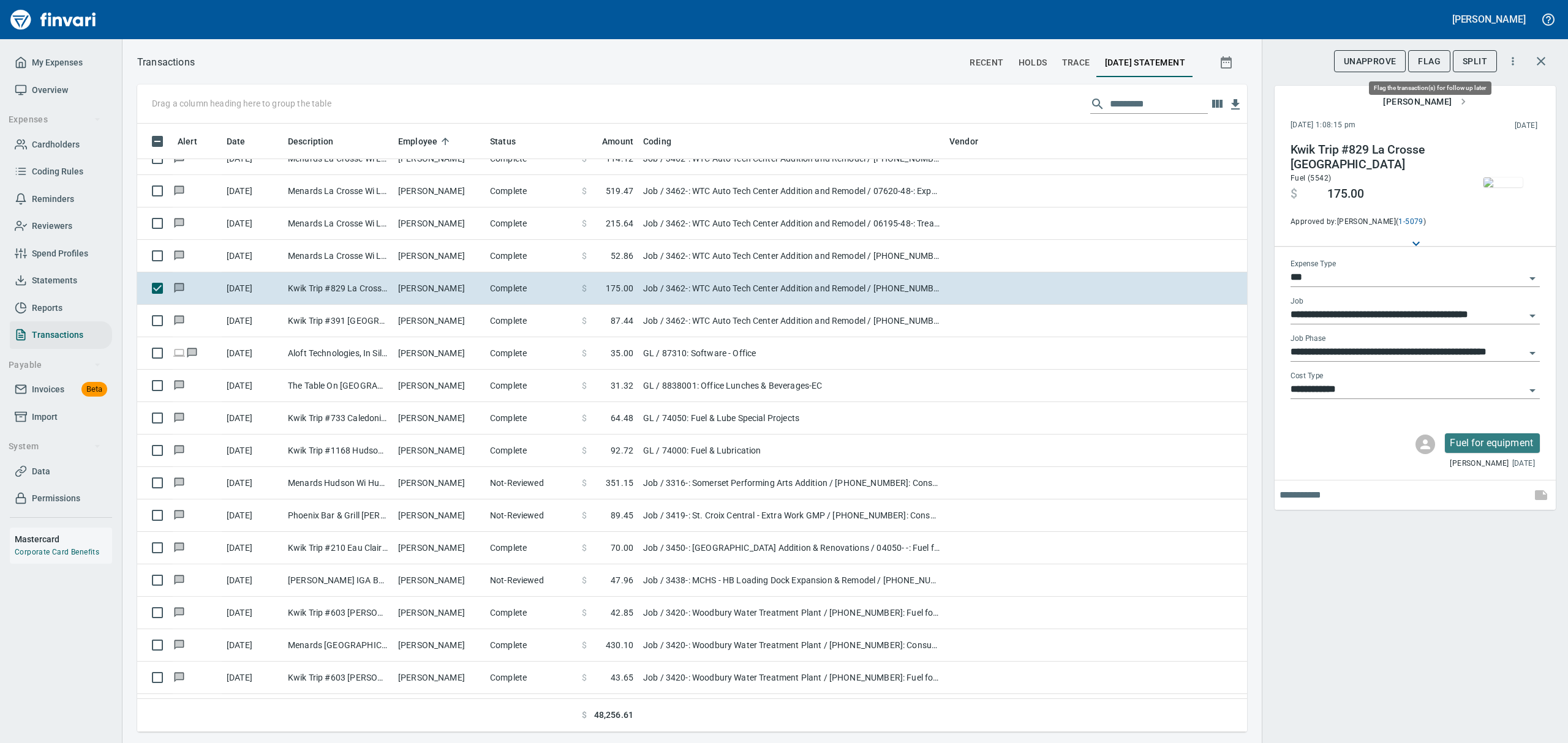
click at [1424, 66] on span "Flag" at bounding box center [1429, 62] width 23 height 15
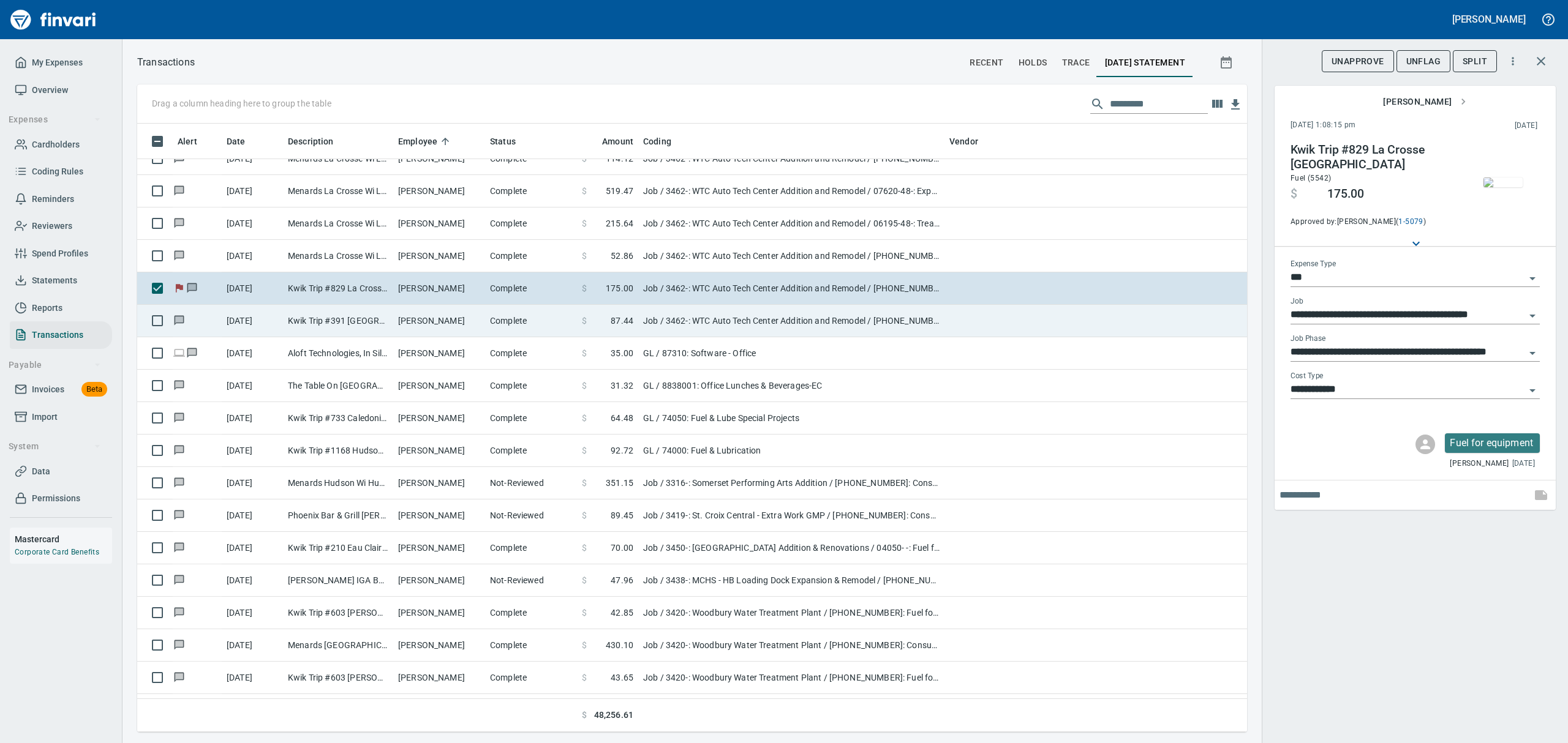
click at [277, 320] on td "[DATE]" at bounding box center [252, 321] width 61 height 33
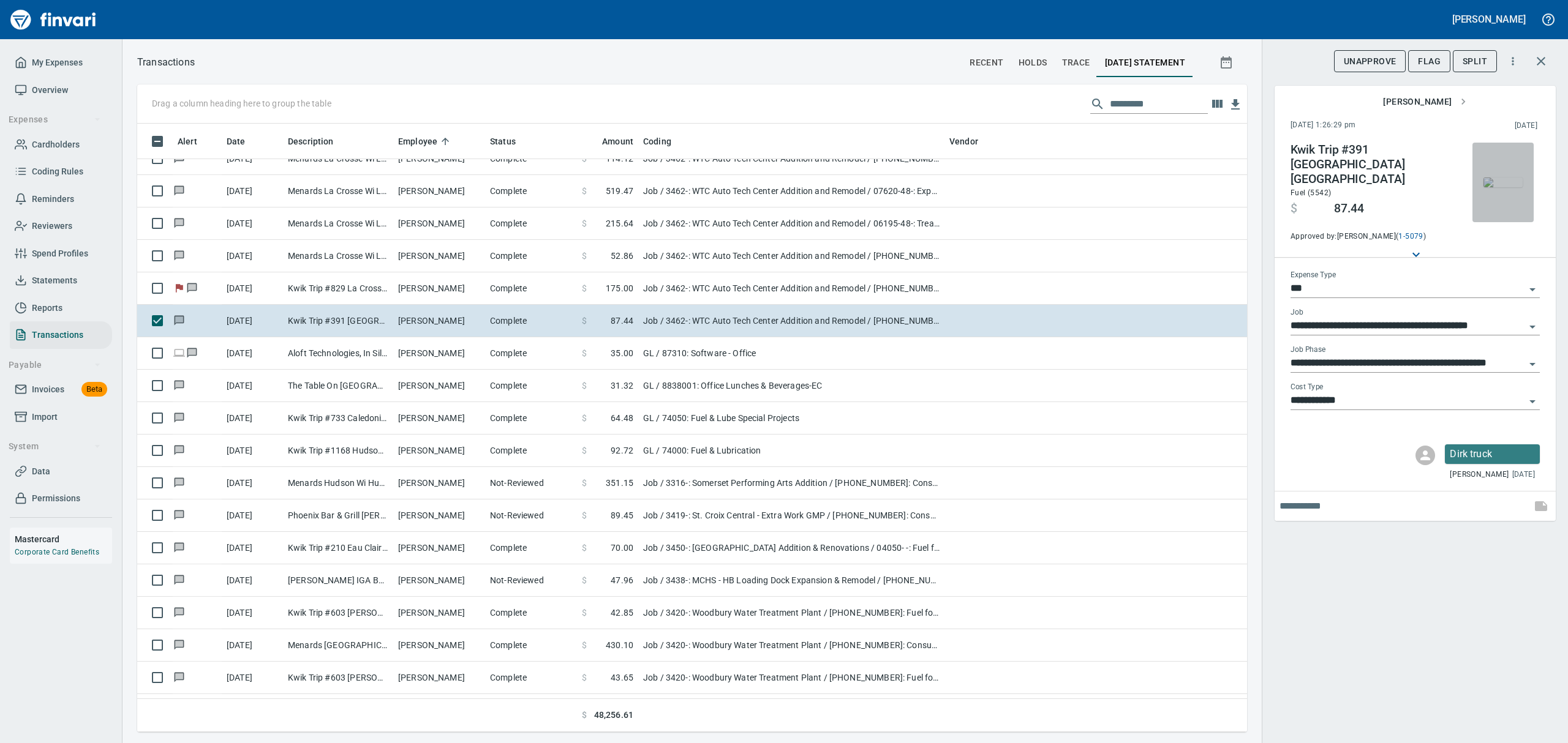
click at [1492, 187] on img "button" at bounding box center [1503, 182] width 39 height 10
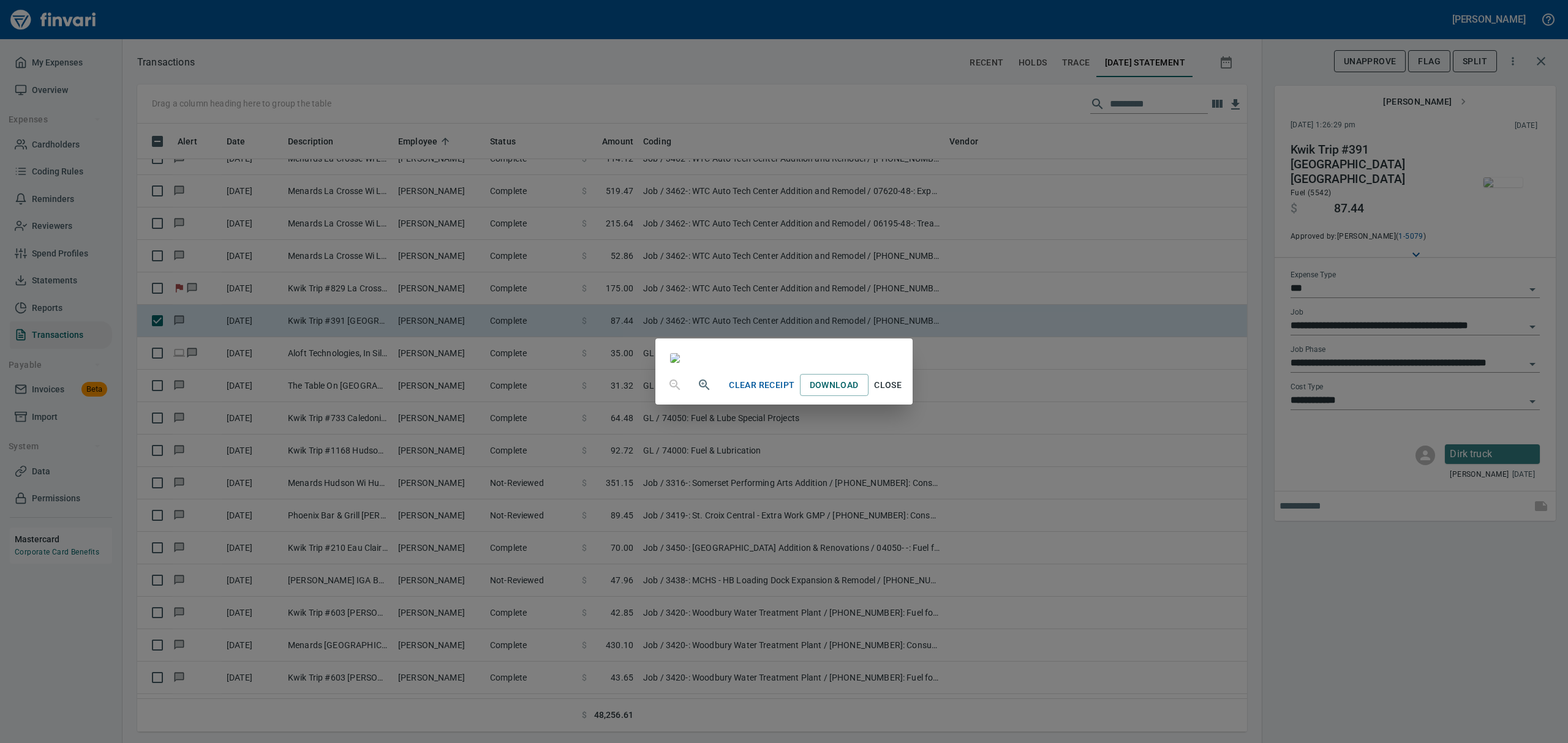
click at [903, 393] on span "Close" at bounding box center [888, 385] width 30 height 15
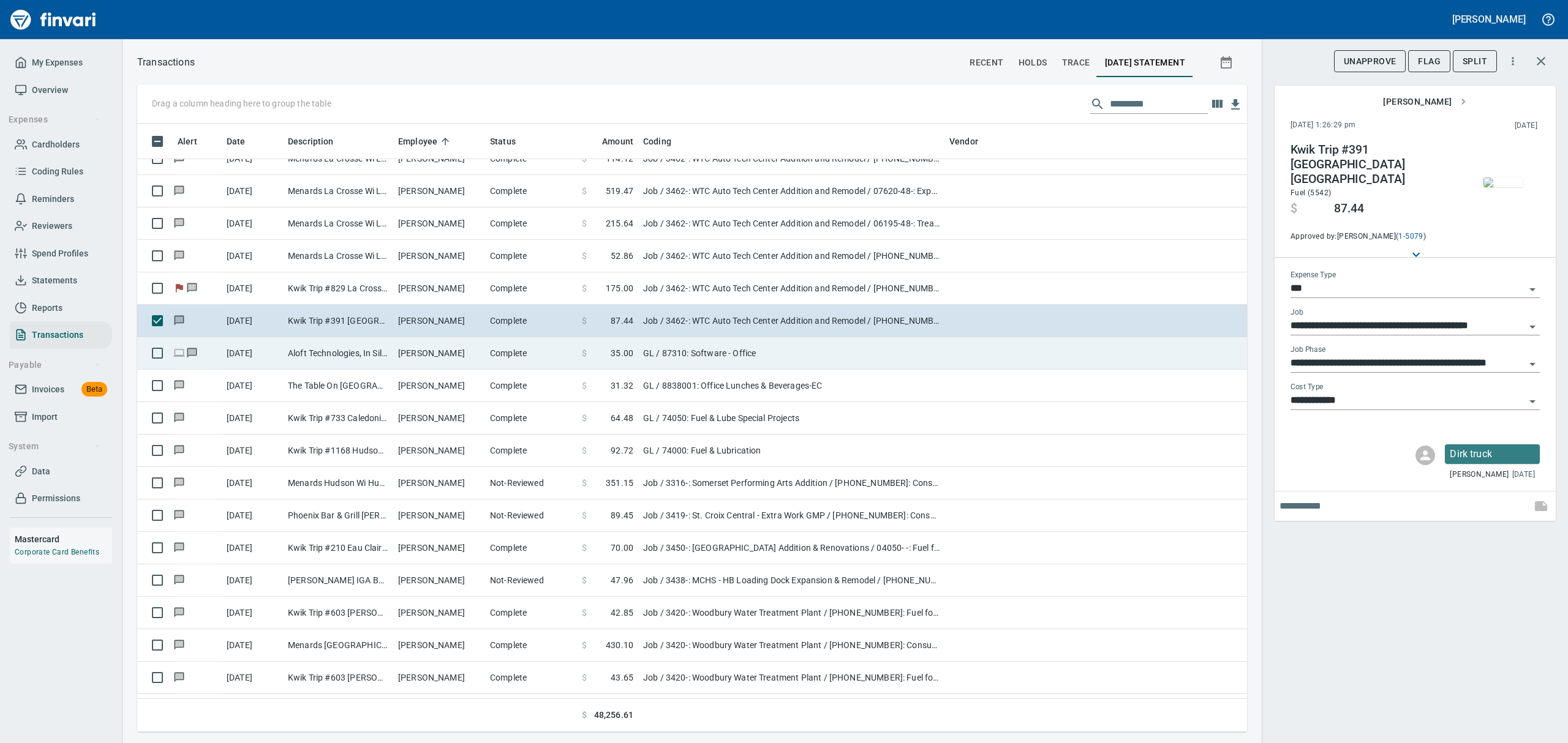
click at [390, 356] on td "Aloft Technologies, In Silver Spring MD" at bounding box center [338, 353] width 110 height 33
type input "**"
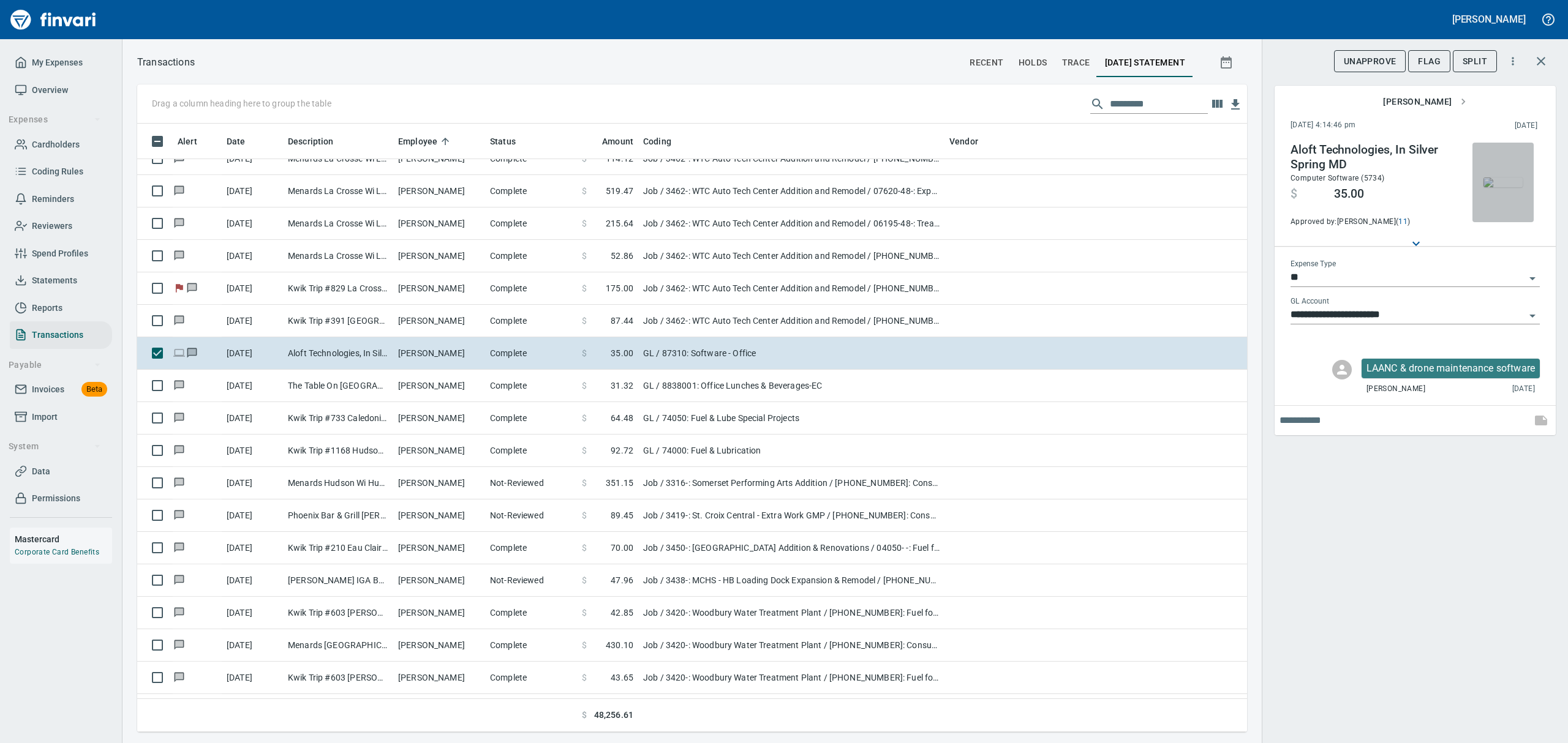
click at [1506, 177] on img "button" at bounding box center [1503, 182] width 39 height 10
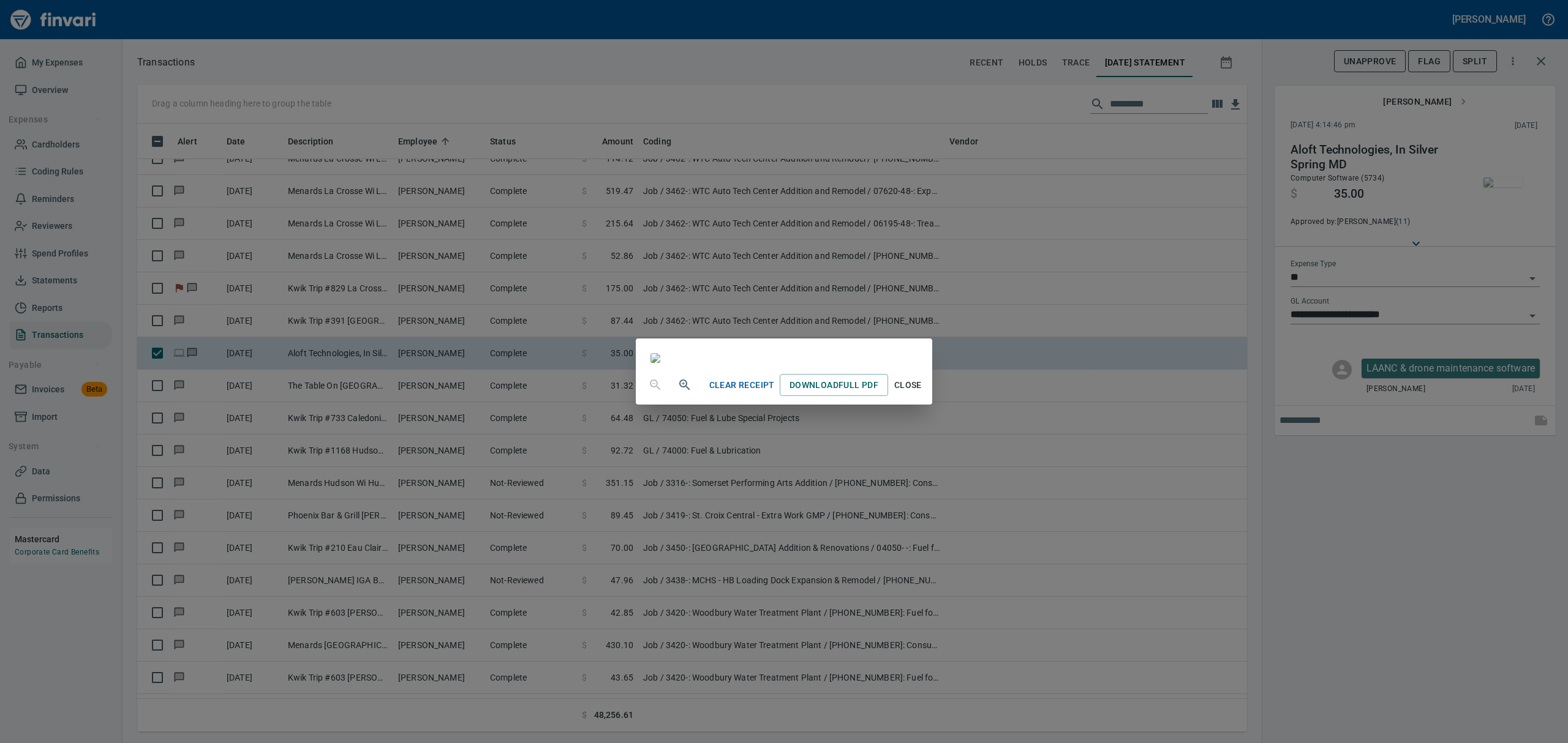
click at [922, 393] on span "Close" at bounding box center [908, 385] width 30 height 15
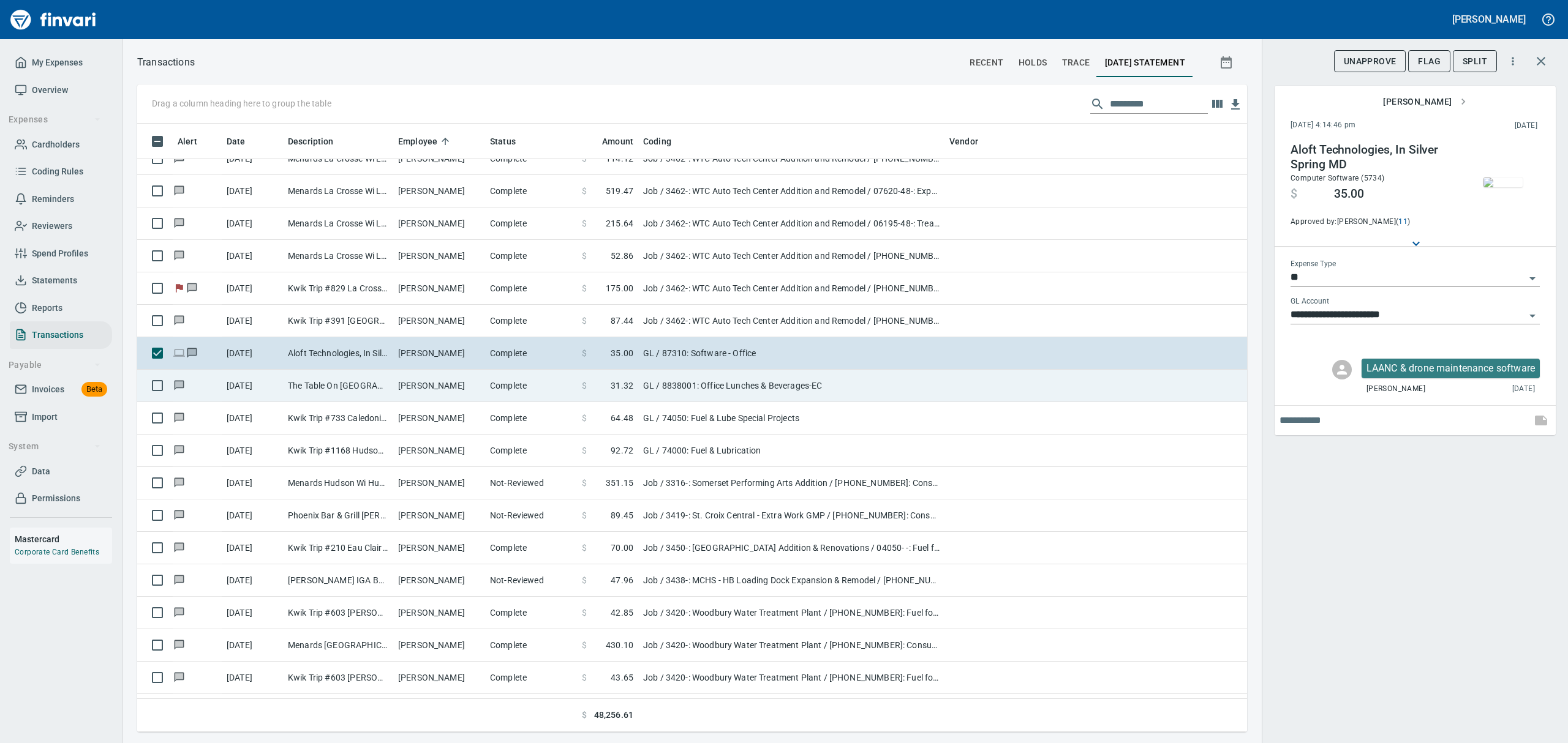
click at [318, 387] on td "The Table On [GEOGRAPHIC_DATA] [GEOGRAPHIC_DATA]" at bounding box center [338, 386] width 110 height 33
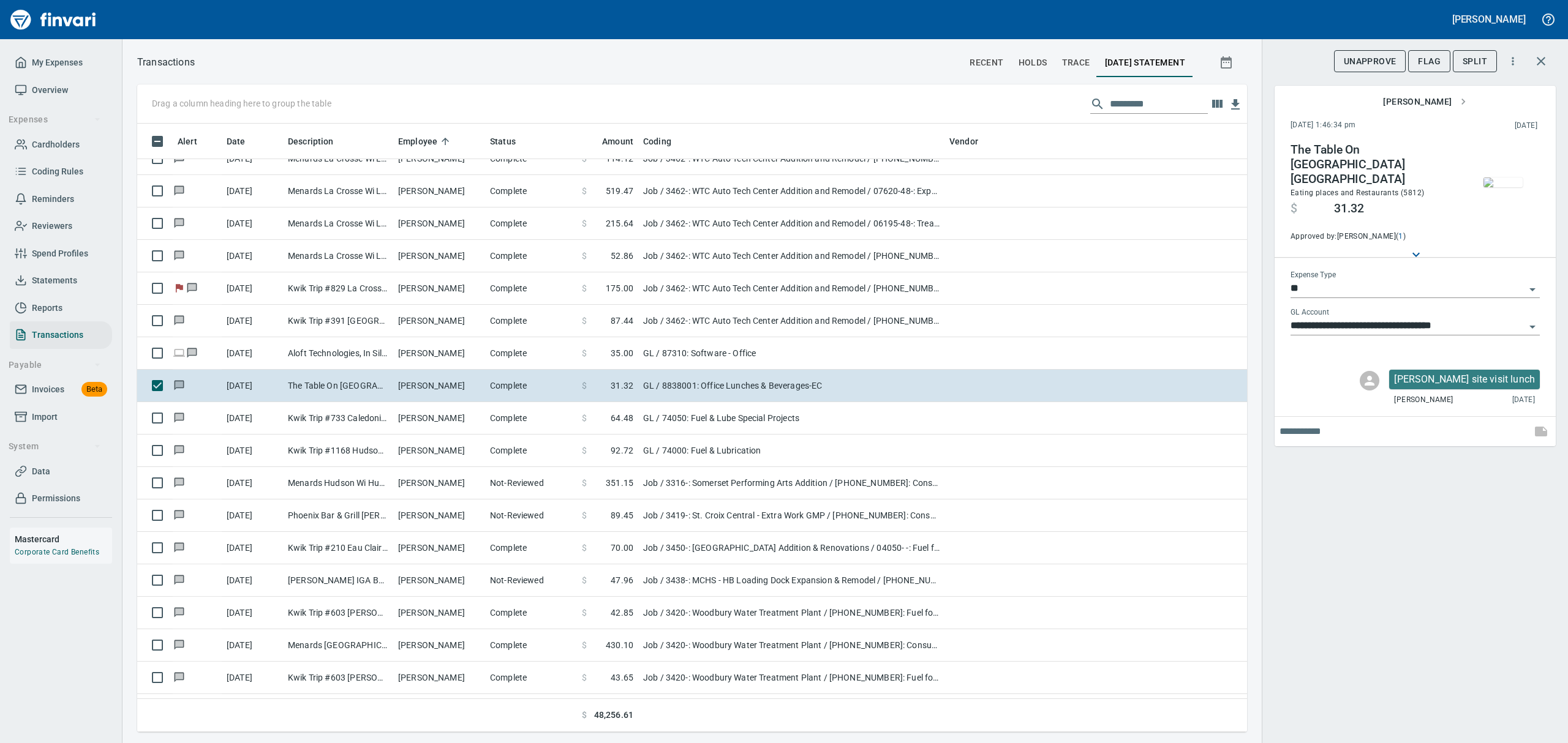
click at [1513, 187] on img "button" at bounding box center [1503, 182] width 39 height 10
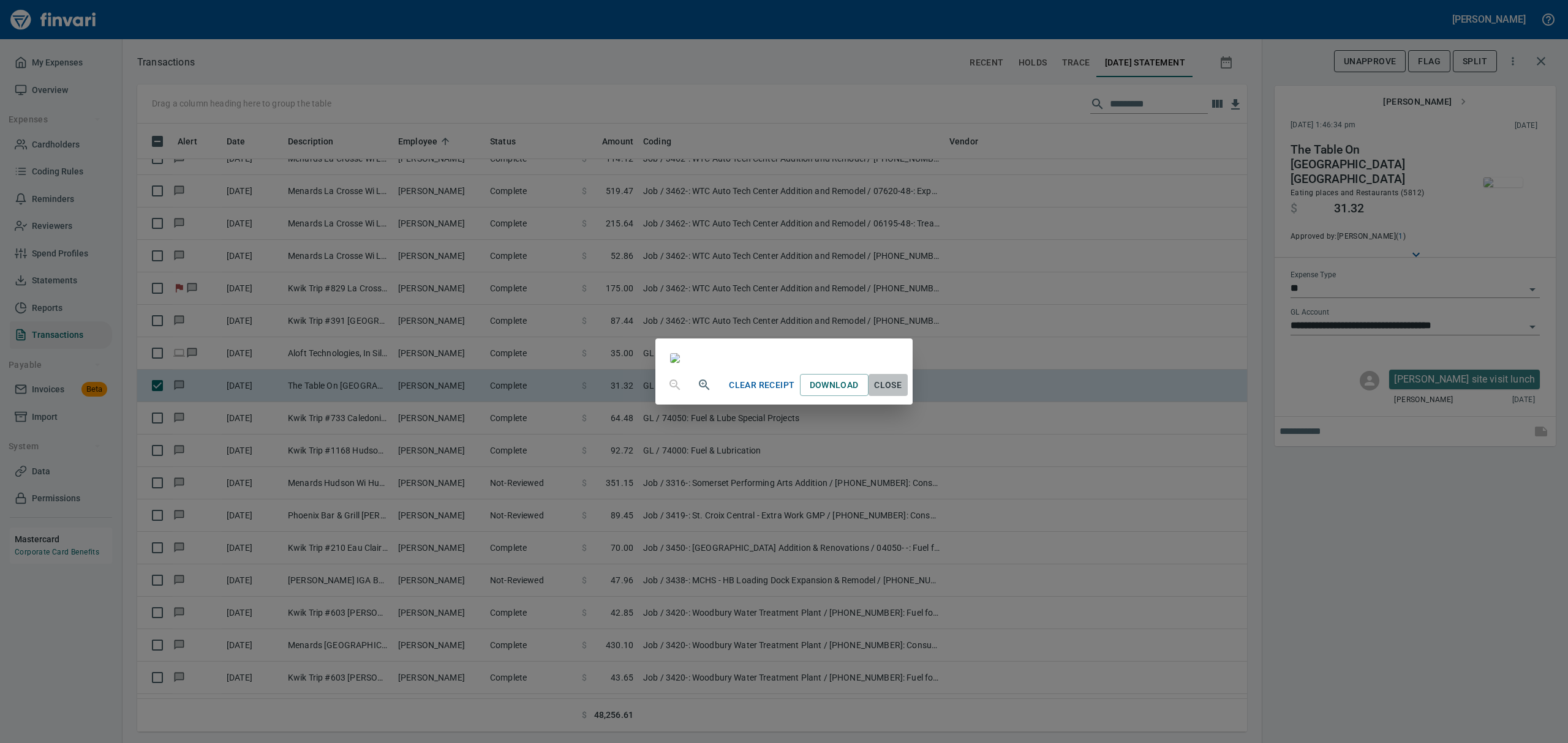
click at [903, 393] on span "Close" at bounding box center [888, 385] width 30 height 15
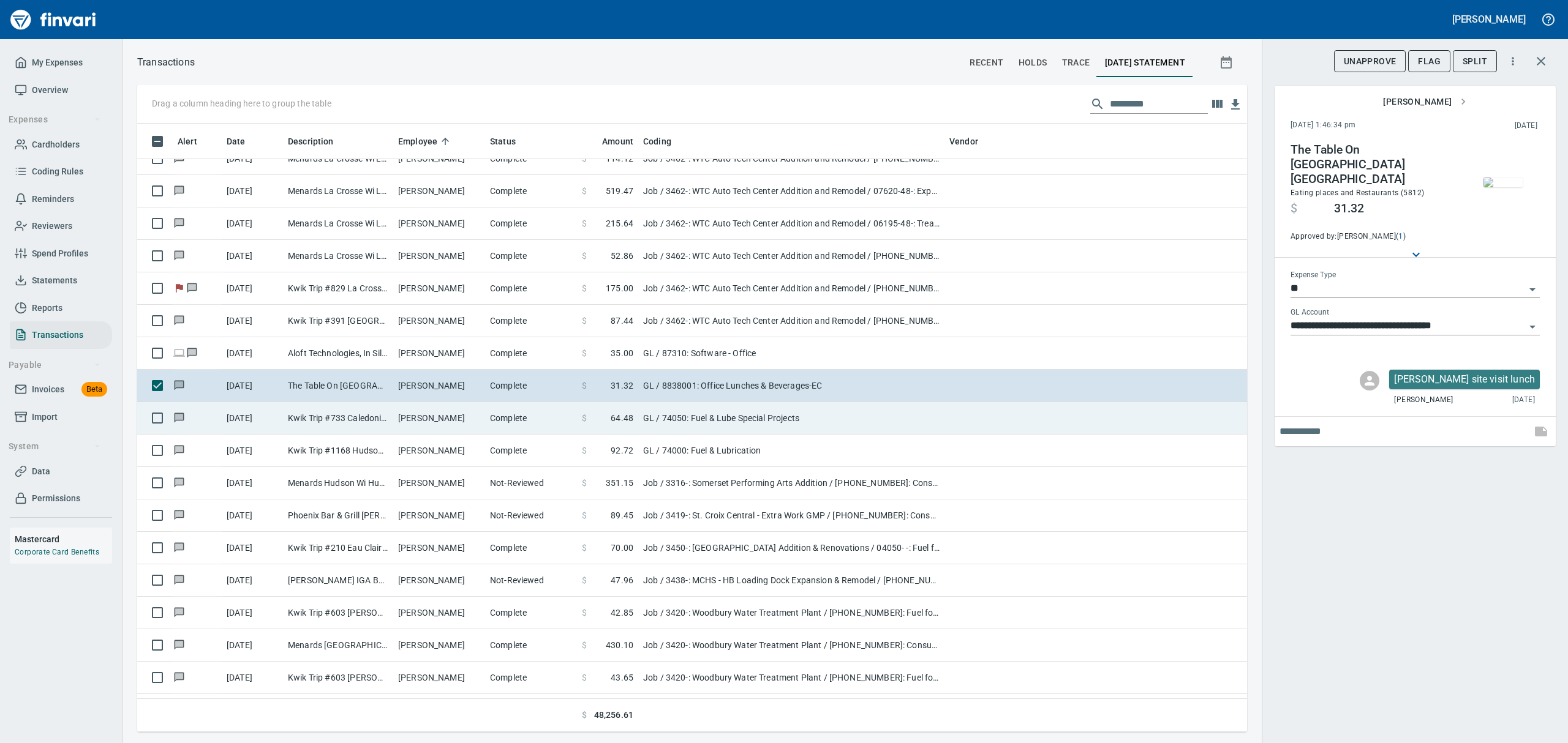
click at [424, 419] on td "[PERSON_NAME]" at bounding box center [439, 418] width 92 height 33
type input "**********"
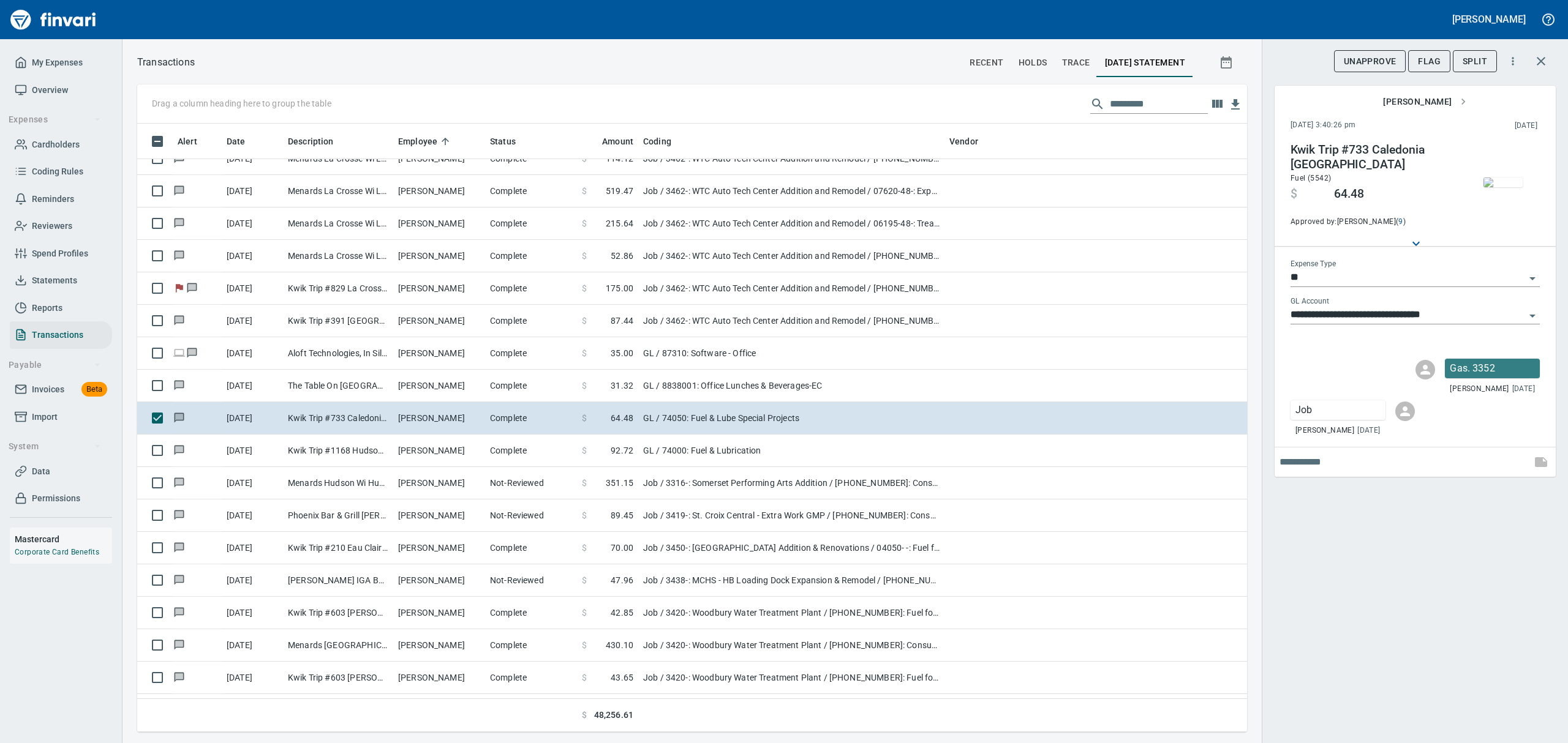
click at [1515, 177] on img "button" at bounding box center [1503, 182] width 39 height 10
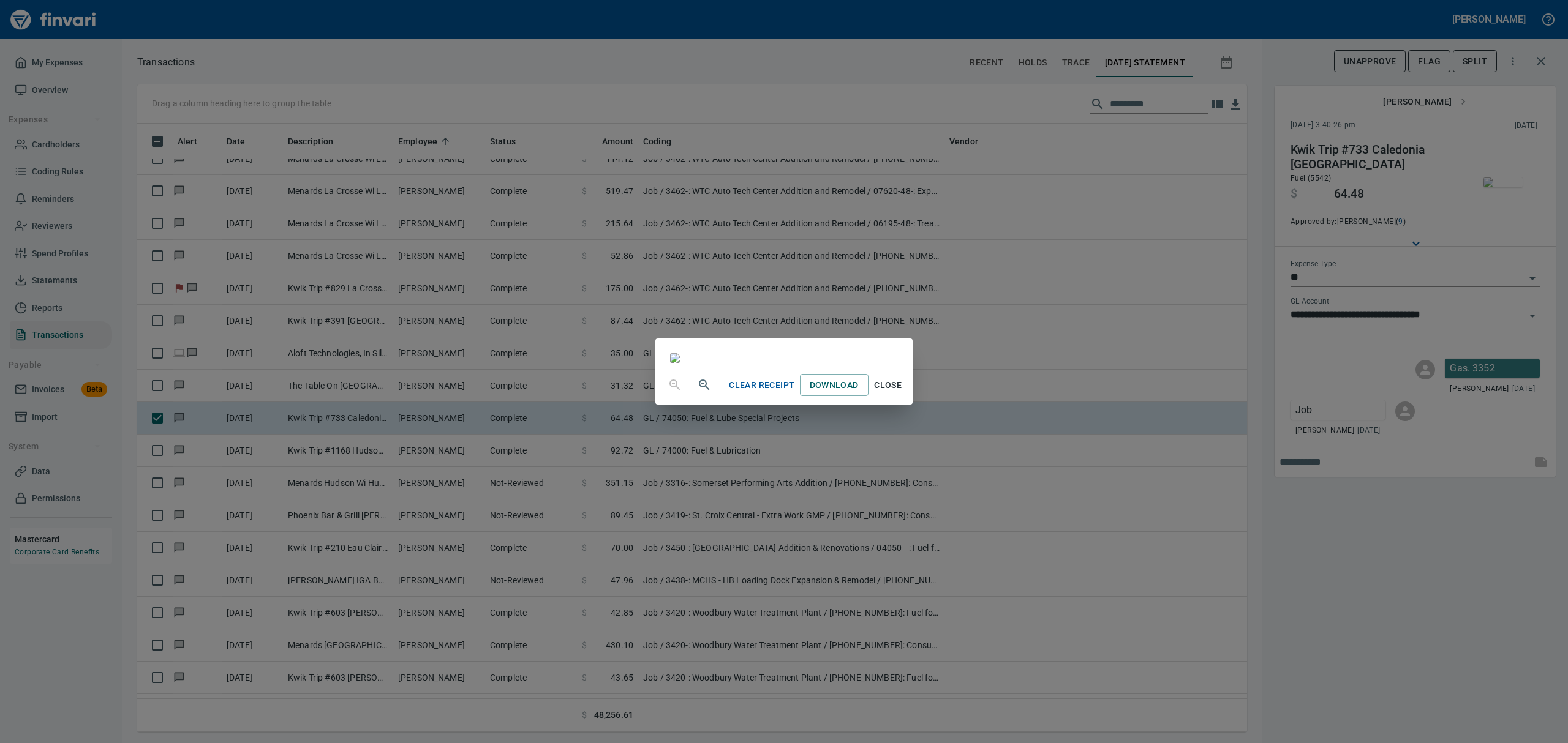
click at [903, 393] on span "Close" at bounding box center [888, 385] width 30 height 15
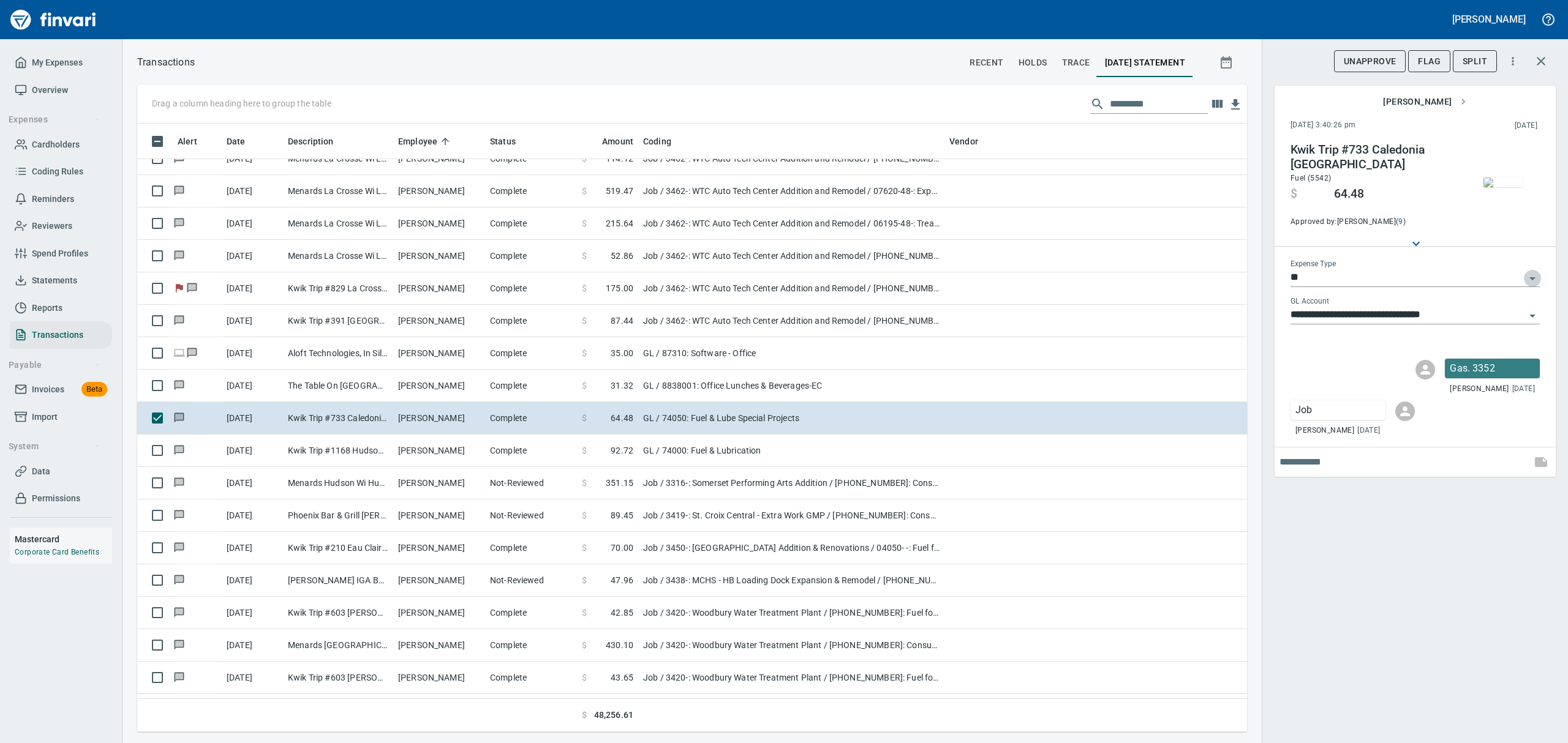
click at [1531, 276] on icon "Open" at bounding box center [1532, 278] width 14 height 14
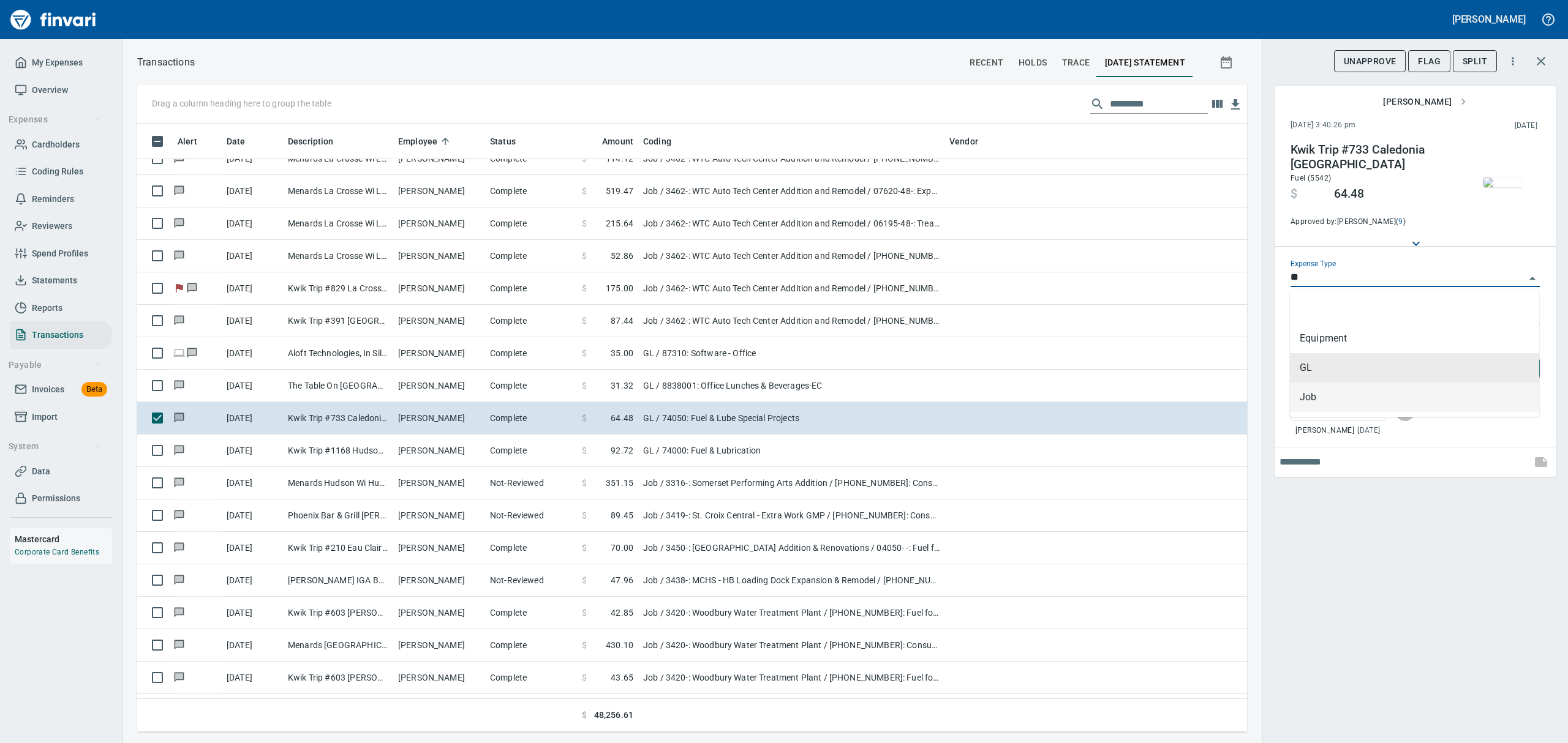
click at [1309, 402] on li "Job" at bounding box center [1414, 397] width 249 height 30
type input "***"
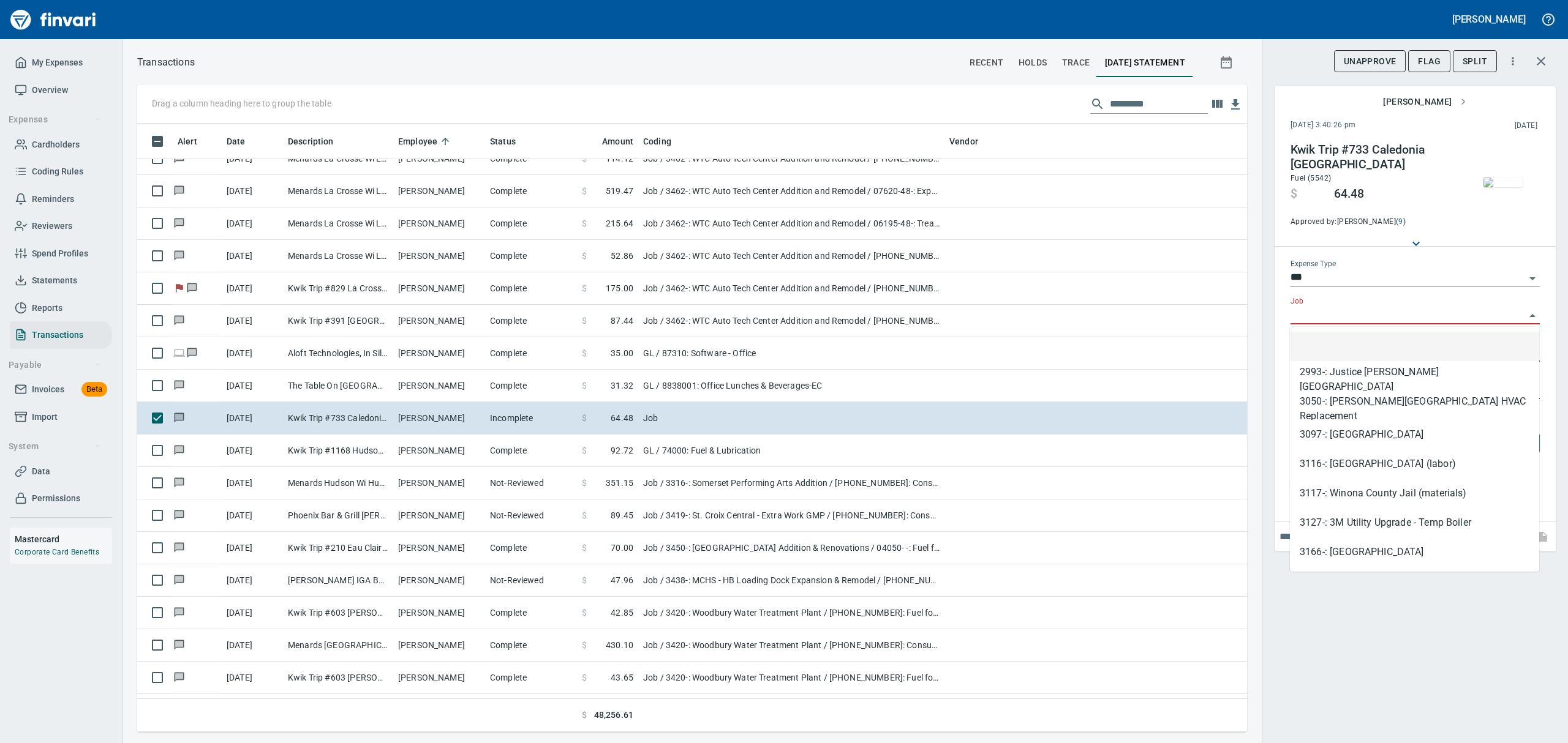
click at [1296, 312] on input "Job" at bounding box center [1408, 315] width 235 height 18
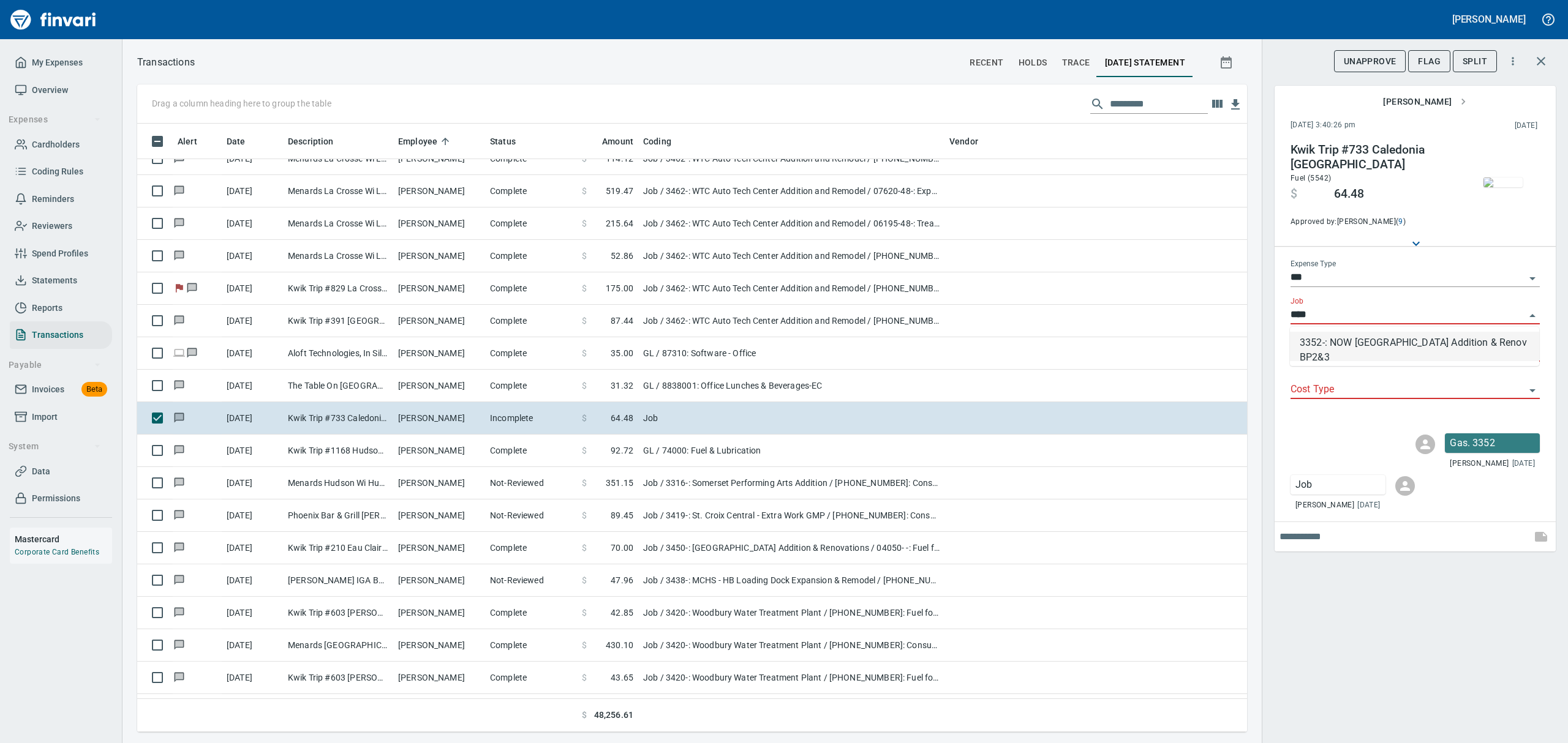
drag, startPoint x: 1329, startPoint y: 346, endPoint x: 1329, endPoint y: 356, distance: 10.0
click at [1329, 349] on li "3352-: NOW [GEOGRAPHIC_DATA] Addition & Renov BP2&3" at bounding box center [1414, 346] width 249 height 30
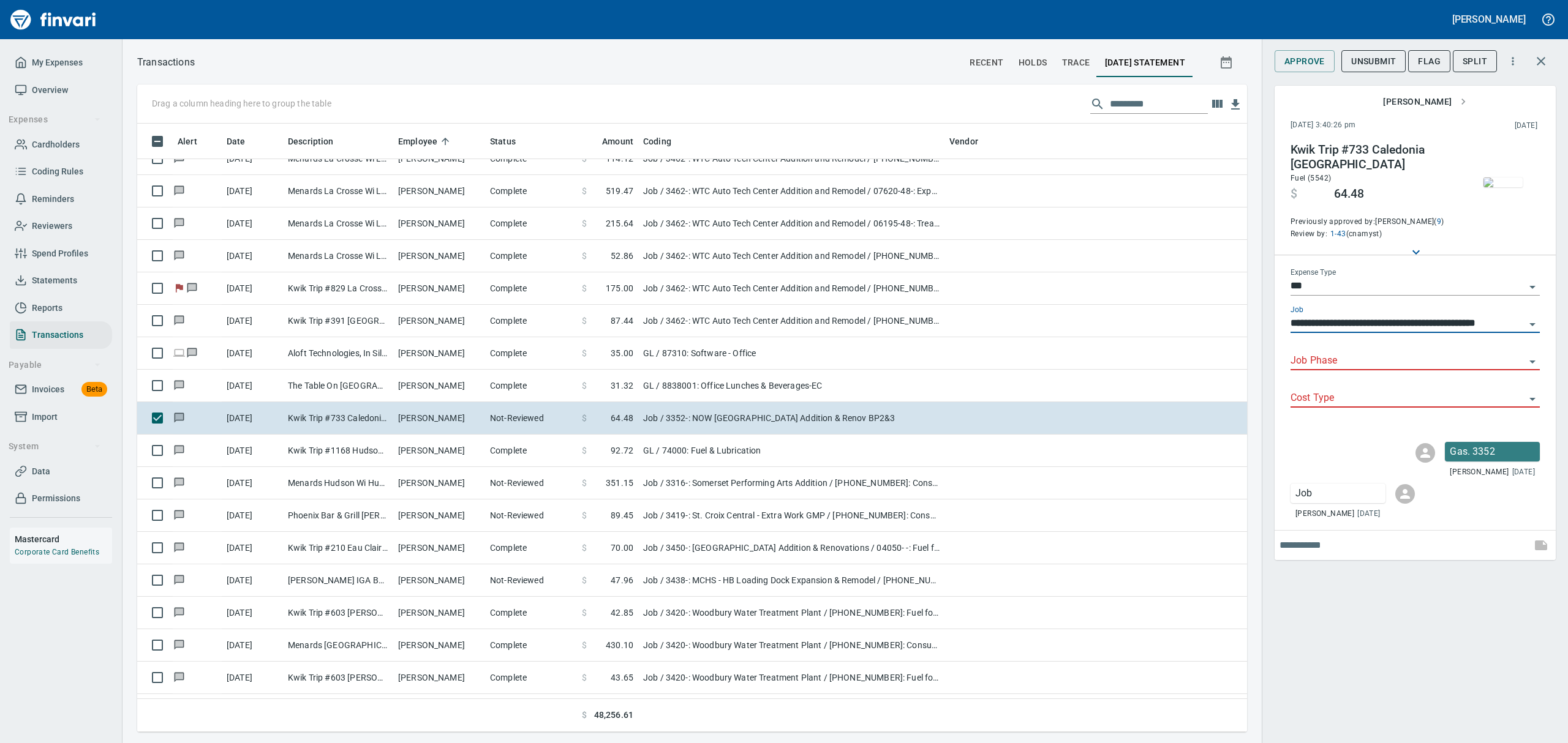
type input "**********"
click at [1321, 352] on input "Job Phase" at bounding box center [1408, 361] width 235 height 18
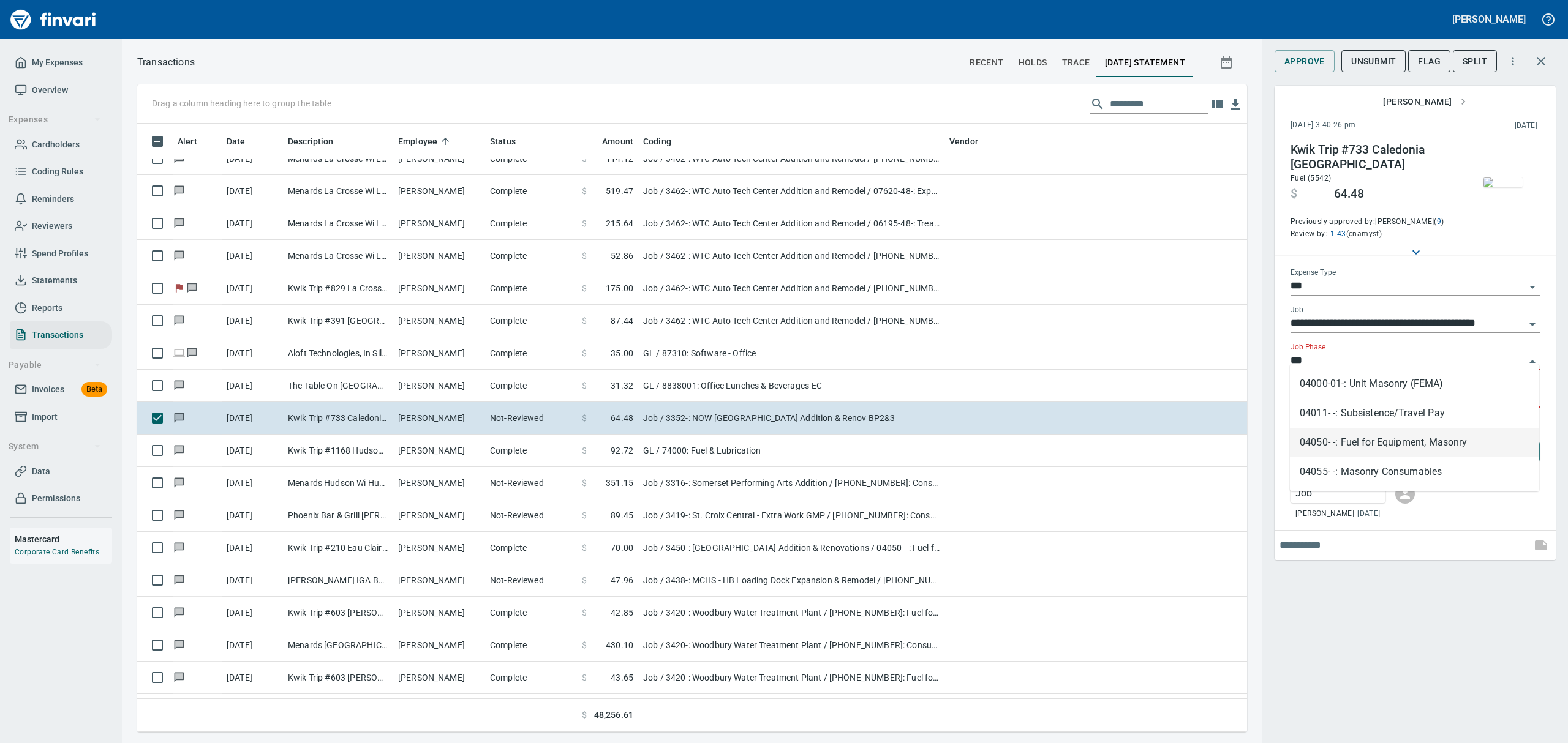
click at [1344, 433] on li "04050- -: Fuel for Equipment, Masonry" at bounding box center [1414, 442] width 249 height 30
type input "**********"
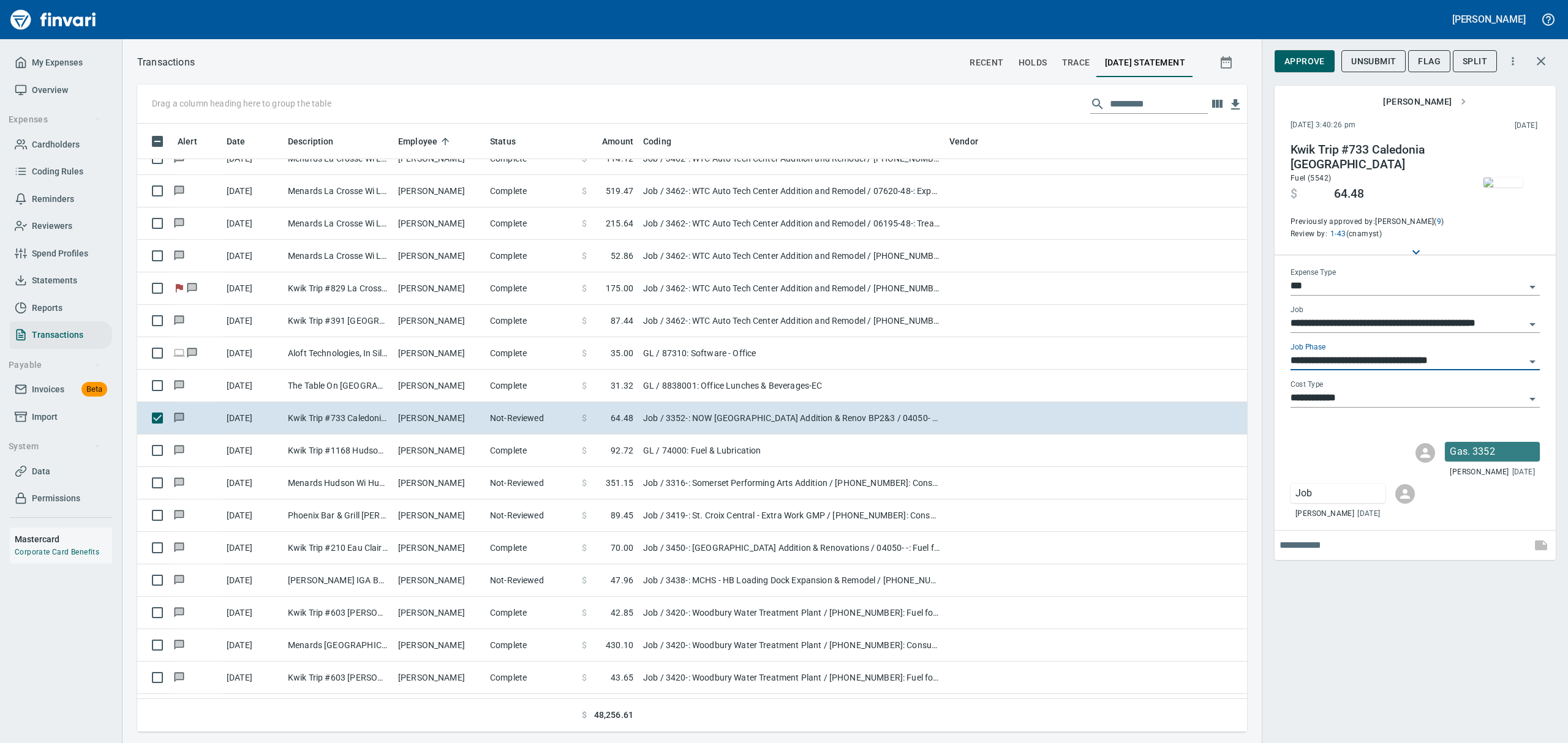
type input "**********"
click at [1288, 53] on button "Approve" at bounding box center [1305, 62] width 60 height 23
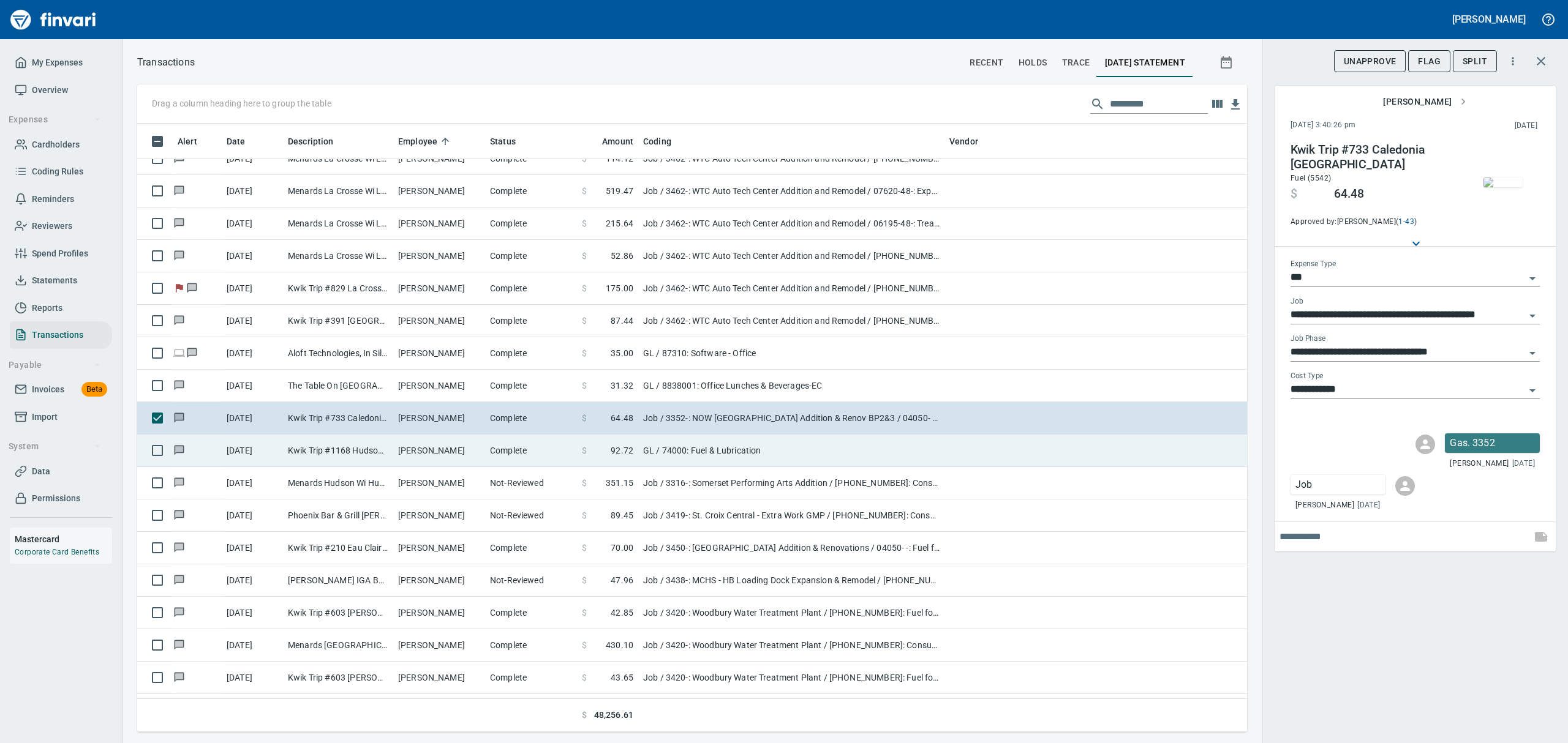
click at [306, 447] on td "Kwik Trip #1168 Hudson WI" at bounding box center [338, 451] width 110 height 33
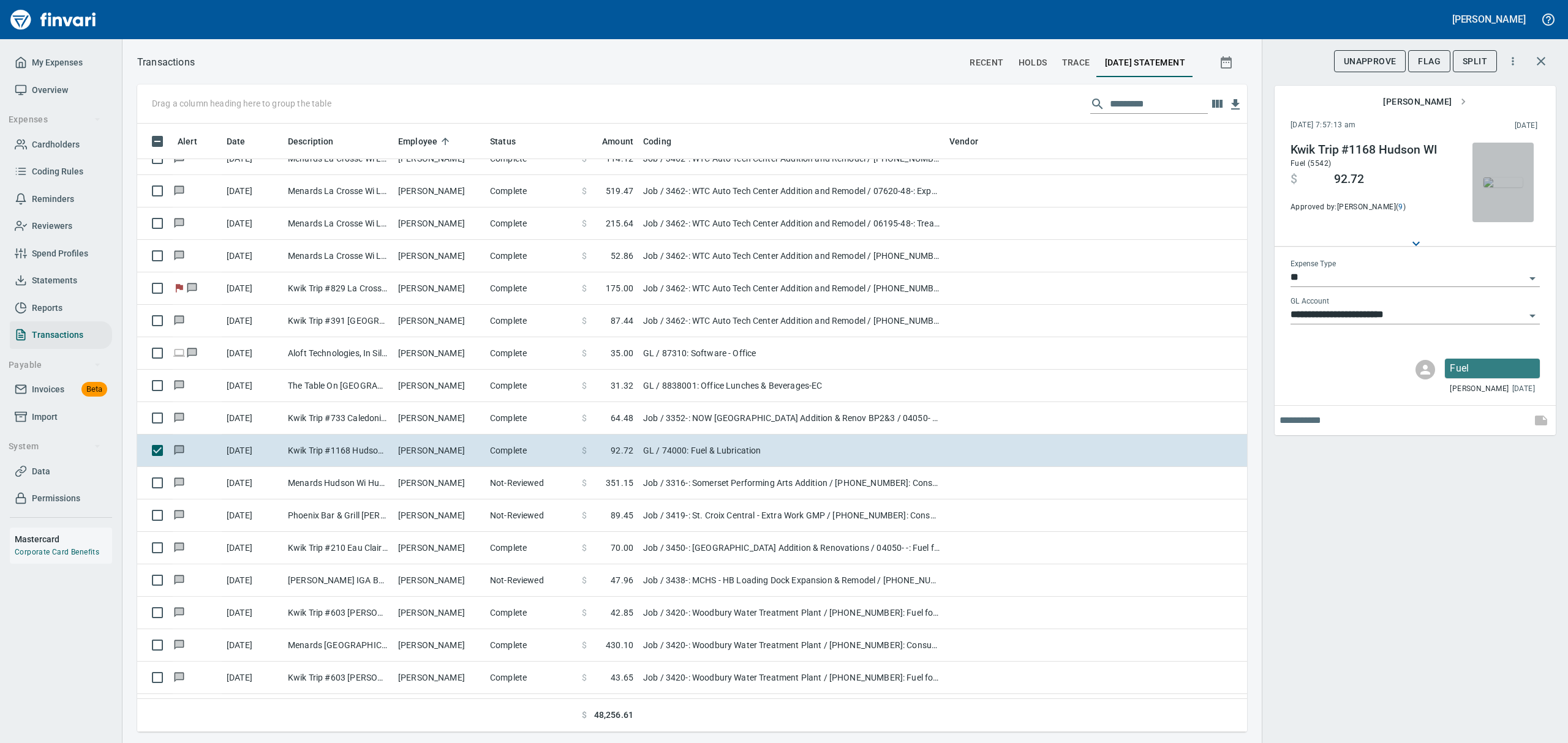
click at [1512, 182] on img "button" at bounding box center [1503, 182] width 39 height 10
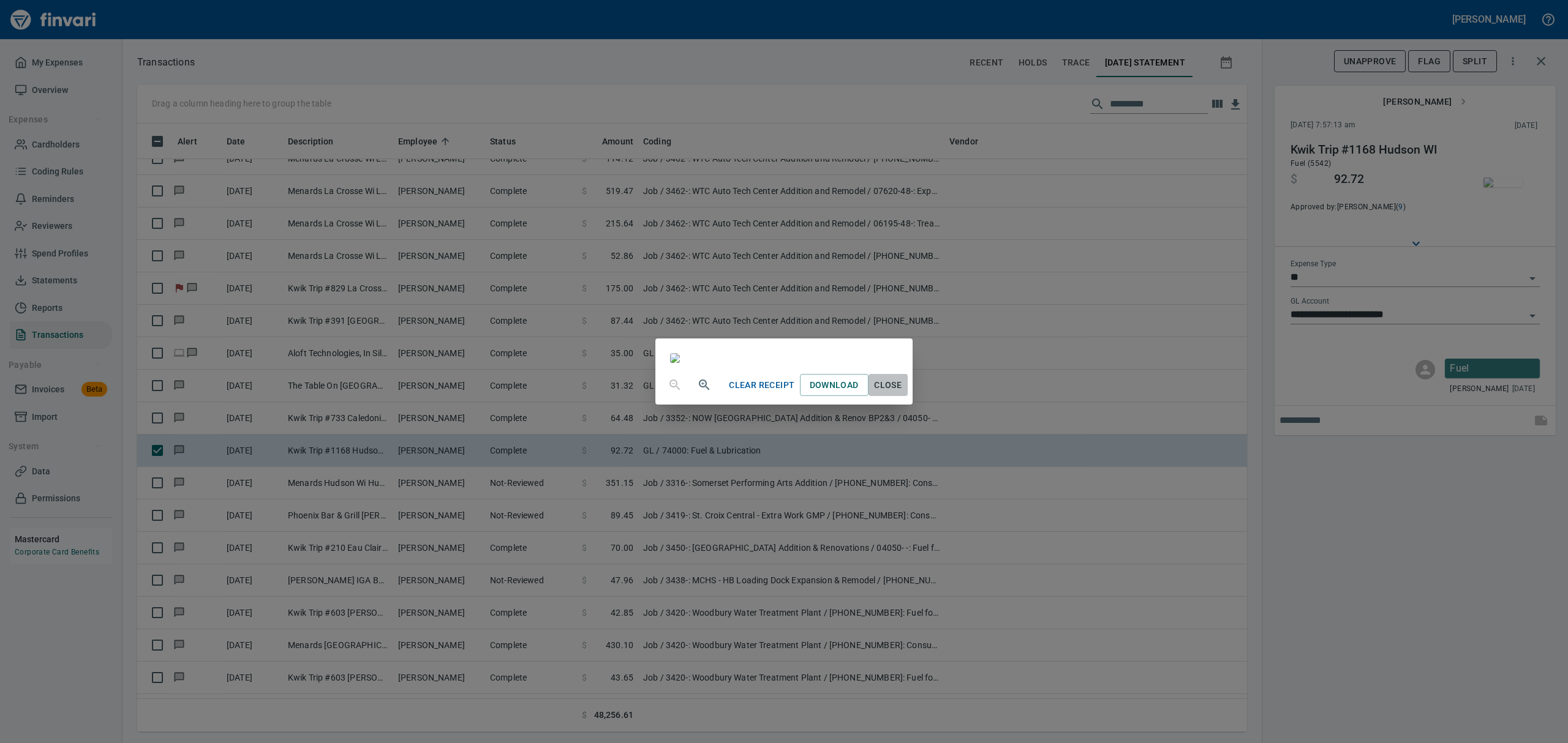
click at [903, 393] on span "Close" at bounding box center [888, 385] width 30 height 15
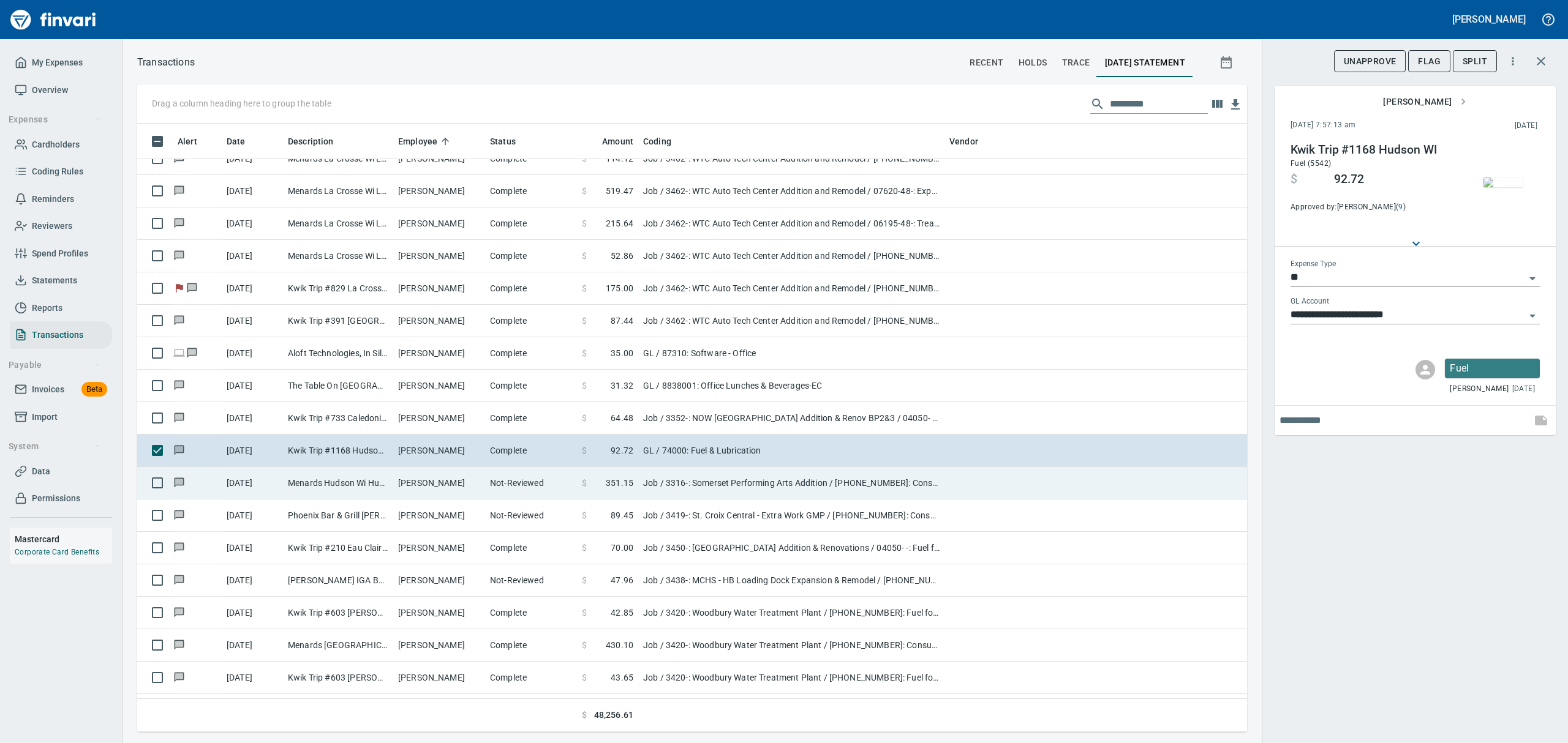
click at [286, 478] on td "Menards Hudson Wi Hudson [GEOGRAPHIC_DATA]" at bounding box center [338, 483] width 110 height 33
type input "***"
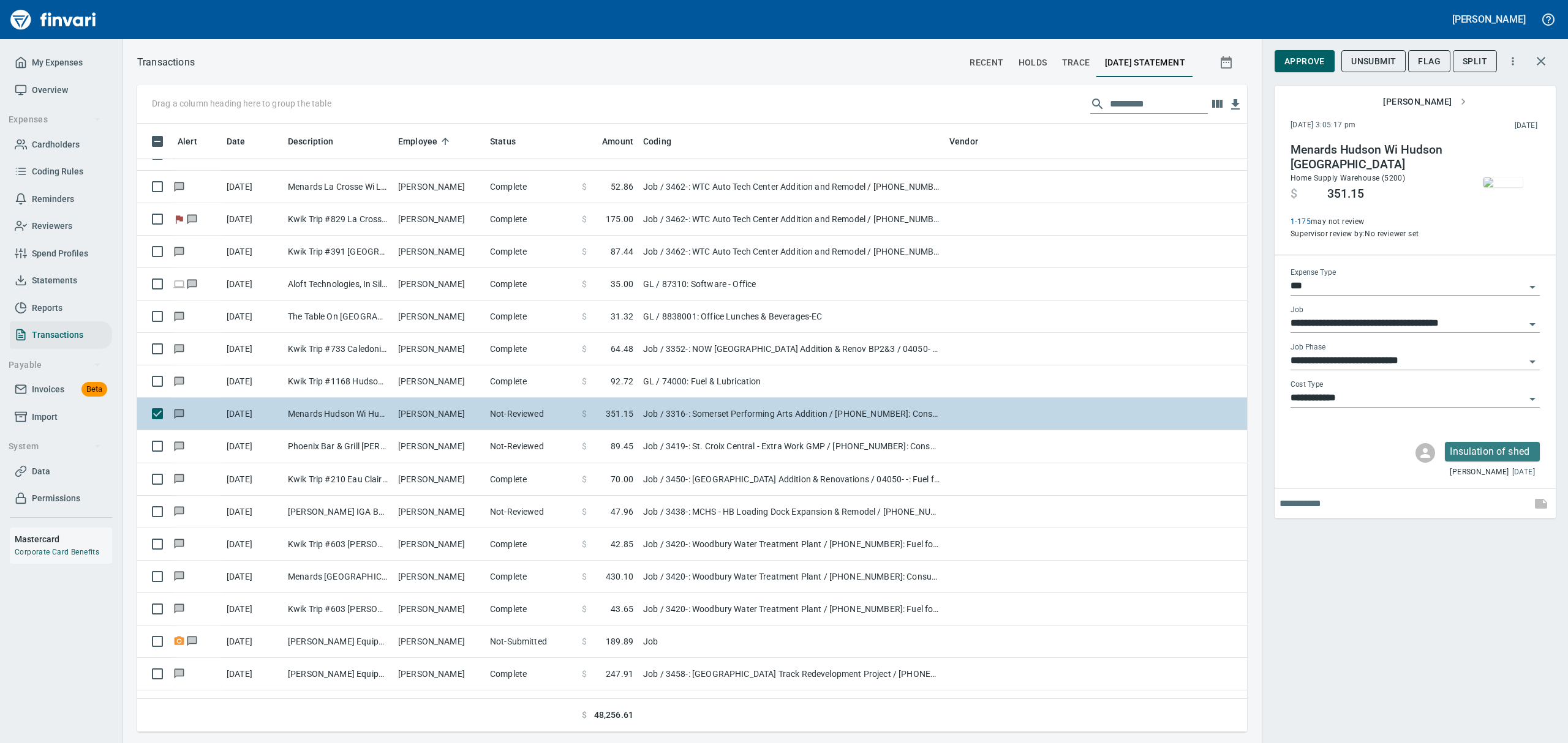
scroll to position [6204, 0]
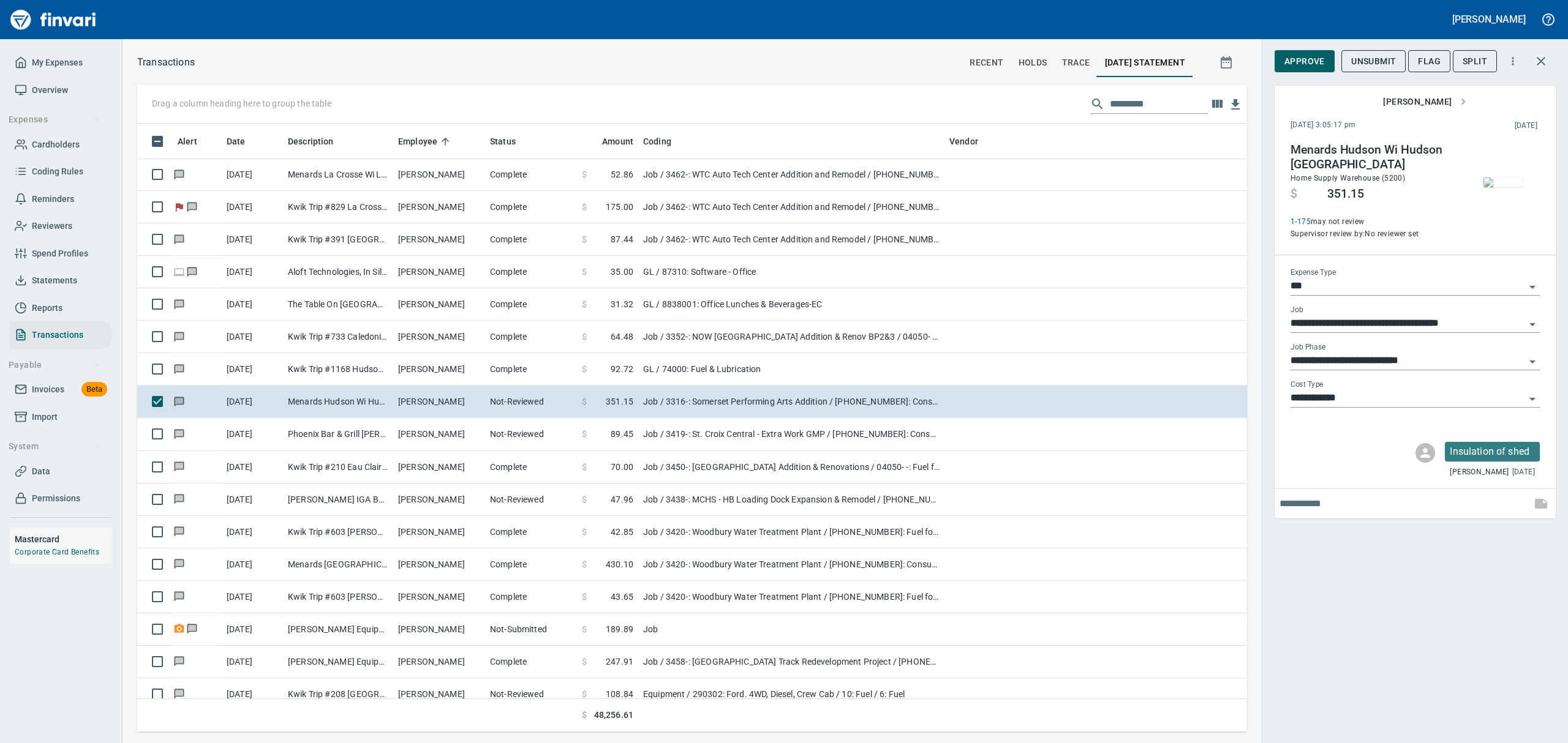
click at [1512, 184] on img "button" at bounding box center [1503, 182] width 39 height 10
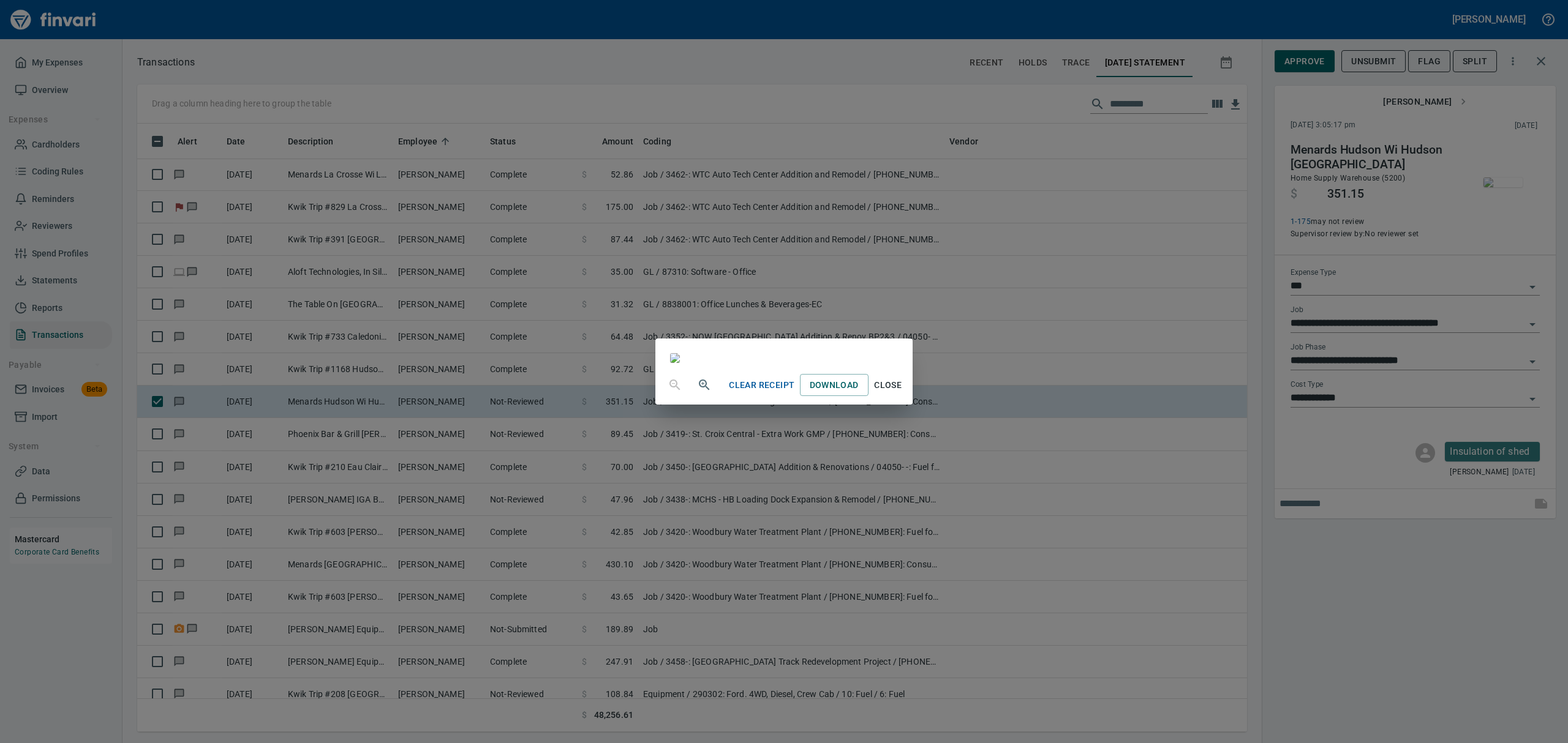
drag, startPoint x: 1010, startPoint y: 694, endPoint x: 1004, endPoint y: 690, distance: 7.2
click at [903, 393] on span "Close" at bounding box center [888, 385] width 30 height 15
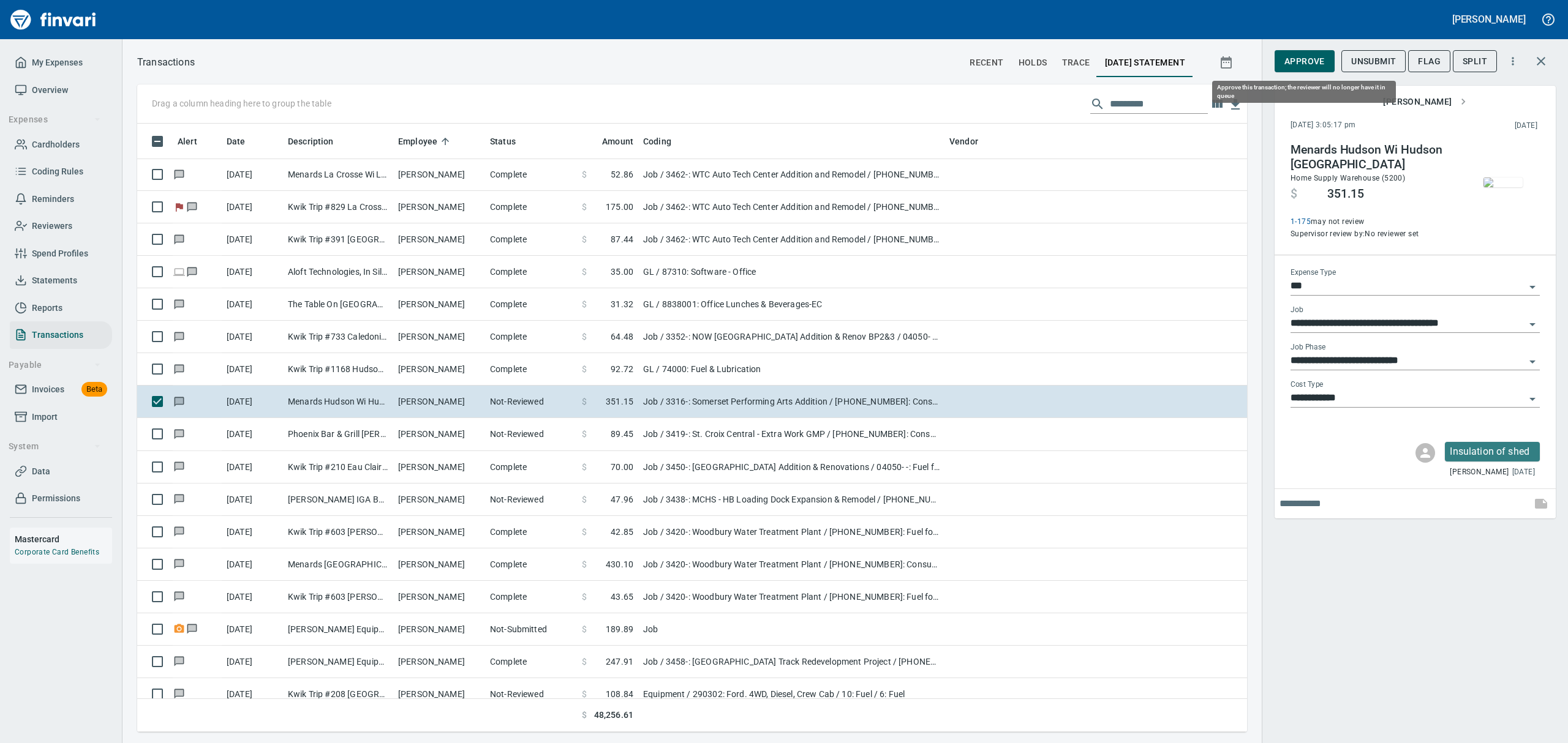
click at [1311, 52] on button "Approve" at bounding box center [1305, 62] width 60 height 23
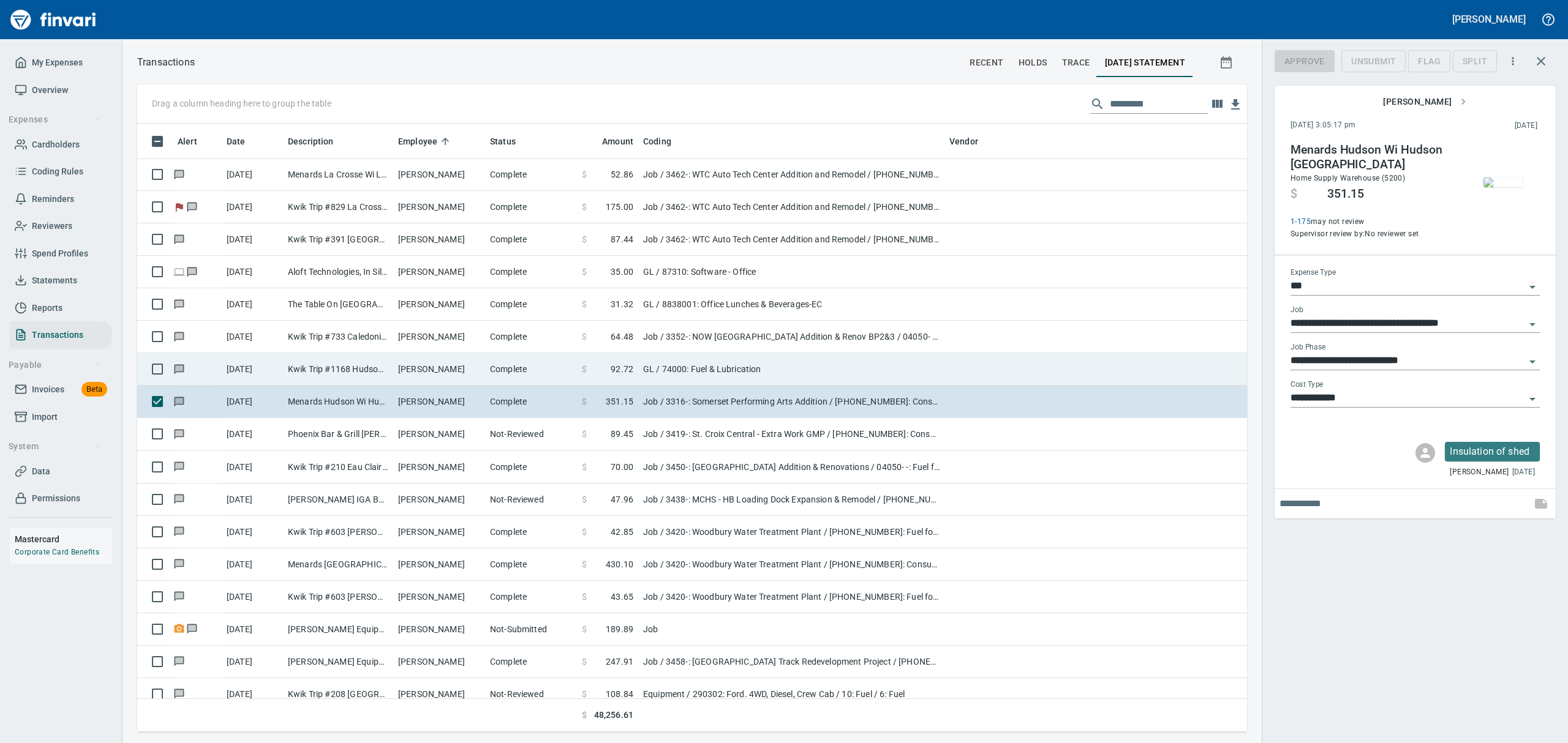
scroll to position [595, 1081]
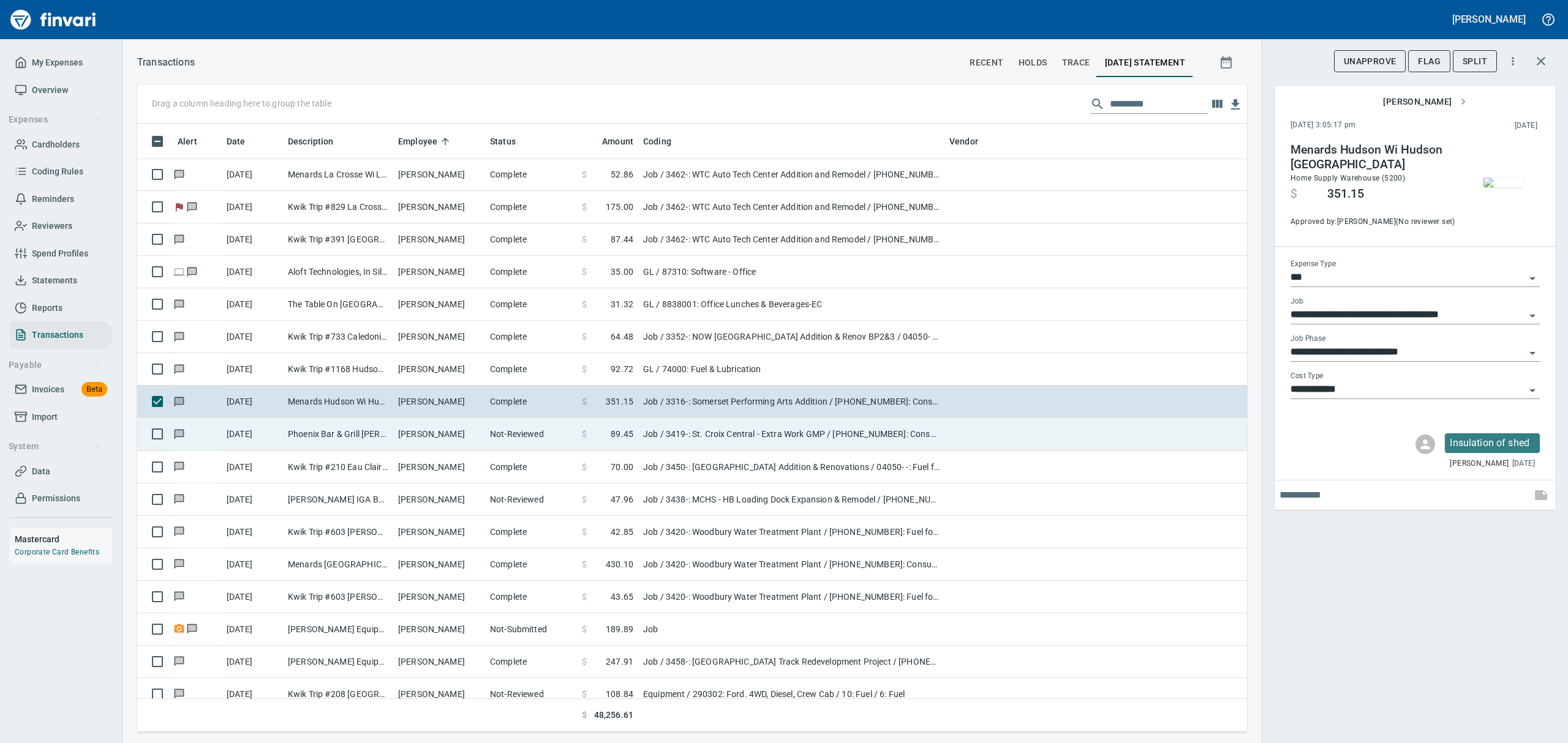
click at [403, 445] on td "[PERSON_NAME]" at bounding box center [439, 434] width 92 height 33
type input "**********"
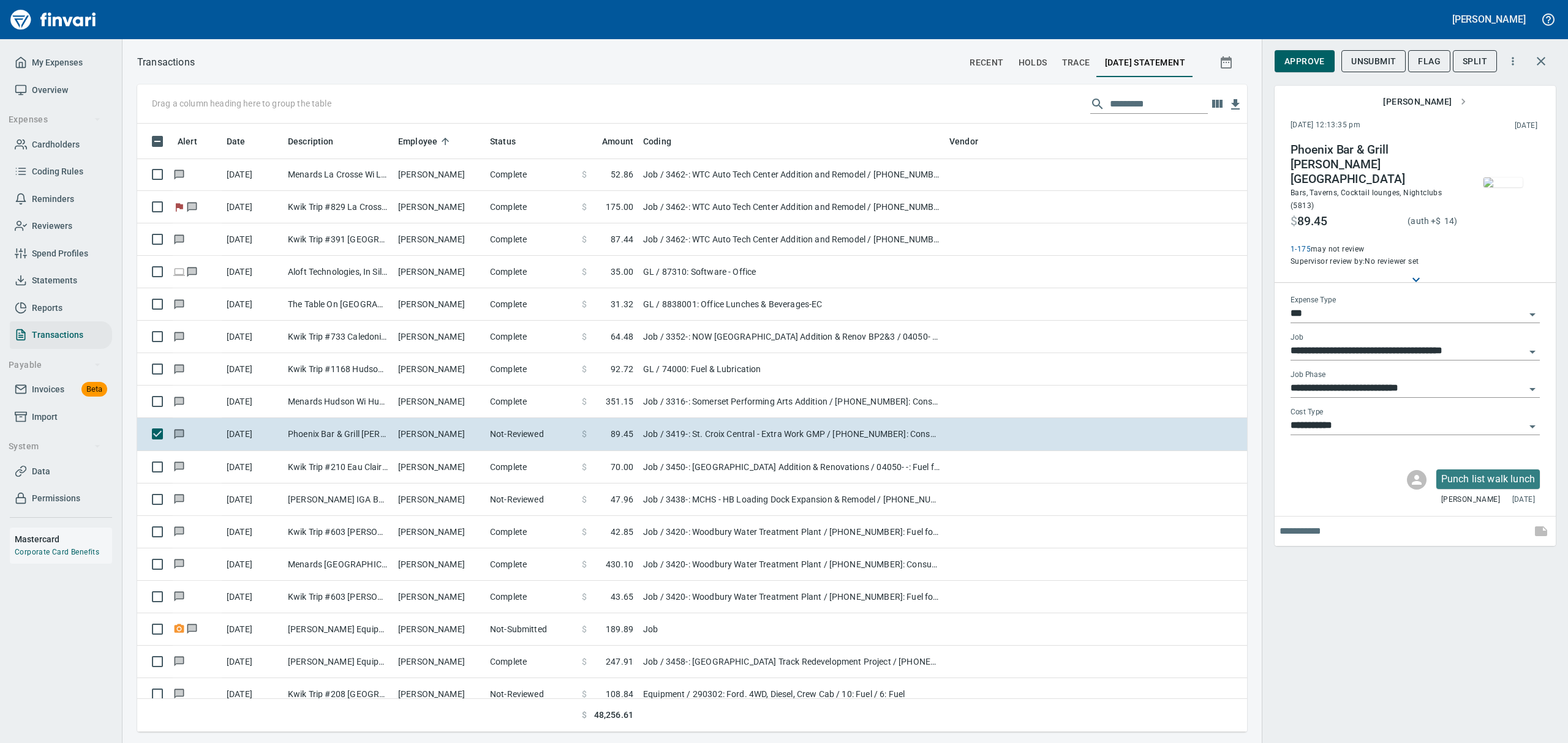
click at [1503, 187] on img "button" at bounding box center [1503, 182] width 39 height 10
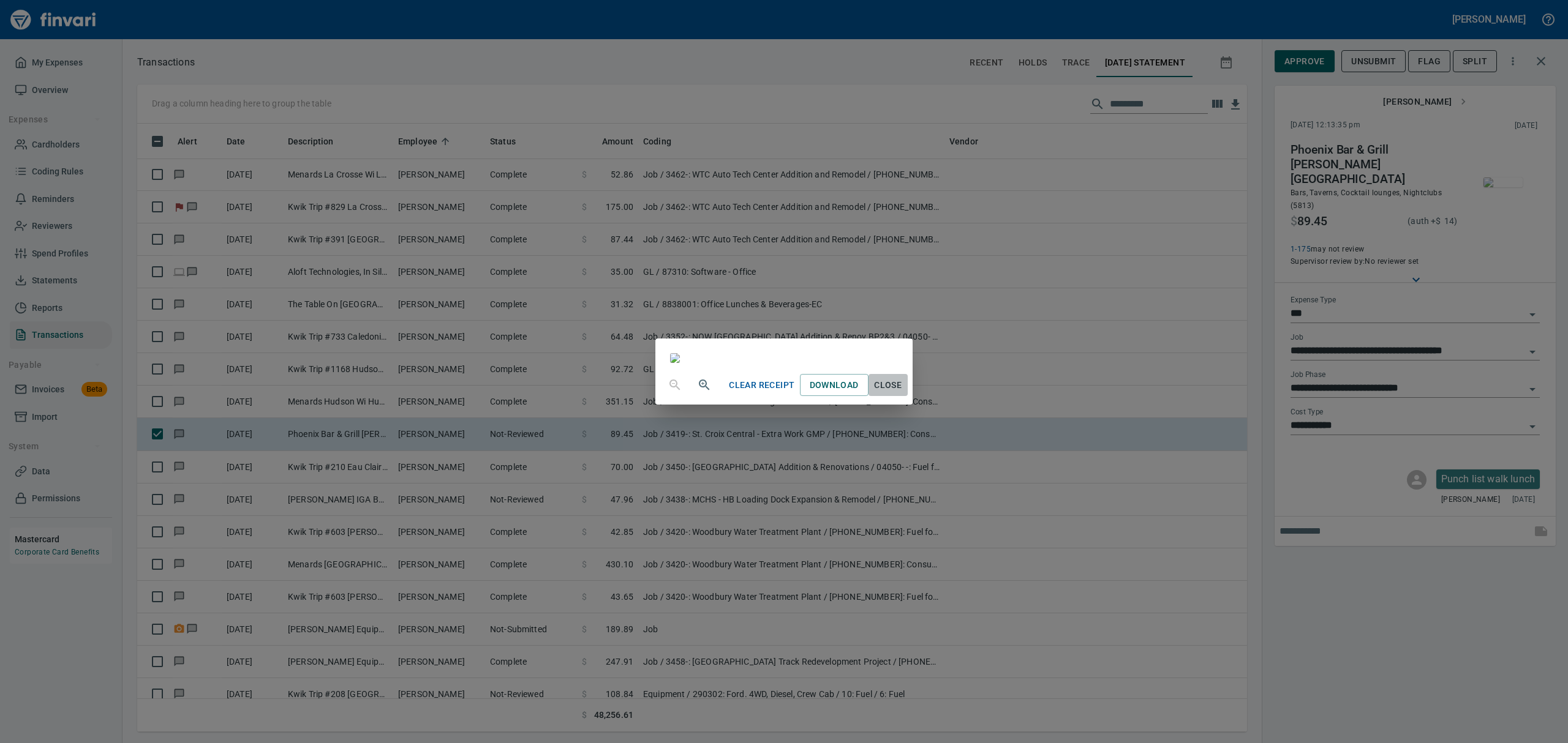
click at [903, 393] on span "Close" at bounding box center [888, 385] width 30 height 15
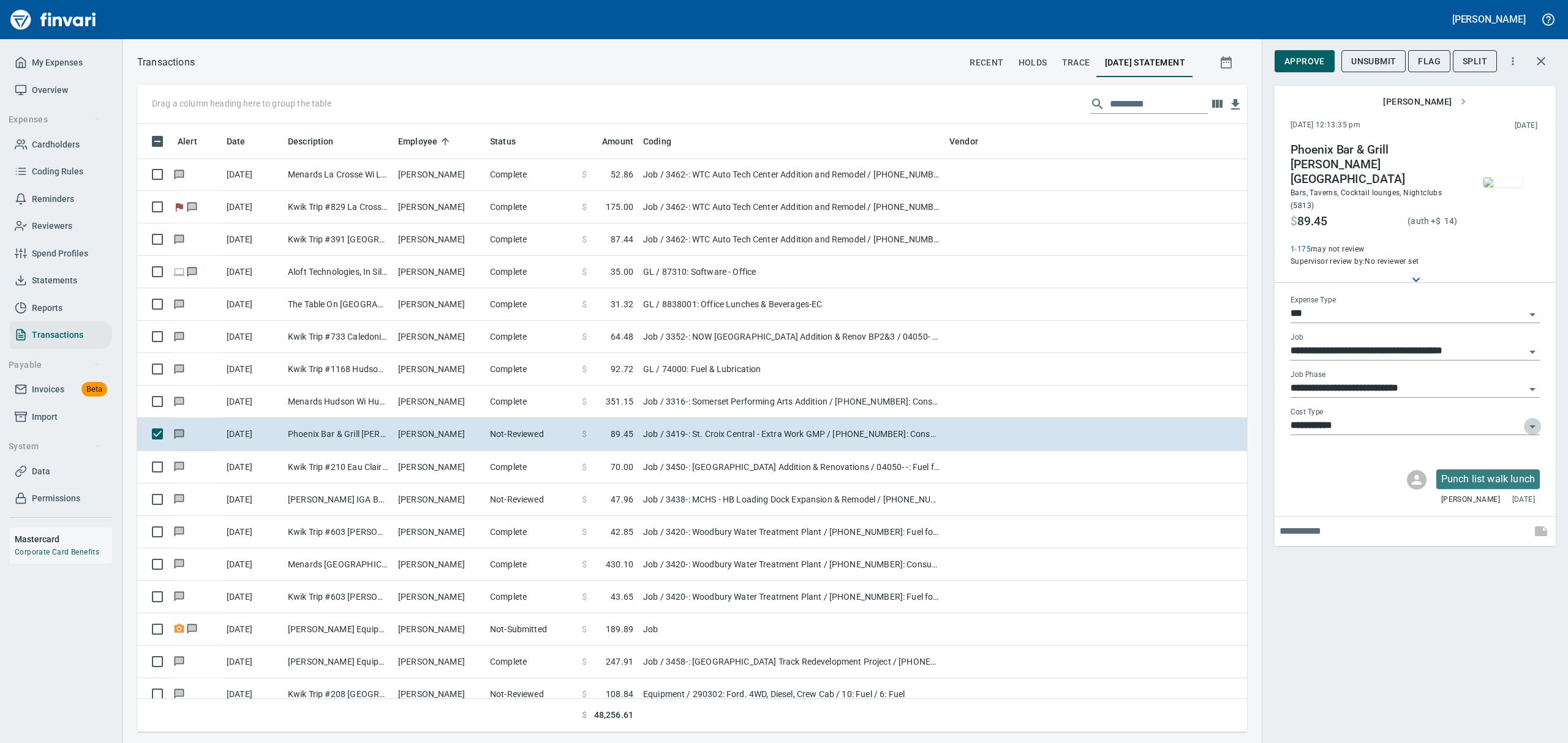
click at [1535, 419] on icon "Open" at bounding box center [1532, 426] width 14 height 14
click at [1362, 483] on li "8: Indirects" at bounding box center [1414, 487] width 249 height 30
type input "**********"
click at [1304, 59] on span "Approve" at bounding box center [1305, 62] width 40 height 15
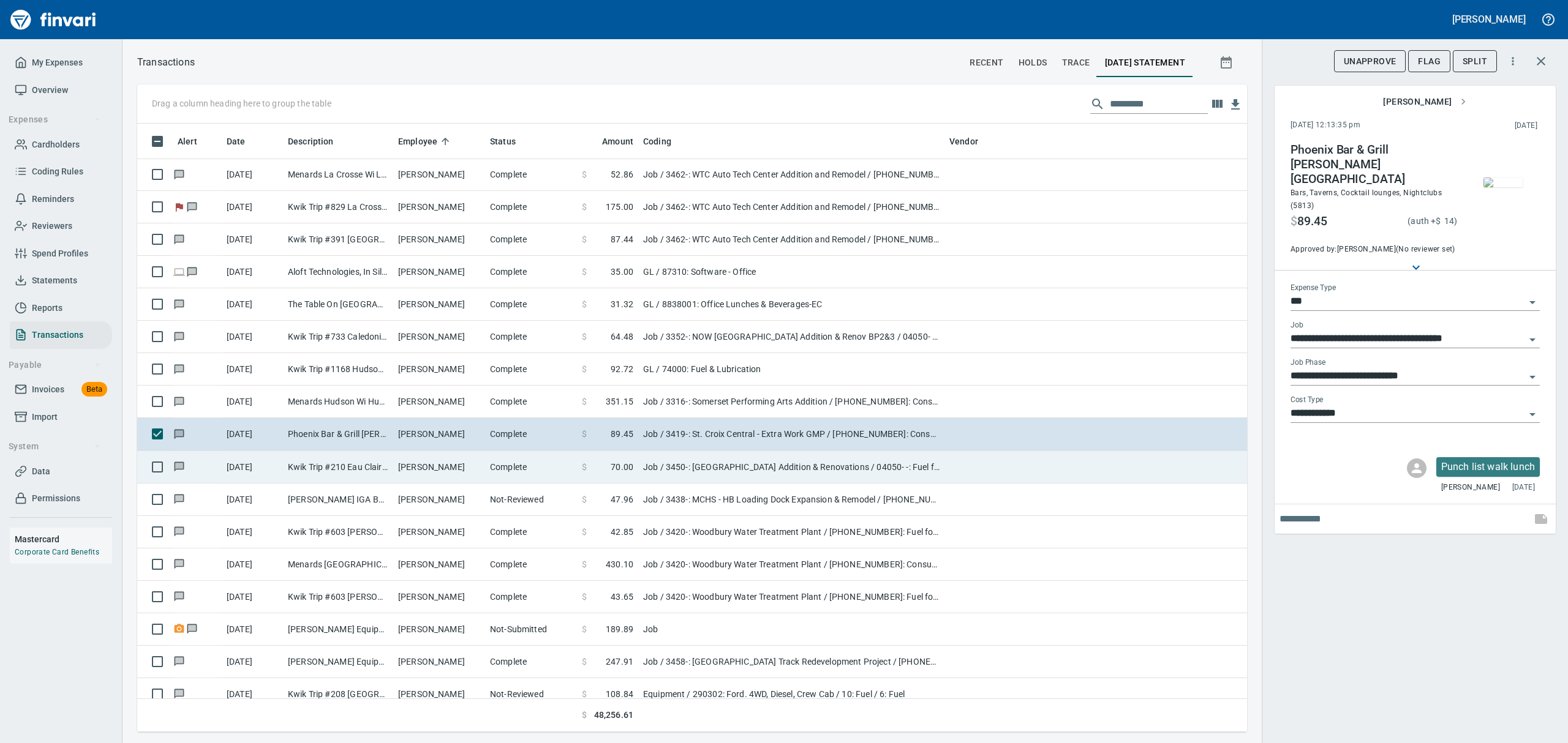
click at [300, 464] on td "Kwik Trip #210 Eau Claire WI" at bounding box center [338, 467] width 110 height 33
type input "**********"
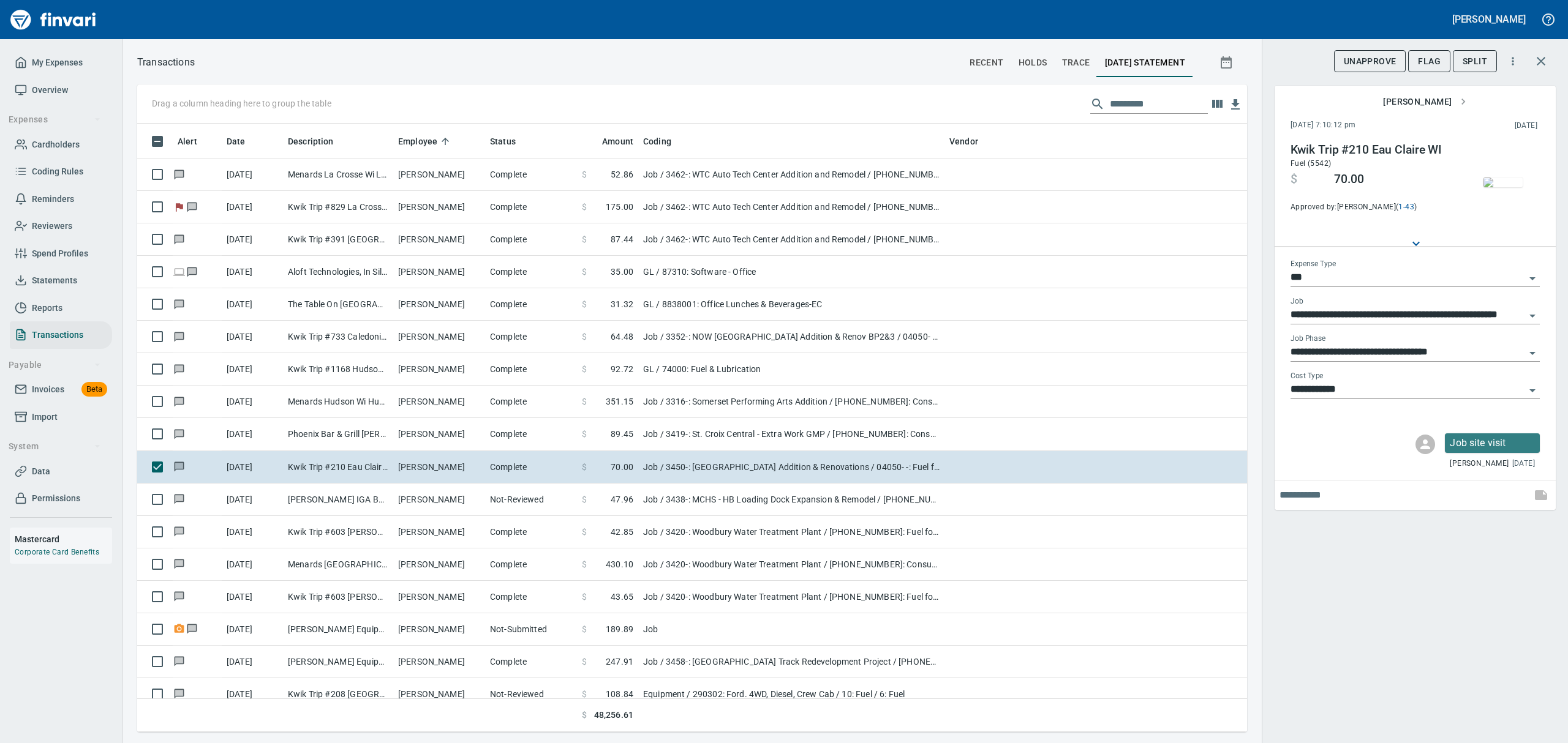
click at [1500, 179] on img "button" at bounding box center [1503, 182] width 39 height 10
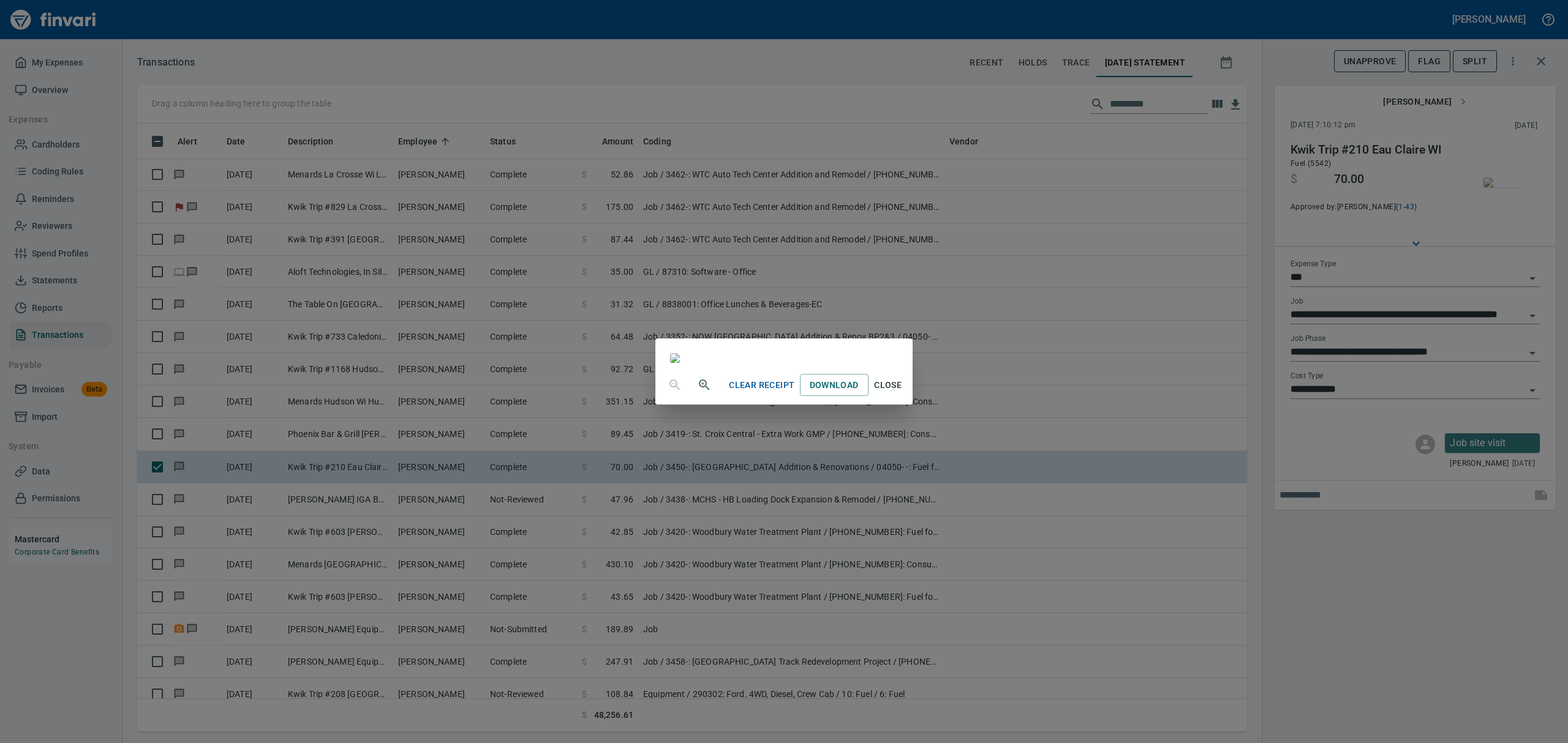
click at [903, 393] on span "Close" at bounding box center [888, 385] width 30 height 15
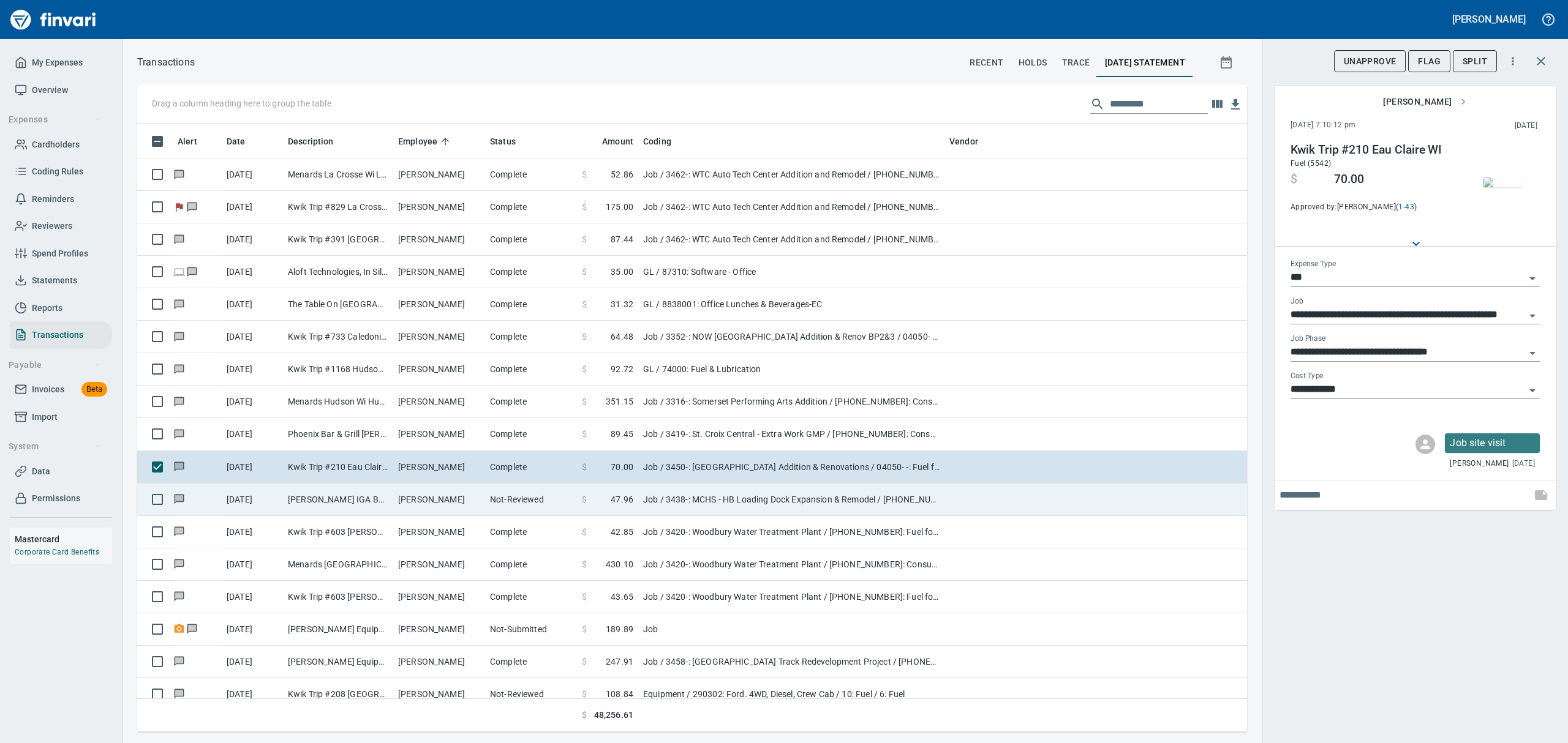
click at [302, 495] on td "[PERSON_NAME] IGA Bangor [GEOGRAPHIC_DATA] [GEOGRAPHIC_DATA]" at bounding box center [338, 499] width 110 height 33
type input "**********"
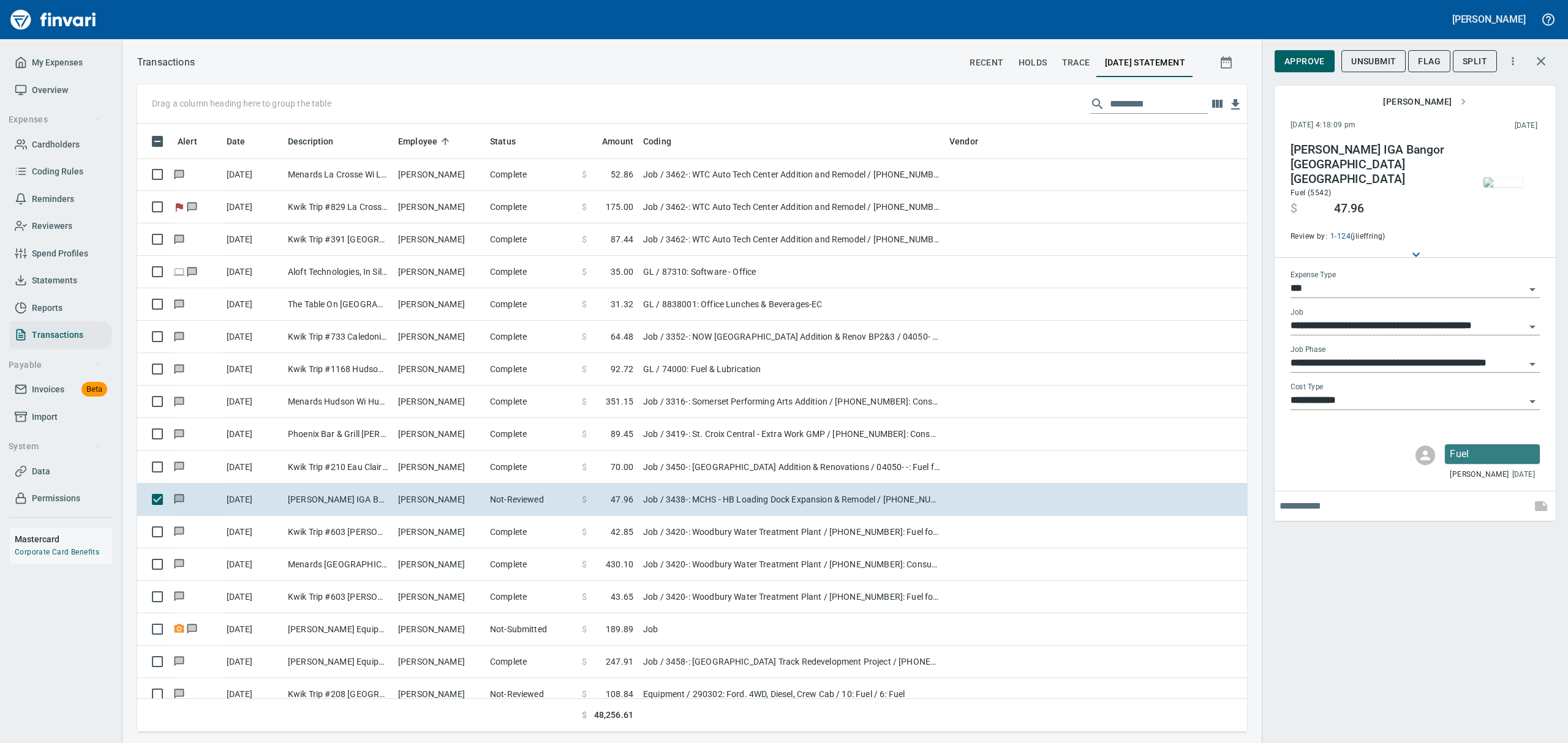
click at [1517, 187] on img "button" at bounding box center [1503, 182] width 39 height 10
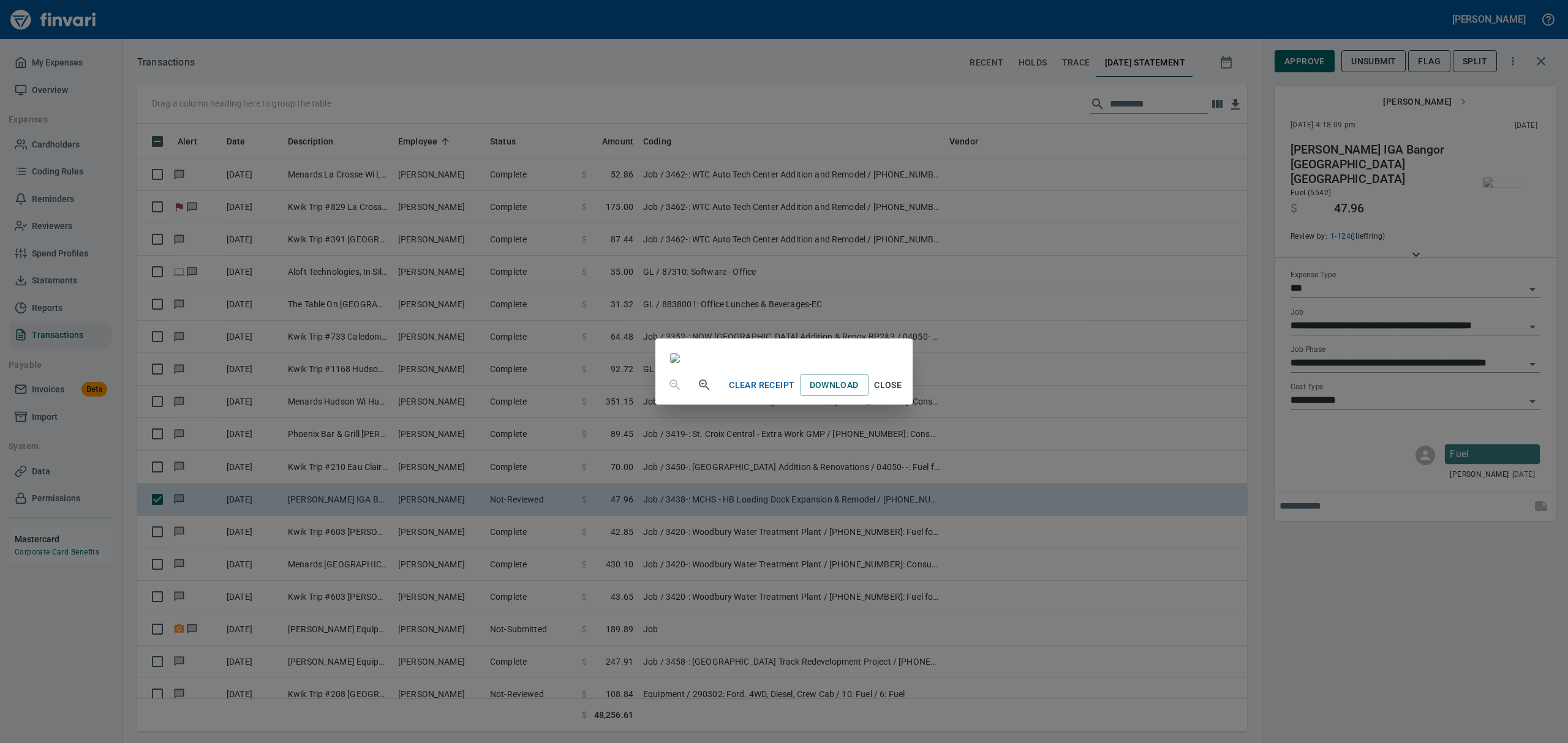
click at [903, 393] on span "Close" at bounding box center [888, 385] width 30 height 15
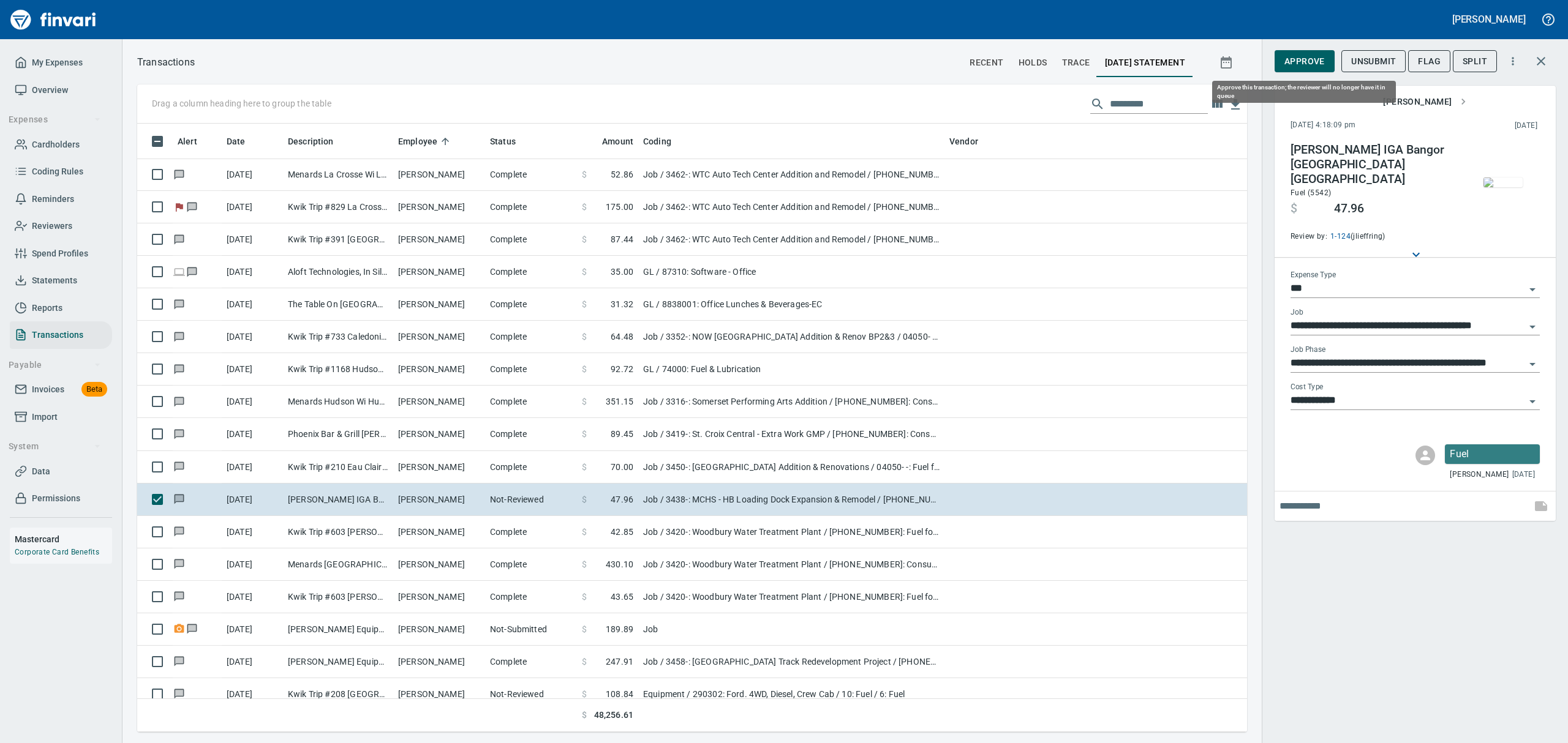
click at [1302, 58] on span "Approve" at bounding box center [1305, 62] width 40 height 15
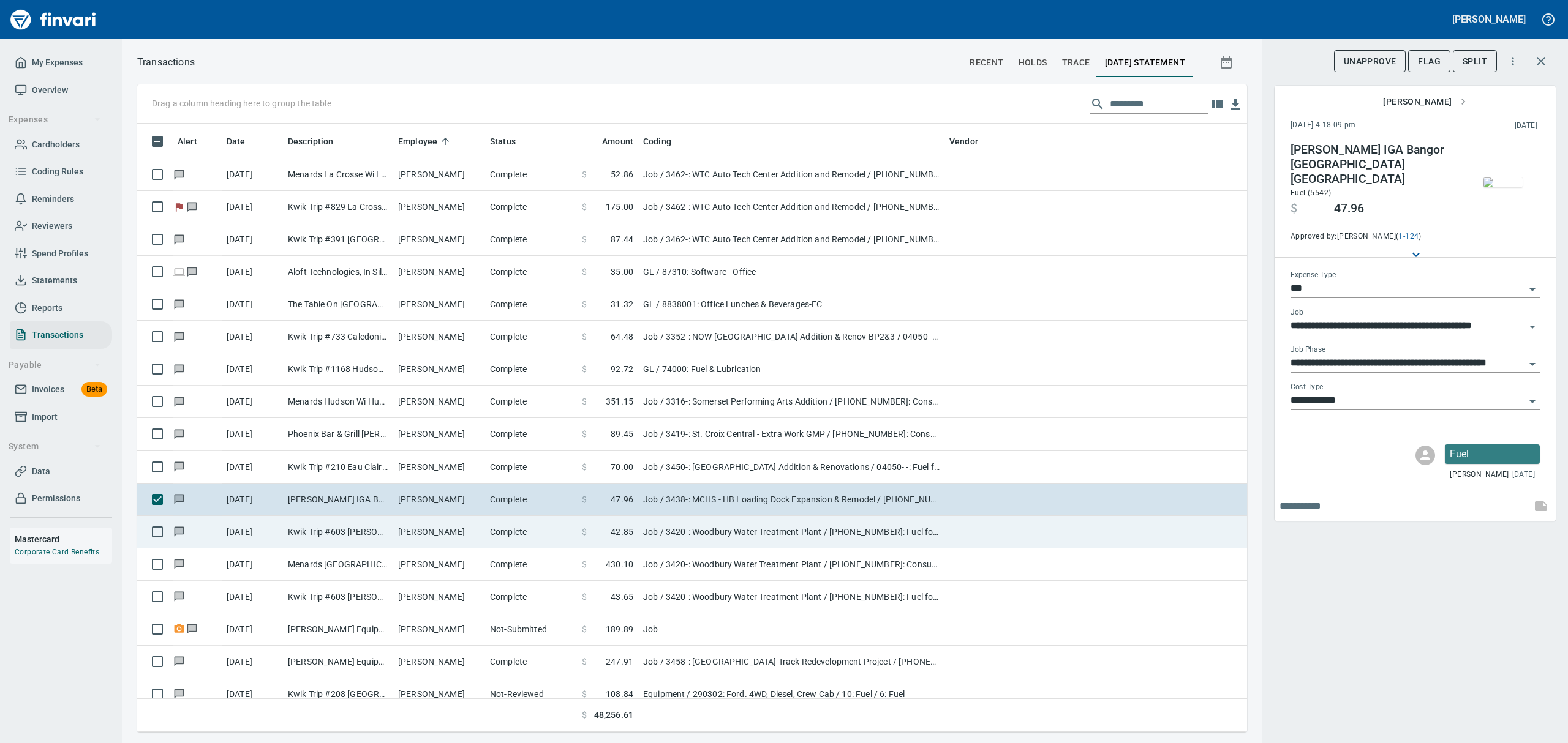
click at [330, 531] on td "Kwik Trip #603 [PERSON_NAME] WI" at bounding box center [338, 532] width 110 height 33
type input "**********"
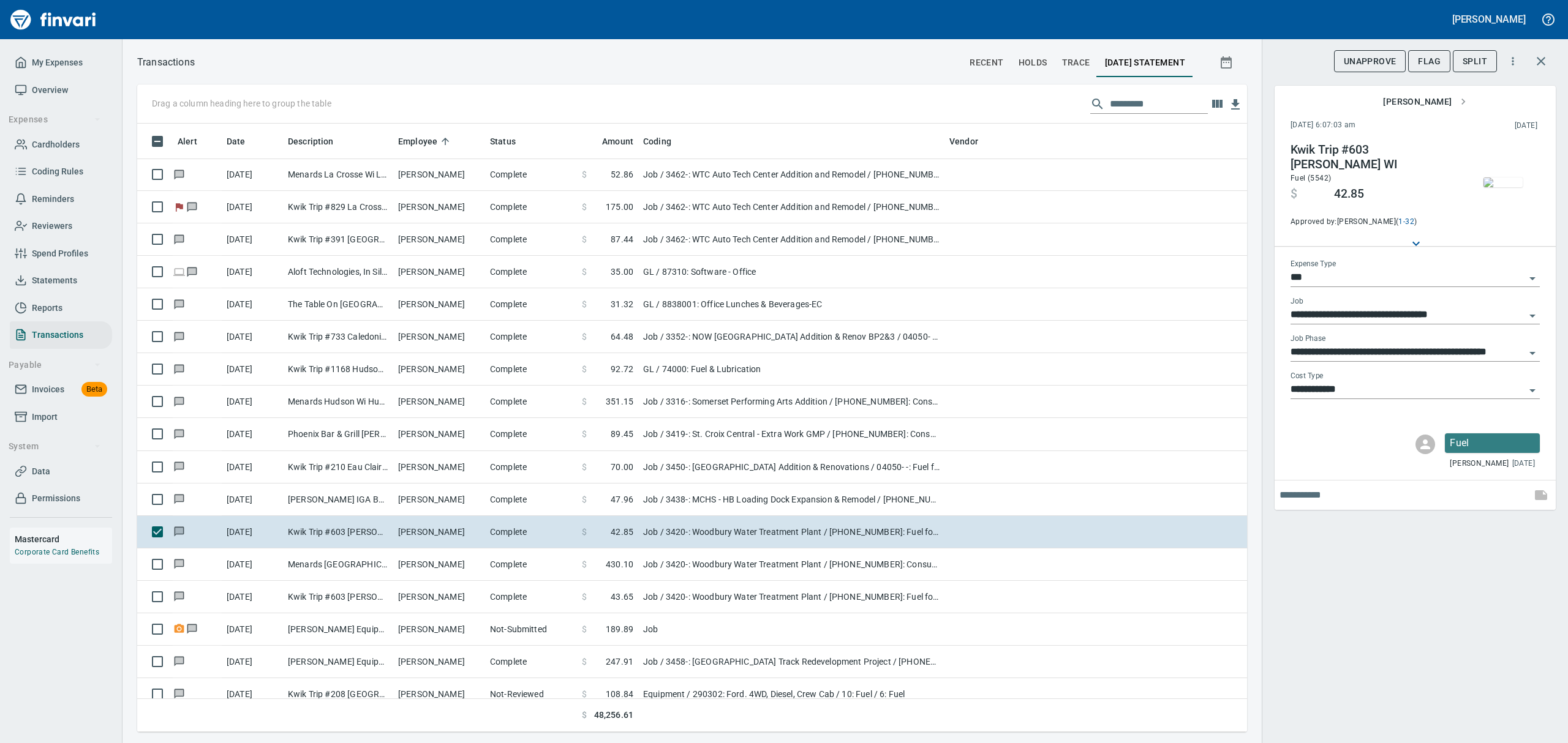
click at [1497, 187] on img "button" at bounding box center [1503, 182] width 39 height 10
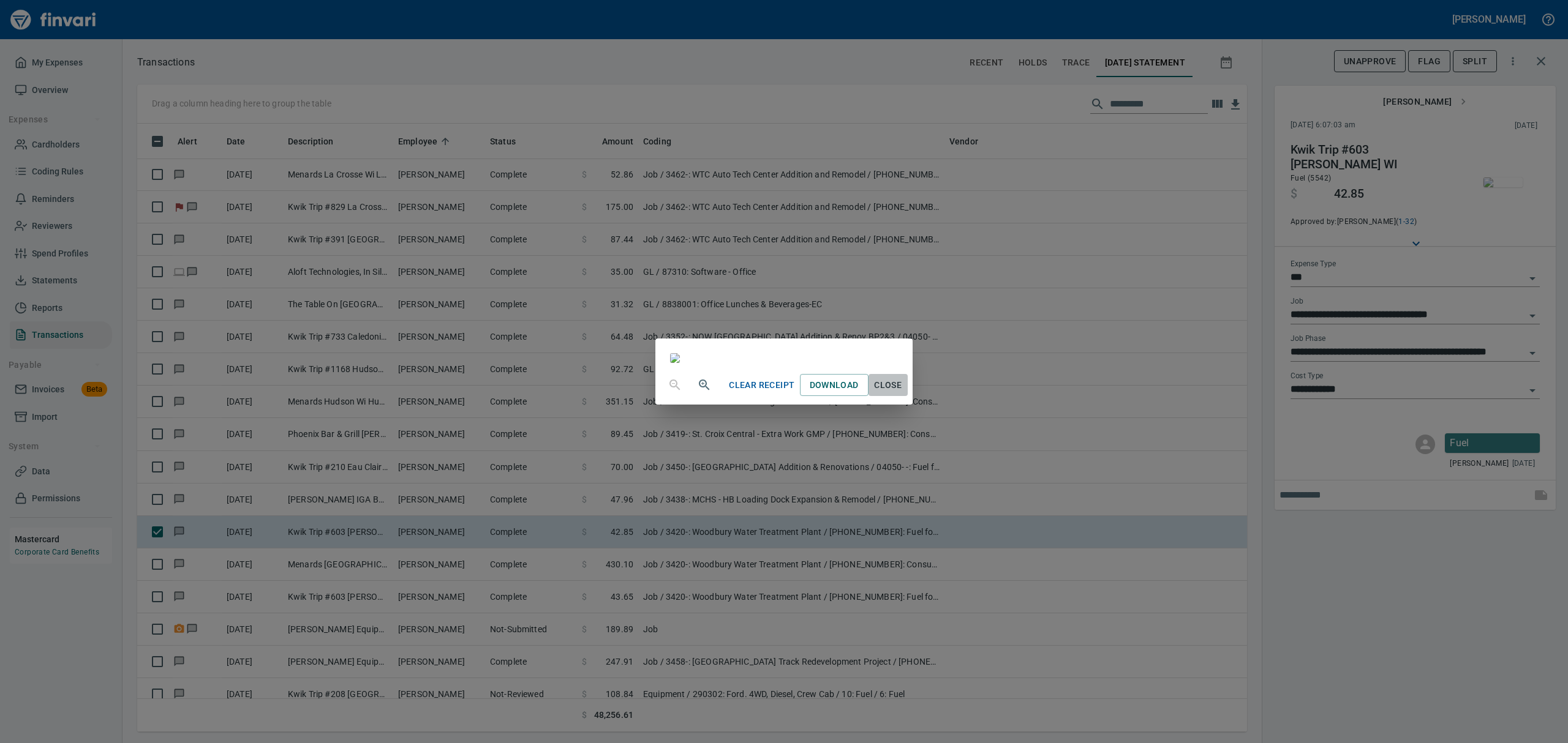
click at [903, 393] on span "Close" at bounding box center [888, 385] width 30 height 15
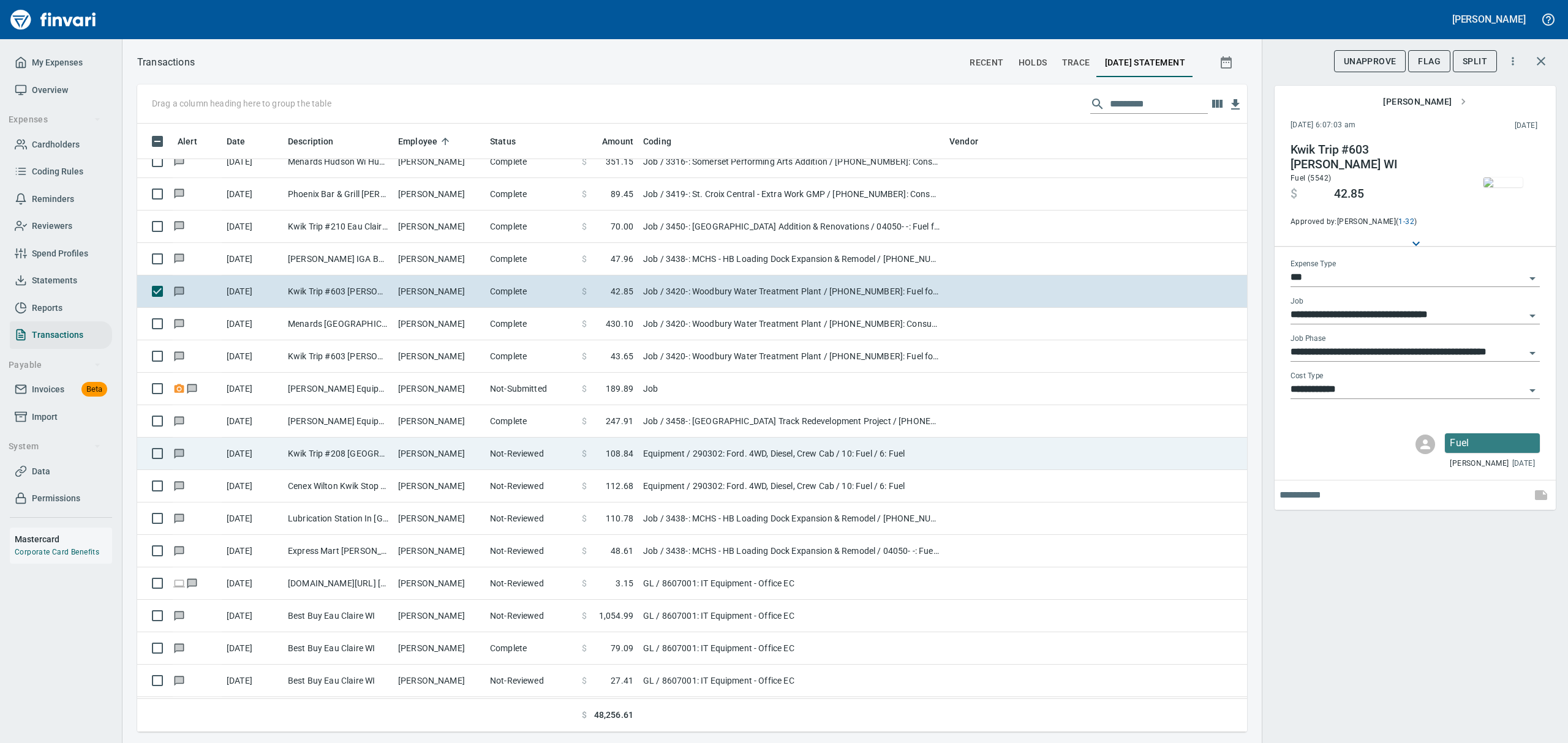
scroll to position [6449, 0]
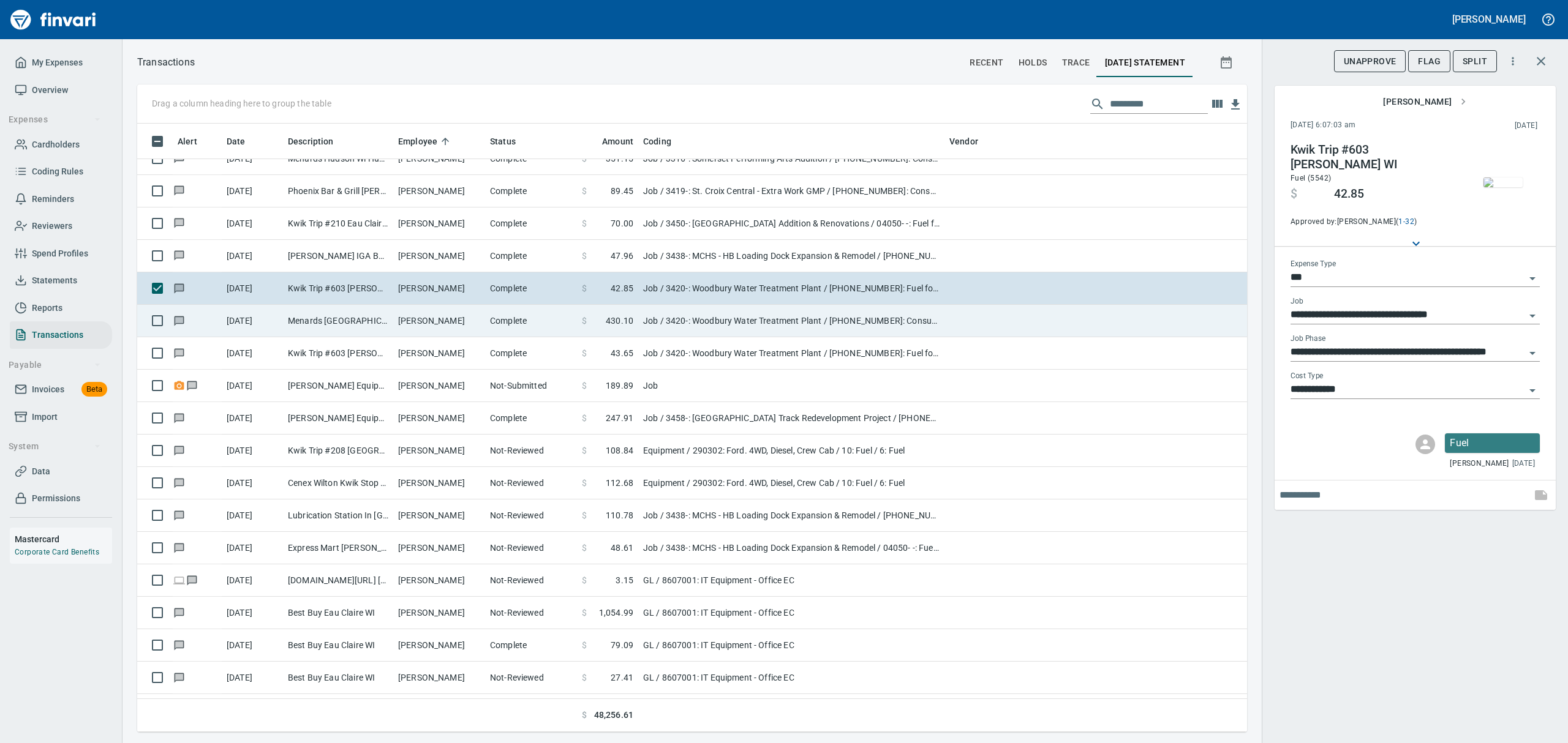
click at [327, 314] on td "Menards [GEOGRAPHIC_DATA] [GEOGRAPHIC_DATA]" at bounding box center [338, 321] width 110 height 33
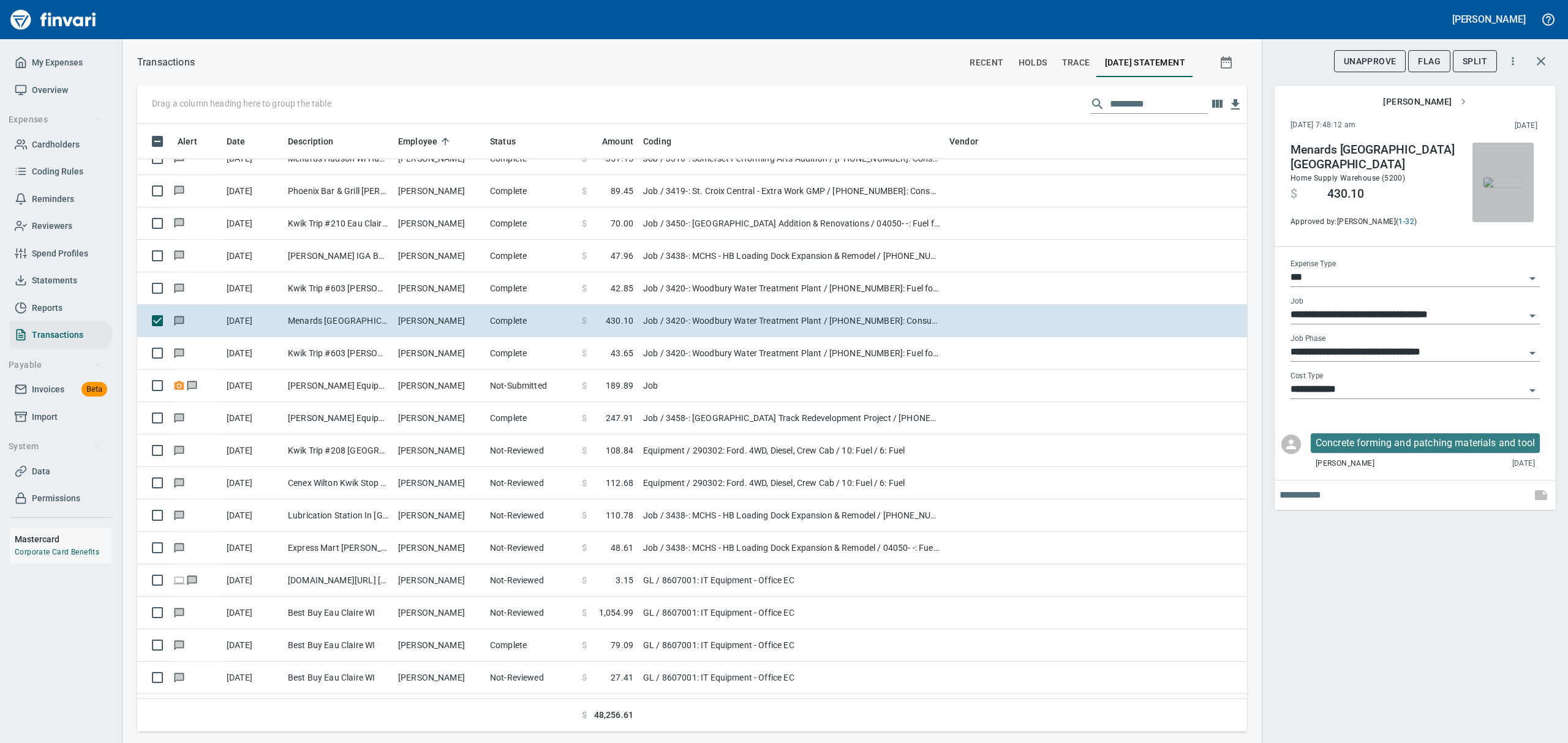
click at [1515, 177] on img "button" at bounding box center [1503, 182] width 39 height 10
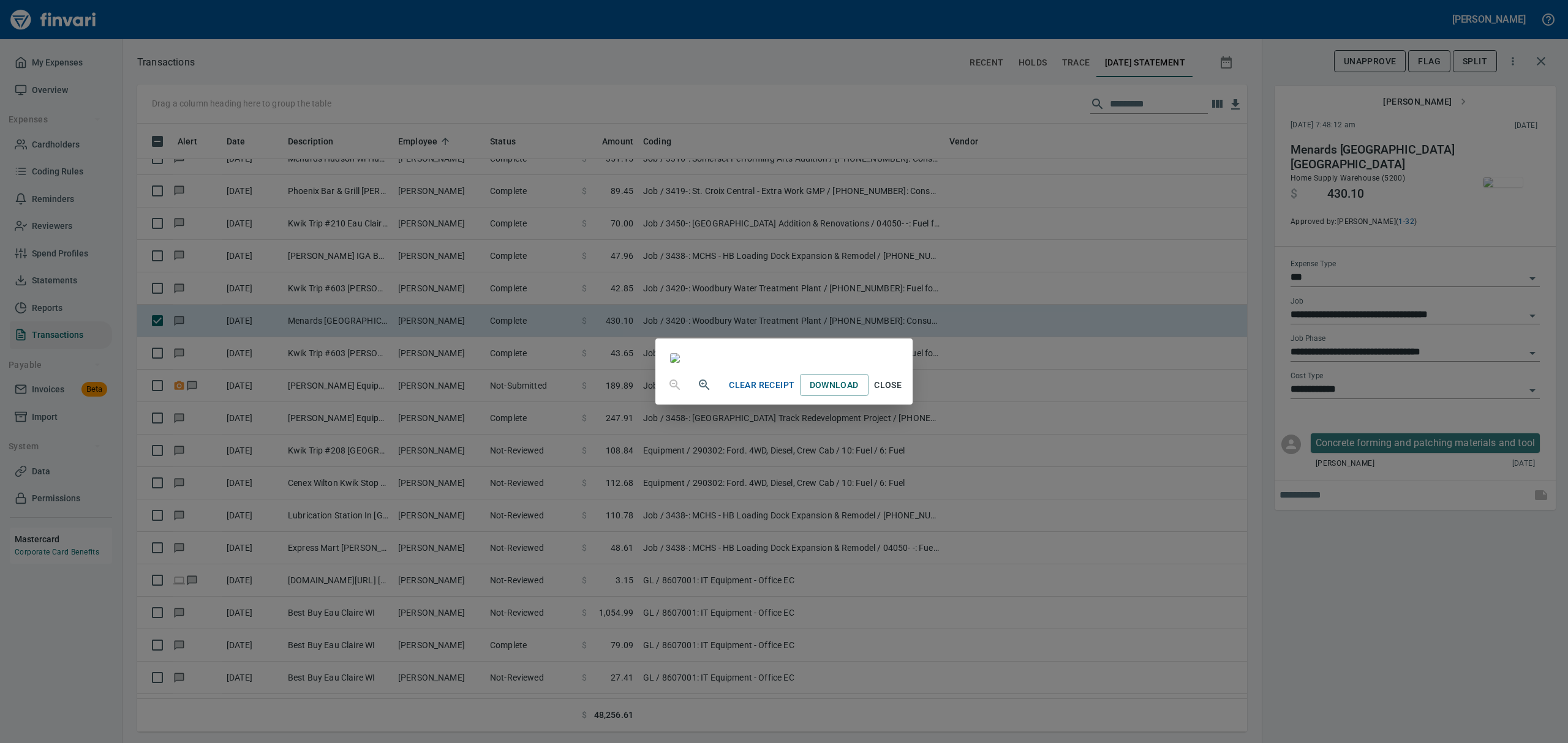
click at [697, 393] on icon "button" at bounding box center [704, 384] width 14 height 14
click at [697, 394] on icon "button" at bounding box center [704, 386] width 14 height 14
click at [903, 398] on span "Close" at bounding box center [888, 391] width 30 height 15
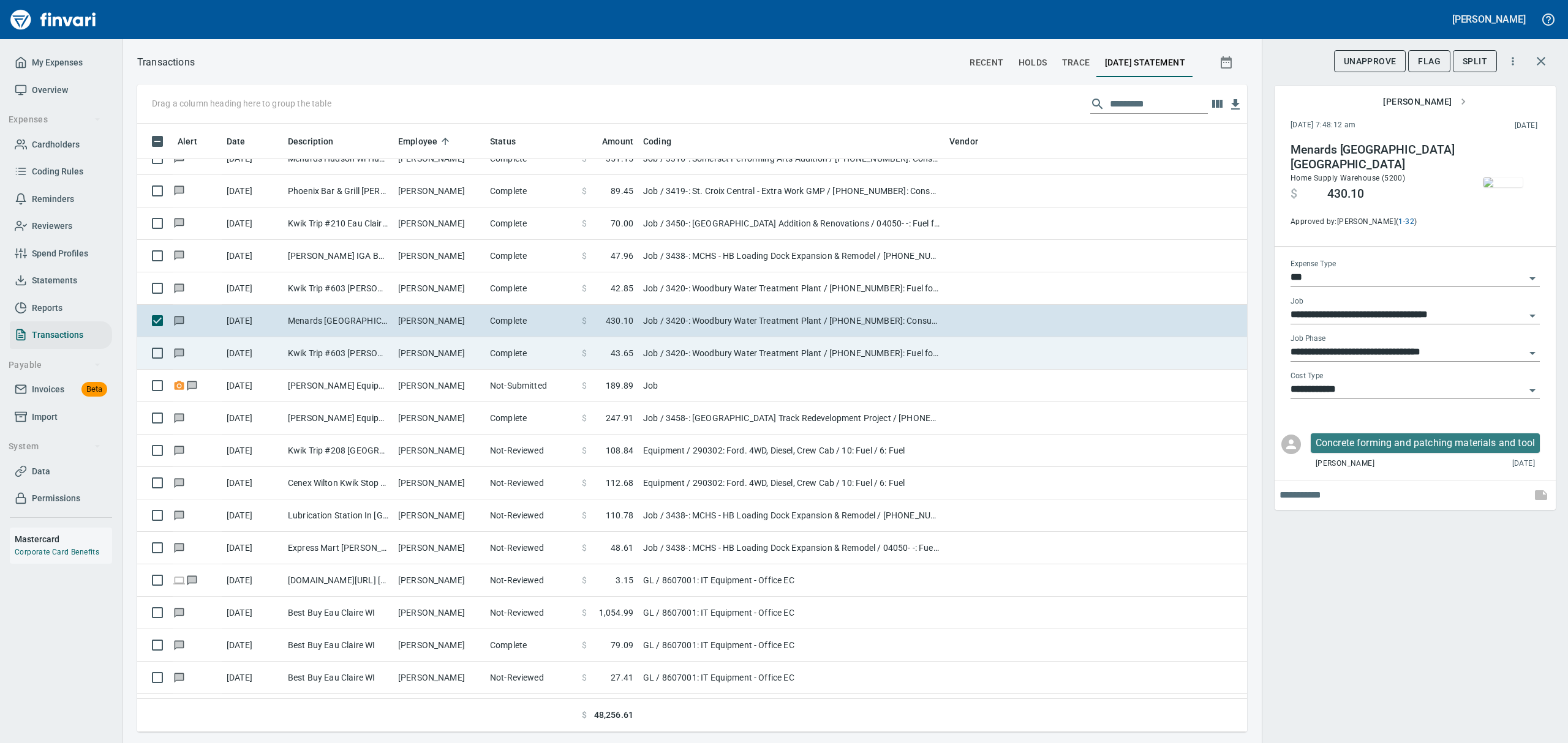
click at [413, 352] on td "[PERSON_NAME]" at bounding box center [439, 353] width 92 height 33
type input "**********"
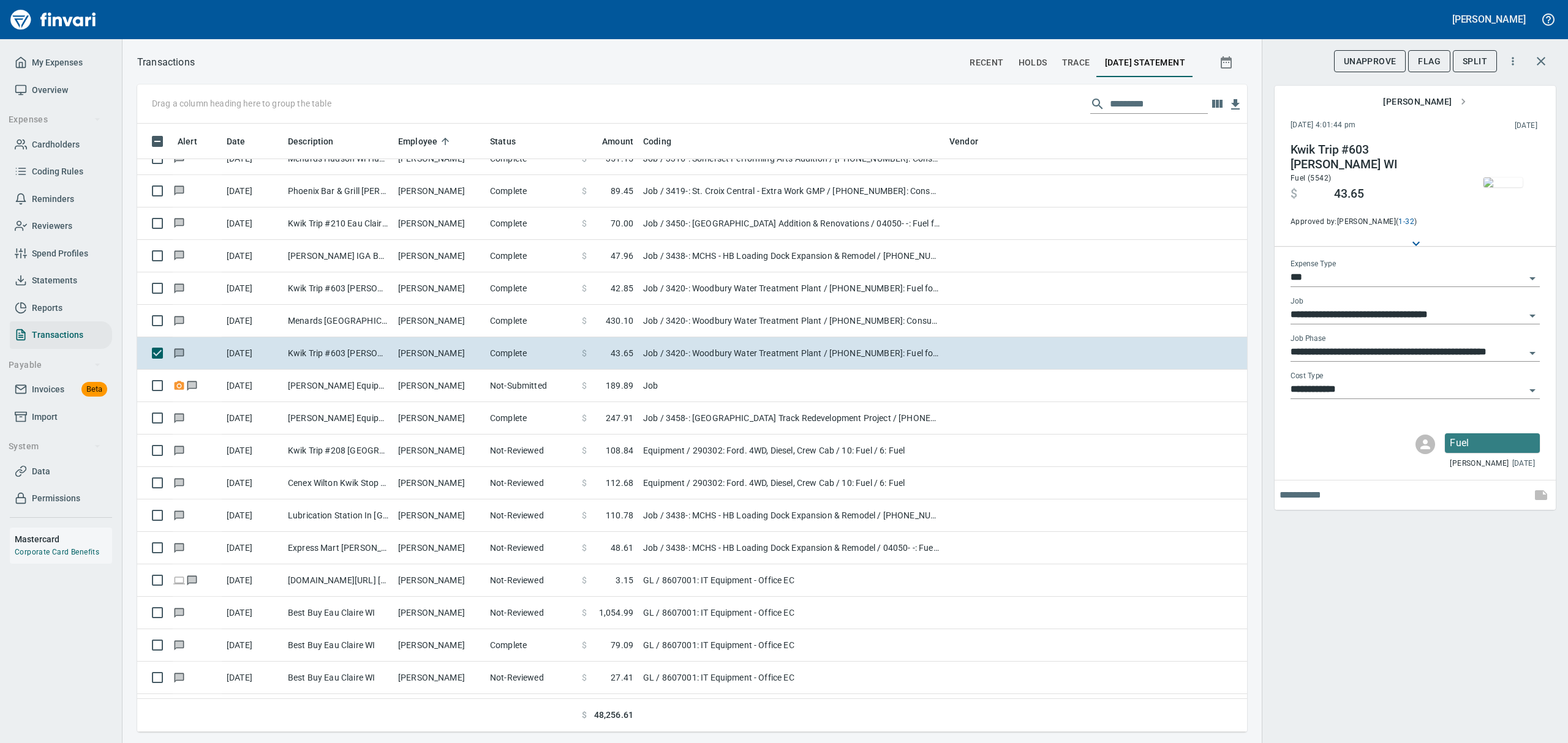
click at [1504, 180] on img "button" at bounding box center [1503, 182] width 39 height 10
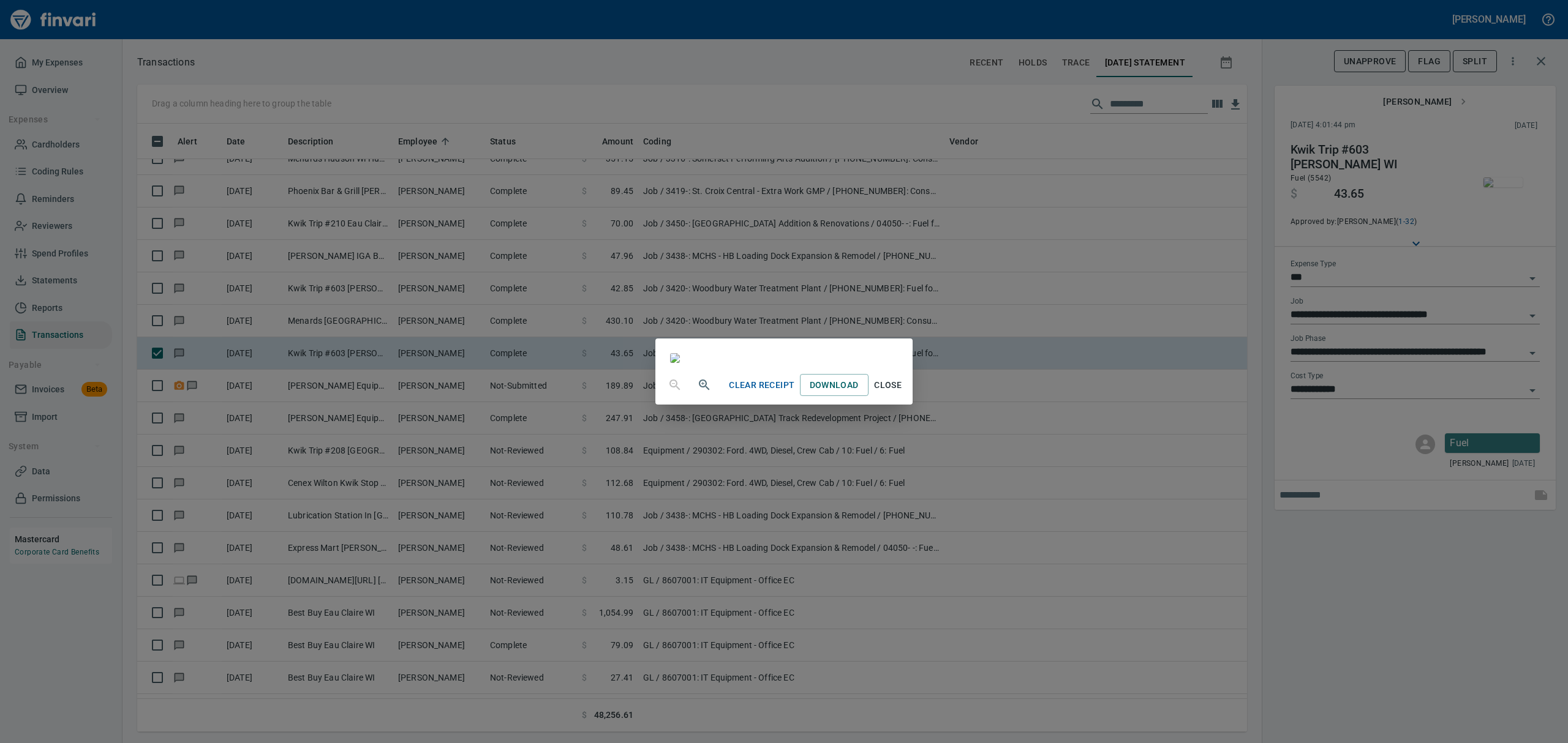
click at [903, 393] on span "Close" at bounding box center [888, 385] width 30 height 15
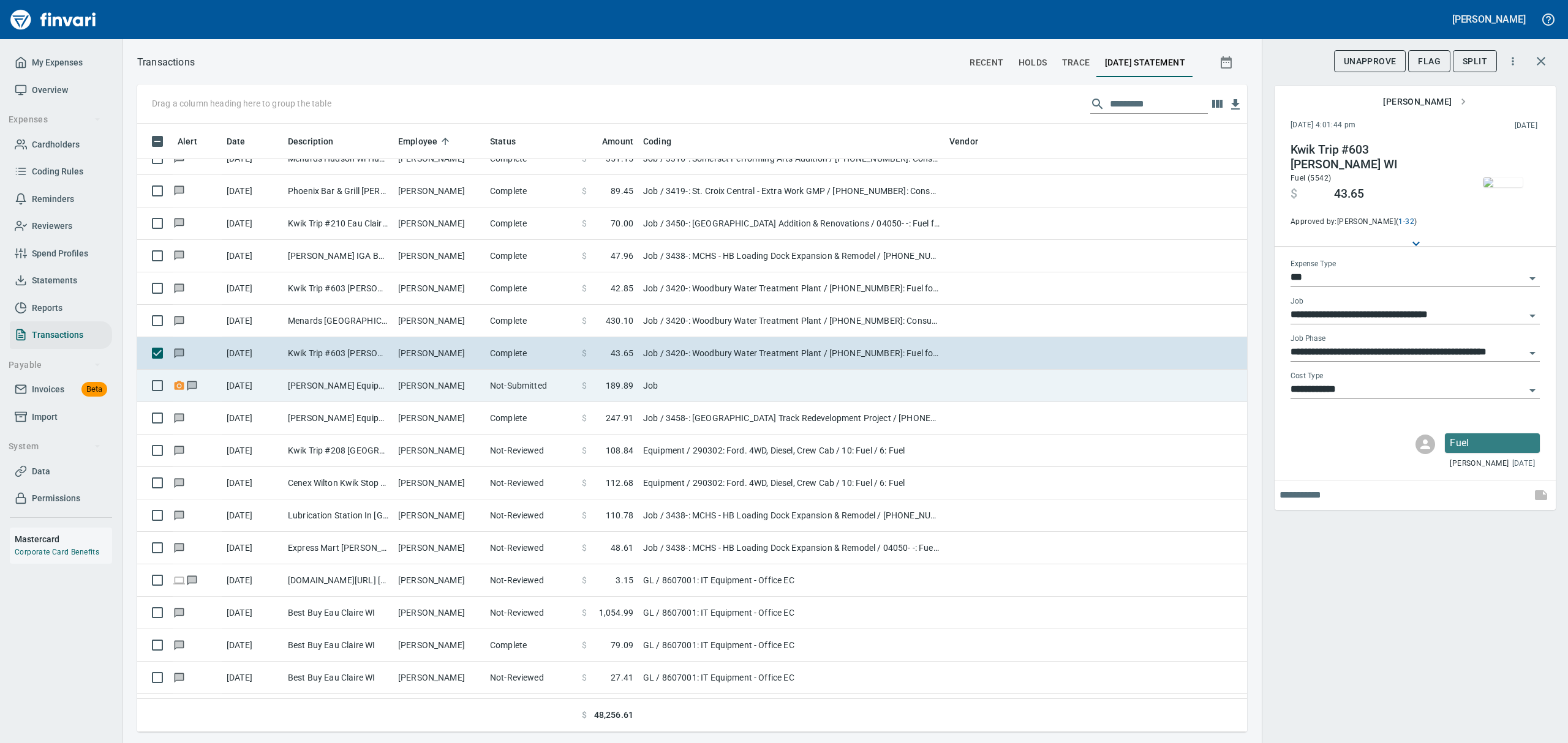
click at [286, 387] on td "[PERSON_NAME] Equipment&Supp Eau Claire WI" at bounding box center [338, 386] width 110 height 33
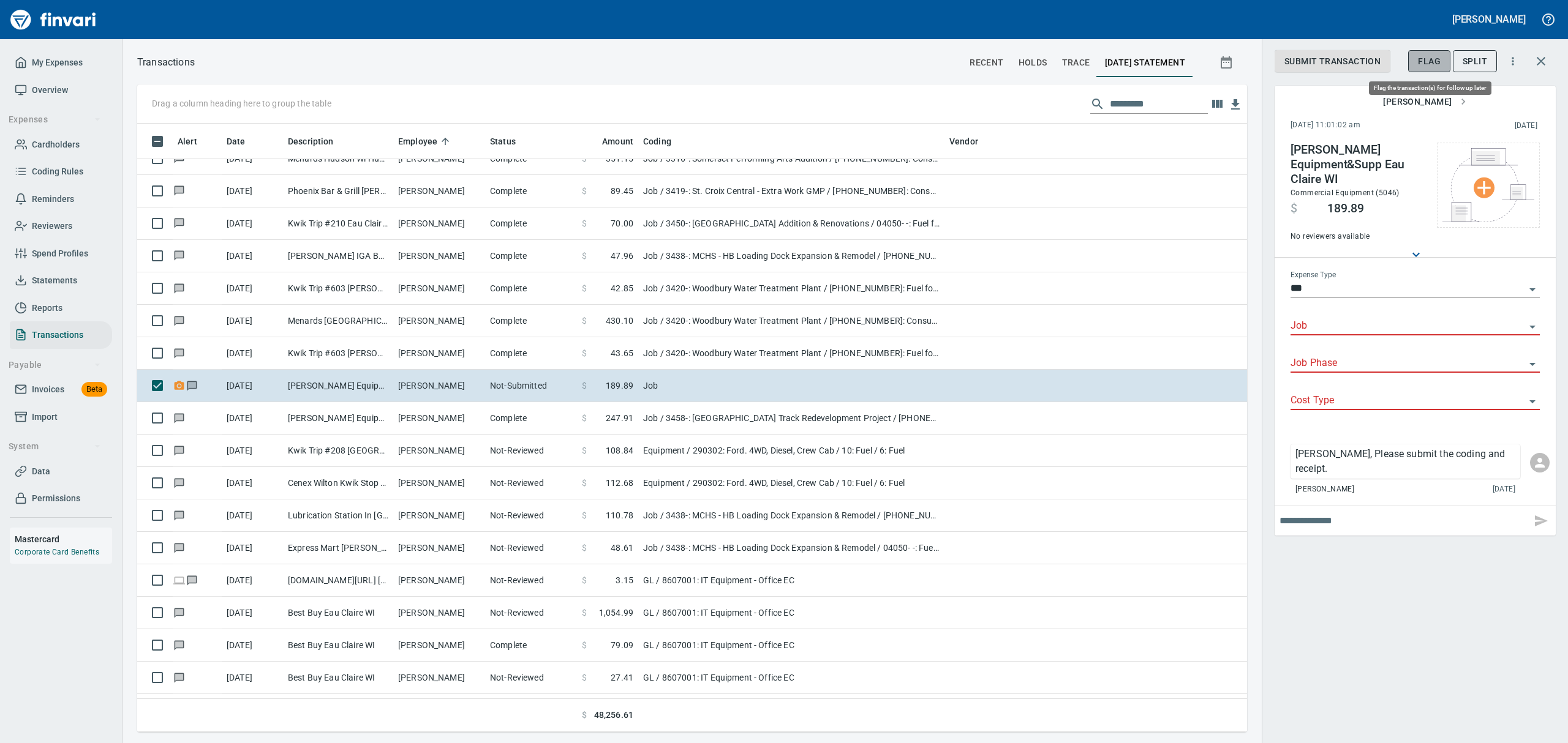
click at [1429, 54] on span "Flag" at bounding box center [1429, 62] width 23 height 15
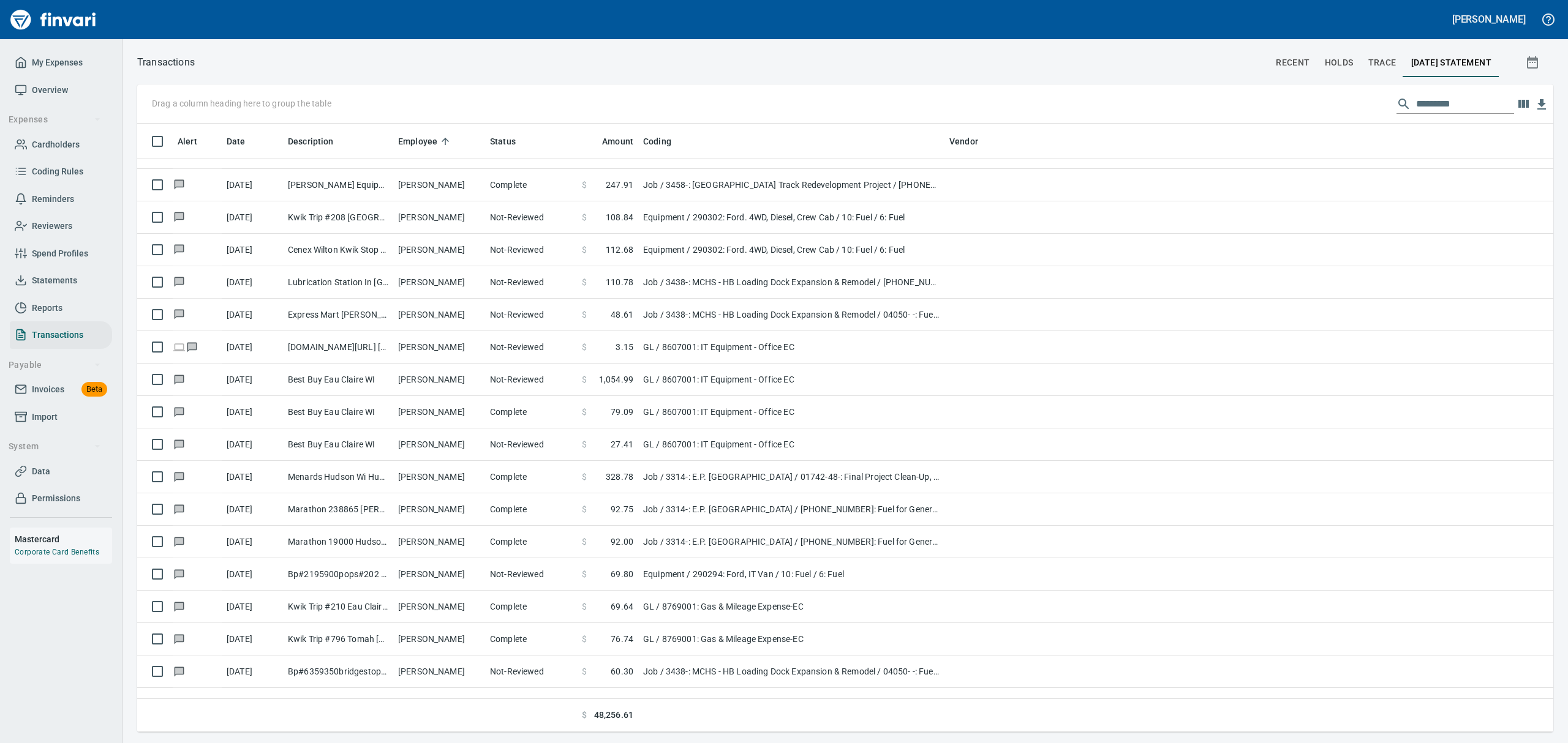
scroll to position [6613, 0]
